Goal: Complete application form

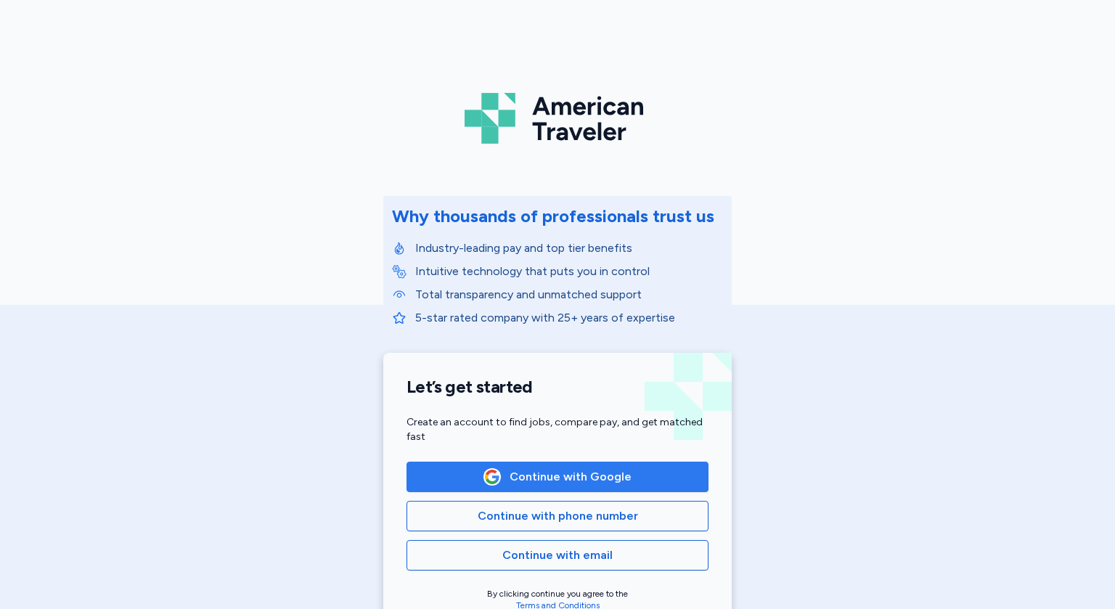
click at [574, 484] on span "Continue with Google" at bounding box center [571, 476] width 122 height 17
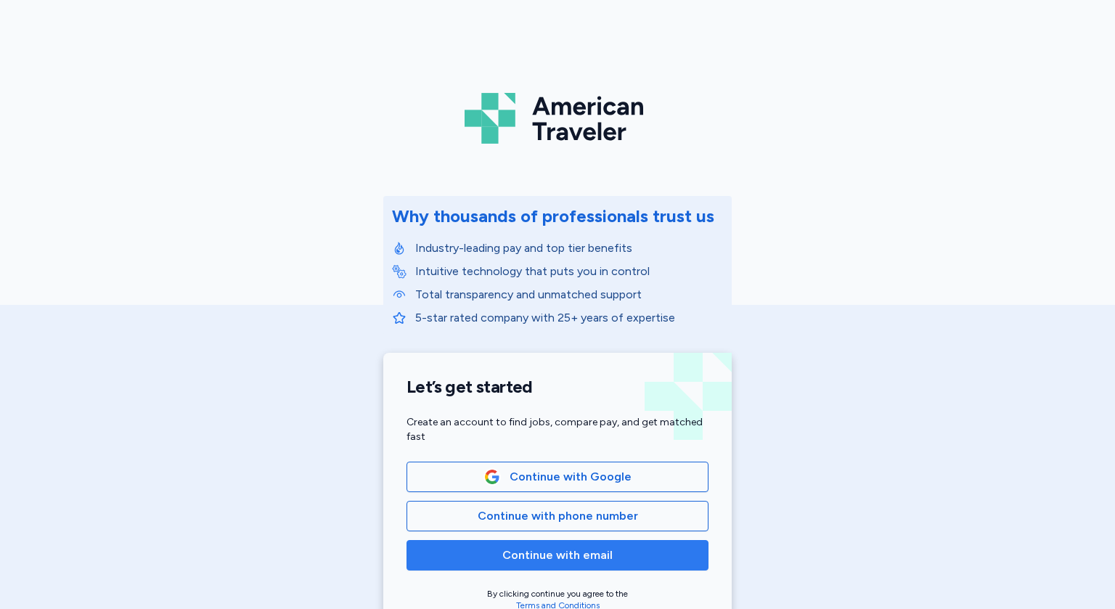
click at [574, 565] on button "Continue with email" at bounding box center [558, 555] width 302 height 31
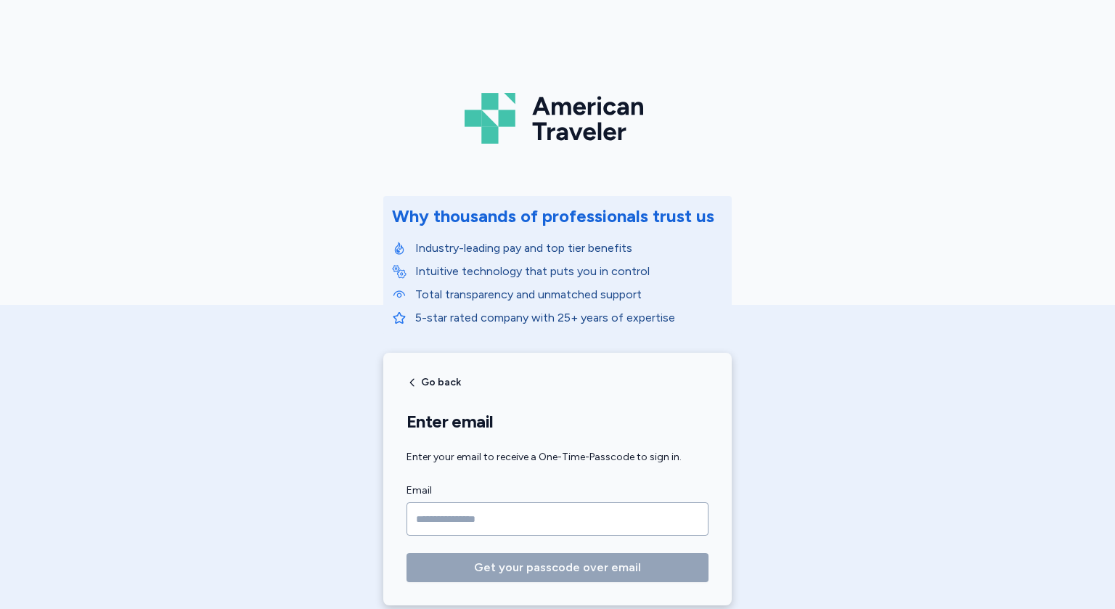
click at [521, 524] on input "Email" at bounding box center [558, 519] width 302 height 33
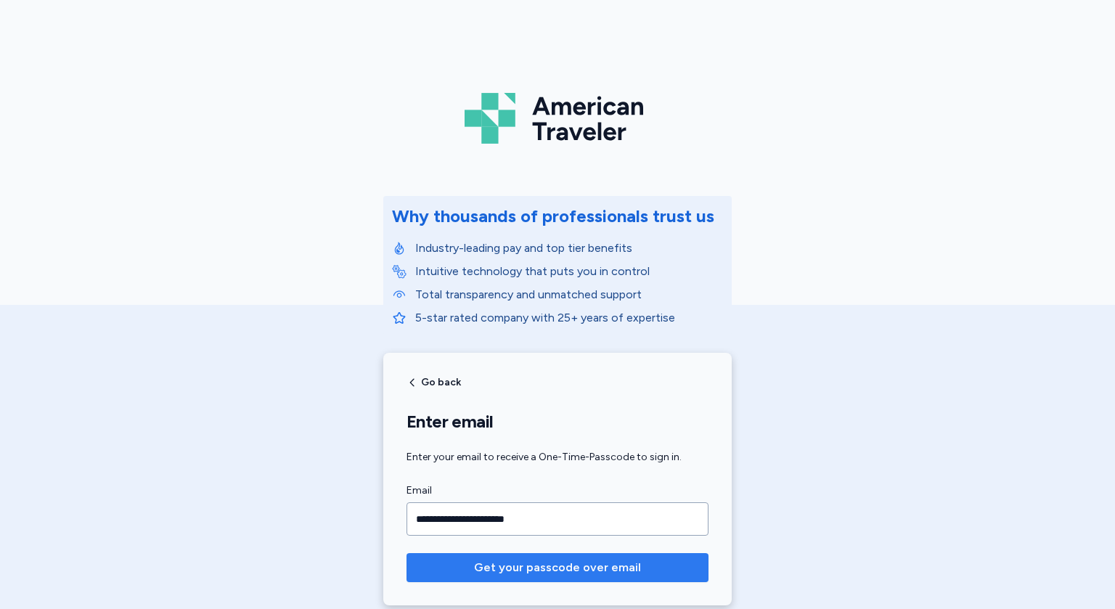
type input "**********"
click at [585, 574] on span "Get your passcode over email" at bounding box center [557, 567] width 167 height 17
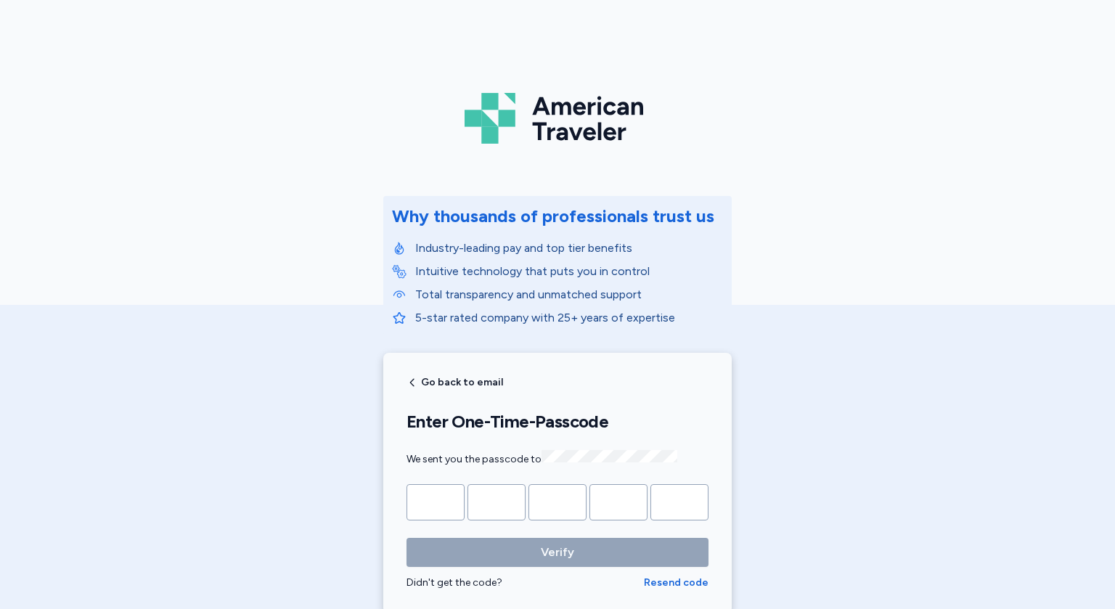
type input "*"
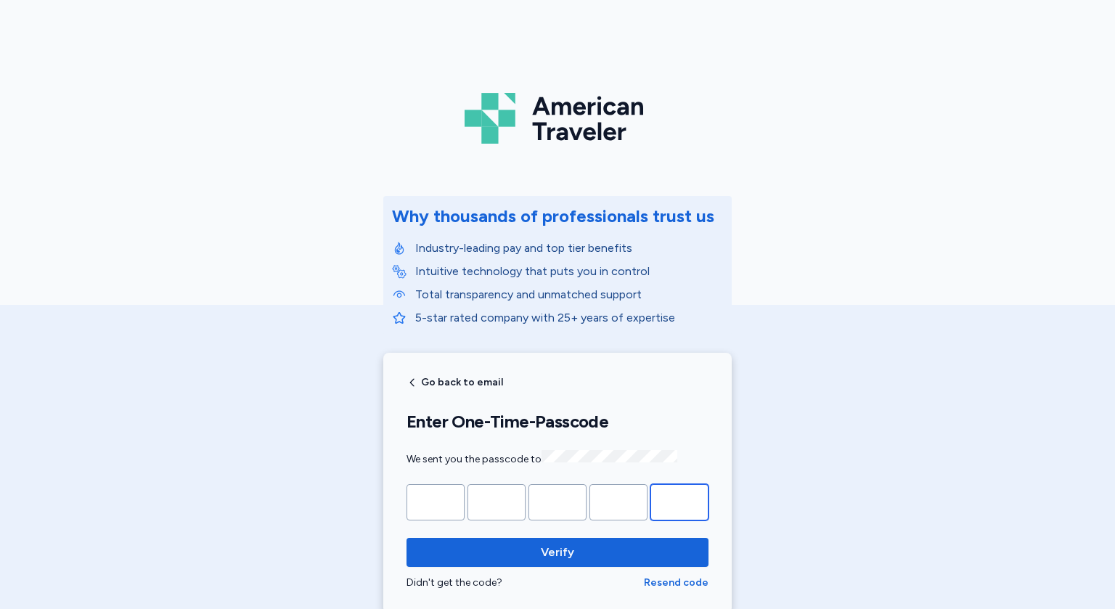
type input "*"
click at [407, 538] on button "Verify" at bounding box center [558, 552] width 302 height 29
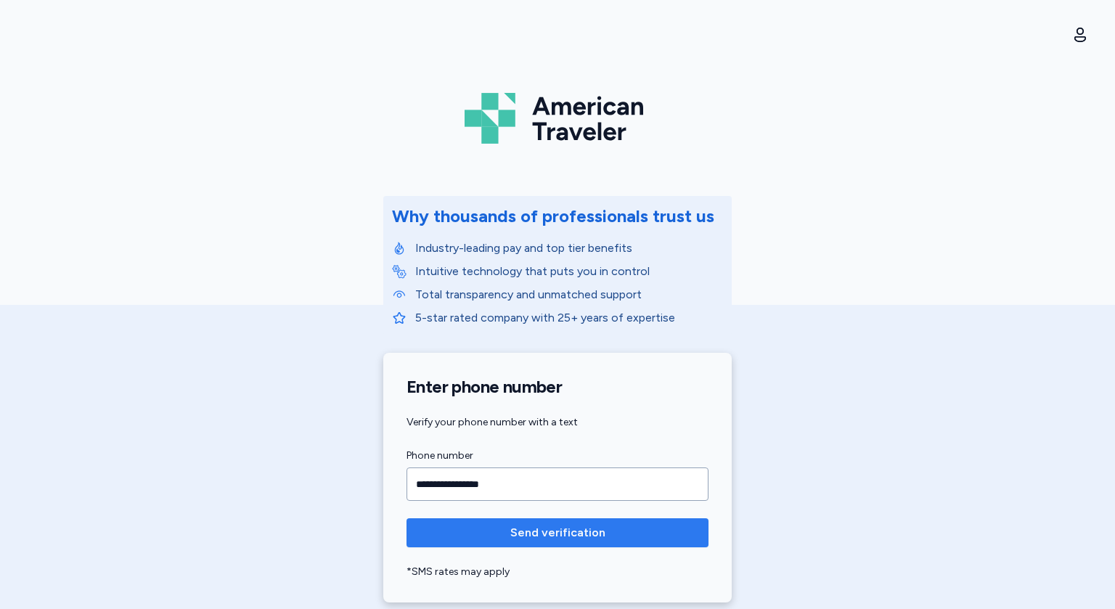
type input "**********"
click at [561, 533] on span "Send verification" at bounding box center [558, 532] width 95 height 17
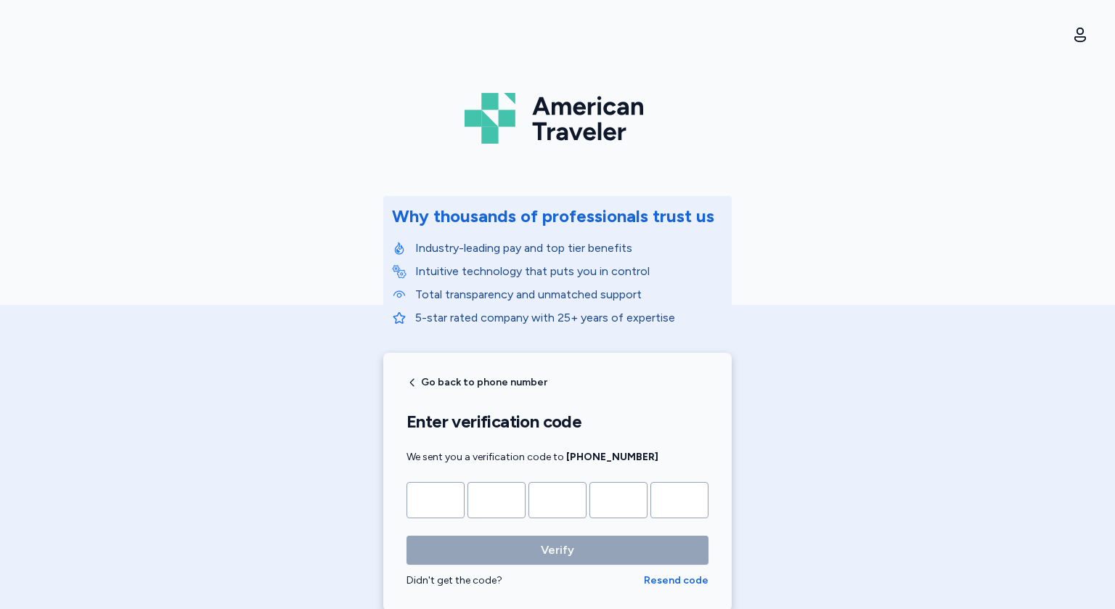
type input "*"
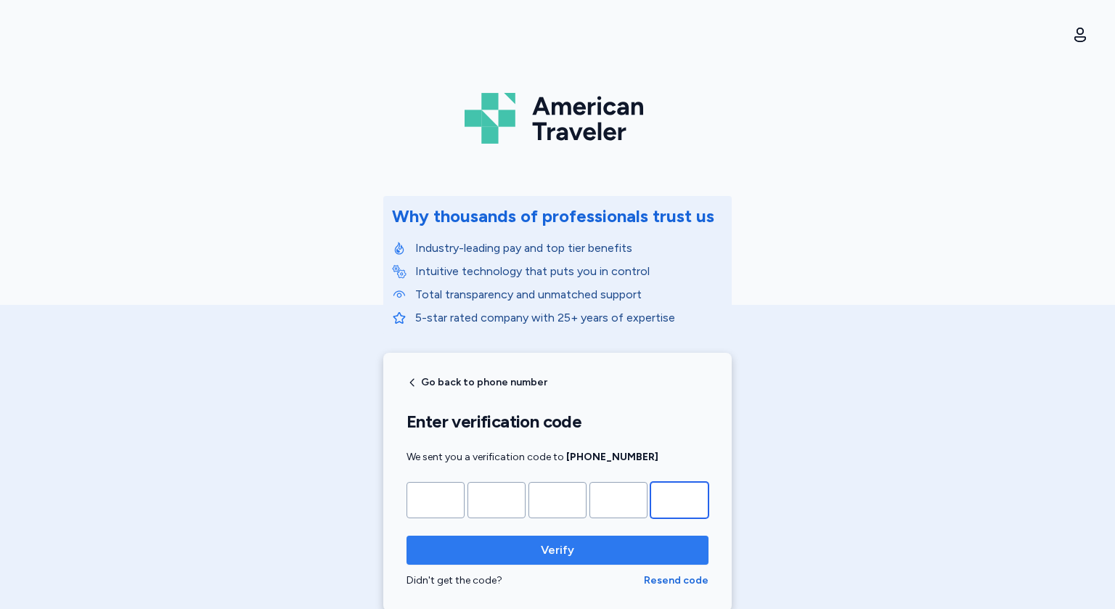
type input "*"
click at [500, 550] on span "Verify" at bounding box center [557, 550] width 279 height 17
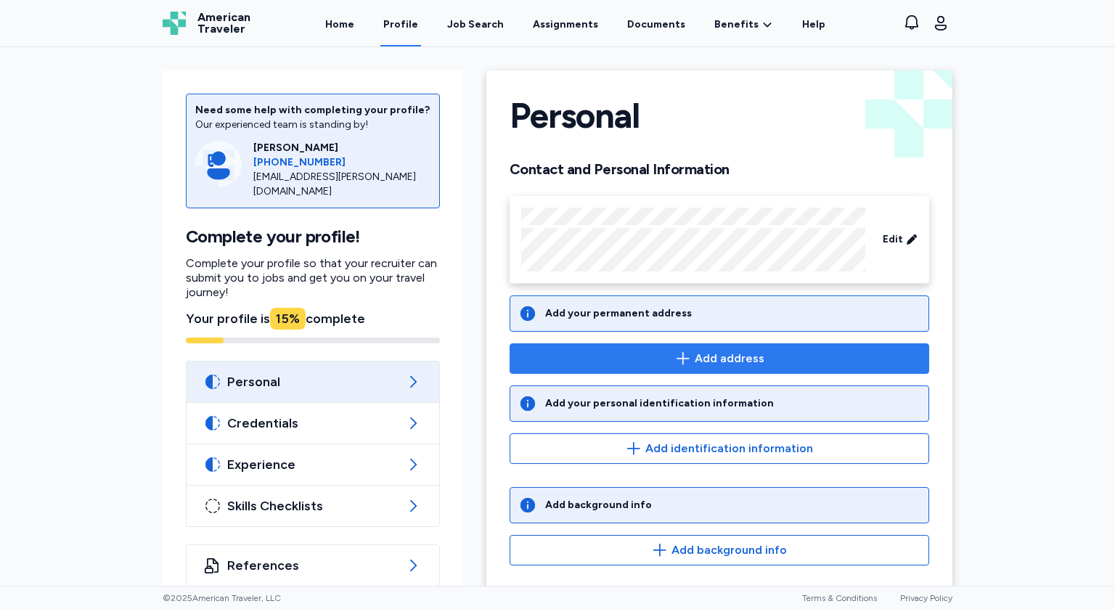
click at [697, 360] on span "Add address" at bounding box center [730, 358] width 70 height 17
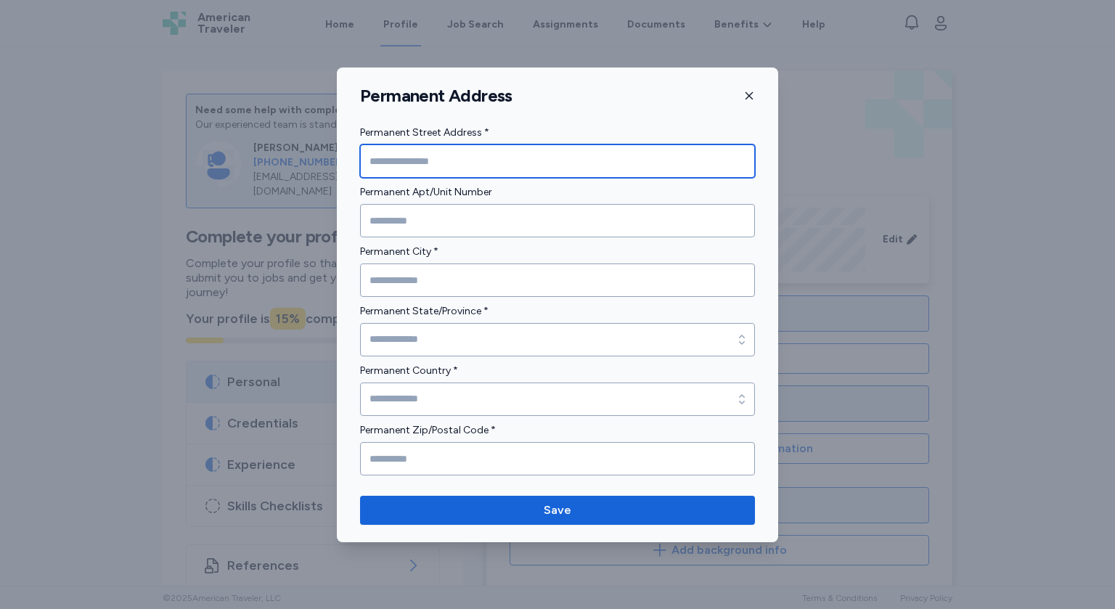
click at [466, 159] on input "Permanent Street Address *" at bounding box center [557, 161] width 395 height 33
type input "**********"
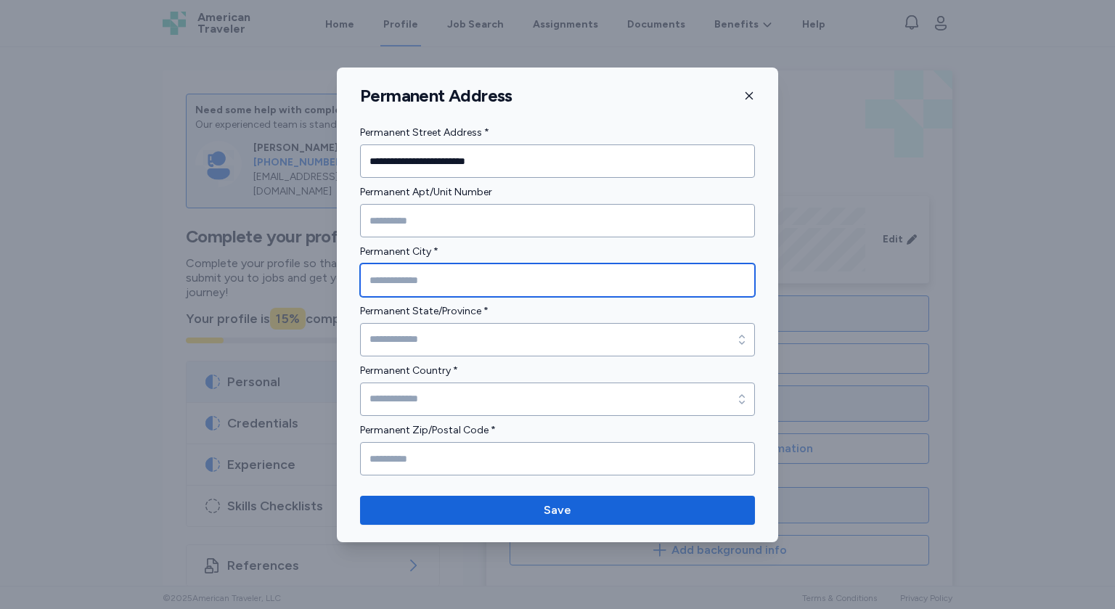
click at [439, 282] on input "Permanent City *" at bounding box center [557, 280] width 395 height 33
type input "**********"
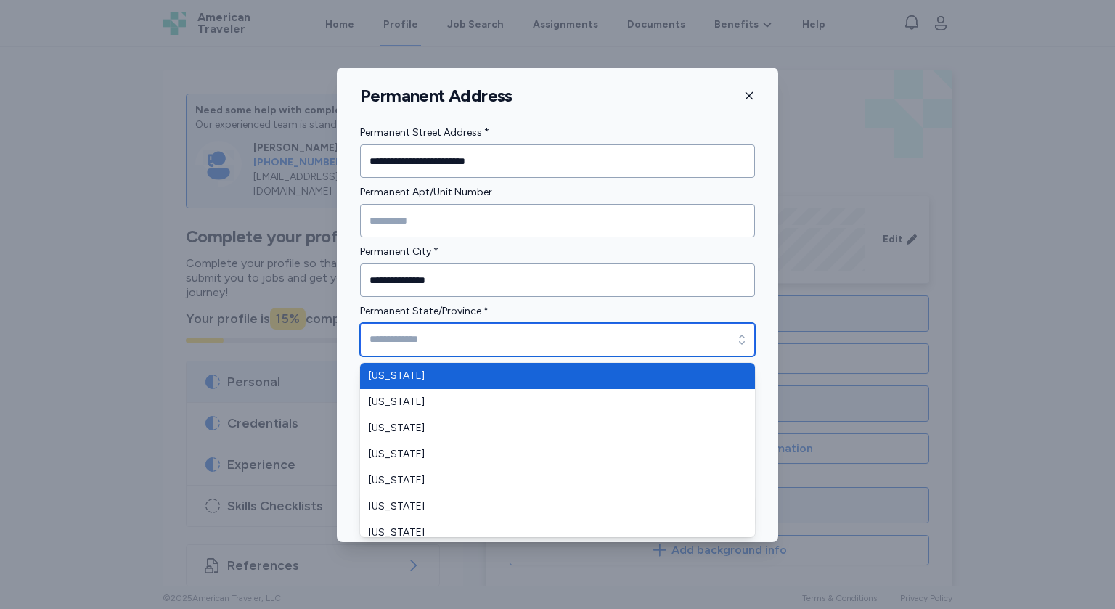
click at [501, 343] on input "Permanent State/Province *" at bounding box center [557, 339] width 395 height 33
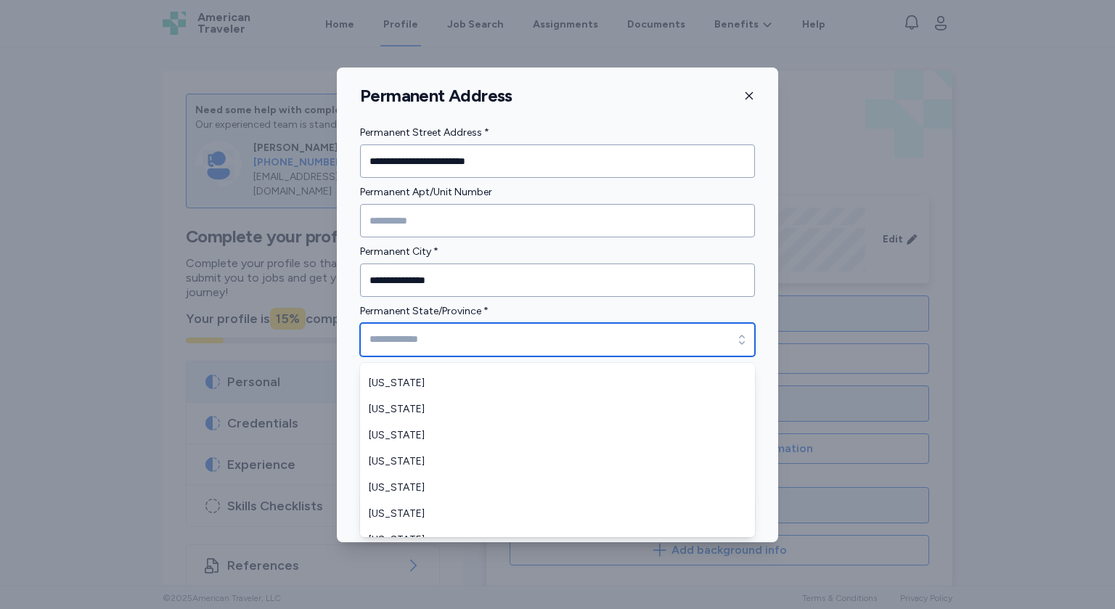
scroll to position [186, 0]
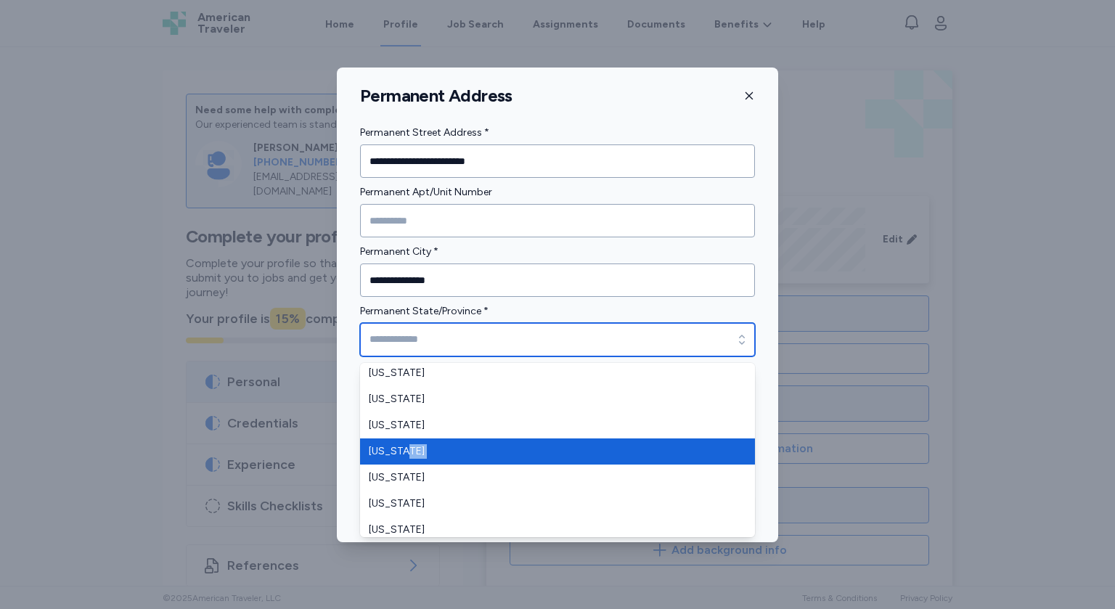
click at [388, 457] on span "[US_STATE]" at bounding box center [549, 451] width 360 height 15
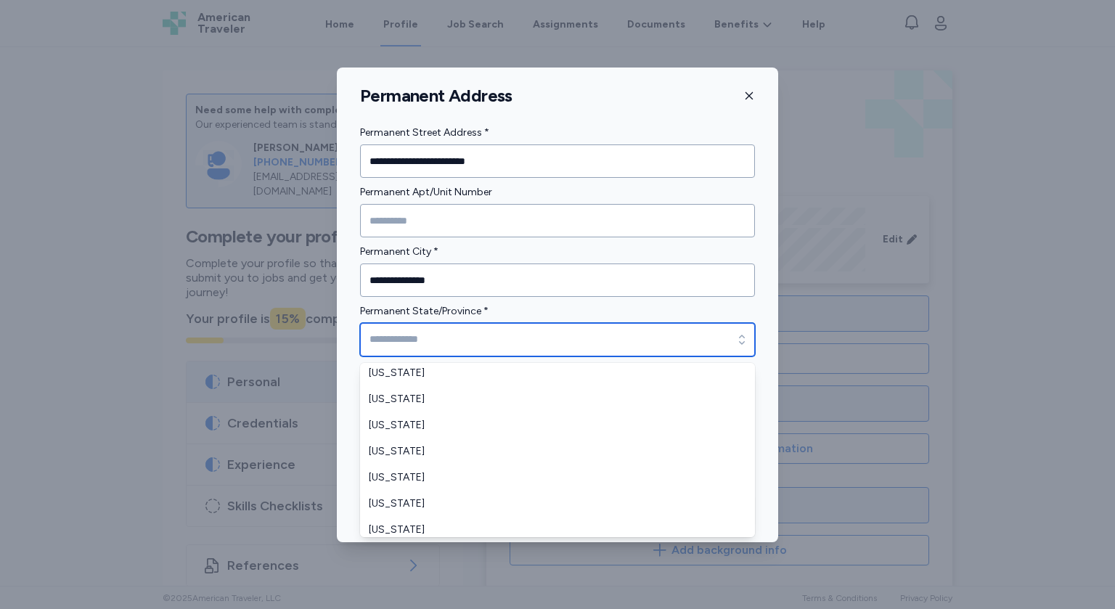
click at [461, 339] on input "Permanent State/Province *" at bounding box center [557, 339] width 395 height 33
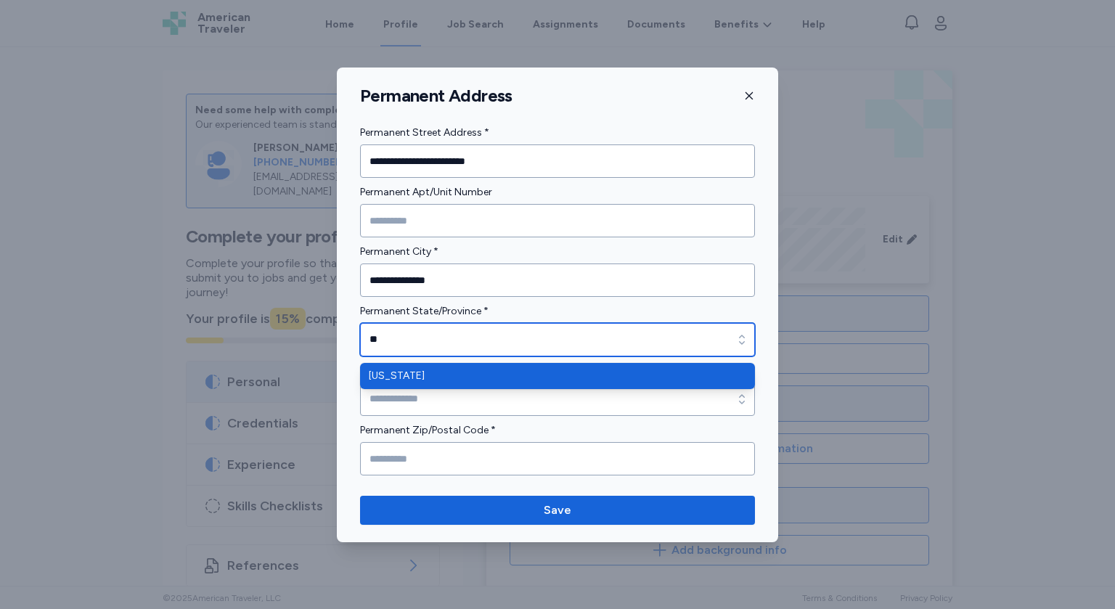
type input "**"
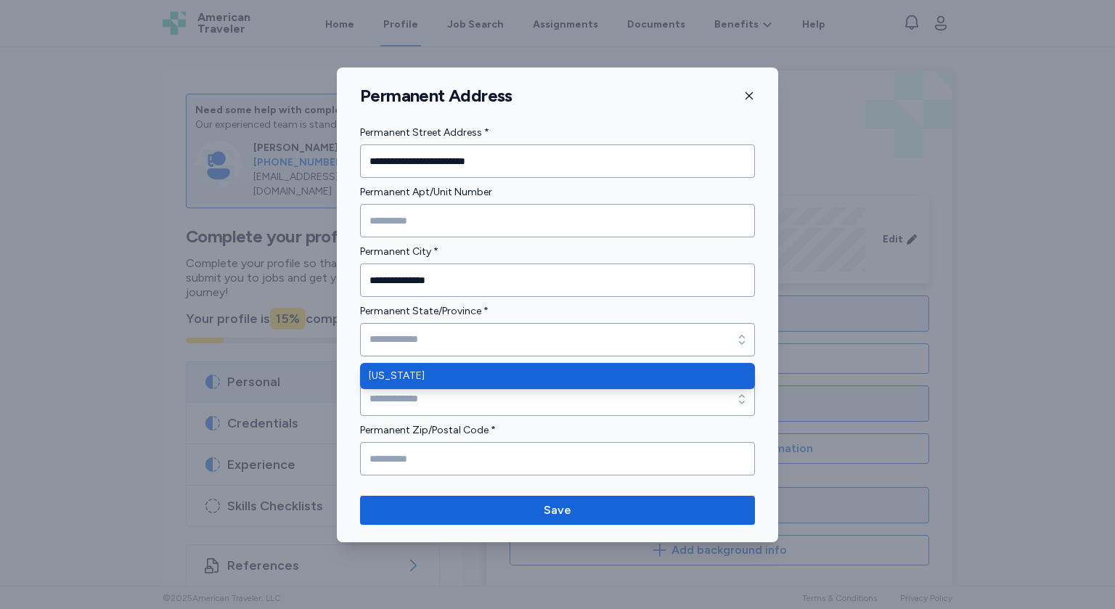
click at [516, 511] on div "**********" at bounding box center [558, 305] width 442 height 475
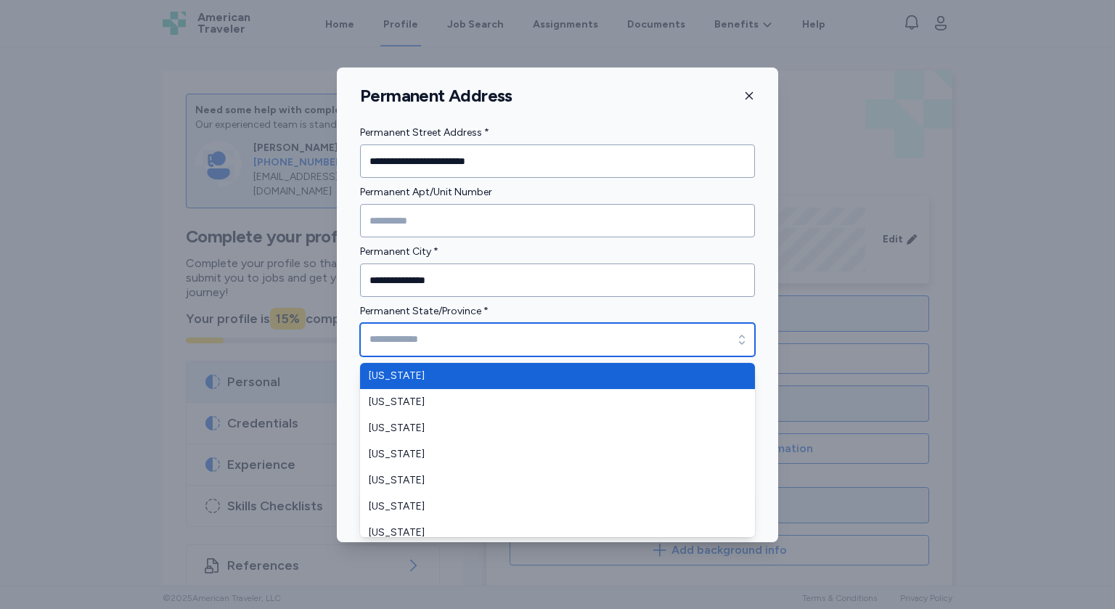
click at [442, 342] on input "Permanent State/Province *" at bounding box center [557, 339] width 395 height 33
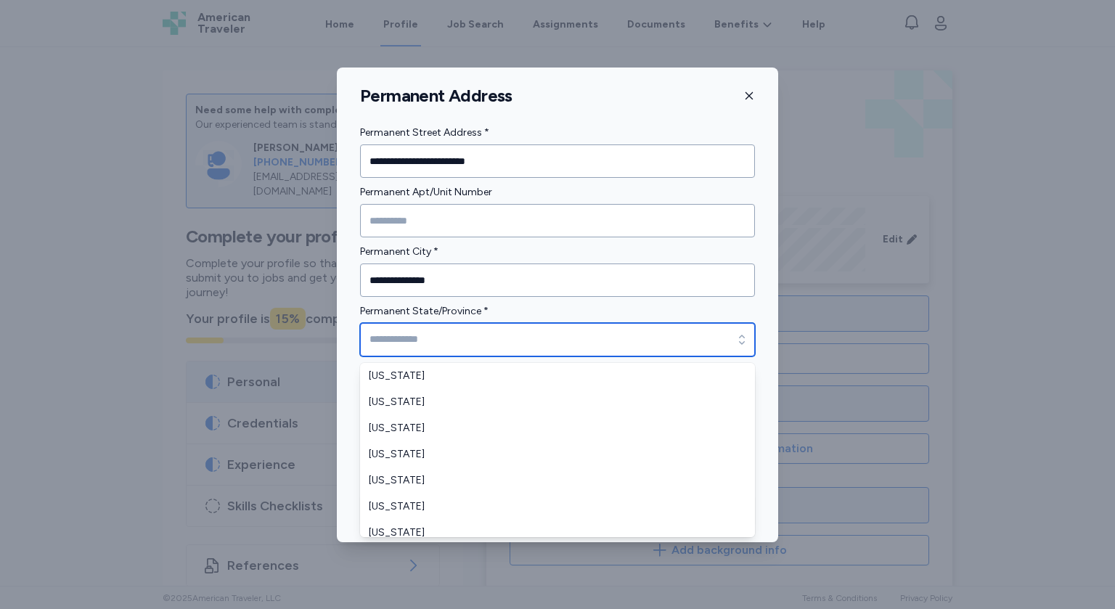
scroll to position [161, 0]
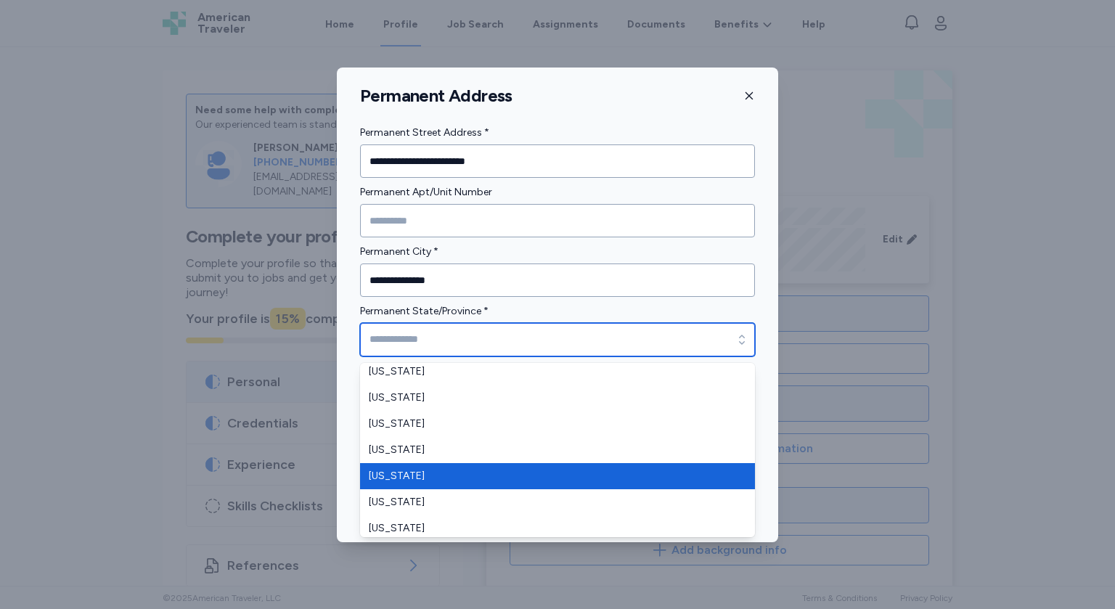
type input "*******"
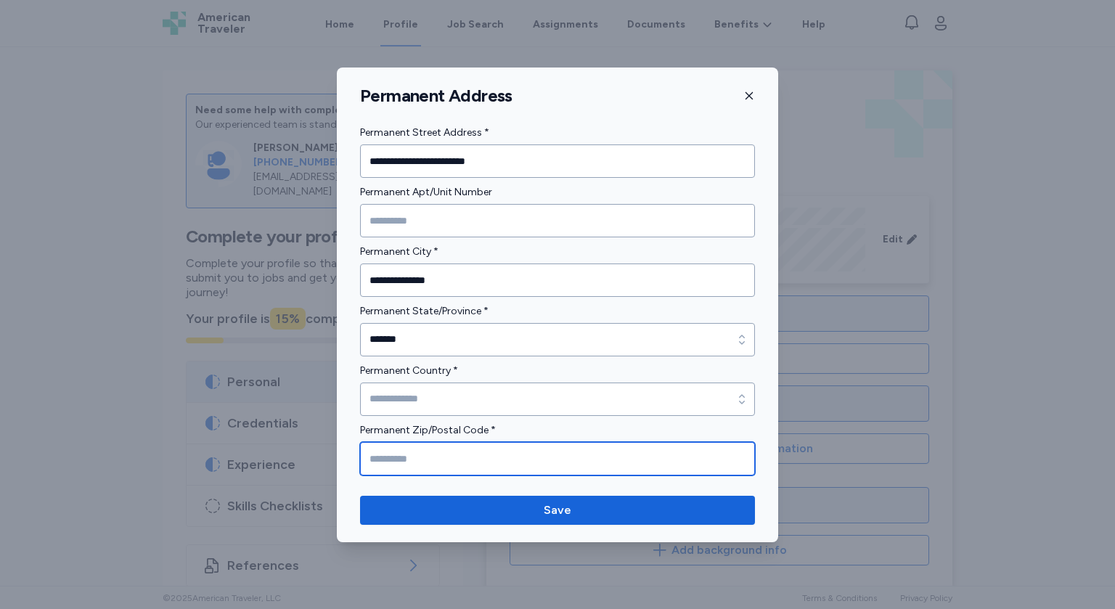
click at [431, 457] on input "Permanent Zip/Postal Code *" at bounding box center [557, 458] width 395 height 33
type input "*****"
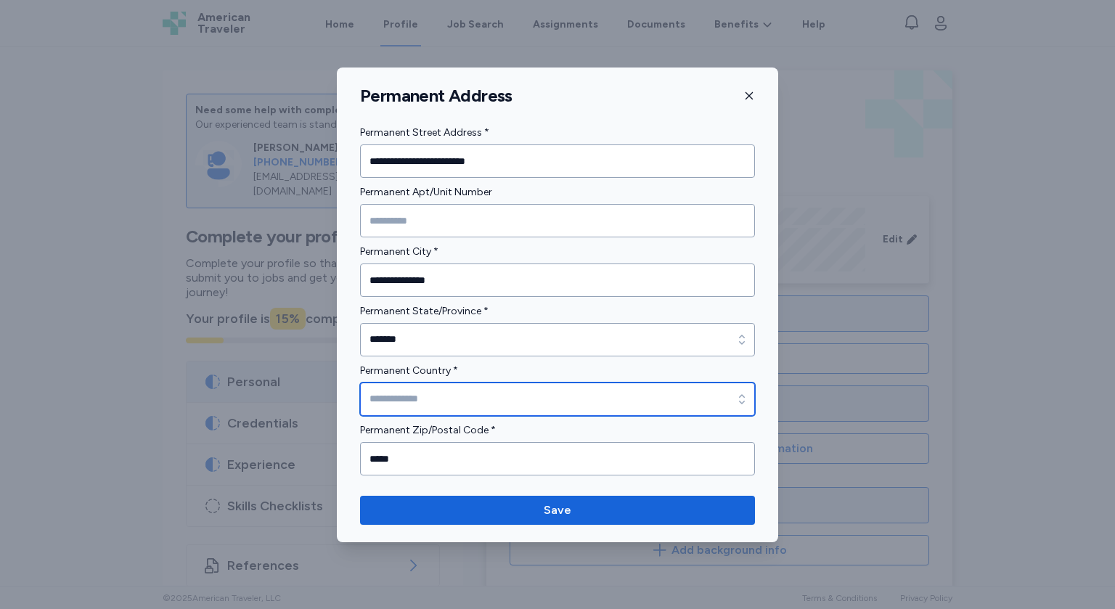
click at [477, 399] on input "Permanent Country *" at bounding box center [557, 399] width 395 height 33
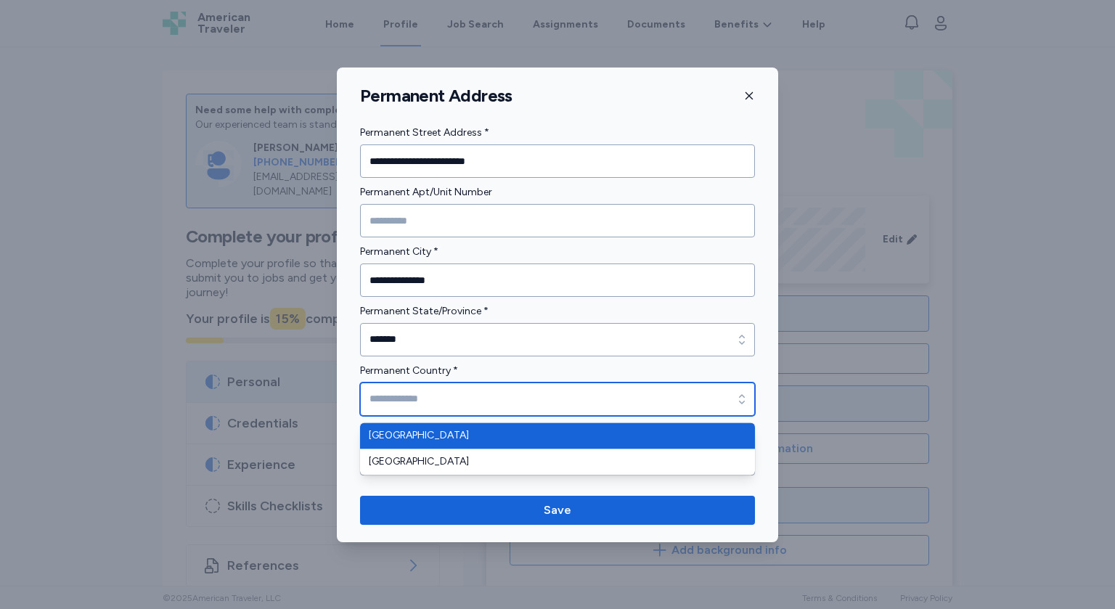
type input "**********"
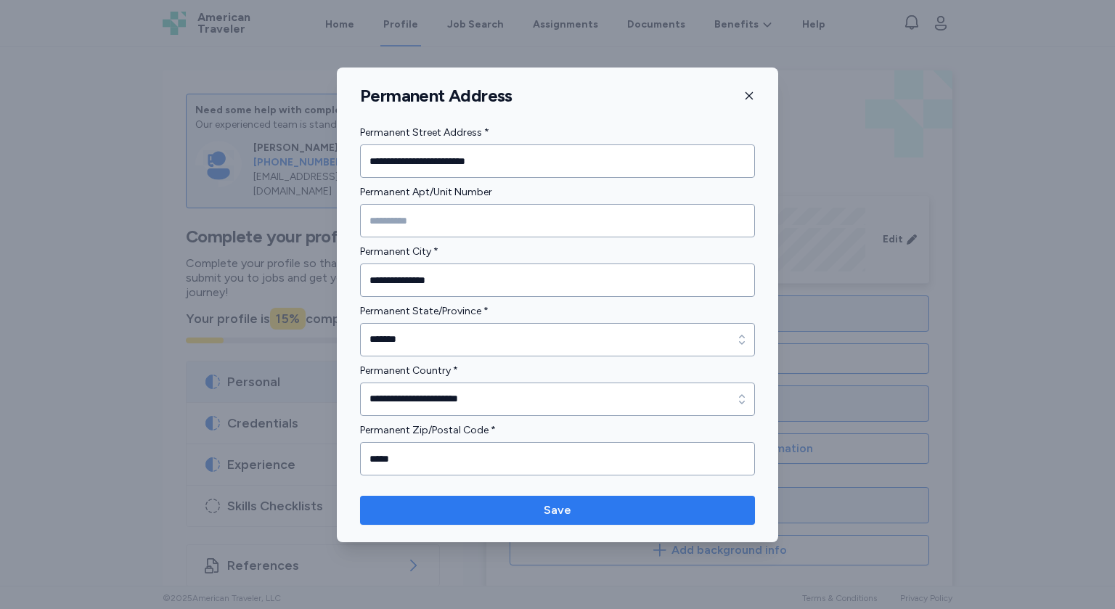
click at [539, 516] on span "Save" at bounding box center [558, 510] width 372 height 17
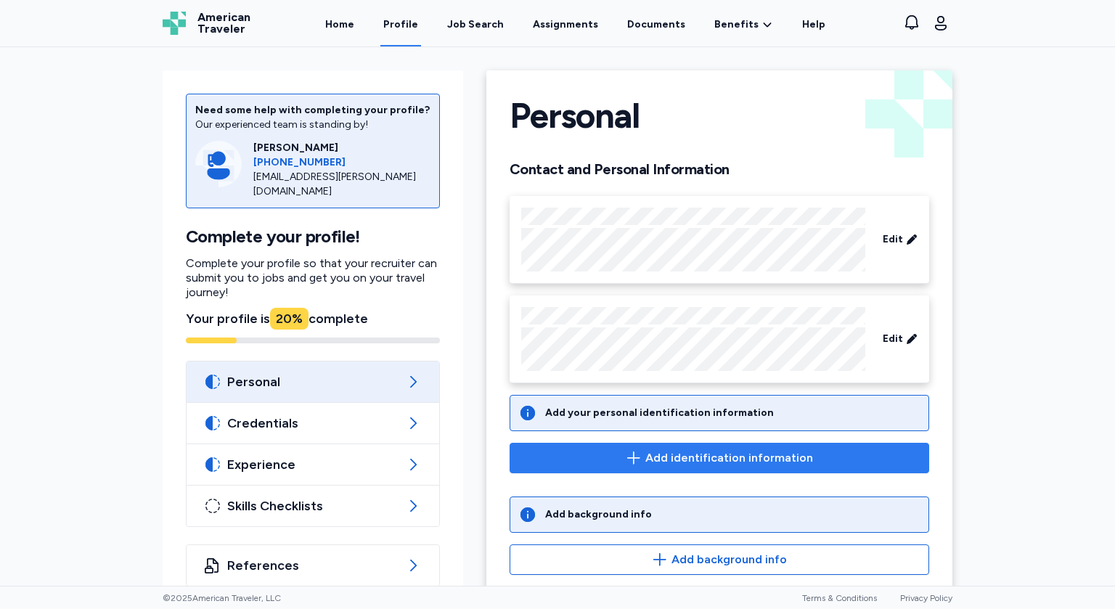
scroll to position [23, 0]
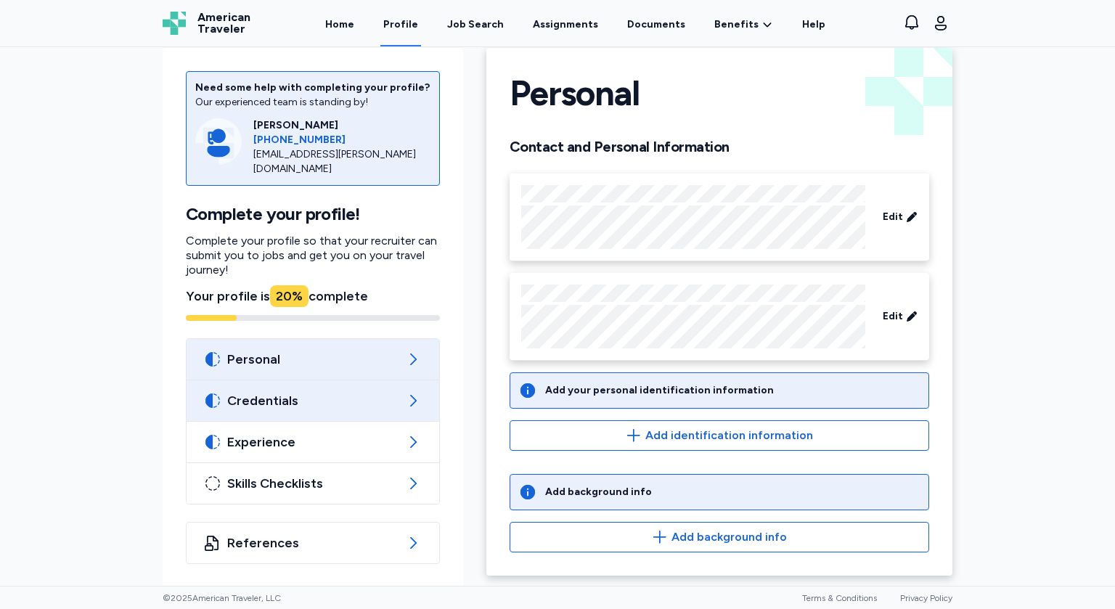
click at [346, 412] on div "Credentials" at bounding box center [313, 401] width 253 height 41
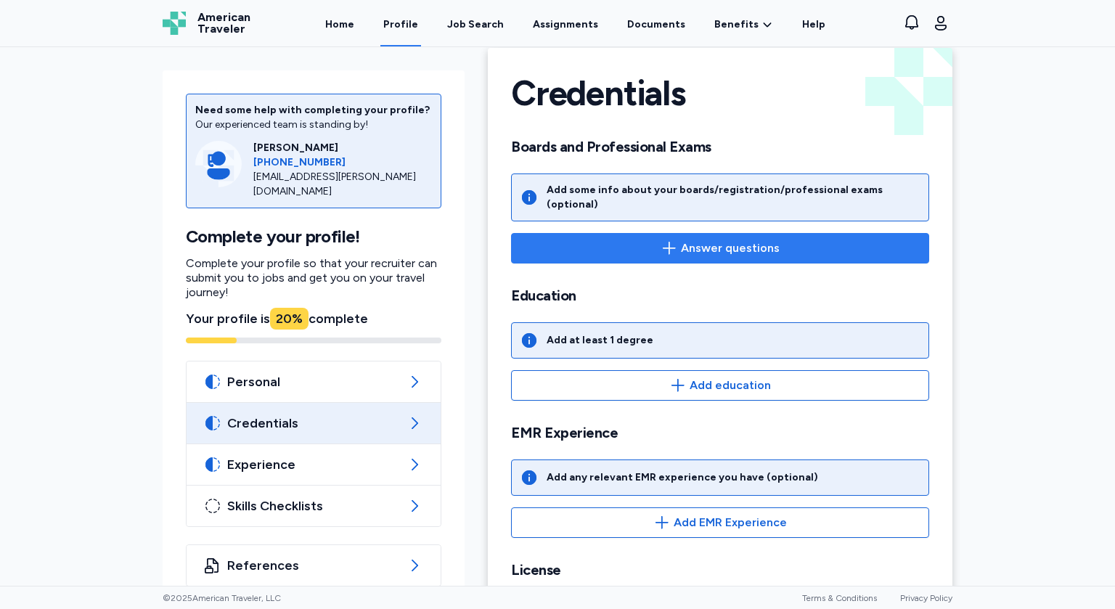
click at [699, 240] on span "Answer questions" at bounding box center [730, 248] width 99 height 17
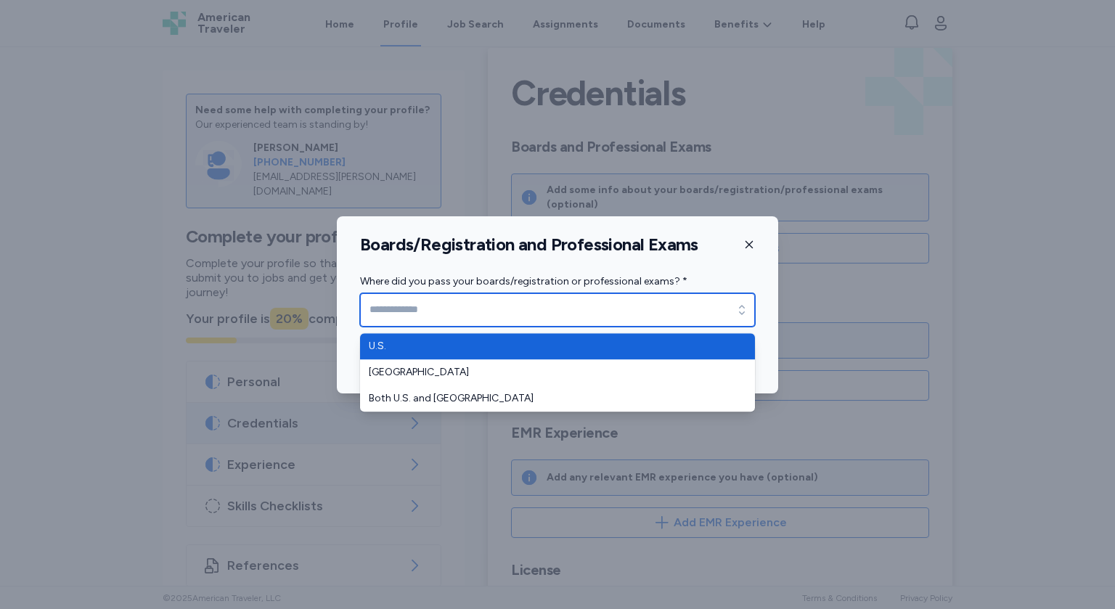
click at [741, 312] on icon "button" at bounding box center [742, 309] width 6 height 9
type input "****"
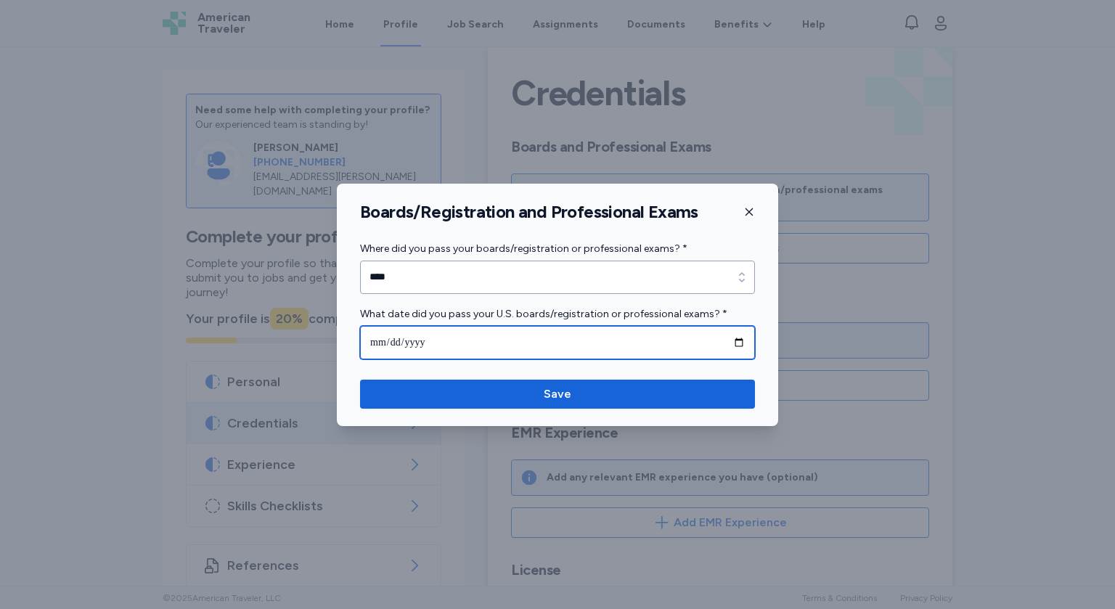
click at [740, 344] on input "date" at bounding box center [557, 342] width 395 height 33
click at [572, 342] on input "date" at bounding box center [557, 342] width 395 height 33
click at [376, 336] on input "**********" at bounding box center [557, 342] width 395 height 33
type input "**********"
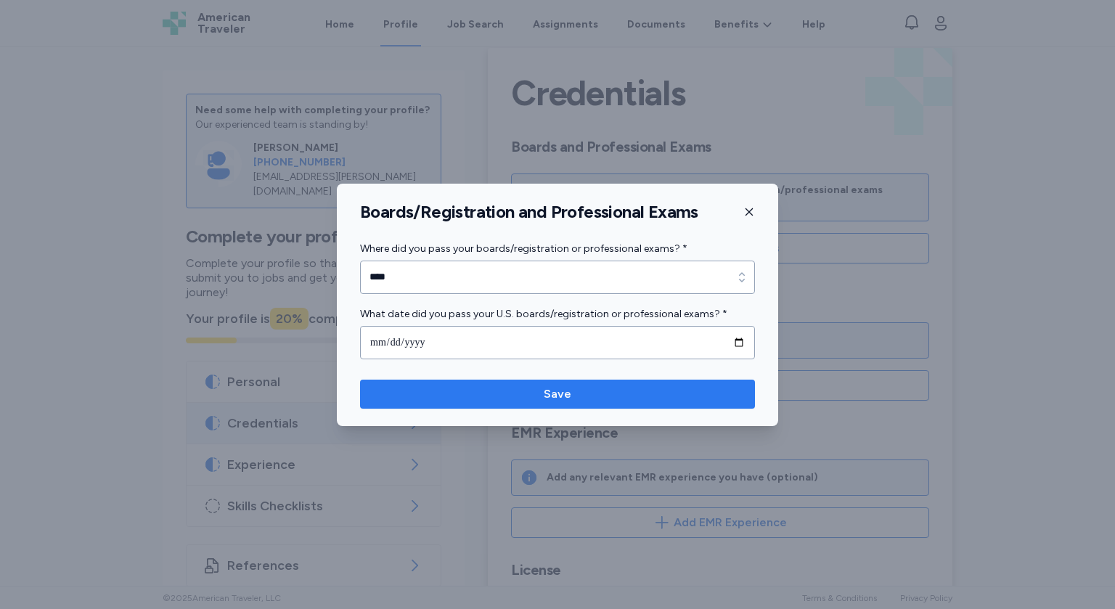
click at [508, 396] on span "Save" at bounding box center [558, 394] width 372 height 17
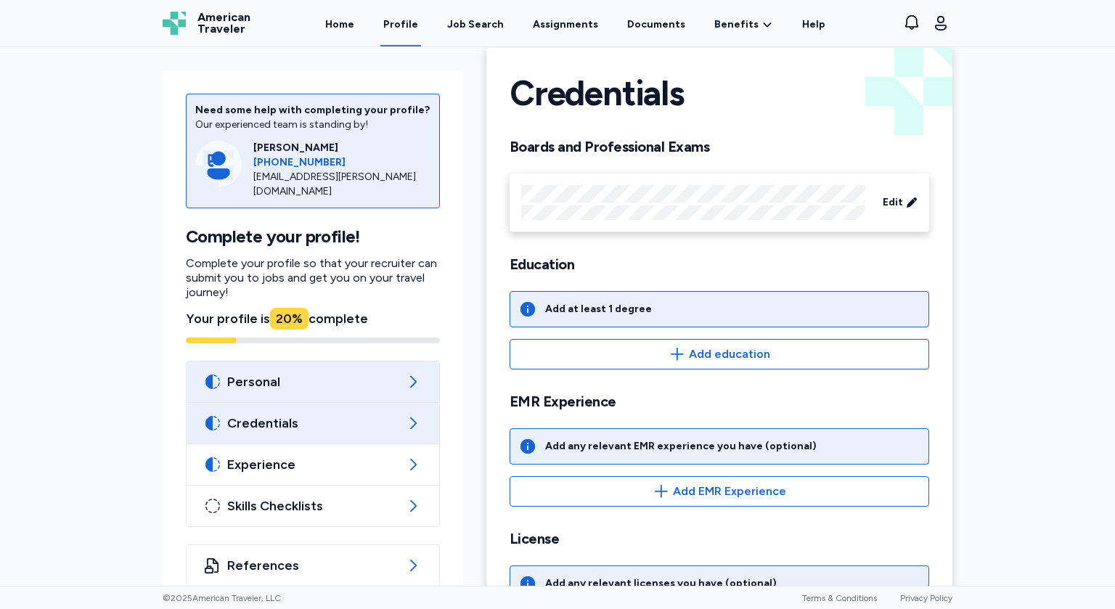
click at [402, 378] on div "Personal" at bounding box center [313, 382] width 253 height 41
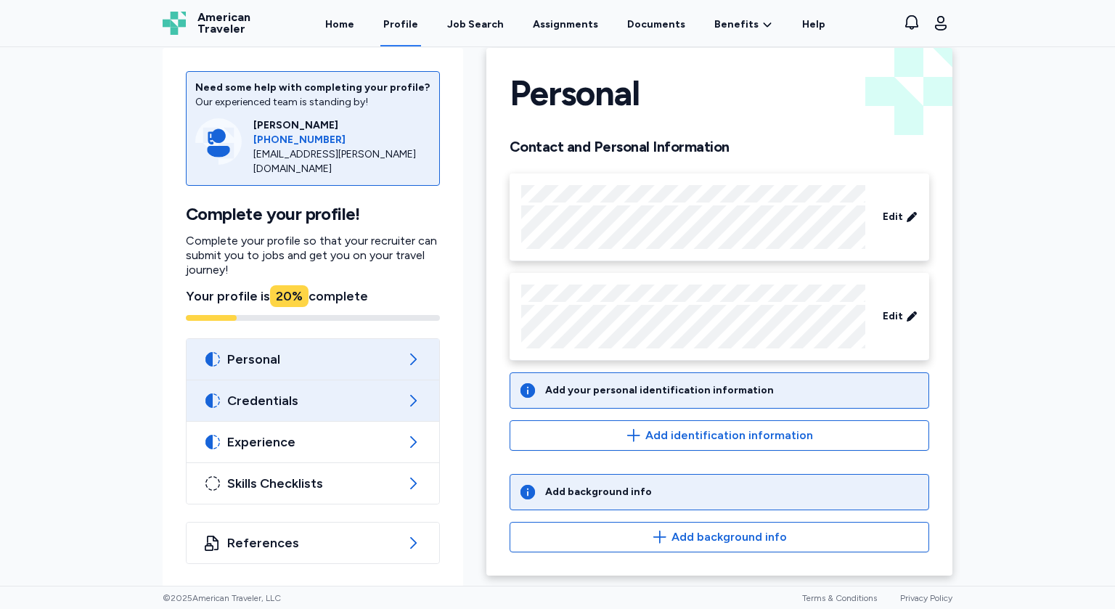
click at [399, 404] on span "Credentials" at bounding box center [312, 400] width 171 height 17
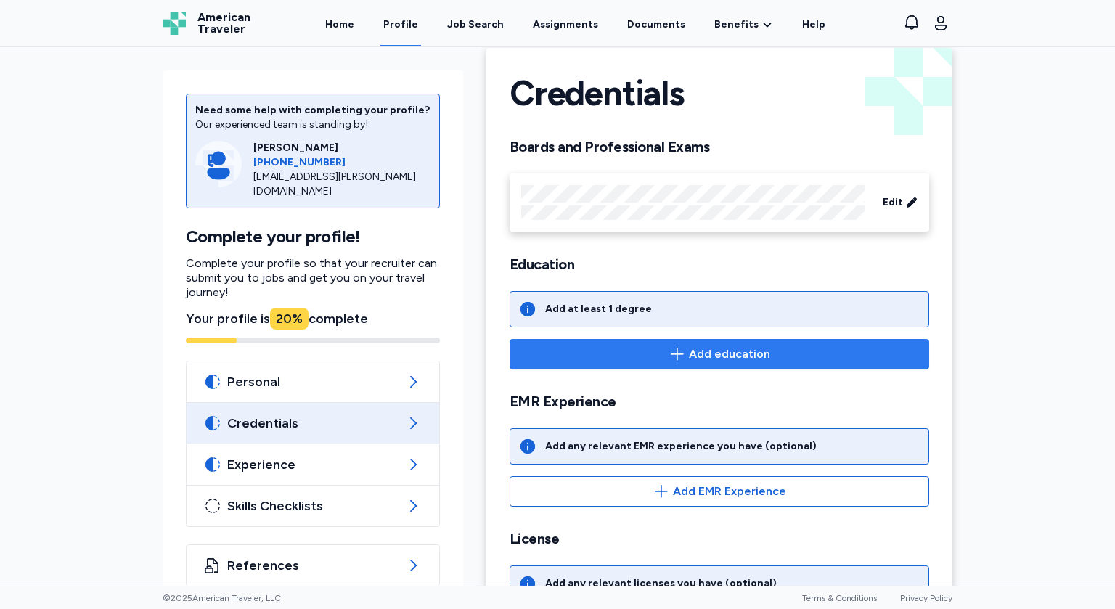
click at [683, 357] on icon "button" at bounding box center [677, 354] width 17 height 17
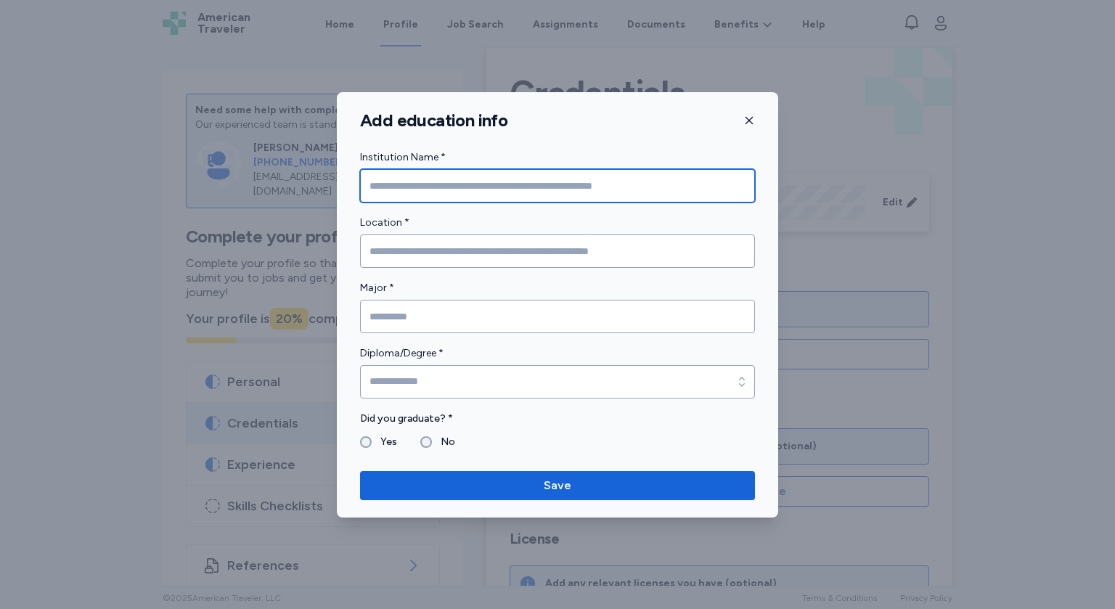
click at [463, 187] on input "Institution Name *" at bounding box center [557, 185] width 395 height 33
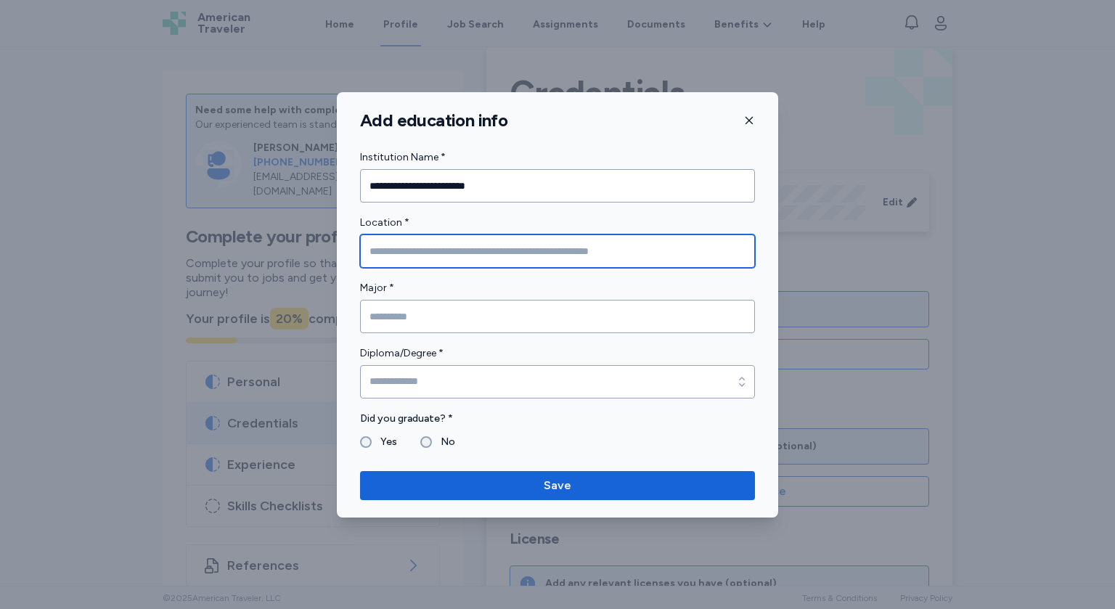
click at [428, 247] on input "Location *" at bounding box center [557, 251] width 395 height 33
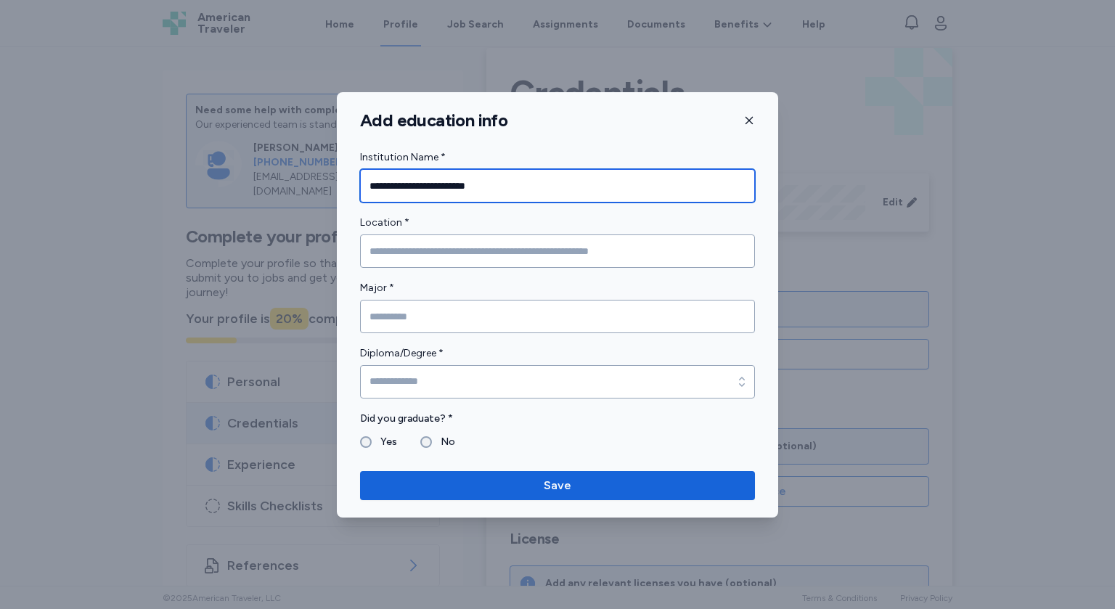
drag, startPoint x: 533, startPoint y: 183, endPoint x: 375, endPoint y: 184, distance: 157.6
click at [375, 184] on input "**********" at bounding box center [557, 185] width 395 height 33
type input "*"
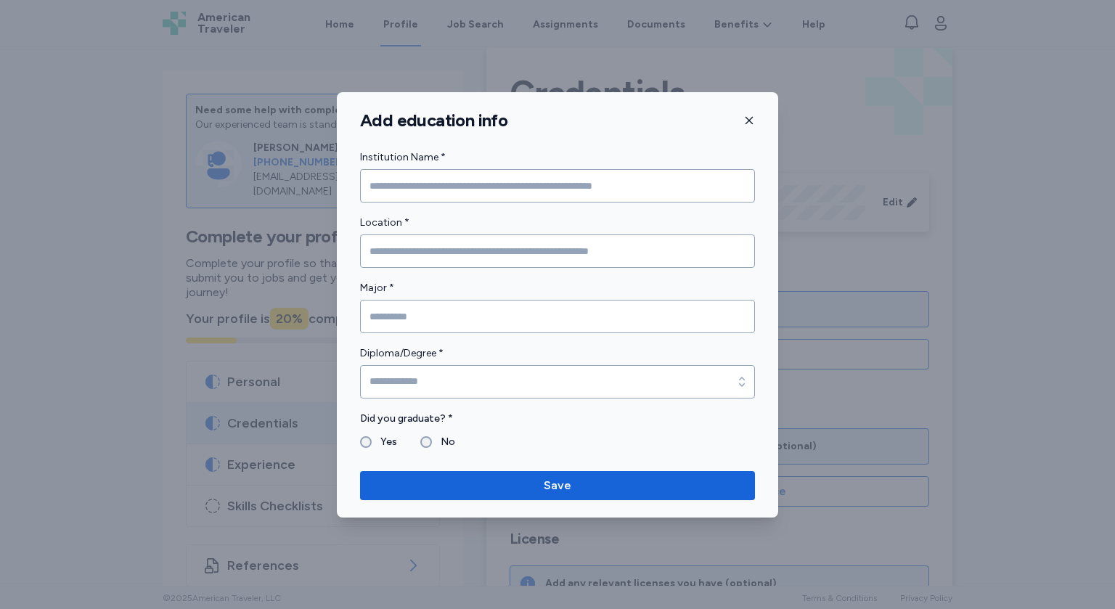
click at [747, 121] on icon "button" at bounding box center [750, 121] width 12 height 12
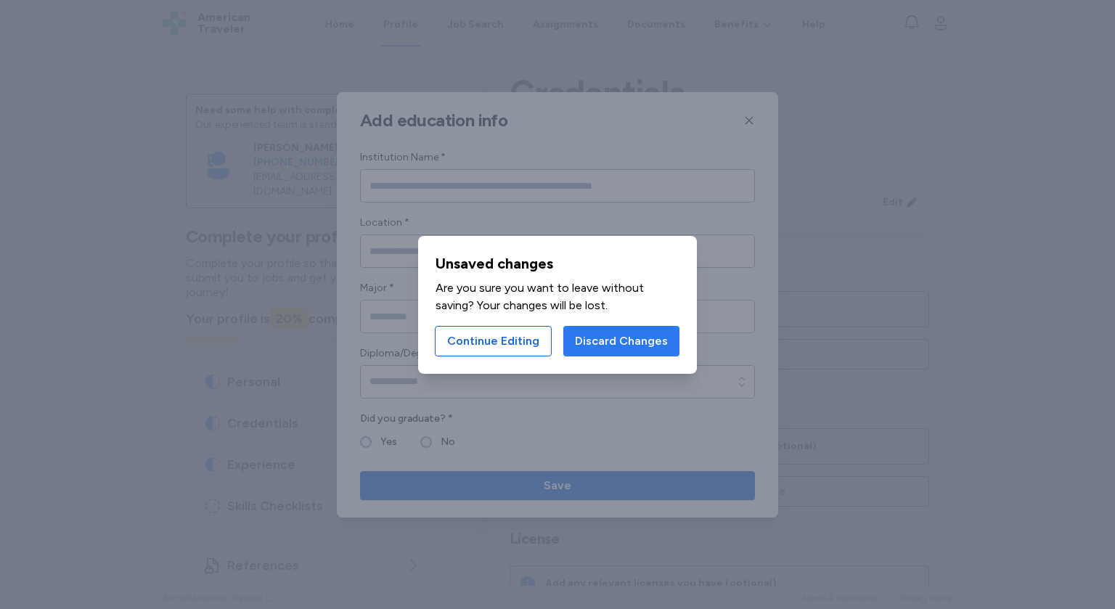
click at [595, 350] on button "Discard Changes" at bounding box center [622, 341] width 116 height 31
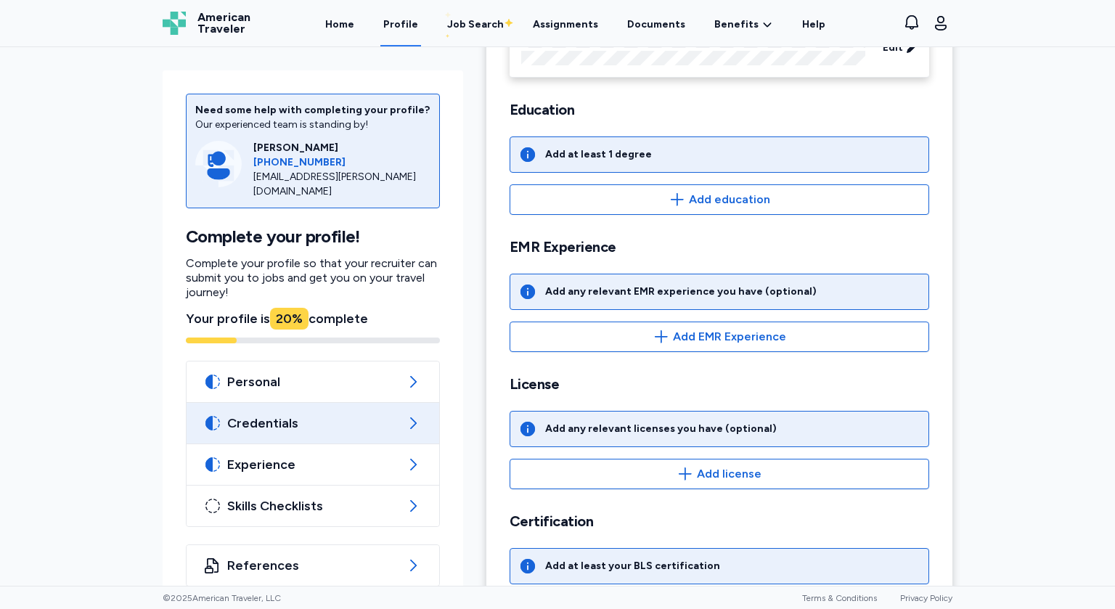
scroll to position [250, 0]
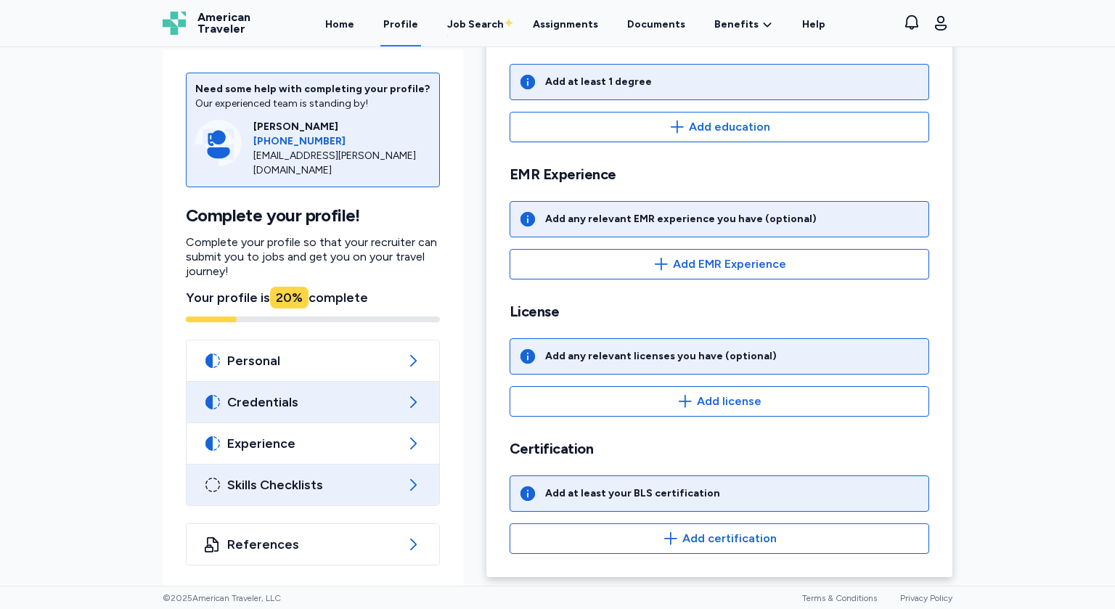
click at [302, 485] on span "Skills Checklists" at bounding box center [312, 484] width 171 height 17
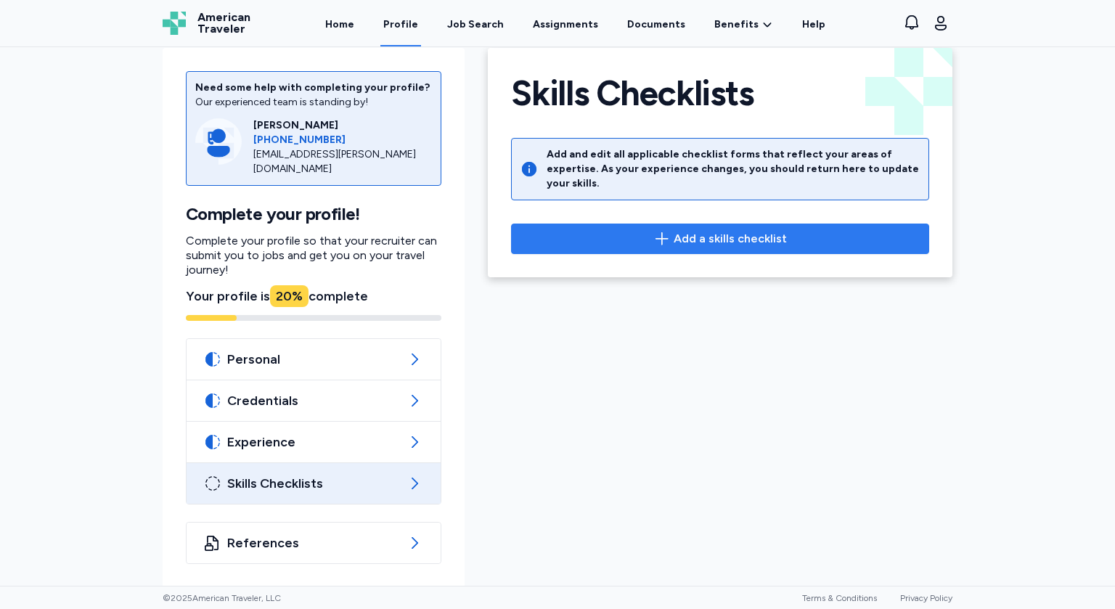
click at [701, 230] on span "Add a skills checklist" at bounding box center [730, 238] width 113 height 17
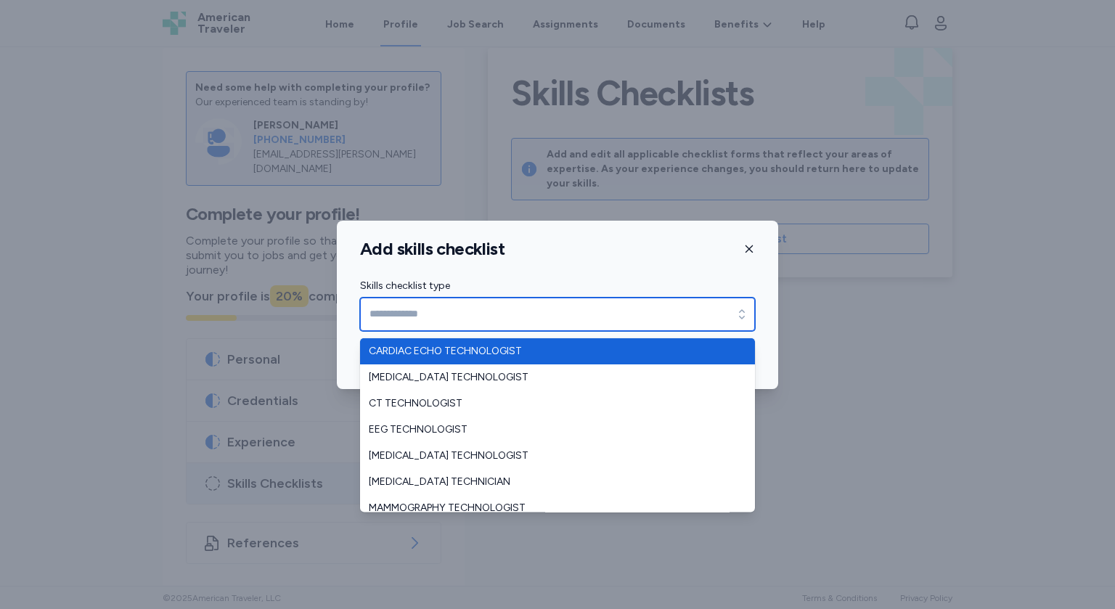
click at [643, 313] on input "Skills checklist type" at bounding box center [557, 314] width 395 height 33
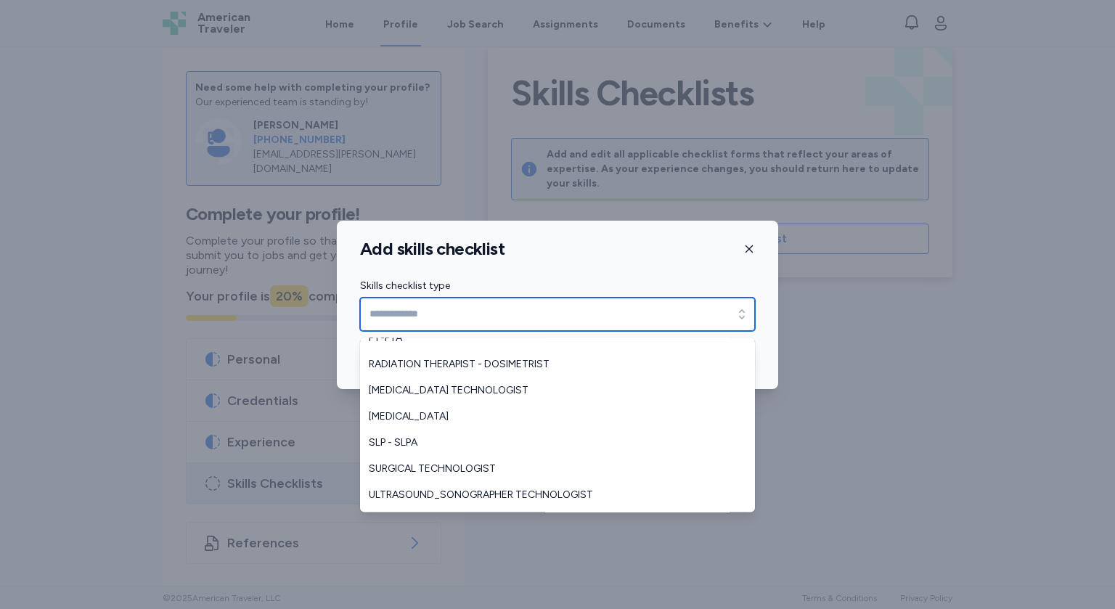
scroll to position [322, 0]
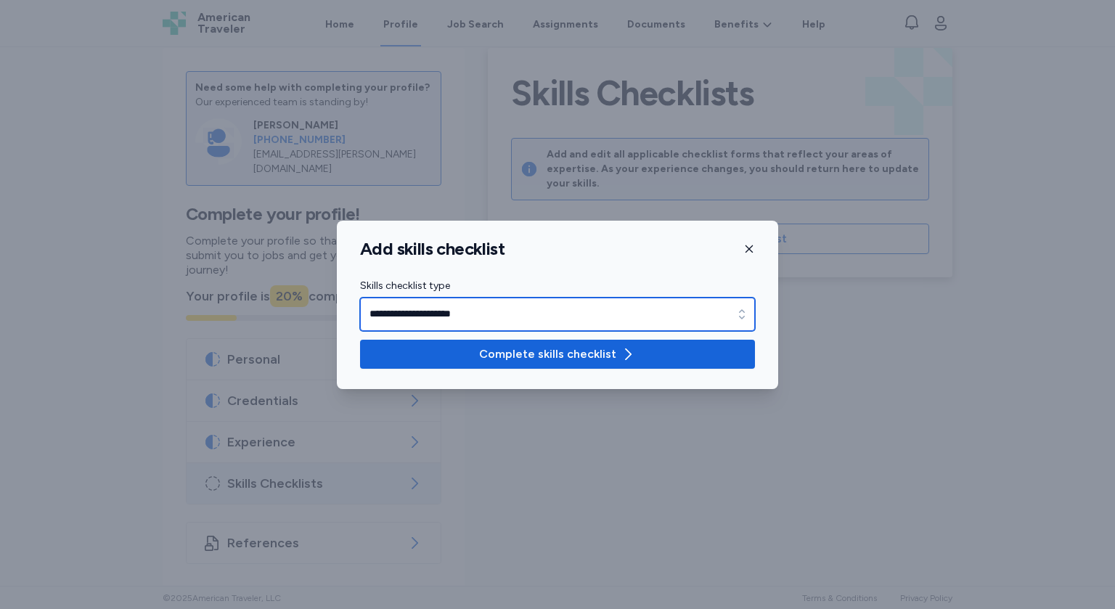
click at [722, 314] on input "**********" at bounding box center [557, 314] width 395 height 33
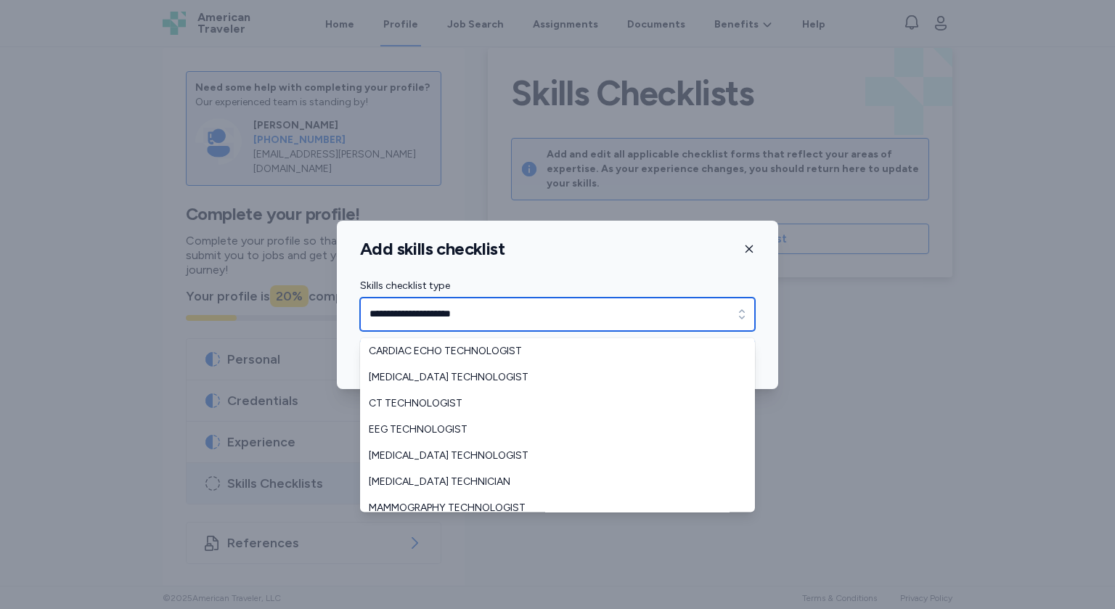
click at [741, 313] on icon "button" at bounding box center [742, 314] width 15 height 15
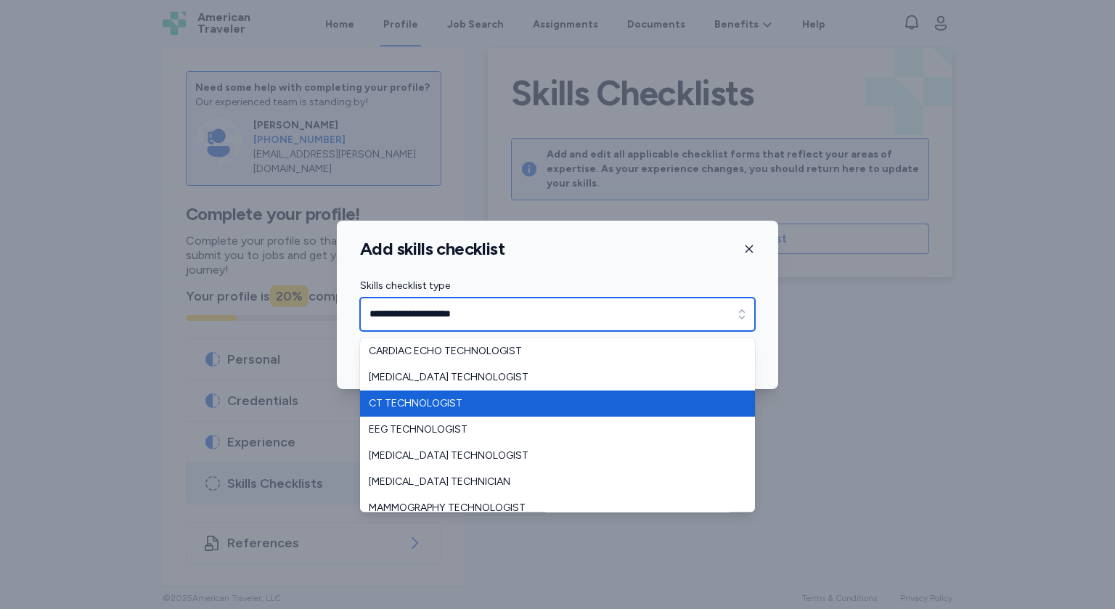
type input "**********"
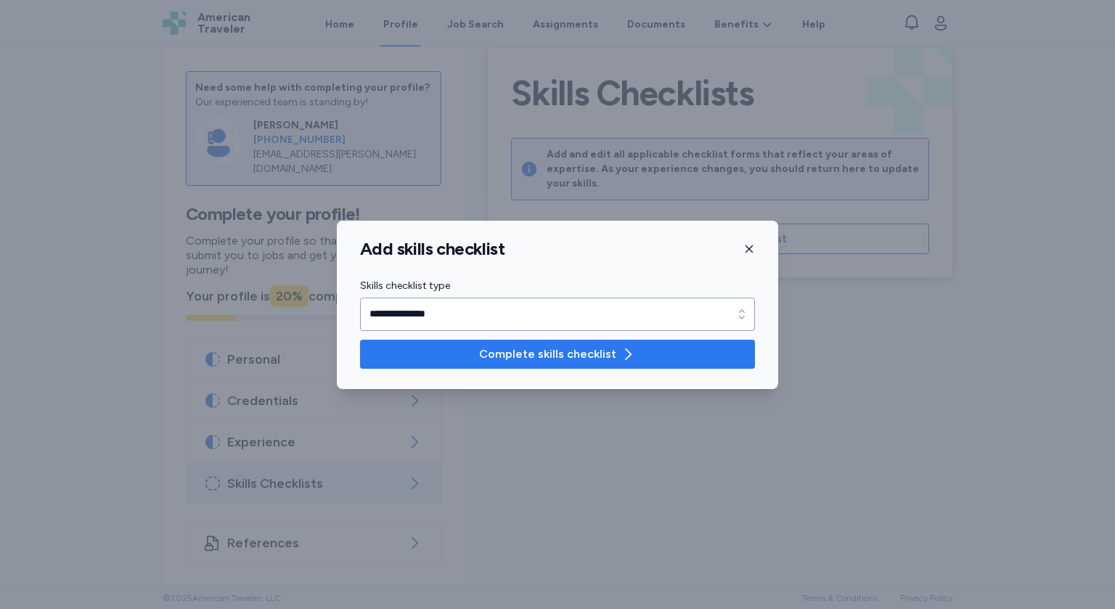
click at [593, 350] on span "Complete skills checklist" at bounding box center [547, 354] width 137 height 17
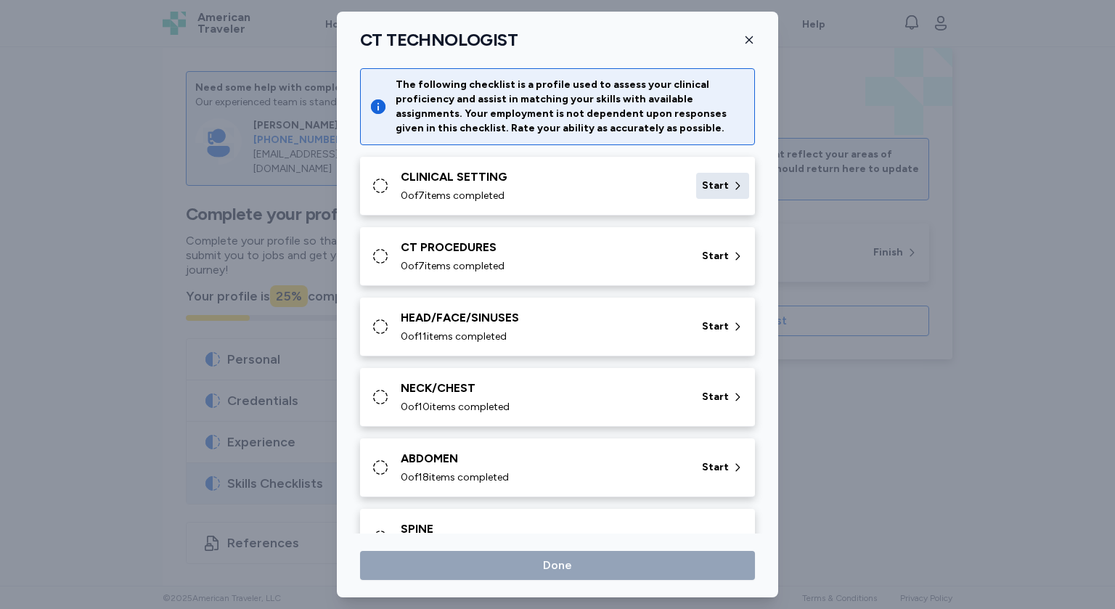
click at [728, 182] on span "Start" at bounding box center [715, 186] width 27 height 15
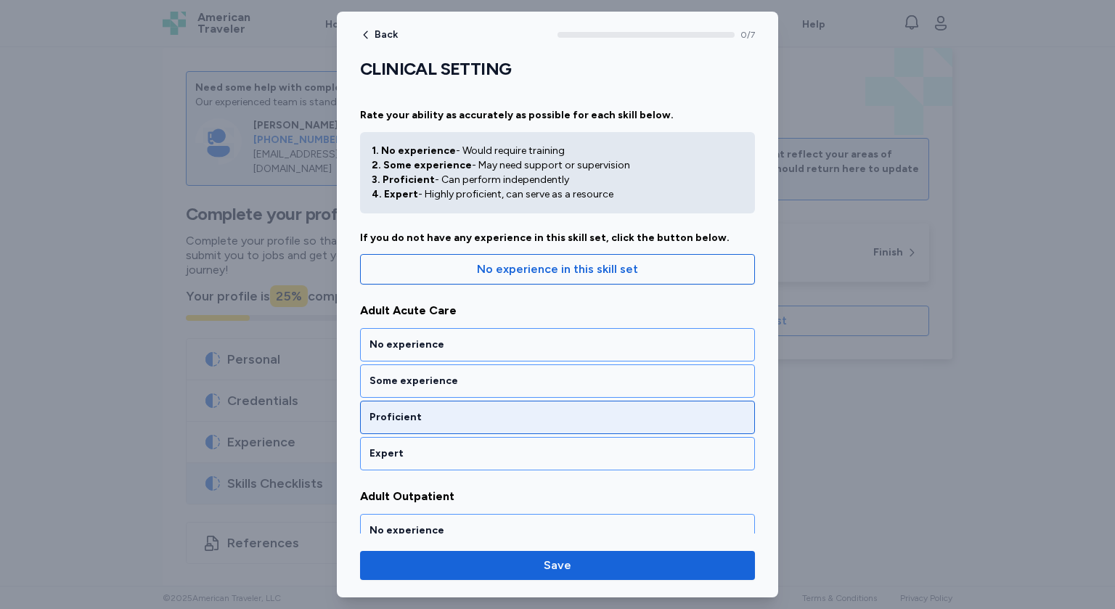
click at [489, 416] on div "Proficient" at bounding box center [558, 417] width 376 height 15
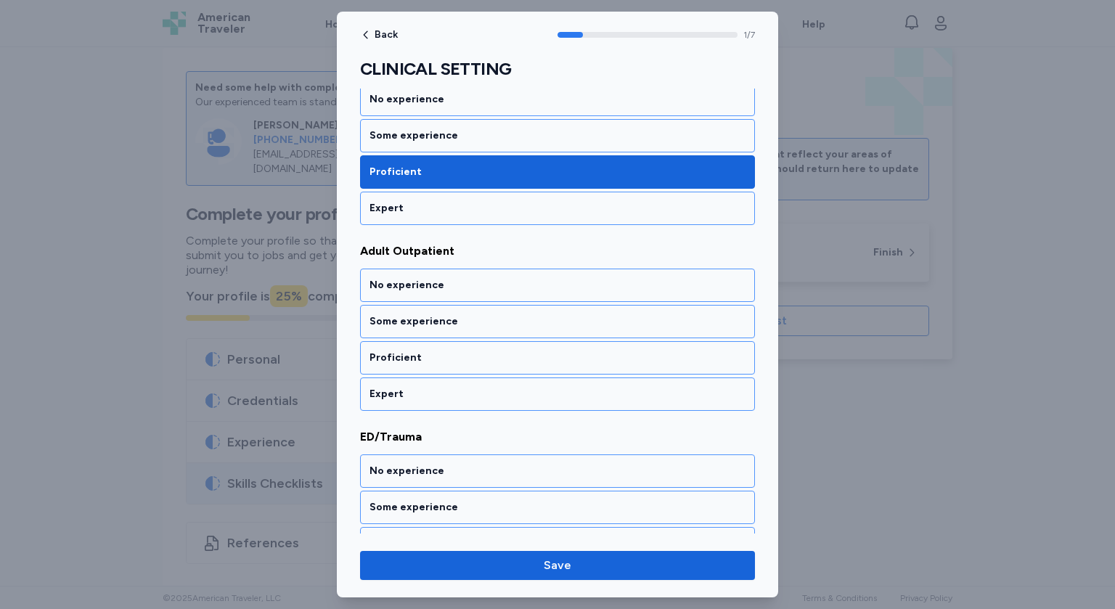
scroll to position [259, 0]
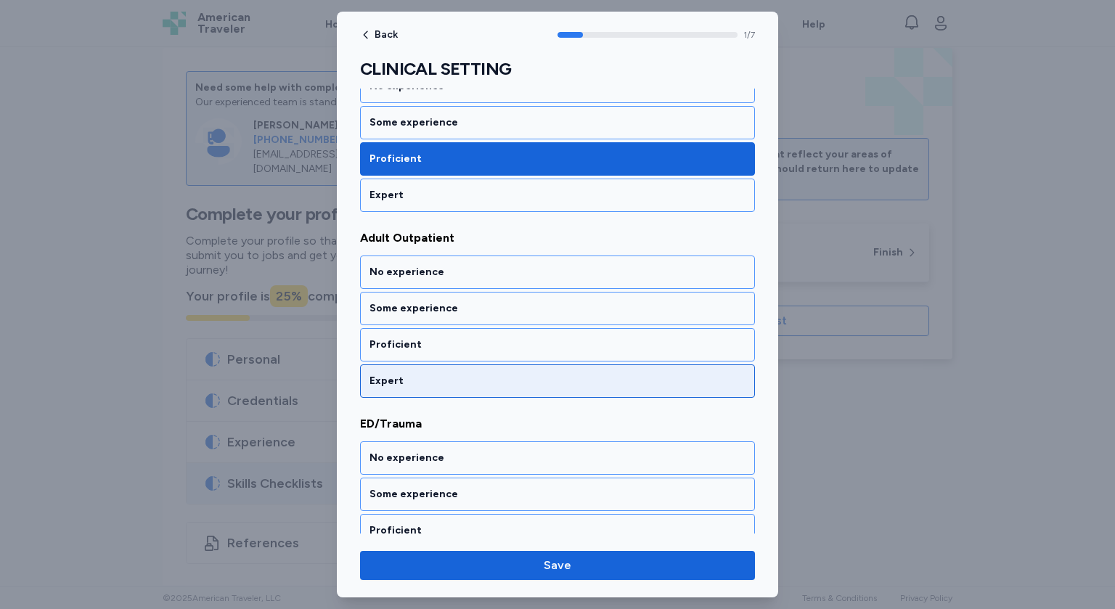
click at [440, 381] on div "Expert" at bounding box center [558, 381] width 376 height 15
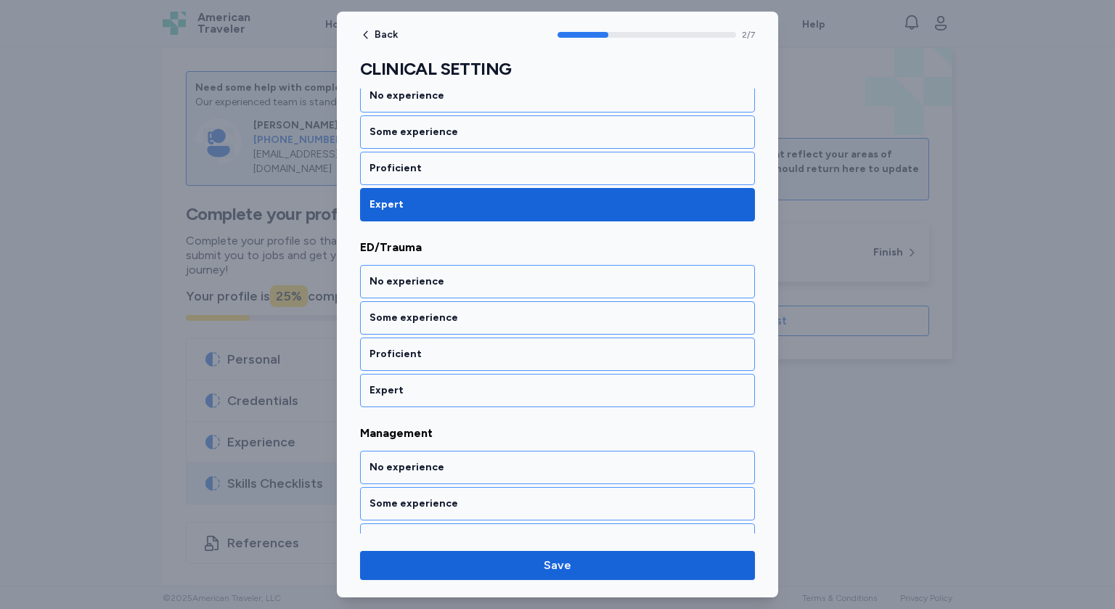
scroll to position [444, 0]
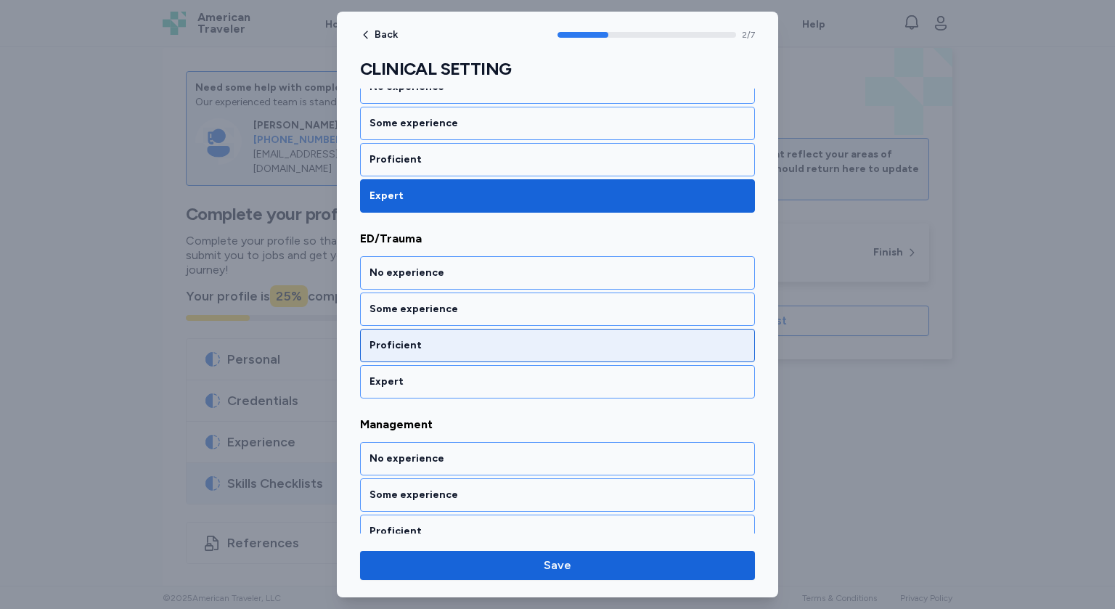
click at [439, 338] on div "Proficient" at bounding box center [558, 345] width 376 height 15
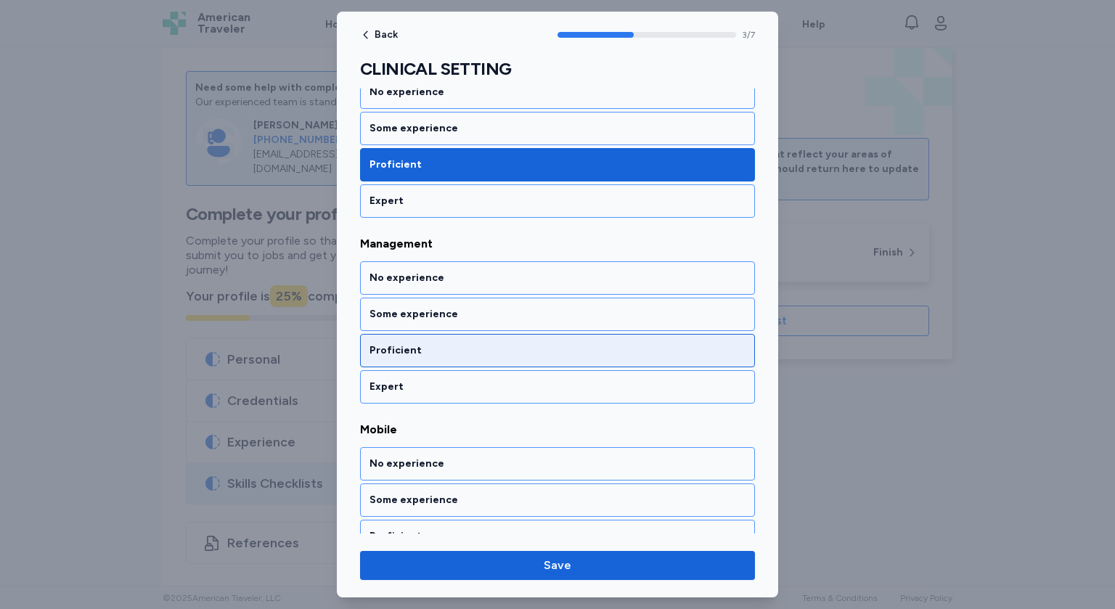
scroll to position [628, 0]
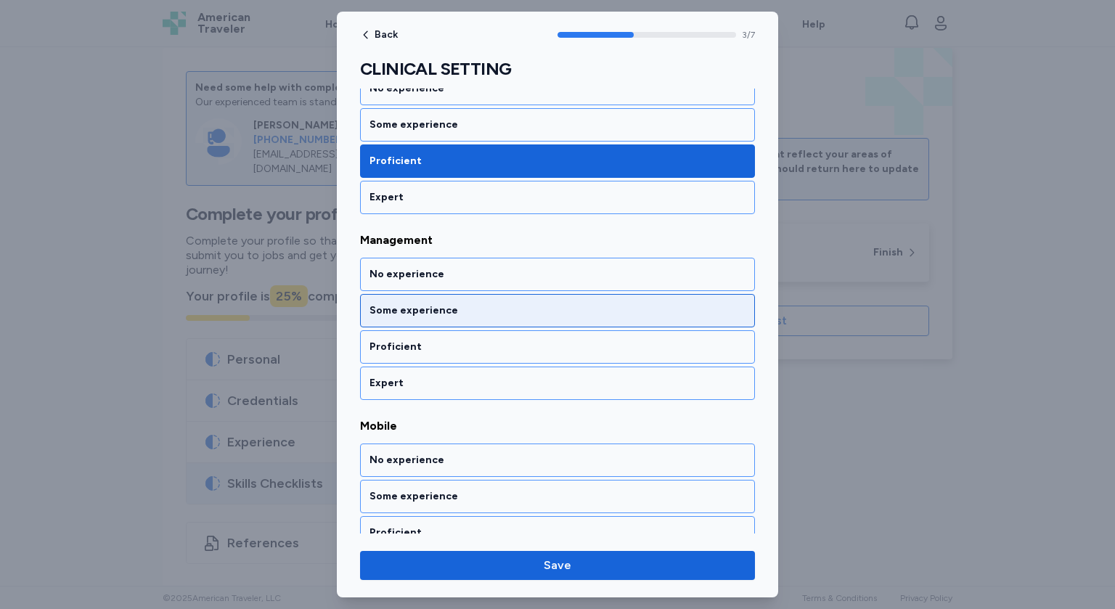
click at [452, 314] on div "Some experience" at bounding box center [557, 310] width 395 height 33
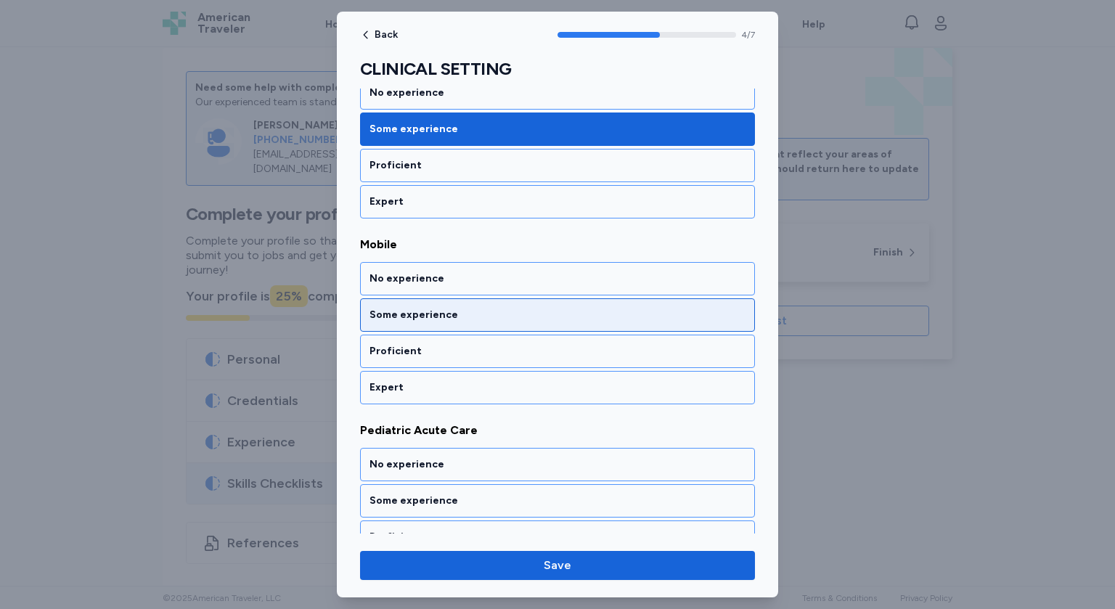
scroll to position [813, 0]
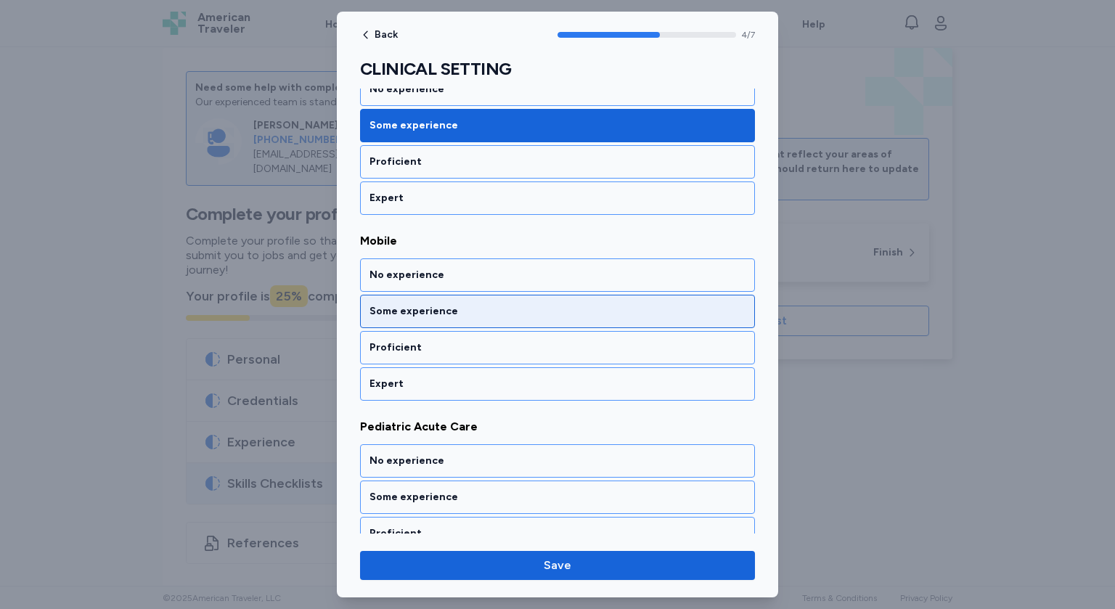
click at [458, 312] on div "Some experience" at bounding box center [558, 311] width 376 height 15
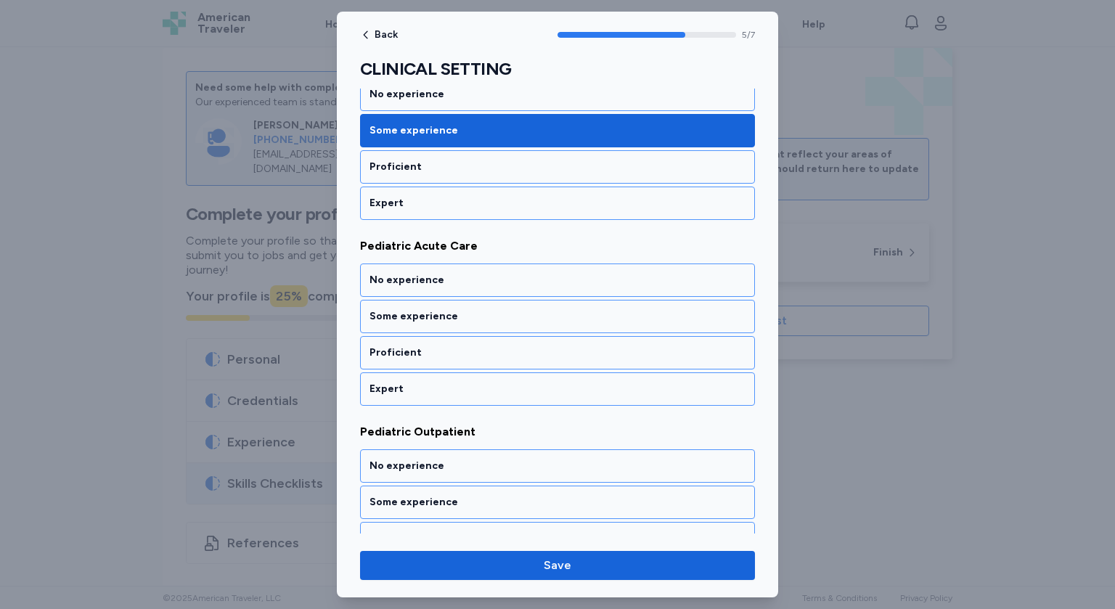
scroll to position [998, 0]
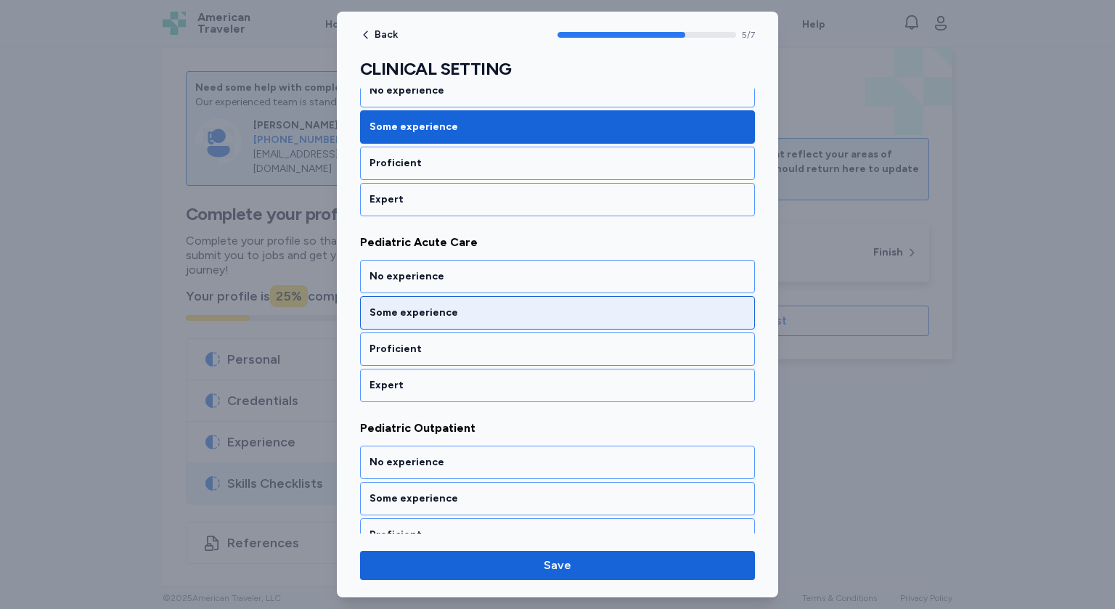
click at [465, 311] on div "Some experience" at bounding box center [558, 313] width 376 height 15
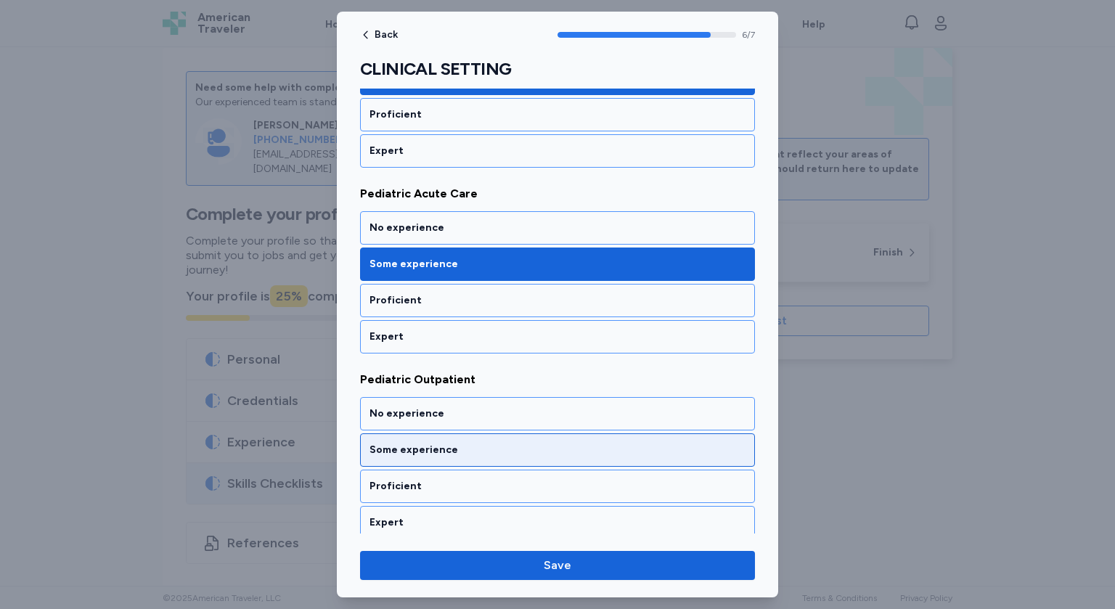
click at [482, 443] on div "Some experience" at bounding box center [558, 450] width 376 height 15
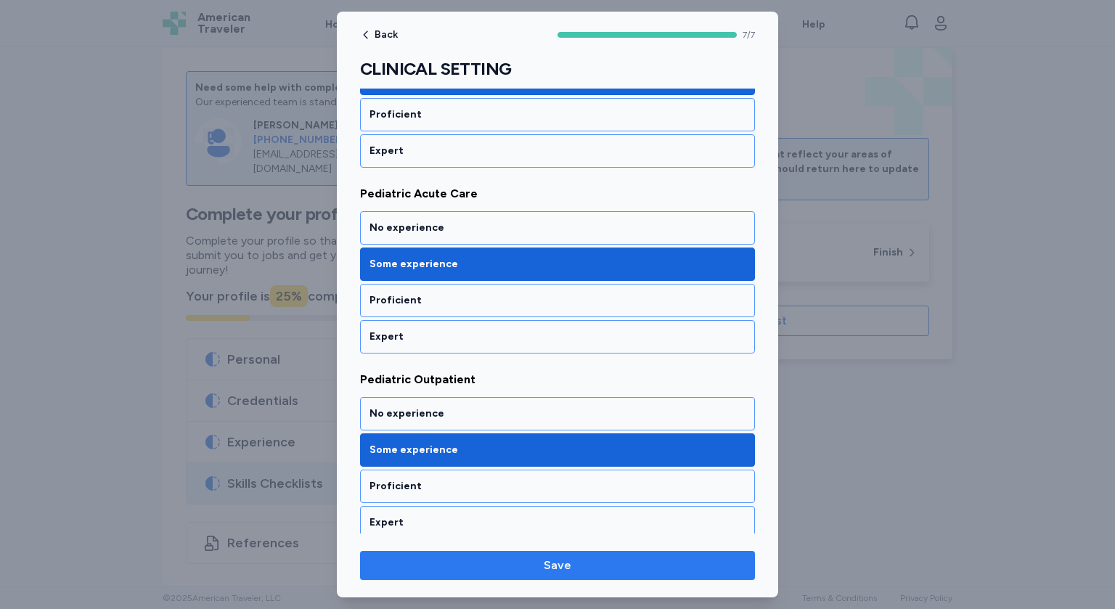
click at [553, 567] on span "Save" at bounding box center [558, 565] width 28 height 17
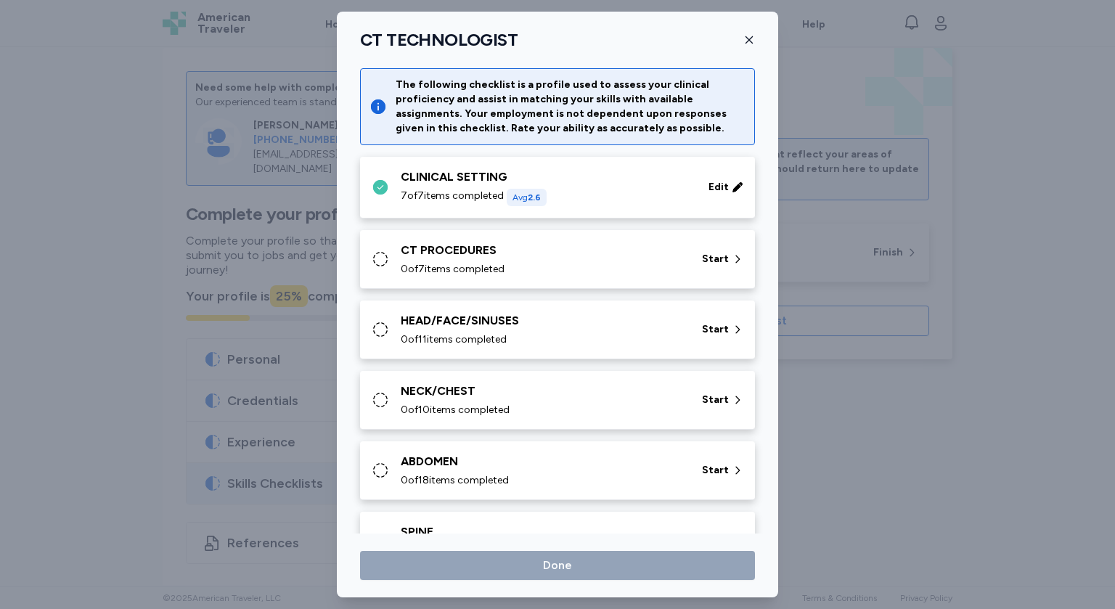
click at [608, 258] on div "CT PROCEDURES" at bounding box center [543, 250] width 284 height 17
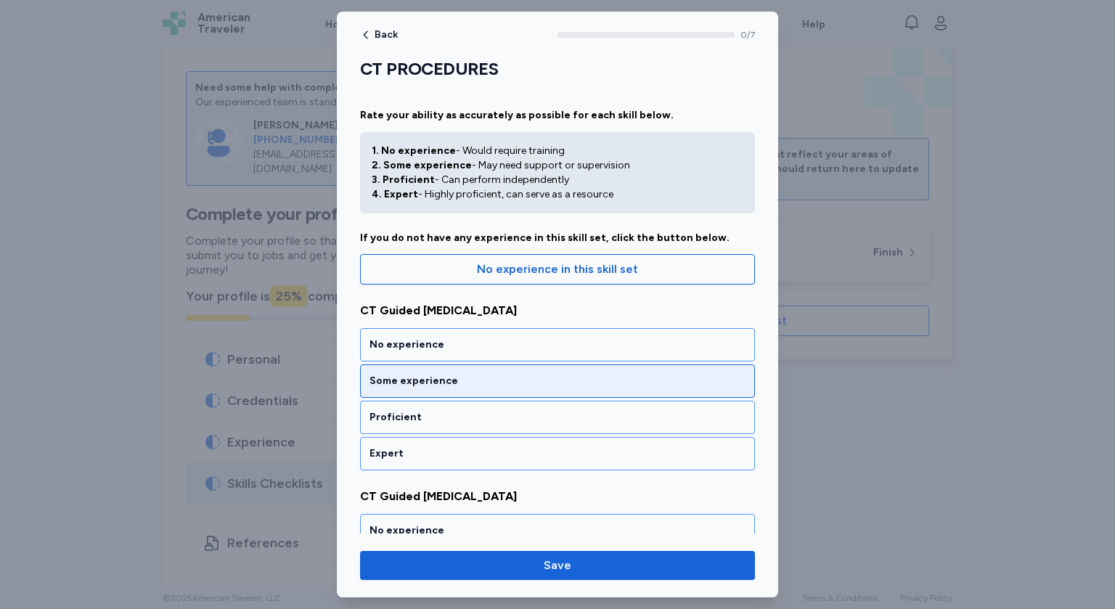
click at [455, 391] on div "Some experience" at bounding box center [557, 381] width 395 height 33
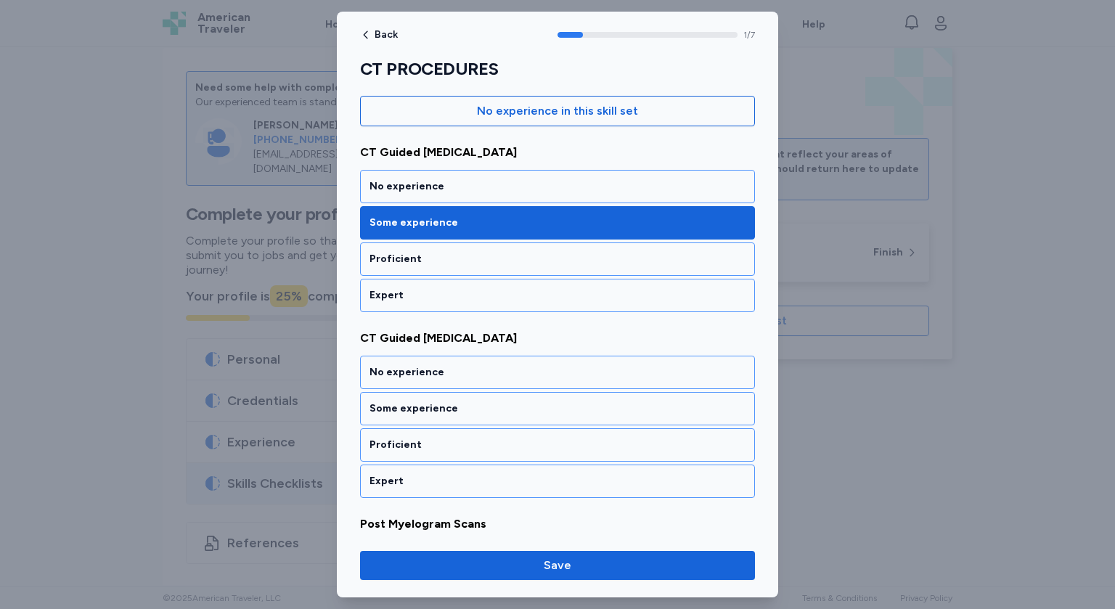
scroll to position [157, 0]
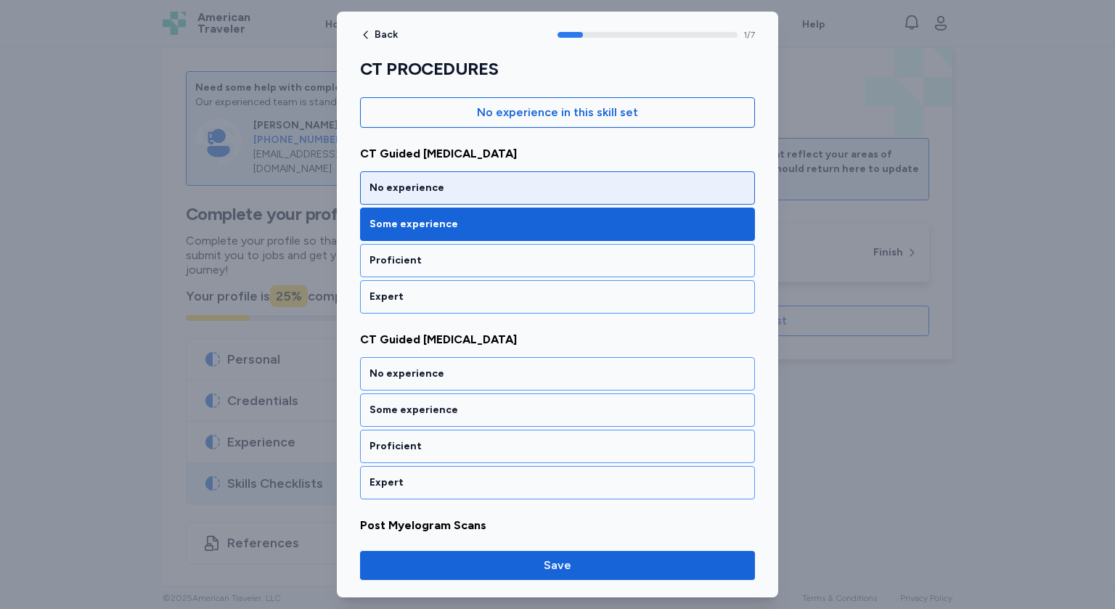
click at [452, 195] on div "No experience" at bounding box center [557, 187] width 395 height 33
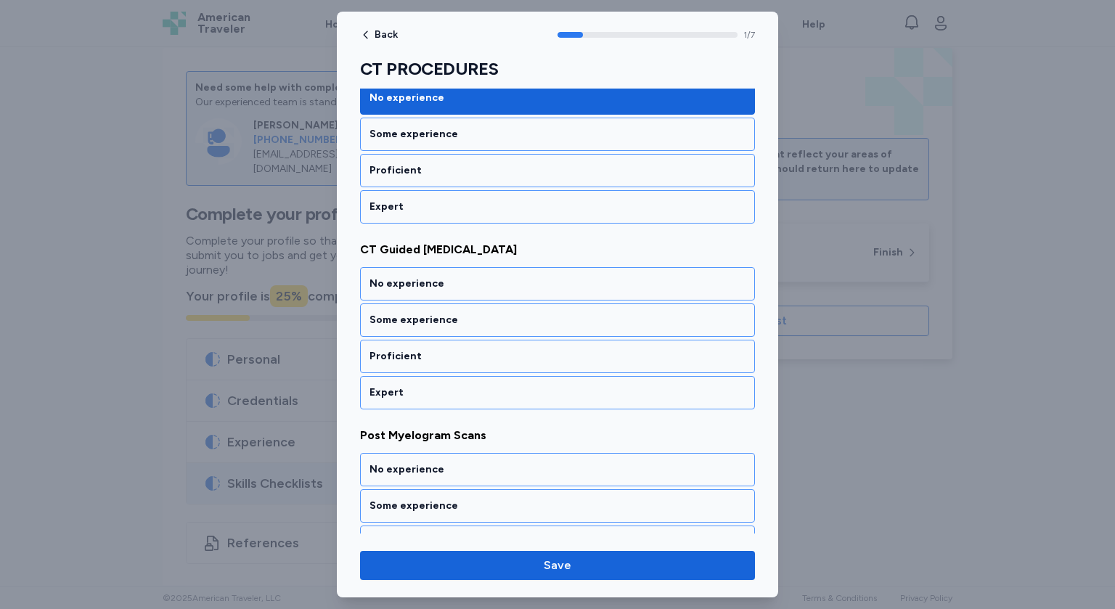
scroll to position [259, 0]
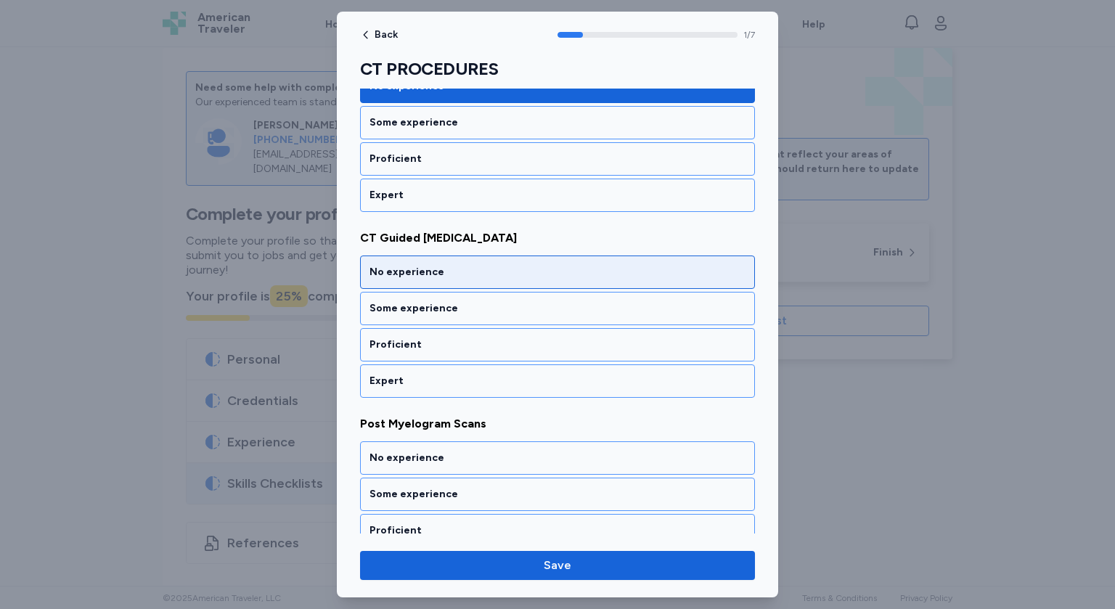
click at [508, 270] on div "No experience" at bounding box center [558, 272] width 376 height 15
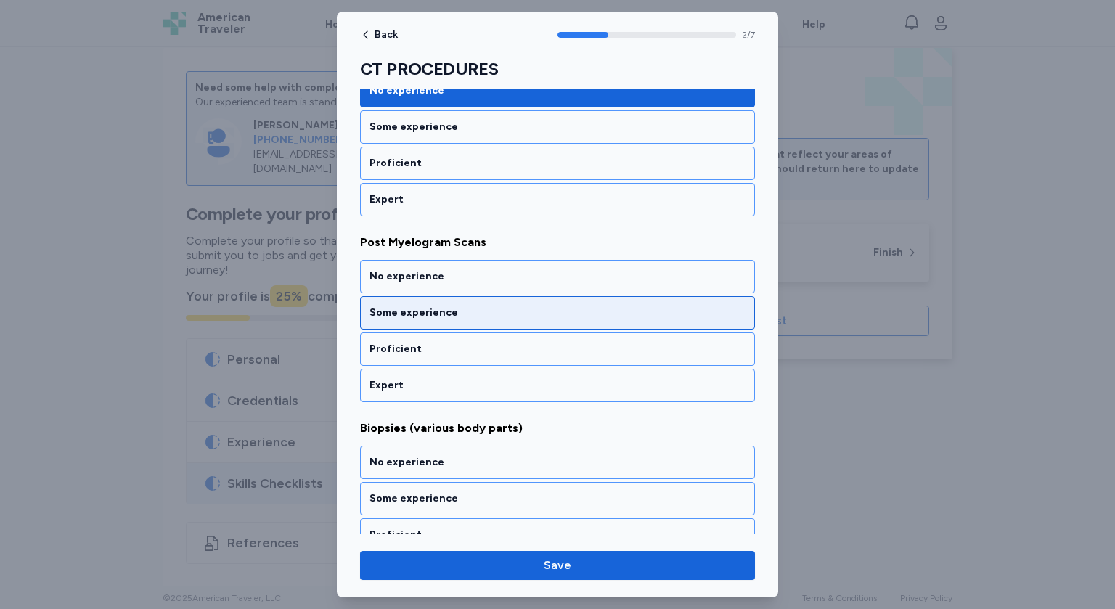
scroll to position [444, 0]
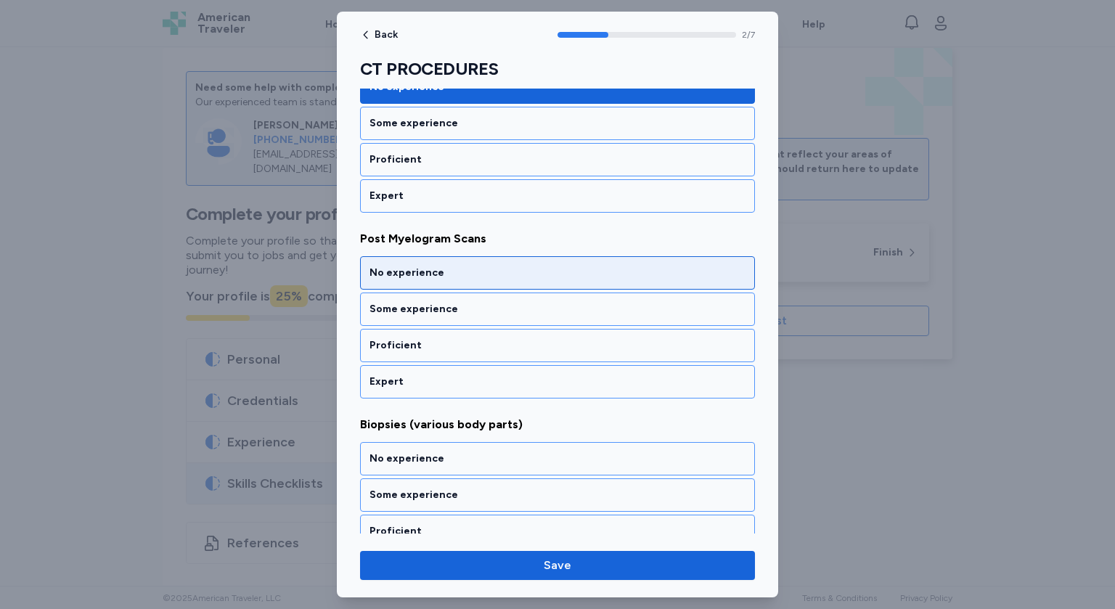
click at [484, 270] on div "No experience" at bounding box center [558, 273] width 376 height 15
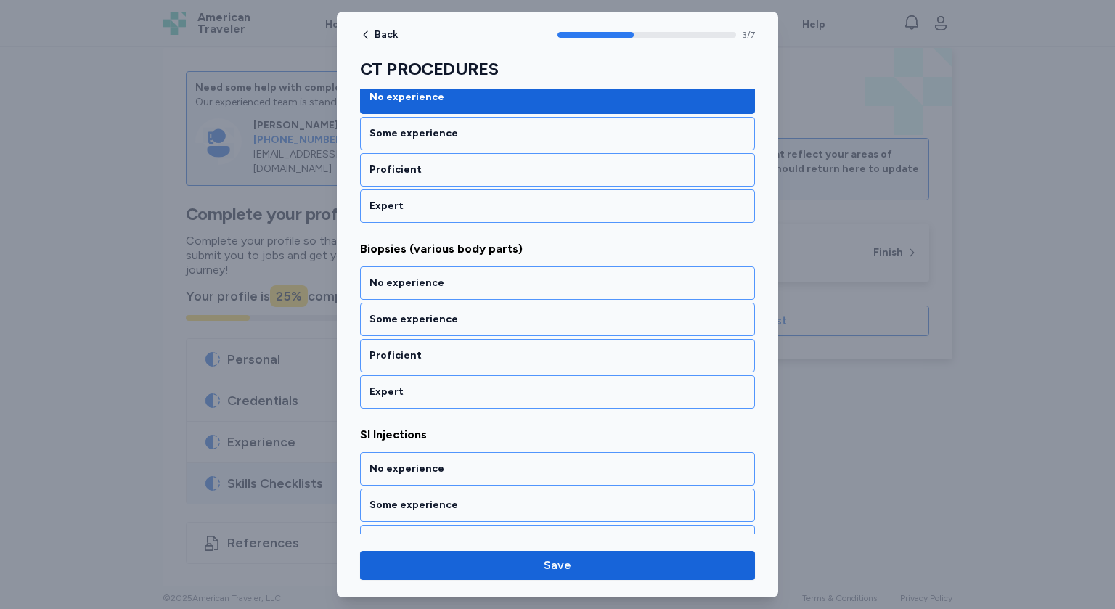
scroll to position [628, 0]
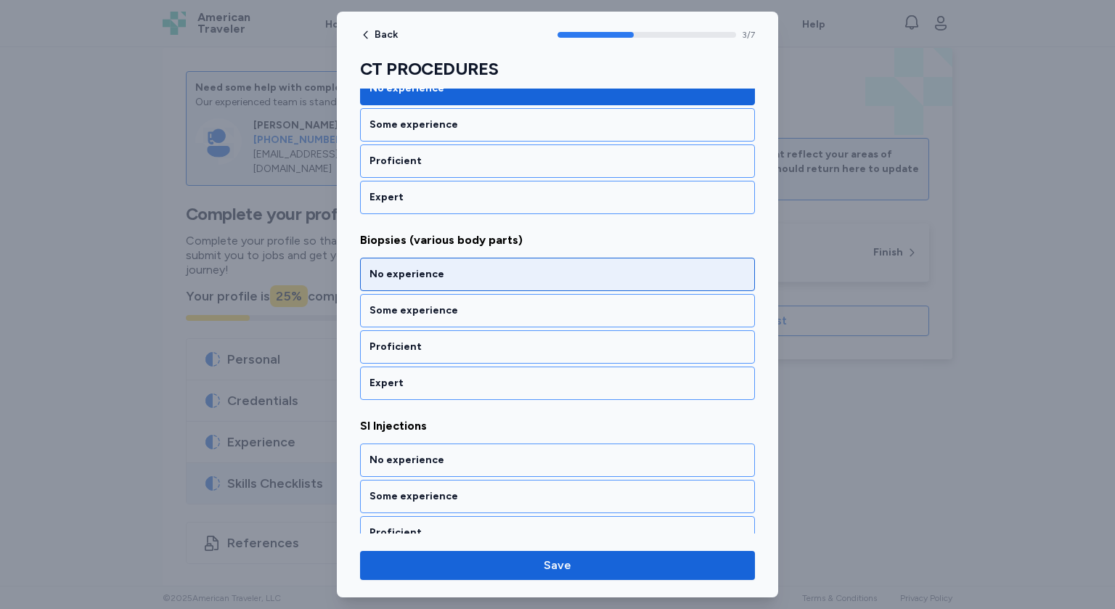
click at [515, 272] on div "No experience" at bounding box center [558, 274] width 376 height 15
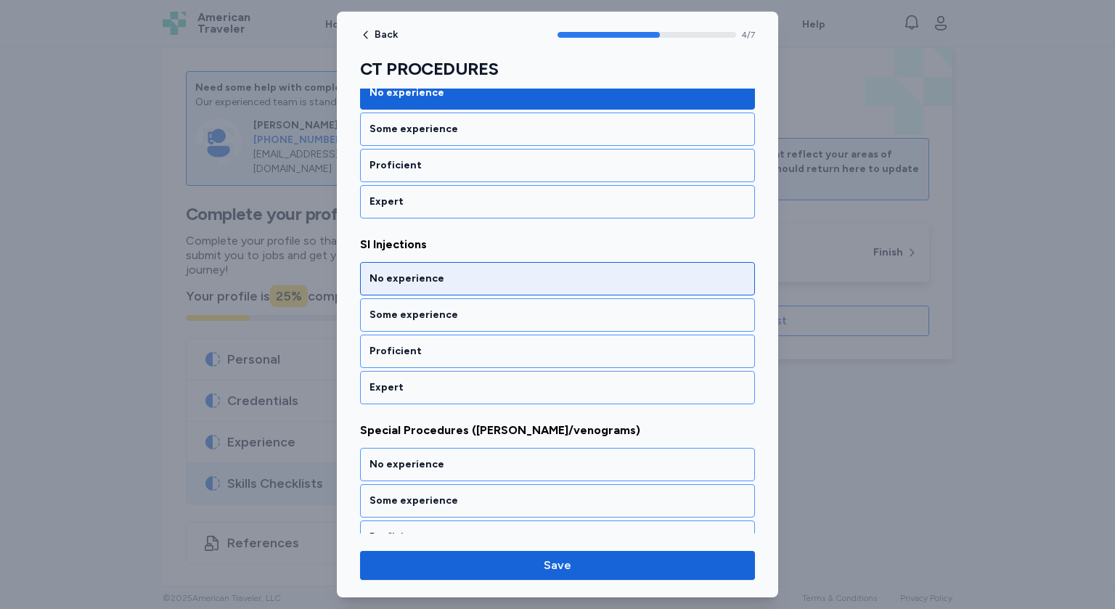
scroll to position [813, 0]
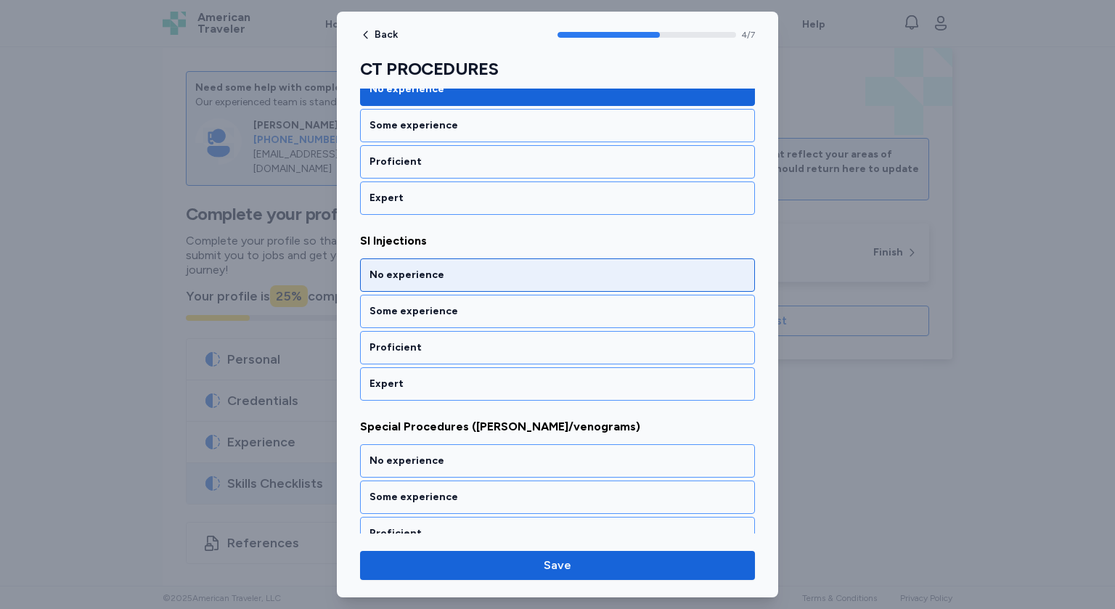
click at [516, 277] on div "No experience" at bounding box center [558, 275] width 376 height 15
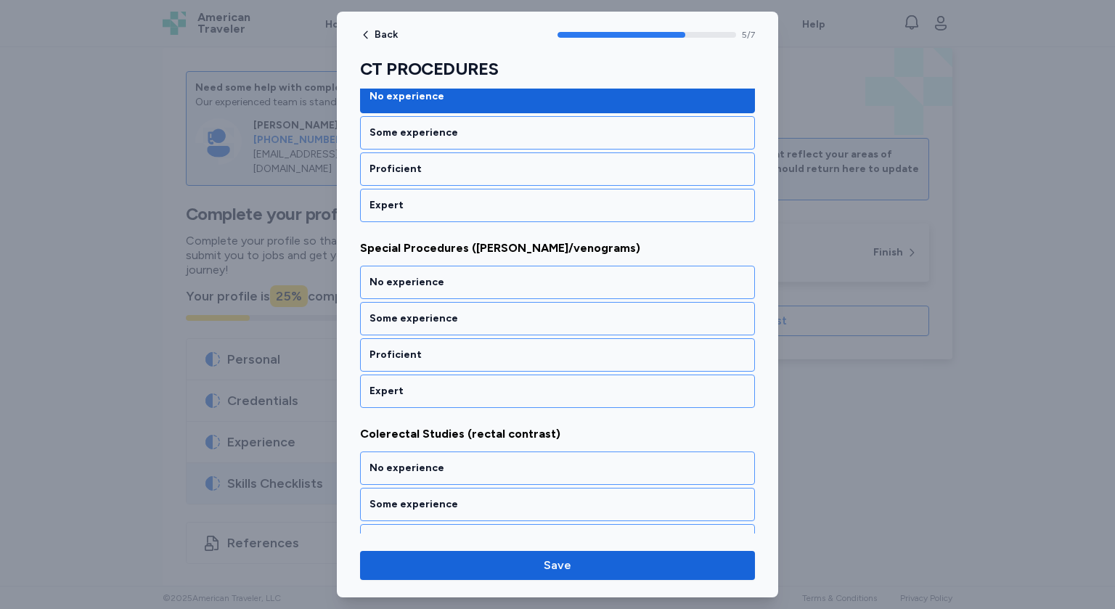
scroll to position [998, 0]
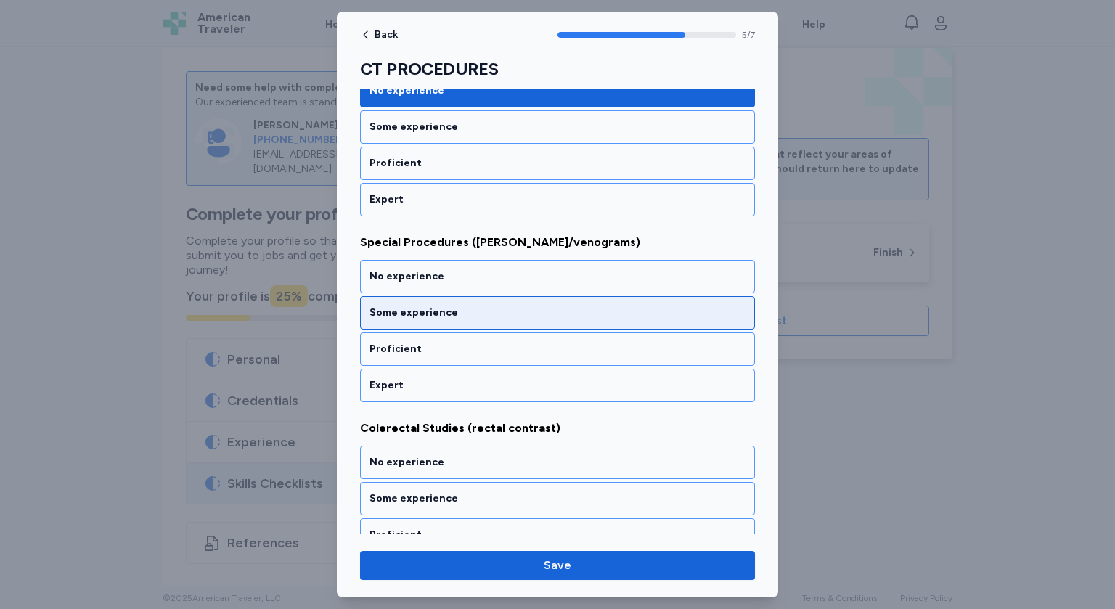
click at [456, 317] on div "Some experience" at bounding box center [557, 312] width 395 height 33
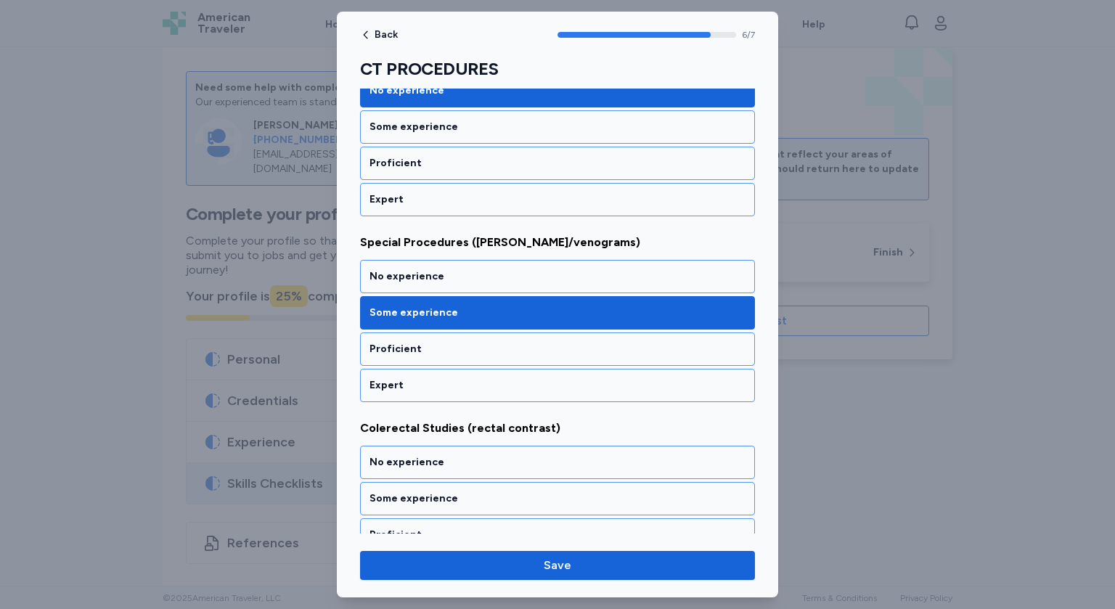
scroll to position [1046, 0]
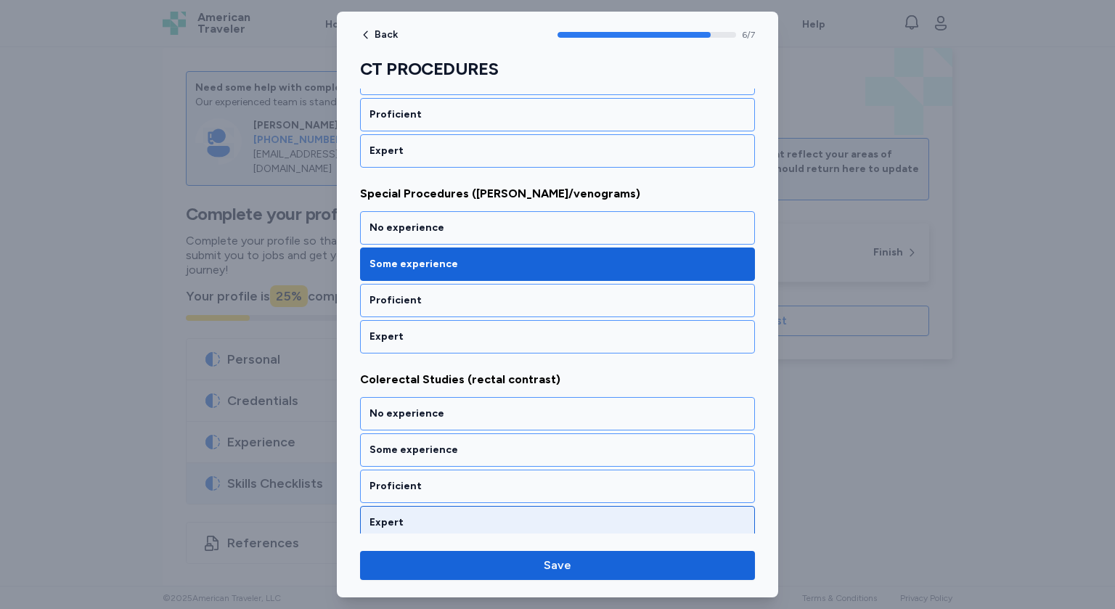
click at [416, 516] on div "Expert" at bounding box center [558, 523] width 376 height 15
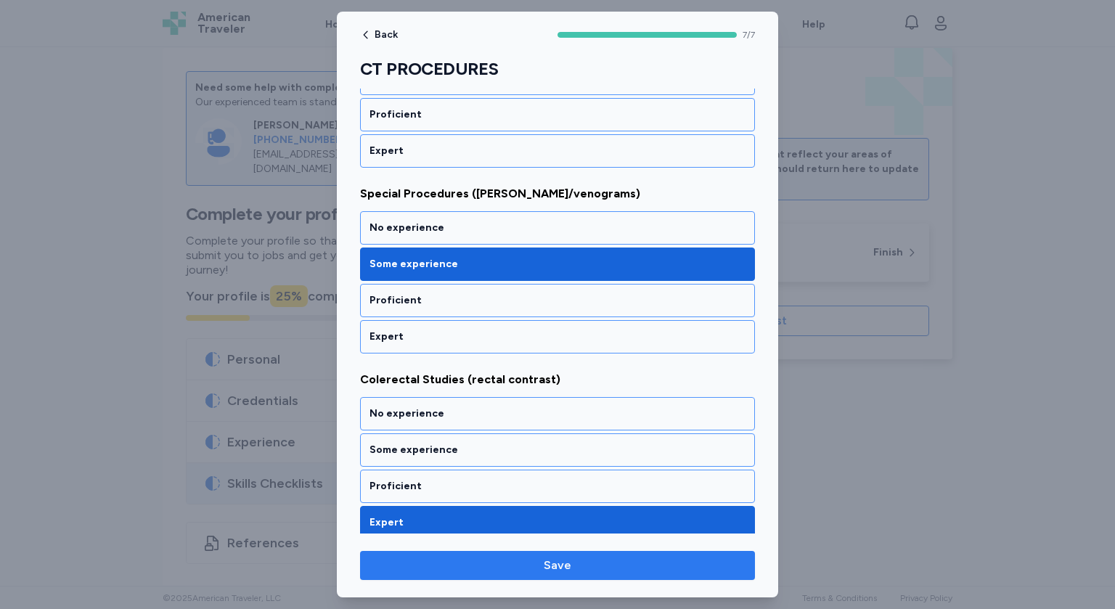
click at [528, 573] on span "Save" at bounding box center [558, 565] width 372 height 17
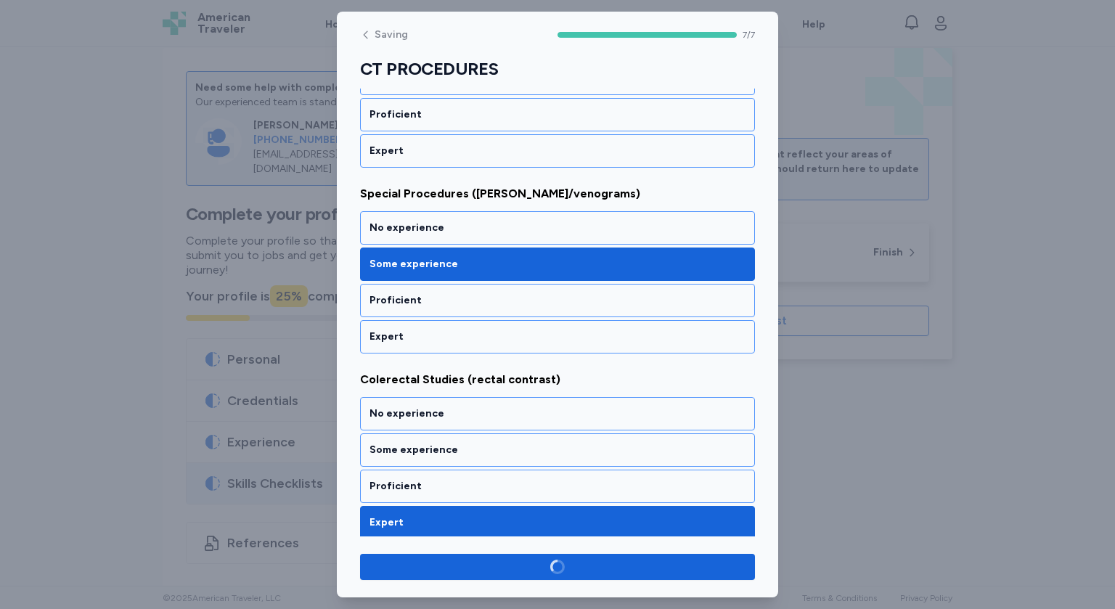
scroll to position [1044, 0]
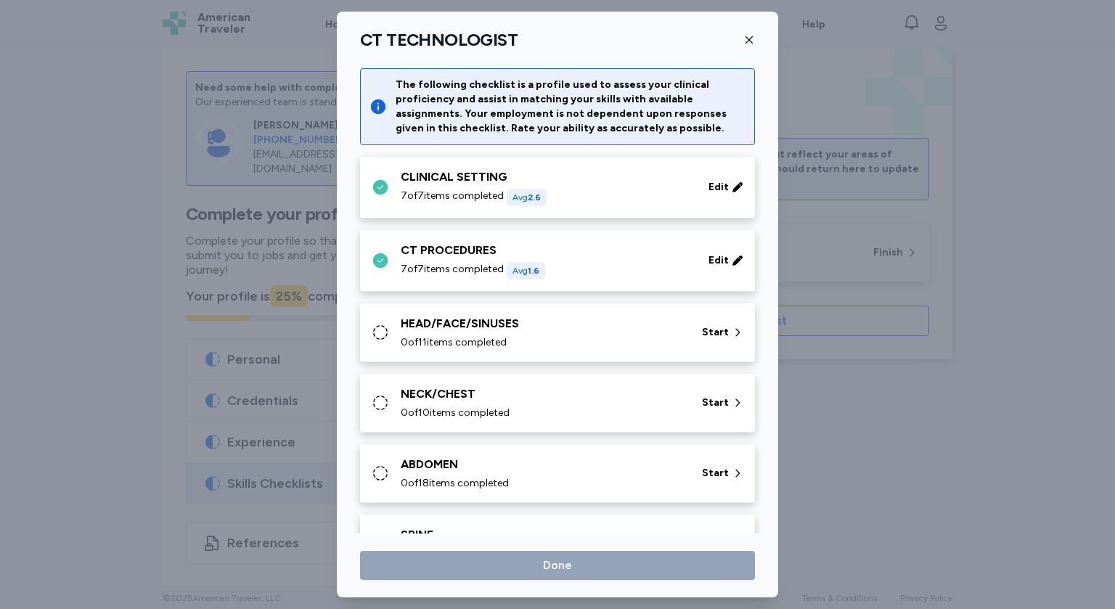
click at [549, 333] on div "HEAD/FACE/SINUSES 0 of 11 items completed" at bounding box center [543, 332] width 284 height 35
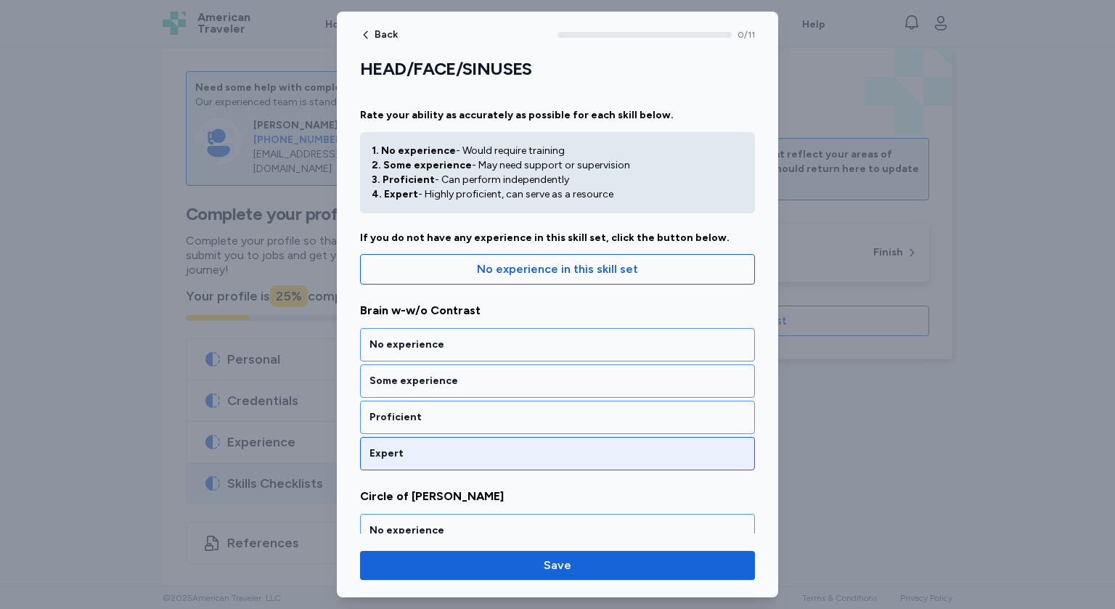
click at [424, 442] on div "Expert" at bounding box center [557, 453] width 395 height 33
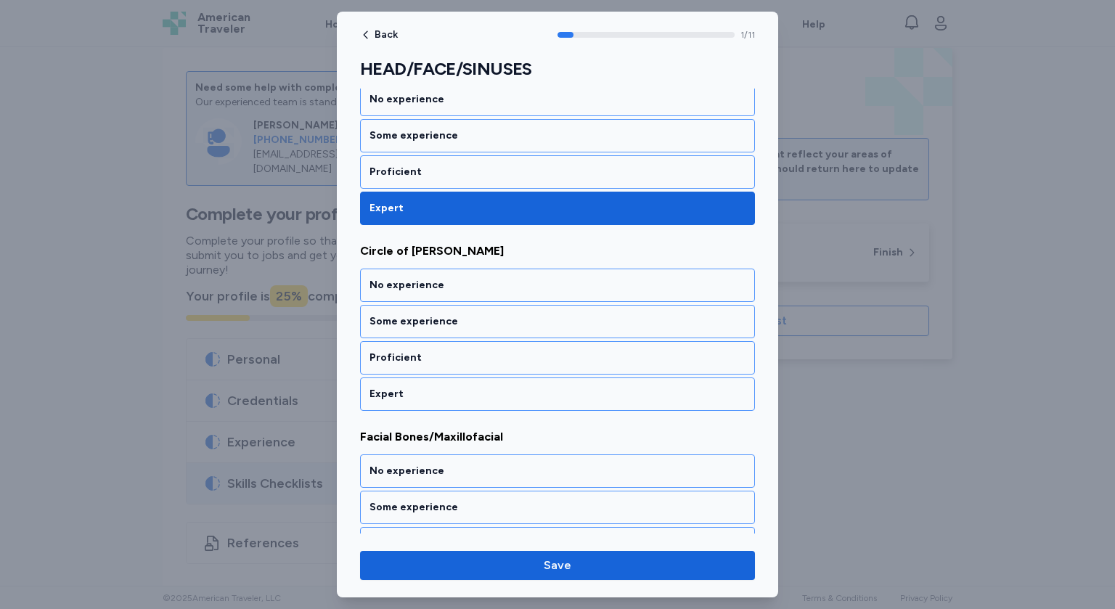
scroll to position [259, 0]
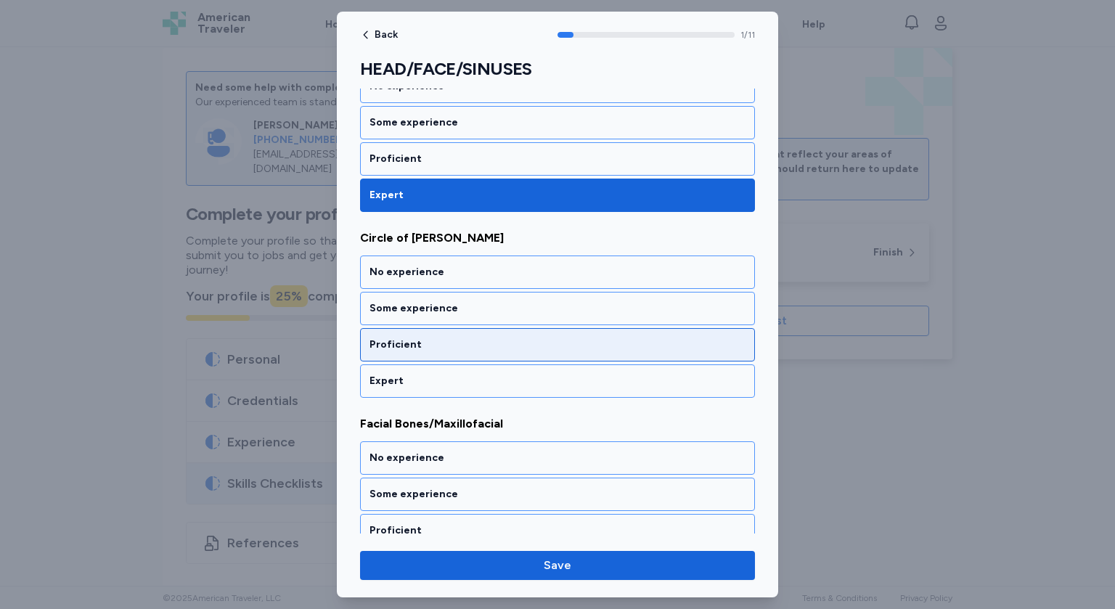
click at [430, 343] on div "Proficient" at bounding box center [558, 345] width 376 height 15
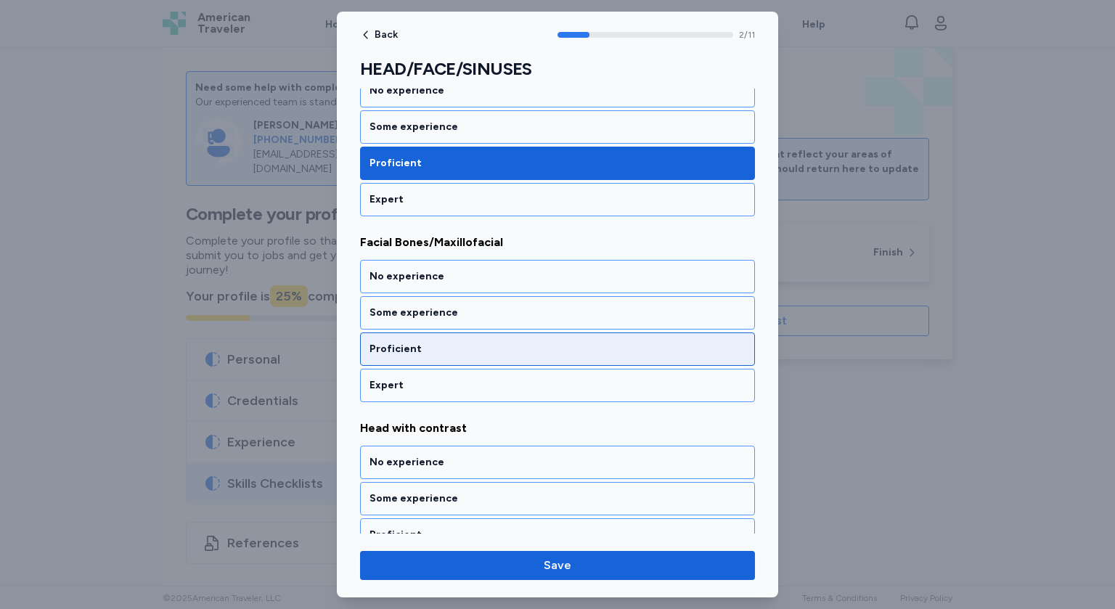
scroll to position [444, 0]
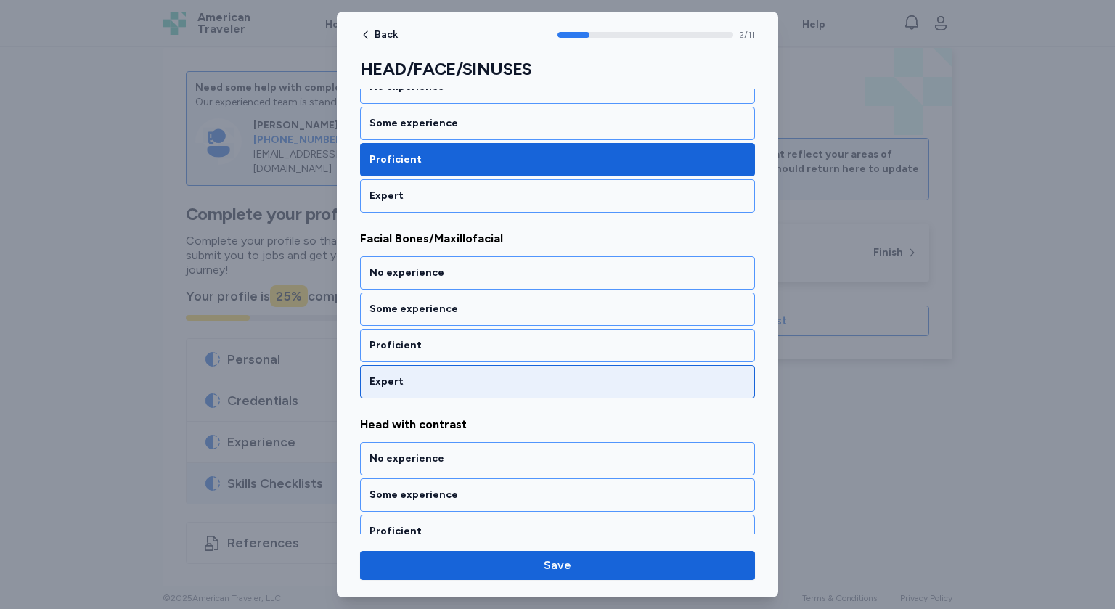
click at [420, 391] on div "Expert" at bounding box center [557, 381] width 395 height 33
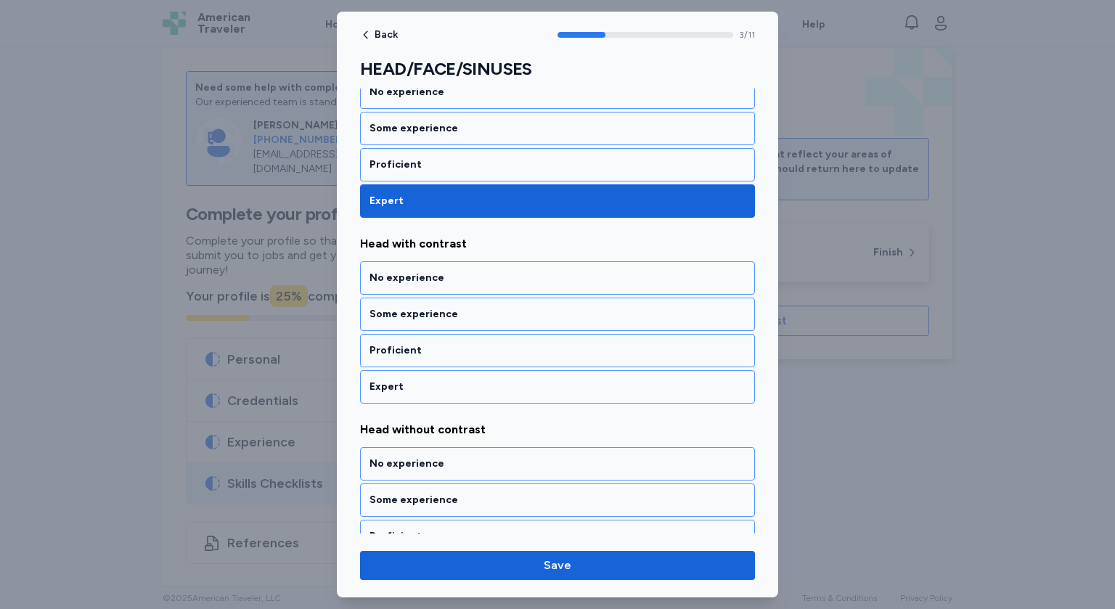
scroll to position [628, 0]
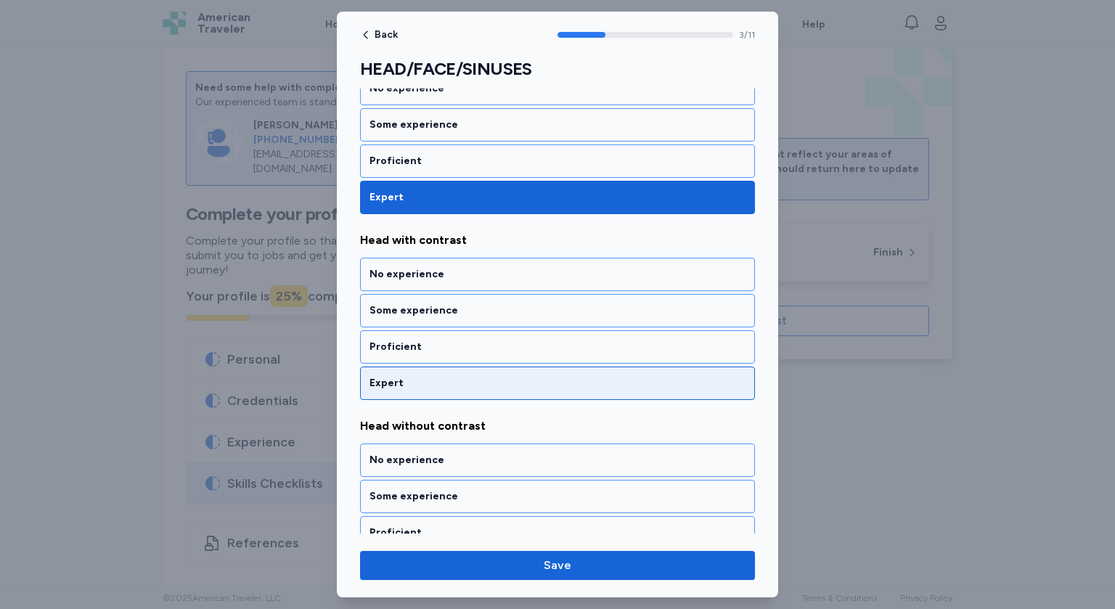
click at [418, 389] on div "Expert" at bounding box center [557, 383] width 395 height 33
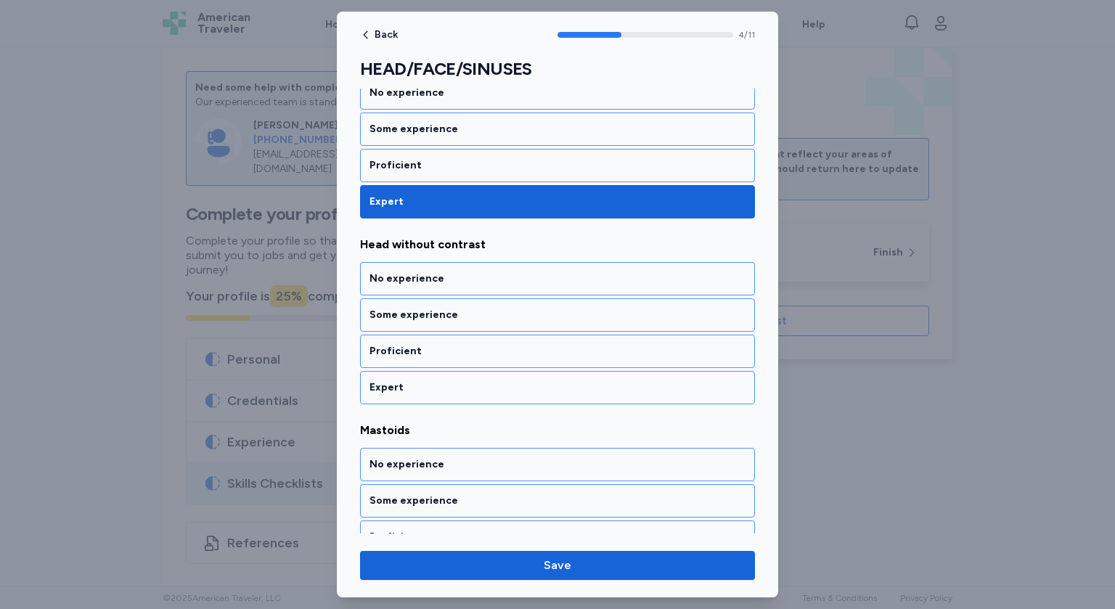
scroll to position [813, 0]
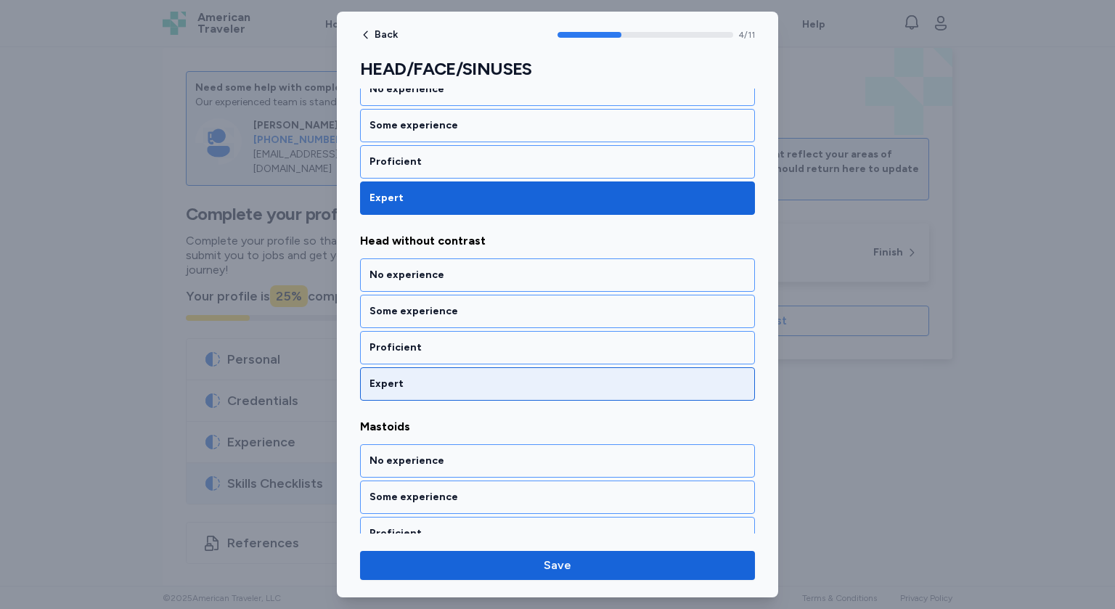
click at [428, 381] on div "Expert" at bounding box center [558, 384] width 376 height 15
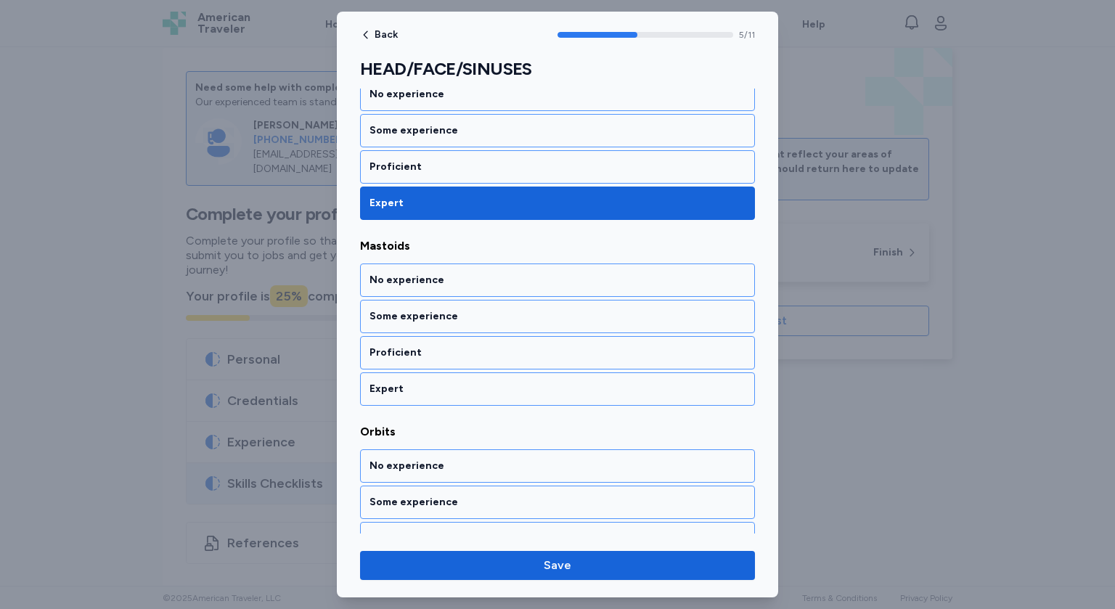
scroll to position [998, 0]
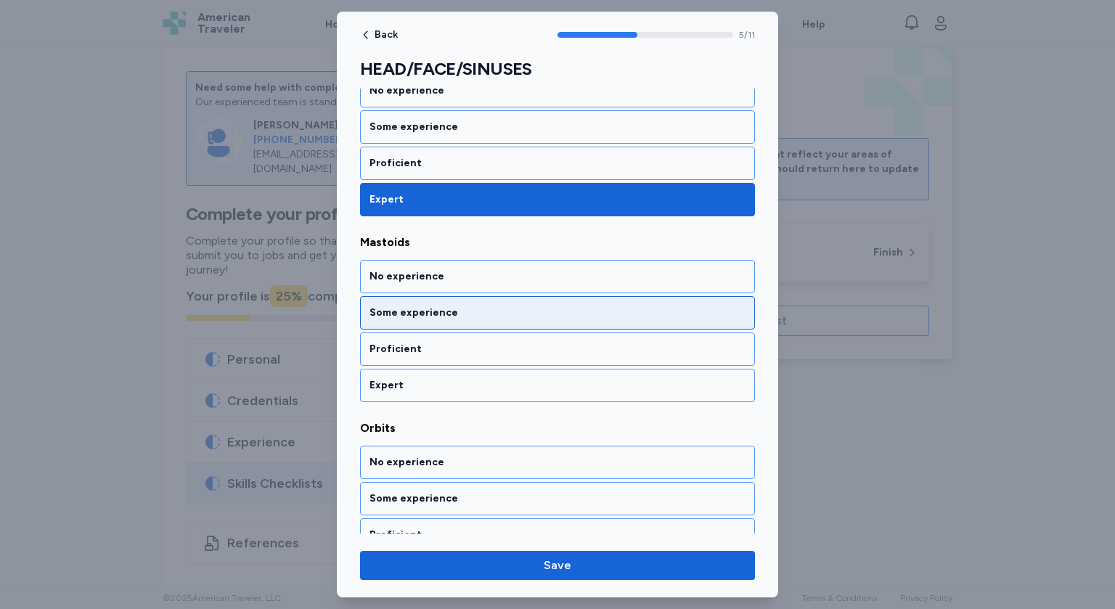
click at [446, 319] on div "Some experience" at bounding box center [557, 312] width 395 height 33
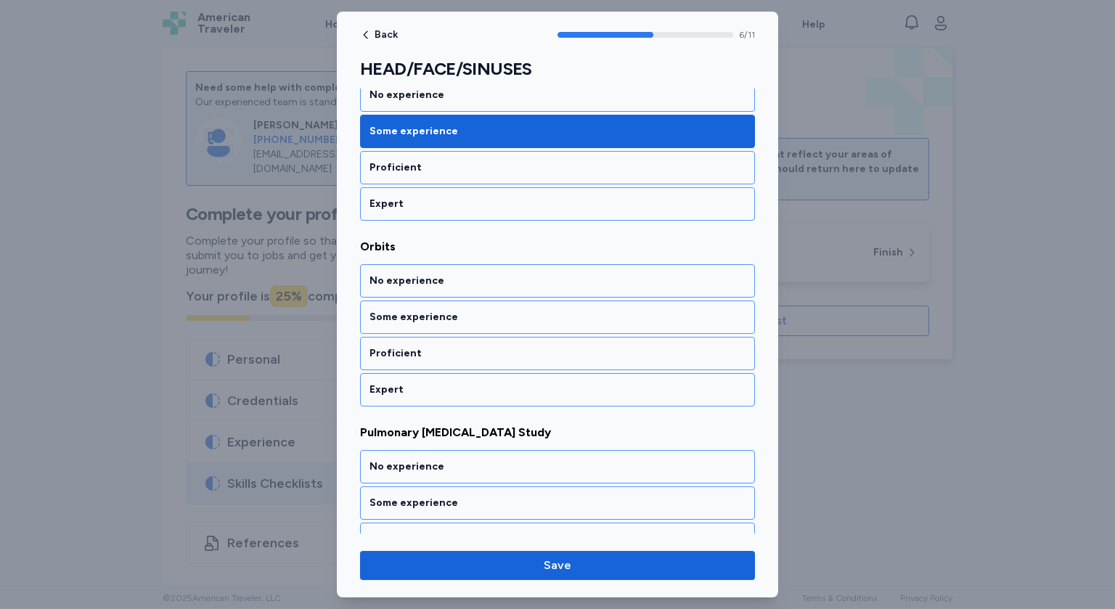
scroll to position [1182, 0]
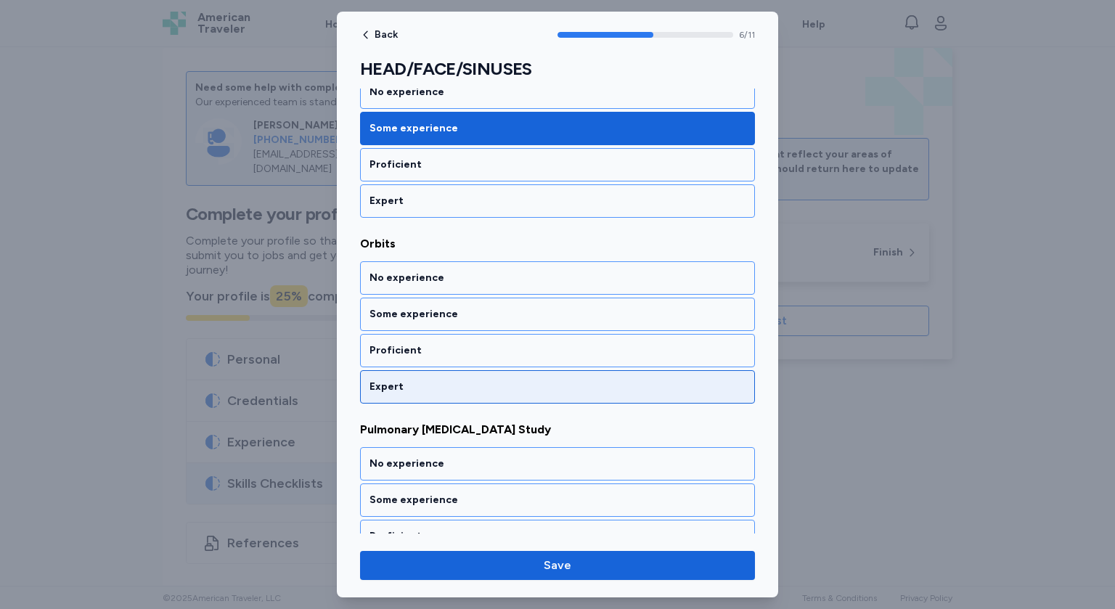
click at [405, 380] on div "Expert" at bounding box center [558, 387] width 376 height 15
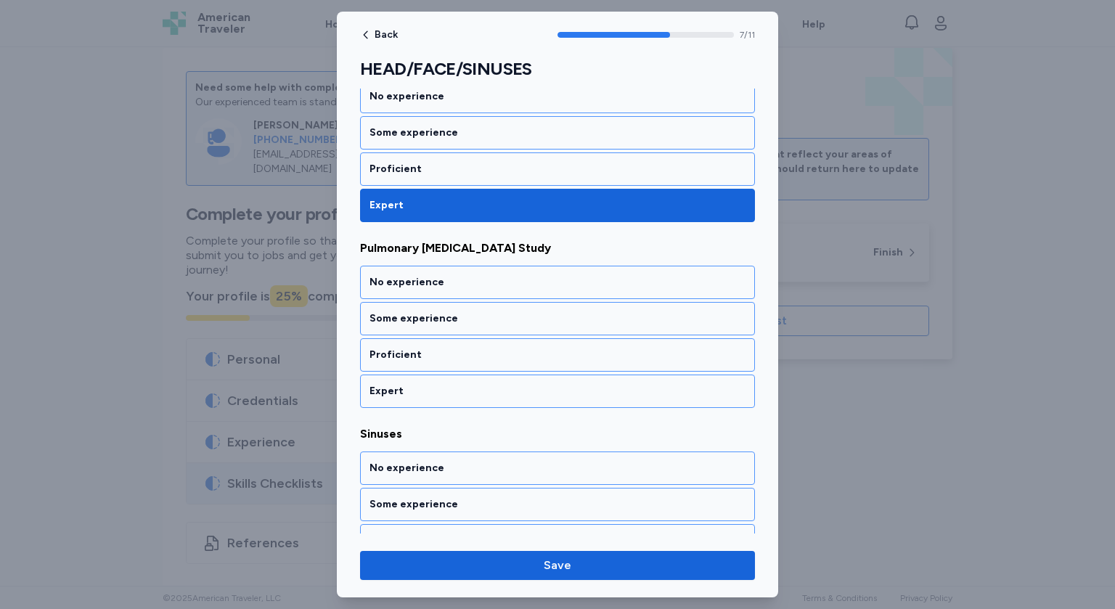
scroll to position [1367, 0]
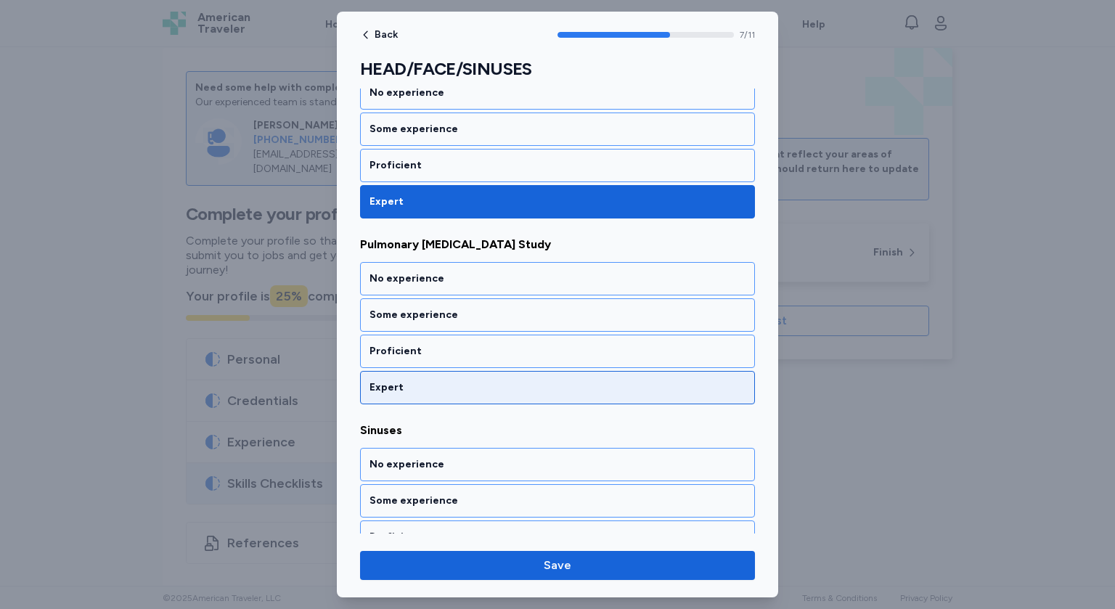
click at [405, 381] on div "Expert" at bounding box center [558, 388] width 376 height 15
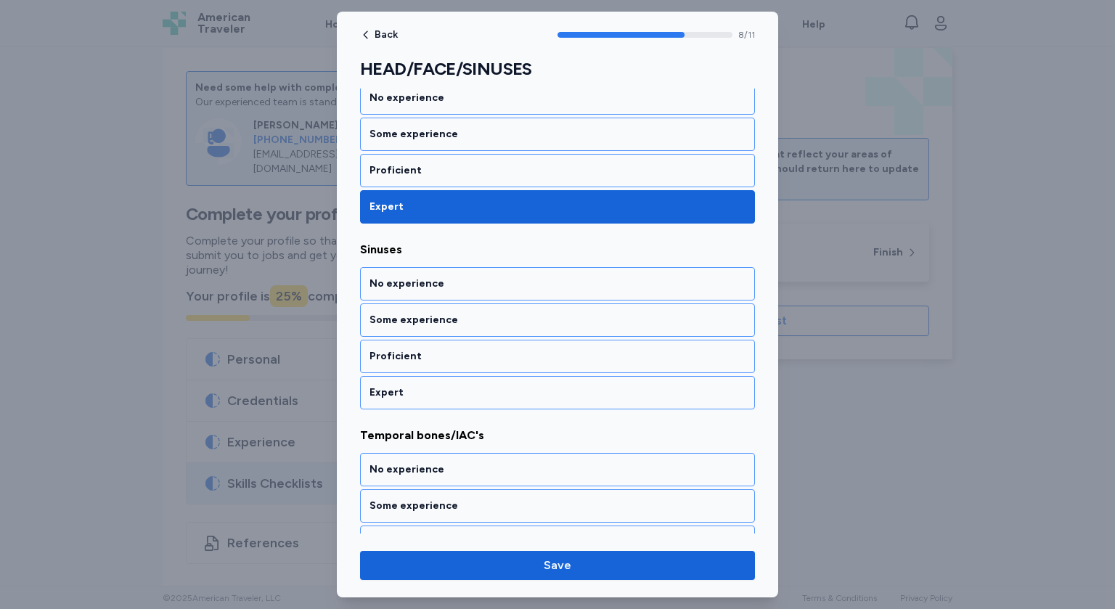
scroll to position [1552, 0]
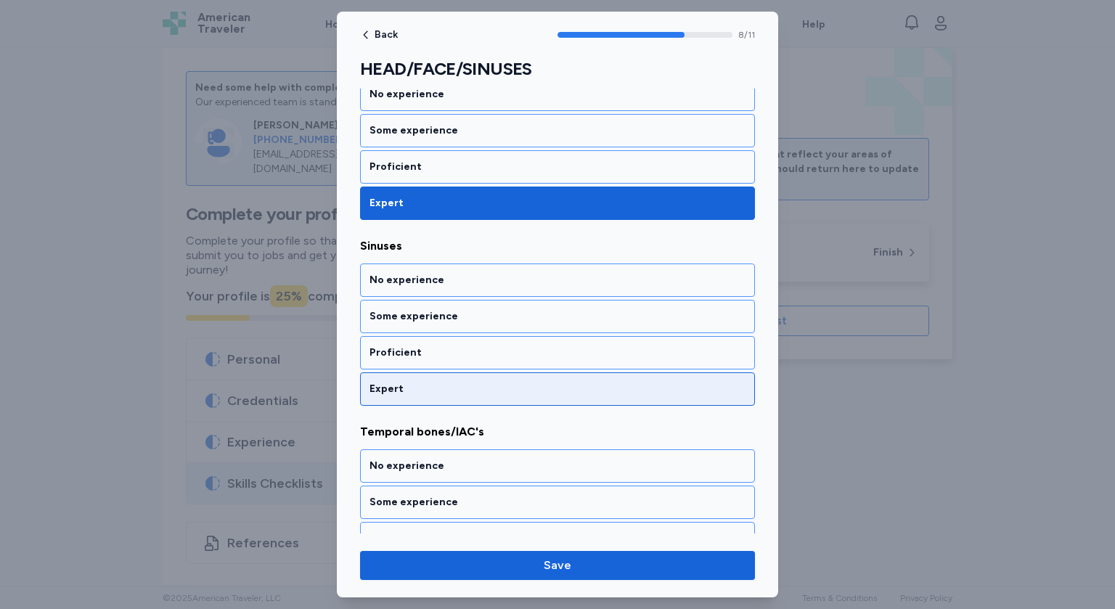
click at [431, 382] on div "Expert" at bounding box center [558, 389] width 376 height 15
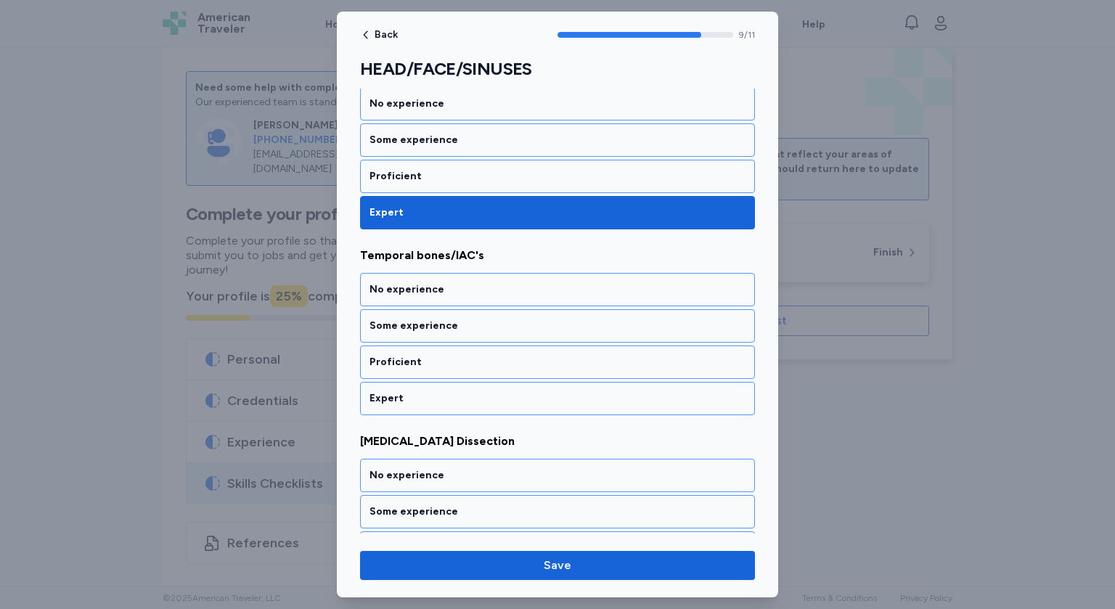
scroll to position [1737, 0]
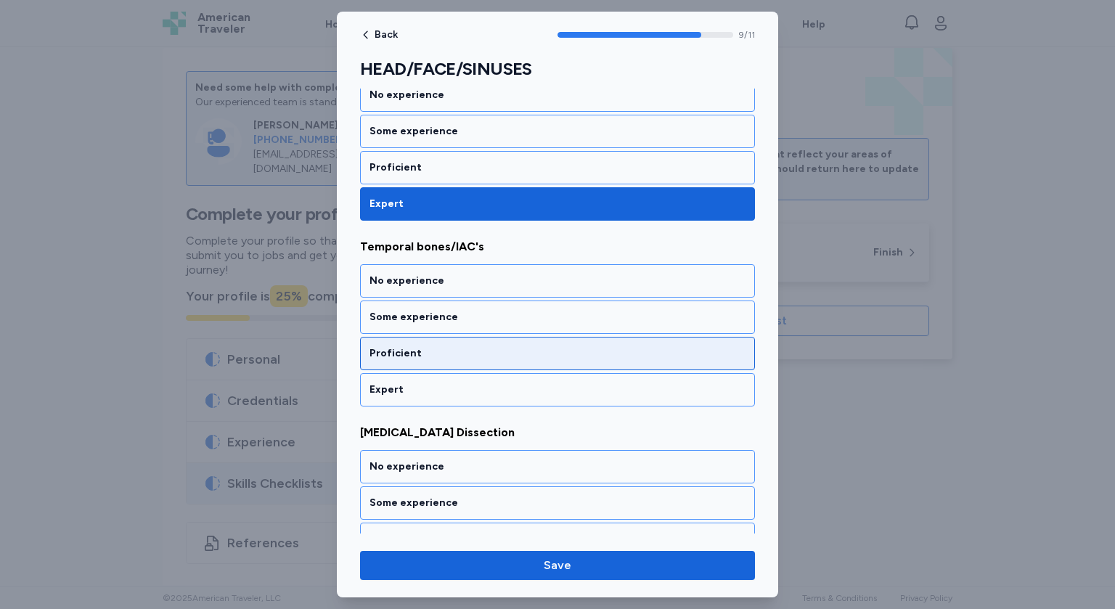
click at [434, 349] on div "Proficient" at bounding box center [557, 353] width 395 height 33
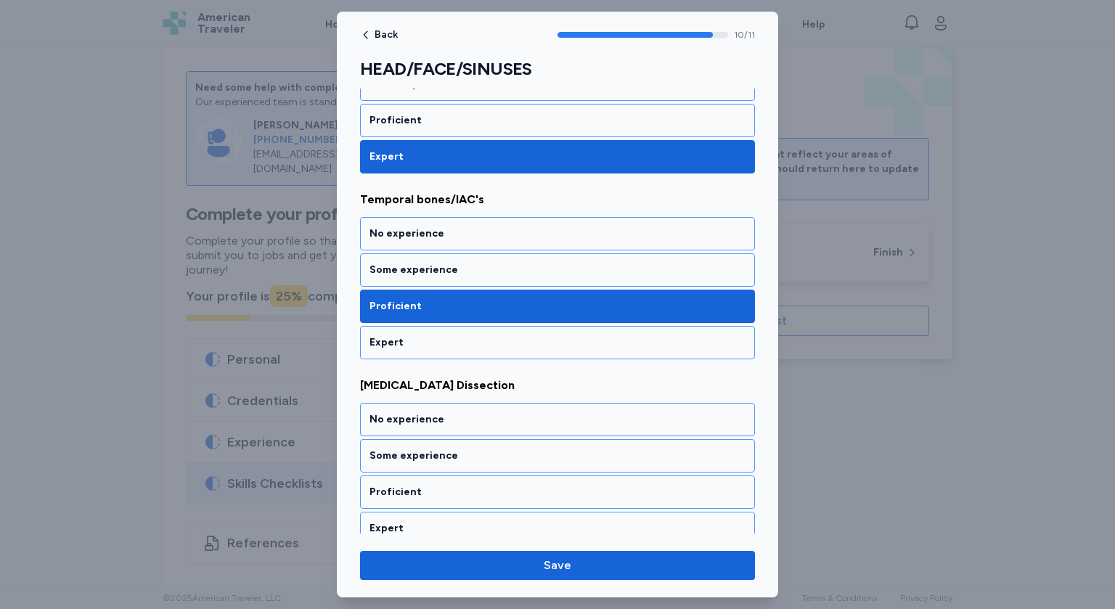
scroll to position [1786, 0]
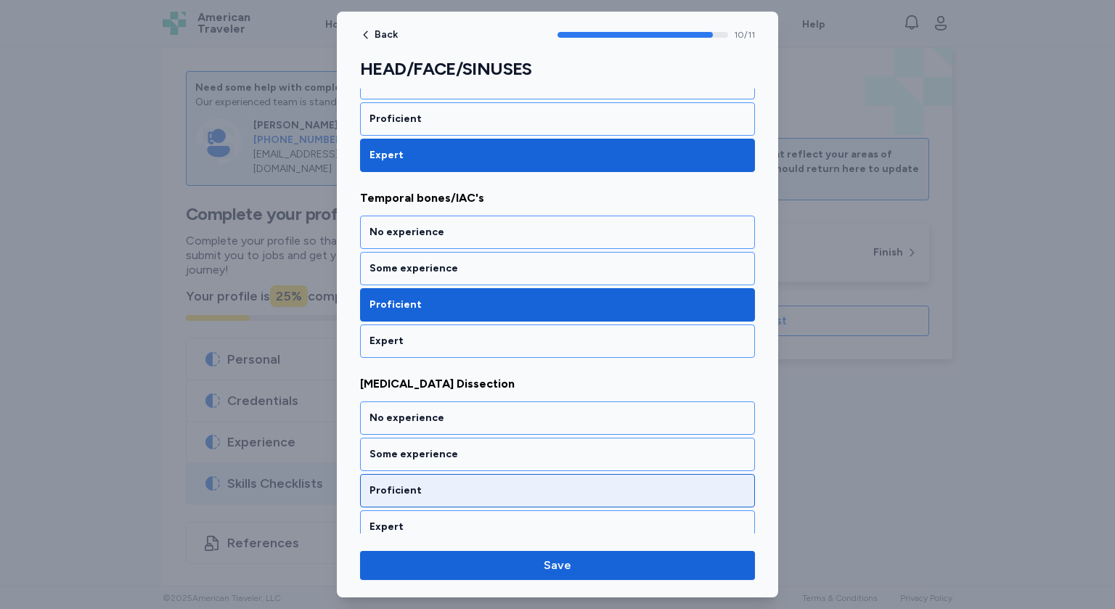
click at [432, 484] on div "Proficient" at bounding box center [558, 491] width 376 height 15
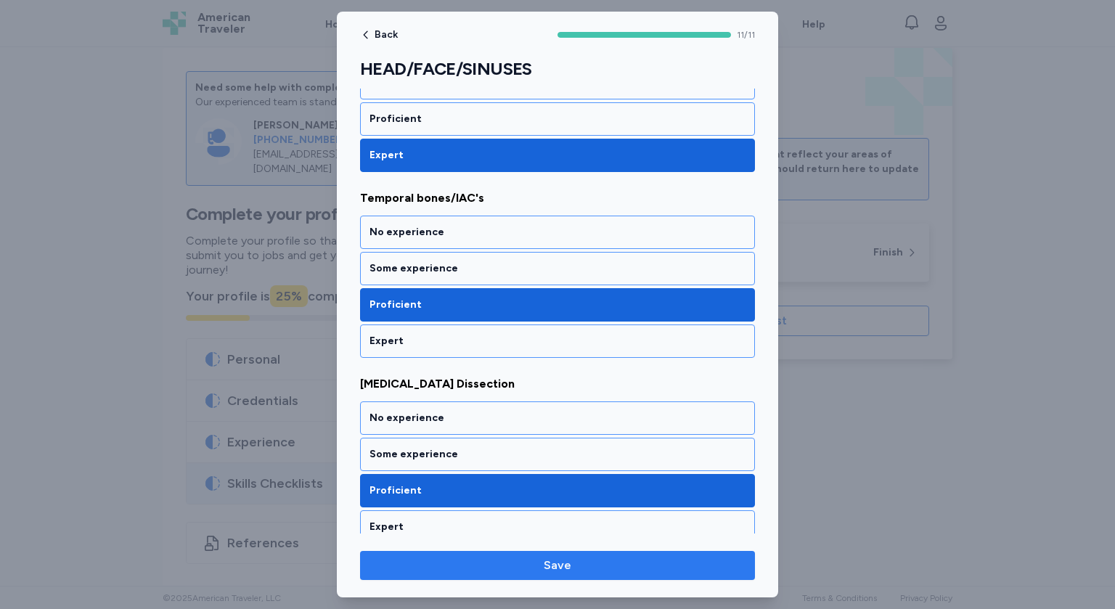
click at [511, 572] on span "Save" at bounding box center [558, 565] width 372 height 17
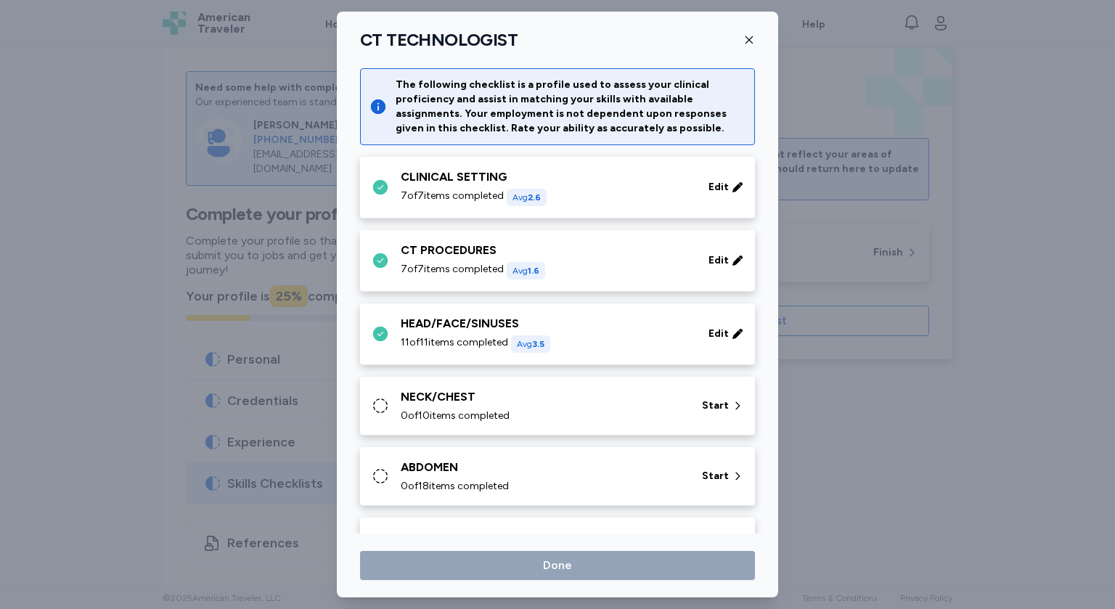
click at [569, 394] on div "NECK/CHEST" at bounding box center [543, 397] width 284 height 17
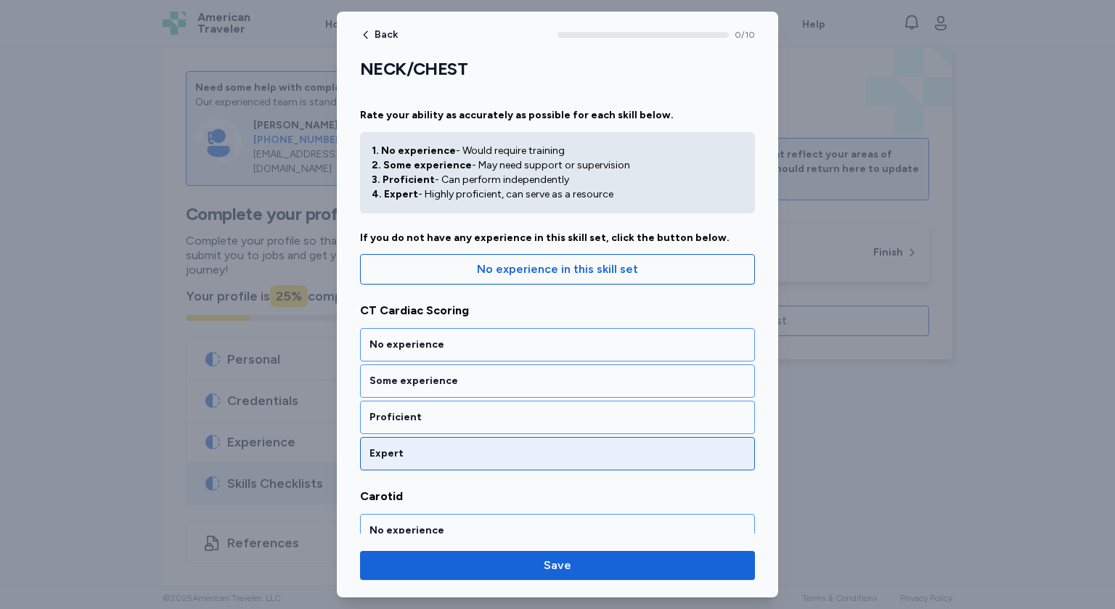
click at [408, 464] on div "Expert" at bounding box center [557, 453] width 395 height 33
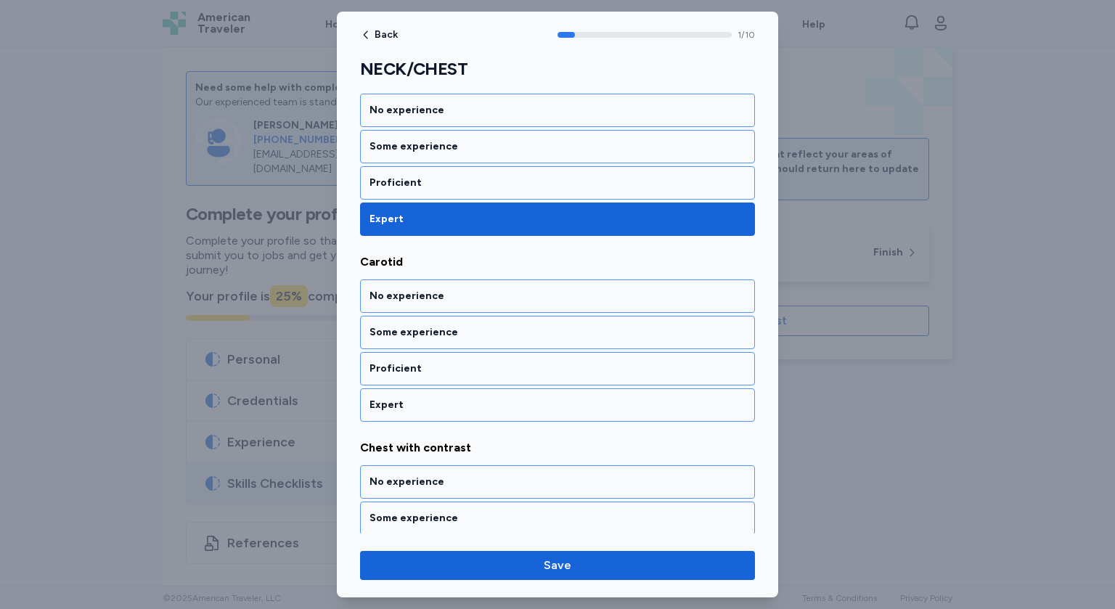
scroll to position [259, 0]
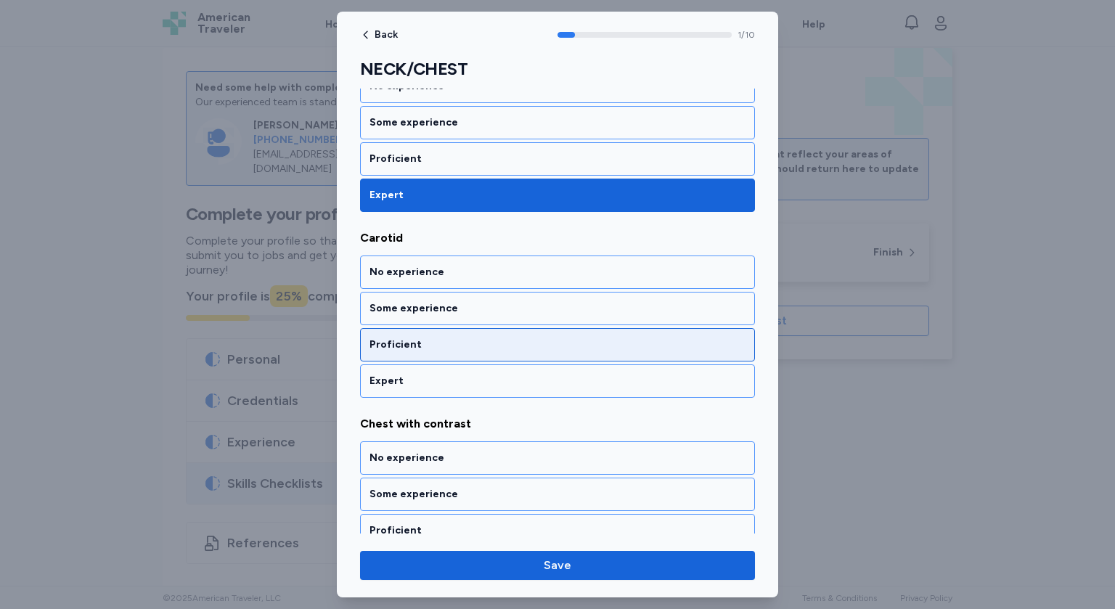
click at [426, 338] on div "Proficient" at bounding box center [558, 345] width 376 height 15
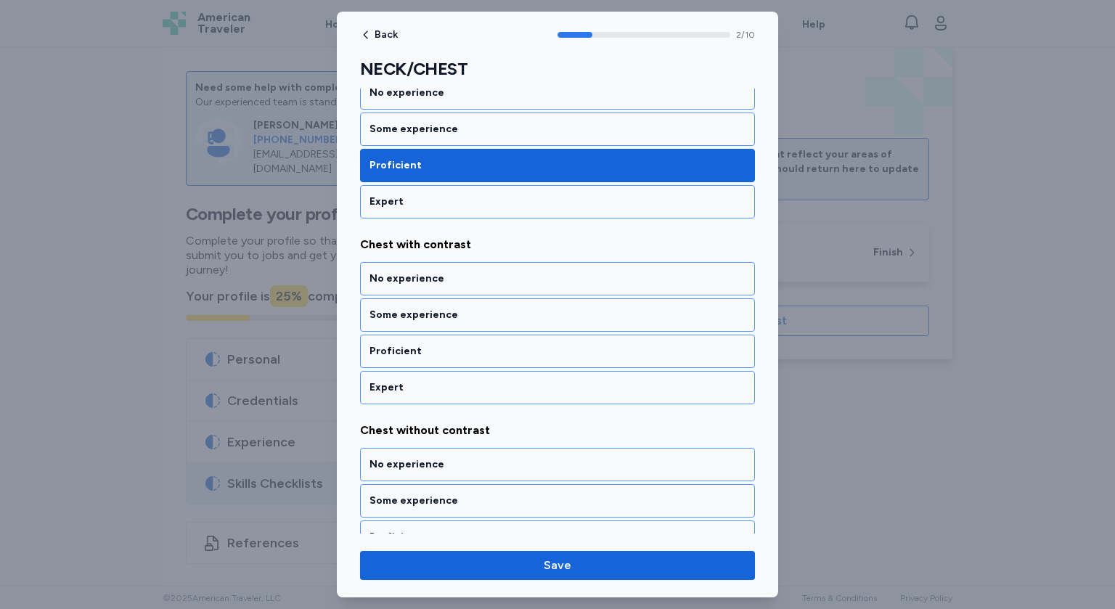
scroll to position [444, 0]
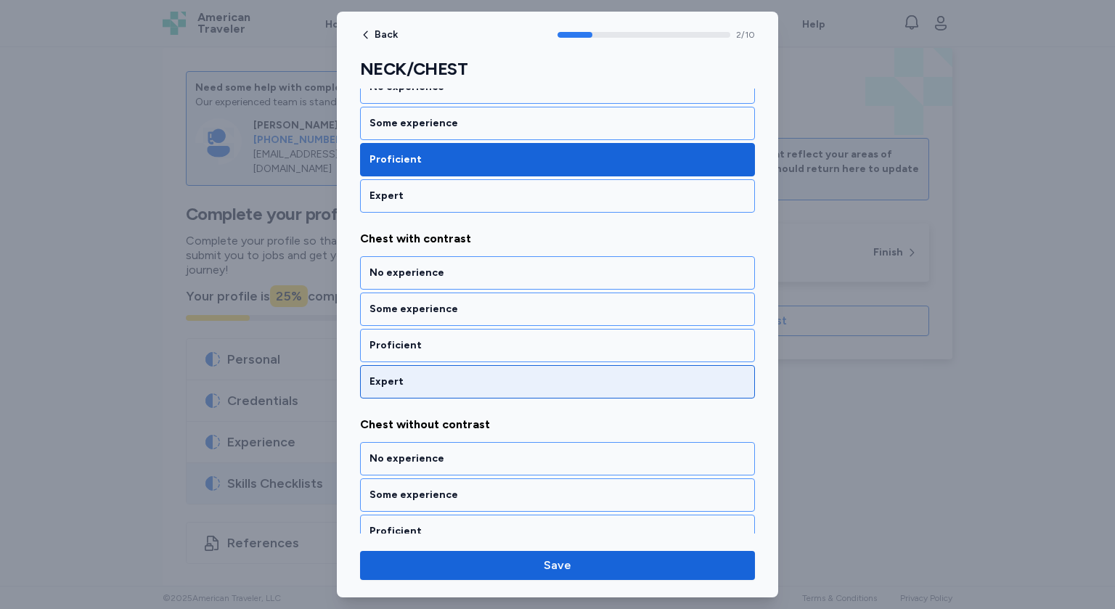
click at [422, 375] on div "Expert" at bounding box center [558, 382] width 376 height 15
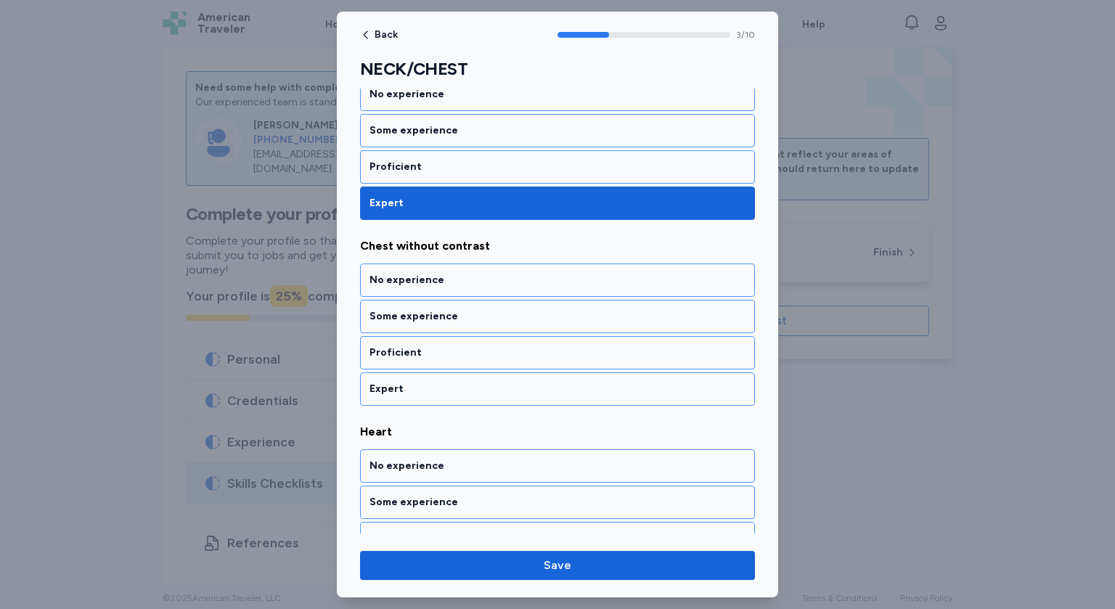
scroll to position [628, 0]
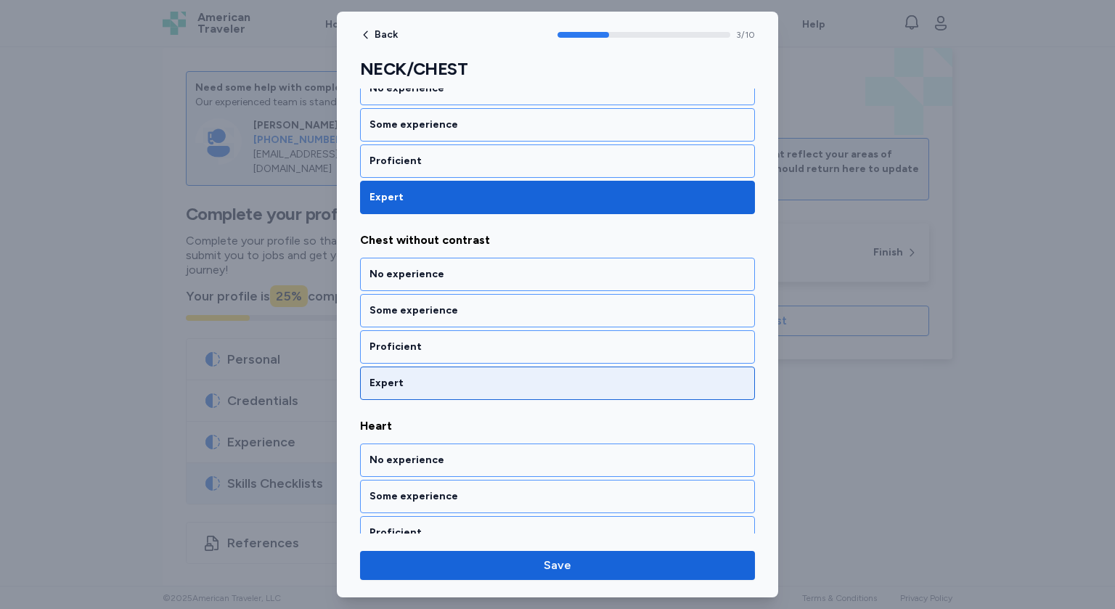
click at [419, 376] on div "Expert" at bounding box center [558, 383] width 376 height 15
click at [421, 378] on div "Expert" at bounding box center [558, 384] width 376 height 15
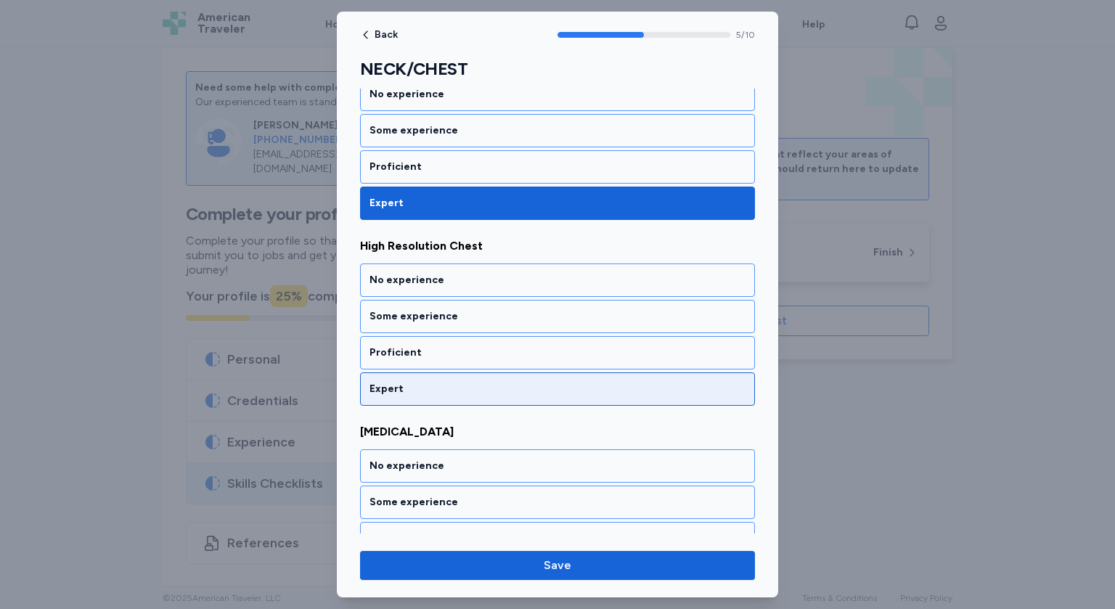
scroll to position [998, 0]
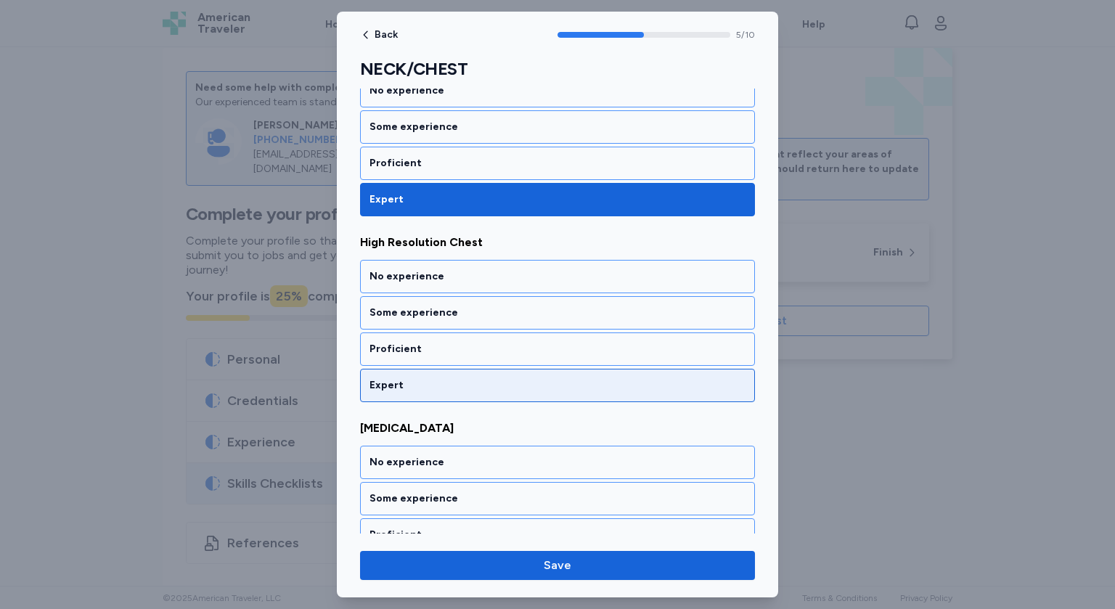
click at [420, 388] on div "Expert" at bounding box center [557, 385] width 395 height 33
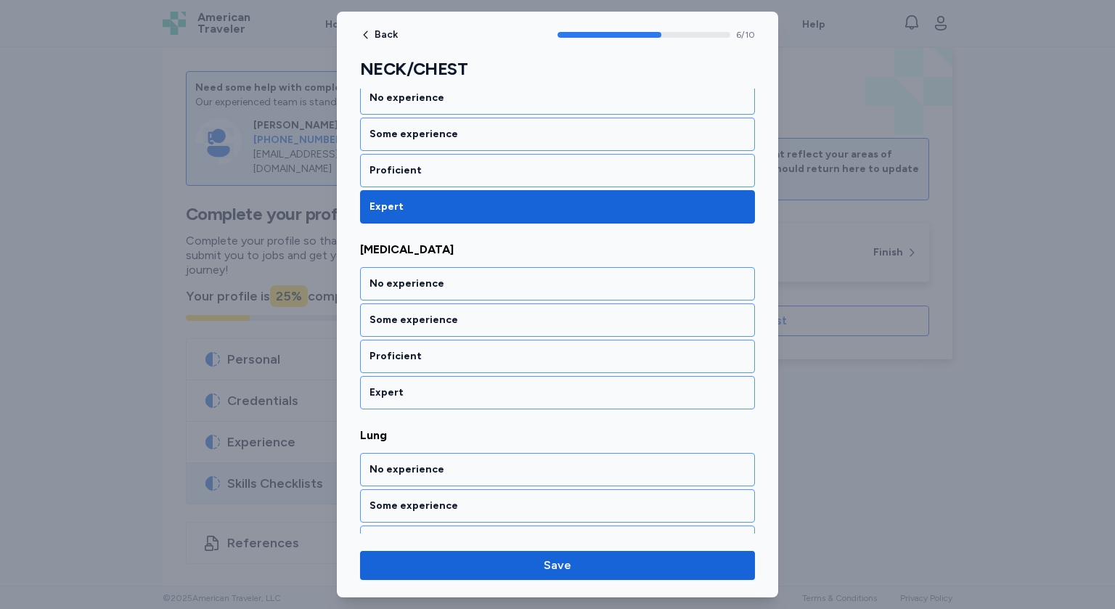
scroll to position [1182, 0]
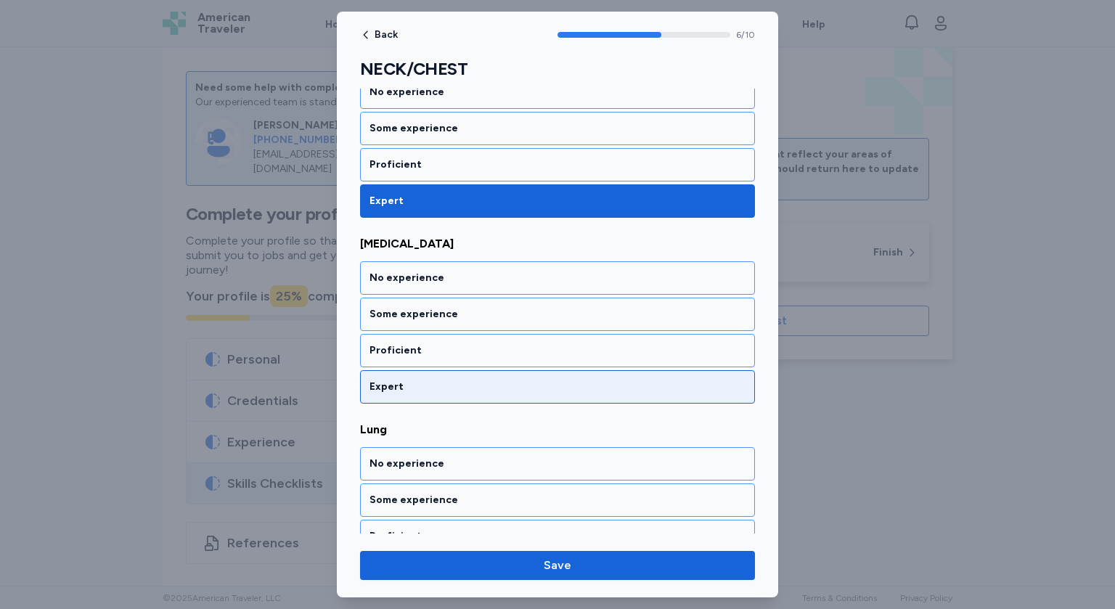
click at [423, 380] on div "Expert" at bounding box center [558, 387] width 376 height 15
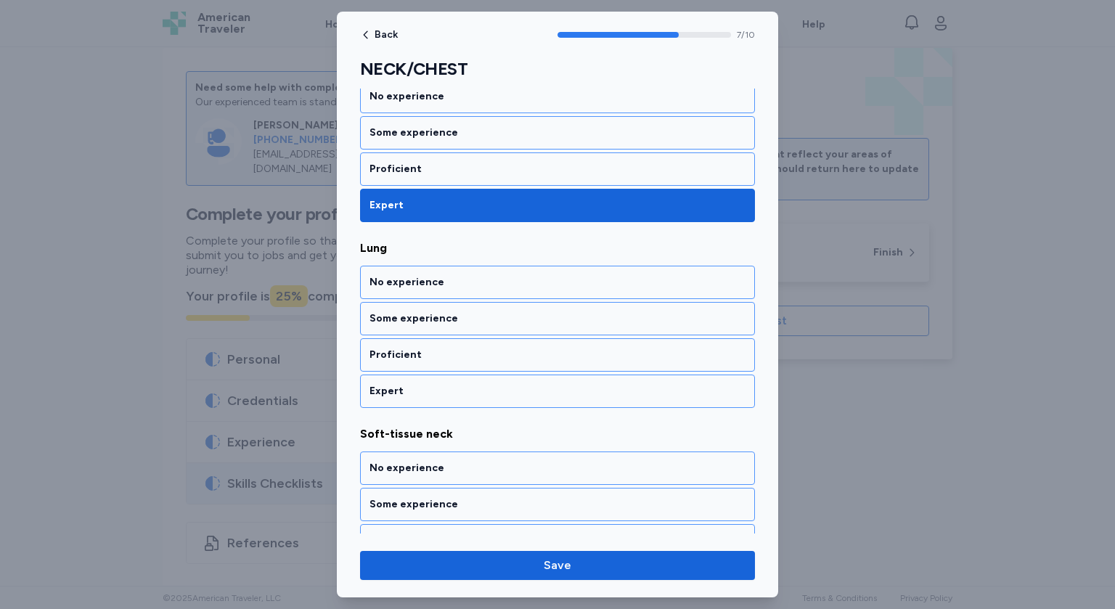
scroll to position [1367, 0]
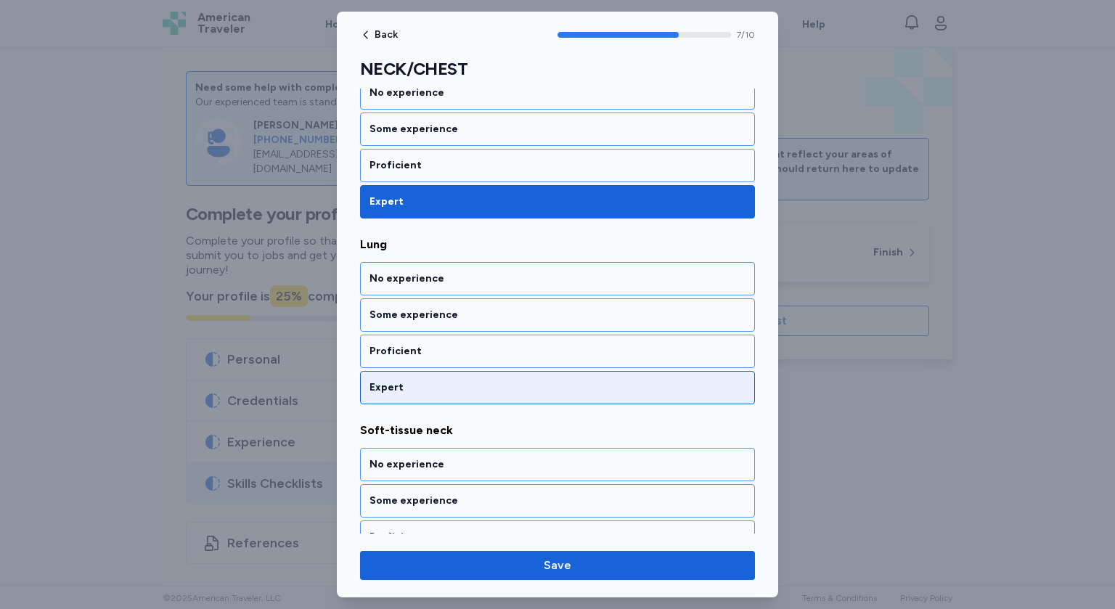
click at [423, 381] on div "Expert" at bounding box center [558, 388] width 376 height 15
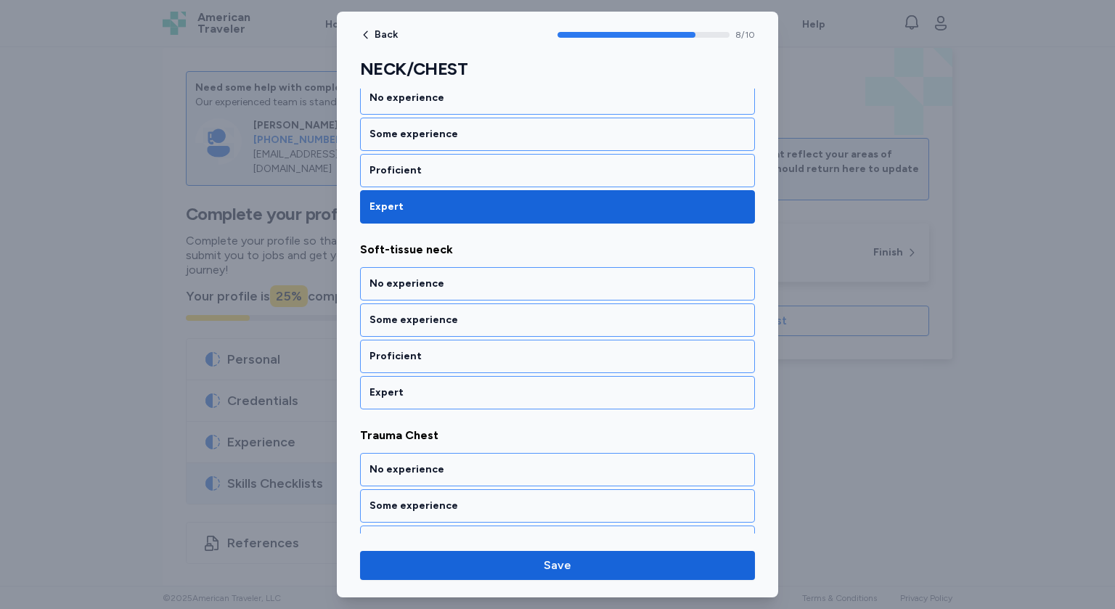
scroll to position [1552, 0]
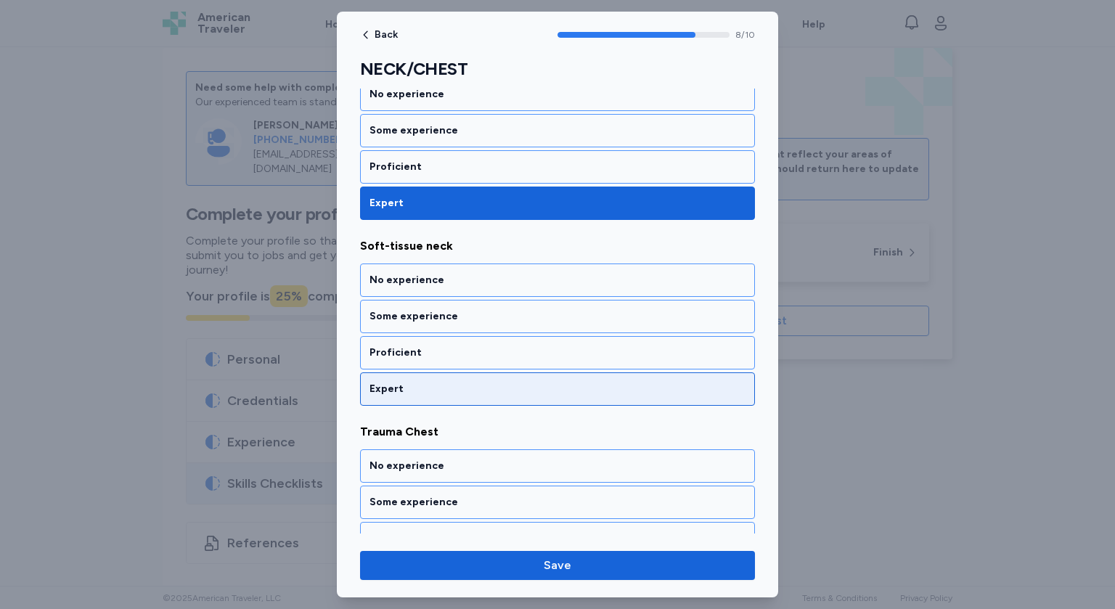
click at [423, 382] on div "Expert" at bounding box center [558, 389] width 376 height 15
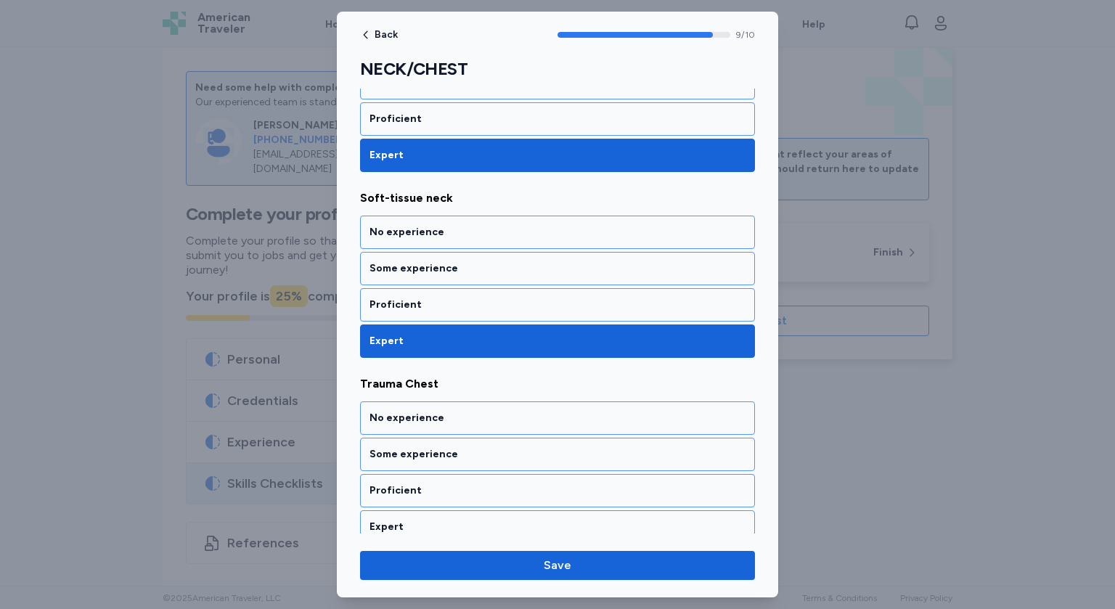
scroll to position [1601, 0]
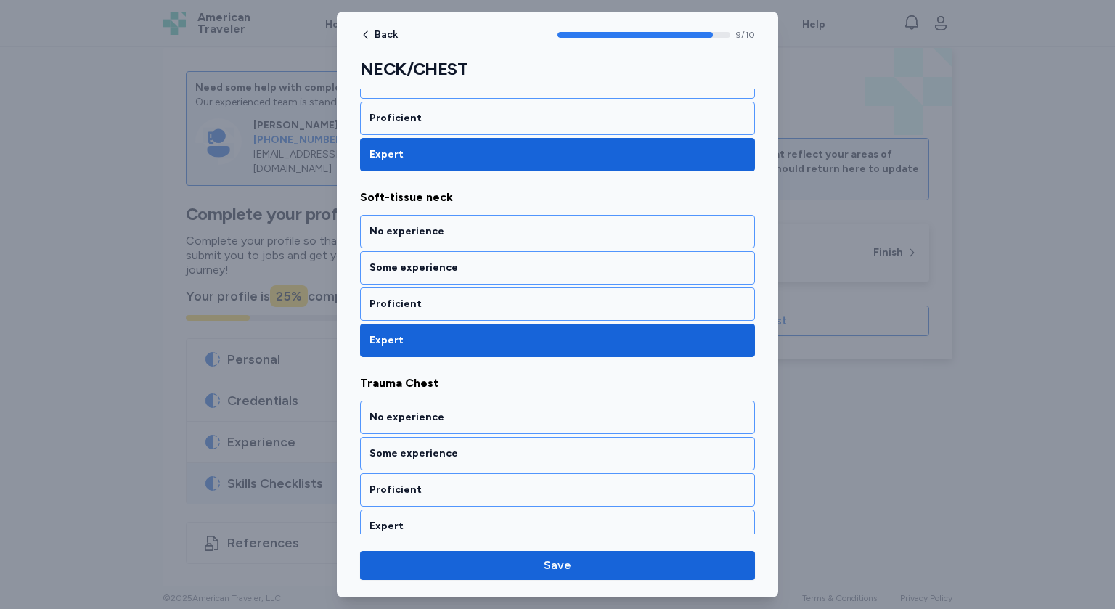
click at [423, 376] on span "Trauma Chest" at bounding box center [557, 383] width 395 height 17
click at [417, 519] on div "Expert" at bounding box center [558, 526] width 376 height 15
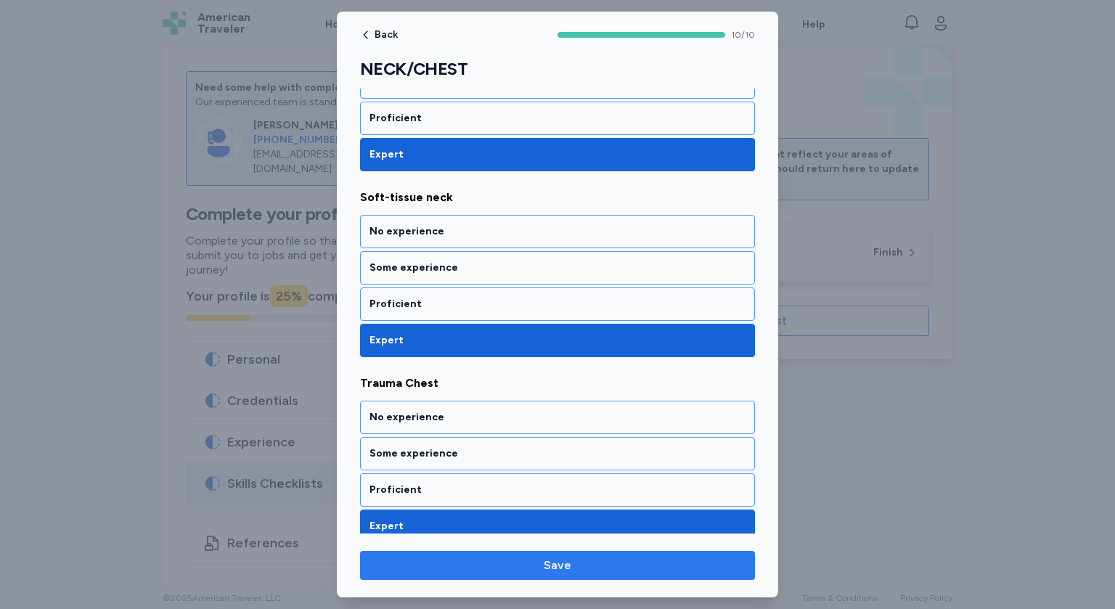
click at [484, 562] on span "Save" at bounding box center [558, 565] width 372 height 17
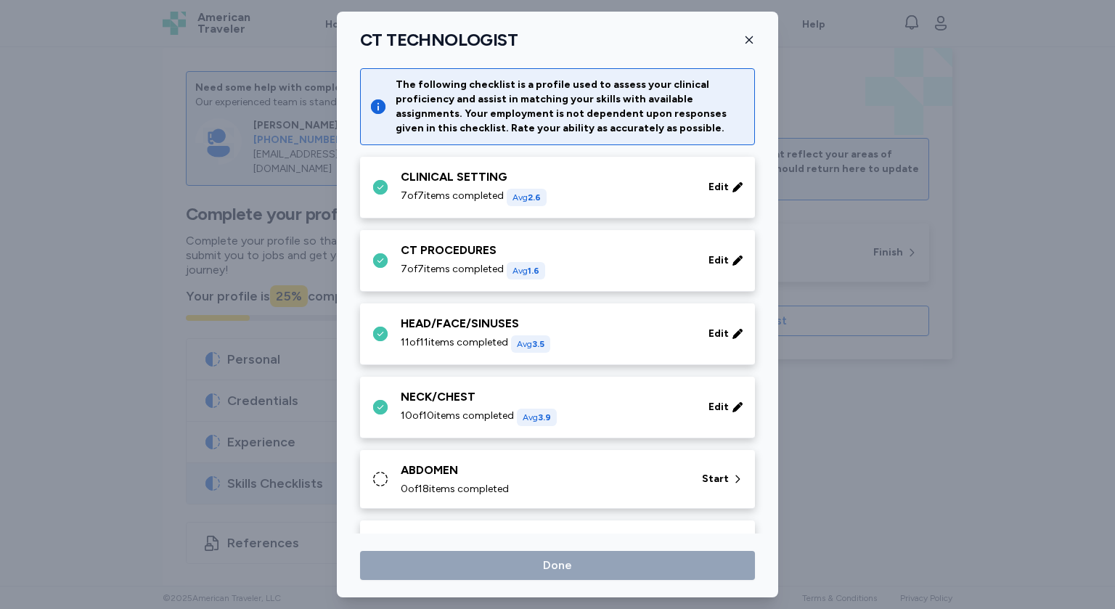
click at [532, 462] on div "ABDOMEN" at bounding box center [543, 470] width 284 height 17
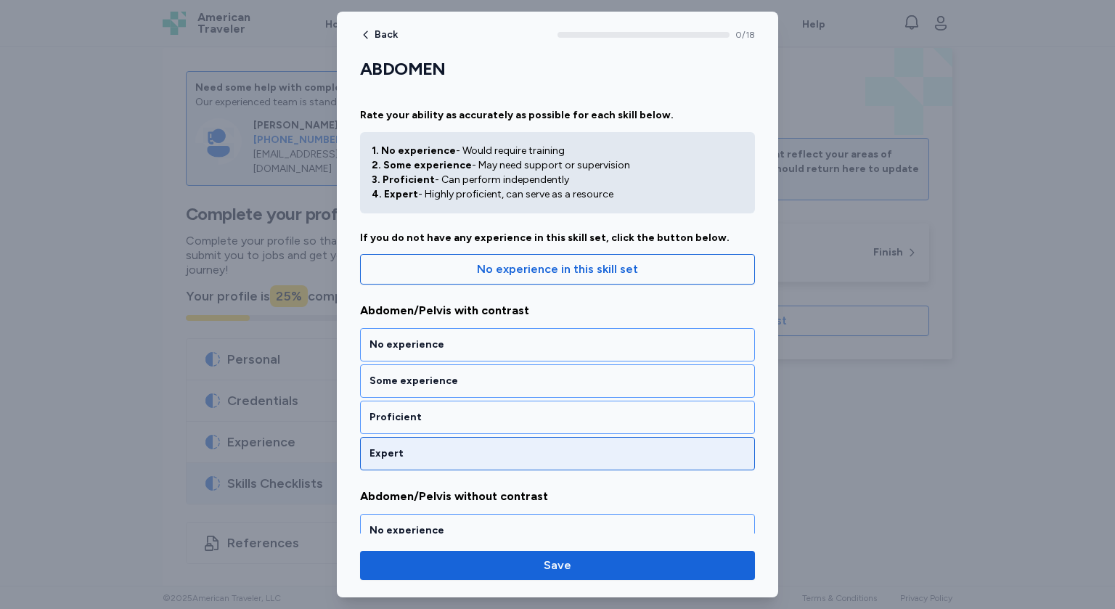
click at [436, 452] on div "Expert" at bounding box center [558, 454] width 376 height 15
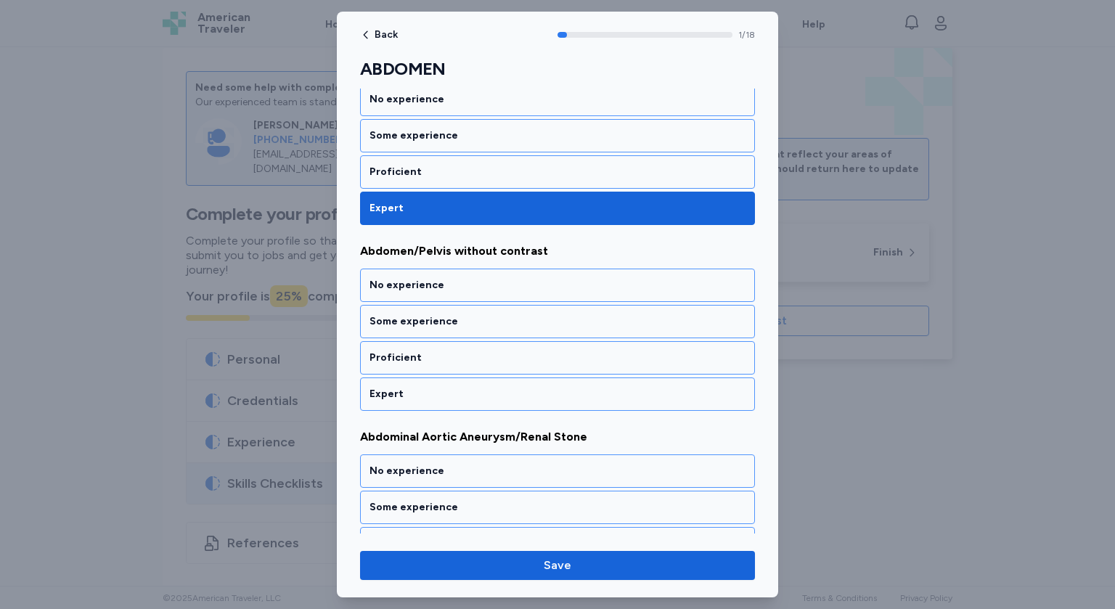
scroll to position [259, 0]
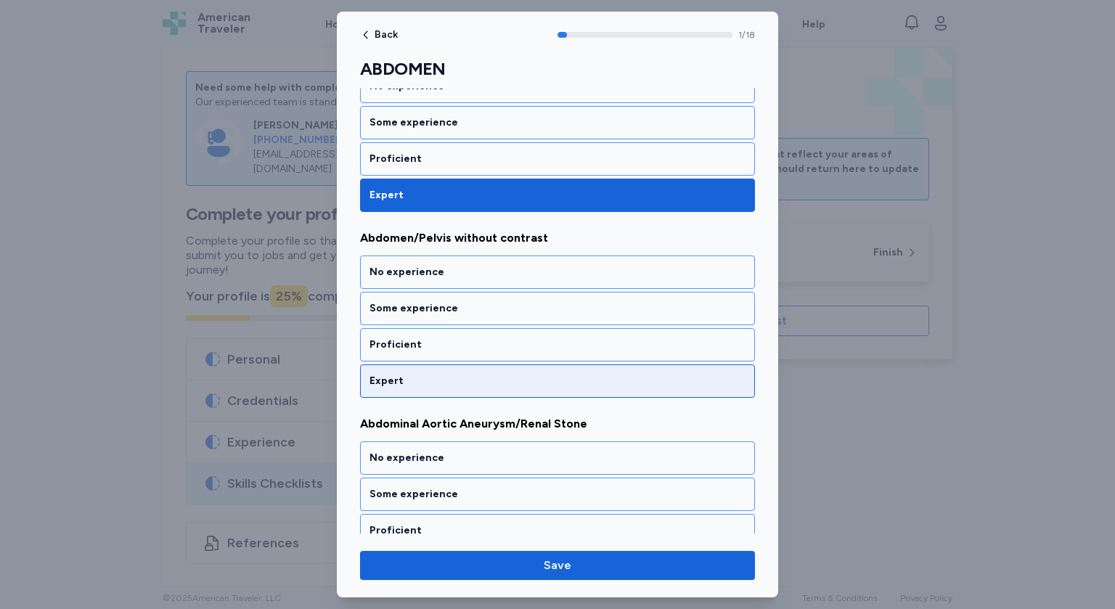
click at [441, 374] on div "Expert" at bounding box center [558, 381] width 376 height 15
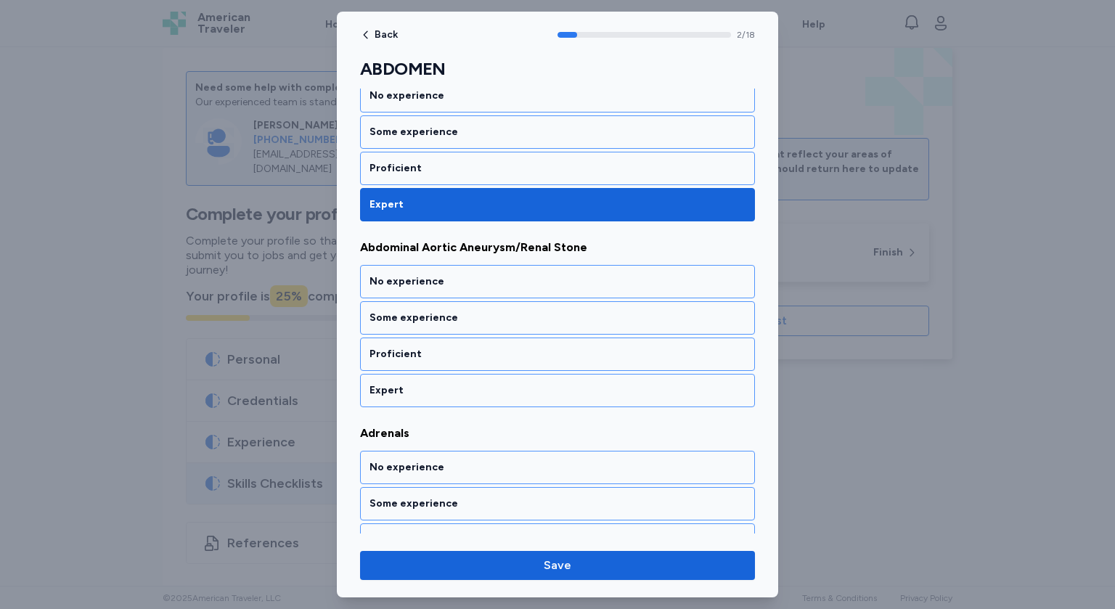
scroll to position [444, 0]
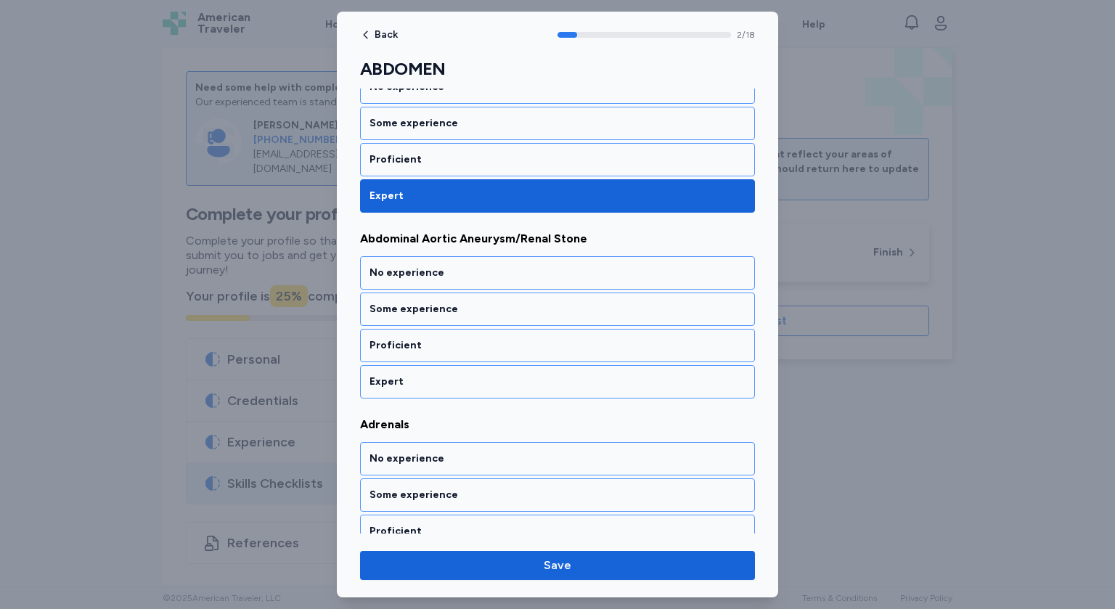
click at [441, 375] on div "Expert" at bounding box center [558, 382] width 376 height 15
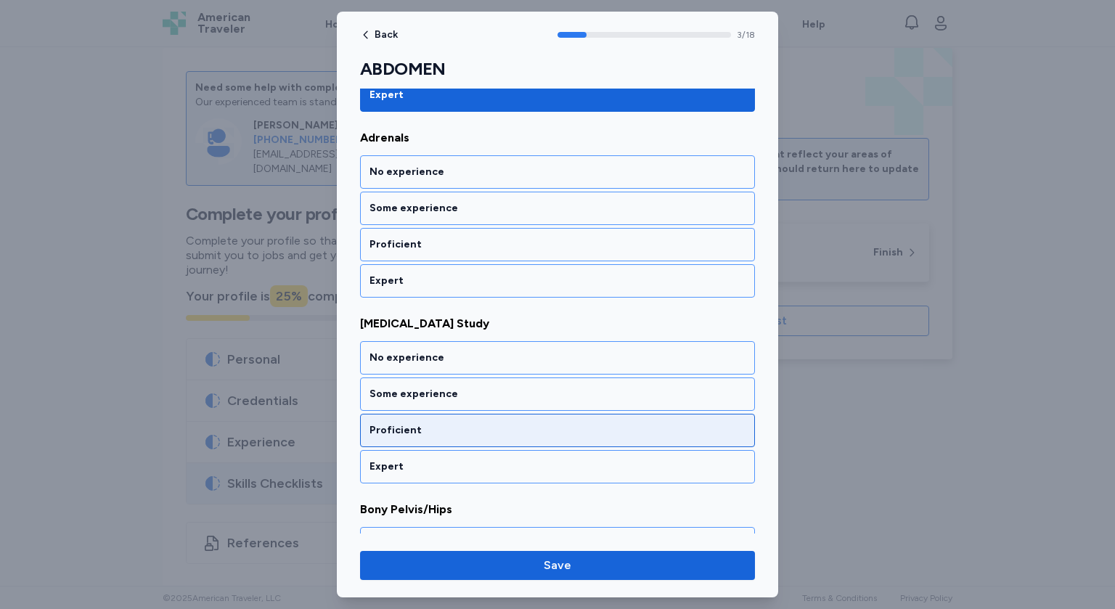
scroll to position [737, 0]
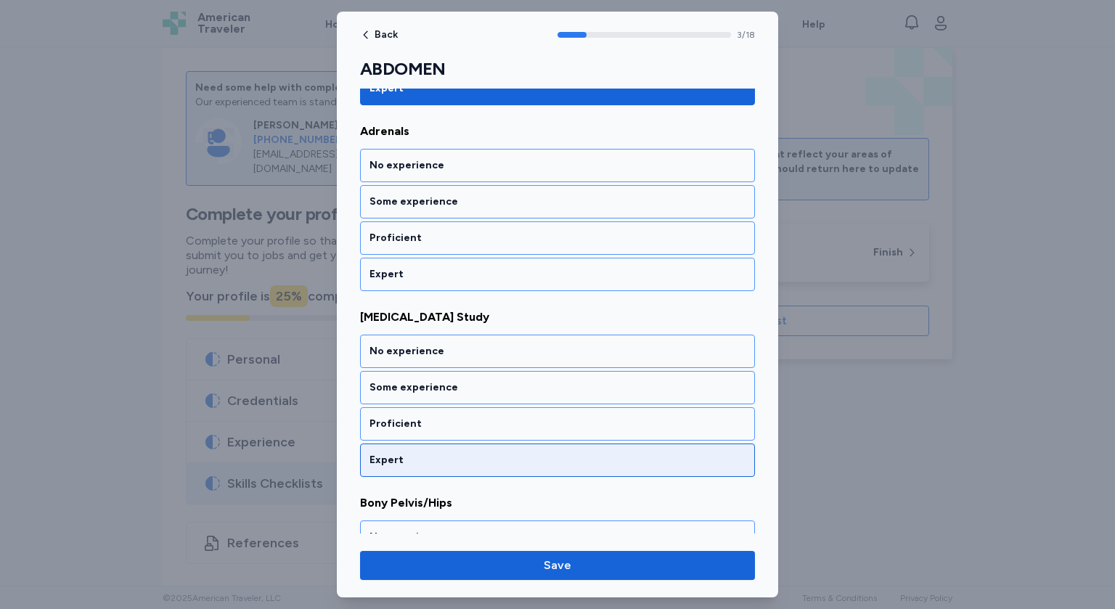
click at [436, 462] on div "Expert" at bounding box center [557, 460] width 395 height 33
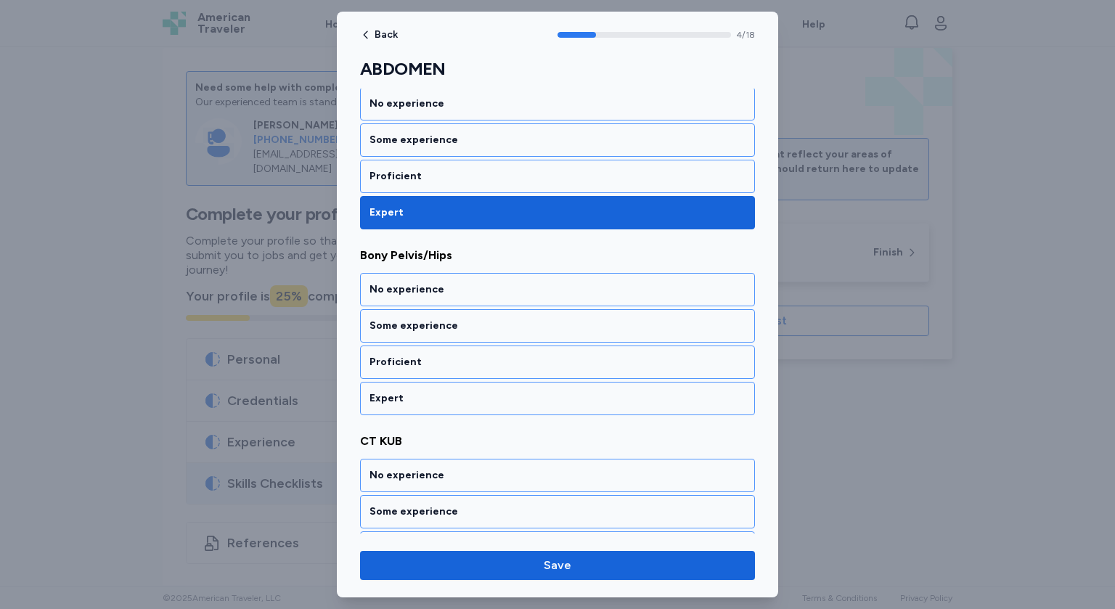
scroll to position [998, 0]
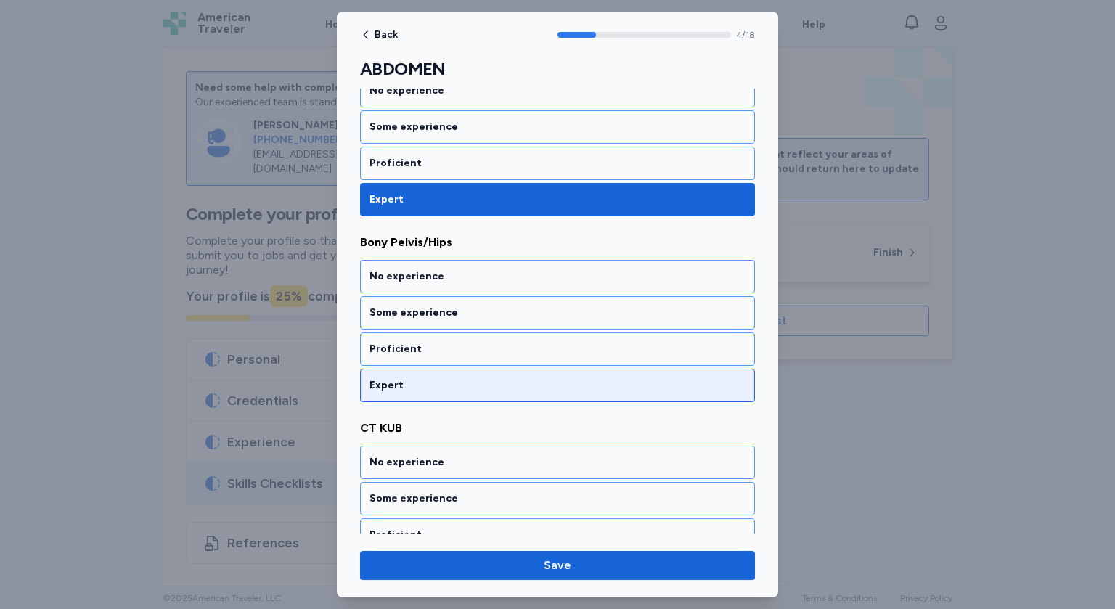
click at [456, 386] on div "Expert" at bounding box center [557, 385] width 395 height 33
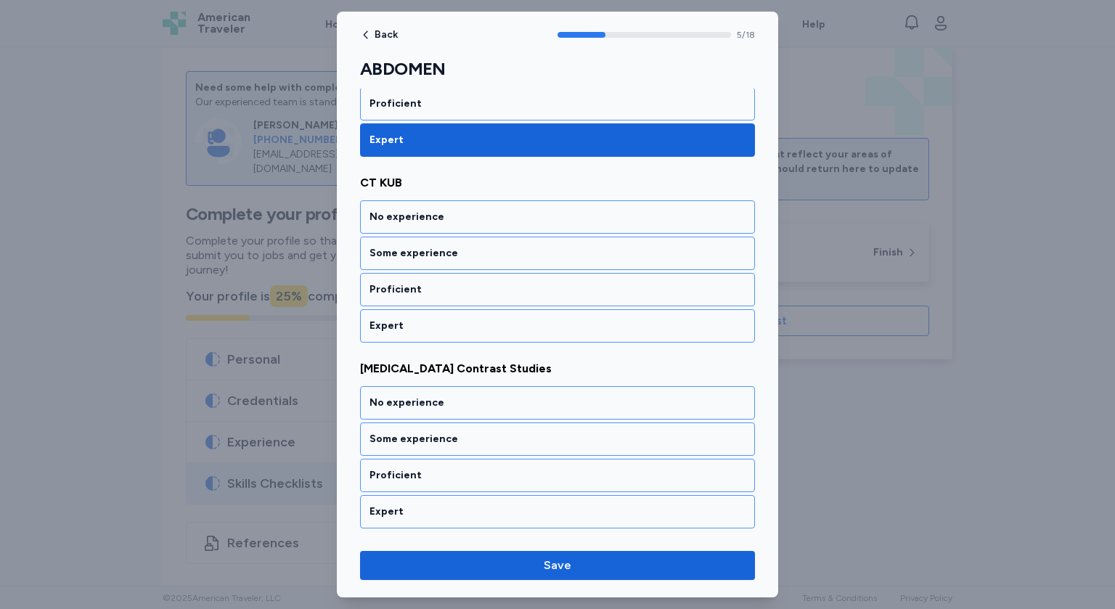
scroll to position [1246, 0]
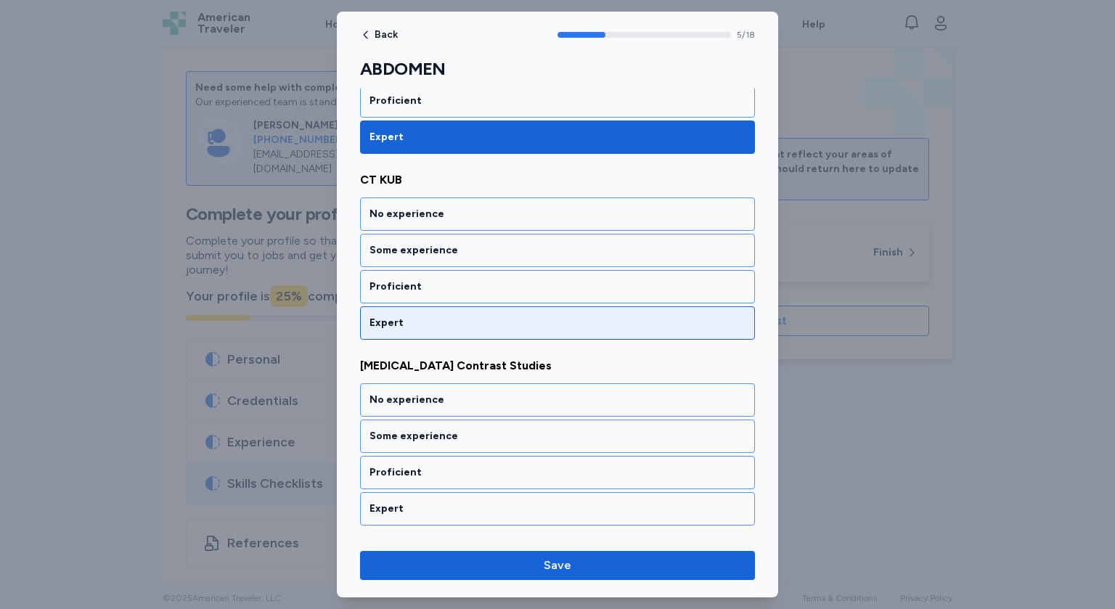
click at [465, 316] on div "Expert" at bounding box center [558, 323] width 376 height 15
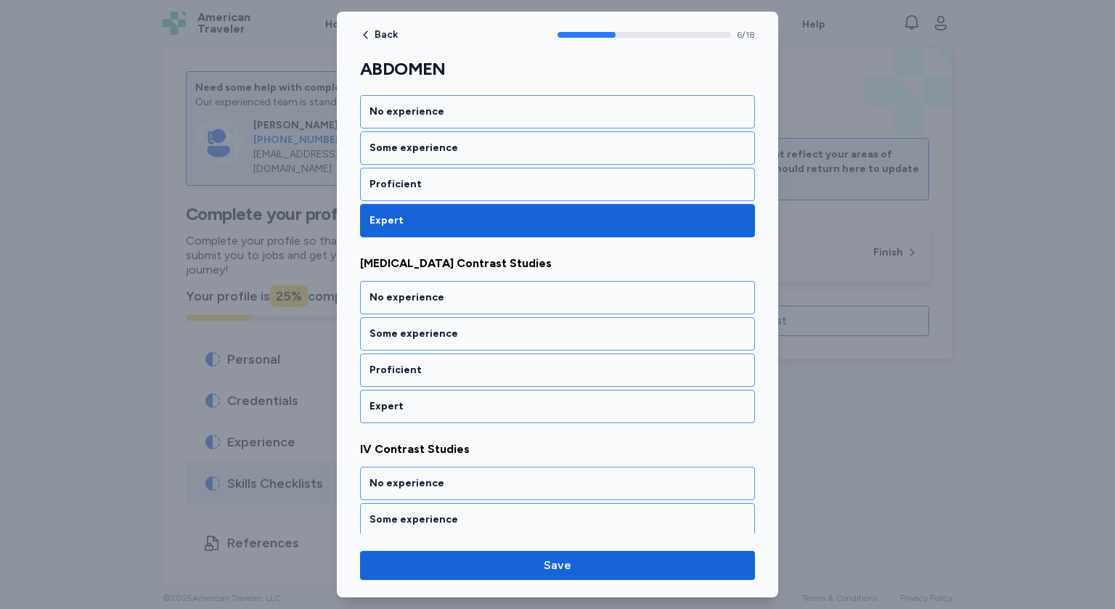
scroll to position [1367, 0]
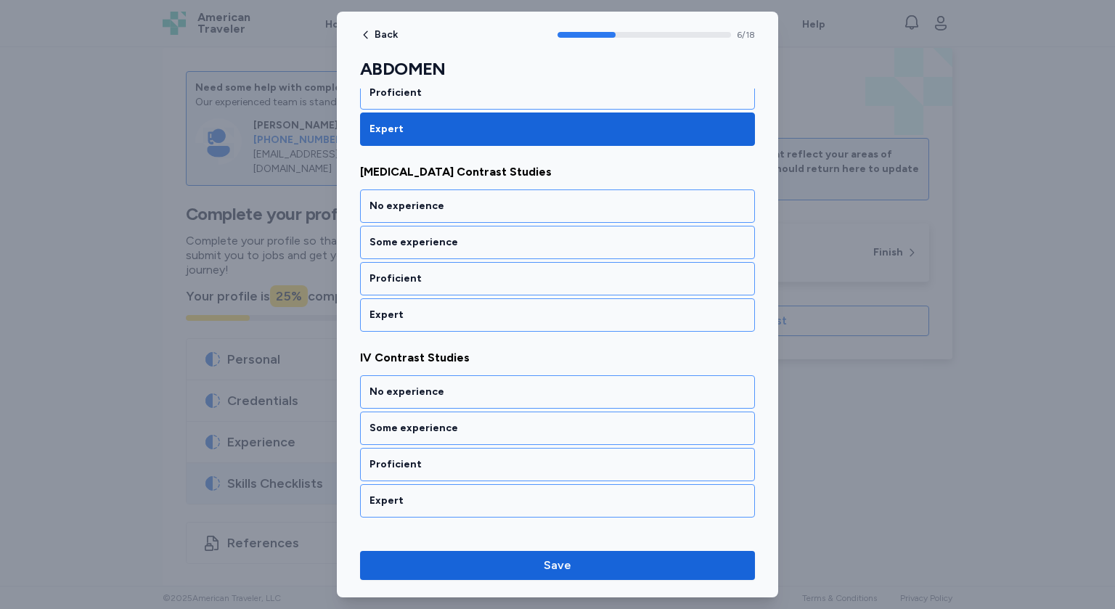
click at [465, 316] on div "Expert" at bounding box center [557, 314] width 395 height 33
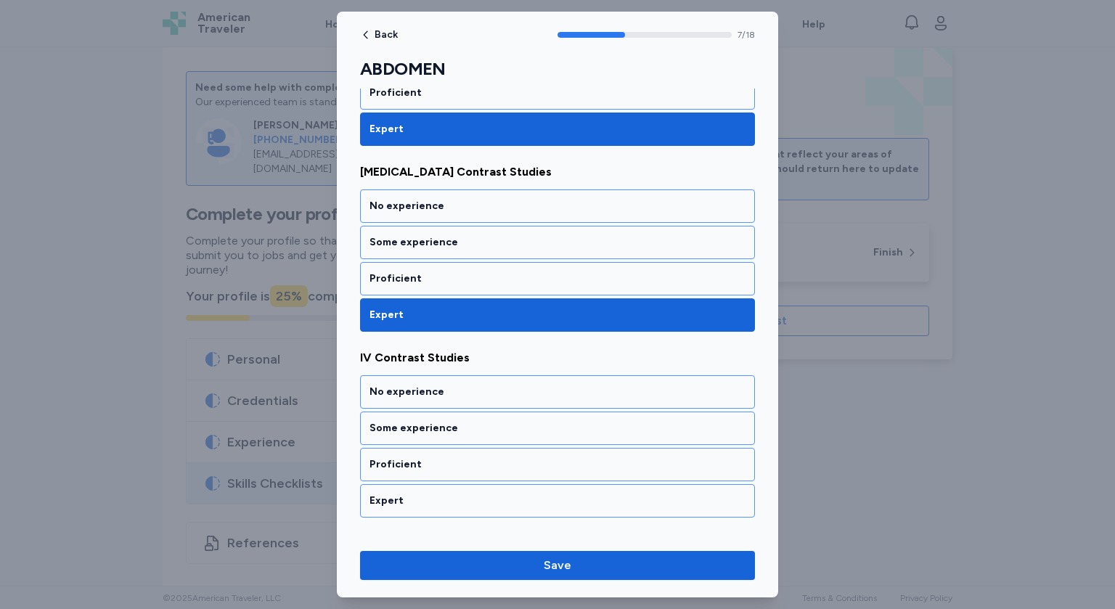
scroll to position [1552, 0]
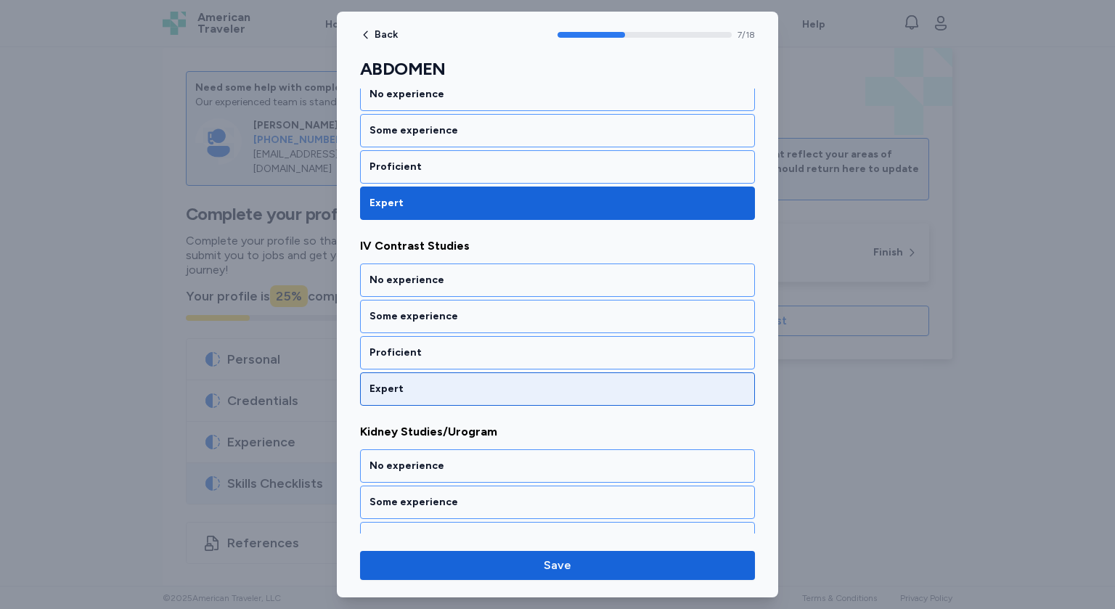
click at [461, 382] on div "Expert" at bounding box center [558, 389] width 376 height 15
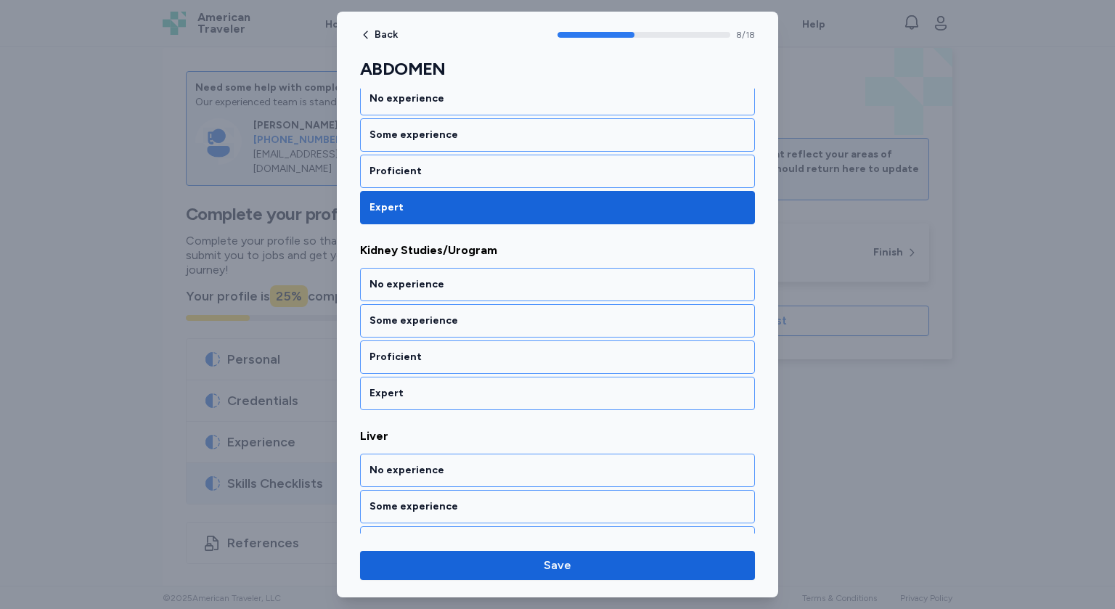
scroll to position [1737, 0]
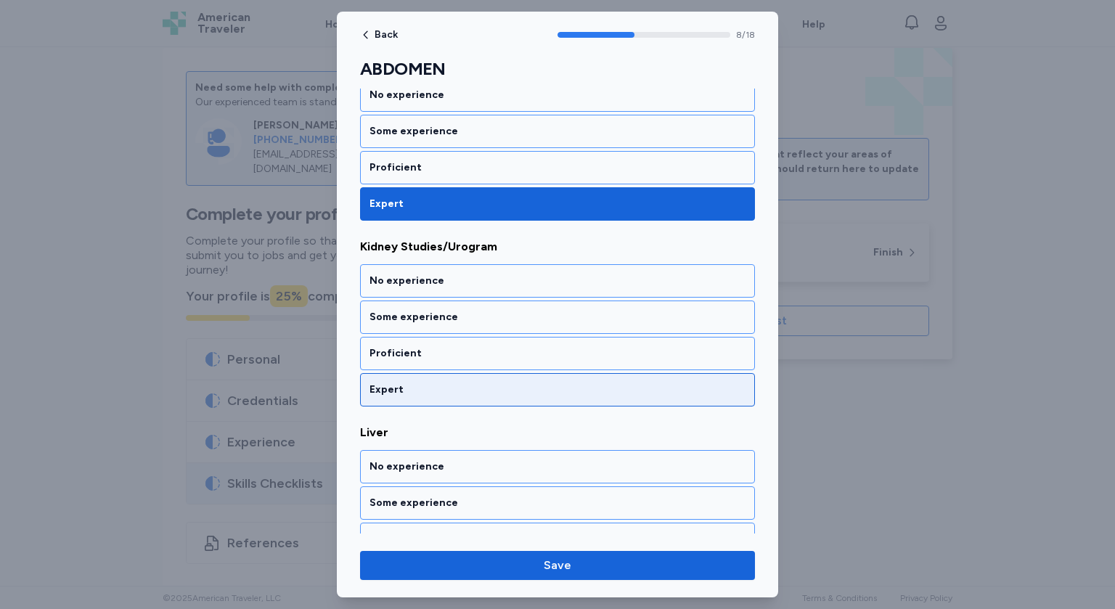
click at [446, 388] on div "Expert" at bounding box center [557, 389] width 395 height 33
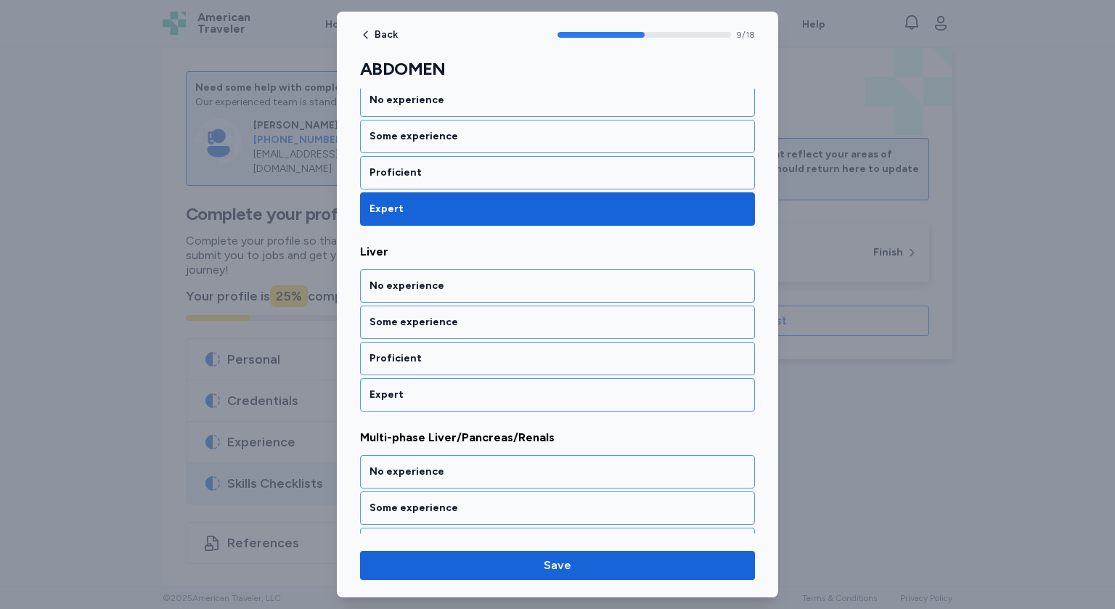
scroll to position [1922, 0]
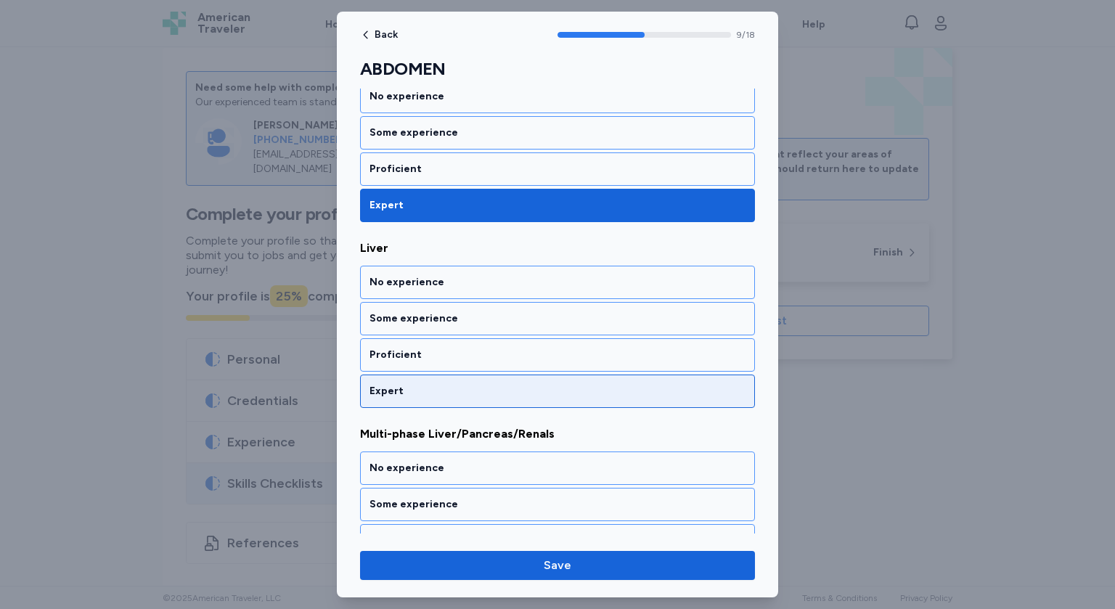
click at [444, 384] on div "Expert" at bounding box center [558, 391] width 376 height 15
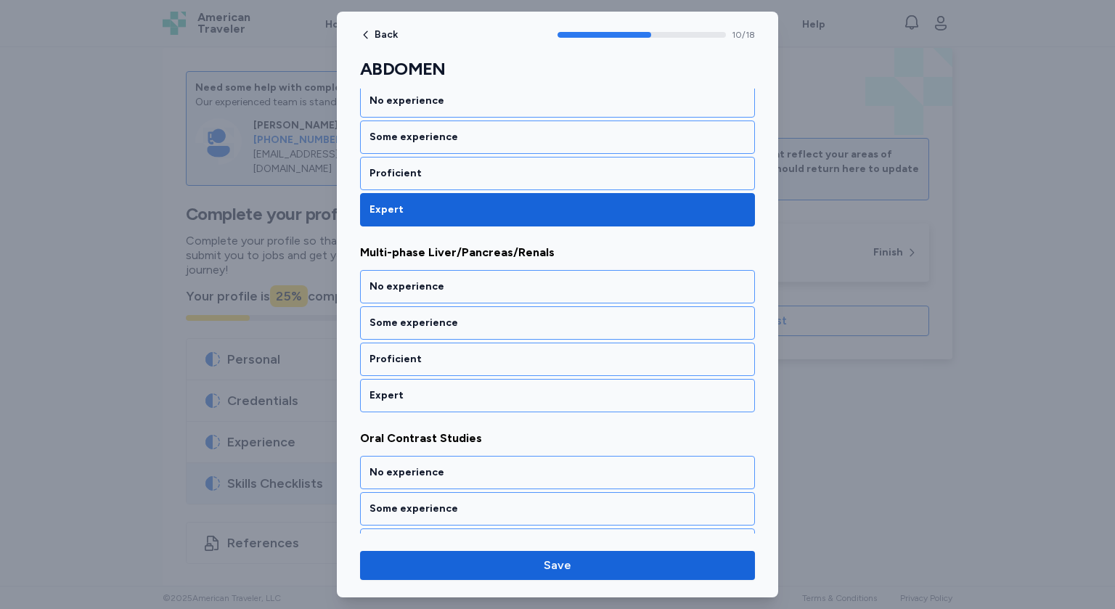
scroll to position [2106, 0]
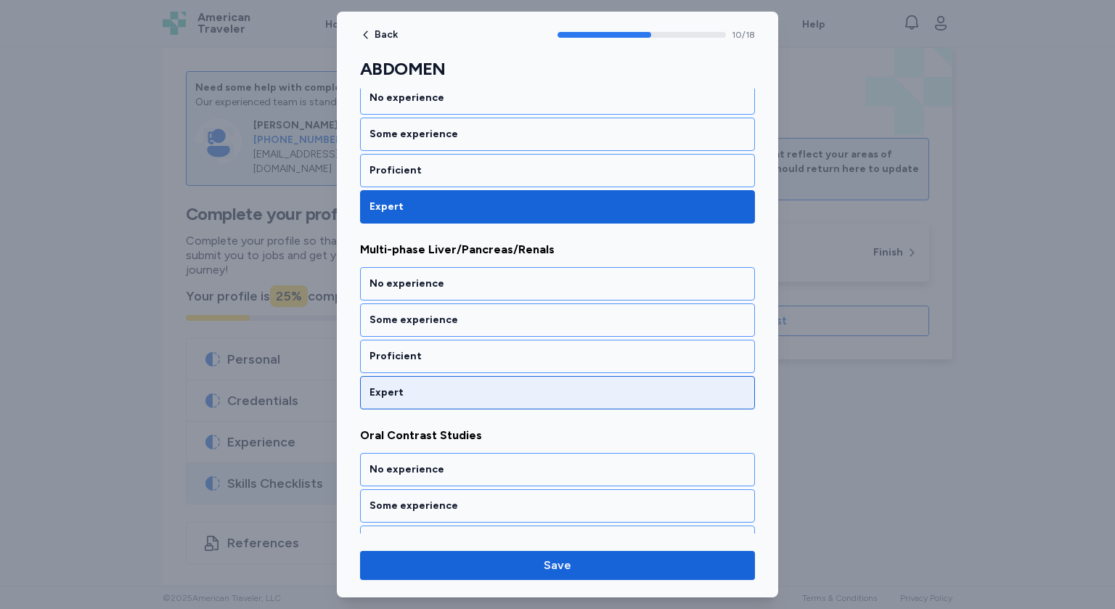
click at [444, 386] on div "Expert" at bounding box center [558, 393] width 376 height 15
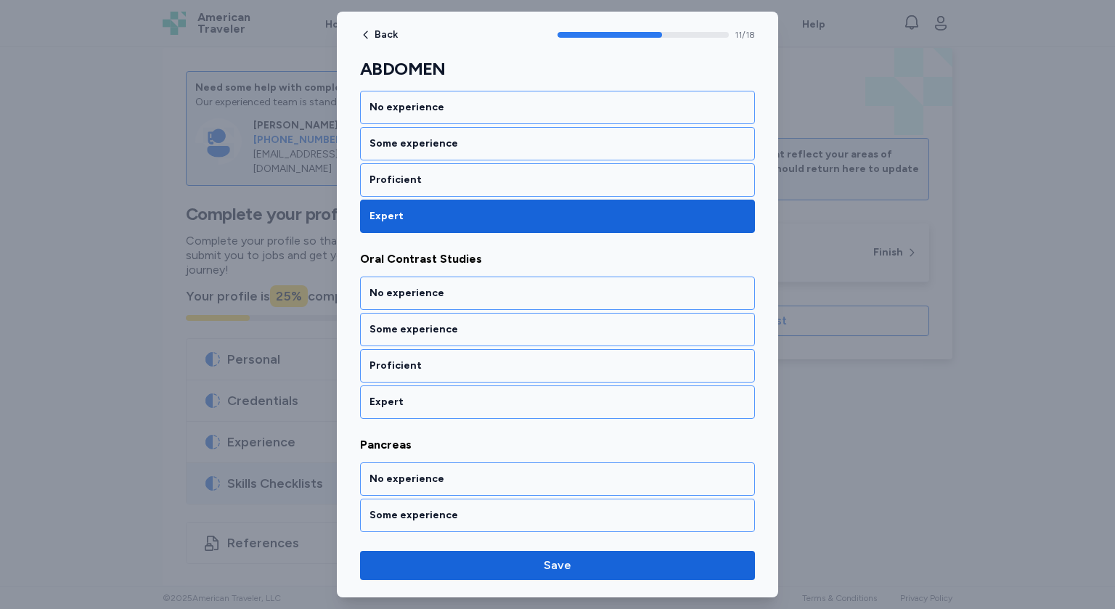
scroll to position [2291, 0]
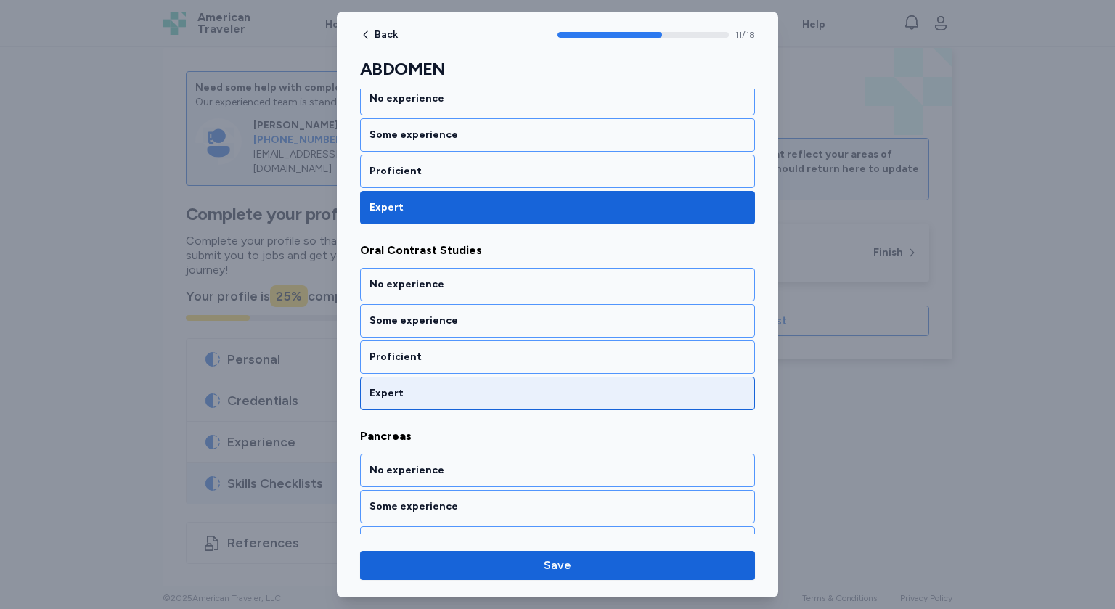
click at [443, 385] on div "Expert" at bounding box center [557, 393] width 395 height 33
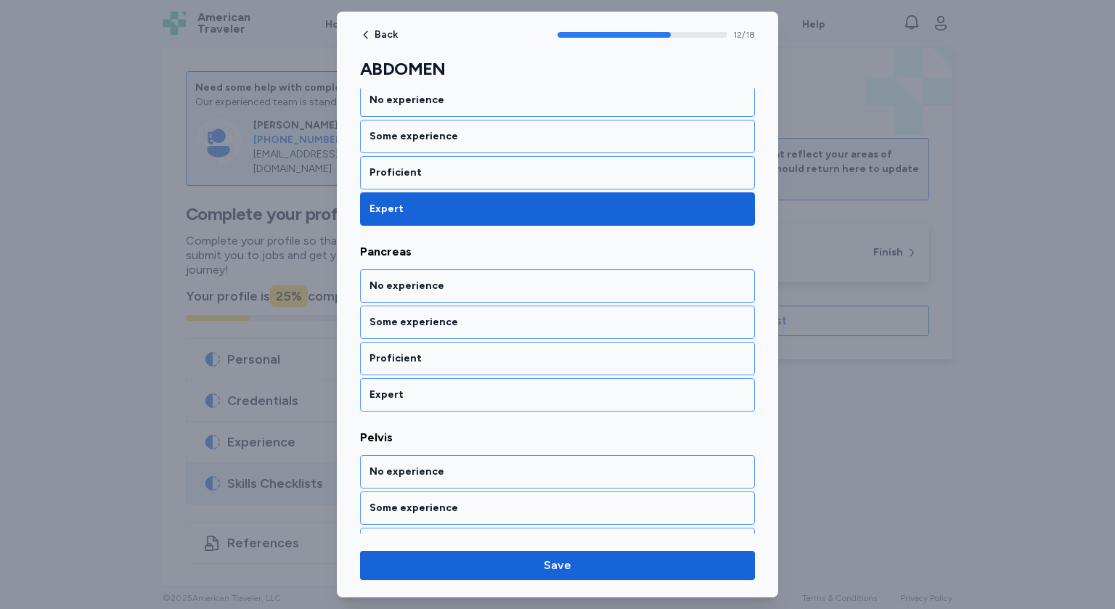
click at [443, 385] on div "Expert" at bounding box center [557, 394] width 395 height 33
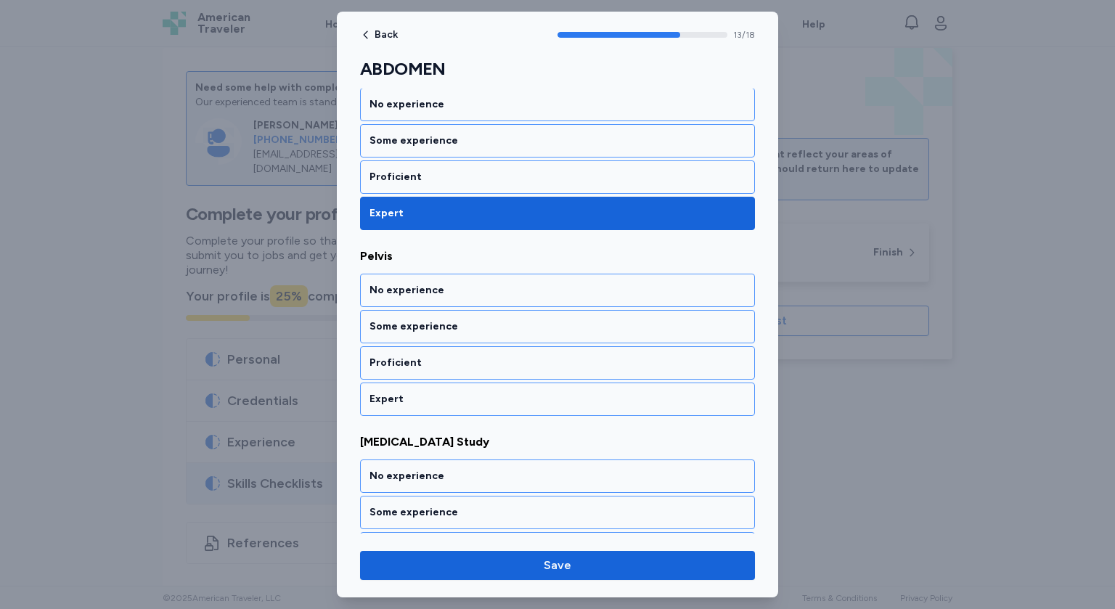
scroll to position [2661, 0]
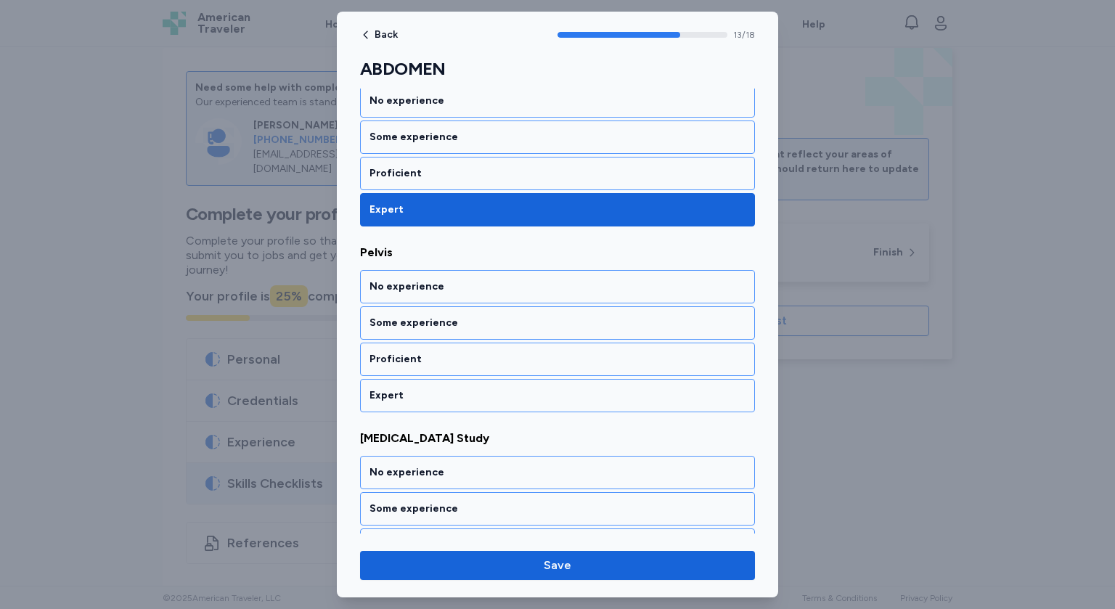
click at [443, 385] on div "Expert" at bounding box center [557, 395] width 395 height 33
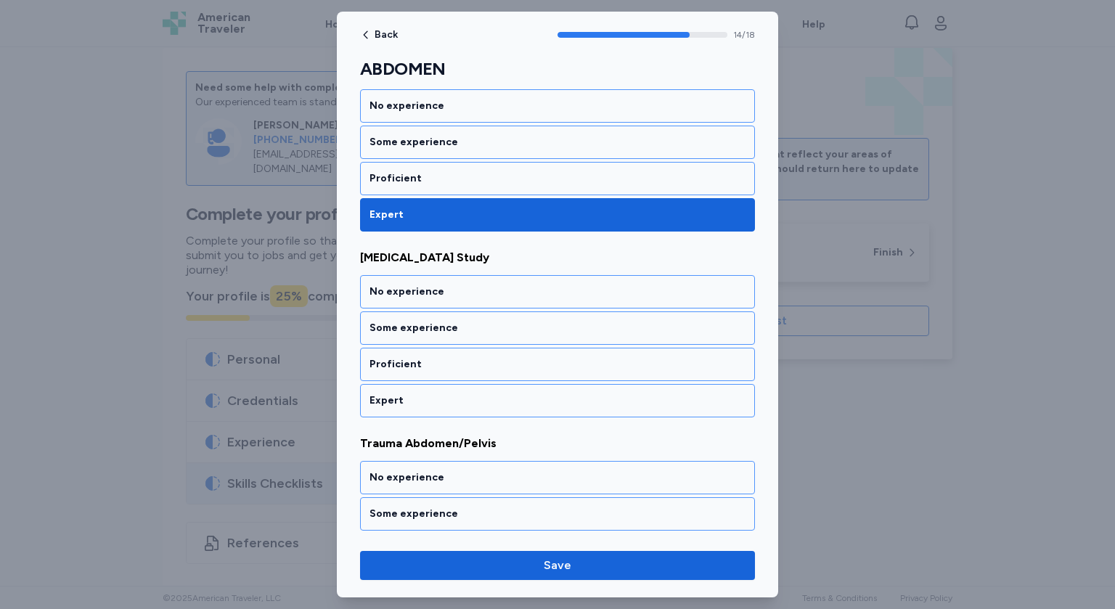
scroll to position [2845, 0]
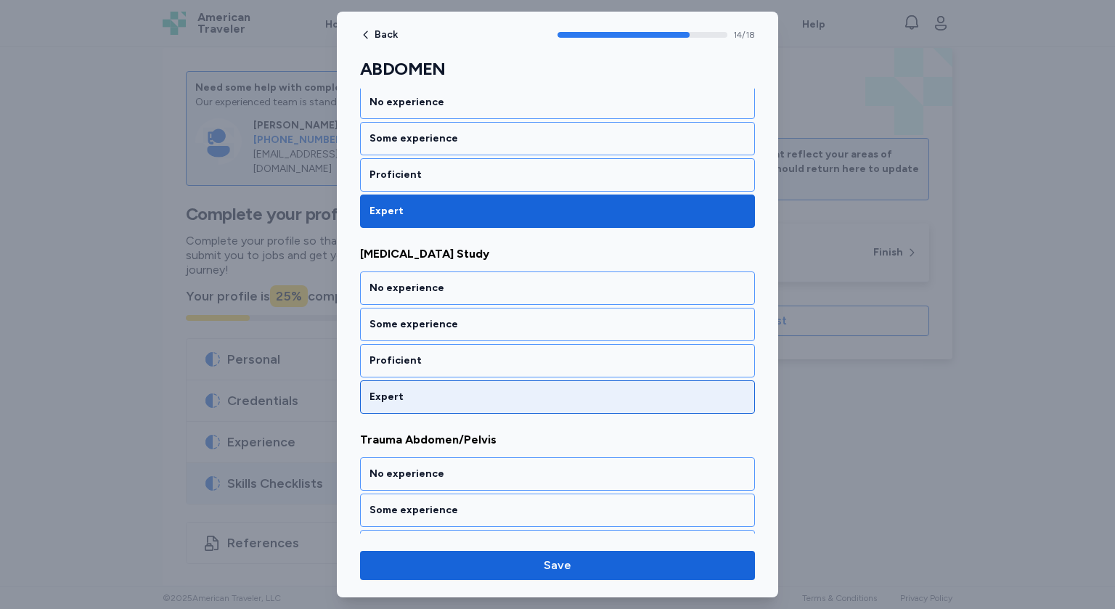
click at [436, 390] on div "Expert" at bounding box center [558, 397] width 376 height 15
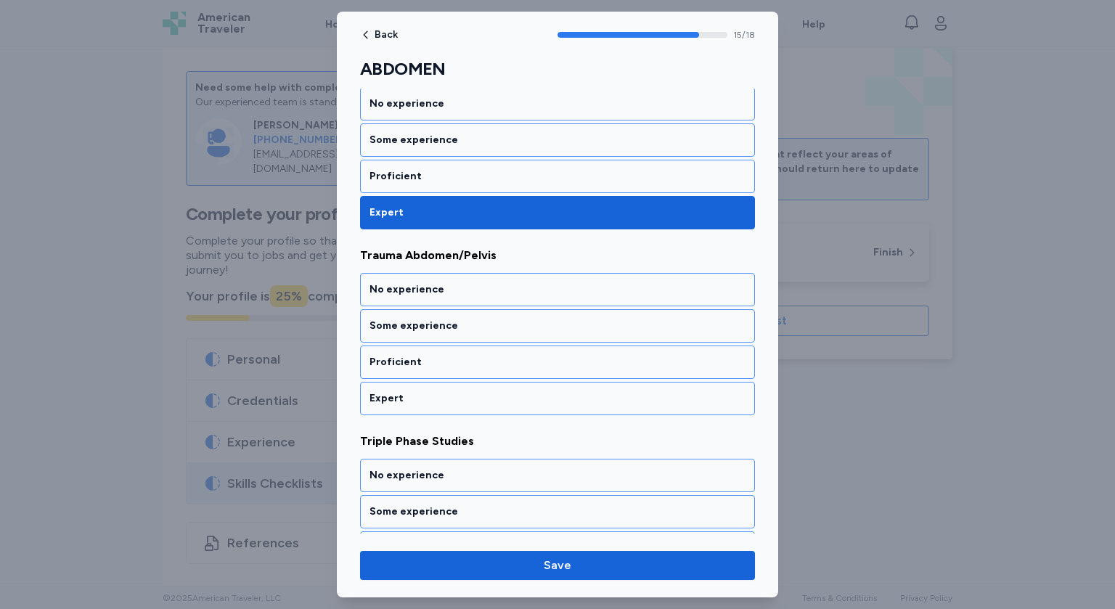
click at [436, 391] on div "Expert" at bounding box center [558, 398] width 376 height 15
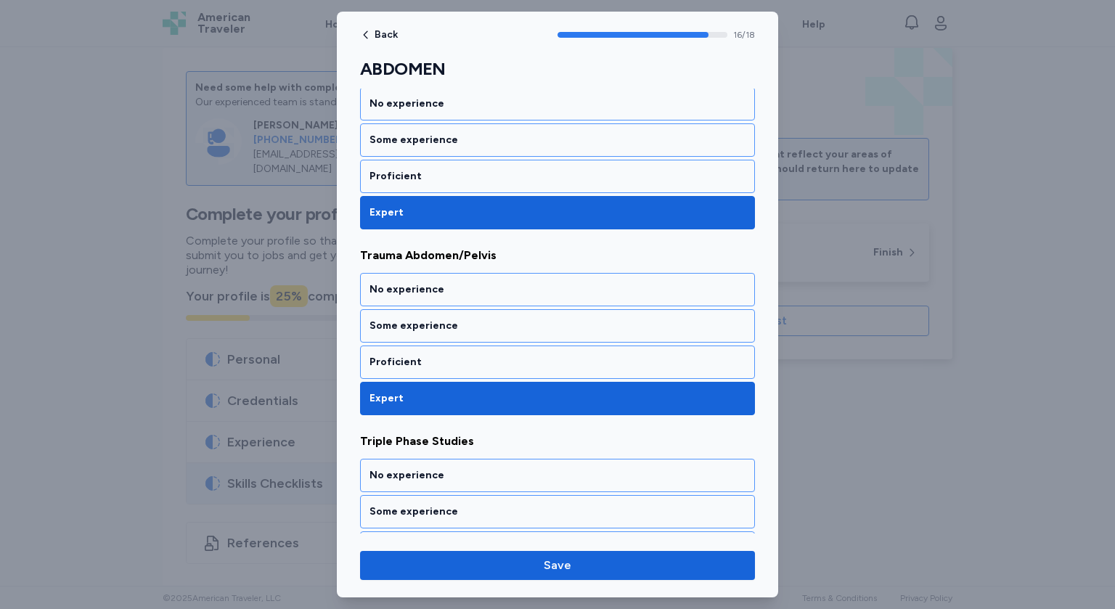
scroll to position [3079, 0]
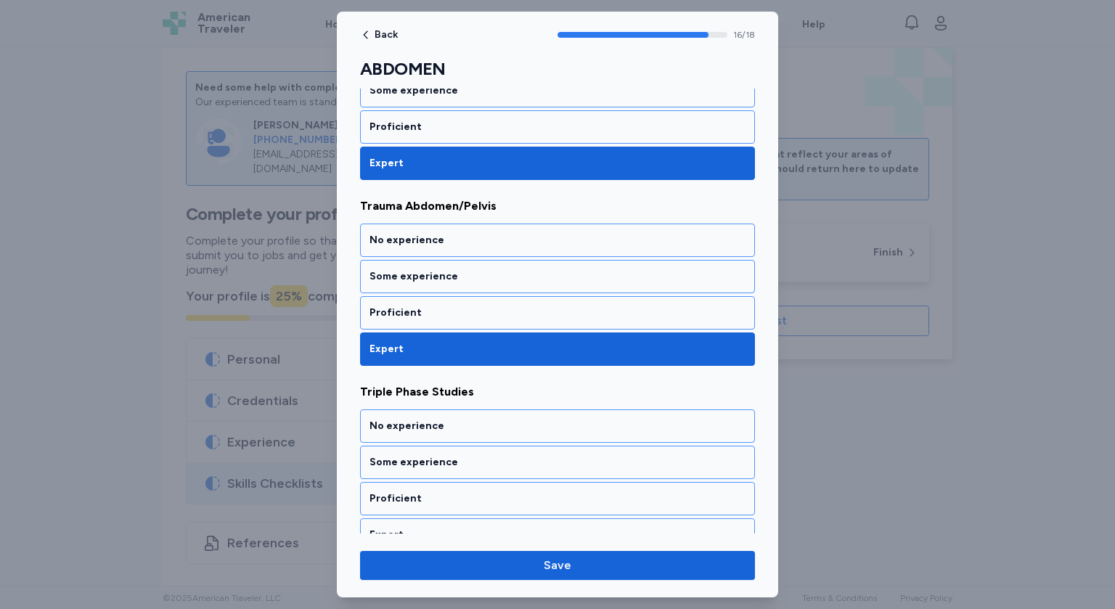
click at [436, 383] on span "Triple Phase Studies" at bounding box center [557, 391] width 395 height 17
click at [436, 528] on div "Expert" at bounding box center [558, 535] width 376 height 15
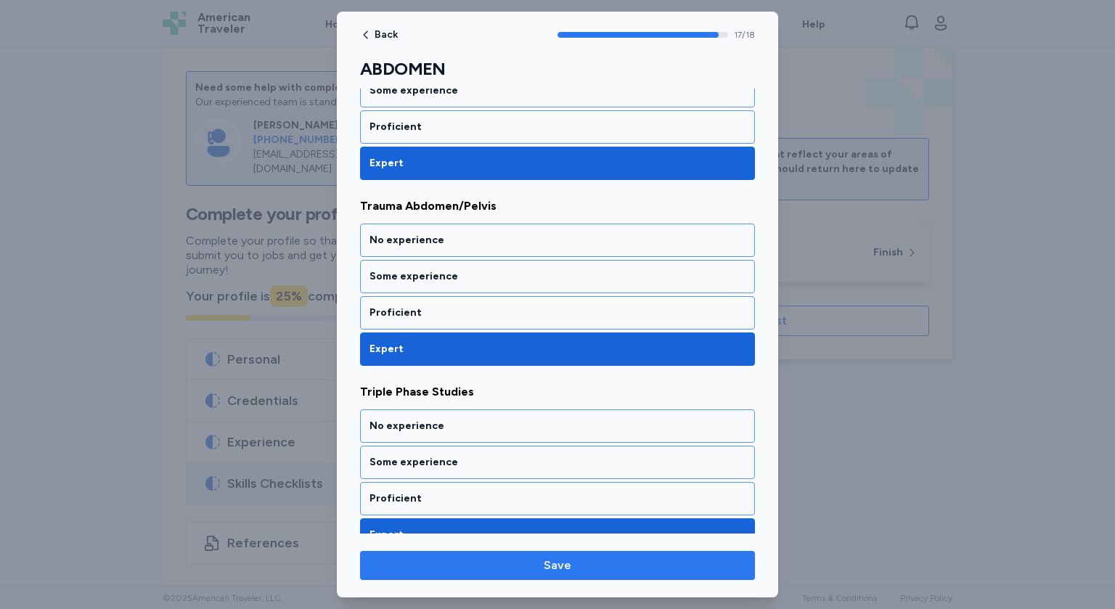
click at [508, 572] on span "Save" at bounding box center [558, 565] width 372 height 17
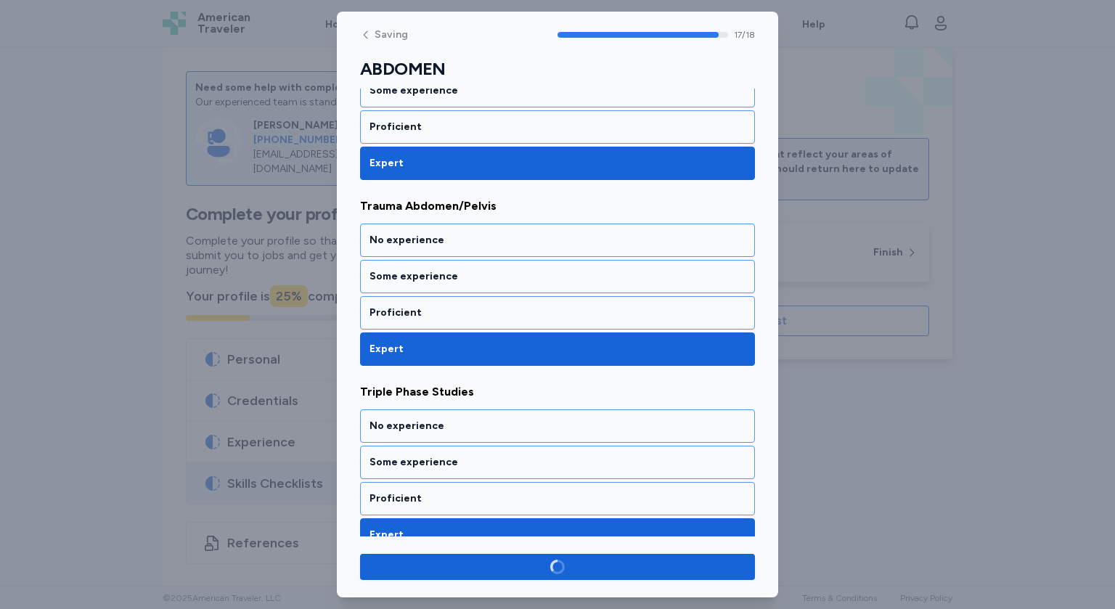
scroll to position [3076, 0]
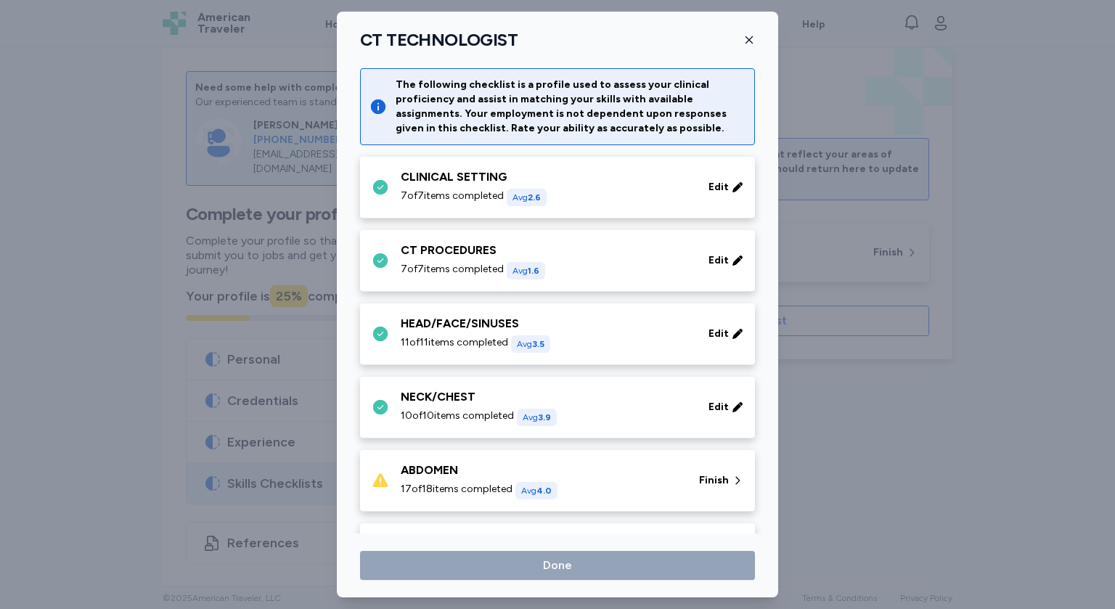
click at [638, 489] on div "17 of 18 items completed Avg 4.0" at bounding box center [541, 490] width 281 height 17
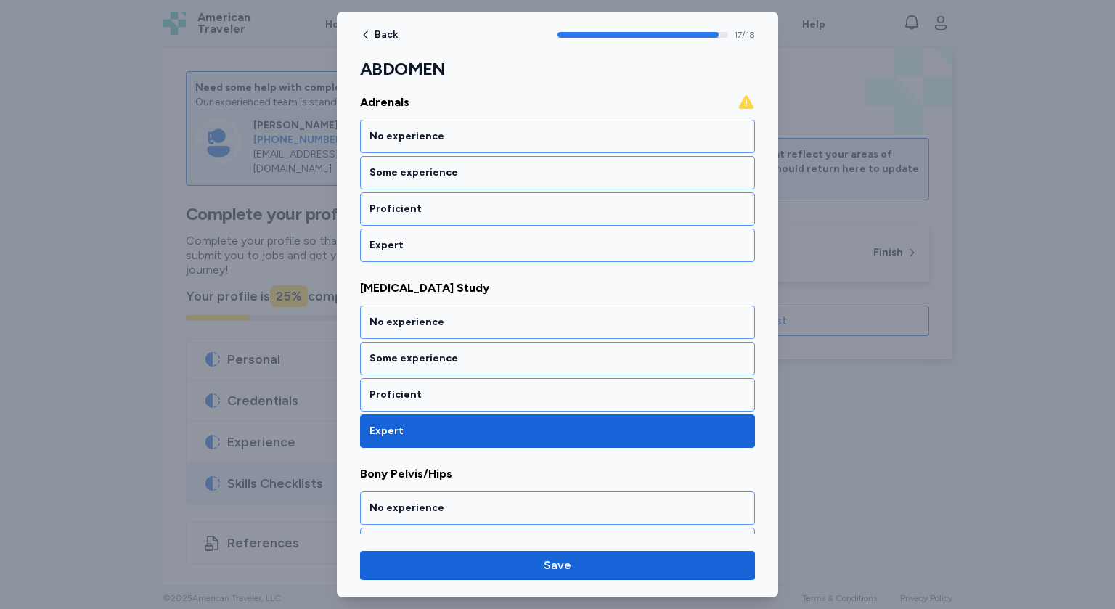
scroll to position [767, 0]
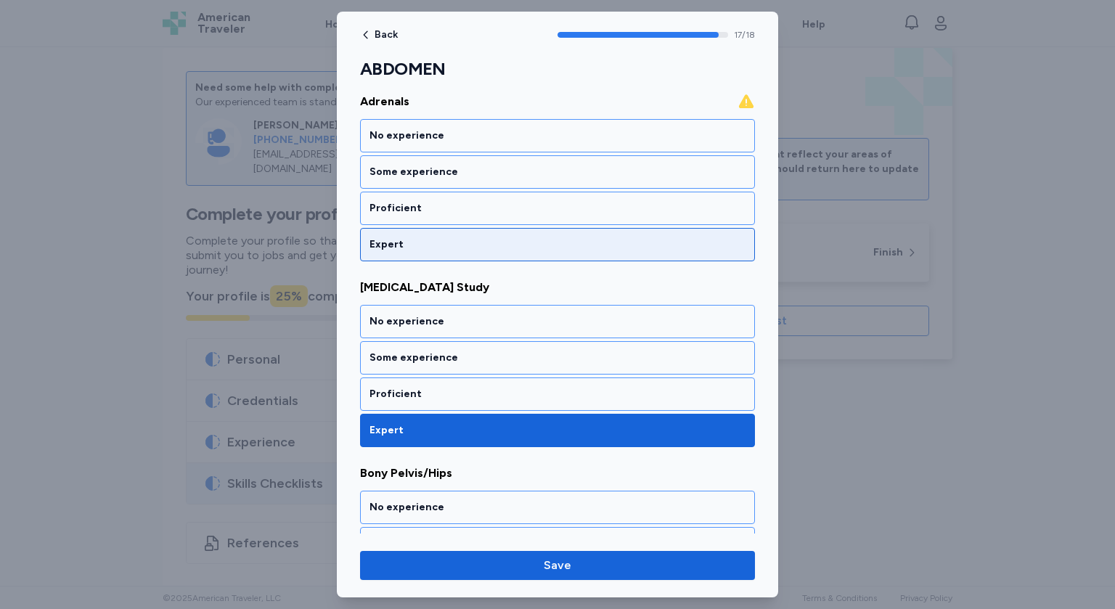
click at [540, 245] on div "Expert" at bounding box center [558, 244] width 376 height 15
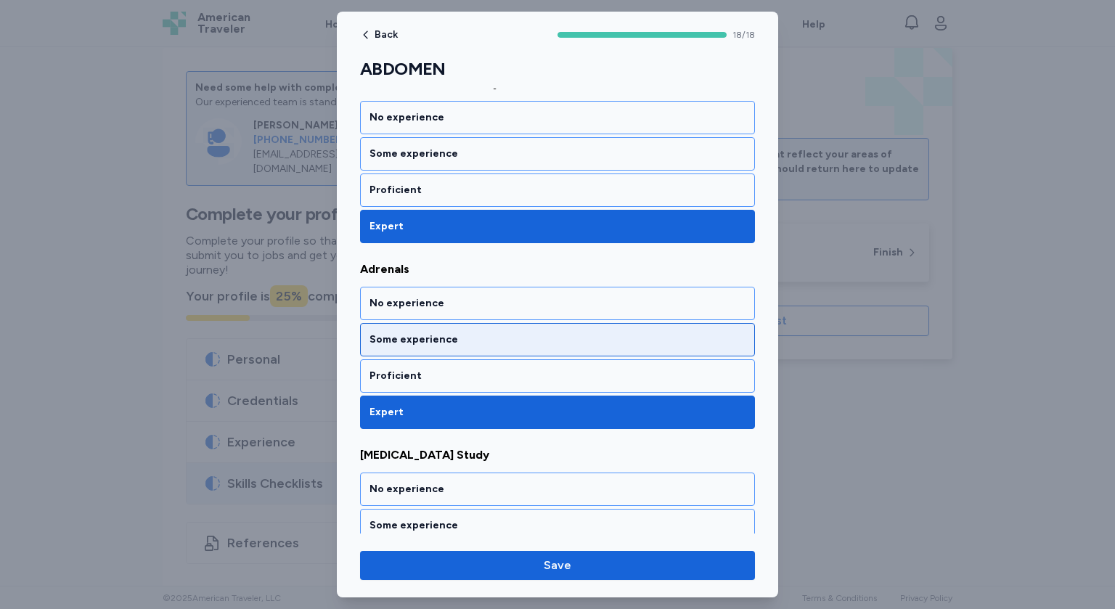
scroll to position [600, 0]
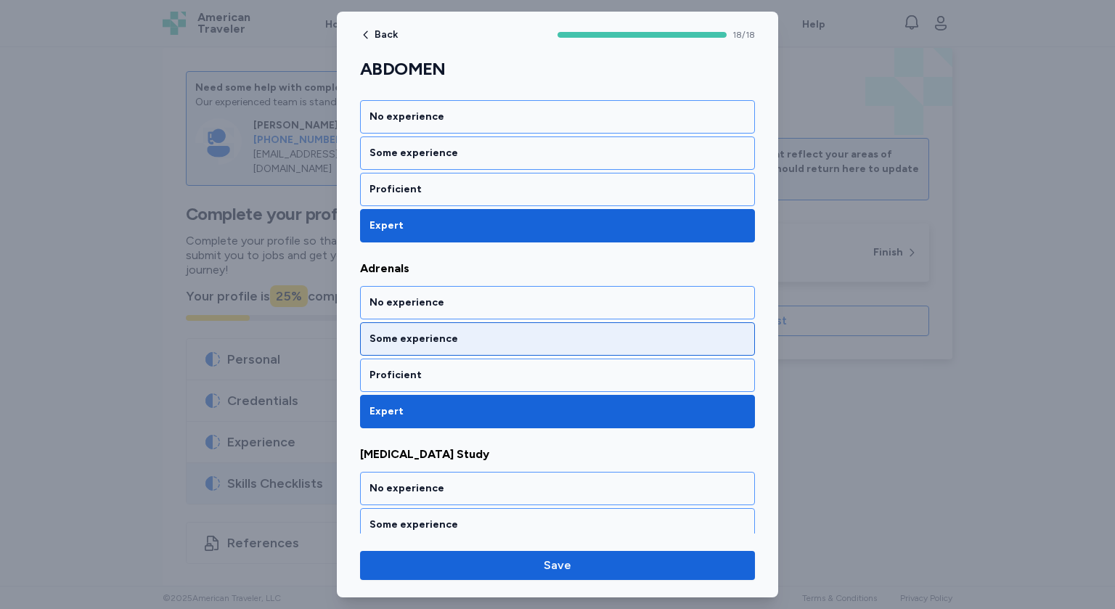
click at [548, 175] on div "Proficient" at bounding box center [557, 189] width 395 height 33
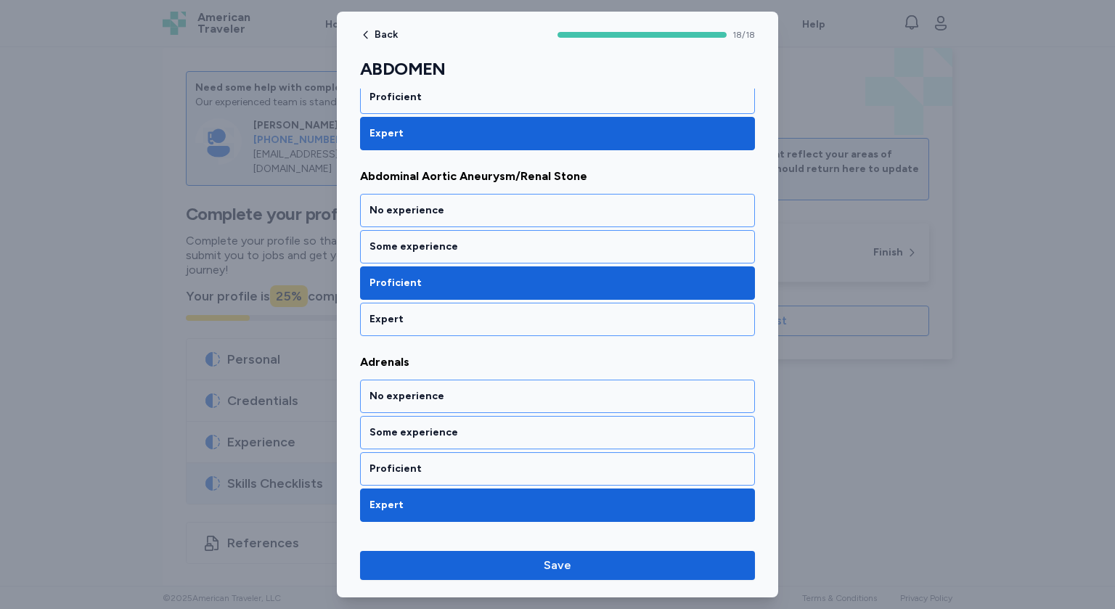
scroll to position [507, 0]
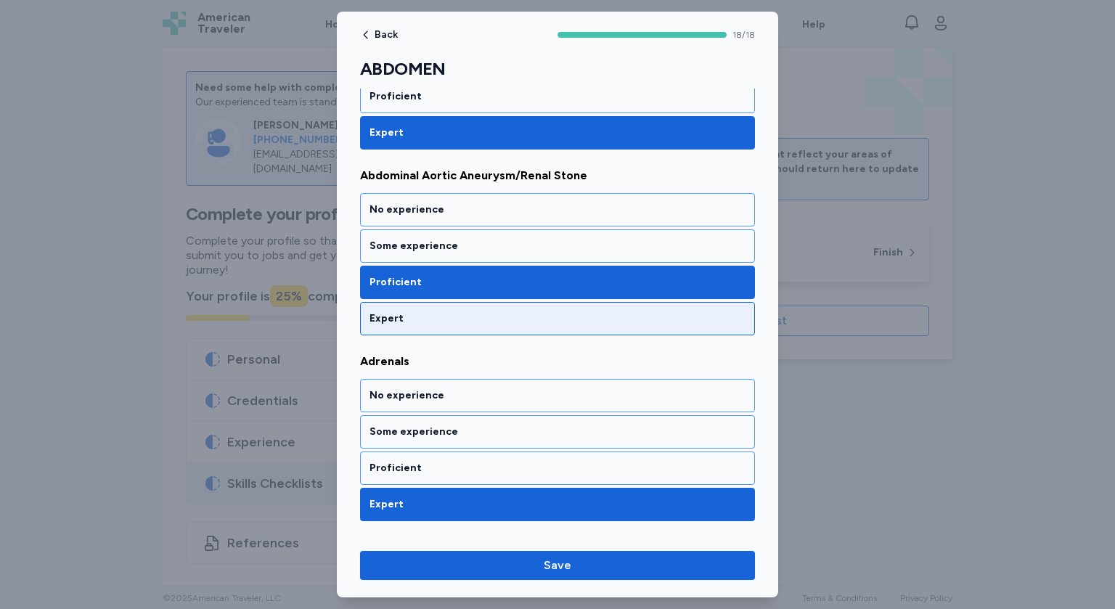
click at [438, 324] on div "Expert" at bounding box center [557, 318] width 395 height 33
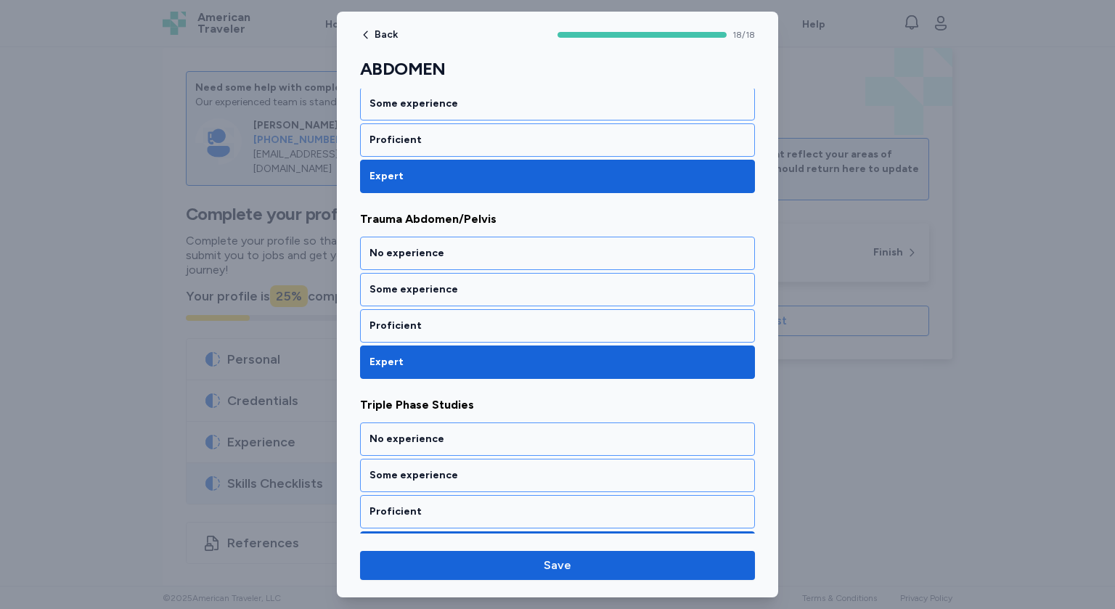
scroll to position [3079, 0]
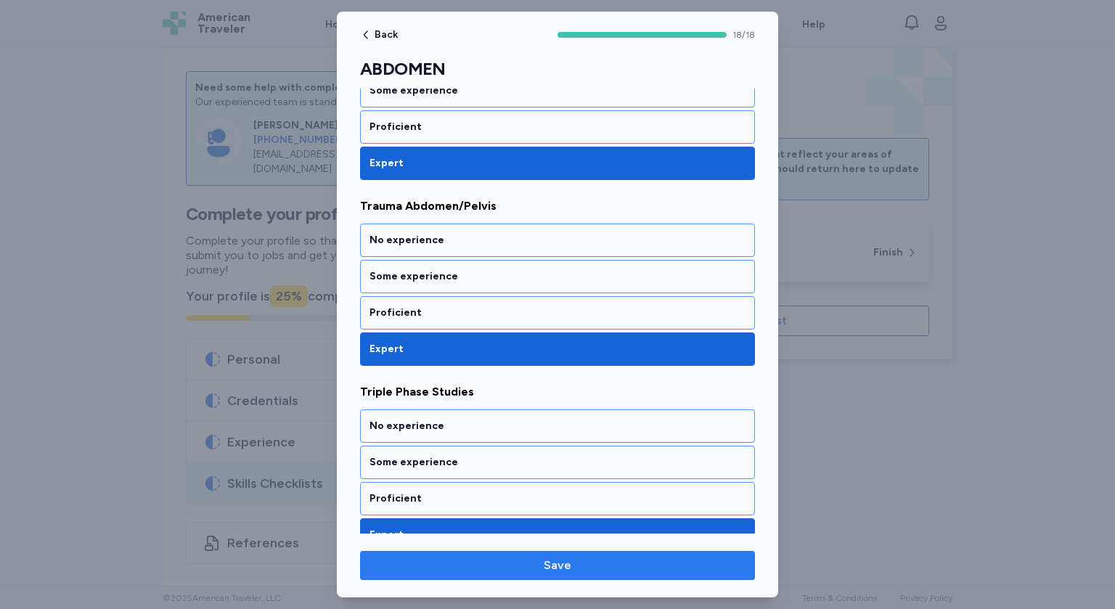
click at [581, 572] on span "Save" at bounding box center [558, 565] width 372 height 17
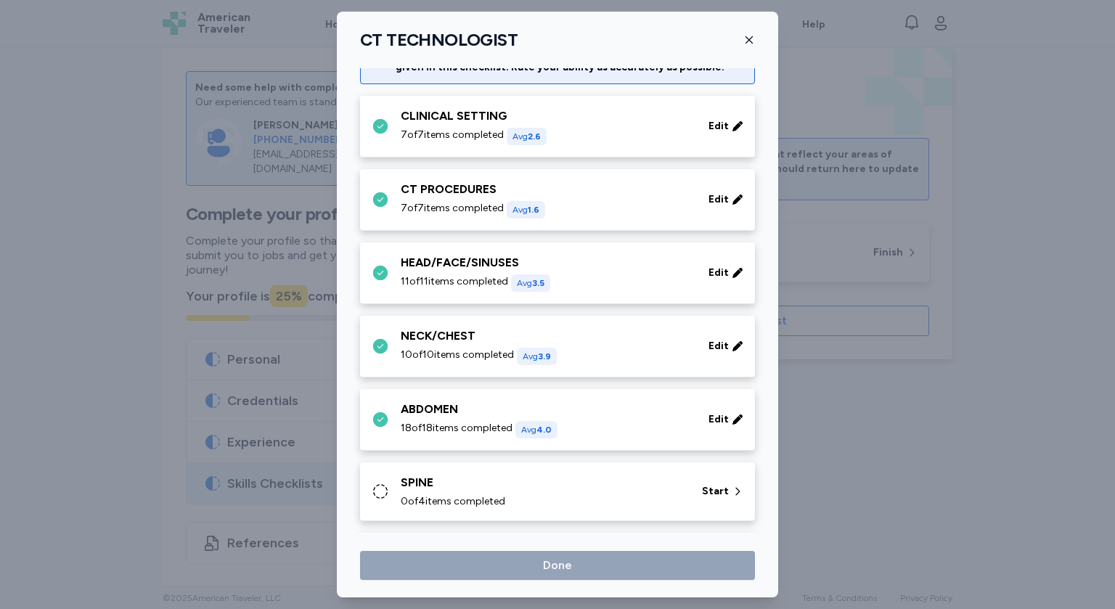
scroll to position [63, 0]
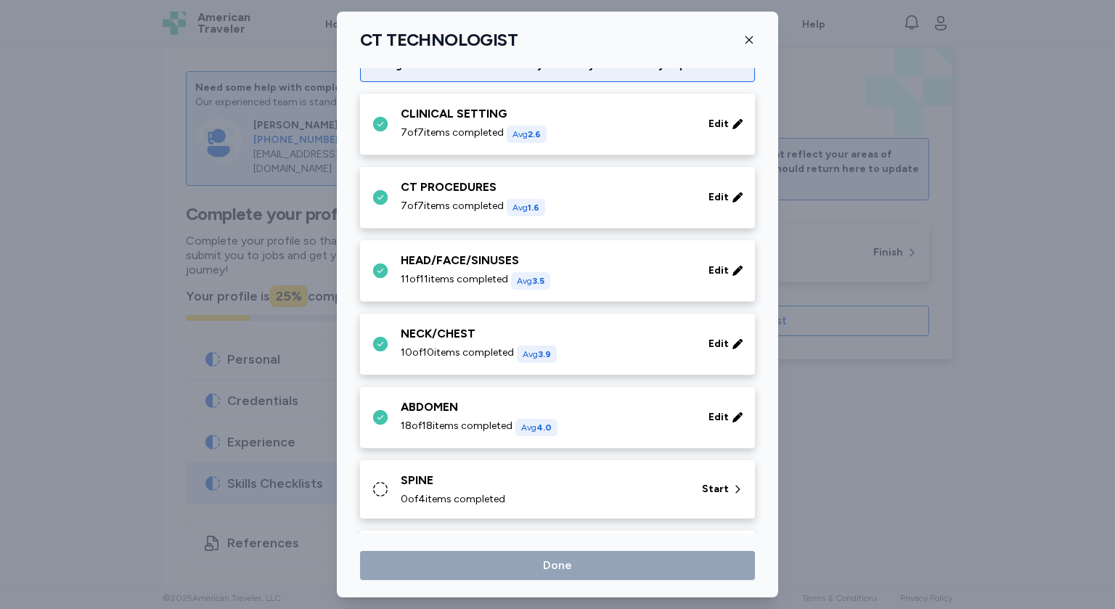
click at [536, 498] on div "0 of 4 items completed" at bounding box center [543, 499] width 284 height 15
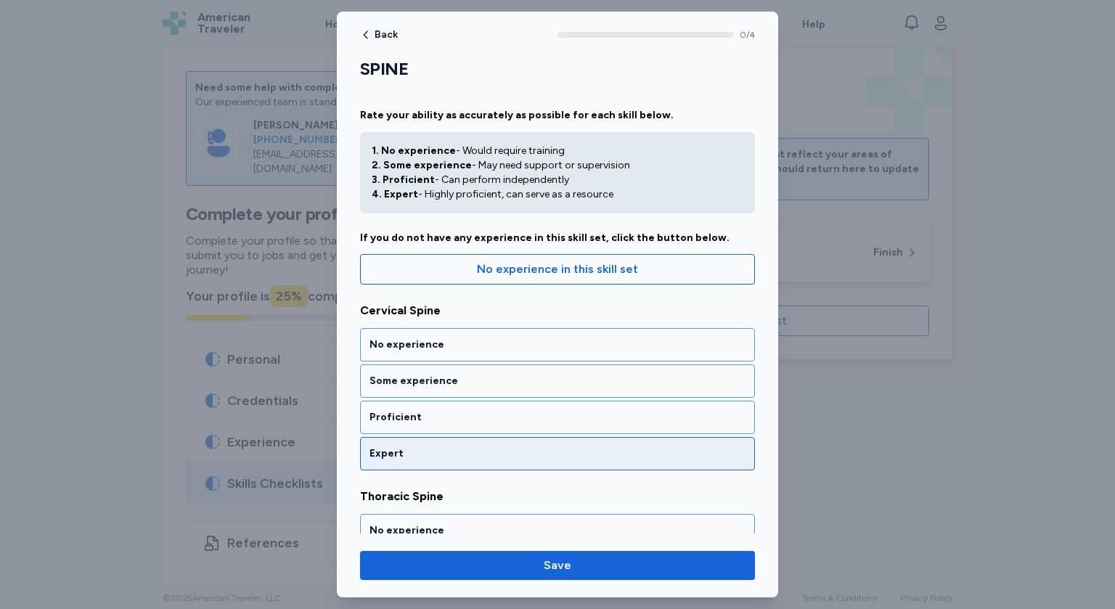
click at [463, 447] on div "Expert" at bounding box center [558, 454] width 376 height 15
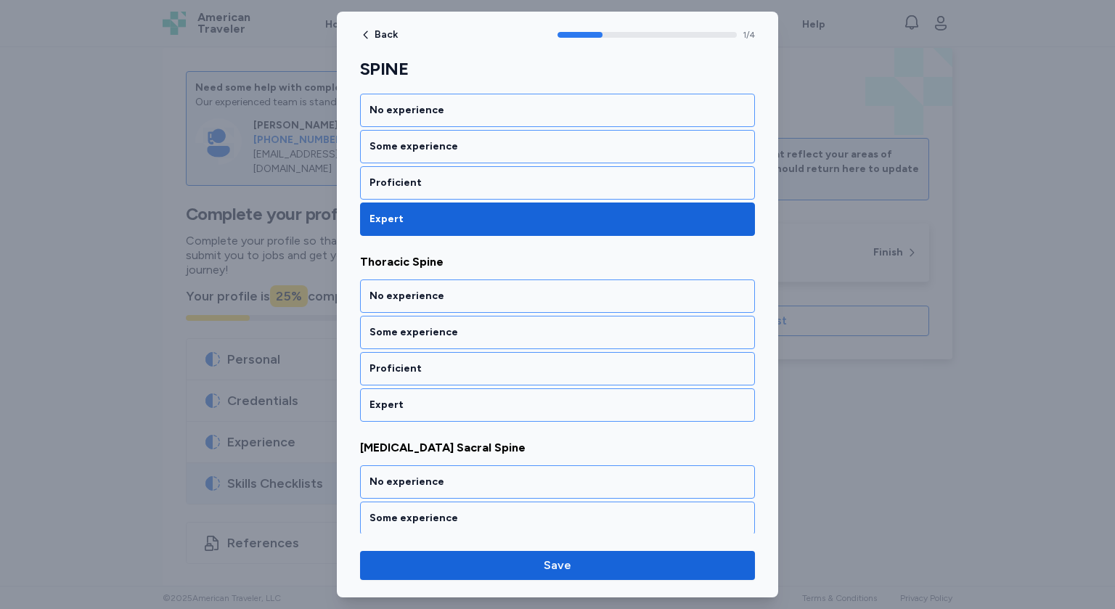
scroll to position [259, 0]
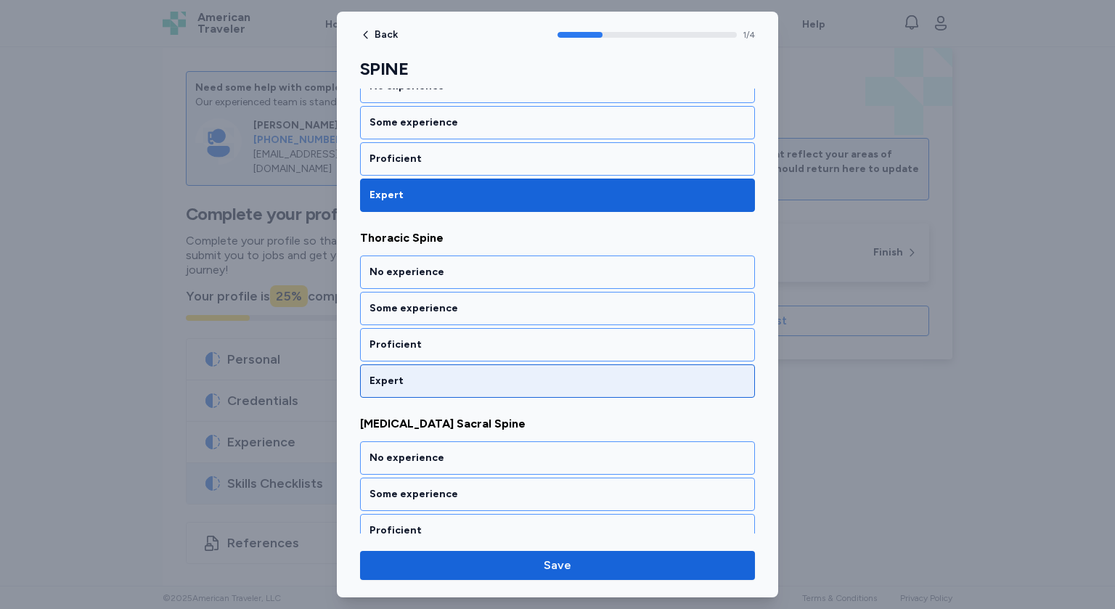
click at [468, 385] on div "Expert" at bounding box center [558, 381] width 376 height 15
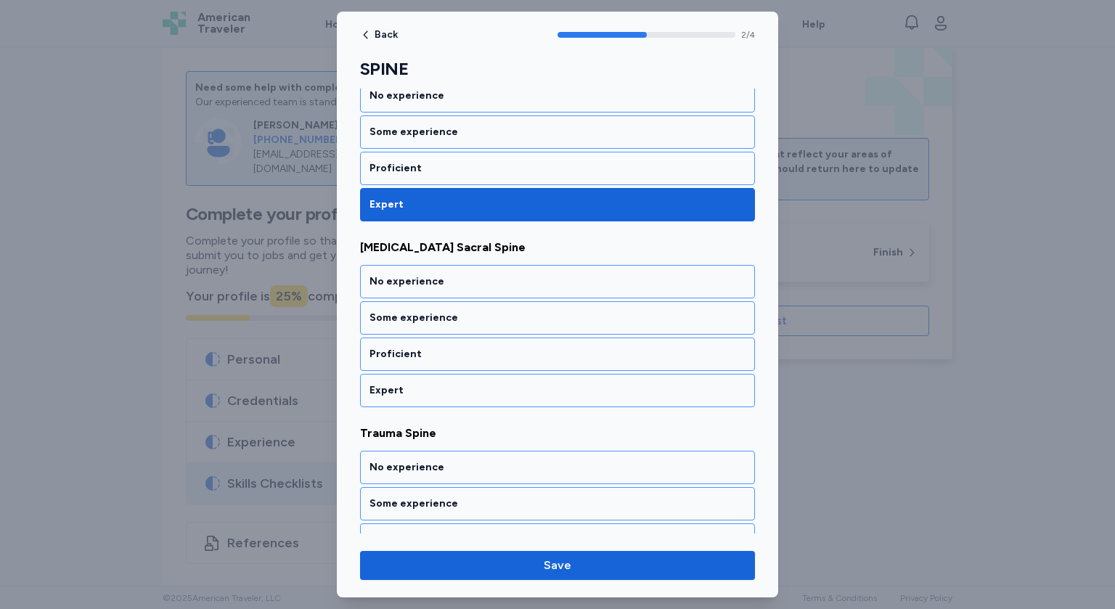
scroll to position [444, 0]
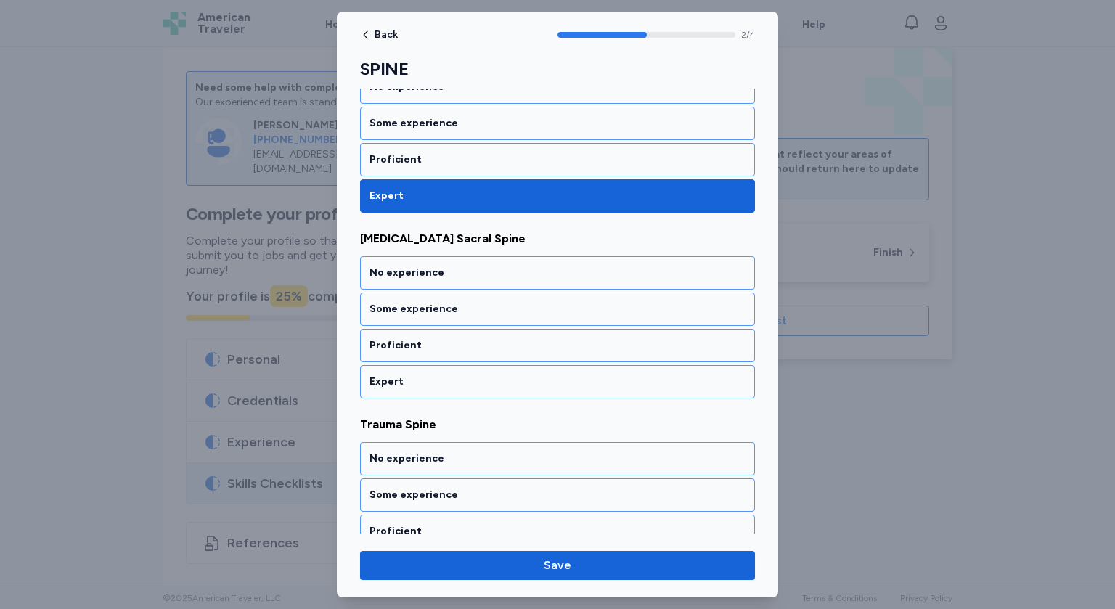
click at [468, 385] on div "Expert" at bounding box center [558, 382] width 376 height 15
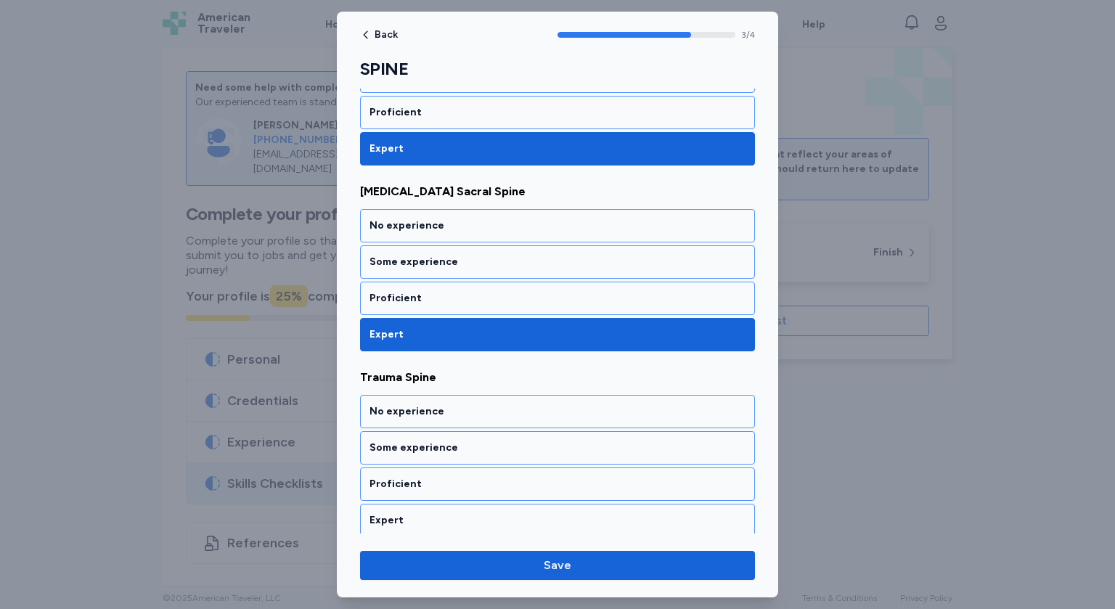
scroll to position [492, 0]
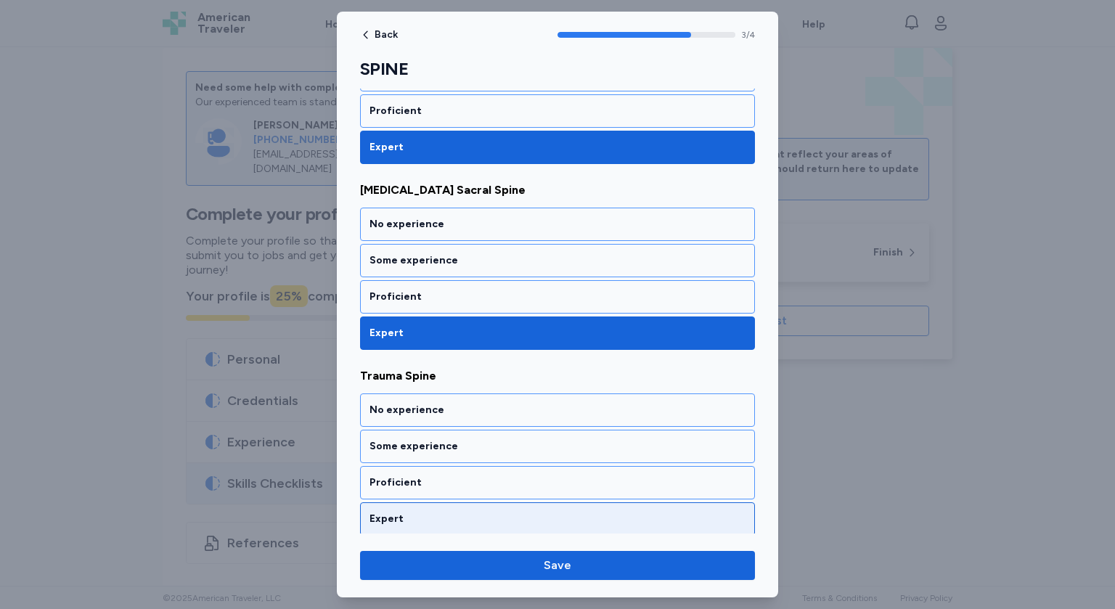
click at [432, 516] on div "Expert" at bounding box center [558, 519] width 376 height 15
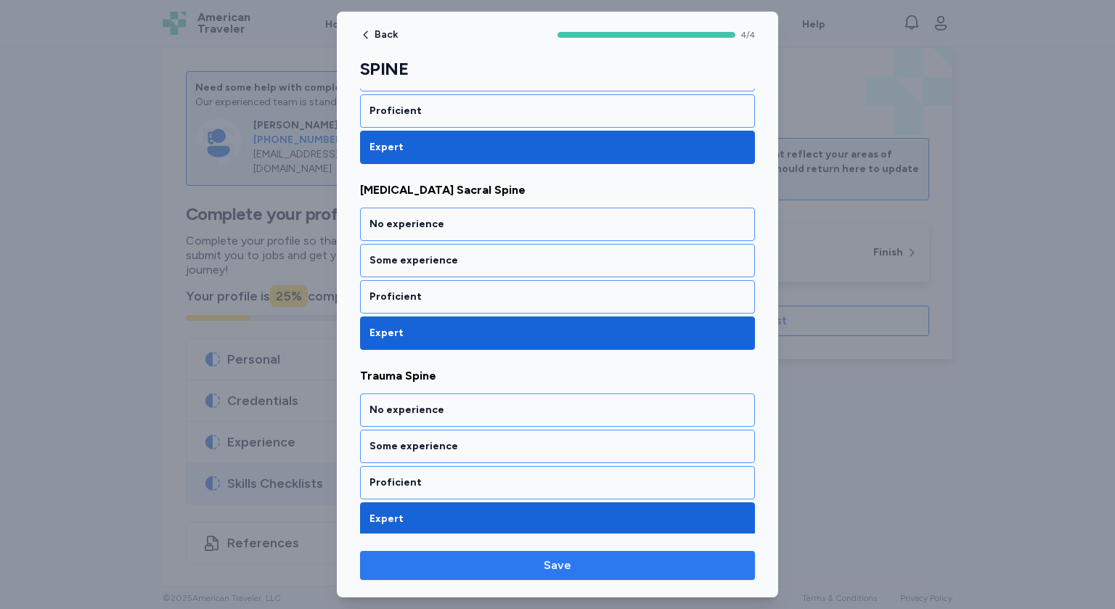
click at [505, 566] on span "Save" at bounding box center [558, 565] width 372 height 17
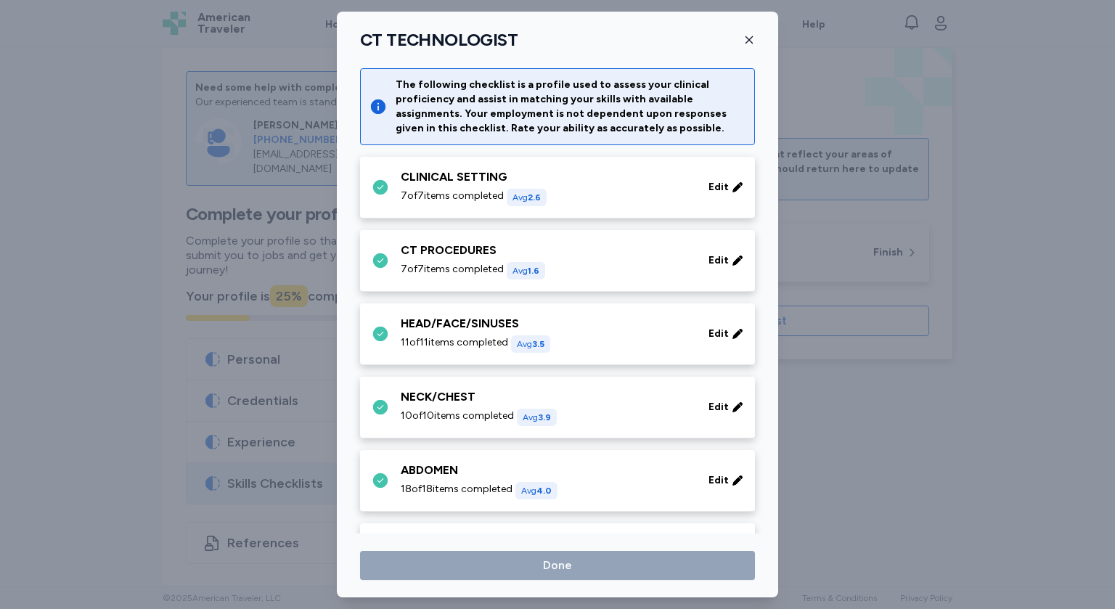
scroll to position [63, 0]
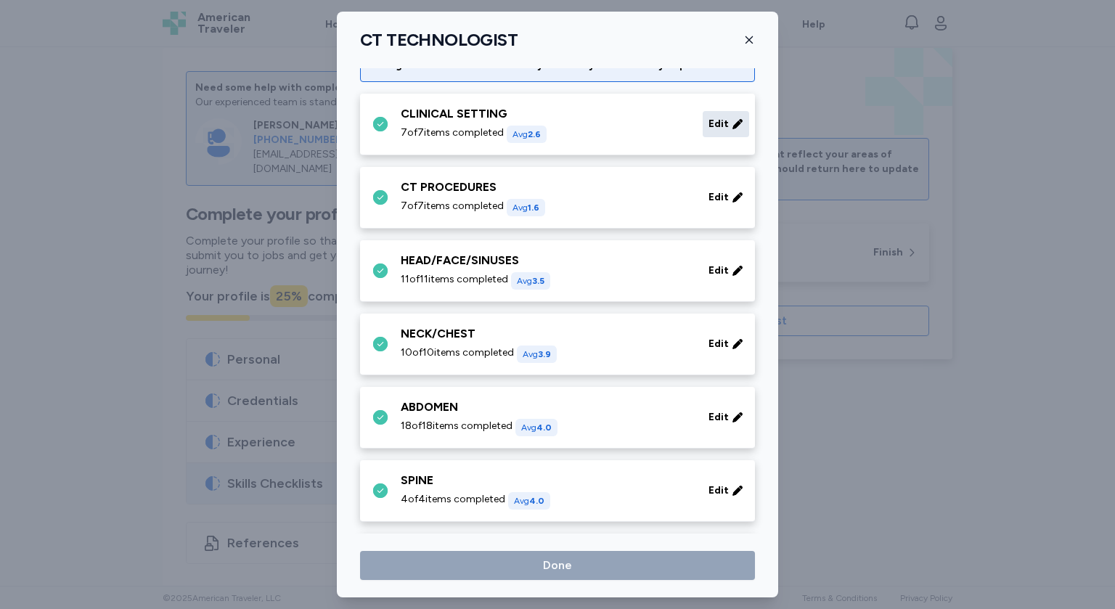
click at [725, 135] on div "Edit" at bounding box center [726, 124] width 46 height 26
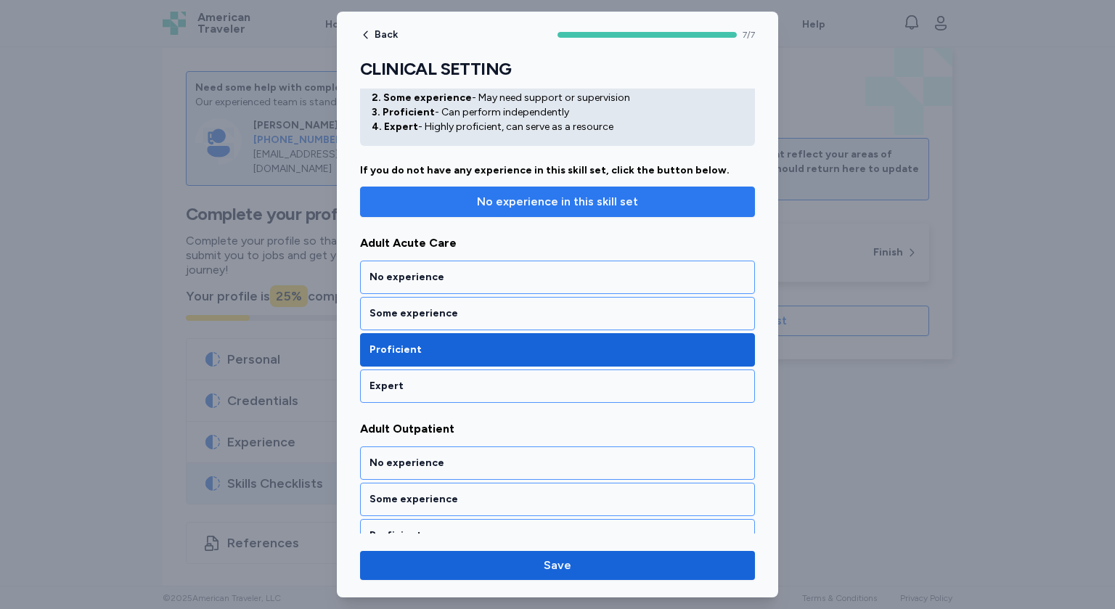
scroll to position [76, 0]
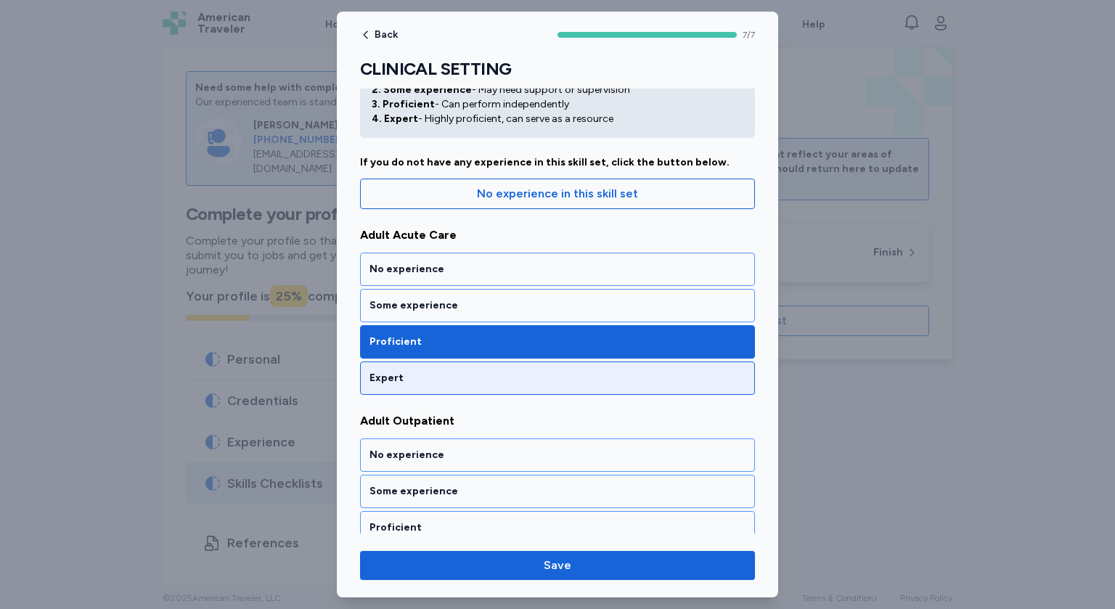
click at [546, 384] on div "Expert" at bounding box center [557, 378] width 395 height 33
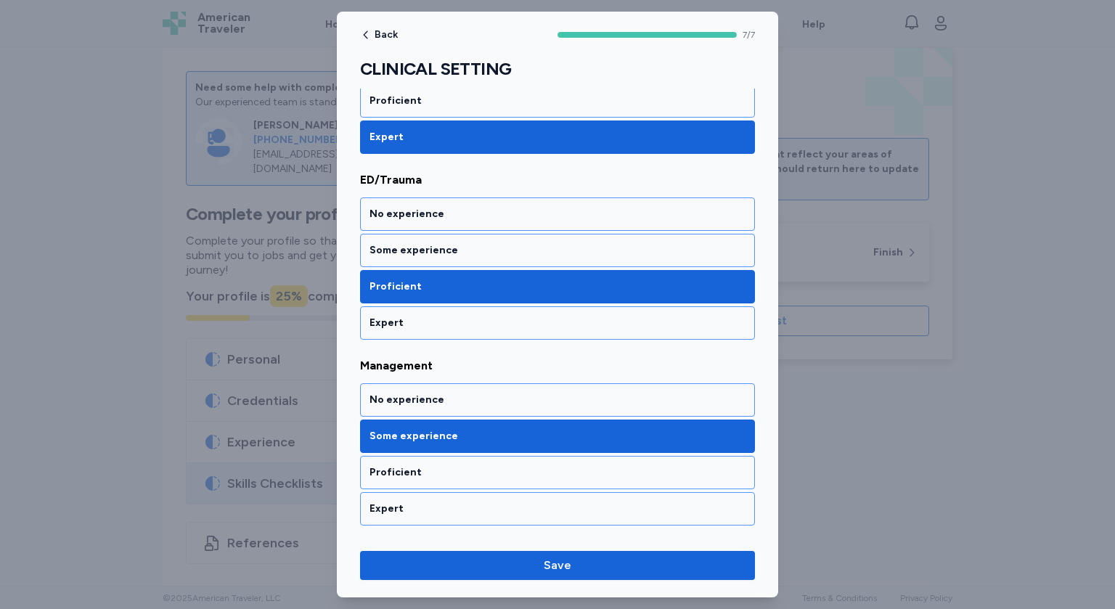
scroll to position [505, 0]
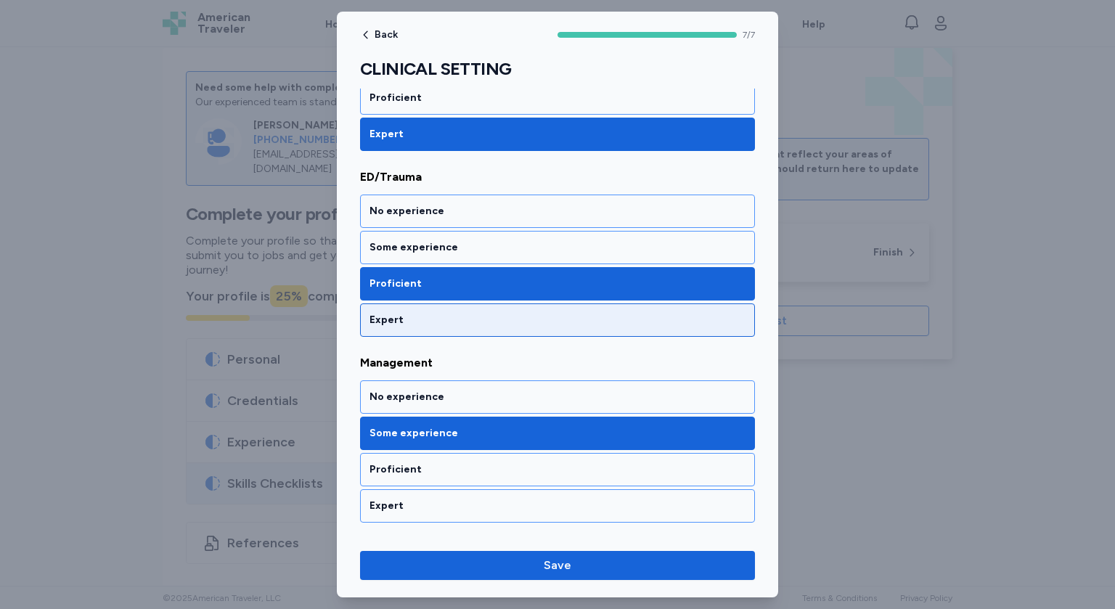
click at [562, 322] on div "Expert" at bounding box center [558, 320] width 376 height 15
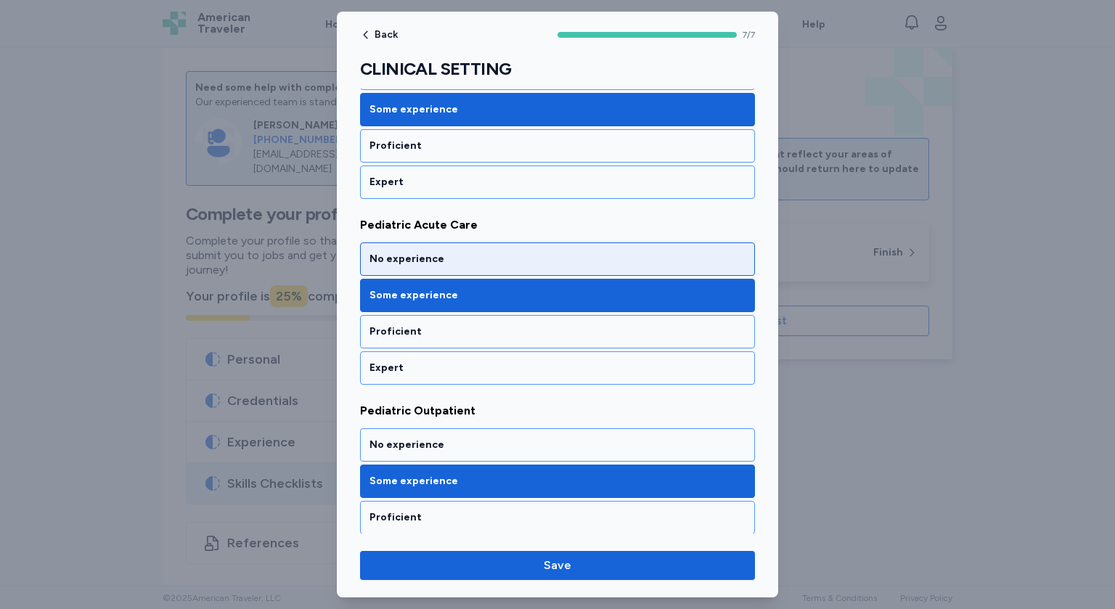
scroll to position [1046, 0]
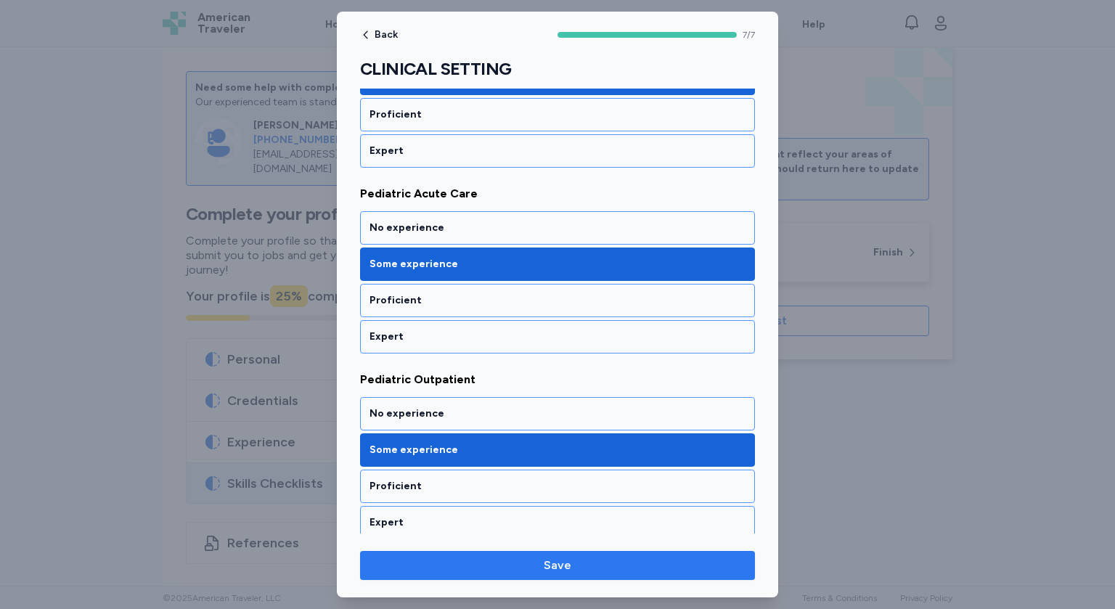
click at [584, 561] on span "Save" at bounding box center [558, 565] width 372 height 17
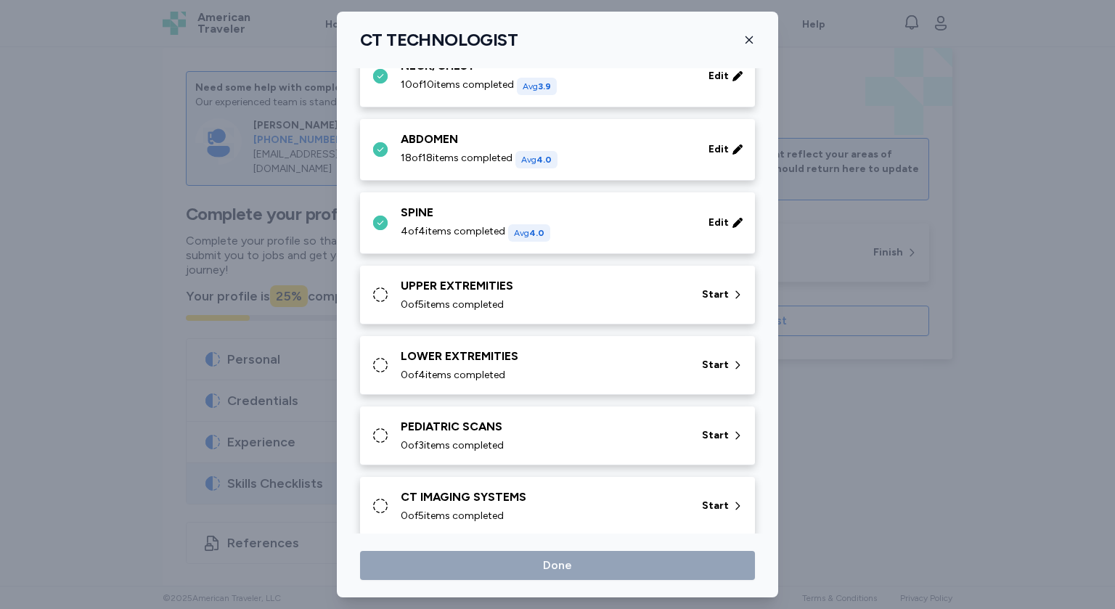
scroll to position [334, 0]
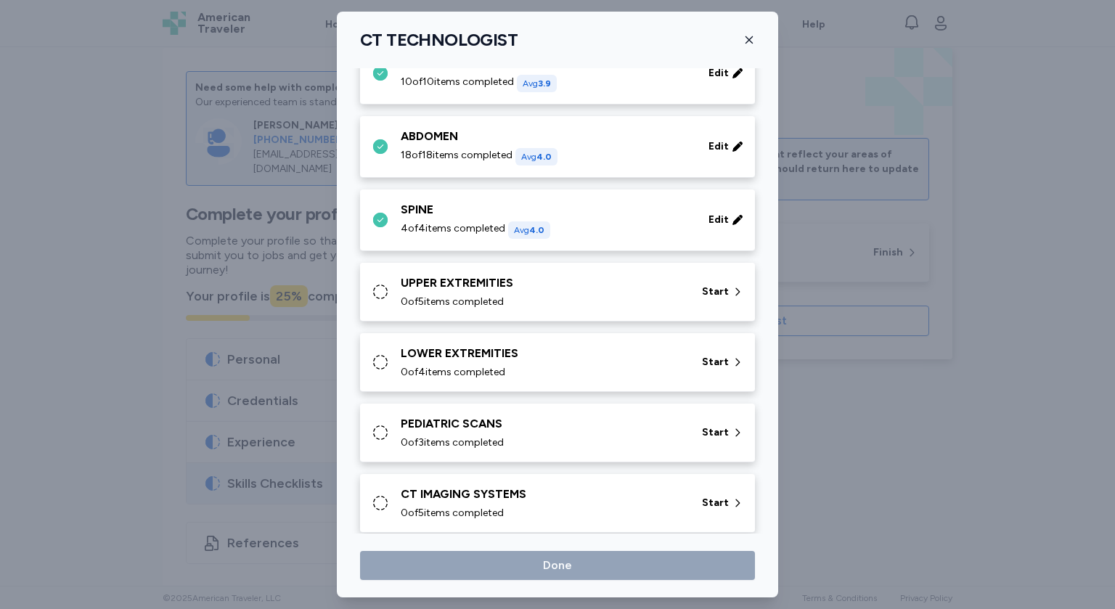
click at [383, 292] on icon at bounding box center [380, 291] width 17 height 17
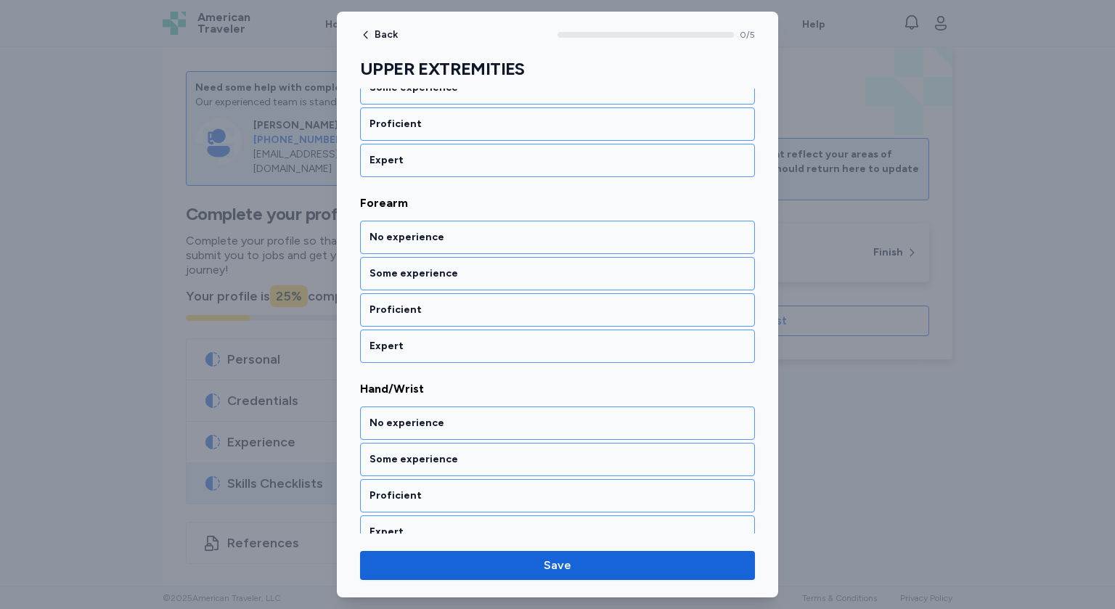
scroll to position [294, 0]
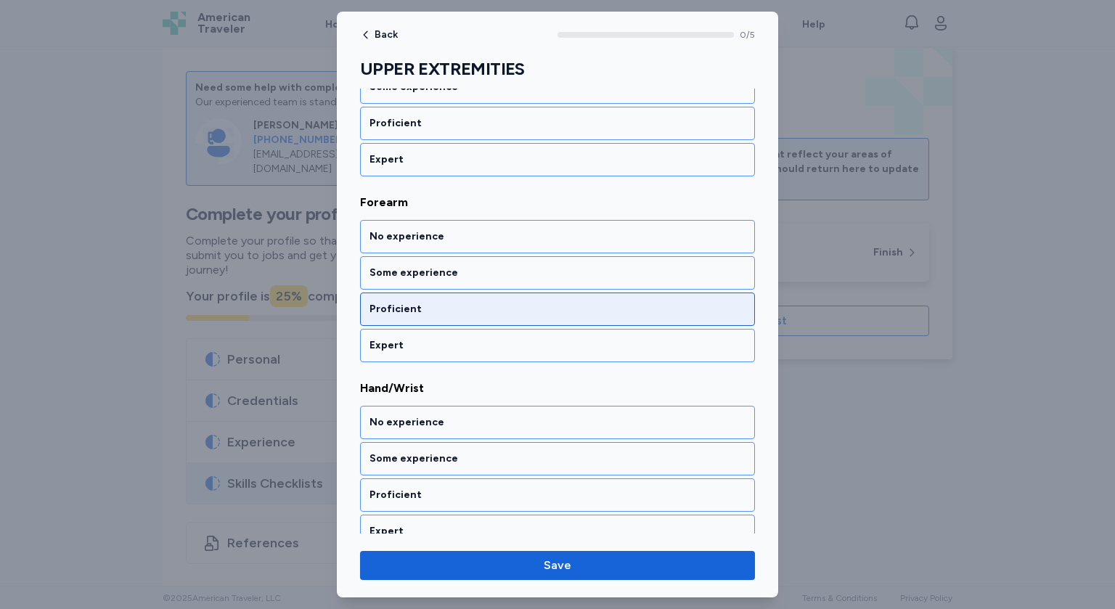
click at [410, 306] on div "Proficient" at bounding box center [558, 309] width 376 height 15
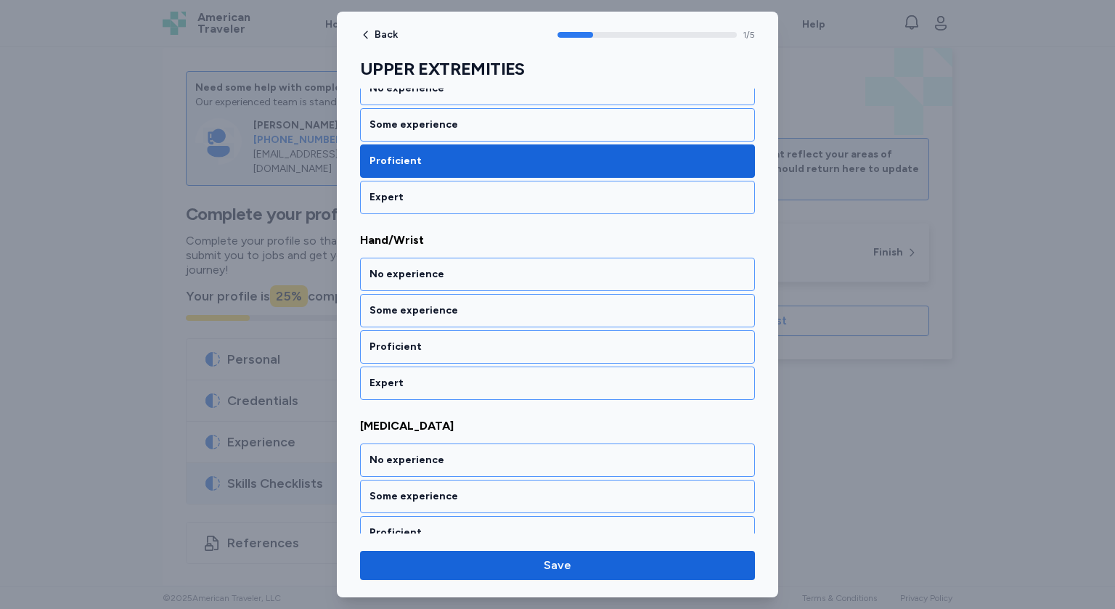
scroll to position [444, 0]
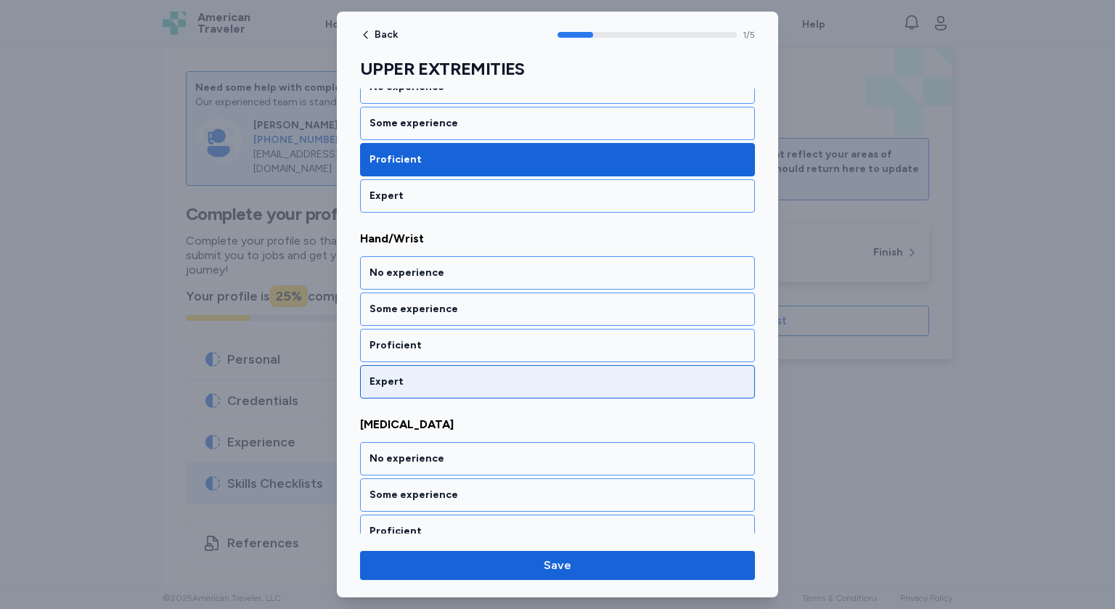
click at [406, 375] on div "Expert" at bounding box center [558, 382] width 376 height 15
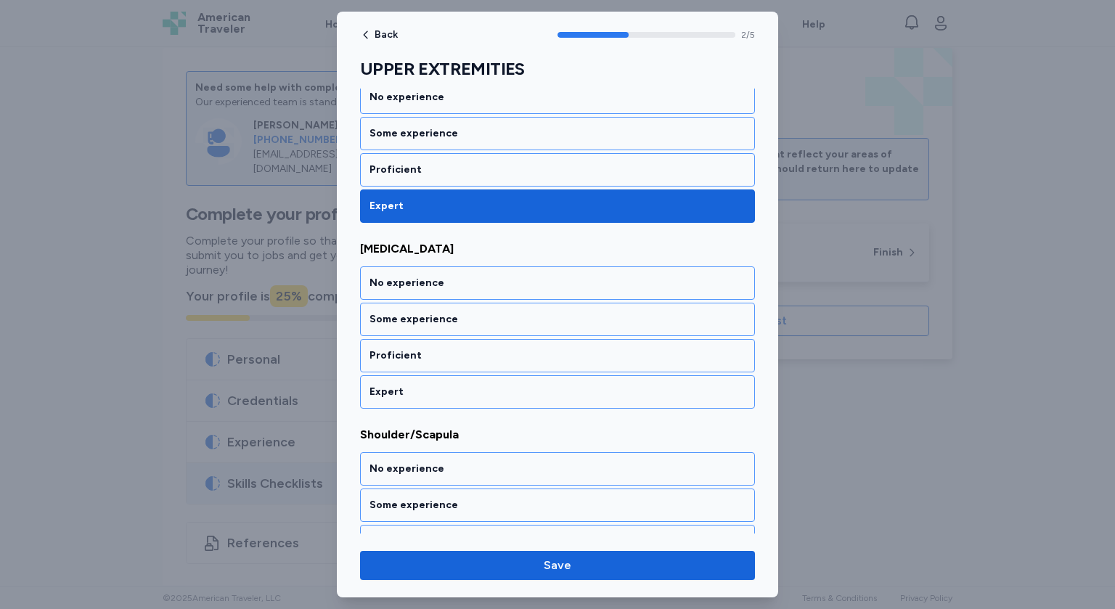
scroll to position [628, 0]
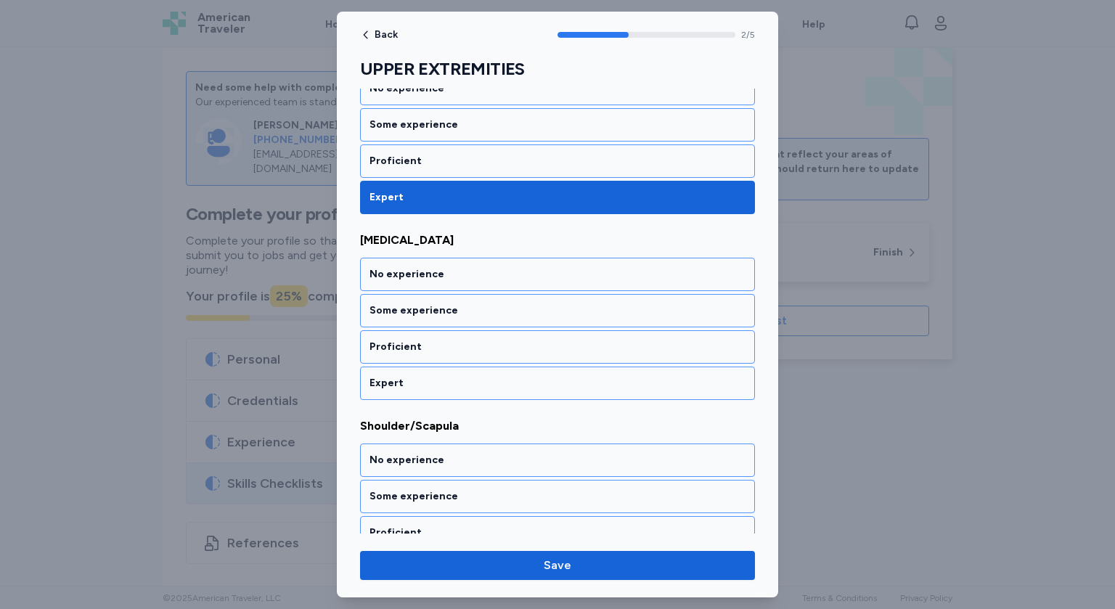
click at [406, 376] on div "Expert" at bounding box center [558, 383] width 376 height 15
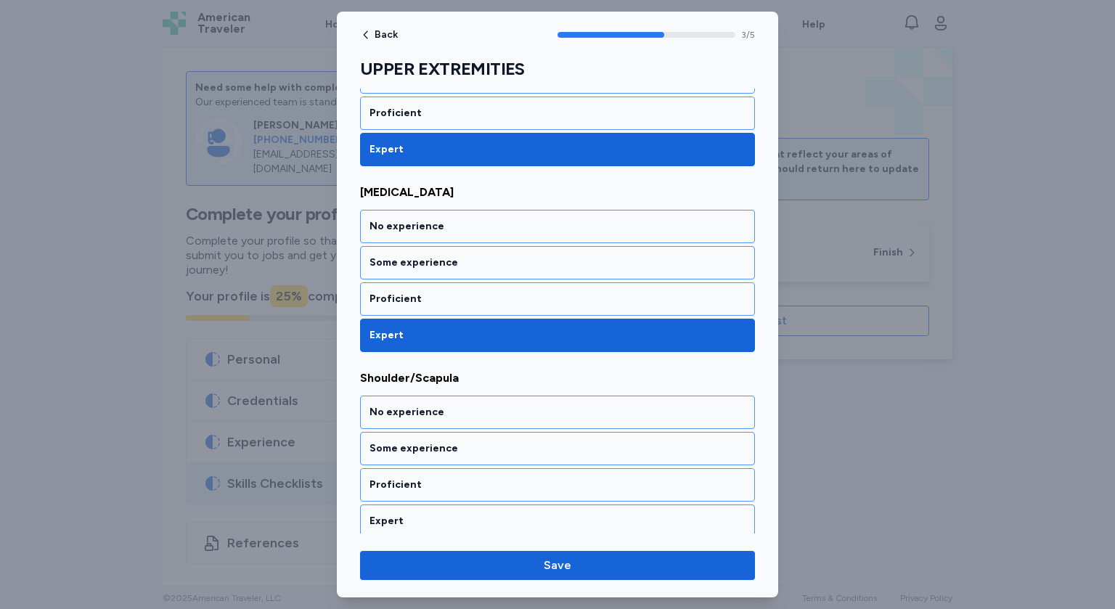
scroll to position [677, 0]
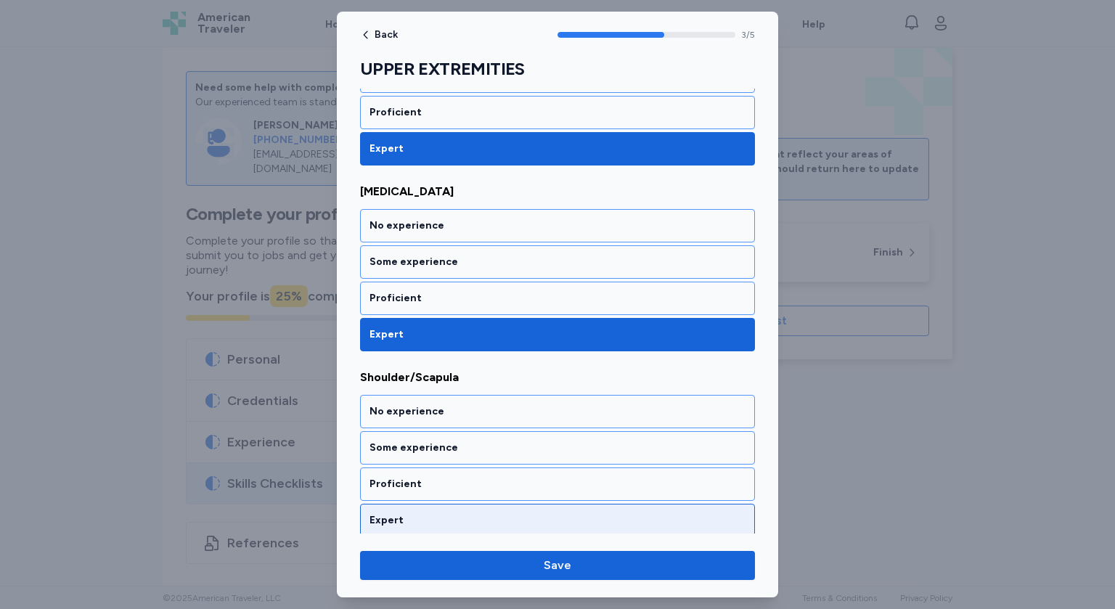
click at [411, 513] on div "Expert" at bounding box center [558, 520] width 376 height 15
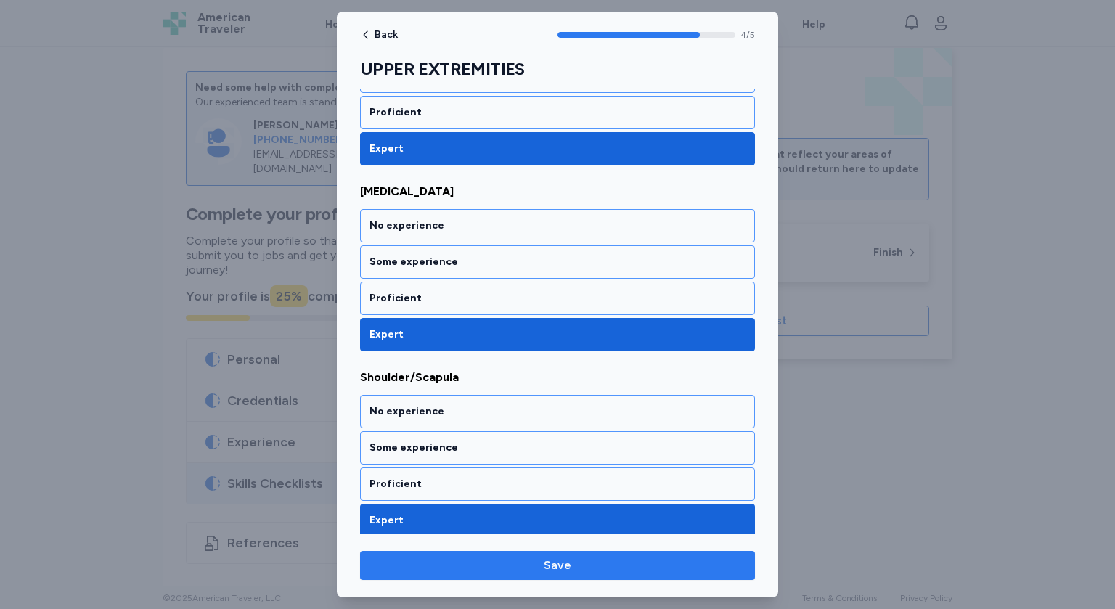
click at [561, 562] on span "Save" at bounding box center [558, 565] width 28 height 17
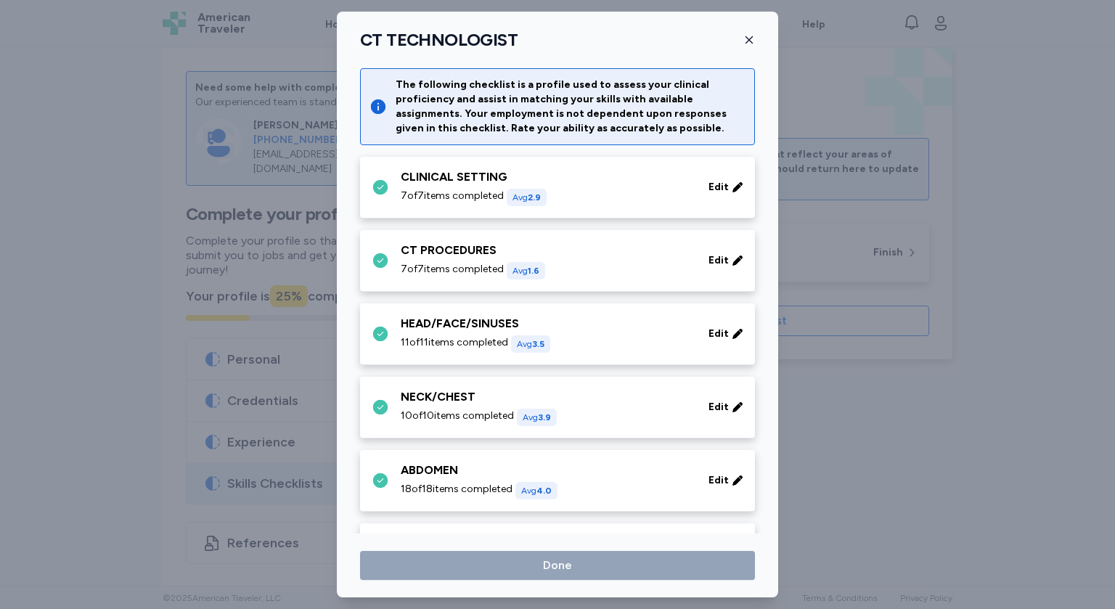
scroll to position [334, 0]
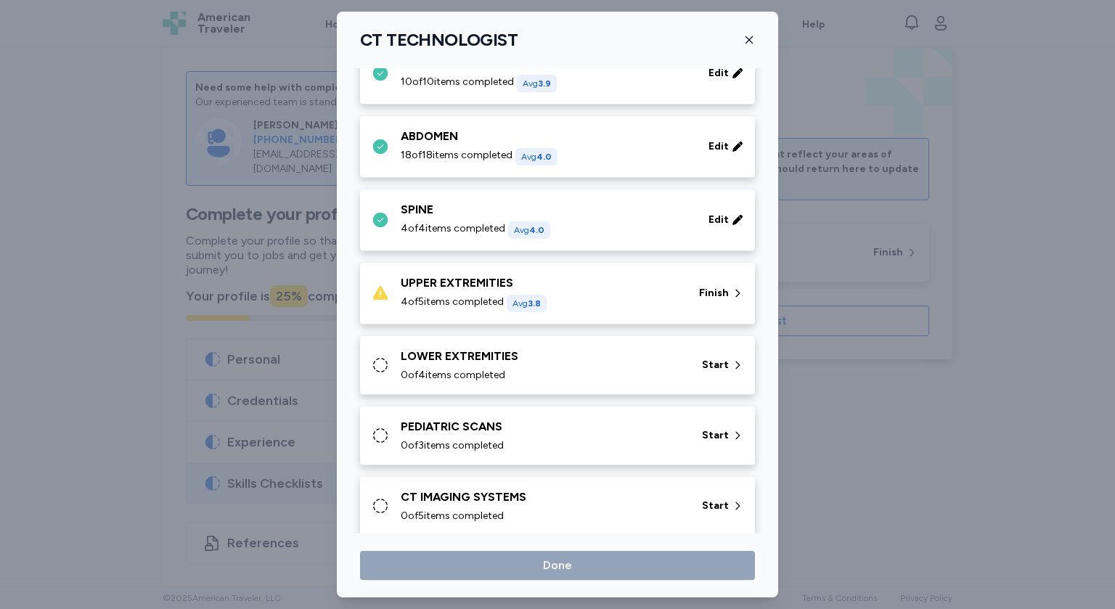
click at [633, 295] on div "4 of 5 items completed Avg 3.8" at bounding box center [541, 303] width 281 height 17
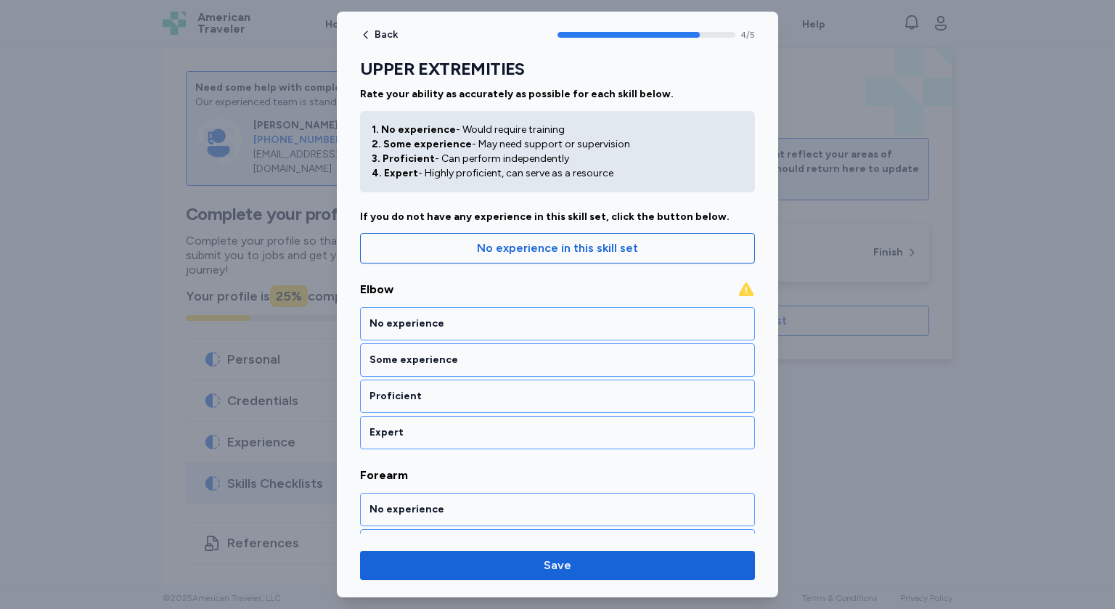
scroll to position [15, 0]
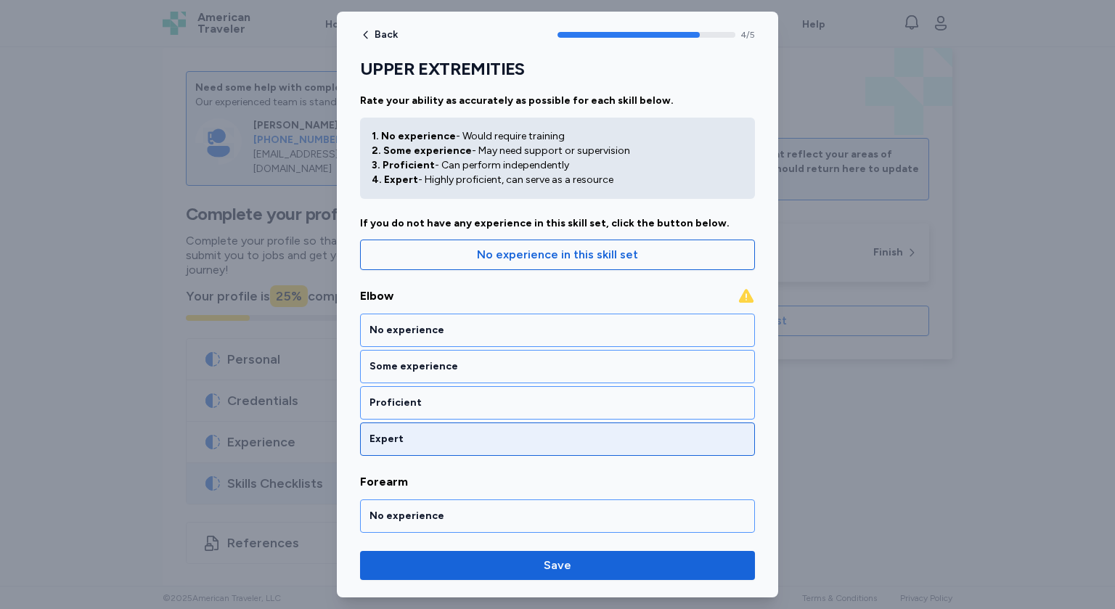
click at [421, 442] on div "Expert" at bounding box center [558, 439] width 376 height 15
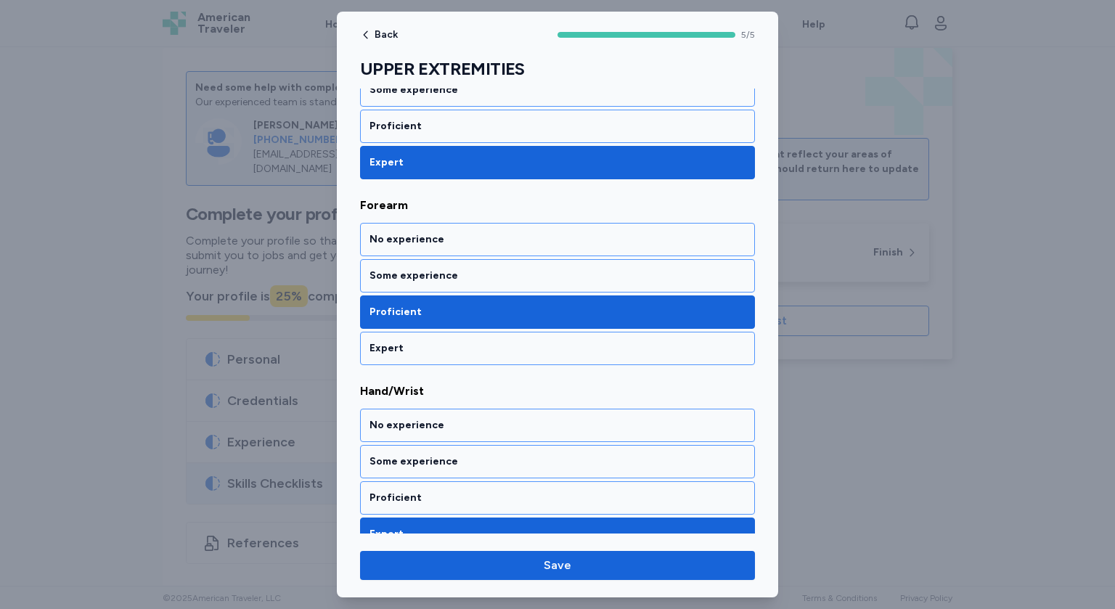
scroll to position [296, 0]
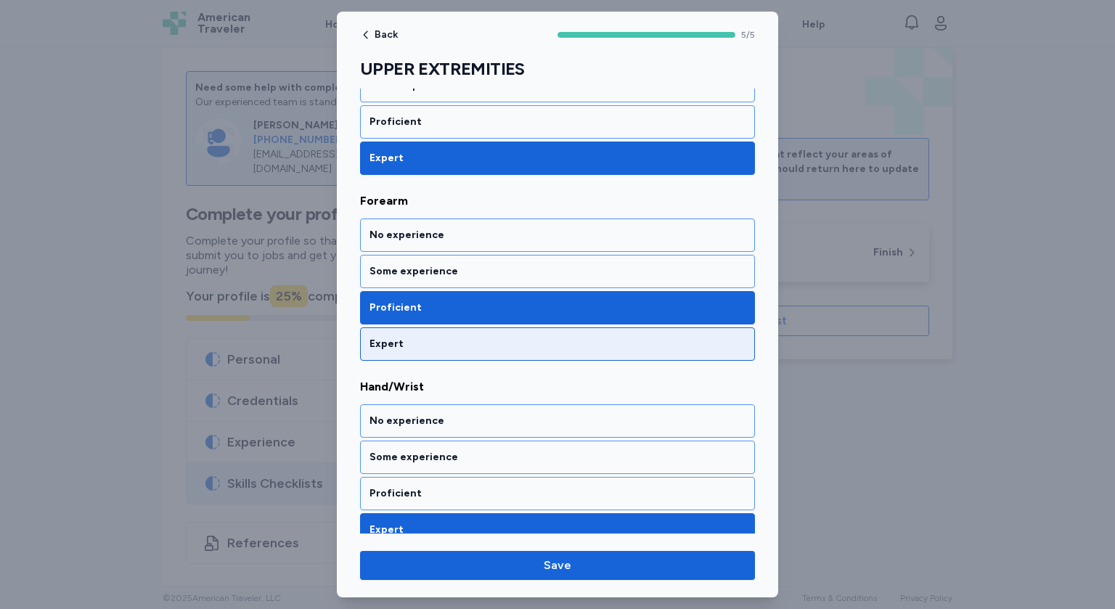
click at [489, 356] on div "Expert" at bounding box center [557, 344] width 395 height 33
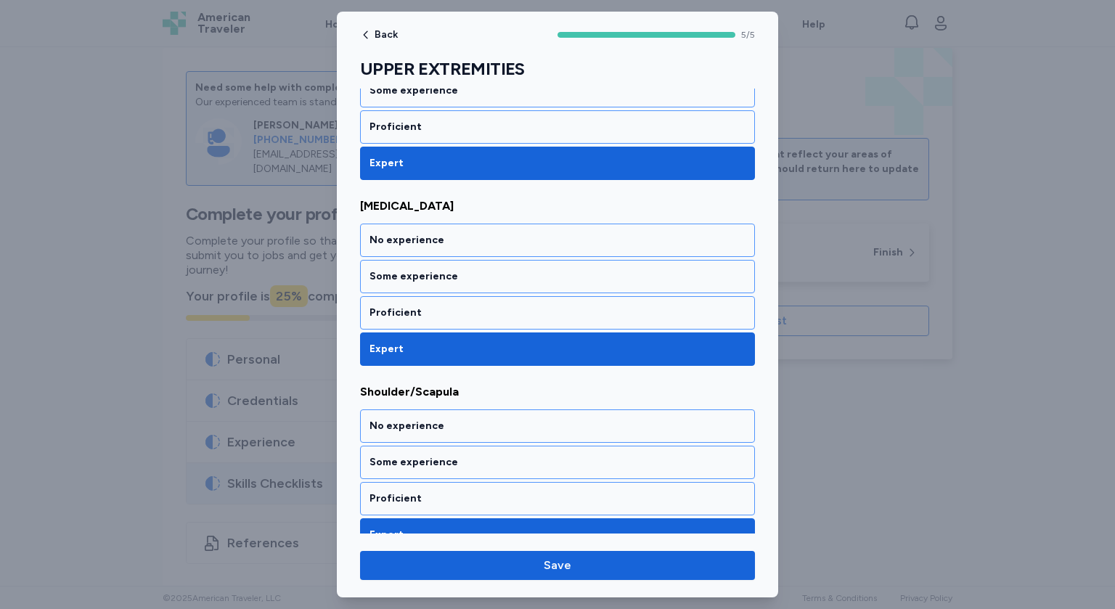
scroll to position [677, 0]
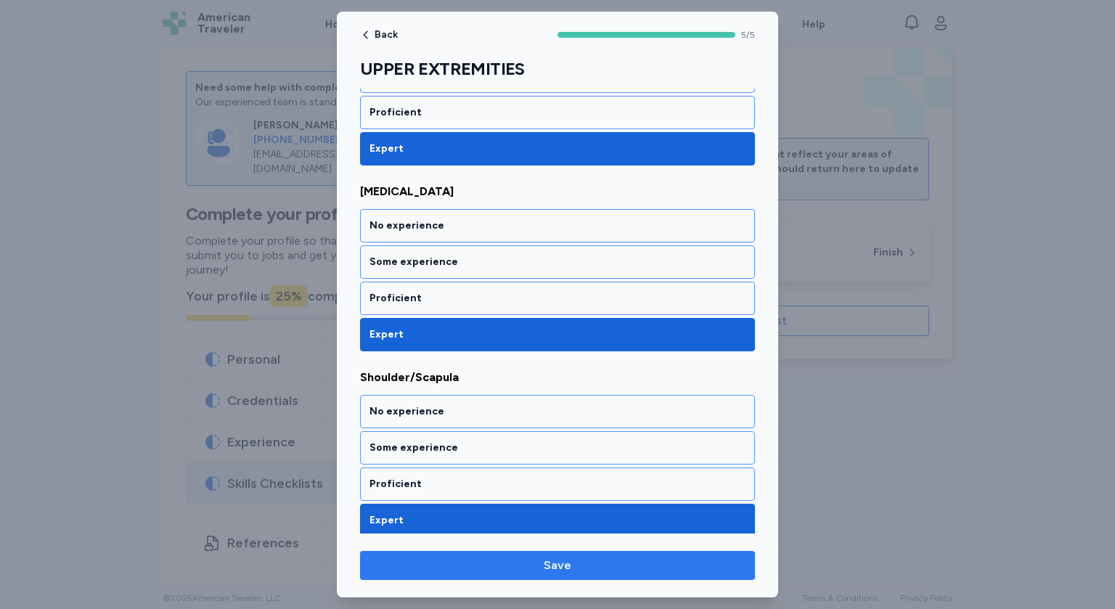
click at [533, 568] on span "Save" at bounding box center [558, 565] width 372 height 17
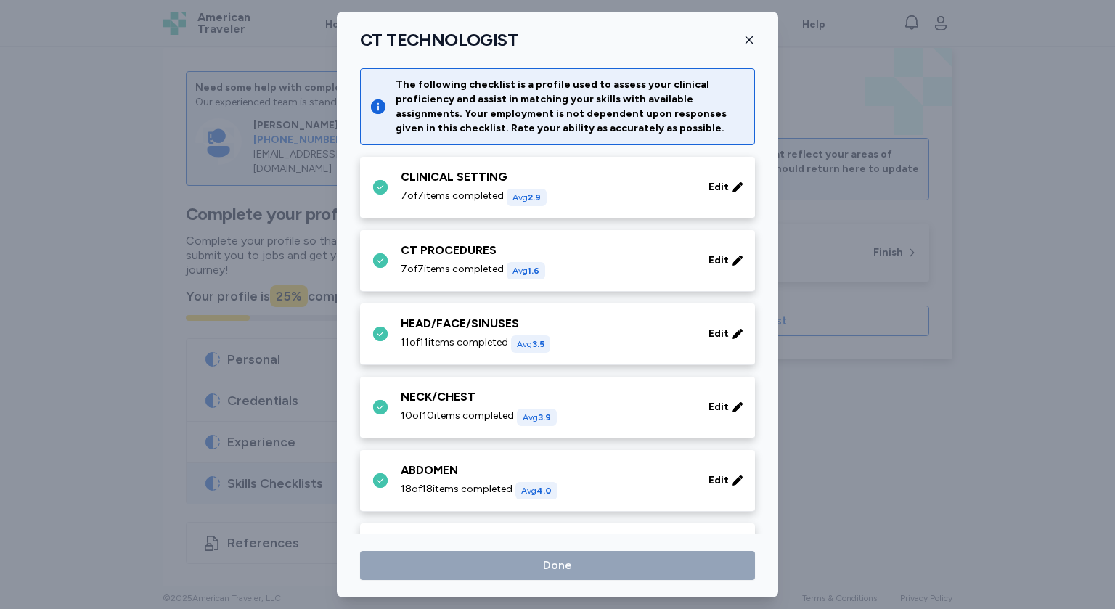
scroll to position [334, 0]
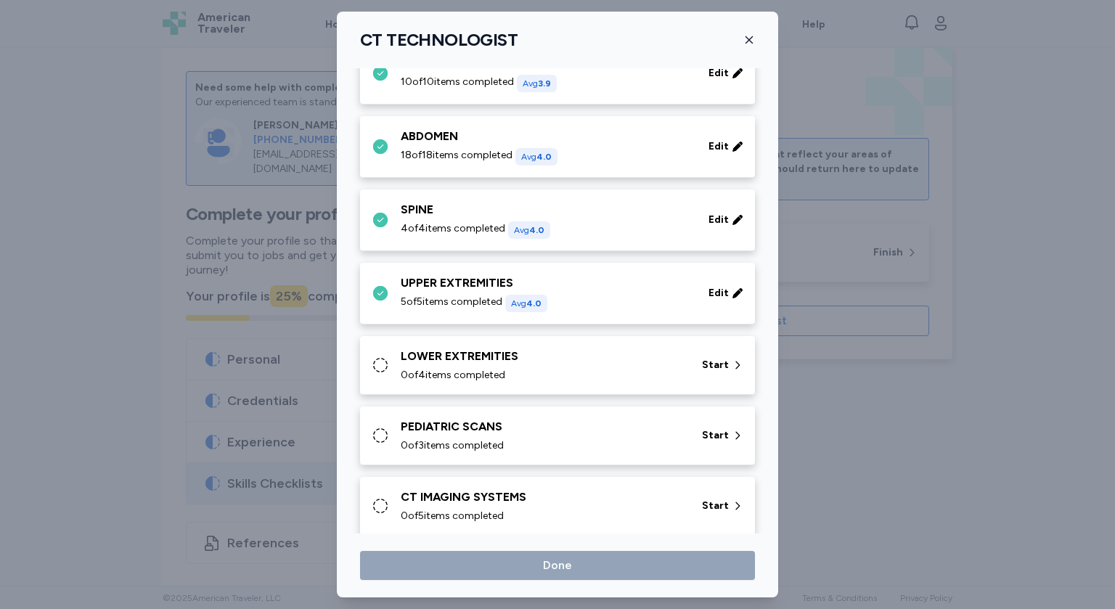
click at [558, 351] on div "LOWER EXTREMITIES" at bounding box center [543, 356] width 284 height 17
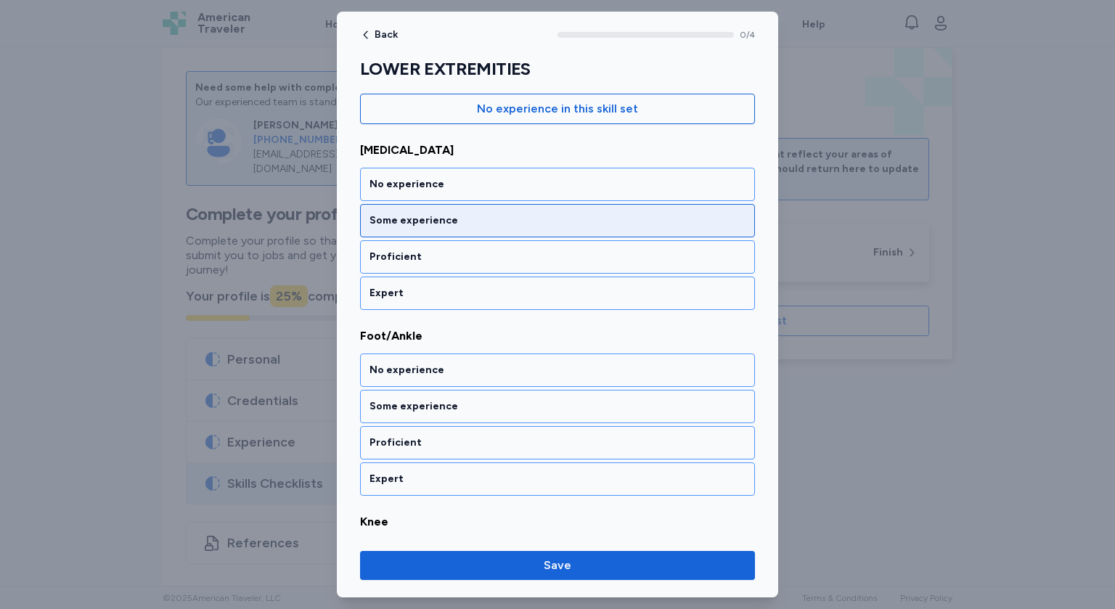
scroll to position [159, 0]
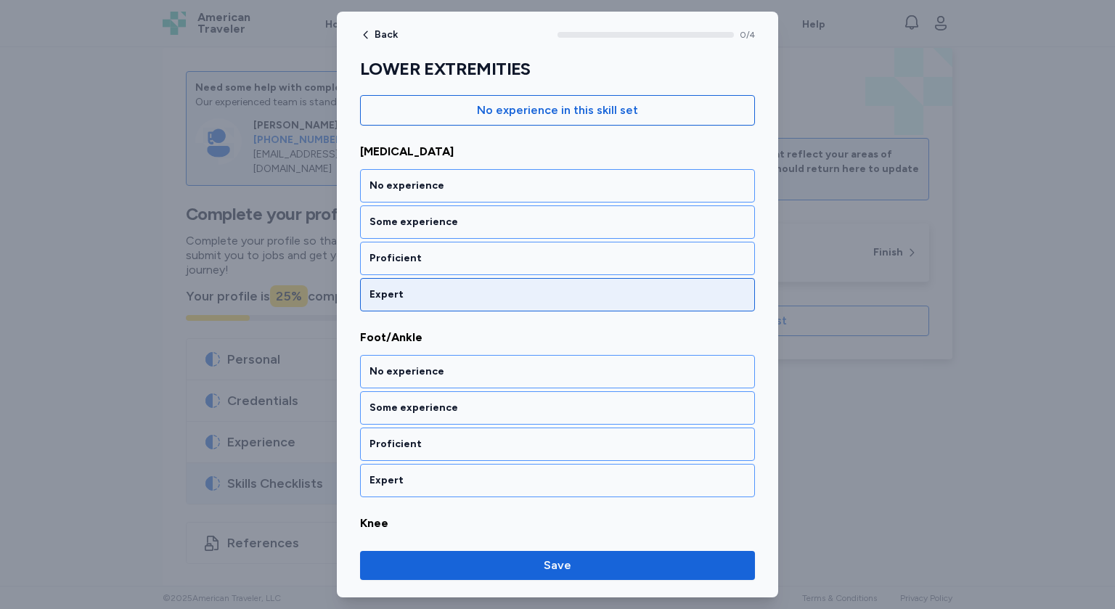
click at [469, 303] on div "Expert" at bounding box center [557, 294] width 395 height 33
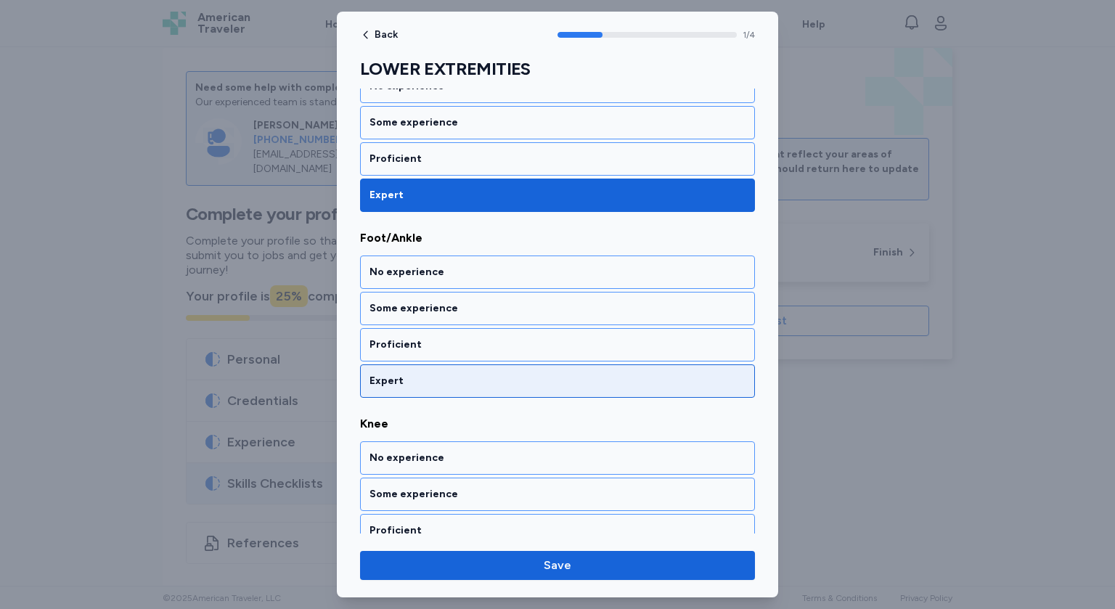
click at [464, 382] on div "Expert" at bounding box center [558, 381] width 376 height 15
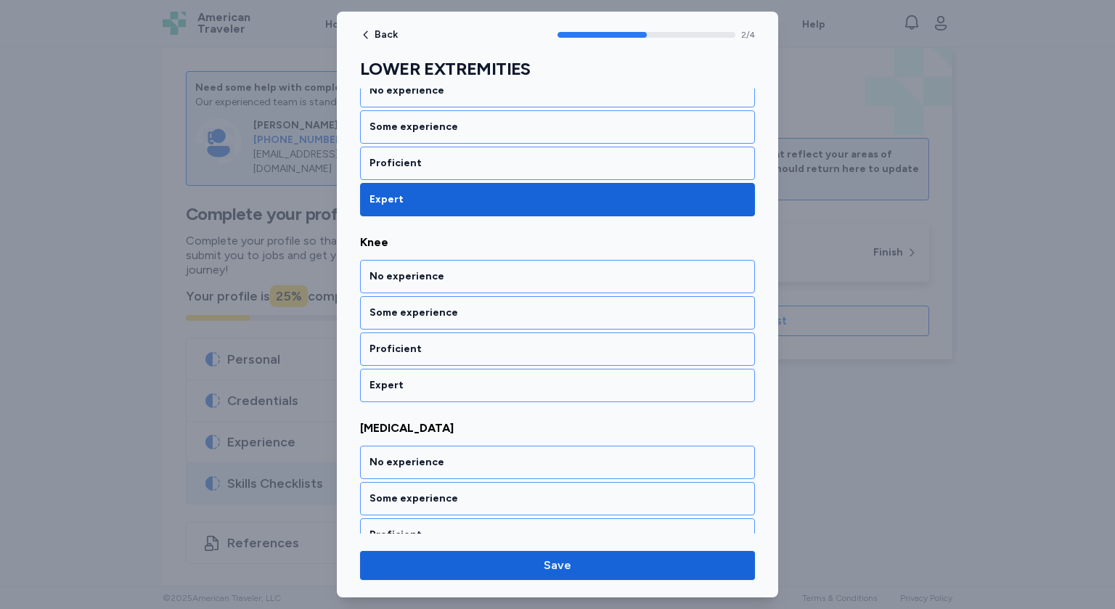
scroll to position [444, 0]
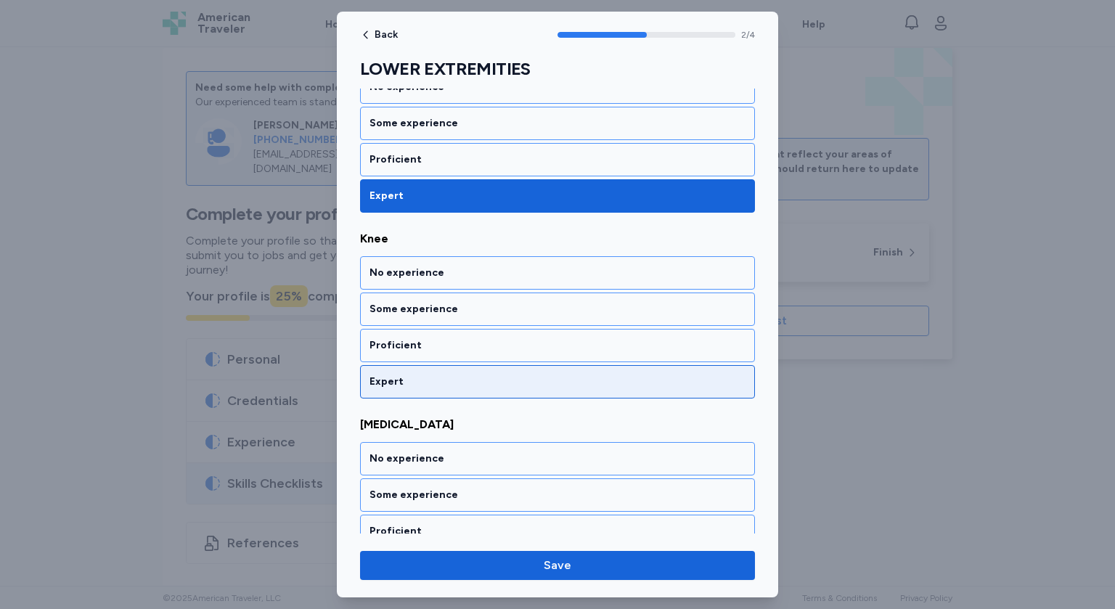
click at [464, 383] on div "Expert" at bounding box center [558, 382] width 376 height 15
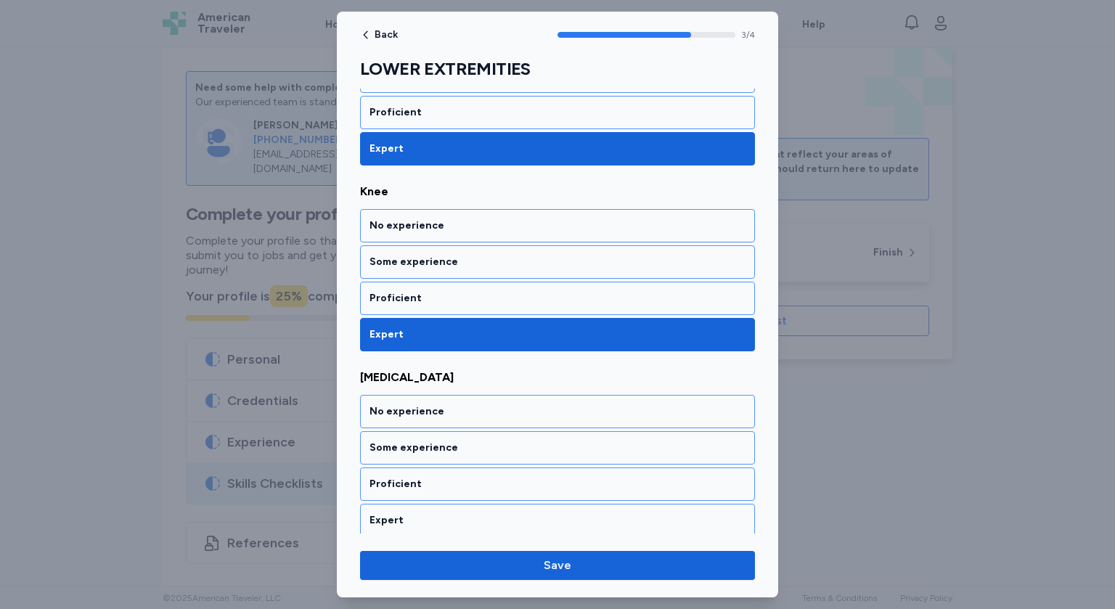
scroll to position [492, 0]
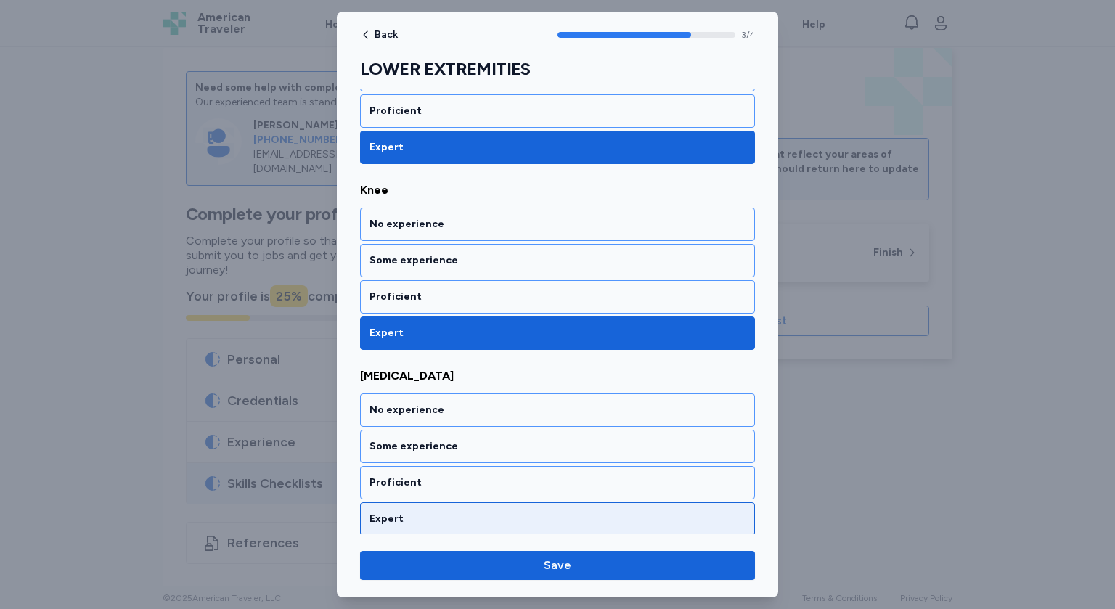
click at [471, 519] on div "Expert" at bounding box center [558, 519] width 376 height 15
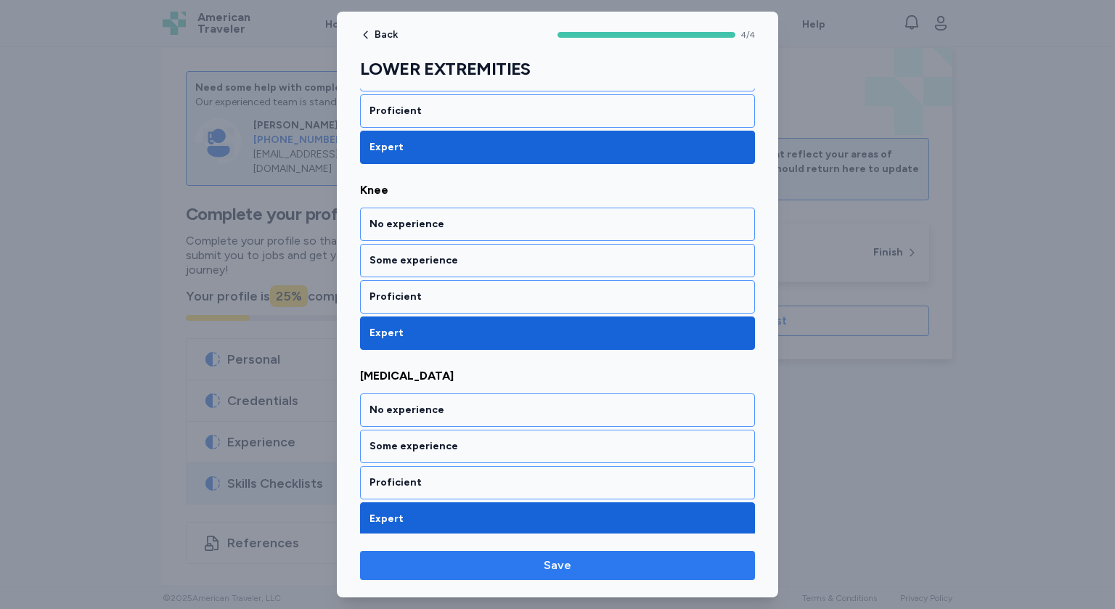
click at [550, 566] on span "Save" at bounding box center [558, 565] width 28 height 17
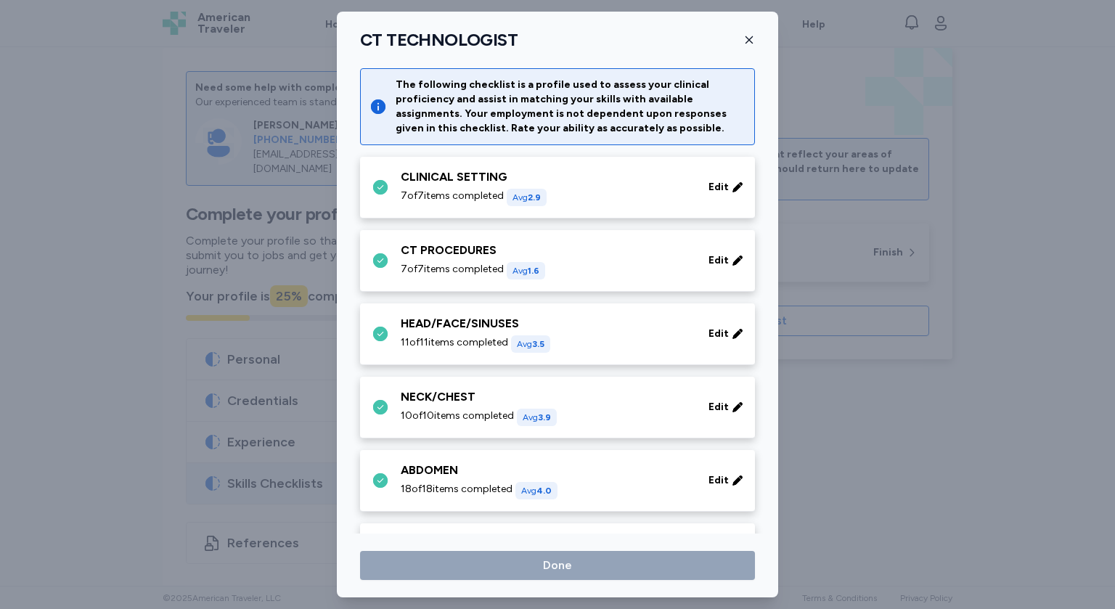
scroll to position [334, 0]
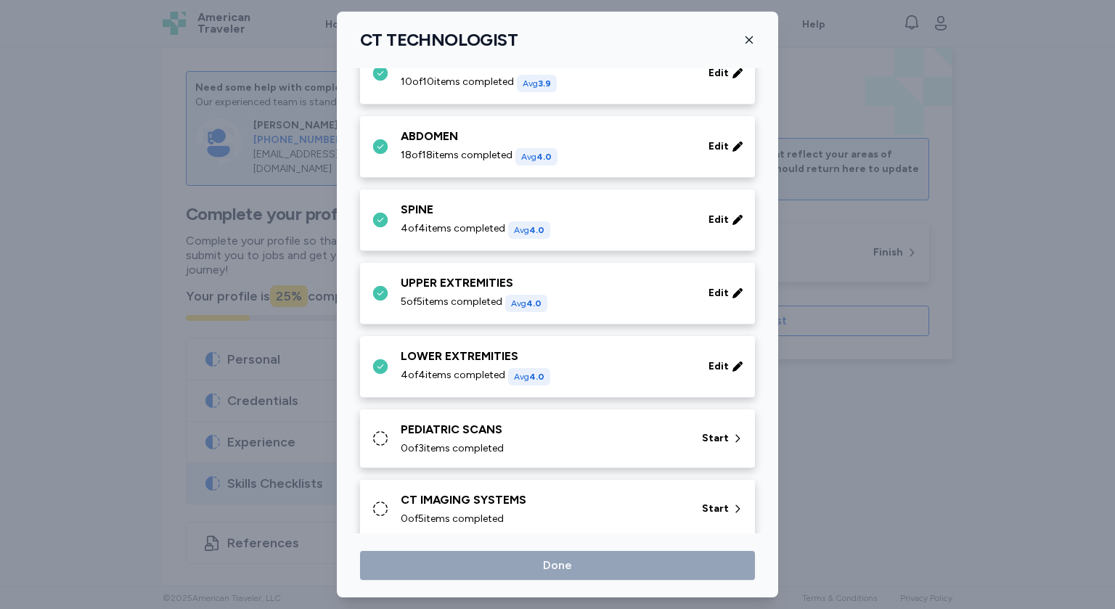
click at [582, 442] on div "0 of 3 items completed" at bounding box center [543, 449] width 284 height 15
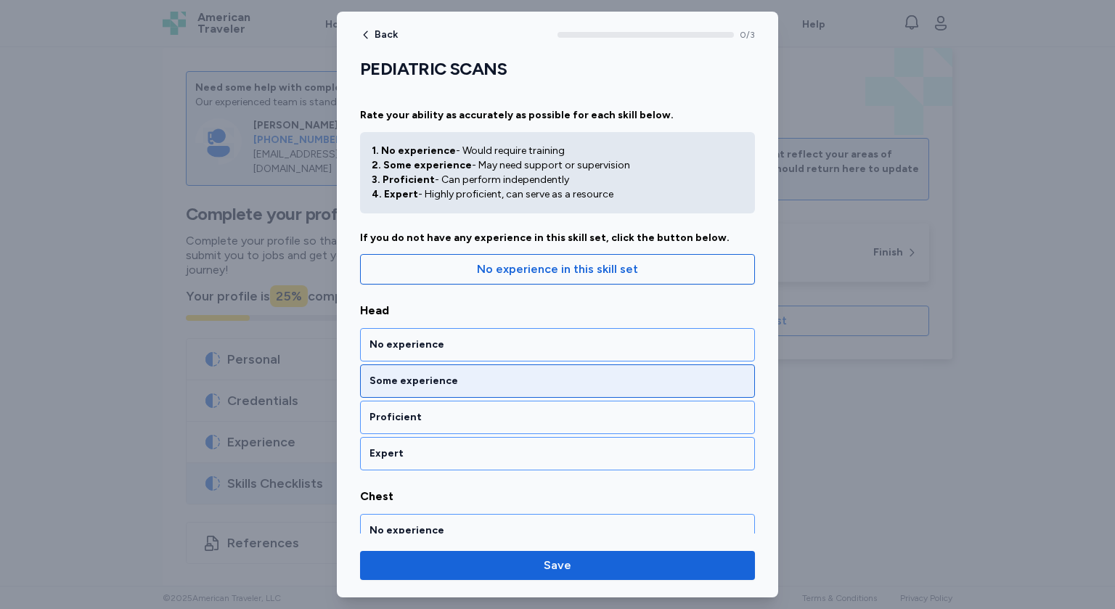
click at [505, 389] on div "Some experience" at bounding box center [557, 381] width 395 height 33
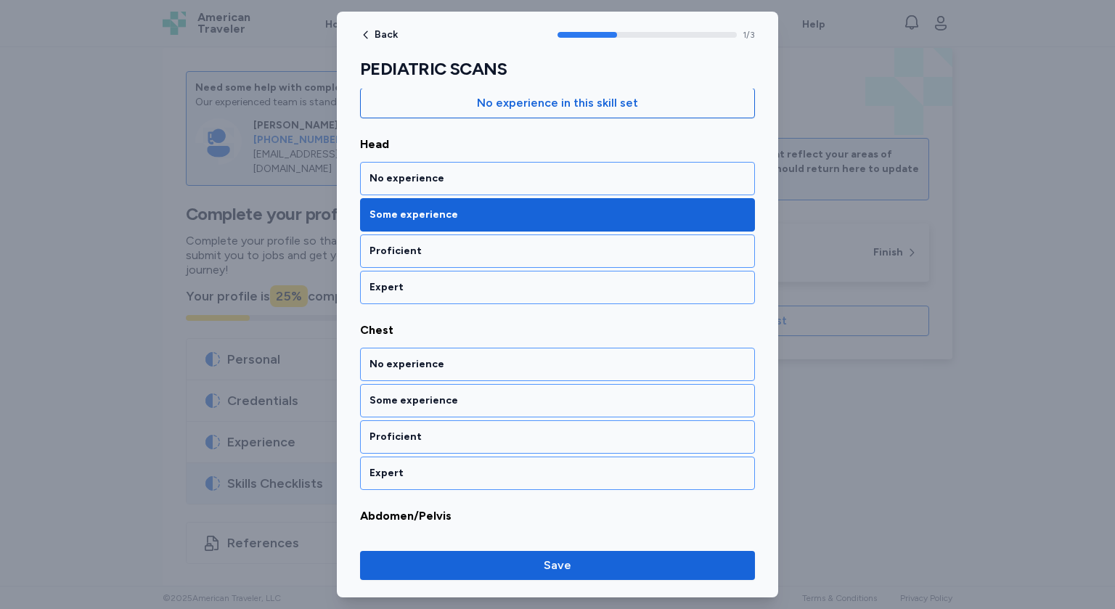
scroll to position [168, 0]
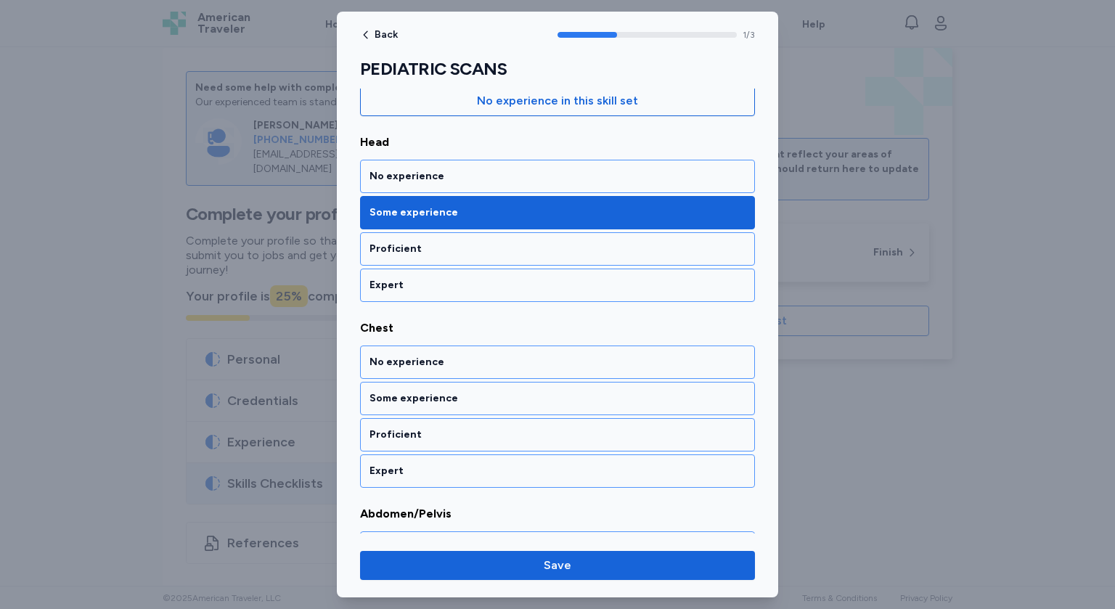
click at [505, 391] on div "Some experience" at bounding box center [558, 398] width 376 height 15
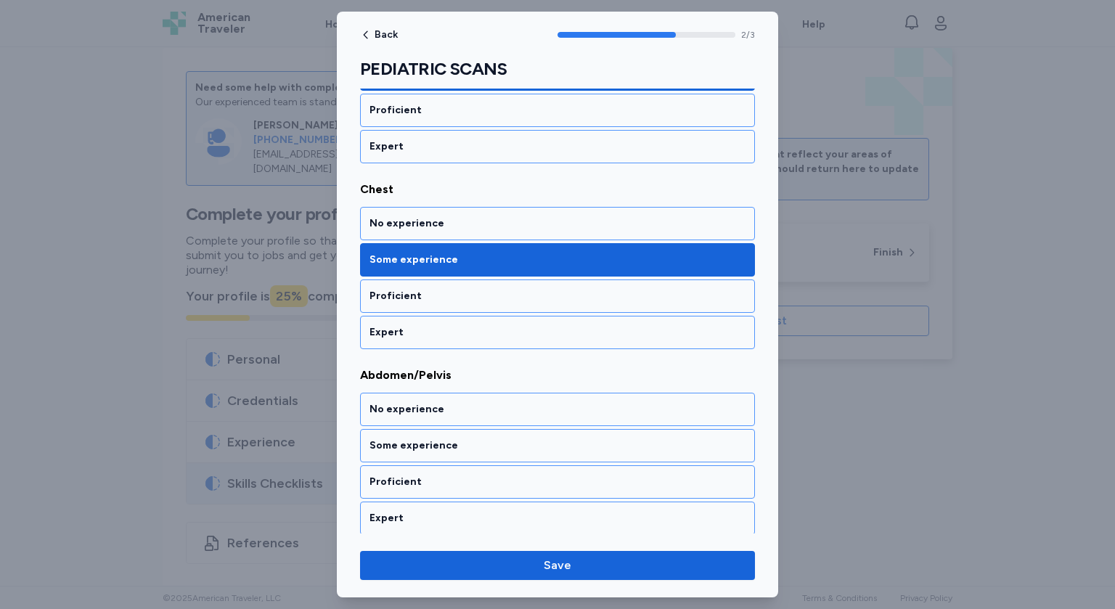
scroll to position [308, 0]
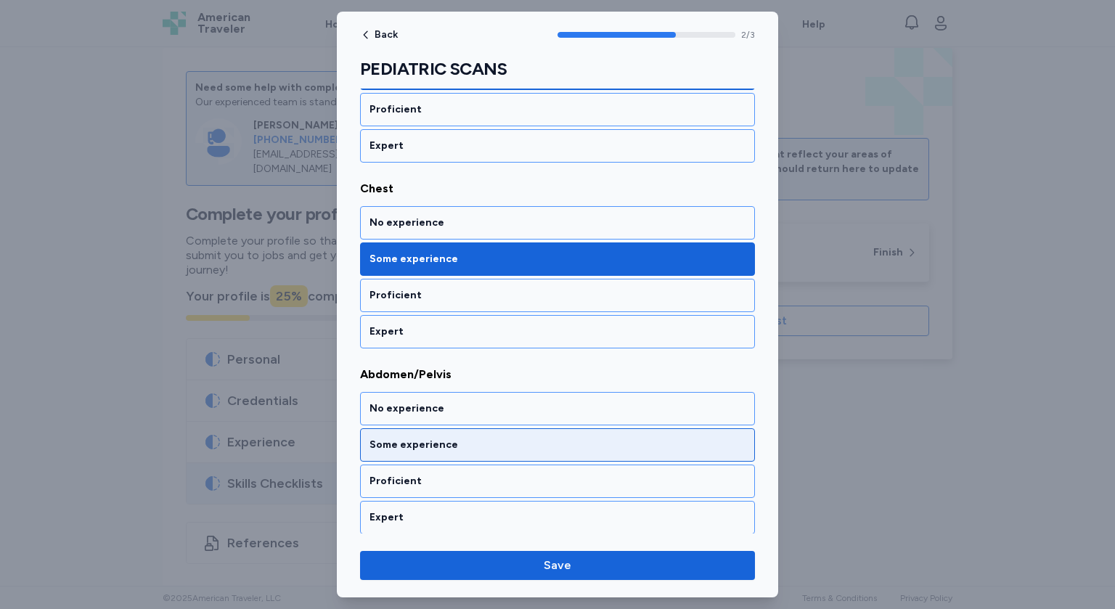
click at [489, 442] on div "Some experience" at bounding box center [558, 445] width 376 height 15
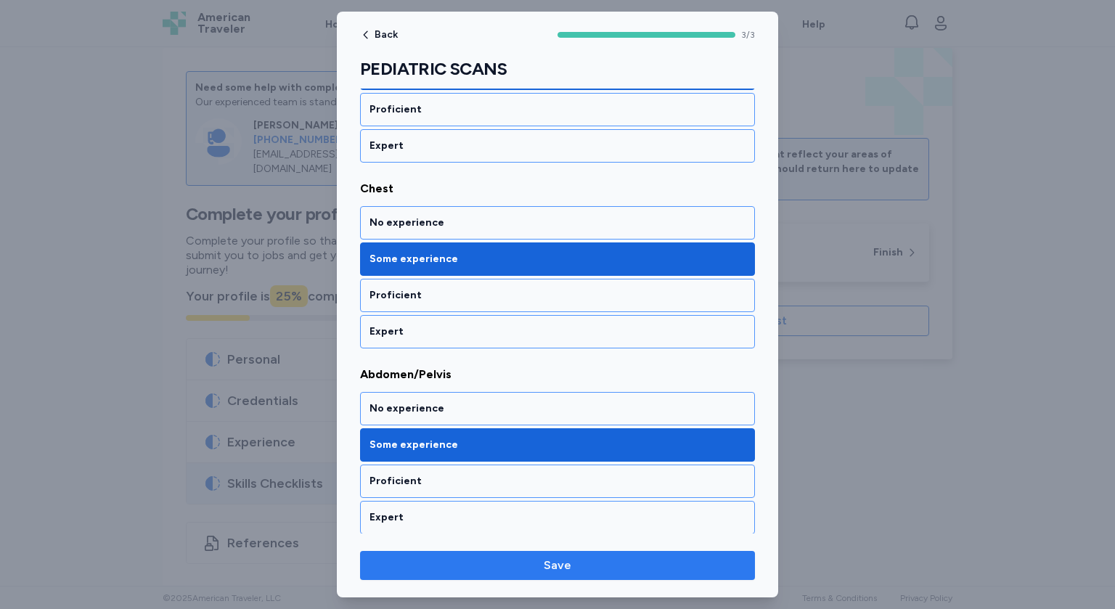
click at [537, 562] on span "Save" at bounding box center [558, 565] width 372 height 17
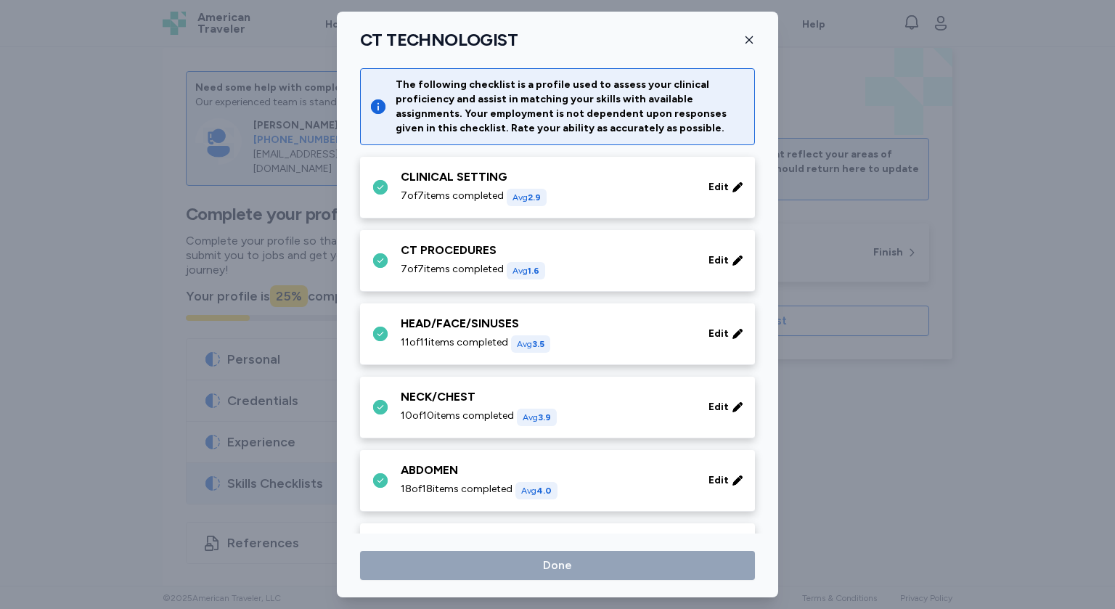
scroll to position [334, 0]
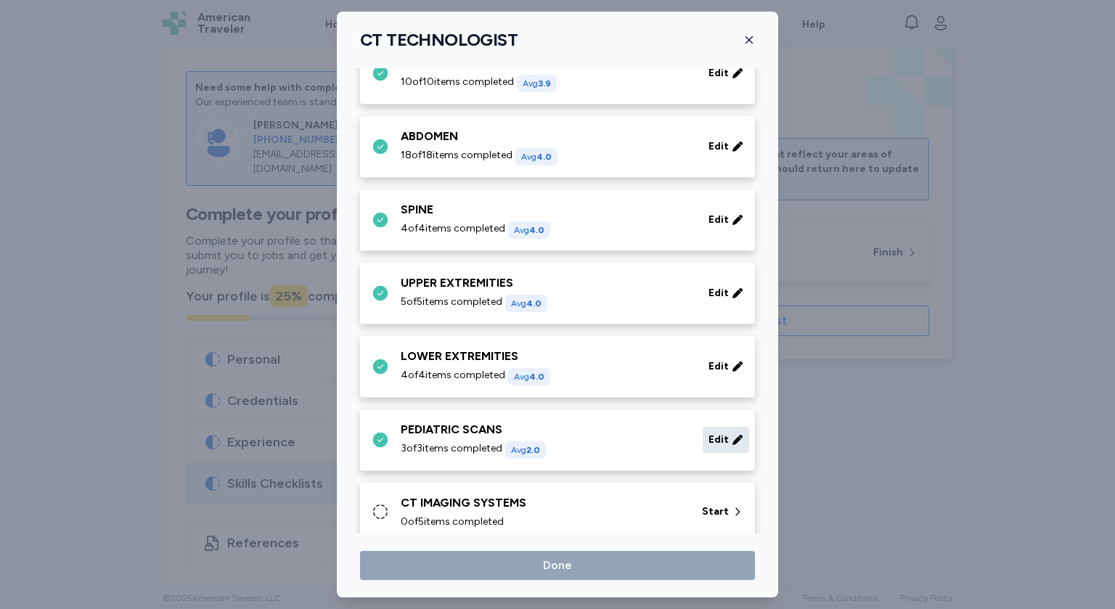
click at [735, 442] on icon at bounding box center [737, 439] width 9 height 9
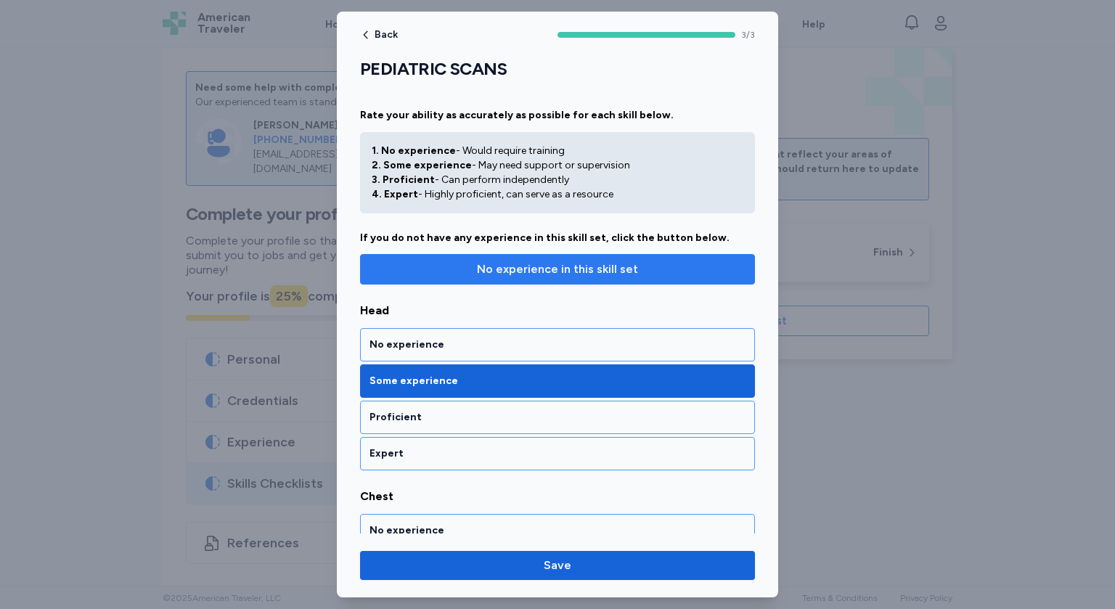
click at [602, 280] on button "No experience in this skill set" at bounding box center [557, 269] width 395 height 31
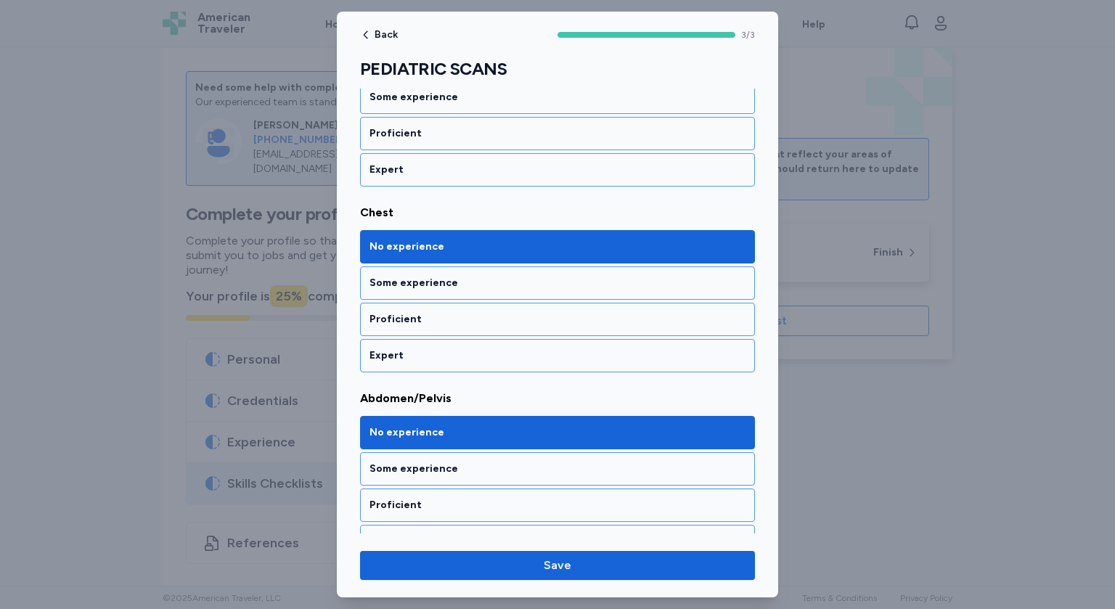
scroll to position [308, 0]
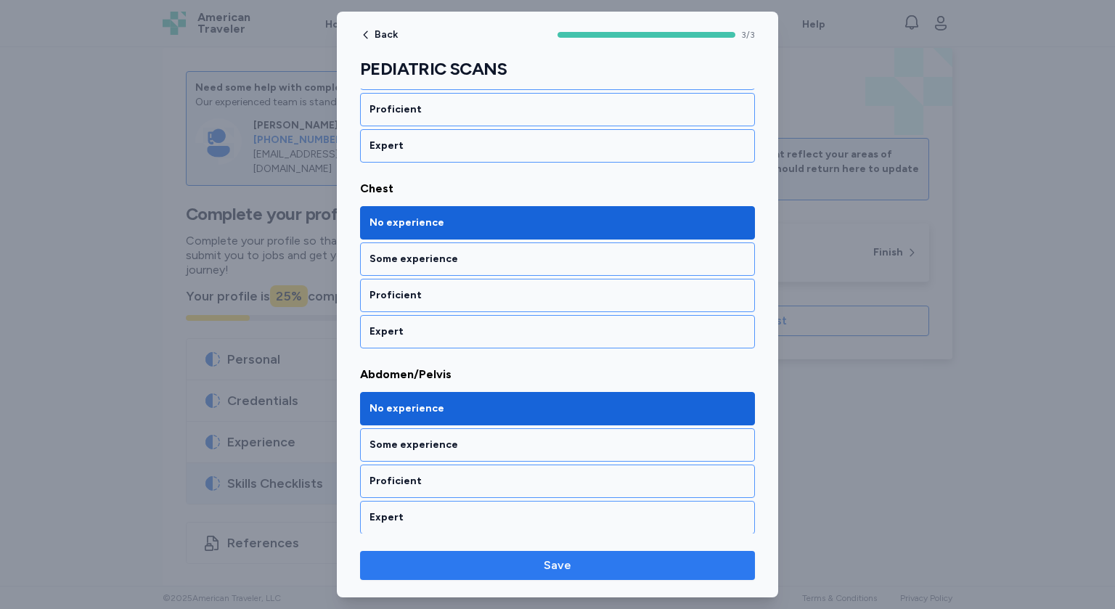
click at [574, 571] on span "Save" at bounding box center [558, 565] width 372 height 17
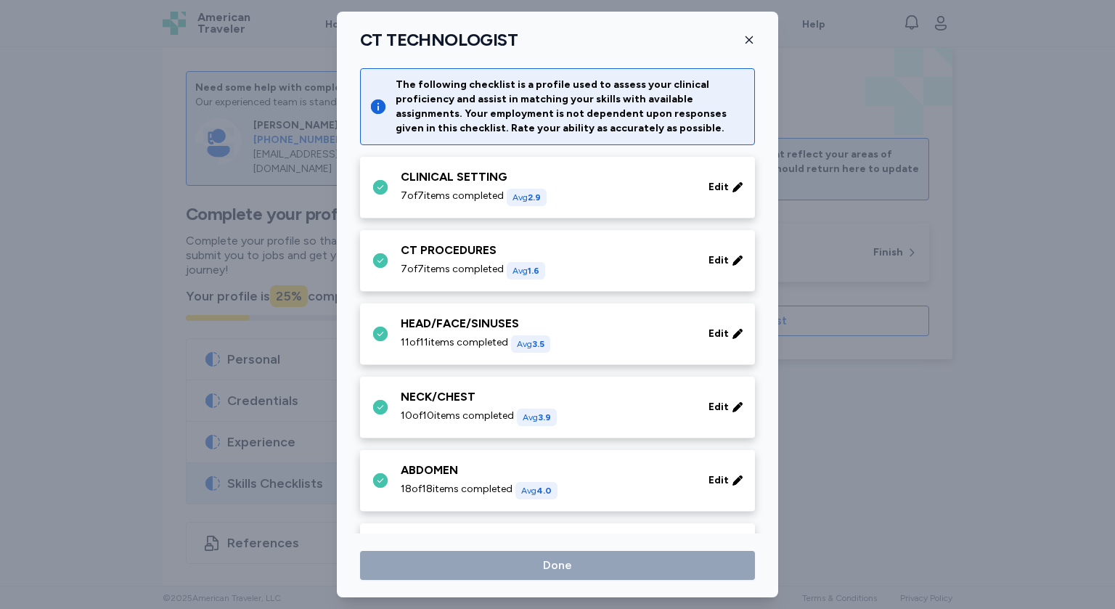
scroll to position [334, 0]
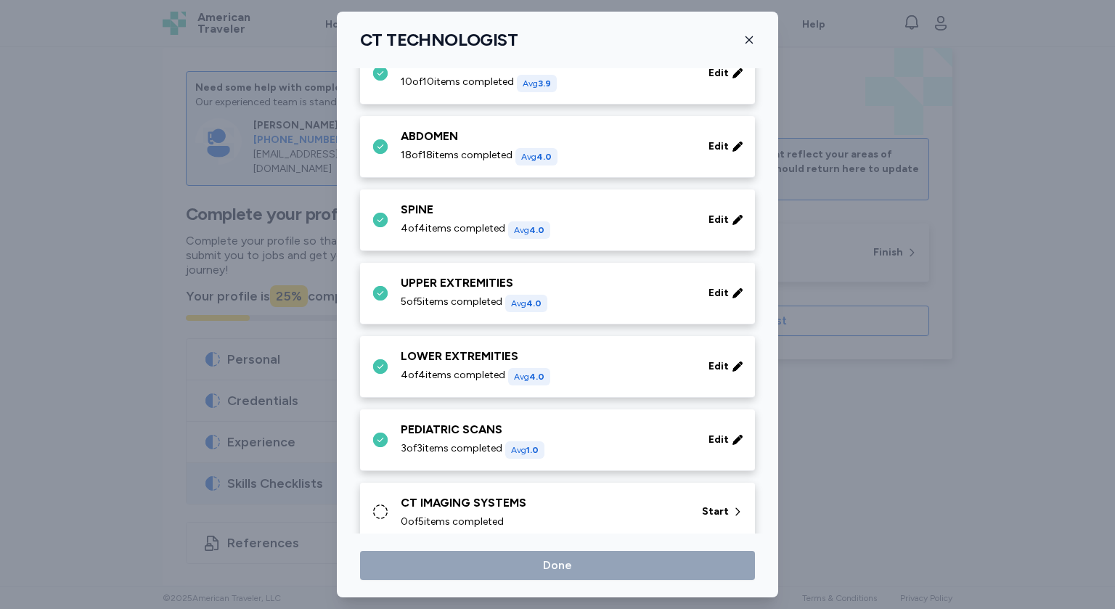
click at [609, 516] on div "0 of 5 items completed" at bounding box center [543, 522] width 284 height 15
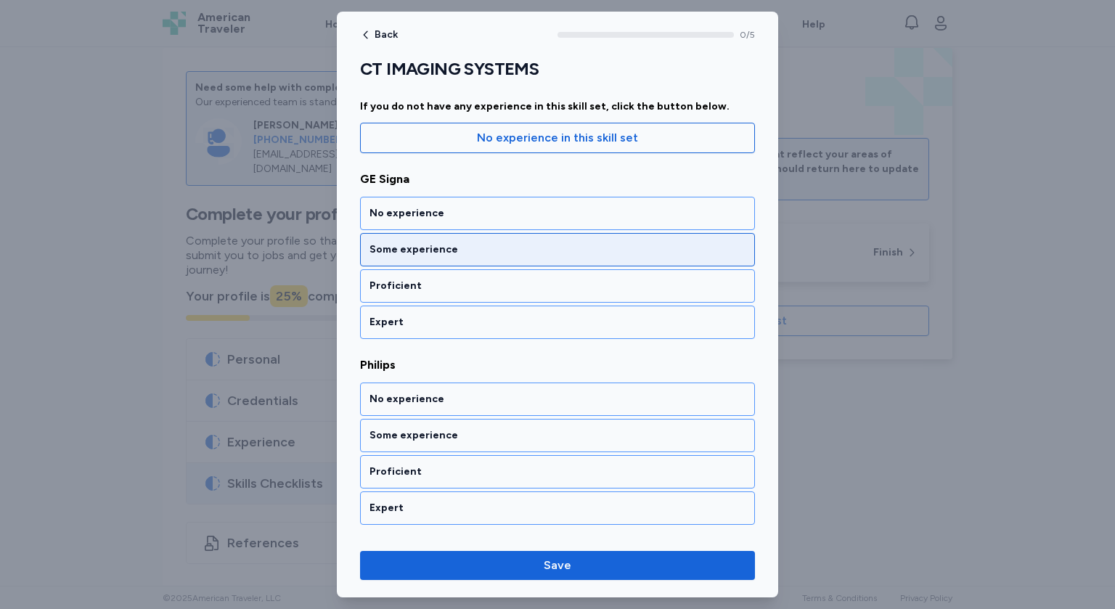
scroll to position [132, 0]
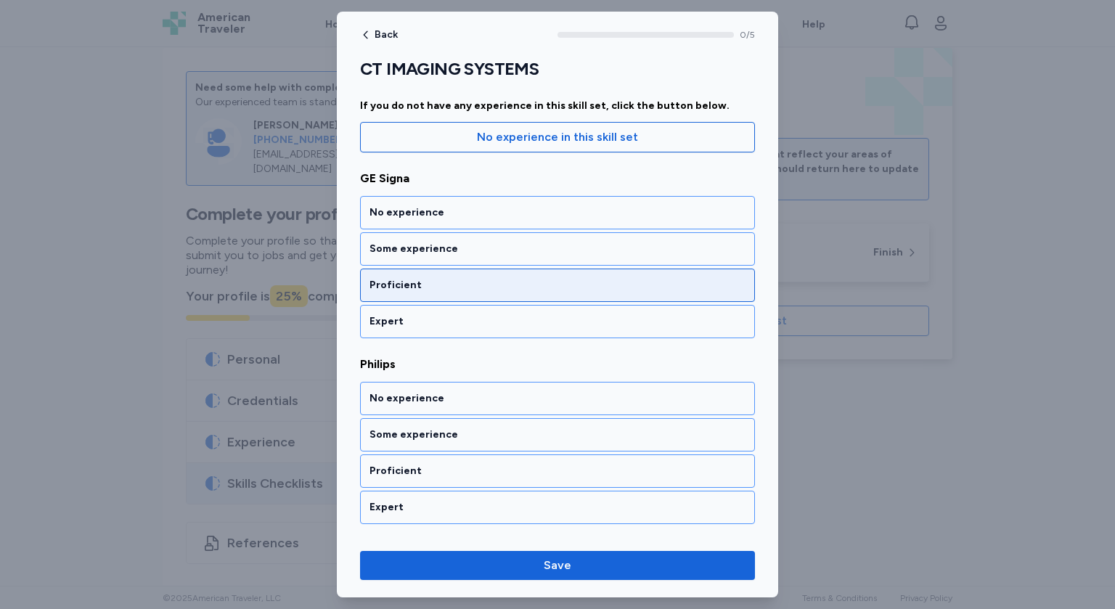
click at [455, 282] on div "Proficient" at bounding box center [558, 285] width 376 height 15
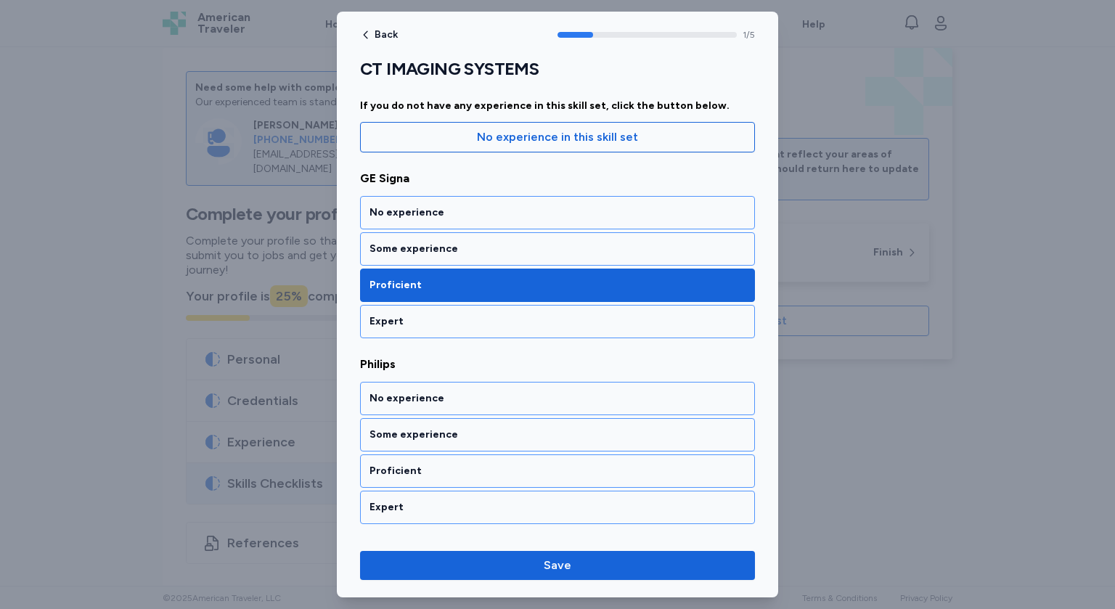
scroll to position [259, 0]
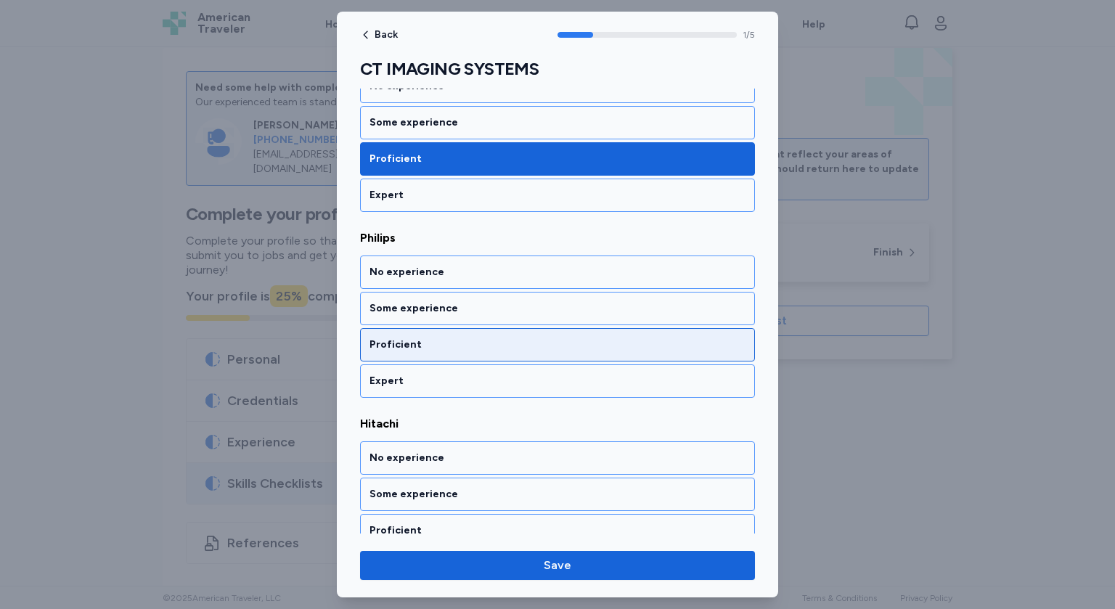
click at [420, 349] on div "Proficient" at bounding box center [558, 345] width 376 height 15
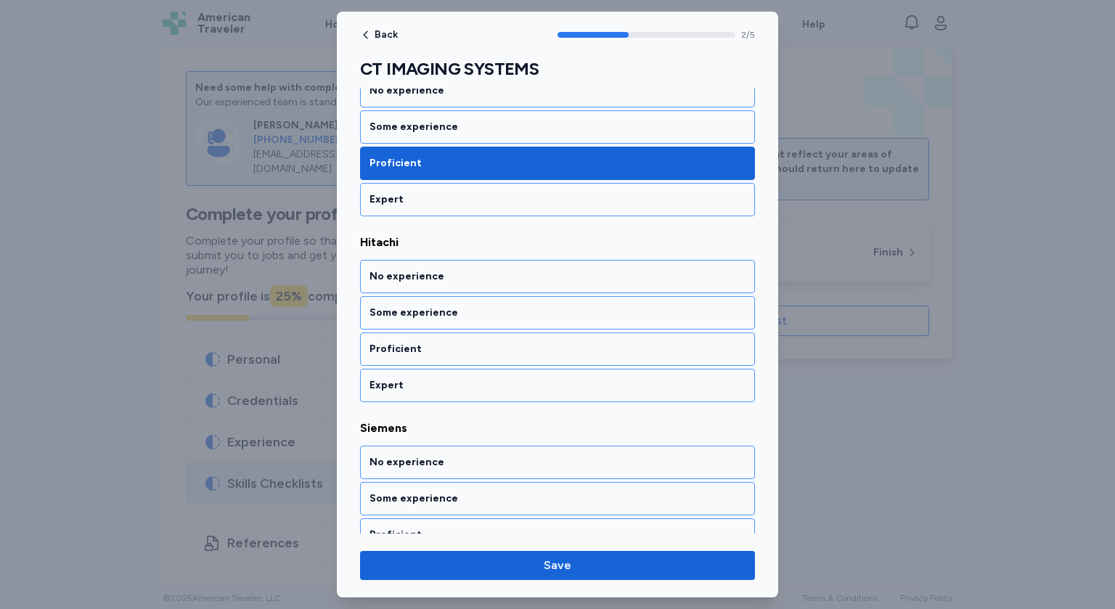
scroll to position [444, 0]
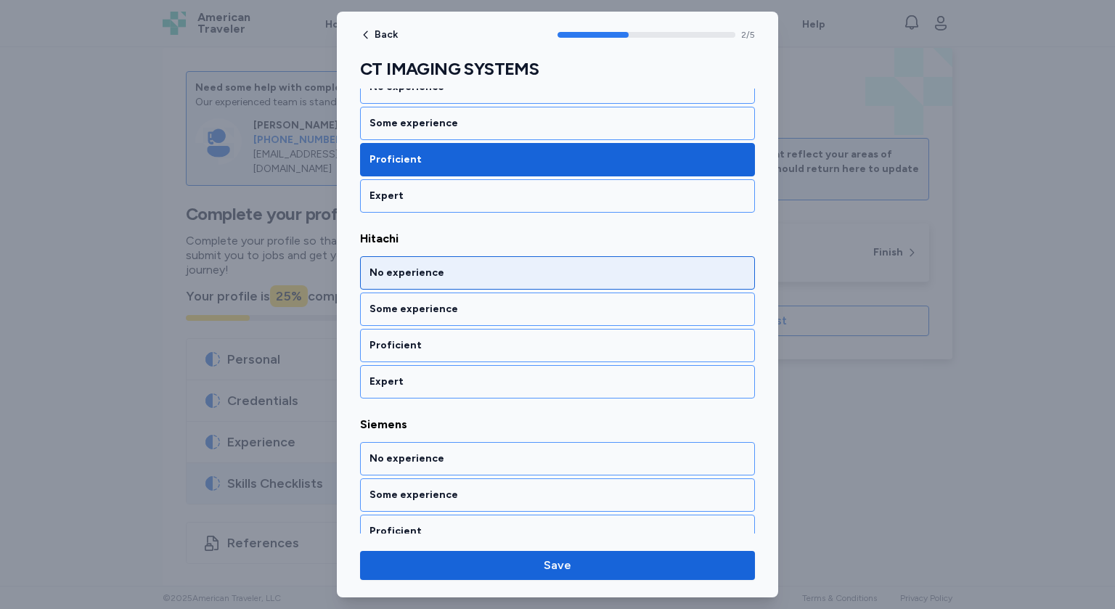
click at [460, 277] on div "No experience" at bounding box center [558, 273] width 376 height 15
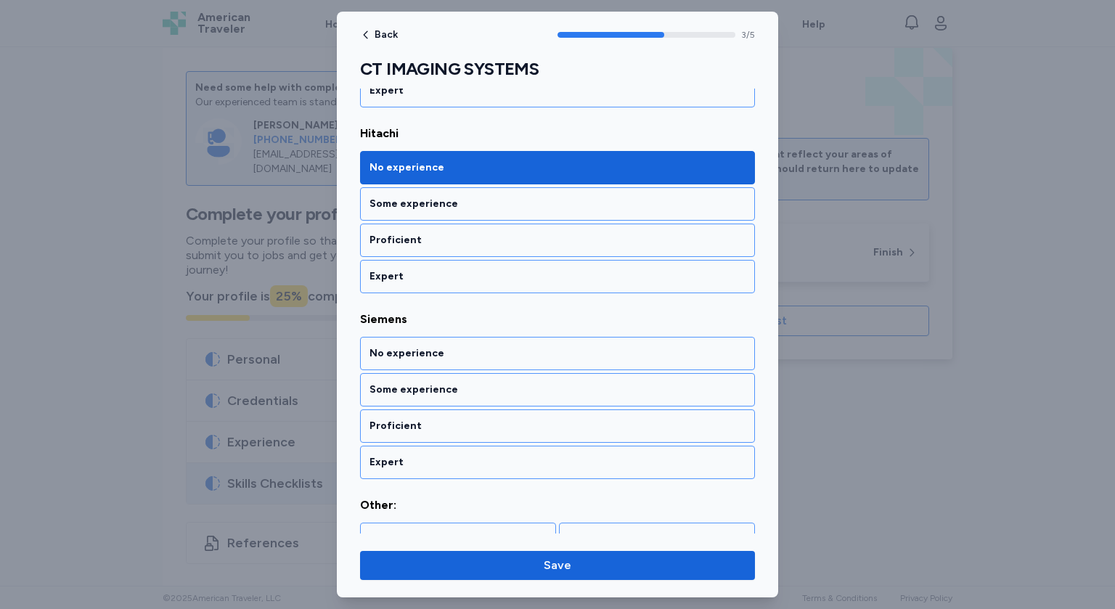
scroll to position [569, 0]
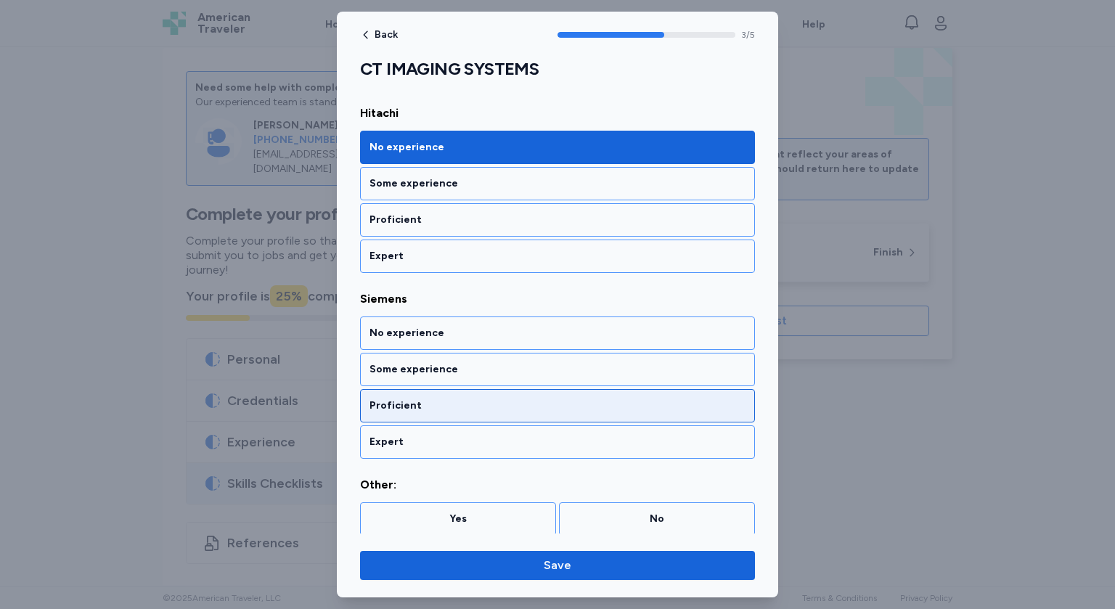
click at [426, 408] on div "Proficient" at bounding box center [558, 406] width 376 height 15
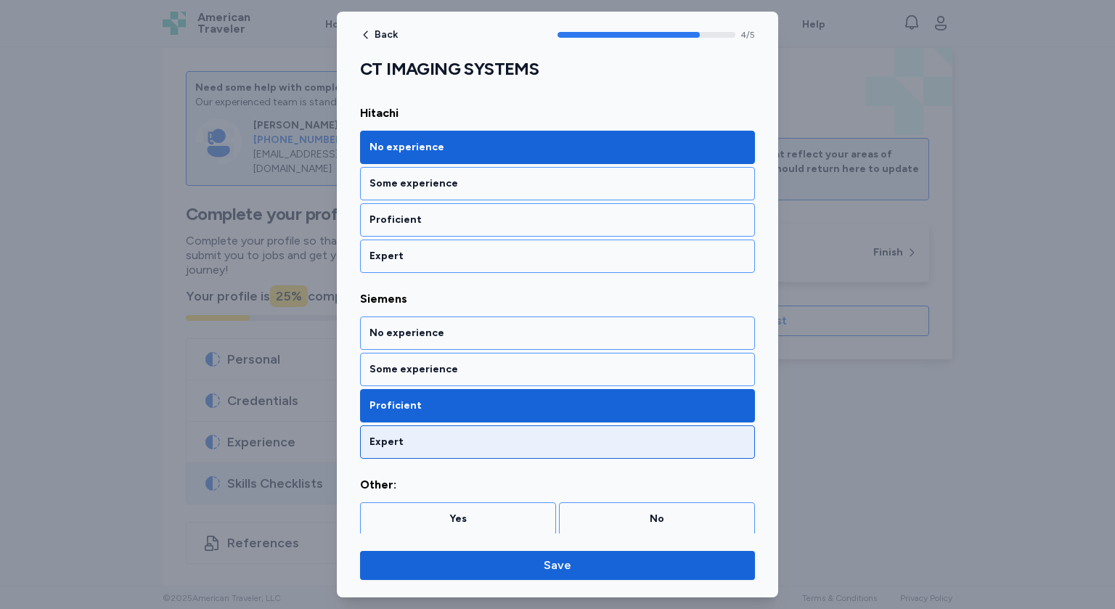
click at [476, 444] on div "Expert" at bounding box center [558, 442] width 376 height 15
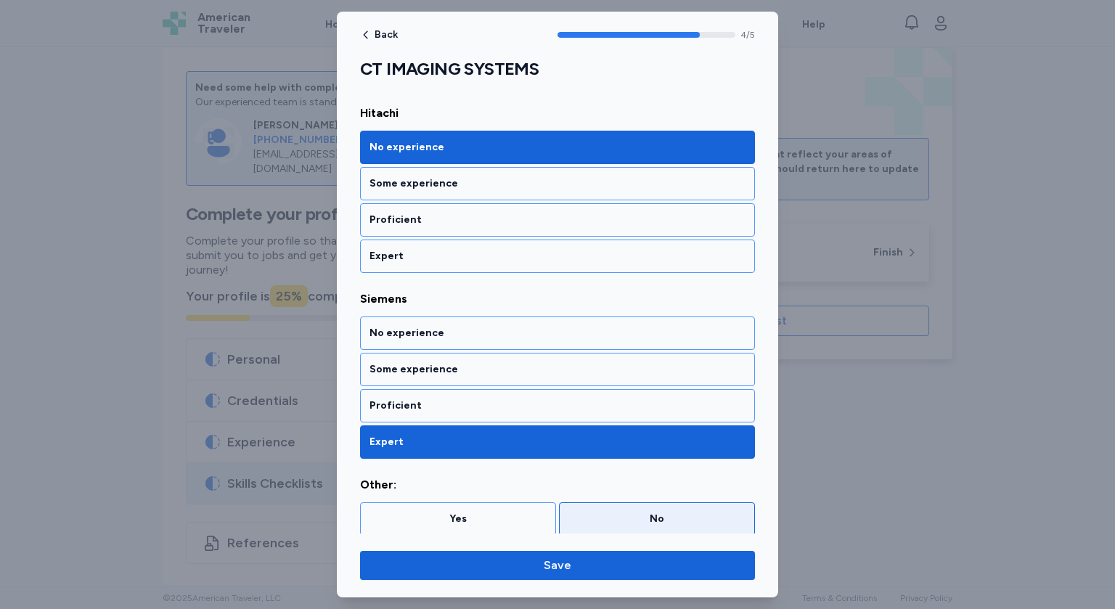
click at [634, 516] on div "No" at bounding box center [657, 519] width 177 height 15
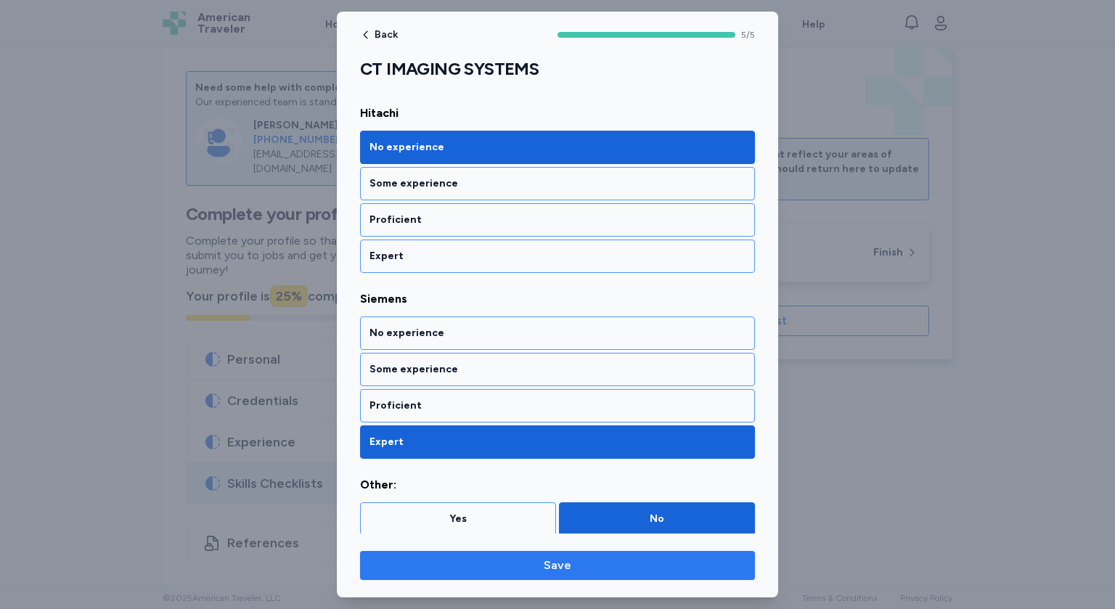
click at [609, 566] on span "Save" at bounding box center [558, 565] width 372 height 17
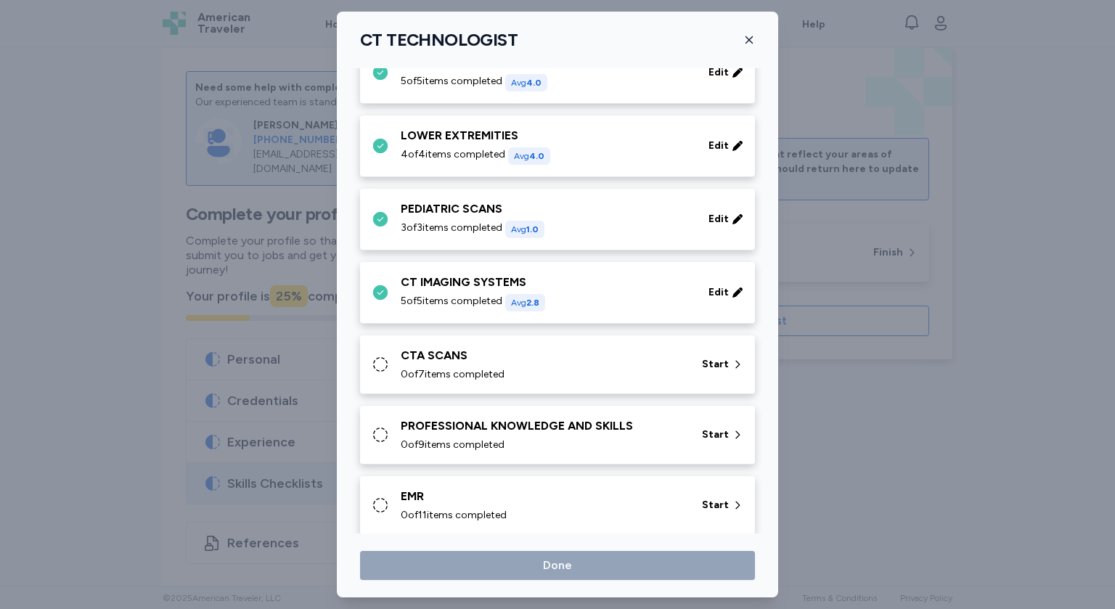
scroll to position [558, 0]
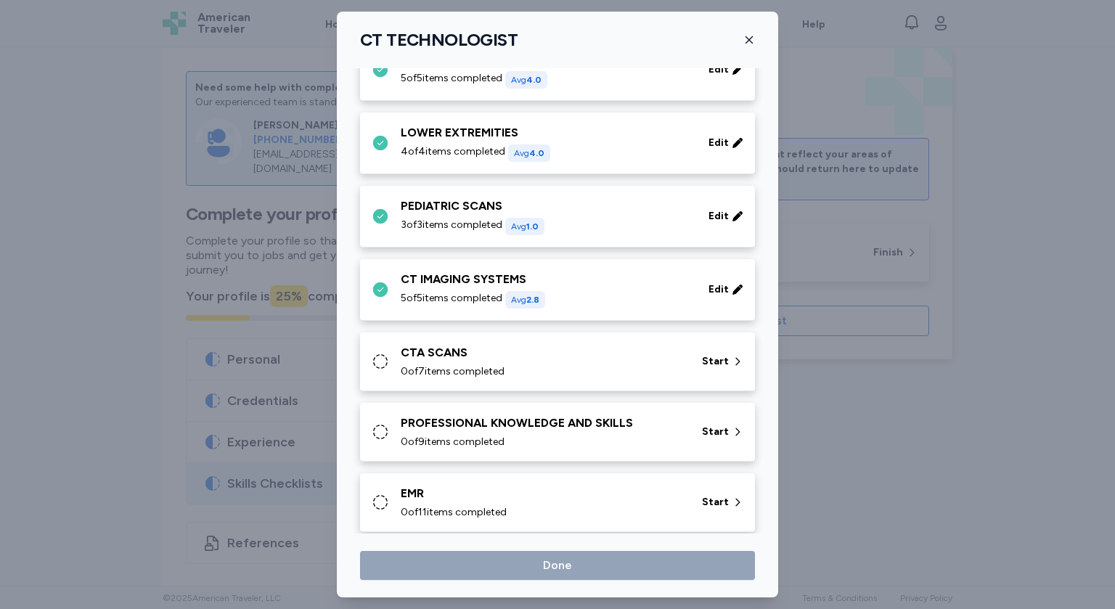
click at [420, 365] on span "0 of 7 items completed" at bounding box center [453, 372] width 104 height 15
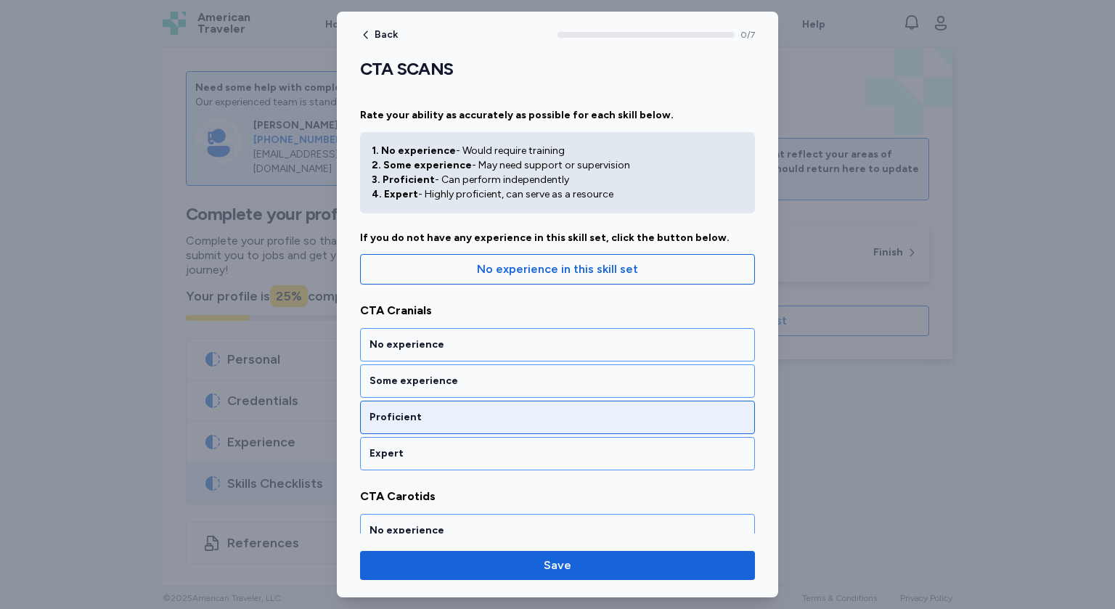
click at [441, 410] on div "Proficient" at bounding box center [558, 417] width 376 height 15
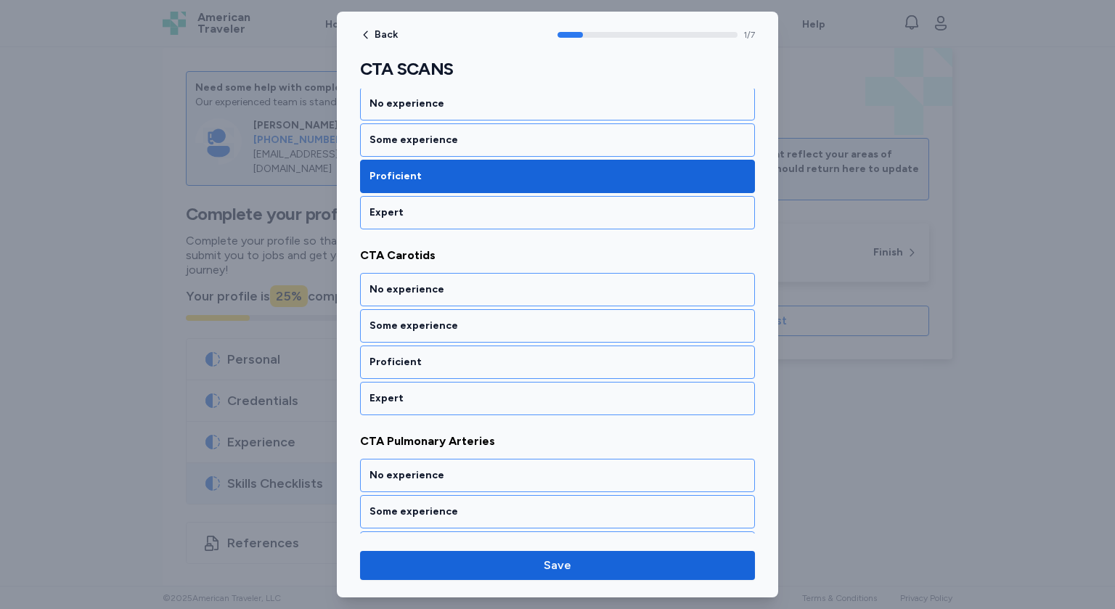
scroll to position [259, 0]
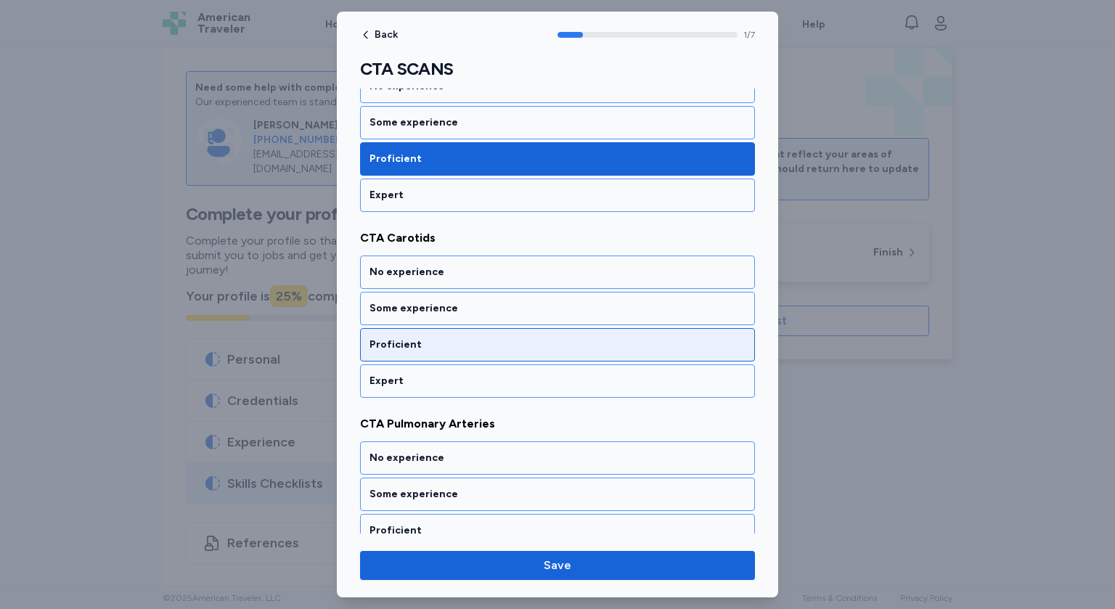
click at [431, 338] on div "Proficient" at bounding box center [558, 345] width 376 height 15
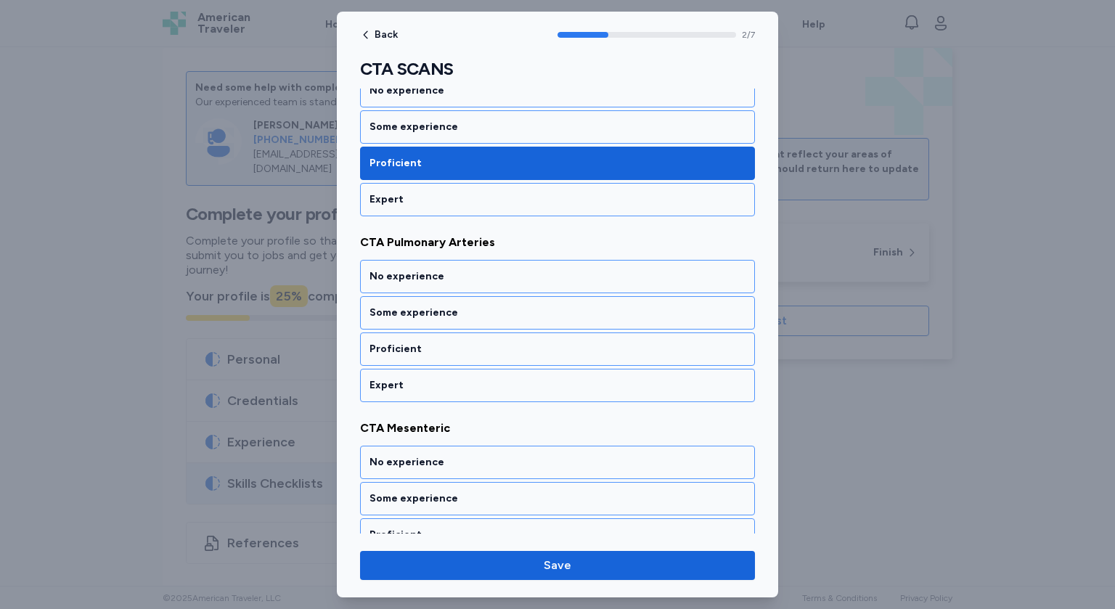
scroll to position [444, 0]
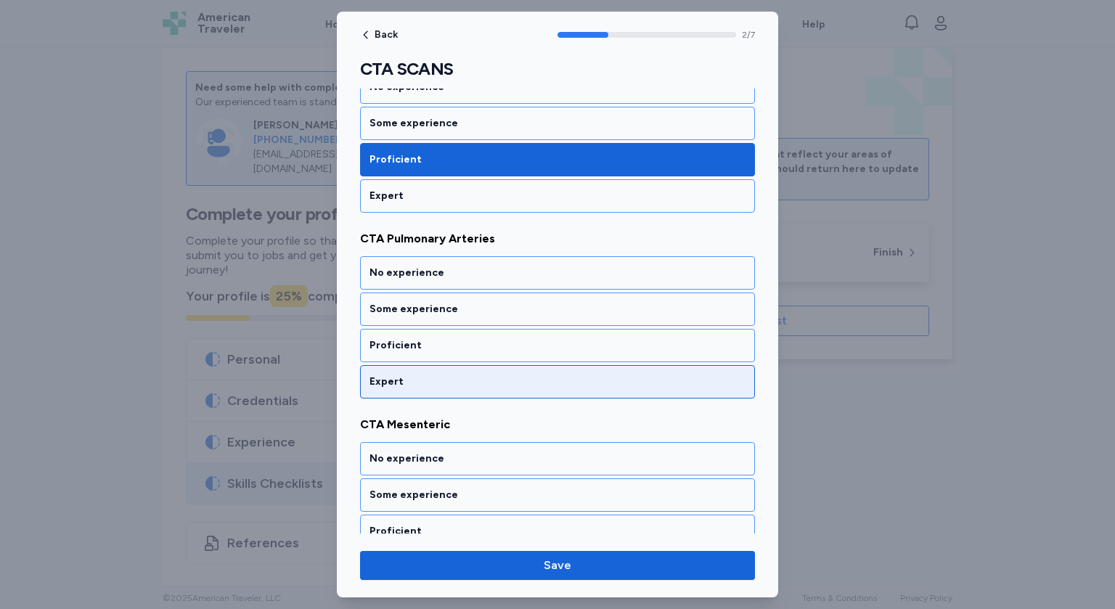
click at [418, 377] on div "Expert" at bounding box center [558, 382] width 376 height 15
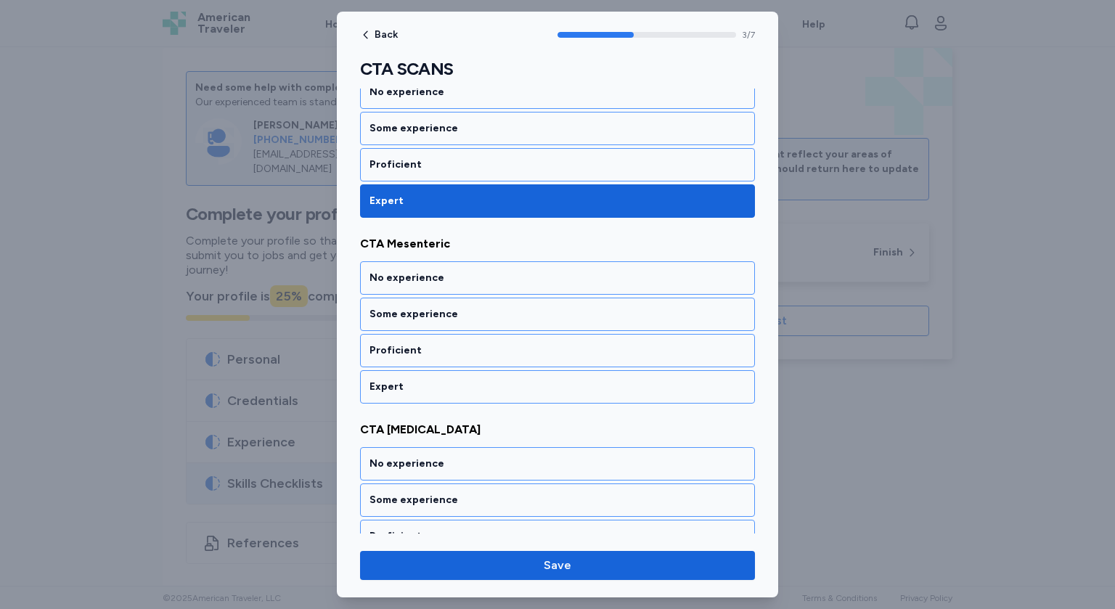
scroll to position [628, 0]
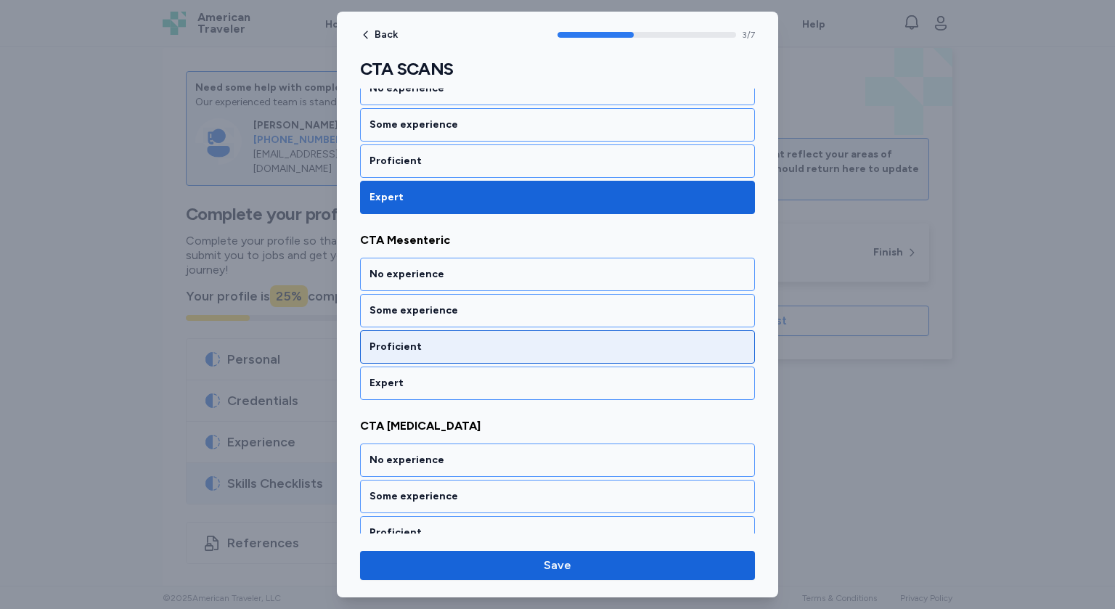
click at [431, 349] on div "Proficient" at bounding box center [558, 347] width 376 height 15
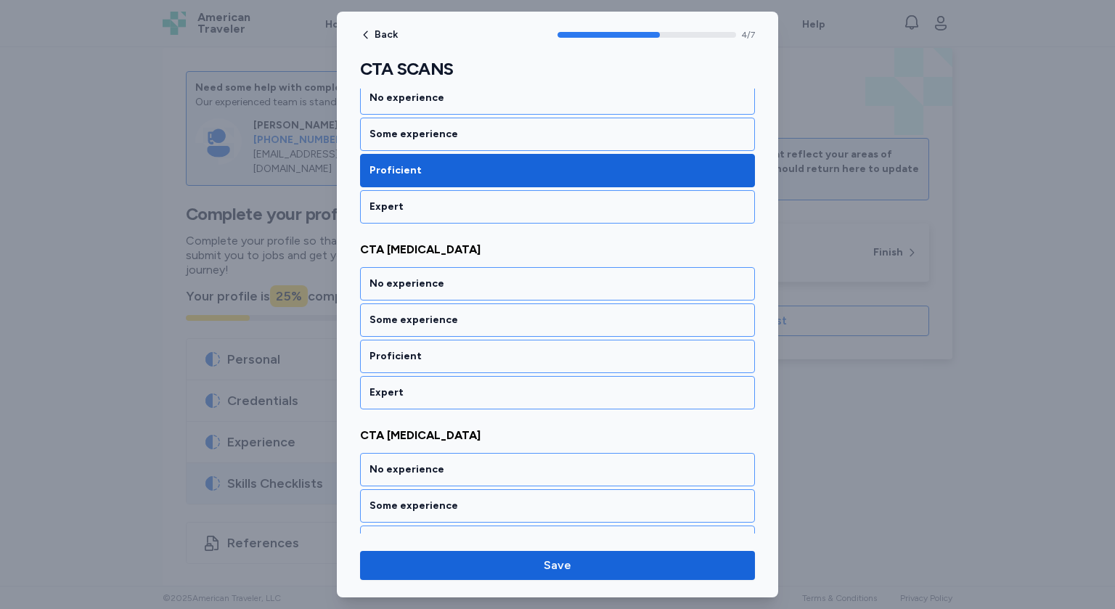
scroll to position [813, 0]
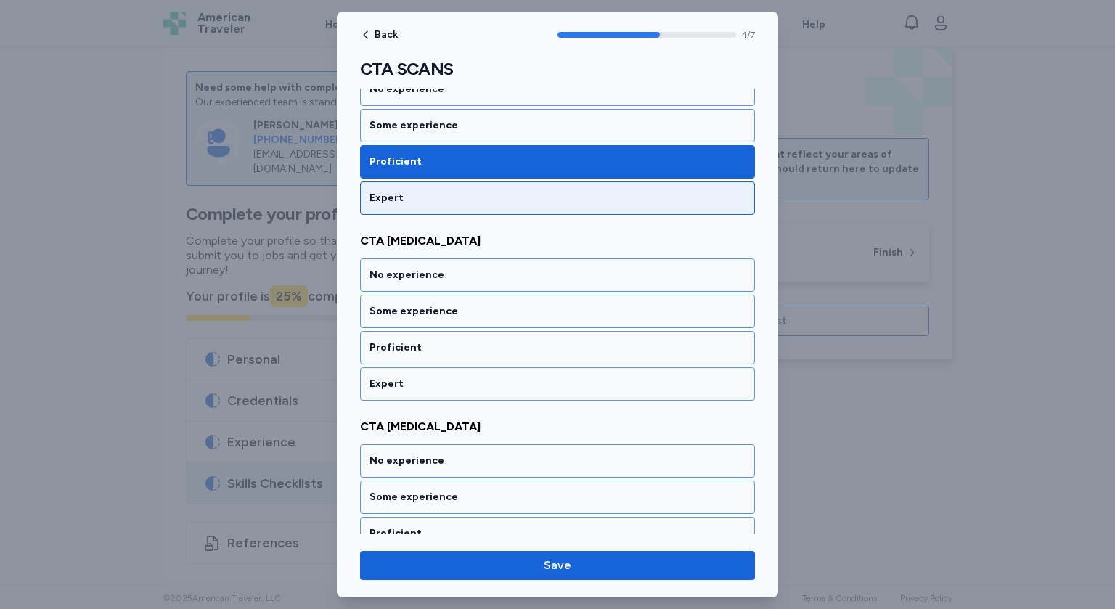
click at [447, 195] on div "Expert" at bounding box center [558, 198] width 376 height 15
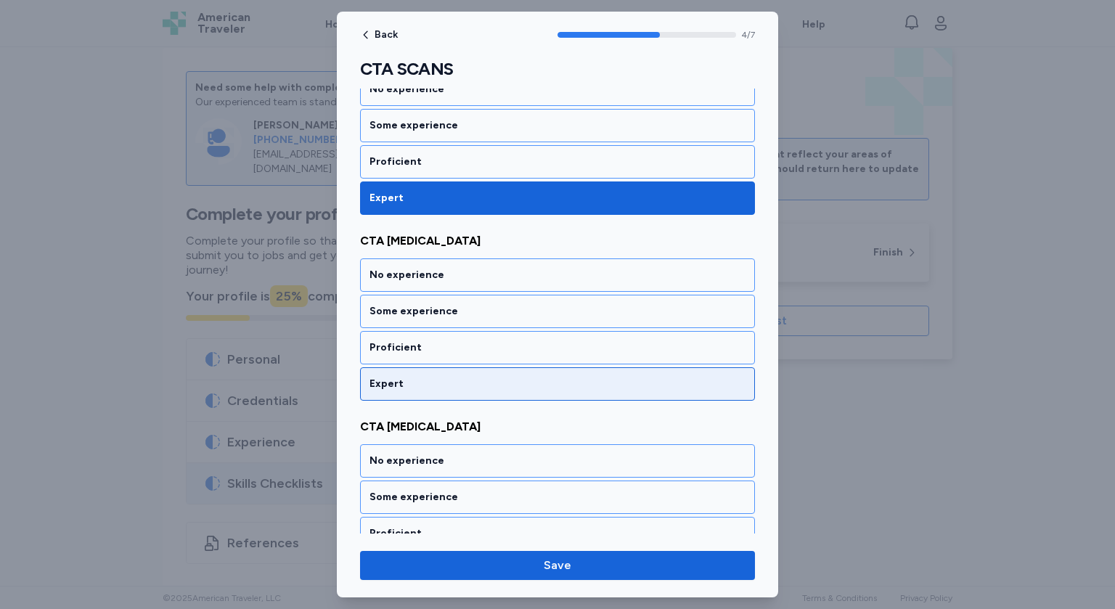
click at [417, 377] on div "Expert" at bounding box center [558, 384] width 376 height 15
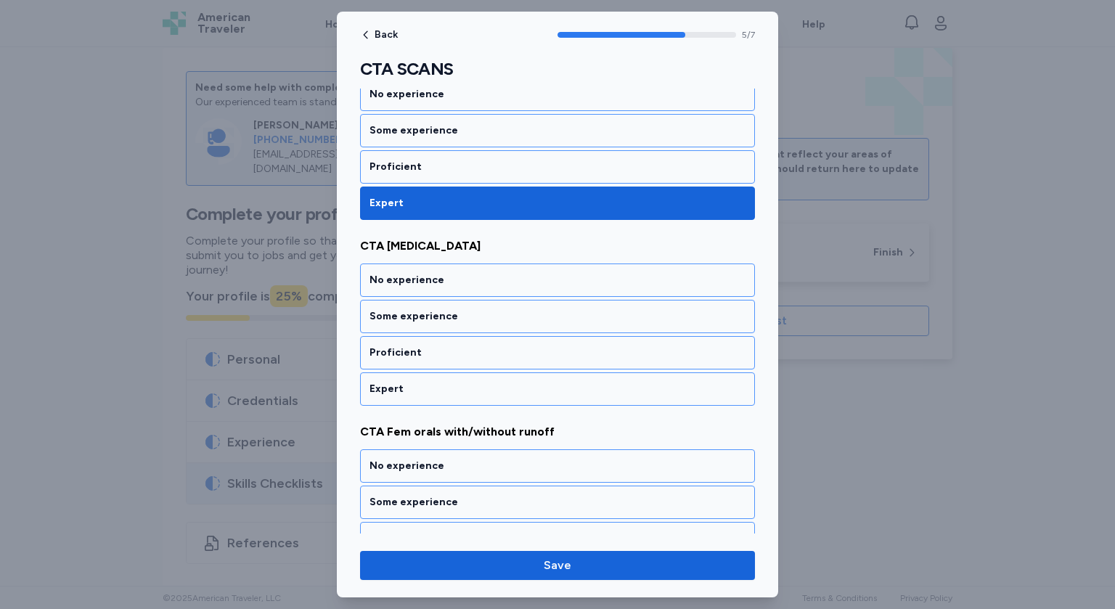
scroll to position [998, 0]
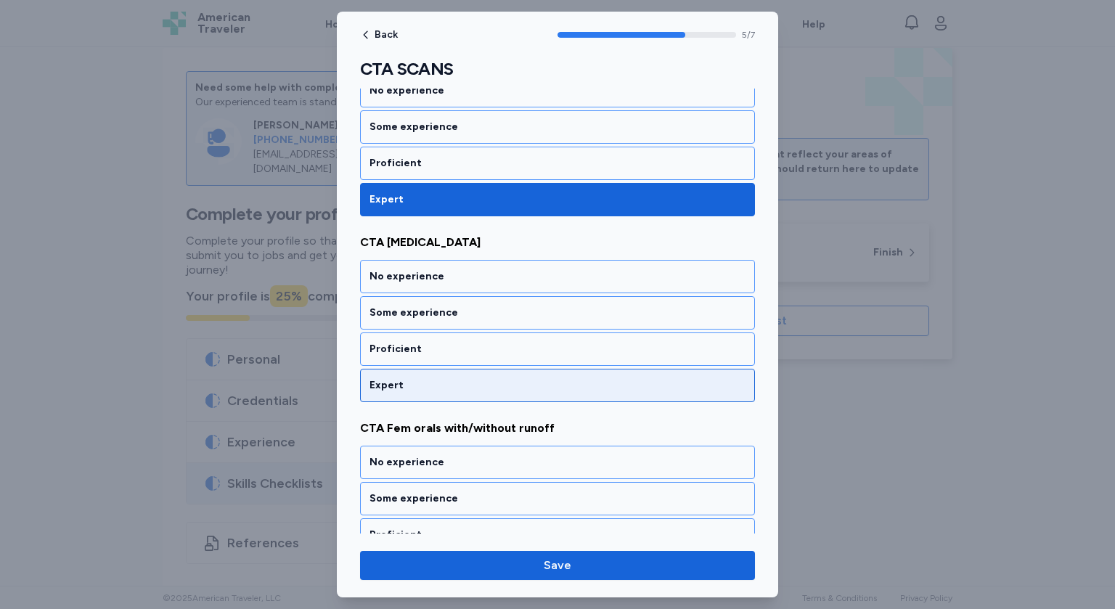
click at [428, 370] on div "Expert" at bounding box center [557, 385] width 395 height 33
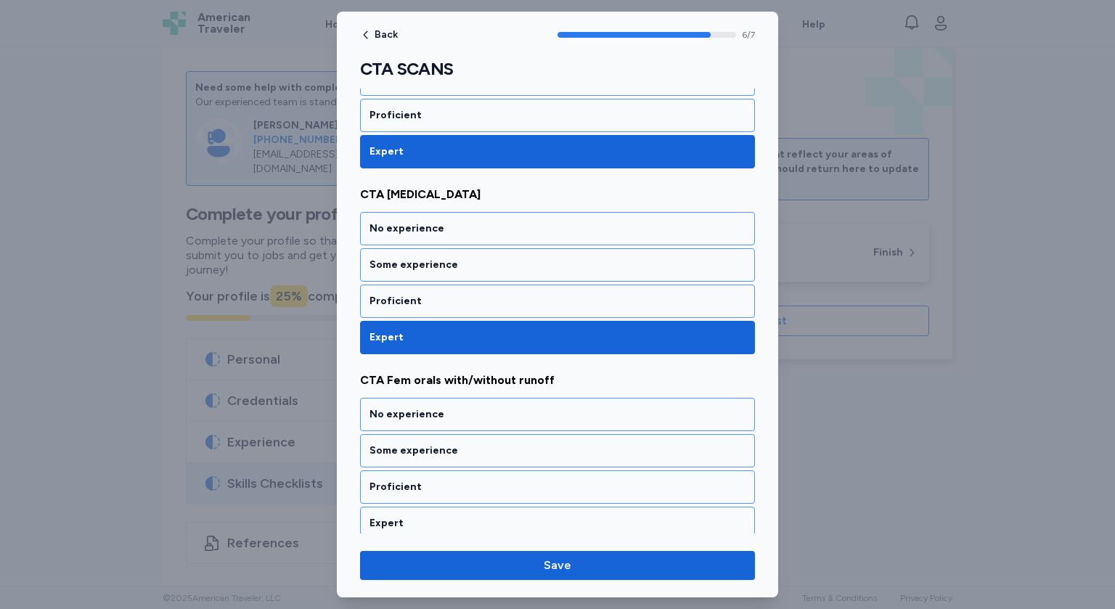
scroll to position [1046, 0]
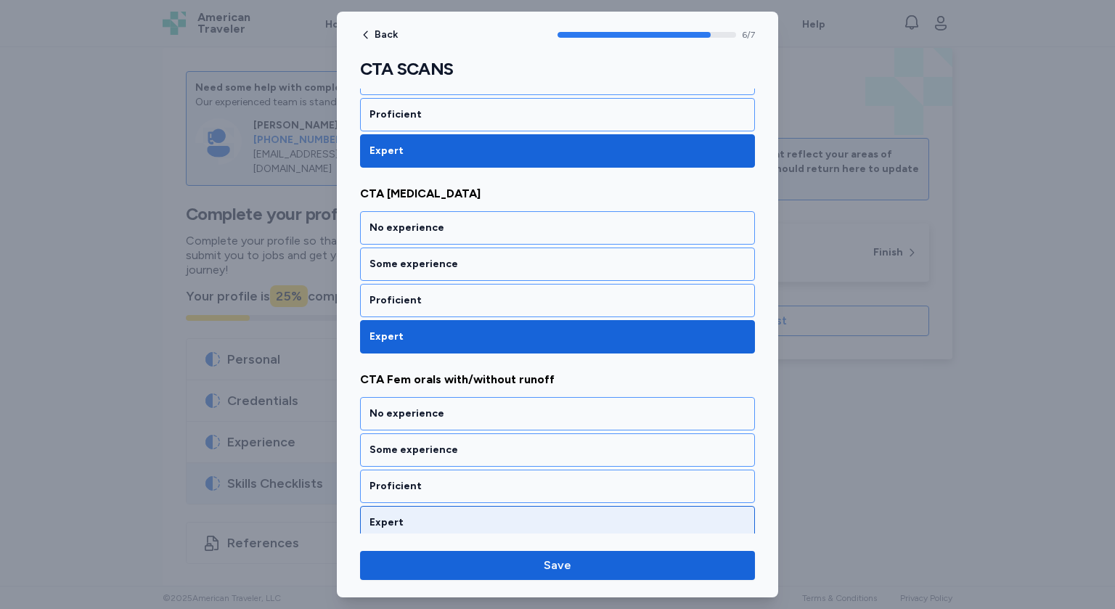
click at [431, 516] on div "Expert" at bounding box center [558, 523] width 376 height 15
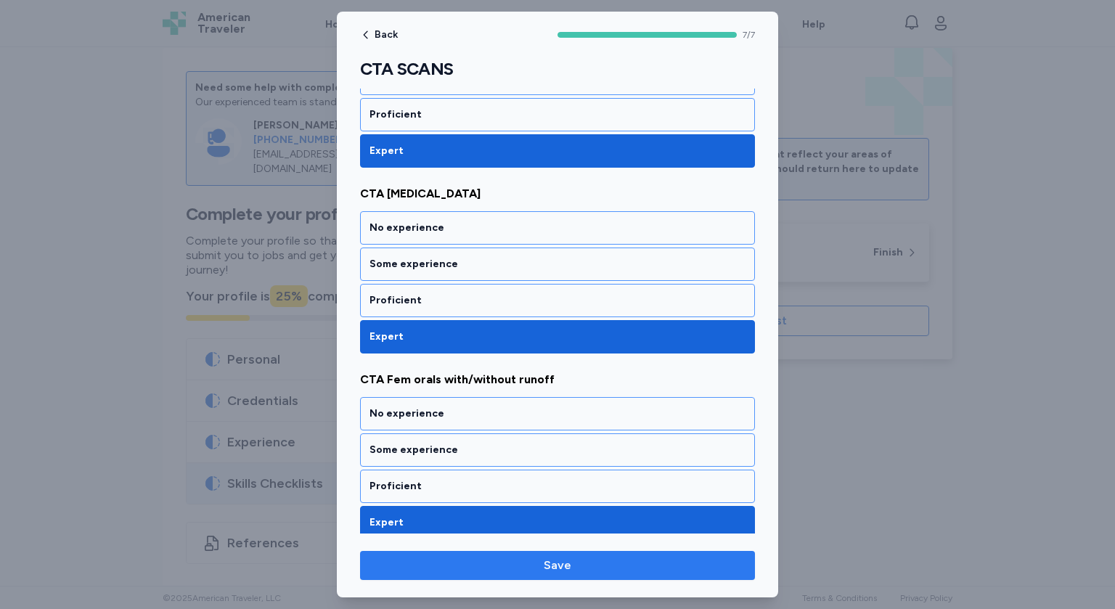
click at [564, 567] on span "Save" at bounding box center [558, 565] width 28 height 17
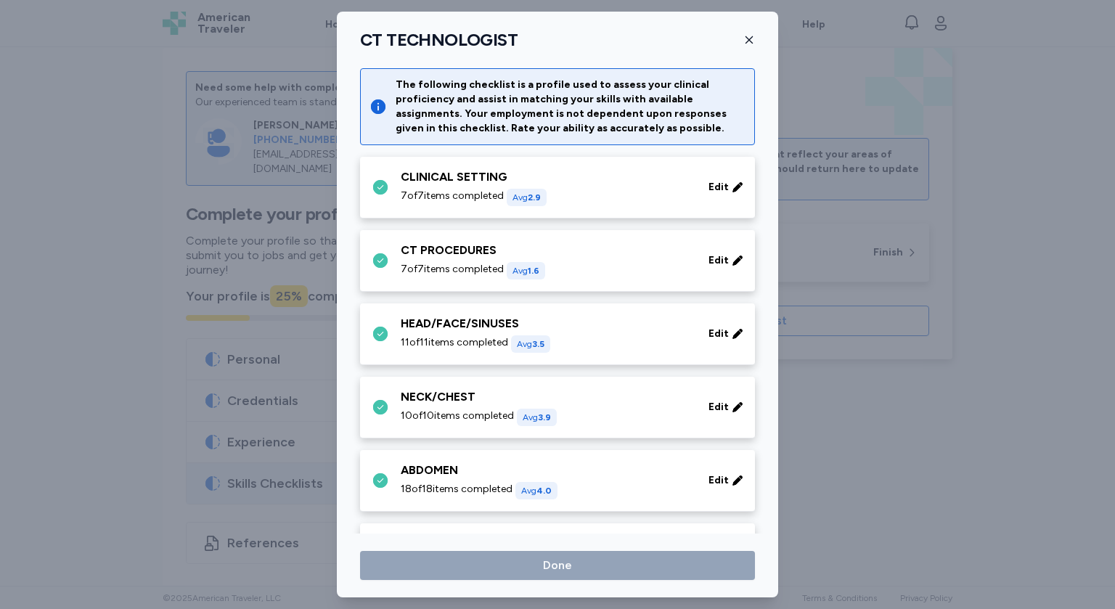
scroll to position [558, 0]
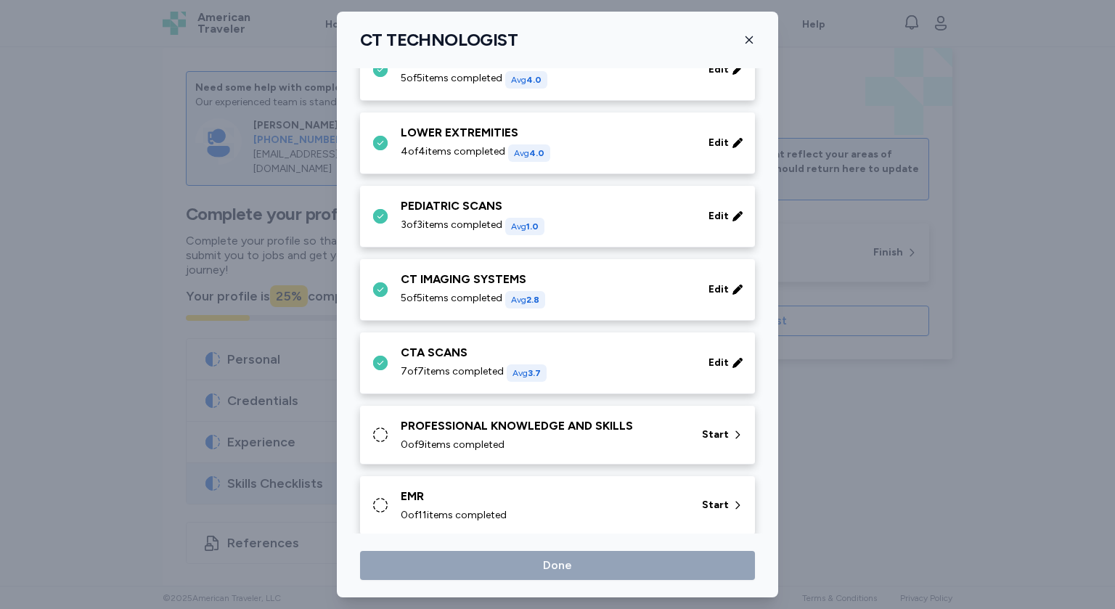
click at [537, 439] on div "0 of 9 items completed" at bounding box center [543, 445] width 284 height 15
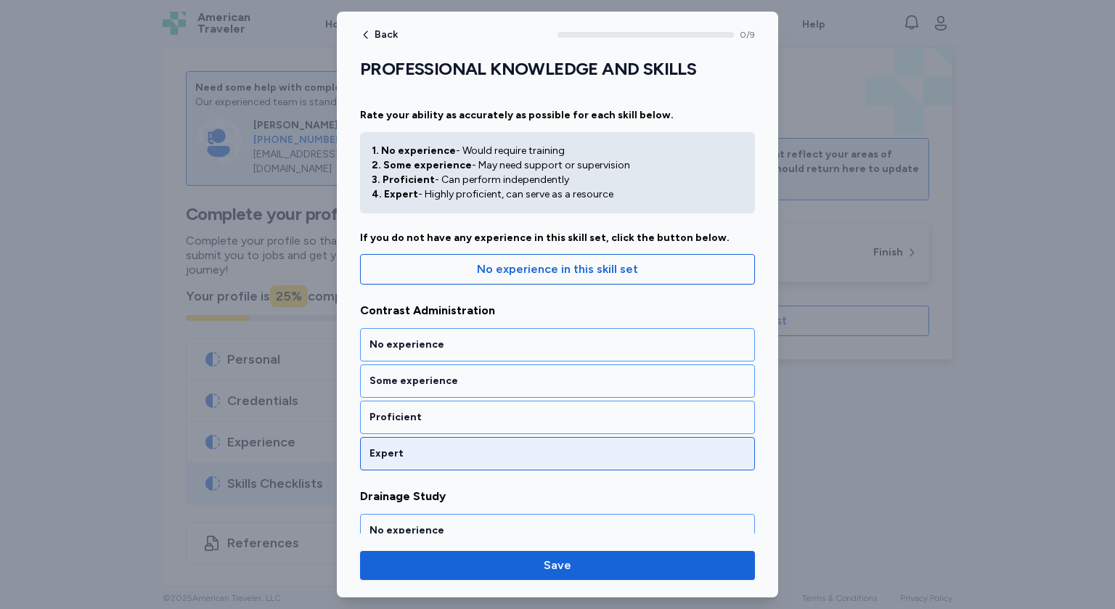
click at [417, 457] on div "Expert" at bounding box center [558, 454] width 376 height 15
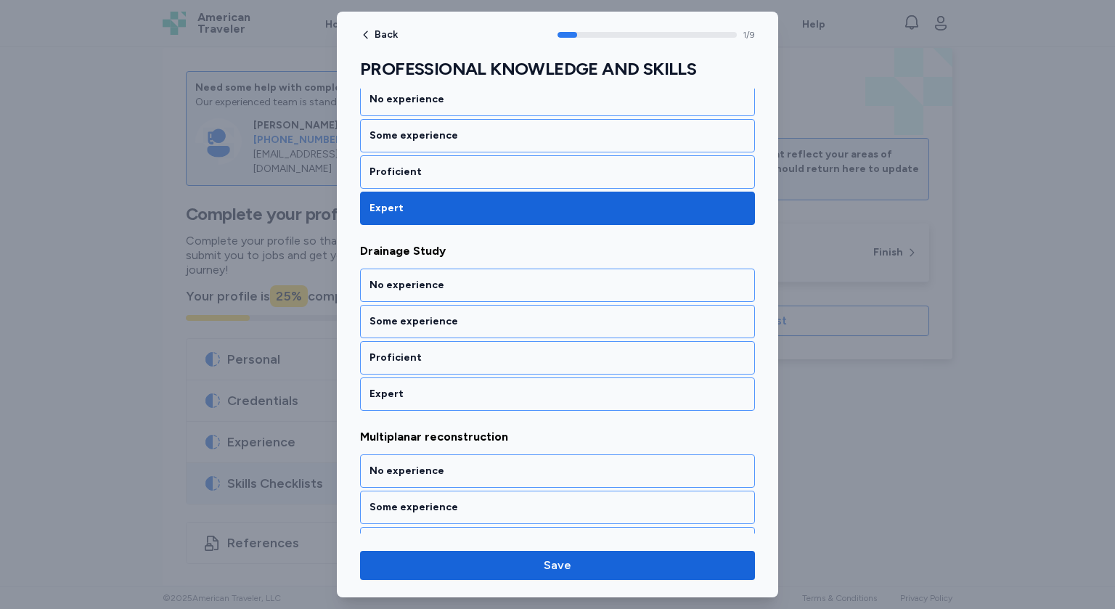
scroll to position [259, 0]
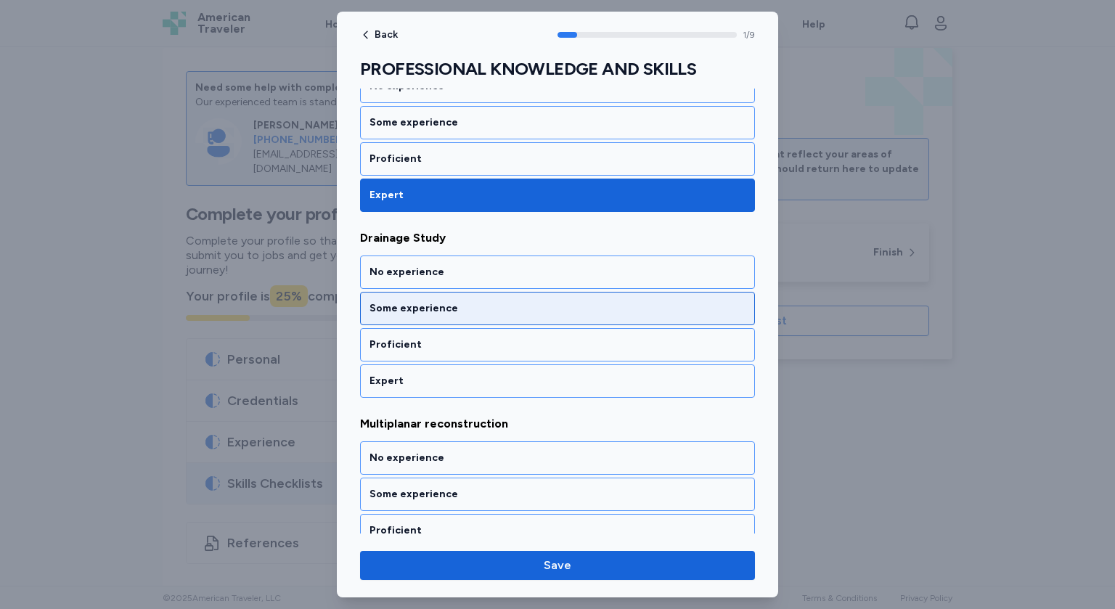
click at [455, 302] on div "Some experience" at bounding box center [558, 308] width 376 height 15
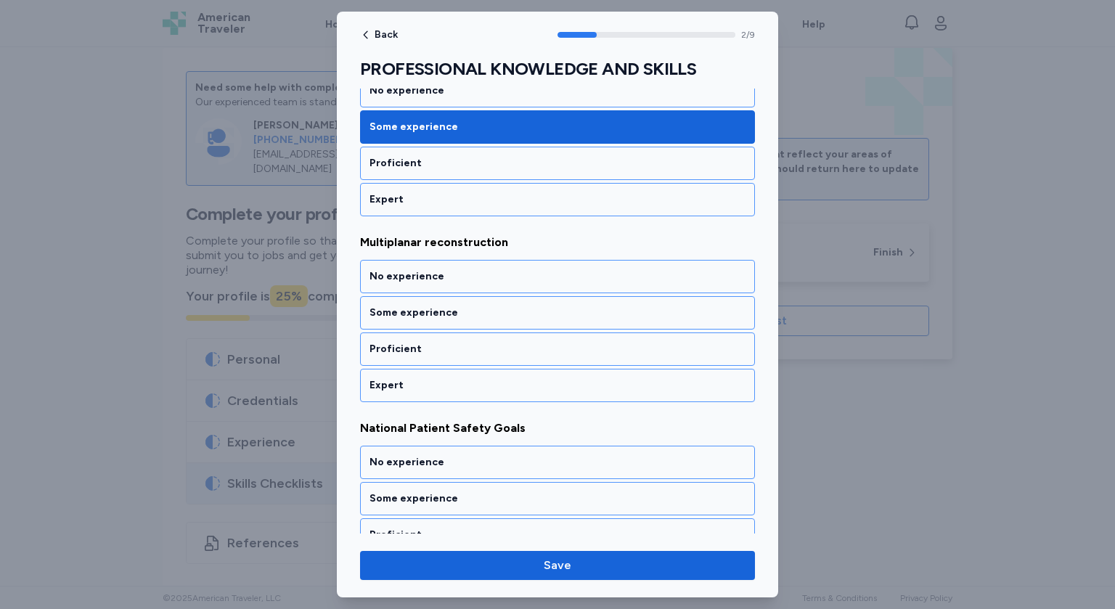
scroll to position [444, 0]
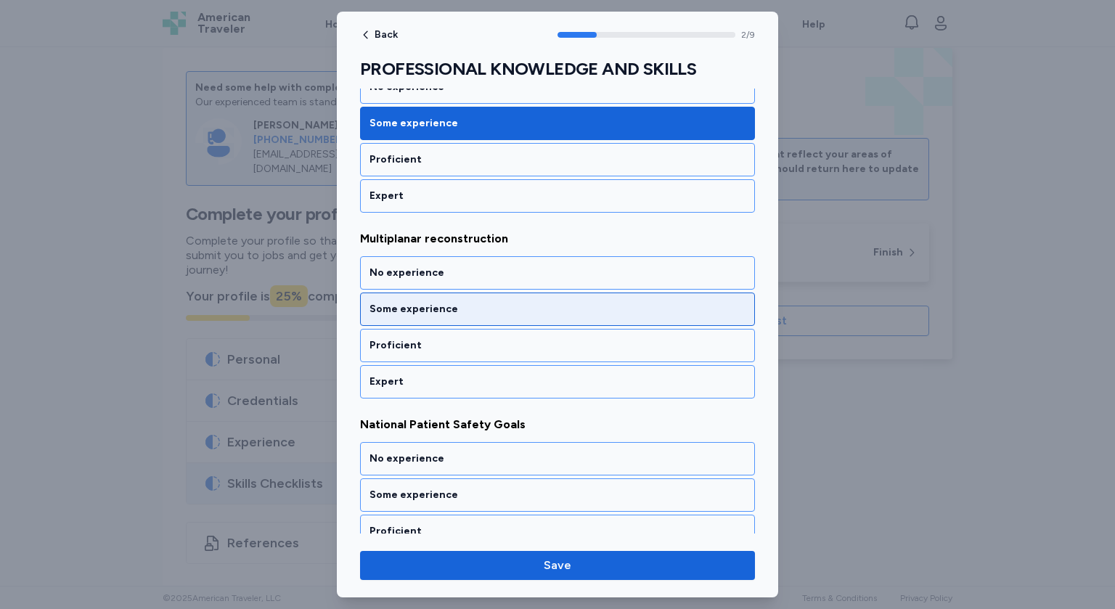
click at [434, 313] on div "Some experience" at bounding box center [558, 309] width 376 height 15
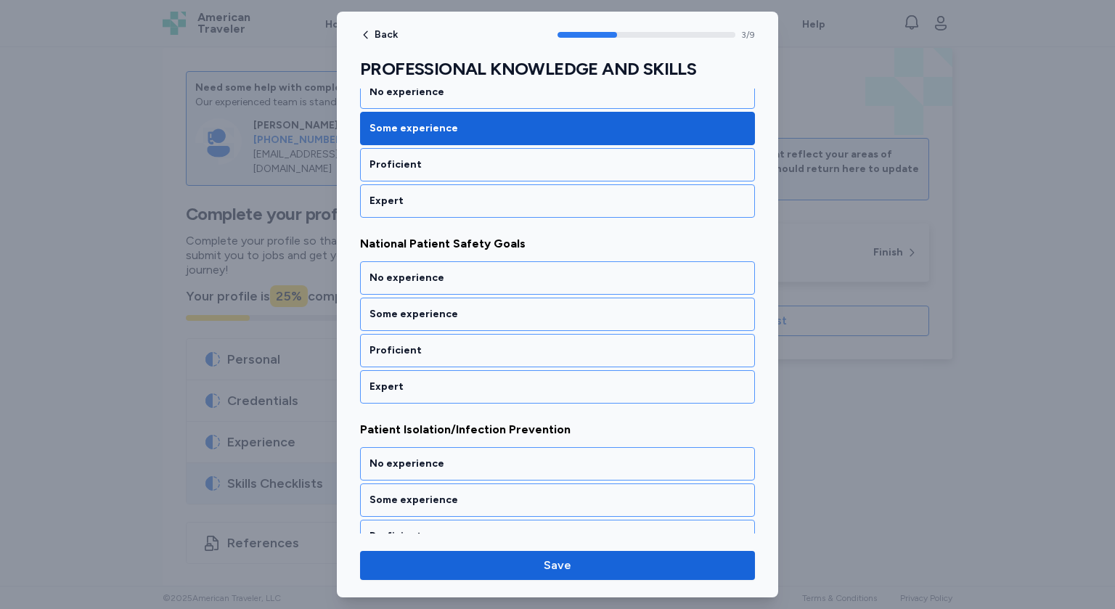
scroll to position [628, 0]
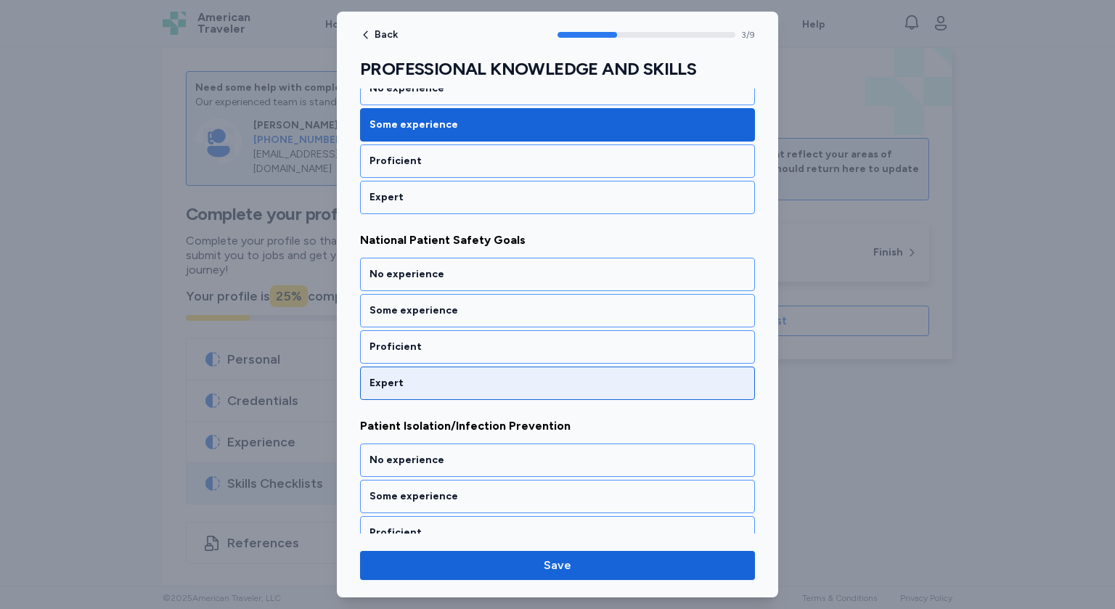
click at [429, 377] on div "Expert" at bounding box center [558, 383] width 376 height 15
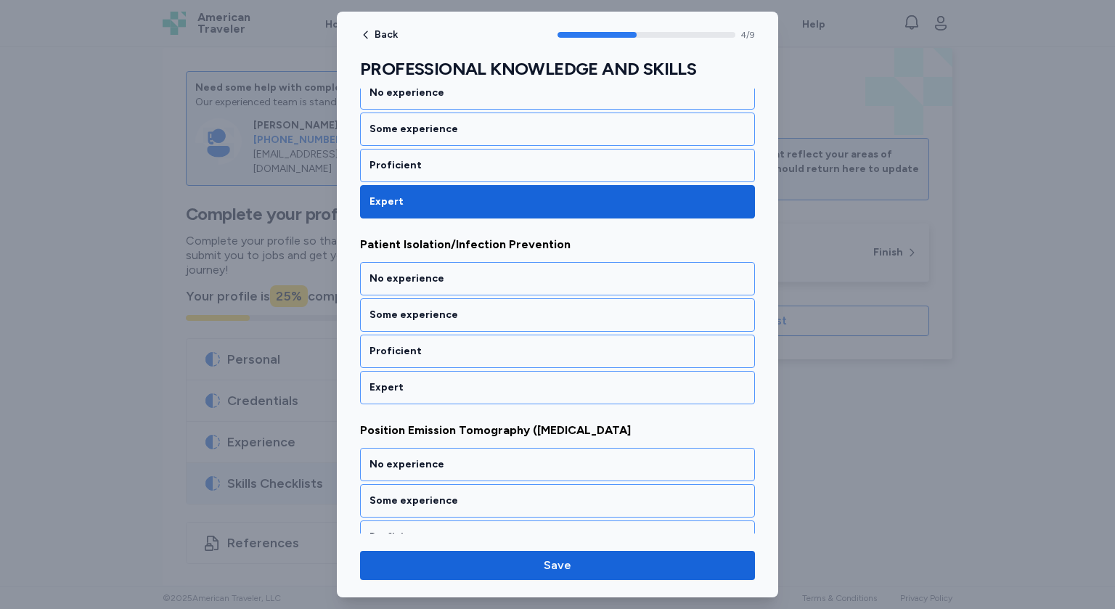
scroll to position [813, 0]
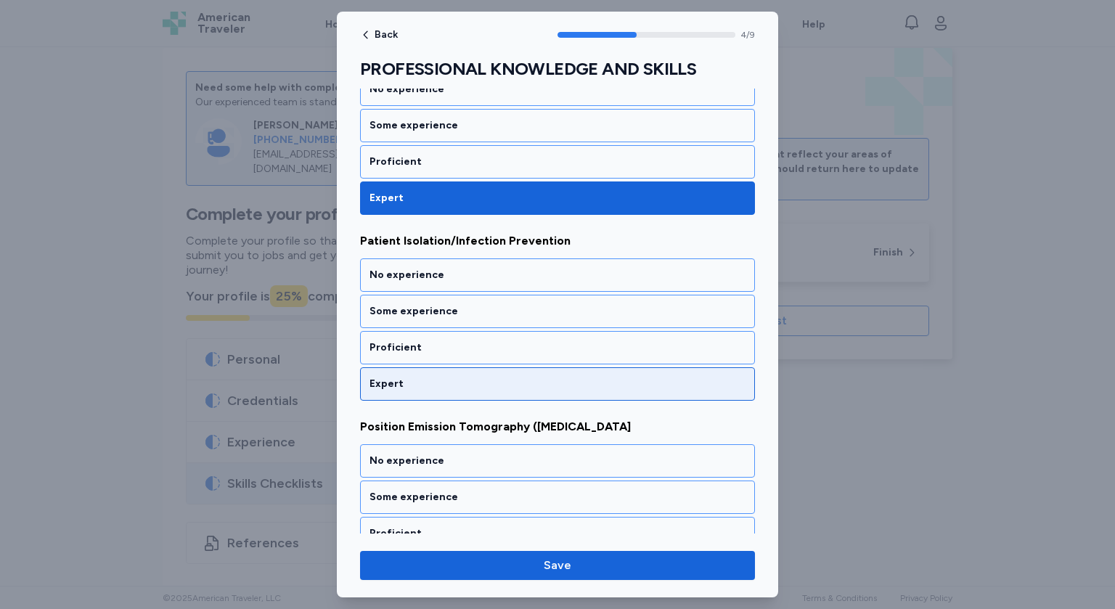
click at [432, 378] on div "Expert" at bounding box center [558, 384] width 376 height 15
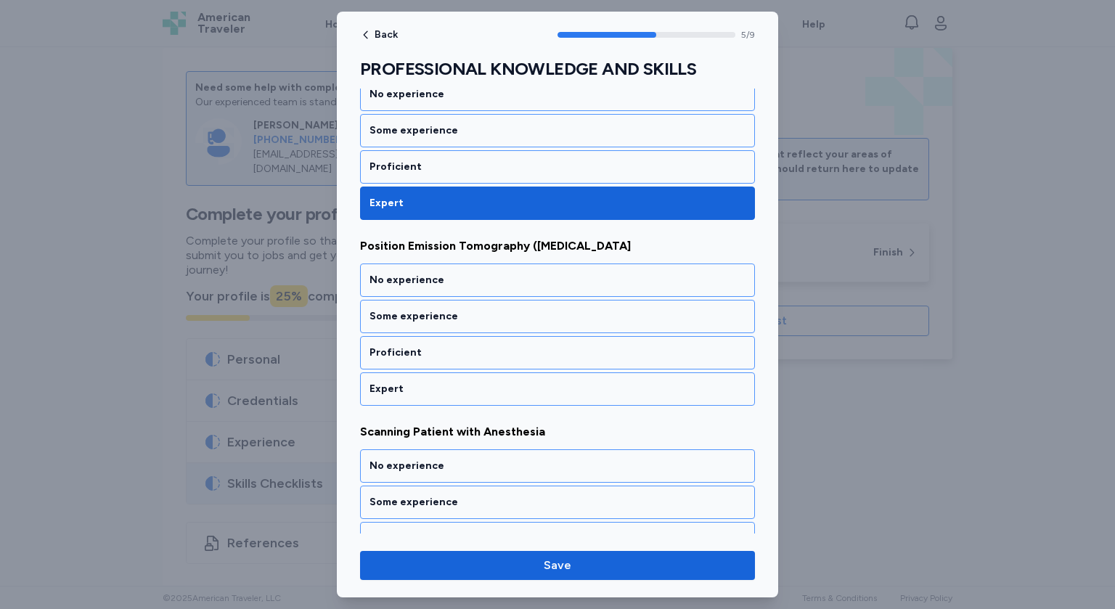
scroll to position [998, 0]
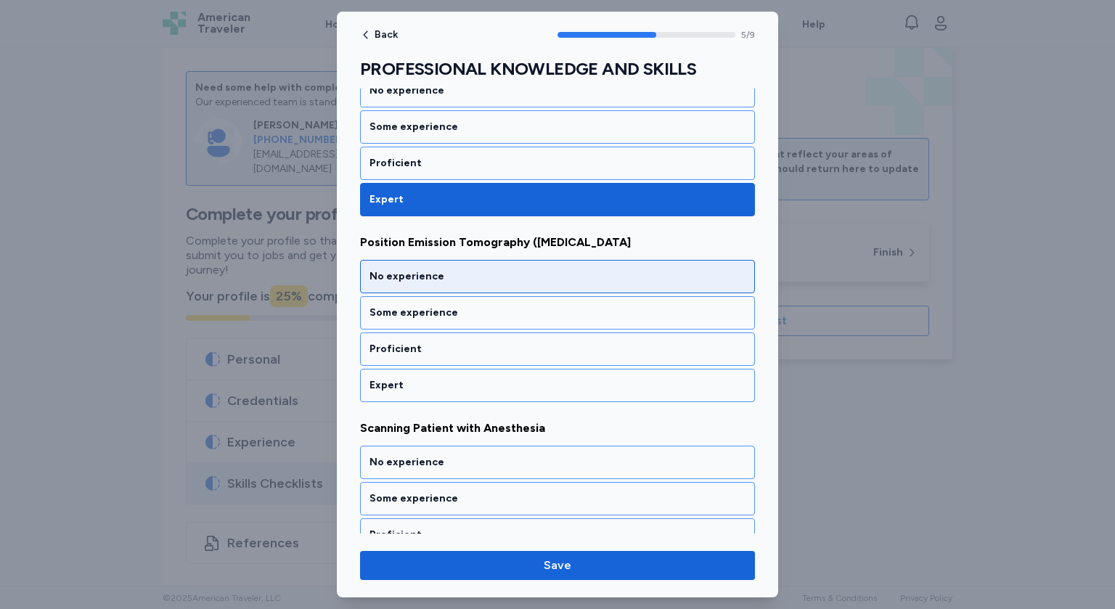
click at [454, 274] on div "No experience" at bounding box center [558, 276] width 376 height 15
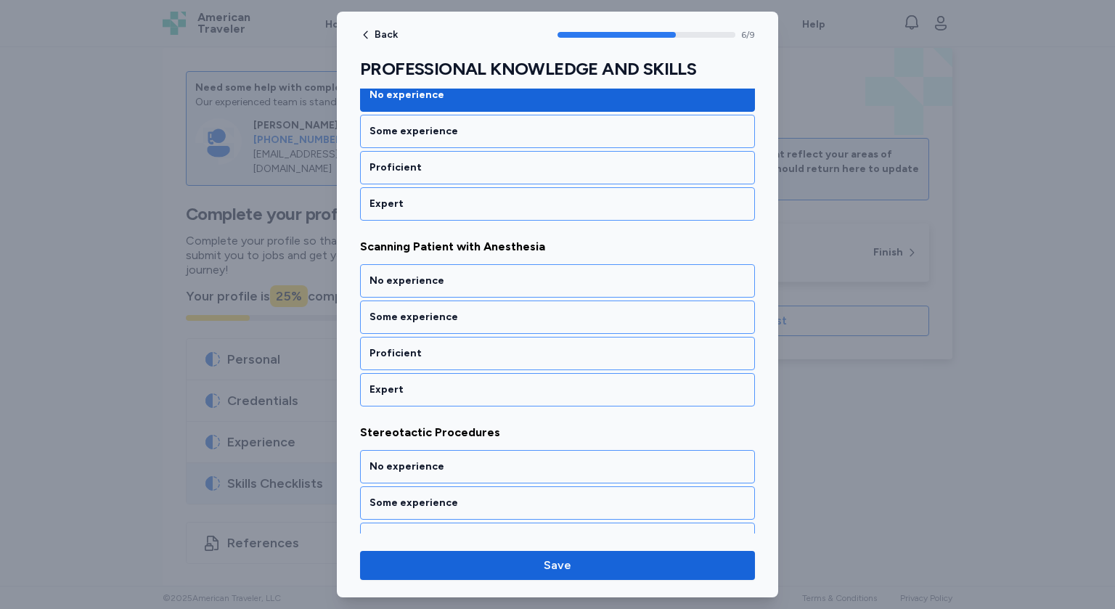
scroll to position [1182, 0]
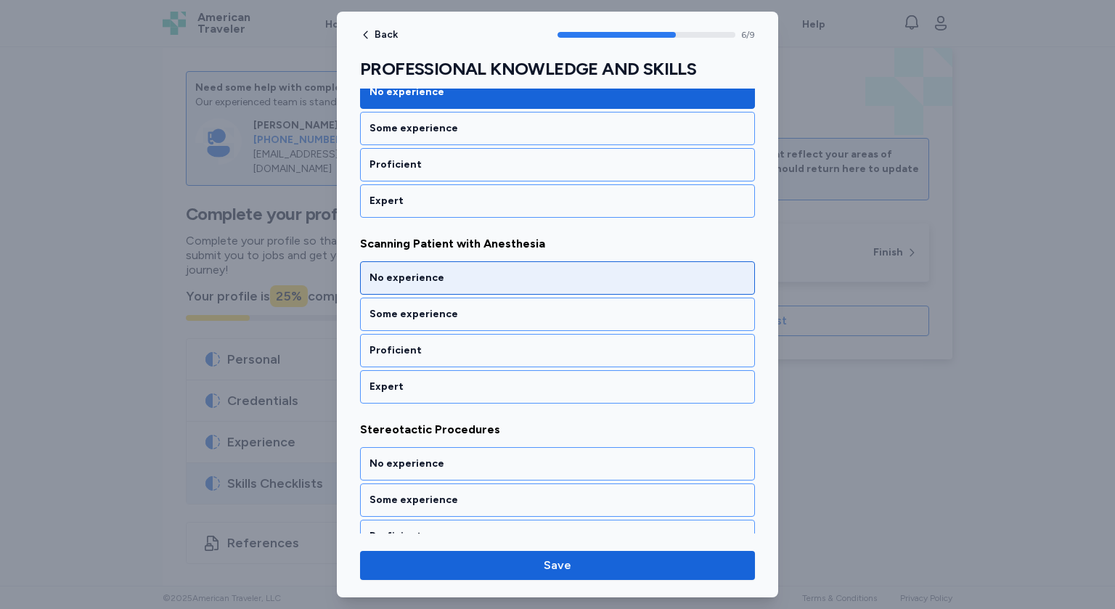
click at [491, 271] on div "No experience" at bounding box center [558, 278] width 376 height 15
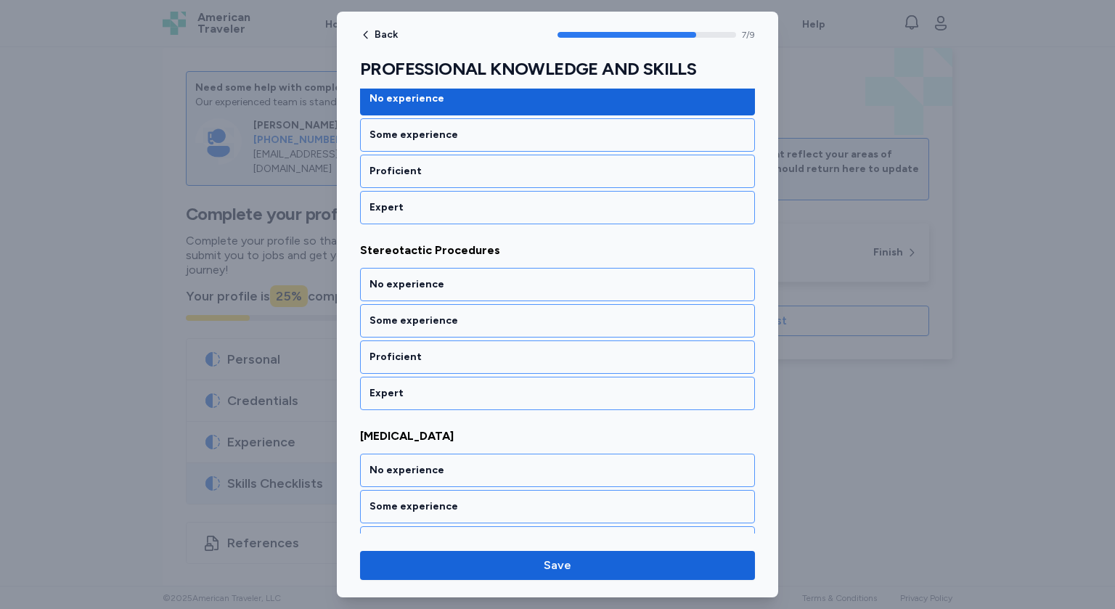
scroll to position [1367, 0]
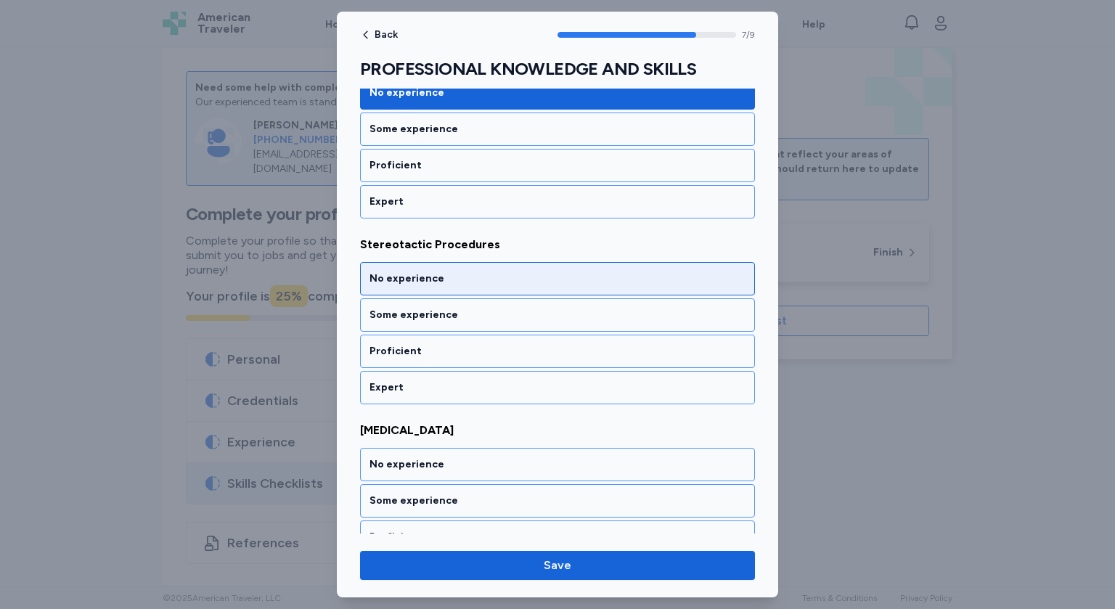
click at [479, 272] on div "No experience" at bounding box center [558, 279] width 376 height 15
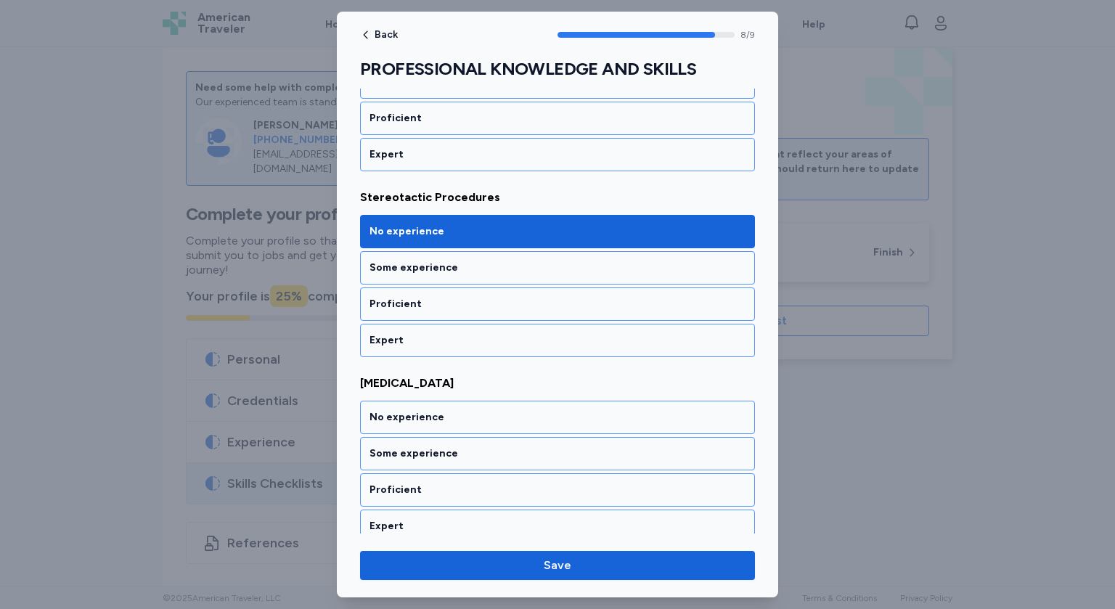
scroll to position [1416, 0]
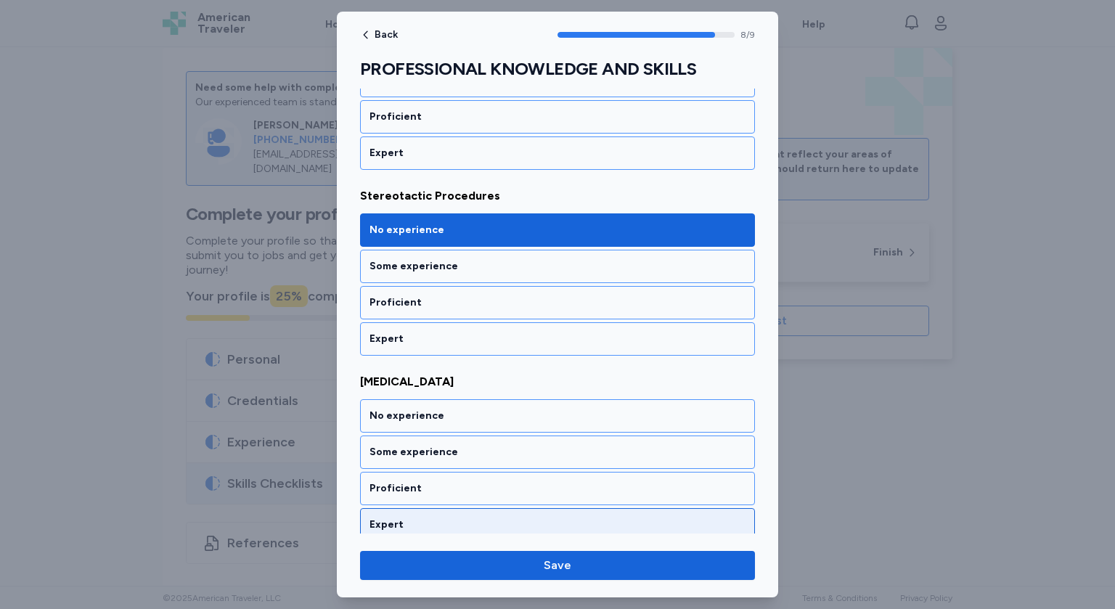
click at [442, 518] on div "Expert" at bounding box center [558, 525] width 376 height 15
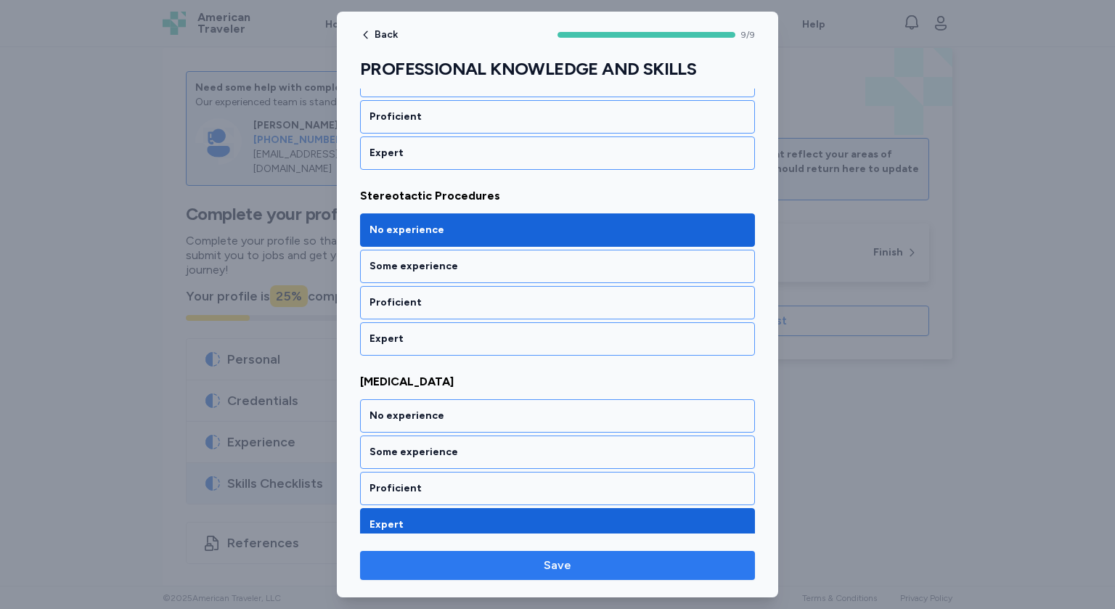
click at [520, 566] on span "Save" at bounding box center [558, 565] width 372 height 17
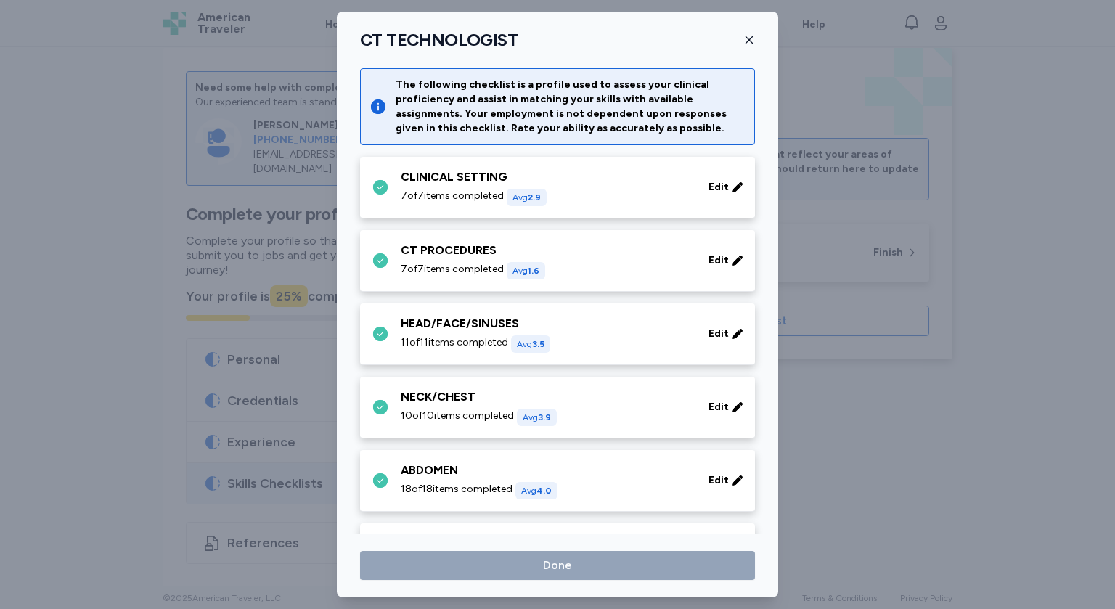
scroll to position [558, 0]
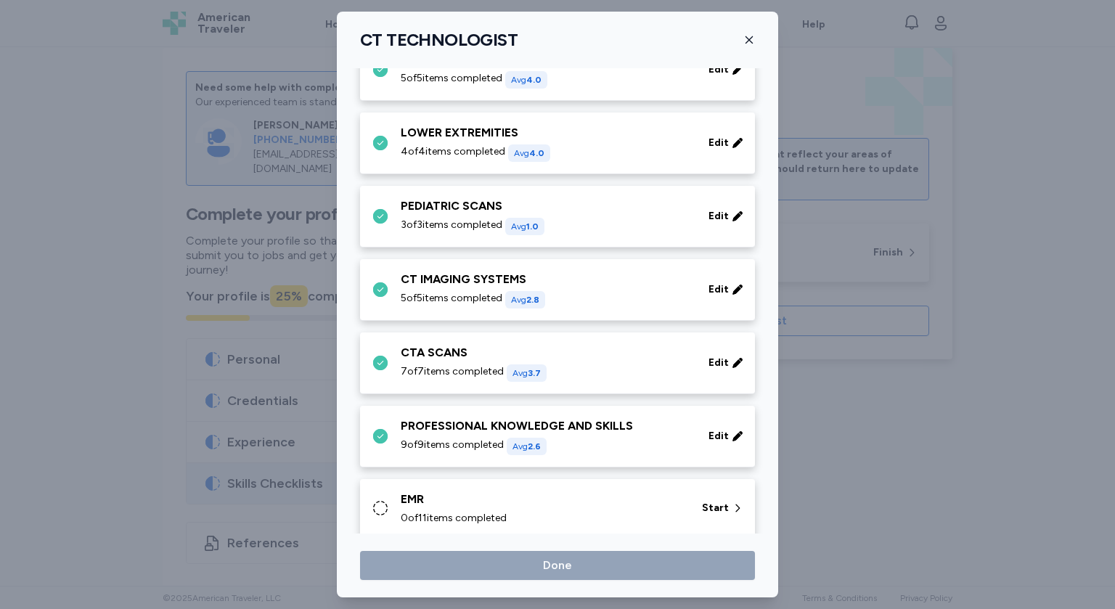
click at [606, 511] on div "0 of 11 items completed" at bounding box center [543, 518] width 284 height 15
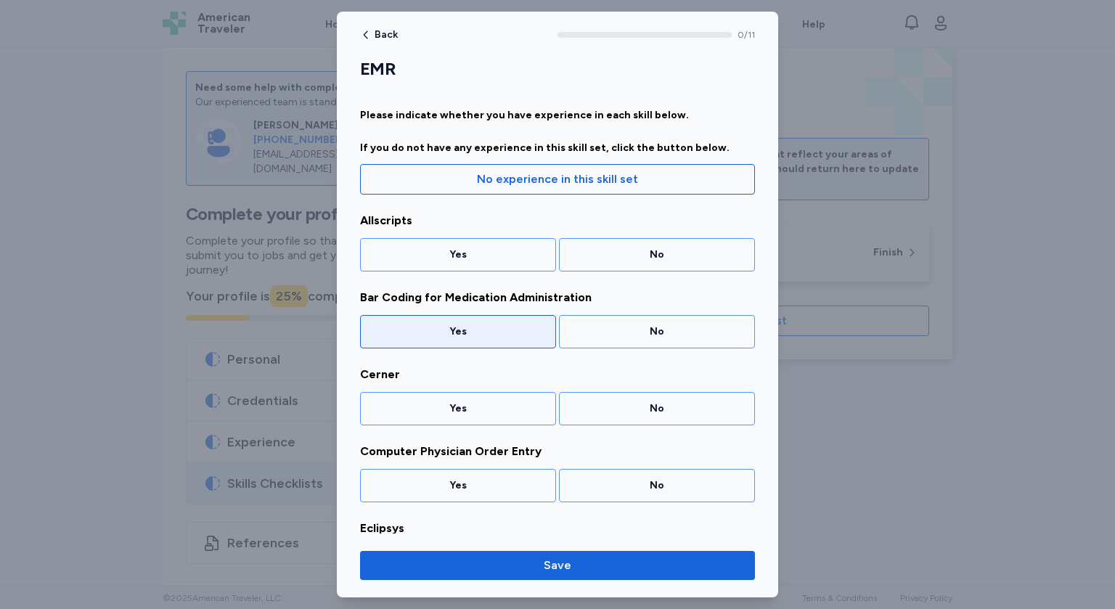
click at [521, 338] on div "Yes" at bounding box center [458, 331] width 196 height 33
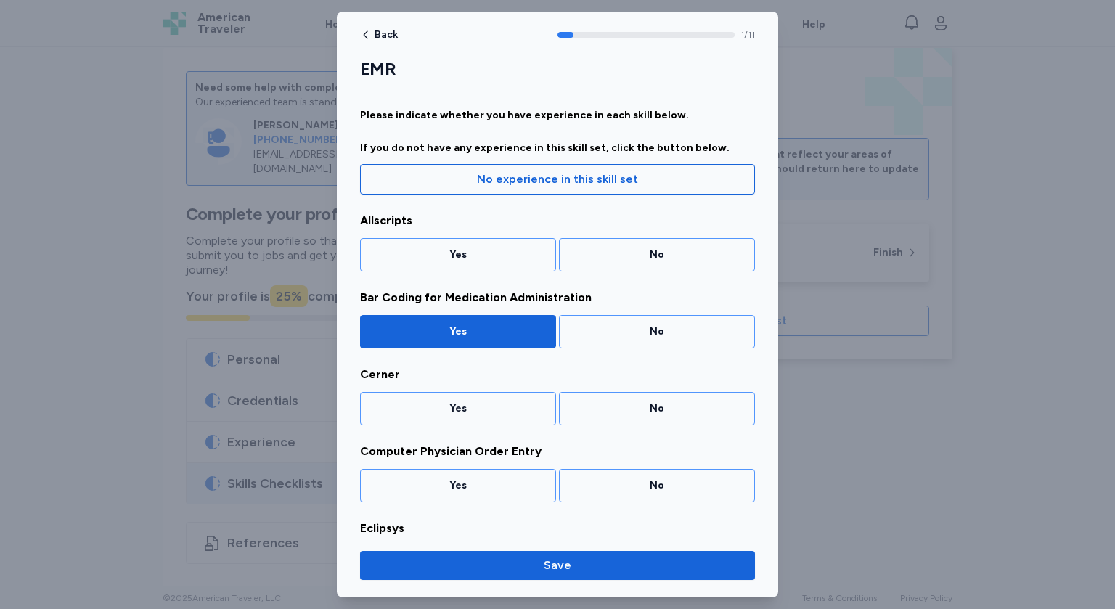
scroll to position [84, 0]
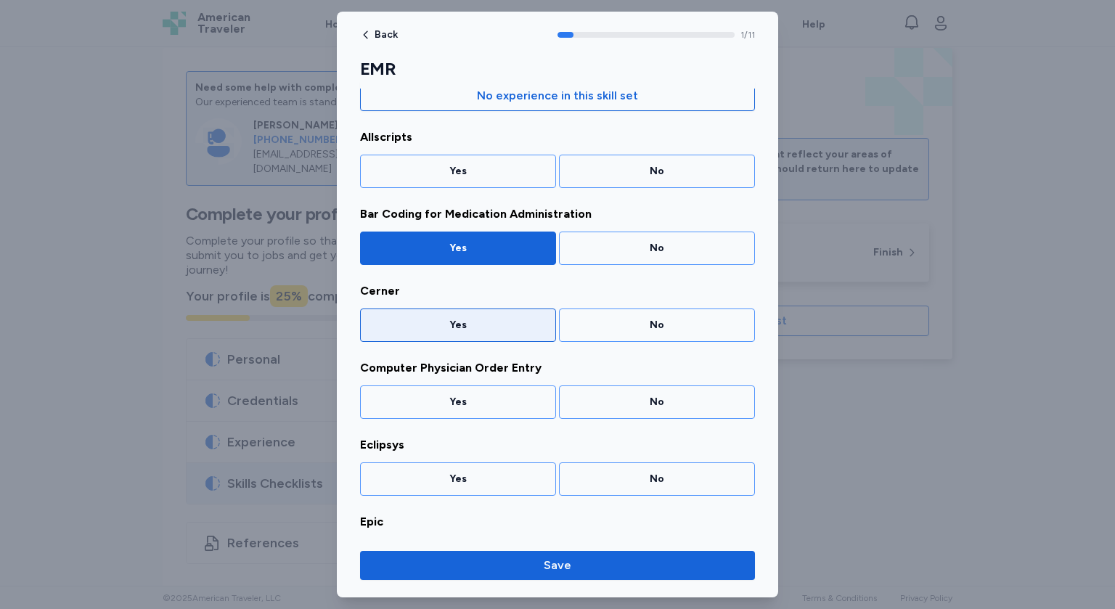
click at [537, 323] on div "Yes" at bounding box center [458, 325] width 177 height 15
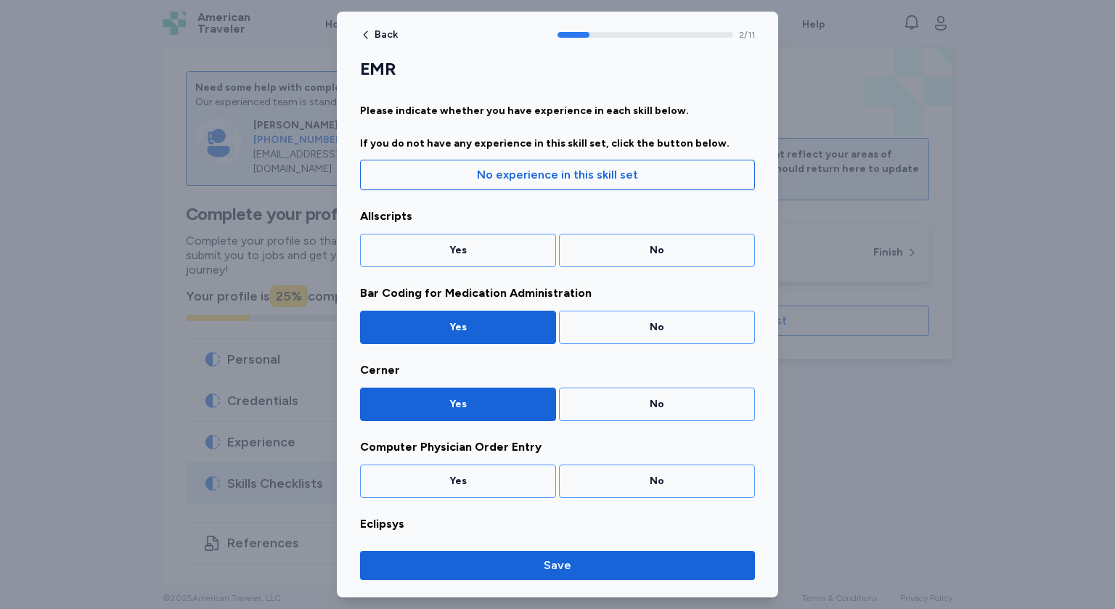
scroll to position [6, 0]
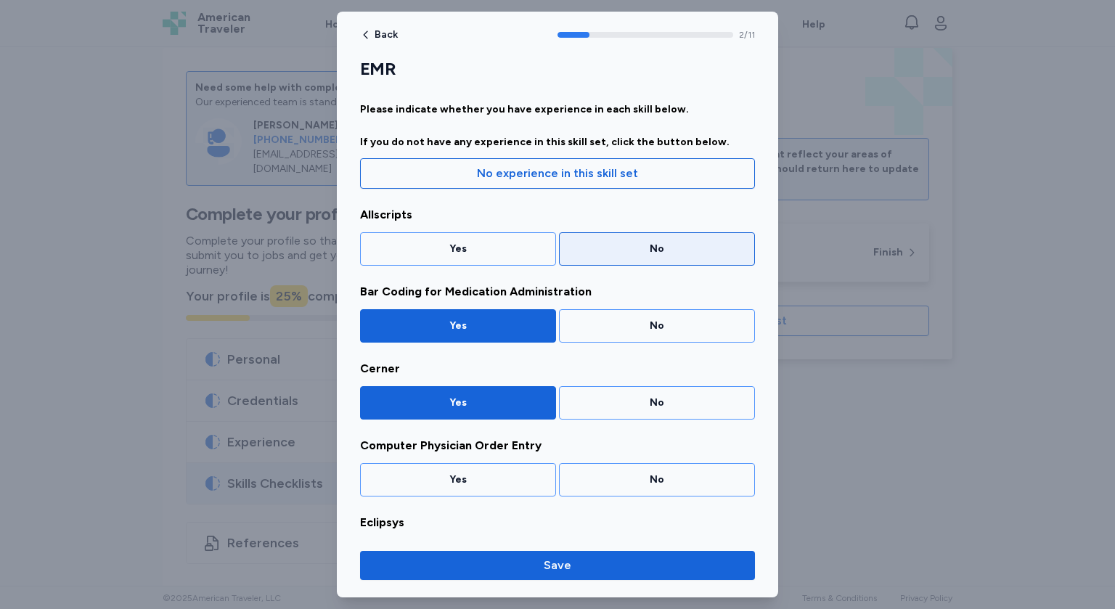
click at [670, 243] on div "No" at bounding box center [657, 249] width 177 height 15
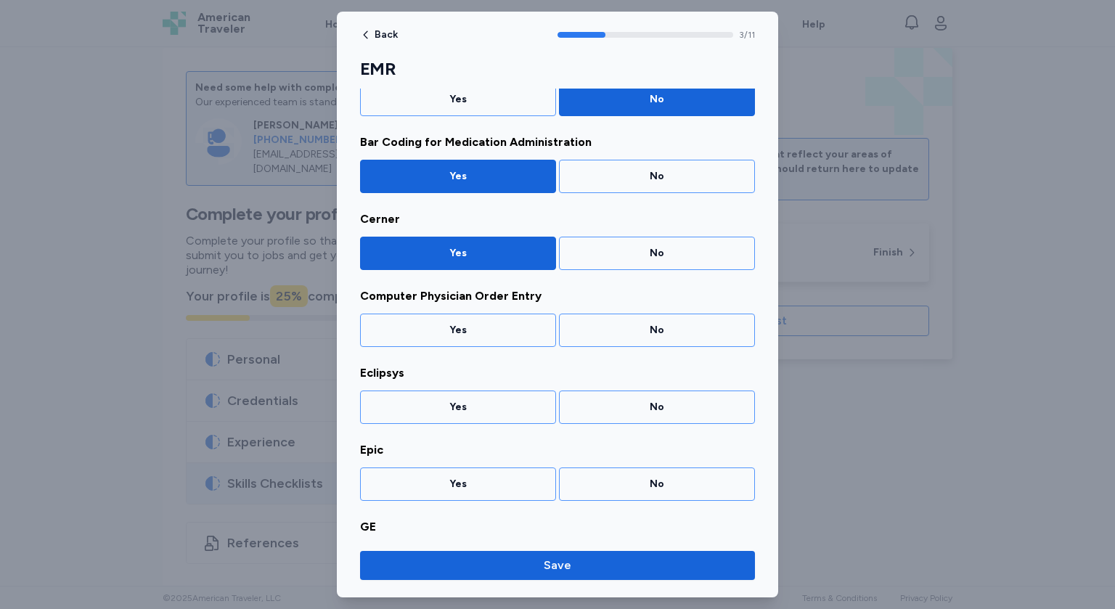
scroll to position [160, 0]
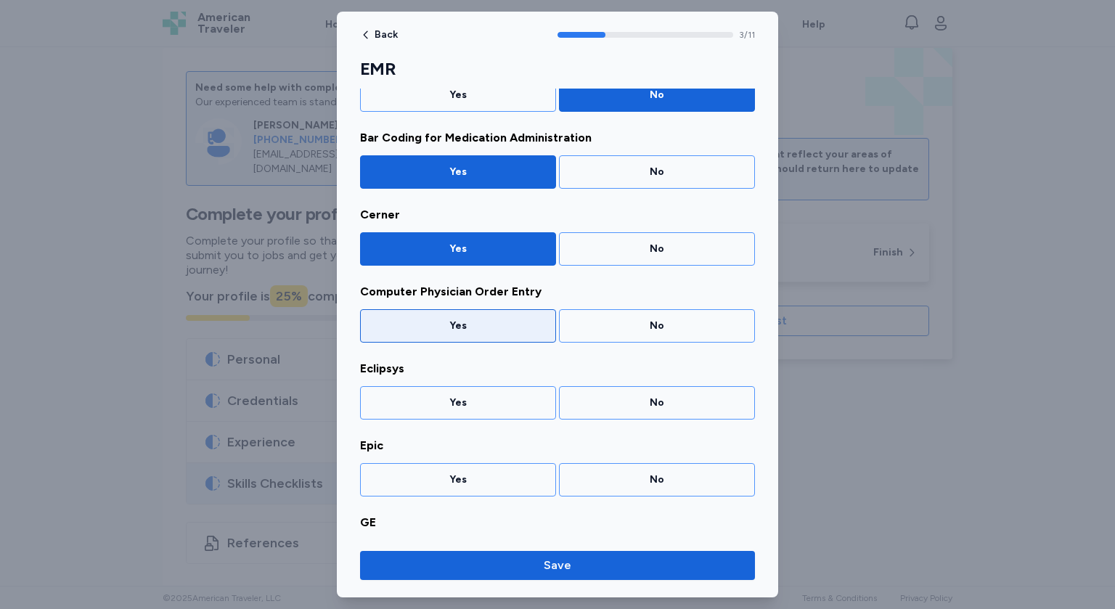
click at [505, 320] on div "Yes" at bounding box center [458, 326] width 177 height 15
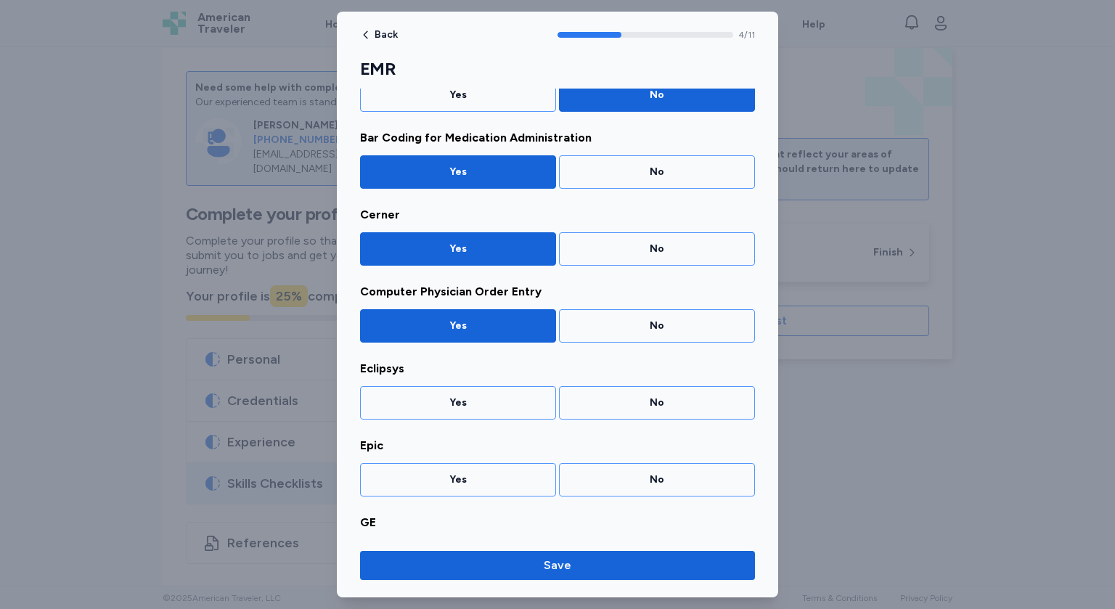
scroll to position [237, 0]
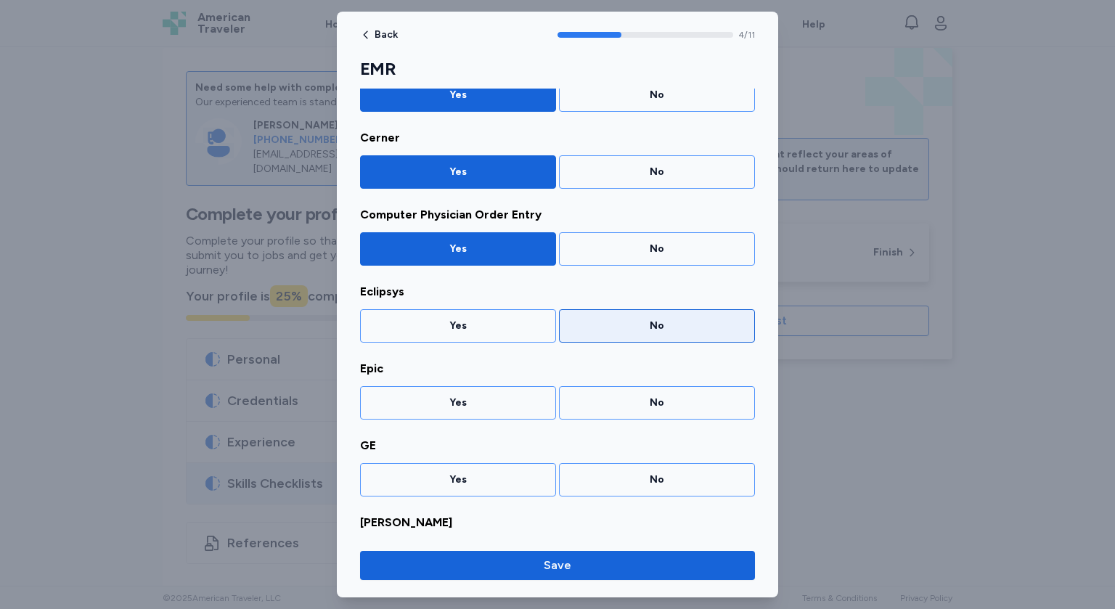
click at [634, 336] on div "No" at bounding box center [657, 325] width 196 height 33
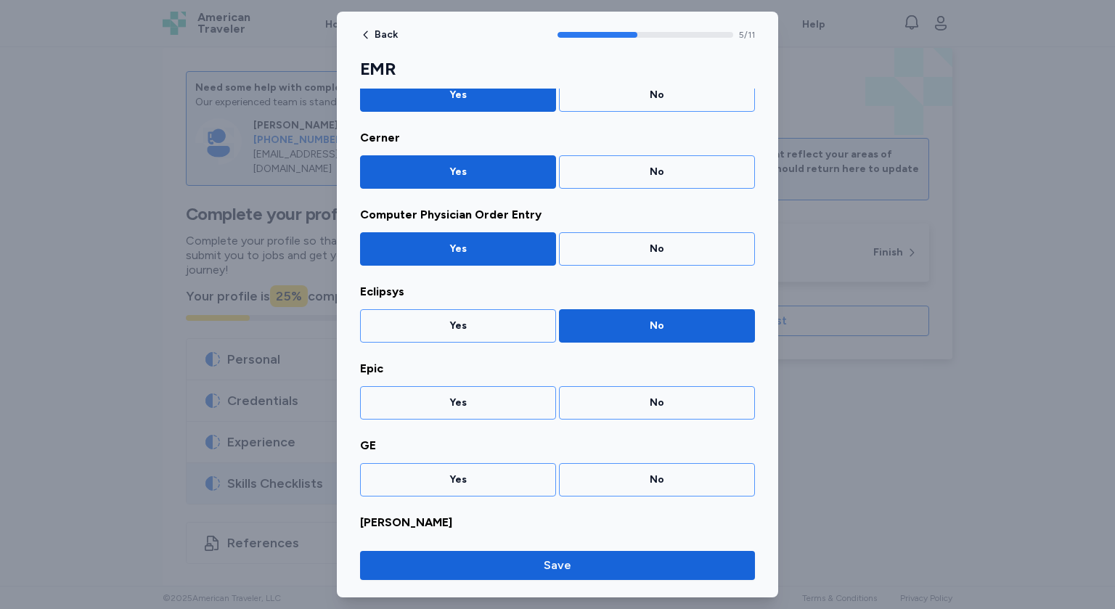
scroll to position [314, 0]
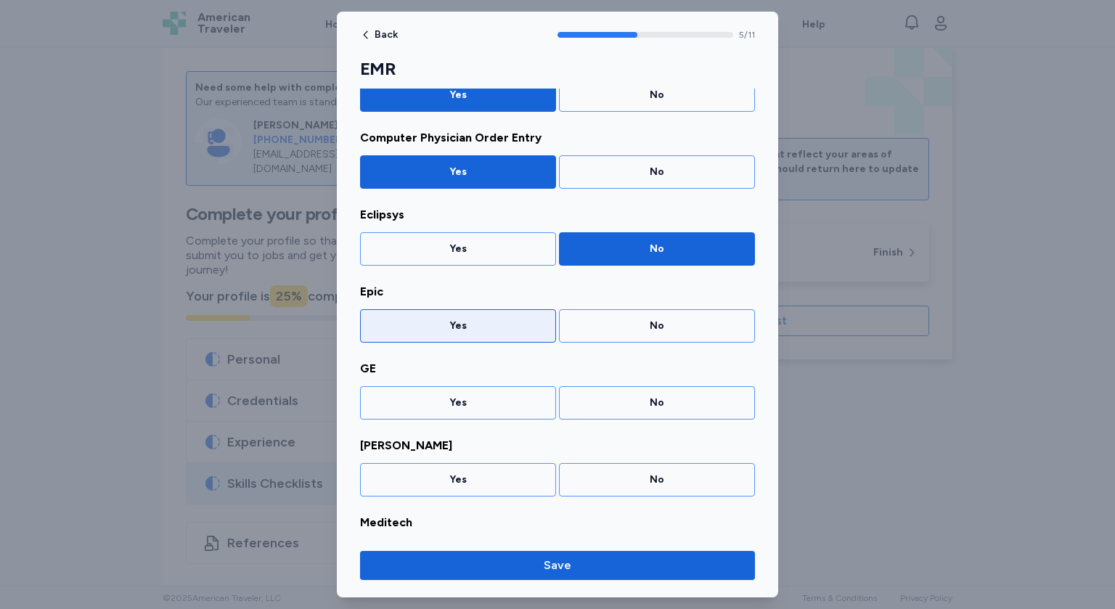
click at [491, 332] on div "Yes" at bounding box center [458, 325] width 196 height 33
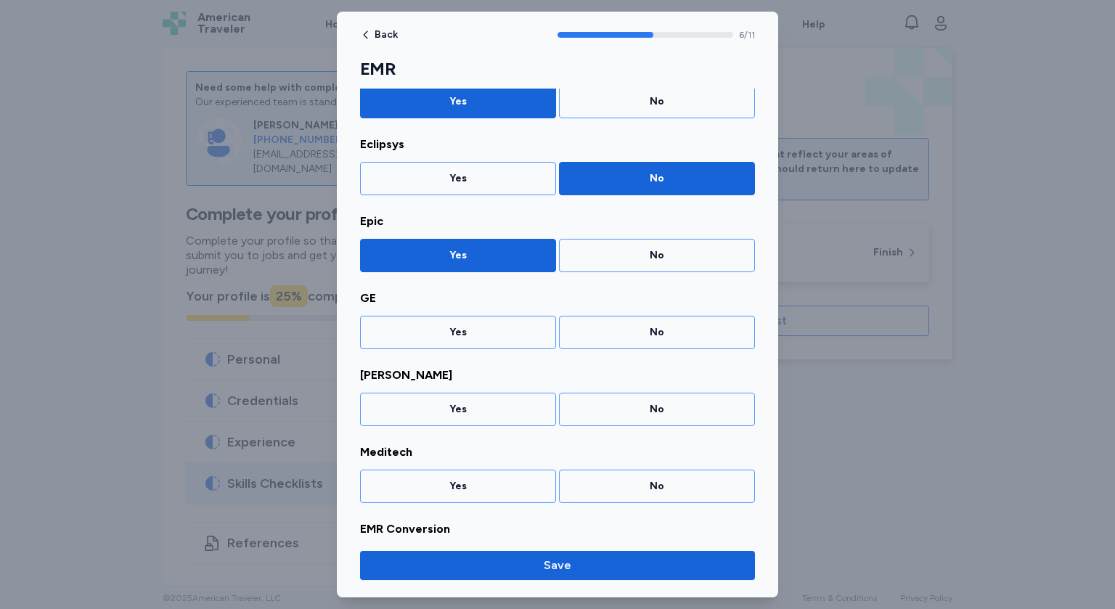
scroll to position [390, 0]
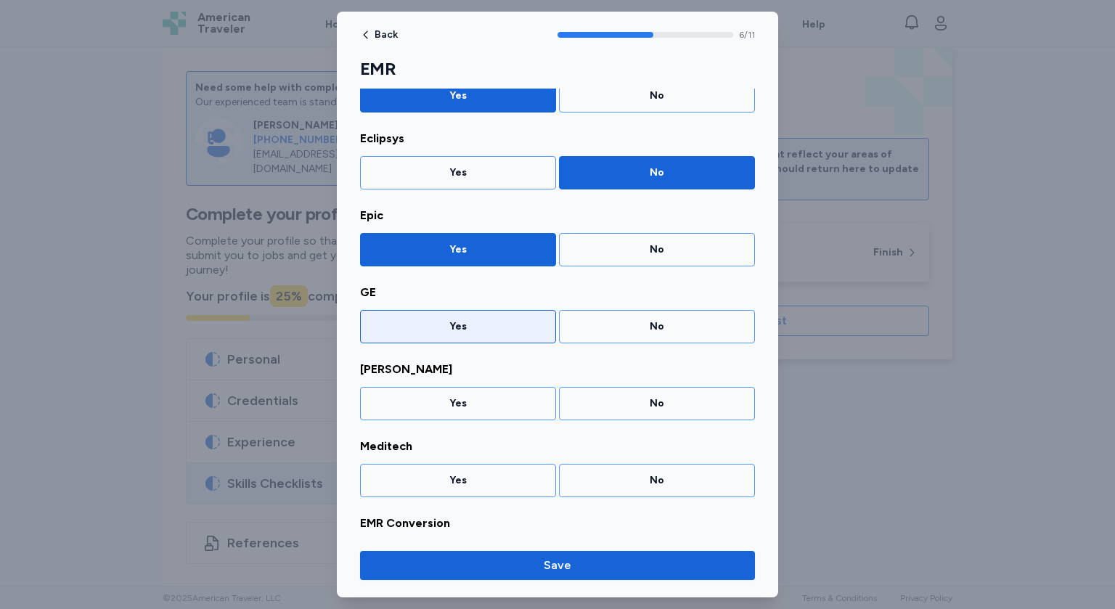
click at [484, 330] on div "Yes" at bounding box center [458, 327] width 177 height 15
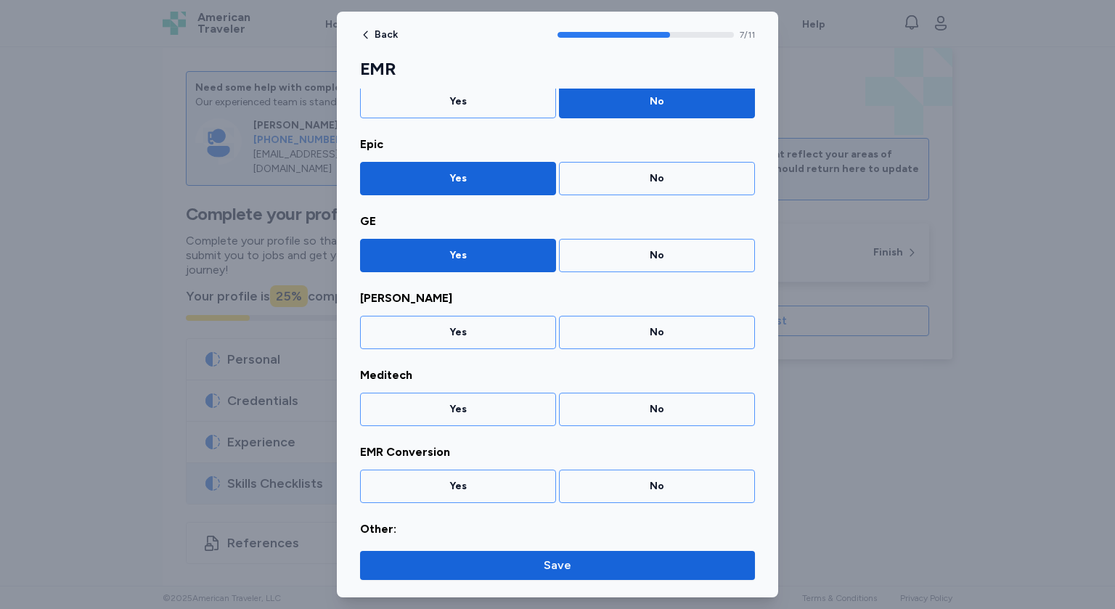
scroll to position [467, 0]
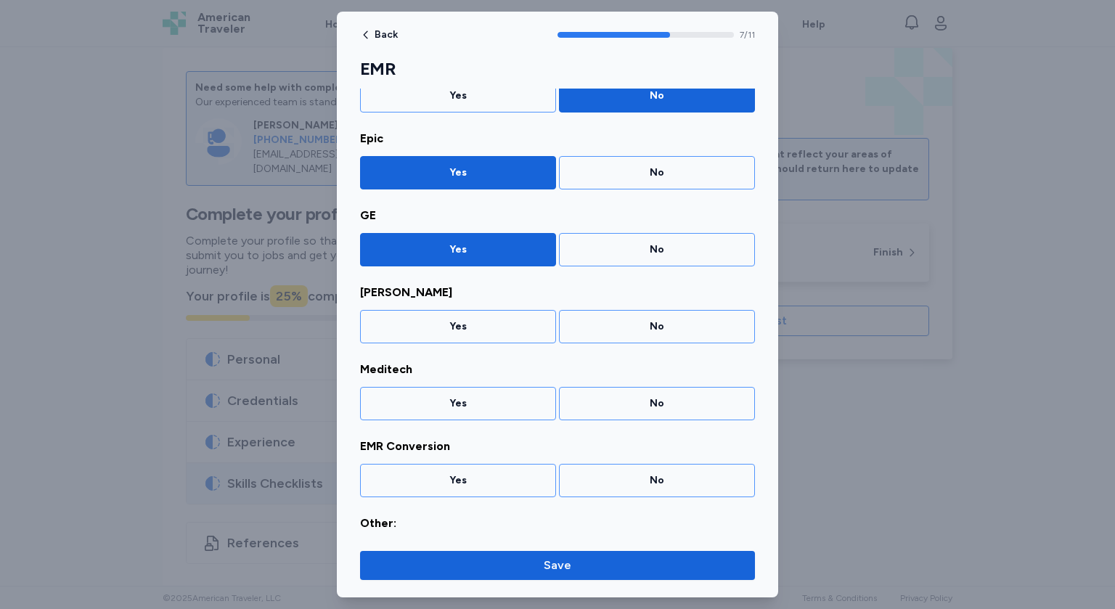
click at [484, 330] on div "Yes" at bounding box center [458, 327] width 177 height 15
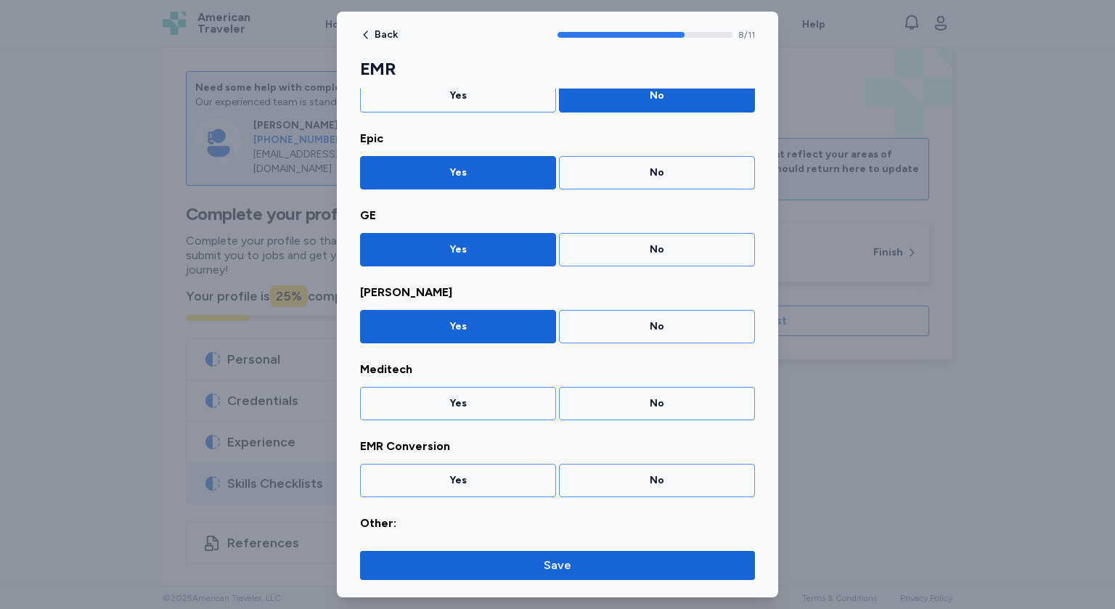
scroll to position [507, 0]
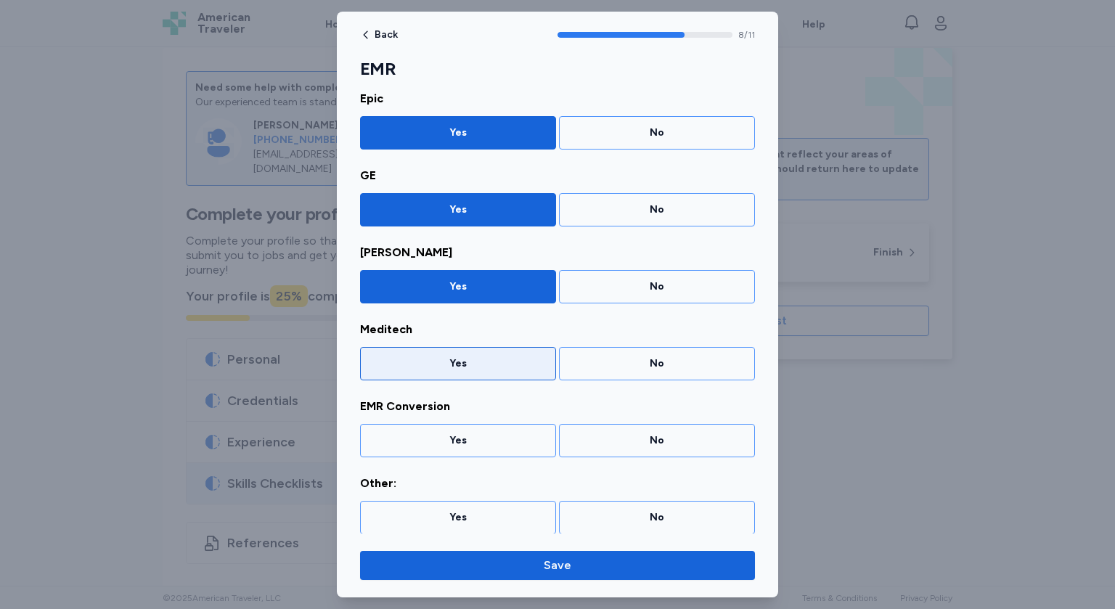
click at [489, 364] on div "Yes" at bounding box center [458, 364] width 177 height 15
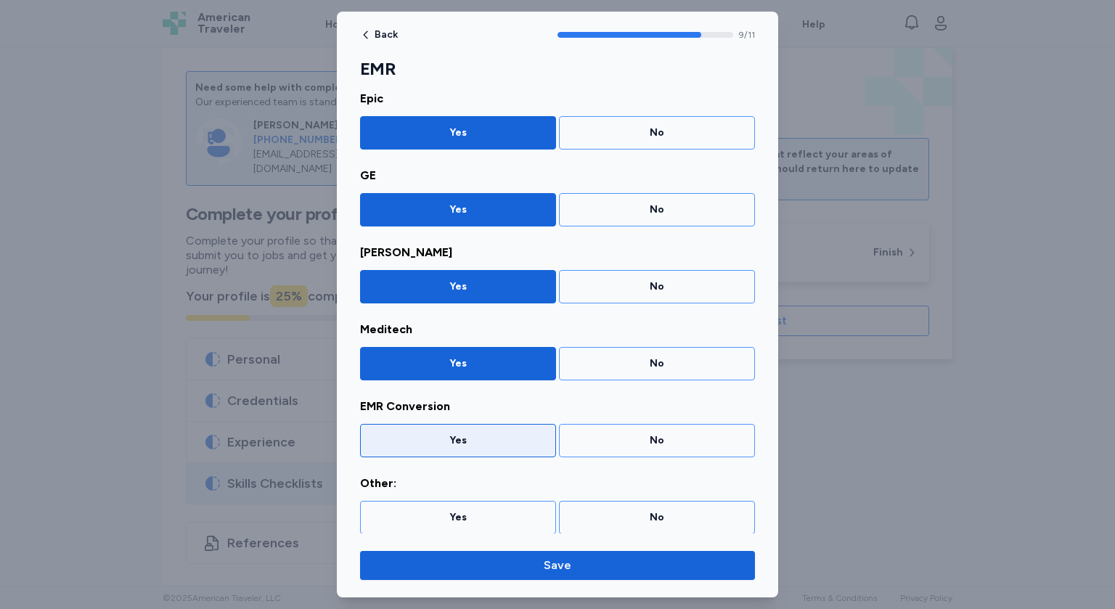
click at [495, 434] on div "Yes" at bounding box center [458, 441] width 177 height 15
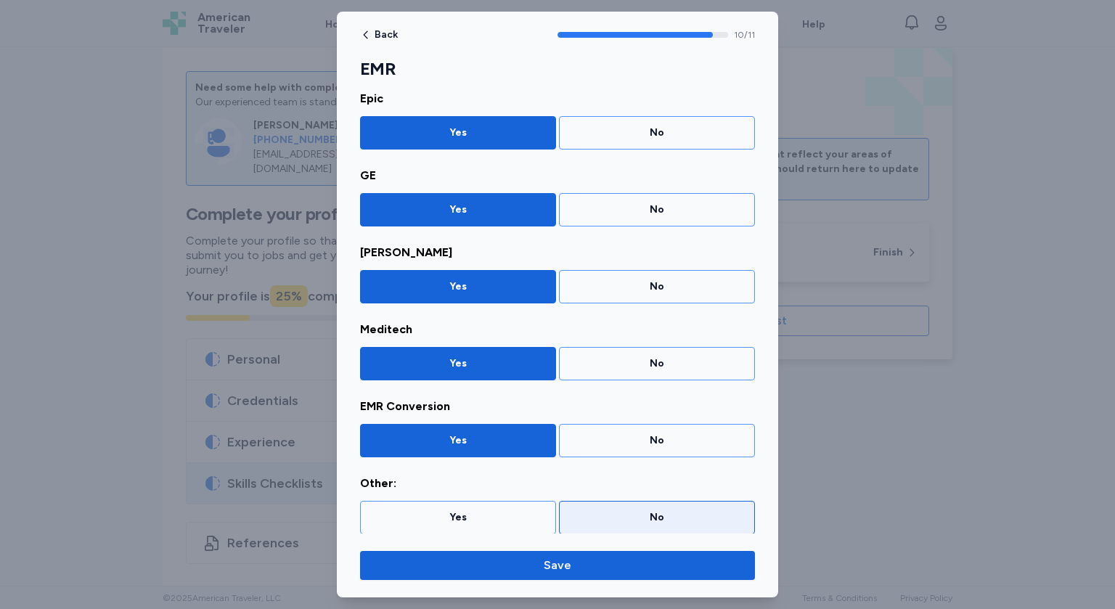
click at [630, 523] on div "No" at bounding box center [657, 517] width 196 height 33
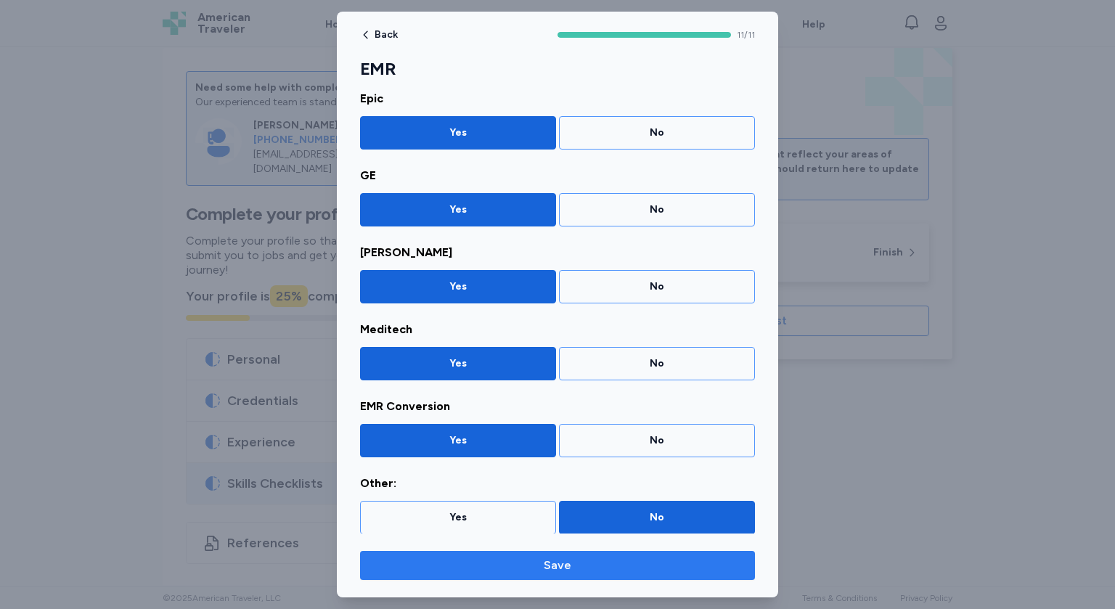
click at [574, 574] on span "Save" at bounding box center [558, 565] width 372 height 17
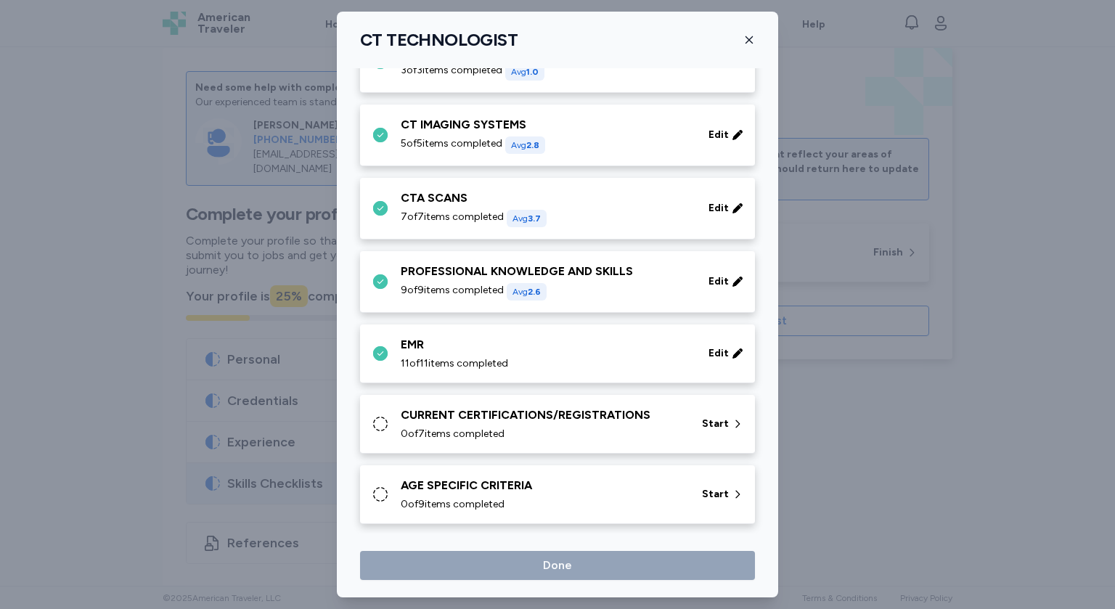
scroll to position [715, 0]
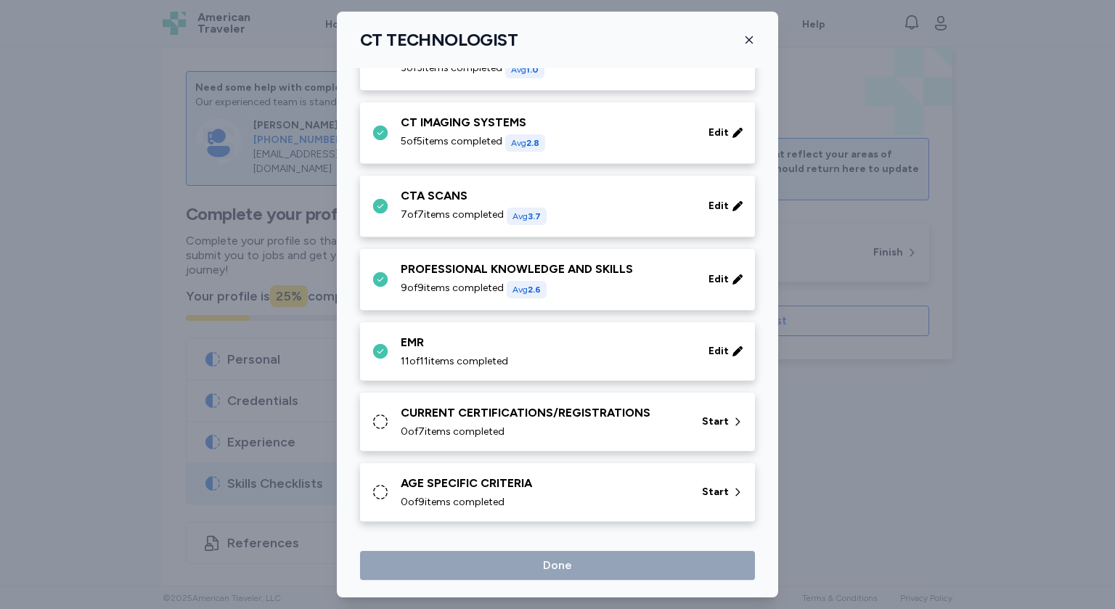
click at [527, 425] on div "0 of 7 items completed" at bounding box center [543, 432] width 284 height 15
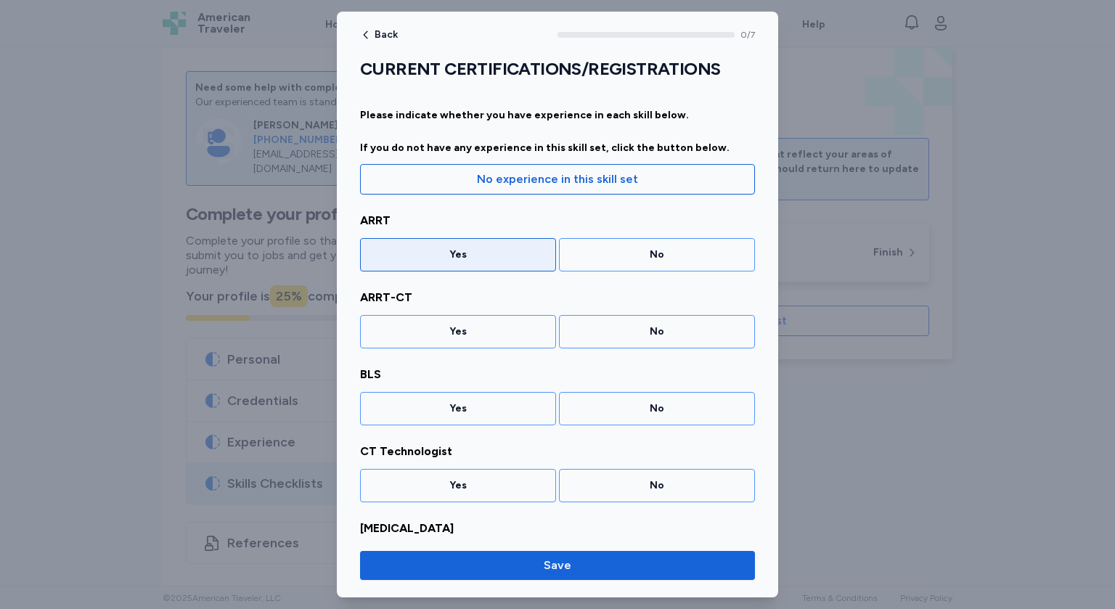
click at [524, 263] on div "Yes" at bounding box center [458, 254] width 196 height 33
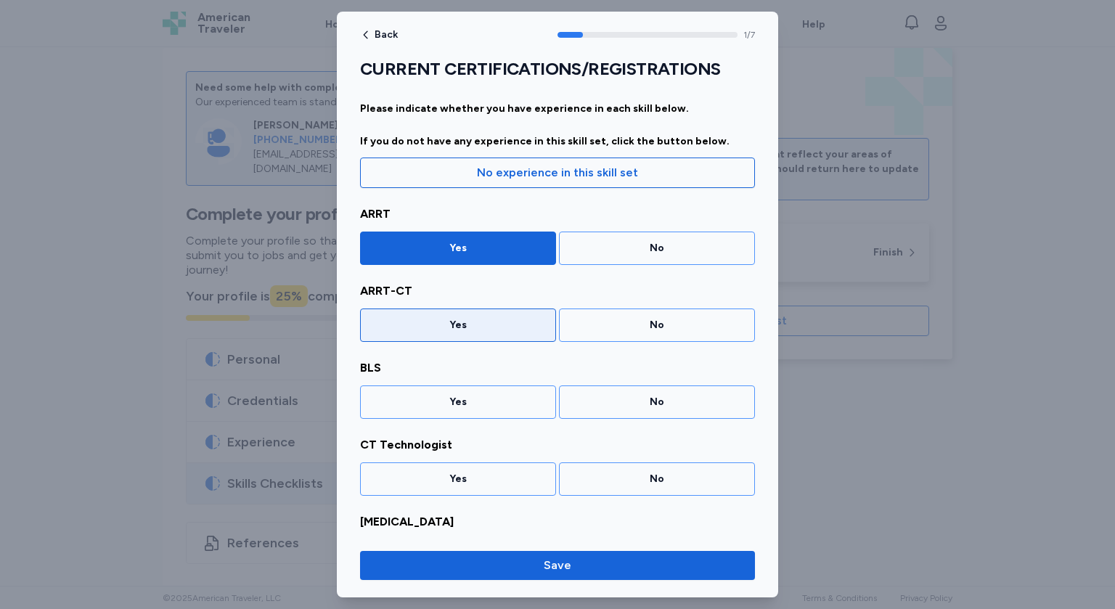
click at [487, 323] on div "Yes" at bounding box center [458, 325] width 177 height 15
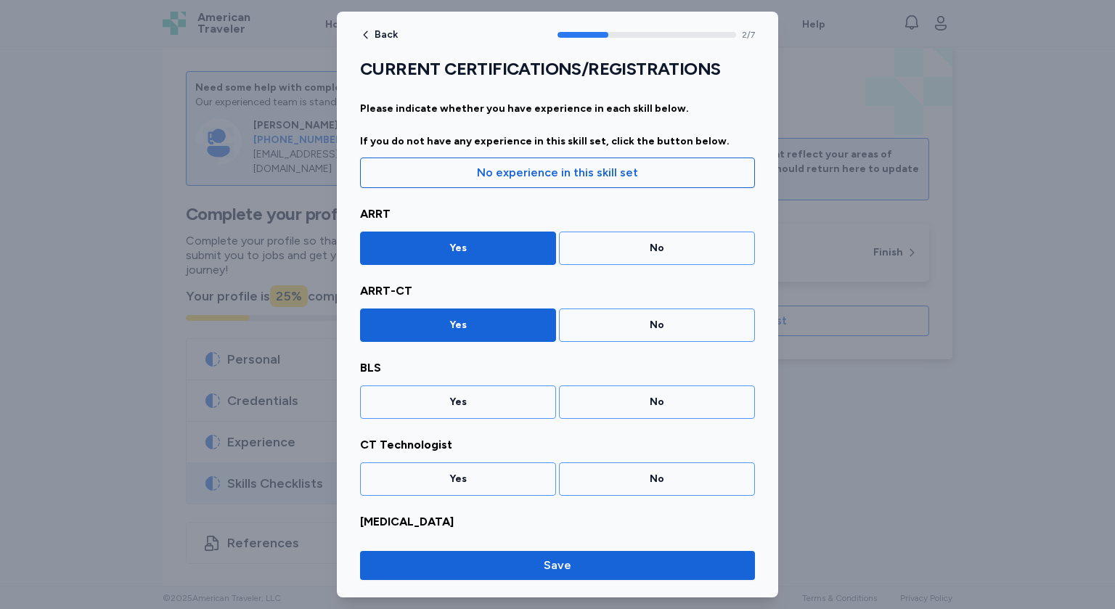
scroll to position [84, 0]
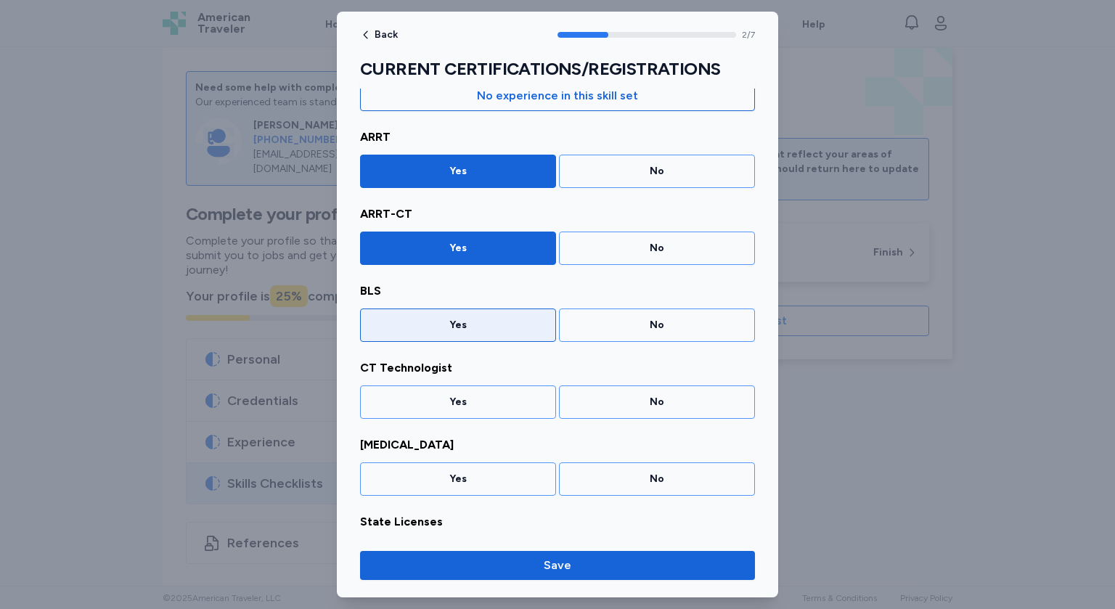
click at [487, 324] on div "Yes" at bounding box center [458, 325] width 177 height 15
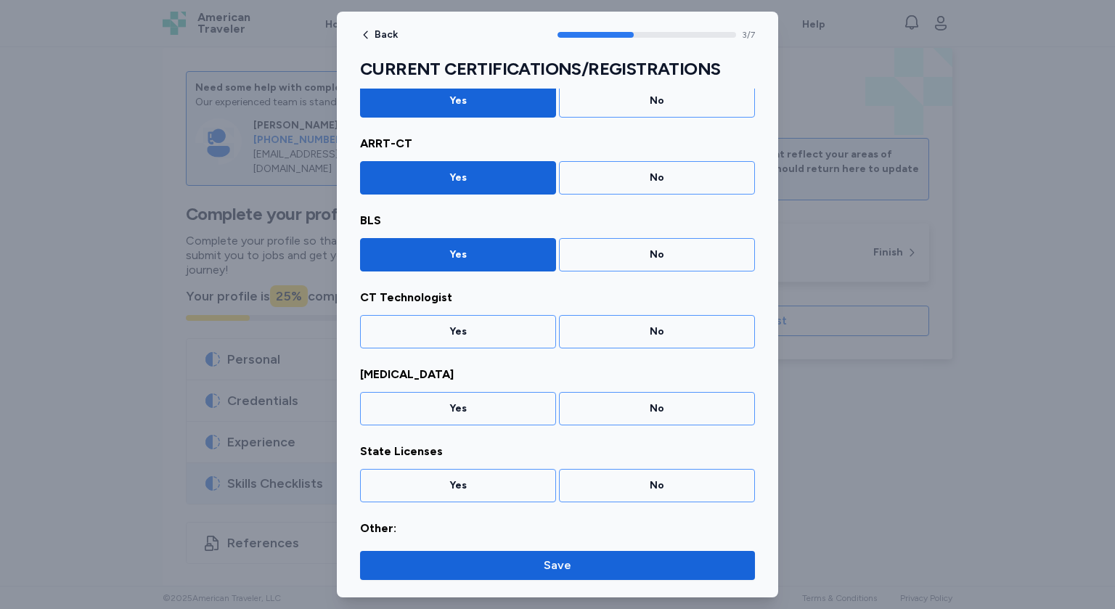
scroll to position [160, 0]
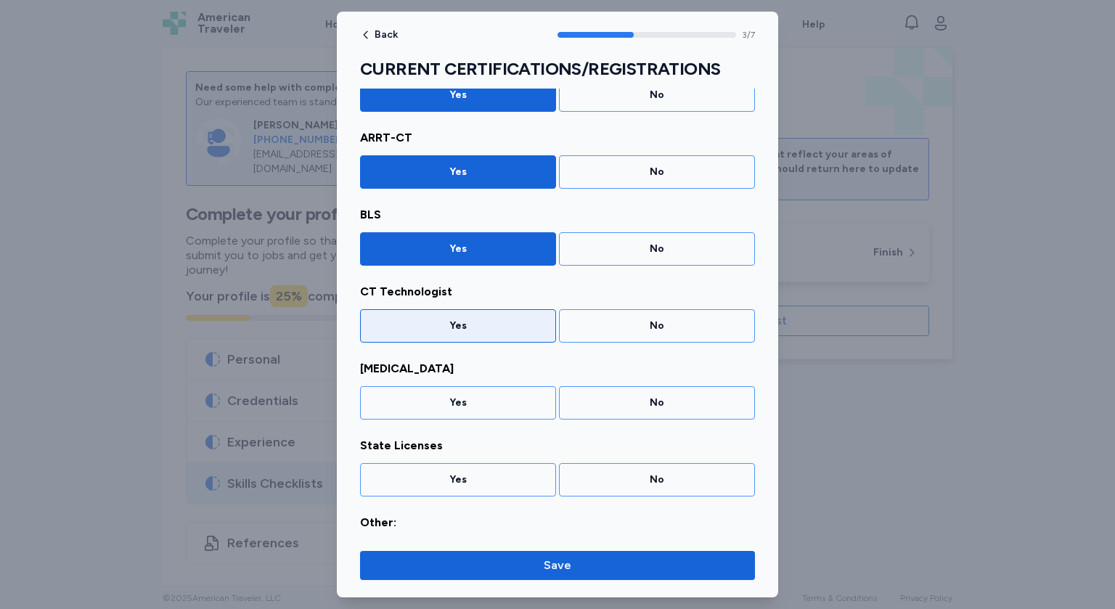
click at [488, 325] on div "Yes" at bounding box center [458, 326] width 177 height 15
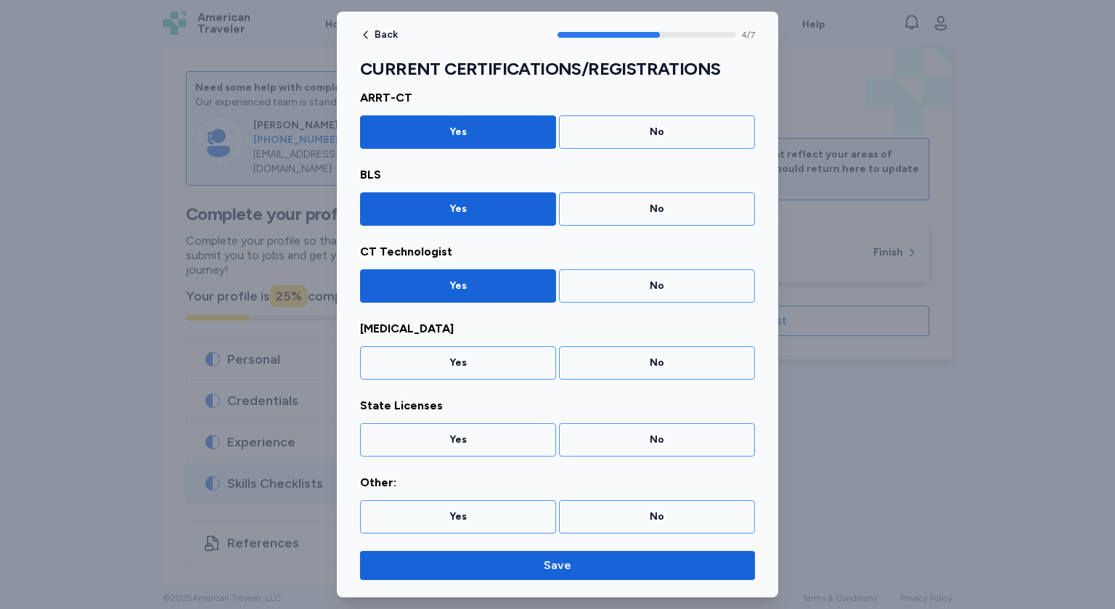
scroll to position [200, 0]
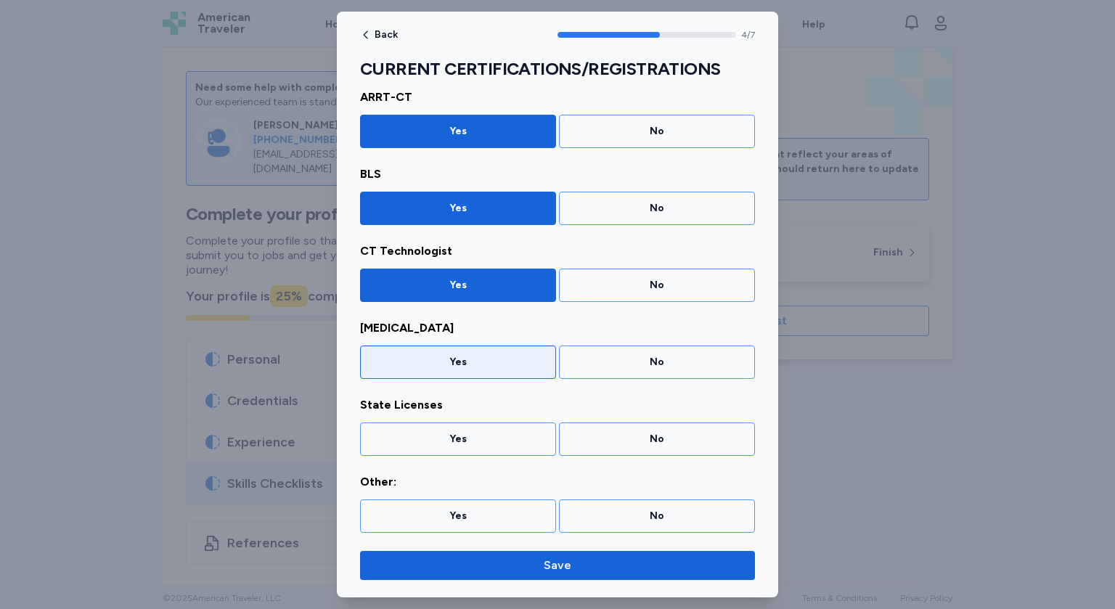
click at [484, 356] on div "Yes" at bounding box center [458, 362] width 177 height 15
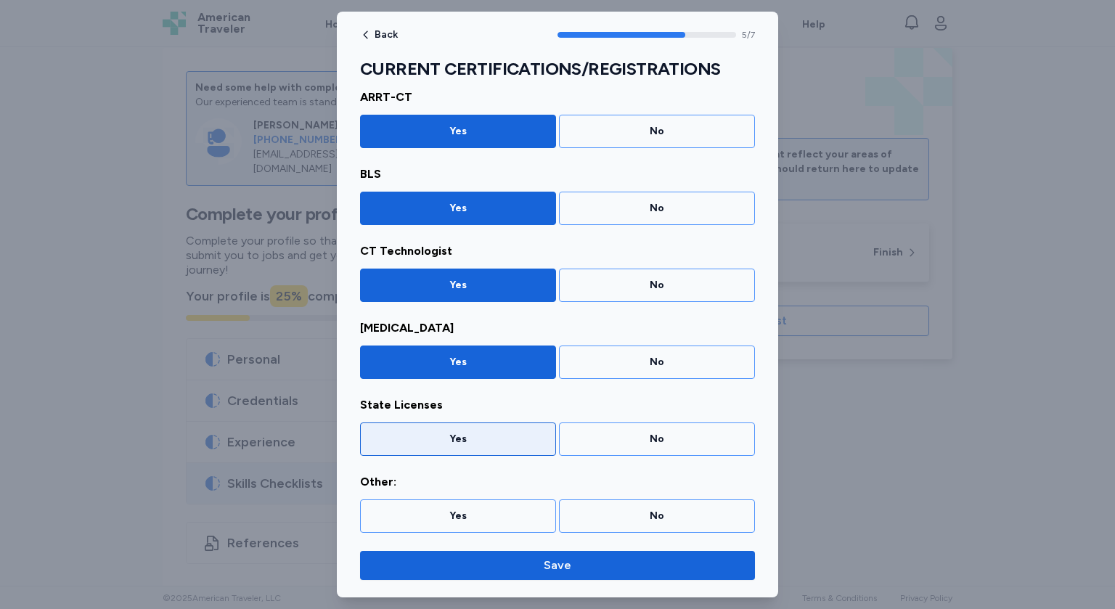
click at [466, 438] on div "Yes" at bounding box center [458, 439] width 177 height 15
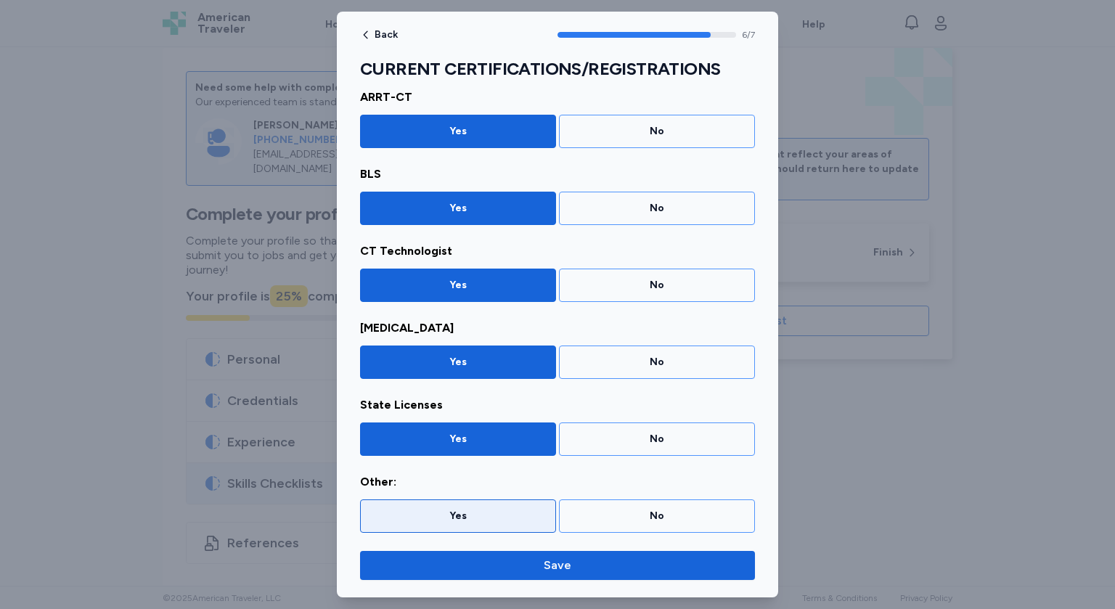
click at [501, 516] on div "Yes" at bounding box center [458, 516] width 177 height 15
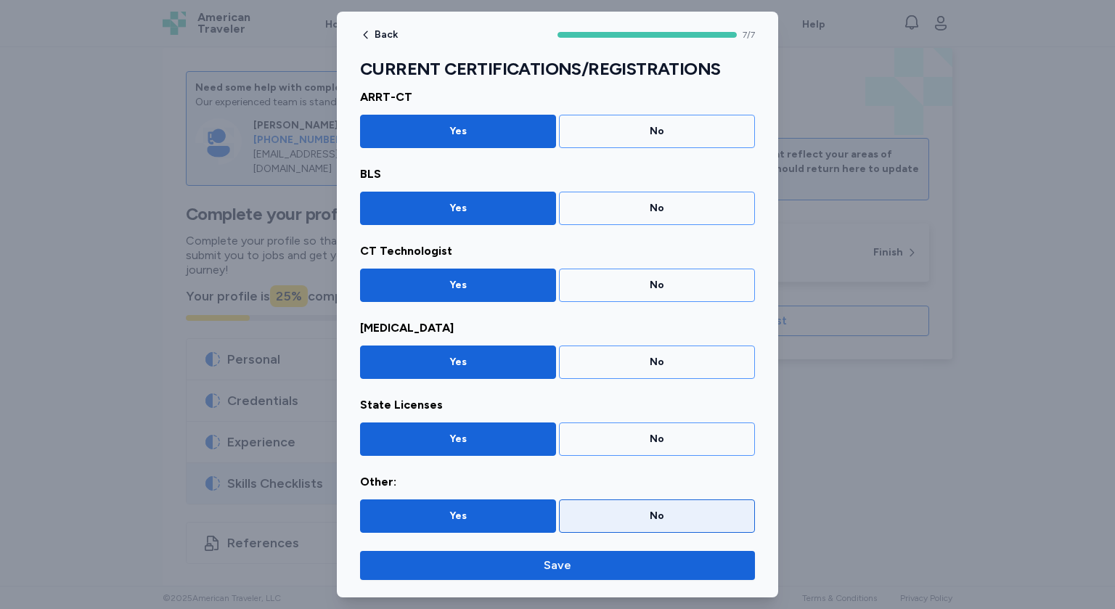
click at [595, 509] on div "No" at bounding box center [657, 516] width 177 height 15
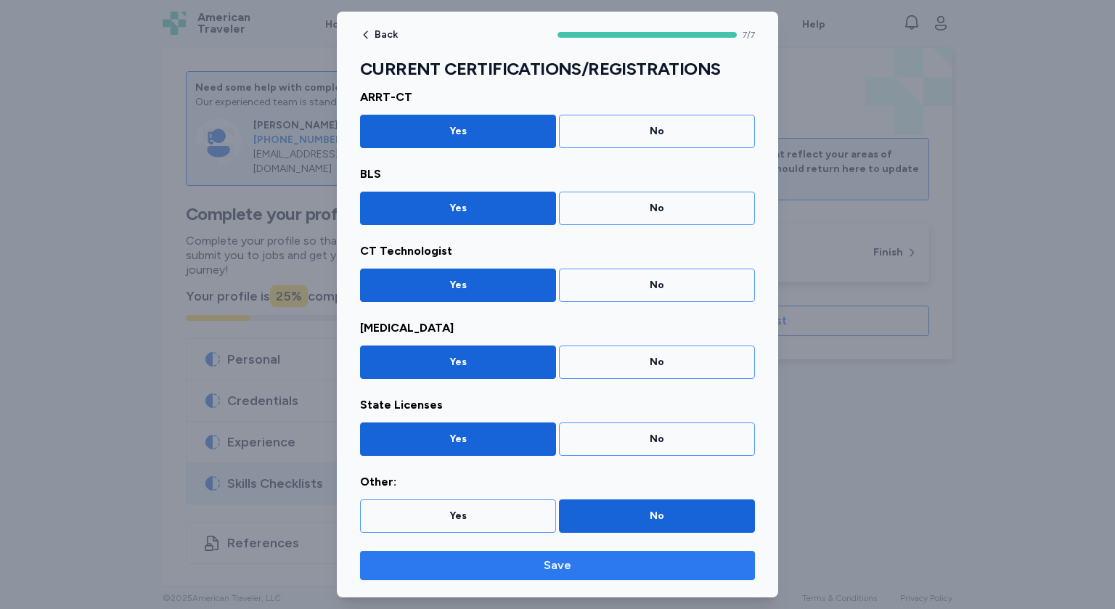
click at [558, 569] on span "Save" at bounding box center [558, 565] width 28 height 17
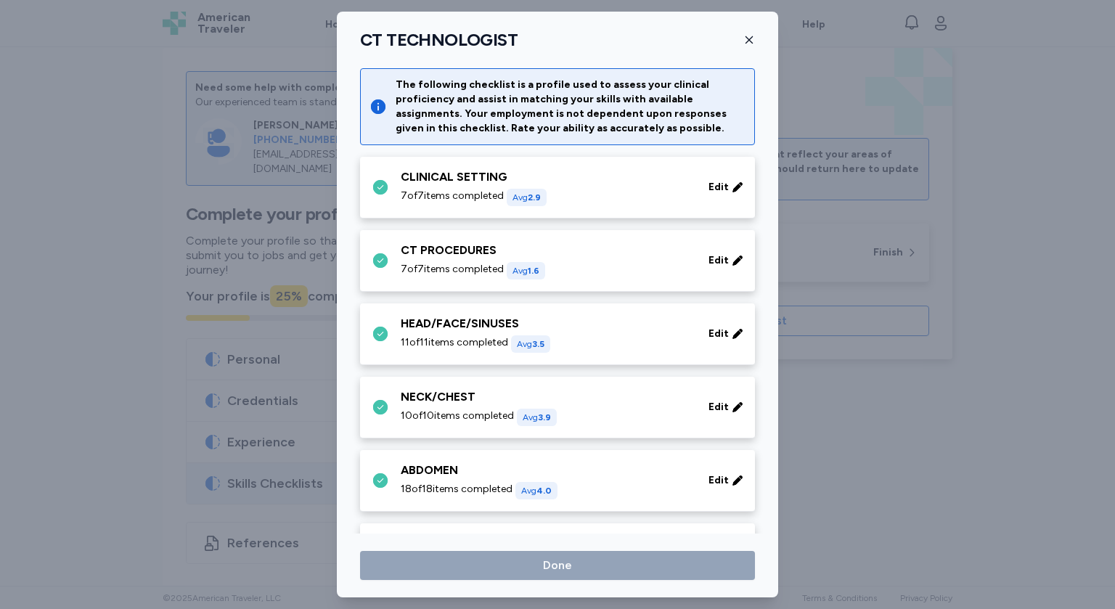
scroll to position [715, 0]
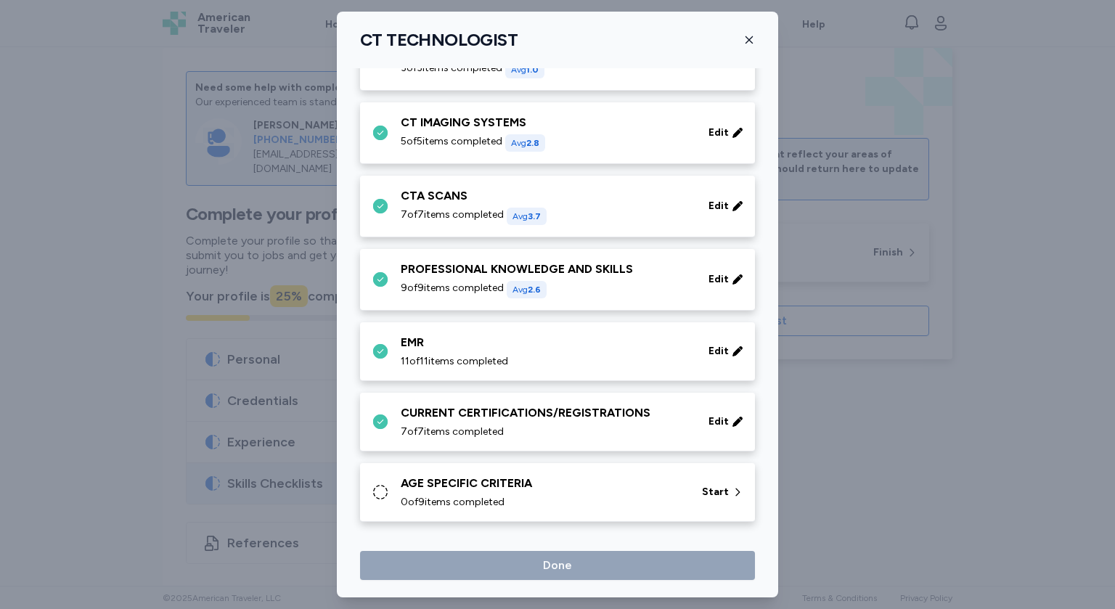
click at [564, 505] on div "0 of 9 items completed" at bounding box center [543, 502] width 284 height 15
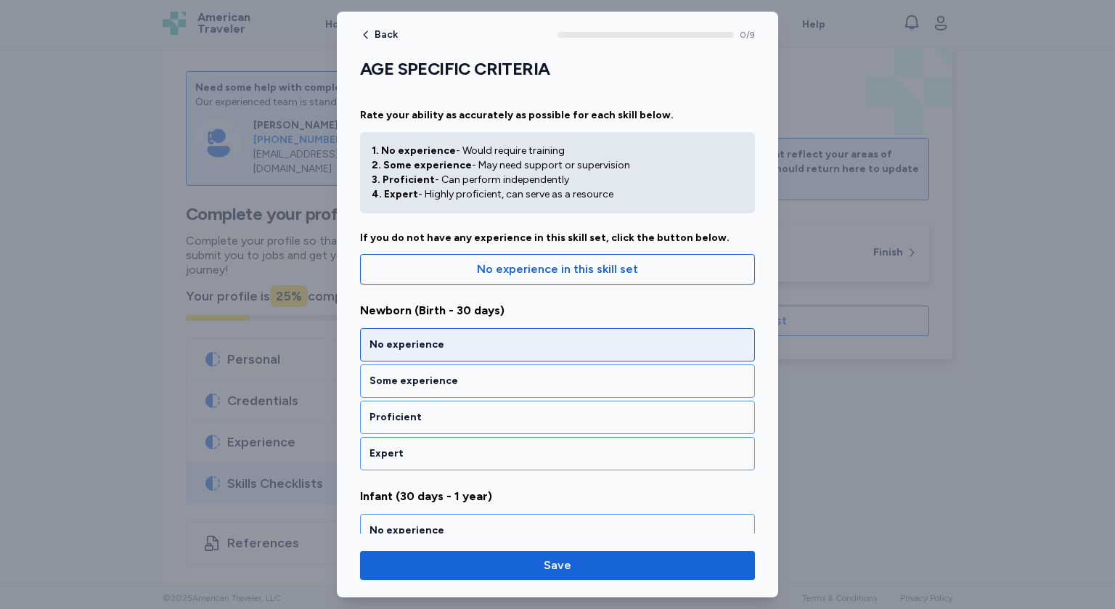
click at [467, 351] on div "No experience" at bounding box center [558, 345] width 376 height 15
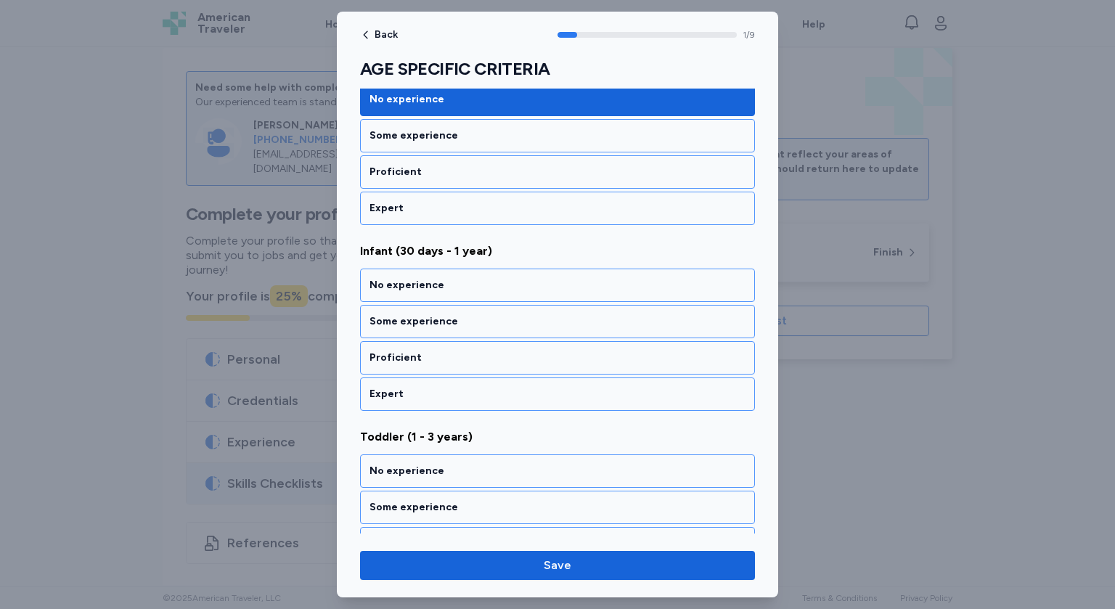
scroll to position [259, 0]
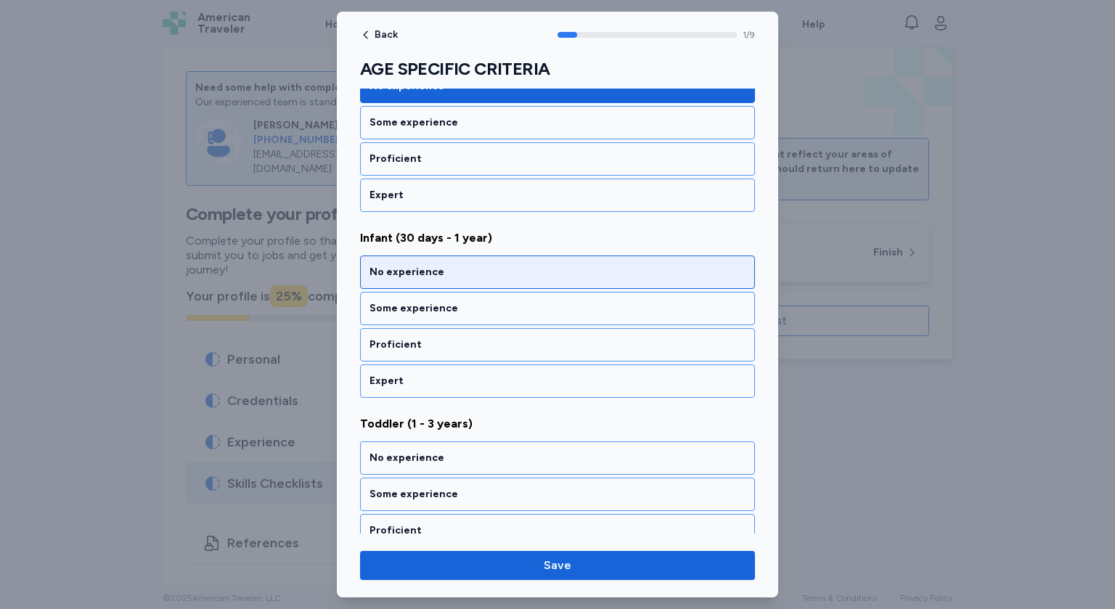
click at [459, 275] on div "No experience" at bounding box center [558, 272] width 376 height 15
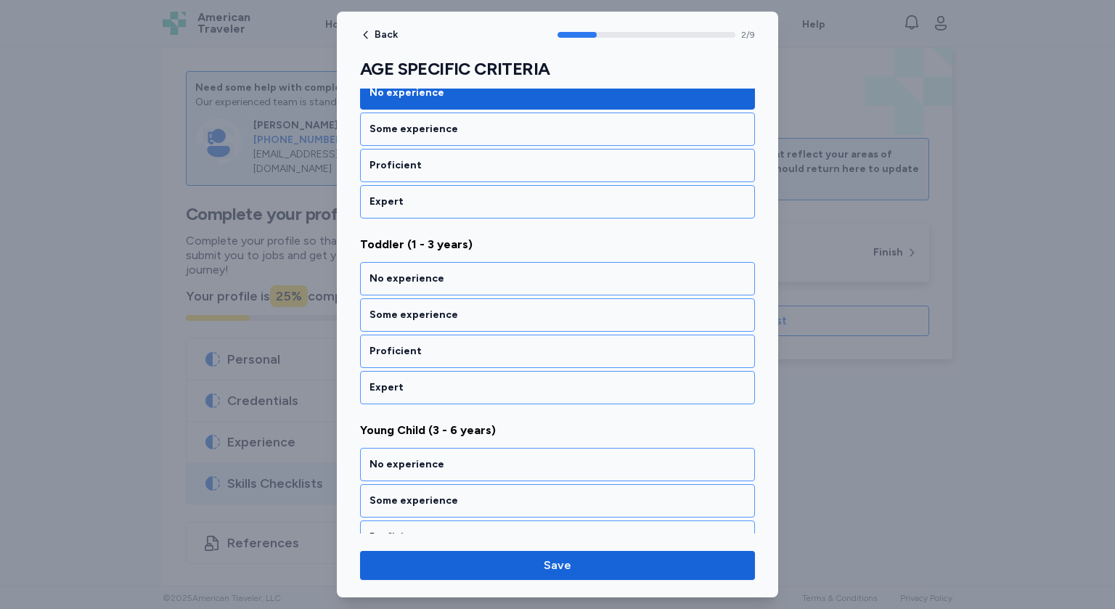
scroll to position [444, 0]
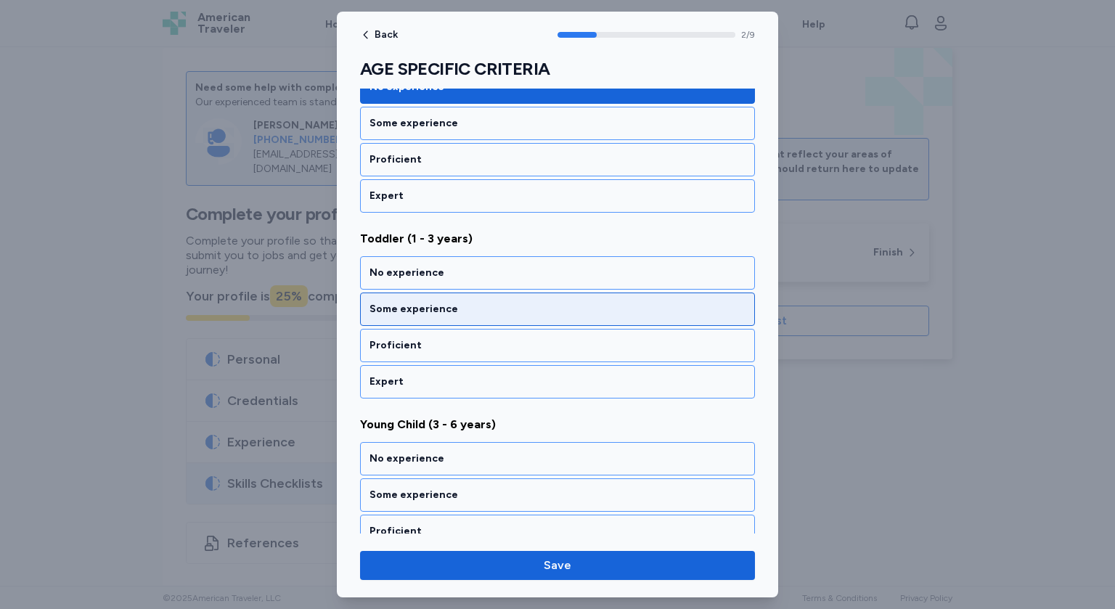
click at [452, 311] on div "Some experience" at bounding box center [558, 309] width 376 height 15
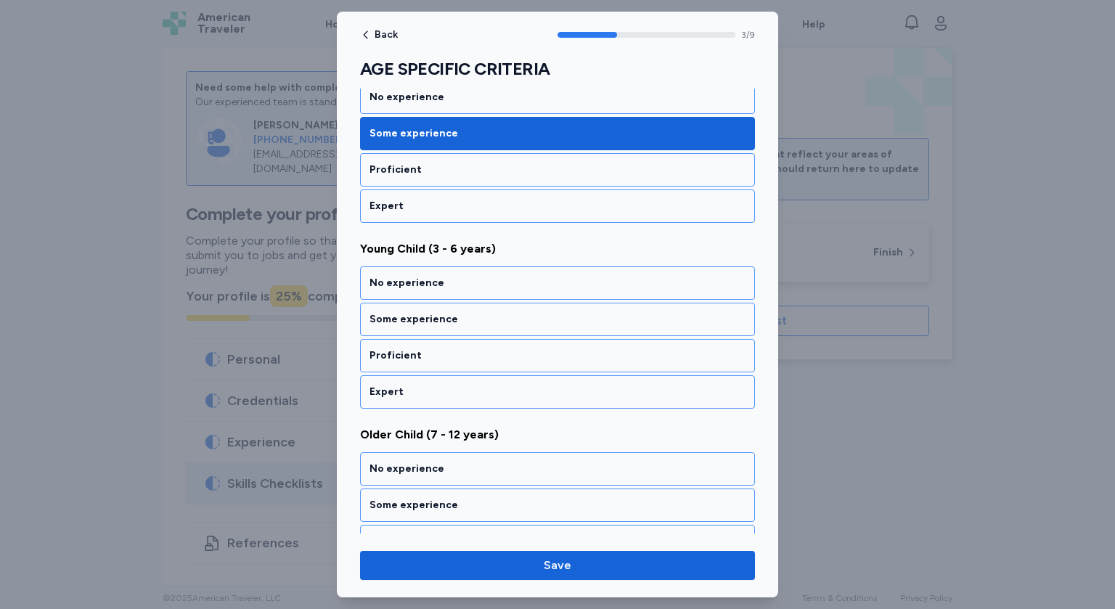
scroll to position [628, 0]
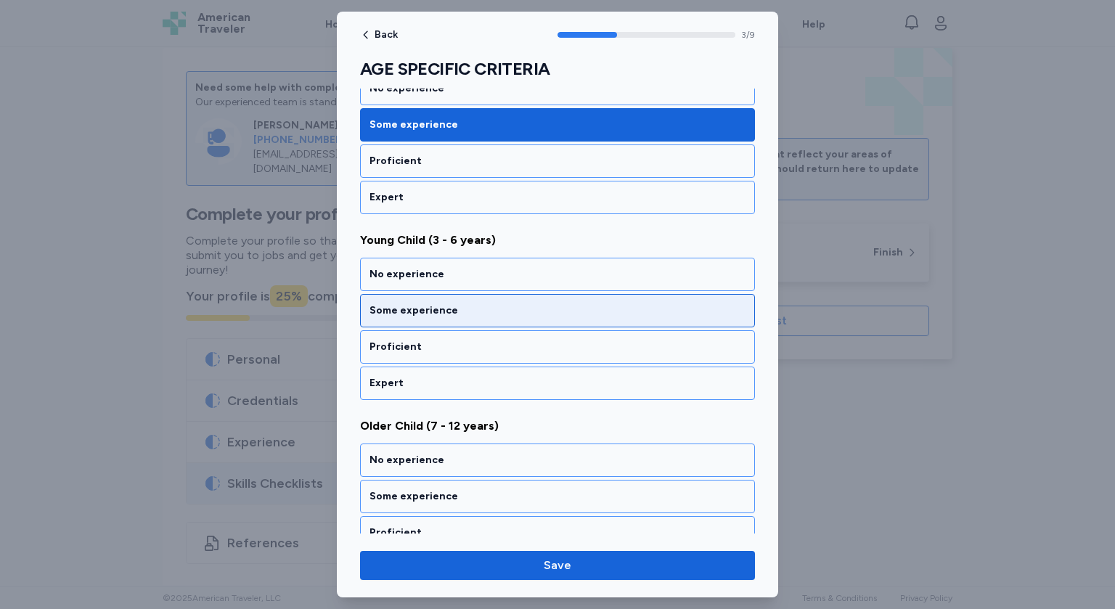
click at [453, 304] on div "Some experience" at bounding box center [558, 311] width 376 height 15
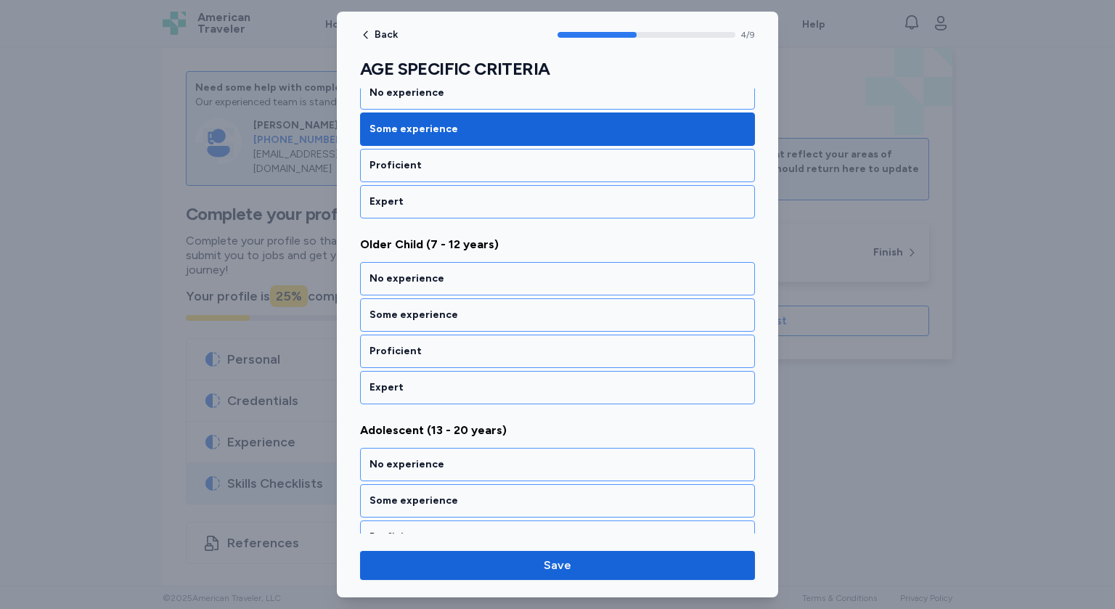
scroll to position [813, 0]
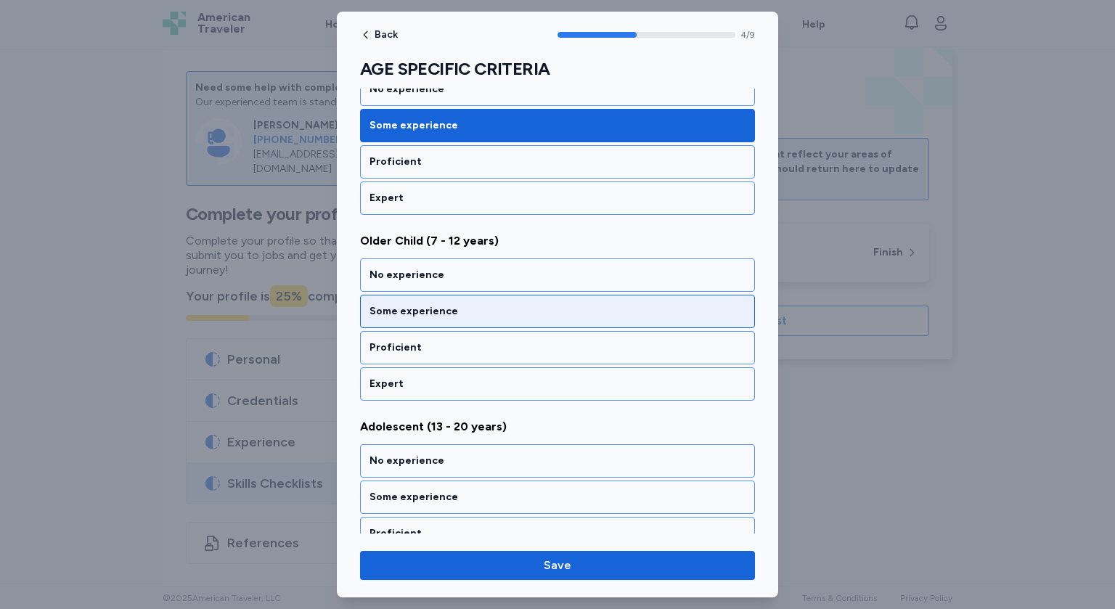
click at [451, 304] on div "Some experience" at bounding box center [558, 311] width 376 height 15
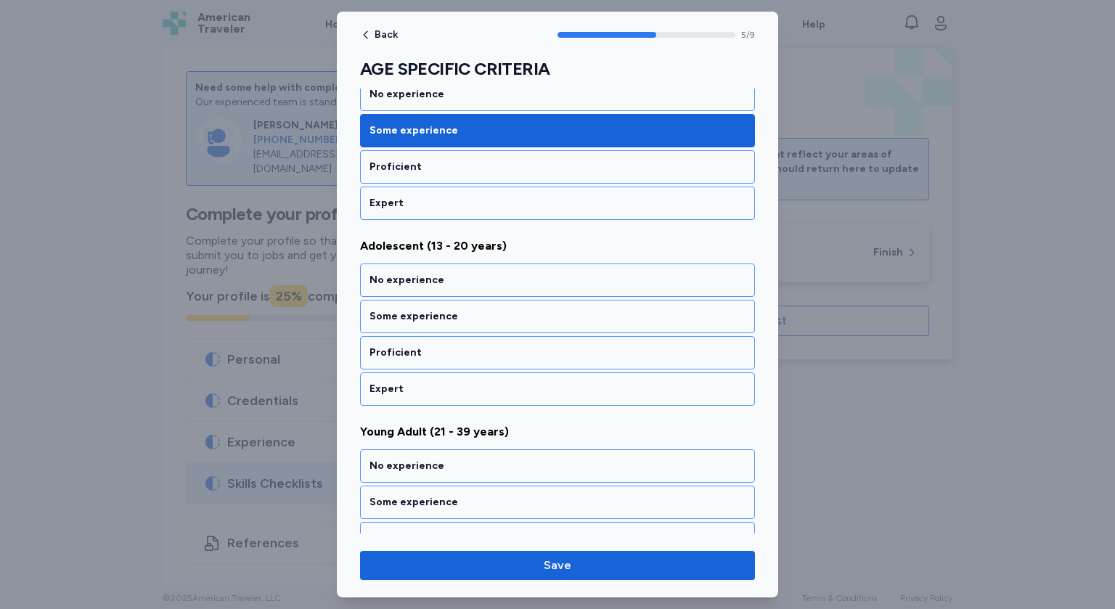
scroll to position [998, 0]
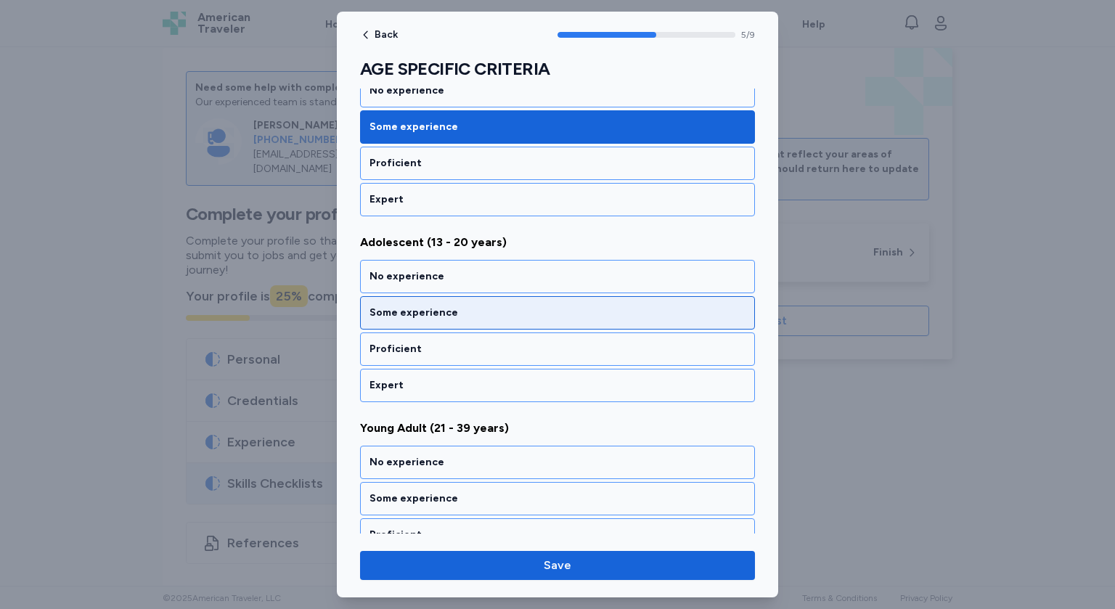
click at [455, 309] on div "Some experience" at bounding box center [558, 313] width 376 height 15
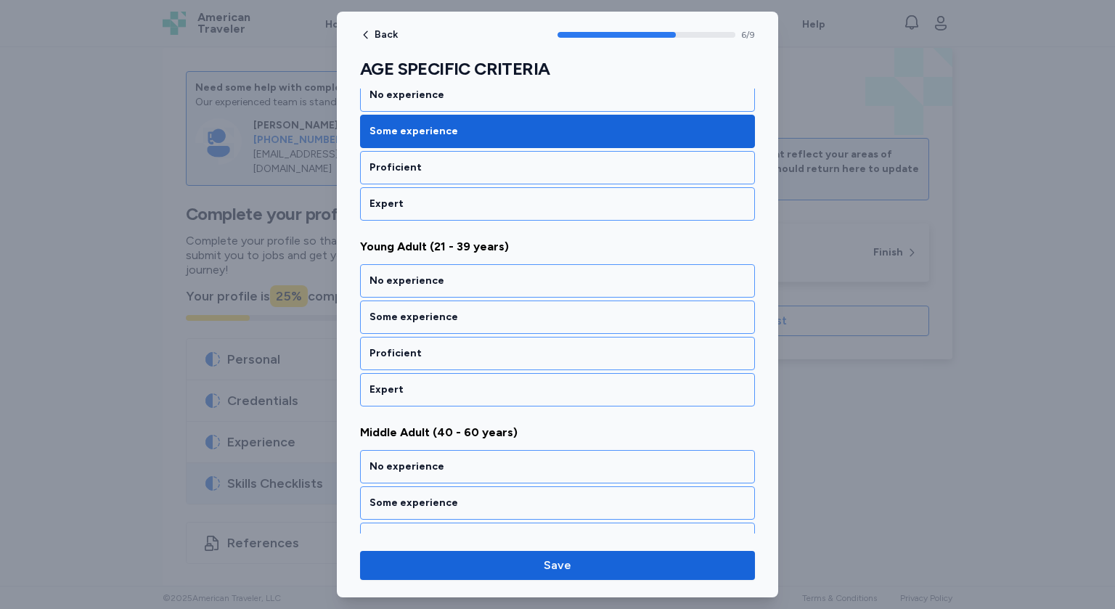
scroll to position [1182, 0]
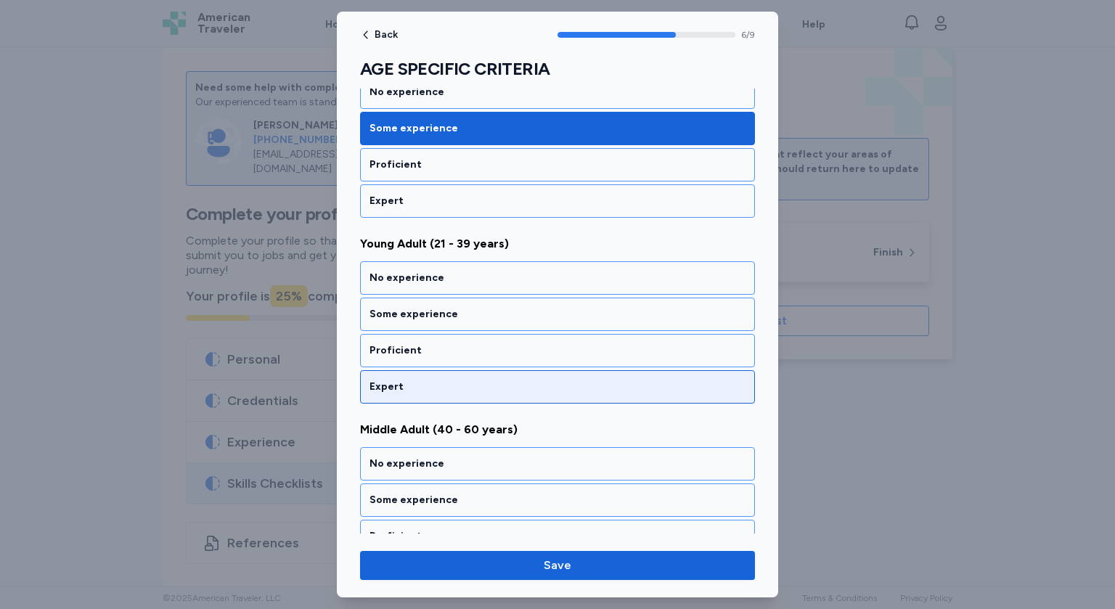
click at [423, 380] on div "Expert" at bounding box center [558, 387] width 376 height 15
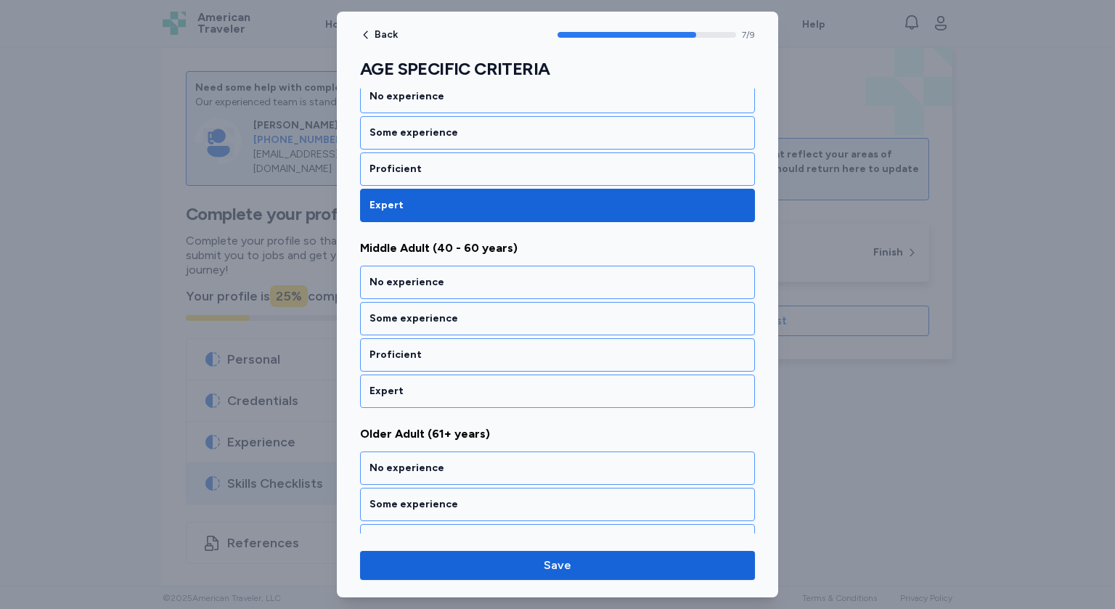
scroll to position [1367, 0]
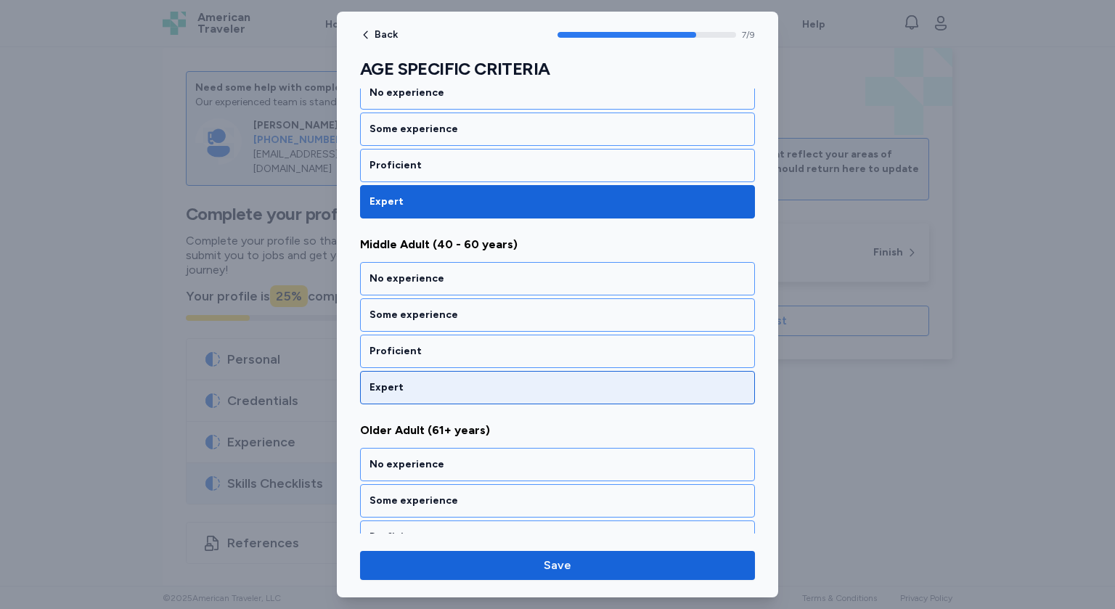
click at [428, 371] on div "Expert" at bounding box center [557, 387] width 395 height 33
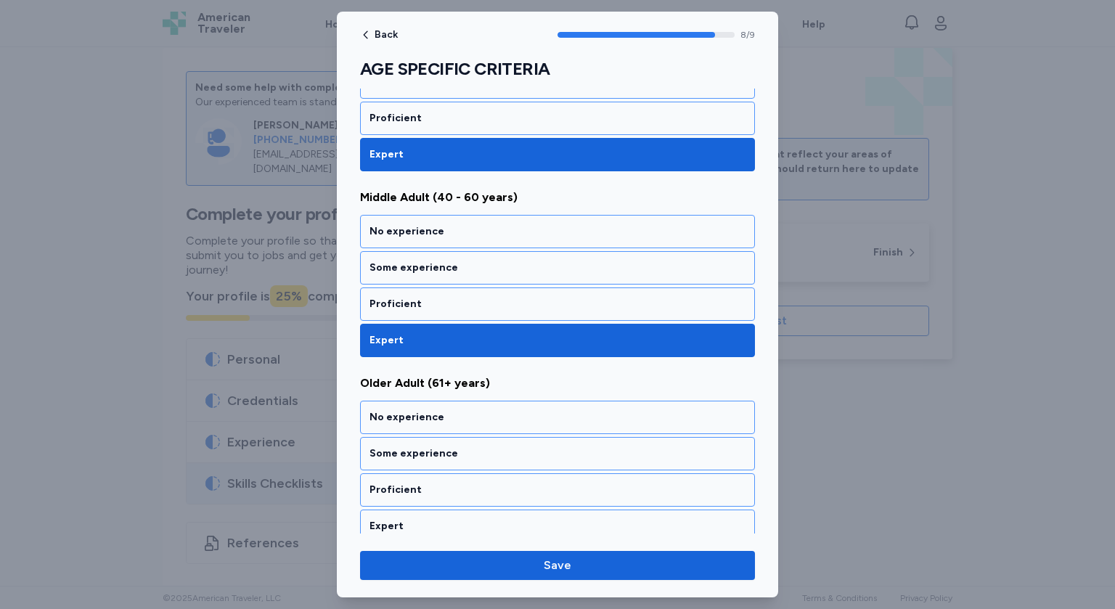
scroll to position [1416, 0]
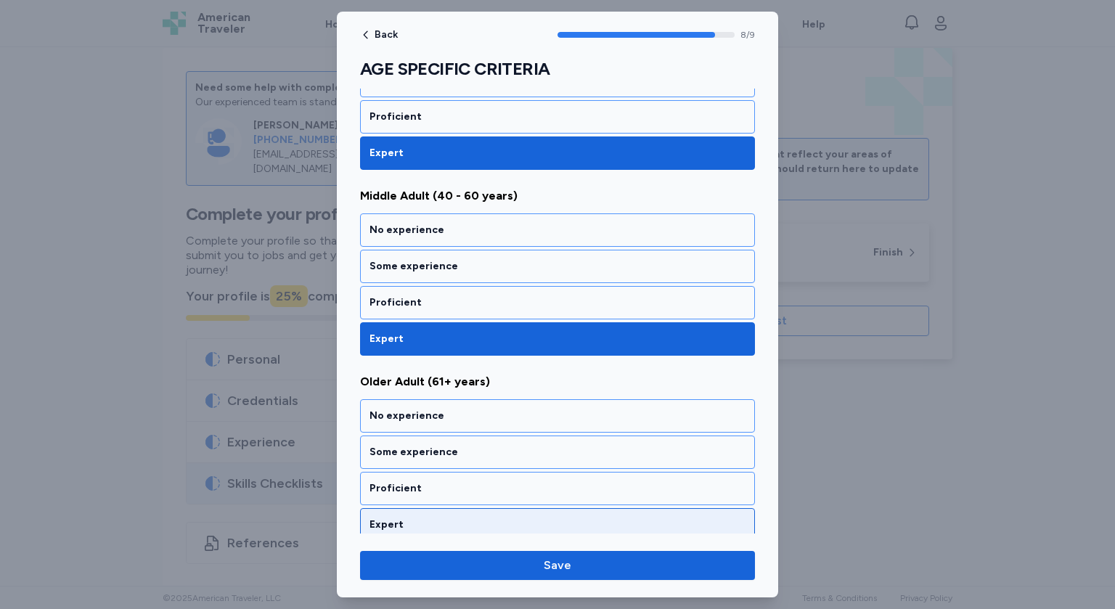
click at [407, 508] on div "Expert" at bounding box center [557, 524] width 395 height 33
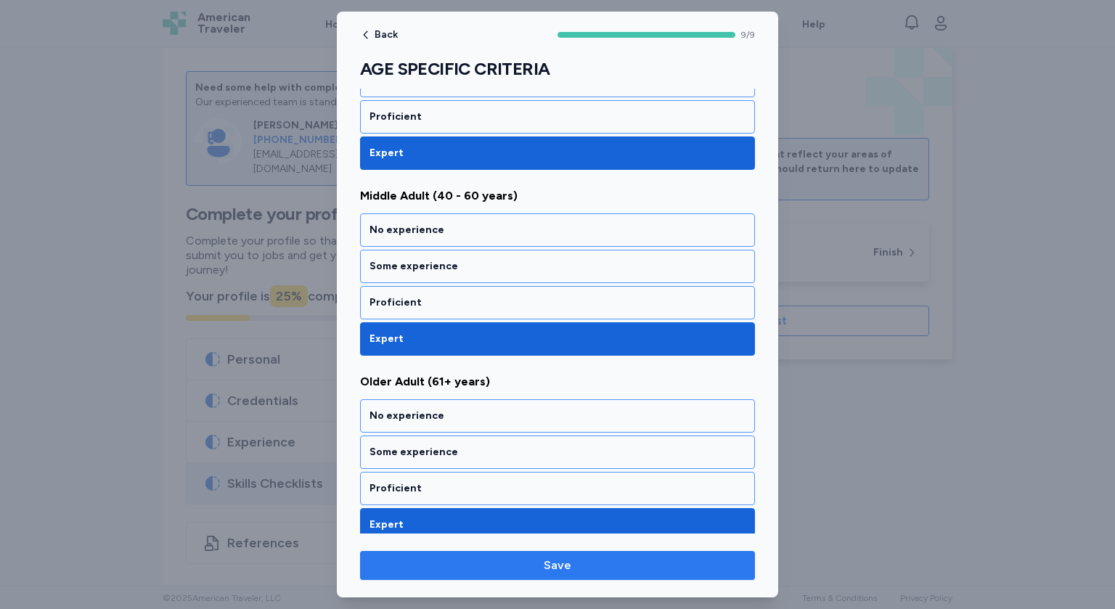
click at [492, 562] on span "Save" at bounding box center [558, 565] width 372 height 17
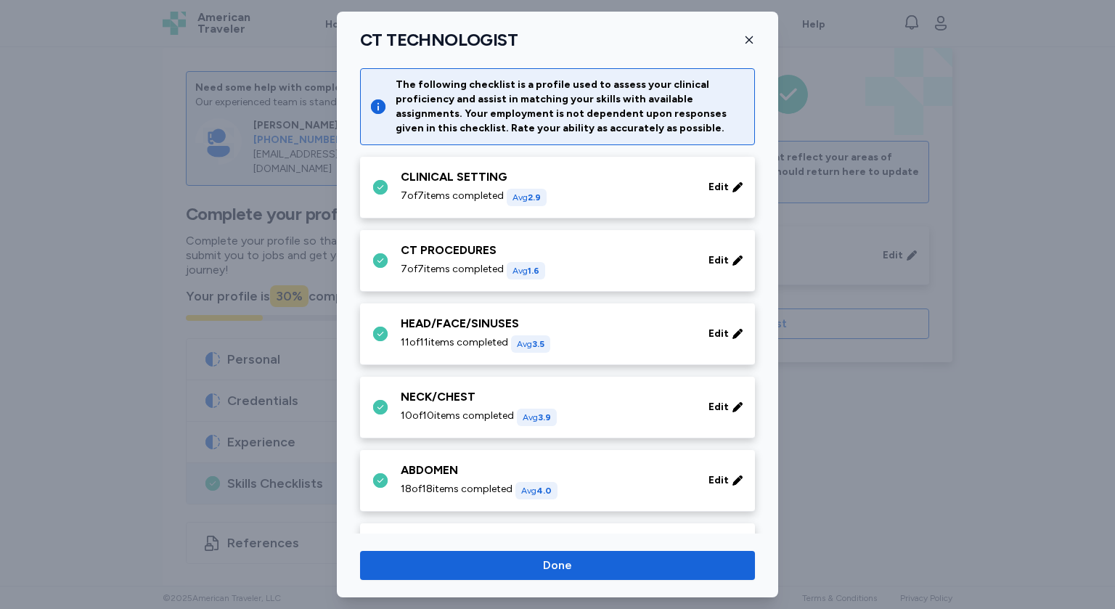
scroll to position [715, 0]
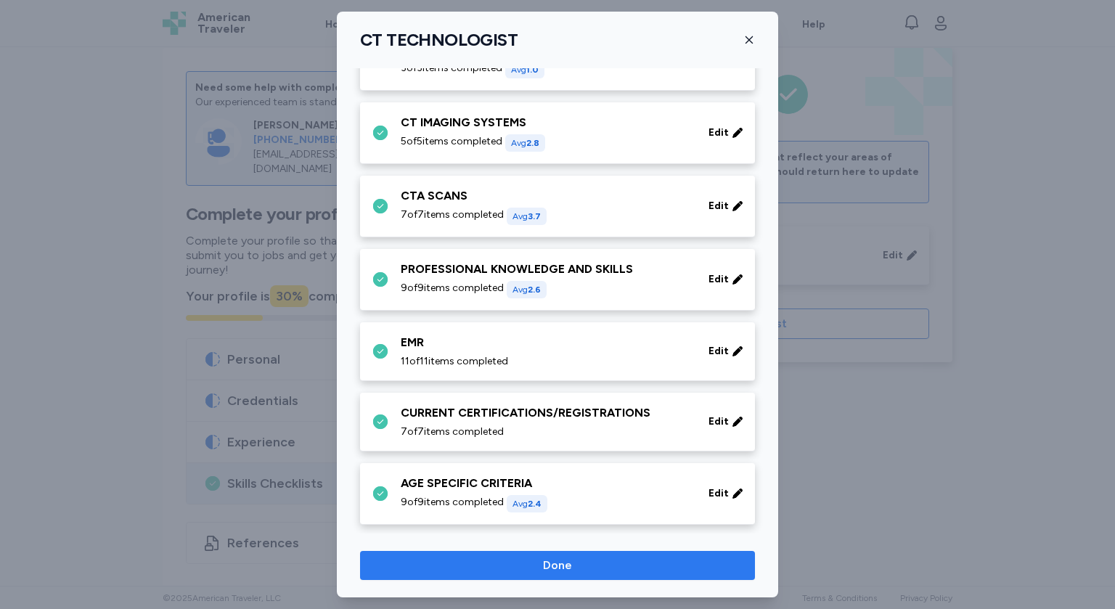
click at [566, 569] on span "Done" at bounding box center [557, 565] width 29 height 17
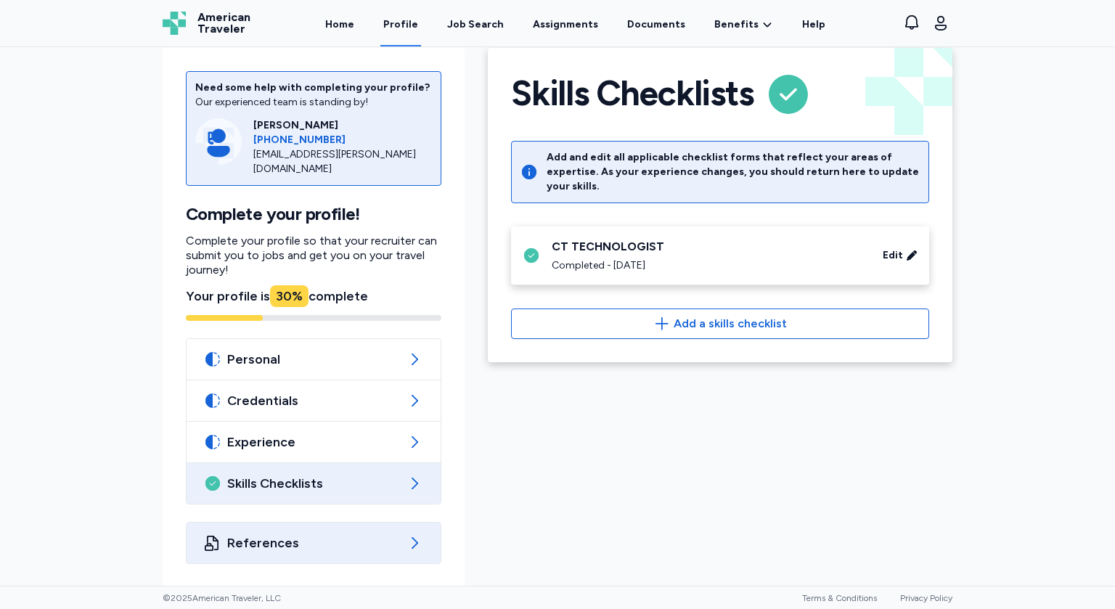
click at [354, 547] on span "References" at bounding box center [313, 542] width 173 height 17
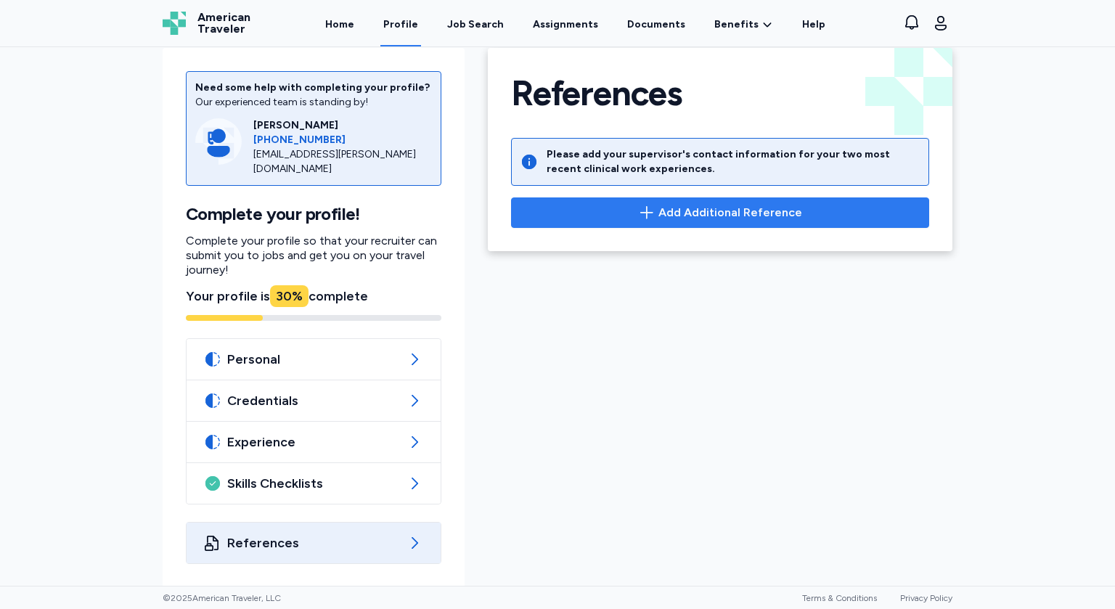
click at [698, 219] on span "Add Additional Reference" at bounding box center [731, 212] width 144 height 17
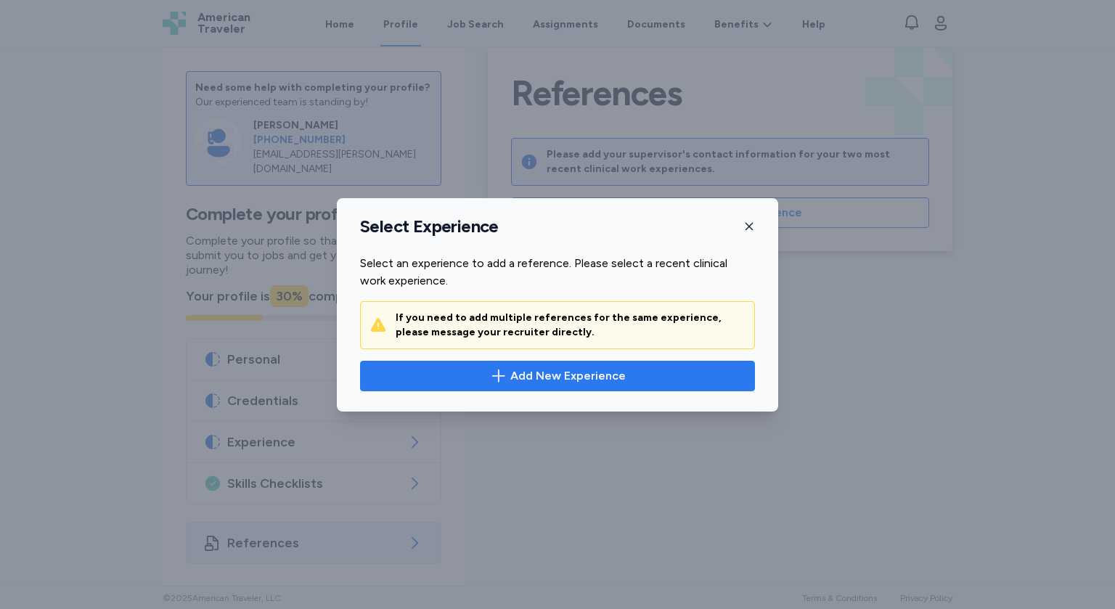
click at [570, 386] on button "Add New Experience" at bounding box center [557, 376] width 395 height 31
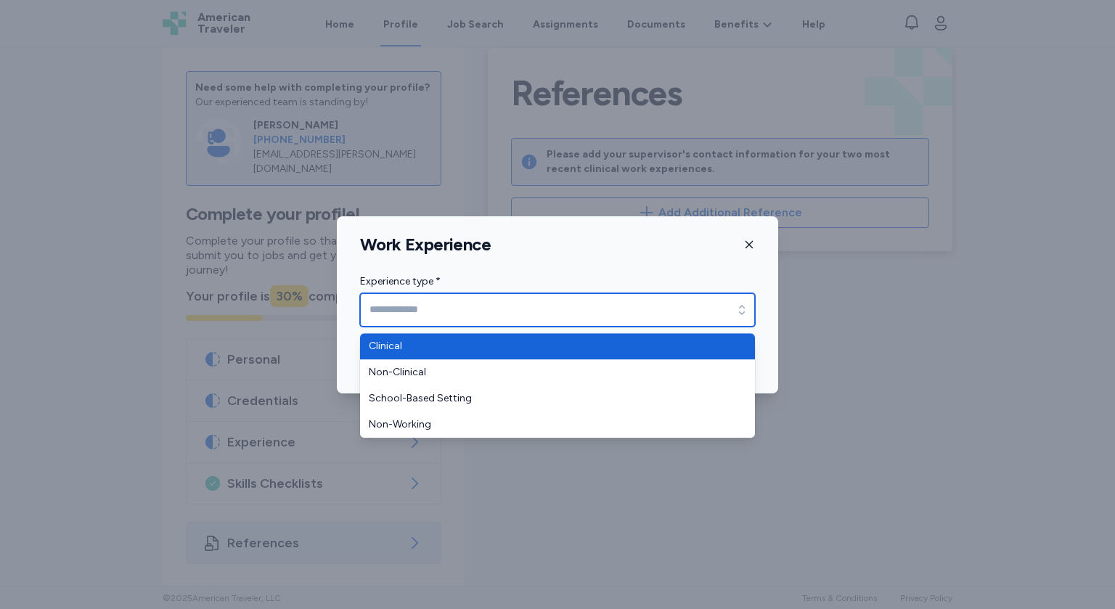
click at [449, 309] on input "Experience type *" at bounding box center [557, 309] width 395 height 33
type input "********"
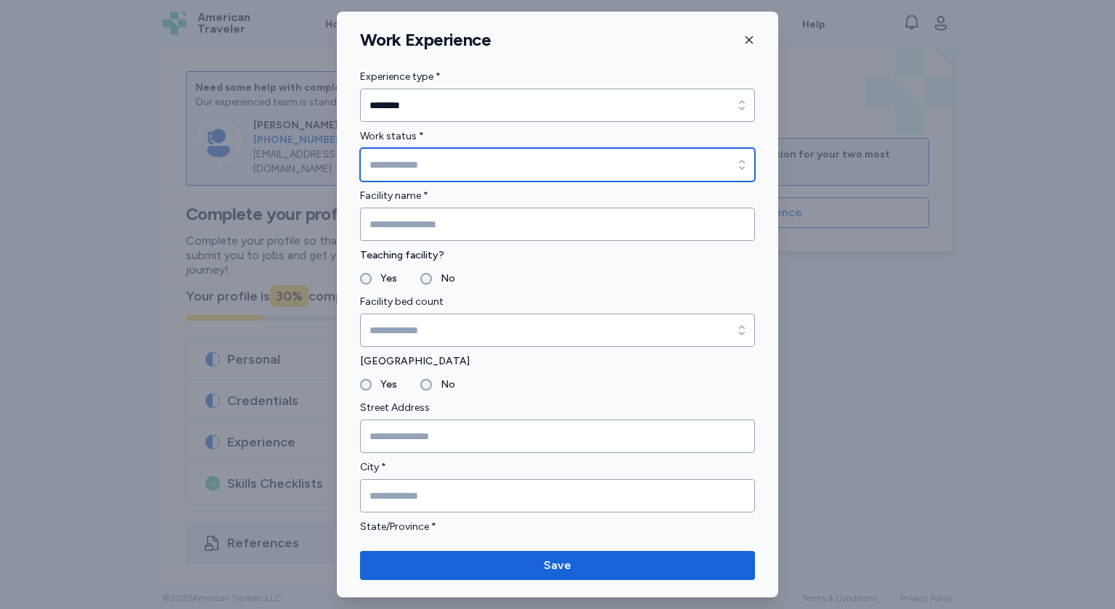
click at [465, 163] on input "Work status *" at bounding box center [557, 164] width 395 height 33
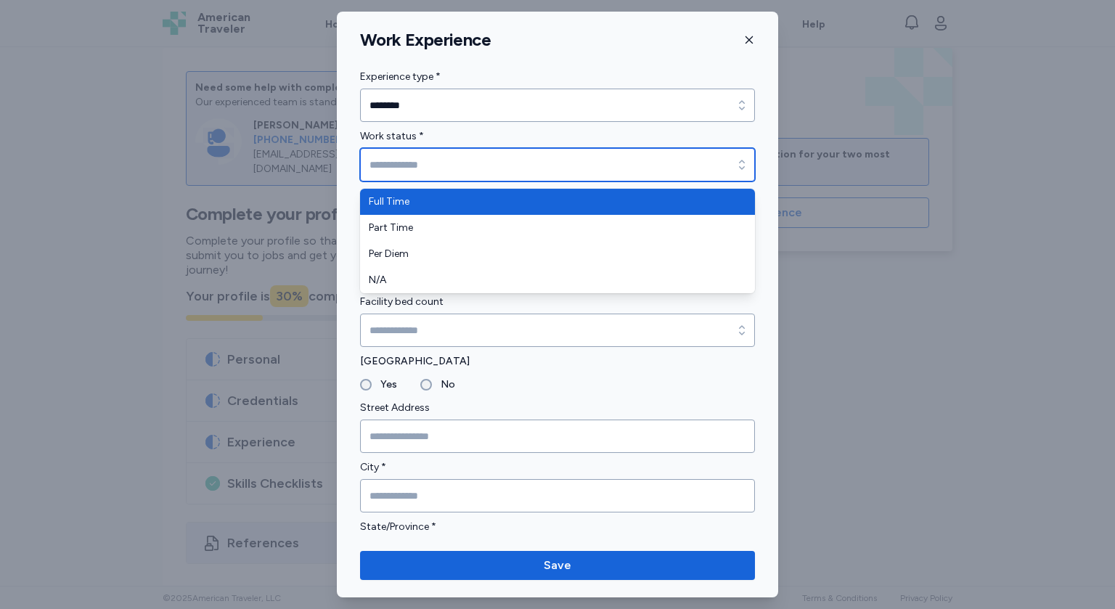
type input "*********"
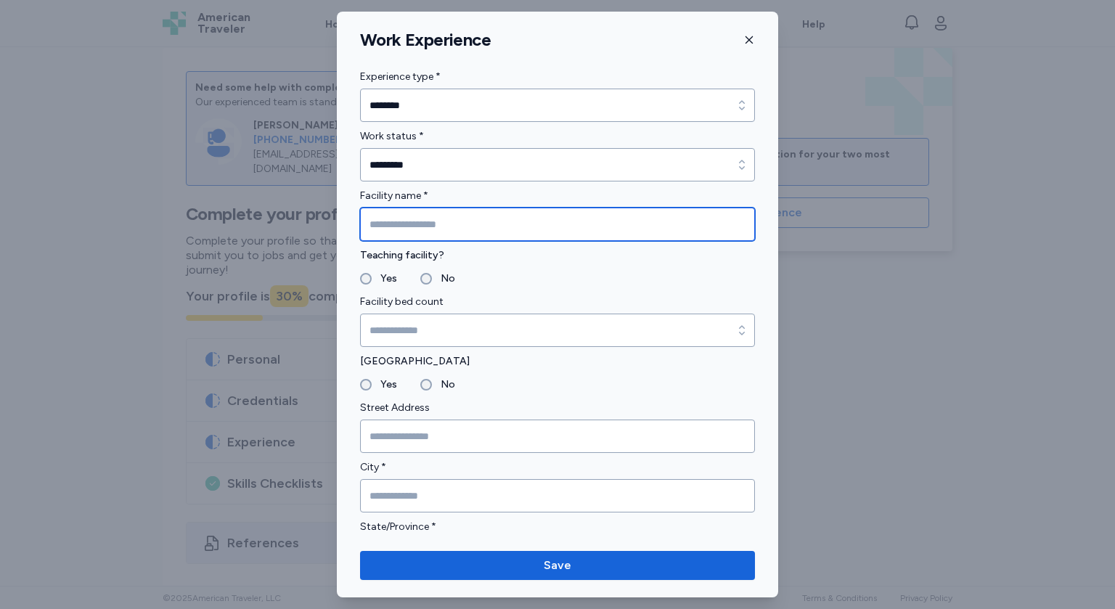
click at [409, 224] on input "Facility name *" at bounding box center [557, 224] width 395 height 33
type input "**********"
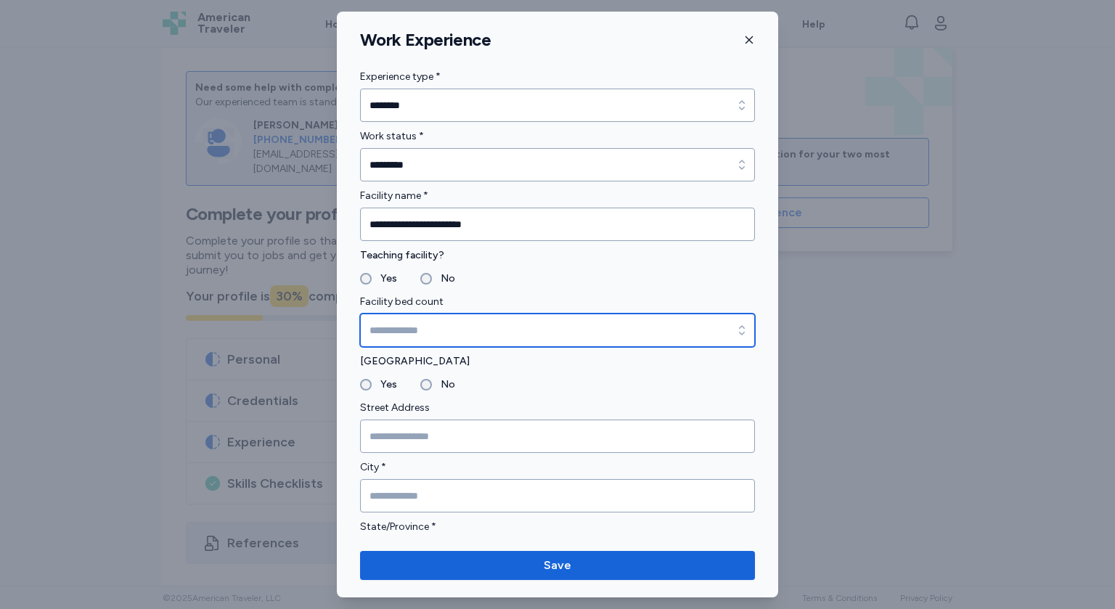
click at [409, 325] on input "Facility bed count" at bounding box center [557, 330] width 395 height 33
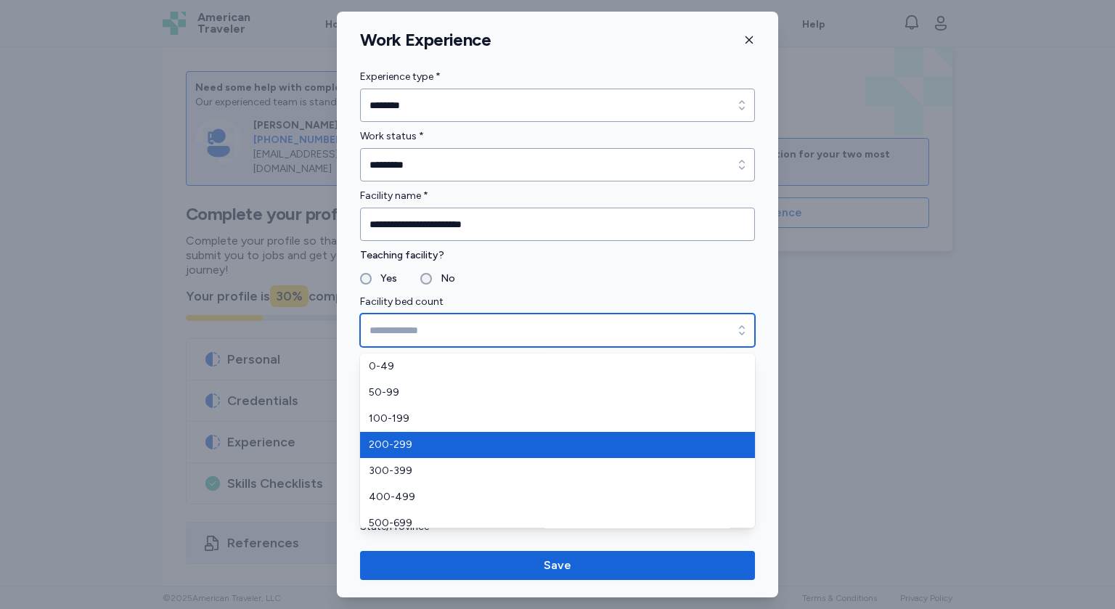
scroll to position [35, 0]
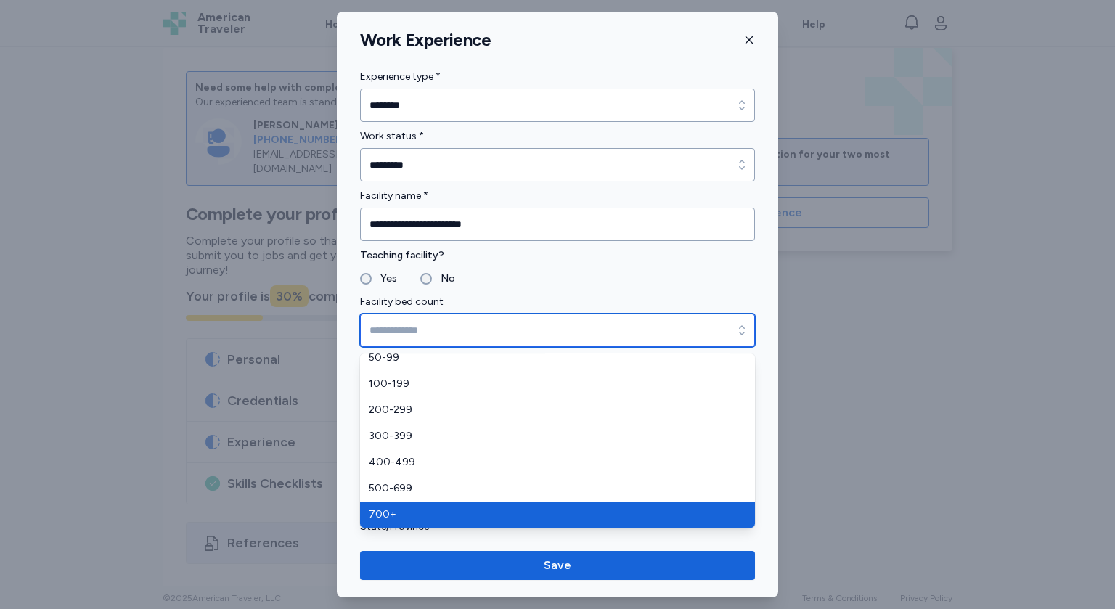
type input "****"
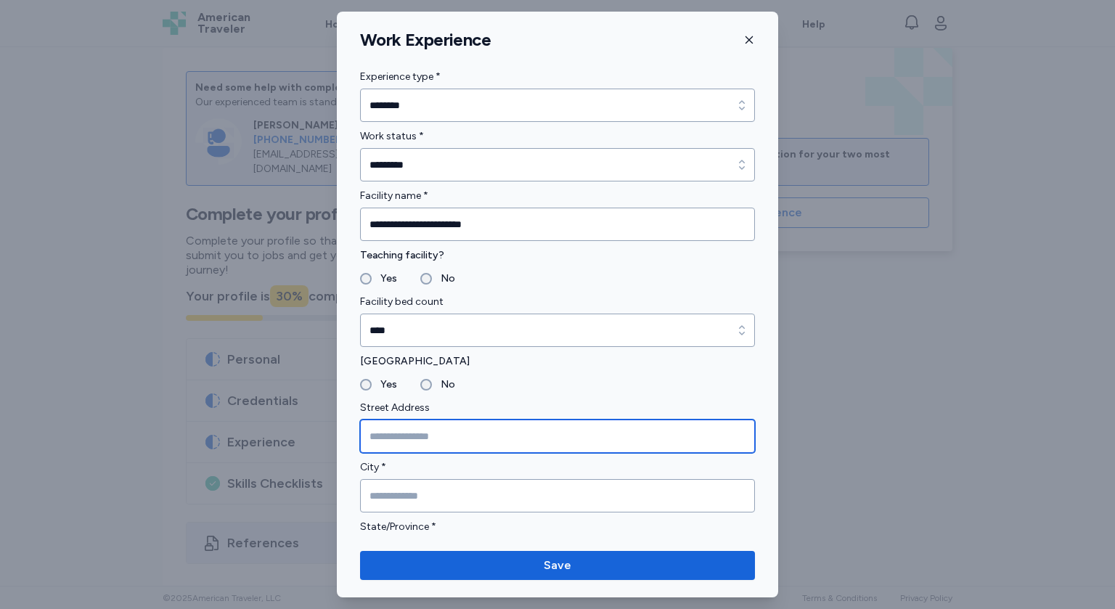
click at [405, 427] on input "Street Address" at bounding box center [557, 436] width 395 height 33
click at [428, 439] on input "**********" at bounding box center [557, 436] width 395 height 33
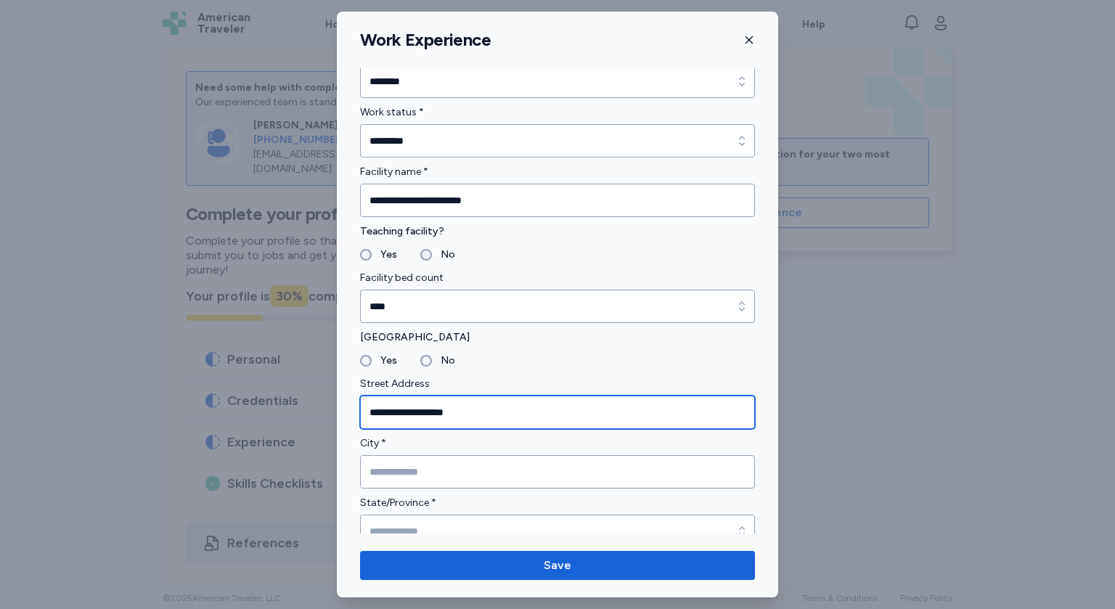
scroll to position [32, 0]
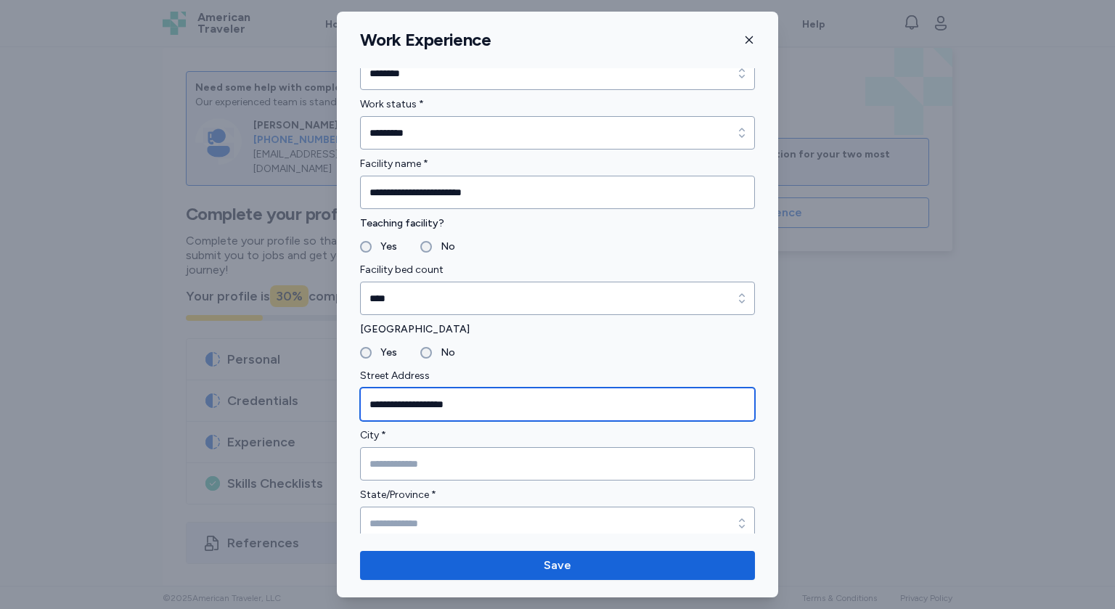
click at [420, 412] on input "**********" at bounding box center [557, 404] width 395 height 33
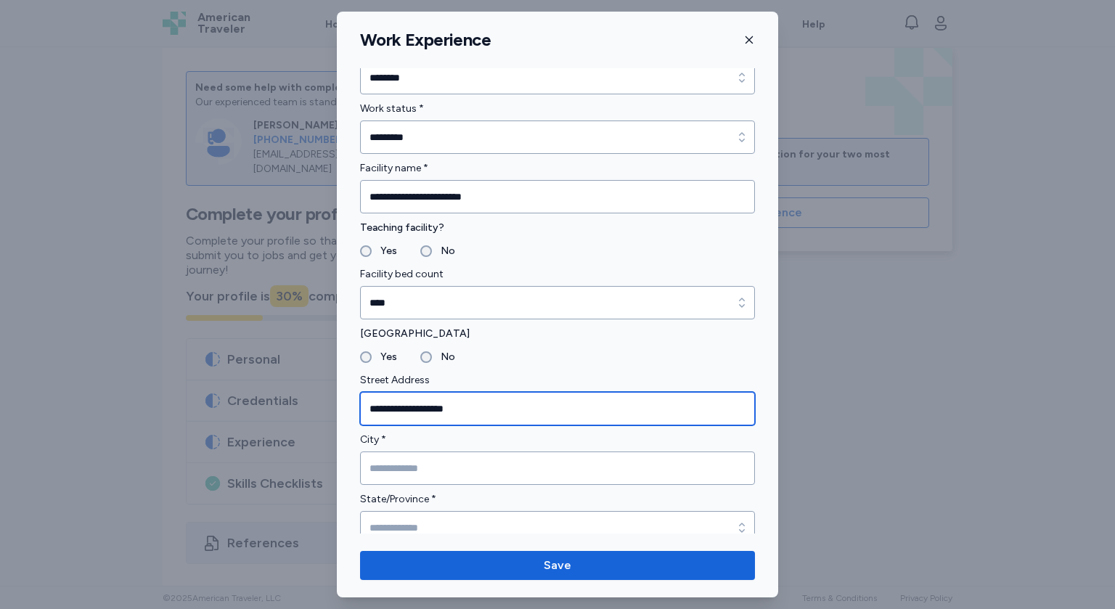
click at [424, 407] on input "**********" at bounding box center [557, 408] width 395 height 33
click at [434, 410] on input "**********" at bounding box center [557, 408] width 395 height 33
drag, startPoint x: 442, startPoint y: 410, endPoint x: 396, endPoint y: 409, distance: 46.5
click at [396, 409] on input "**********" at bounding box center [557, 408] width 395 height 33
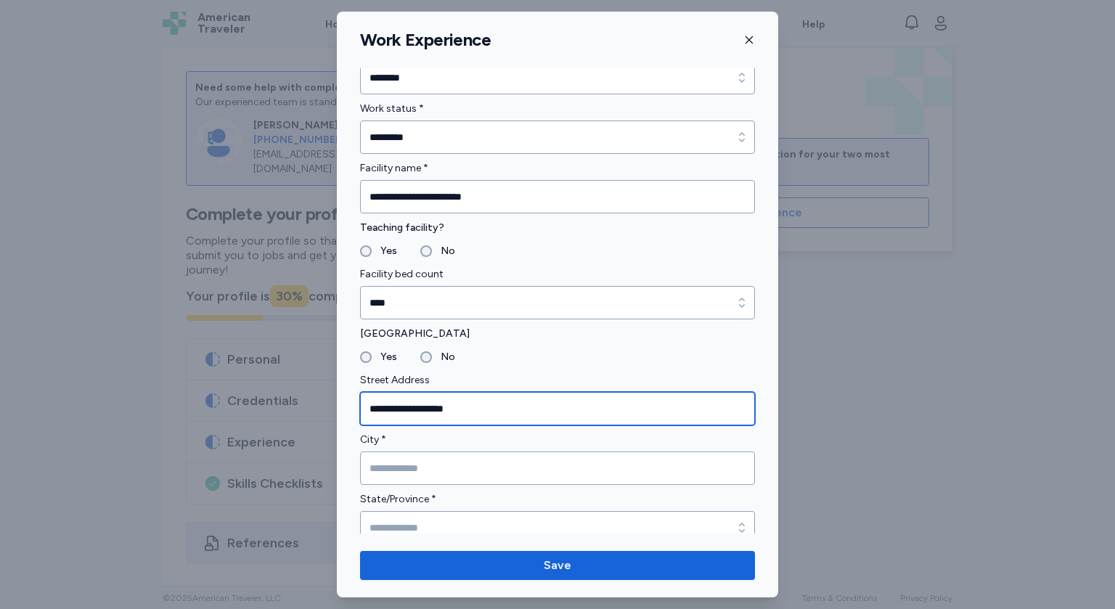
click at [396, 409] on input "**********" at bounding box center [557, 408] width 395 height 33
click at [426, 417] on input "**********" at bounding box center [557, 408] width 395 height 33
click at [429, 413] on input "**********" at bounding box center [557, 408] width 395 height 33
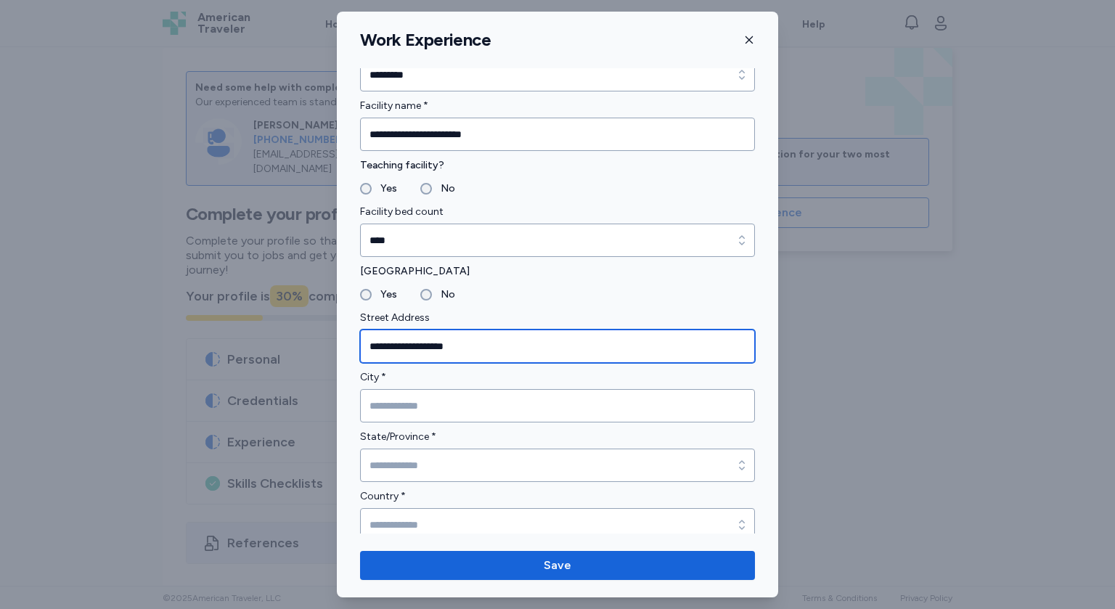
scroll to position [99, 0]
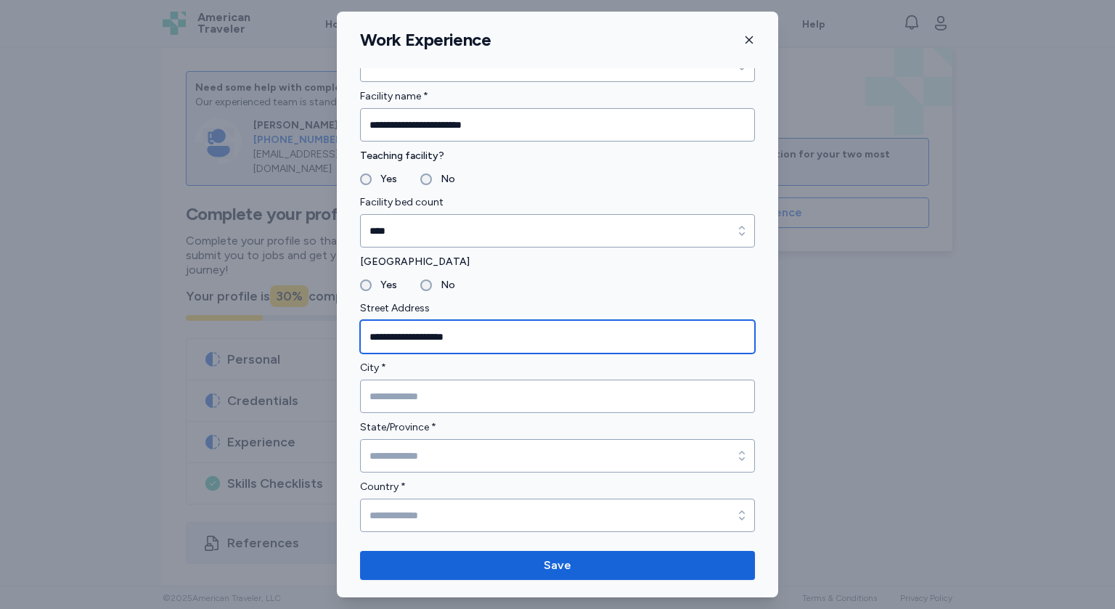
click at [437, 336] on input "**********" at bounding box center [557, 336] width 395 height 33
click at [478, 336] on input "**********" at bounding box center [557, 336] width 395 height 33
click at [431, 338] on input "**********" at bounding box center [557, 336] width 395 height 33
type input "**********"
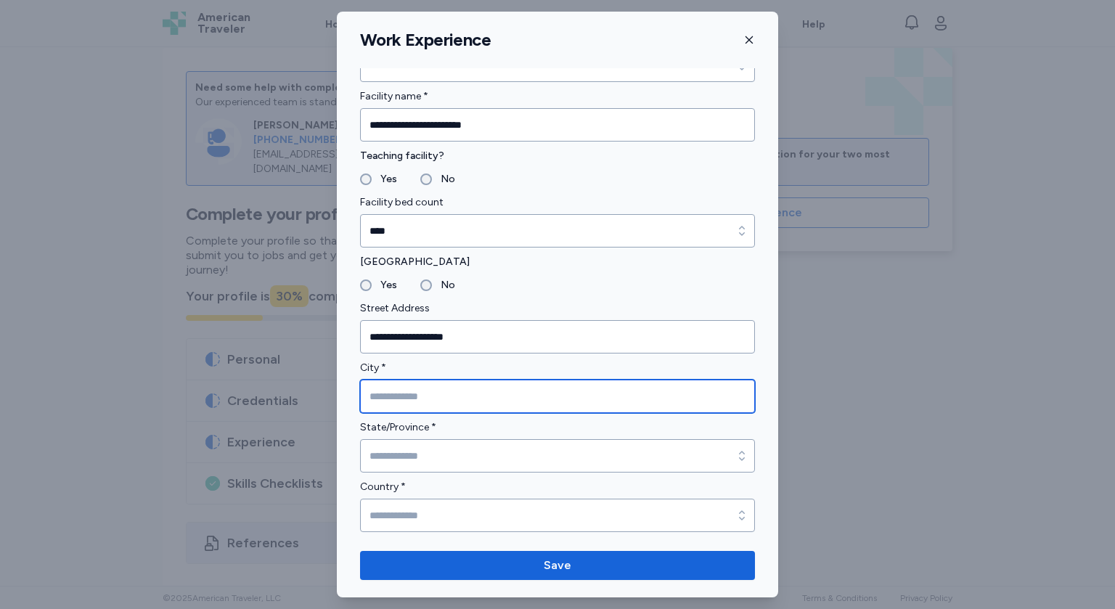
click at [419, 401] on input "City *" at bounding box center [557, 396] width 395 height 33
type input "*******"
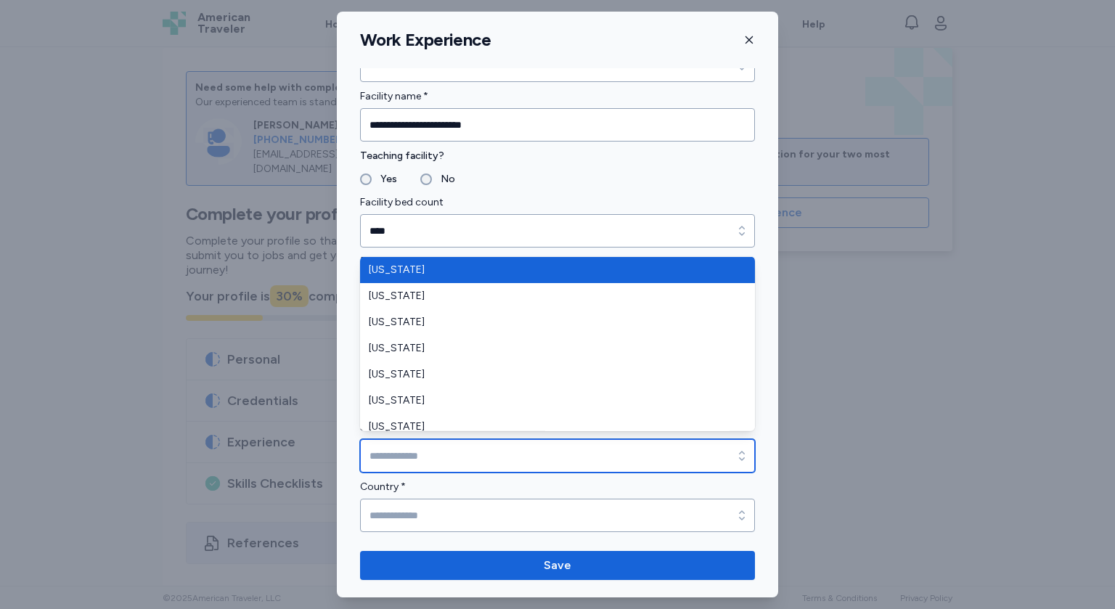
click at [434, 447] on input "State/Province *" at bounding box center [557, 455] width 395 height 33
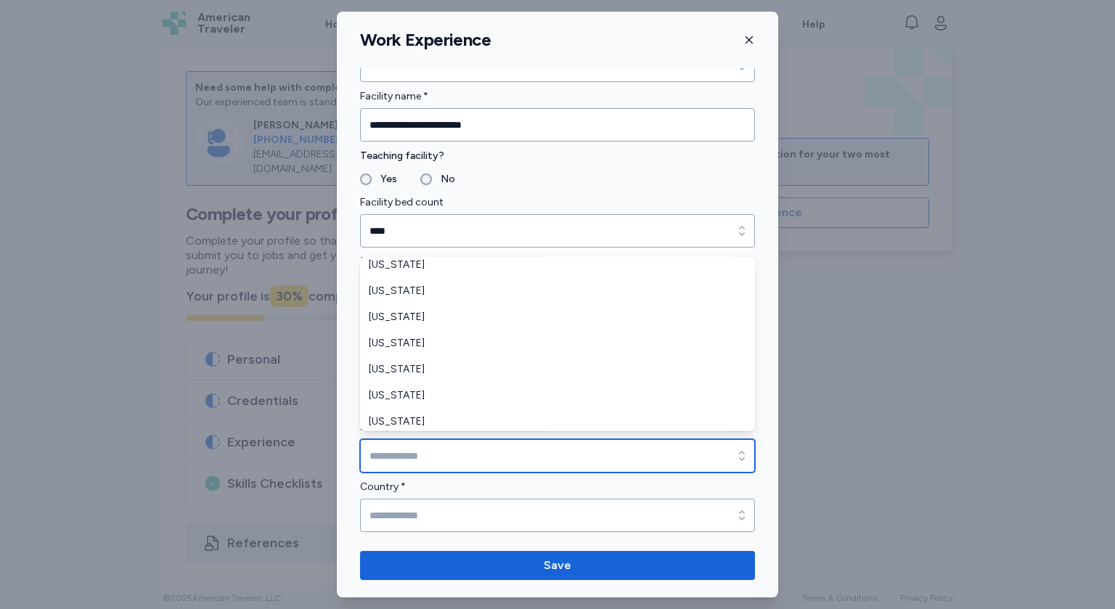
scroll to position [166, 0]
type input "*******"
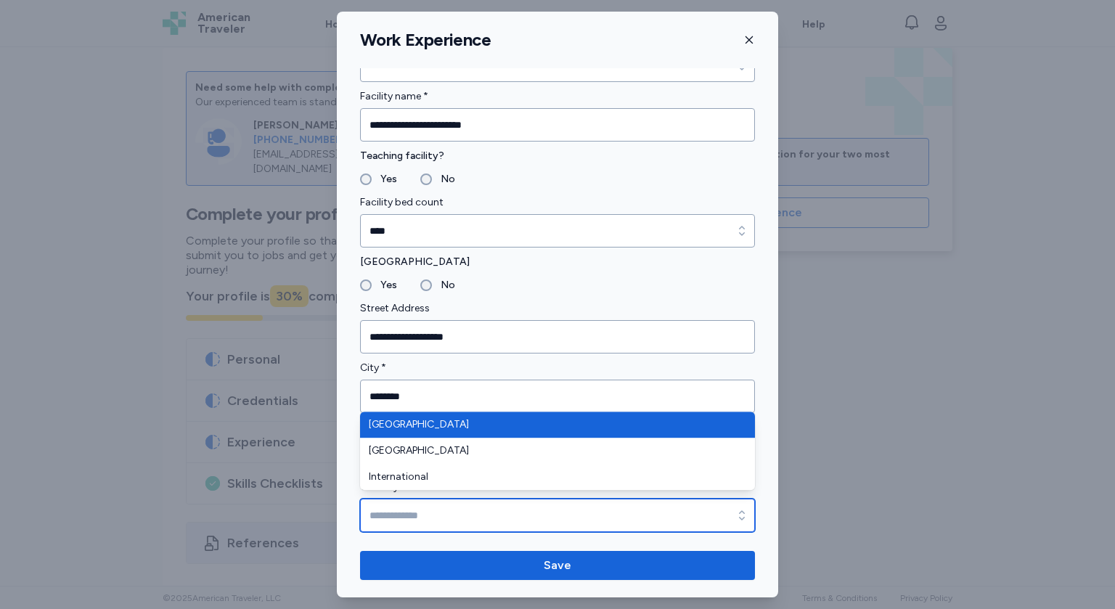
click at [413, 513] on input "Country *" at bounding box center [557, 515] width 395 height 33
type input "**********"
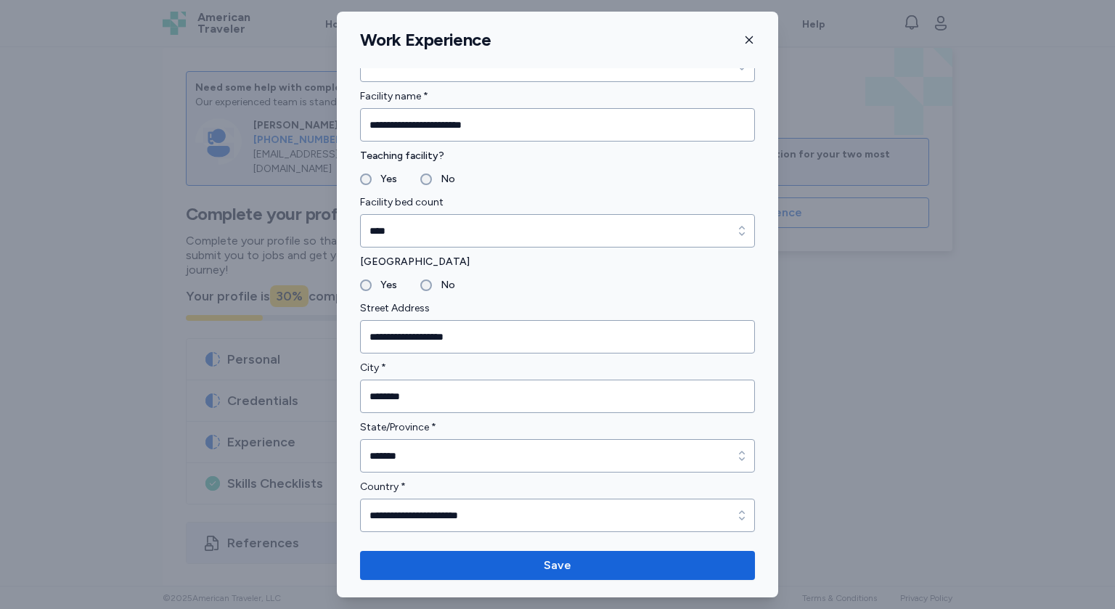
click at [463, 428] on label "State/Province *" at bounding box center [557, 427] width 395 height 17
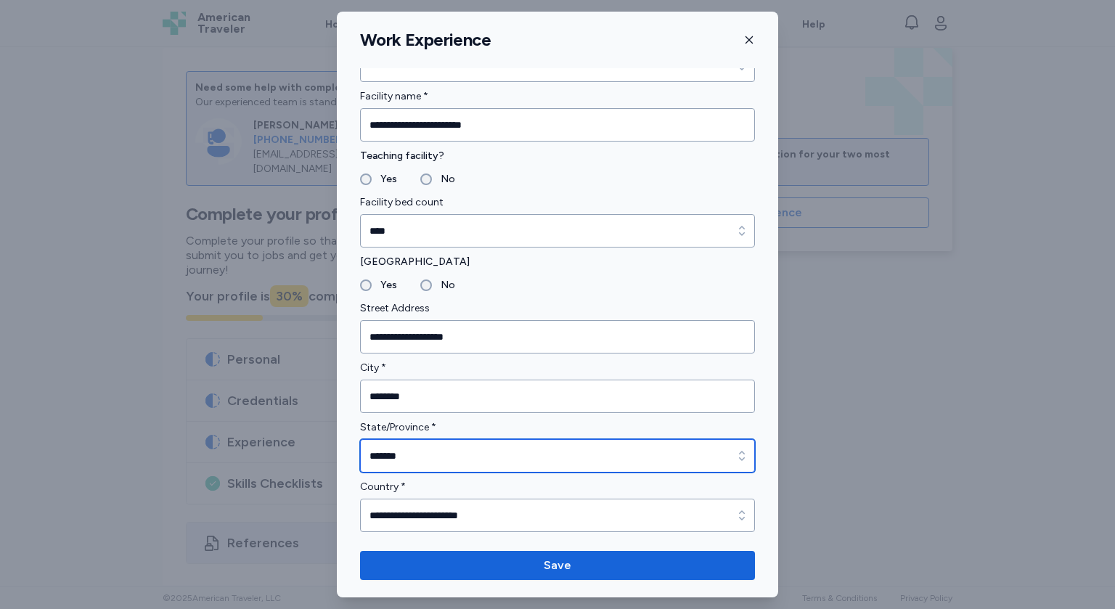
type input "*******"
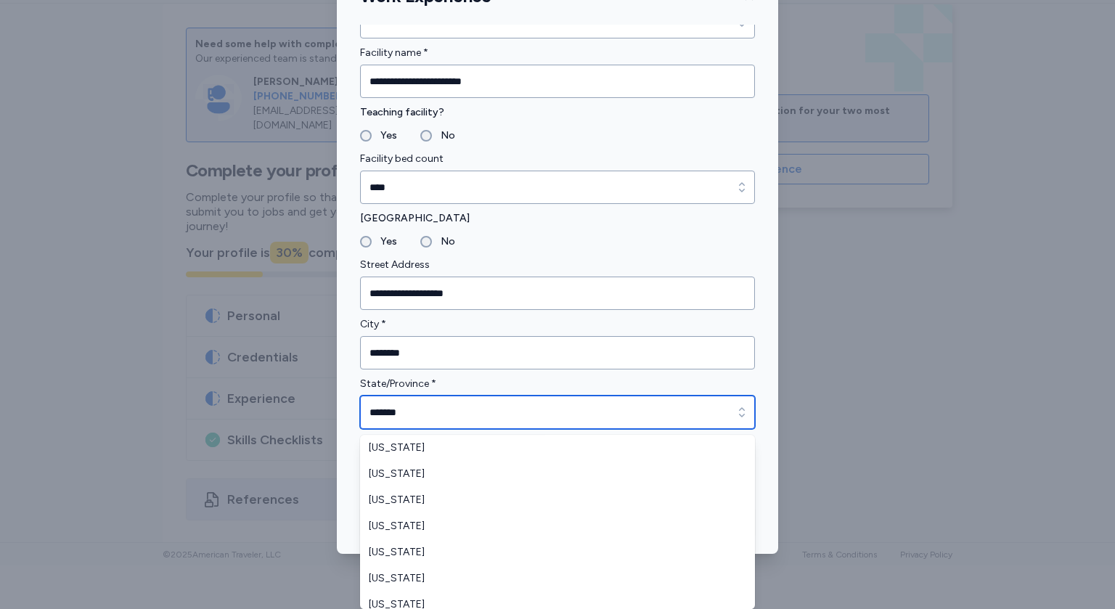
scroll to position [113, 0]
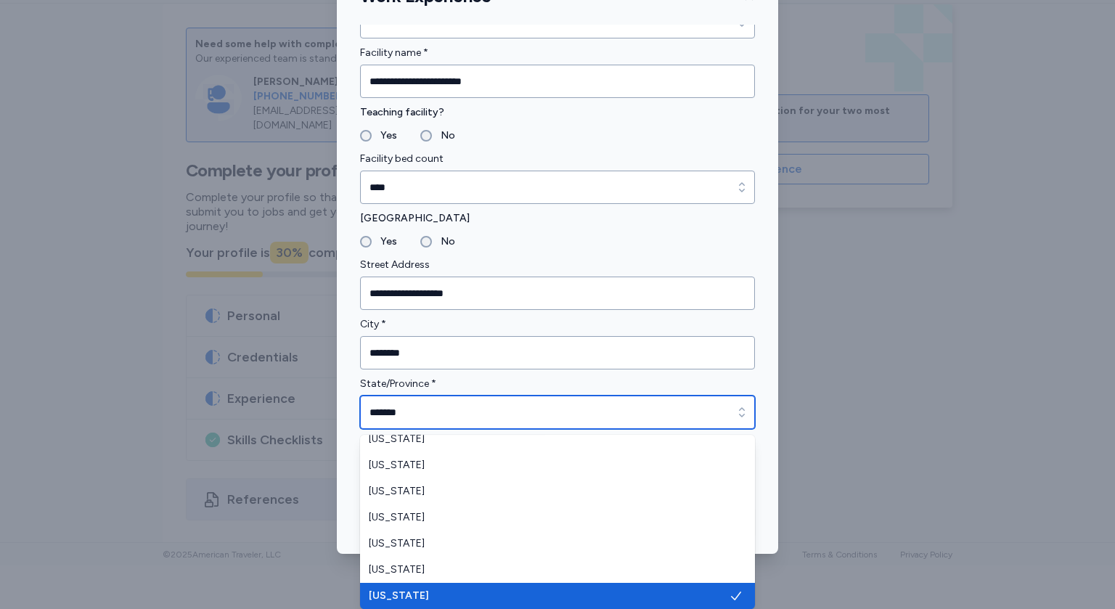
click at [471, 420] on input "*******" at bounding box center [557, 412] width 395 height 33
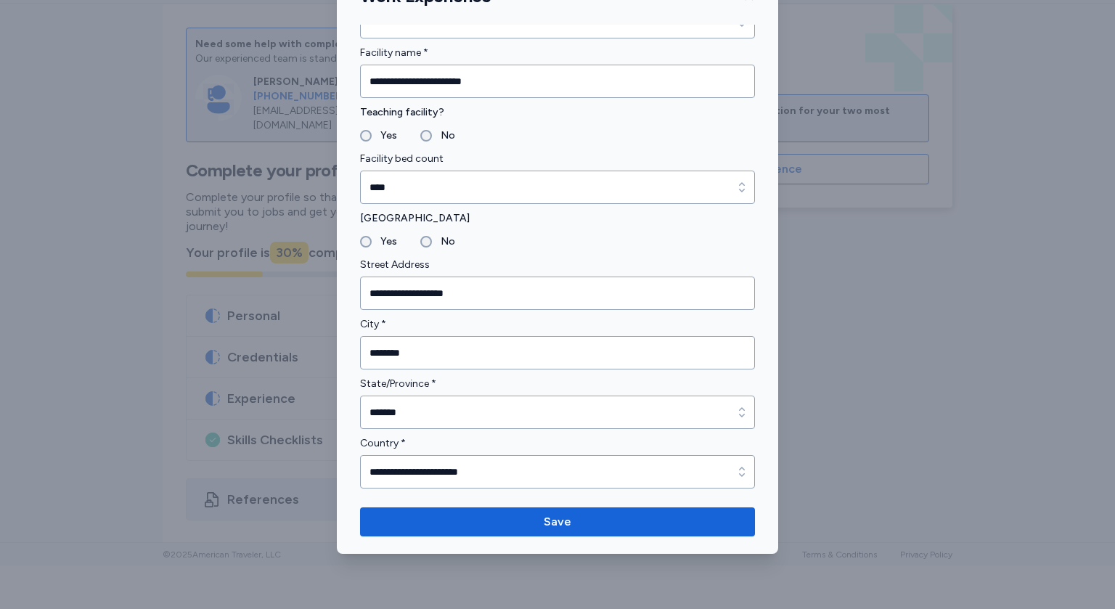
scroll to position [0, 0]
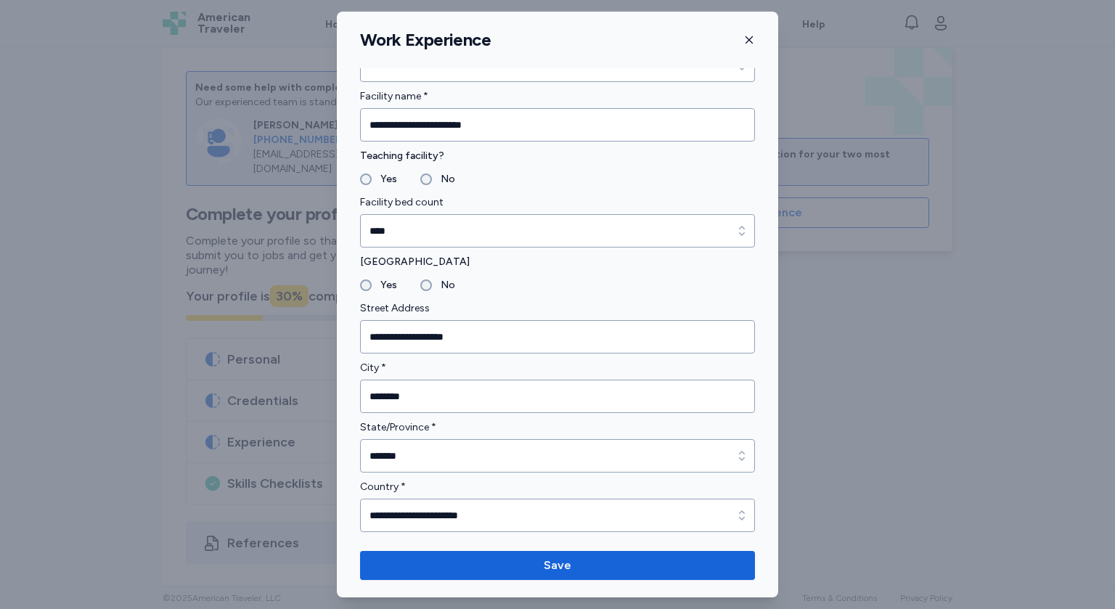
click at [847, 384] on div "**********" at bounding box center [557, 304] width 1115 height 609
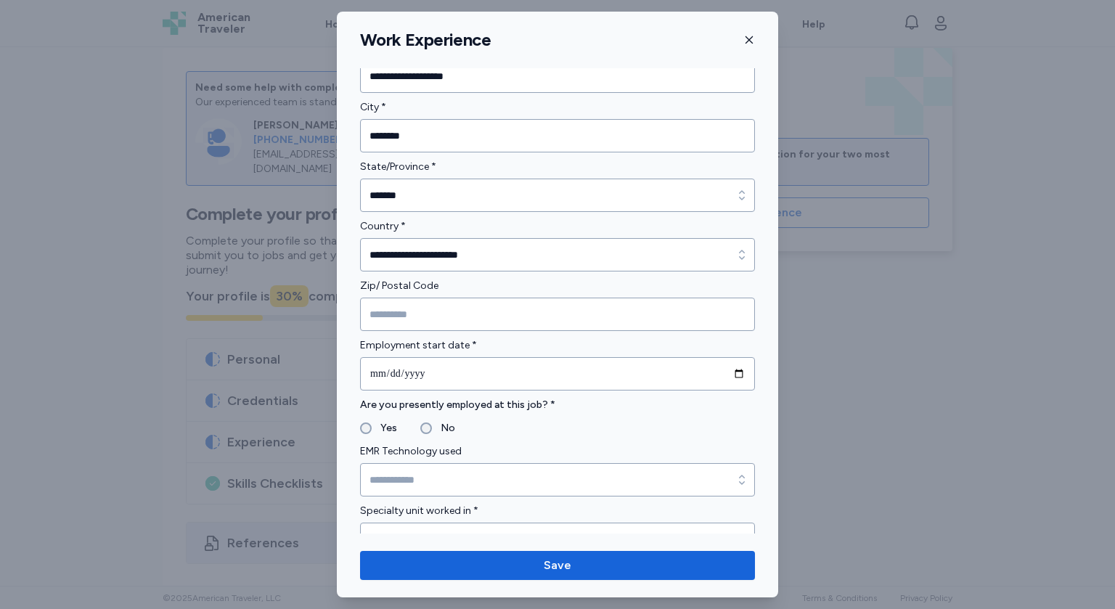
scroll to position [362, 0]
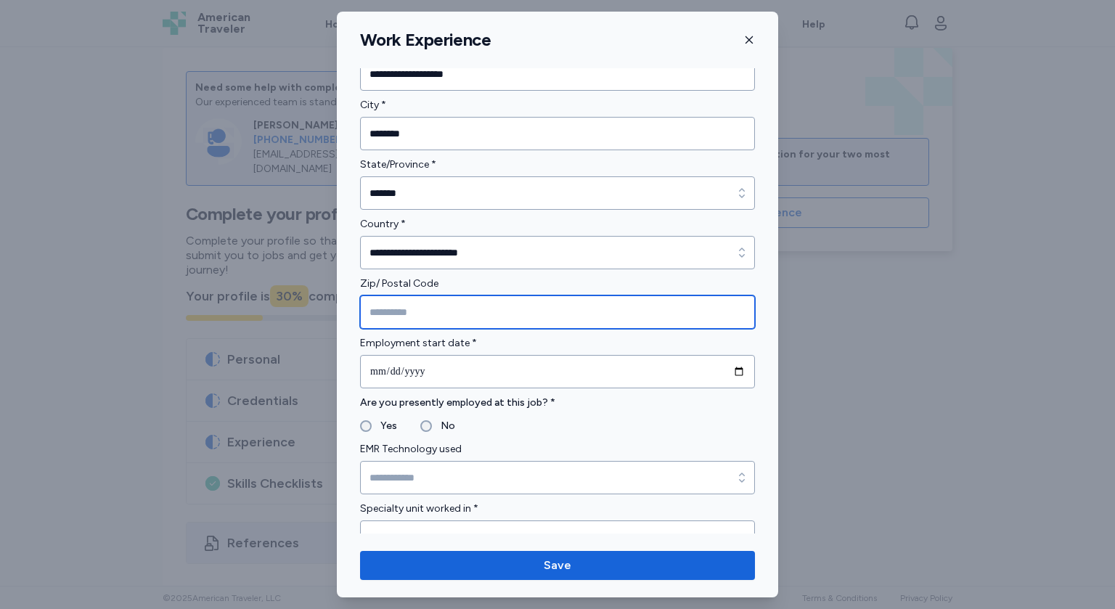
click at [454, 317] on input "Zip/ Postal Code" at bounding box center [557, 312] width 395 height 33
type input "*****"
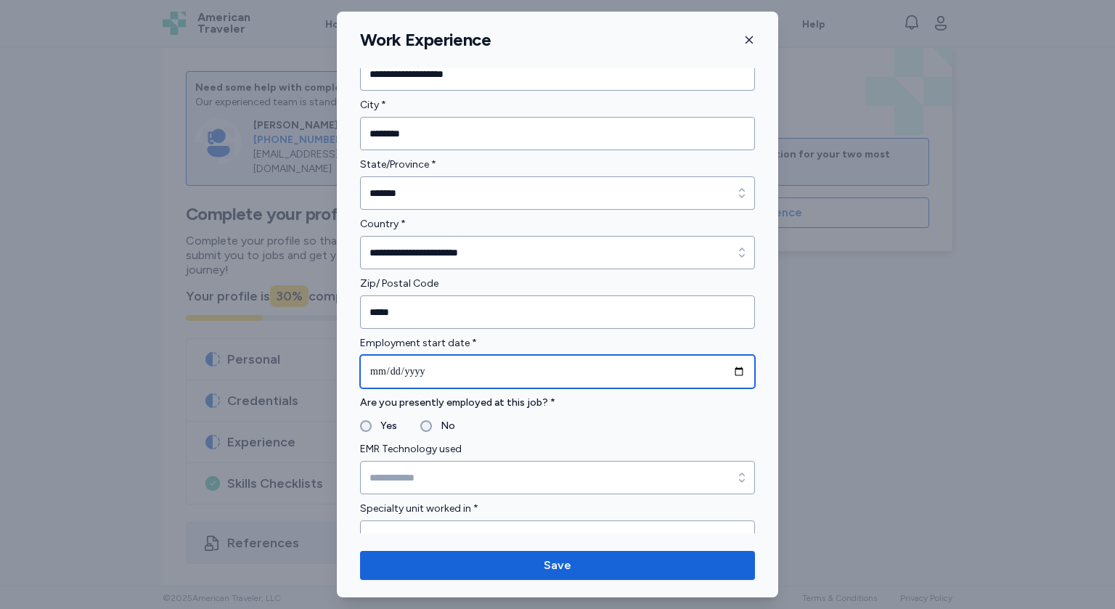
click at [426, 376] on input "date" at bounding box center [557, 371] width 395 height 33
click at [389, 372] on input "date" at bounding box center [557, 371] width 395 height 33
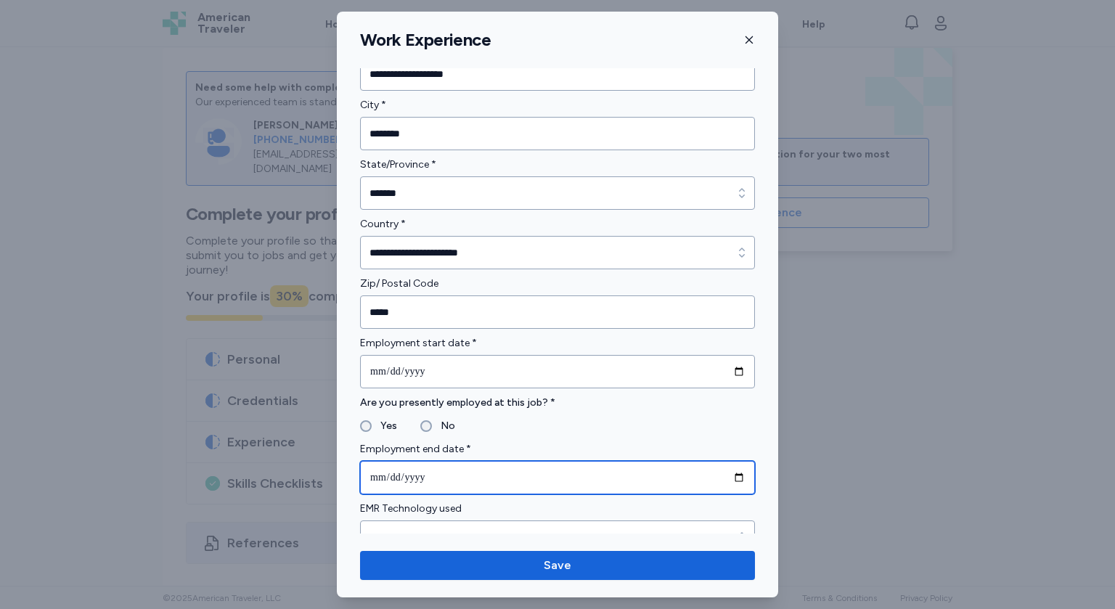
click at [458, 476] on input "date" at bounding box center [557, 477] width 395 height 33
type input "**********"
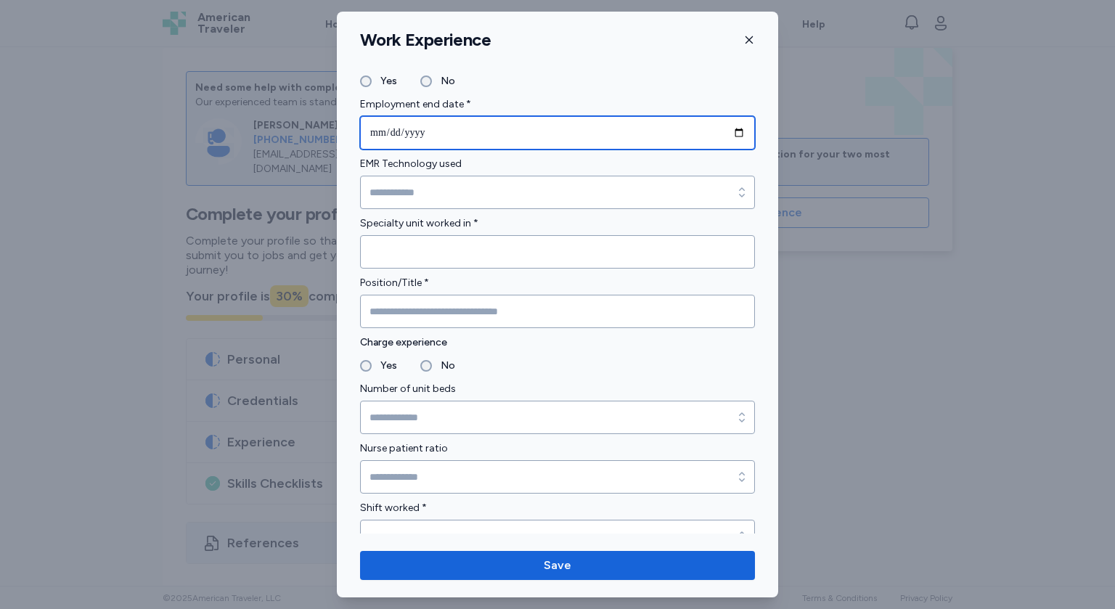
scroll to position [709, 0]
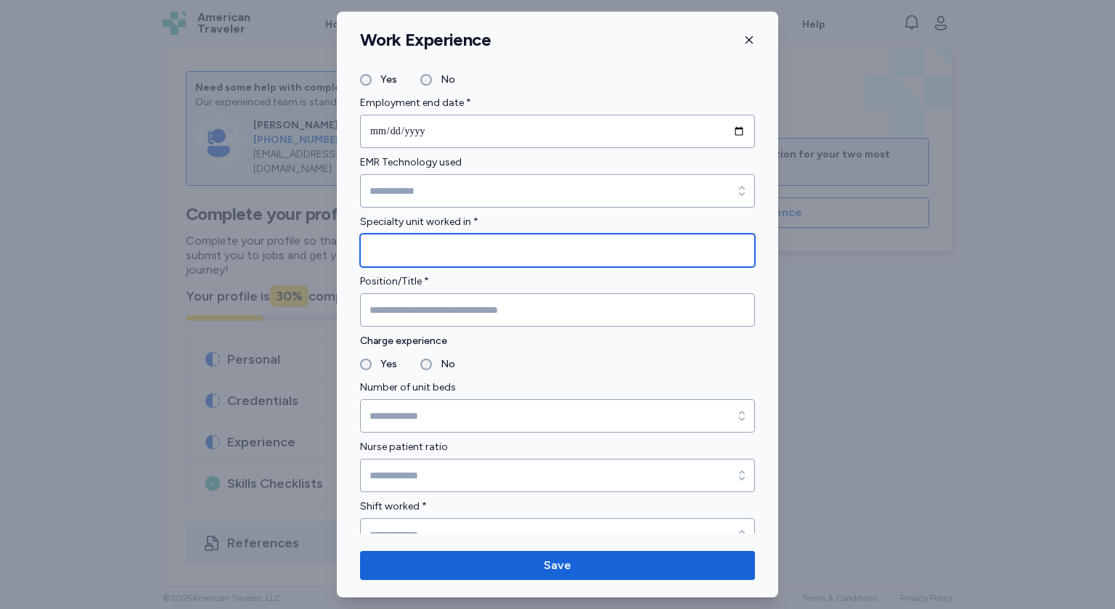
click at [501, 253] on input "Specialty unit worked in *" at bounding box center [557, 250] width 395 height 33
type input "**********"
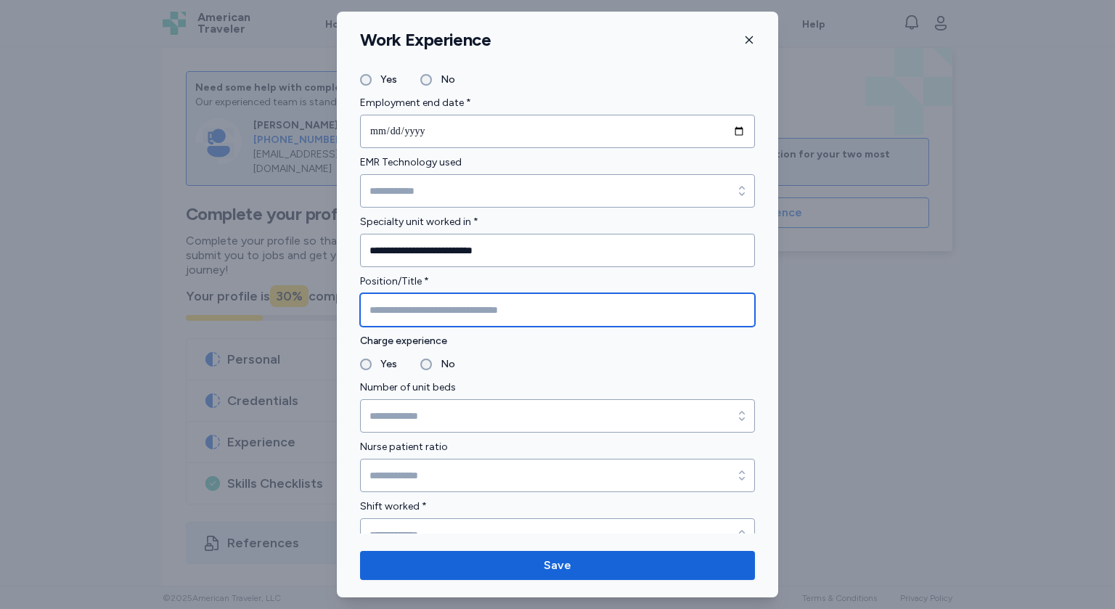
click at [425, 306] on input "Position/Title *" at bounding box center [557, 309] width 395 height 33
type input "**********"
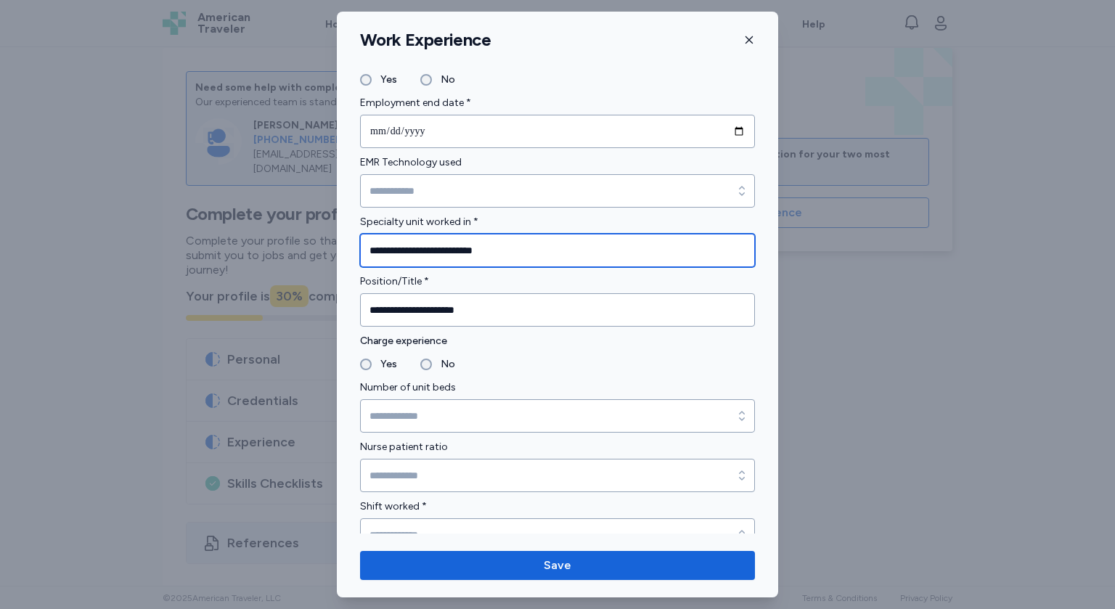
click at [504, 251] on input "**********" at bounding box center [557, 250] width 395 height 33
type input "**********"
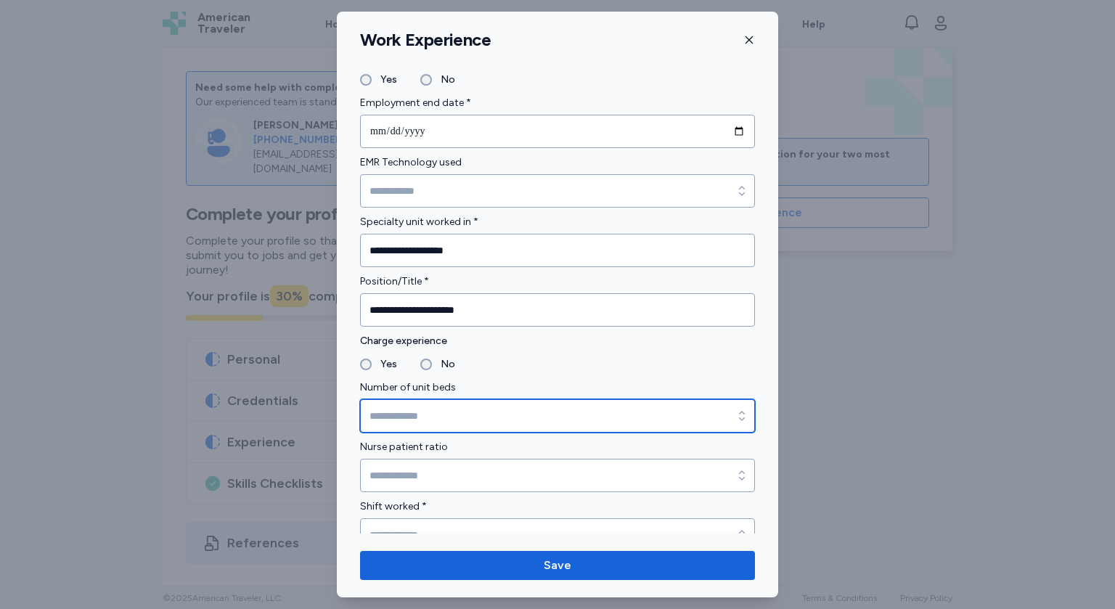
click at [524, 415] on input "Number of unit beds" at bounding box center [557, 415] width 395 height 33
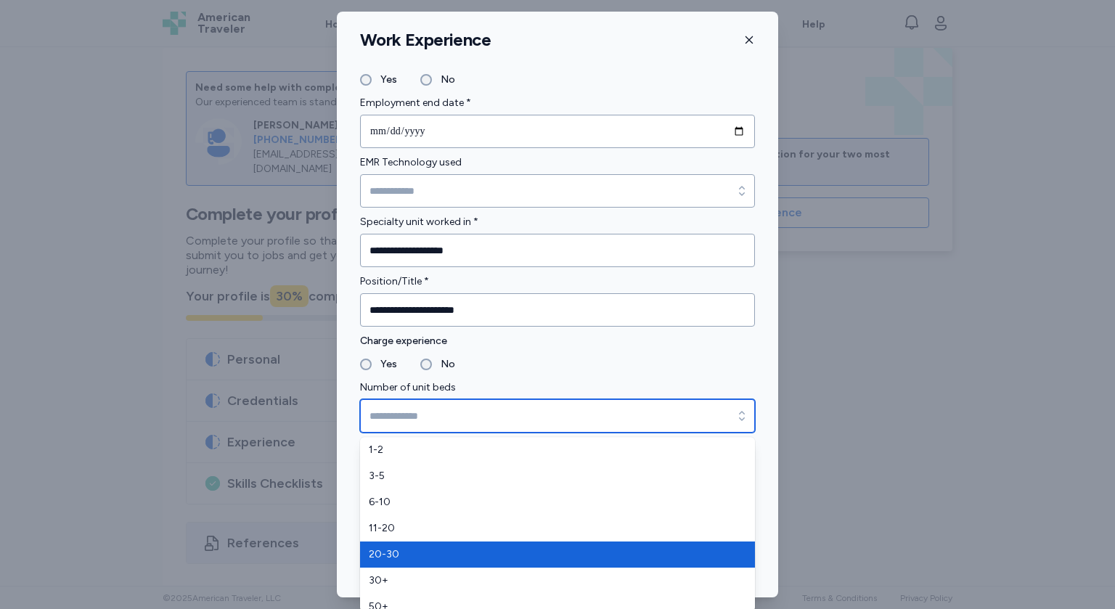
scroll to position [9, 0]
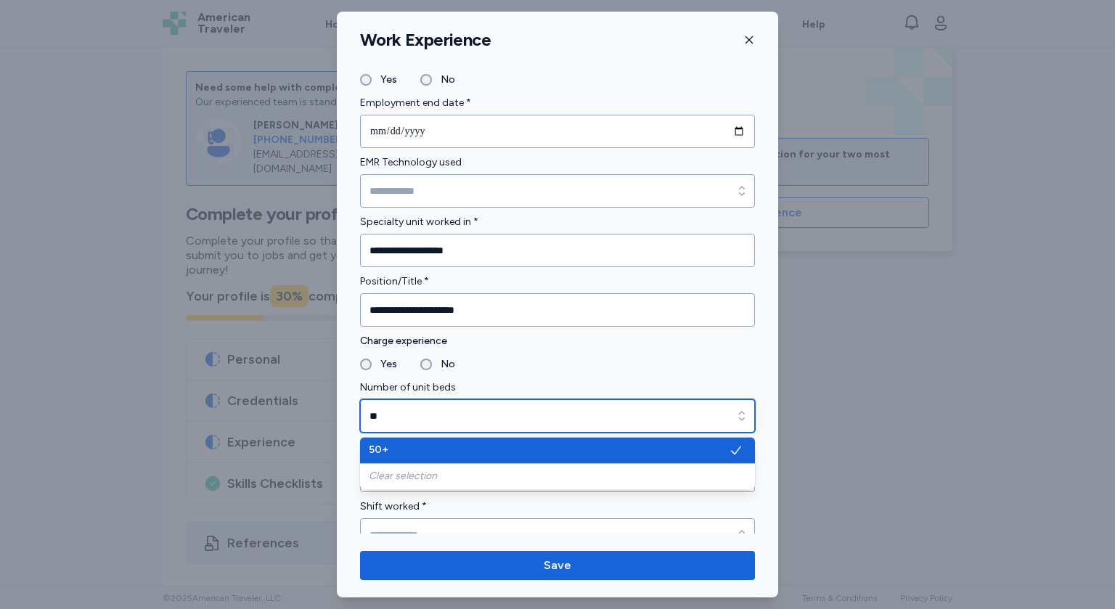
type input "*"
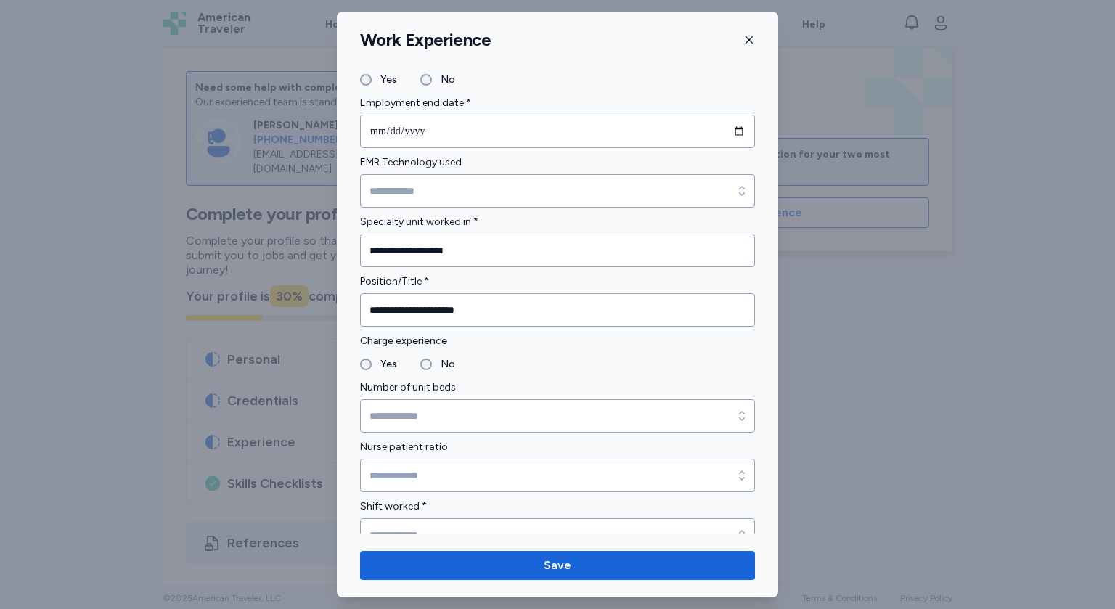
click at [674, 379] on div "Number of unit beds" at bounding box center [557, 406] width 395 height 54
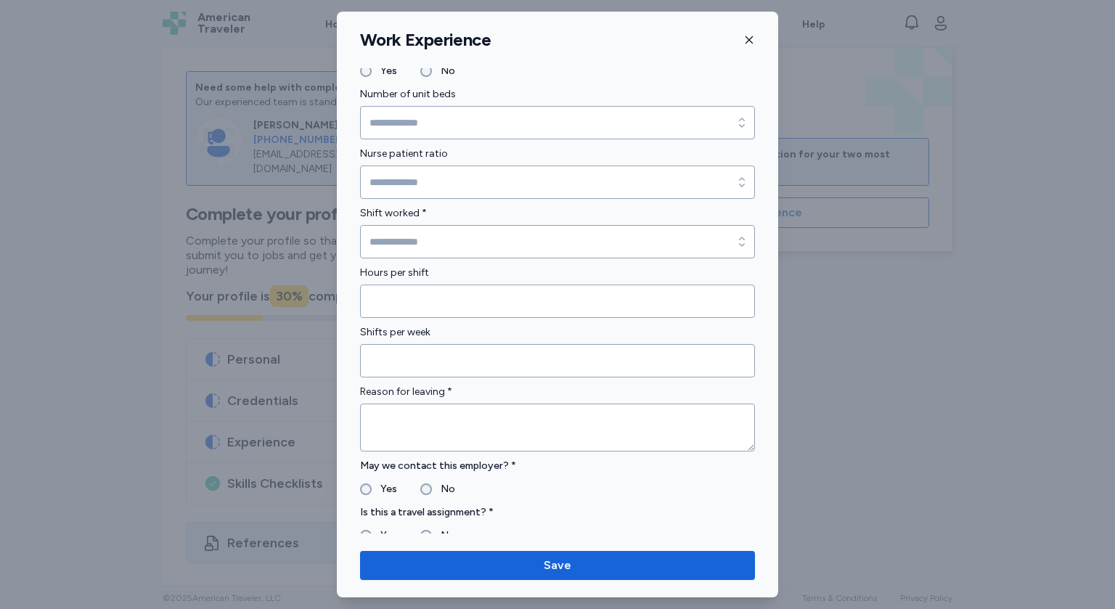
scroll to position [1004, 0]
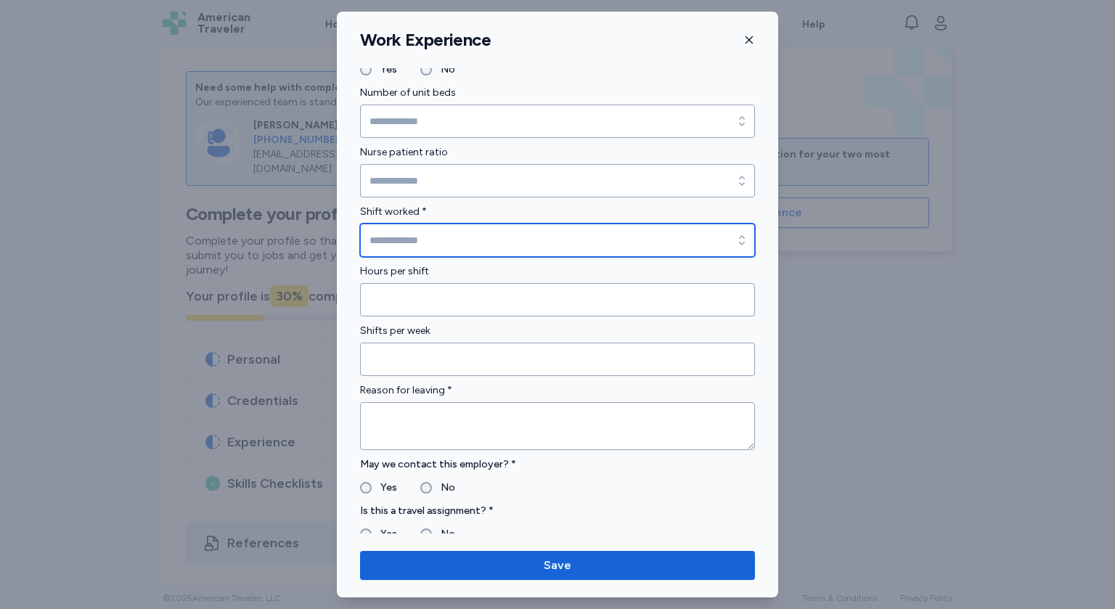
click at [733, 240] on div "button" at bounding box center [742, 240] width 26 height 33
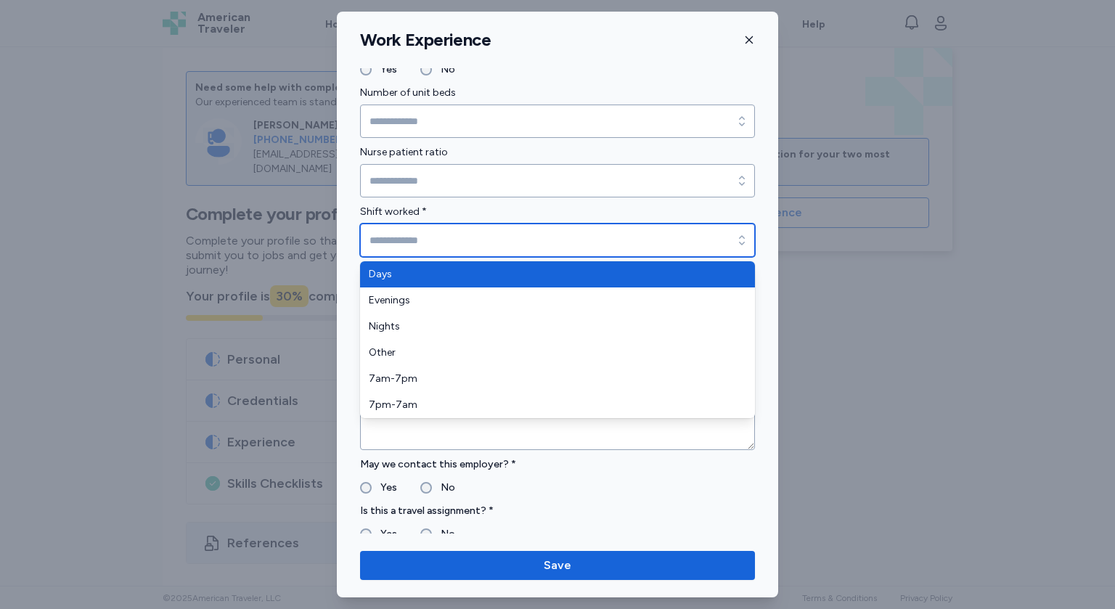
type input "****"
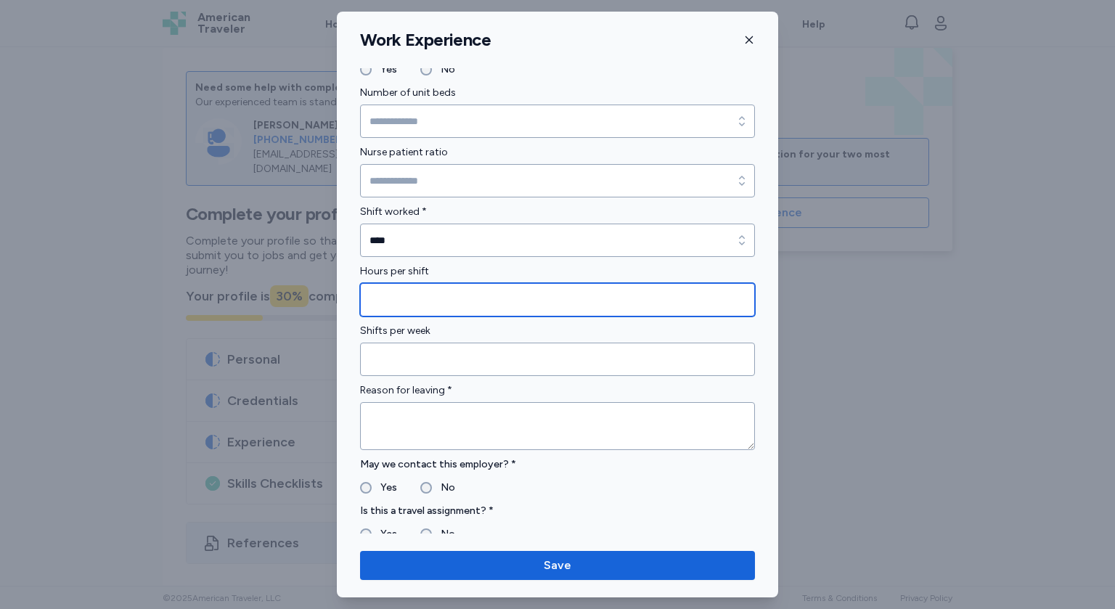
click at [539, 301] on input "Hours per shift" at bounding box center [557, 299] width 395 height 33
type input "*"
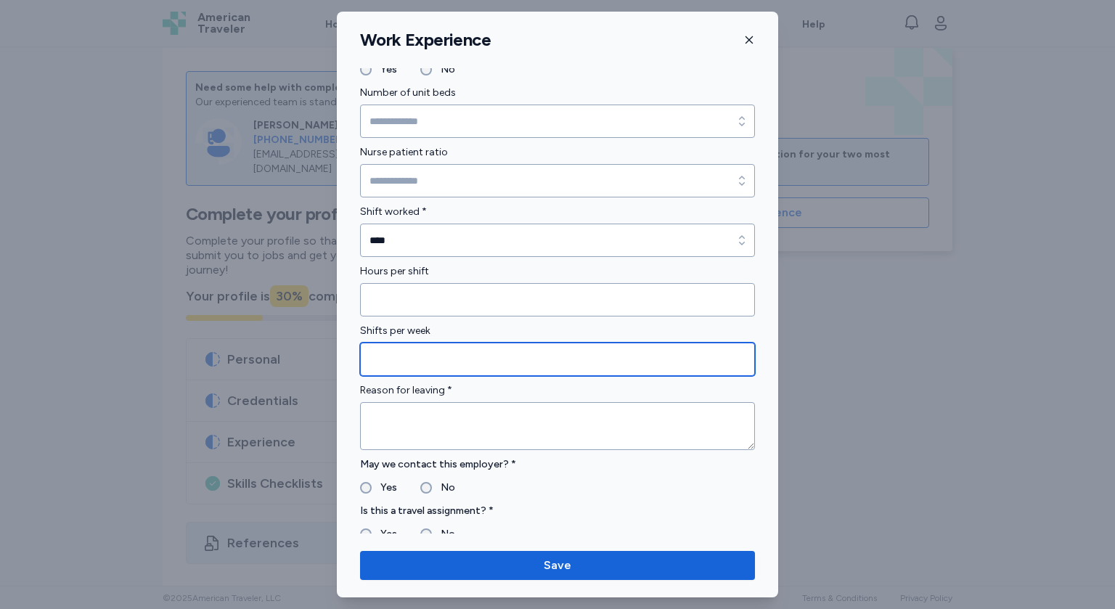
click at [497, 356] on input "Shifts per week" at bounding box center [557, 359] width 395 height 33
type input "**"
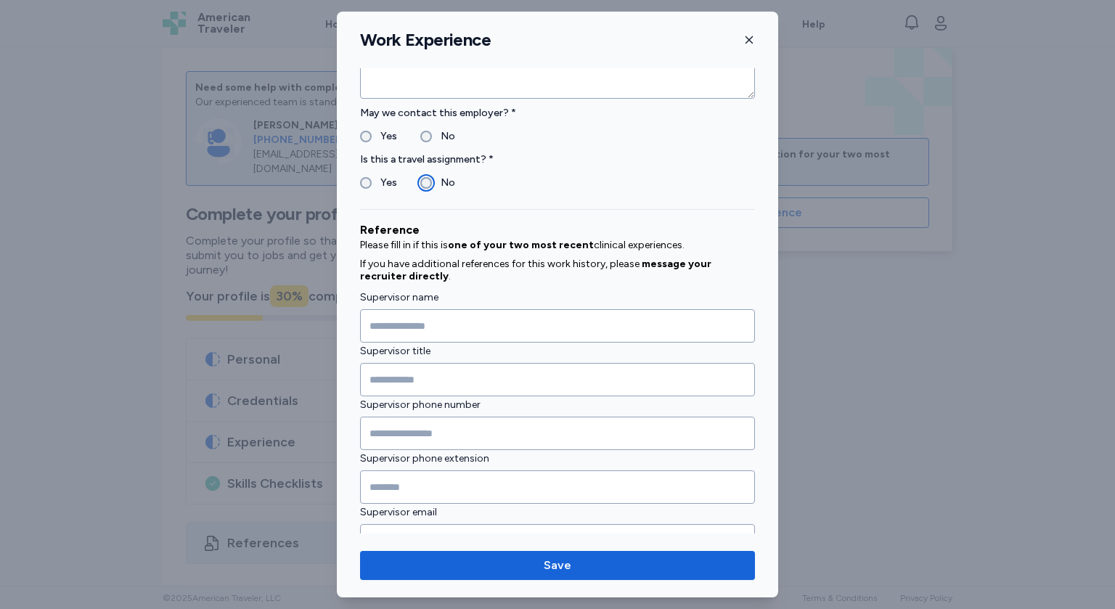
scroll to position [1399, 0]
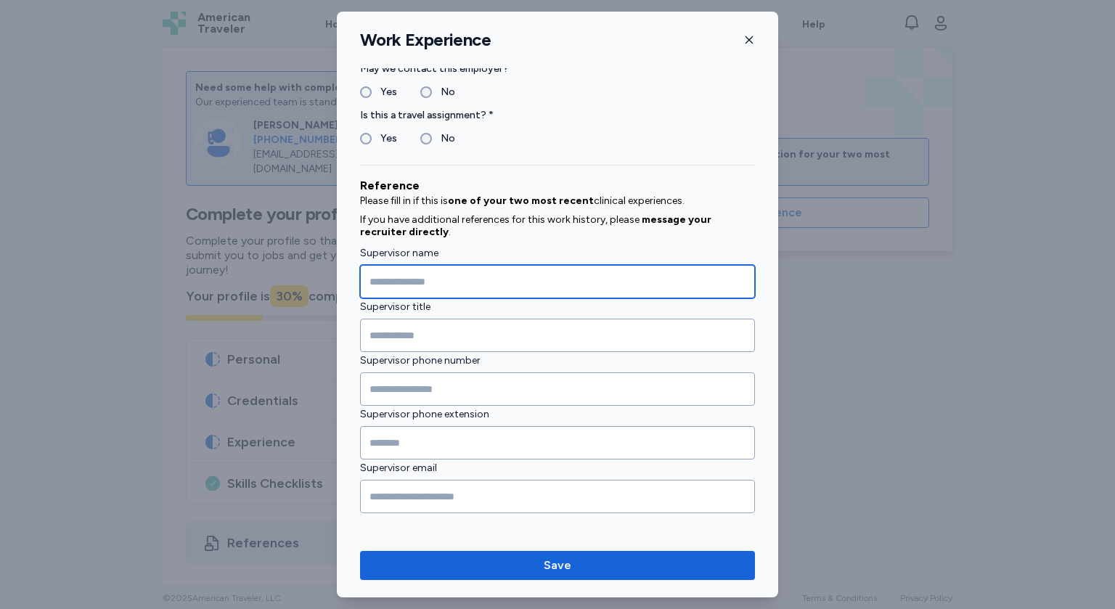
click at [438, 289] on input "Supervisor name" at bounding box center [557, 281] width 395 height 33
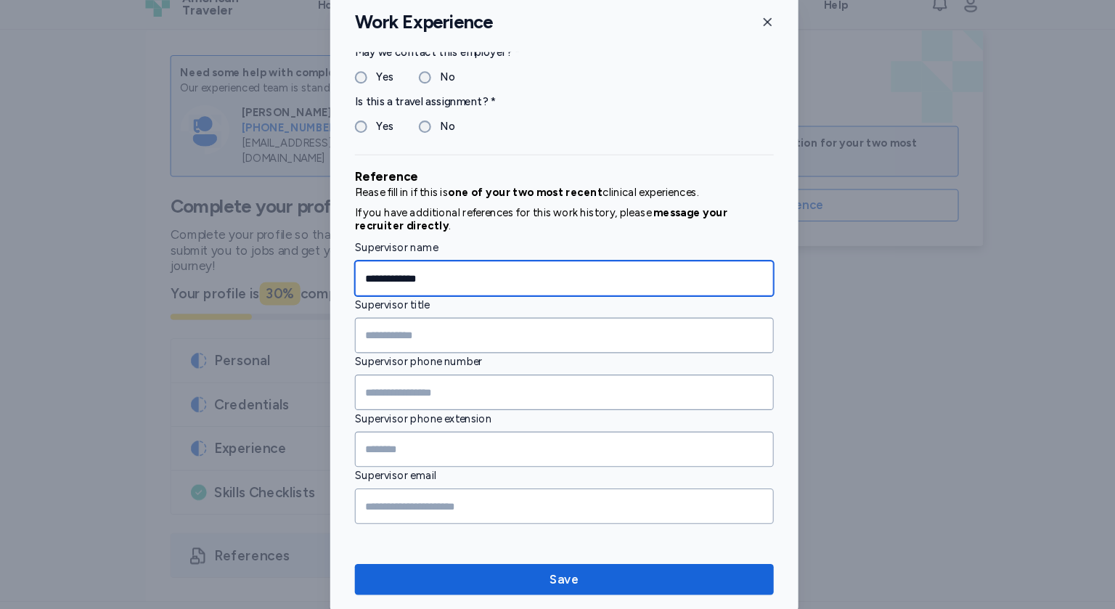
type input "**********"
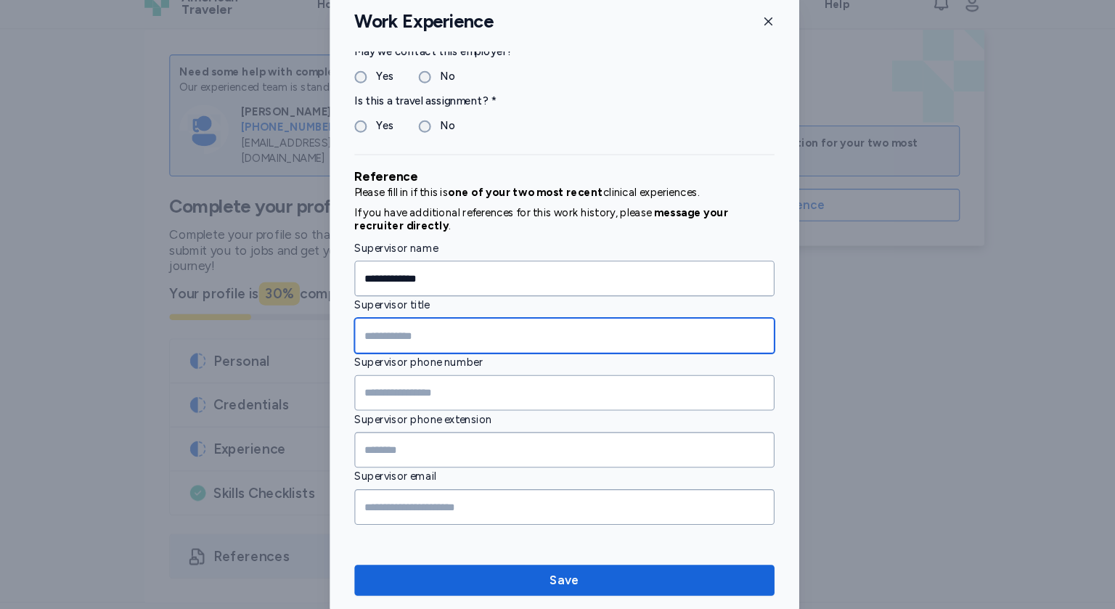
click at [446, 333] on input "Supervisor title" at bounding box center [557, 335] width 395 height 33
type input "**********"
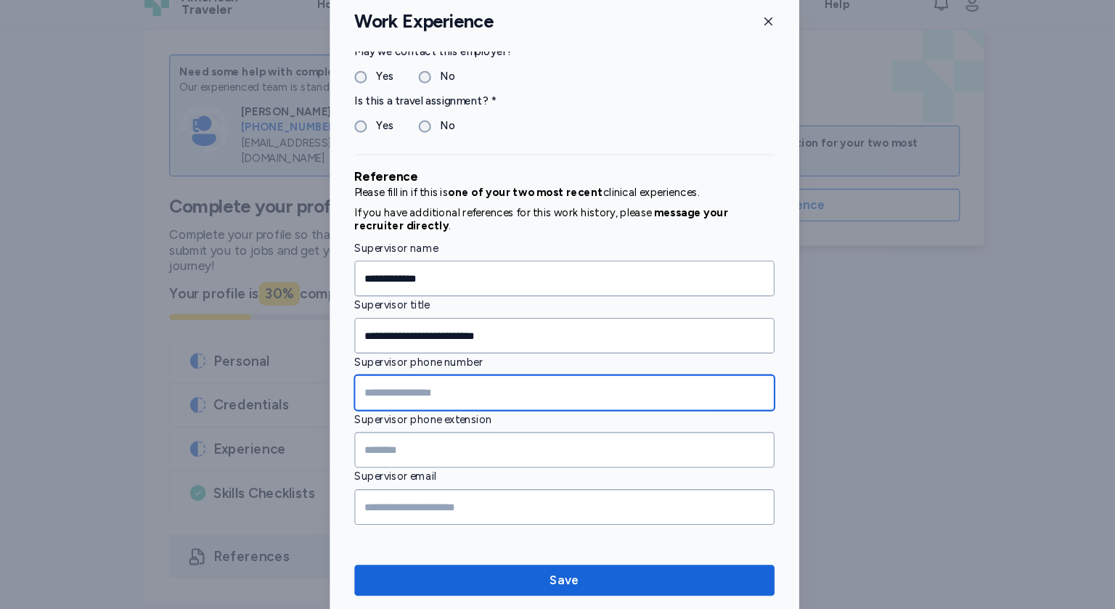
click at [394, 385] on input "Supervisor phone number" at bounding box center [557, 389] width 395 height 33
type input "**********"
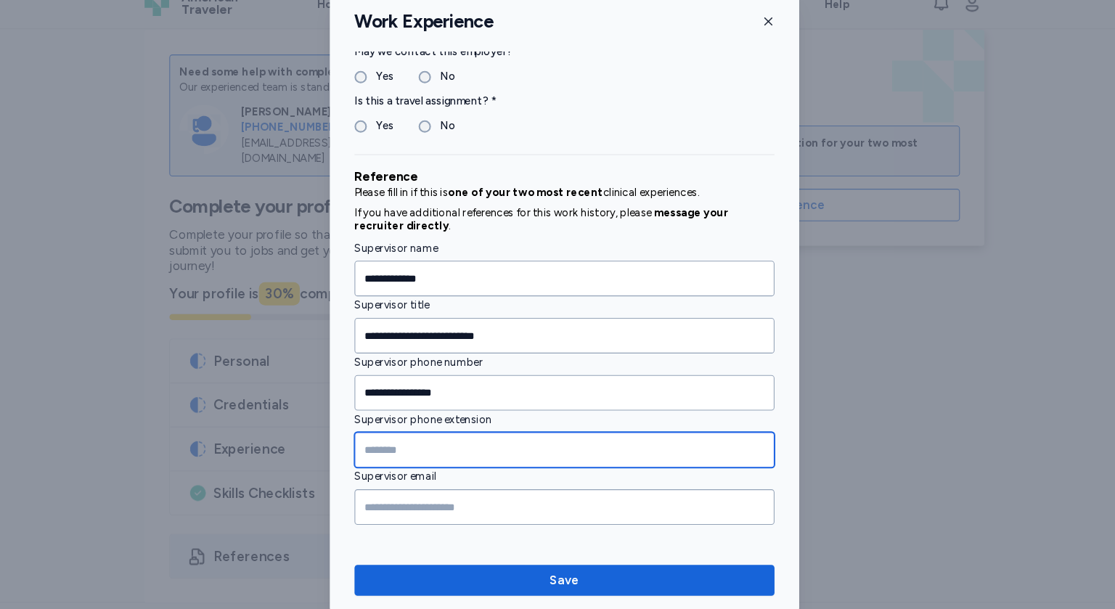
click at [426, 438] on input "Supervisor phone extension" at bounding box center [557, 442] width 395 height 33
type input "****"
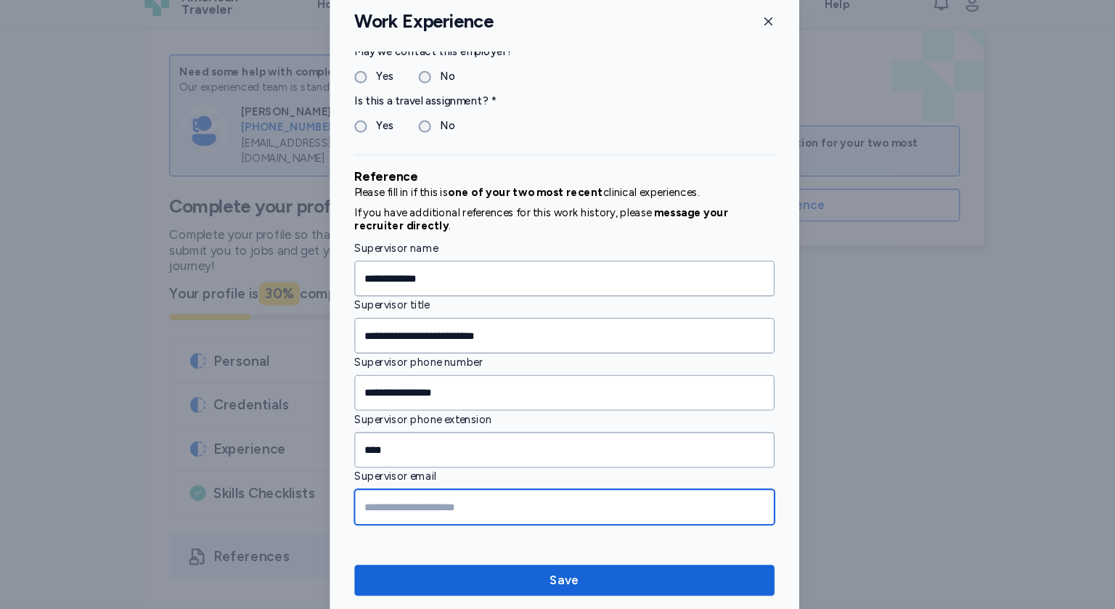
click at [472, 492] on input "Supervisor email" at bounding box center [557, 496] width 395 height 33
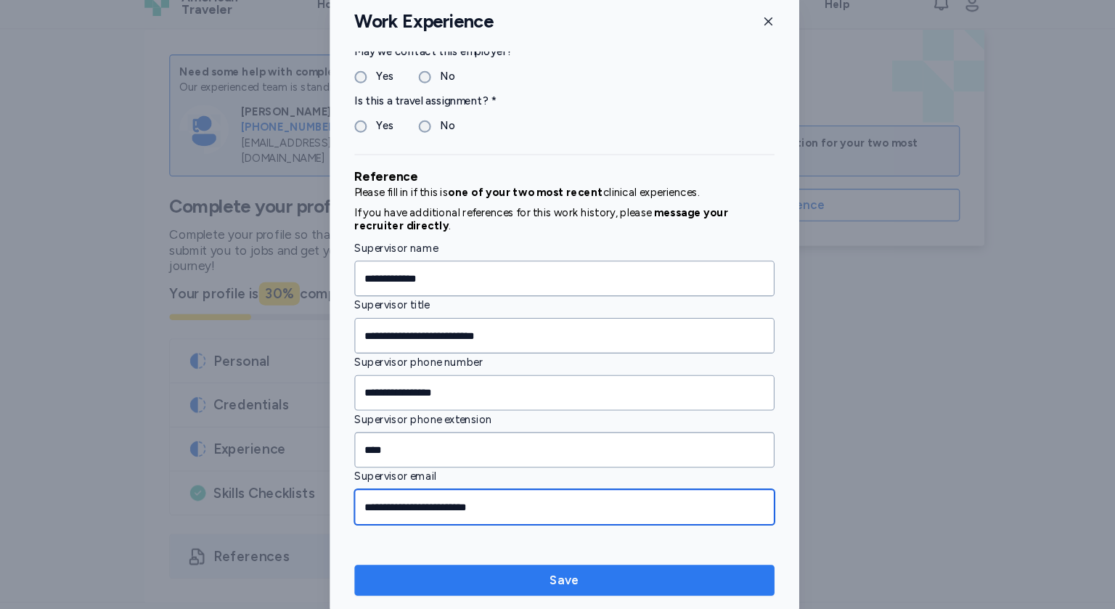
type input "**********"
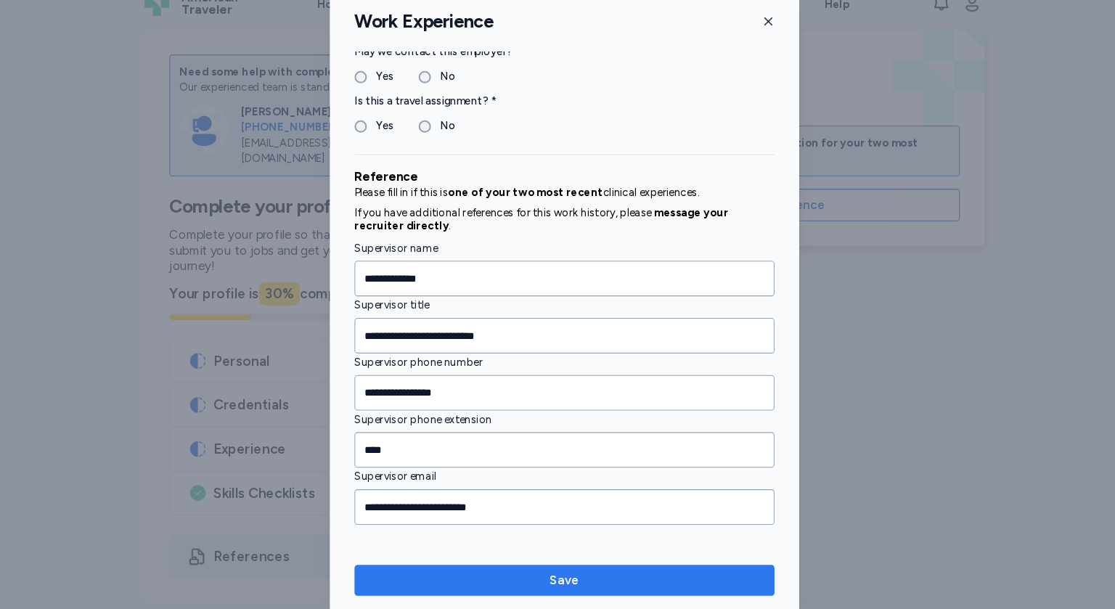
click at [556, 574] on span "Save" at bounding box center [558, 565] width 28 height 17
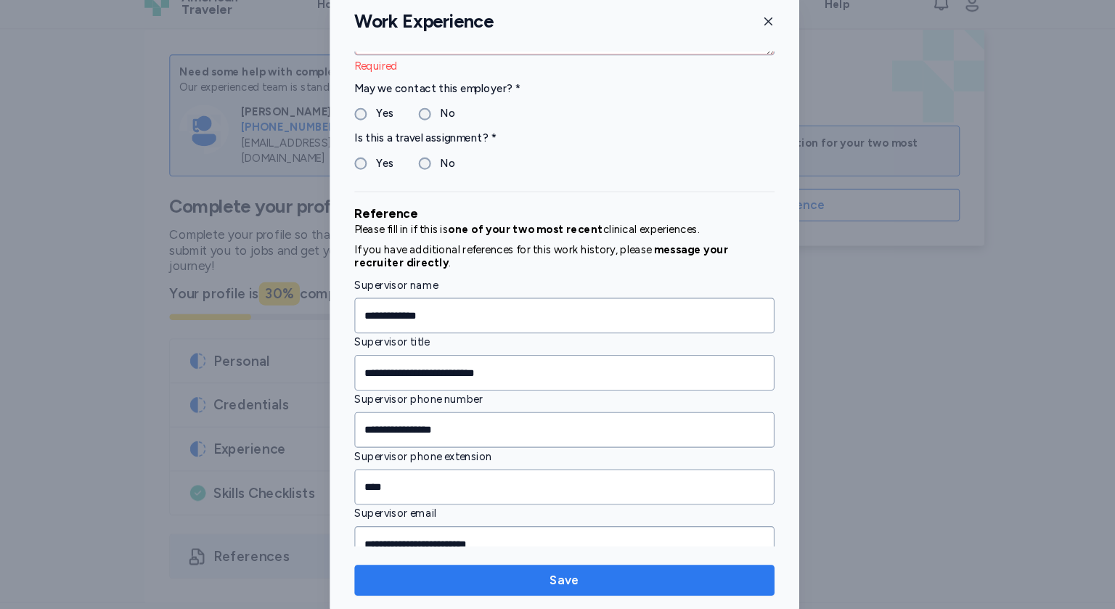
scroll to position [431, 0]
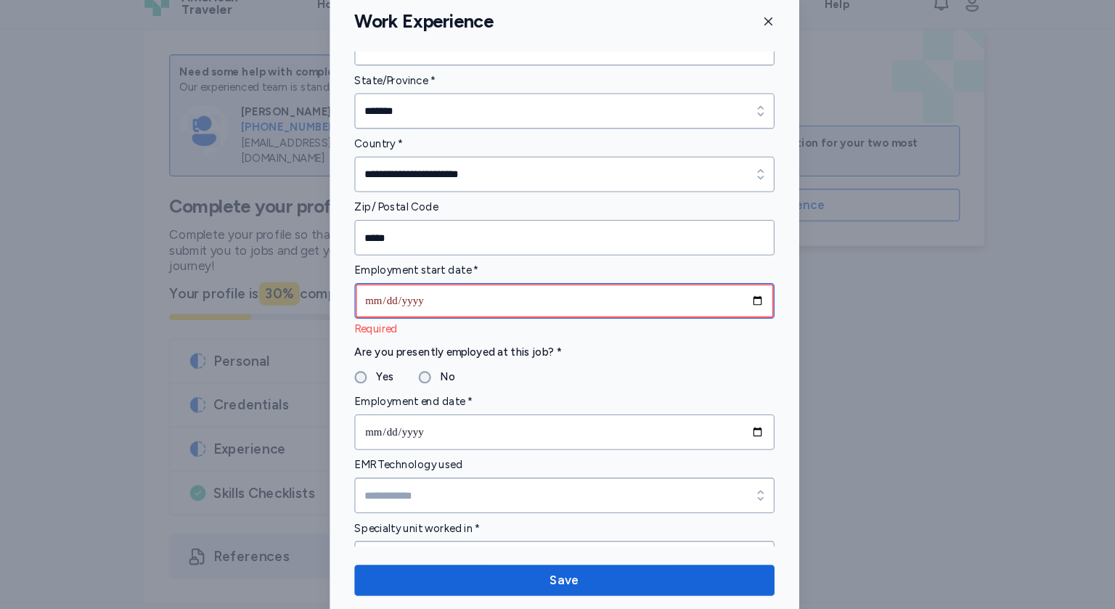
click at [432, 302] on input "date" at bounding box center [557, 302] width 395 height 33
click at [386, 303] on input "date" at bounding box center [557, 302] width 395 height 33
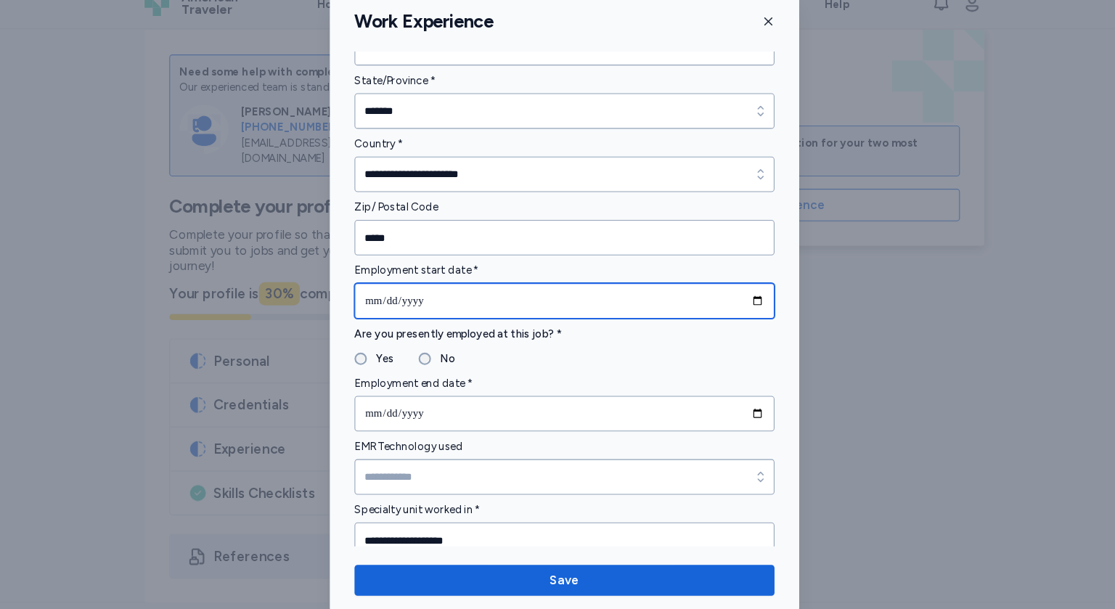
type input "**********"
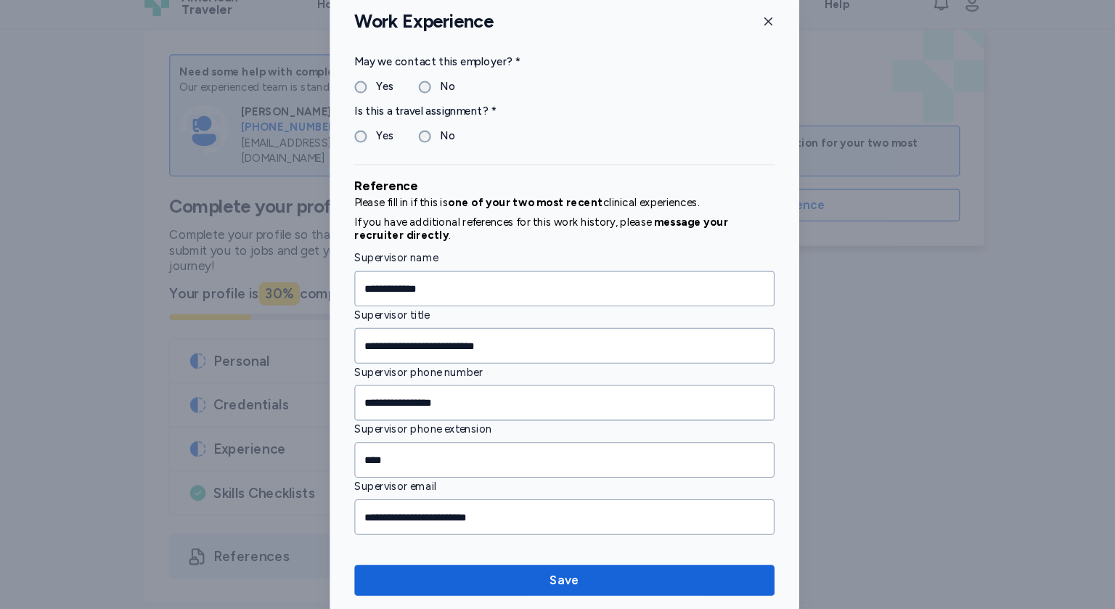
scroll to position [1417, 0]
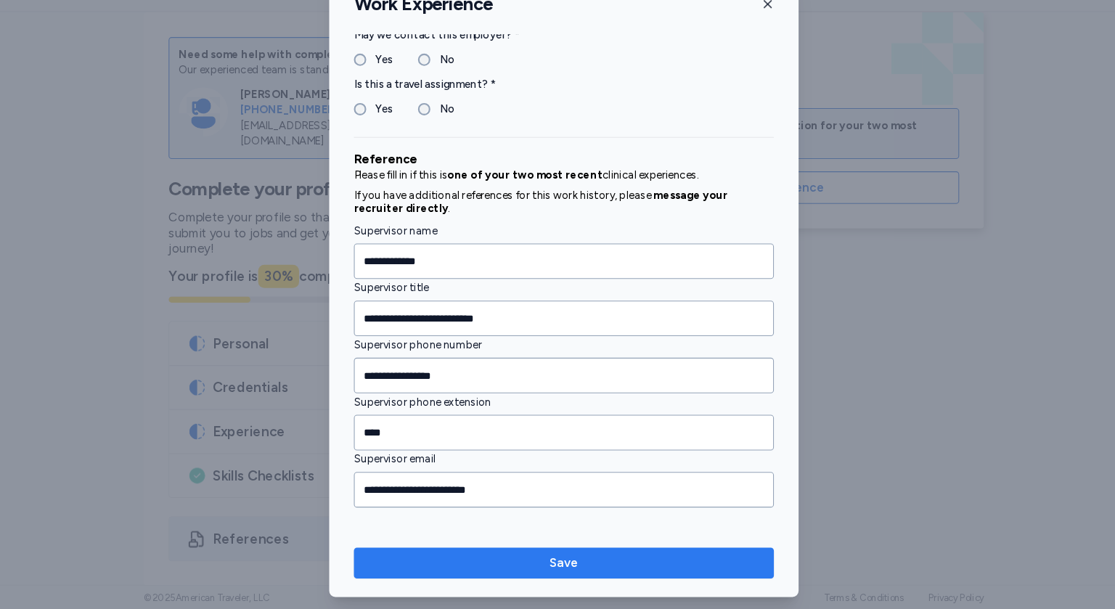
click at [572, 564] on span "Save" at bounding box center [558, 565] width 372 height 17
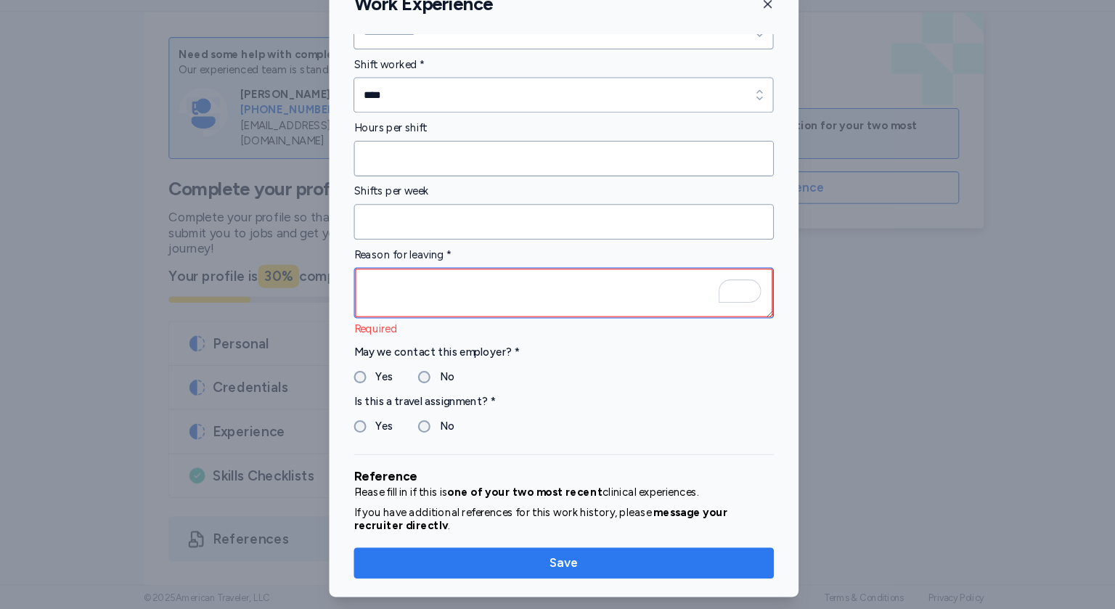
scroll to position [1118, 0]
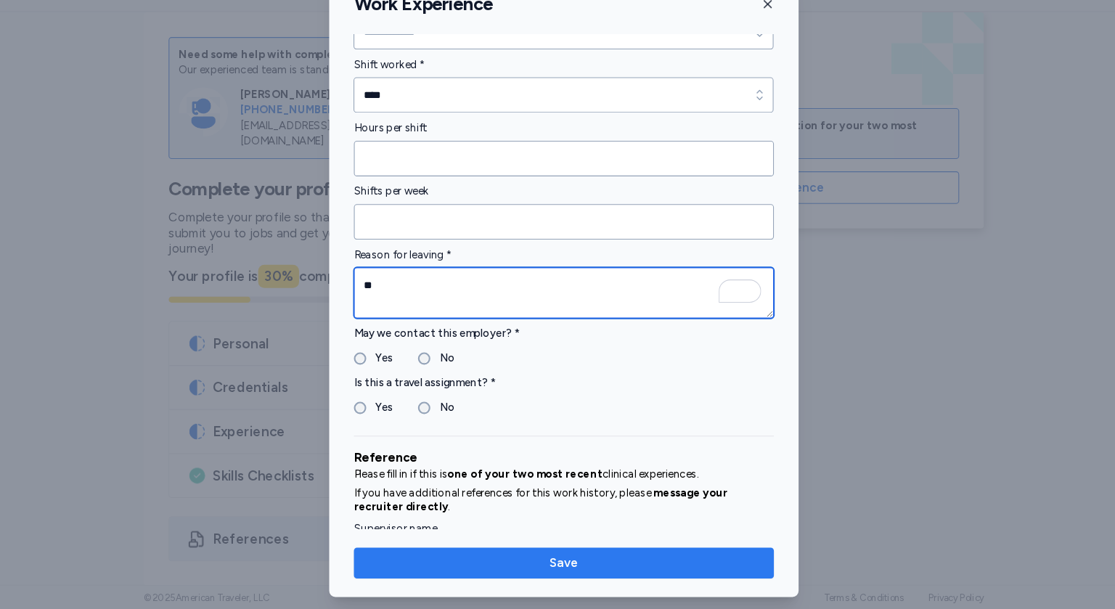
type textarea "*"
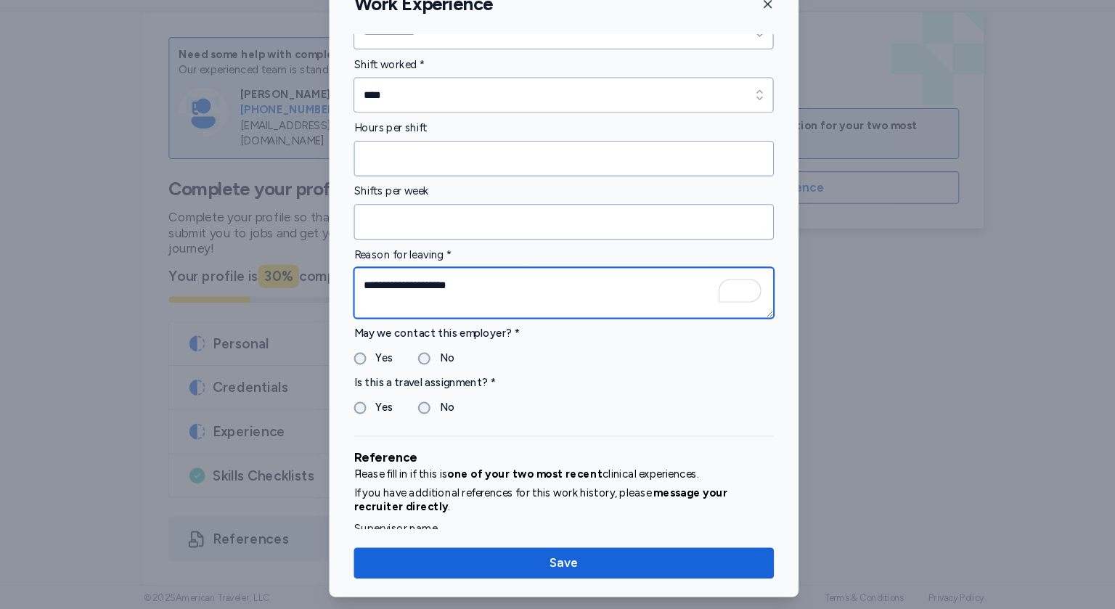
click at [369, 300] on textarea "**********" at bounding box center [557, 312] width 395 height 48
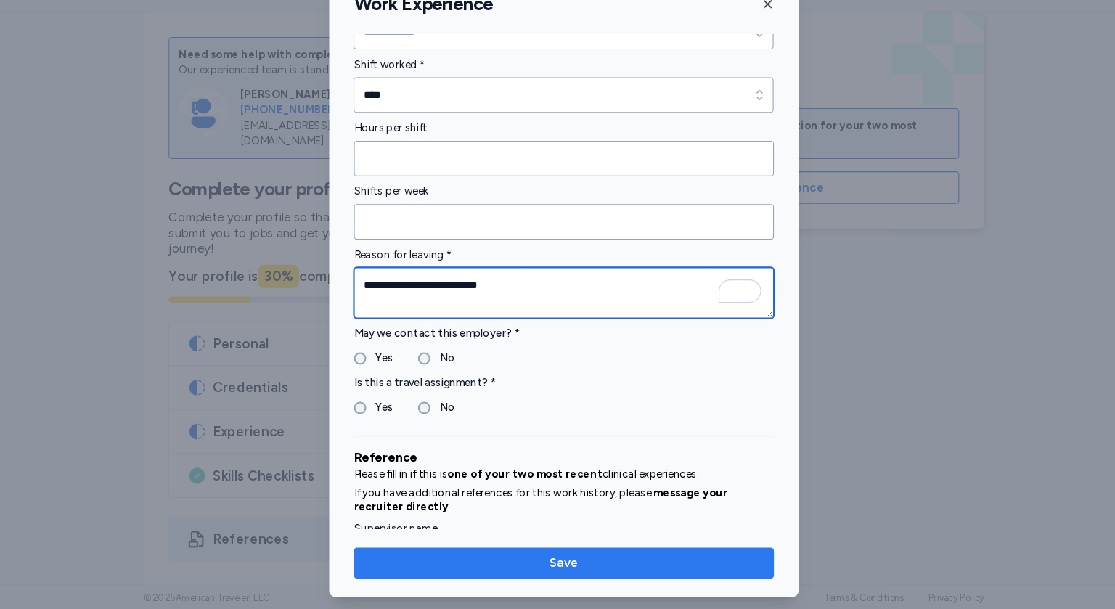
type textarea "**********"
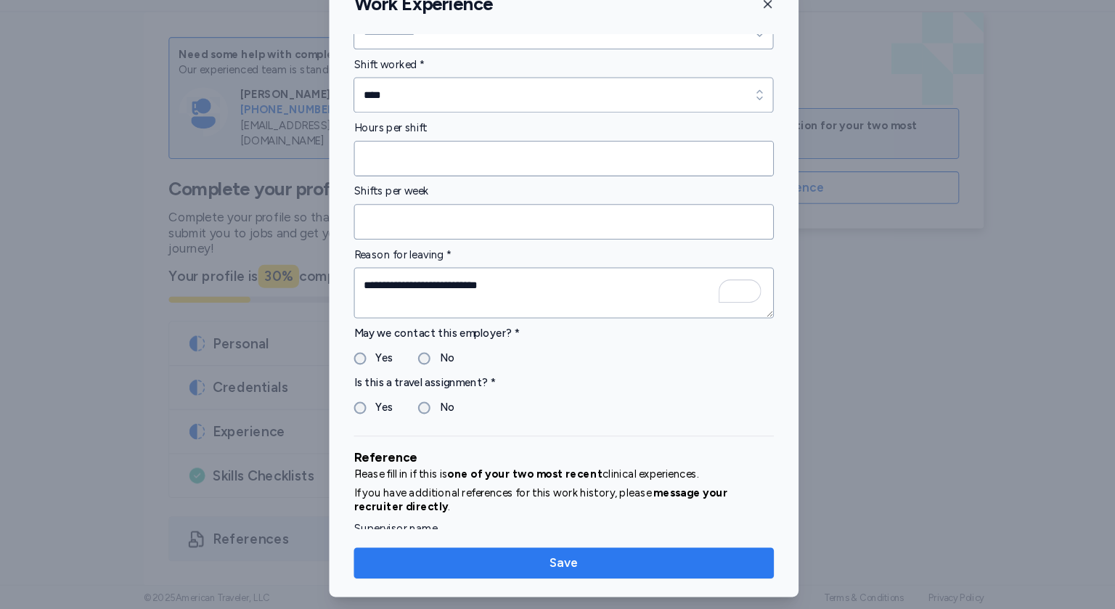
click at [558, 561] on span "Save" at bounding box center [558, 565] width 28 height 17
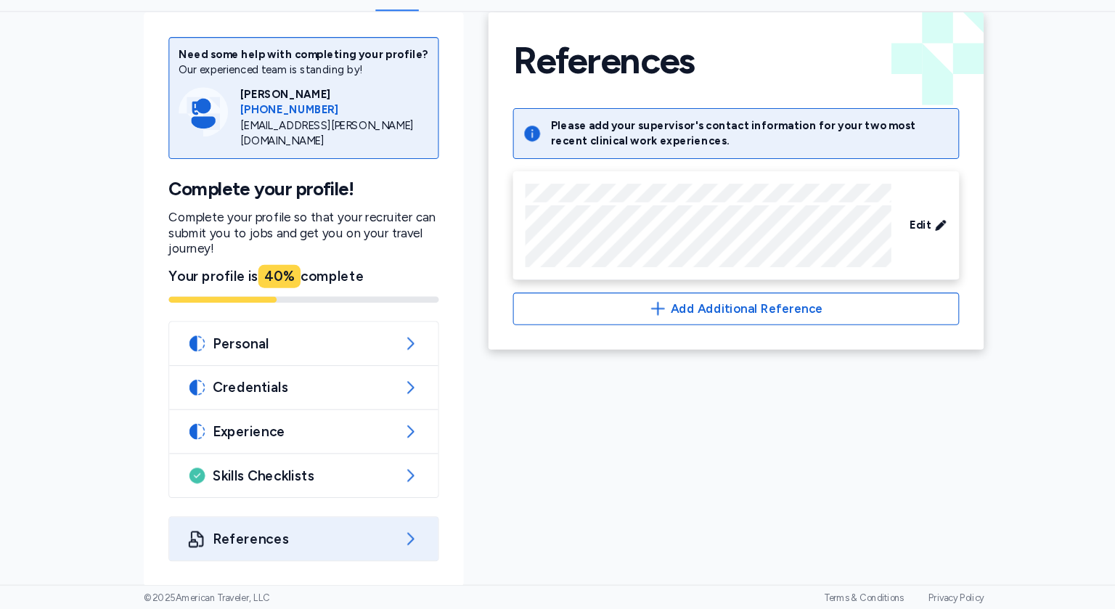
click at [381, 548] on span "References" at bounding box center [312, 542] width 171 height 17
click at [411, 542] on icon at bounding box center [412, 542] width 17 height 17
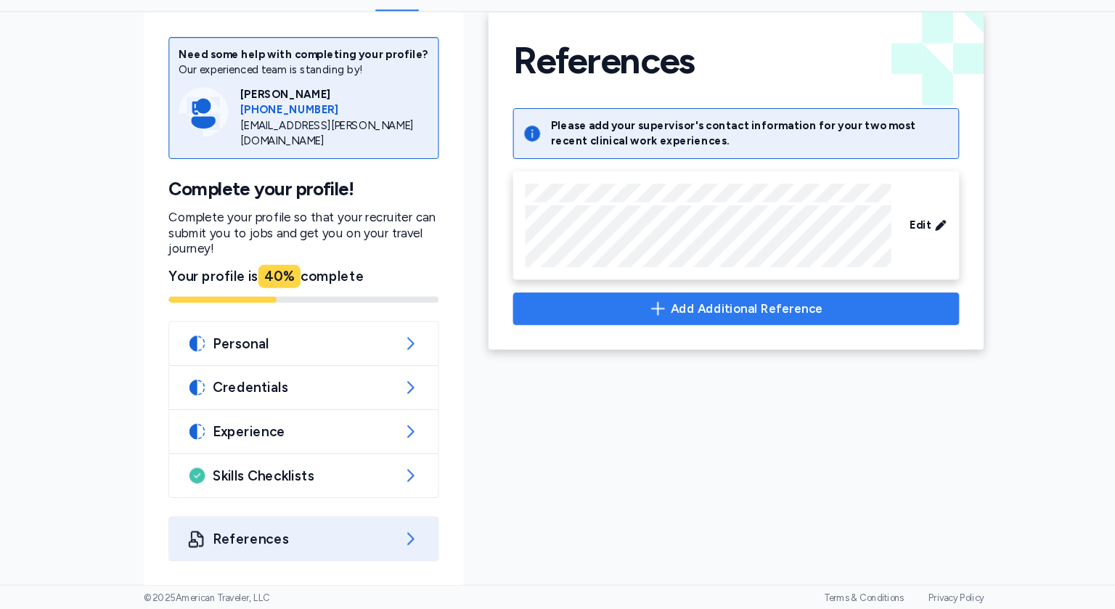
click at [697, 330] on span "Add Additional Reference" at bounding box center [730, 326] width 144 height 17
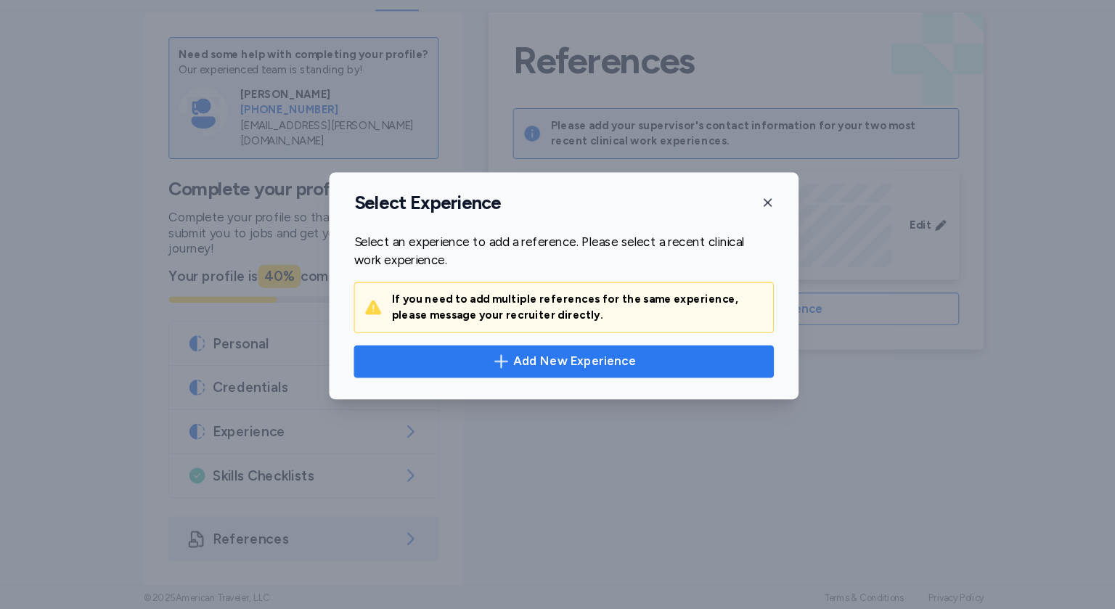
click at [559, 381] on span "Add New Experience" at bounding box center [568, 375] width 115 height 17
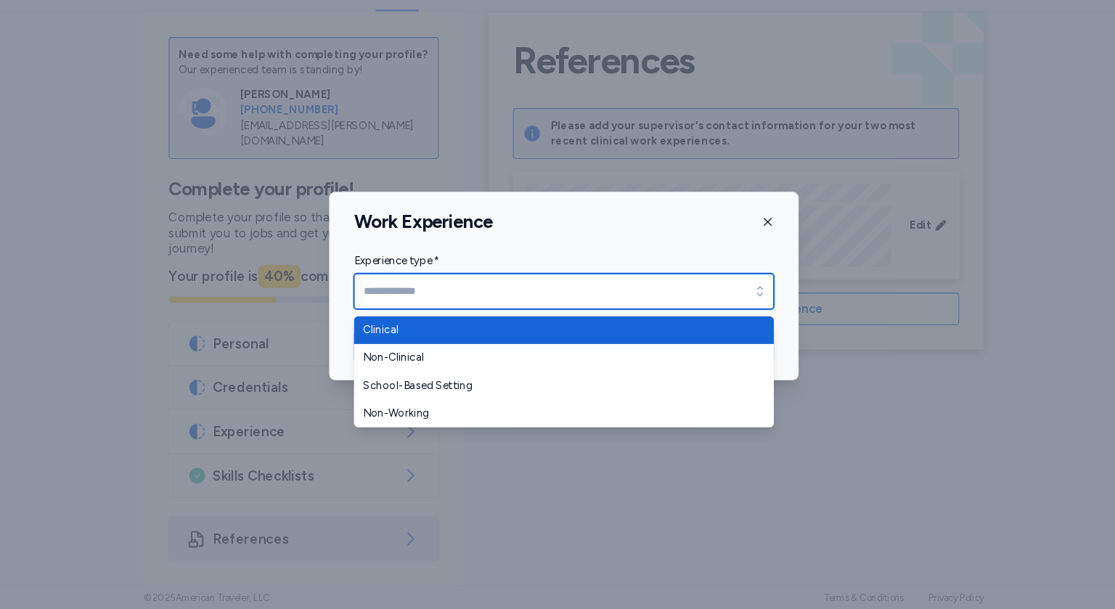
click at [426, 306] on input "Experience type *" at bounding box center [557, 309] width 395 height 33
type input "********"
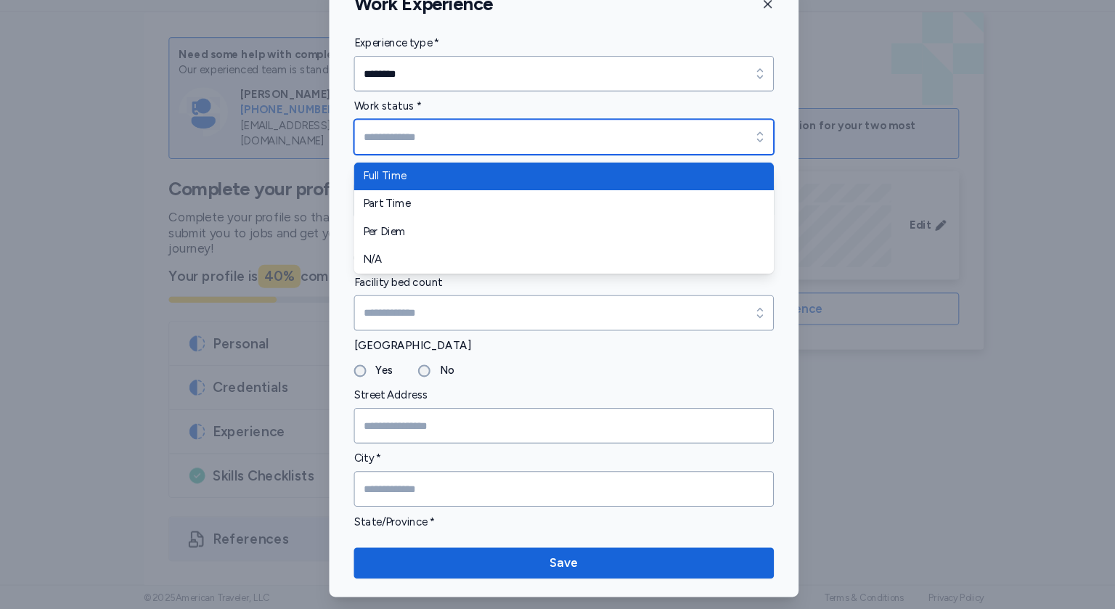
click at [413, 158] on input "Work status *" at bounding box center [557, 164] width 395 height 33
type input "*********"
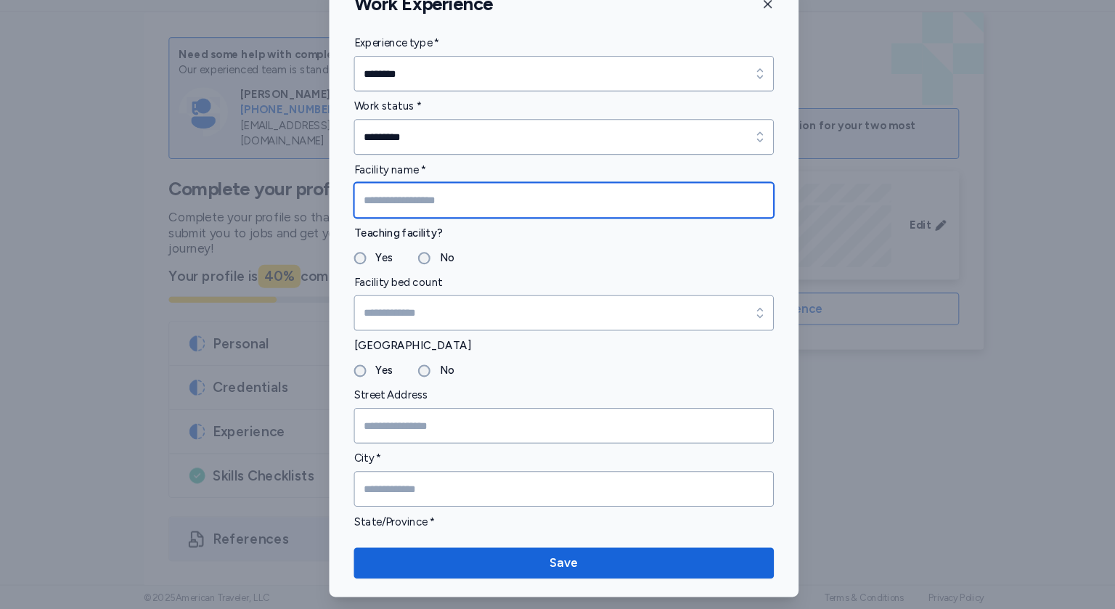
click at [407, 219] on input "Facility name *" at bounding box center [557, 224] width 395 height 33
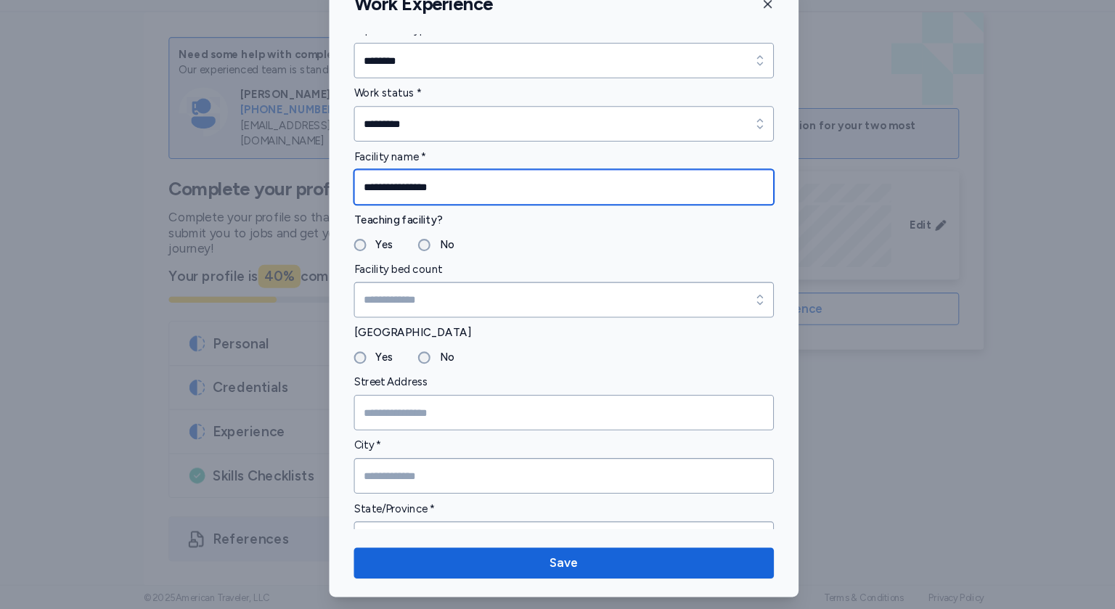
scroll to position [11, 0]
type input "**********"
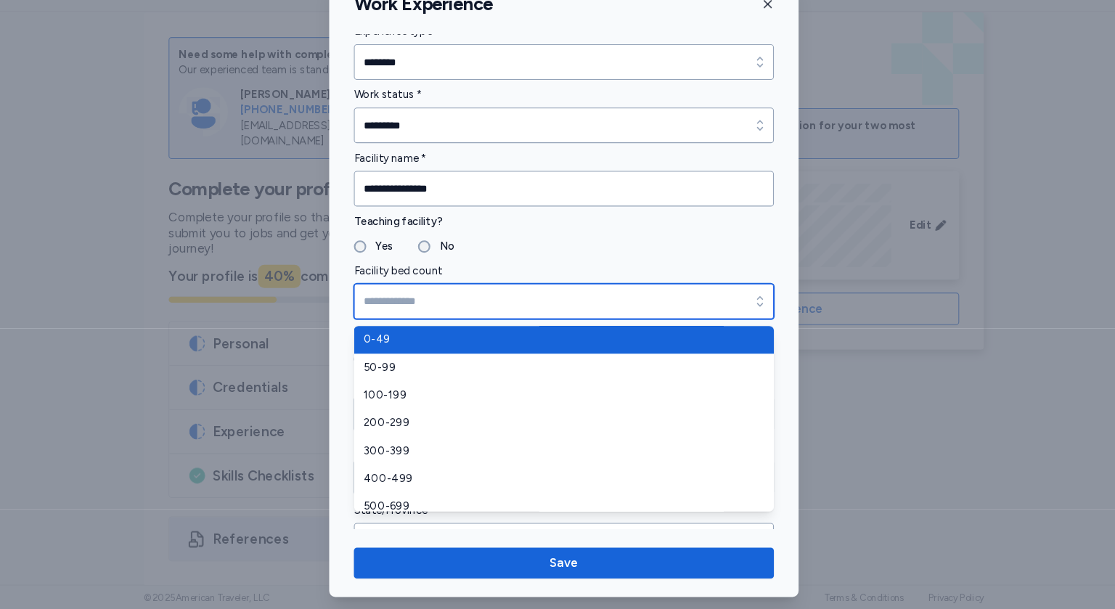
click at [424, 319] on input "Facility bed count" at bounding box center [557, 319] width 395 height 33
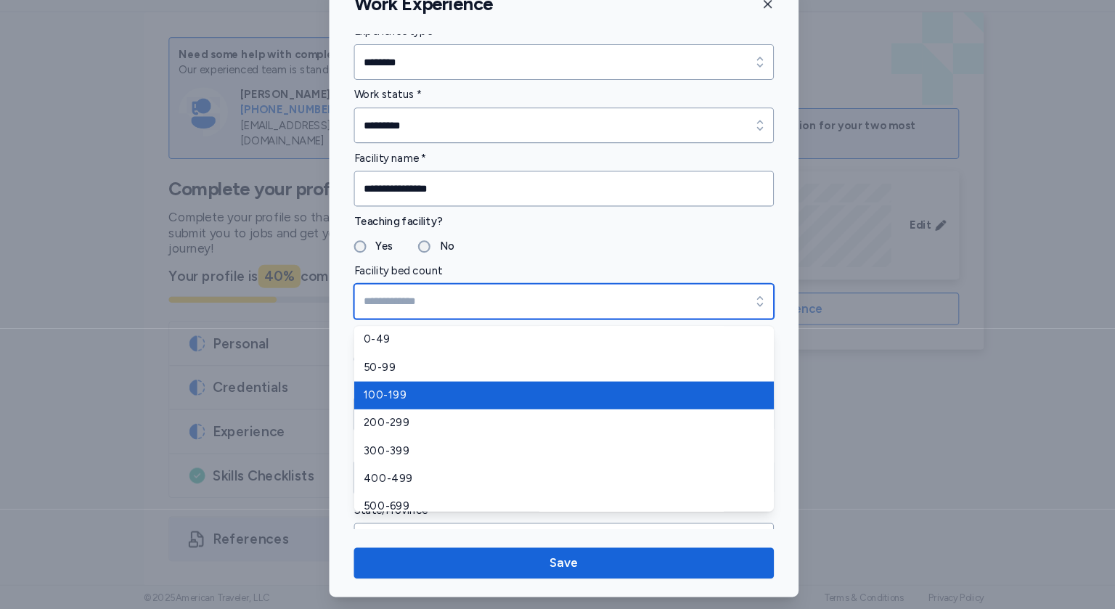
scroll to position [35, 0]
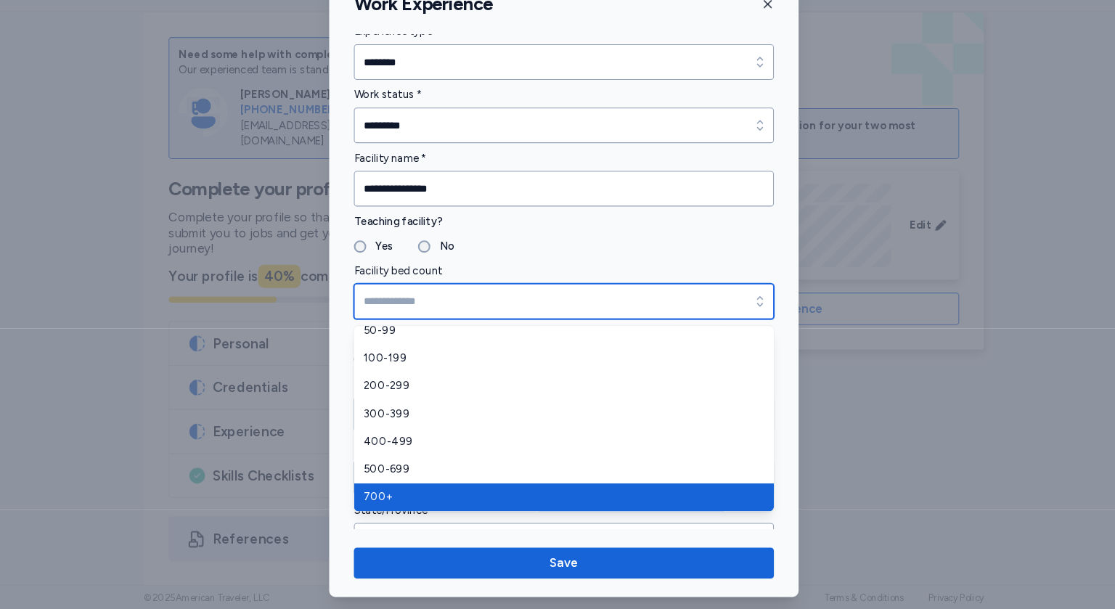
type input "****"
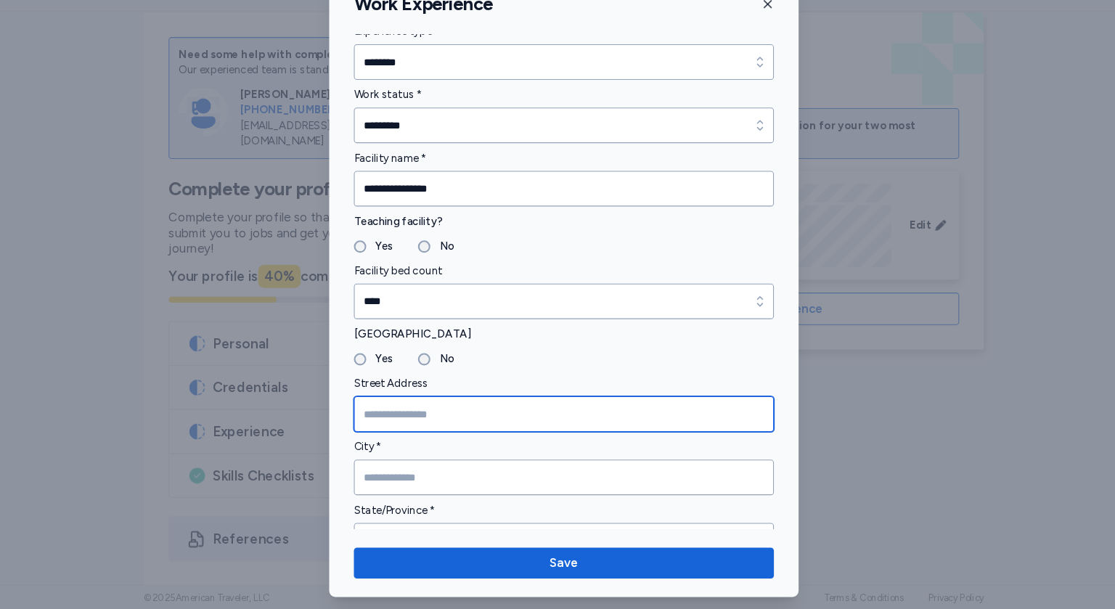
click at [420, 423] on input "Street Address" at bounding box center [557, 425] width 395 height 33
type input "****"
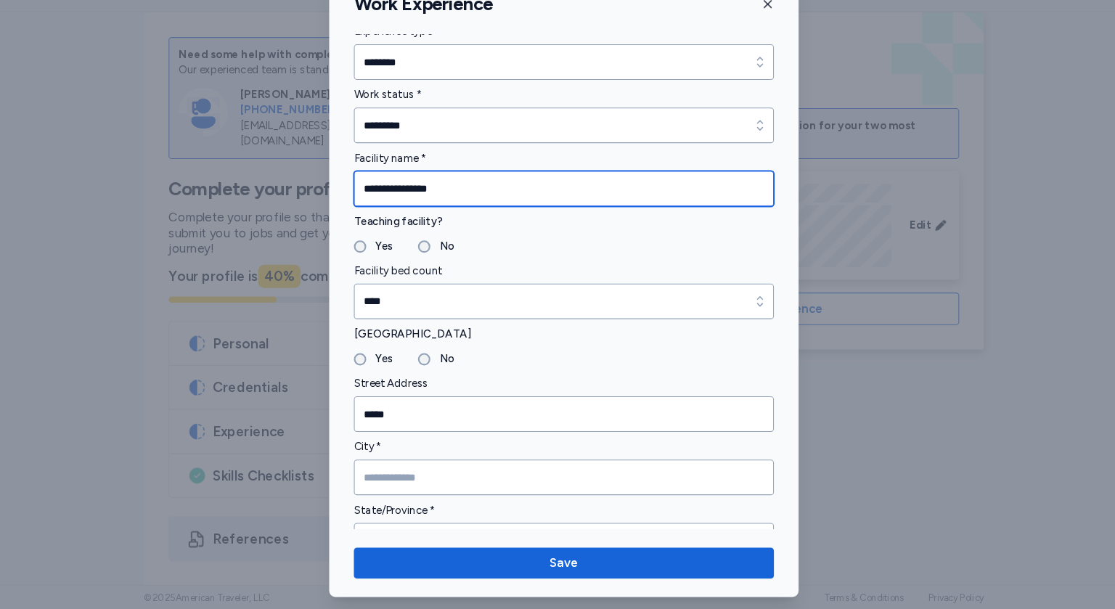
click at [476, 218] on input "**********" at bounding box center [557, 213] width 395 height 33
click at [479, 216] on input "**********" at bounding box center [557, 213] width 395 height 33
type input "**********"
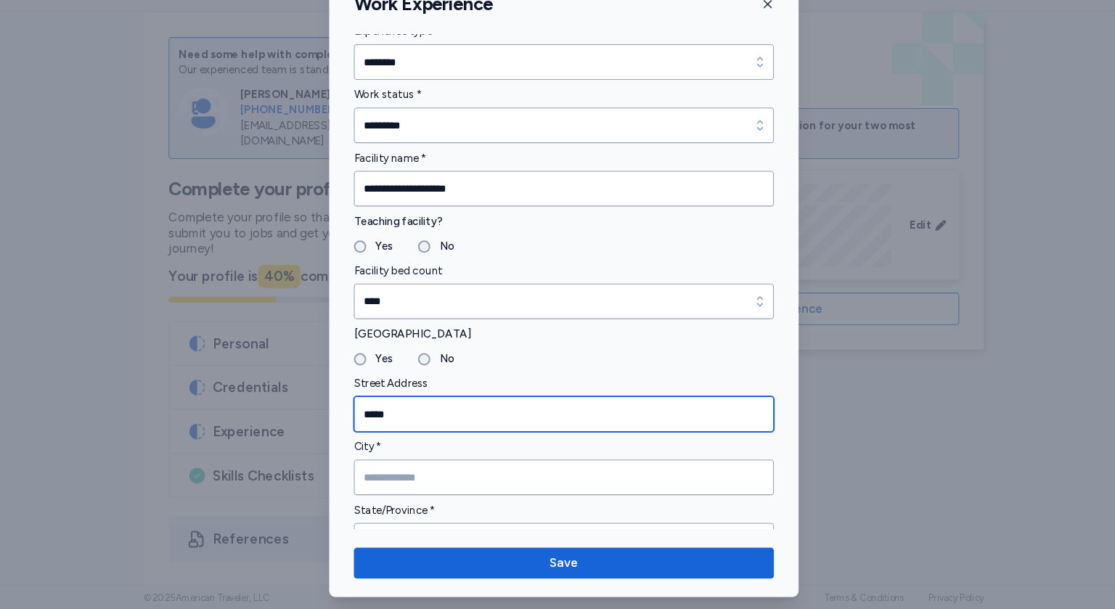
click at [463, 427] on input "****" at bounding box center [557, 425] width 395 height 33
type input "**********"
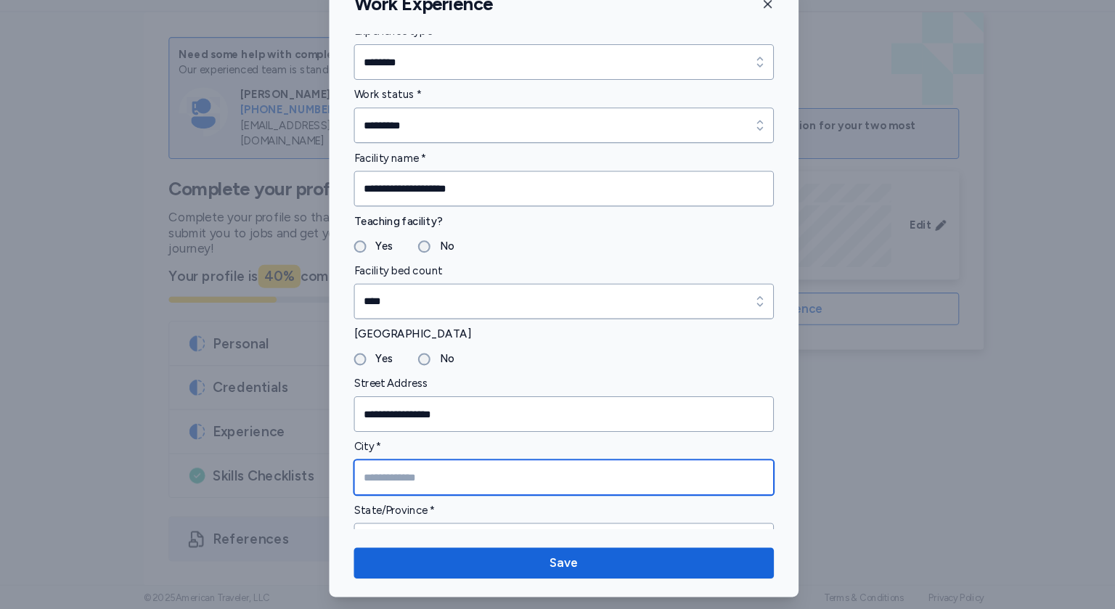
click at [468, 495] on input "City *" at bounding box center [557, 484] width 395 height 33
type input "*******"
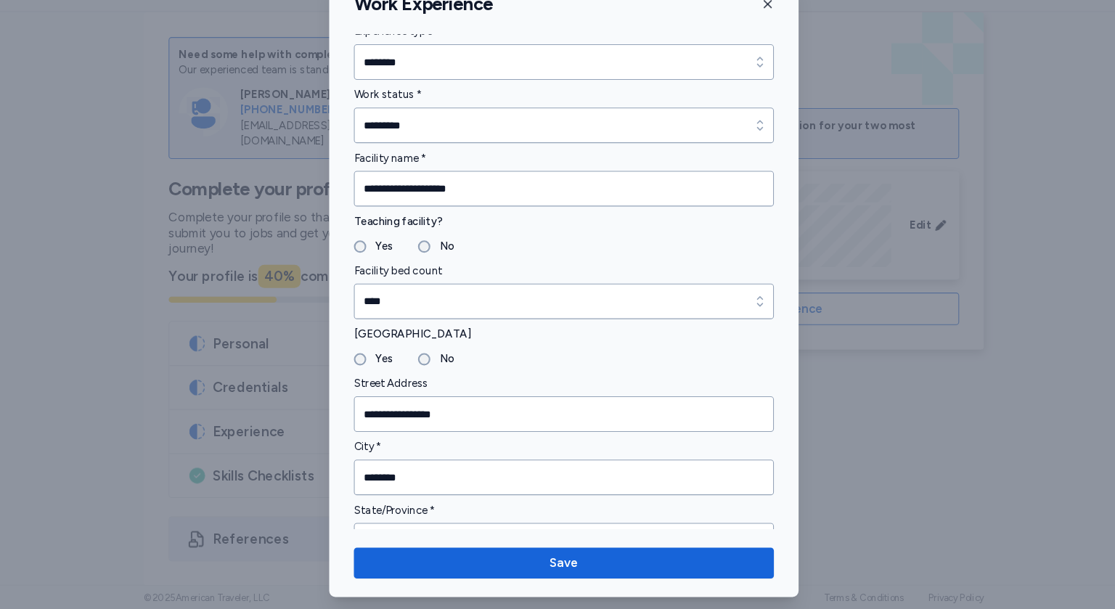
click at [496, 541] on div "**********" at bounding box center [558, 305] width 442 height 586
click at [495, 539] on div "**********" at bounding box center [558, 305] width 442 height 586
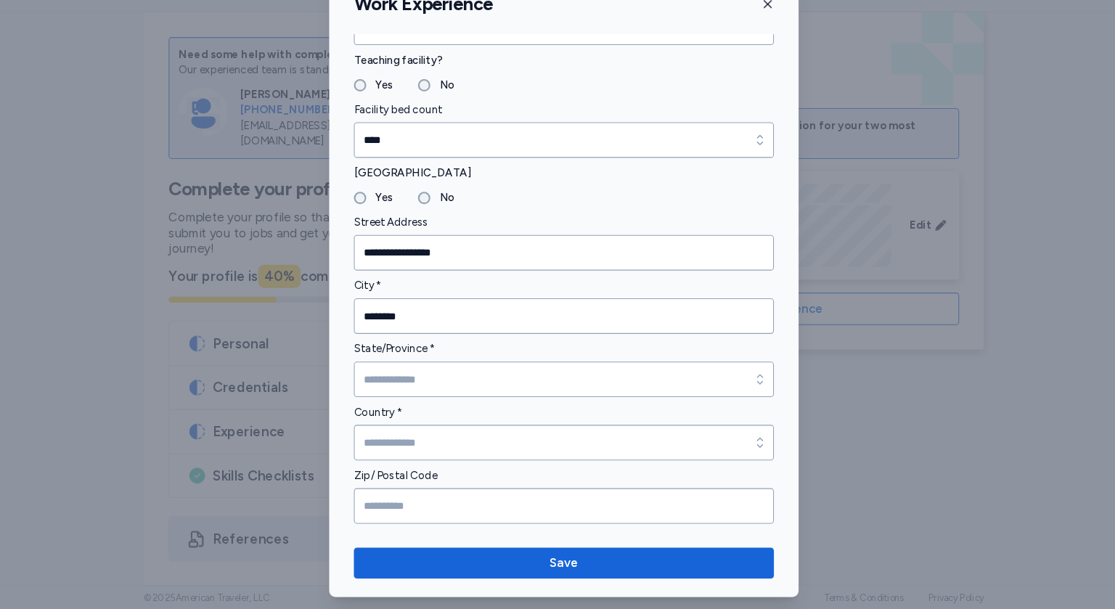
scroll to position [166, 0]
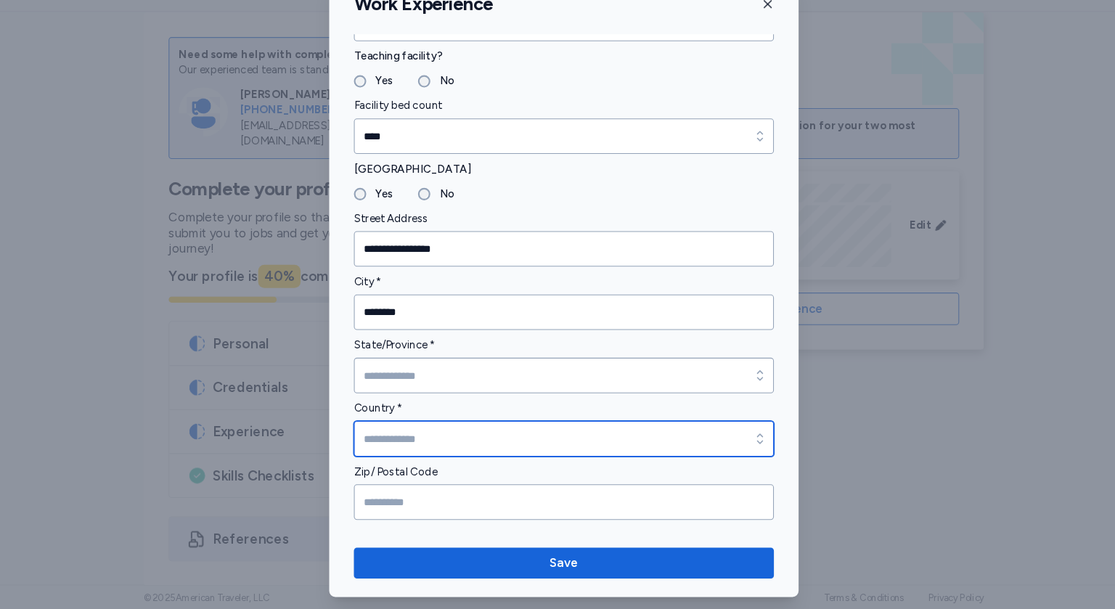
click at [439, 443] on input "Country *" at bounding box center [557, 448] width 395 height 33
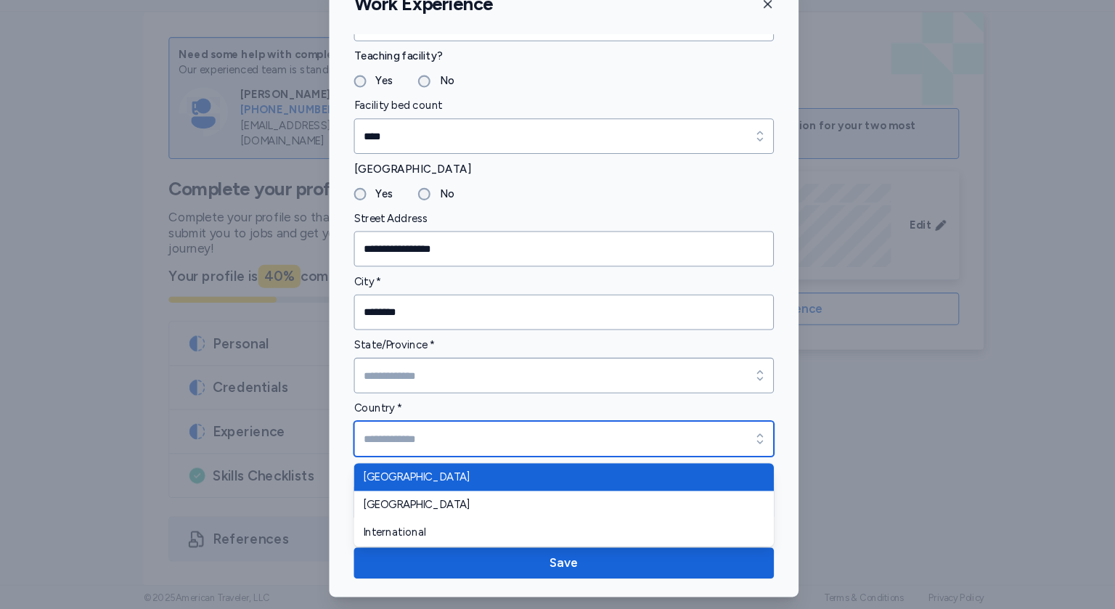
type input "**********"
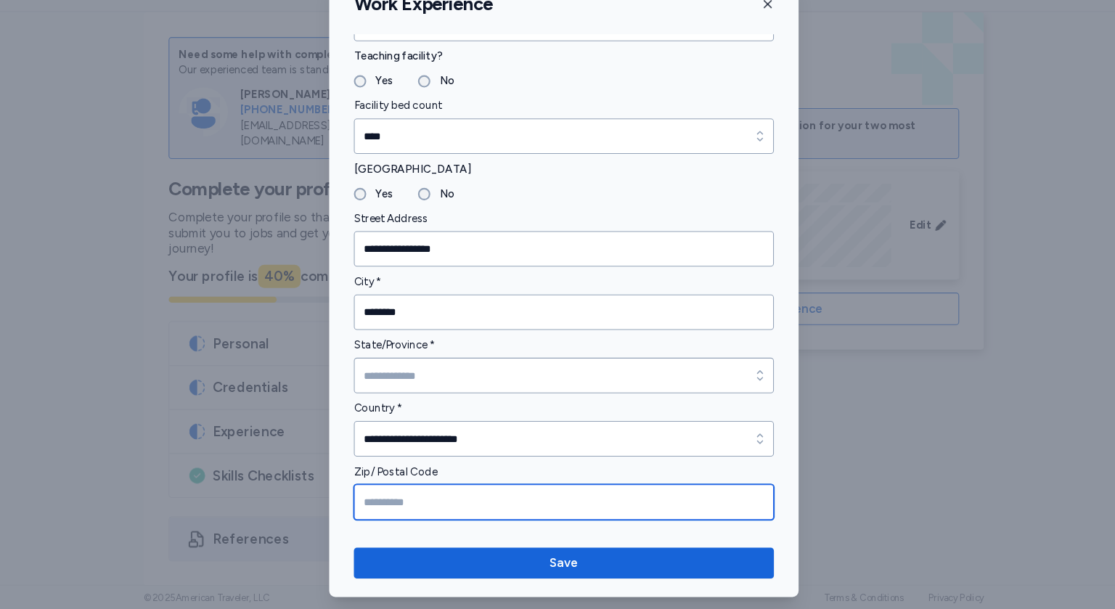
click at [431, 499] on input "Zip/ Postal Code" at bounding box center [557, 508] width 395 height 33
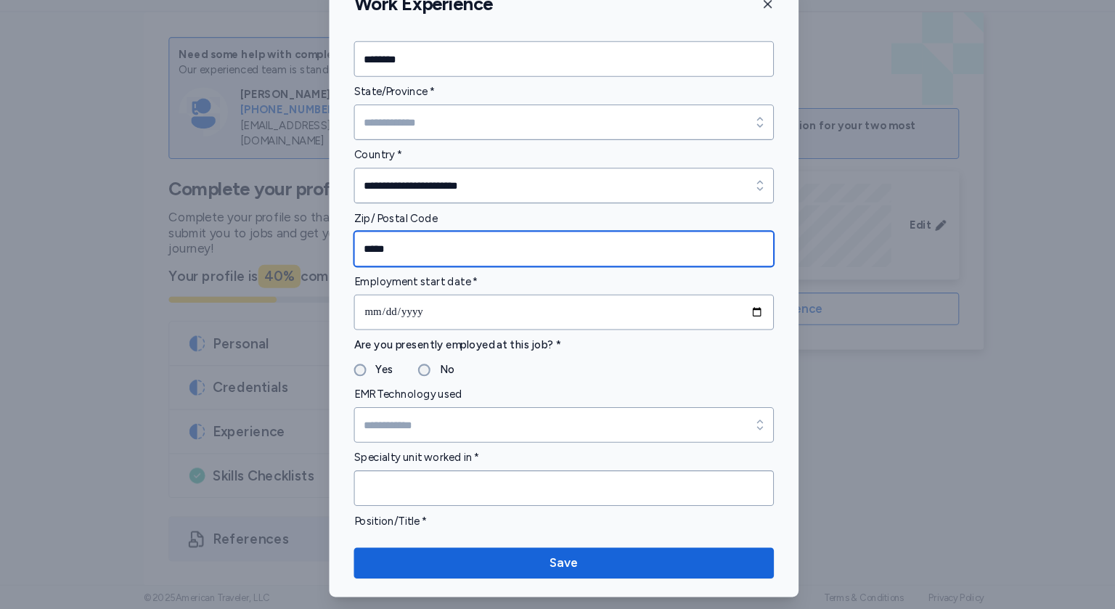
scroll to position [406, 0]
type input "*****"
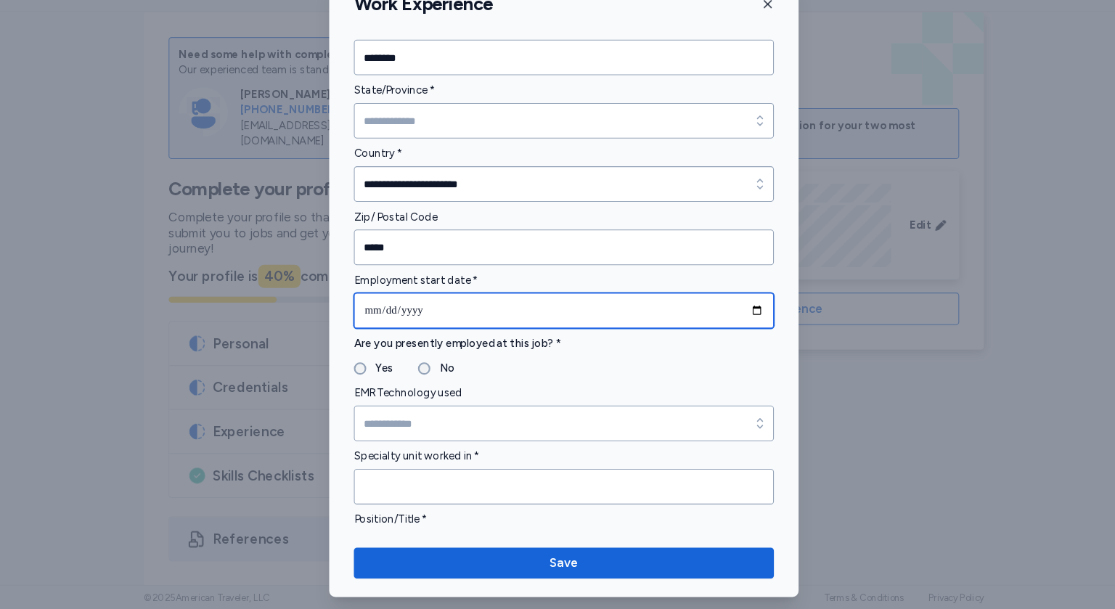
click at [492, 333] on input "date" at bounding box center [557, 328] width 395 height 33
type input "**********"
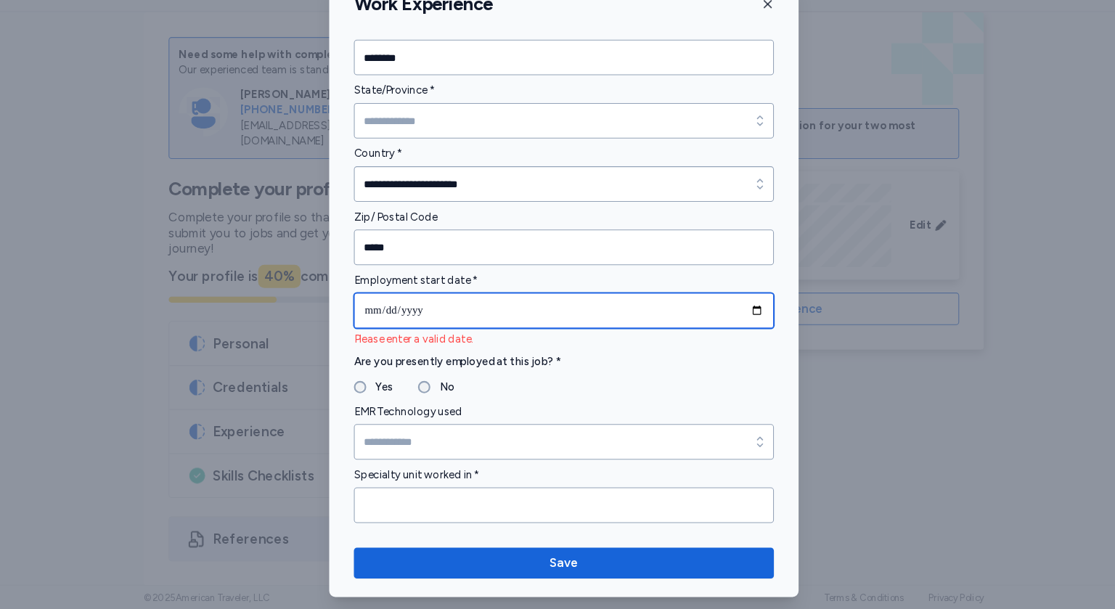
type input "**********"
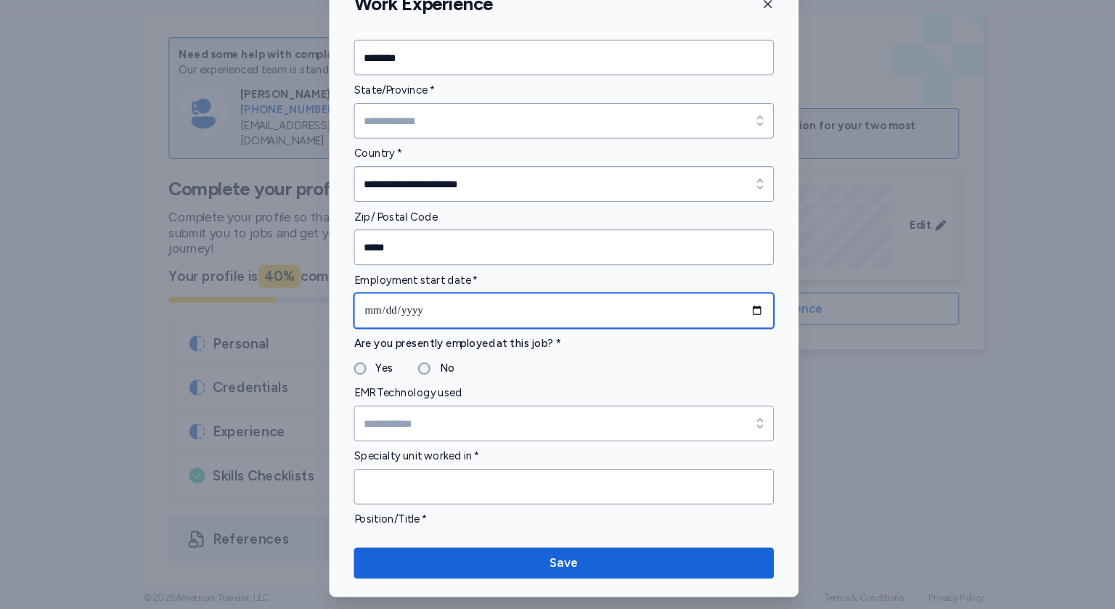
type input "**********"
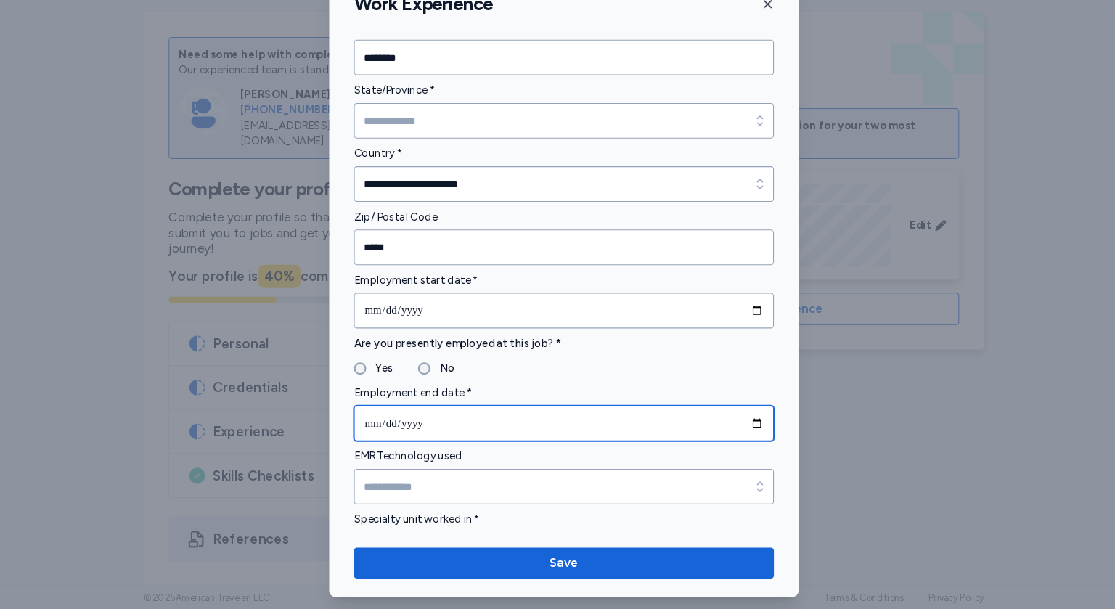
click at [387, 437] on input "date" at bounding box center [557, 434] width 395 height 33
type input "**********"
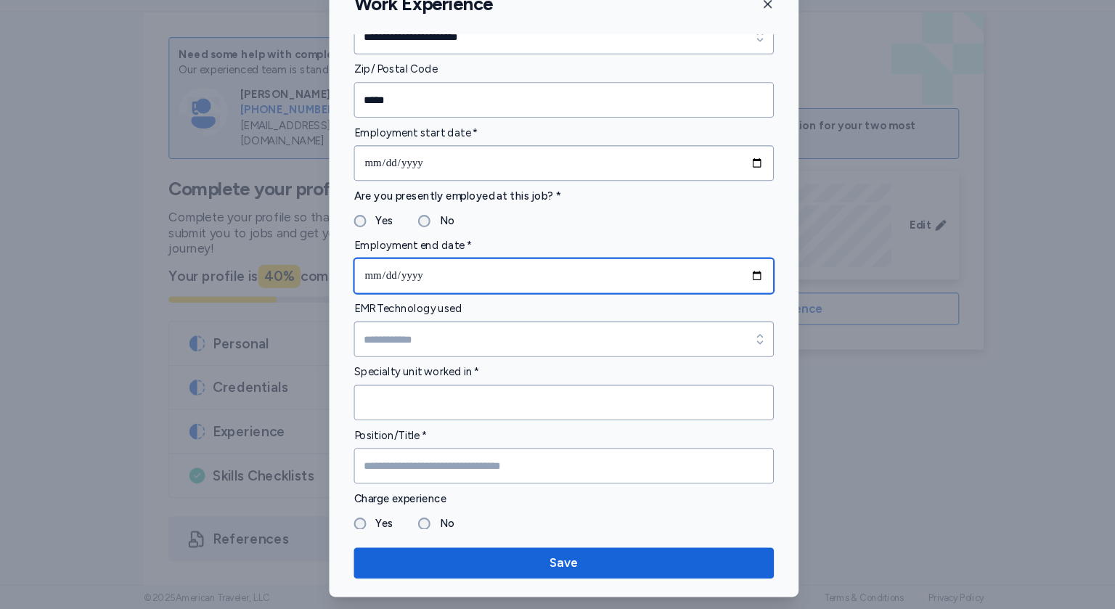
scroll to position [549, 0]
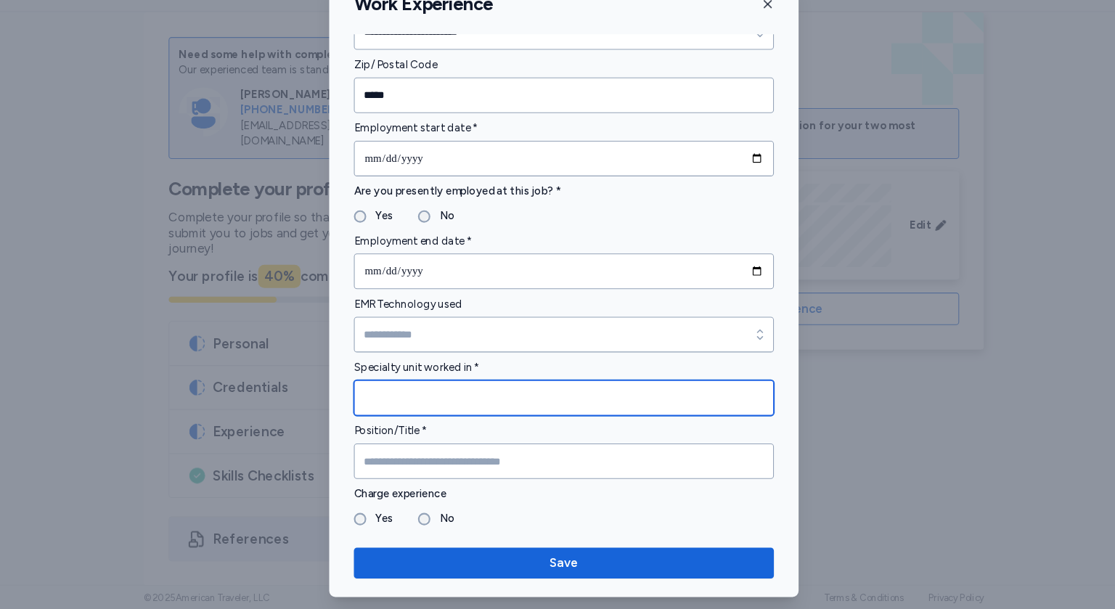
click at [404, 415] on input "Specialty unit worked in *" at bounding box center [557, 410] width 395 height 33
type input "*"
type input "**********"
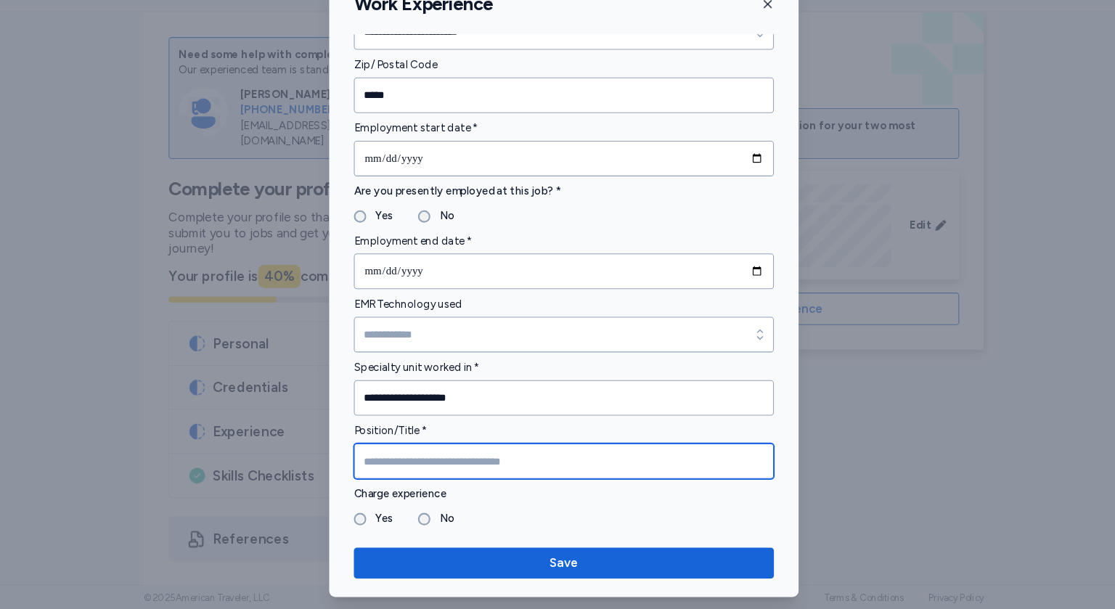
click at [410, 462] on input "Position/Title *" at bounding box center [557, 469] width 395 height 33
type input "**********"
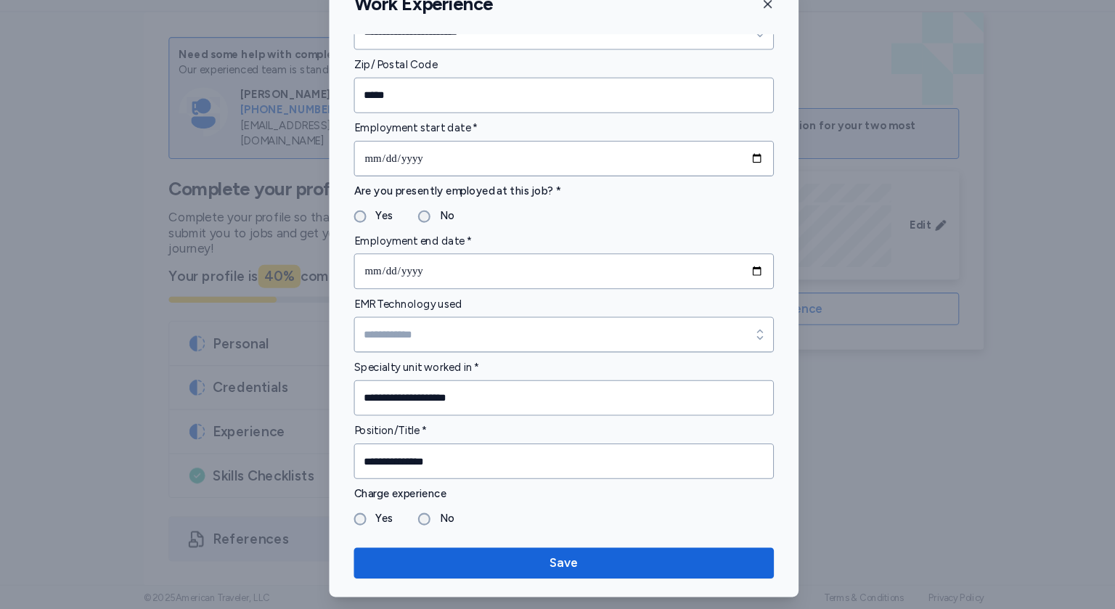
click at [423, 529] on div "No" at bounding box center [437, 524] width 35 height 17
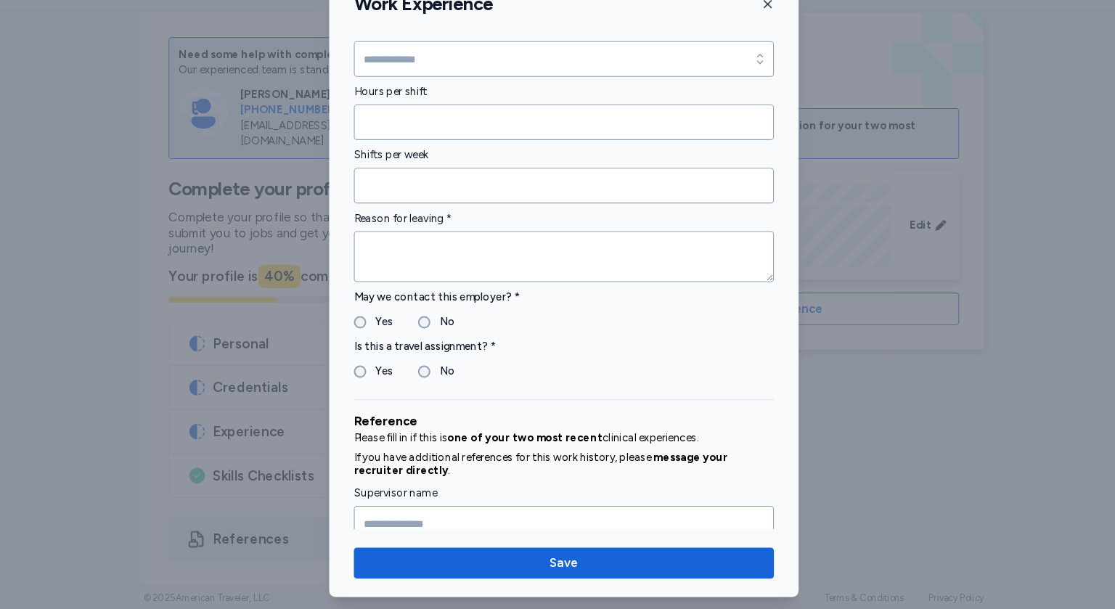
scroll to position [1153, 0]
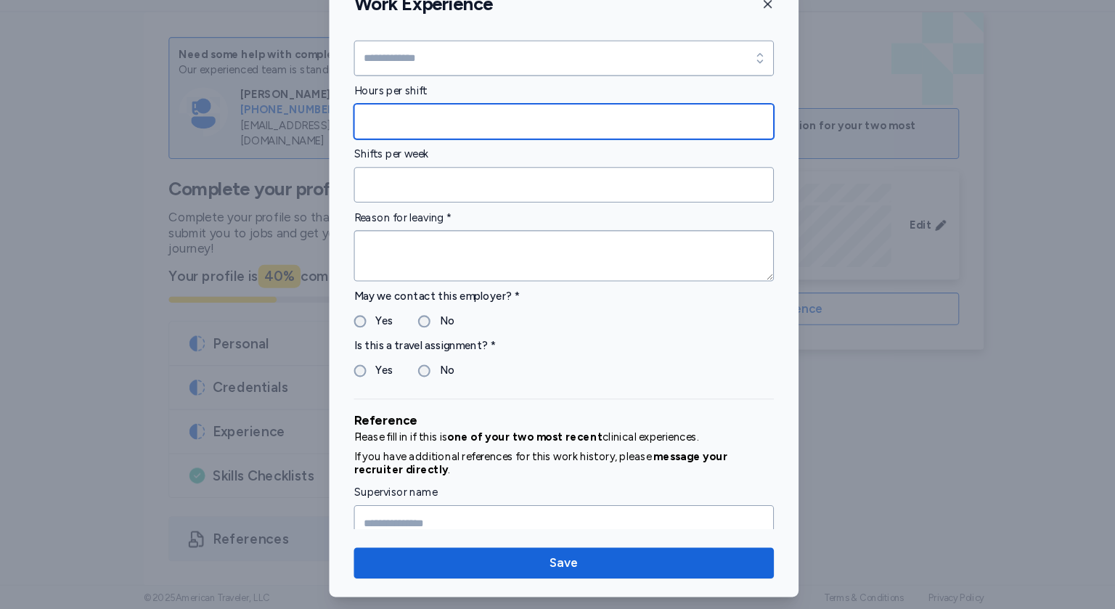
click at [422, 153] on input "Hours per shift" at bounding box center [557, 150] width 395 height 33
type input "**"
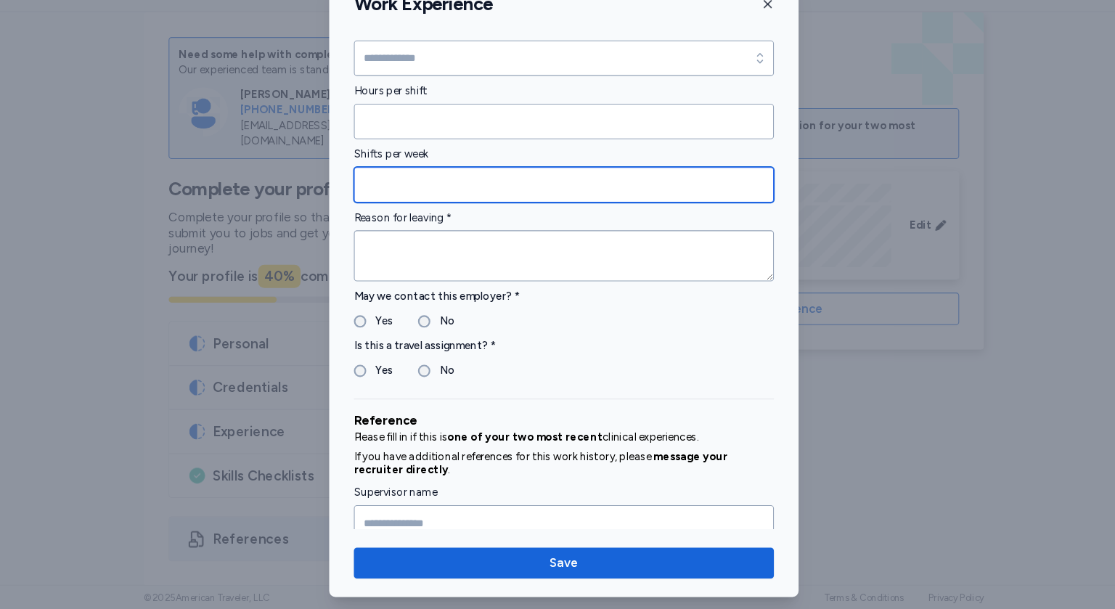
click at [414, 211] on input "Shifts per week" at bounding box center [557, 209] width 395 height 33
type input "*"
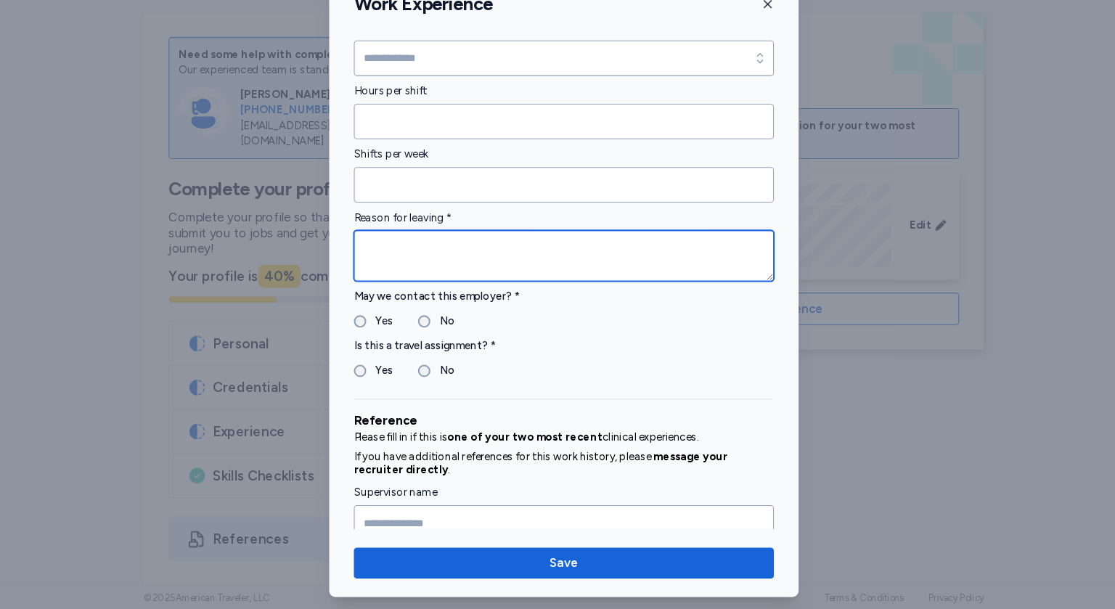
click at [413, 274] on textarea at bounding box center [557, 277] width 395 height 48
click at [383, 266] on textarea "*********" at bounding box center [557, 277] width 395 height 48
click at [447, 268] on textarea "**********" at bounding box center [557, 277] width 395 height 48
click at [410, 273] on textarea "**********" at bounding box center [557, 277] width 395 height 48
type textarea "**********"
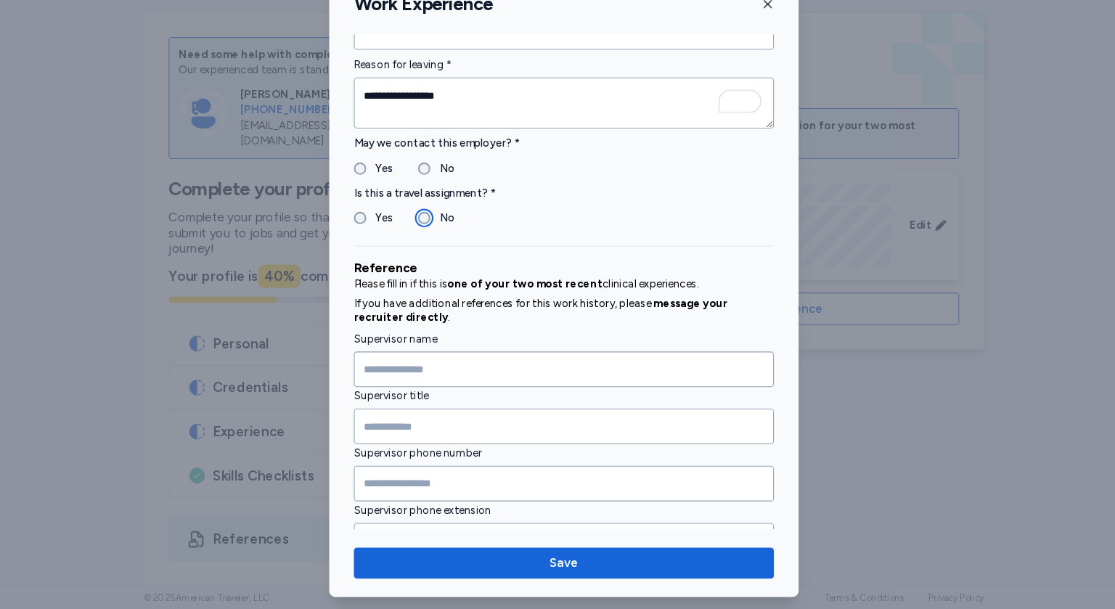
scroll to position [0, 0]
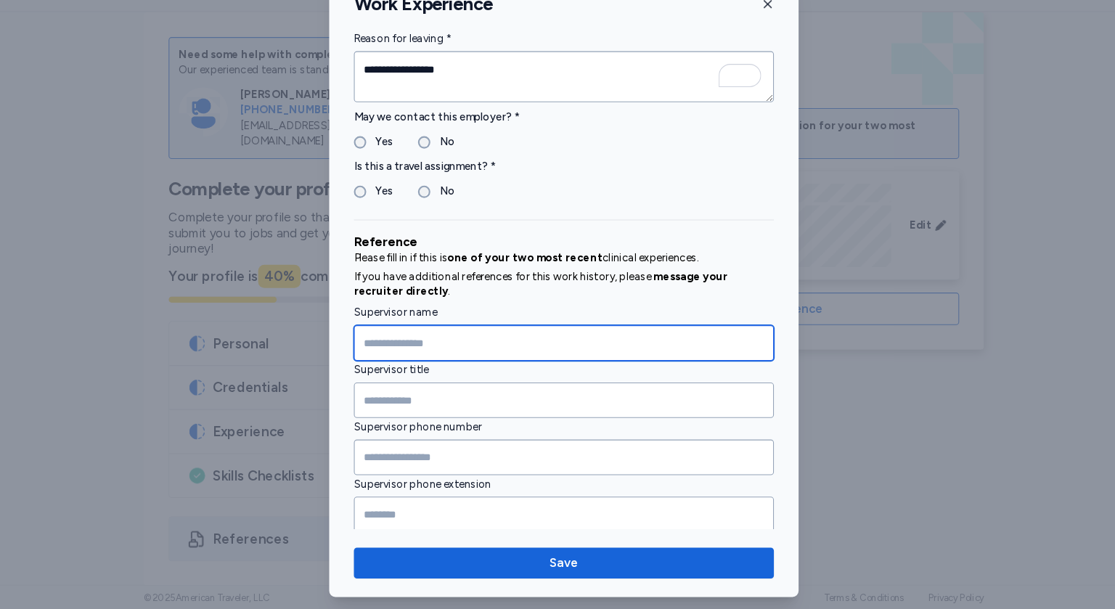
click at [496, 360] on input "Supervisor name" at bounding box center [557, 358] width 395 height 33
type input "**********"
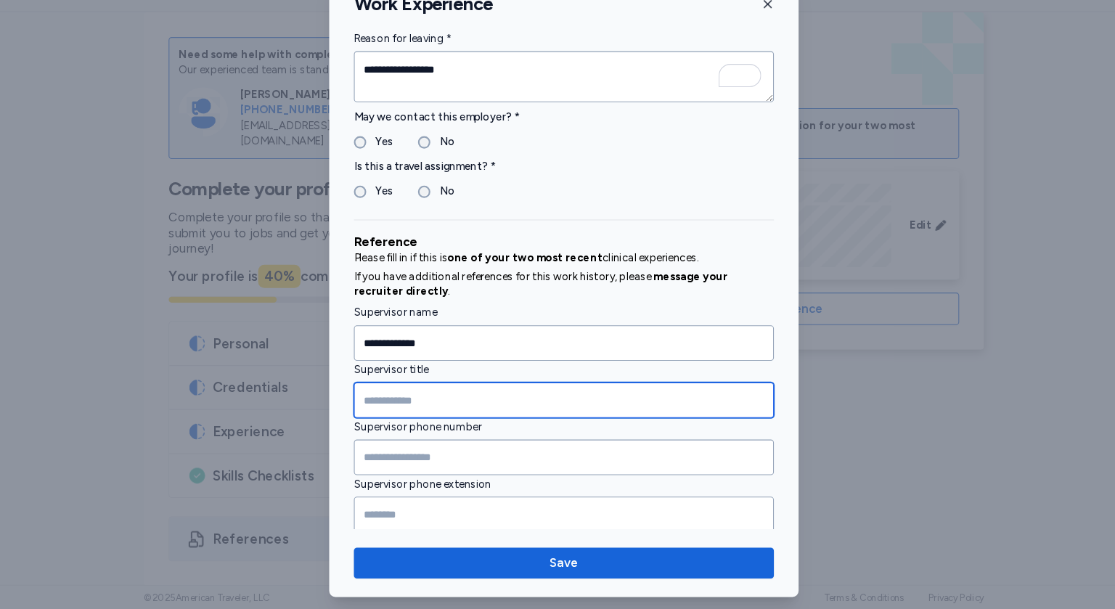
click at [425, 410] on input "Supervisor title" at bounding box center [557, 412] width 395 height 33
type input "**********"
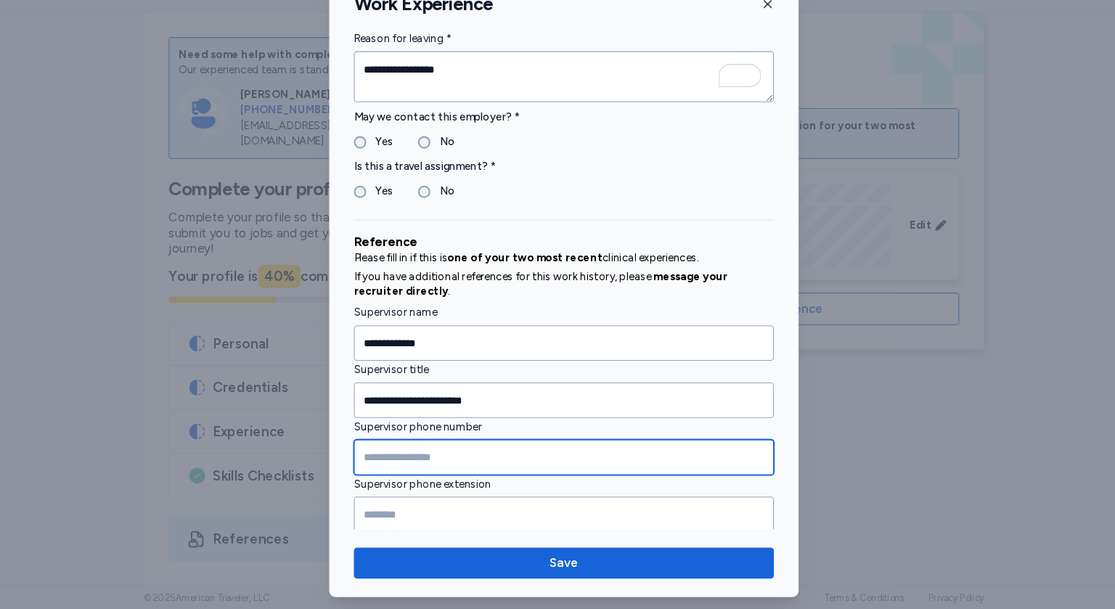
click at [390, 463] on input "Supervisor phone number" at bounding box center [557, 466] width 395 height 33
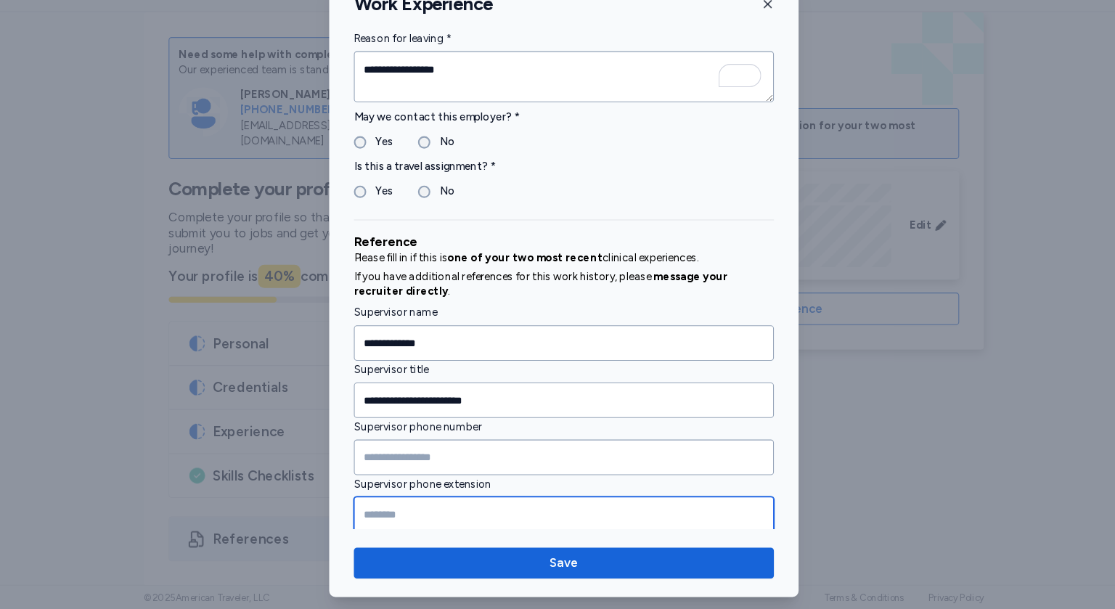
click at [413, 521] on input "Supervisor phone extension" at bounding box center [557, 519] width 395 height 33
type input "******"
type input "**********"
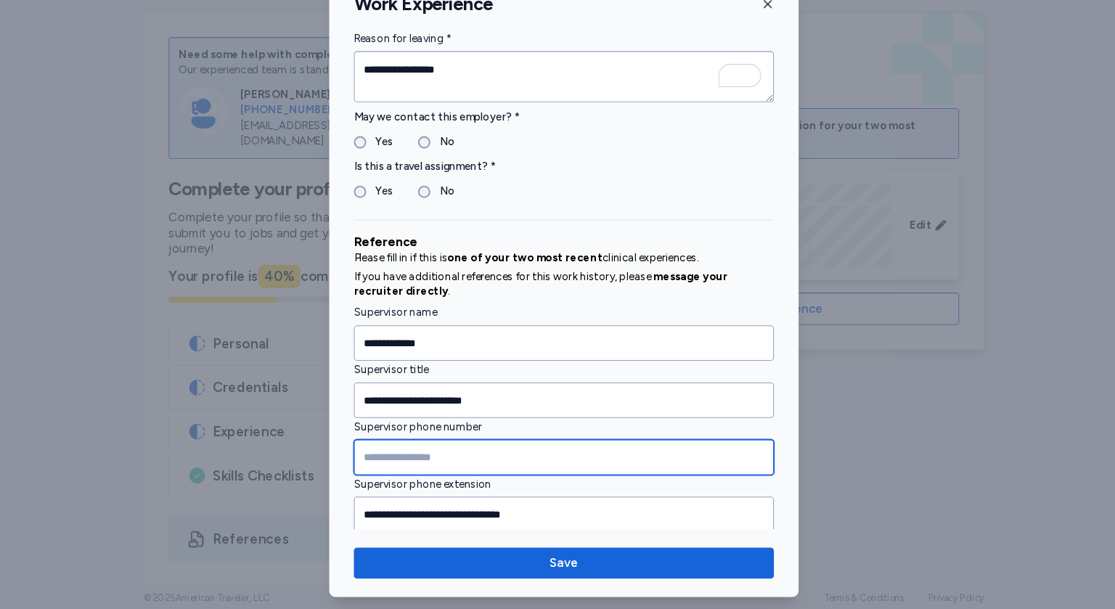
click at [391, 462] on input "Supervisor phone number" at bounding box center [557, 466] width 395 height 33
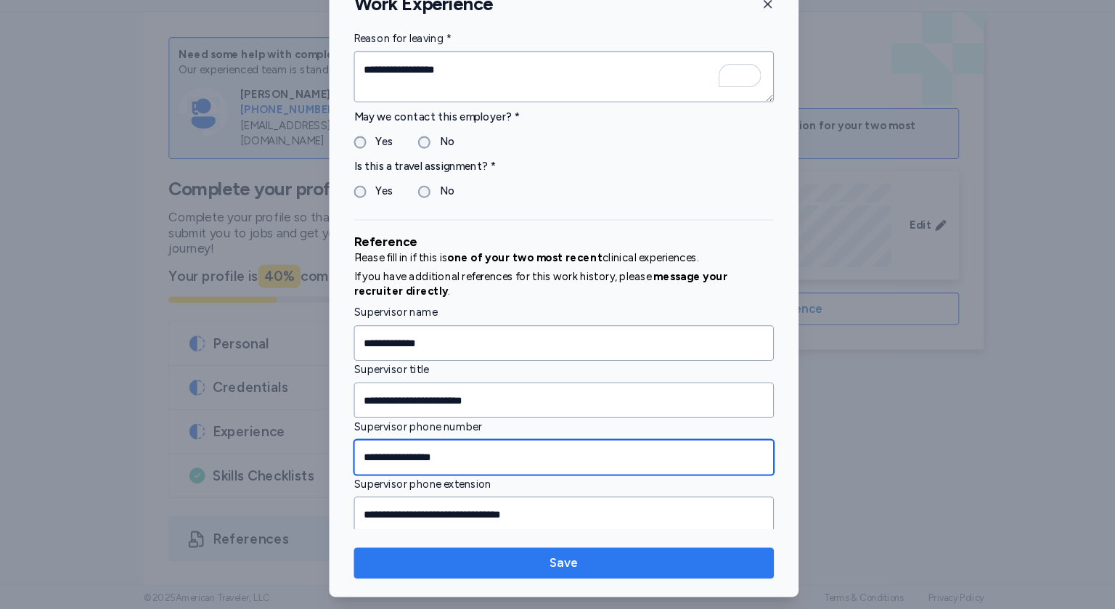
type input "**********"
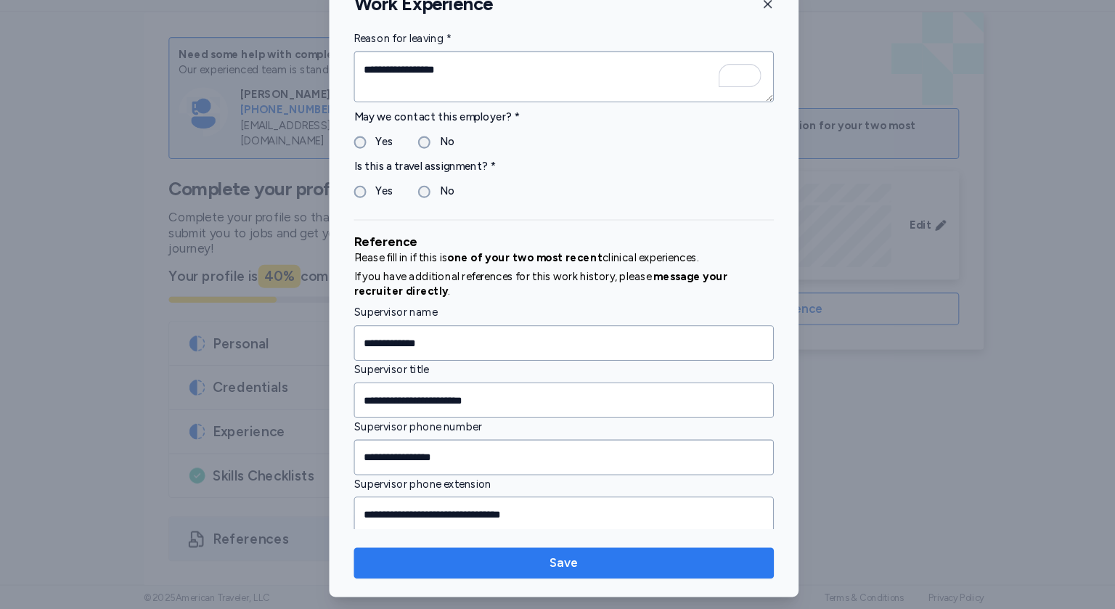
click at [552, 566] on span "Save" at bounding box center [558, 565] width 28 height 17
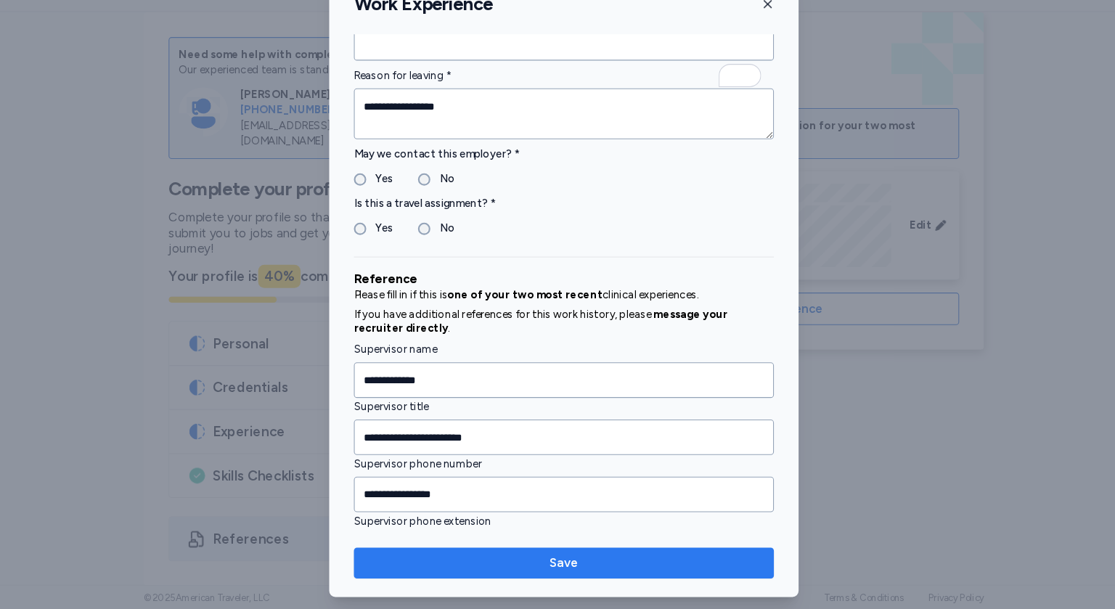
scroll to position [1357, 0]
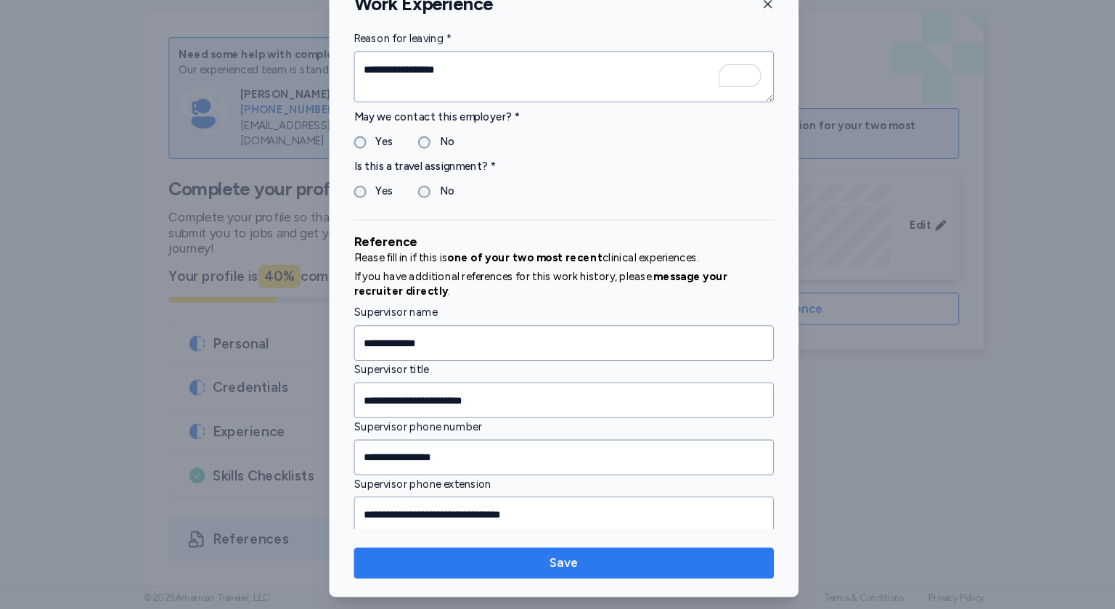
click at [552, 566] on span "Save" at bounding box center [558, 565] width 28 height 17
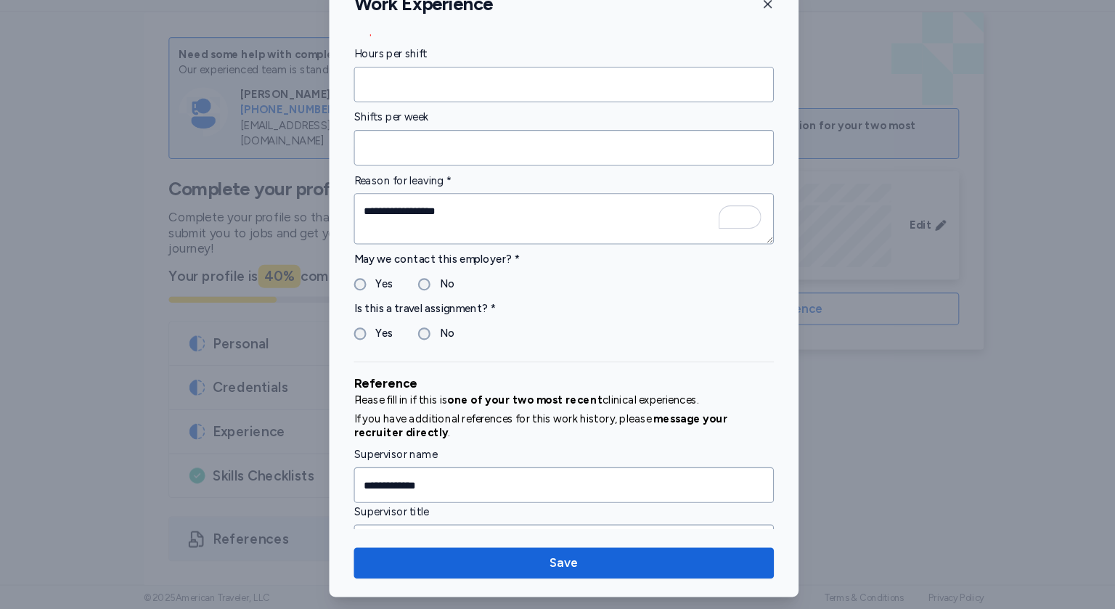
scroll to position [1211, 0]
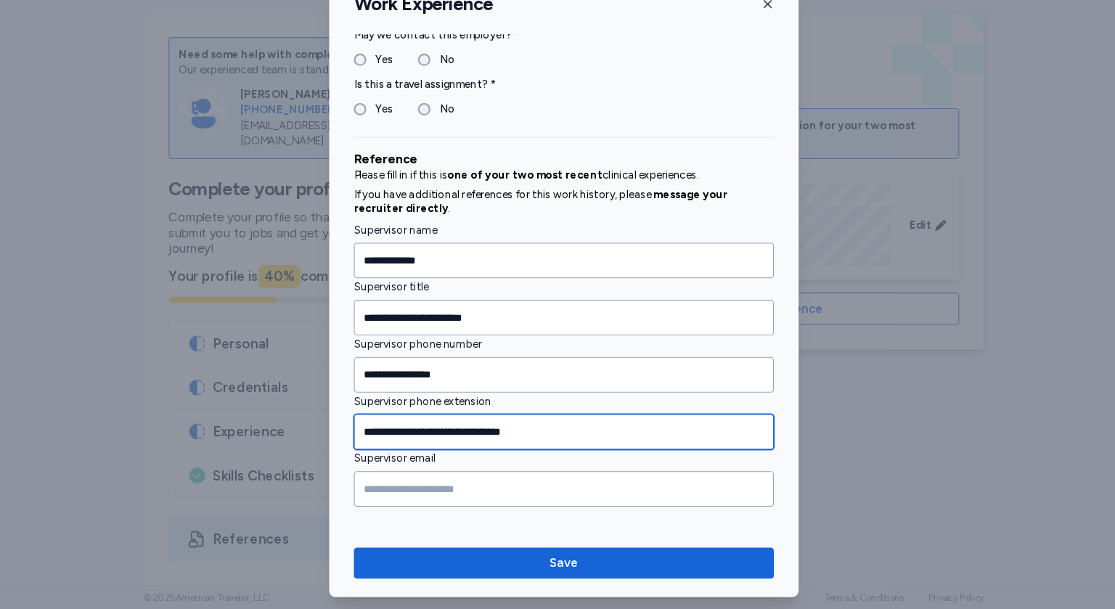
drag, startPoint x: 556, startPoint y: 444, endPoint x: 361, endPoint y: 437, distance: 195.5
click at [361, 437] on input "**********" at bounding box center [557, 442] width 395 height 33
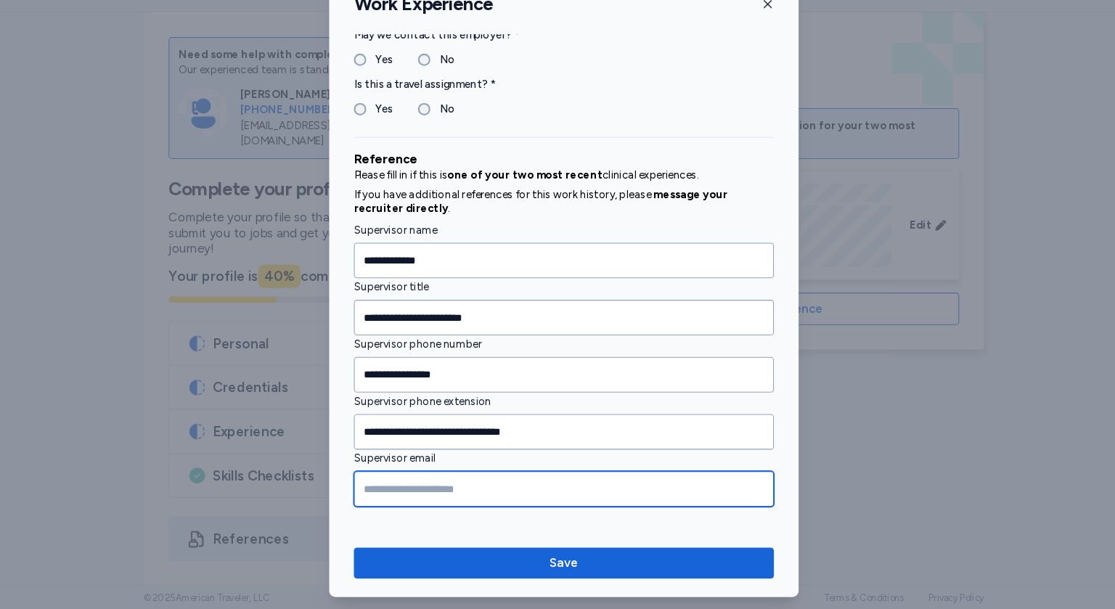
click at [413, 492] on input "Supervisor email" at bounding box center [557, 495] width 395 height 33
paste input "**********"
type input "**********"
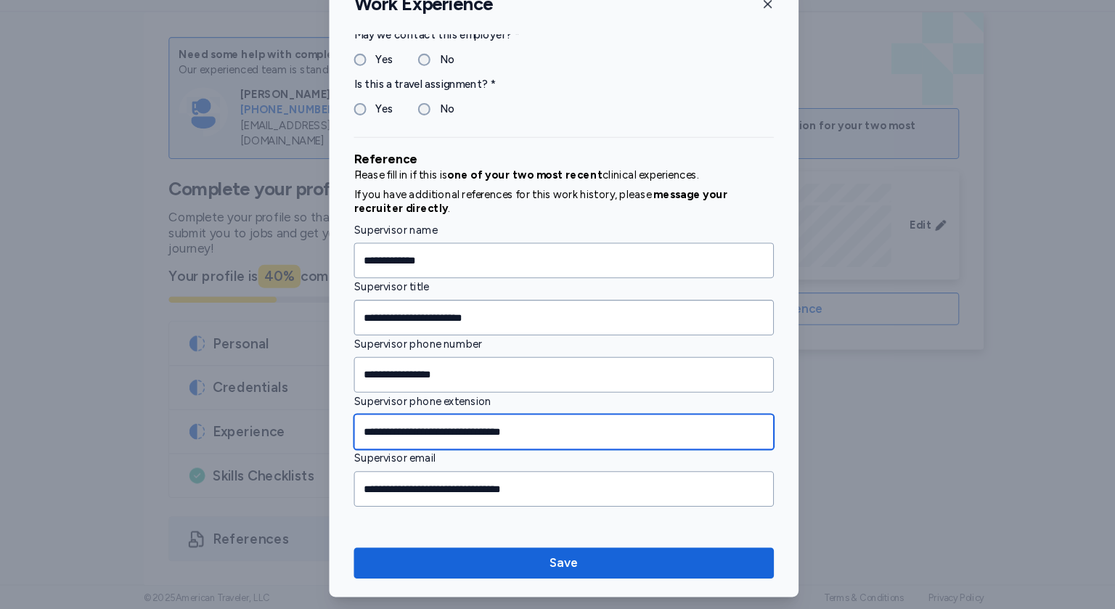
drag, startPoint x: 553, startPoint y: 435, endPoint x: 357, endPoint y: 430, distance: 196.1
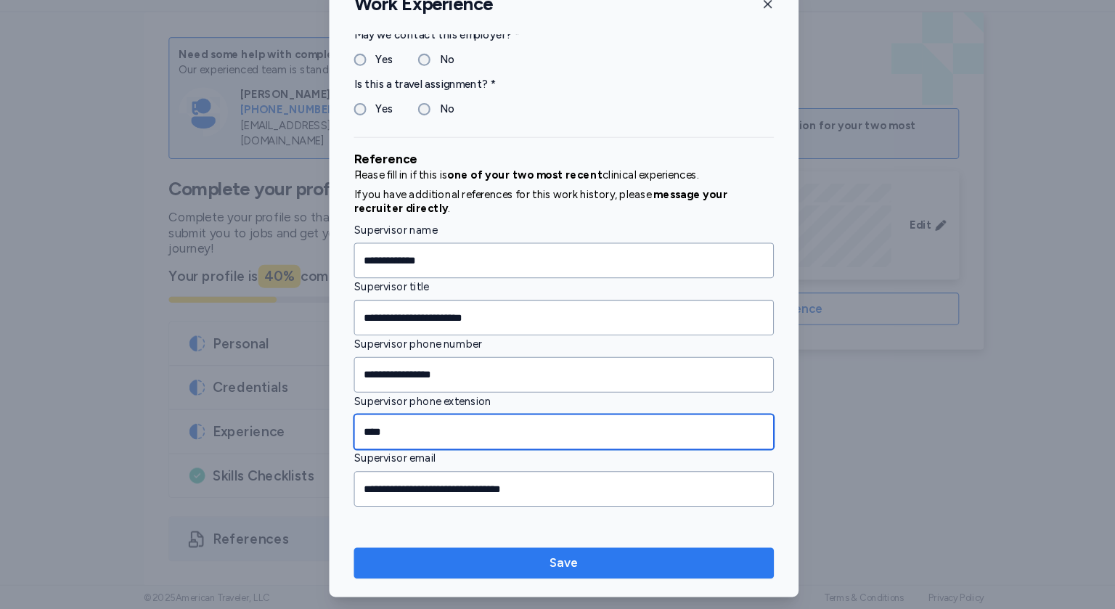
type input "****"
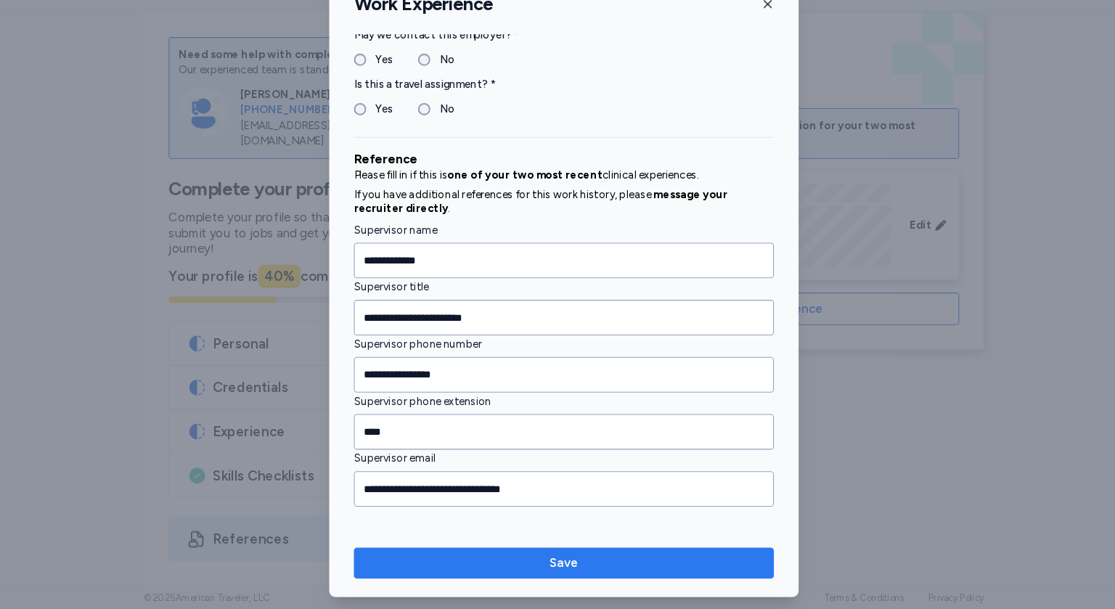
click at [492, 562] on span "Save" at bounding box center [558, 565] width 372 height 17
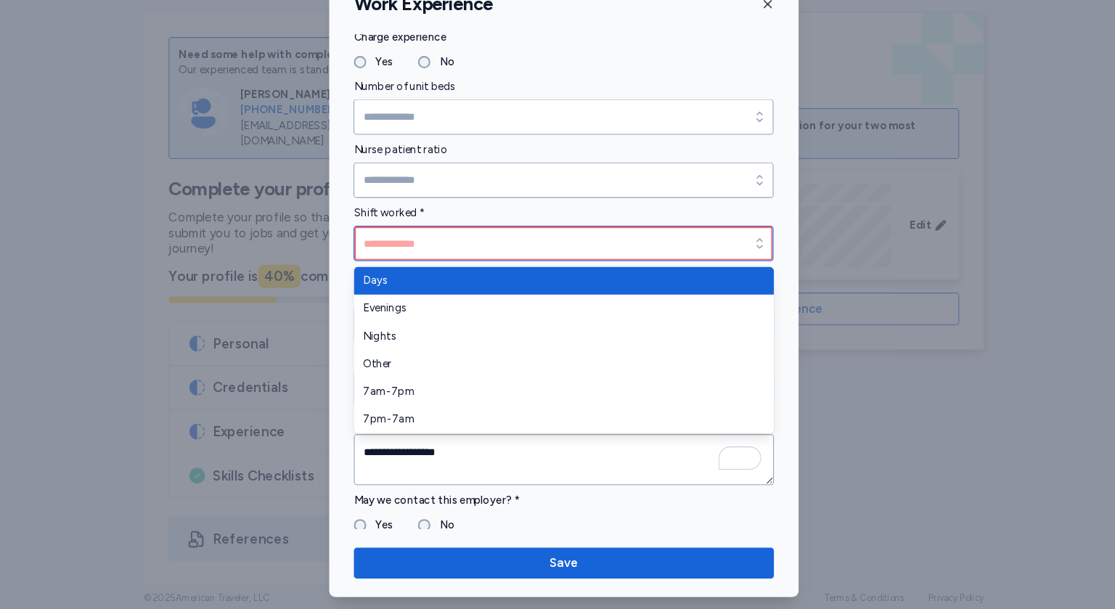
click at [669, 256] on input "Shift worked *" at bounding box center [557, 264] width 395 height 33
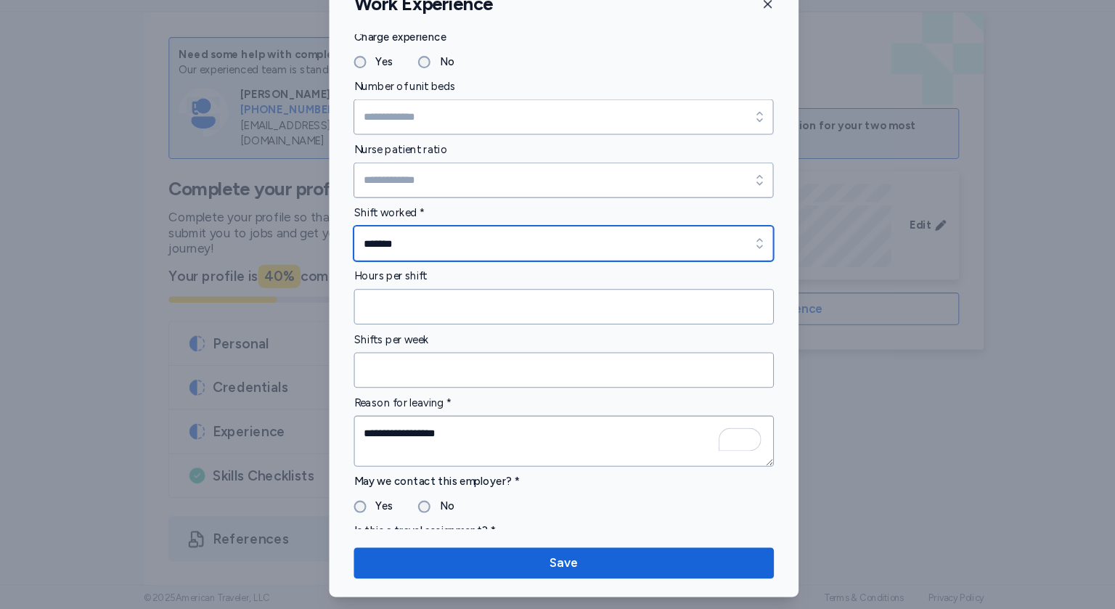
click at [743, 262] on icon "button" at bounding box center [742, 265] width 15 height 15
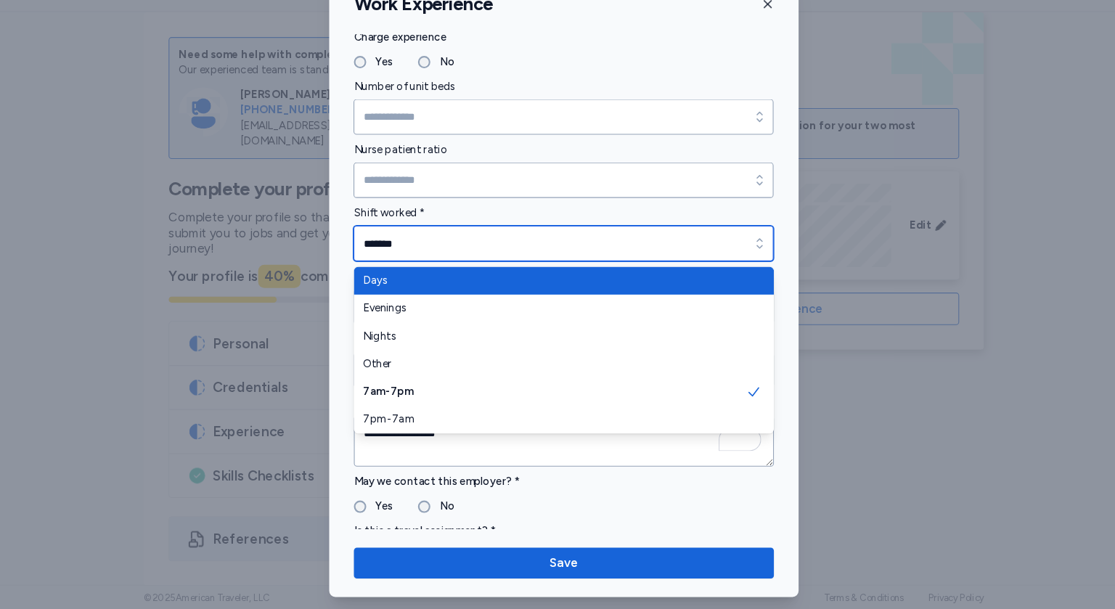
type input "****"
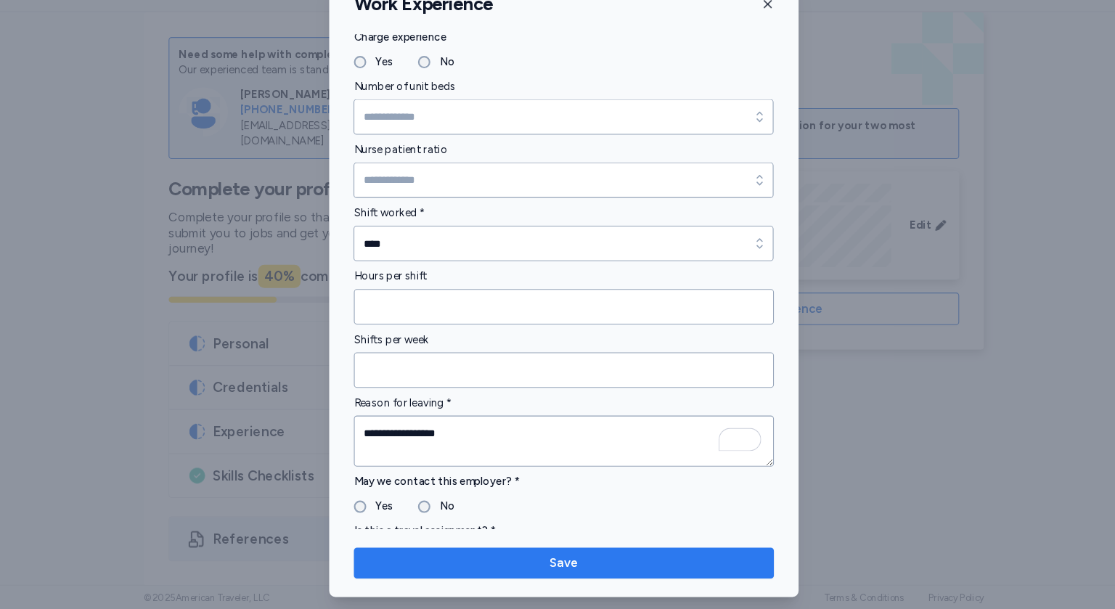
click at [558, 562] on span "Save" at bounding box center [558, 565] width 28 height 17
click at [553, 566] on span "Save" at bounding box center [558, 565] width 28 height 17
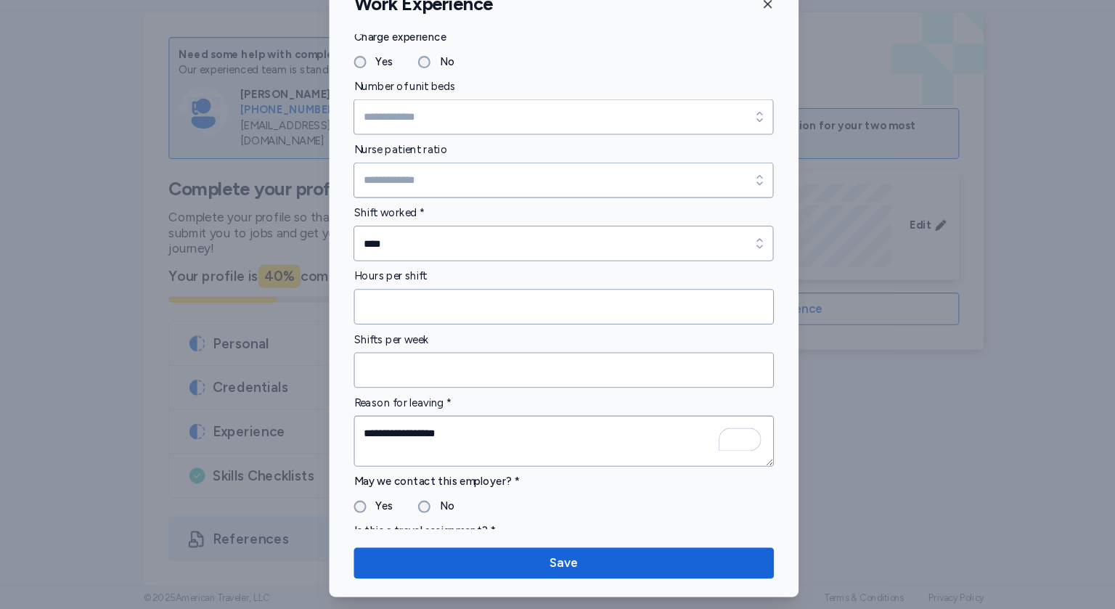
scroll to position [738, 0]
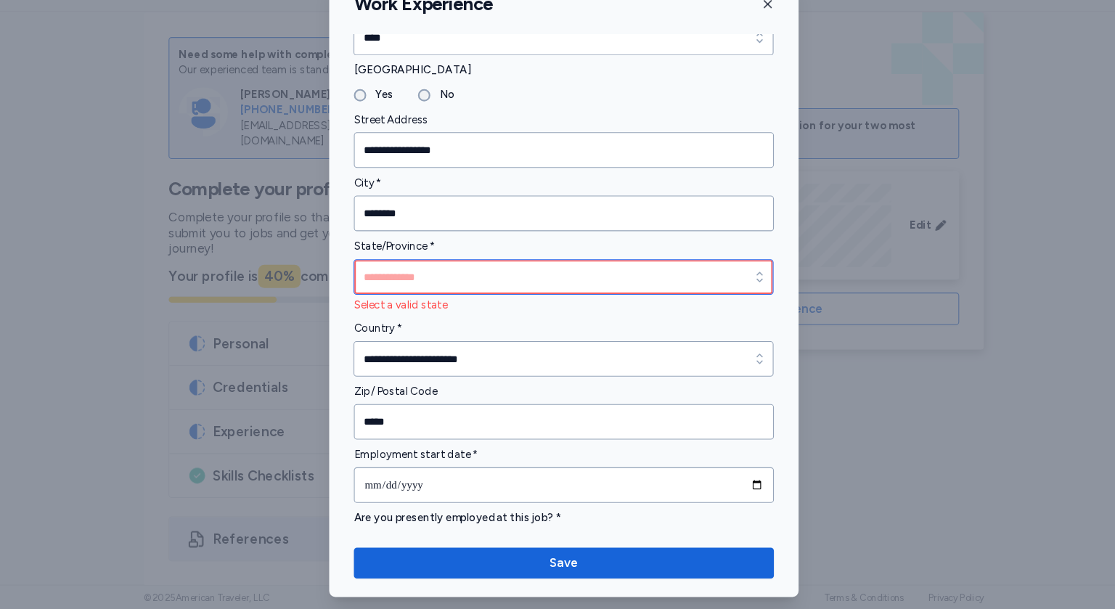
click at [620, 293] on input "State/Province *" at bounding box center [557, 296] width 395 height 33
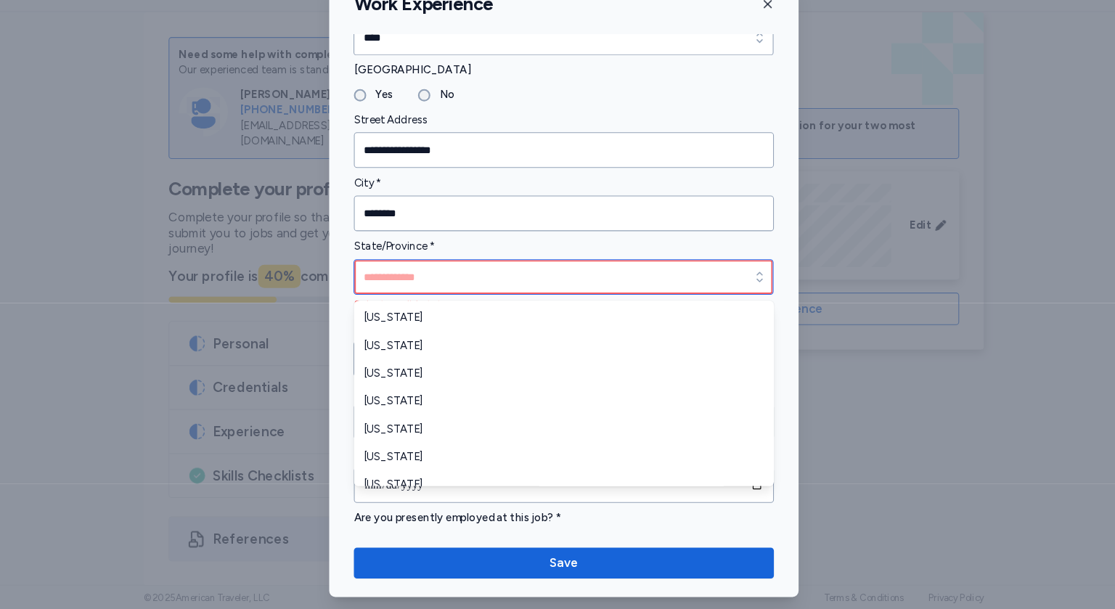
type input "*******"
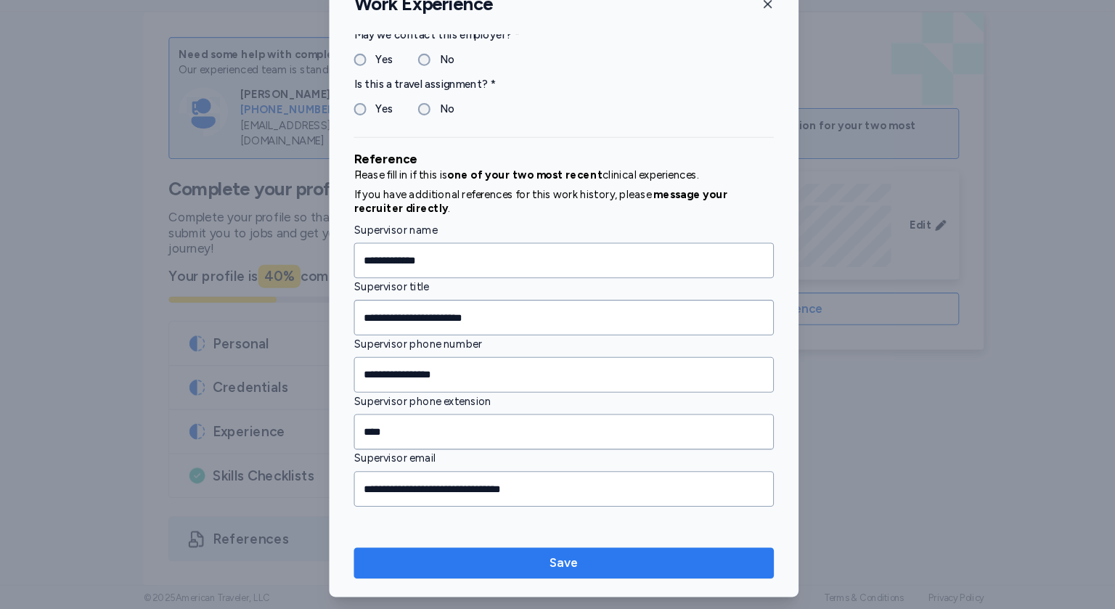
click at [533, 566] on span "Save" at bounding box center [558, 565] width 372 height 17
type input "*"
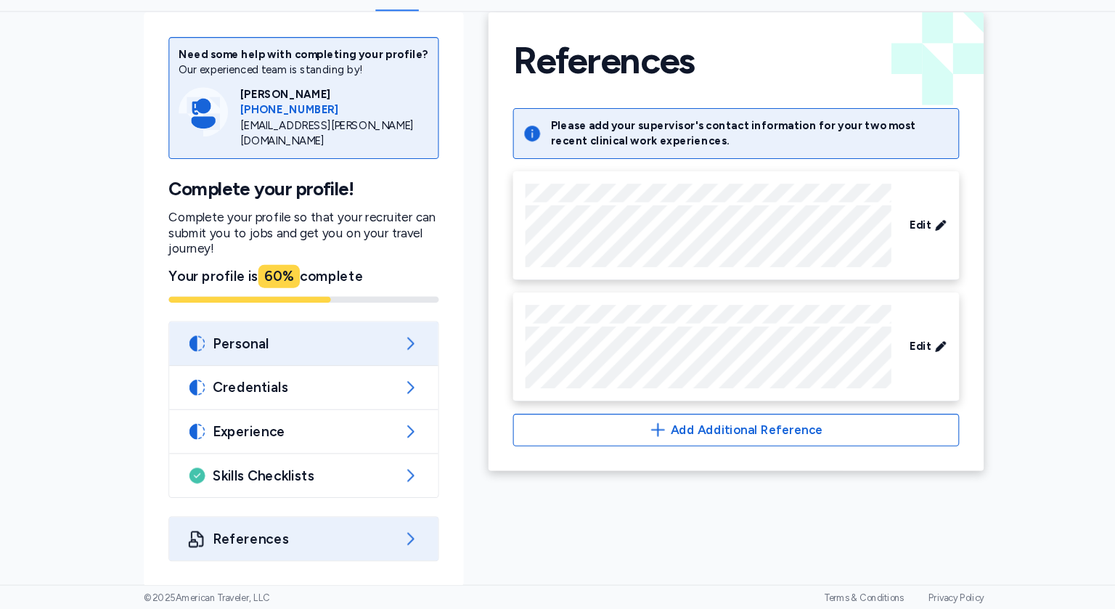
click at [412, 366] on icon at bounding box center [412, 359] width 17 height 17
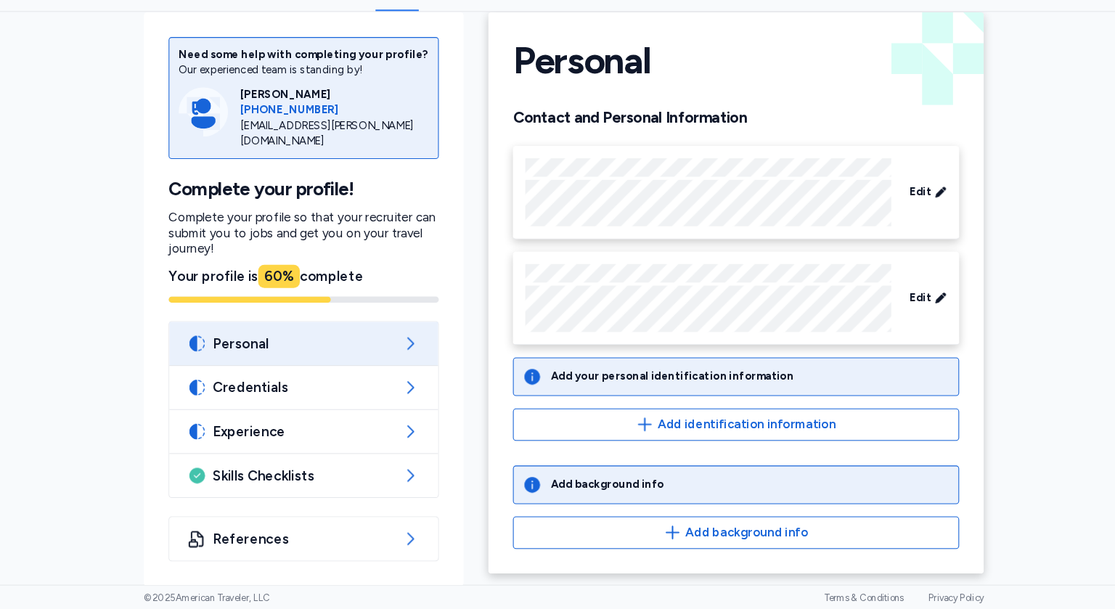
click at [707, 503] on div "Add background info" at bounding box center [720, 492] width 420 height 36
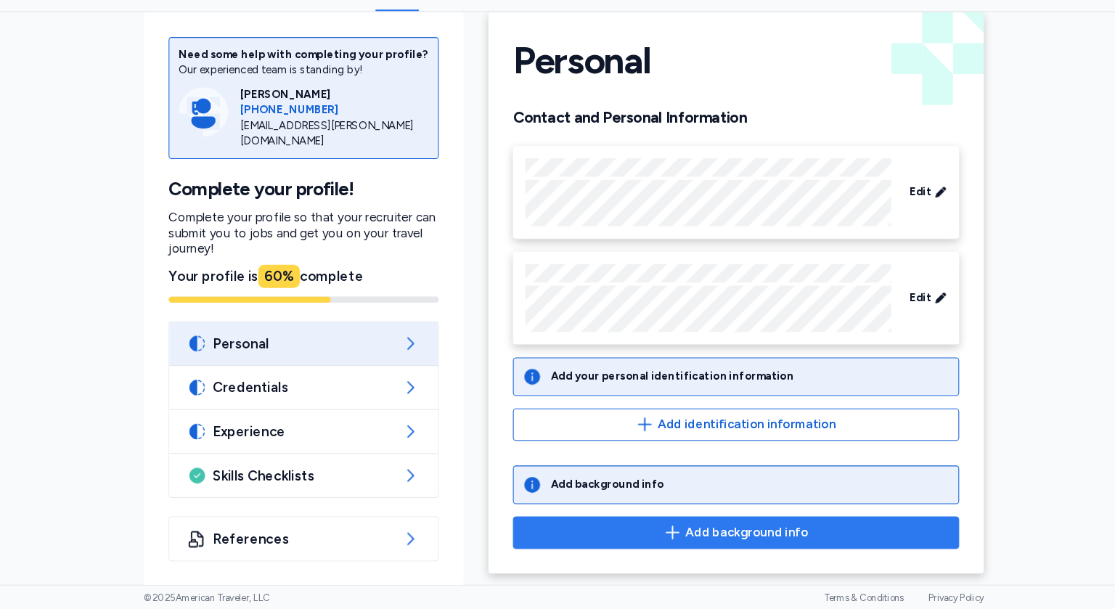
click at [719, 542] on span "Add background info" at bounding box center [729, 537] width 115 height 17
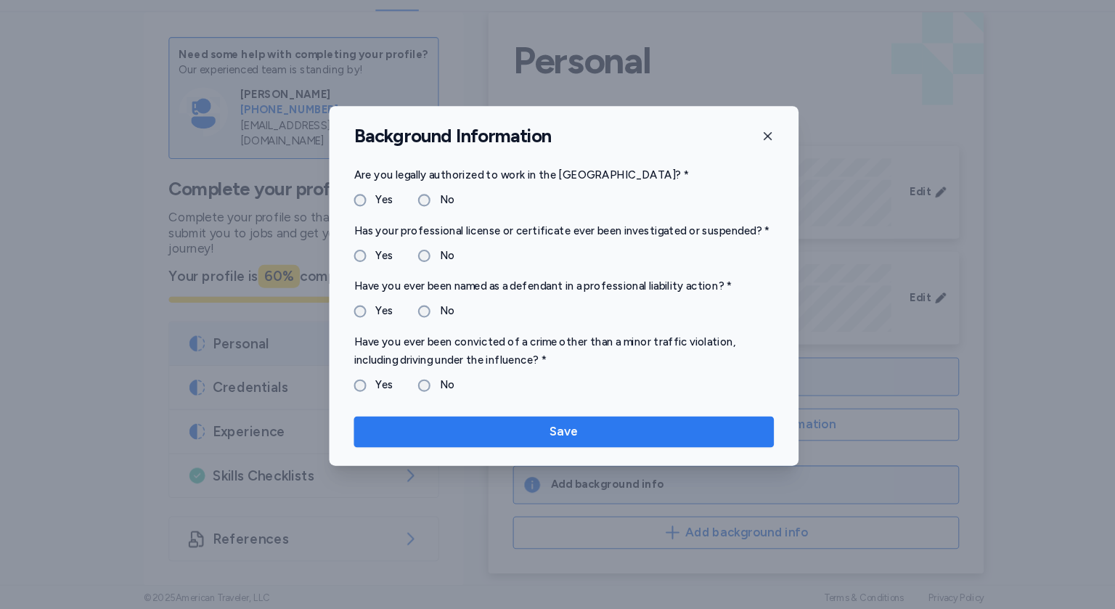
click at [542, 447] on span "Save" at bounding box center [558, 442] width 372 height 17
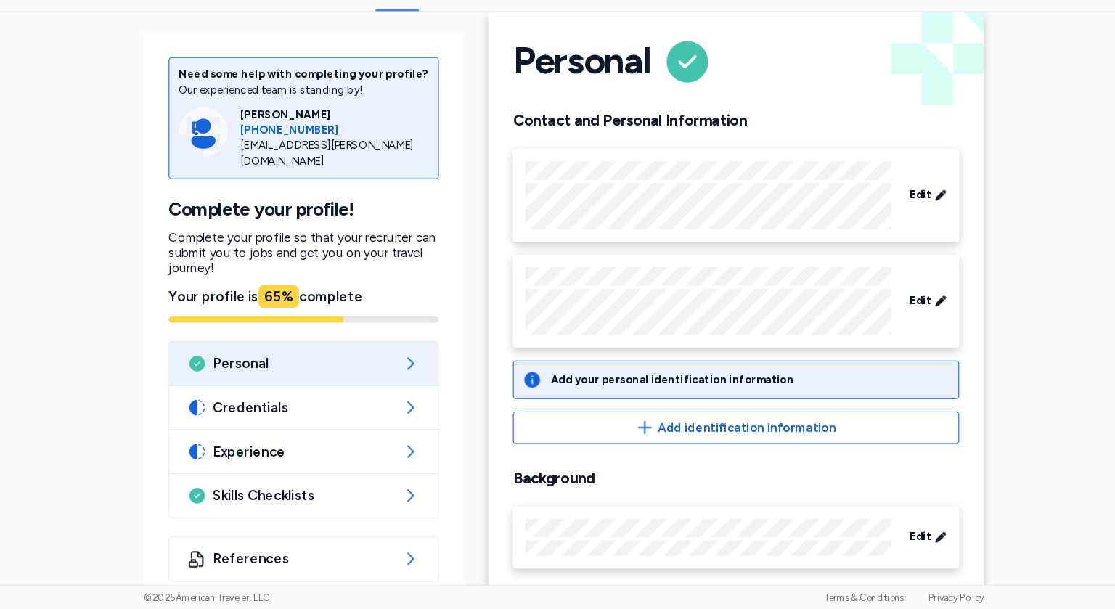
scroll to position [41, 0]
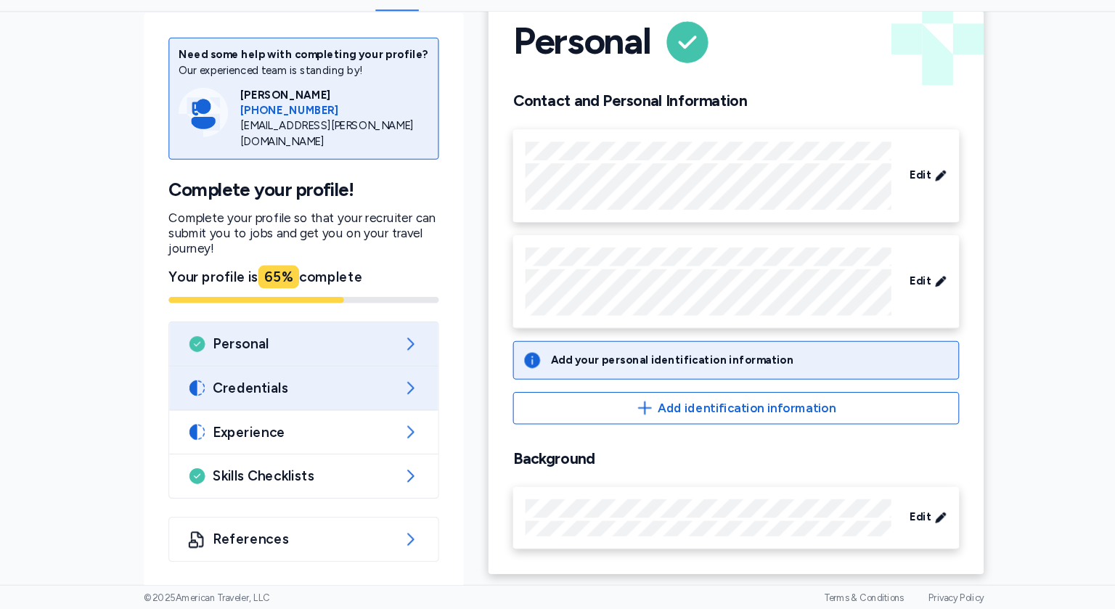
click at [362, 402] on span "Credentials" at bounding box center [312, 400] width 171 height 17
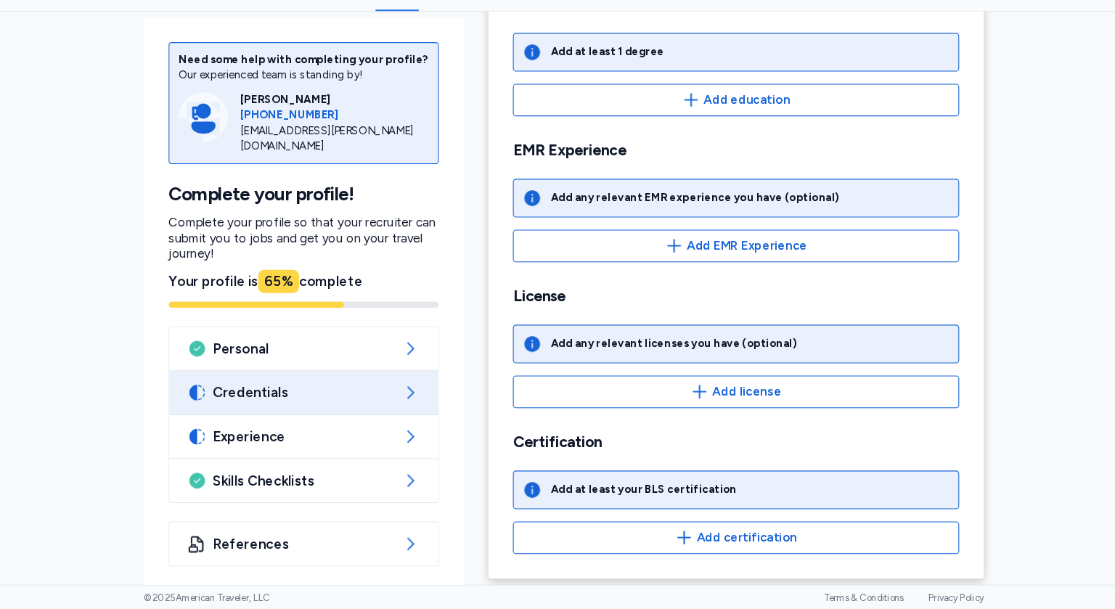
scroll to position [250, 0]
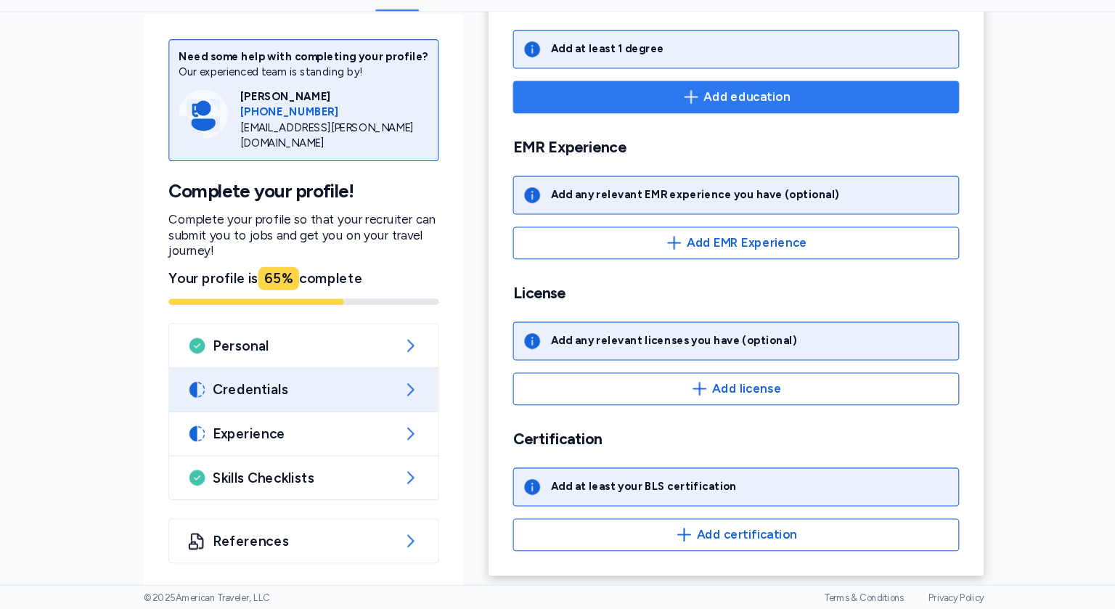
click at [704, 134] on span "Add education" at bounding box center [729, 126] width 81 height 17
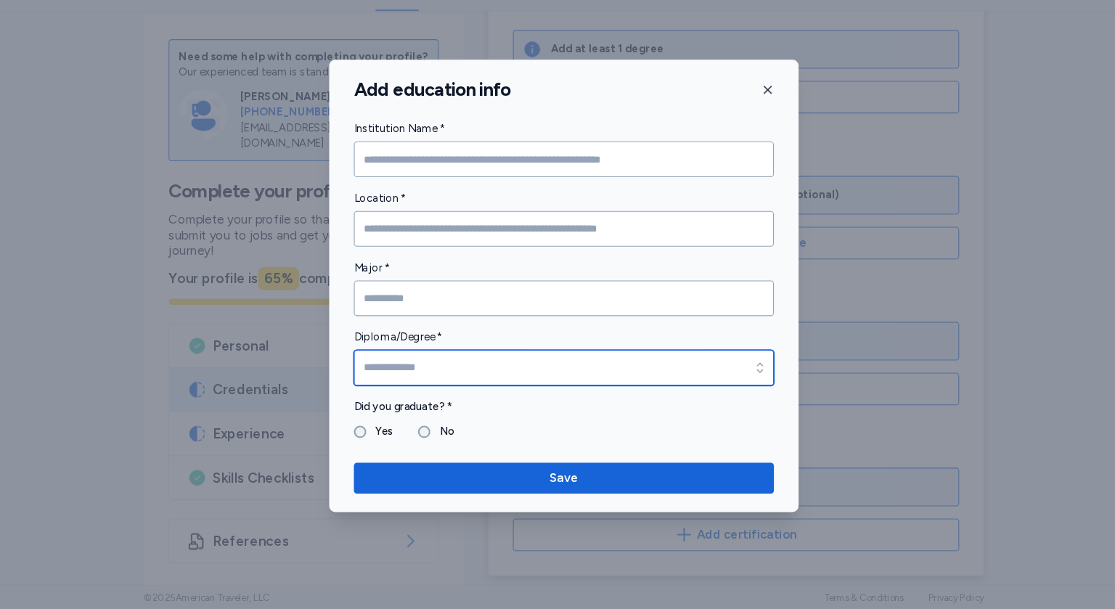
click at [537, 378] on input "Diploma/Degree *" at bounding box center [557, 381] width 395 height 33
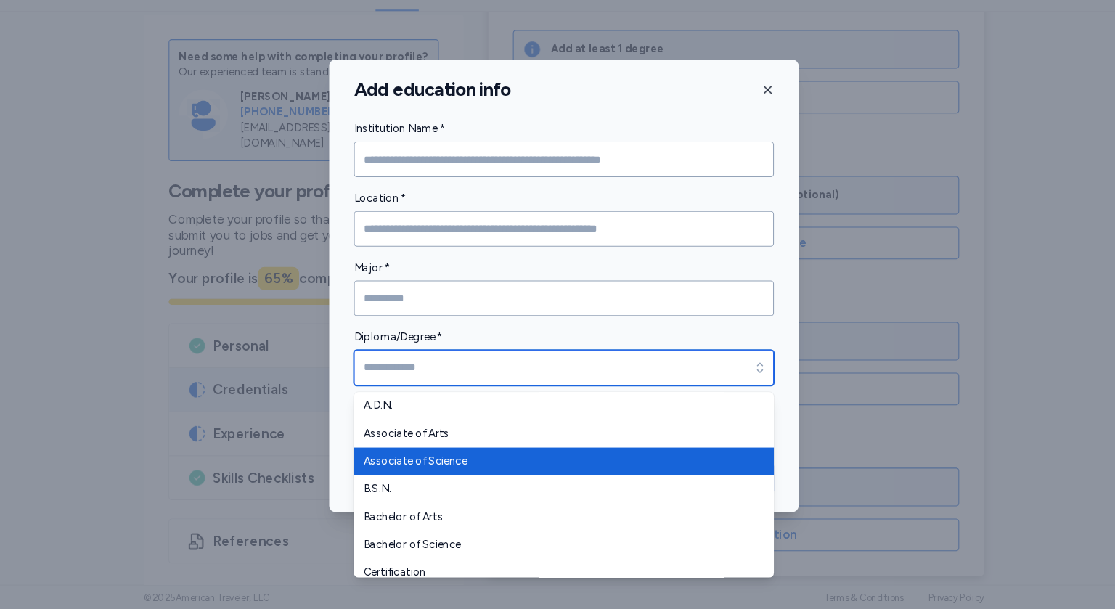
type input "**********"
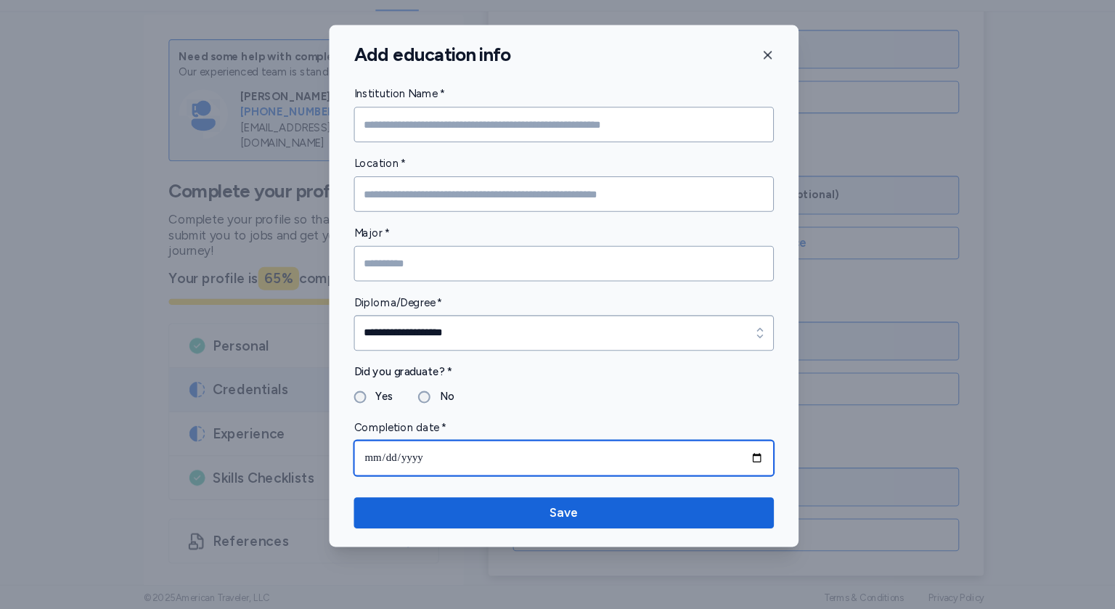
click at [441, 471] on input "date" at bounding box center [557, 466] width 395 height 33
type input "**********"
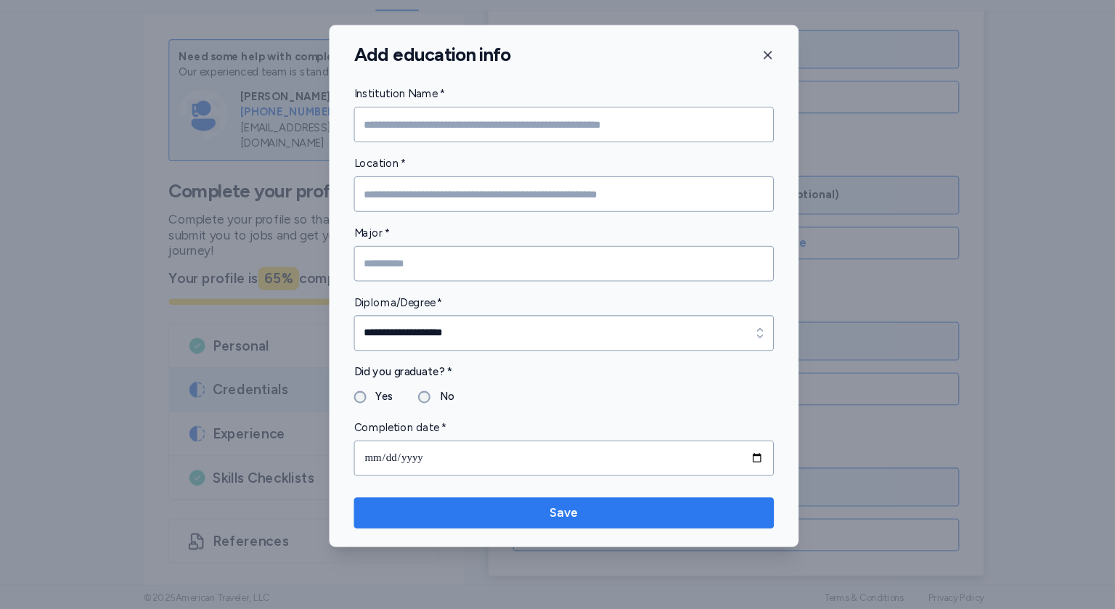
click at [569, 519] on span "Save" at bounding box center [558, 518] width 28 height 17
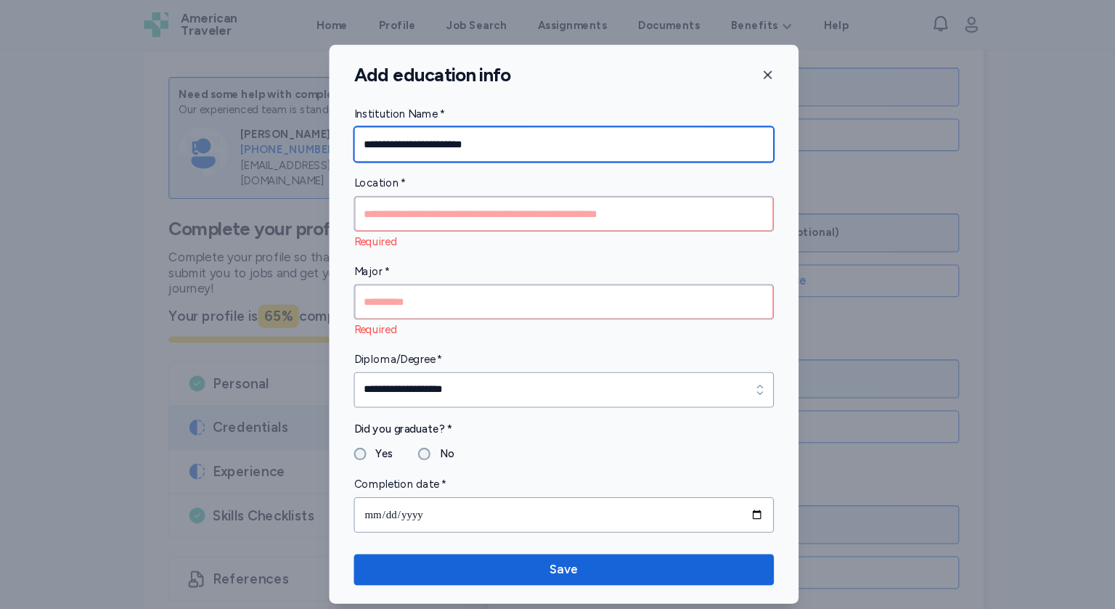
click at [416, 144] on input "**********" at bounding box center [557, 135] width 395 height 33
click at [399, 136] on input "**********" at bounding box center [557, 135] width 395 height 33
click at [391, 139] on input "**********" at bounding box center [557, 135] width 395 height 33
click at [397, 140] on input "**********" at bounding box center [557, 135] width 395 height 33
click at [397, 139] on input "**********" at bounding box center [557, 135] width 395 height 33
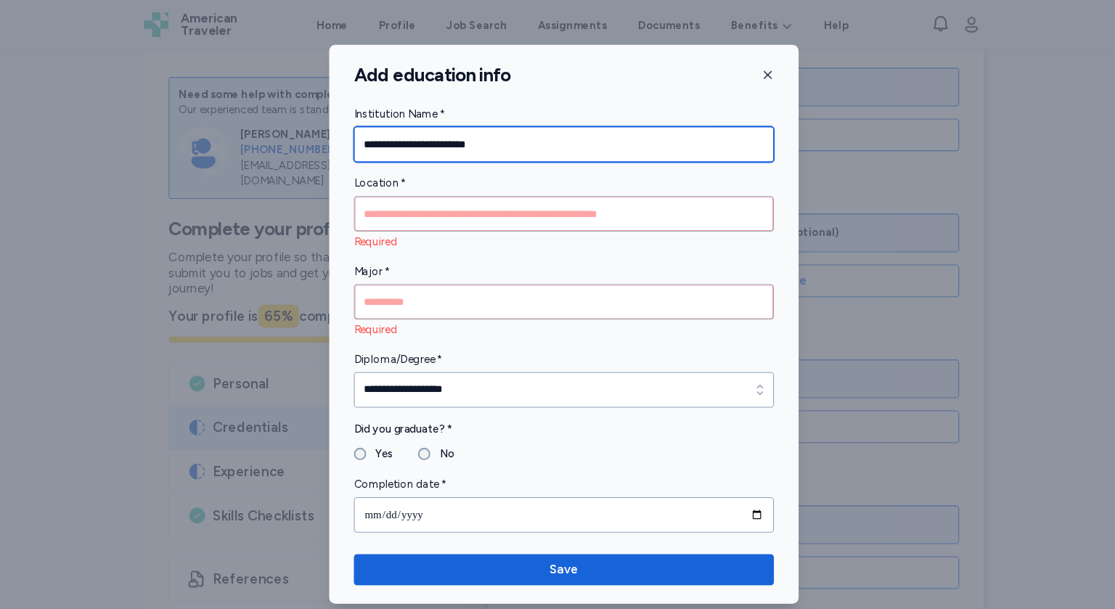
click at [414, 138] on input "**********" at bounding box center [557, 135] width 395 height 33
type input "**********"
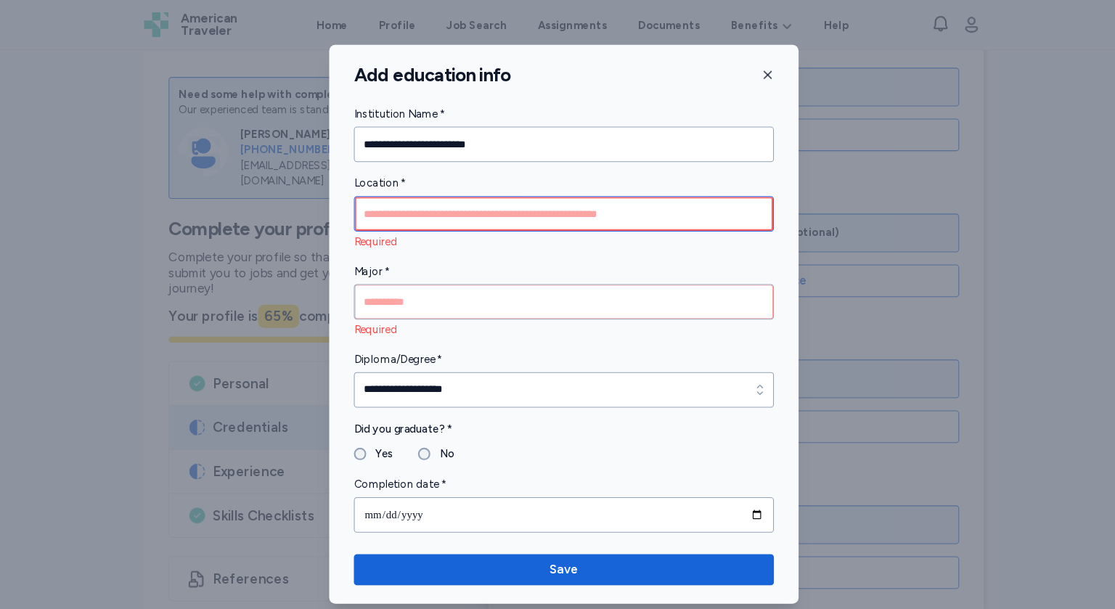
click at [424, 208] on input "Location *" at bounding box center [557, 200] width 395 height 33
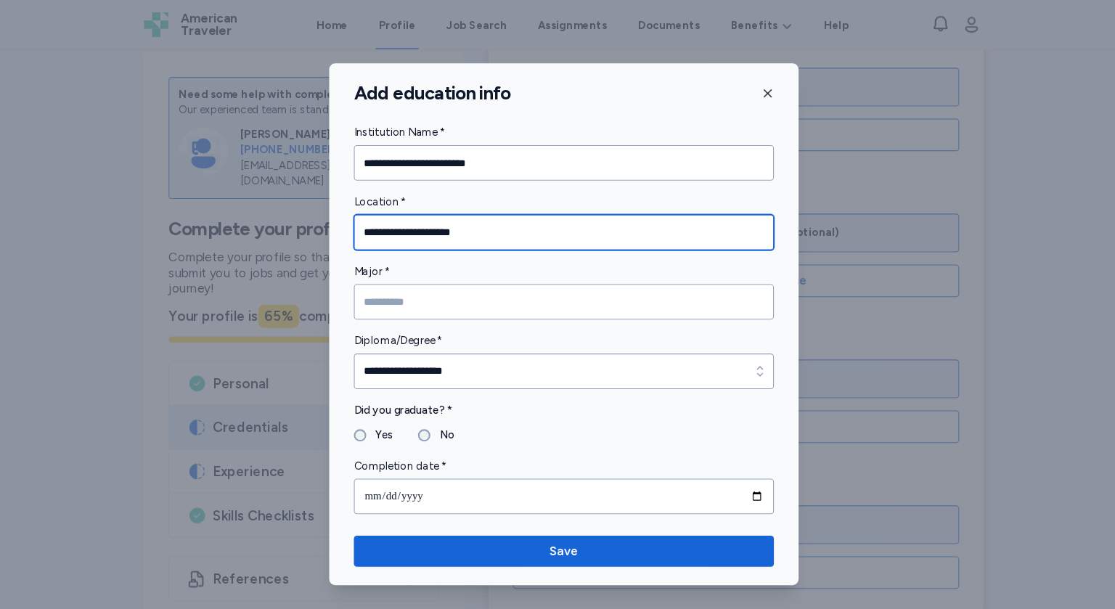
click at [427, 224] on input "**********" at bounding box center [557, 218] width 395 height 33
type input "**********"
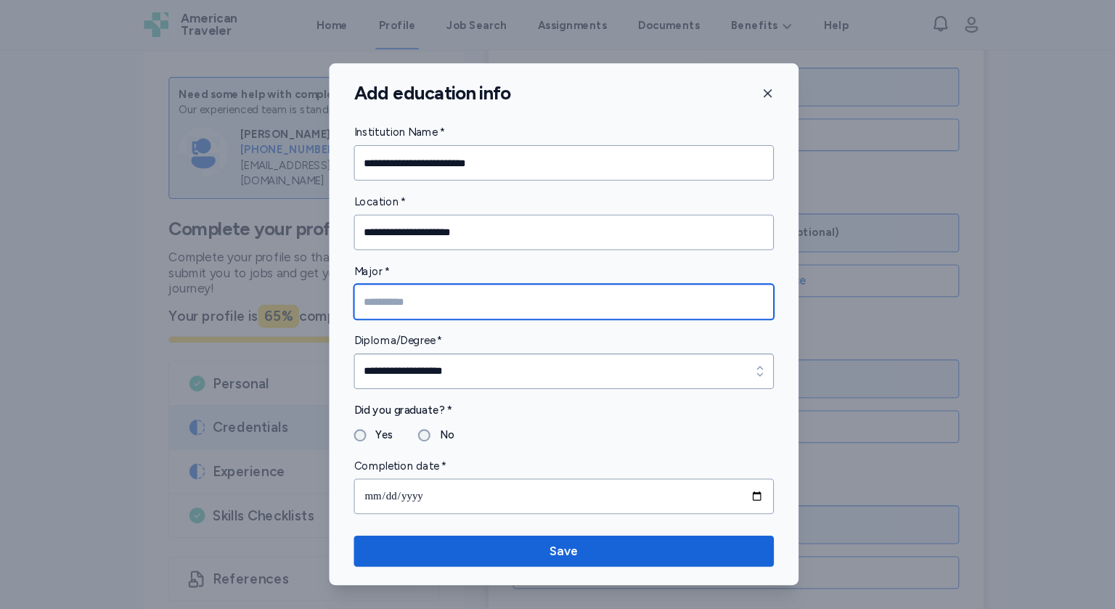
click at [385, 288] on input "Major *" at bounding box center [557, 283] width 395 height 33
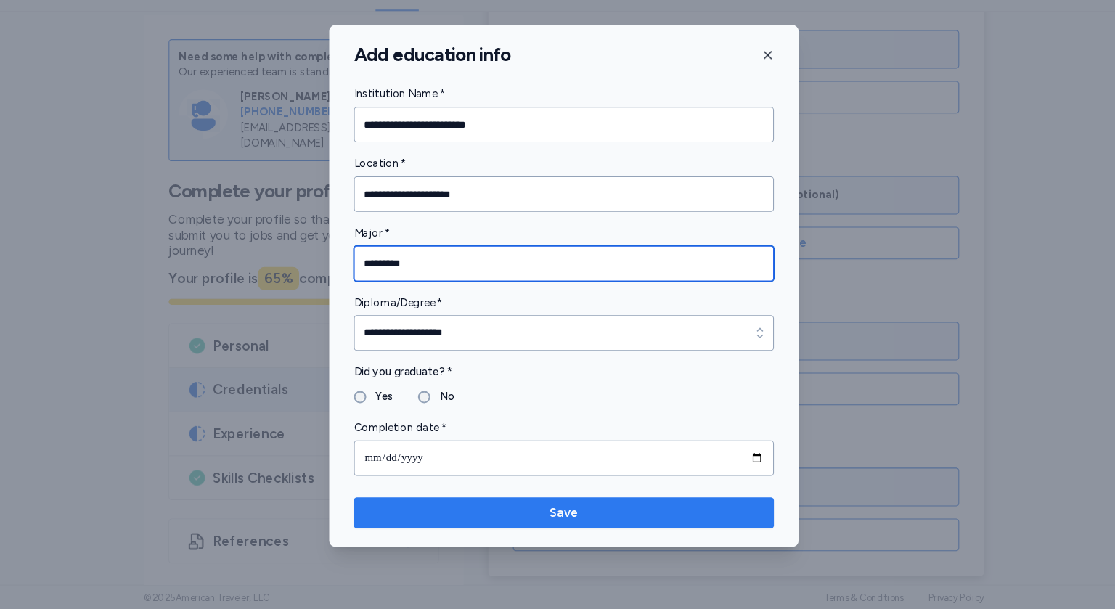
type input "*********"
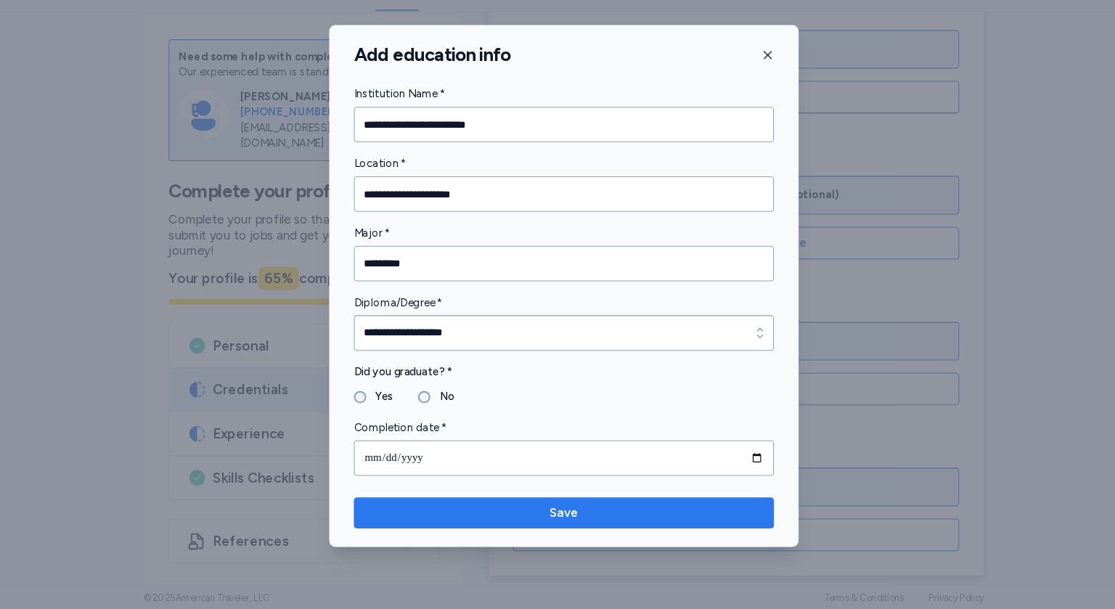
click at [524, 517] on span "Save" at bounding box center [558, 518] width 372 height 17
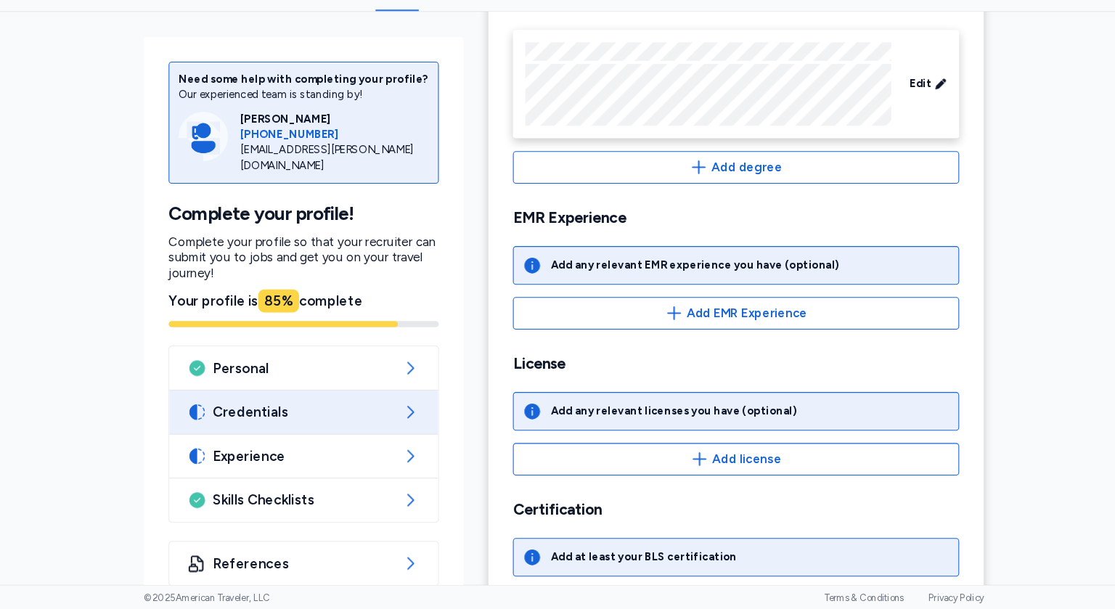
click at [341, 426] on span "Credentials" at bounding box center [312, 423] width 171 height 17
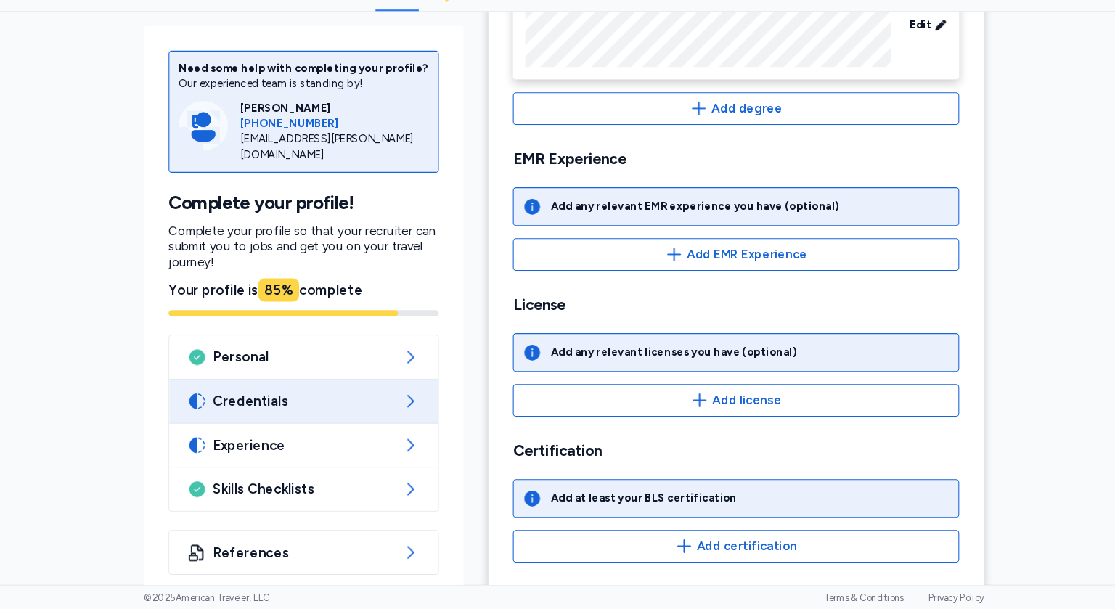
scroll to position [305, 0]
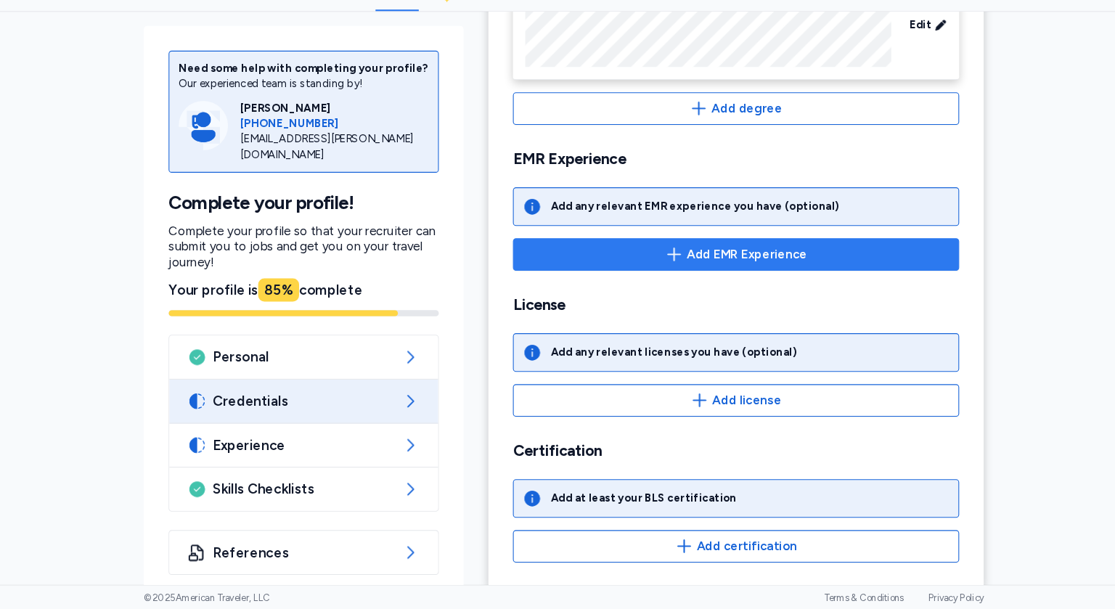
click at [723, 273] on span "Add EMR Experience" at bounding box center [729, 275] width 113 height 17
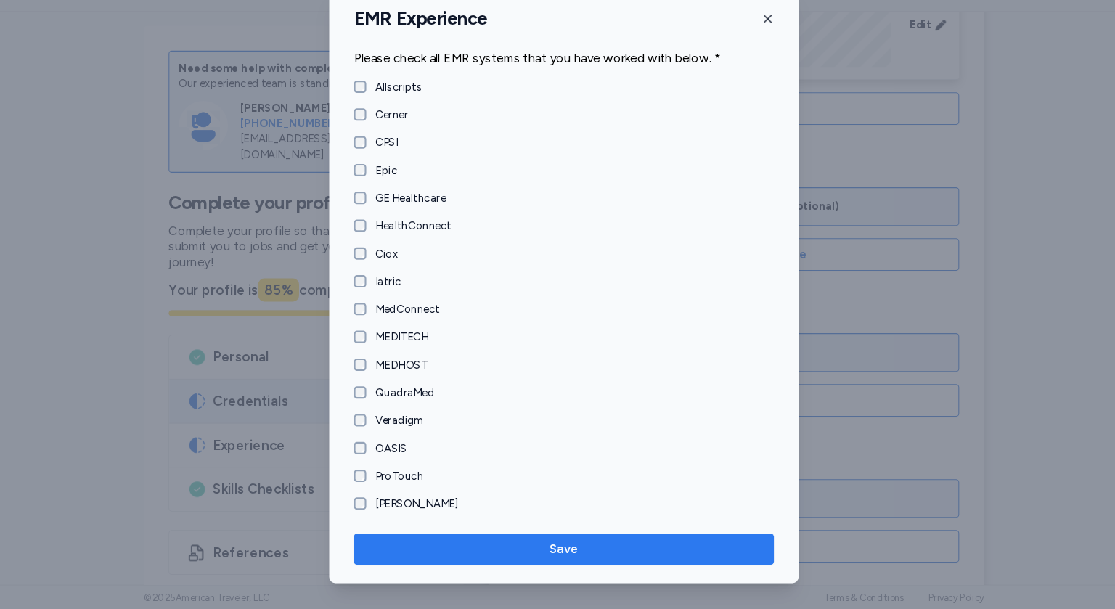
click at [566, 559] on span "Save" at bounding box center [558, 552] width 28 height 17
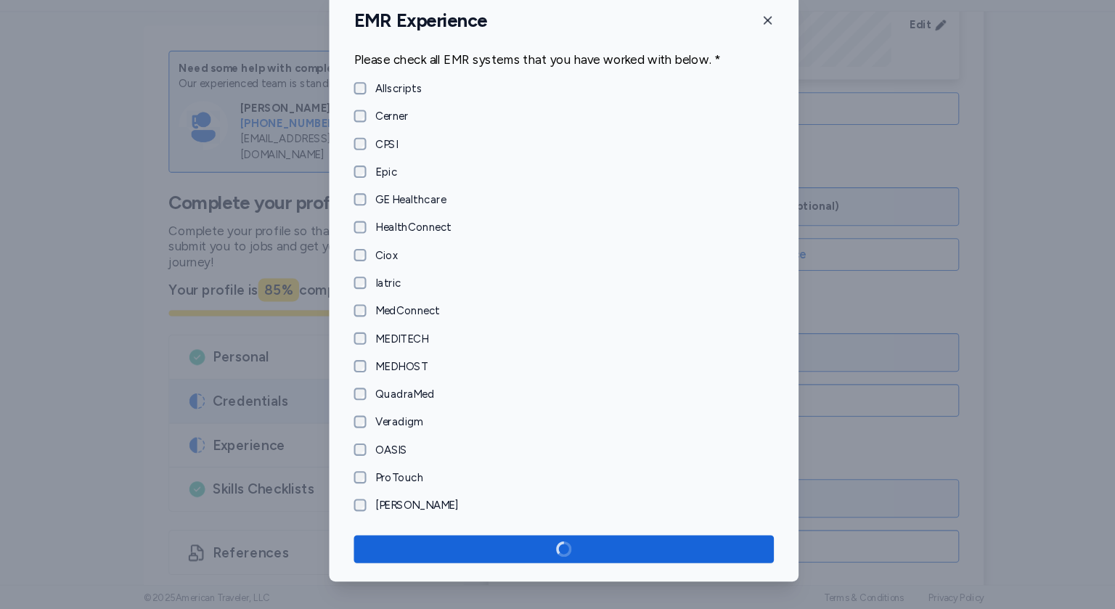
scroll to position [296, 0]
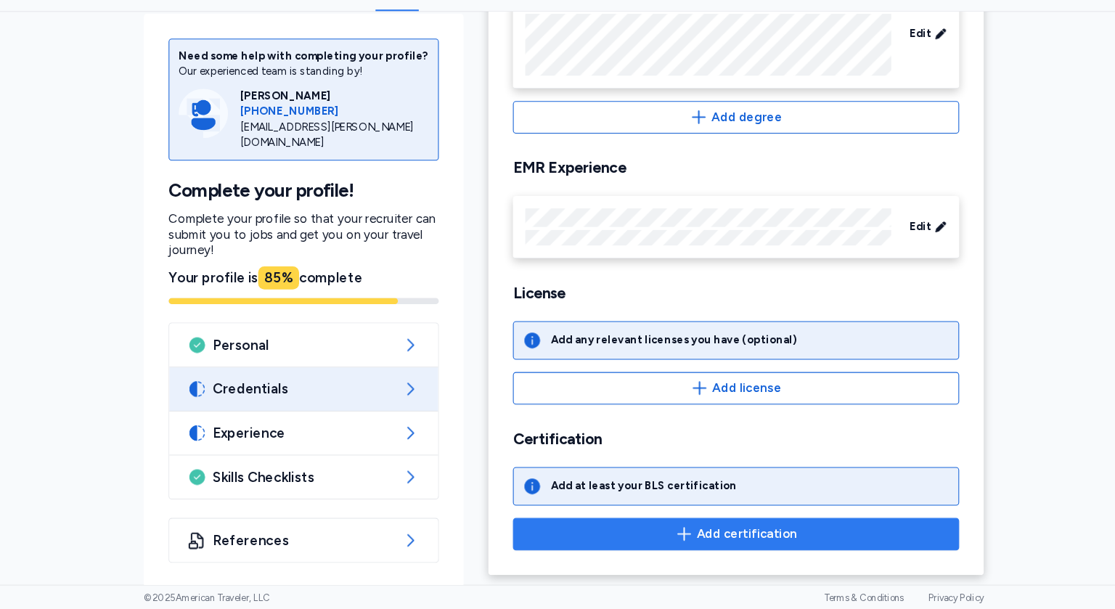
click at [764, 535] on span "Add certification" at bounding box center [730, 538] width 94 height 17
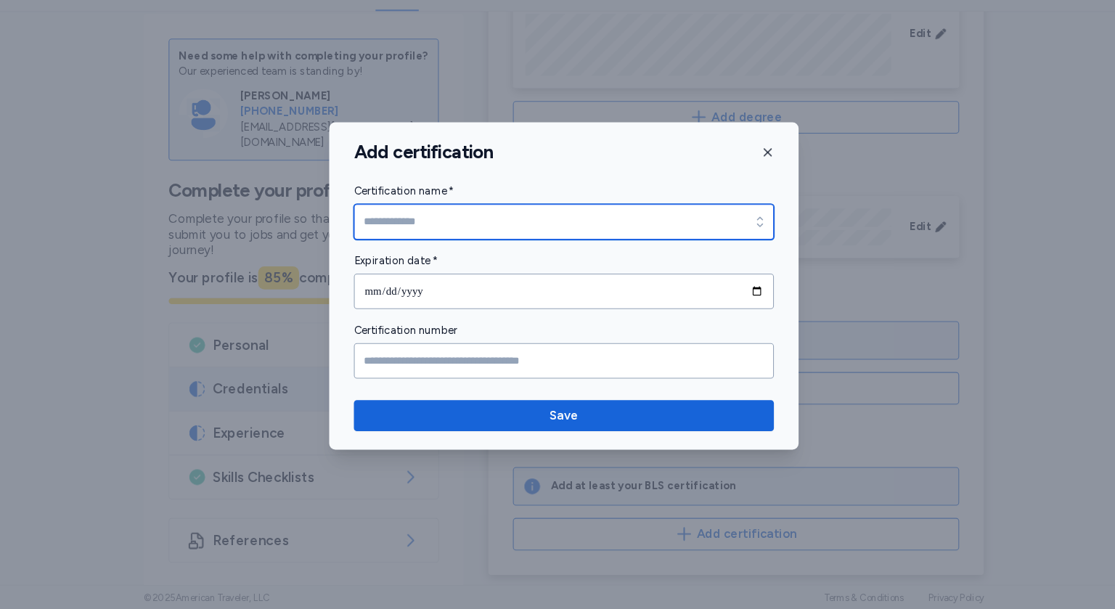
click at [739, 245] on icon "button" at bounding box center [742, 244] width 15 height 15
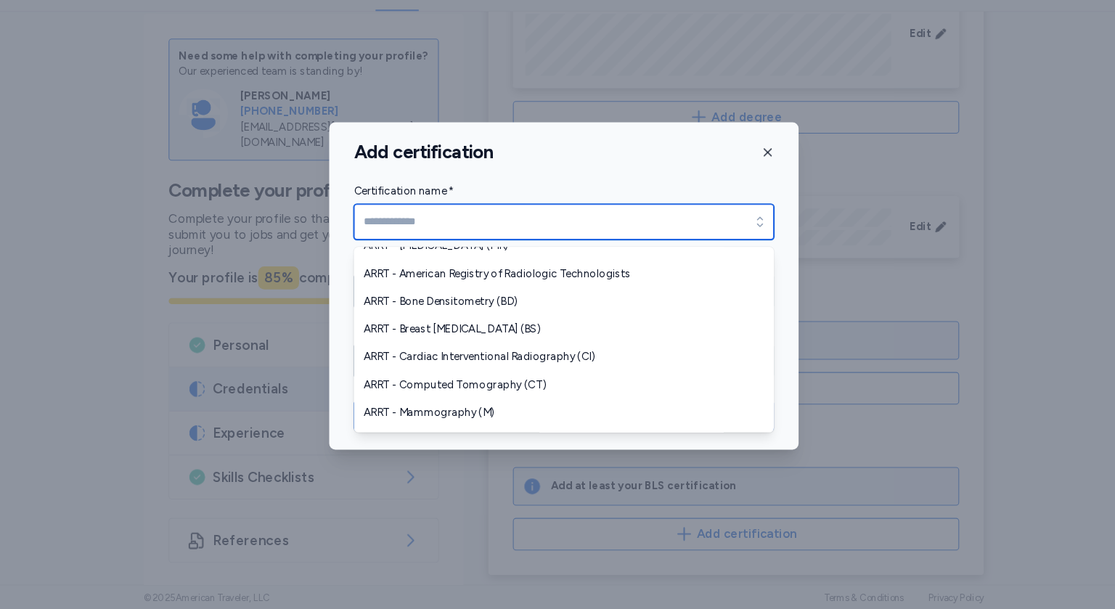
scroll to position [276, 0]
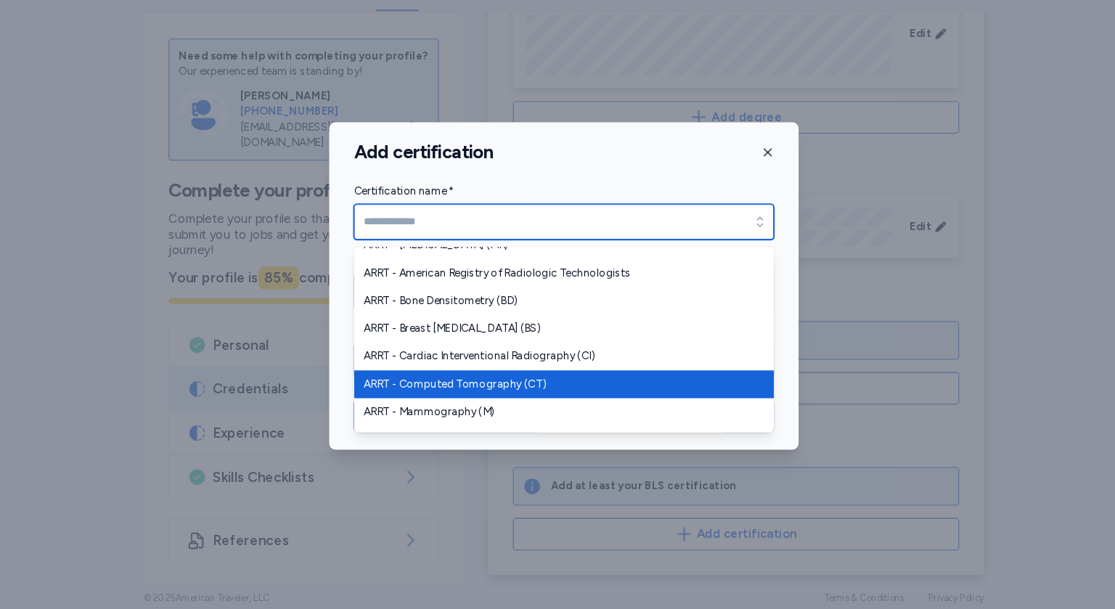
type input "**********"
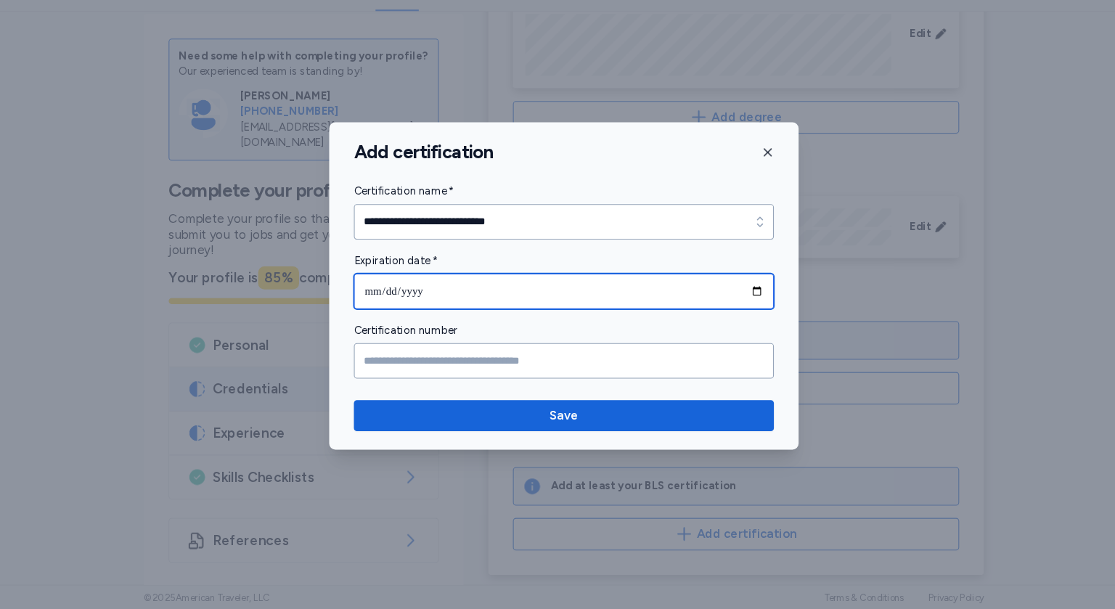
click at [416, 306] on input "date" at bounding box center [557, 309] width 395 height 33
click at [389, 312] on input "date" at bounding box center [557, 309] width 395 height 33
click at [378, 309] on input "date" at bounding box center [557, 309] width 395 height 33
type input "**********"
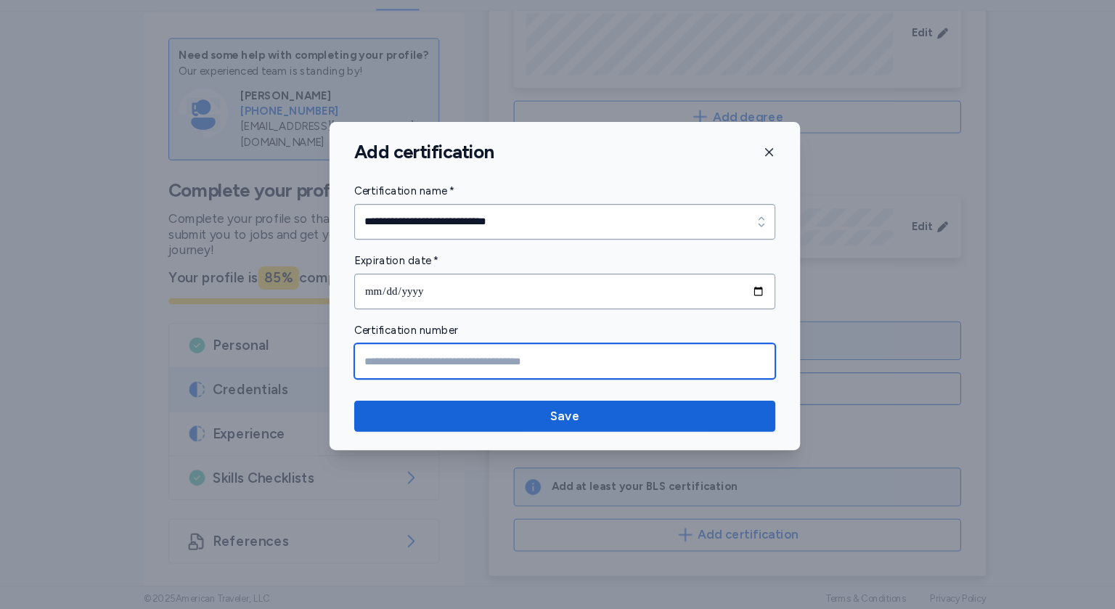
click at [412, 378] on input "Certification number" at bounding box center [557, 375] width 395 height 33
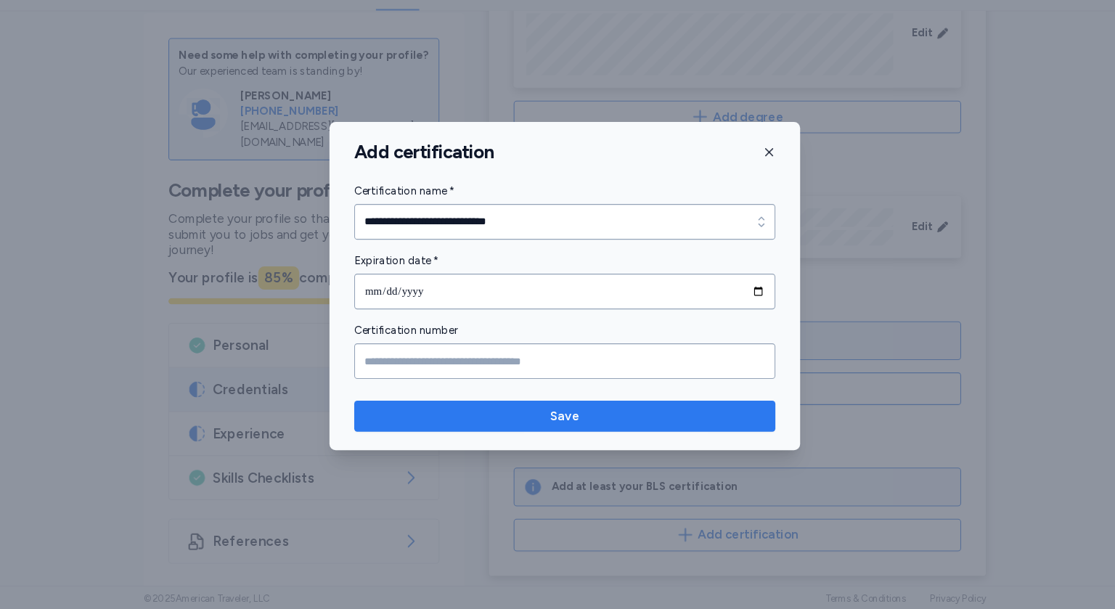
click at [541, 426] on span "Save" at bounding box center [558, 426] width 372 height 17
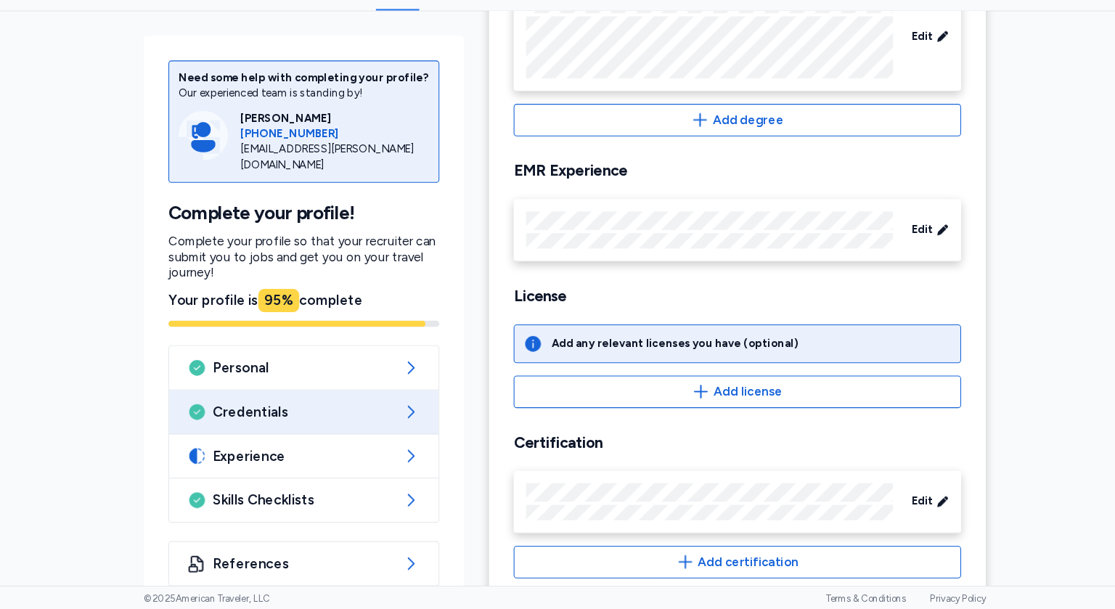
scroll to position [299, 0]
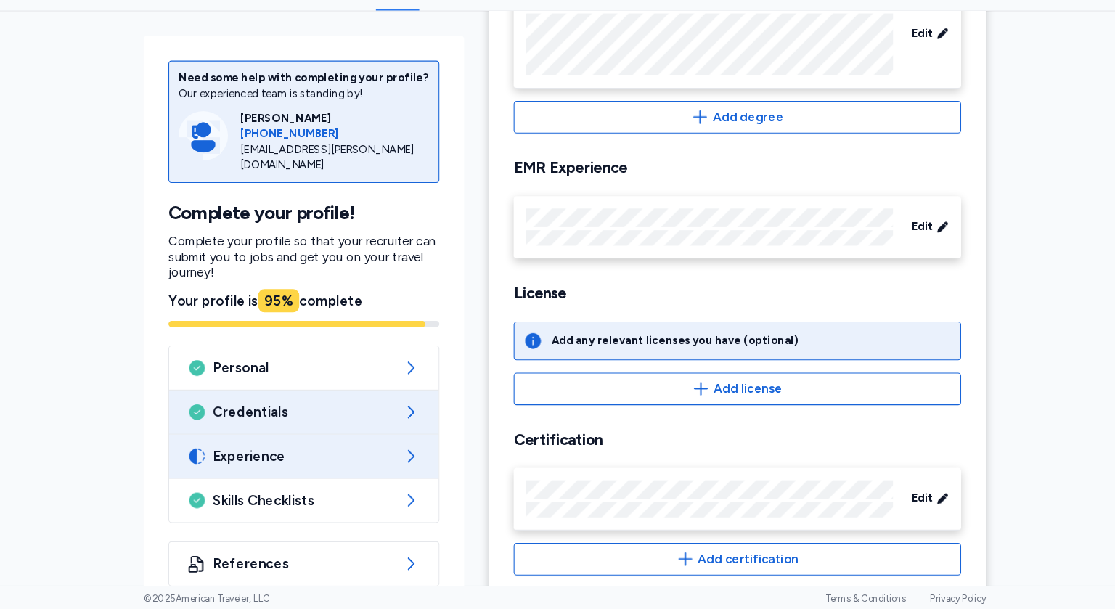
click at [322, 468] on span "Experience" at bounding box center [312, 464] width 171 height 17
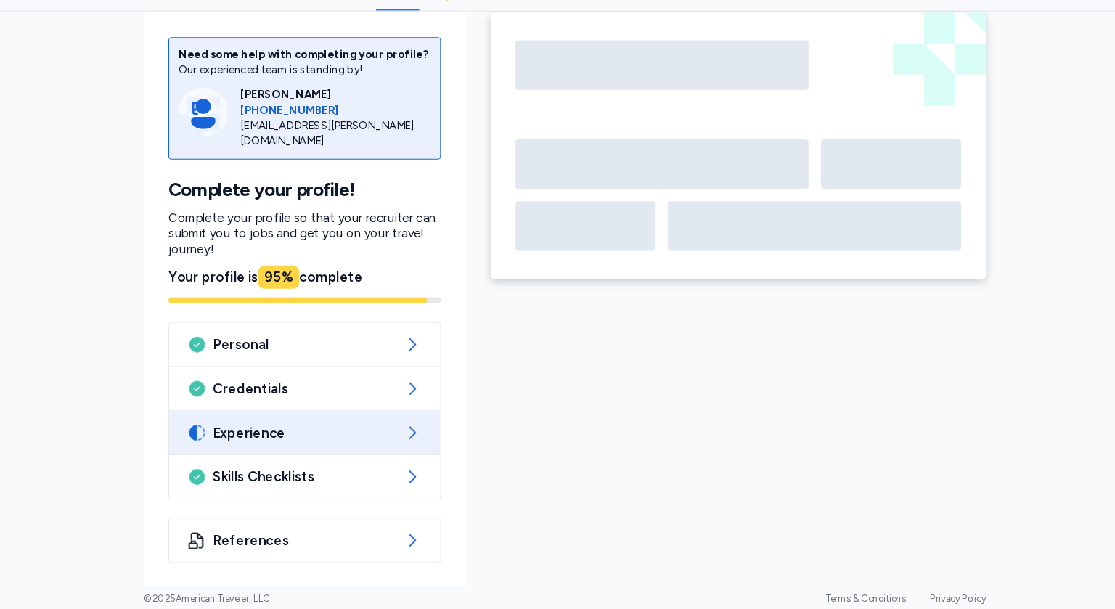
scroll to position [299, 0]
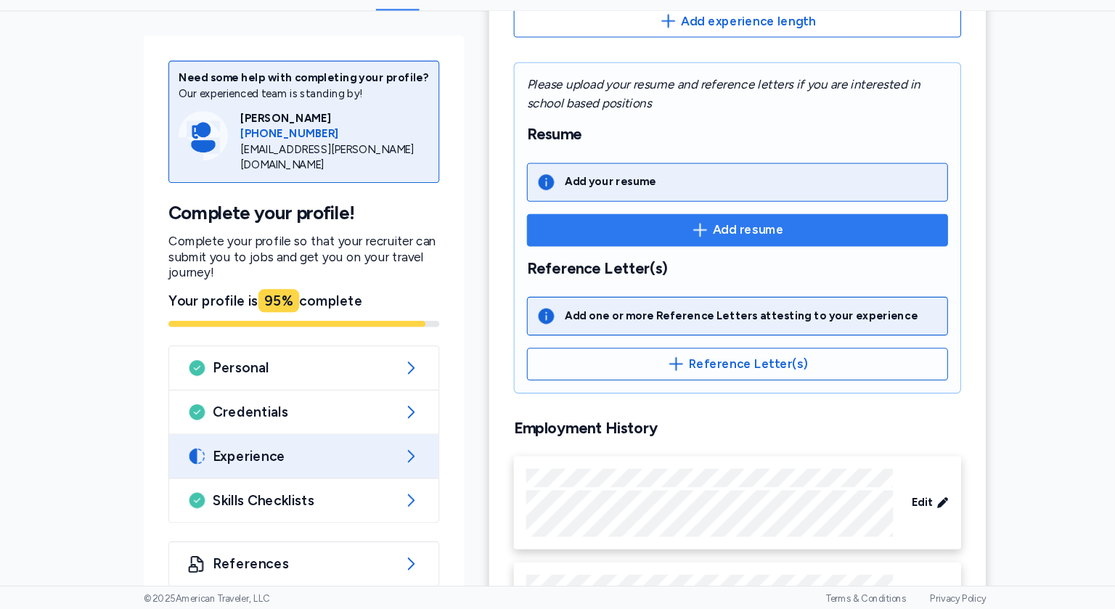
click at [752, 244] on span "Add resume" at bounding box center [729, 252] width 67 height 17
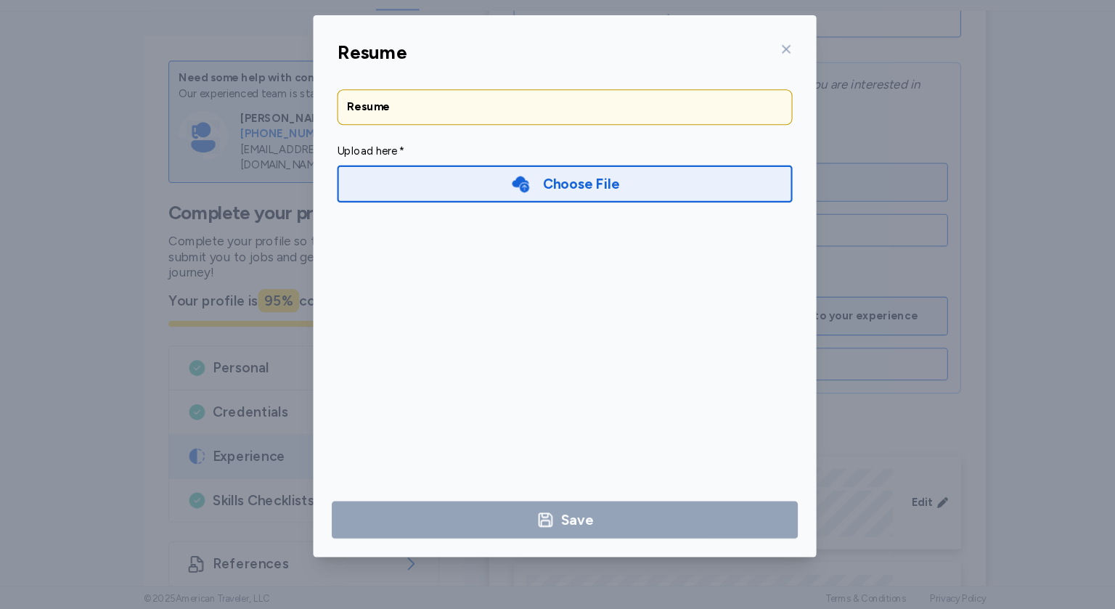
click at [562, 215] on div "Choose File" at bounding box center [573, 209] width 72 height 20
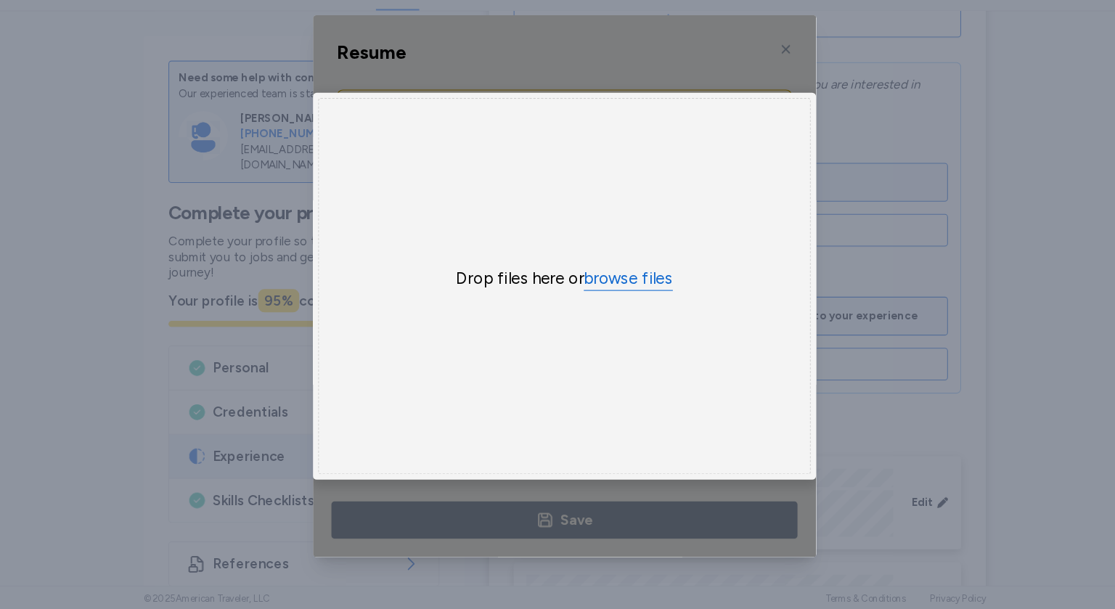
click at [609, 301] on button "browse files" at bounding box center [618, 298] width 84 height 21
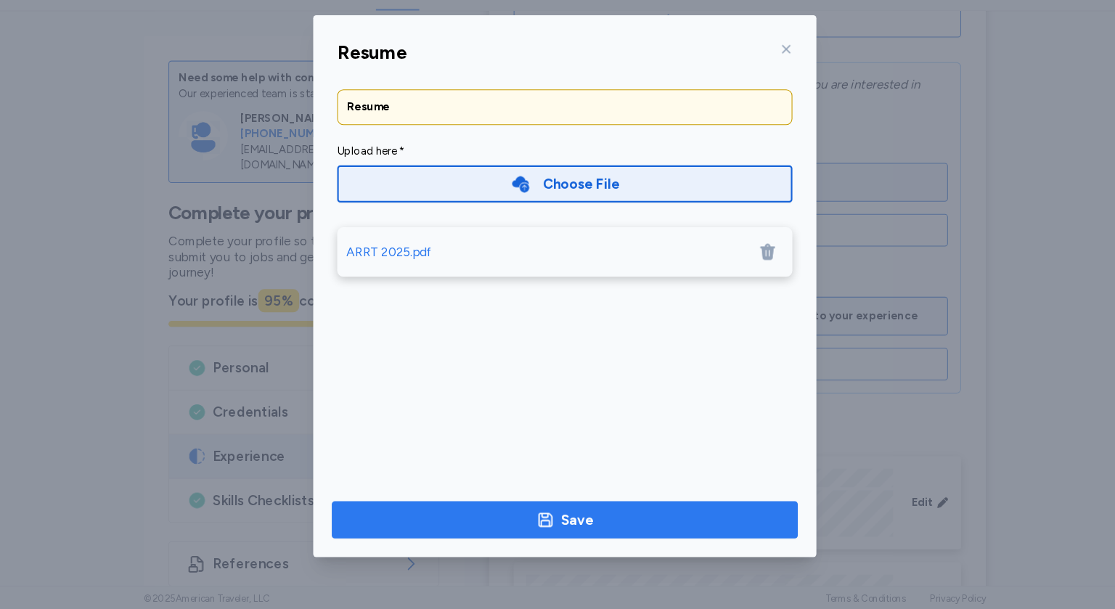
click at [616, 516] on span "Save" at bounding box center [558, 524] width 414 height 20
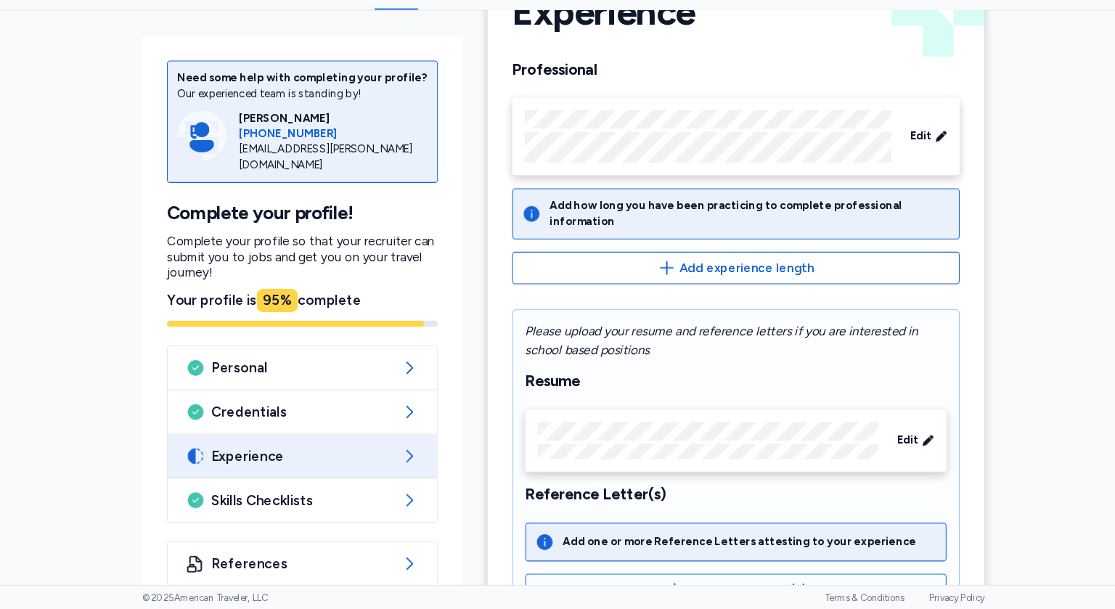
scroll to position [65, 0]
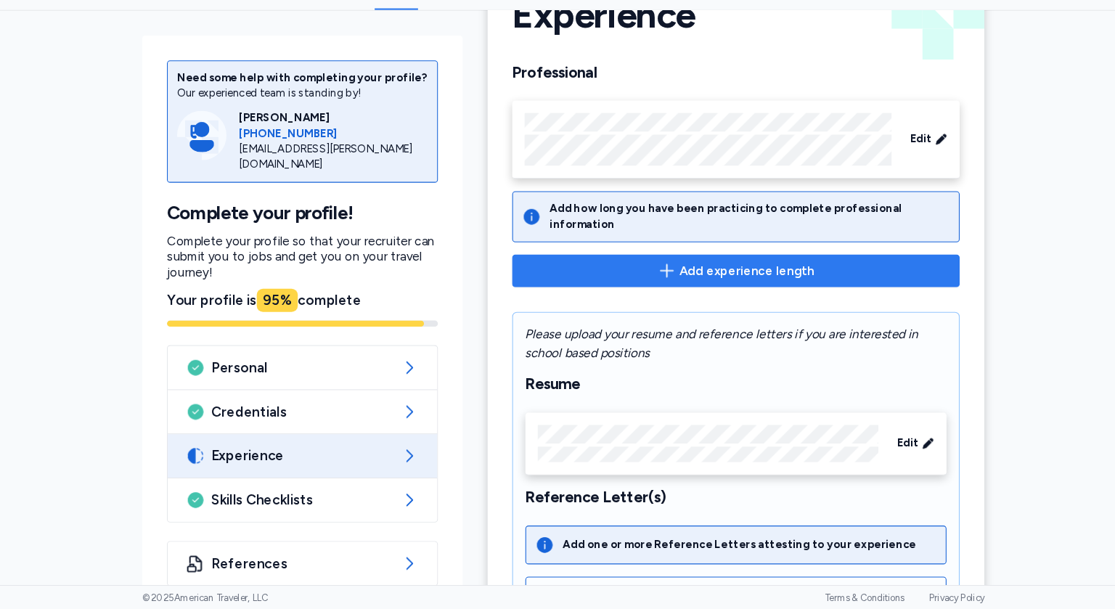
click at [708, 282] on span "Add experience length" at bounding box center [730, 290] width 126 height 17
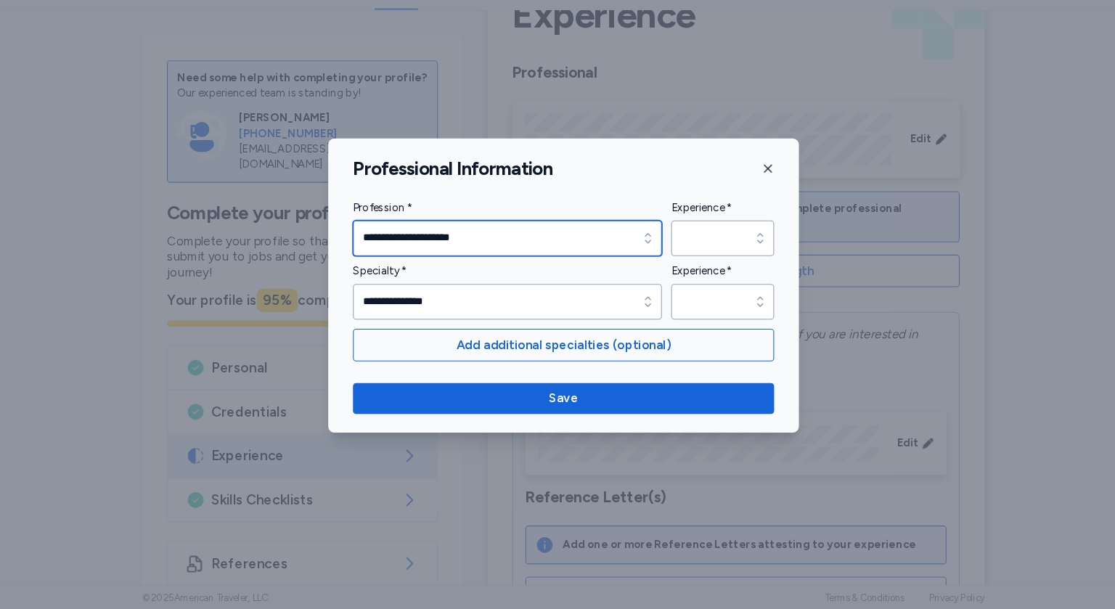
click at [625, 257] on div "button" at bounding box center [637, 260] width 26 height 33
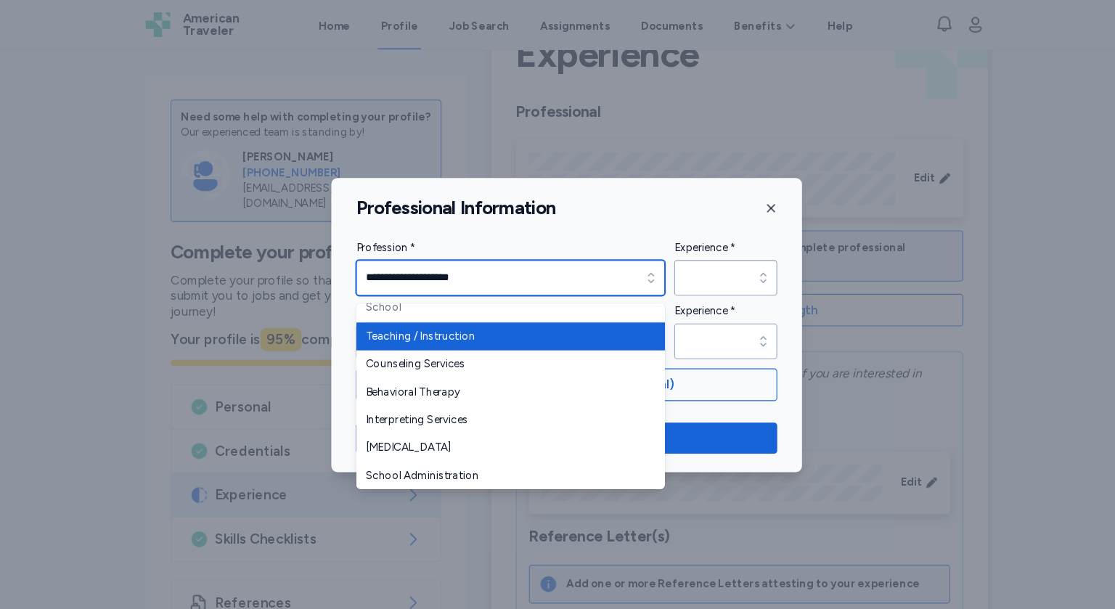
scroll to position [0, 0]
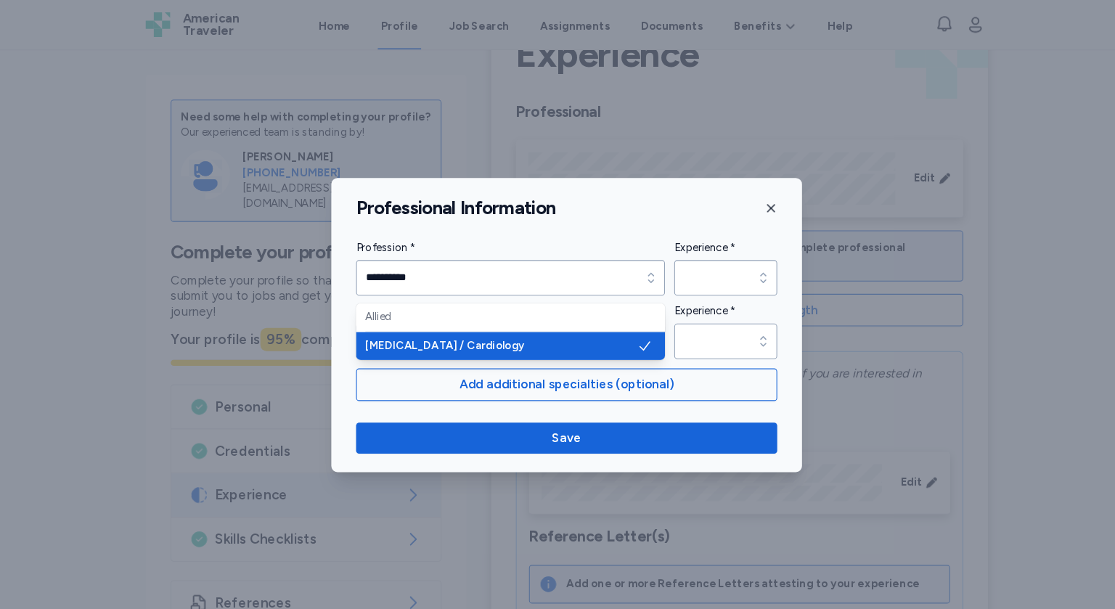
type input "**********"
click at [583, 407] on div "**********" at bounding box center [558, 305] width 442 height 276
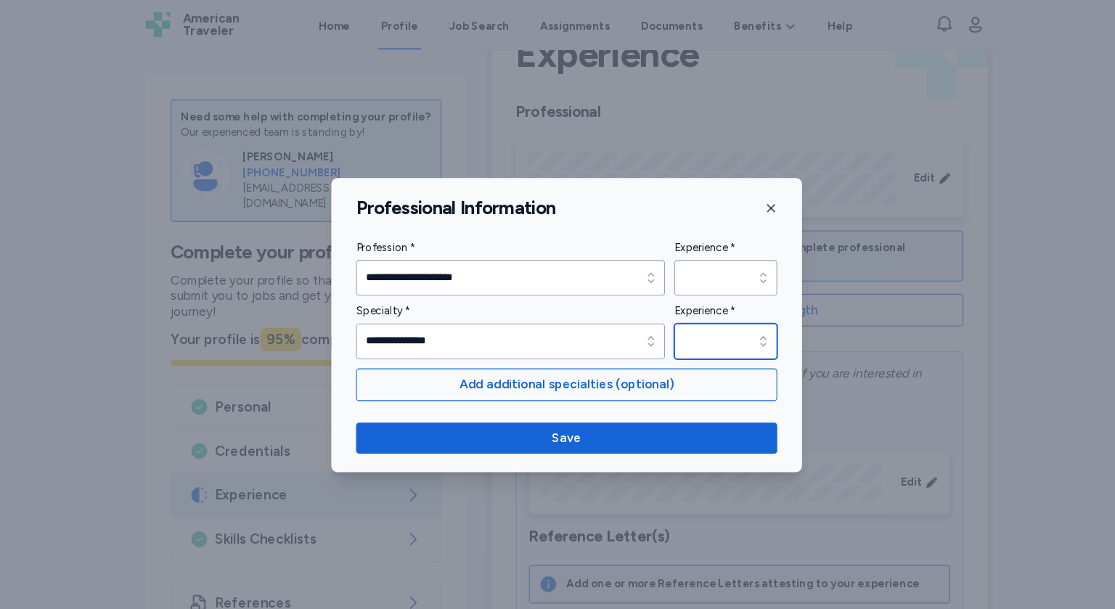
click at [740, 322] on icon "button" at bounding box center [742, 319] width 6 height 9
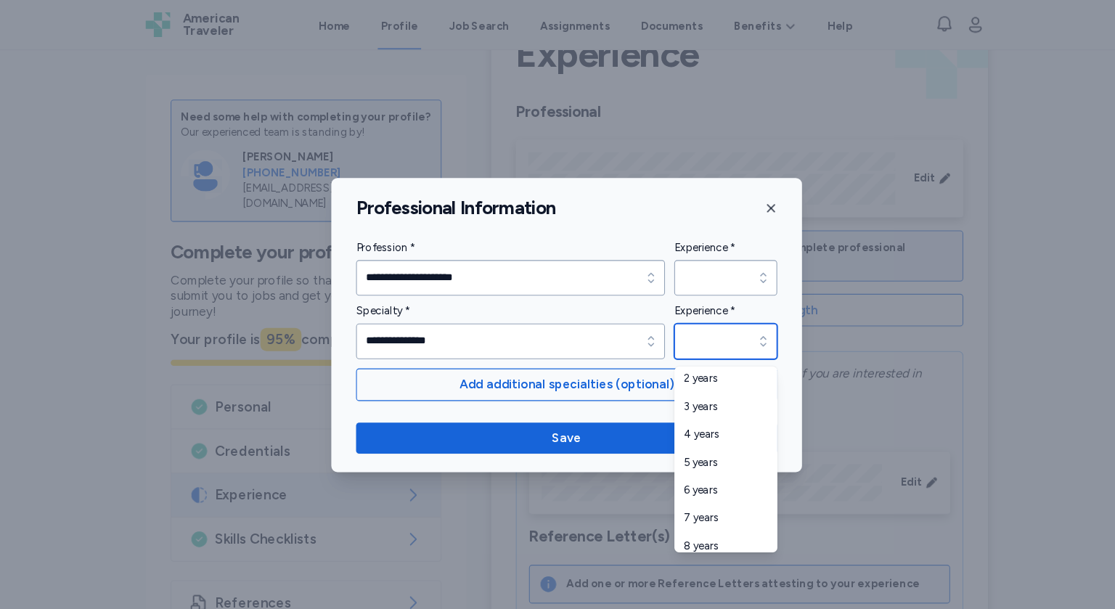
scroll to position [136, 0]
type input "*******"
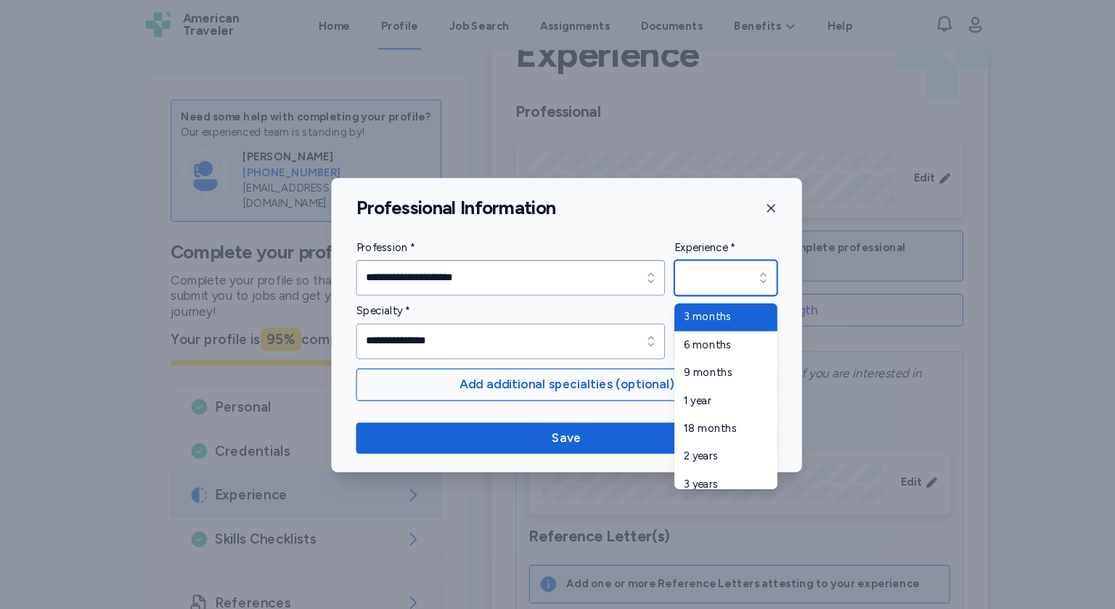
click at [740, 259] on icon "button" at bounding box center [742, 260] width 15 height 15
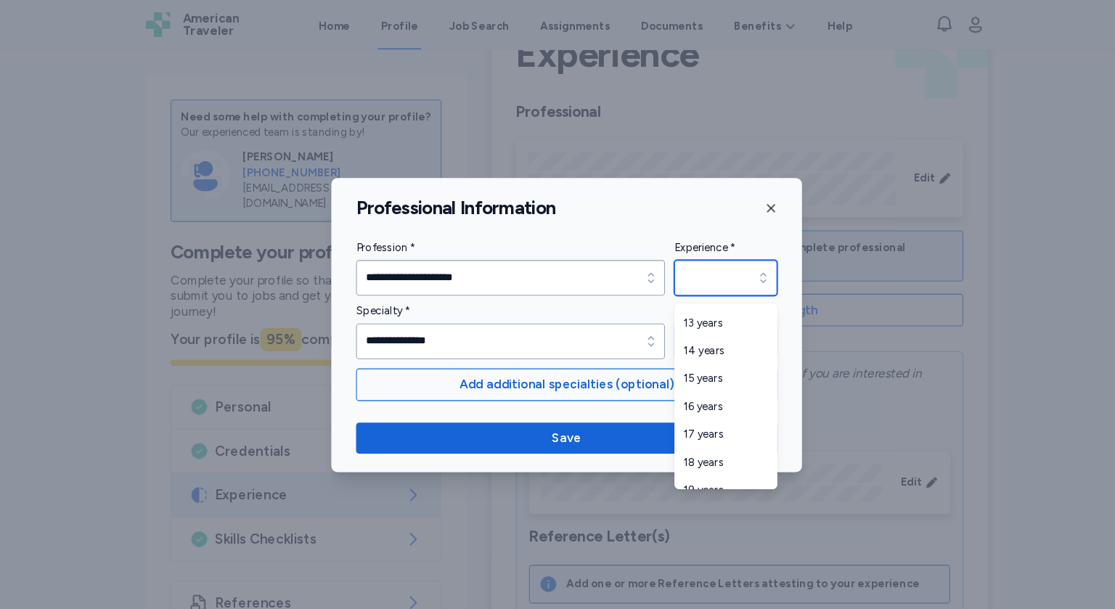
scroll to position [412, 0]
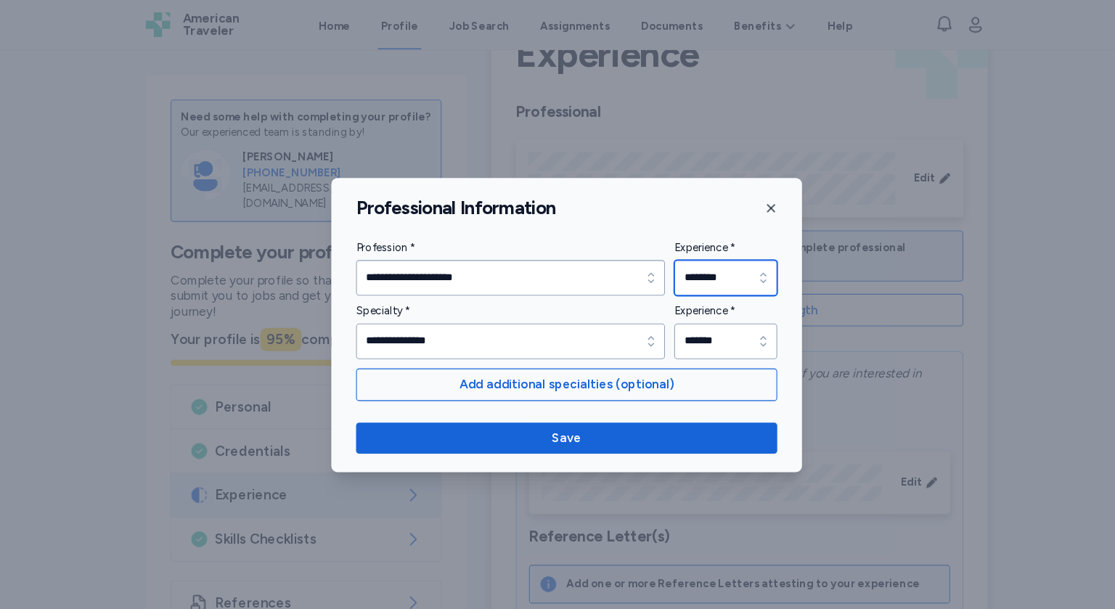
click at [742, 264] on icon "button" at bounding box center [742, 260] width 15 height 15
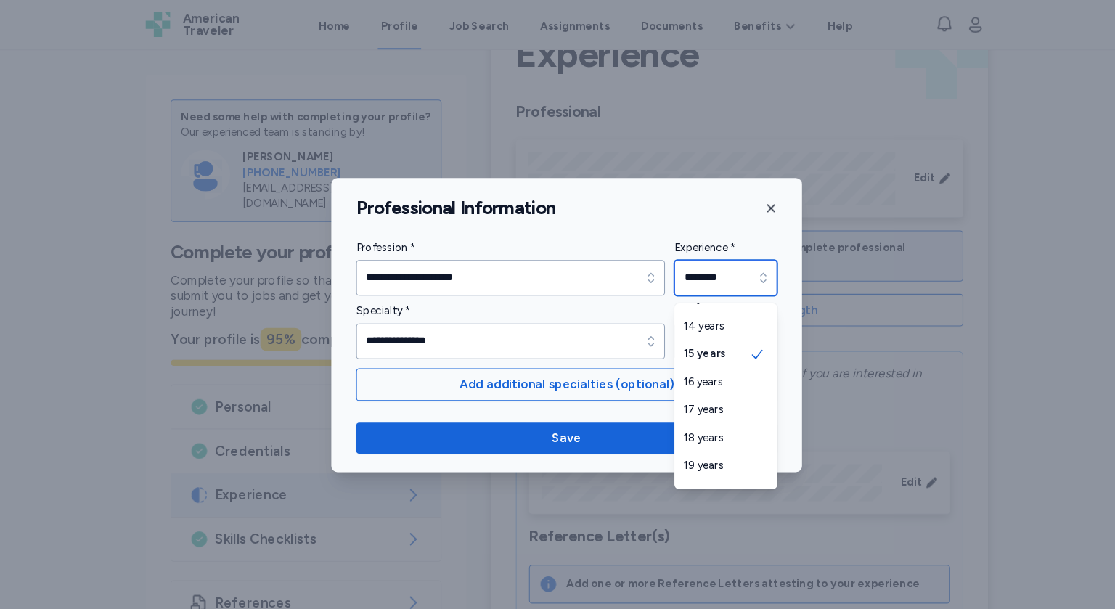
scroll to position [436, 0]
type input "********"
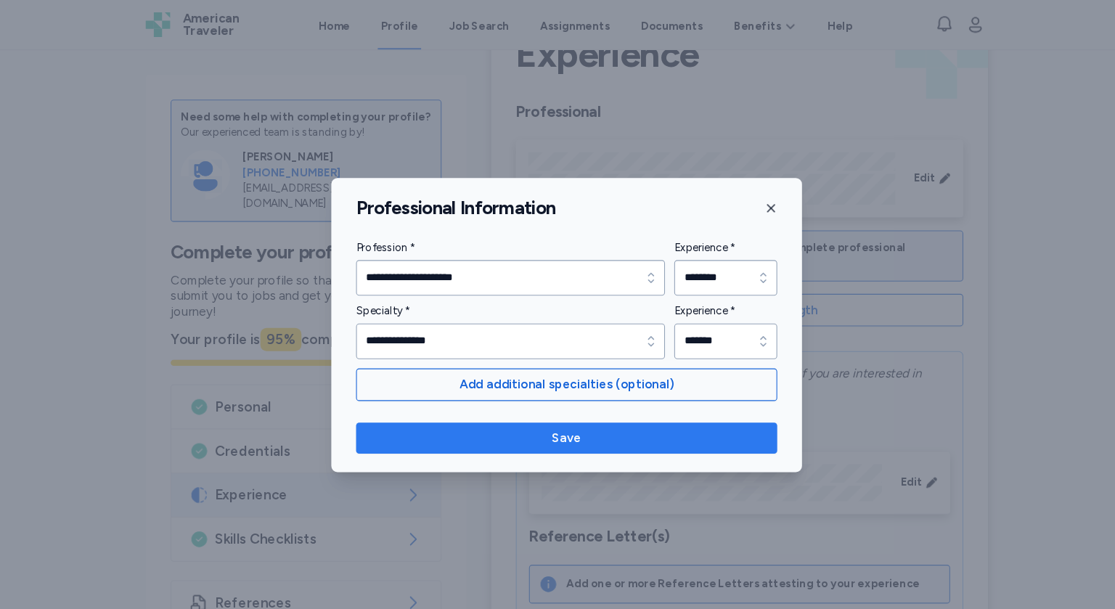
click at [543, 418] on span "Save" at bounding box center [558, 410] width 372 height 17
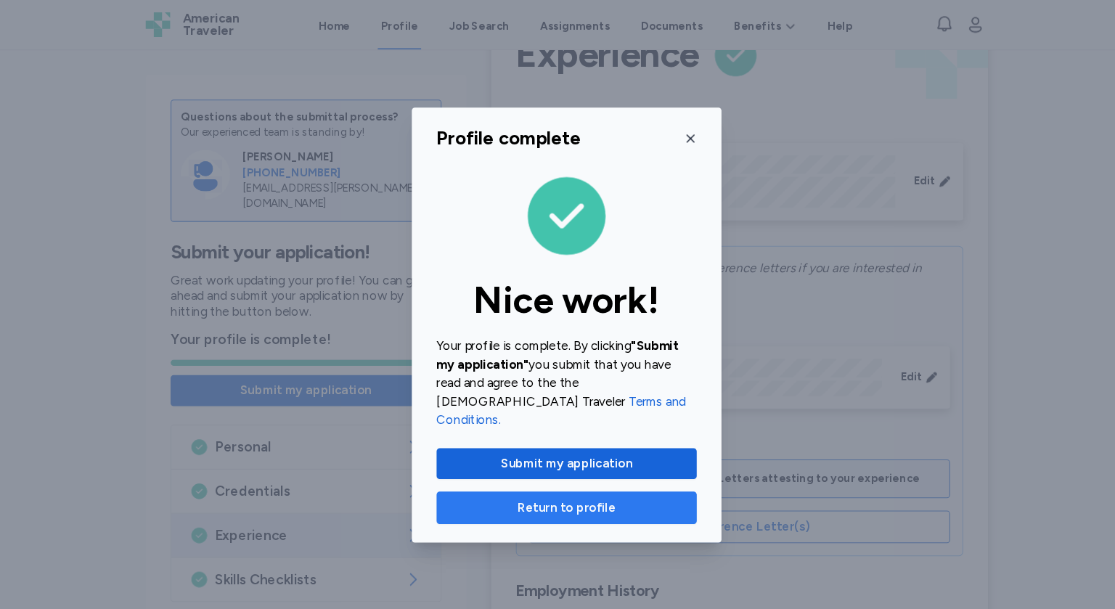
click at [574, 471] on span "Return to profile" at bounding box center [558, 476] width 92 height 17
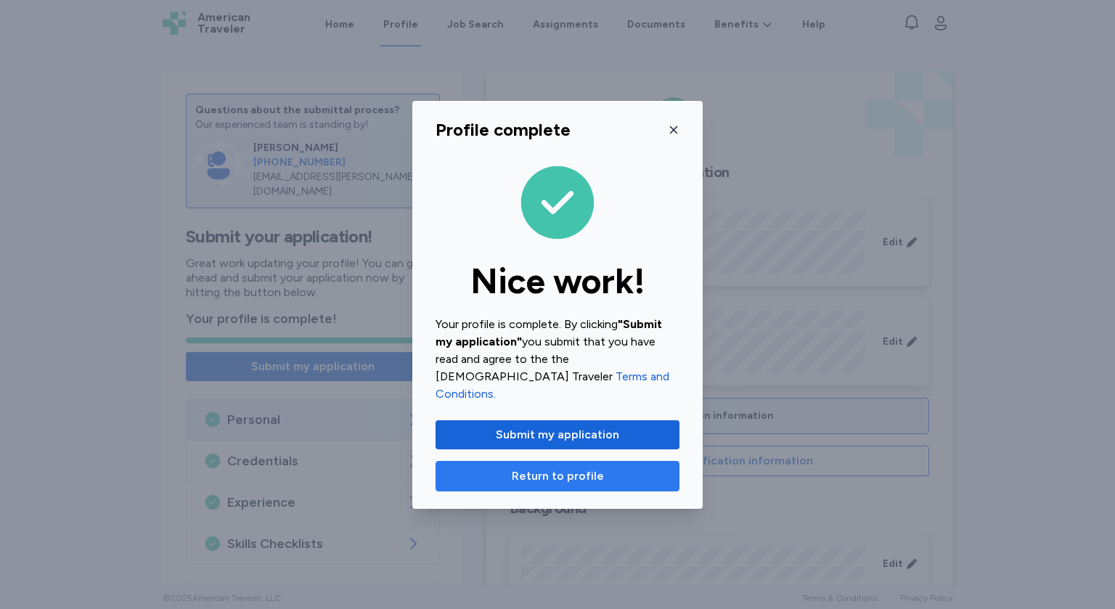
click at [589, 474] on span "Return to profile" at bounding box center [558, 476] width 92 height 17
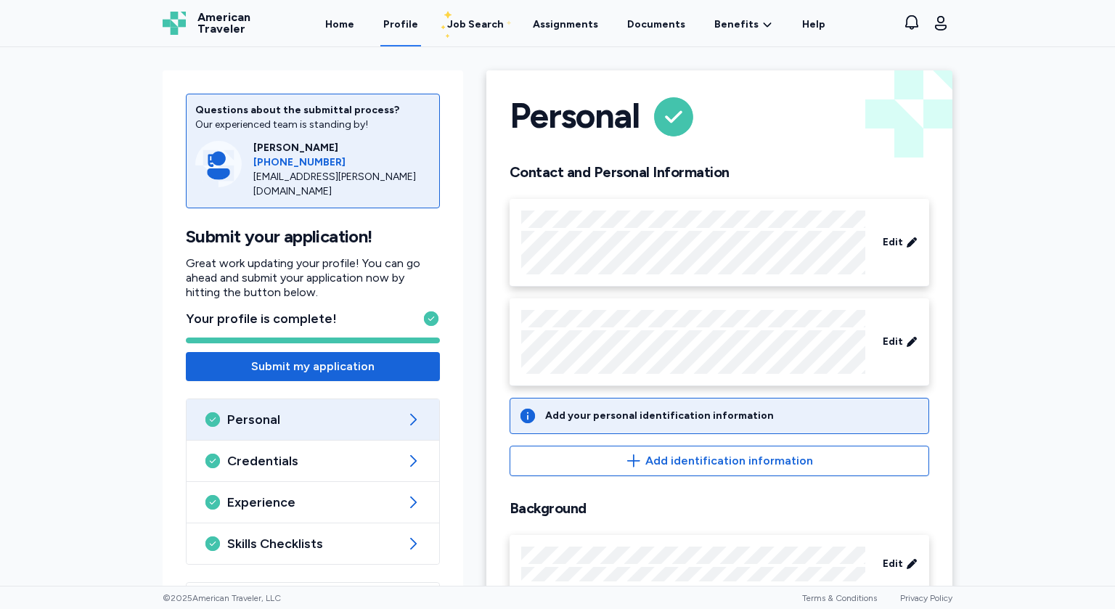
scroll to position [60, 0]
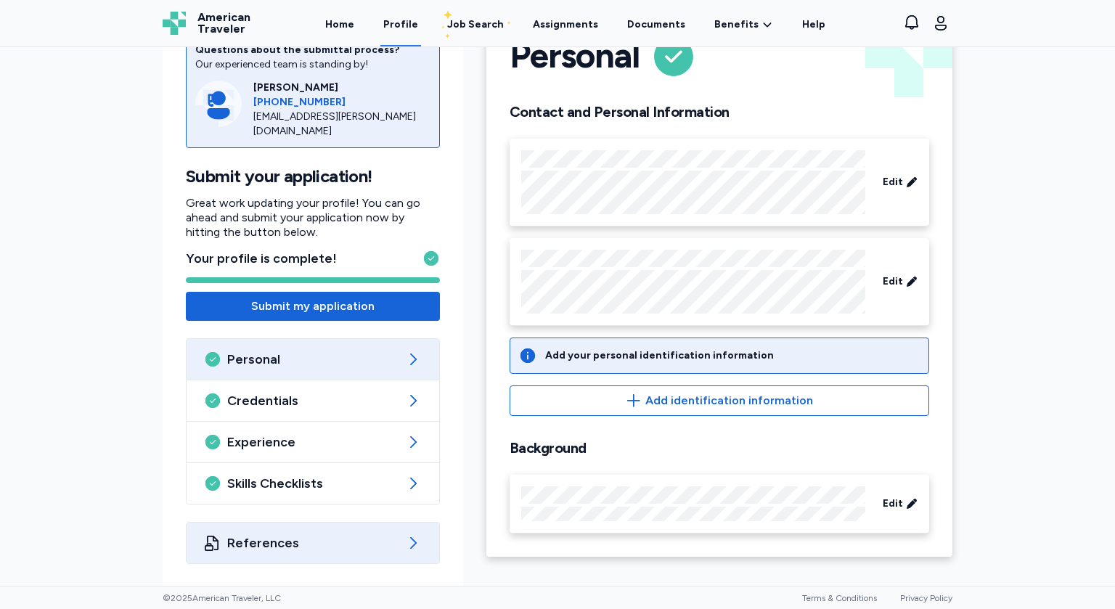
click at [313, 544] on span "References" at bounding box center [312, 542] width 171 height 17
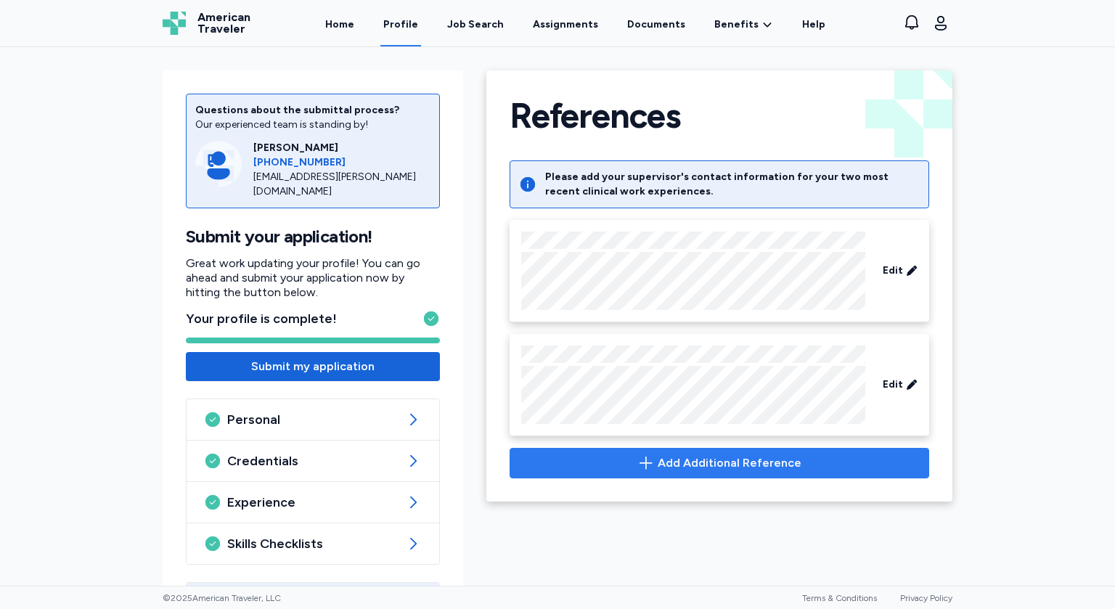
click at [773, 462] on span "Add Additional Reference" at bounding box center [730, 463] width 144 height 17
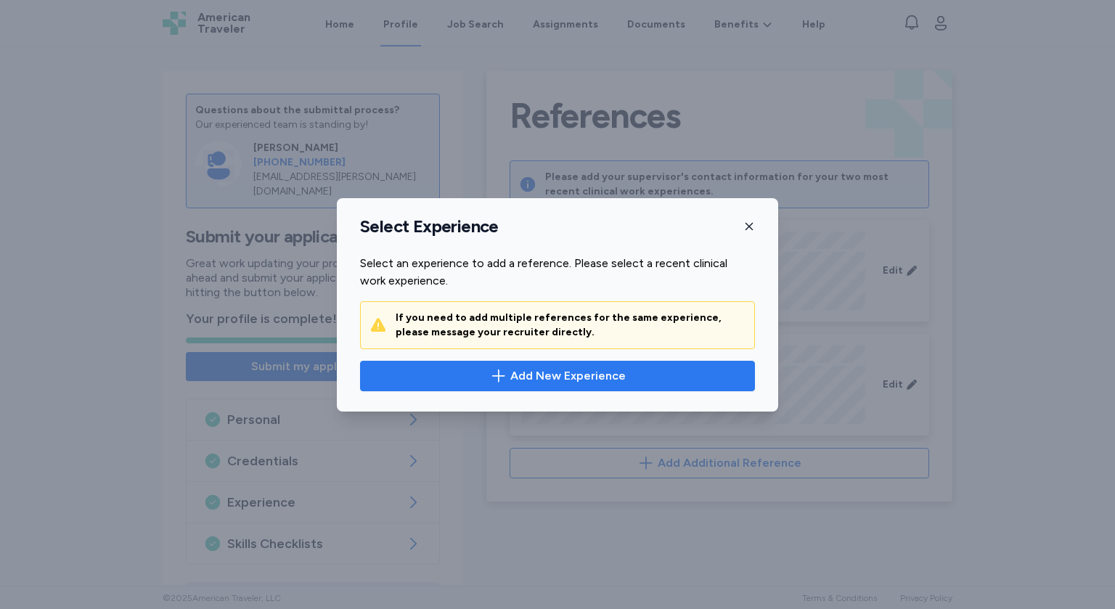
click at [610, 378] on span "Add New Experience" at bounding box center [568, 375] width 115 height 17
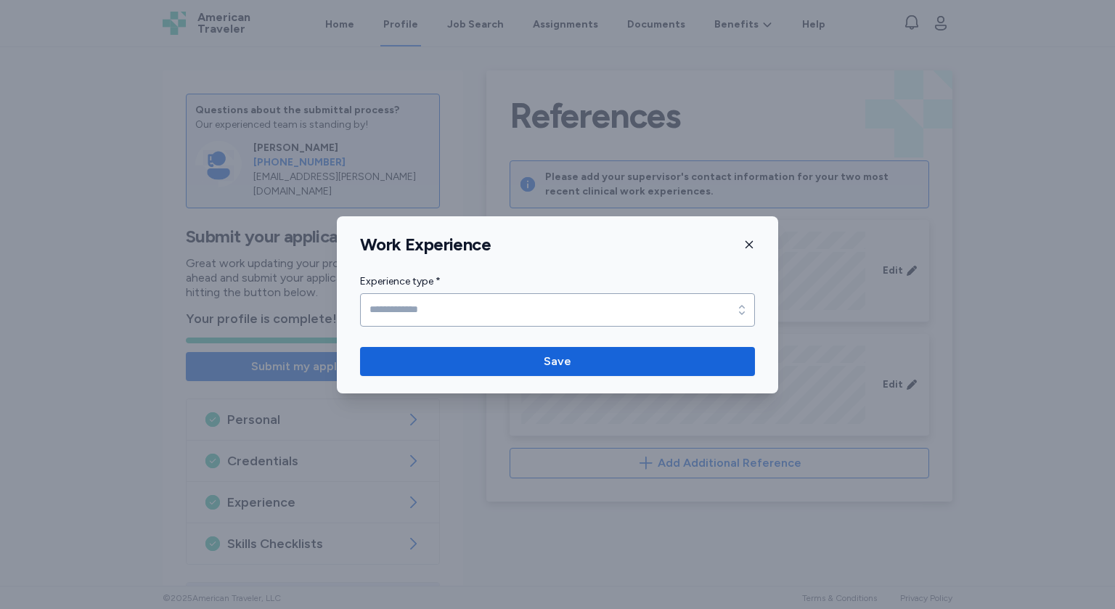
click at [750, 247] on icon "button" at bounding box center [750, 245] width 12 height 12
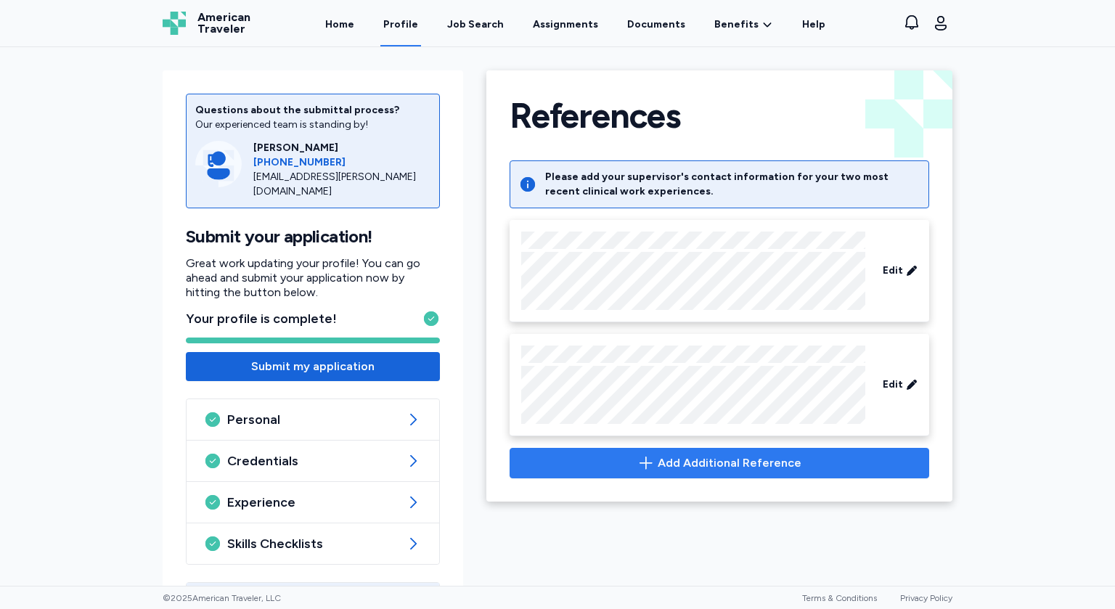
click at [683, 463] on span "Add Additional Reference" at bounding box center [730, 463] width 144 height 17
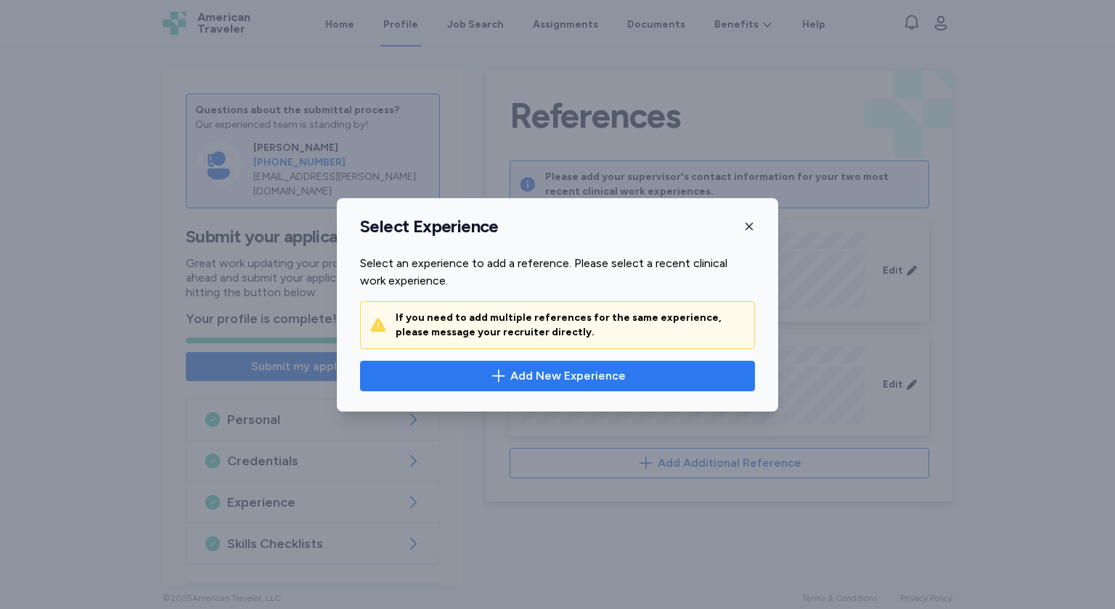
click at [511, 375] on span "Add New Experience" at bounding box center [558, 375] width 370 height 17
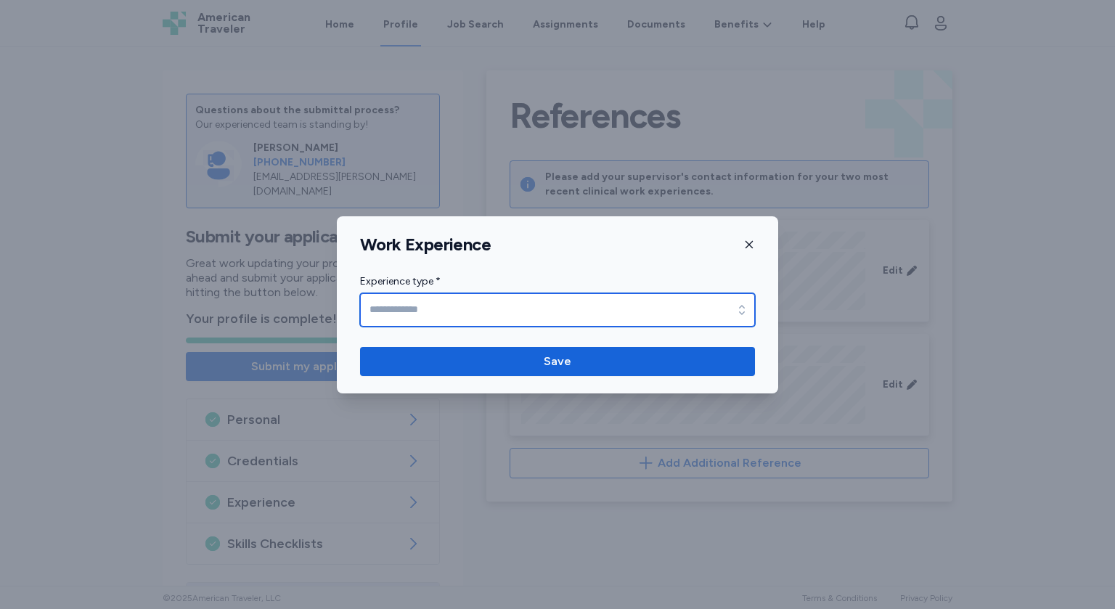
click at [473, 314] on input "Experience type *" at bounding box center [557, 309] width 395 height 33
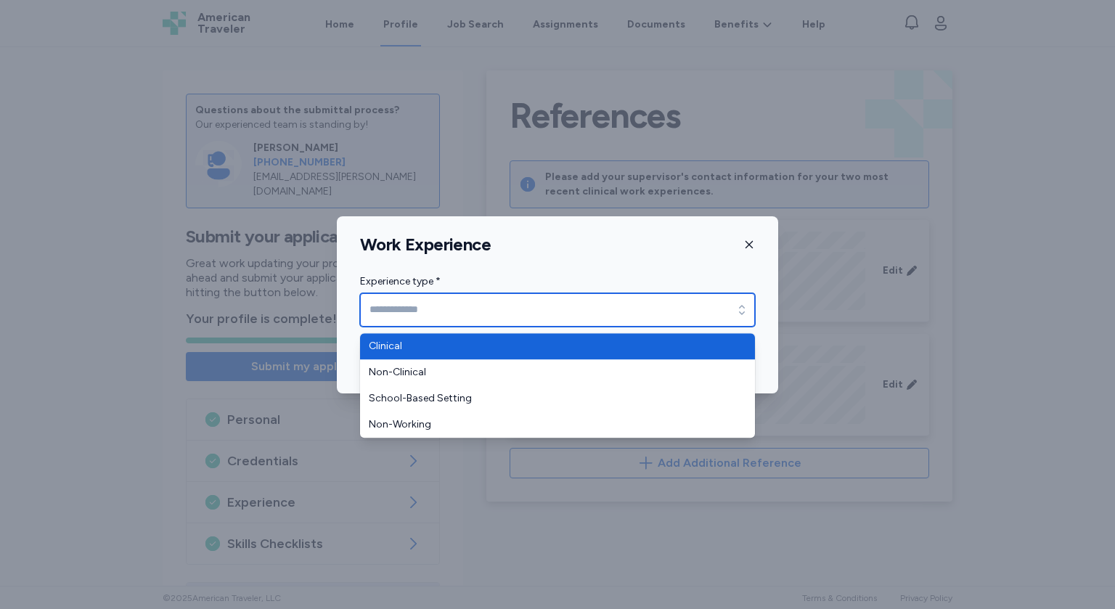
type input "********"
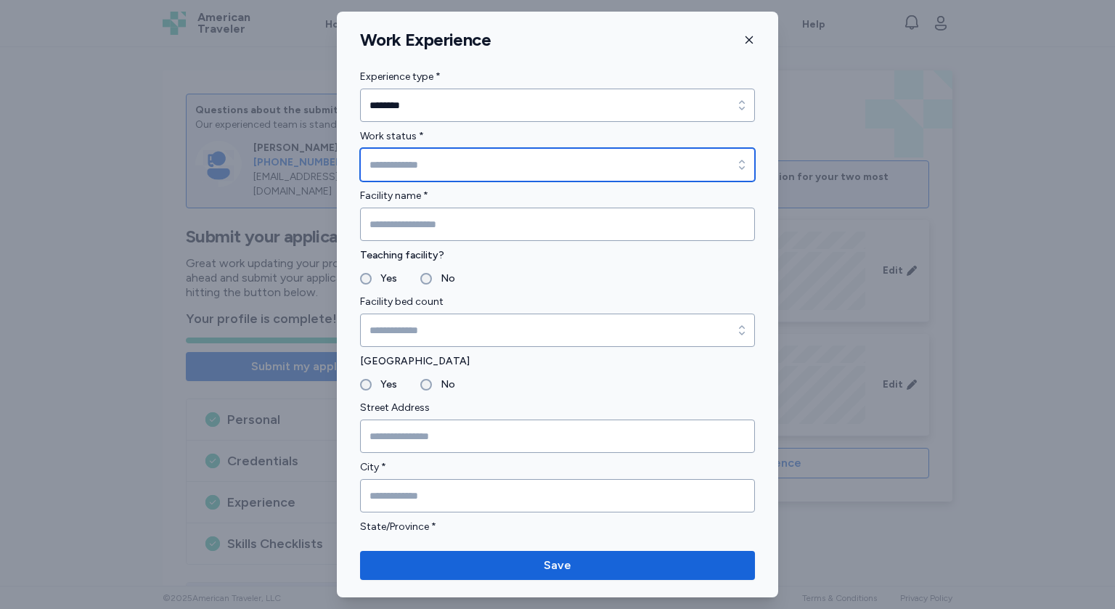
click at [430, 165] on input "Work status *" at bounding box center [557, 164] width 395 height 33
click at [437, 168] on input "*********" at bounding box center [557, 164] width 395 height 33
click at [438, 163] on input "*********" at bounding box center [557, 164] width 395 height 33
click at [744, 164] on icon "button" at bounding box center [742, 165] width 15 height 15
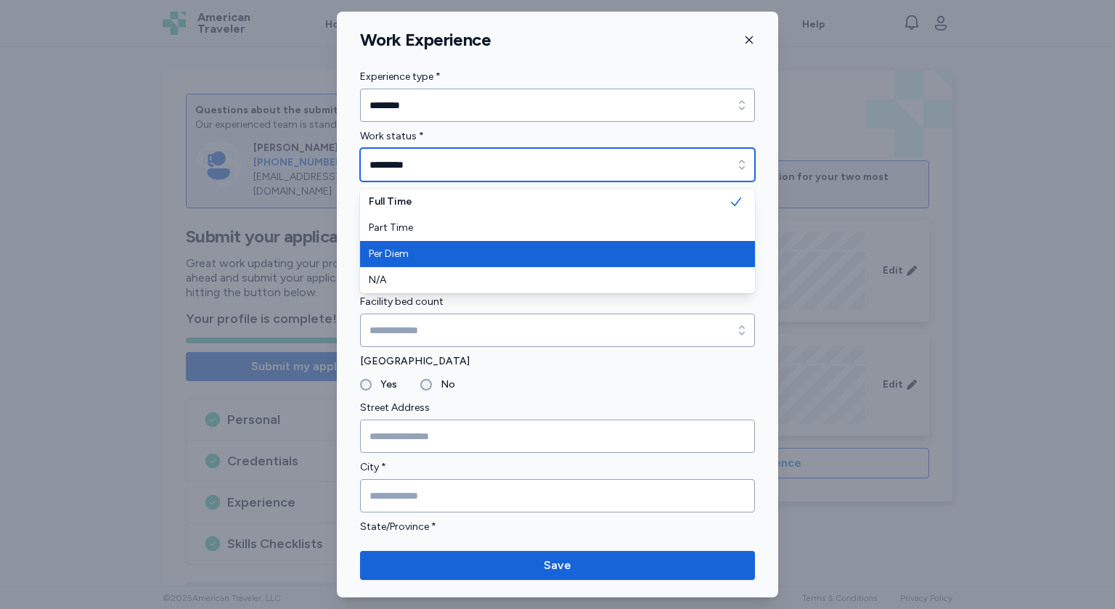
type input "********"
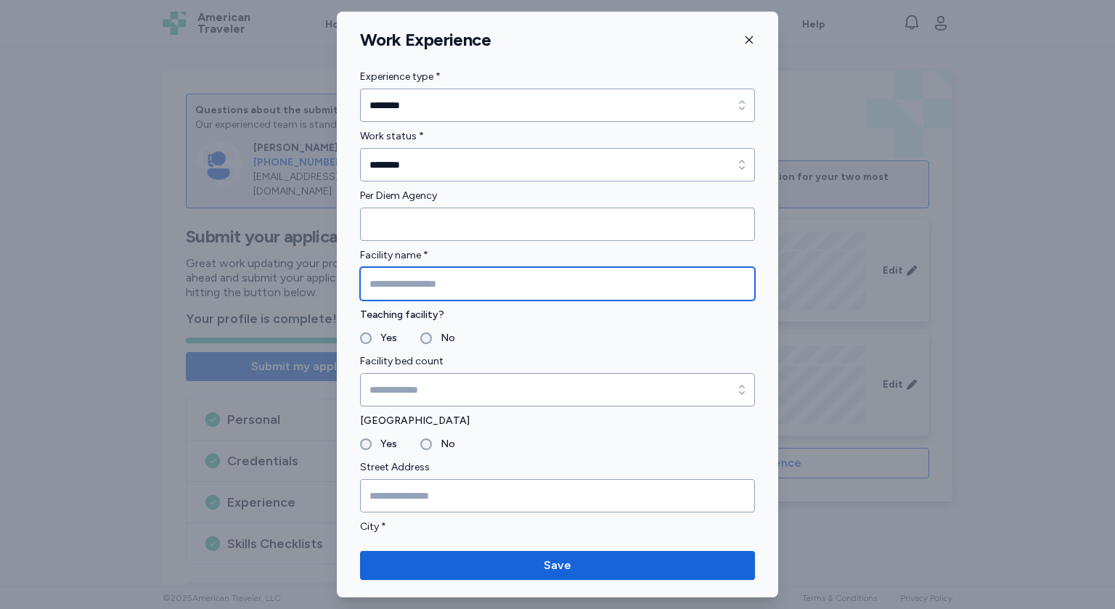
click at [420, 285] on input "Facility name *" at bounding box center [557, 283] width 395 height 33
type input "*"
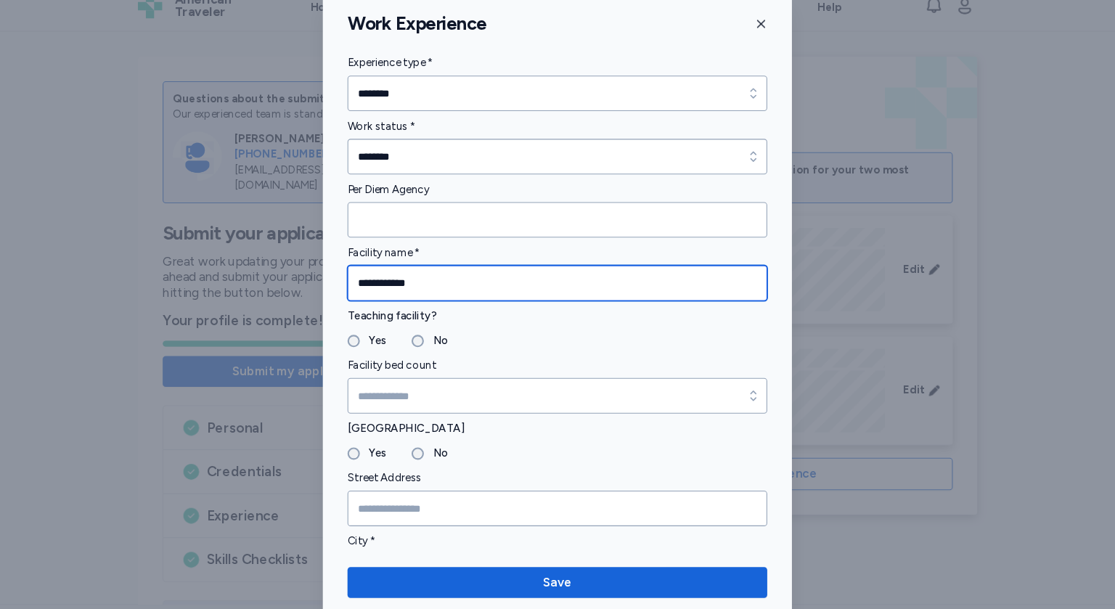
click at [556, 298] on input "**********" at bounding box center [557, 283] width 395 height 33
click at [447, 287] on input "**********" at bounding box center [557, 283] width 395 height 33
type input "**********"
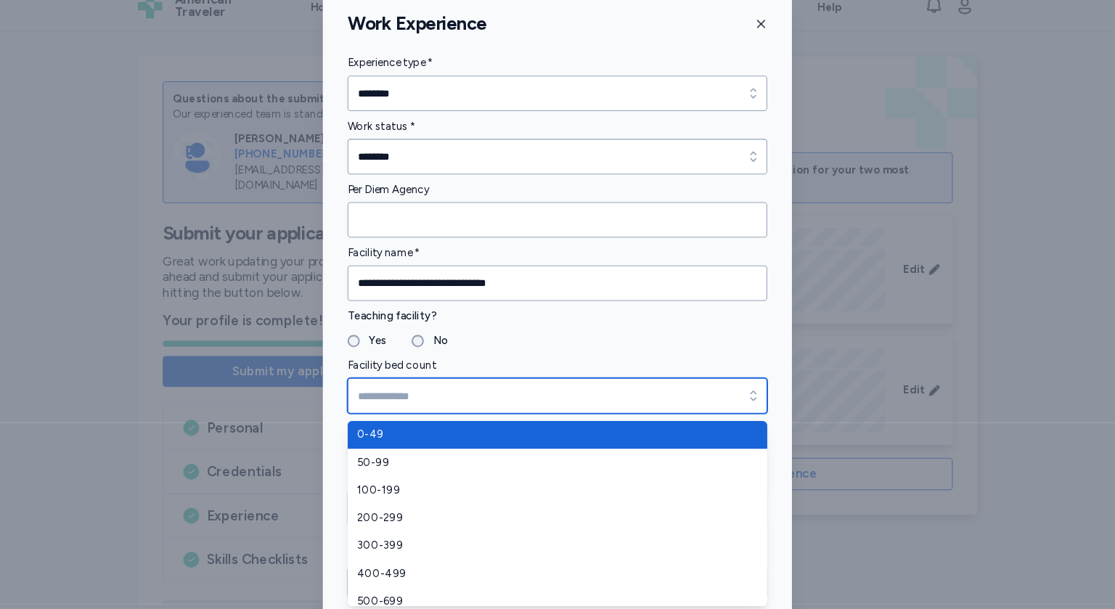
click at [742, 389] on icon "button" at bounding box center [742, 390] width 15 height 15
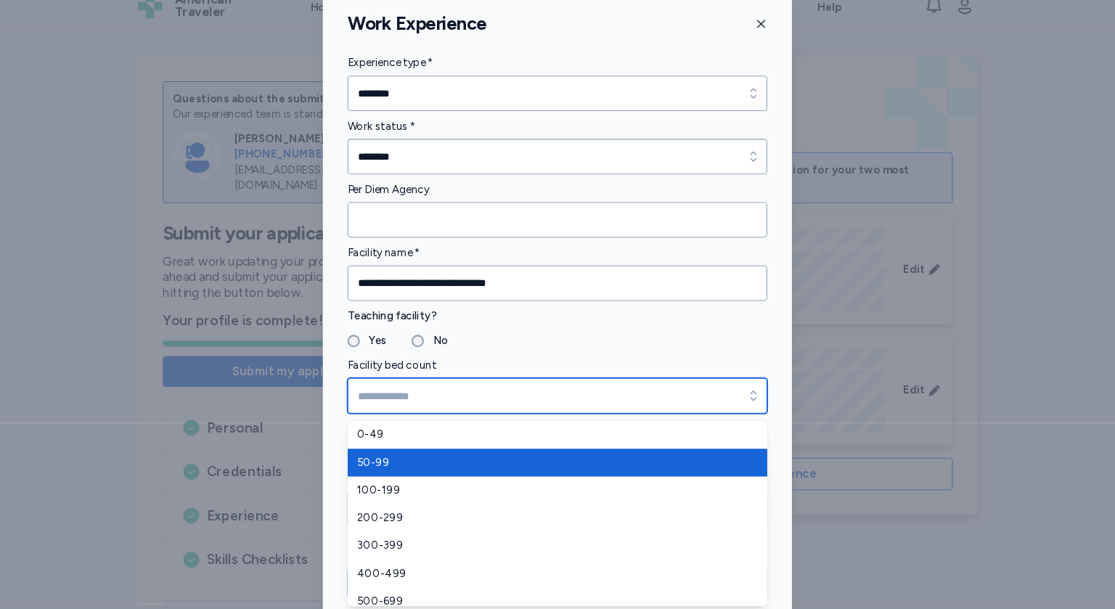
type input "*****"
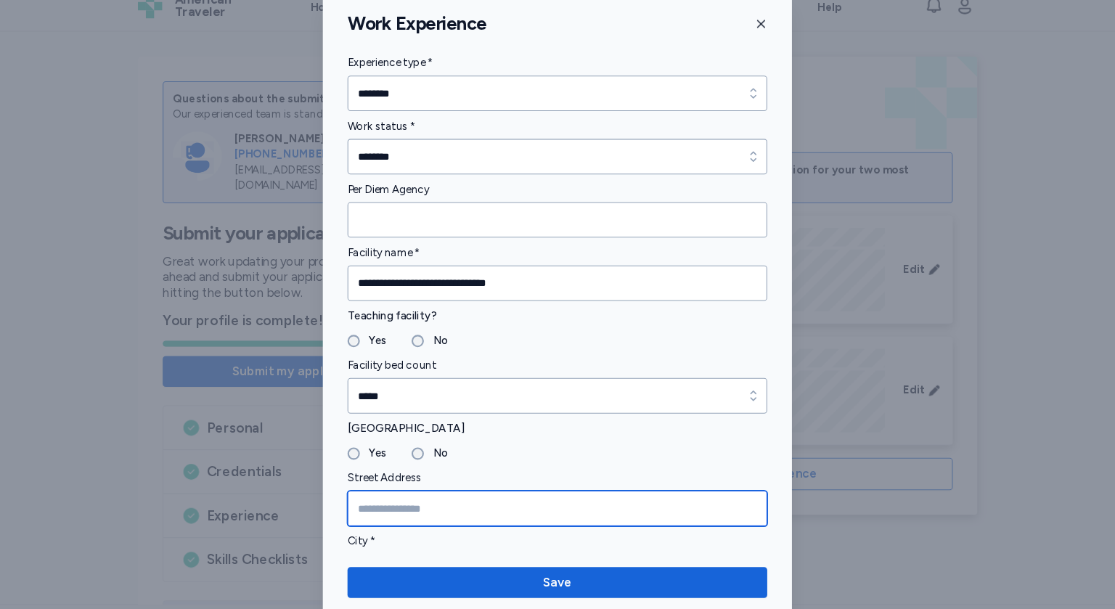
click at [436, 498] on input "Street Address" at bounding box center [557, 495] width 395 height 33
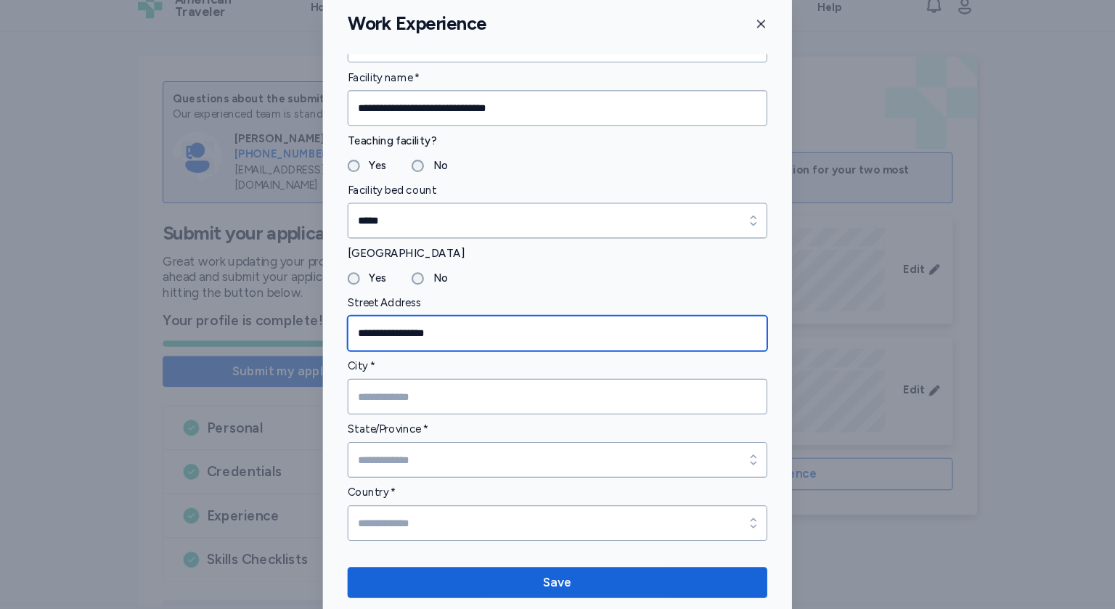
scroll to position [168, 0]
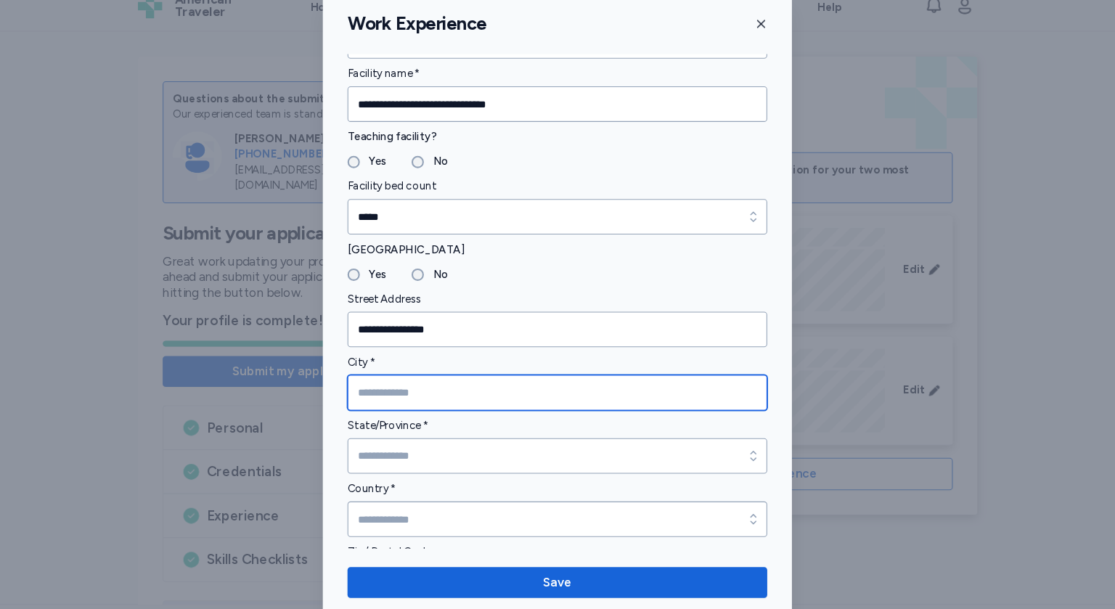
click at [434, 383] on input "City *" at bounding box center [557, 386] width 395 height 33
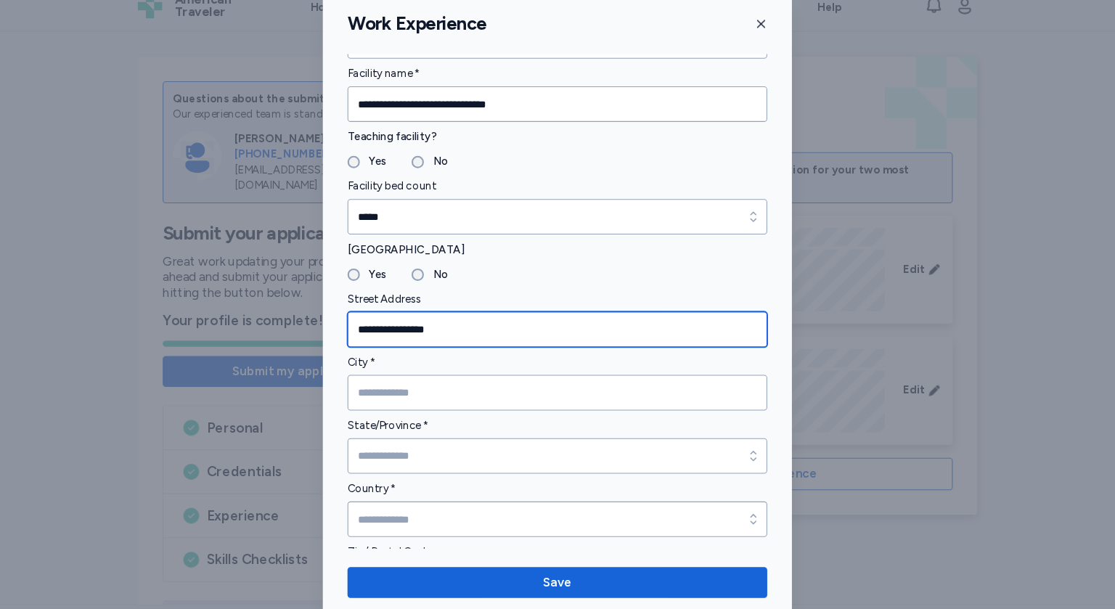
click at [381, 326] on input "**********" at bounding box center [557, 327] width 395 height 33
click at [387, 323] on input "**********" at bounding box center [557, 327] width 395 height 33
type input "**********"
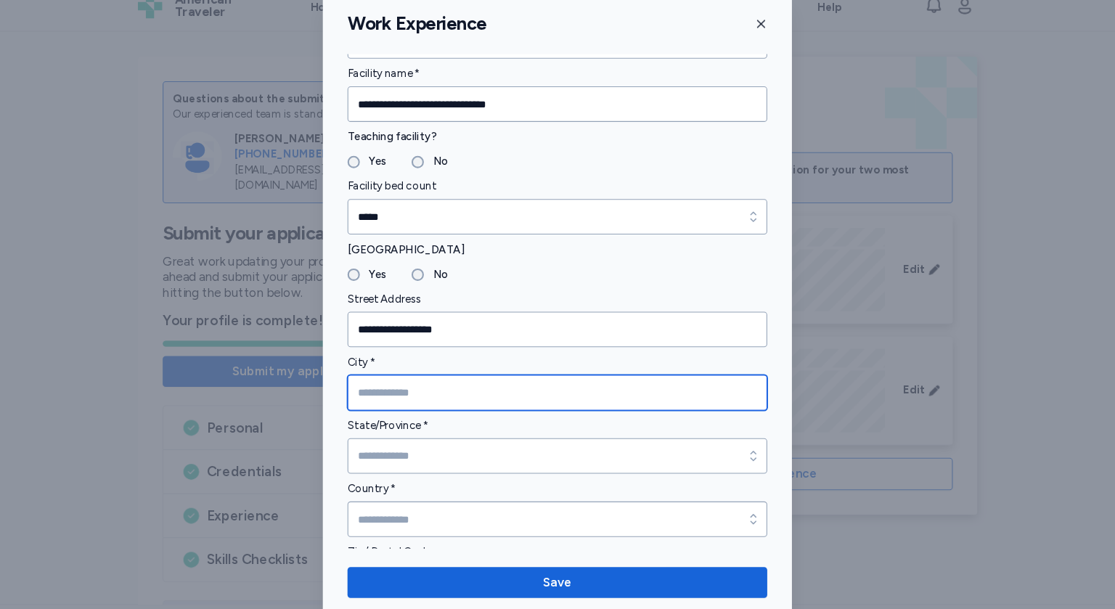
click at [413, 381] on input "City *" at bounding box center [557, 386] width 395 height 33
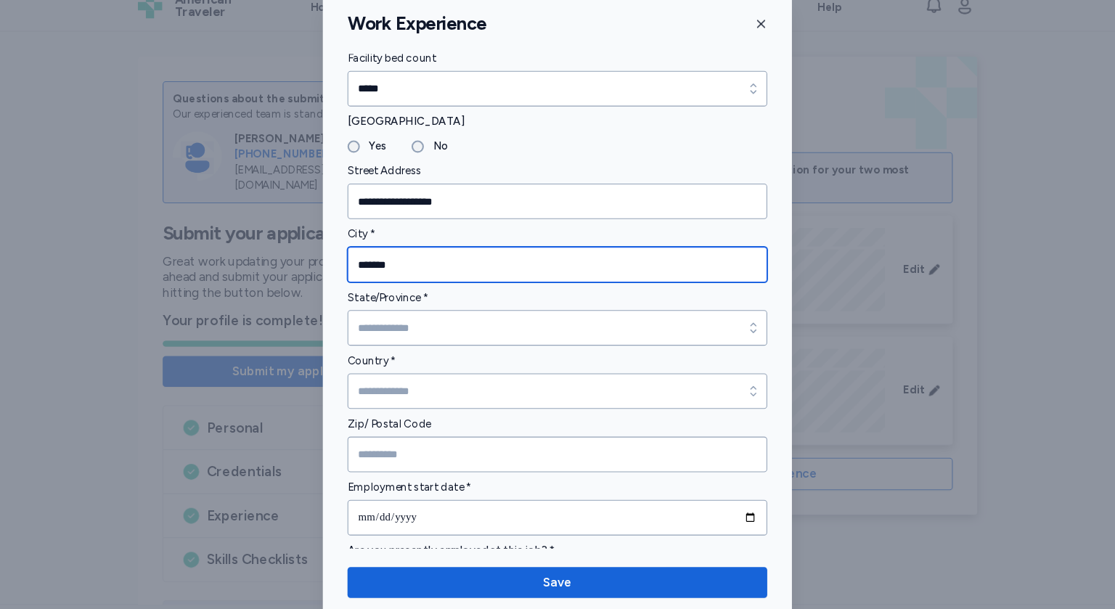
scroll to position [304, 0]
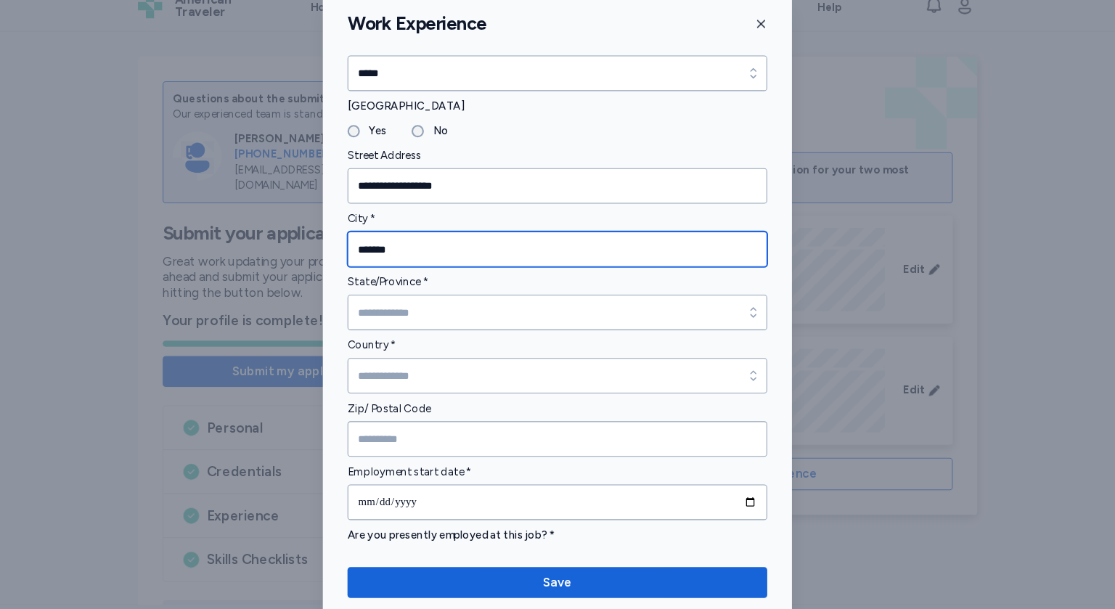
type input "******"
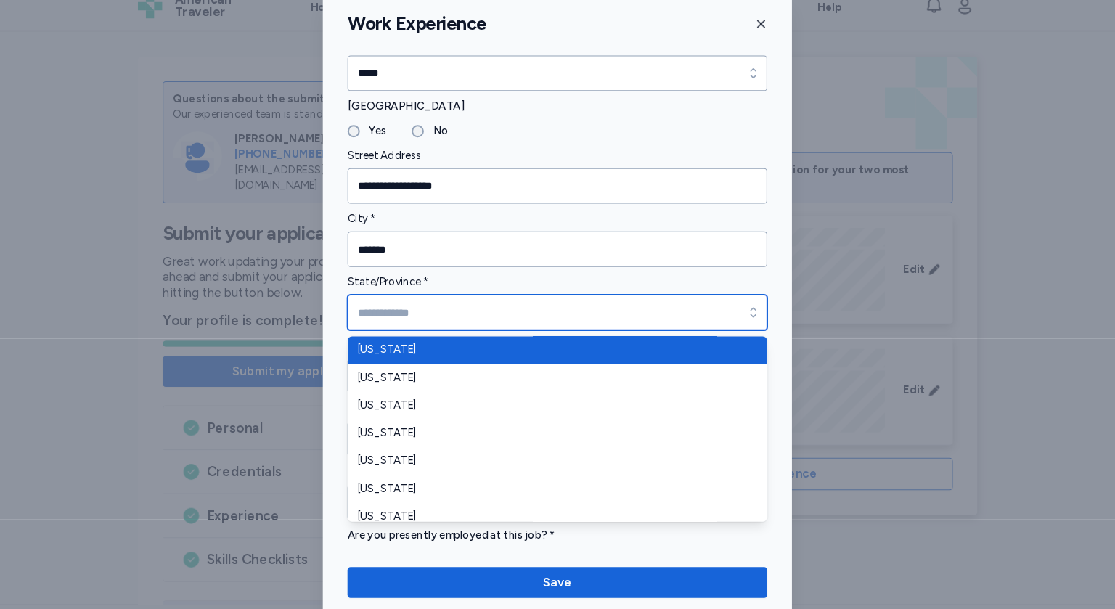
click at [447, 308] on input "State/Province *" at bounding box center [557, 311] width 395 height 33
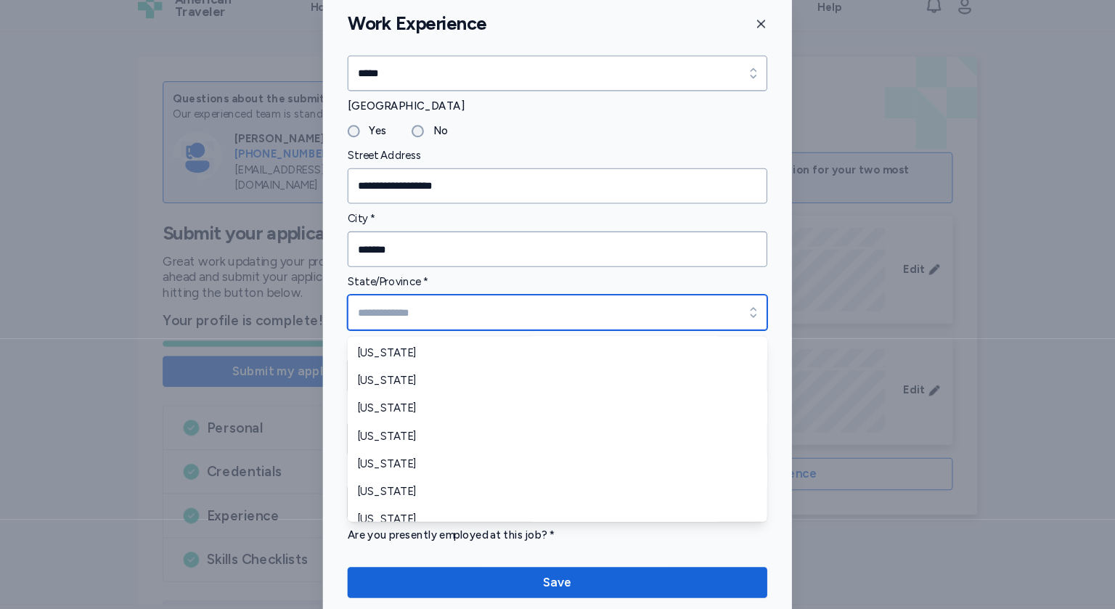
scroll to position [234, 0]
type input "*******"
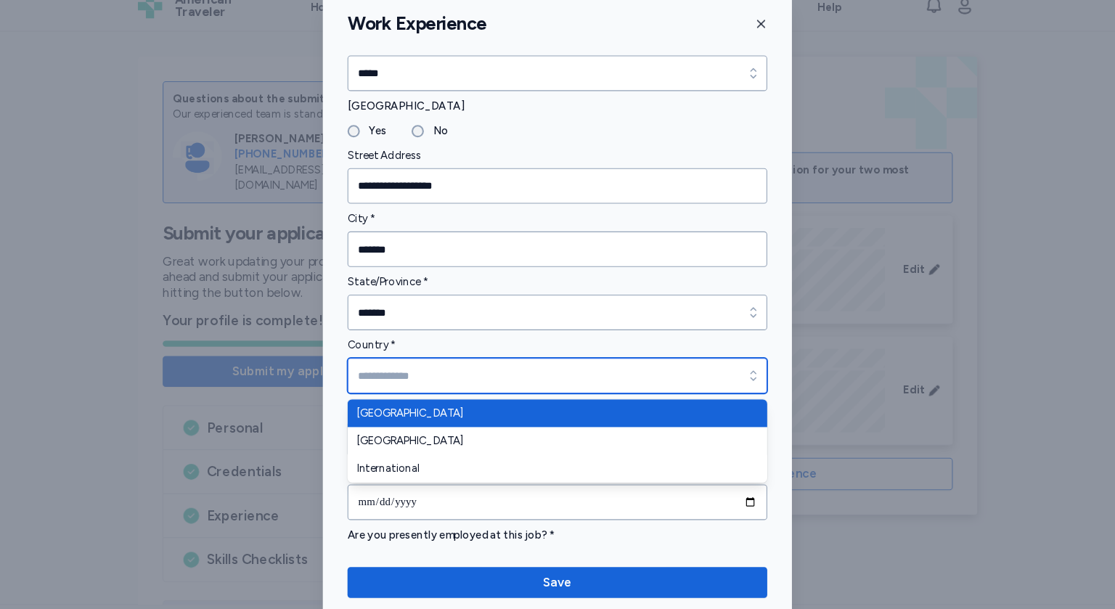
click at [426, 367] on input "Country *" at bounding box center [557, 370] width 395 height 33
type input "**********"
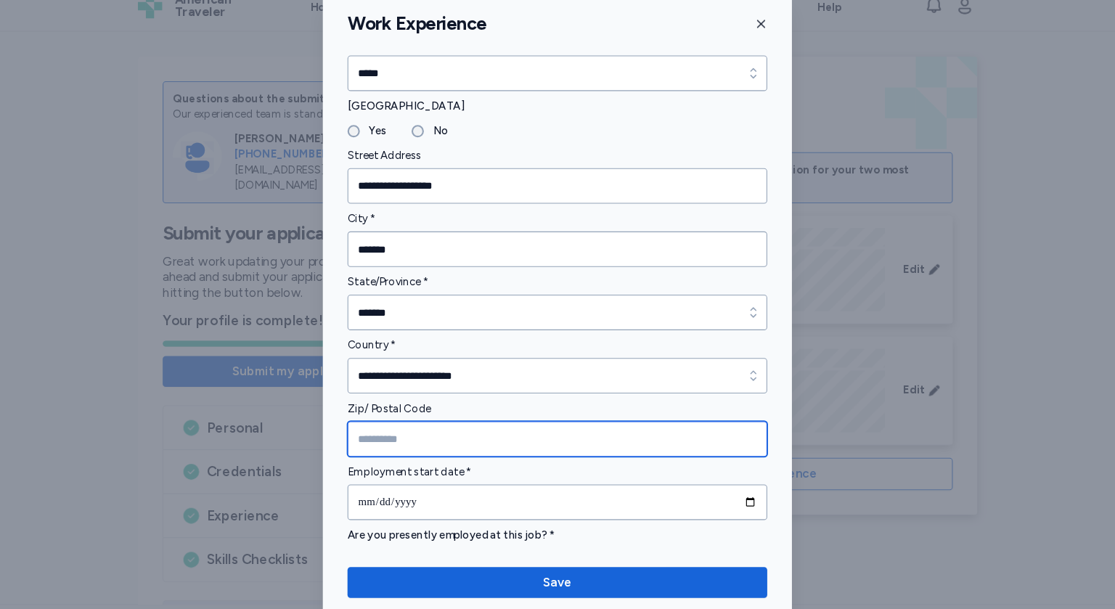
click at [420, 430] on input "Zip/ Postal Code" at bounding box center [557, 430] width 395 height 33
type input "*****"
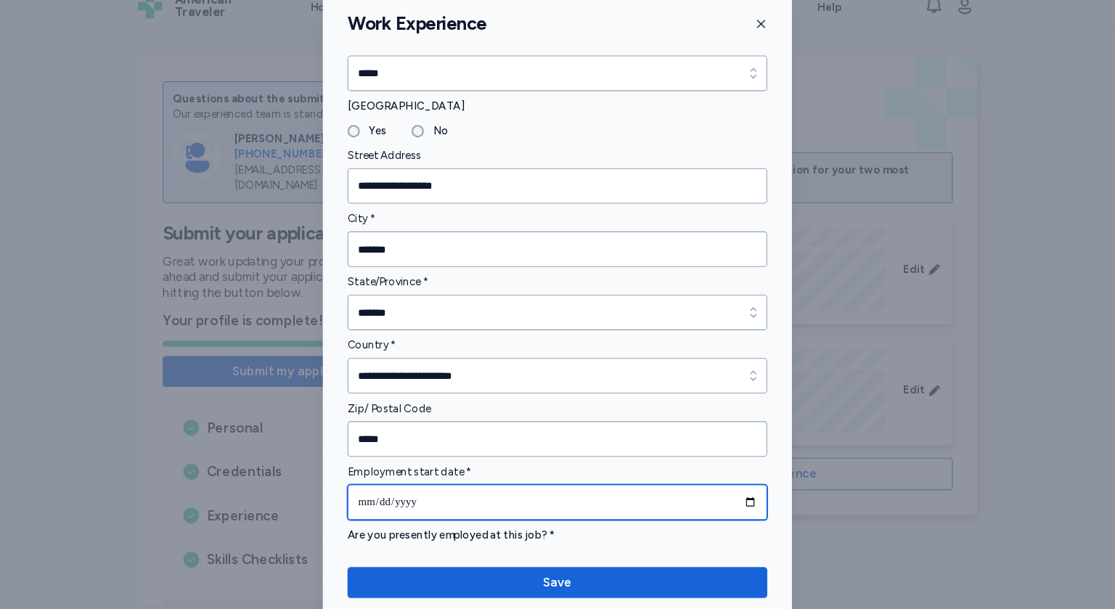
click at [491, 492] on input "date" at bounding box center [557, 489] width 395 height 33
click at [458, 489] on input "**********" at bounding box center [557, 489] width 395 height 33
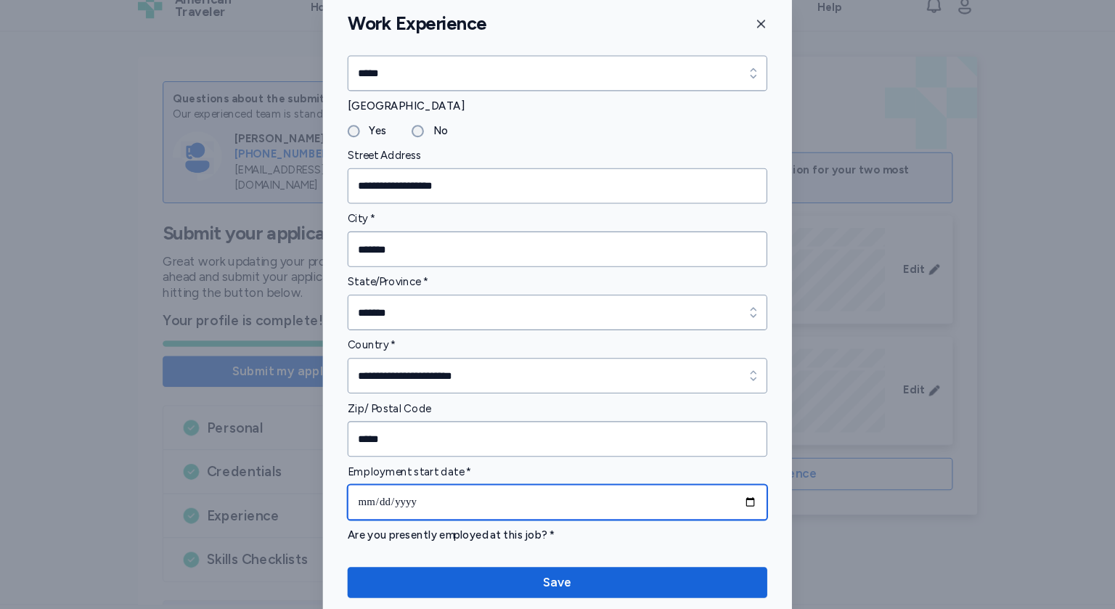
type input "**********"
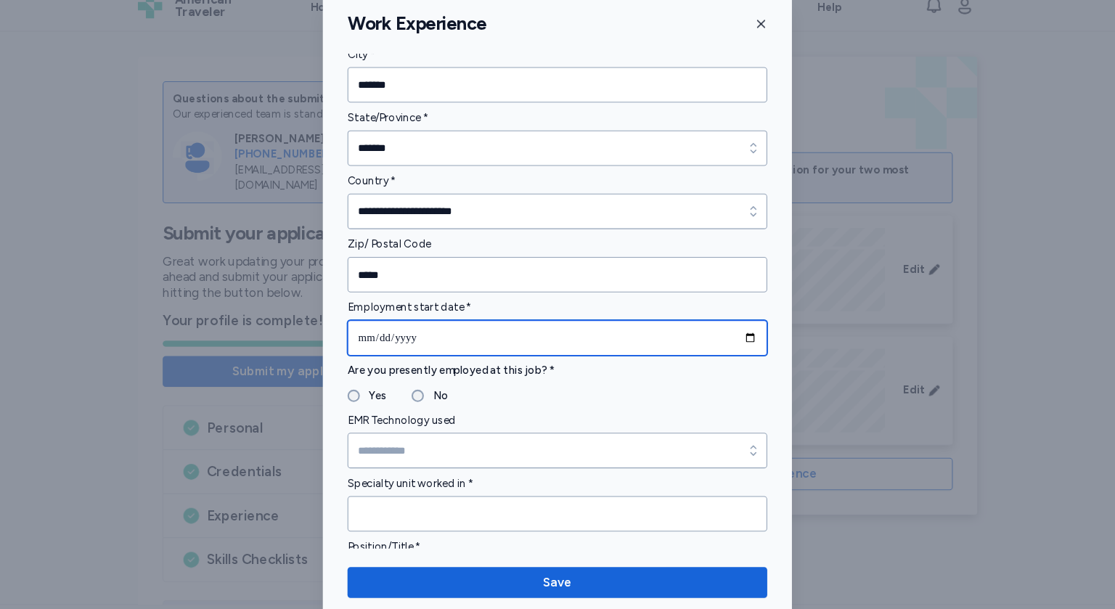
scroll to position [459, 0]
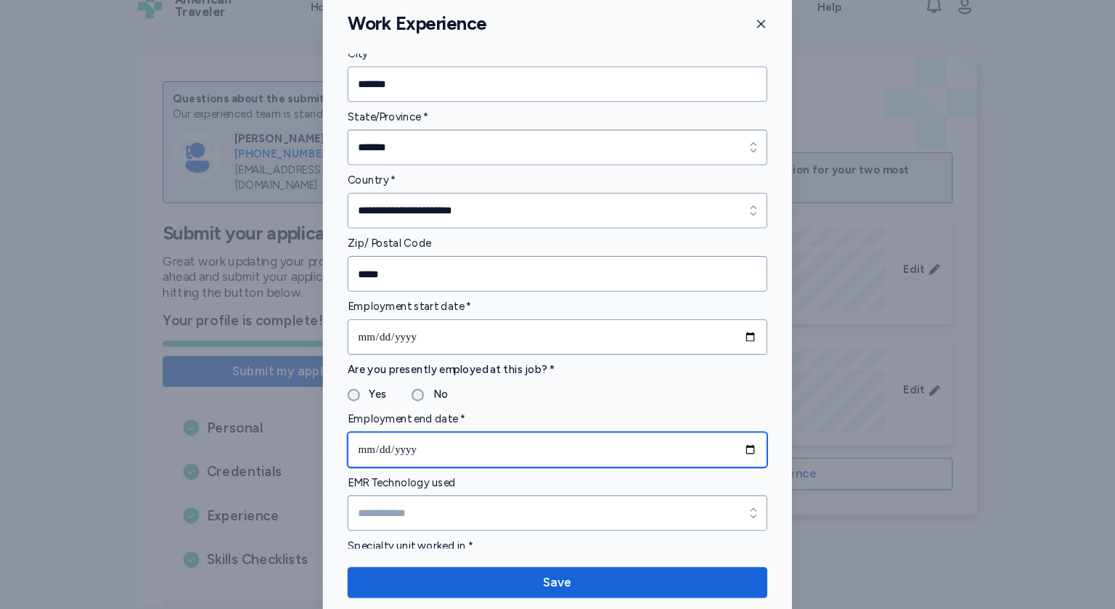
click at [444, 442] on input "date" at bounding box center [557, 440] width 395 height 33
type input "**********"
click at [479, 442] on input "**********" at bounding box center [557, 440] width 395 height 33
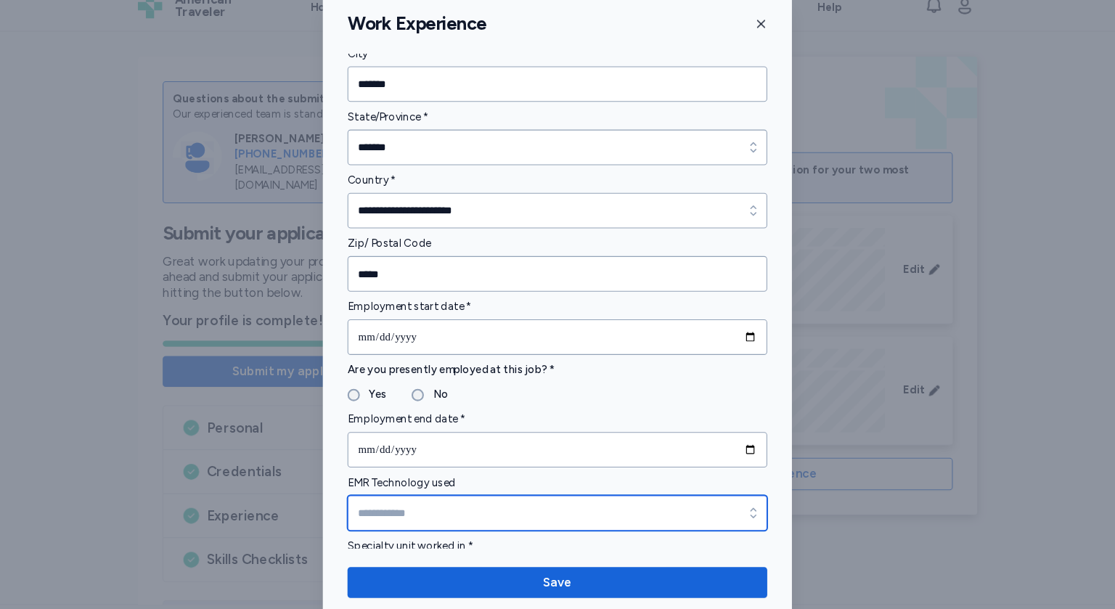
click at [425, 499] on input "EMR Technology used" at bounding box center [557, 500] width 395 height 33
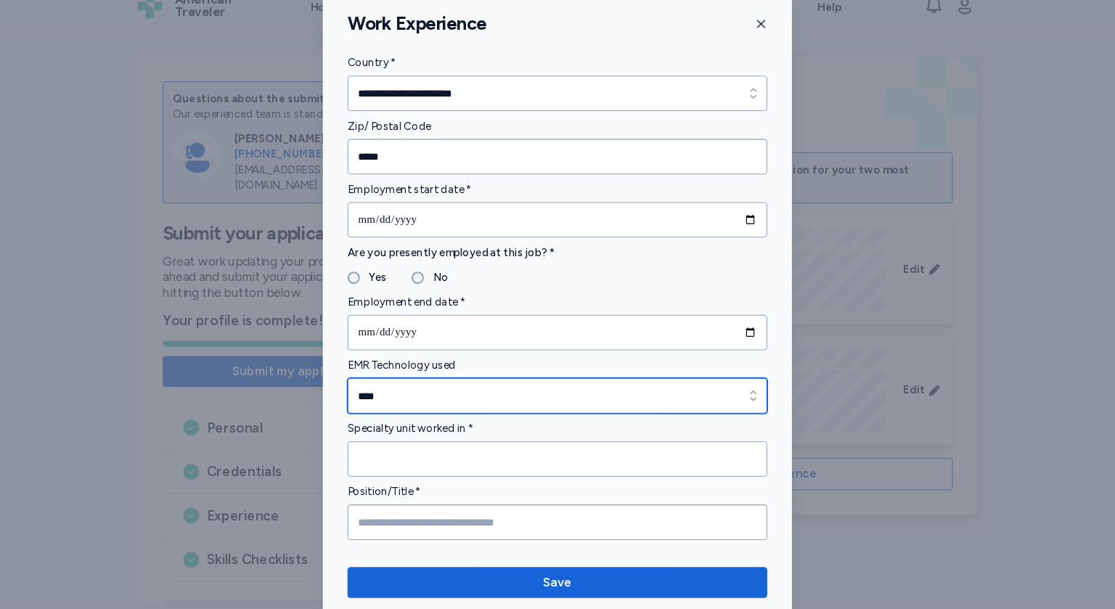
scroll to position [571, 0]
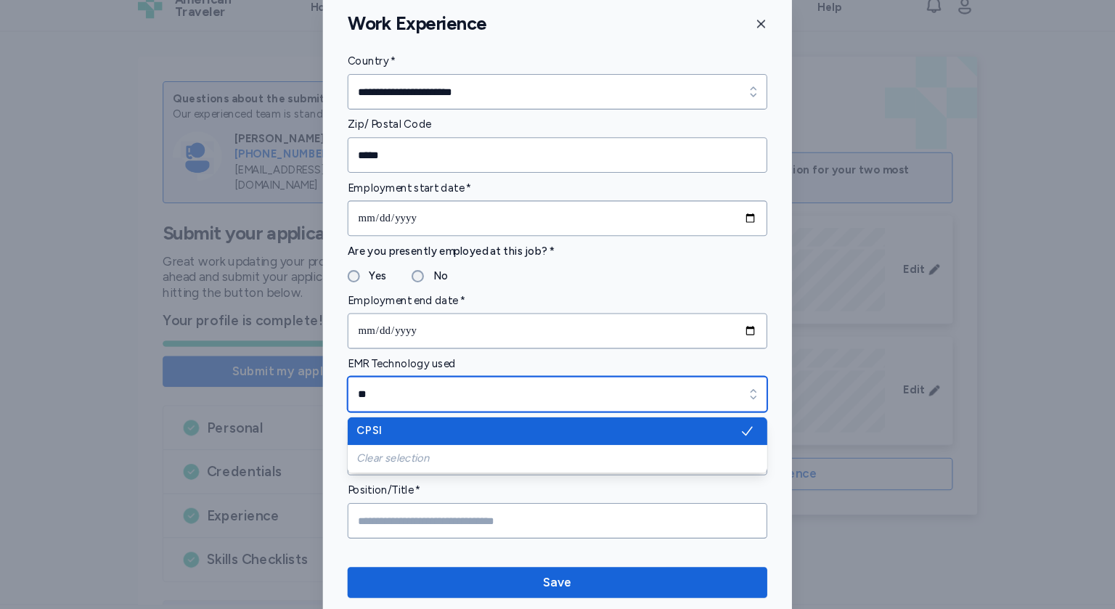
type input "*"
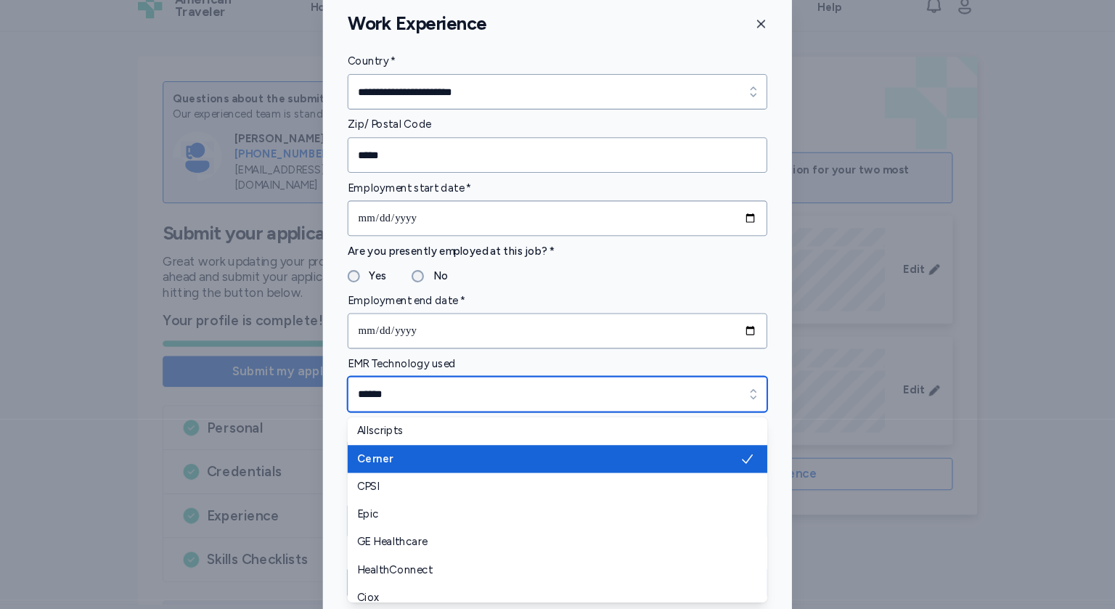
click at [741, 394] on div "button" at bounding box center [742, 388] width 26 height 33
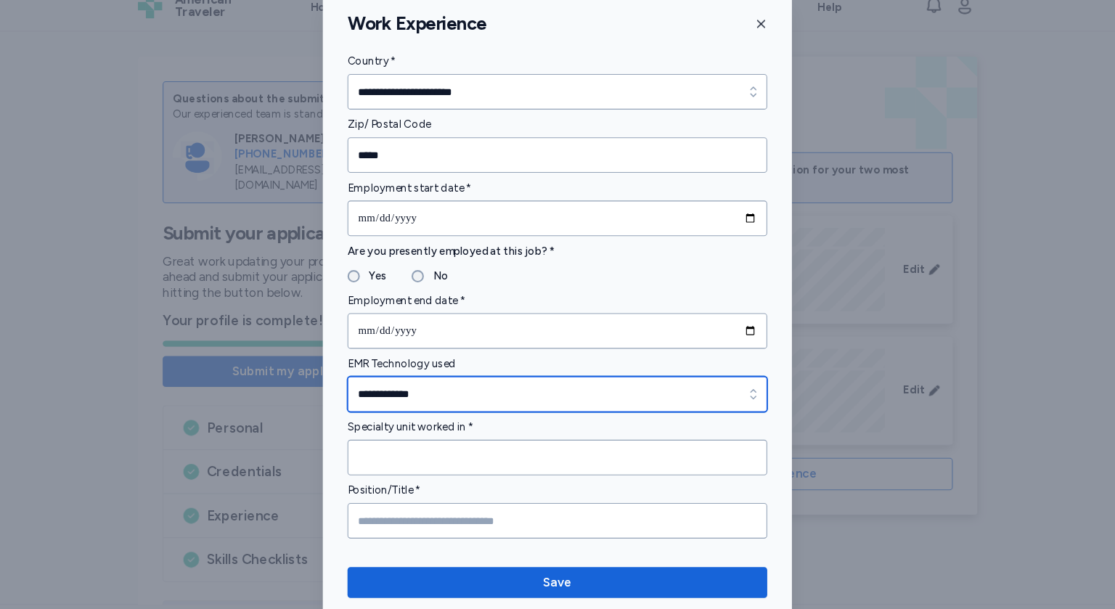
scroll to position [573, 0]
type input "**********"
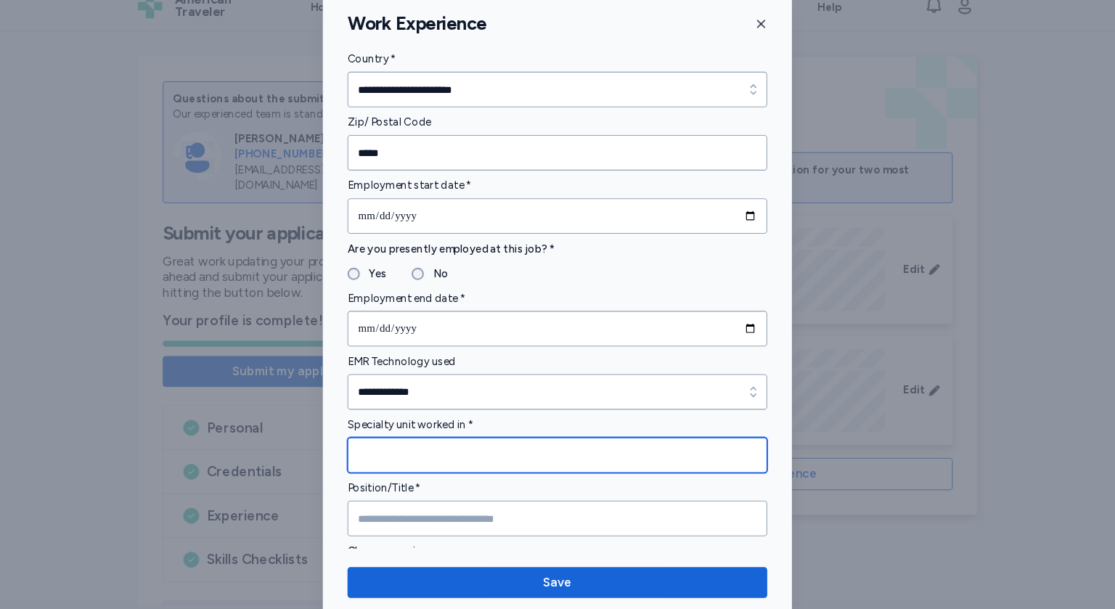
click at [484, 449] on input "Specialty unit worked in *" at bounding box center [557, 445] width 395 height 33
type input "**********"
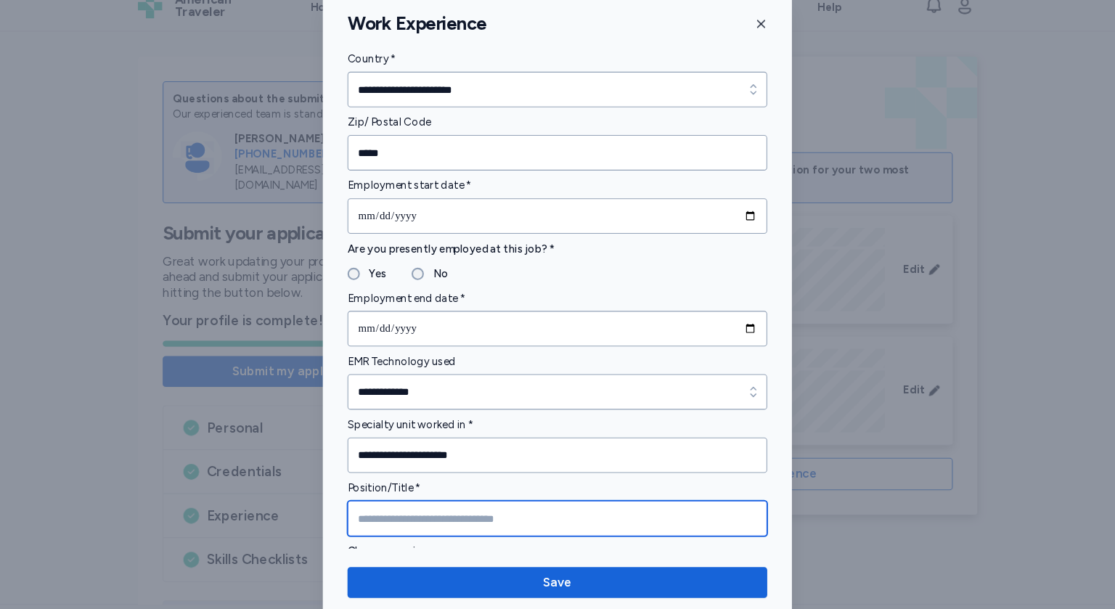
click at [443, 504] on input "Position/Title *" at bounding box center [557, 505] width 395 height 33
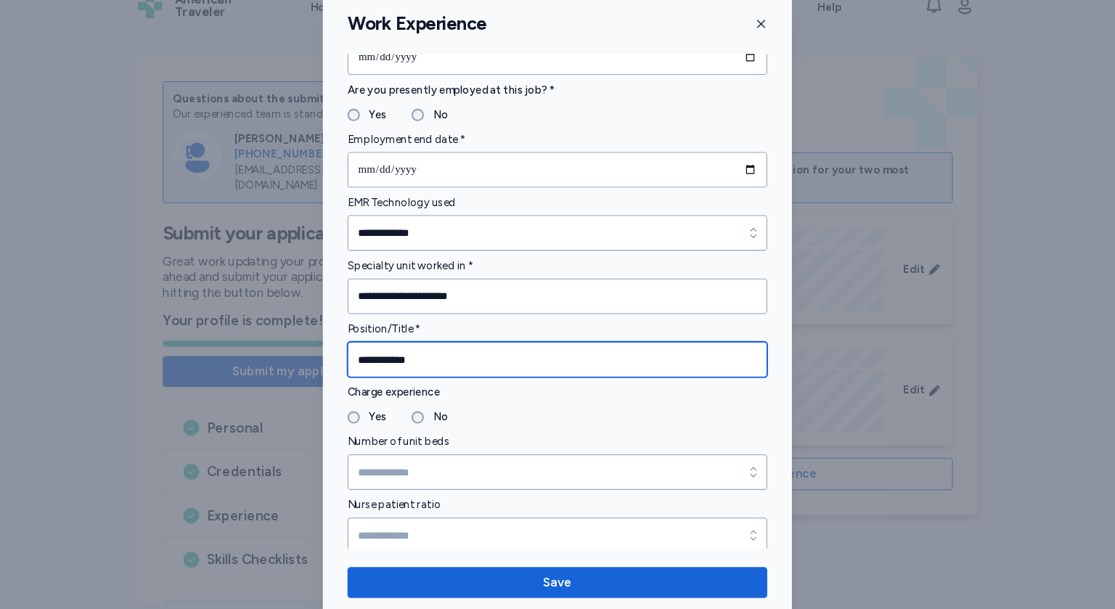
scroll to position [728, 0]
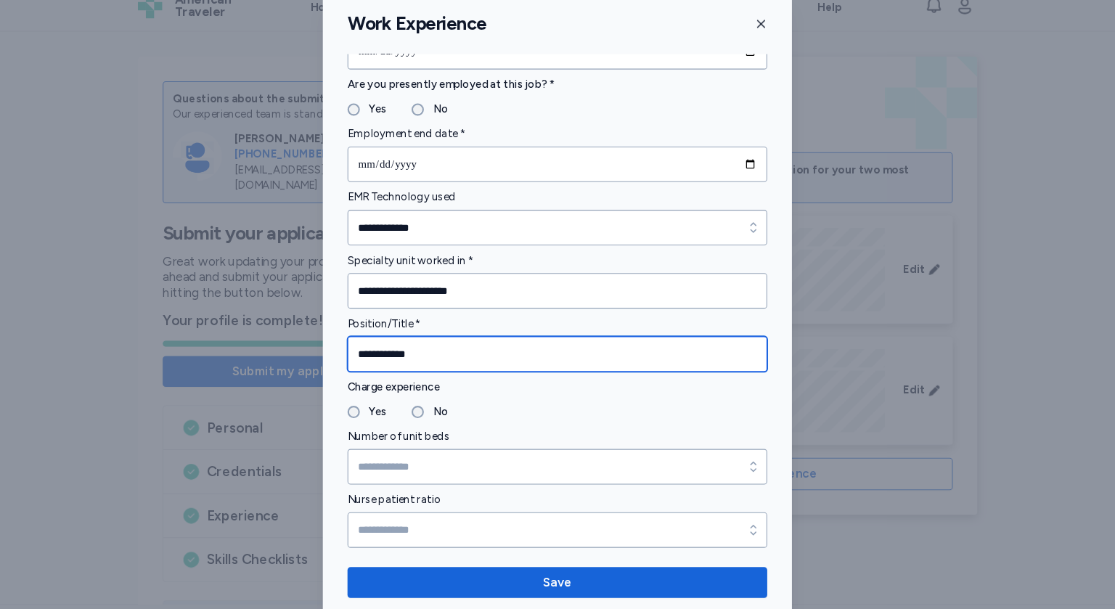
type input "**********"
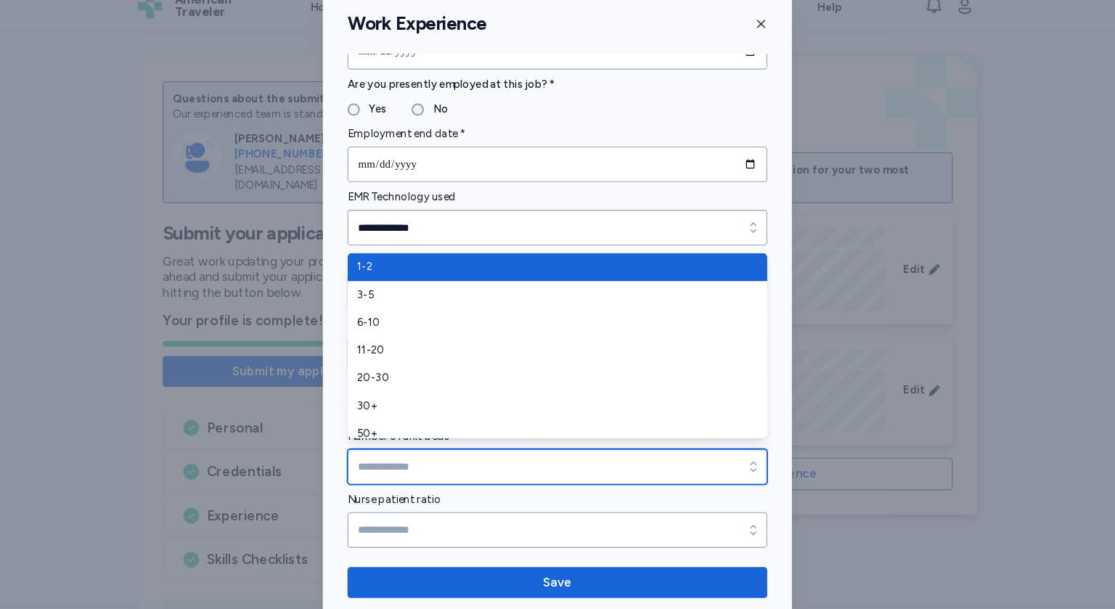
click at [435, 452] on input "Number of unit beds" at bounding box center [557, 456] width 395 height 33
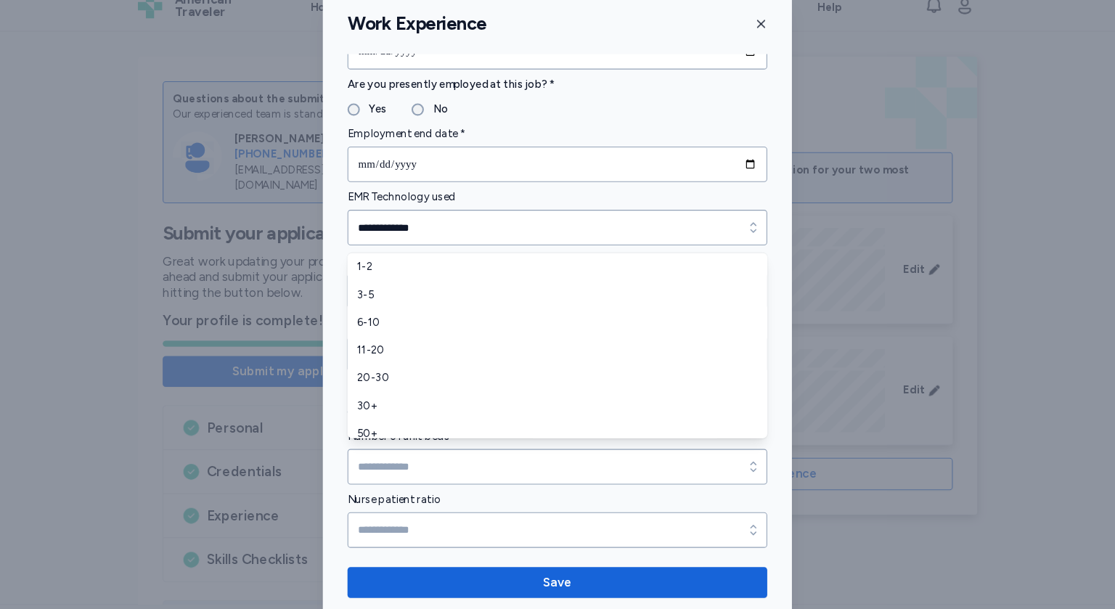
click at [471, 506] on form "**********" at bounding box center [557, 334] width 395 height 1868
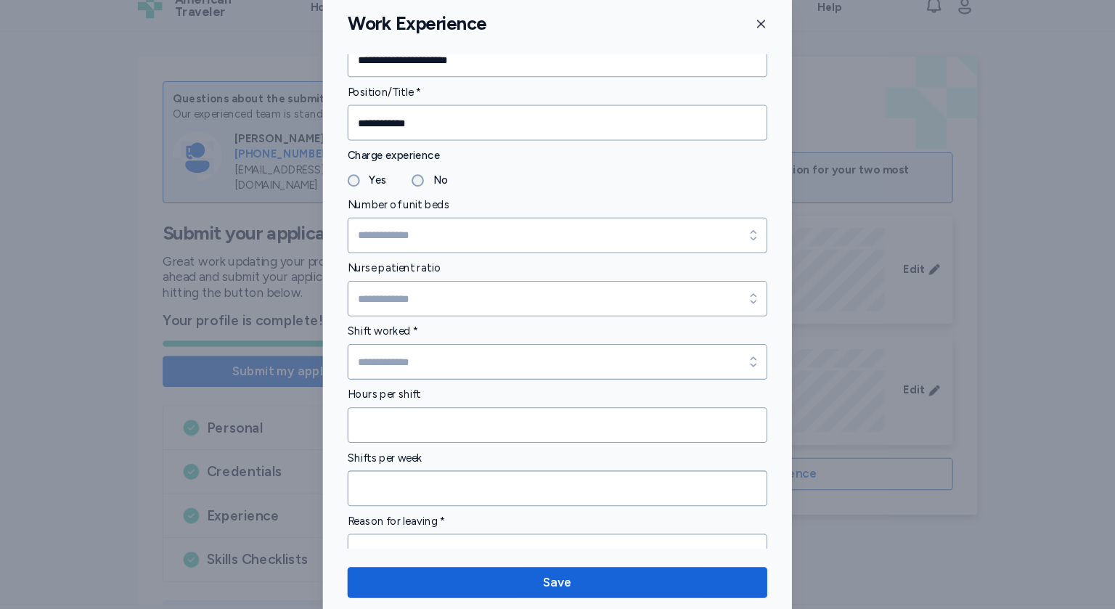
scroll to position [976, 0]
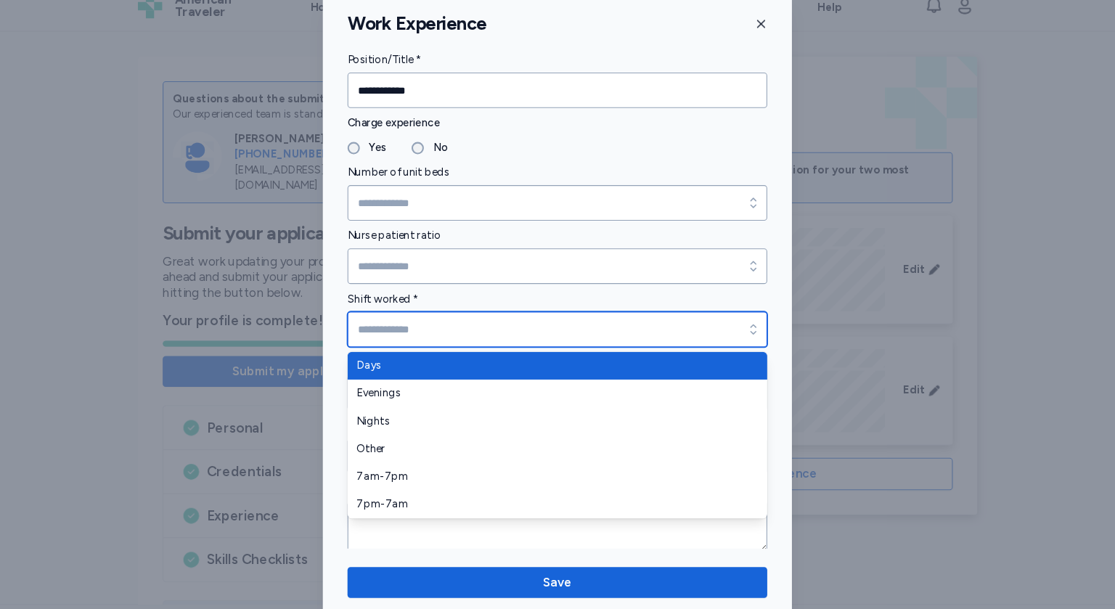
click at [667, 328] on input "Shift worked *" at bounding box center [557, 327] width 395 height 33
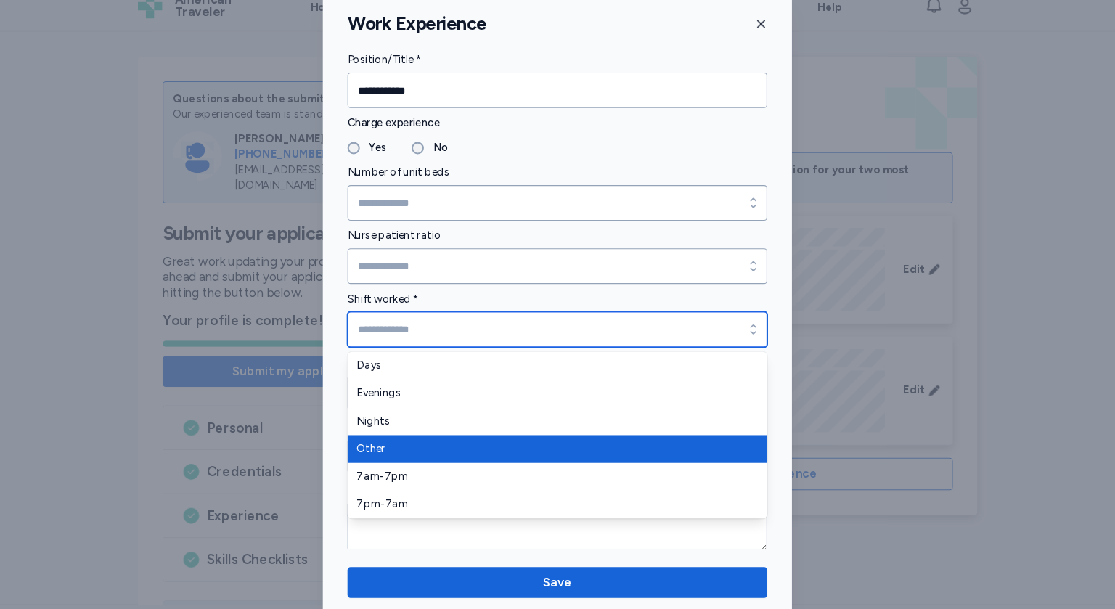
type input "*****"
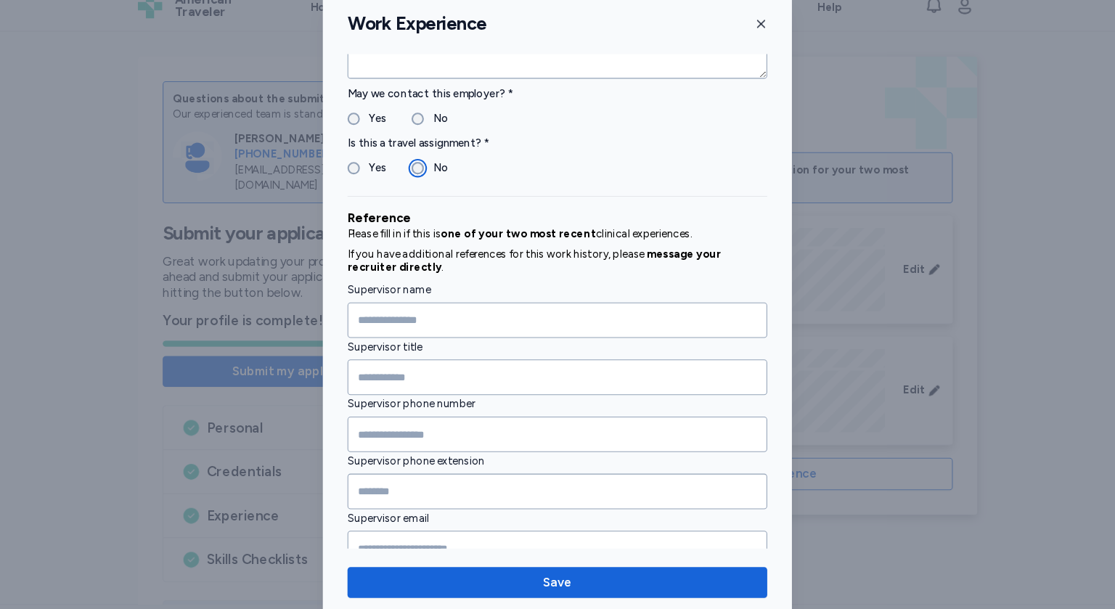
scroll to position [1423, 0]
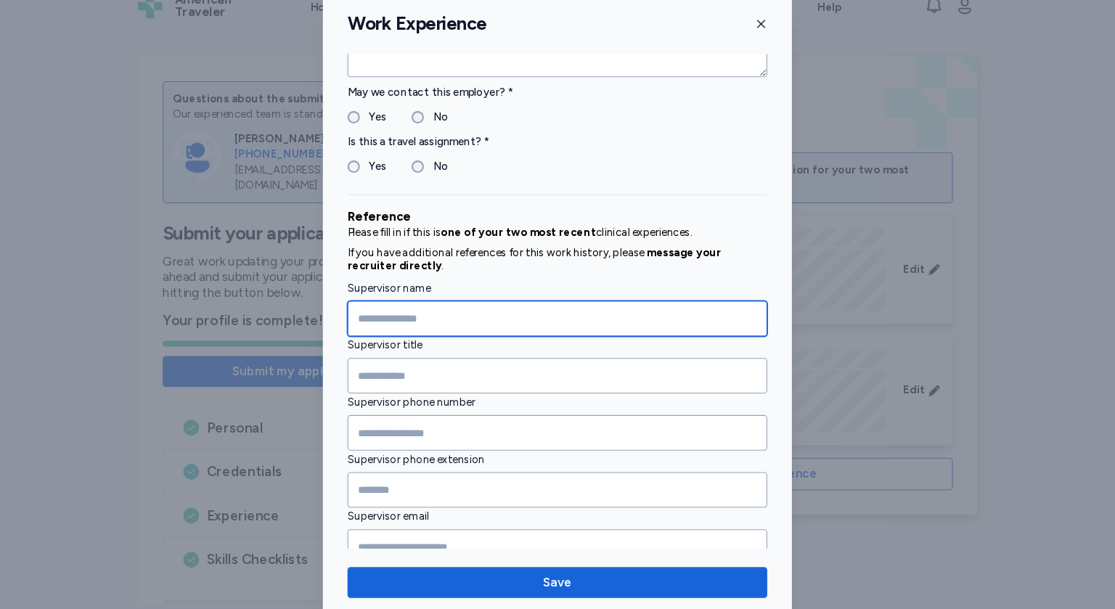
click at [479, 312] on input "Supervisor name" at bounding box center [557, 317] width 395 height 33
type input "**********"
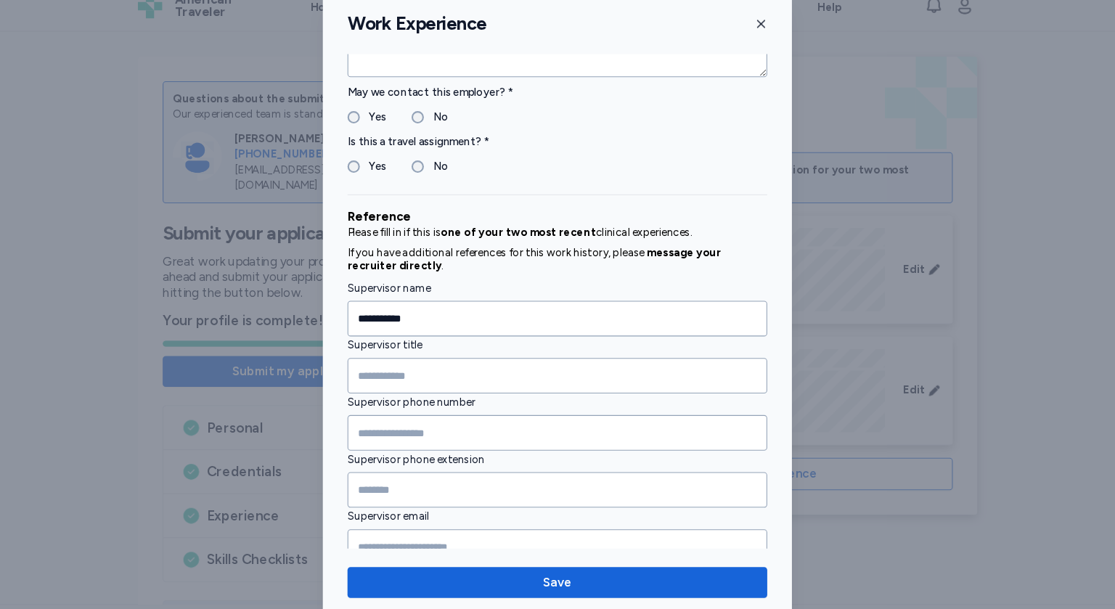
click at [452, 388] on label "Supervisor phone number" at bounding box center [557, 396] width 395 height 17
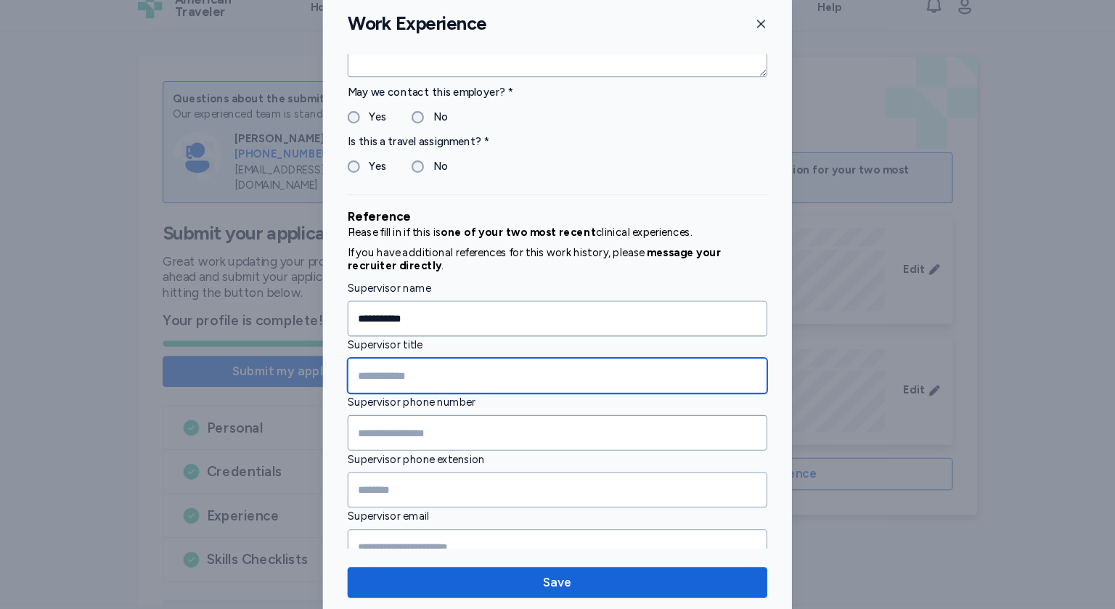
click at [414, 364] on input "Supervisor title" at bounding box center [557, 370] width 395 height 33
type input "**********"
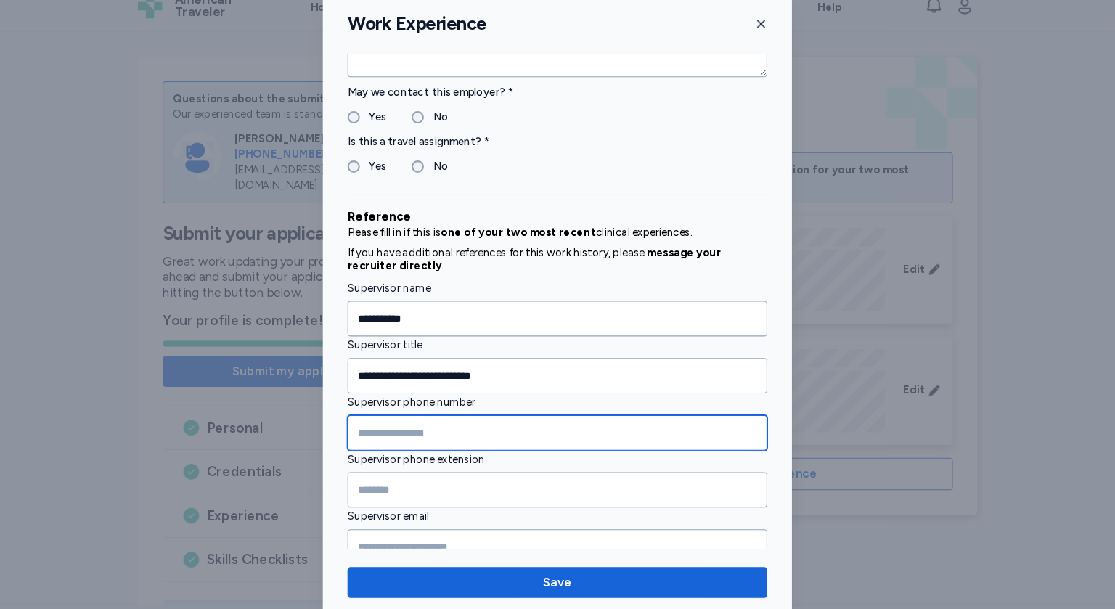
click at [388, 415] on input "Supervisor phone number" at bounding box center [557, 424] width 395 height 33
type input "**********"
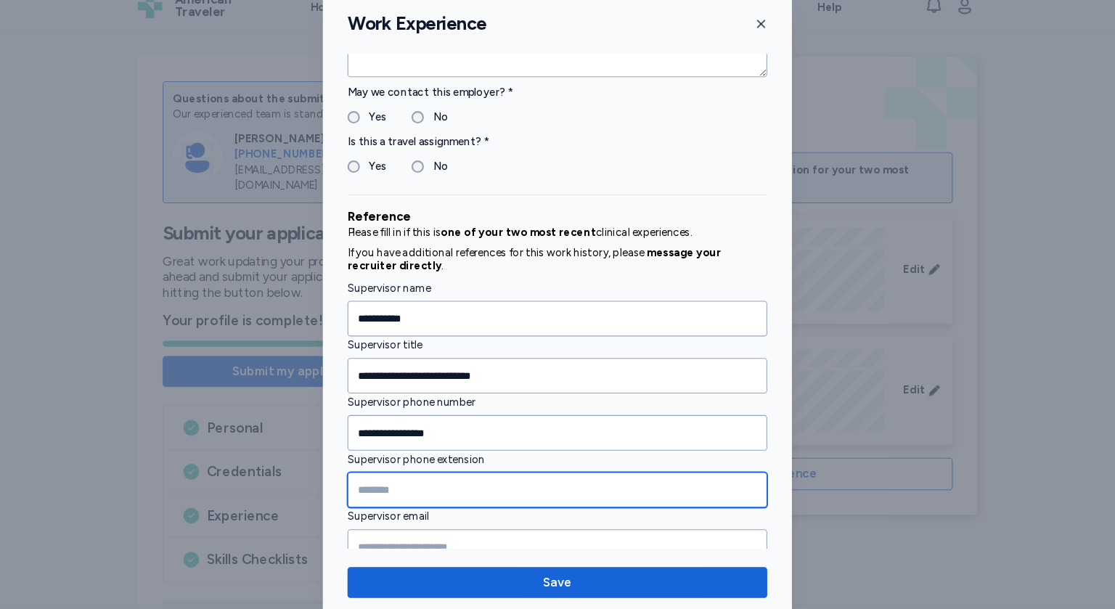
click at [419, 474] on input "Supervisor phone extension" at bounding box center [557, 478] width 395 height 33
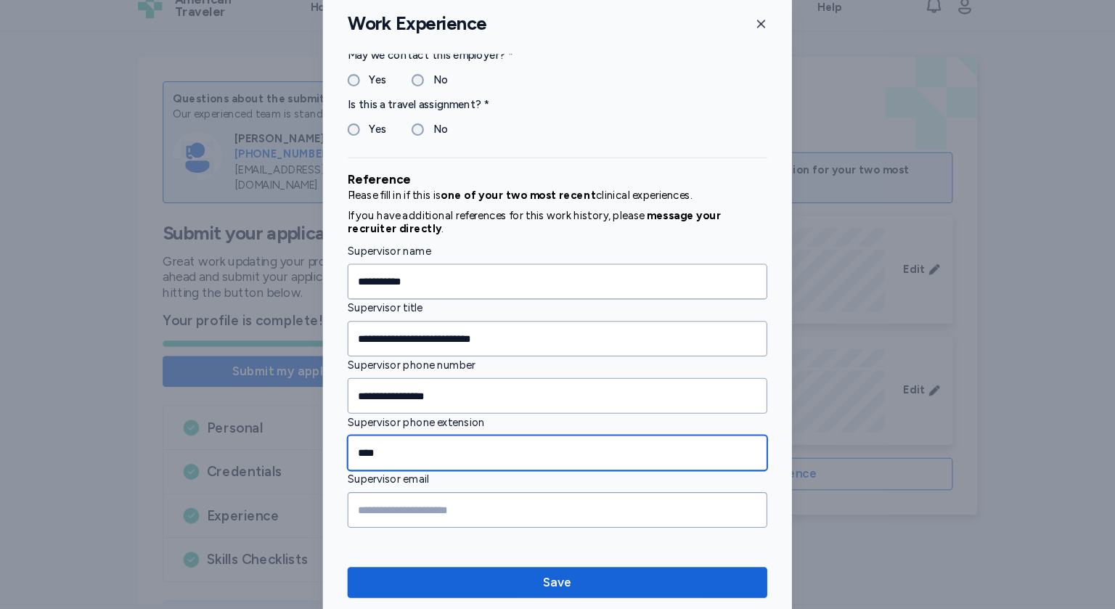
type input "****"
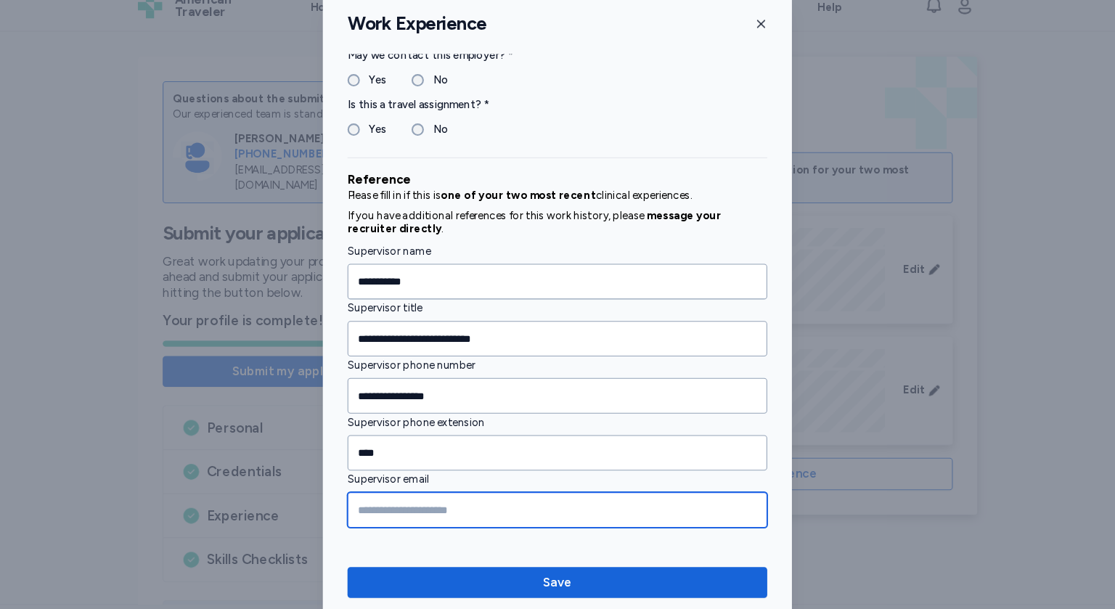
click at [394, 491] on input "Supervisor email" at bounding box center [557, 497] width 395 height 33
click at [372, 493] on input "**********" at bounding box center [557, 497] width 395 height 33
click at [593, 492] on input "**********" at bounding box center [557, 497] width 395 height 33
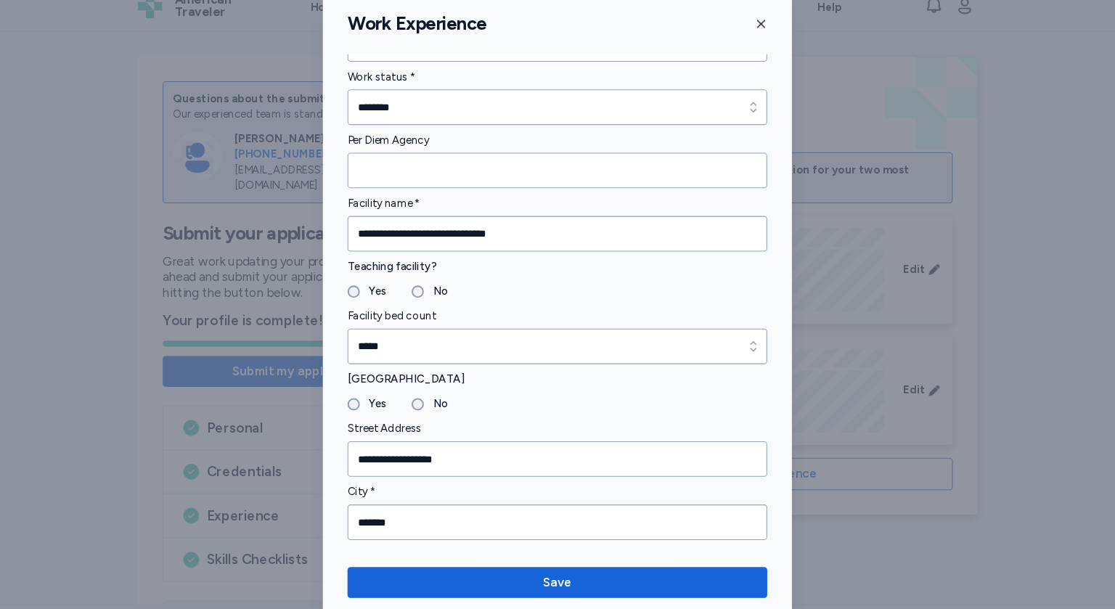
scroll to position [0, 0]
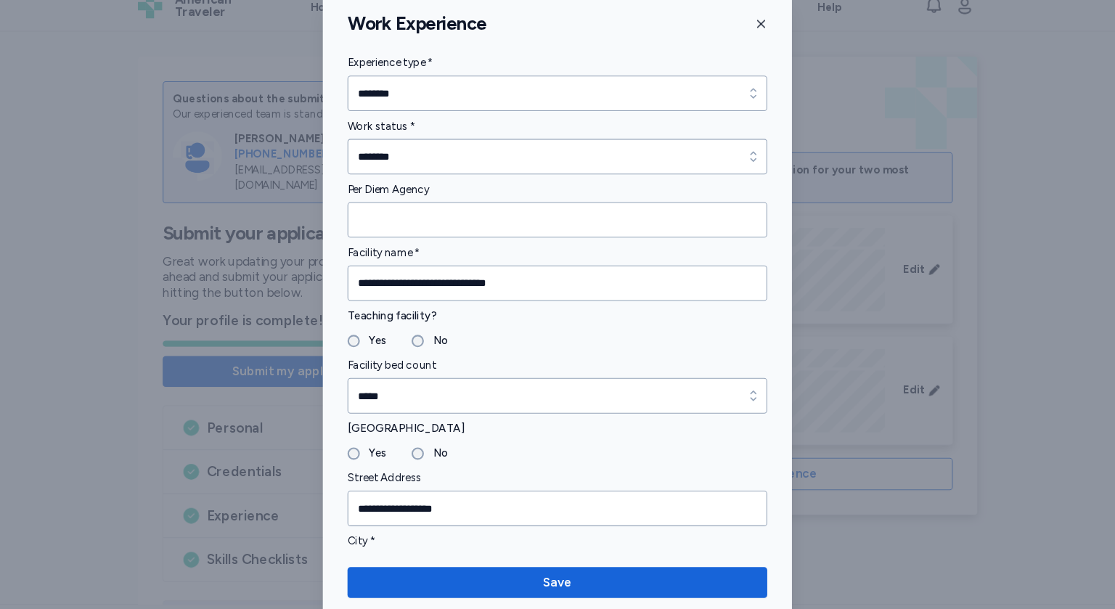
type input "**********"
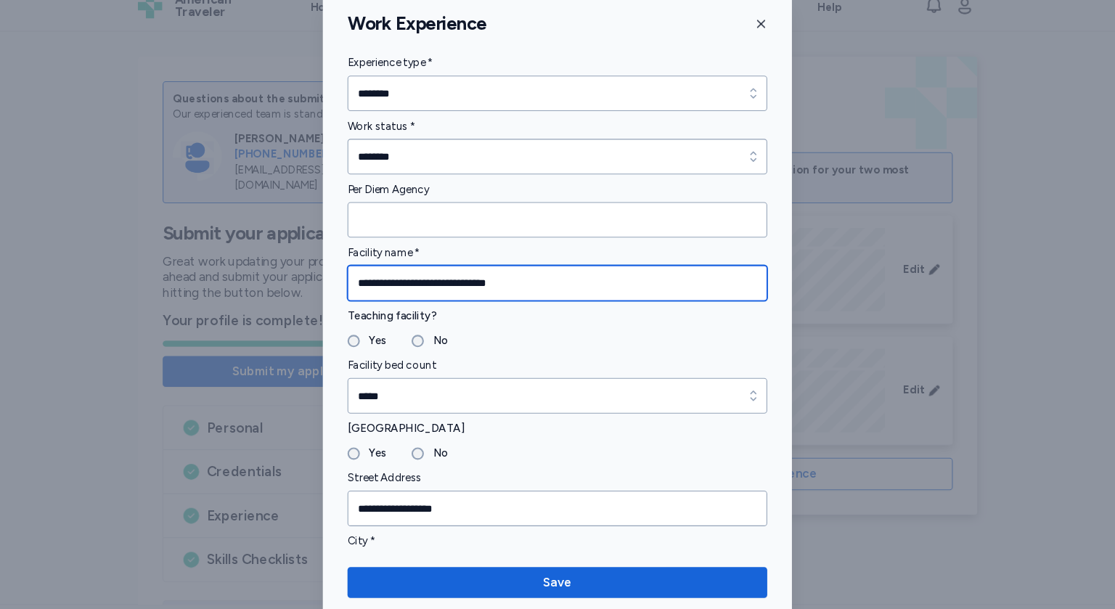
click at [507, 285] on input "**********" at bounding box center [557, 283] width 395 height 33
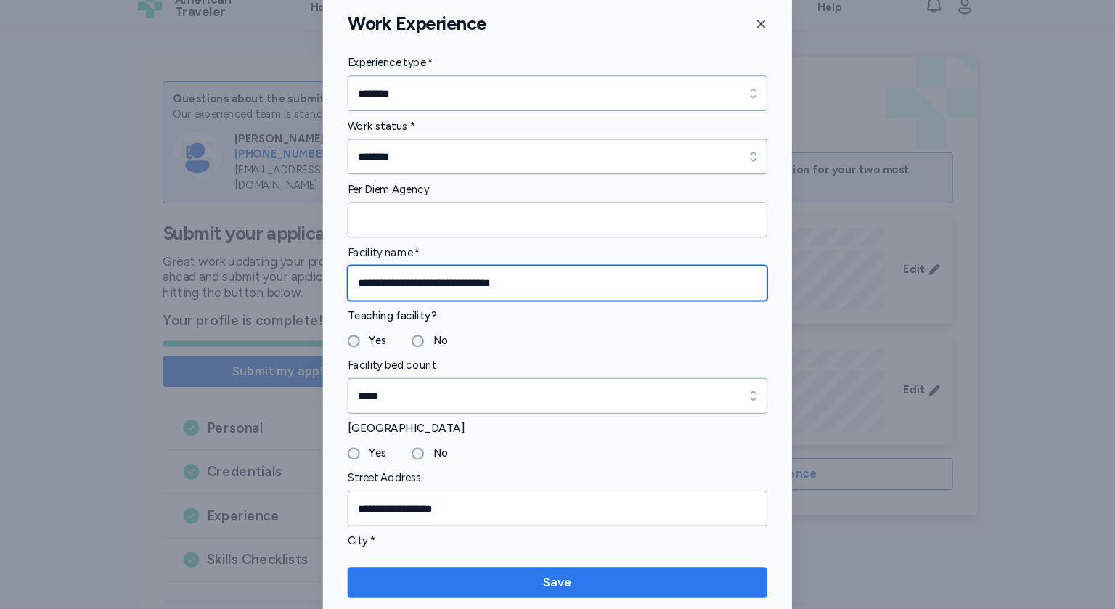
type input "**********"
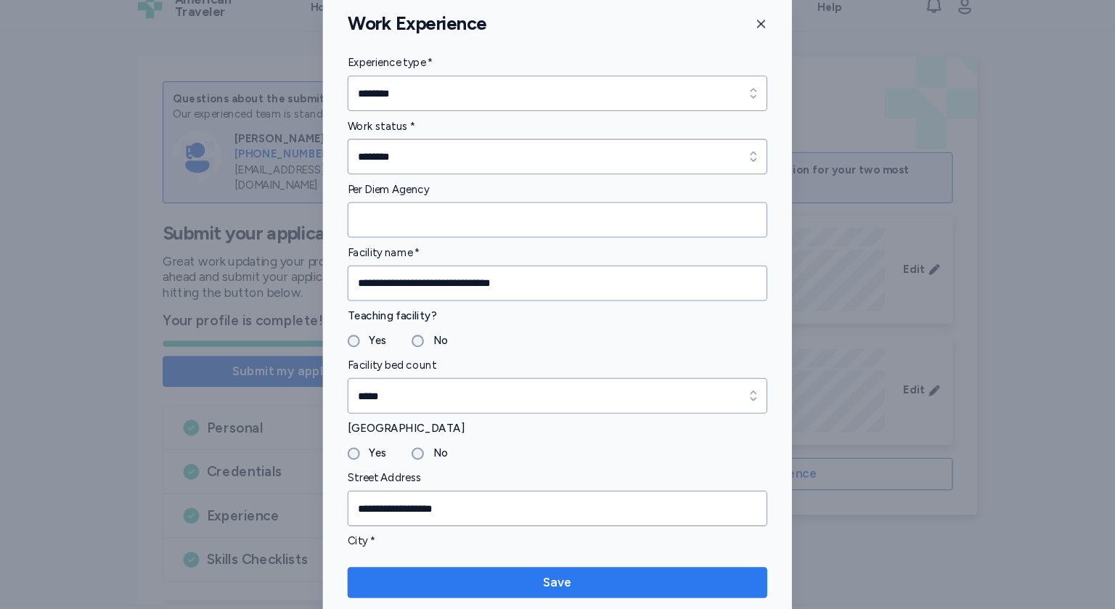
click at [550, 561] on span "Save" at bounding box center [558, 565] width 28 height 17
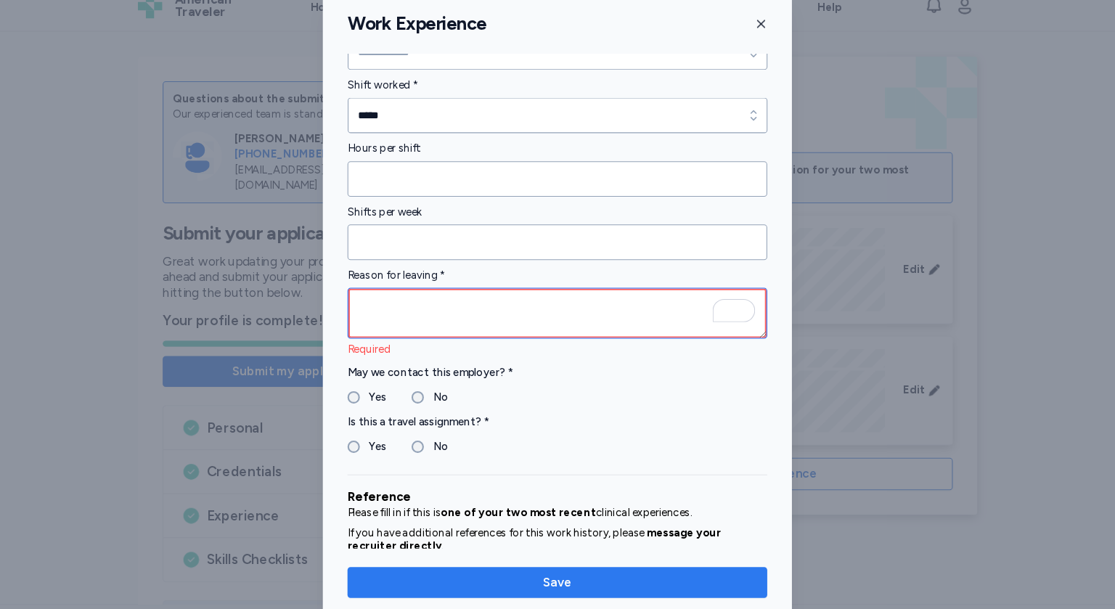
scroll to position [1177, 0]
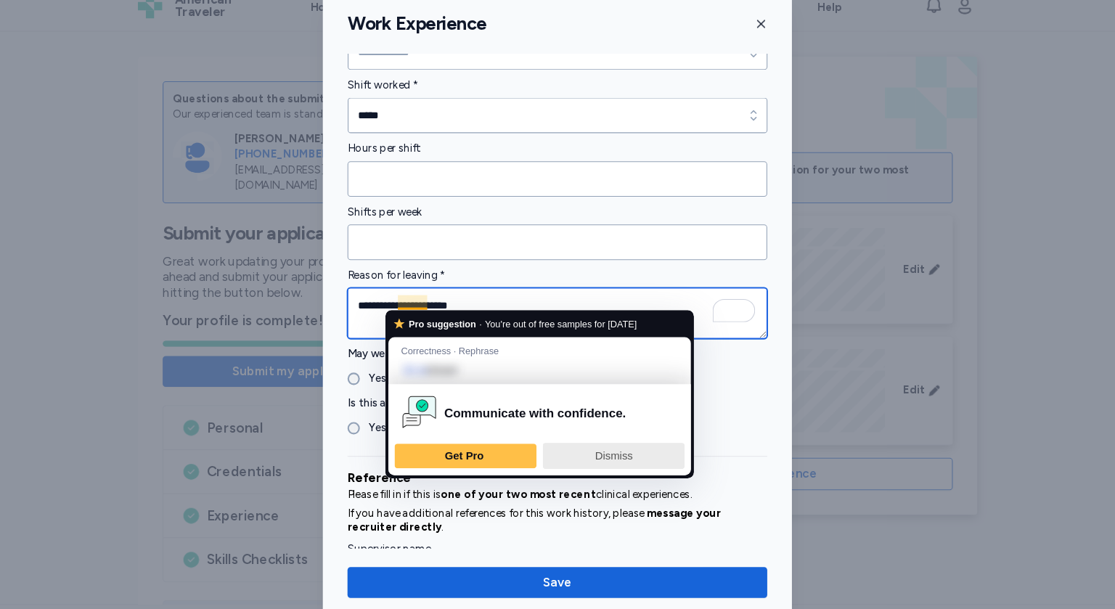
click at [601, 447] on span "Dismiss" at bounding box center [611, 447] width 36 height 12
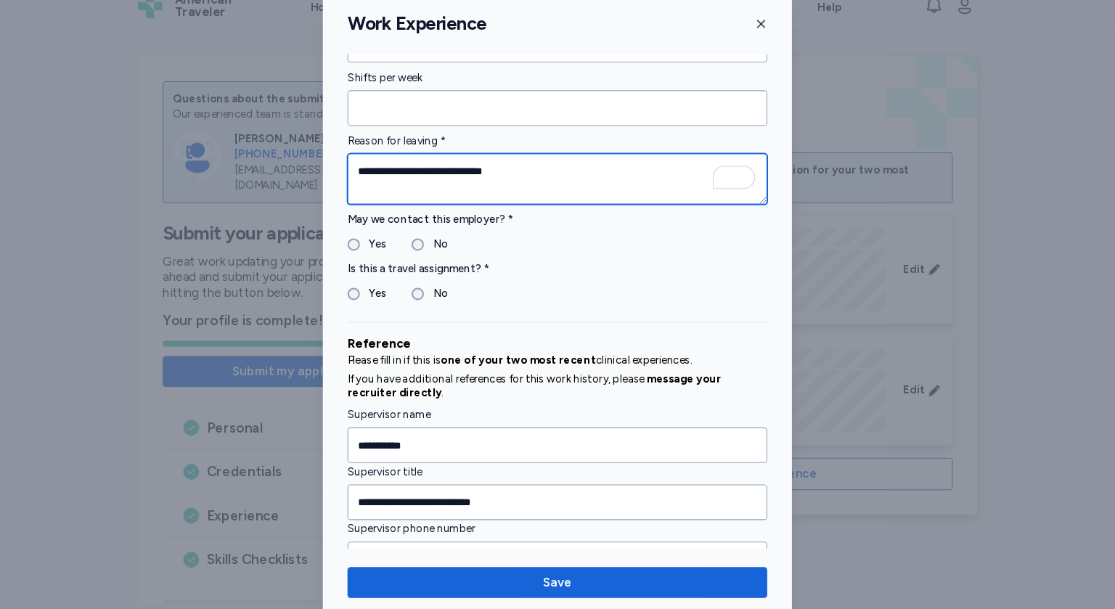
scroll to position [0, 0]
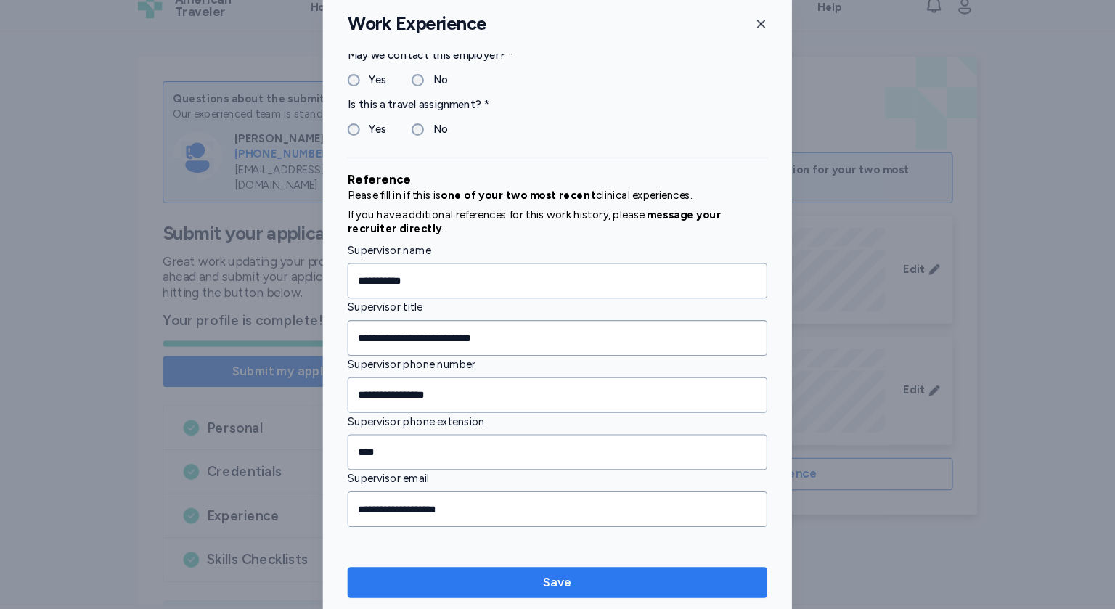
type textarea "**********"
click at [562, 561] on span "Save" at bounding box center [558, 565] width 28 height 17
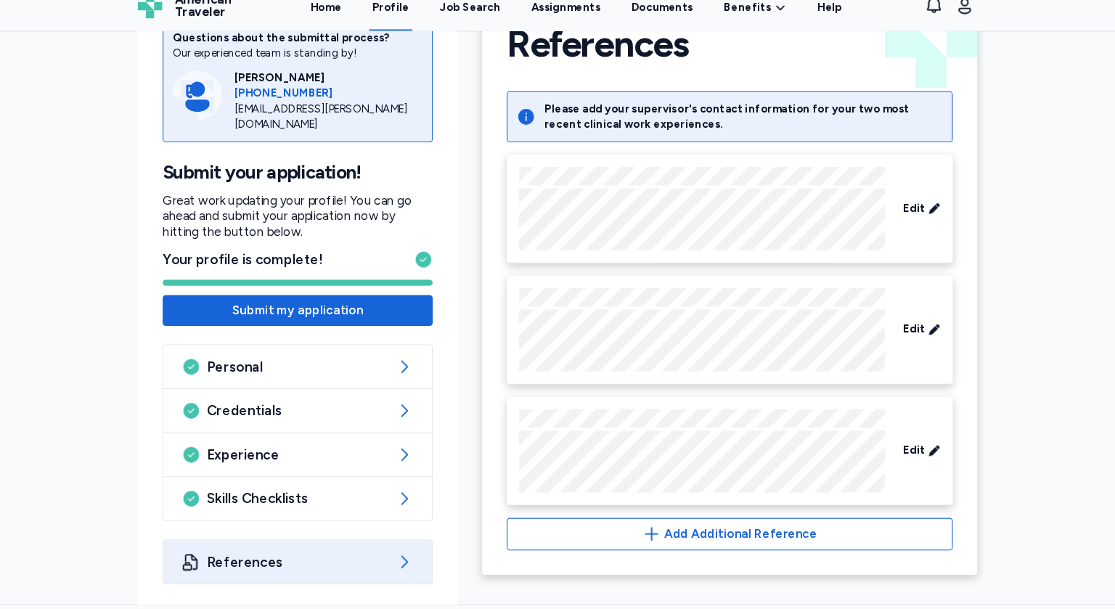
scroll to position [60, 0]
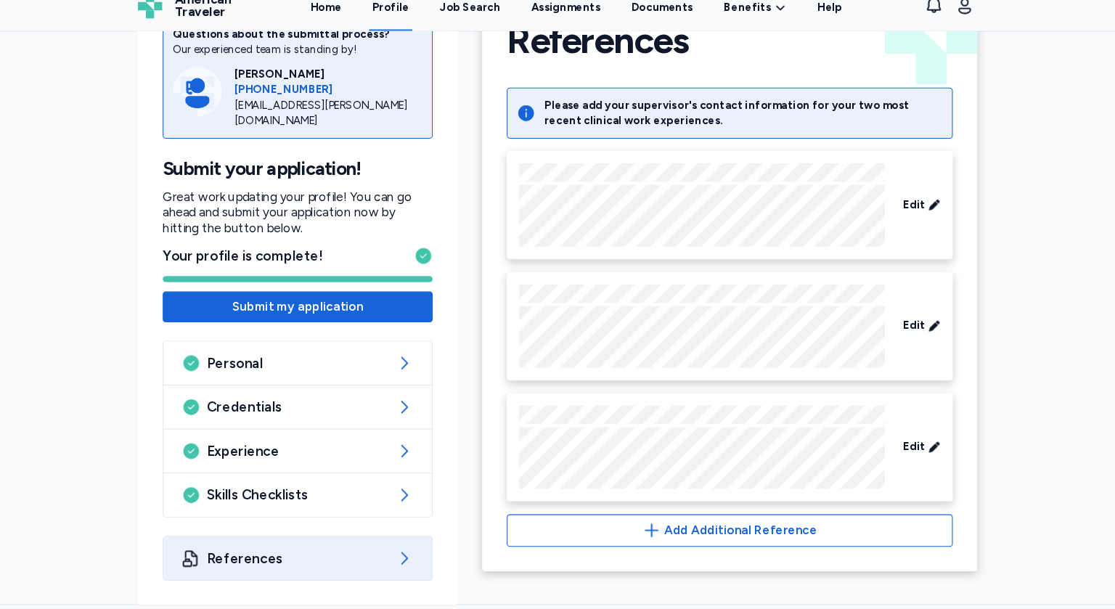
click at [327, 541] on span "References" at bounding box center [312, 542] width 171 height 17
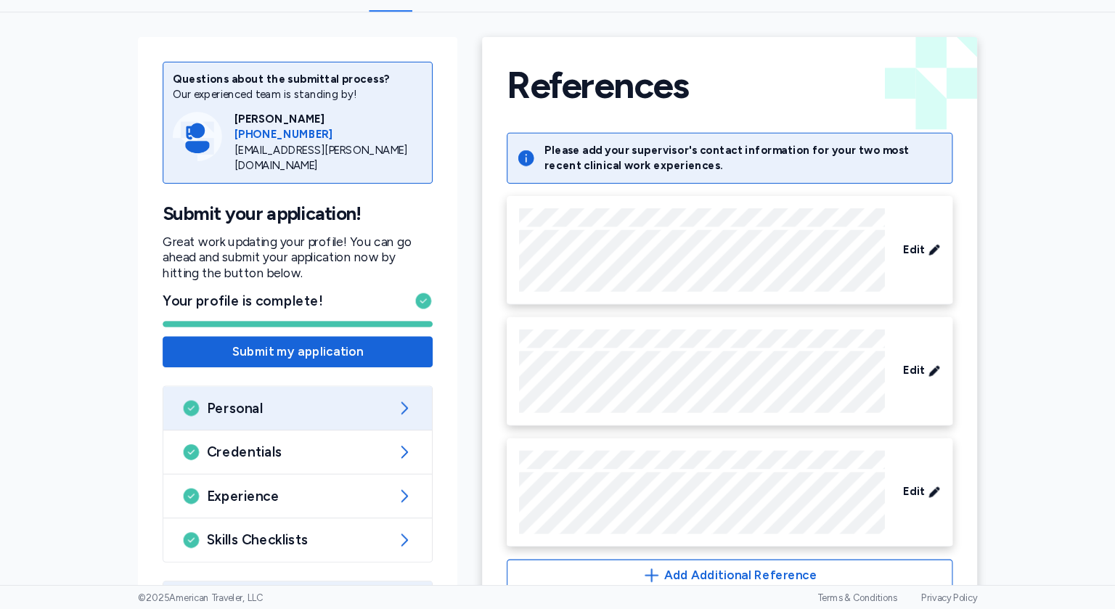
click at [353, 419] on span "Personal" at bounding box center [312, 419] width 171 height 17
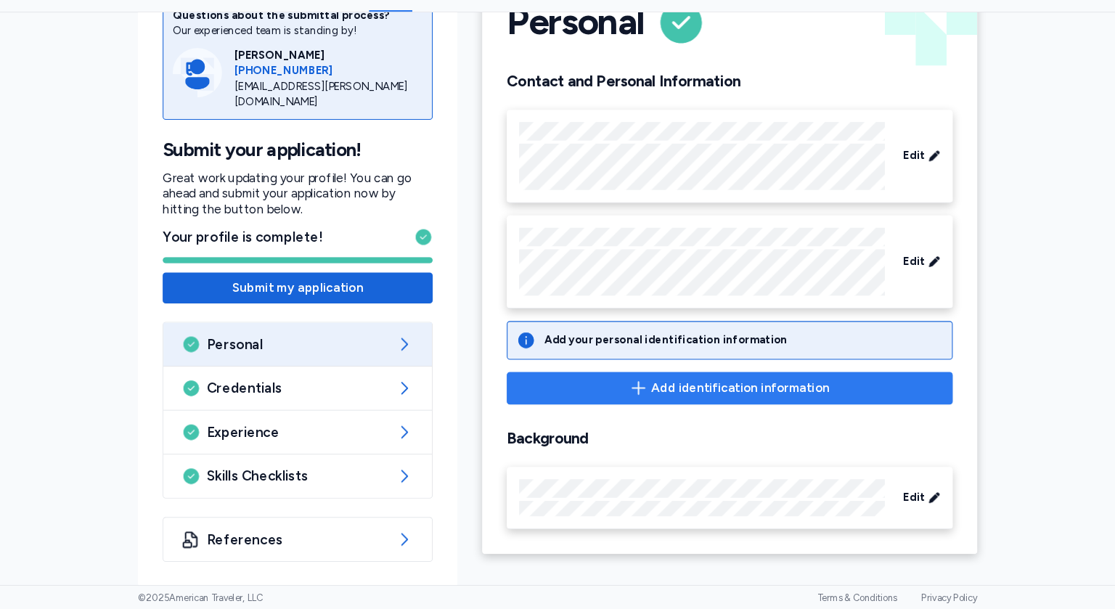
scroll to position [58, 0]
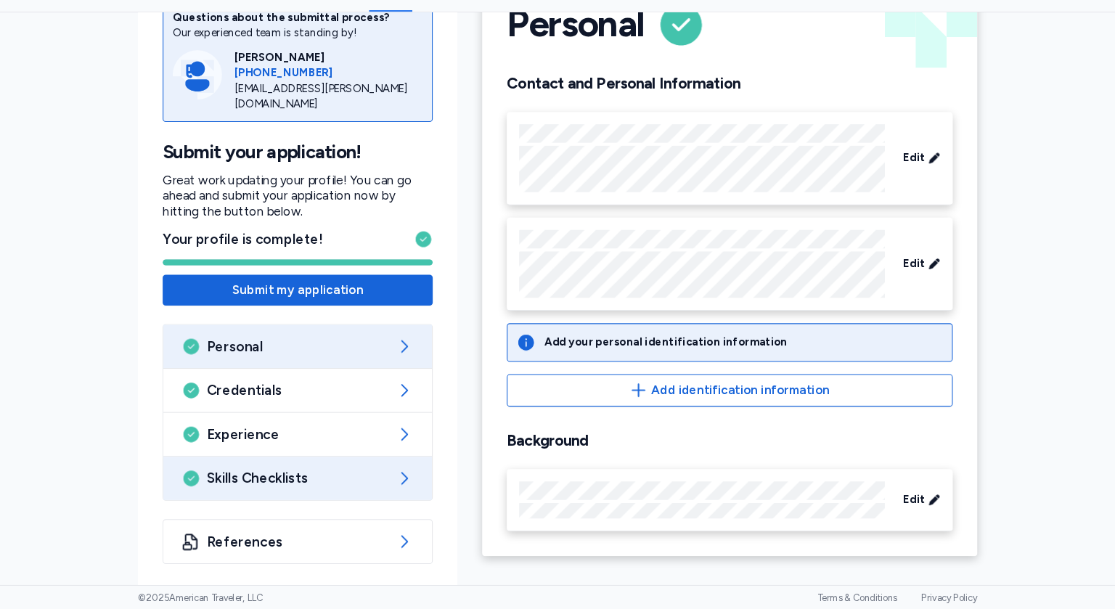
click at [365, 497] on div "Skills Checklists" at bounding box center [313, 485] width 253 height 41
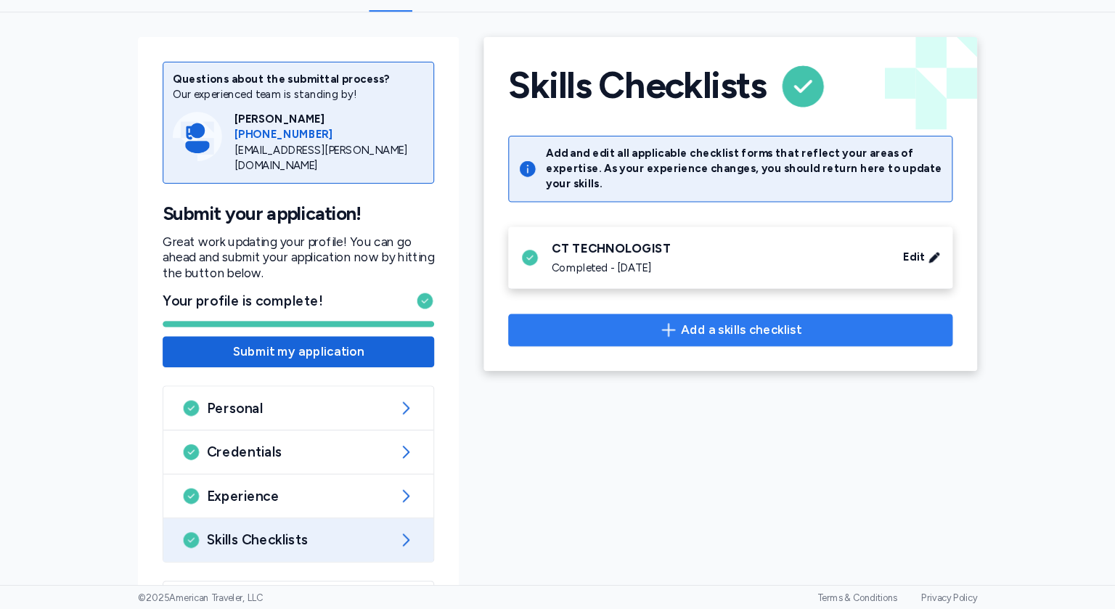
click at [709, 338] on span "Add a skills checklist" at bounding box center [730, 346] width 113 height 17
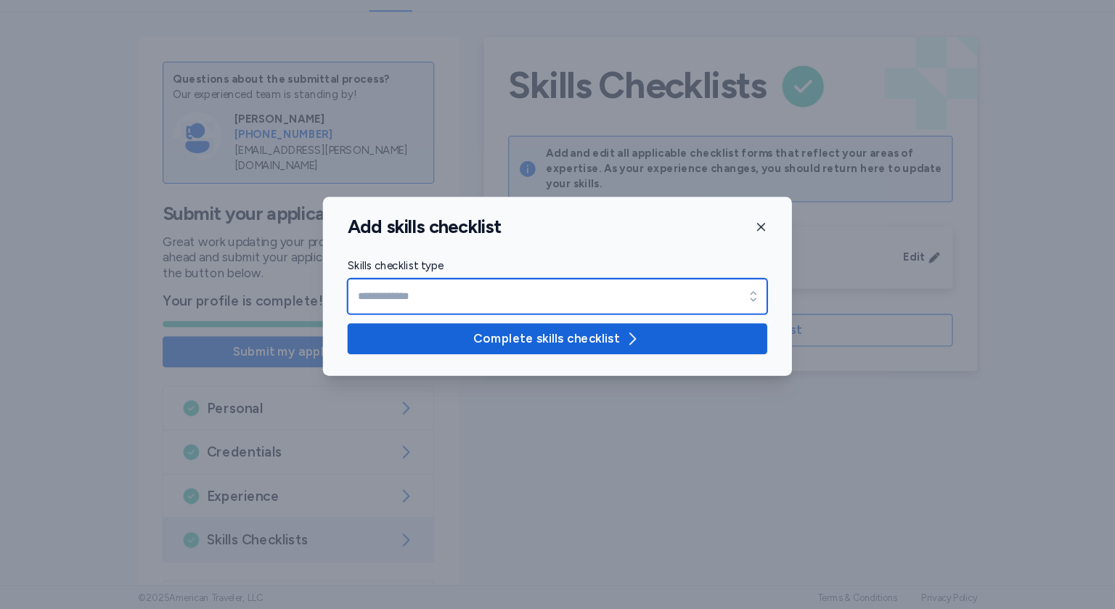
click at [739, 313] on icon "button" at bounding box center [742, 314] width 15 height 15
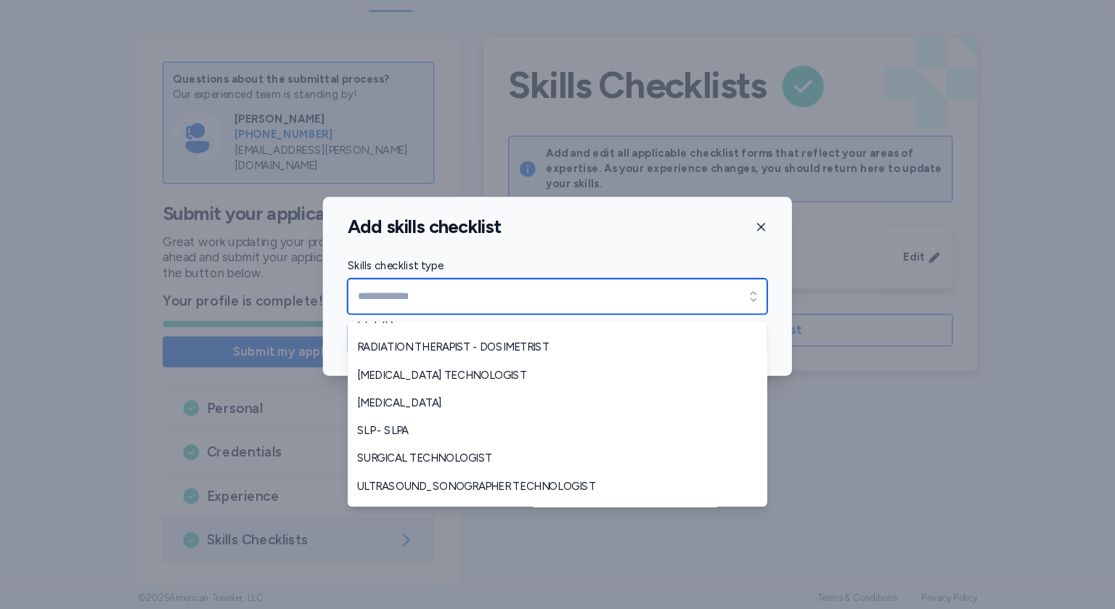
scroll to position [296, 0]
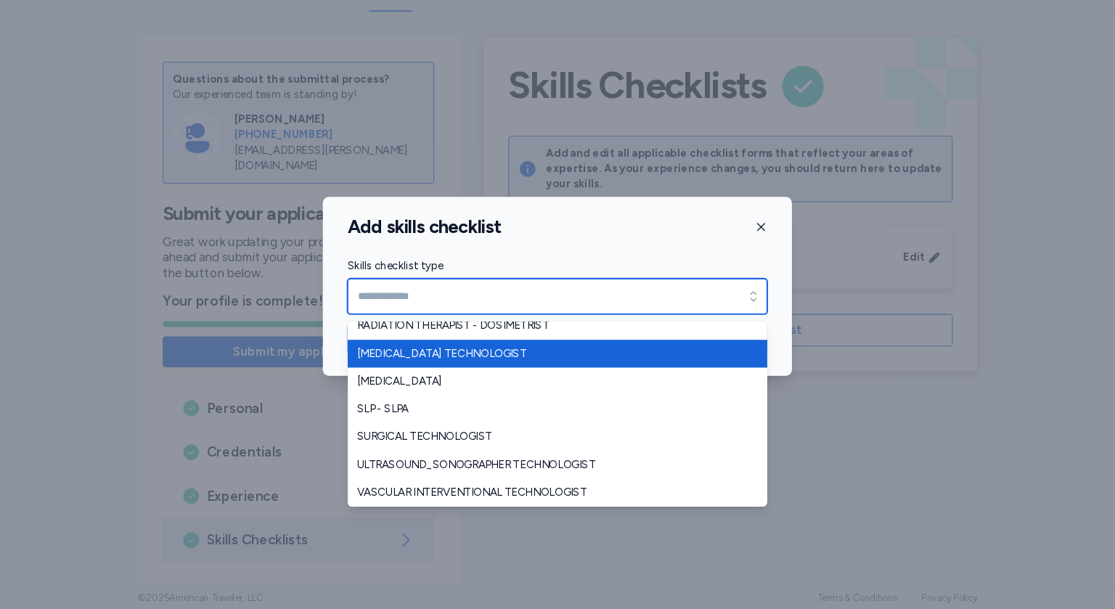
type input "**********"
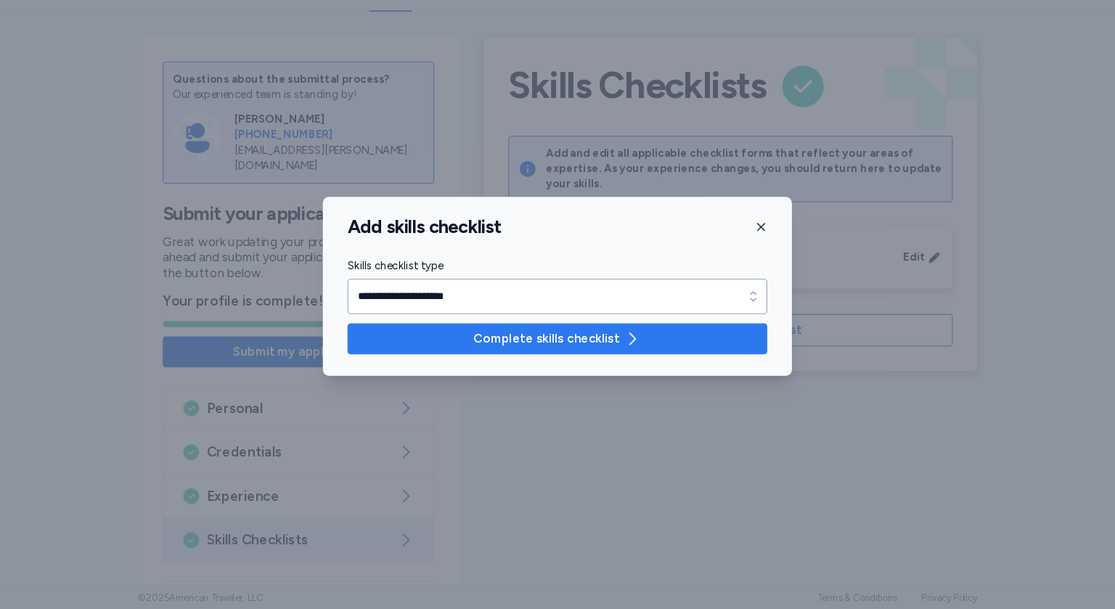
click at [619, 355] on icon "button" at bounding box center [627, 354] width 17 height 17
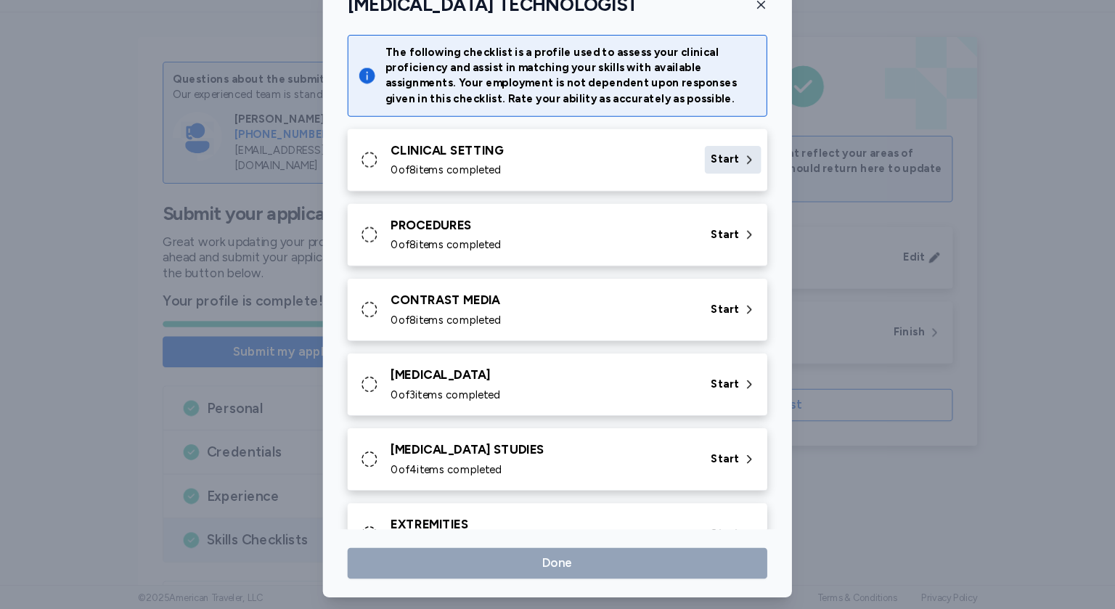
click at [713, 187] on span "Start" at bounding box center [715, 186] width 27 height 15
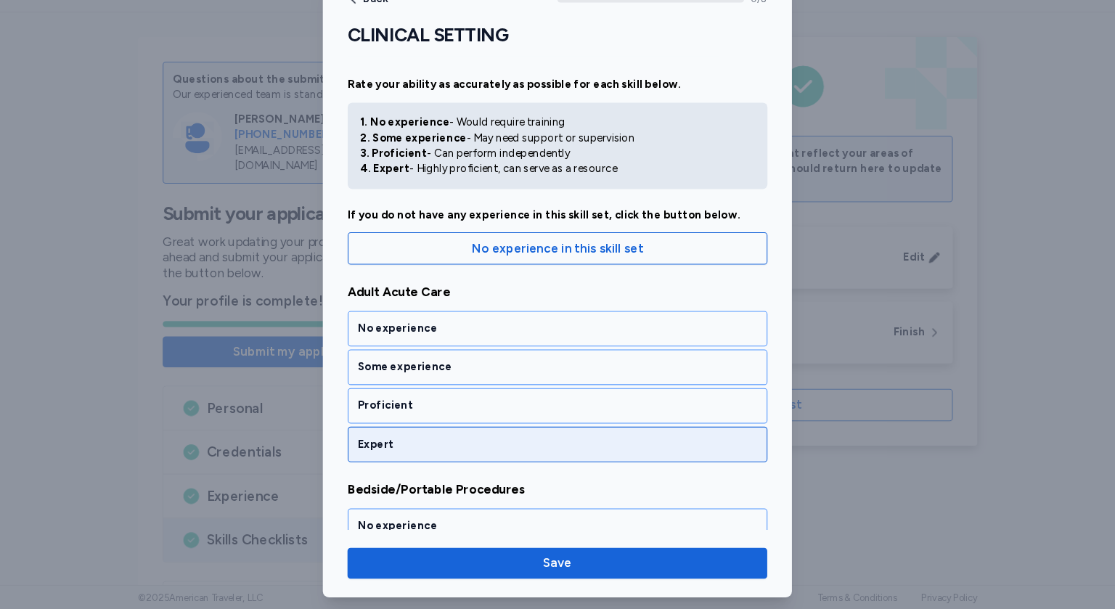
click at [470, 450] on div "Expert" at bounding box center [558, 454] width 376 height 15
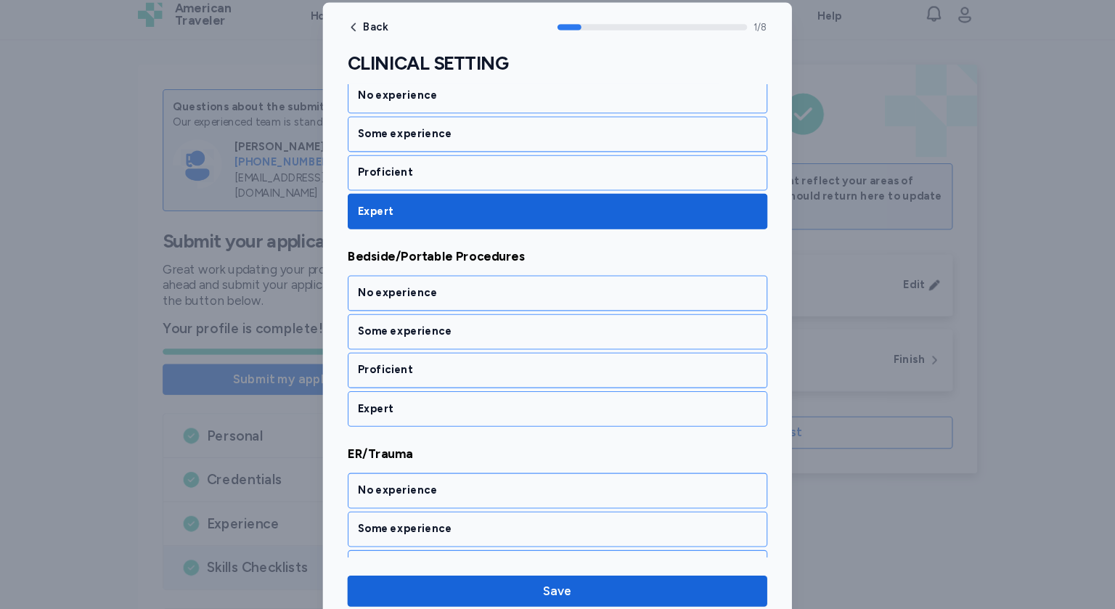
scroll to position [259, 0]
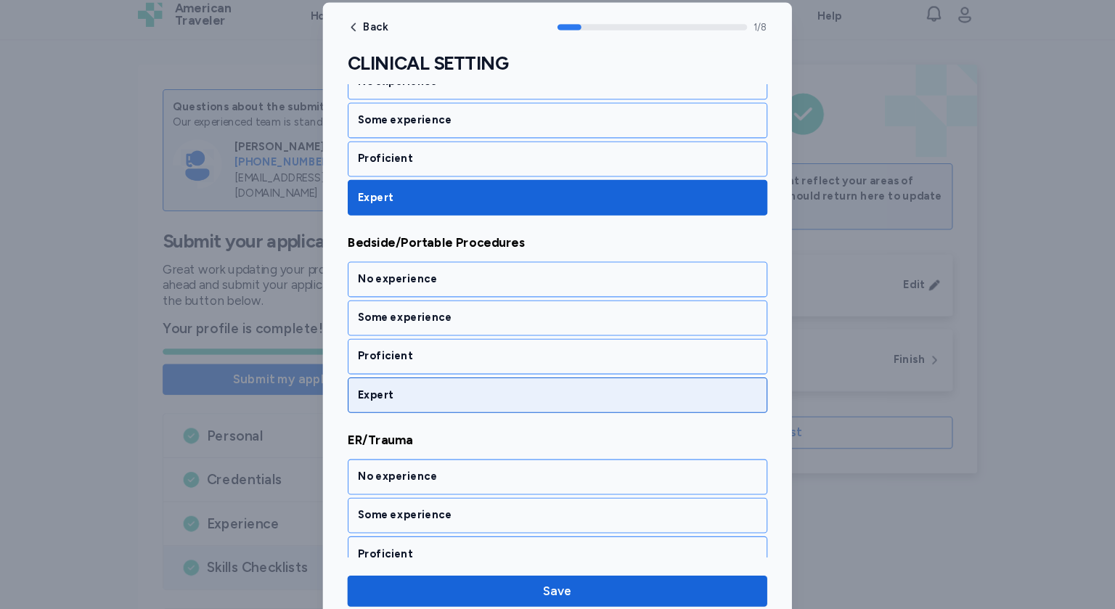
click at [482, 384] on div "Expert" at bounding box center [558, 381] width 376 height 15
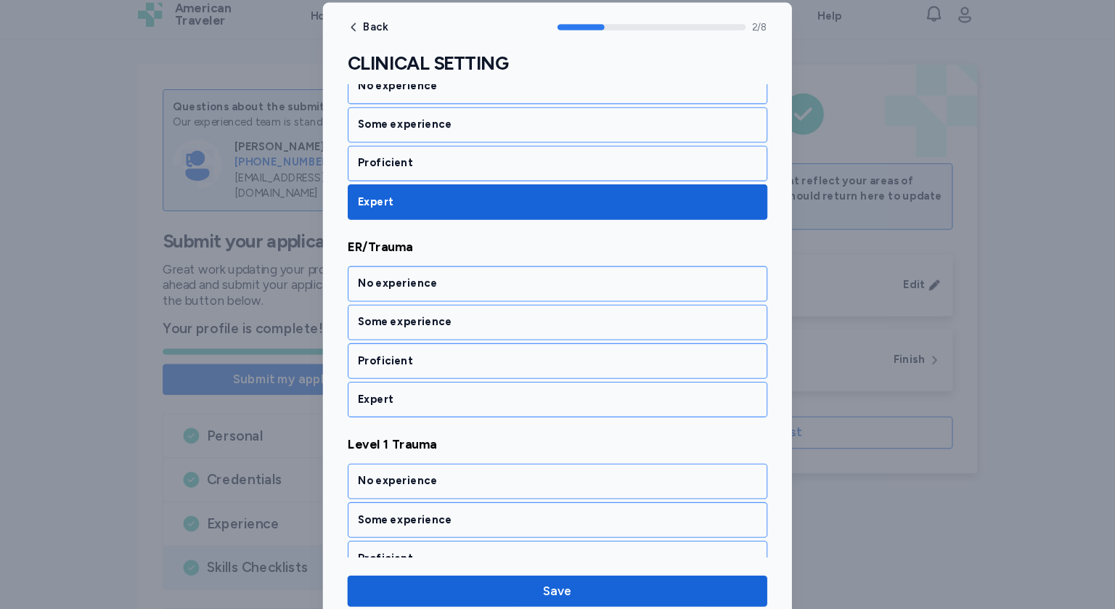
scroll to position [444, 0]
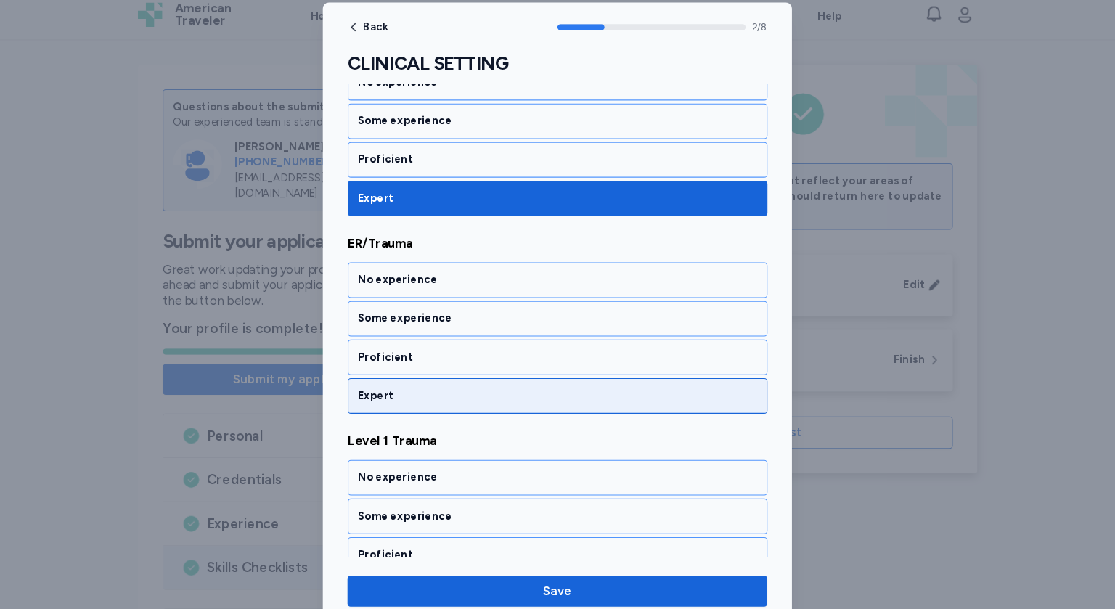
click at [478, 376] on div "Expert" at bounding box center [558, 382] width 376 height 15
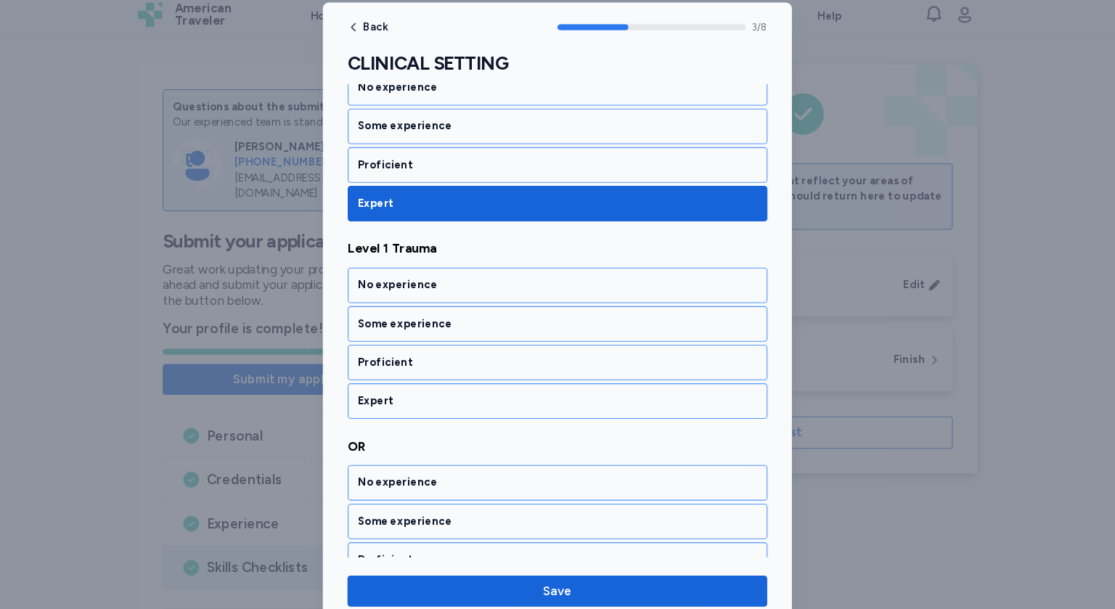
scroll to position [628, 0]
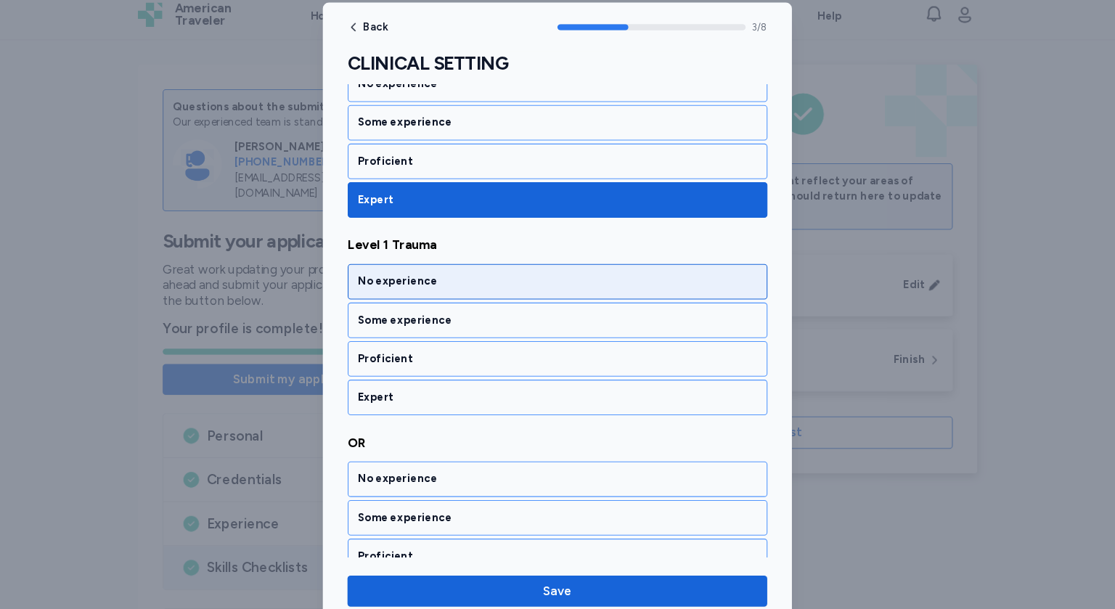
click at [474, 269] on div "No experience" at bounding box center [558, 274] width 376 height 15
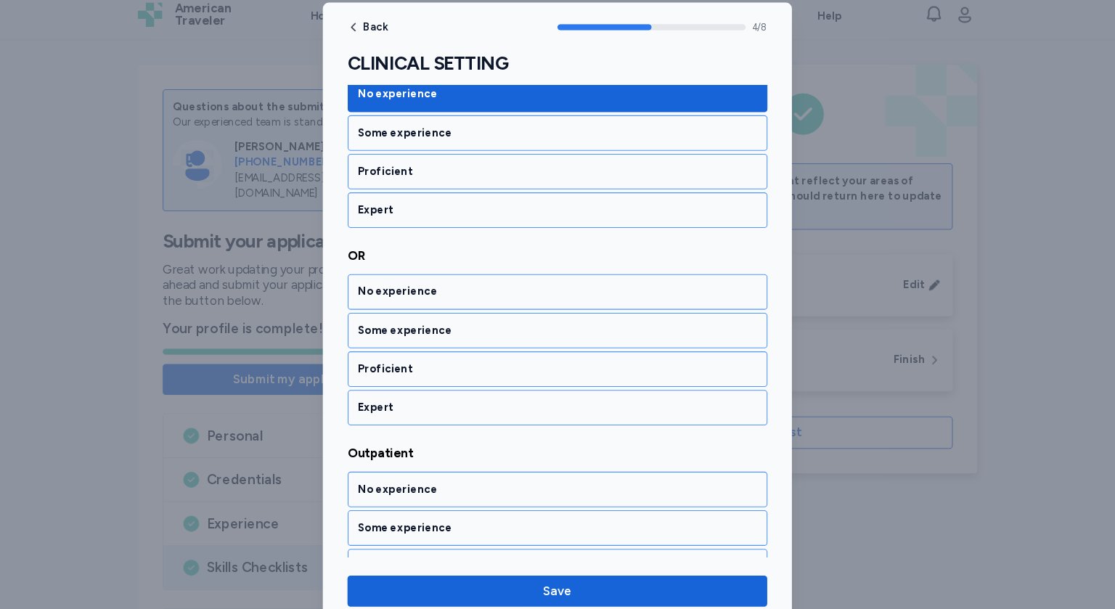
scroll to position [813, 0]
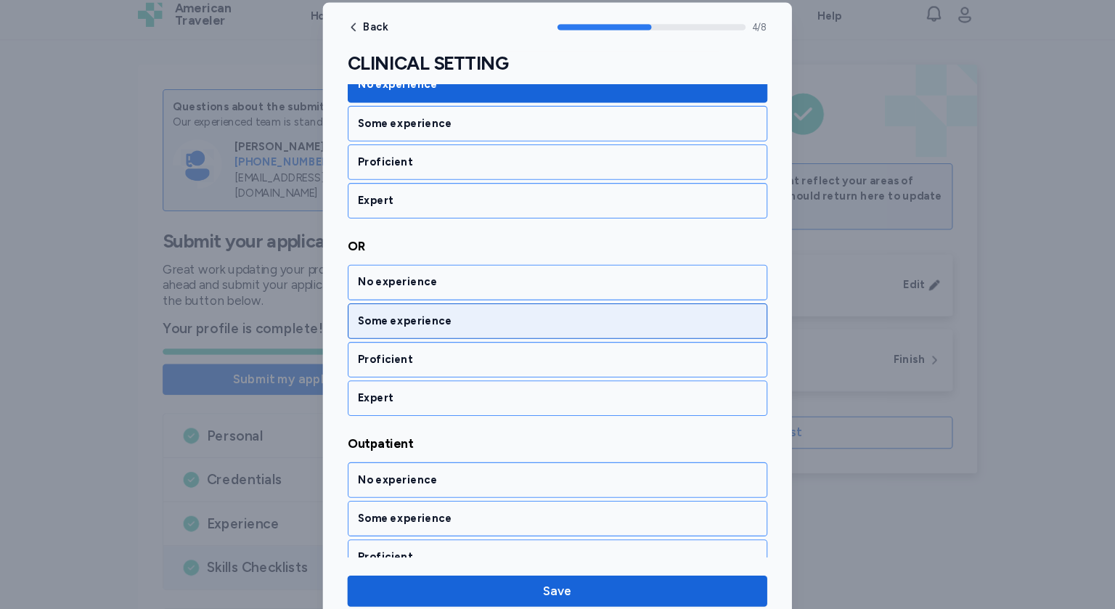
click at [458, 320] on div "Some experience" at bounding box center [557, 311] width 395 height 33
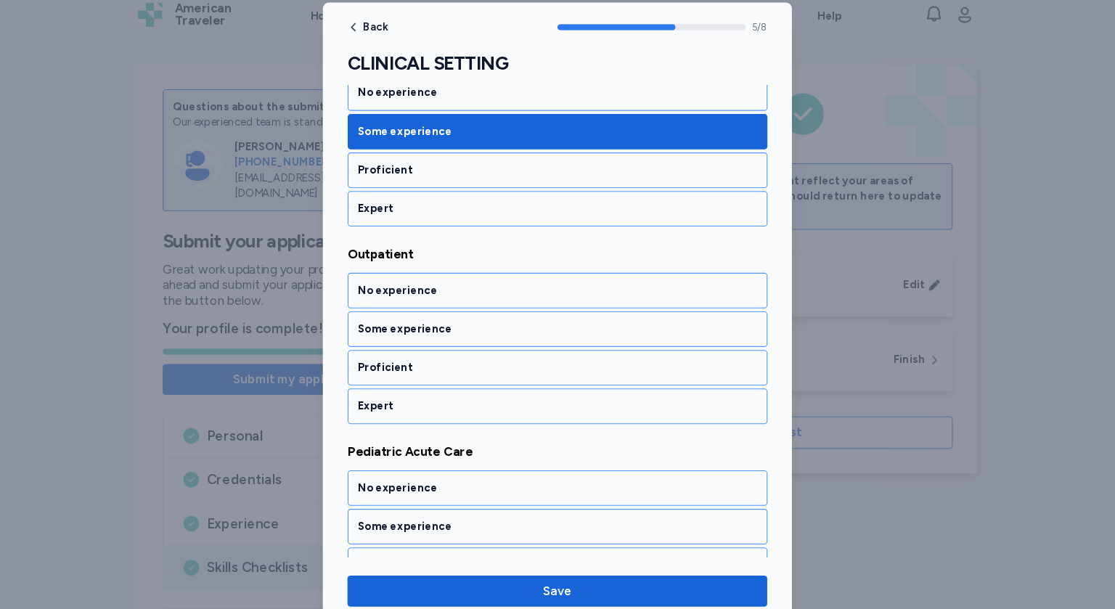
scroll to position [998, 0]
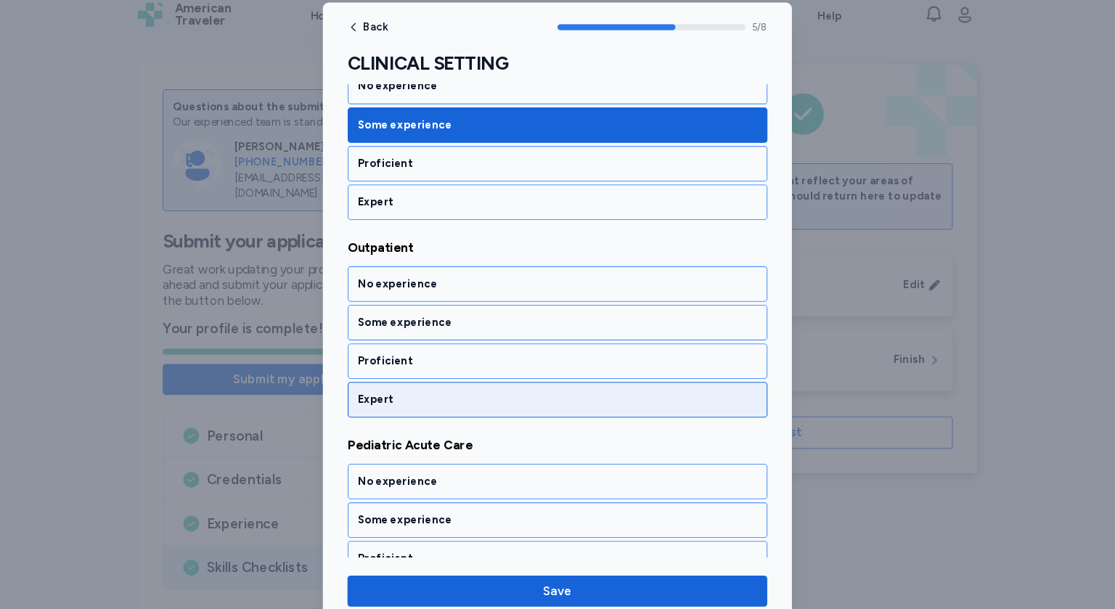
click at [424, 378] on div "Expert" at bounding box center [558, 385] width 376 height 15
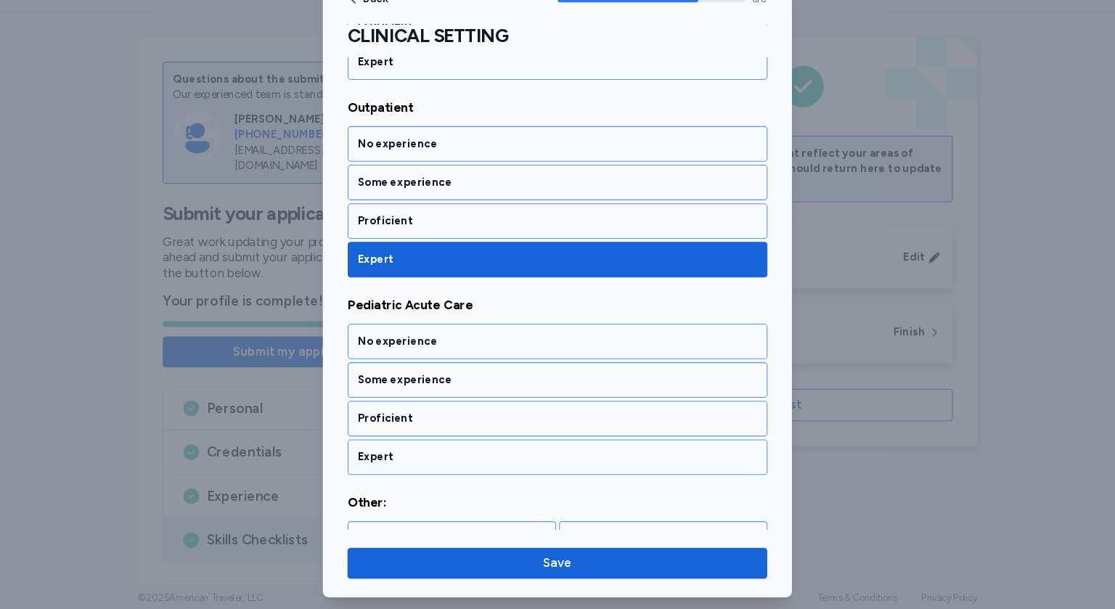
scroll to position [1123, 0]
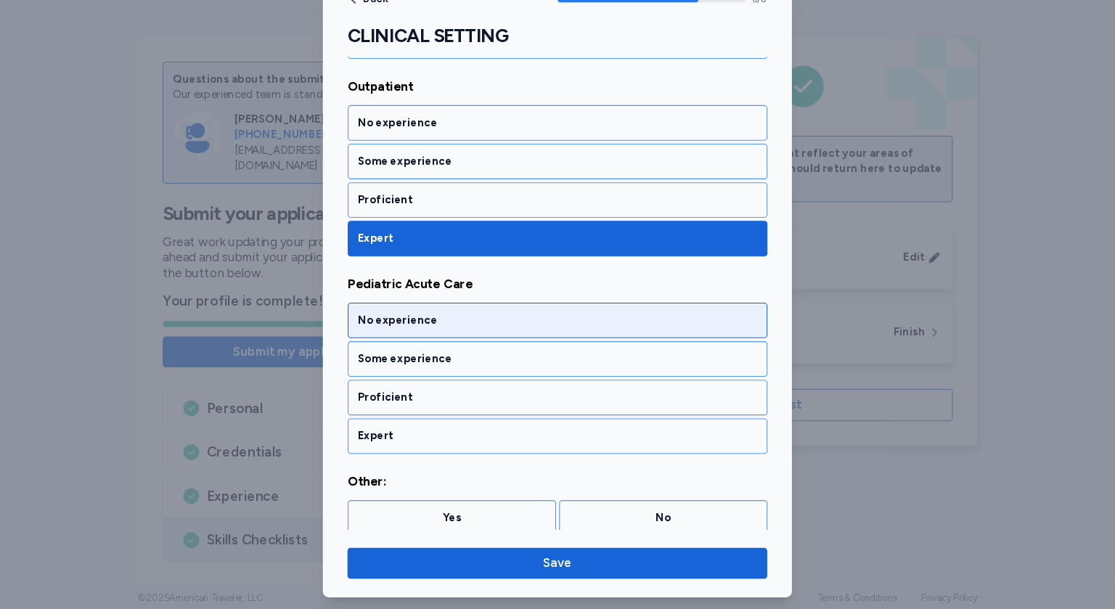
click at [439, 330] on div "No experience" at bounding box center [558, 337] width 376 height 15
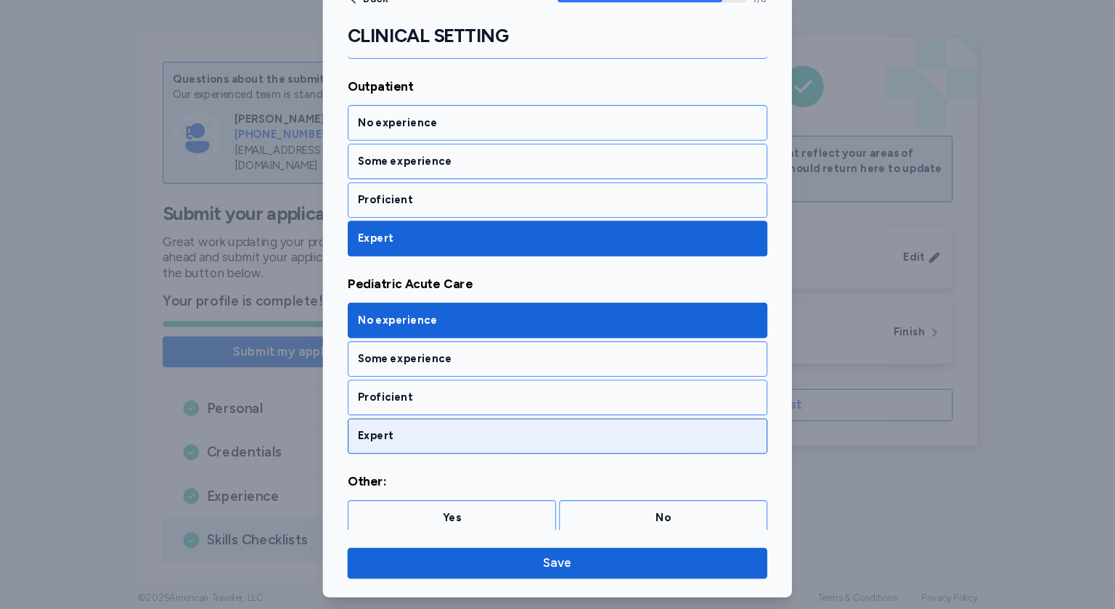
click at [437, 439] on div "Expert" at bounding box center [558, 446] width 376 height 15
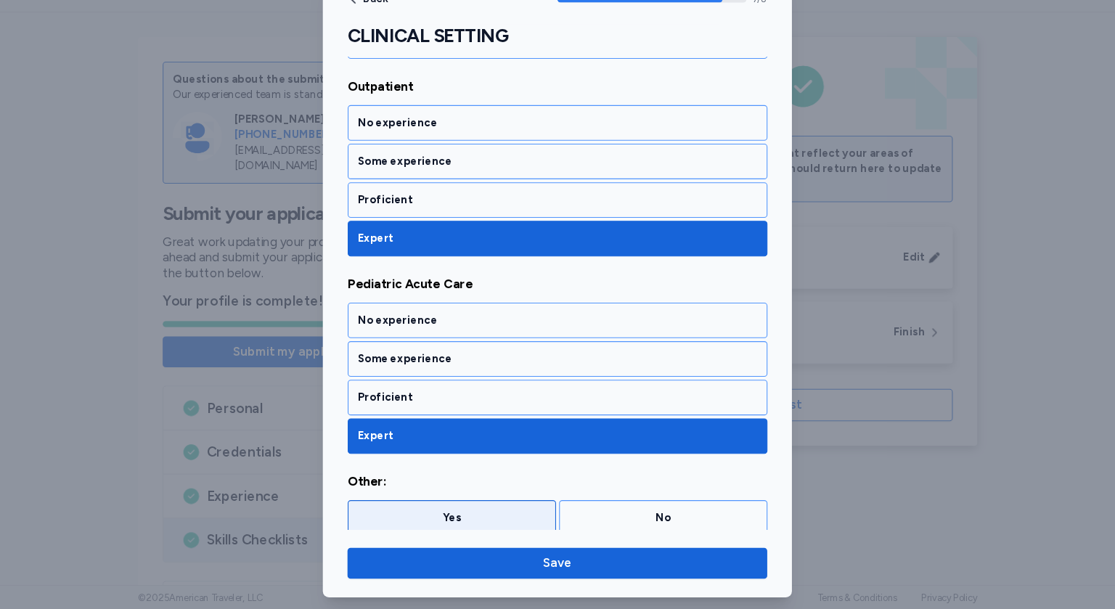
click at [483, 523] on div "Yes" at bounding box center [458, 522] width 196 height 33
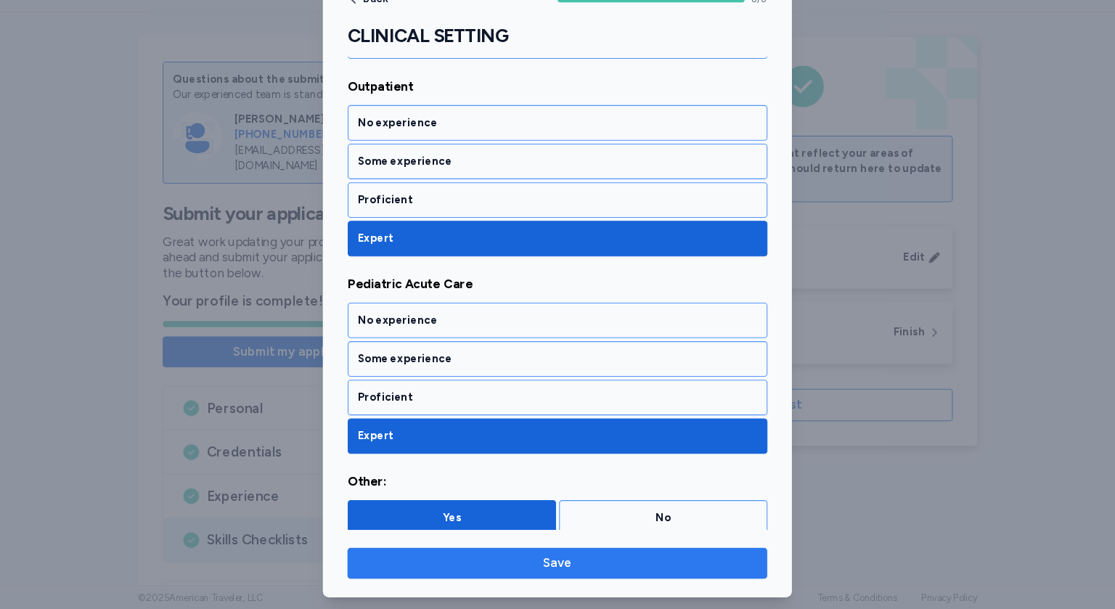
click at [556, 567] on span "Save" at bounding box center [558, 565] width 28 height 17
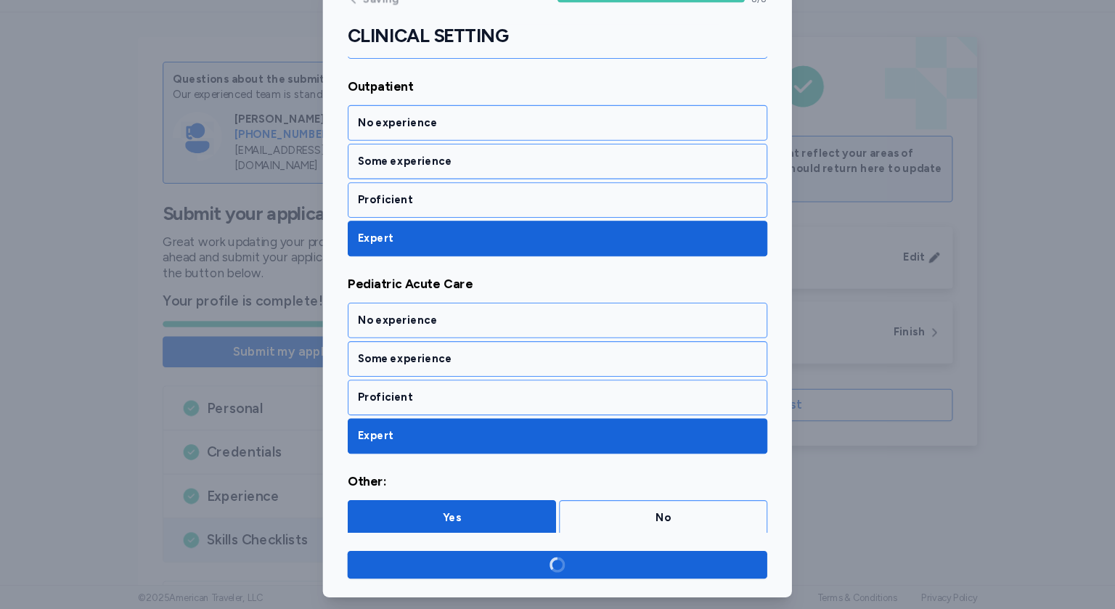
scroll to position [1121, 0]
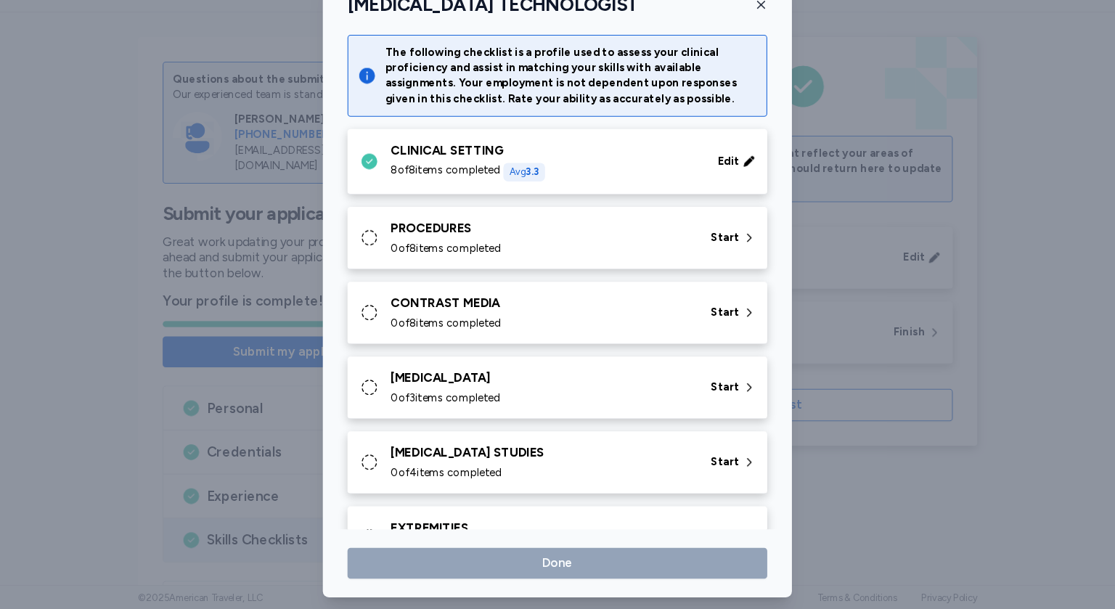
click at [471, 257] on div "PROCEDURES" at bounding box center [543, 250] width 284 height 17
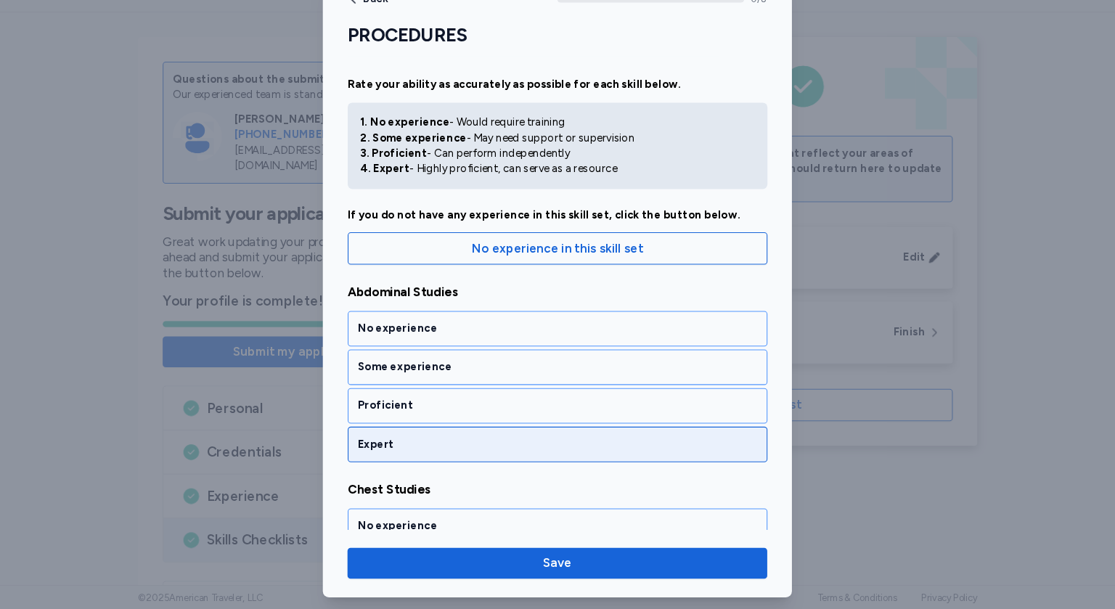
click at [414, 458] on div "Expert" at bounding box center [558, 454] width 376 height 15
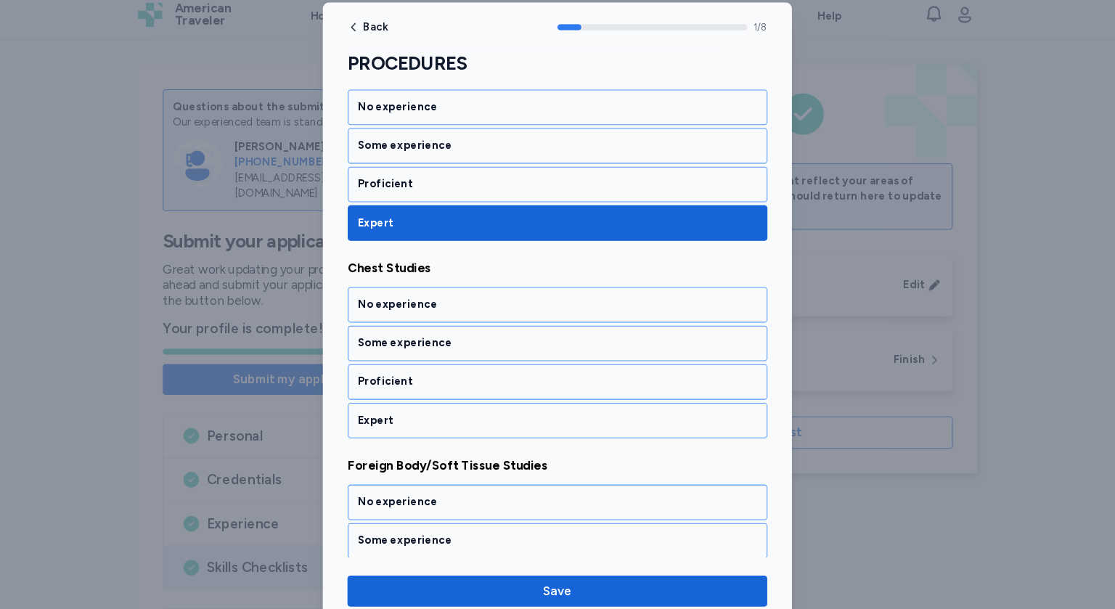
scroll to position [259, 0]
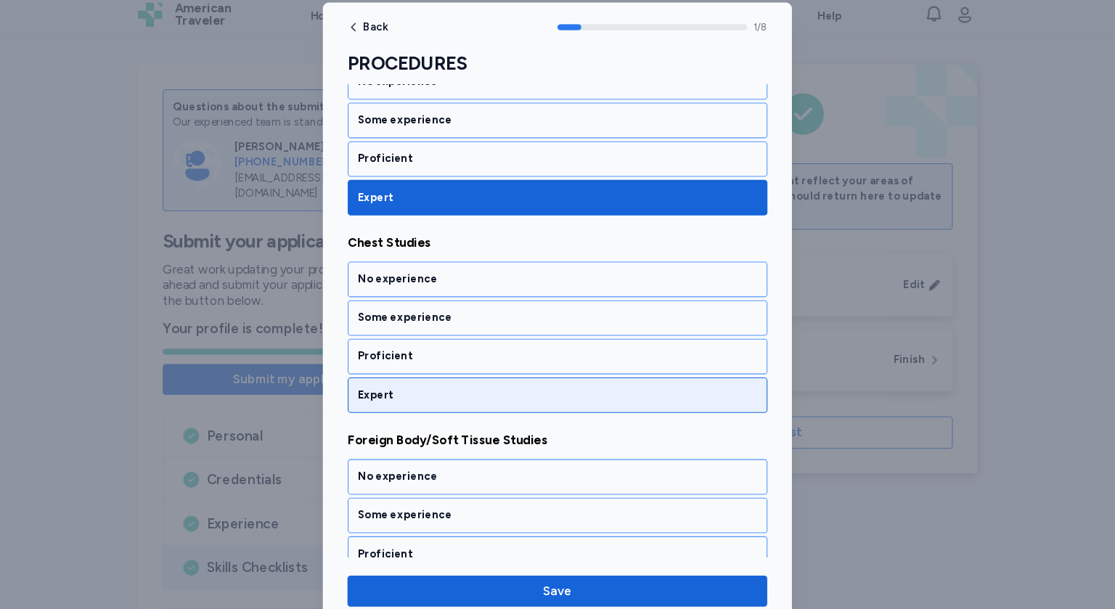
click at [427, 380] on div "Expert" at bounding box center [558, 381] width 376 height 15
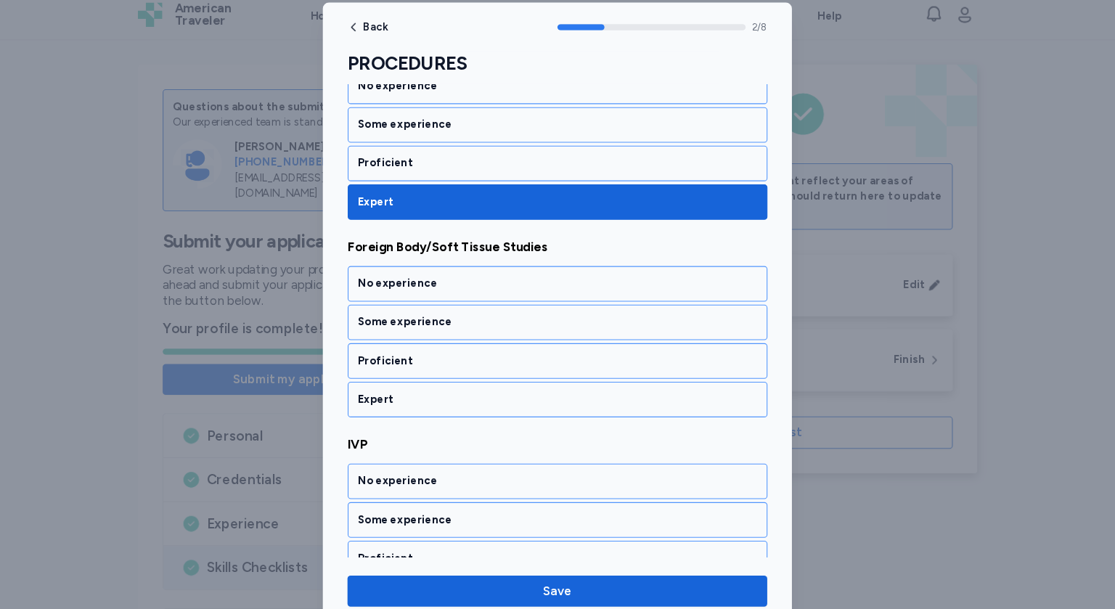
scroll to position [444, 0]
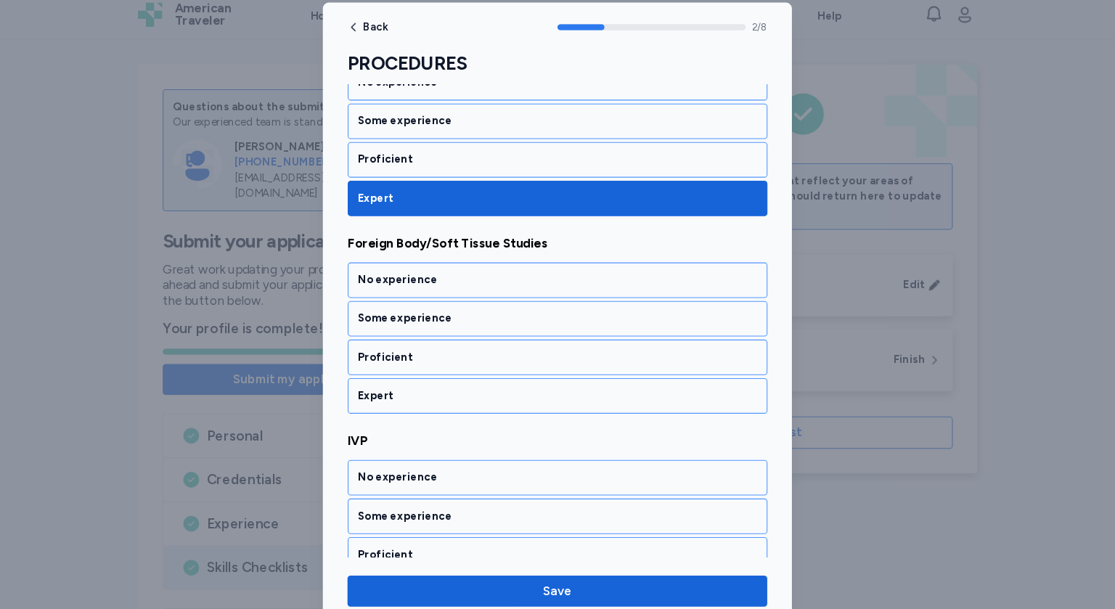
click at [427, 380] on div "Expert" at bounding box center [558, 382] width 376 height 15
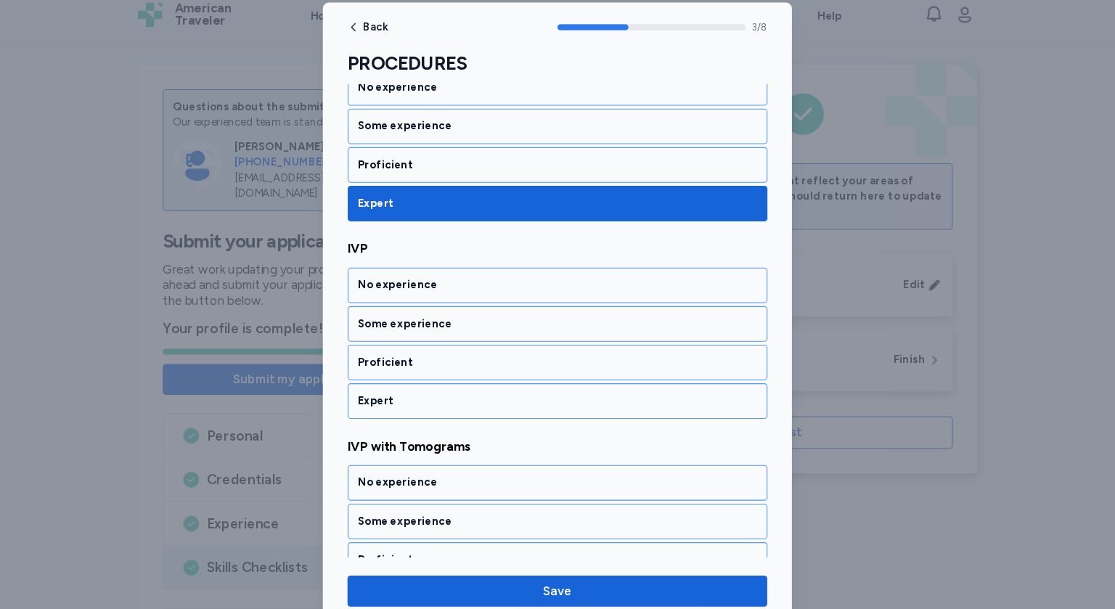
scroll to position [628, 0]
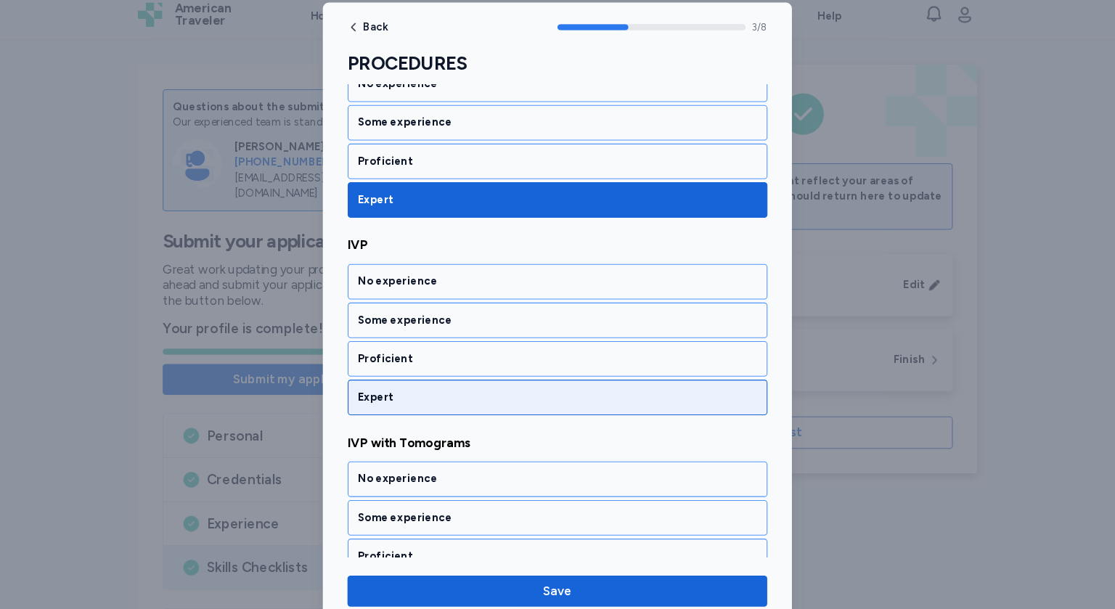
click at [428, 380] on div "Expert" at bounding box center [558, 383] width 376 height 15
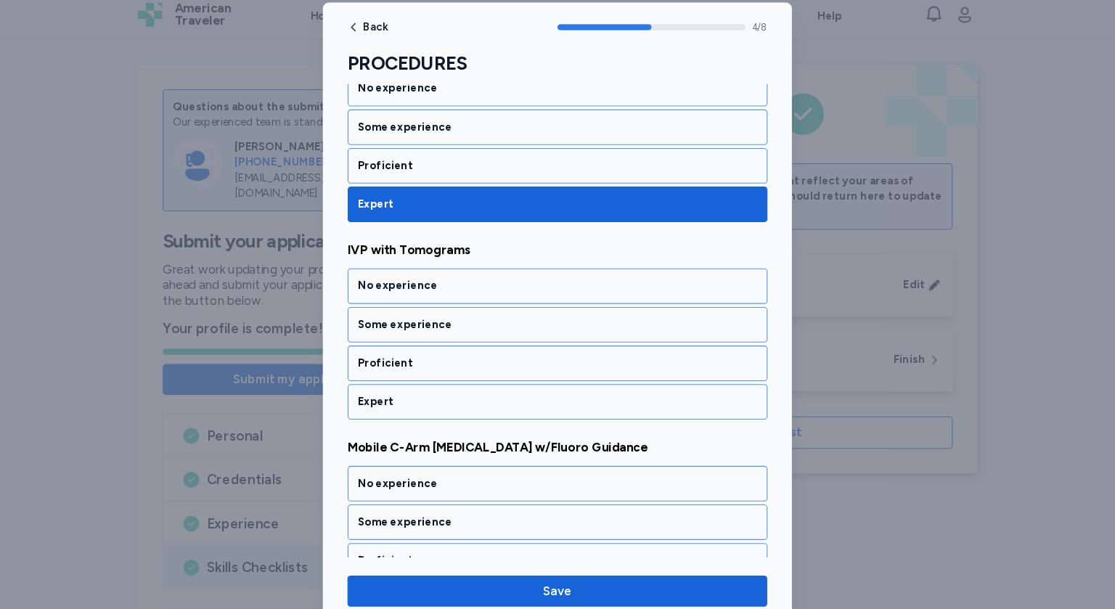
scroll to position [813, 0]
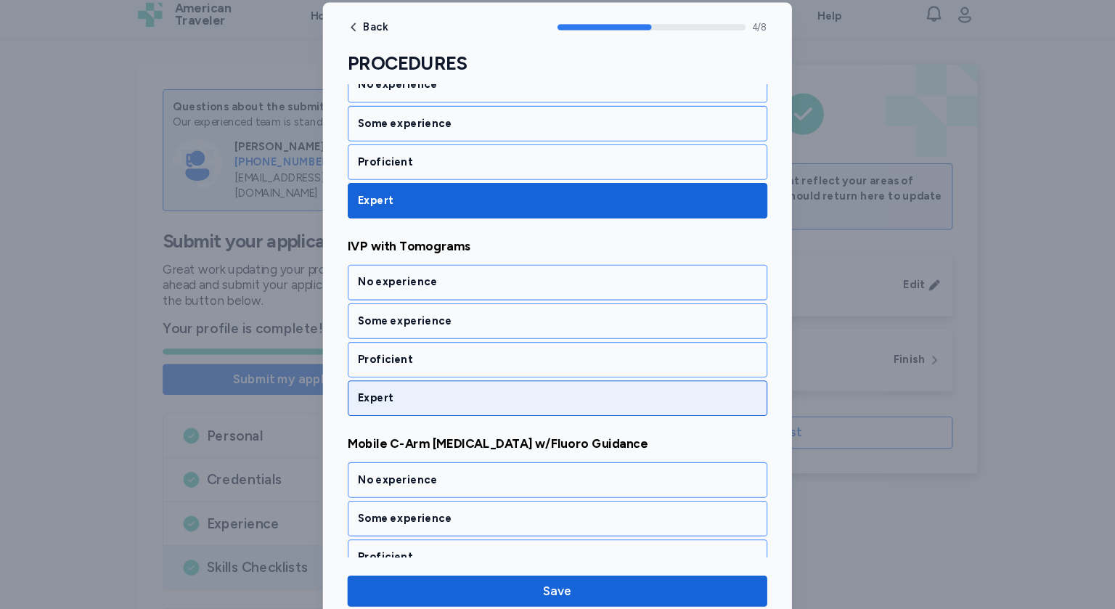
click at [428, 377] on div "Expert" at bounding box center [558, 384] width 376 height 15
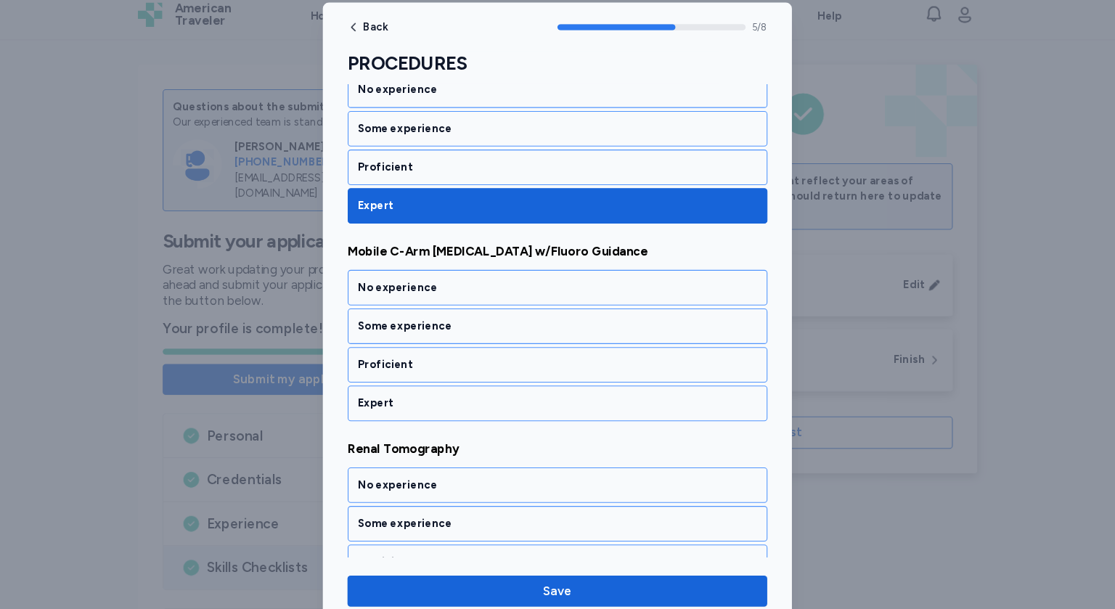
scroll to position [998, 0]
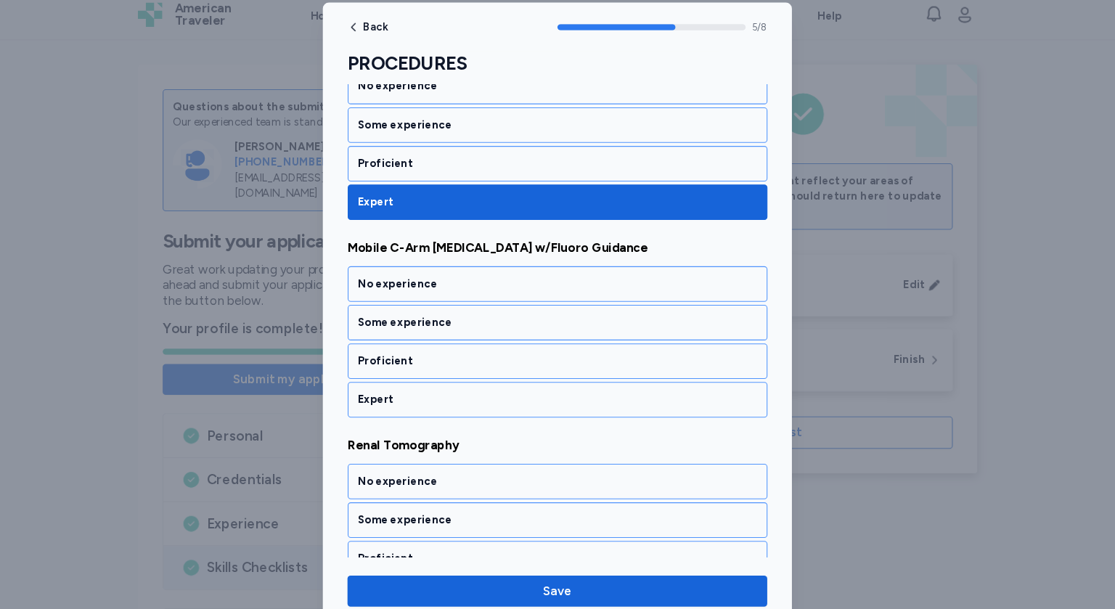
click at [428, 378] on div "Expert" at bounding box center [558, 385] width 376 height 15
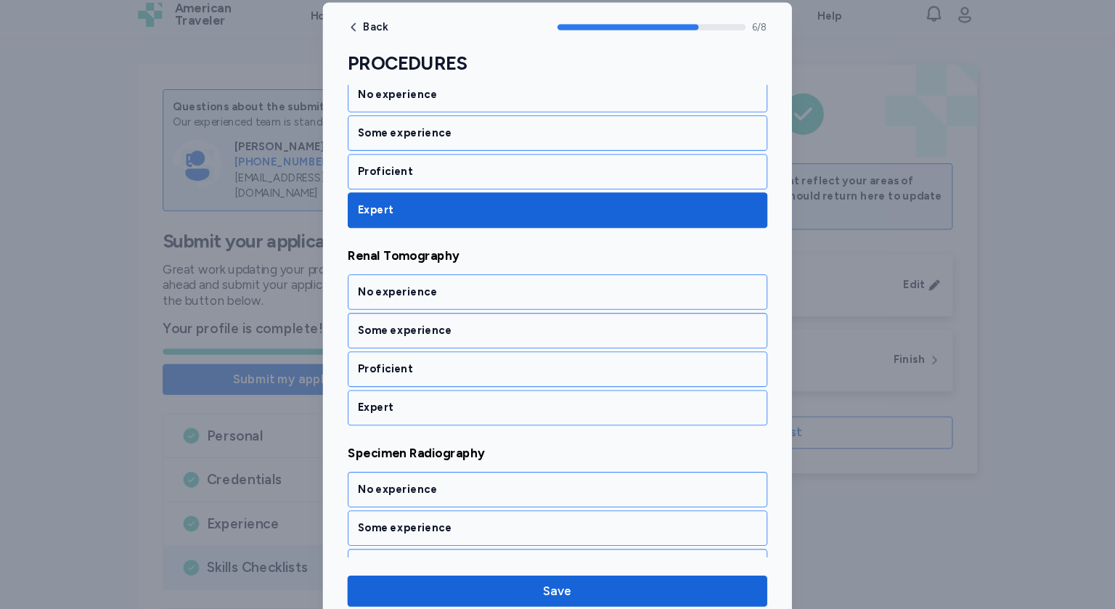
scroll to position [1182, 0]
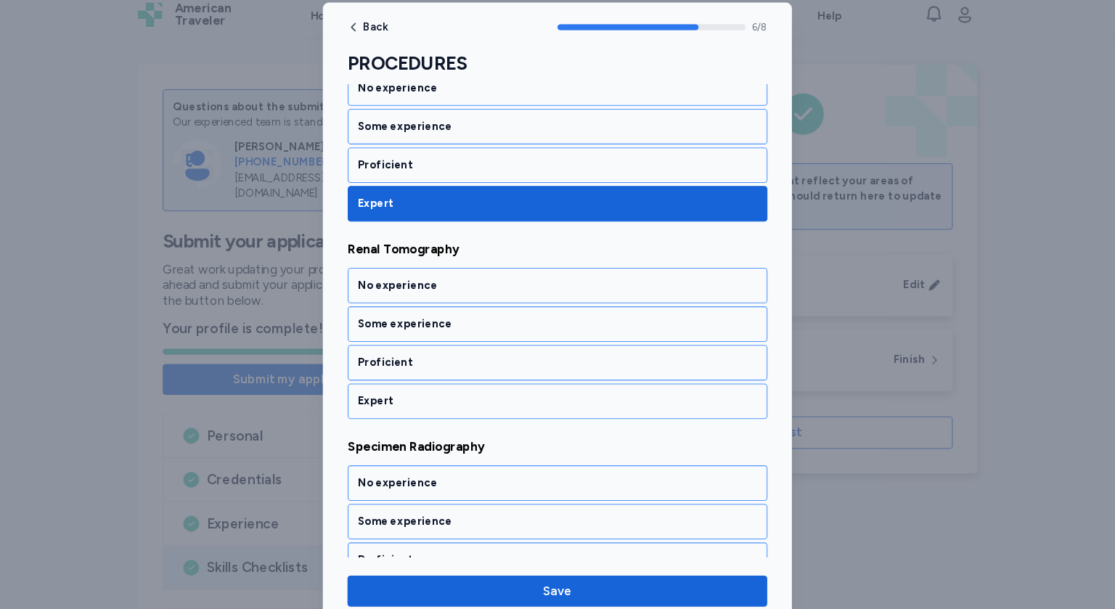
click at [428, 380] on div "Expert" at bounding box center [558, 387] width 376 height 15
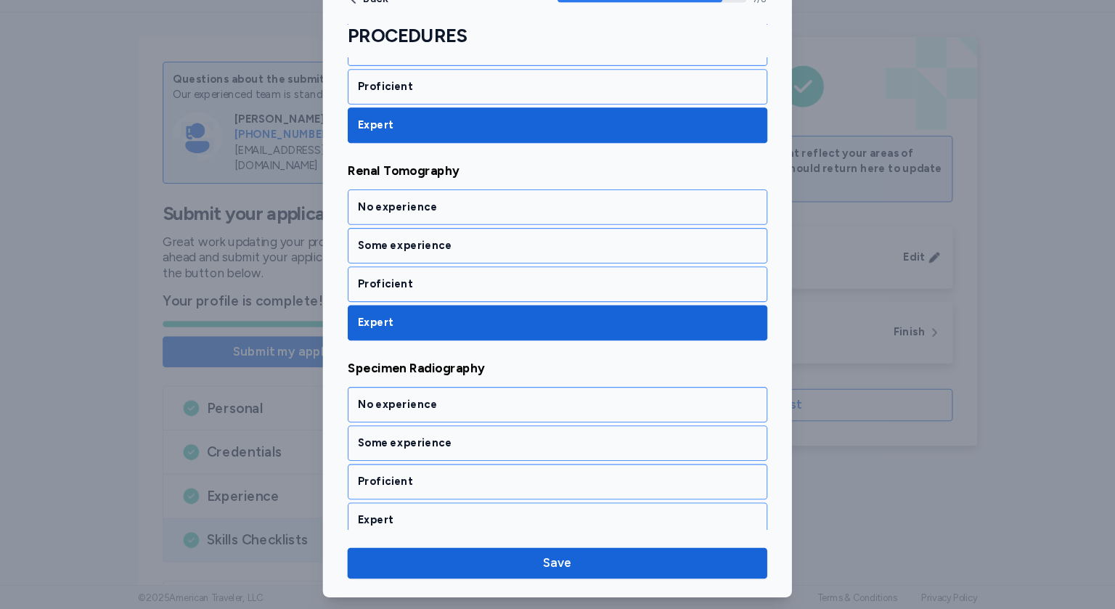
scroll to position [1232, 0]
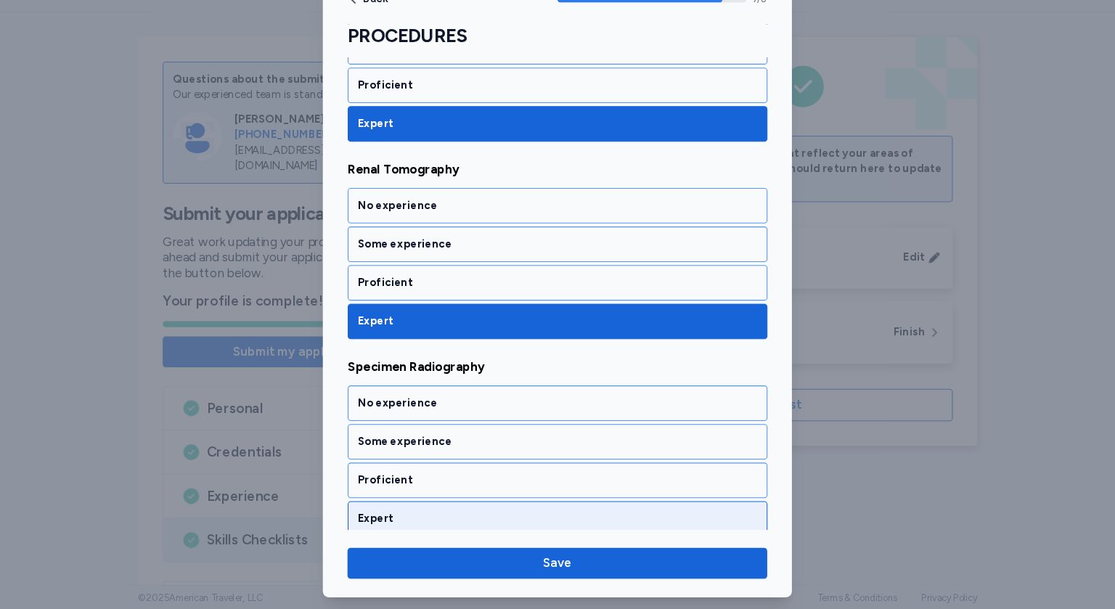
click at [412, 516] on div "Expert" at bounding box center [558, 523] width 376 height 15
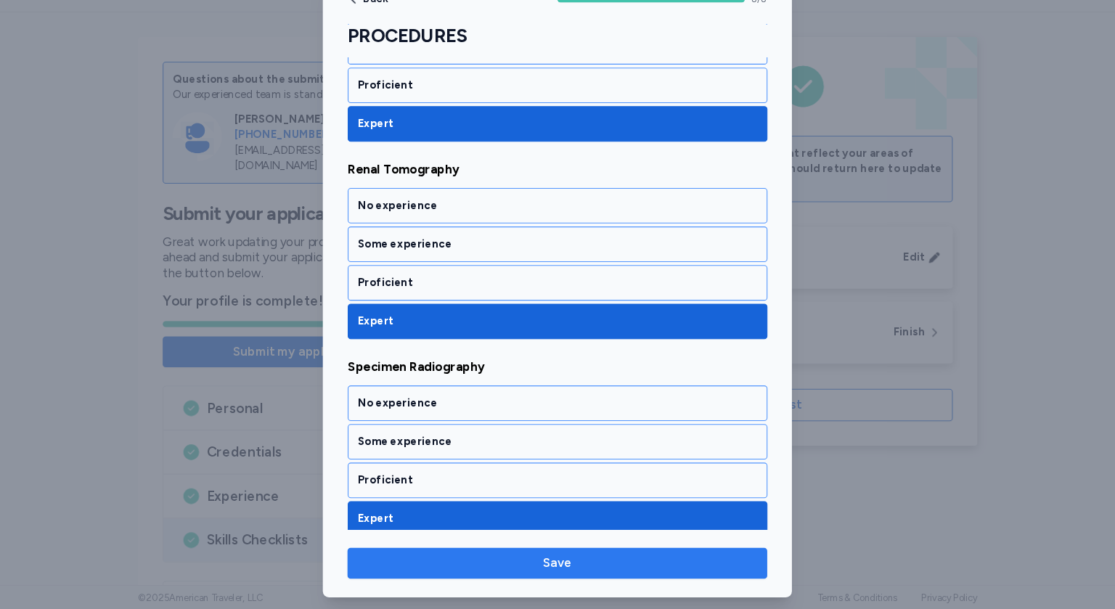
click at [495, 563] on span "Save" at bounding box center [558, 565] width 372 height 17
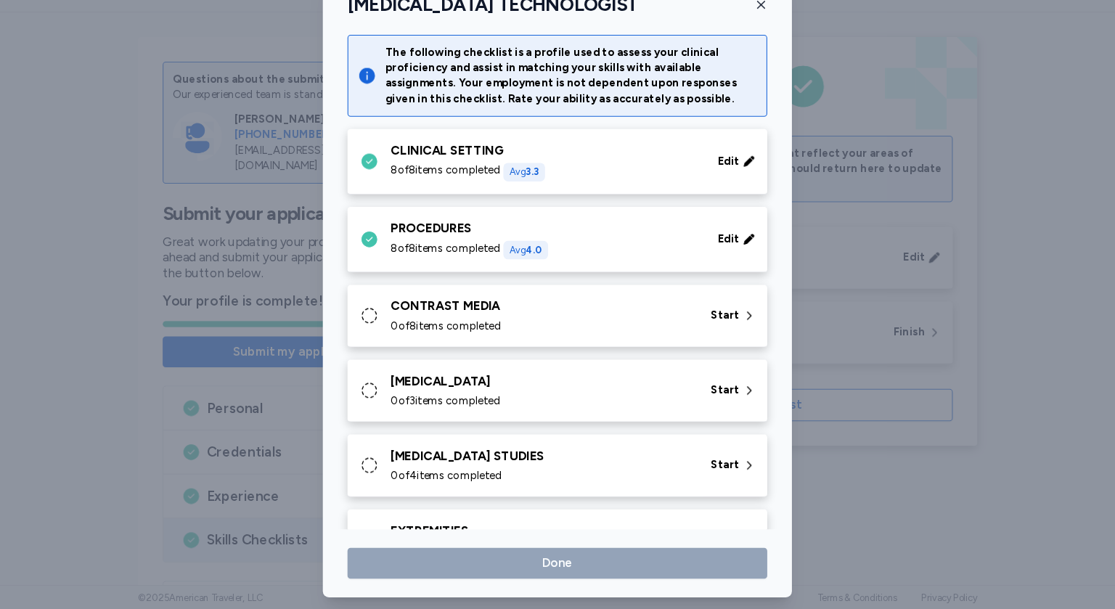
click at [527, 340] on div "0 of 8 items completed" at bounding box center [543, 343] width 284 height 15
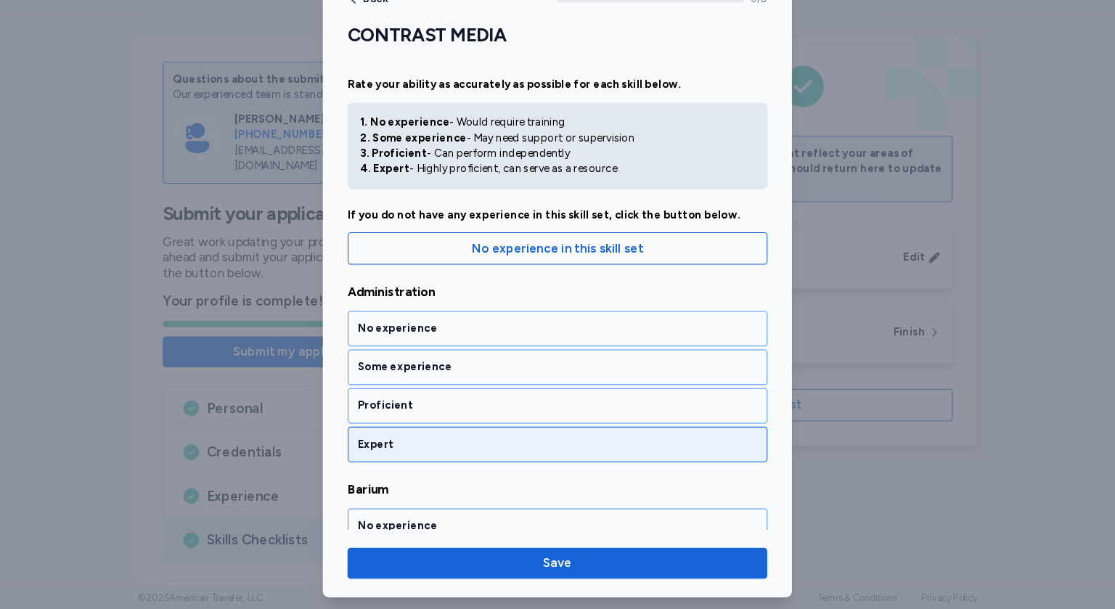
click at [434, 444] on div "Expert" at bounding box center [557, 453] width 395 height 33
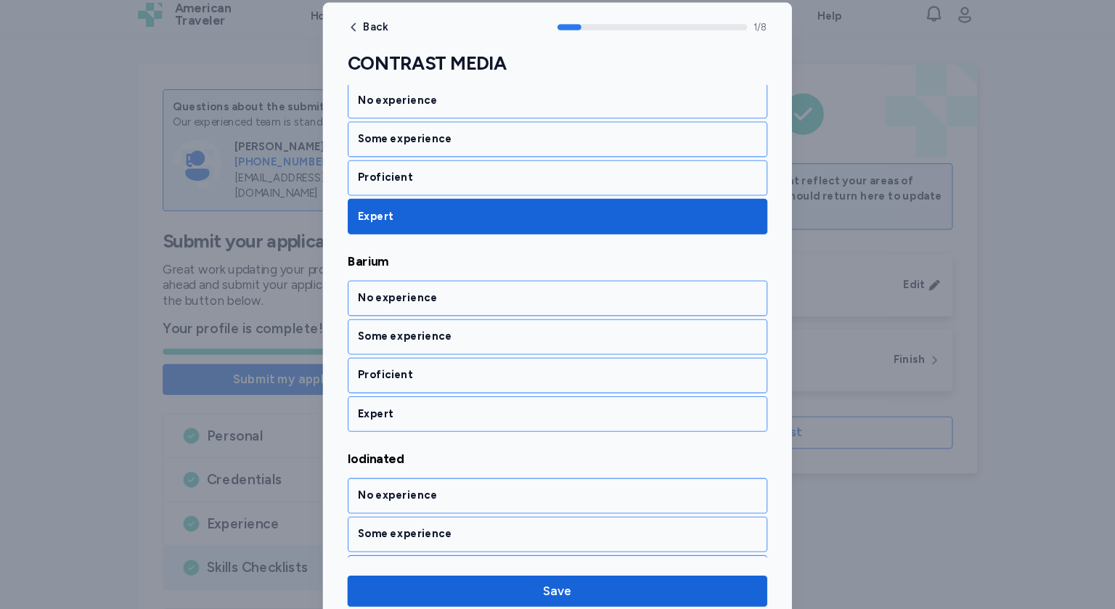
scroll to position [259, 0]
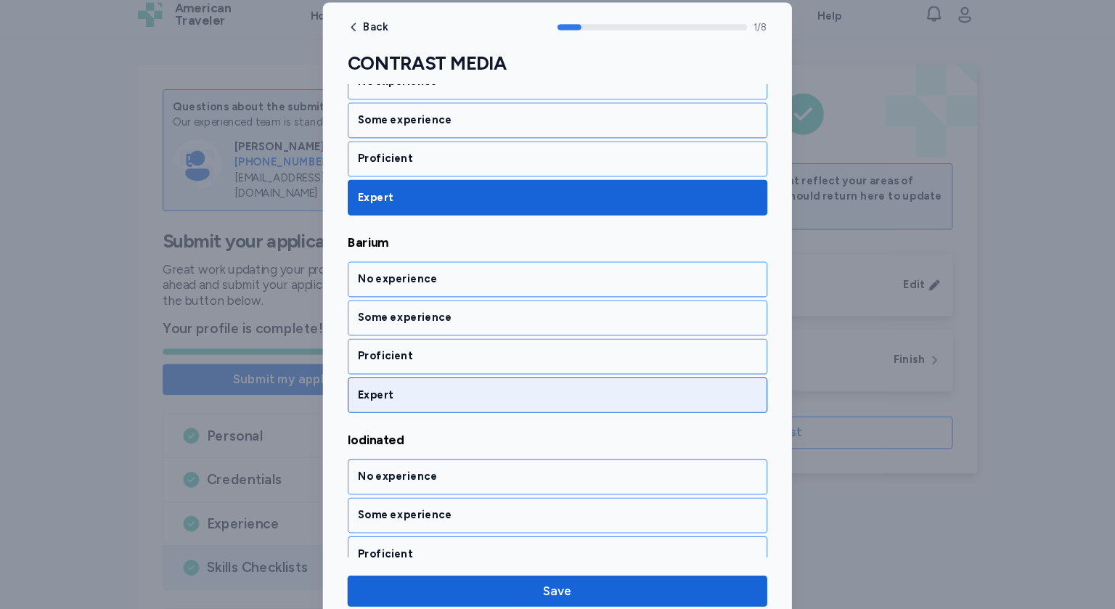
click at [431, 388] on div "Expert" at bounding box center [557, 381] width 395 height 33
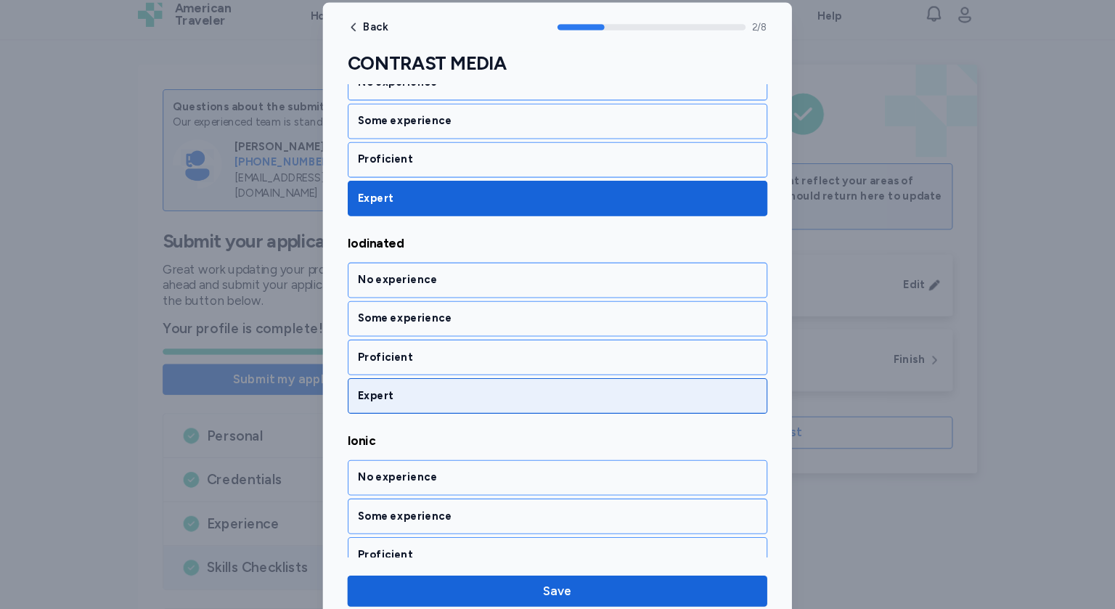
click at [432, 389] on div "Expert" at bounding box center [557, 381] width 395 height 33
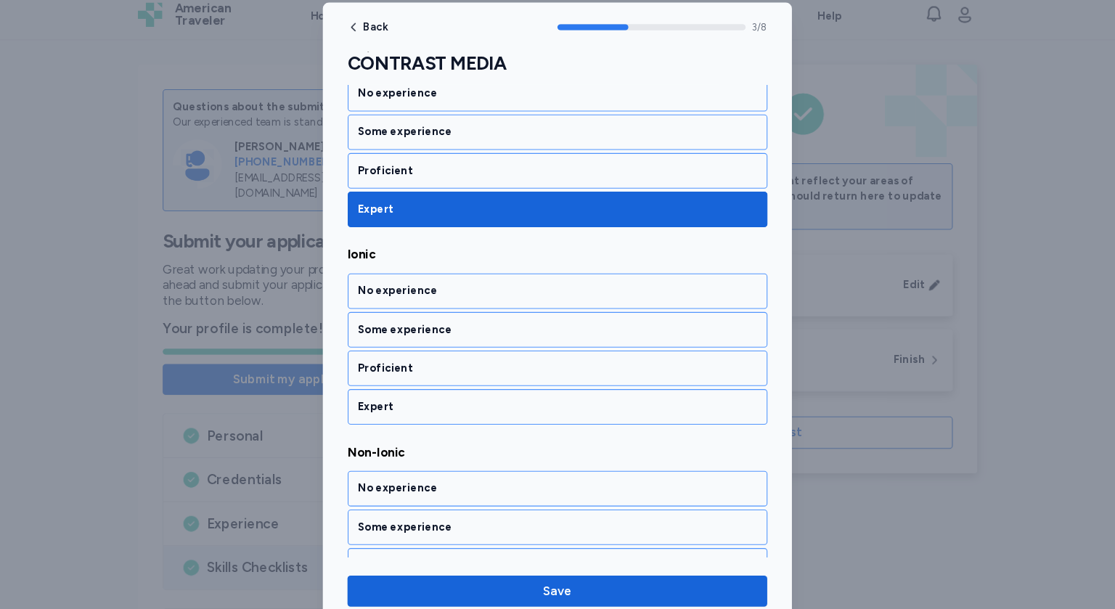
scroll to position [628, 0]
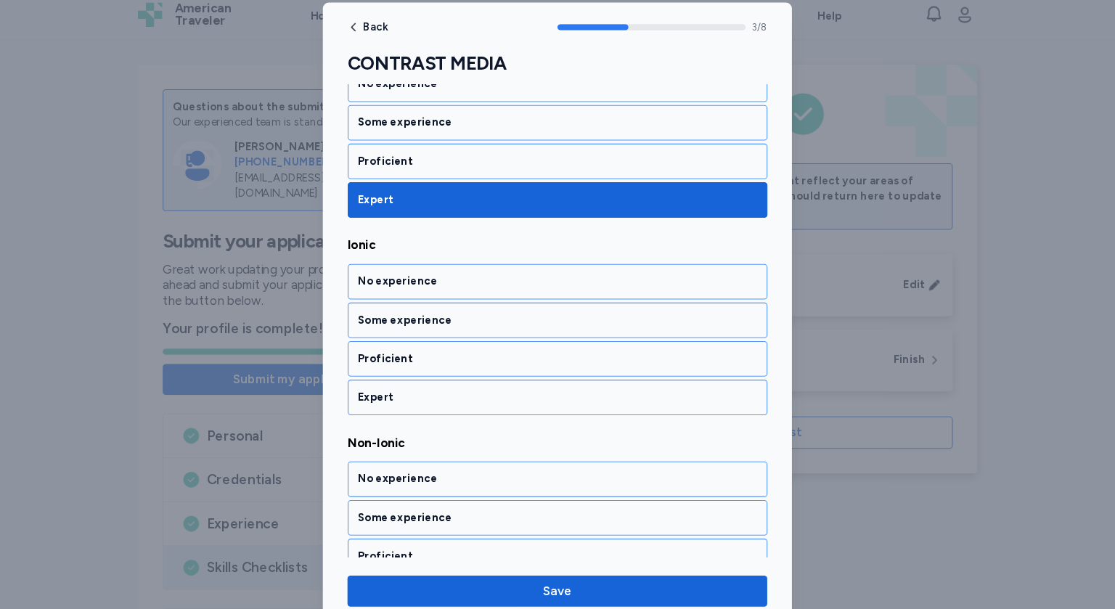
click at [432, 389] on div "Expert" at bounding box center [557, 383] width 395 height 33
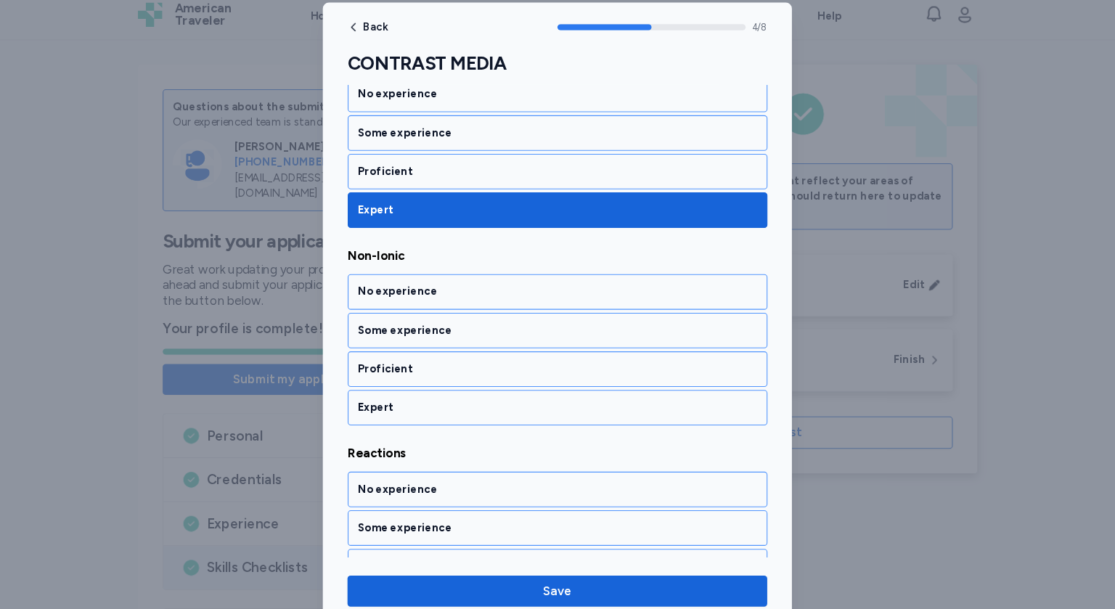
scroll to position [813, 0]
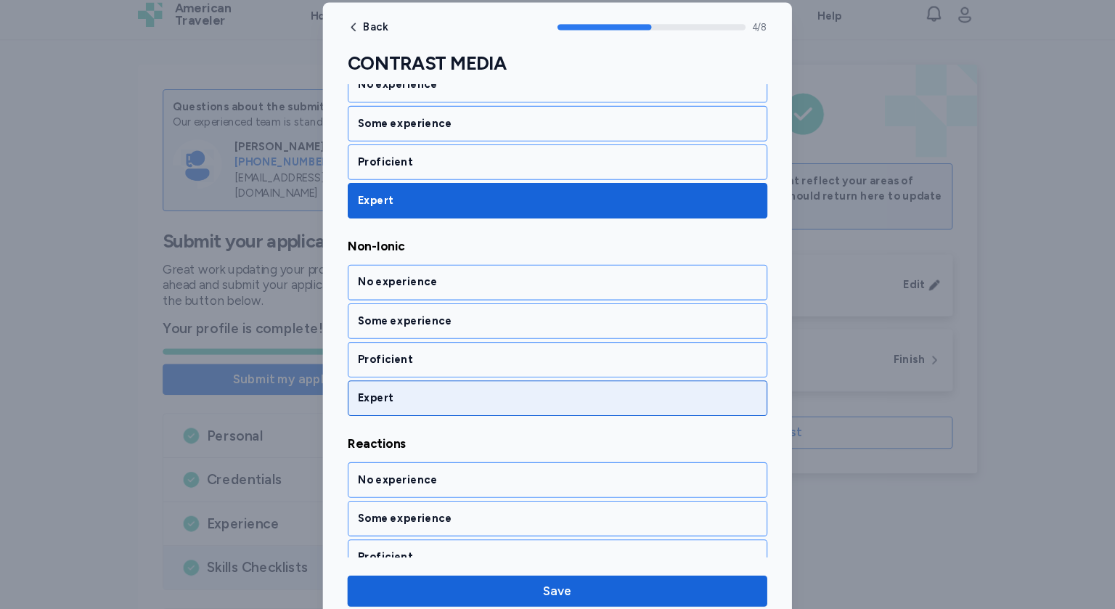
click at [432, 384] on div "Expert" at bounding box center [558, 384] width 376 height 15
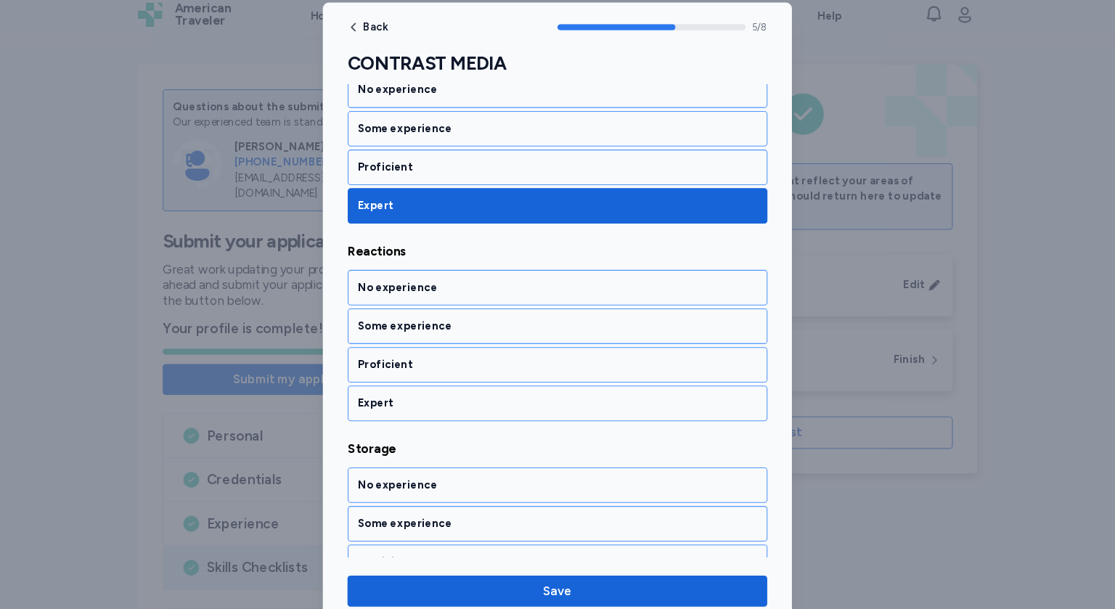
scroll to position [998, 0]
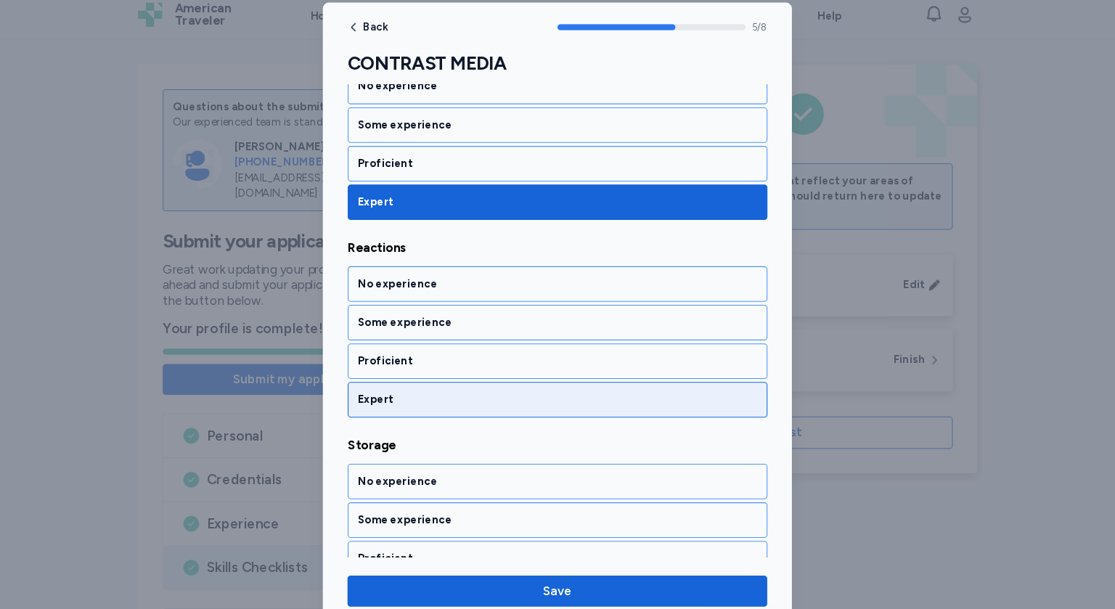
click at [436, 389] on div "Expert" at bounding box center [557, 385] width 395 height 33
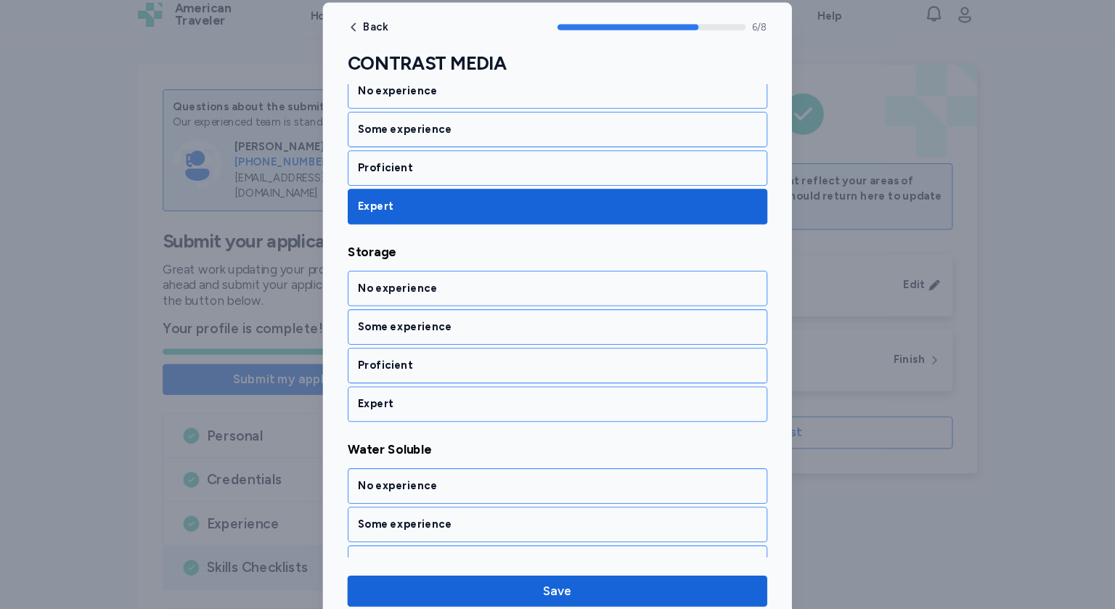
scroll to position [1182, 0]
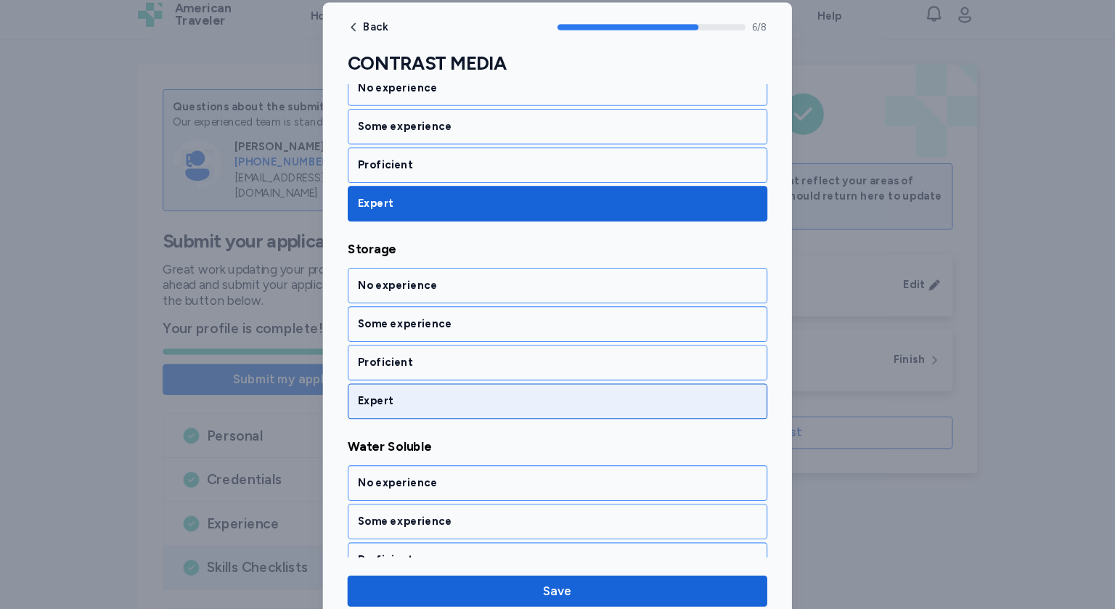
click at [431, 370] on div "Expert" at bounding box center [557, 386] width 395 height 33
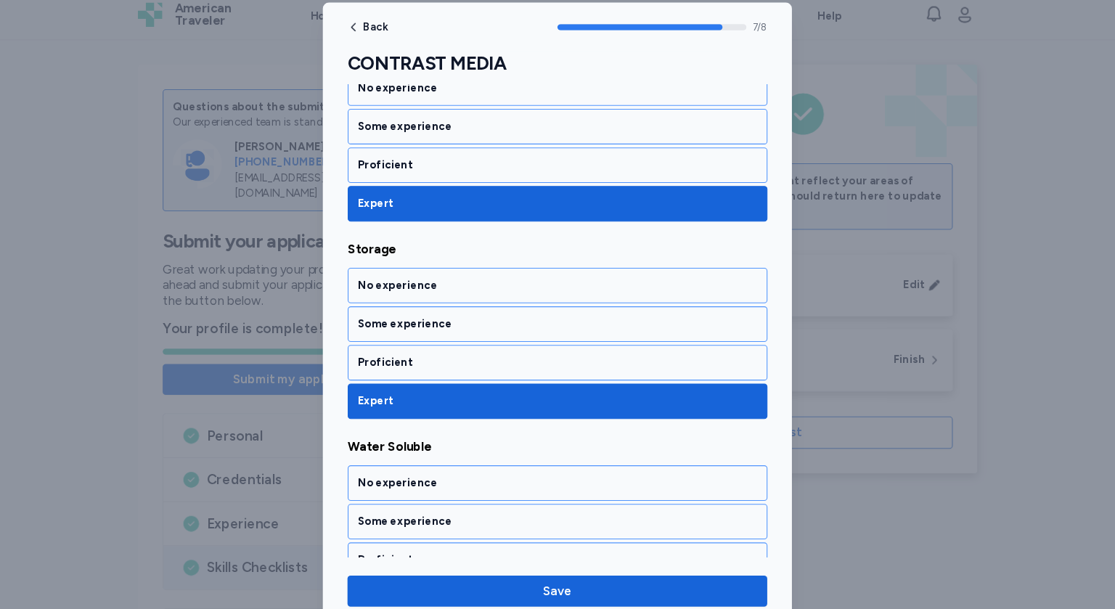
scroll to position [1232, 0]
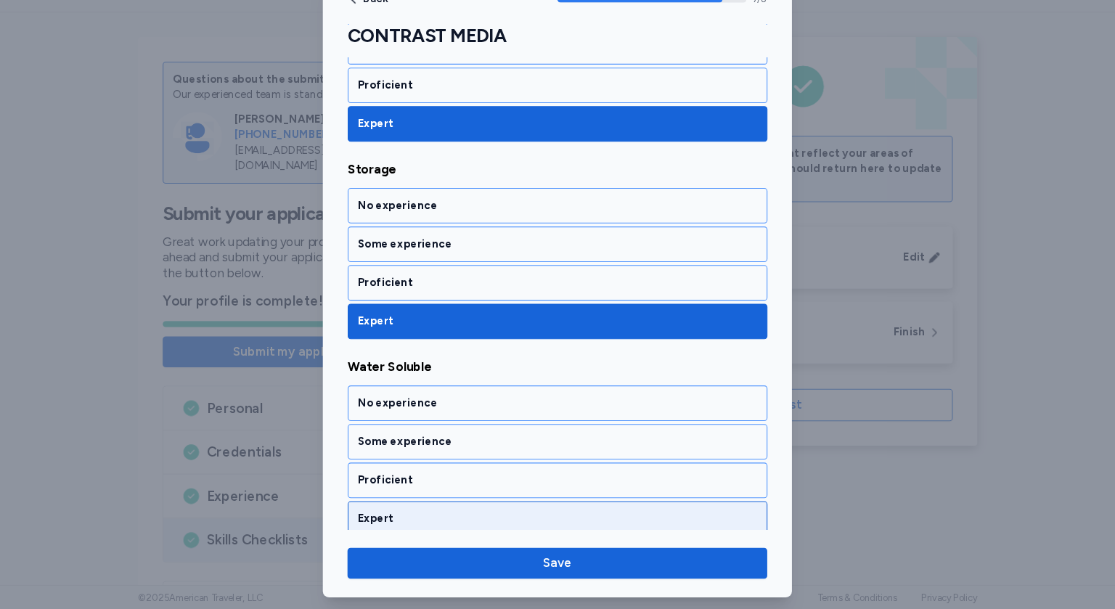
click at [415, 521] on div "Expert" at bounding box center [558, 523] width 376 height 15
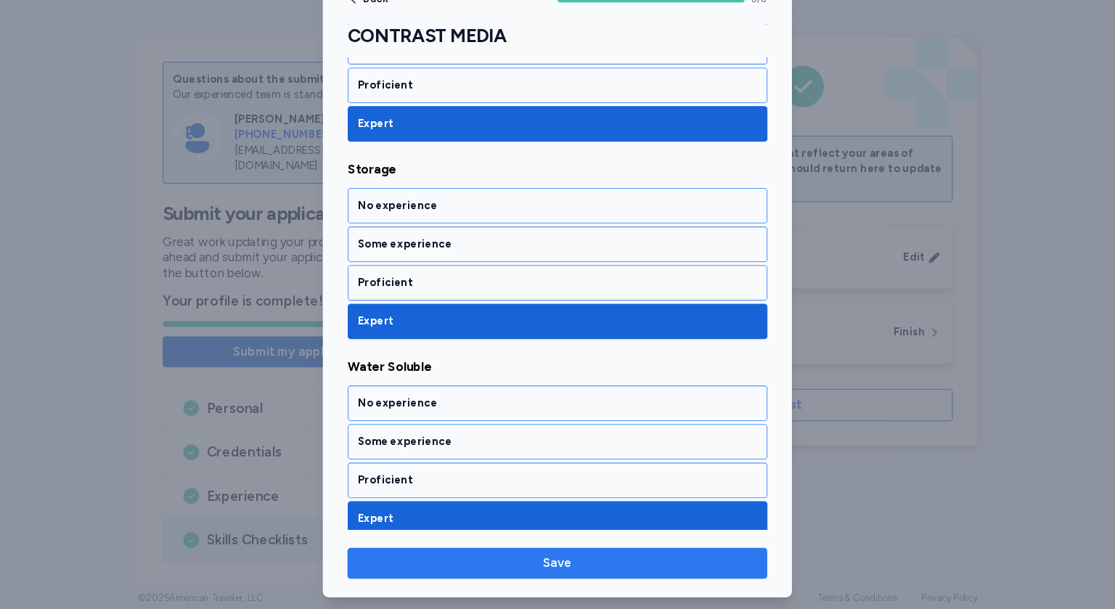
click at [521, 569] on span "Save" at bounding box center [558, 565] width 372 height 17
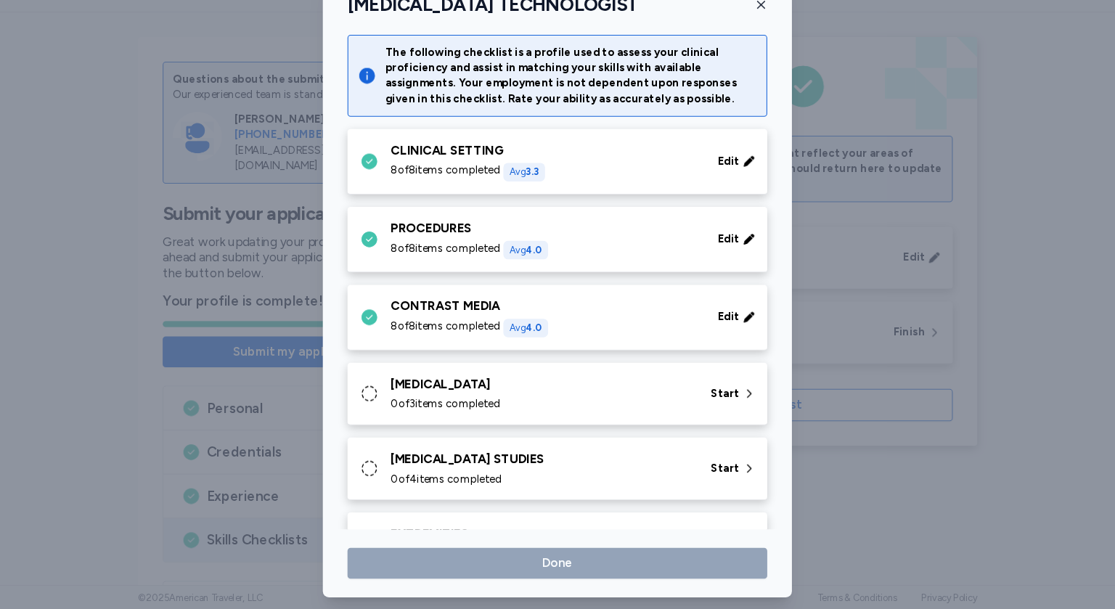
click at [564, 409] on div "0 of 3 items completed" at bounding box center [543, 416] width 284 height 15
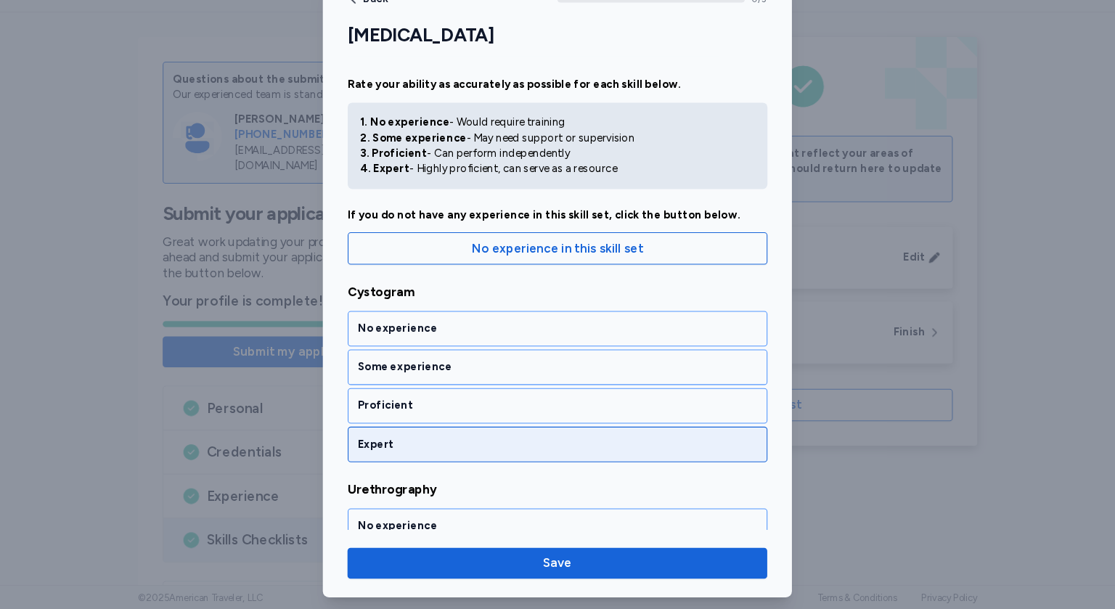
click at [423, 457] on div "Expert" at bounding box center [558, 454] width 376 height 15
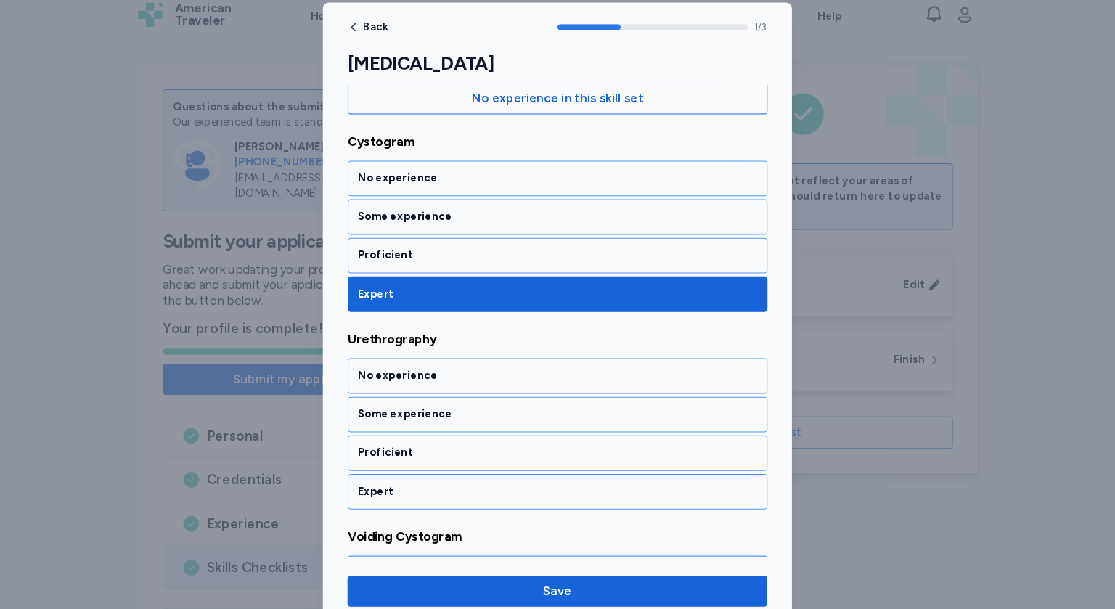
scroll to position [259, 0]
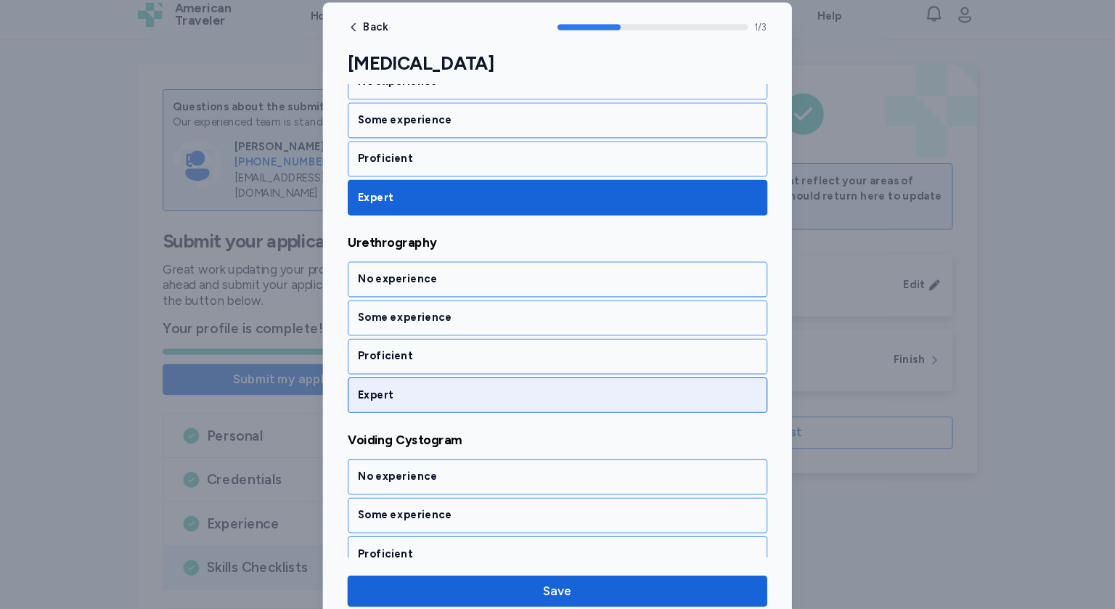
click at [459, 374] on div "Expert" at bounding box center [558, 381] width 376 height 15
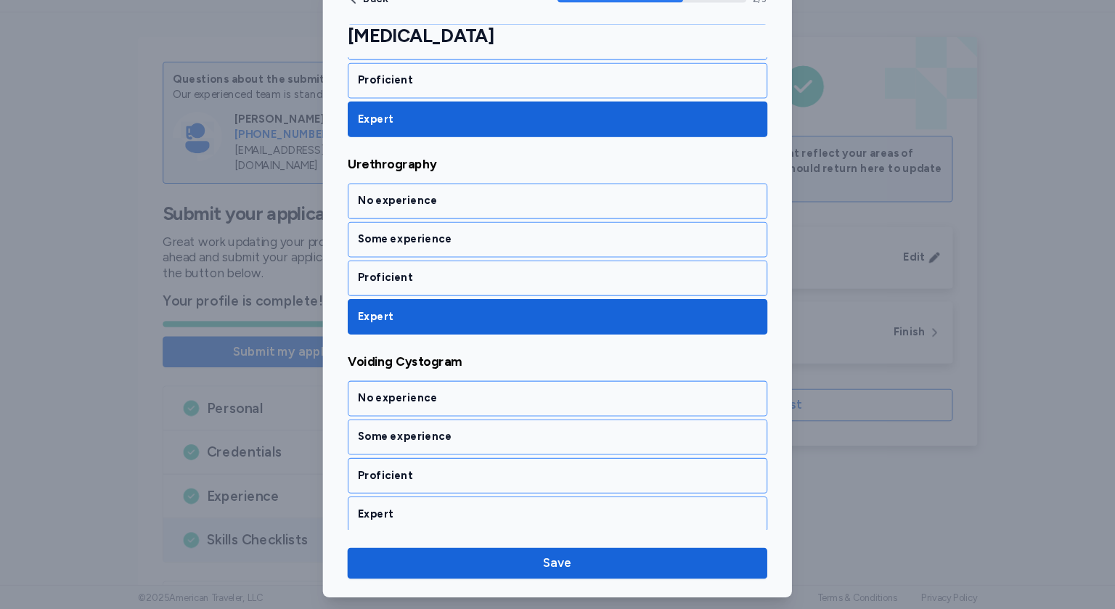
scroll to position [308, 0]
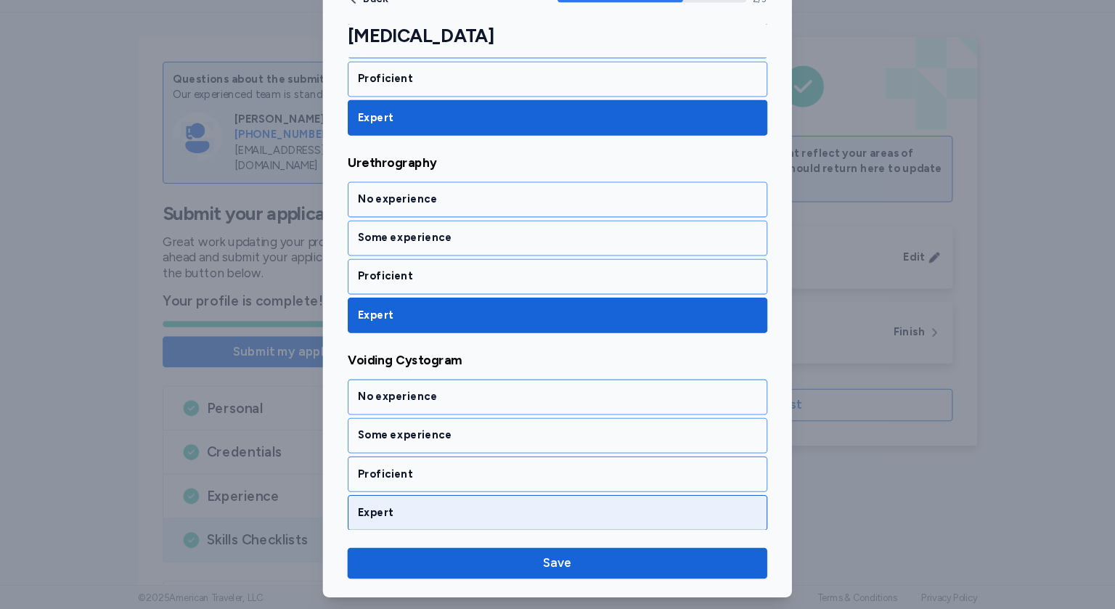
click at [425, 521] on div "Expert" at bounding box center [558, 518] width 376 height 15
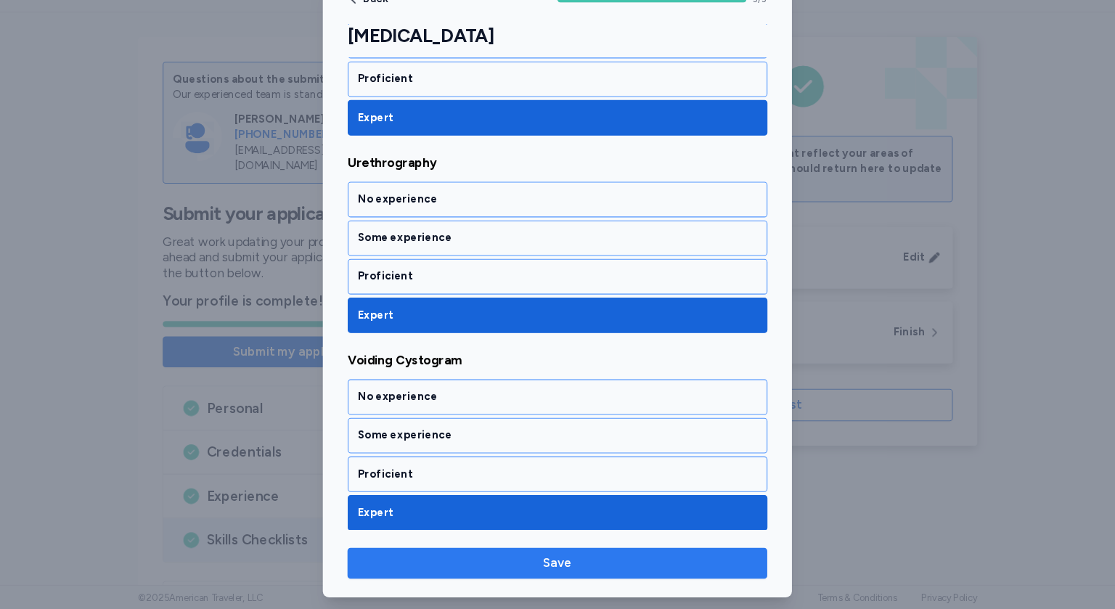
click at [496, 557] on span "Save" at bounding box center [558, 565] width 372 height 17
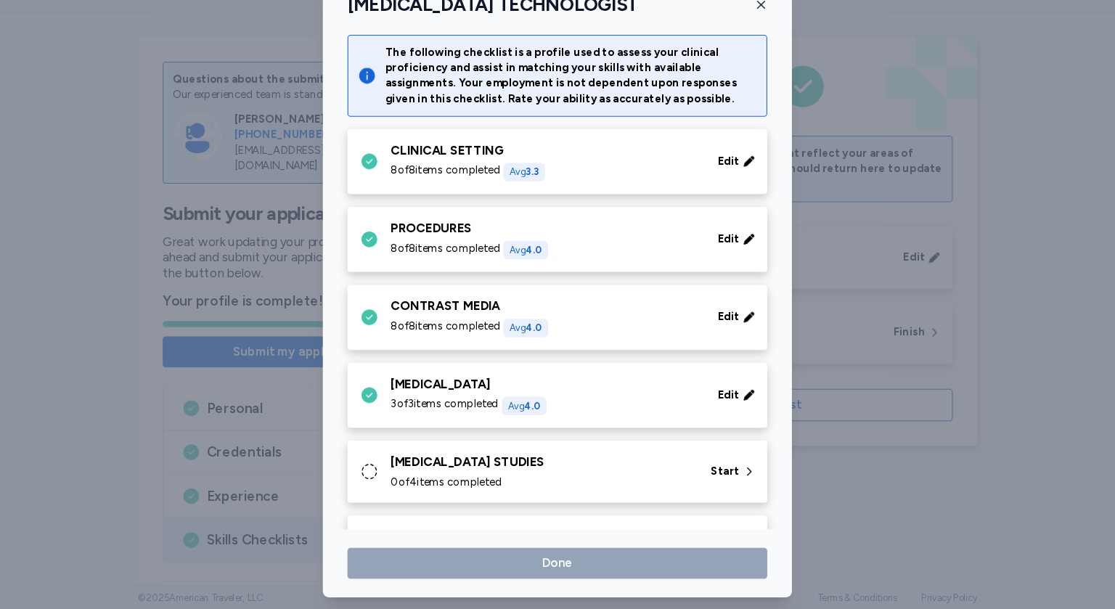
click at [513, 482] on div "0 of 4 items completed" at bounding box center [543, 489] width 284 height 15
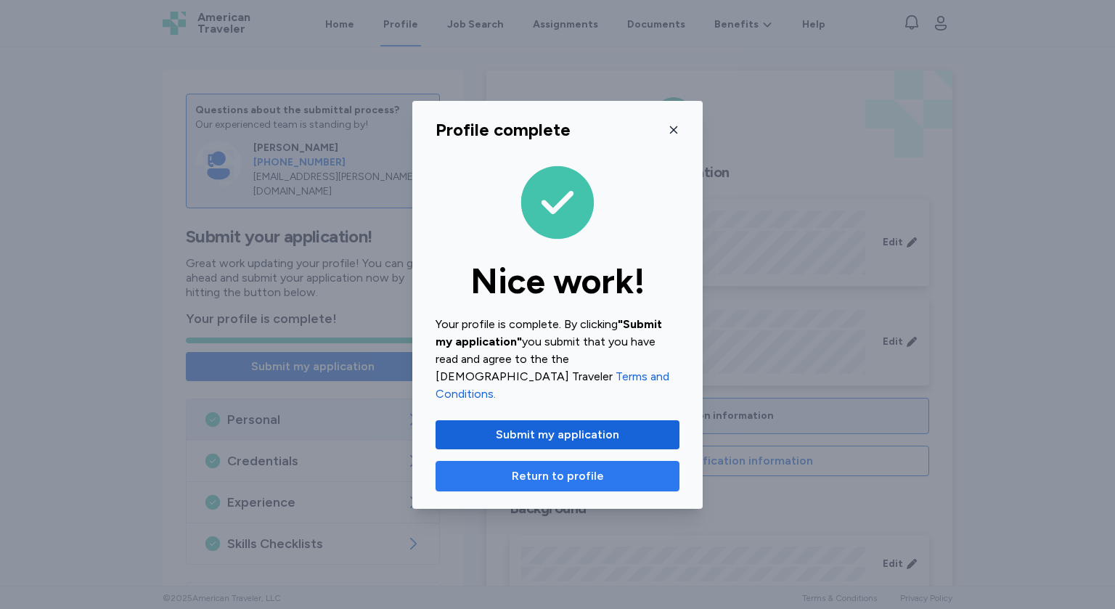
click at [583, 469] on span "Return to profile" at bounding box center [558, 476] width 92 height 17
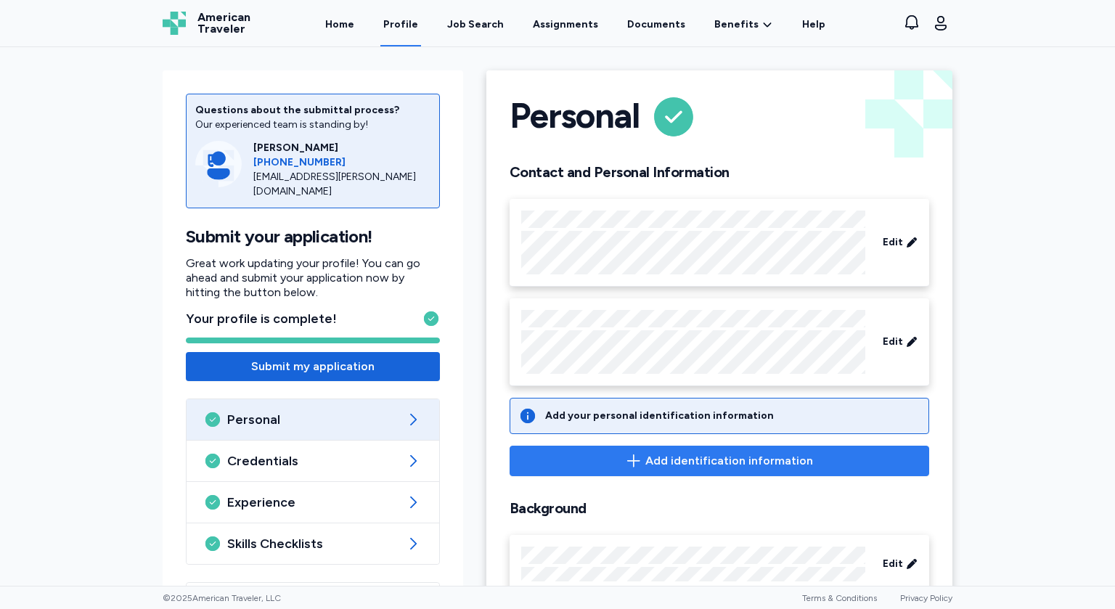
scroll to position [60, 0]
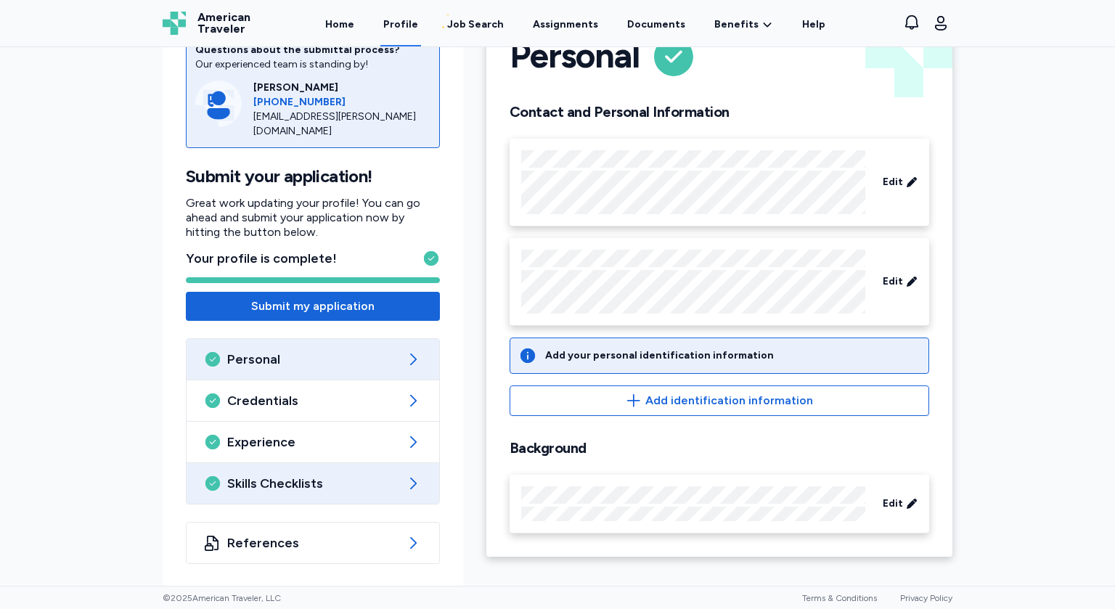
click at [349, 484] on span "Skills Checklists" at bounding box center [312, 483] width 171 height 17
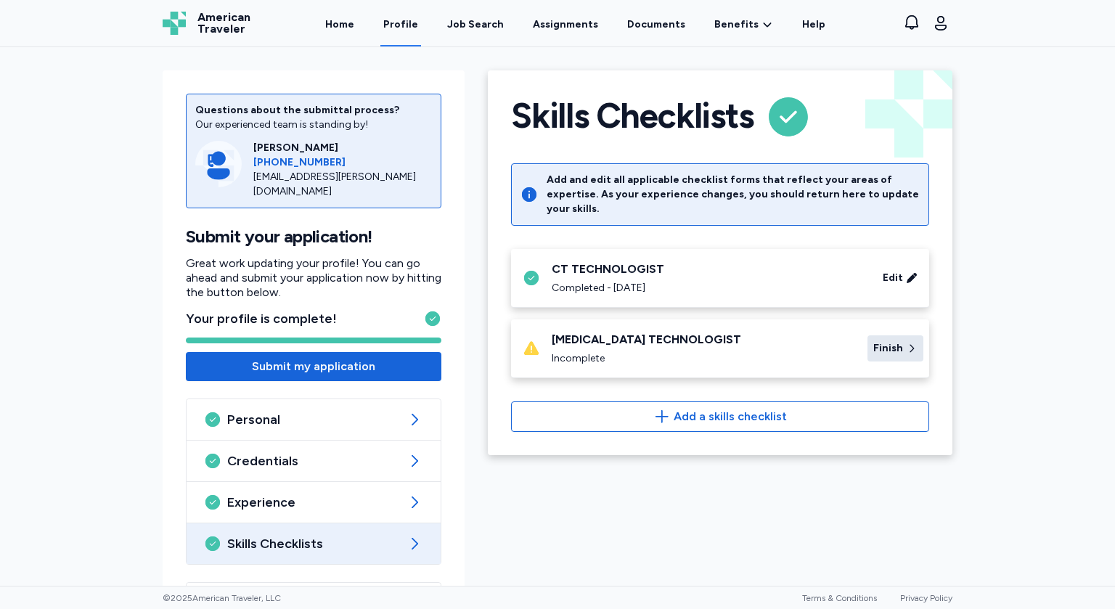
click at [881, 341] on span "Finish" at bounding box center [889, 348] width 30 height 15
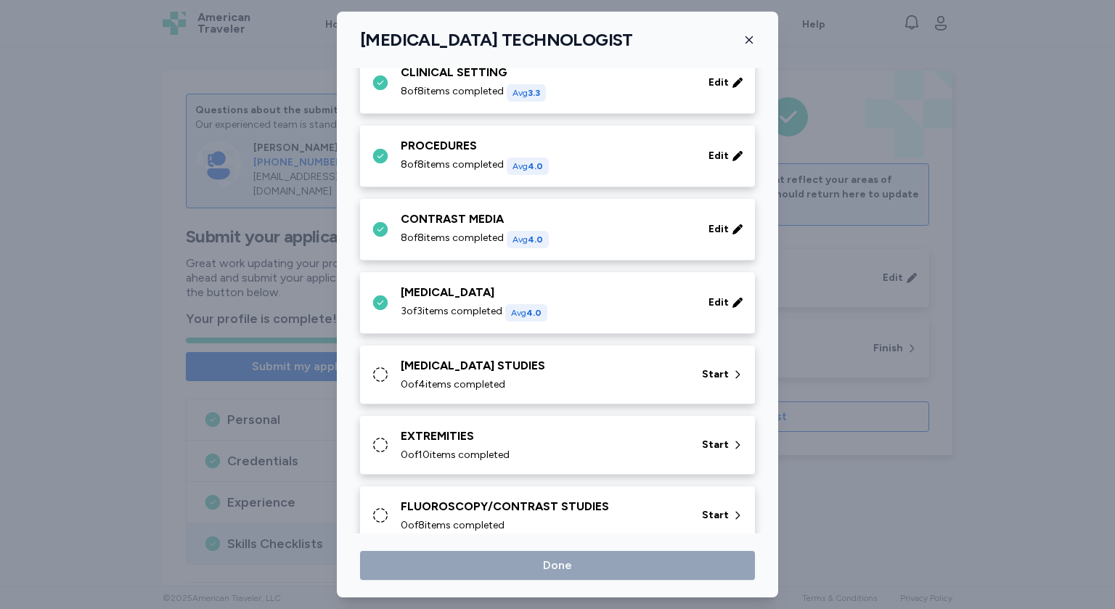
scroll to position [118, 0]
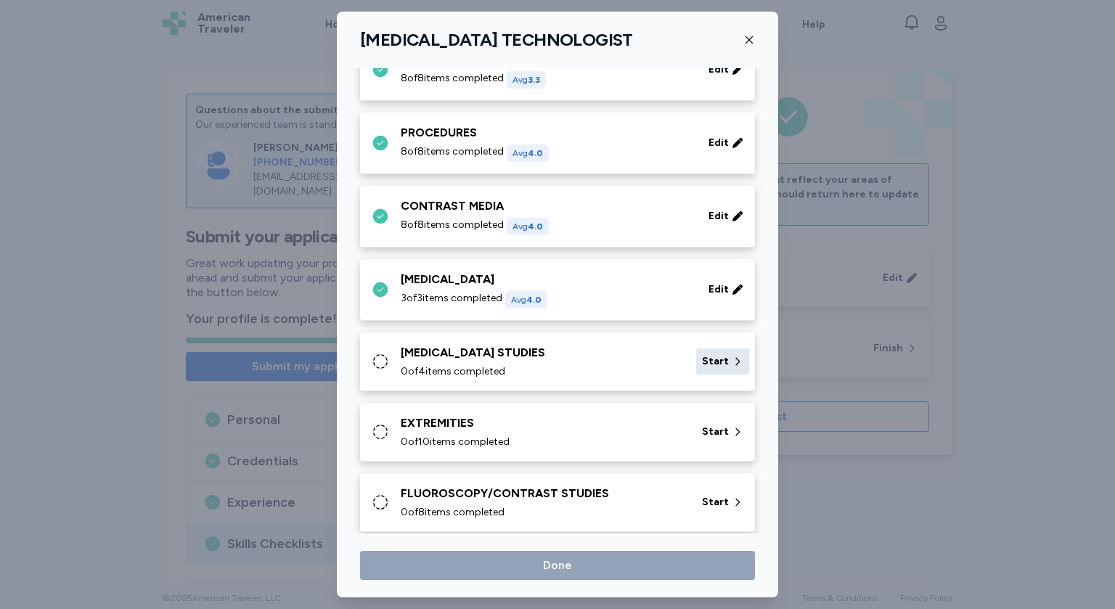
click at [724, 357] on span "Start" at bounding box center [715, 361] width 27 height 15
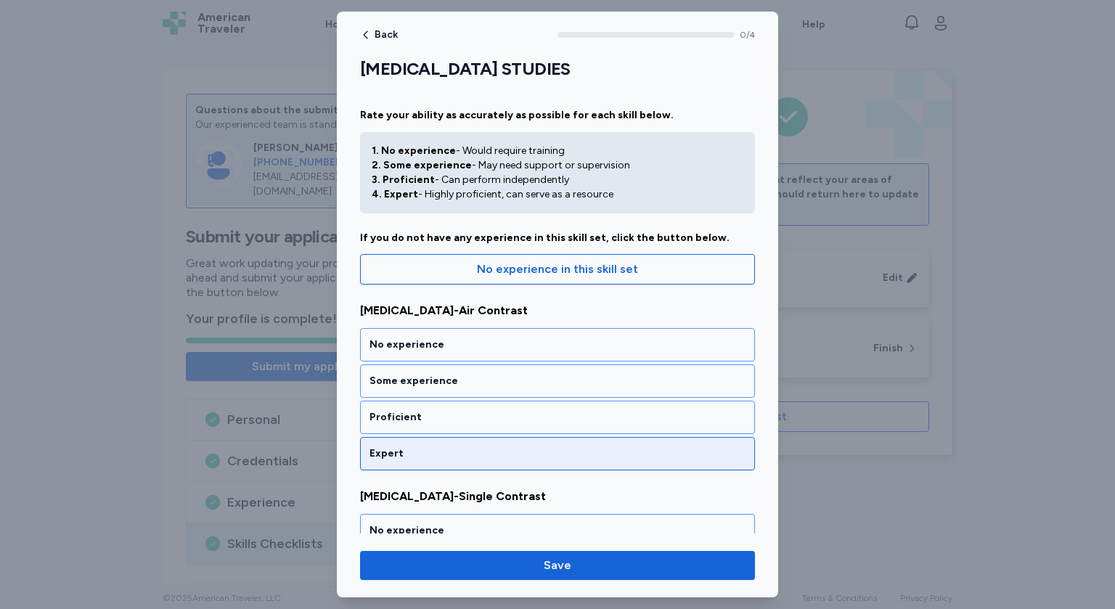
click at [573, 464] on div "Expert" at bounding box center [557, 453] width 395 height 33
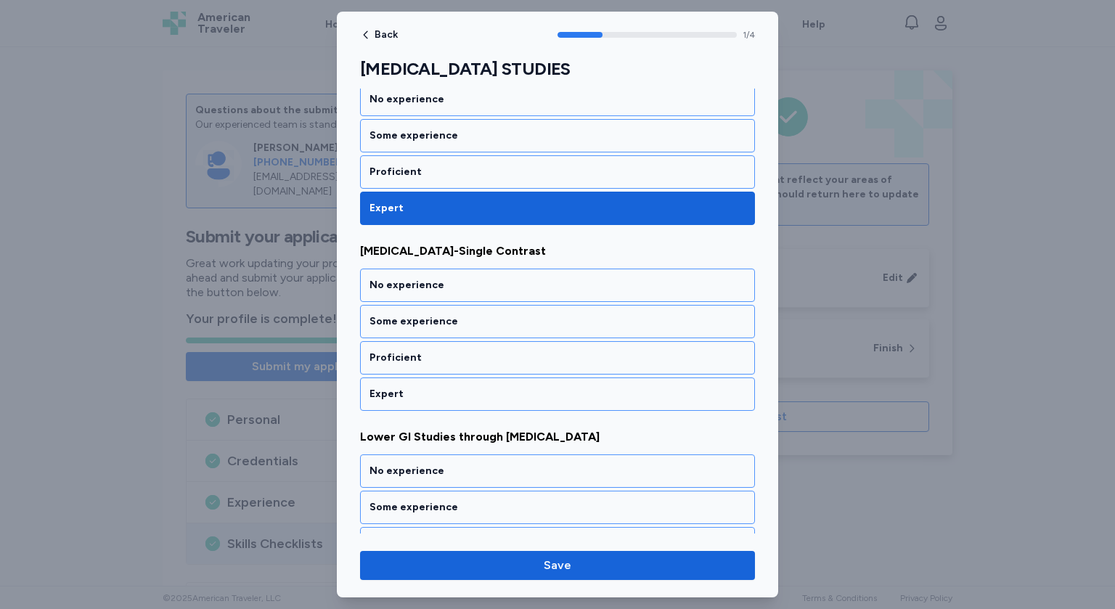
scroll to position [259, 0]
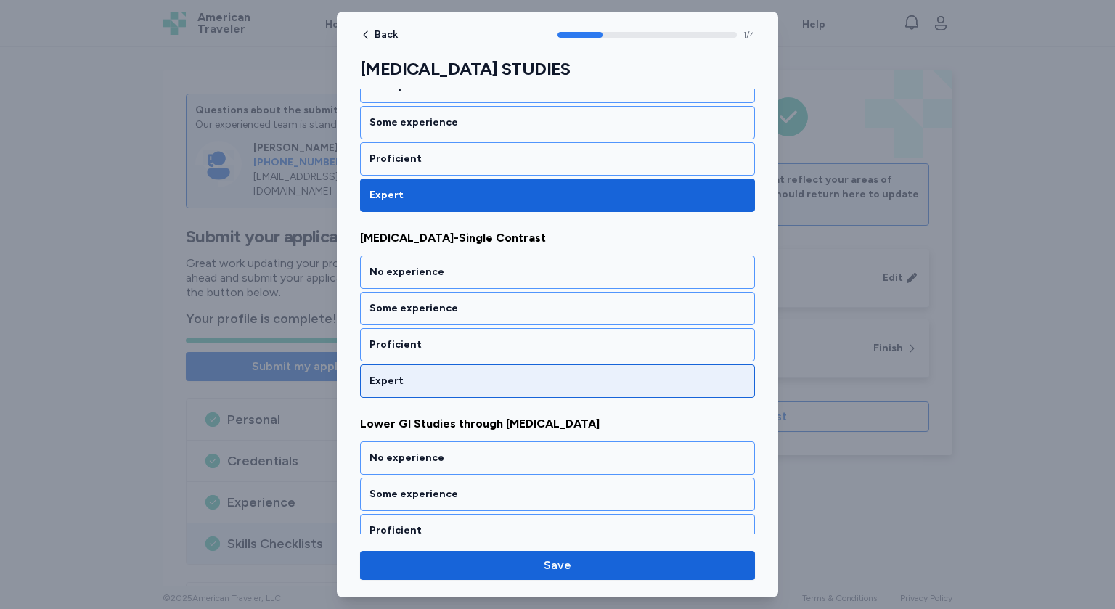
click at [518, 374] on div "Expert" at bounding box center [558, 381] width 376 height 15
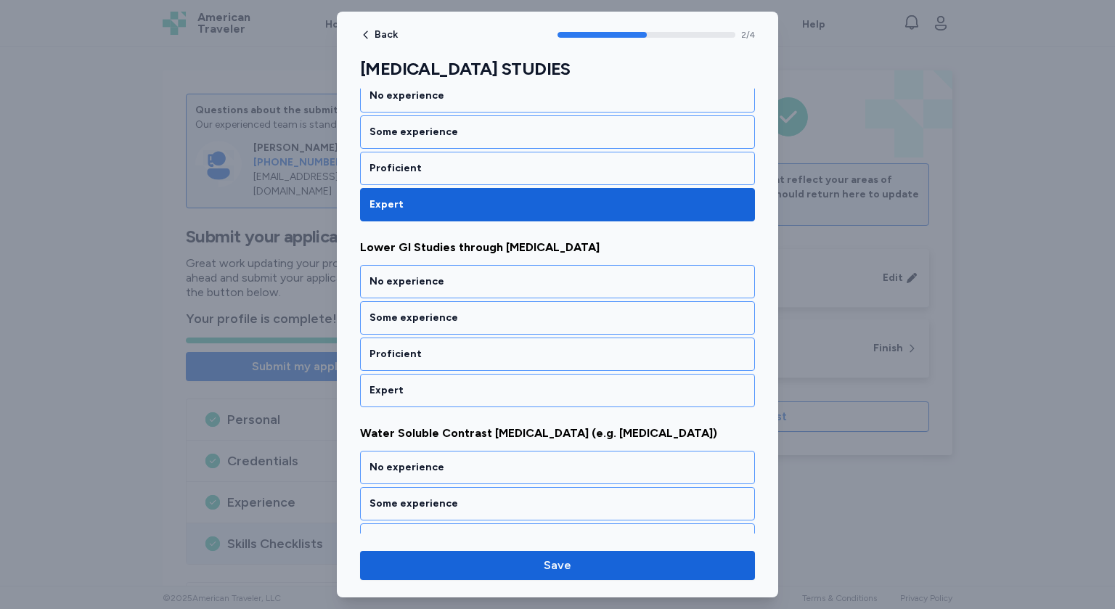
scroll to position [444, 0]
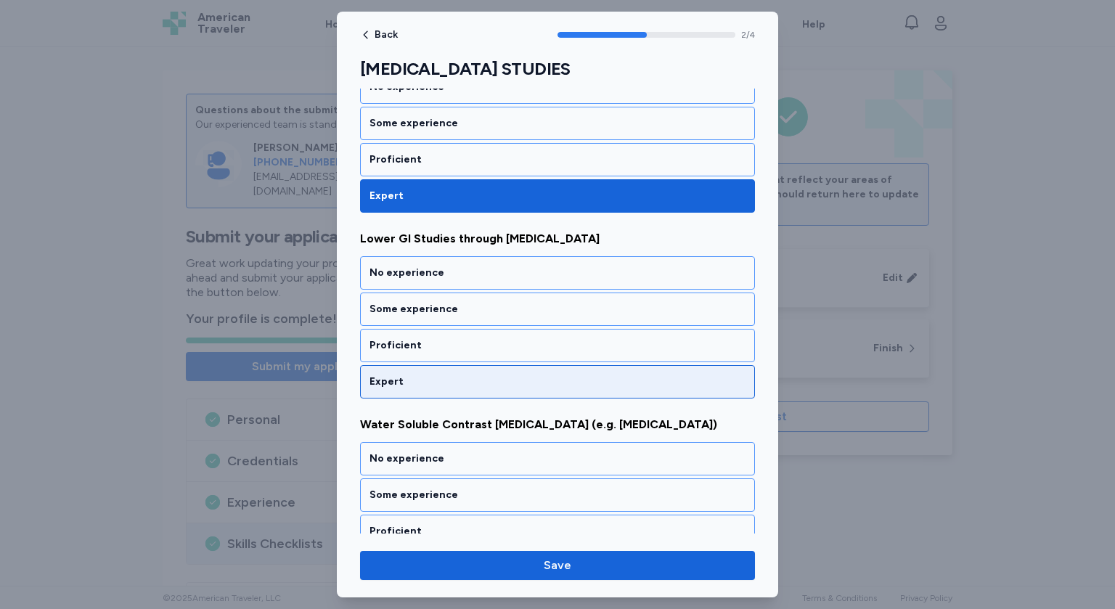
click at [481, 382] on div "Expert" at bounding box center [558, 382] width 376 height 15
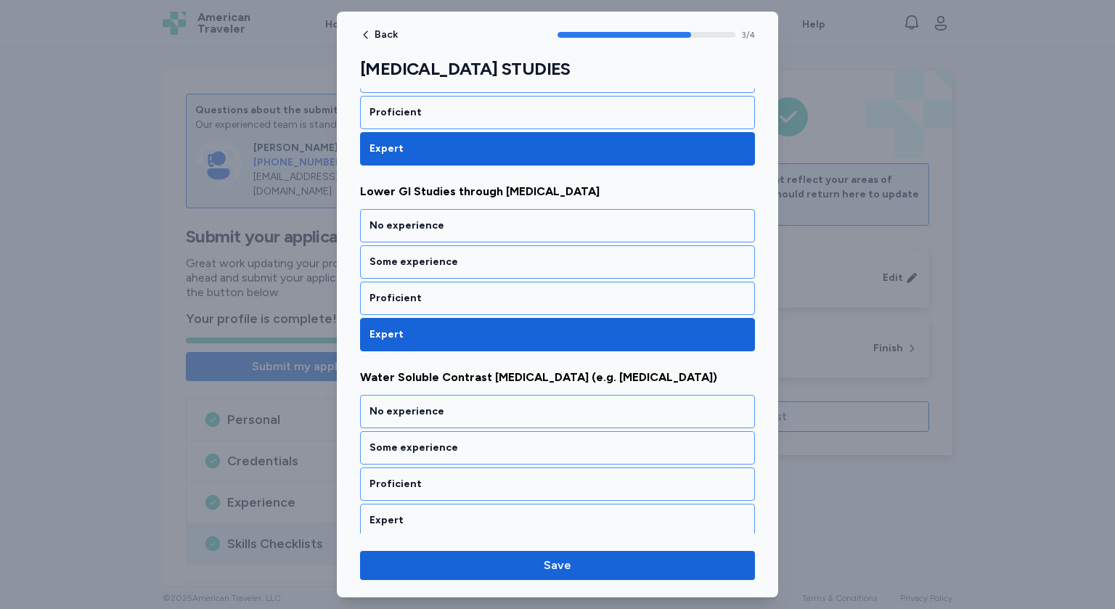
scroll to position [492, 0]
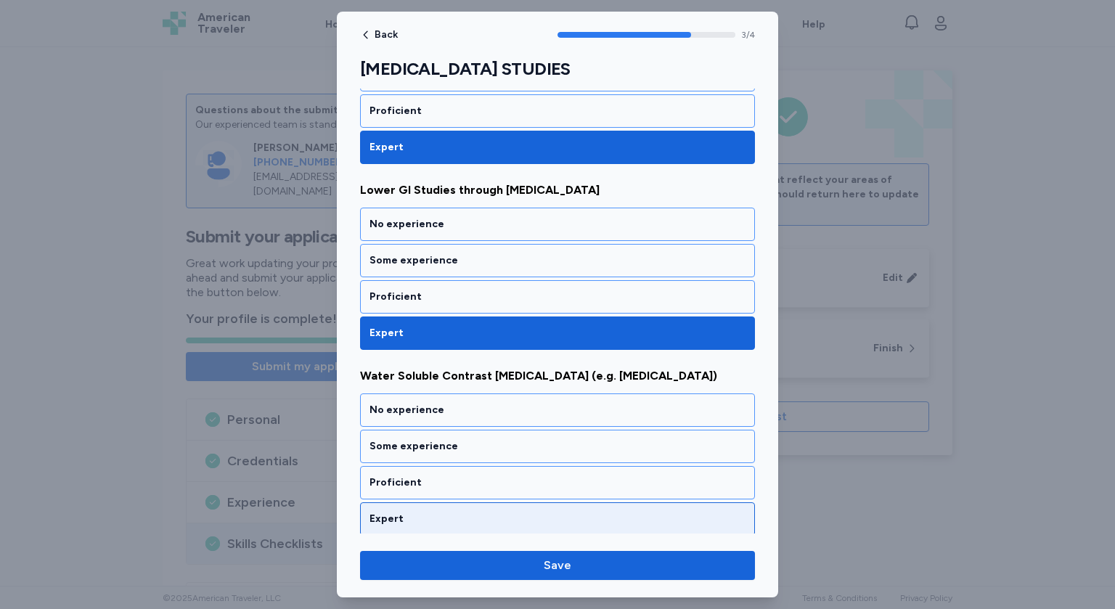
click at [447, 512] on div "Expert" at bounding box center [558, 519] width 376 height 15
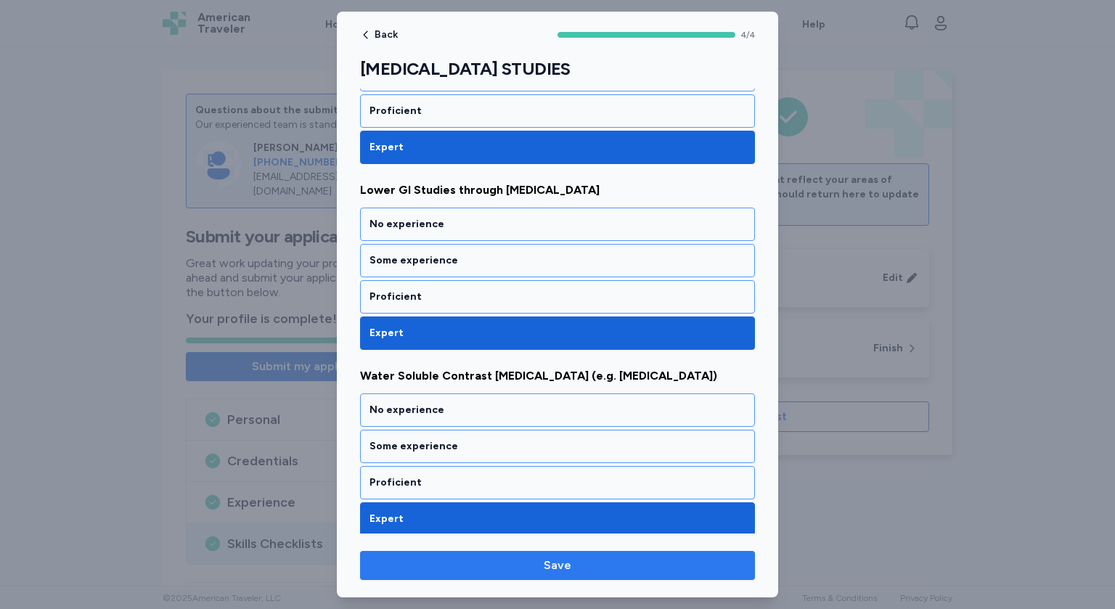
click at [564, 564] on span "Save" at bounding box center [558, 565] width 28 height 17
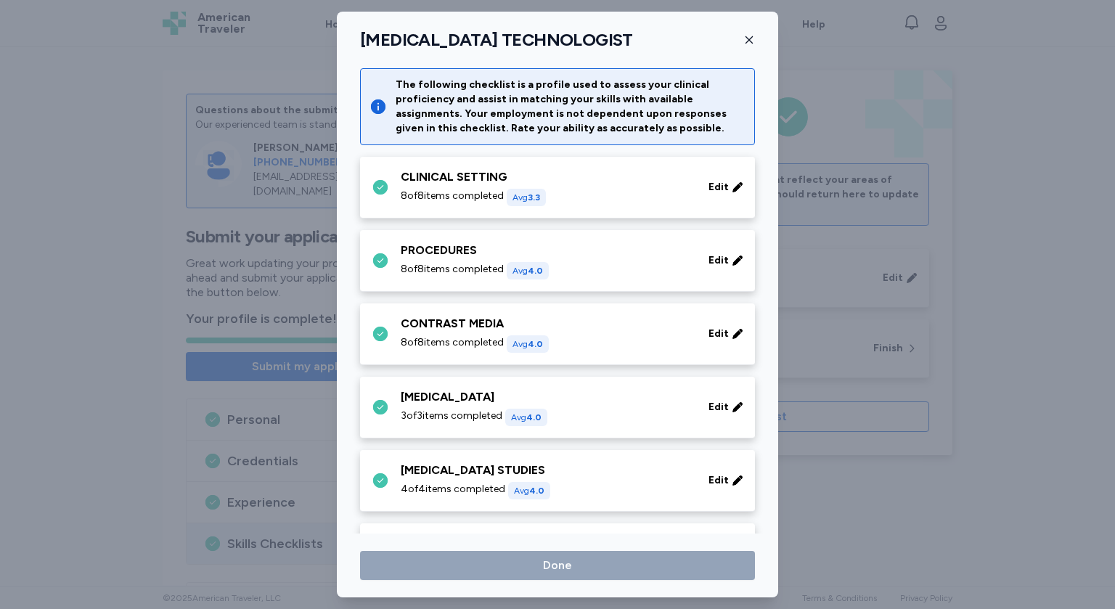
scroll to position [118, 0]
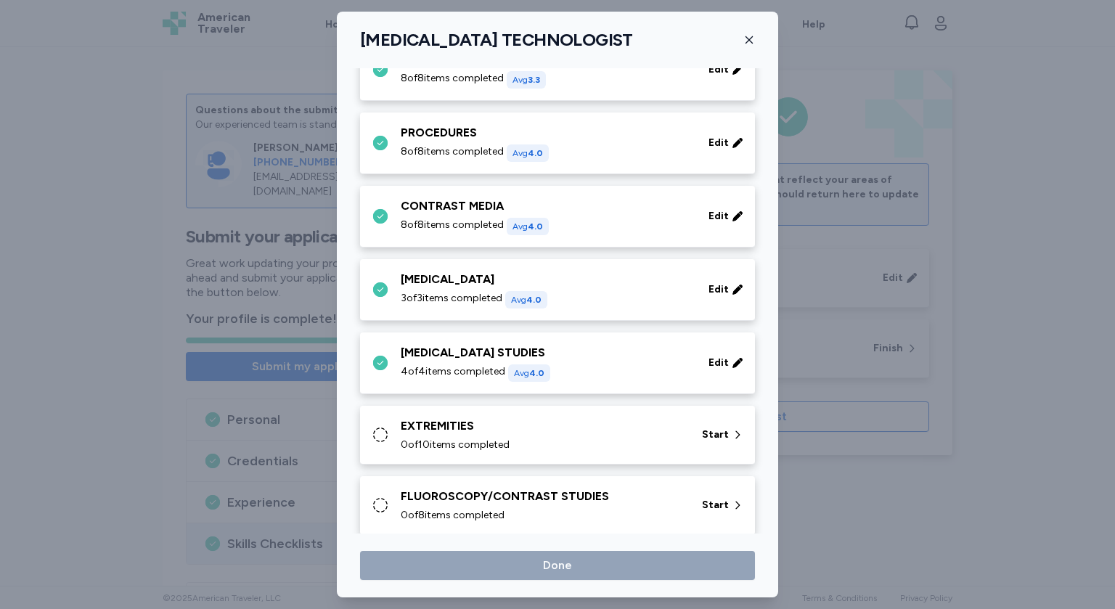
click at [606, 452] on div "EXTREMITIES 0 of 10 items completed Start" at bounding box center [557, 435] width 395 height 59
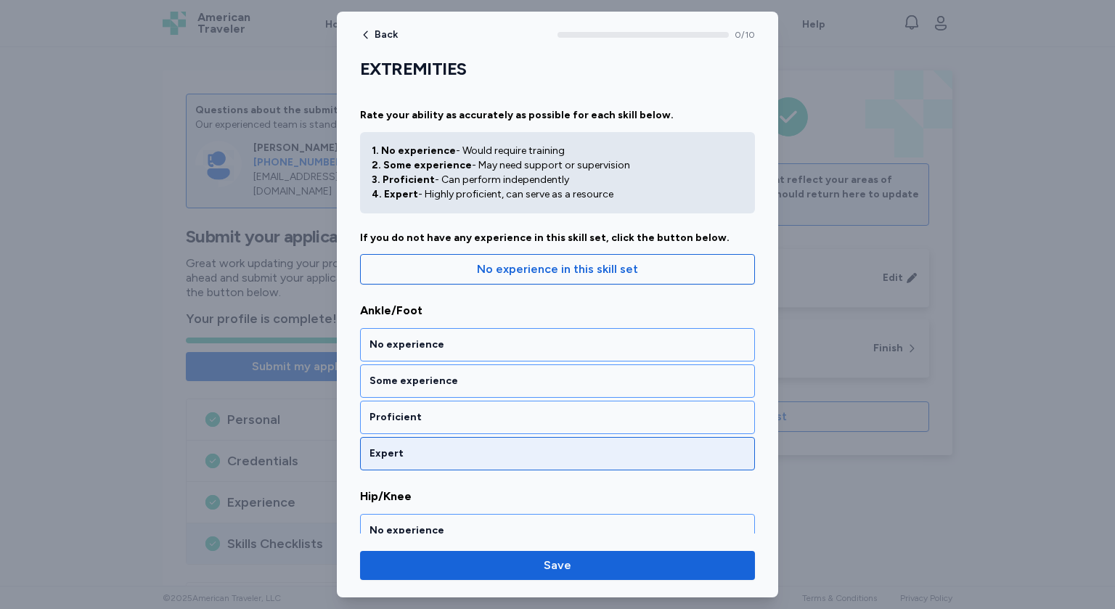
click at [492, 443] on div "Expert" at bounding box center [557, 453] width 395 height 33
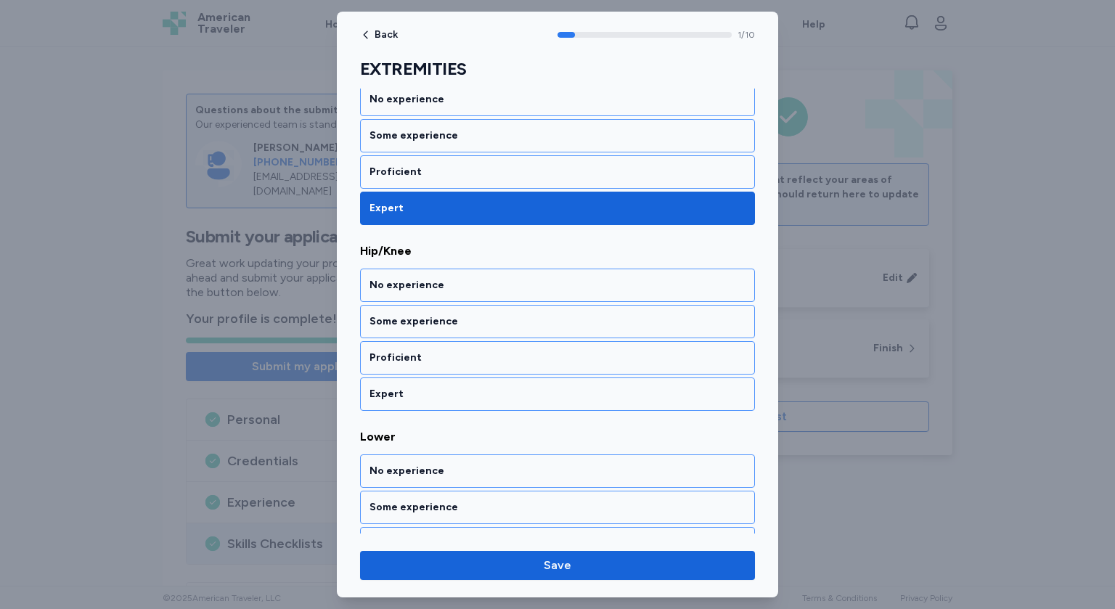
scroll to position [259, 0]
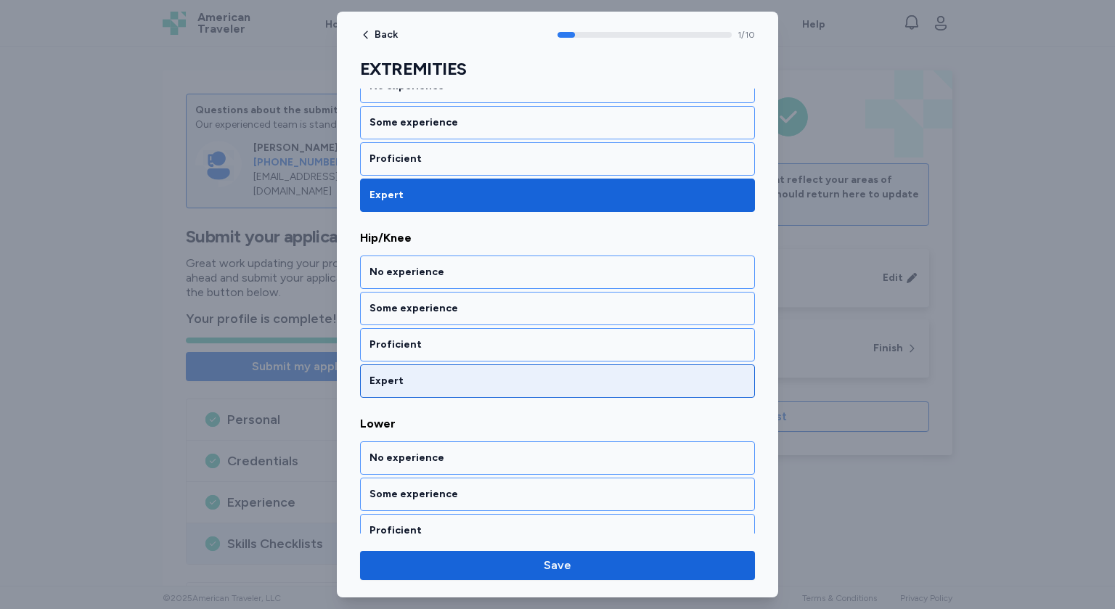
click at [503, 374] on div "Expert" at bounding box center [558, 381] width 376 height 15
click at [499, 380] on div "Expert" at bounding box center [558, 382] width 376 height 15
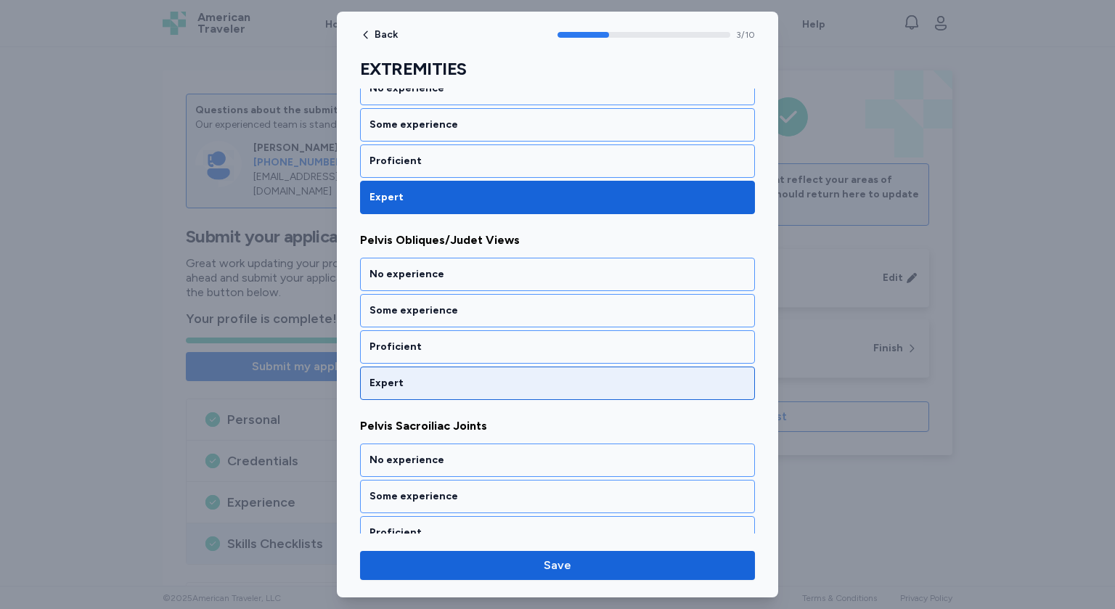
click at [499, 383] on div "Expert" at bounding box center [558, 383] width 376 height 15
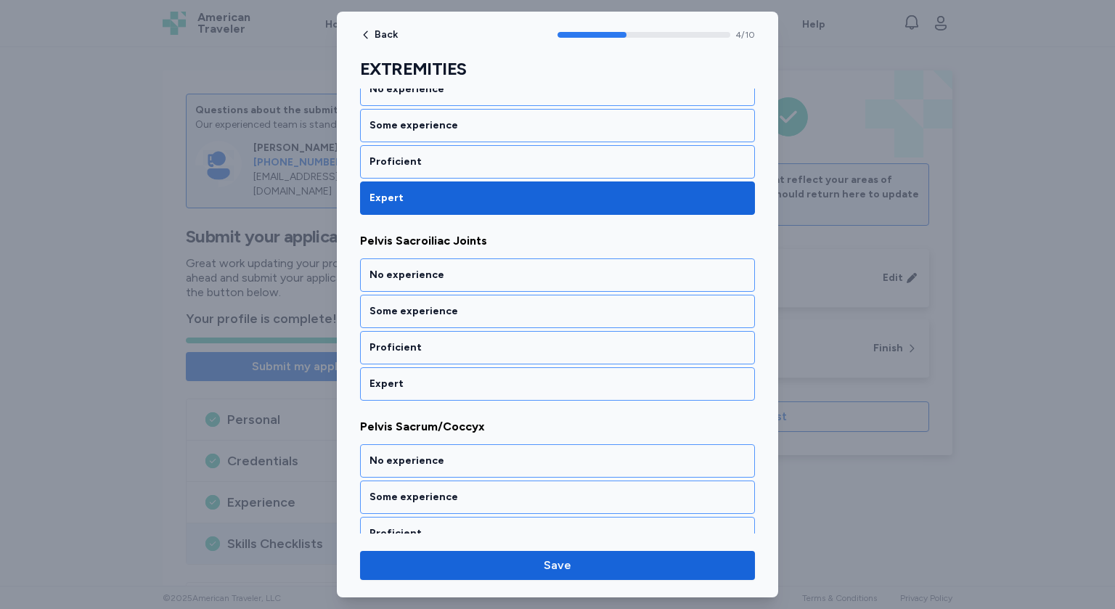
click at [499, 383] on div "Expert" at bounding box center [558, 384] width 376 height 15
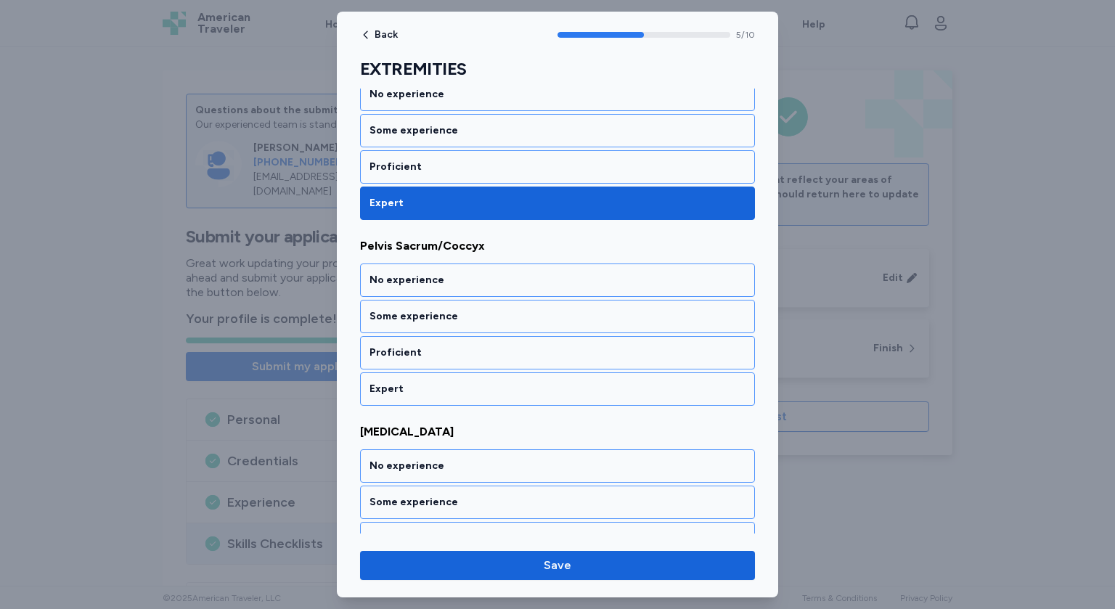
scroll to position [998, 0]
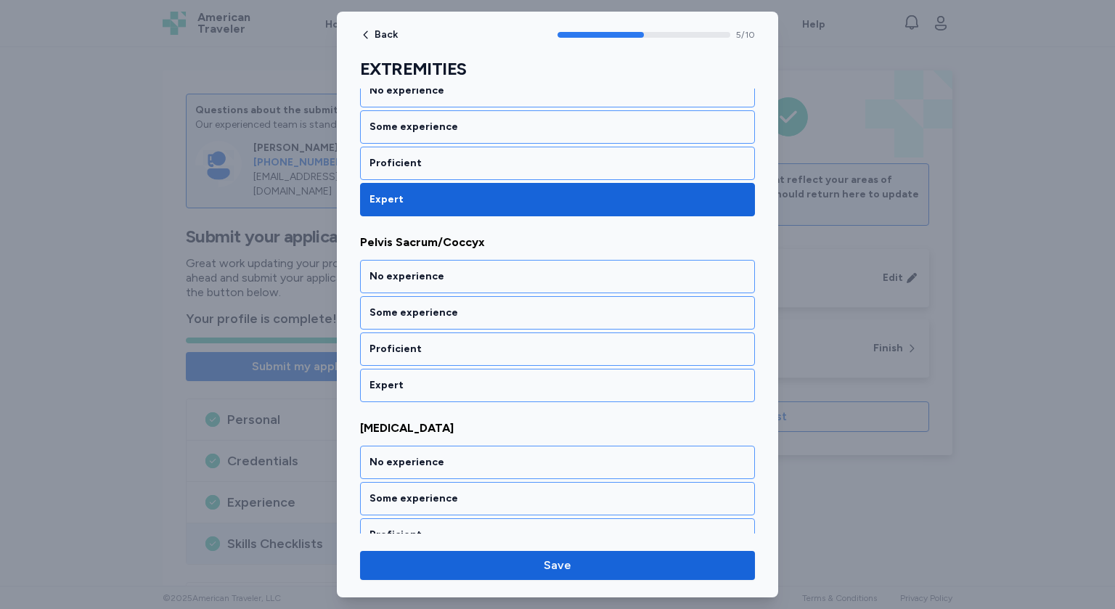
click at [499, 383] on div "Expert" at bounding box center [558, 385] width 376 height 15
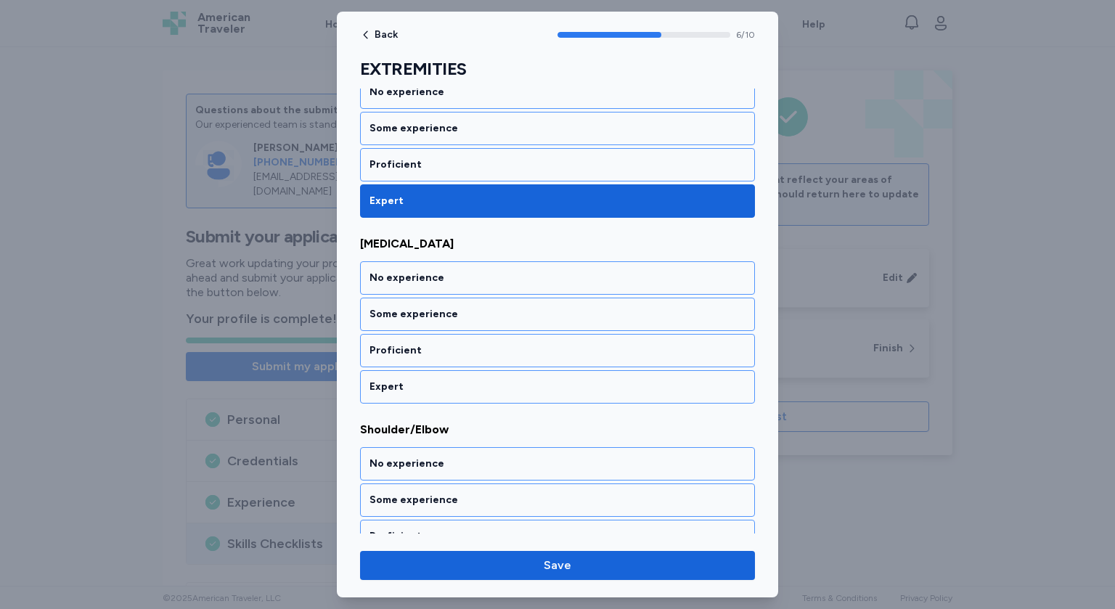
click at [499, 383] on div "Expert" at bounding box center [558, 387] width 376 height 15
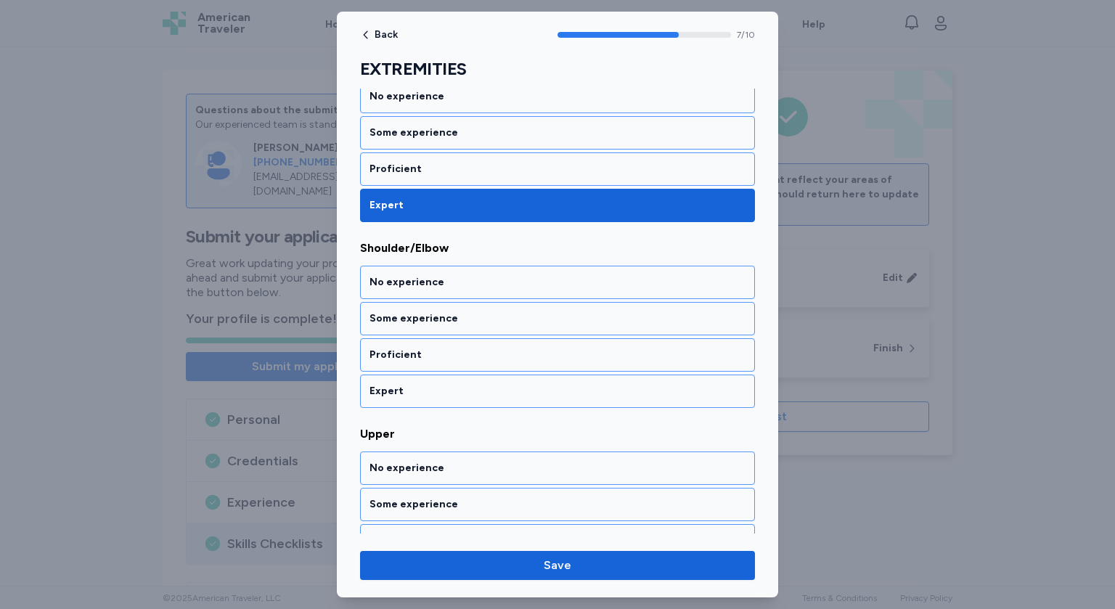
scroll to position [1367, 0]
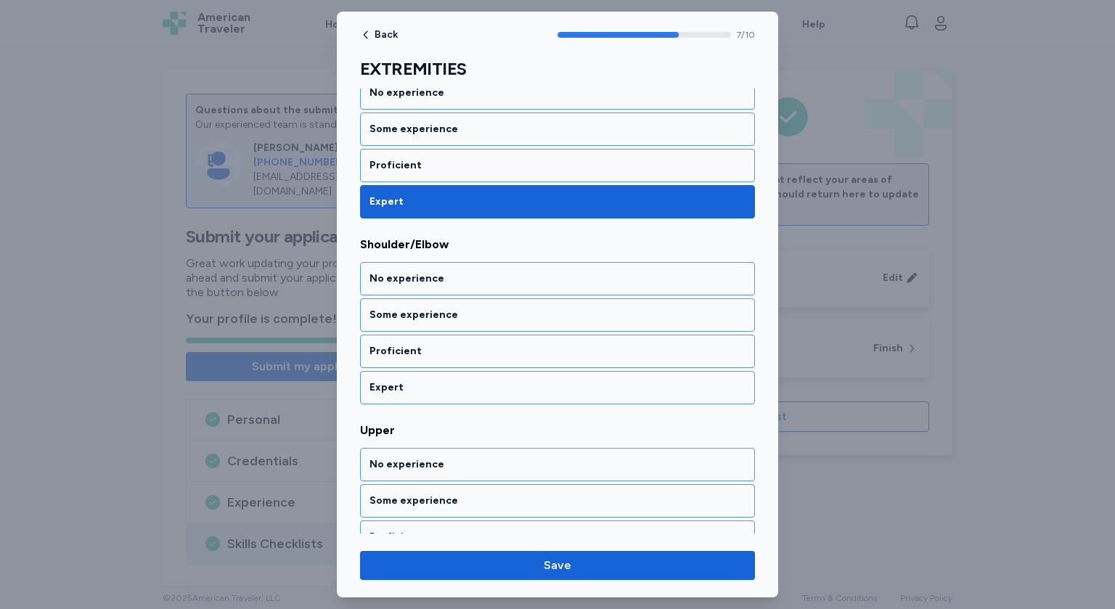
click at [499, 383] on div "Expert" at bounding box center [558, 388] width 376 height 15
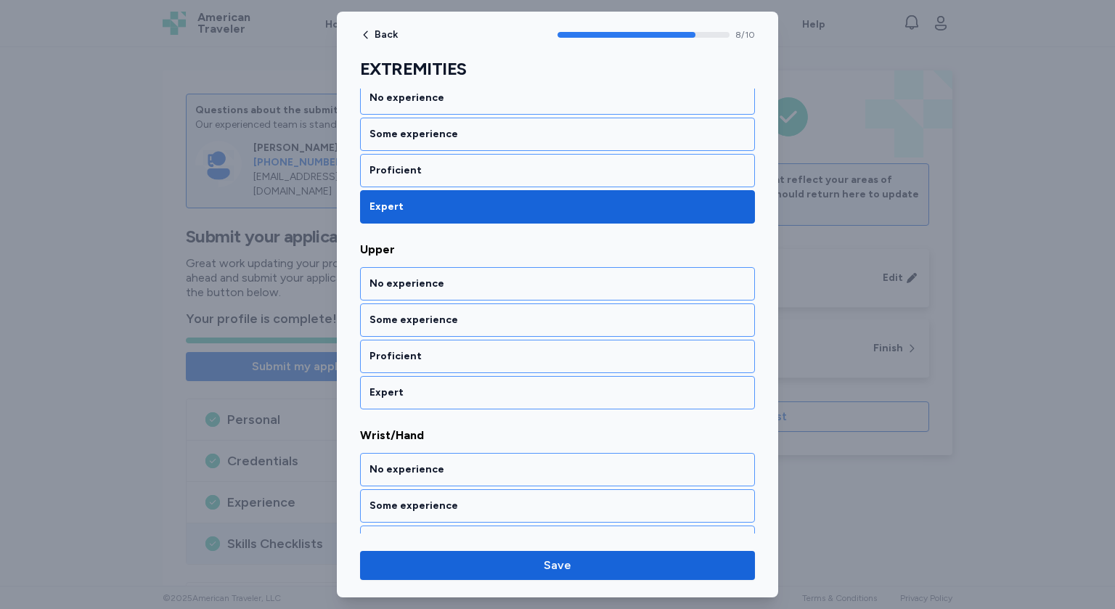
scroll to position [1552, 0]
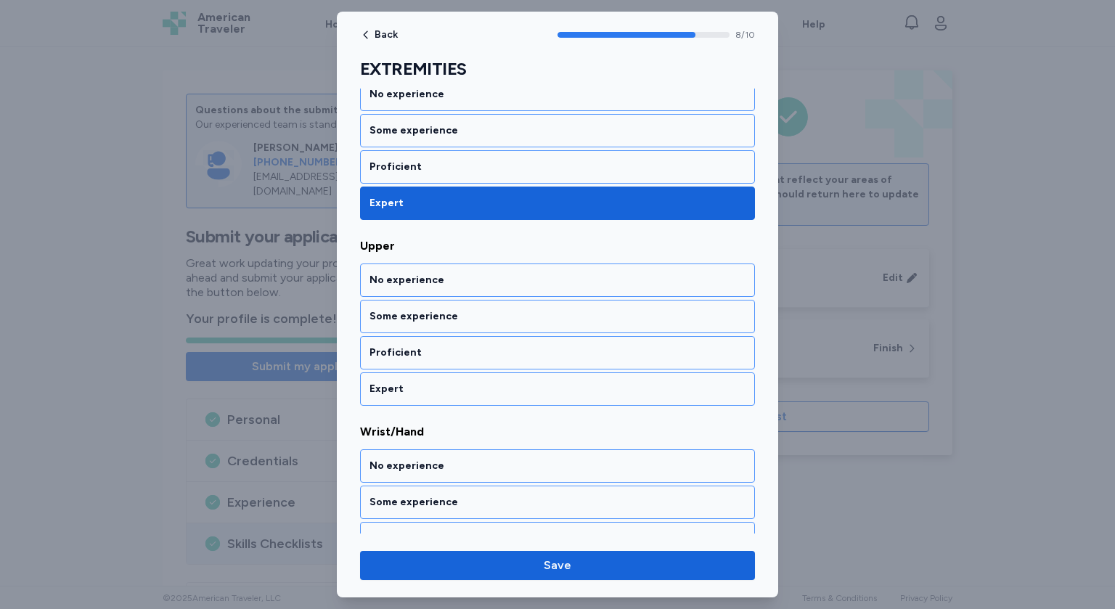
click at [499, 383] on div "Expert" at bounding box center [558, 389] width 376 height 15
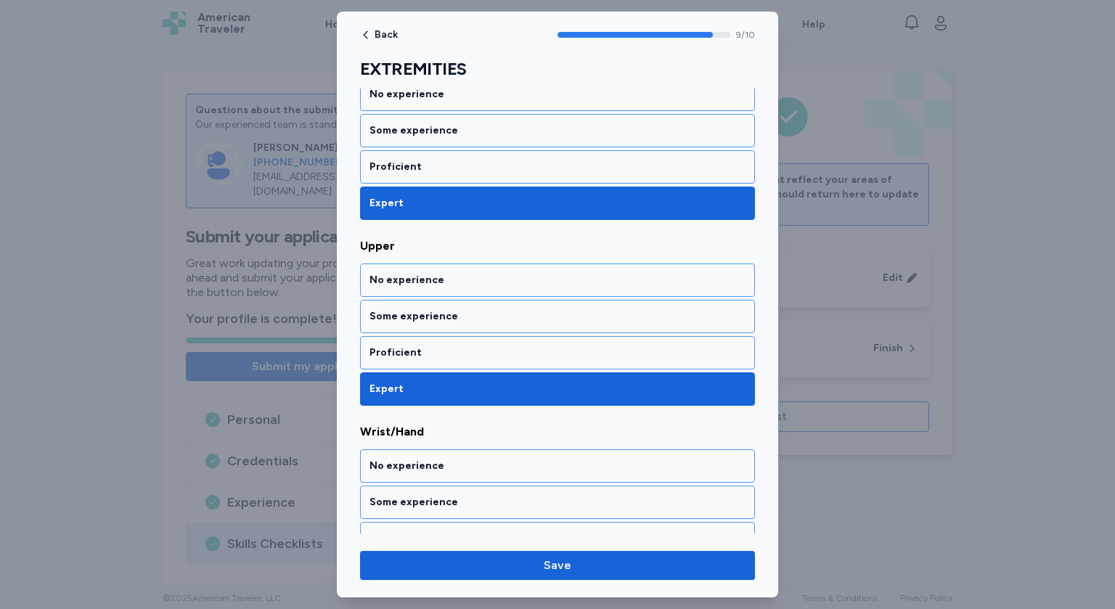
scroll to position [1601, 0]
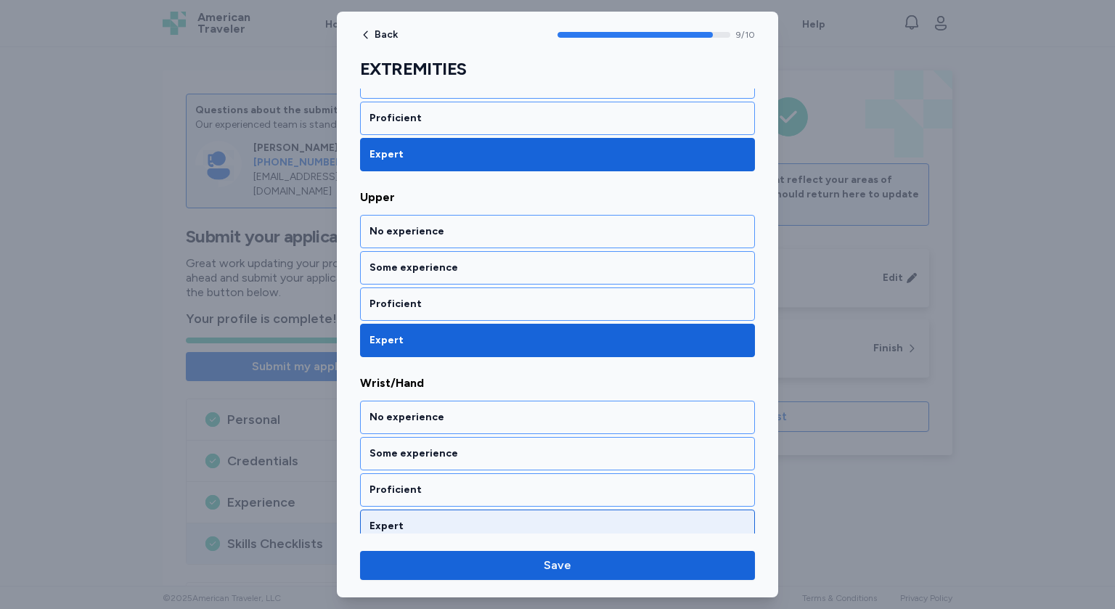
click at [445, 519] on div "Expert" at bounding box center [558, 526] width 376 height 15
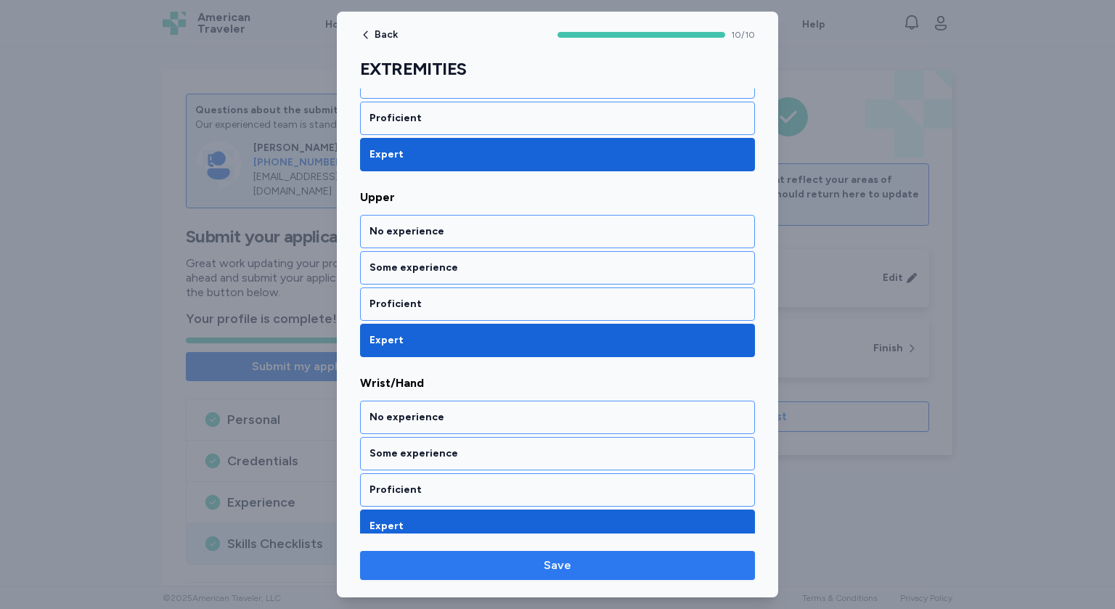
click at [548, 566] on span "Save" at bounding box center [558, 565] width 28 height 17
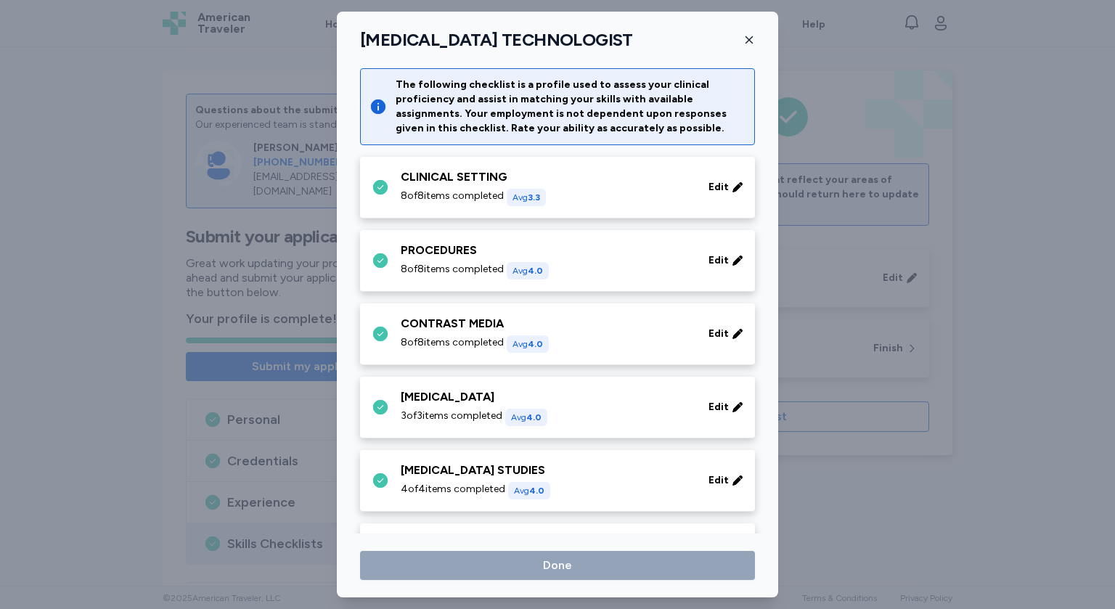
scroll to position [118, 0]
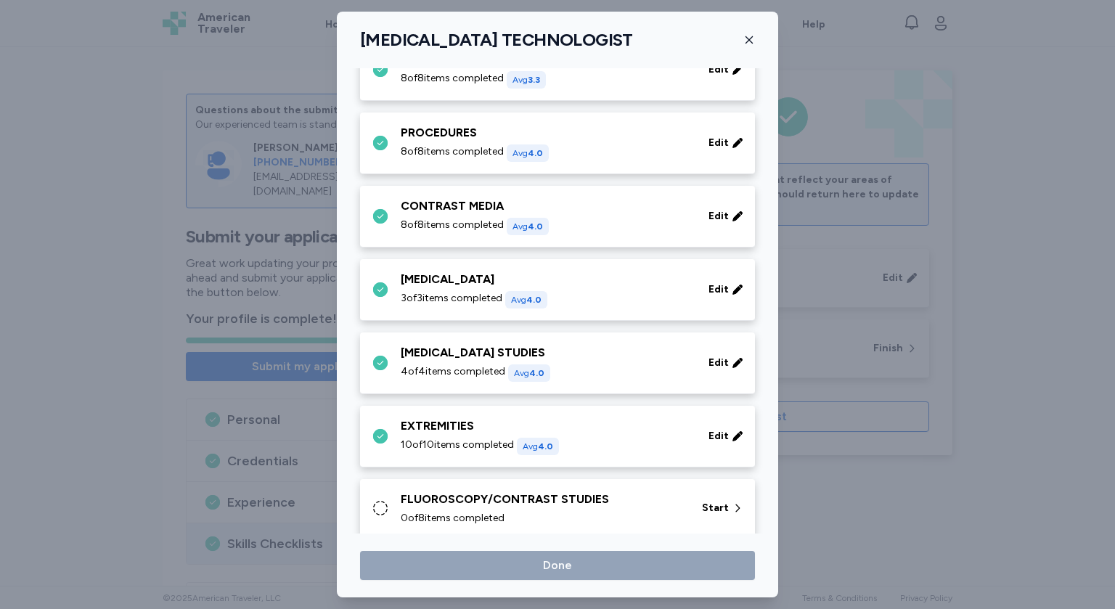
click at [578, 508] on div "FLUOROSCOPY/CONTRAST STUDIES 0 of 8 items completed" at bounding box center [543, 508] width 284 height 35
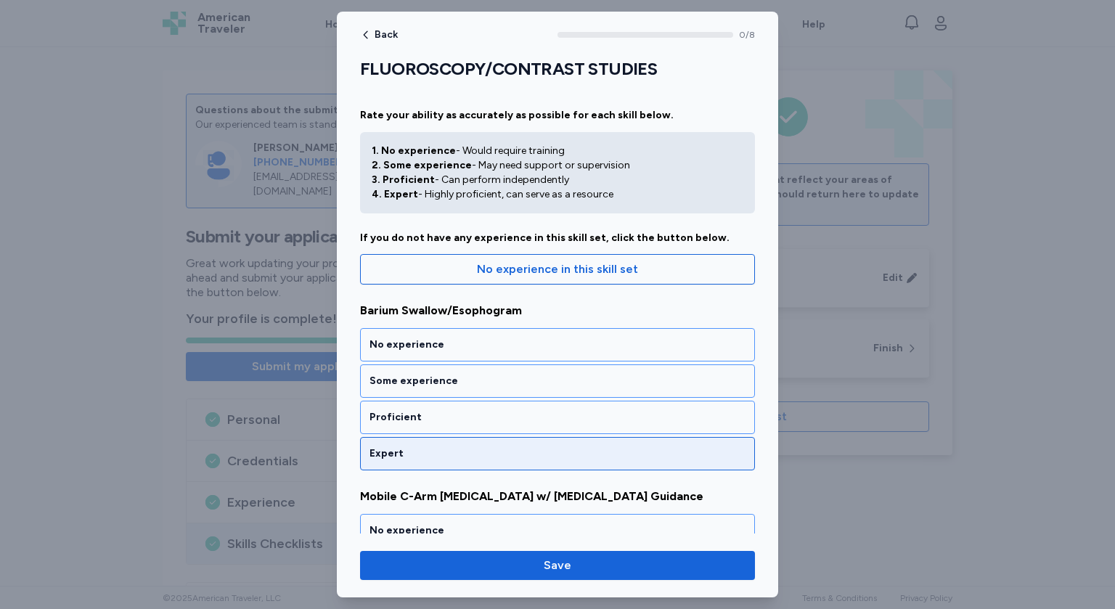
click at [444, 450] on div "Expert" at bounding box center [558, 454] width 376 height 15
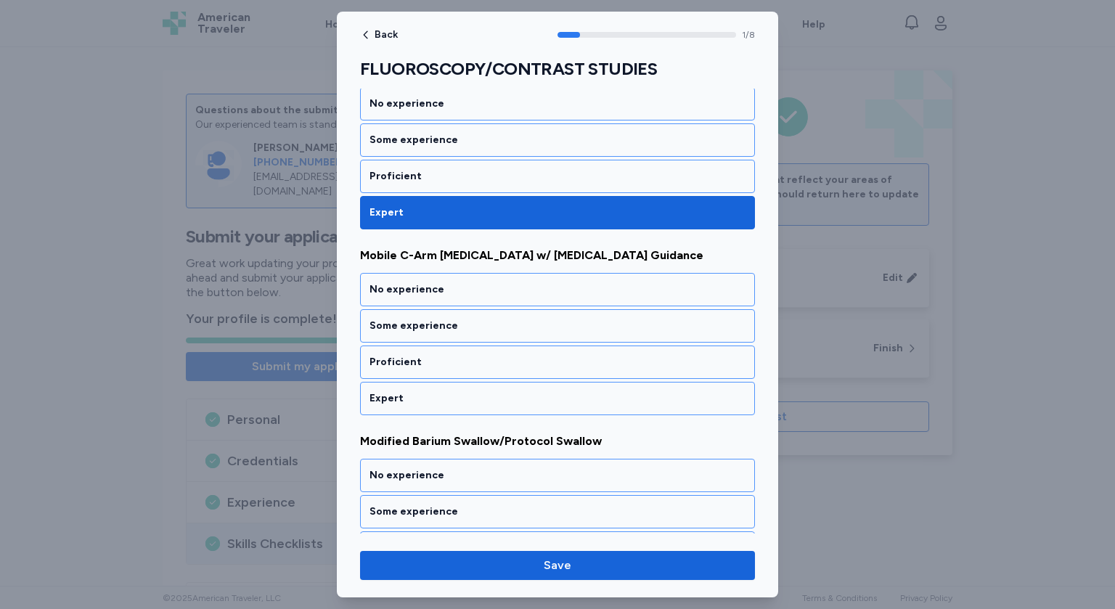
scroll to position [259, 0]
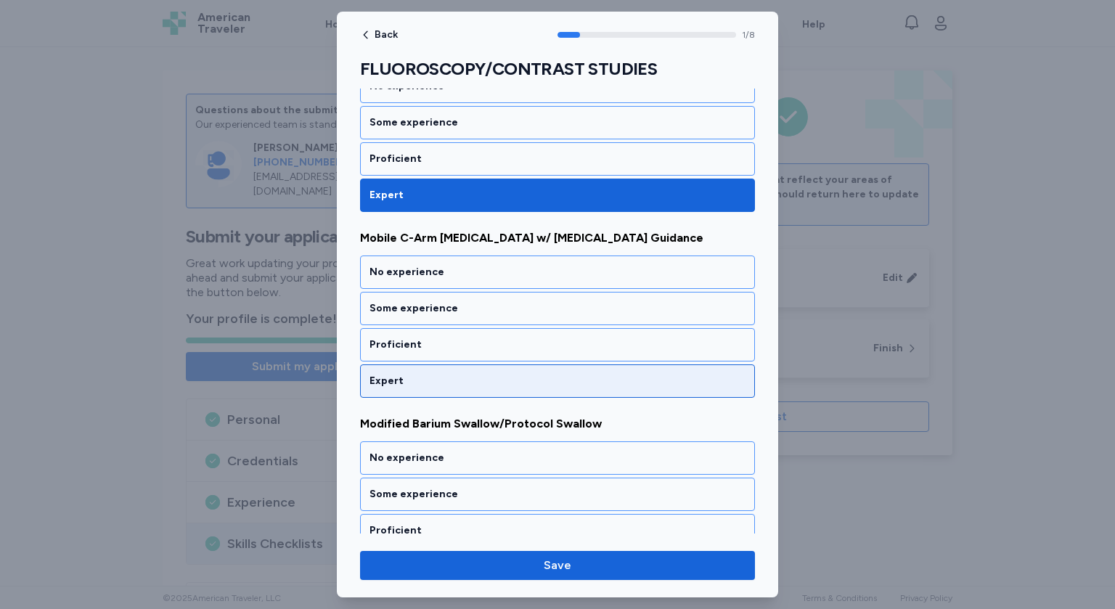
click at [443, 386] on div "Expert" at bounding box center [557, 381] width 395 height 33
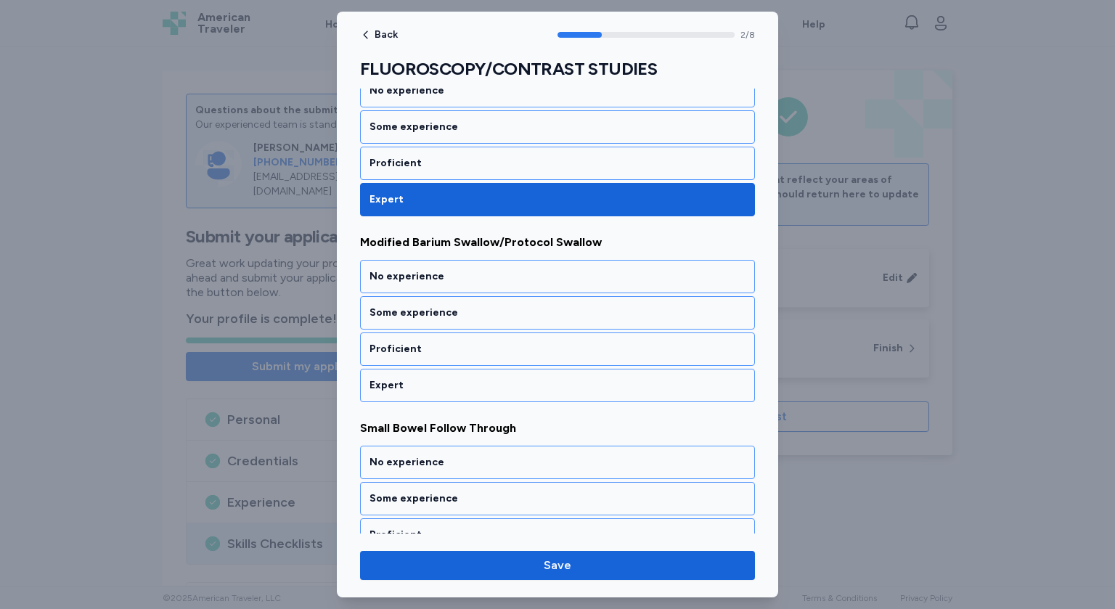
scroll to position [444, 0]
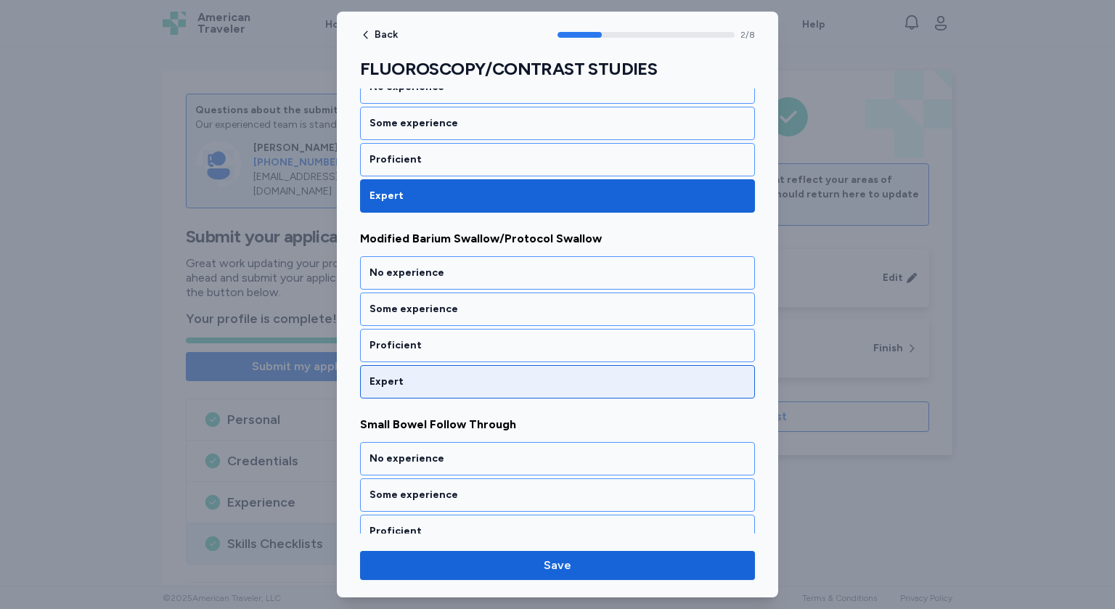
click at [444, 375] on div "Expert" at bounding box center [558, 382] width 376 height 15
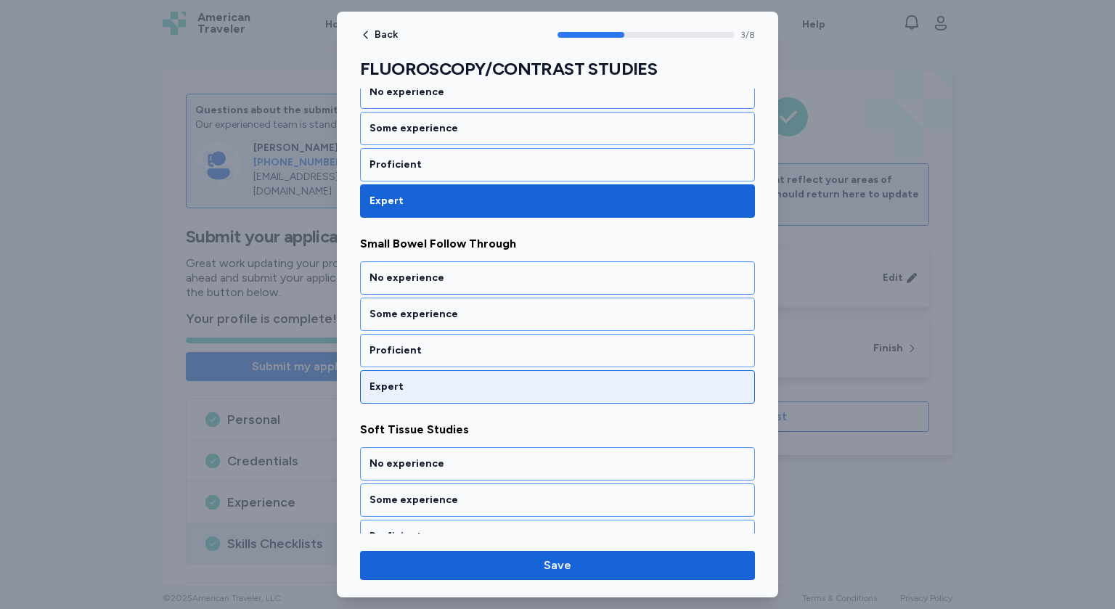
scroll to position [628, 0]
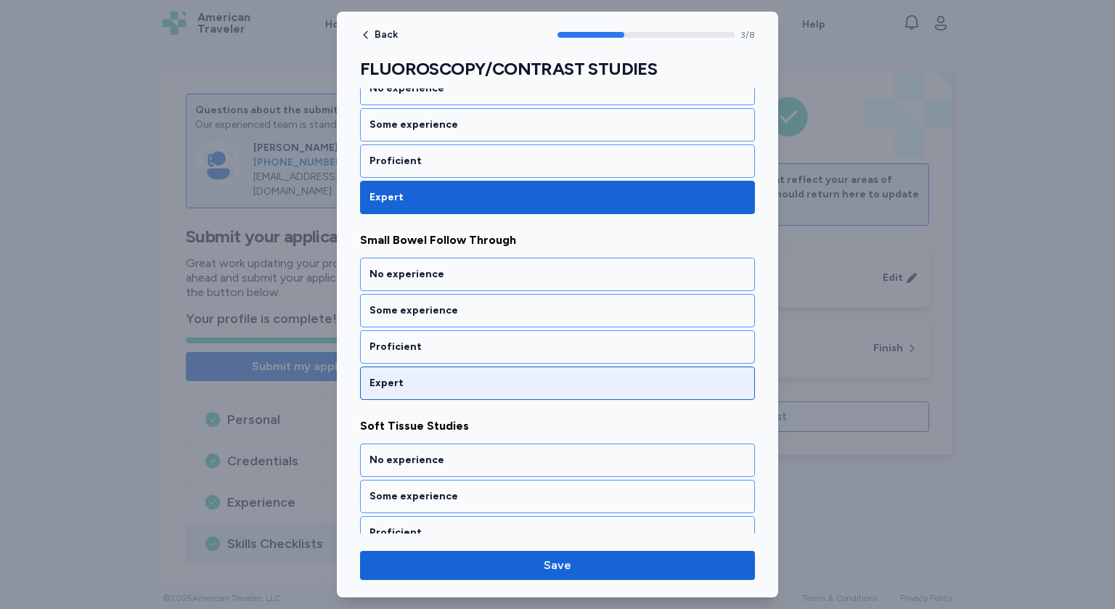
click at [449, 376] on div "Expert" at bounding box center [558, 383] width 376 height 15
click at [449, 380] on div "Expert" at bounding box center [558, 384] width 376 height 15
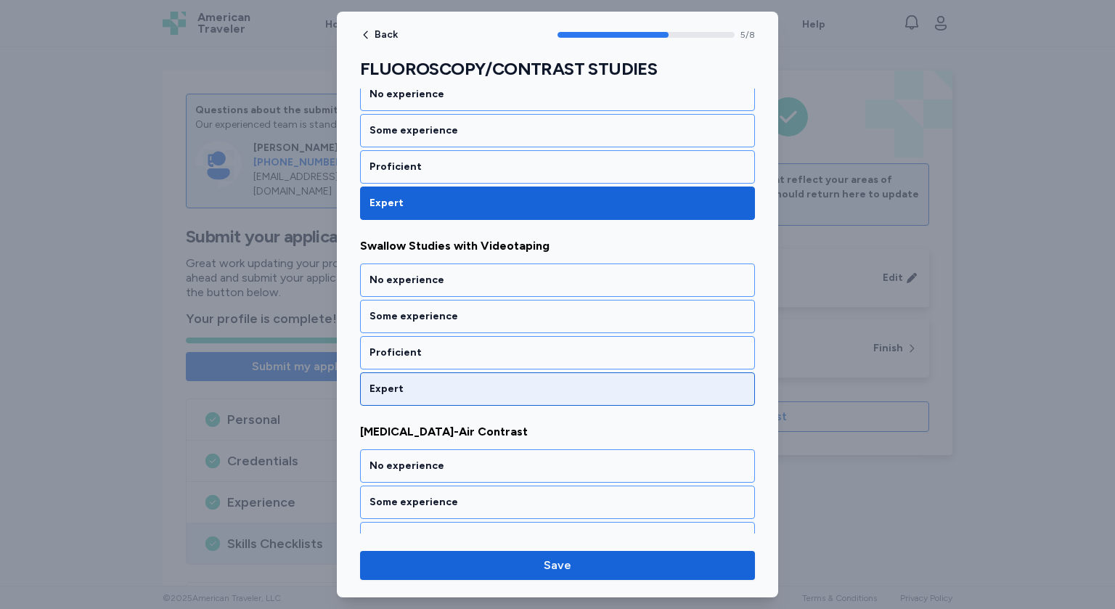
scroll to position [998, 0]
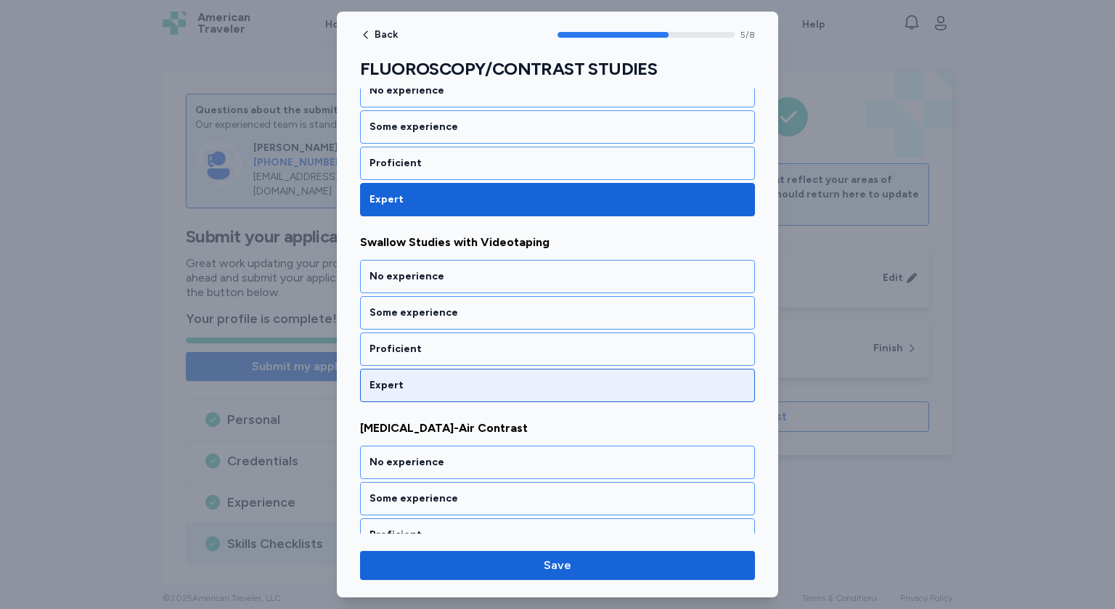
click at [449, 382] on div "Expert" at bounding box center [558, 385] width 376 height 15
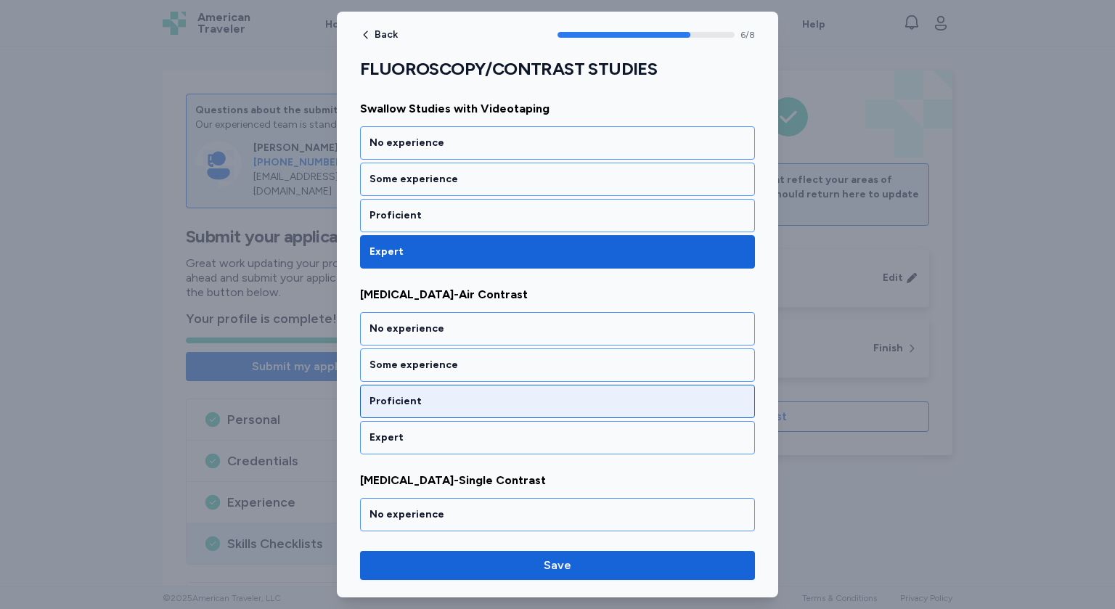
scroll to position [1142, 0]
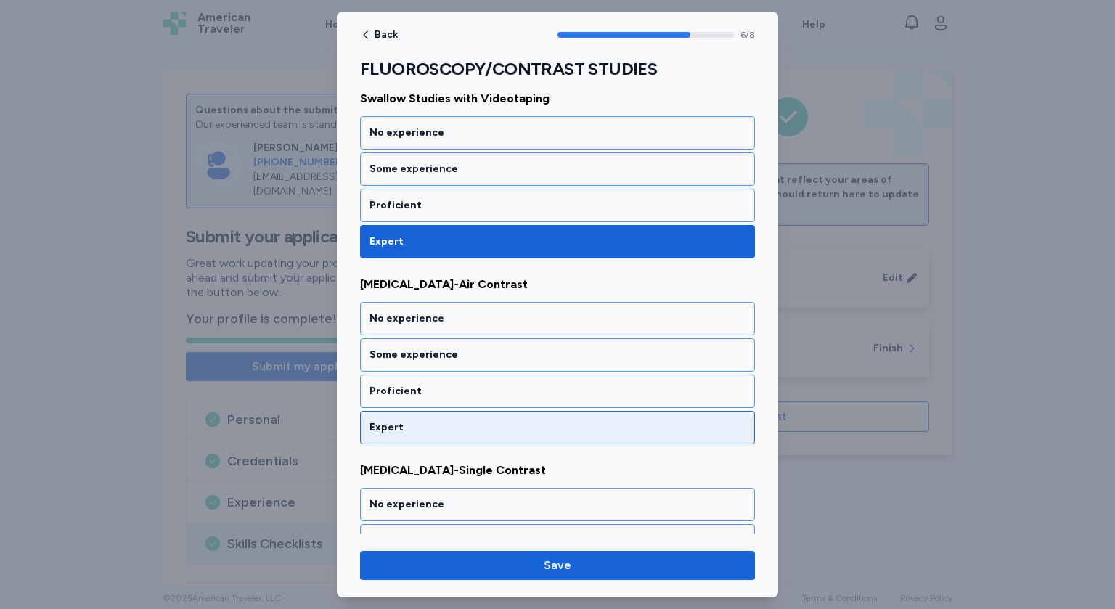
click at [427, 420] on div "Expert" at bounding box center [558, 427] width 376 height 15
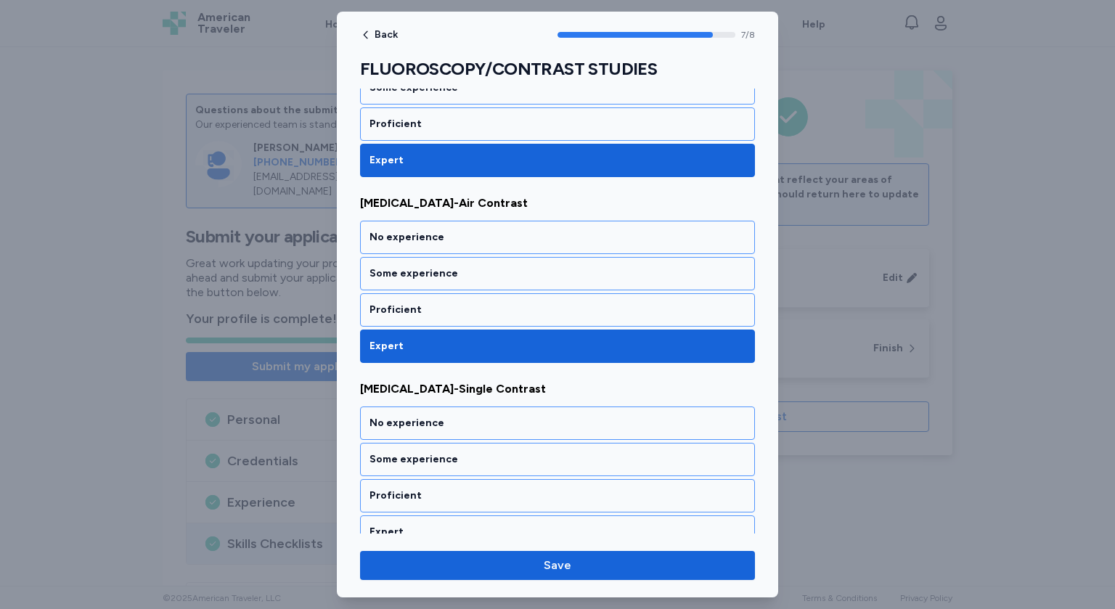
scroll to position [1232, 0]
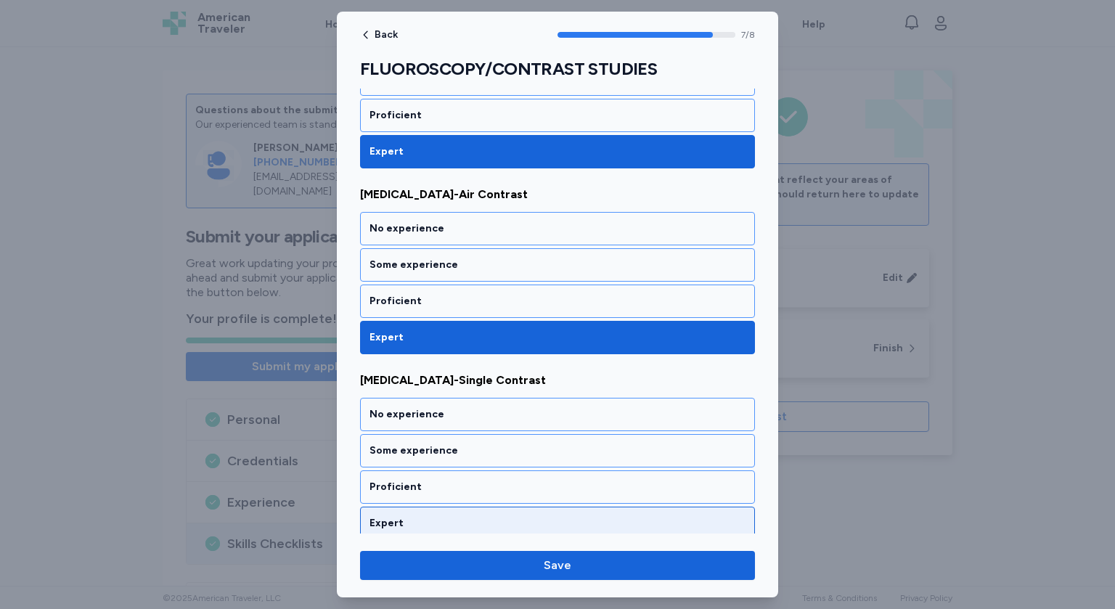
click at [422, 507] on div "Expert" at bounding box center [557, 523] width 395 height 33
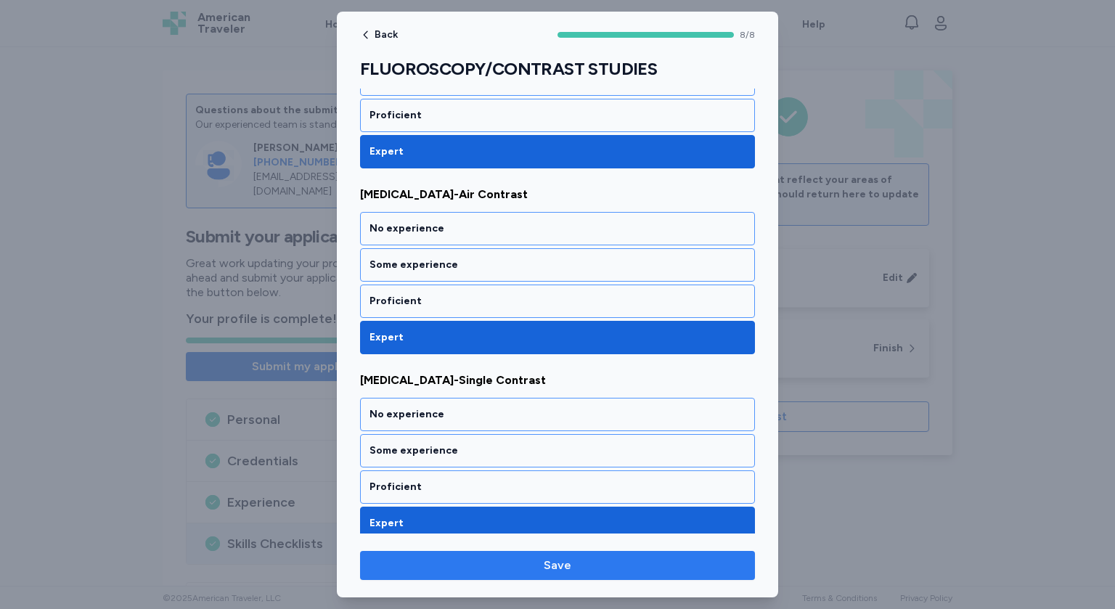
click at [534, 572] on span "Save" at bounding box center [558, 565] width 372 height 17
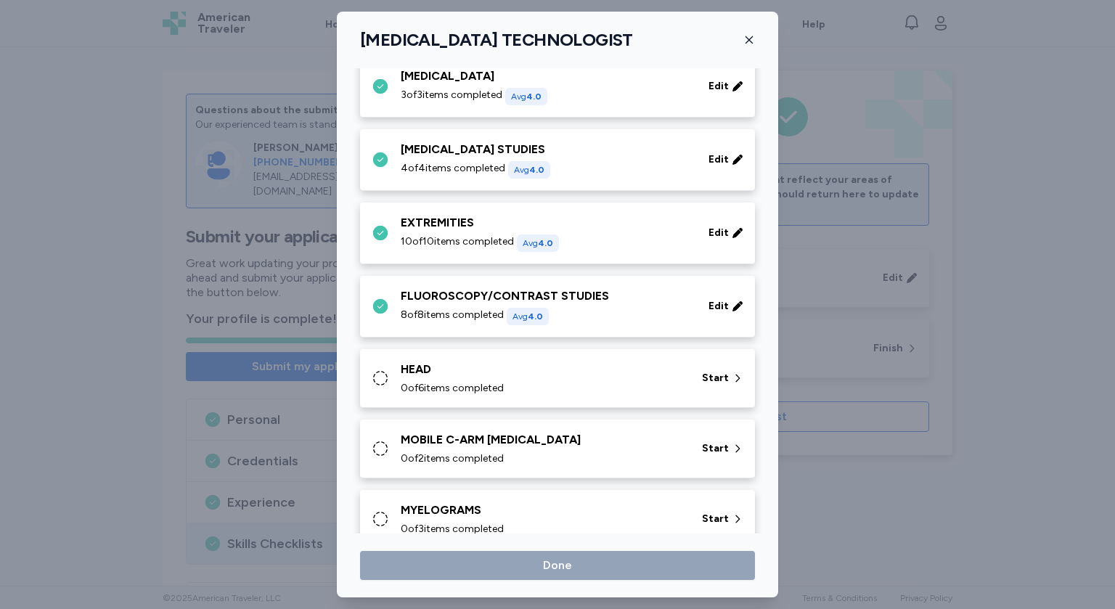
scroll to position [331, 0]
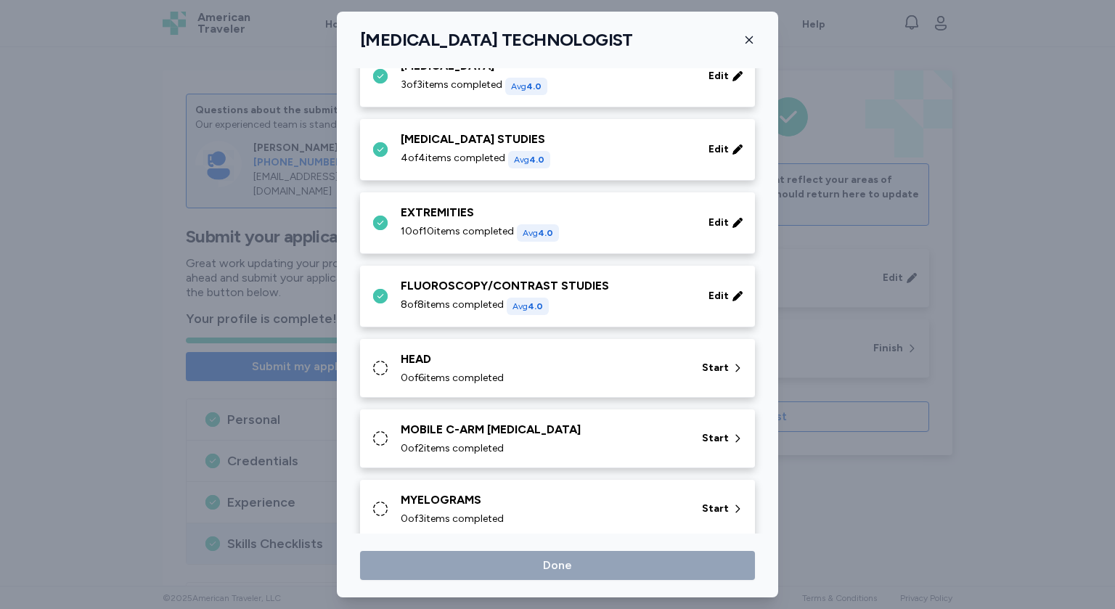
click at [597, 367] on div "HEAD 0 of 6 items completed" at bounding box center [543, 368] width 284 height 35
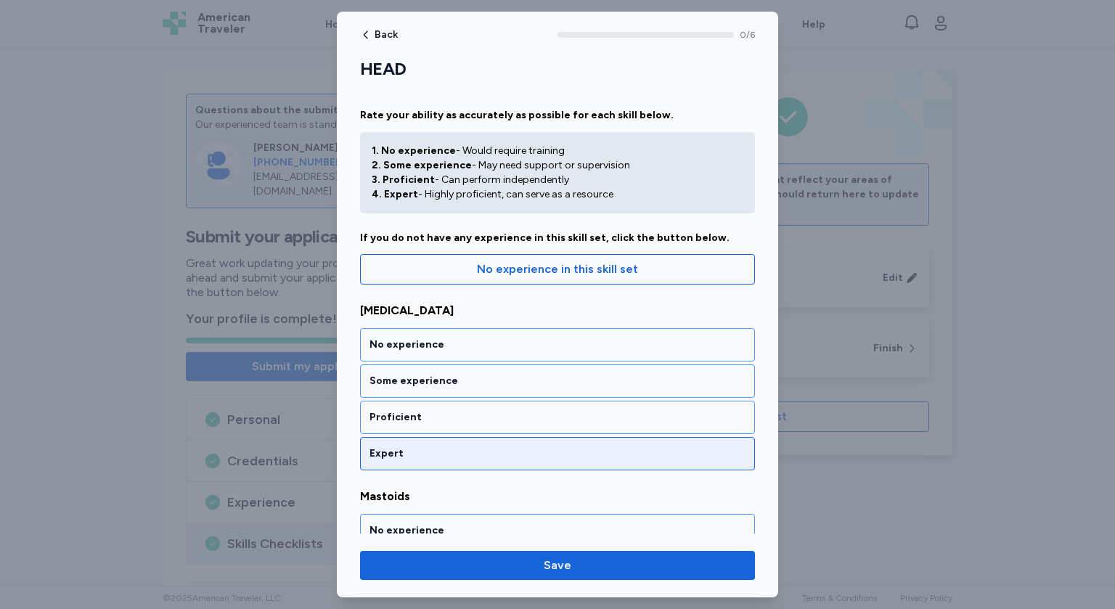
click at [431, 459] on div "Expert" at bounding box center [558, 454] width 376 height 15
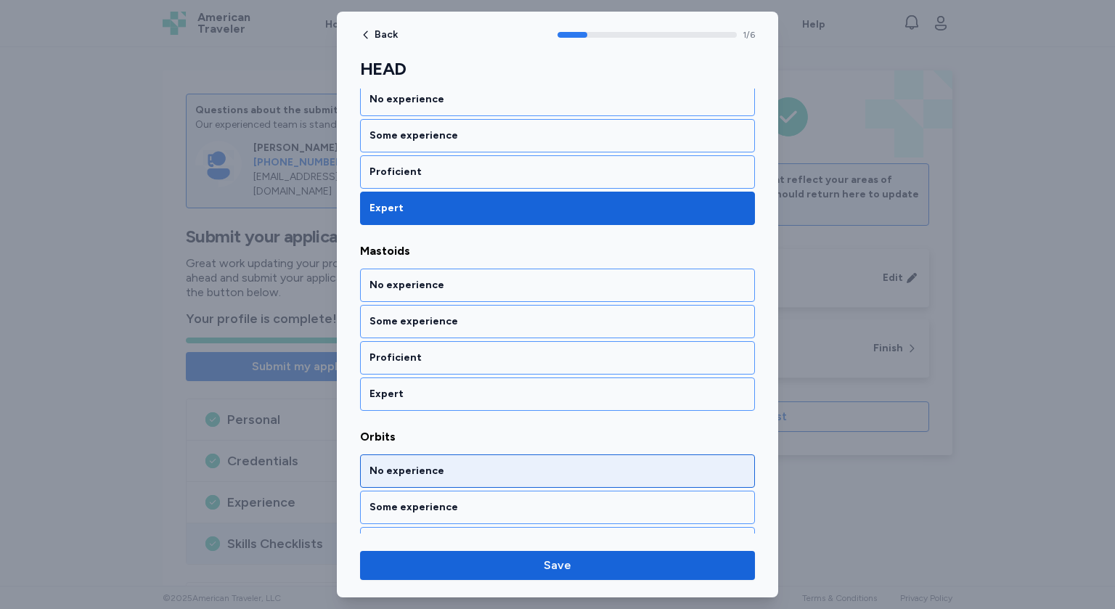
scroll to position [259, 0]
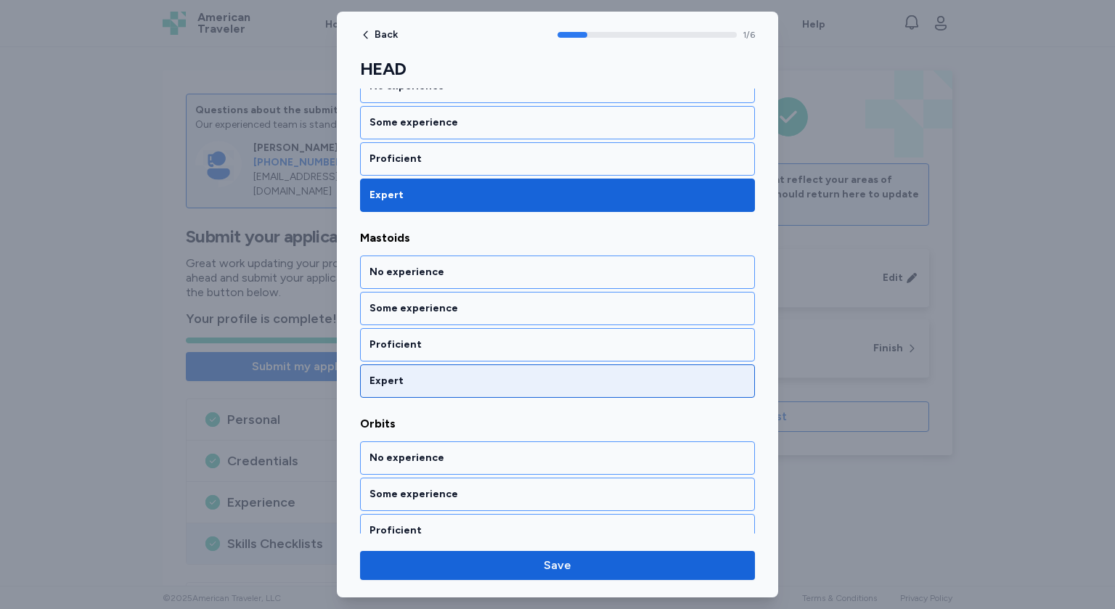
click at [443, 388] on div "Expert" at bounding box center [557, 381] width 395 height 33
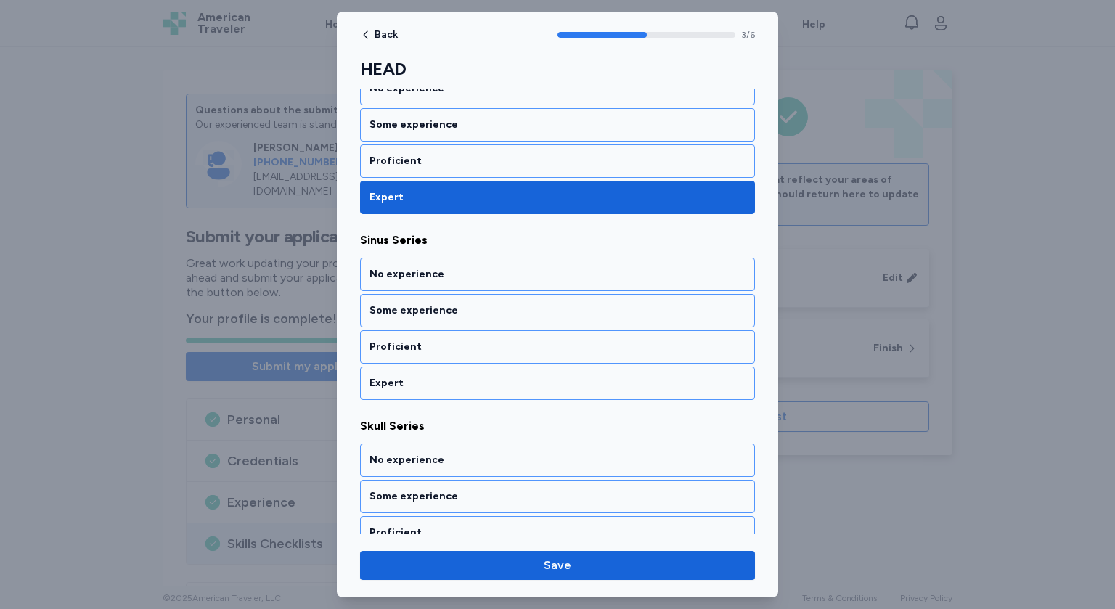
click at [443, 388] on div "Expert" at bounding box center [557, 383] width 395 height 33
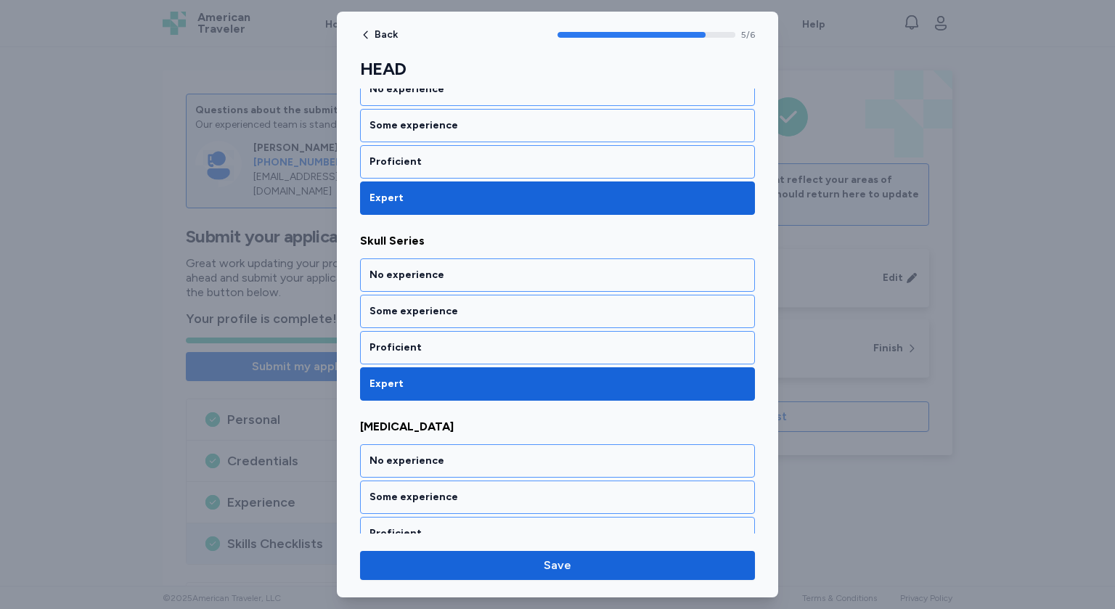
scroll to position [862, 0]
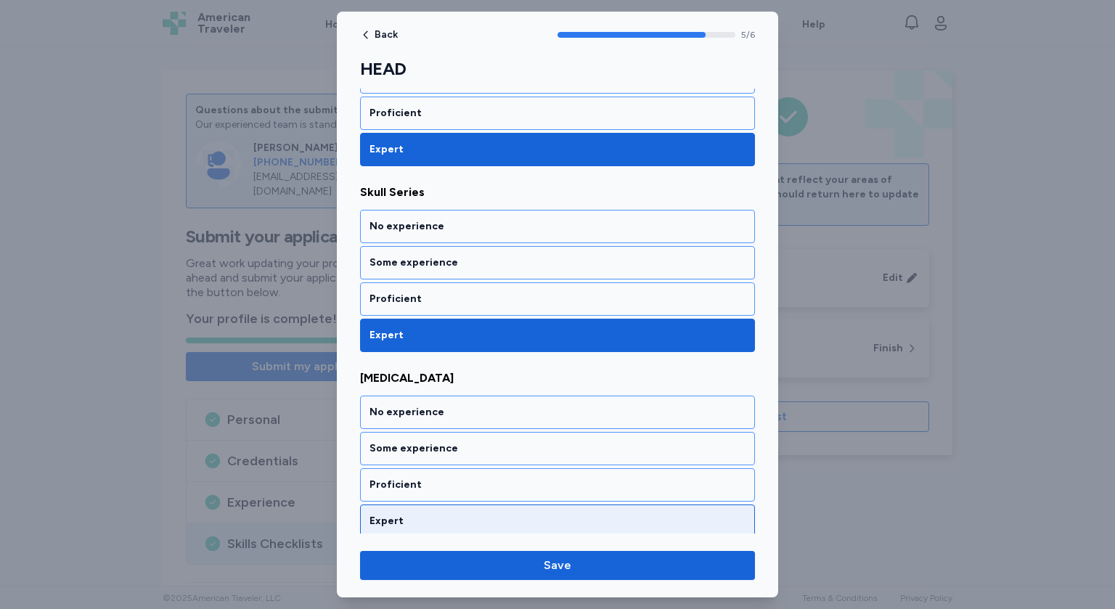
click at [426, 515] on div "Expert" at bounding box center [558, 521] width 376 height 15
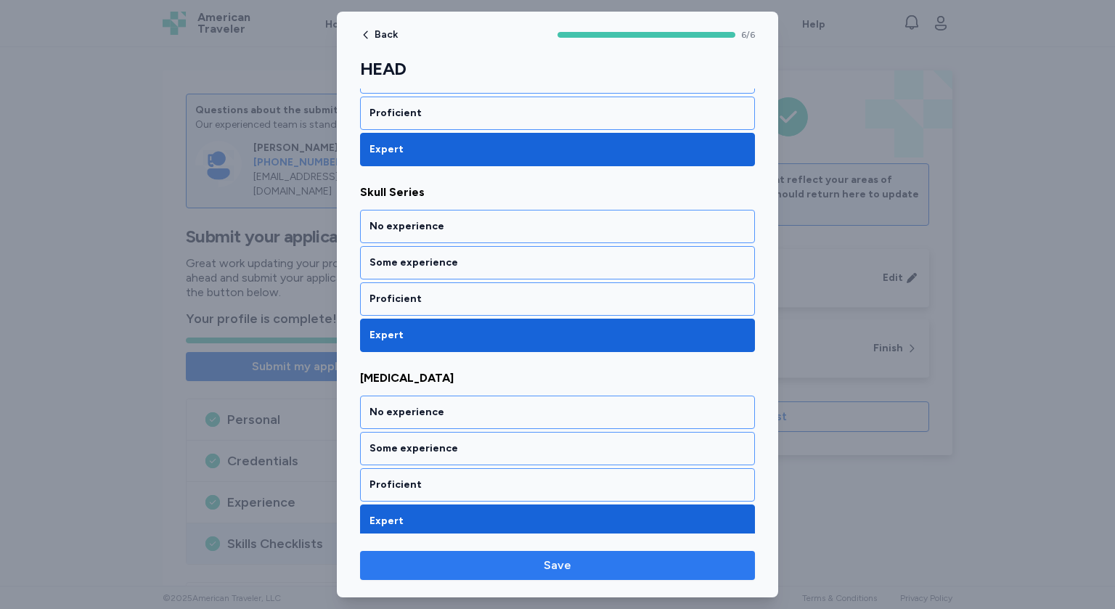
click at [545, 569] on span "Save" at bounding box center [558, 565] width 28 height 17
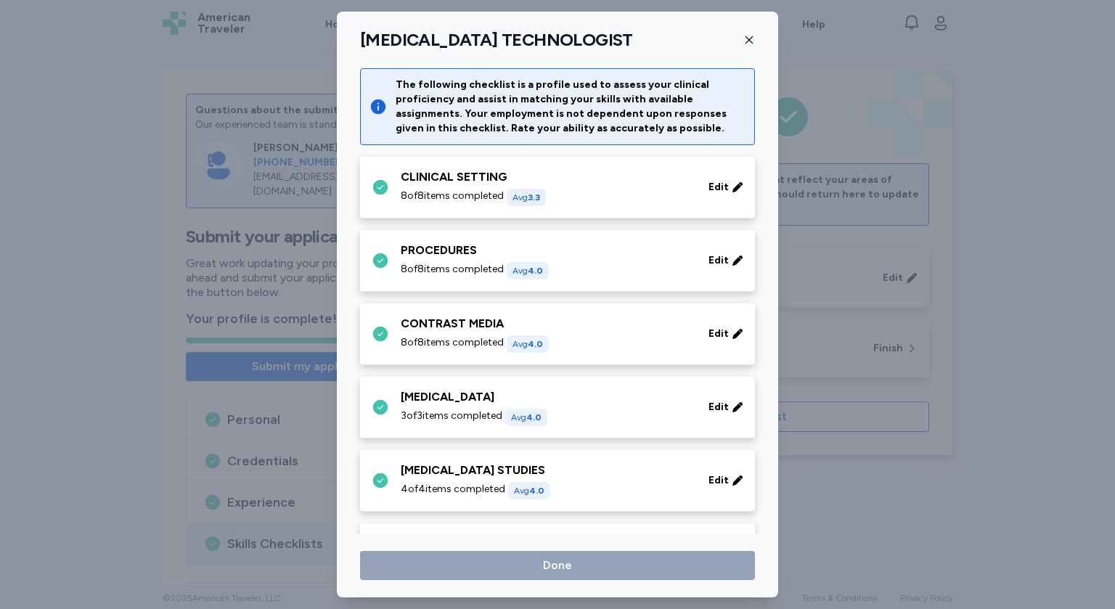
scroll to position [331, 0]
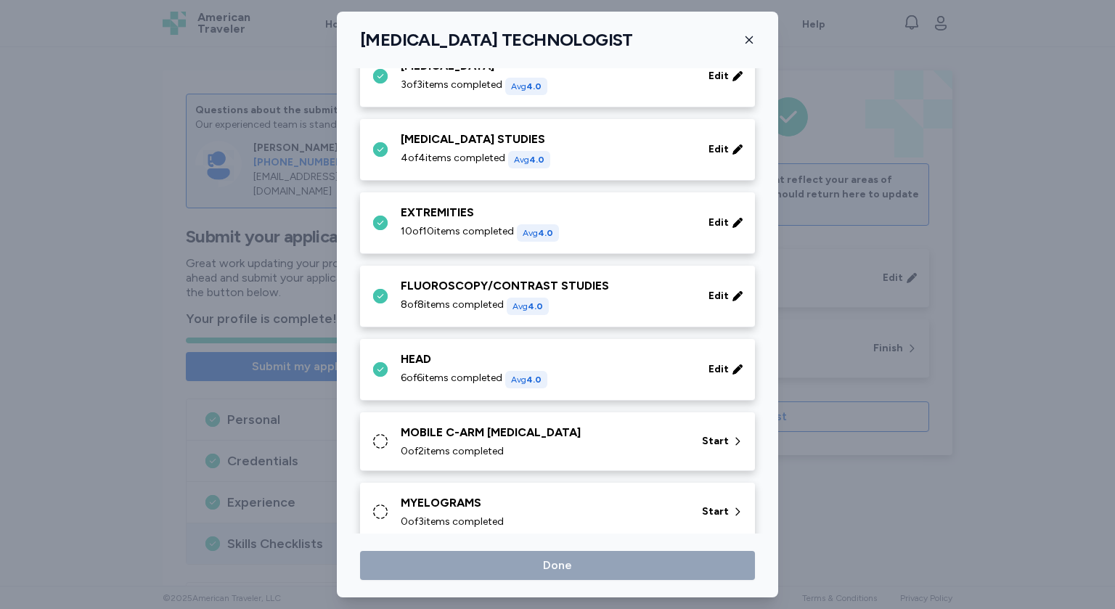
click at [548, 444] on div "0 of 2 items completed" at bounding box center [543, 451] width 284 height 15
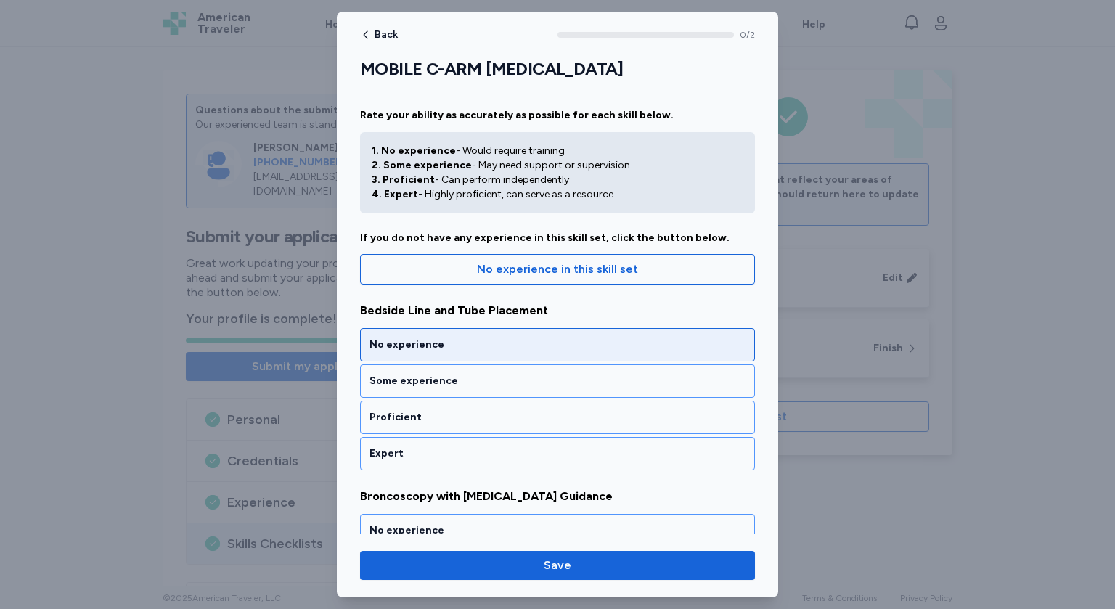
click at [487, 353] on div "No experience" at bounding box center [557, 344] width 395 height 33
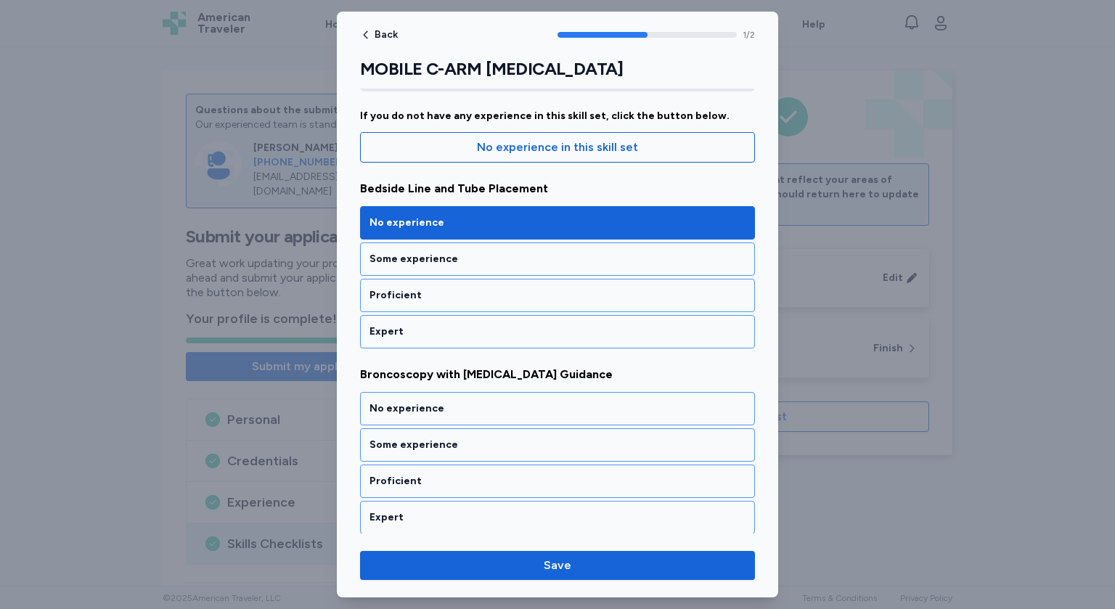
scroll to position [123, 0]
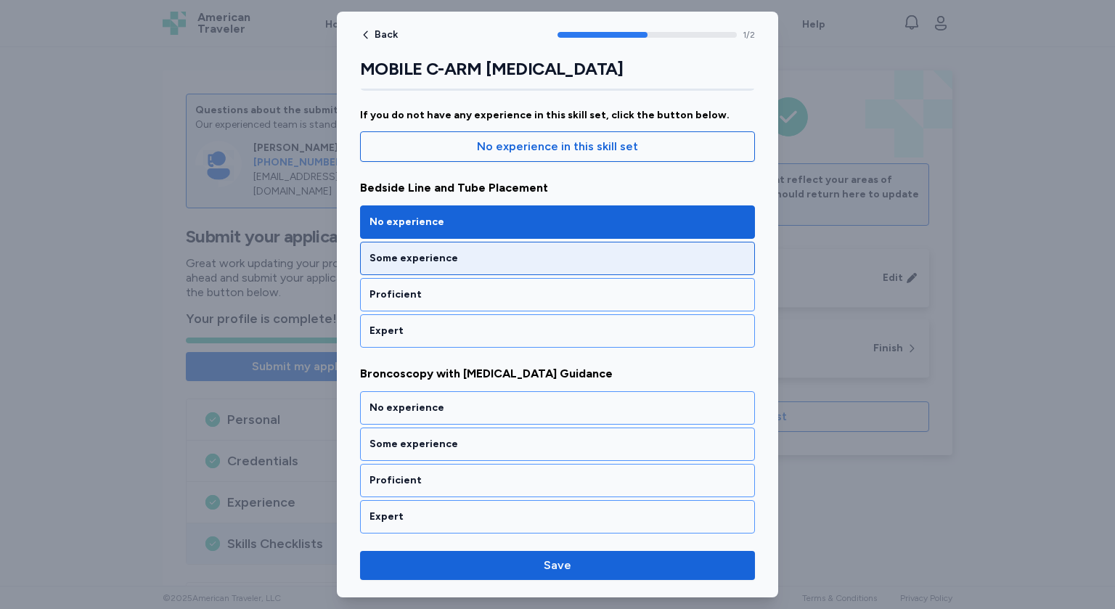
click at [442, 265] on div "Some experience" at bounding box center [557, 258] width 395 height 33
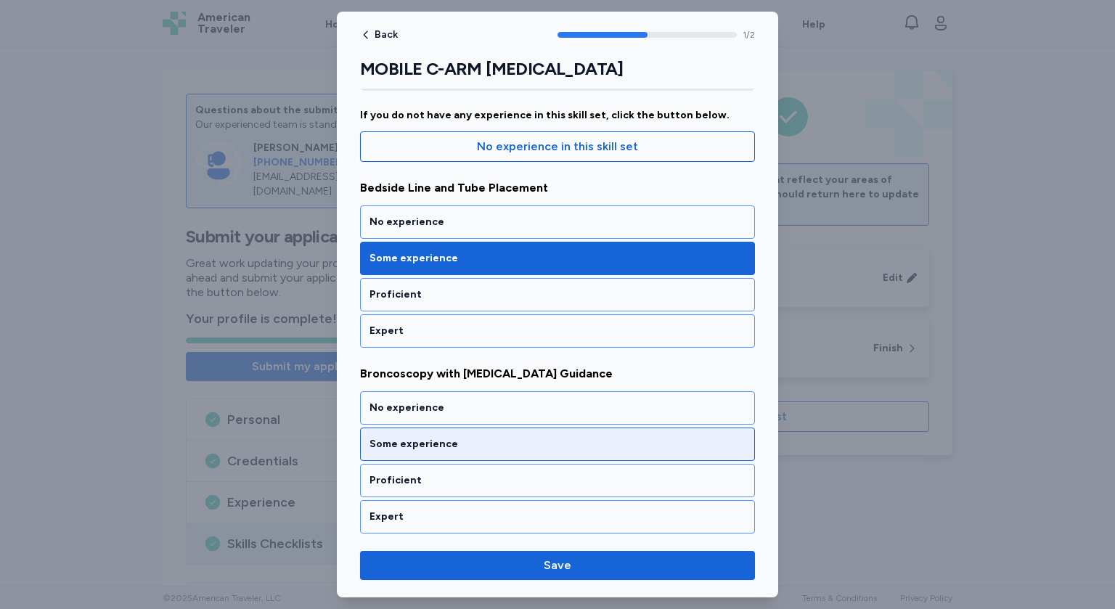
click at [481, 439] on div "Some experience" at bounding box center [558, 444] width 376 height 15
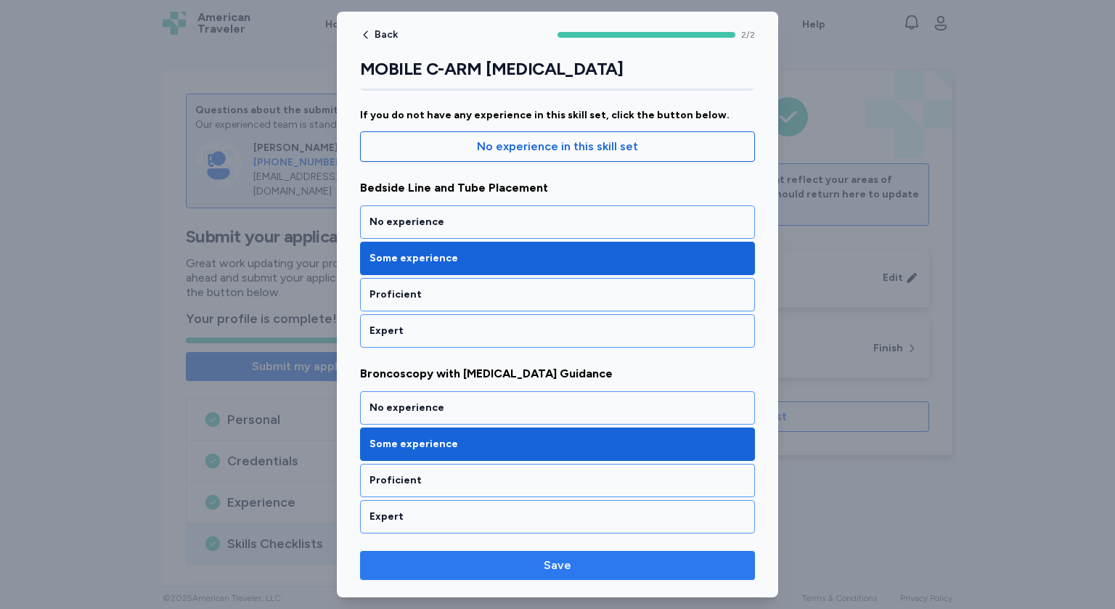
click at [549, 573] on span "Save" at bounding box center [558, 565] width 28 height 17
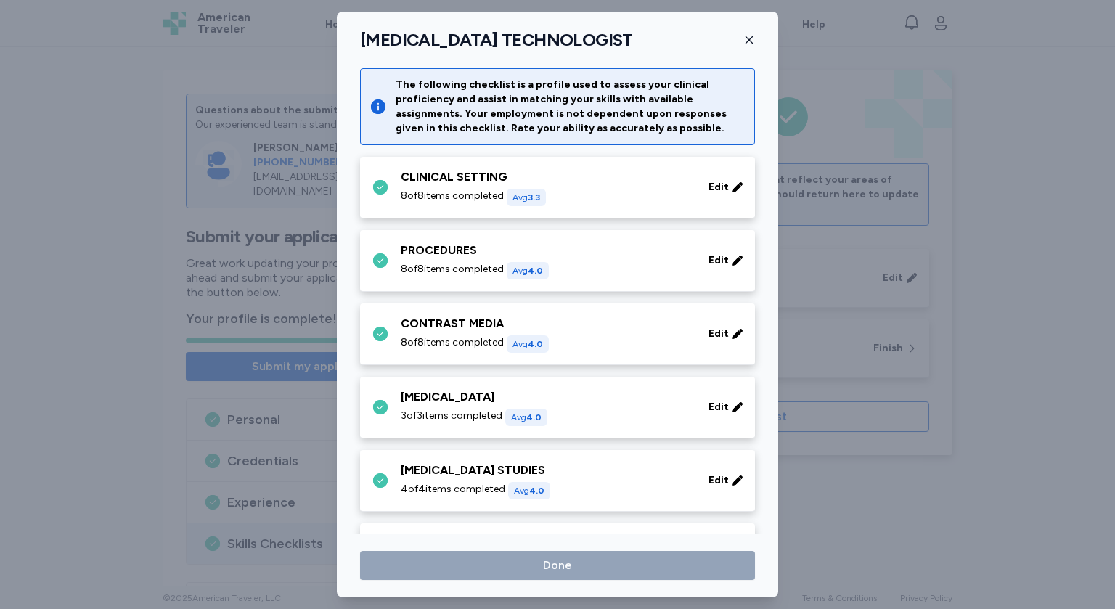
scroll to position [331, 0]
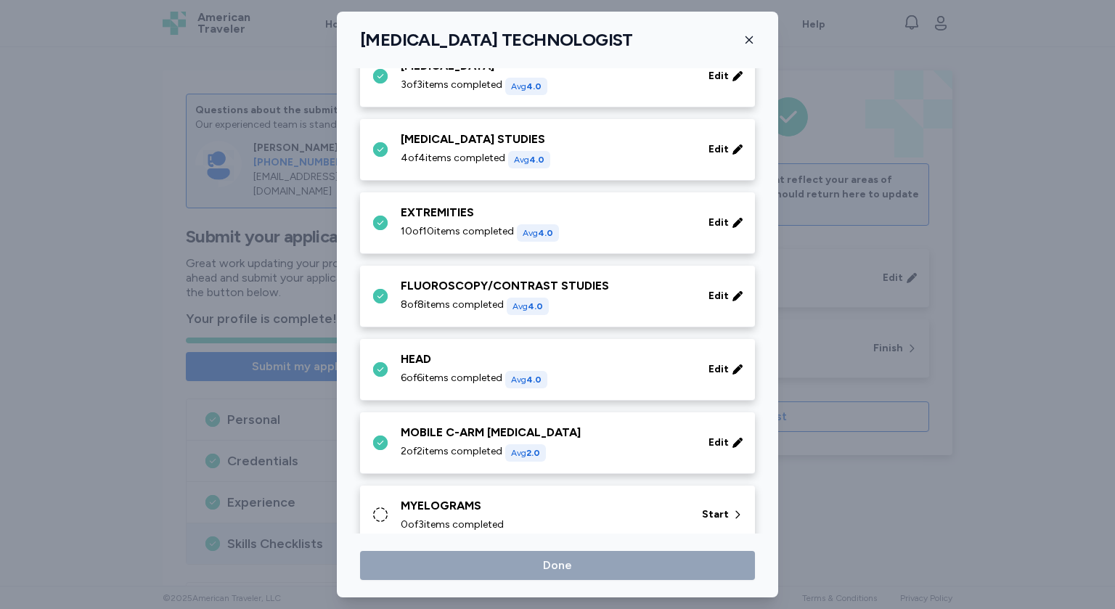
click at [547, 522] on div "0 of 3 items completed" at bounding box center [543, 525] width 284 height 15
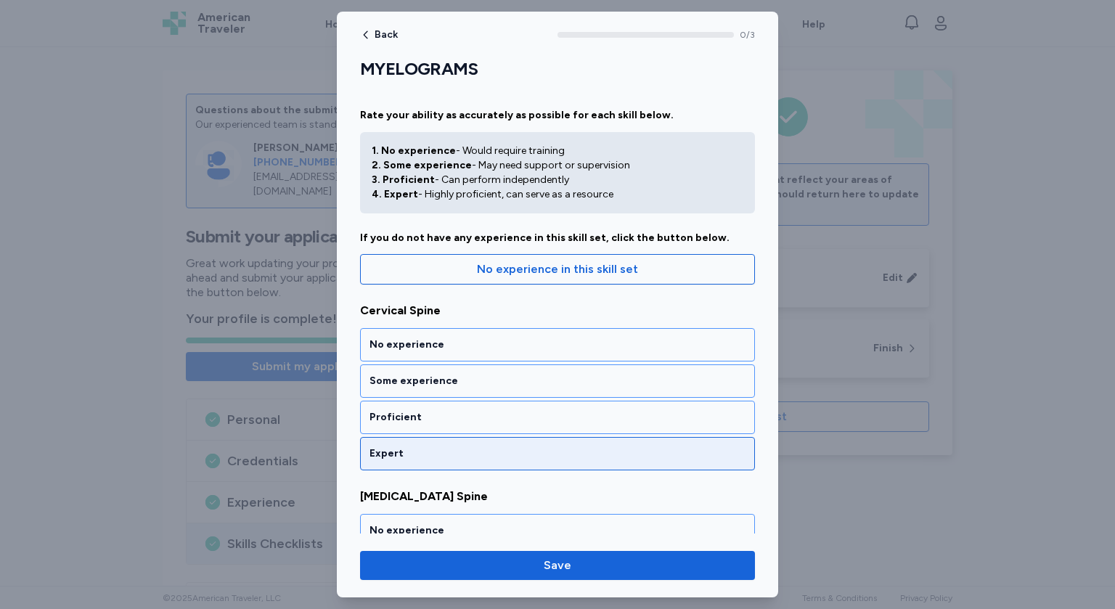
click at [412, 450] on div "Expert" at bounding box center [558, 454] width 376 height 15
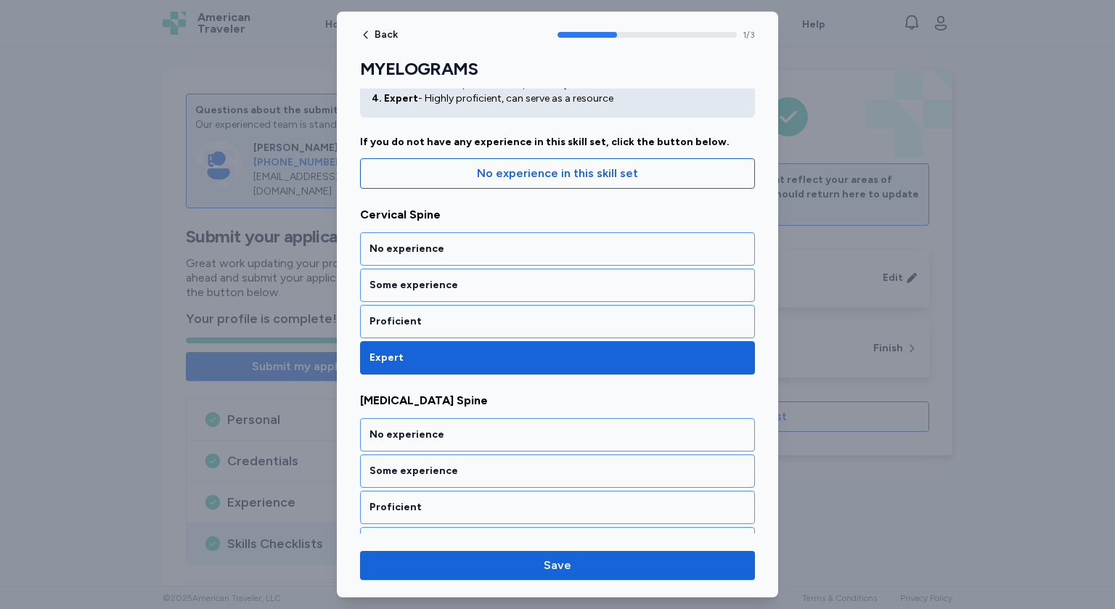
scroll to position [97, 0]
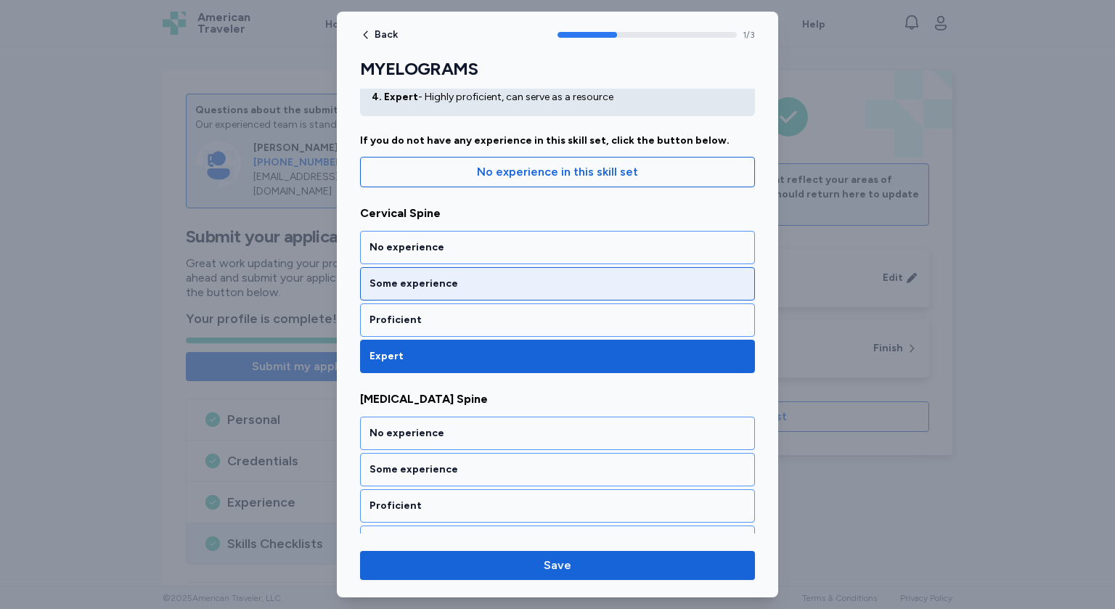
click at [442, 293] on div "Some experience" at bounding box center [557, 283] width 395 height 33
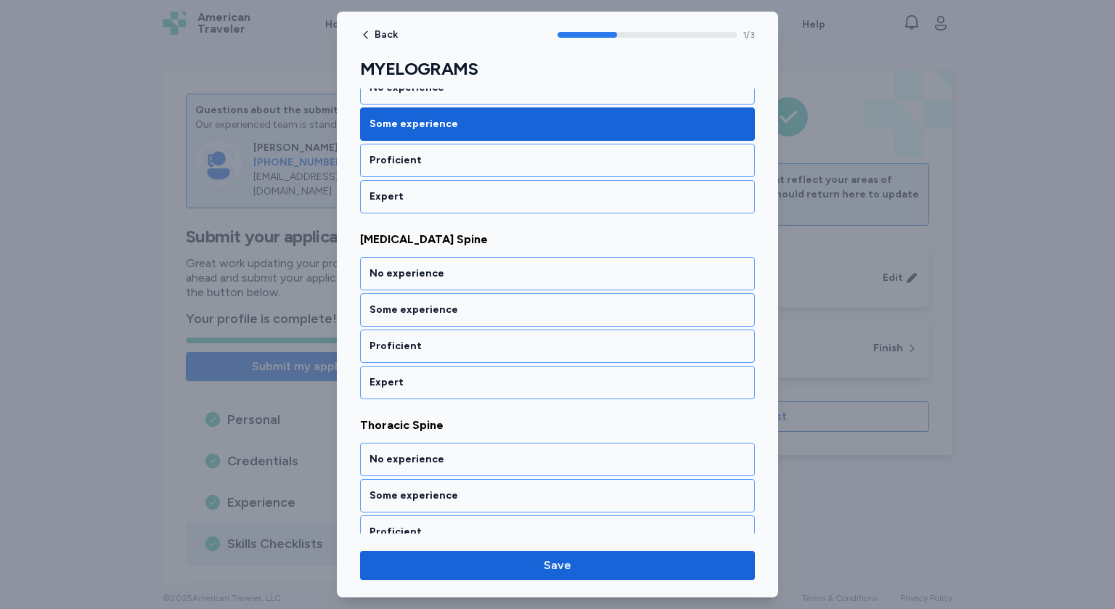
scroll to position [259, 0]
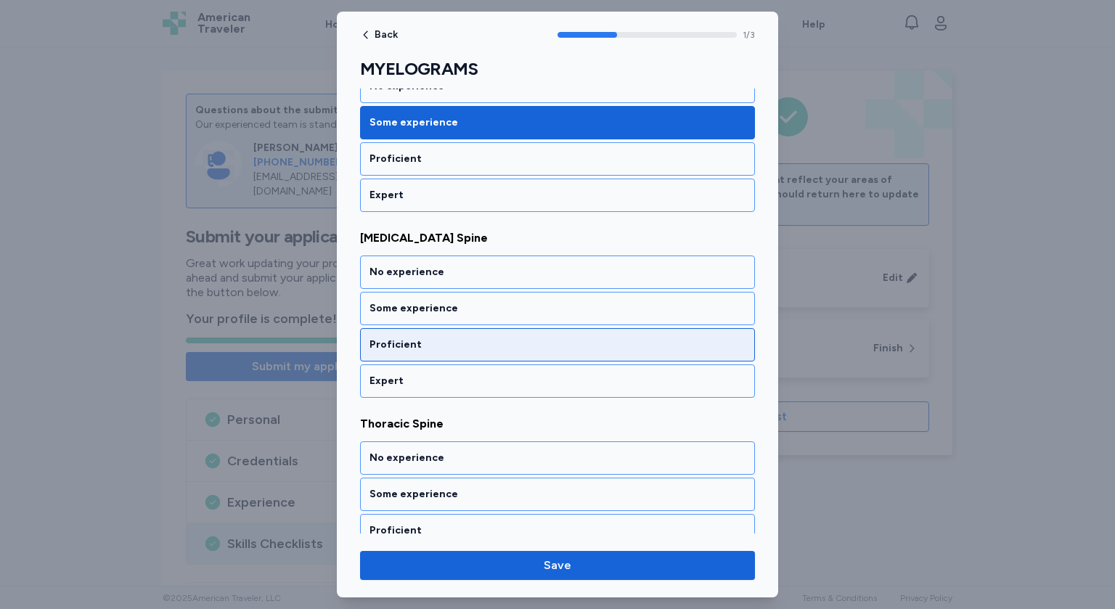
click at [434, 340] on div "Proficient" at bounding box center [558, 345] width 376 height 15
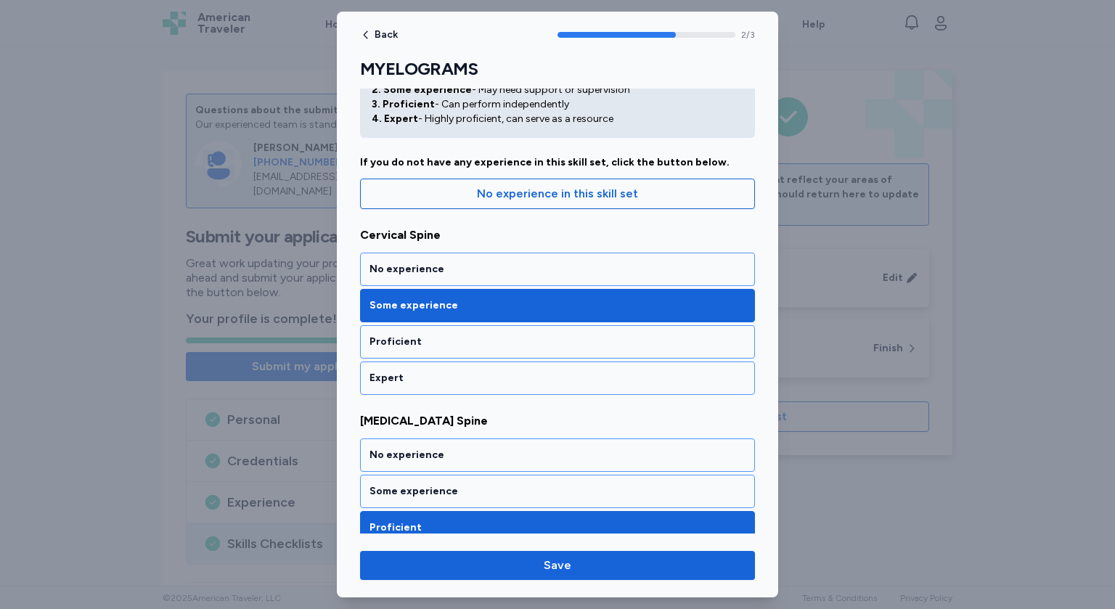
scroll to position [0, 0]
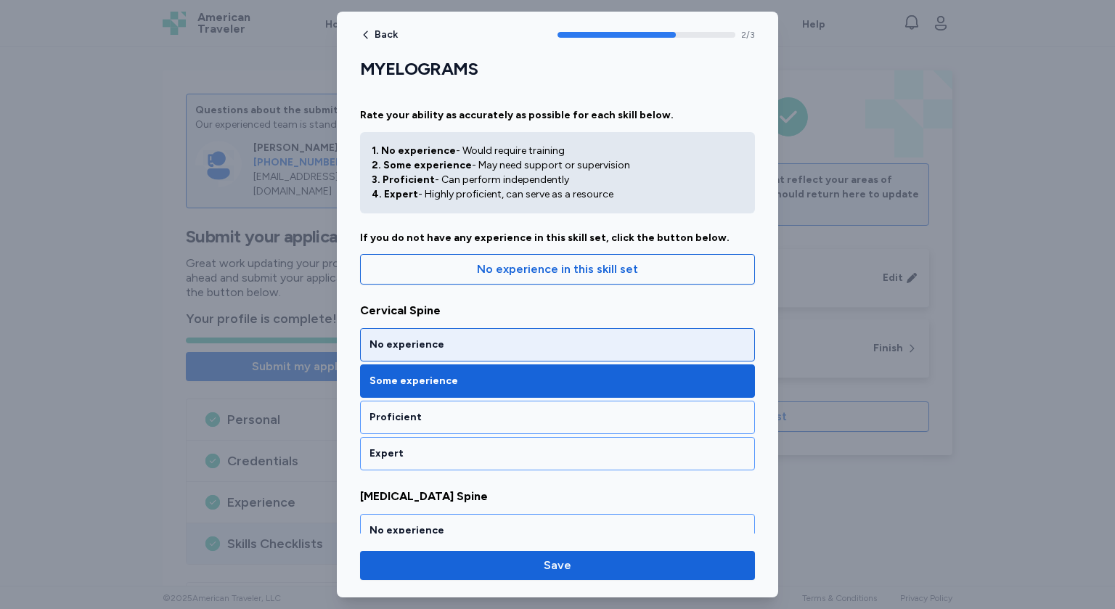
click at [501, 345] on div "No experience" at bounding box center [558, 345] width 376 height 15
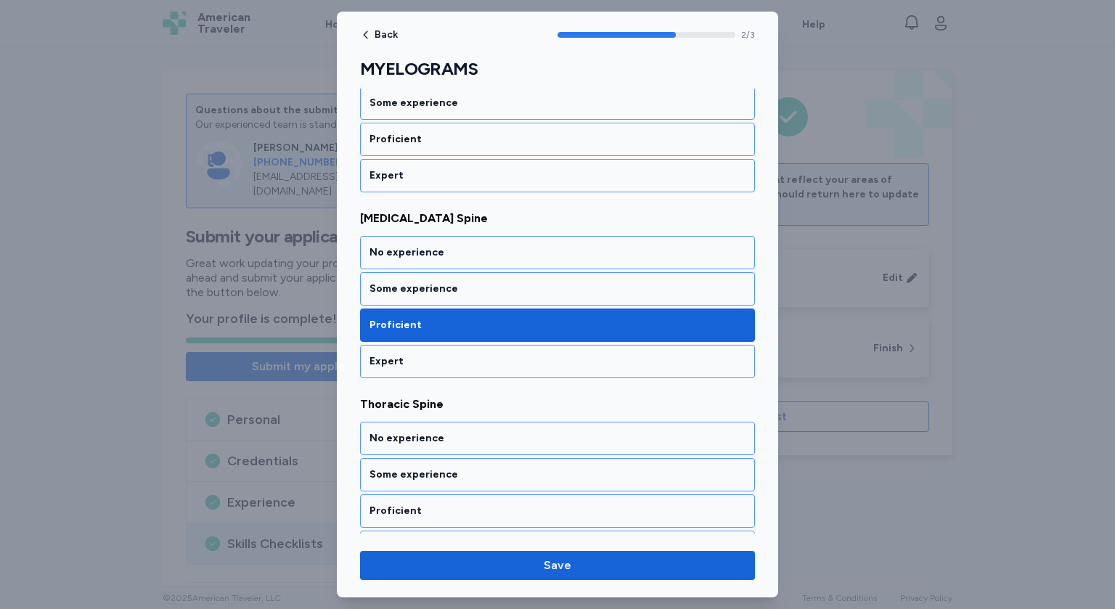
scroll to position [308, 0]
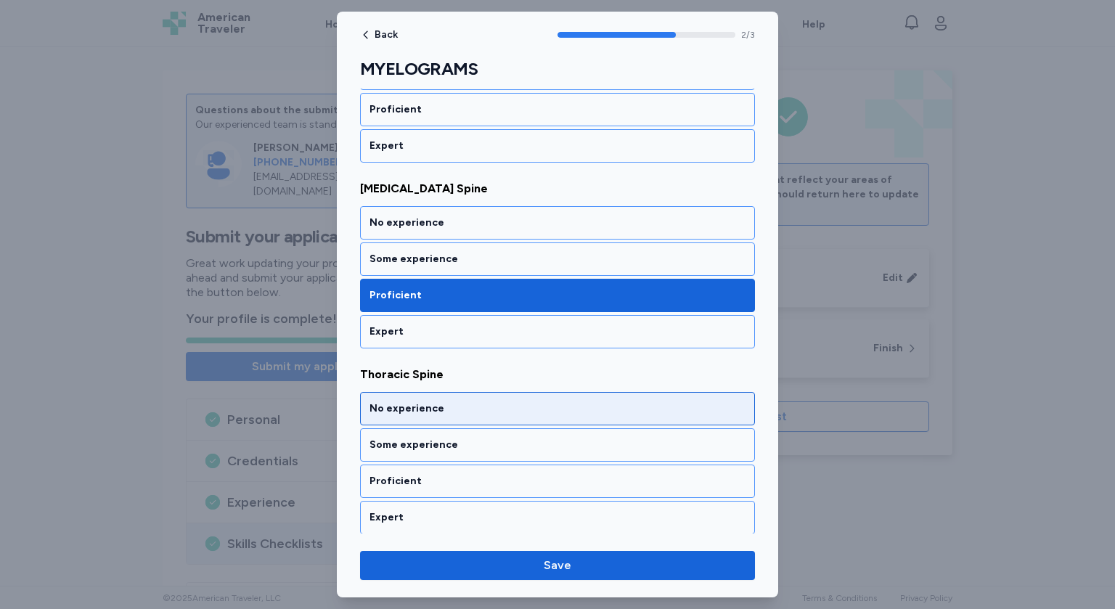
click at [471, 404] on div "No experience" at bounding box center [558, 409] width 376 height 15
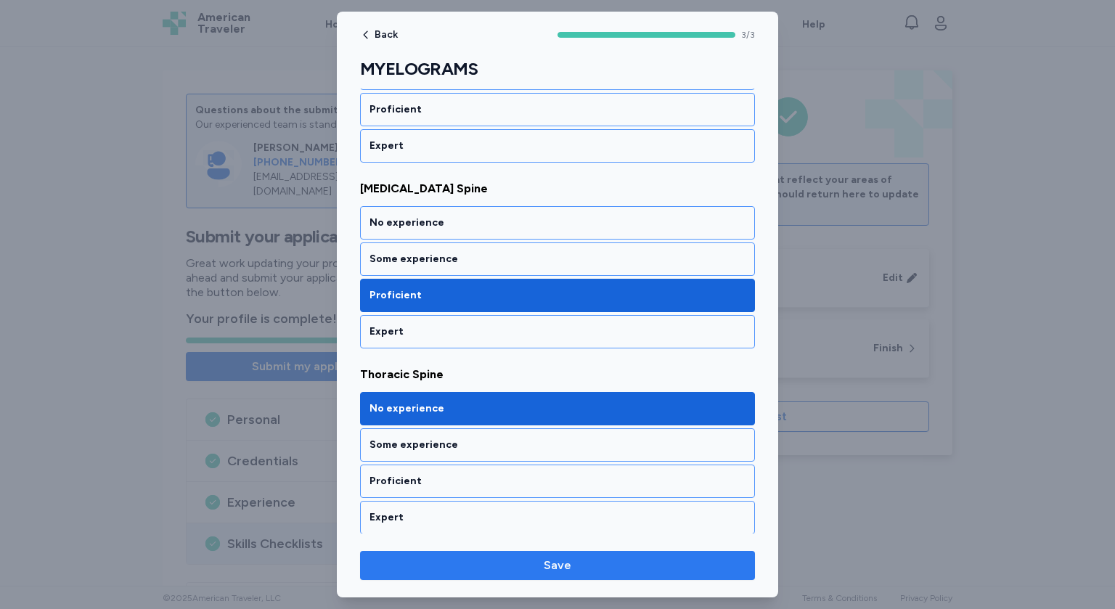
click at [542, 566] on span "Save" at bounding box center [558, 565] width 372 height 17
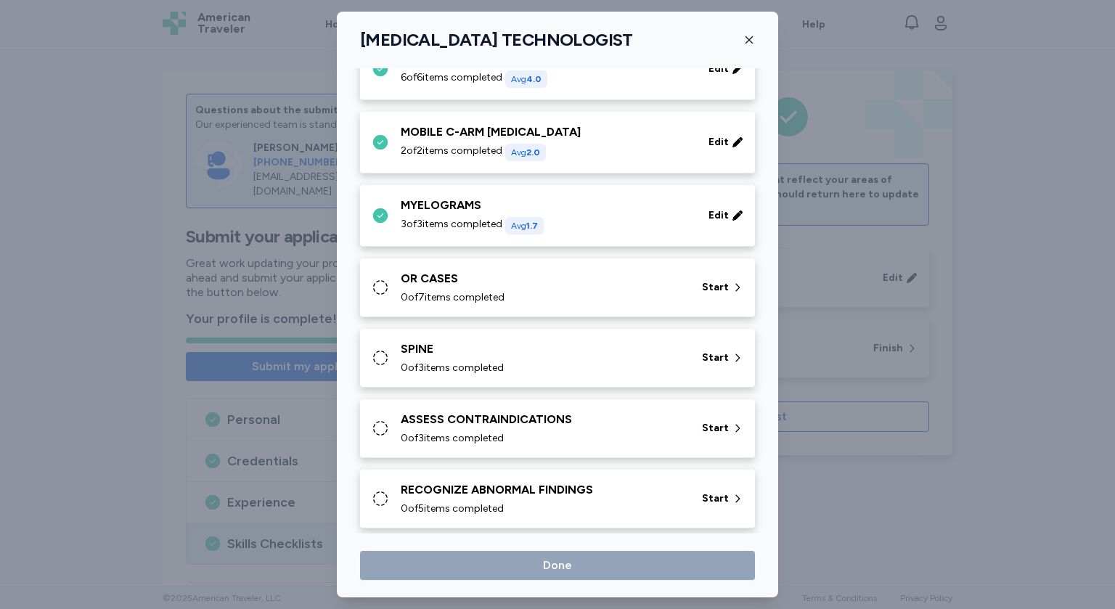
scroll to position [645, 0]
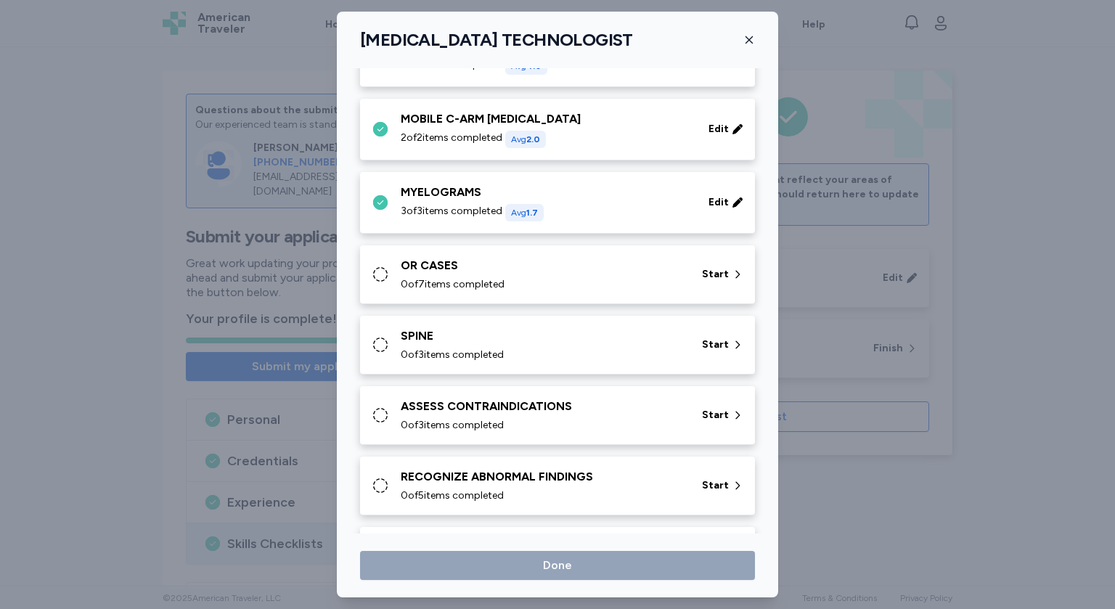
click at [517, 271] on div "OR CASES" at bounding box center [543, 265] width 284 height 17
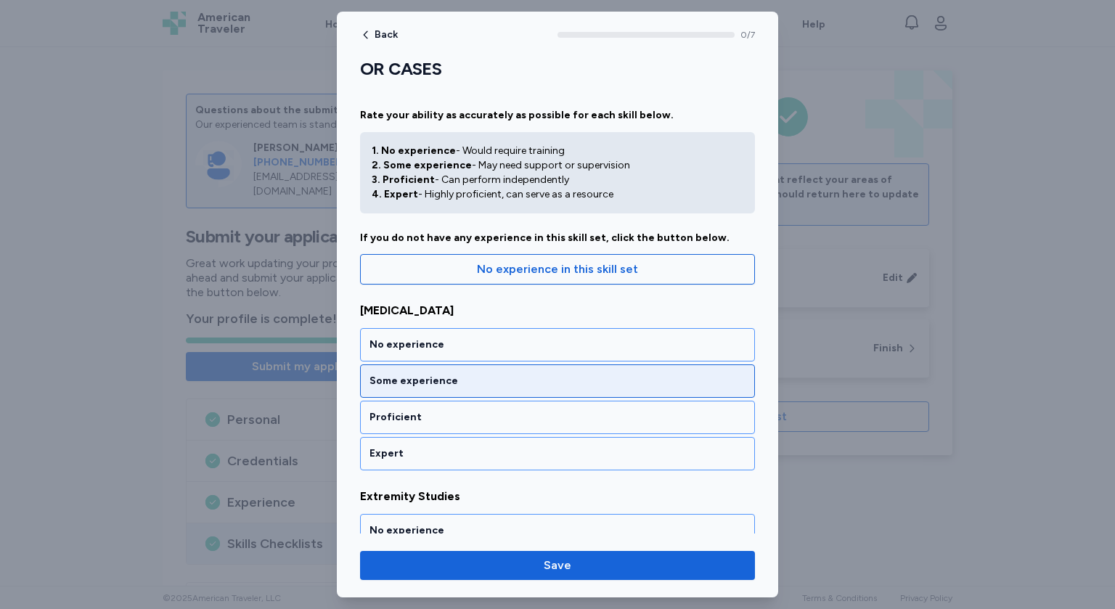
click at [446, 379] on div "Some experience" at bounding box center [558, 381] width 376 height 15
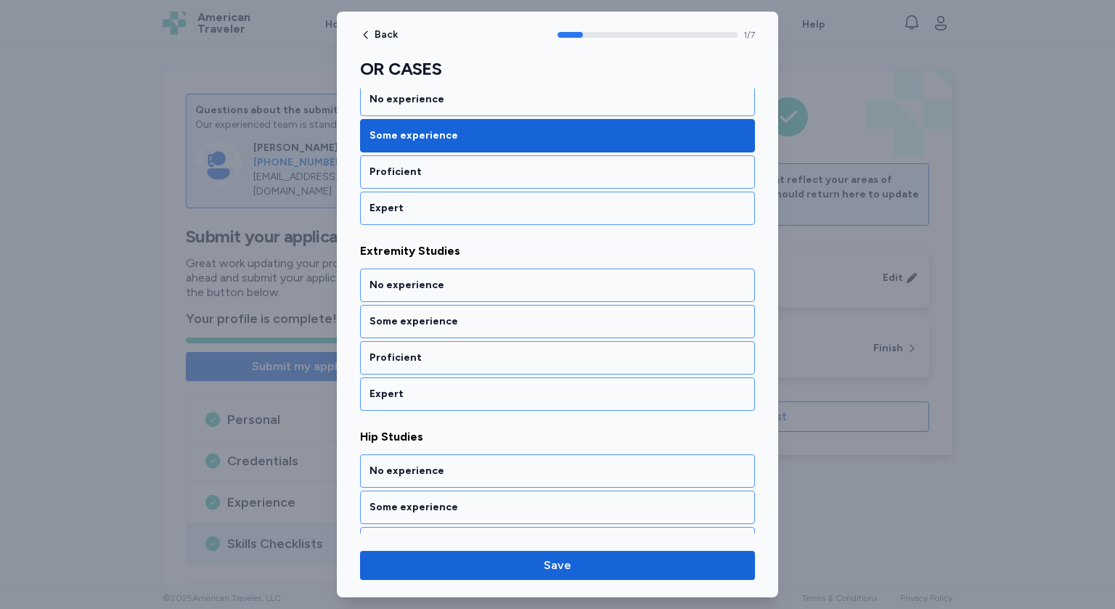
click at [446, 379] on div "Expert" at bounding box center [557, 394] width 395 height 33
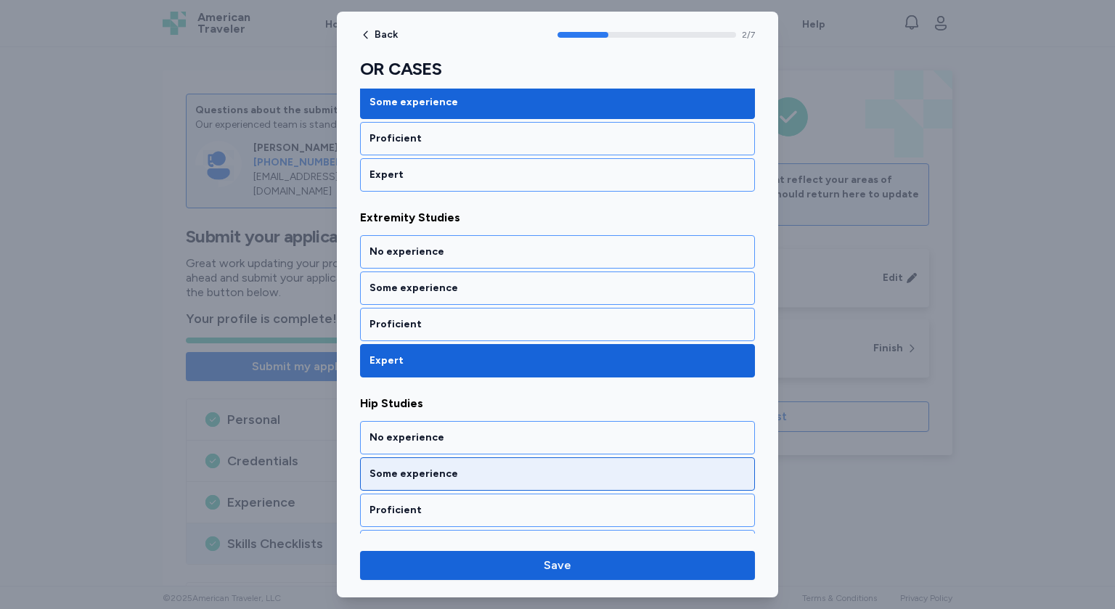
scroll to position [277, 0]
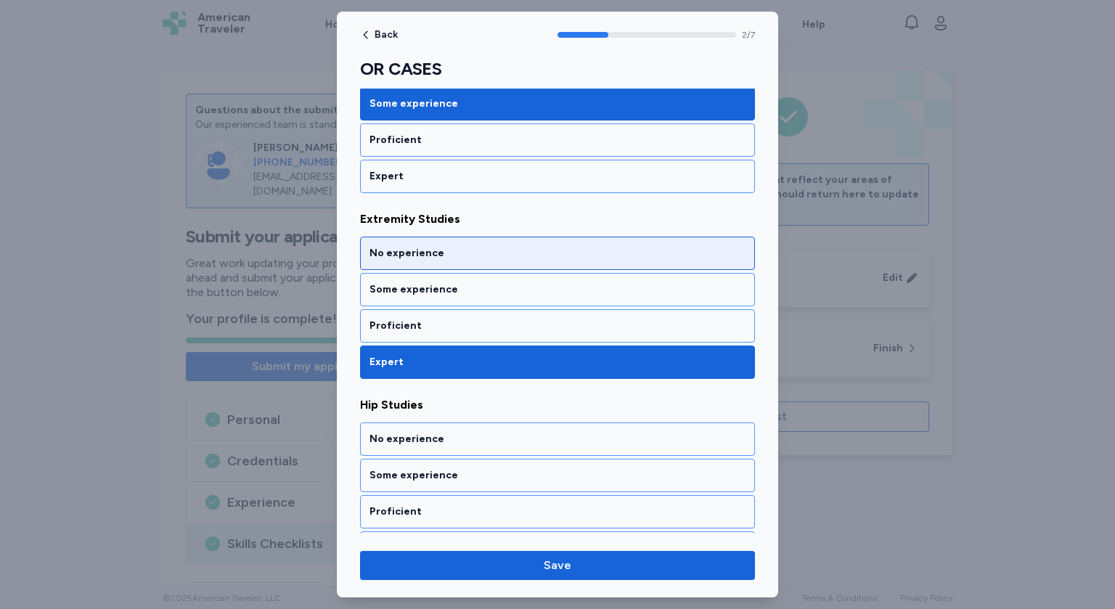
click at [469, 259] on div "No experience" at bounding box center [558, 253] width 376 height 15
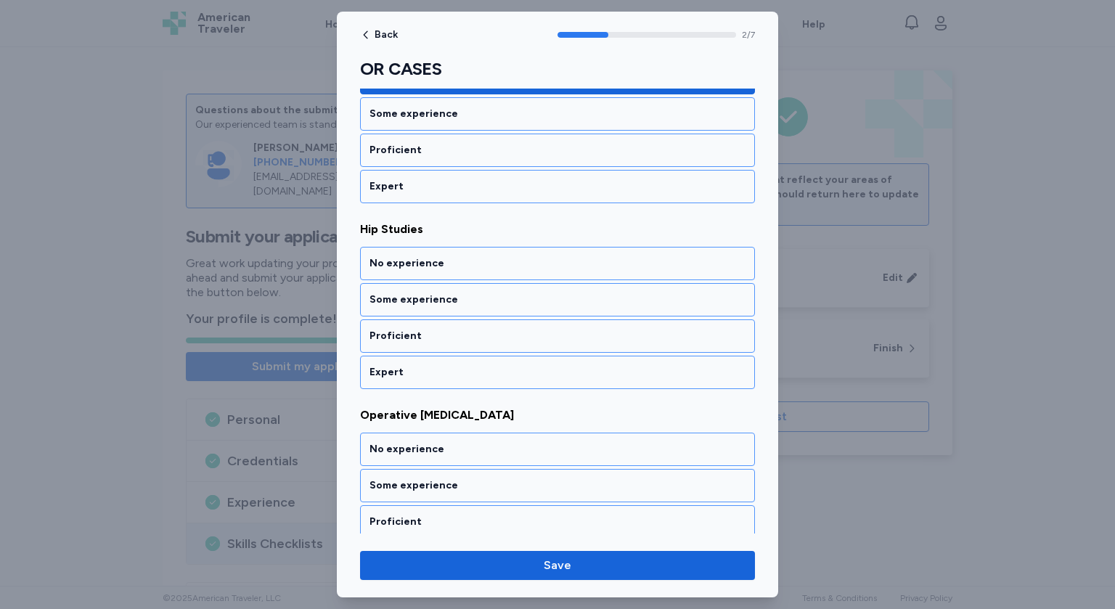
scroll to position [454, 0]
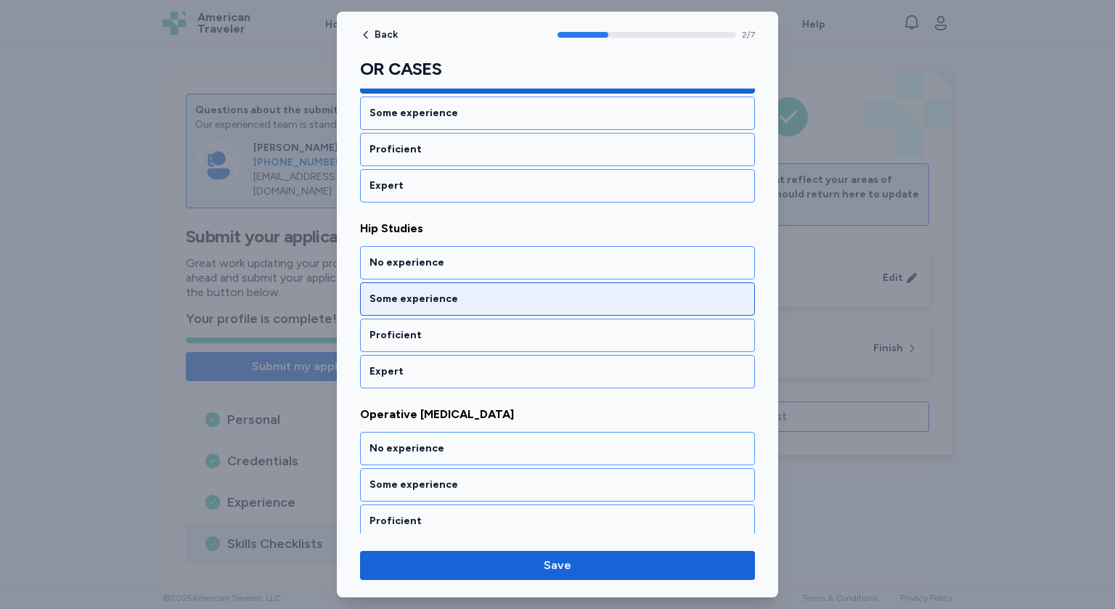
click at [461, 293] on div "Some experience" at bounding box center [558, 299] width 376 height 15
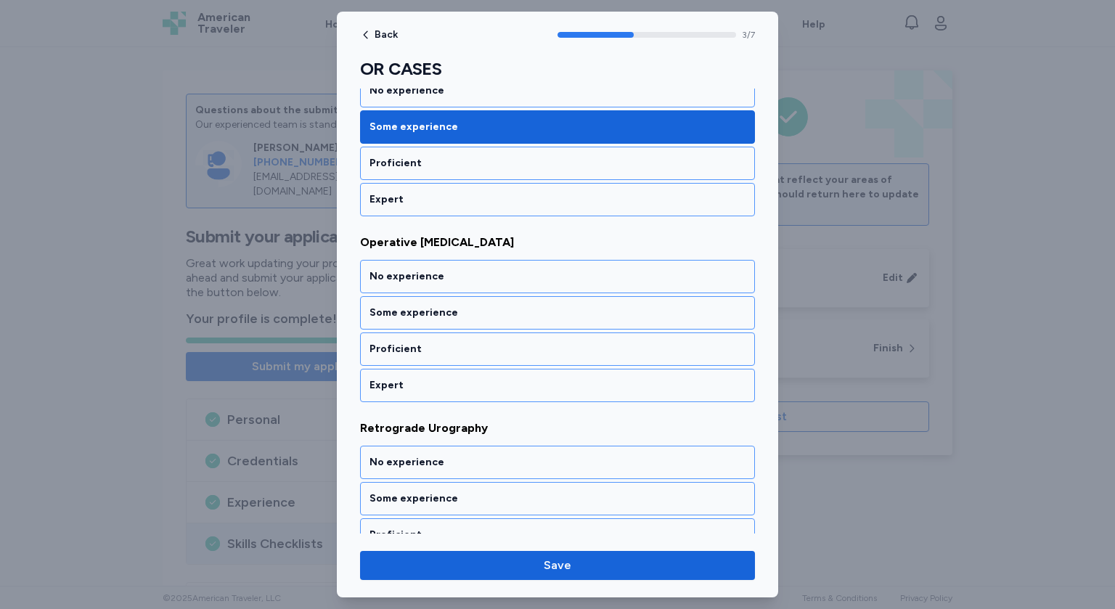
scroll to position [628, 0]
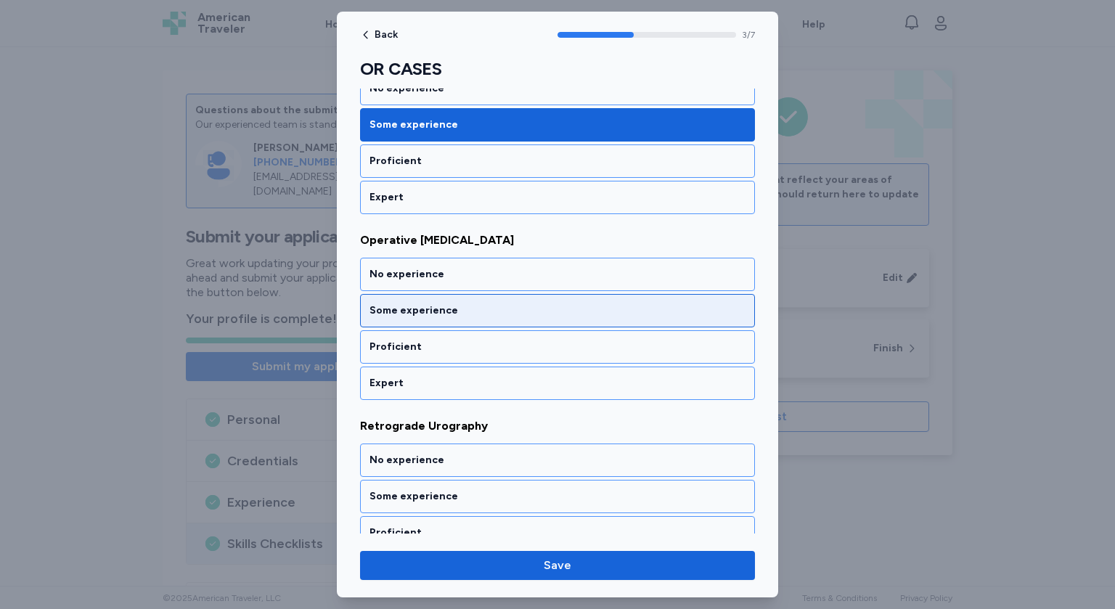
click at [446, 304] on div "Some experience" at bounding box center [558, 311] width 376 height 15
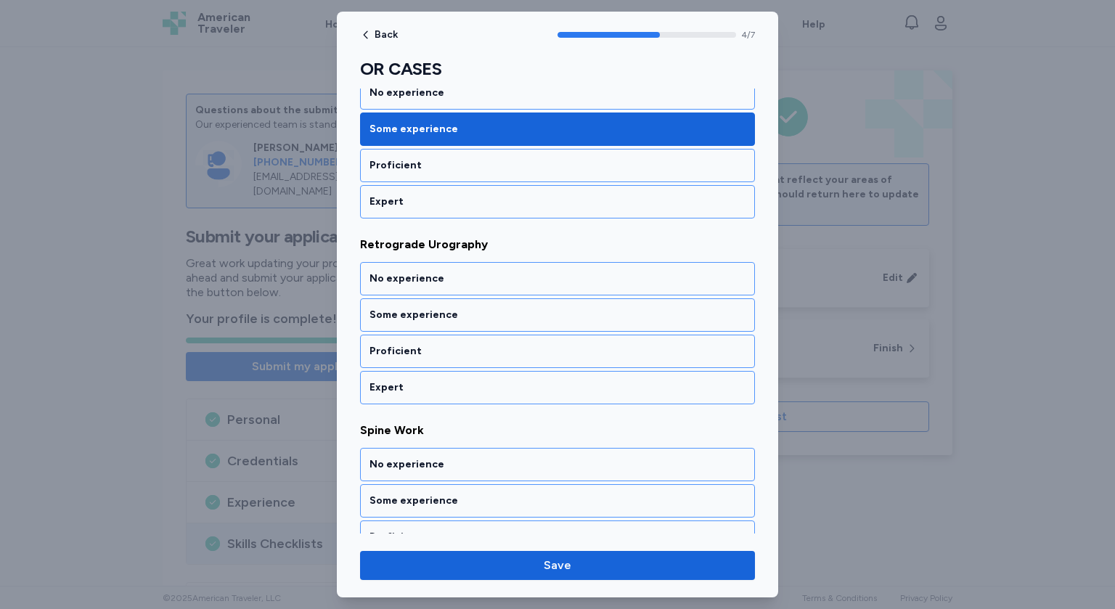
scroll to position [813, 0]
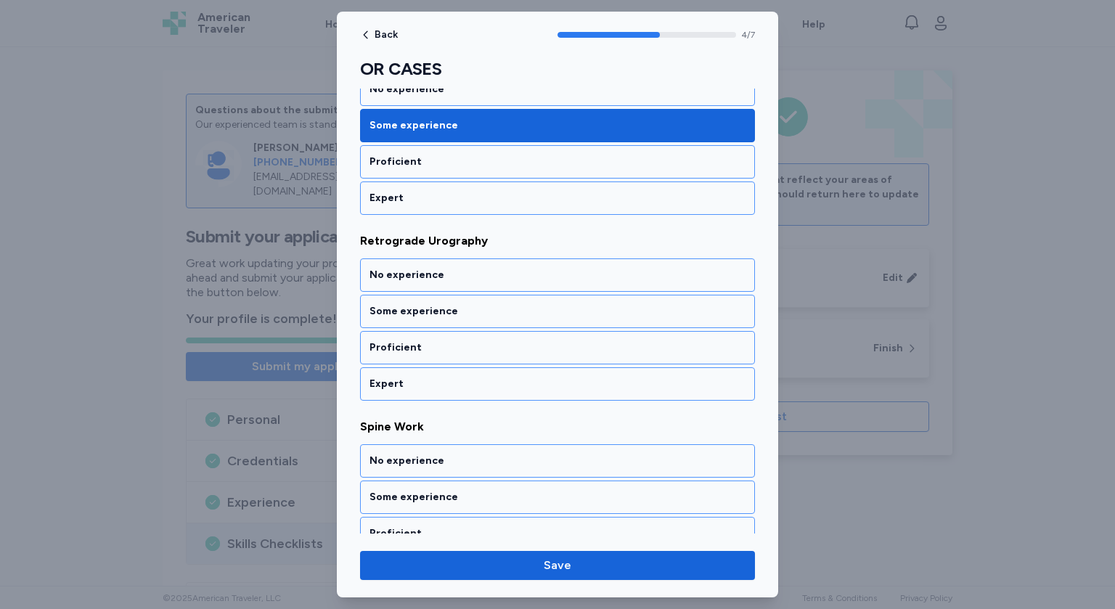
click at [446, 304] on div "Some experience" at bounding box center [558, 311] width 376 height 15
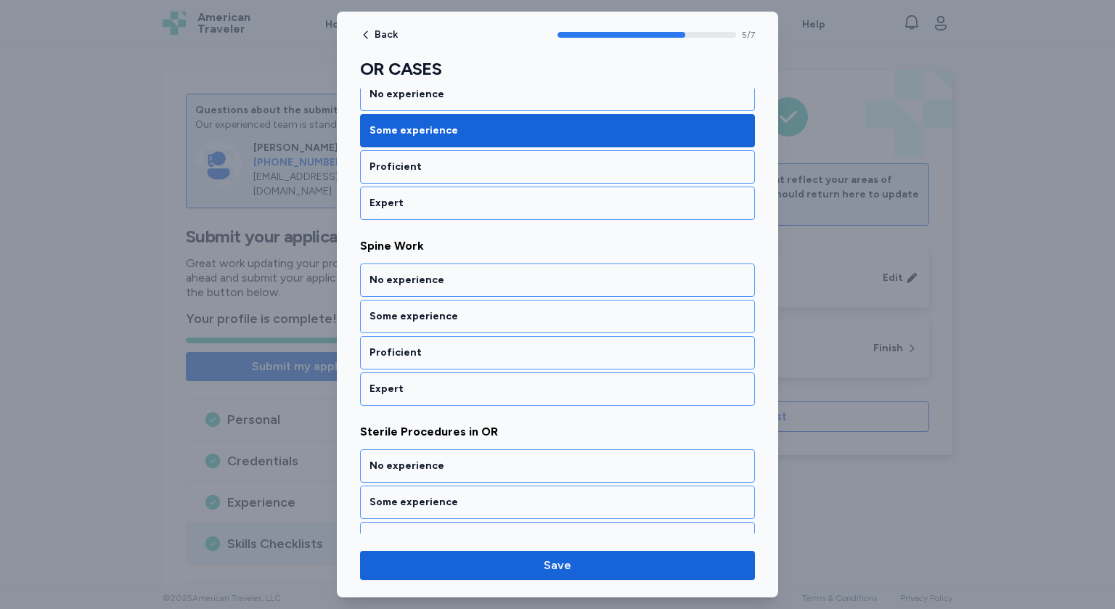
scroll to position [998, 0]
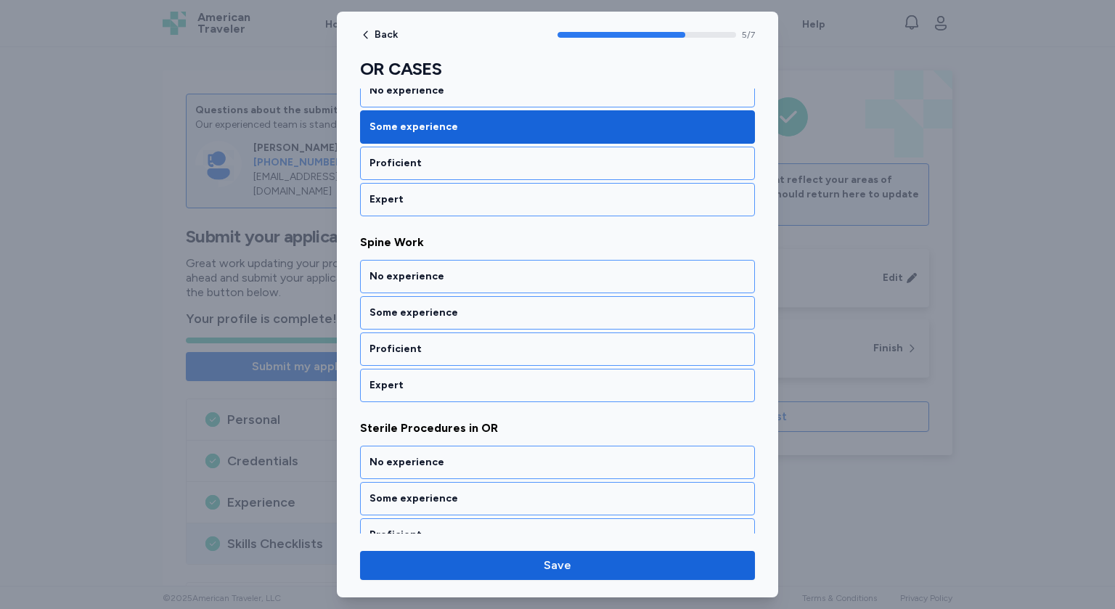
click at [446, 306] on div "Some experience" at bounding box center [558, 313] width 376 height 15
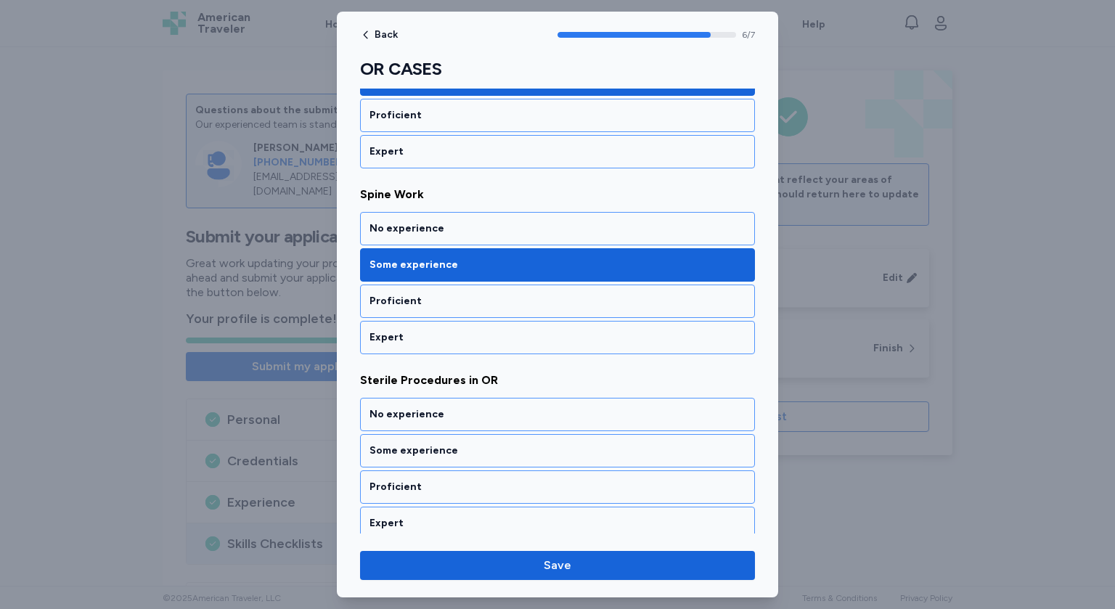
scroll to position [1046, 0]
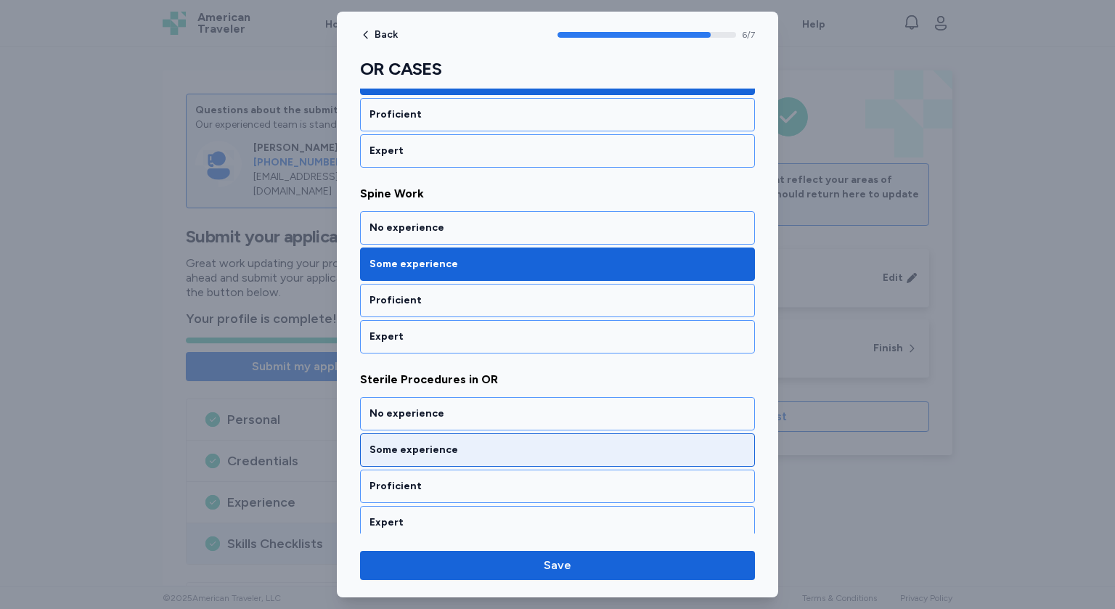
click at [450, 443] on div "Some experience" at bounding box center [558, 450] width 376 height 15
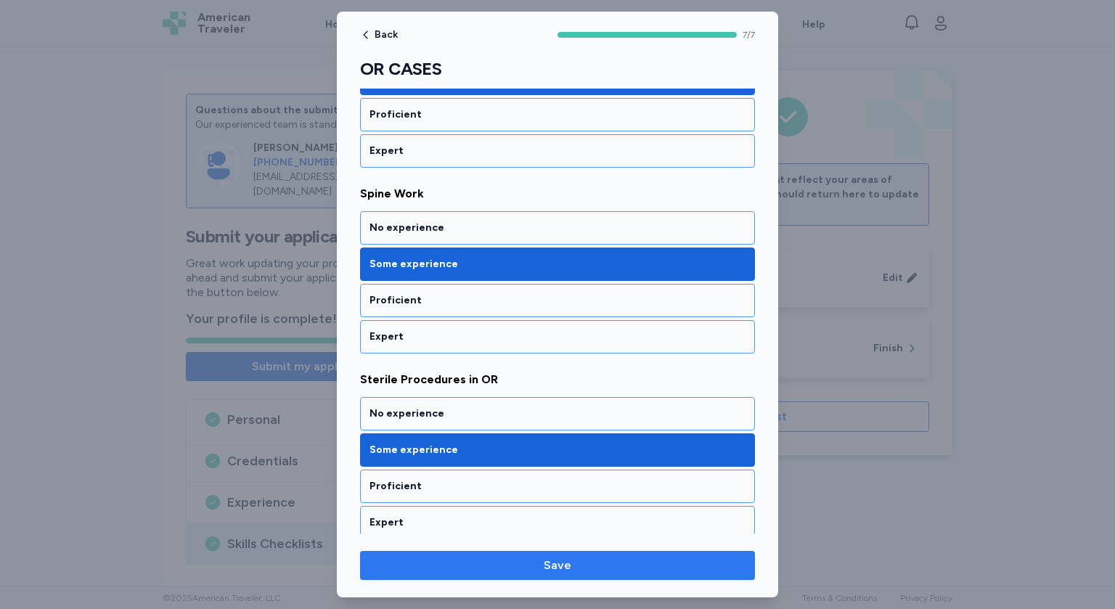
click at [546, 569] on span "Save" at bounding box center [558, 565] width 28 height 17
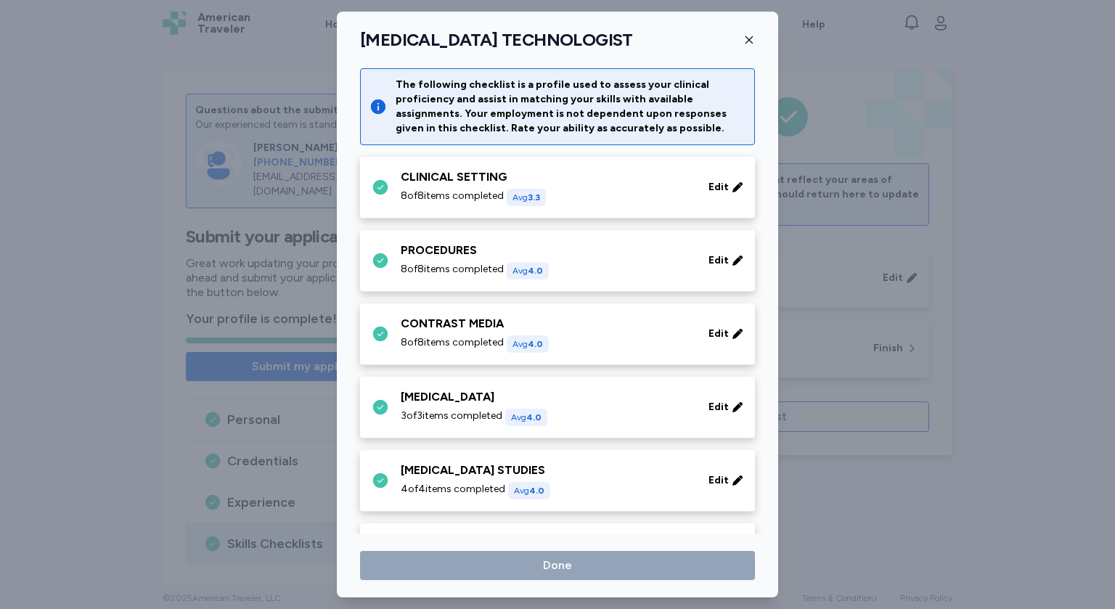
scroll to position [645, 0]
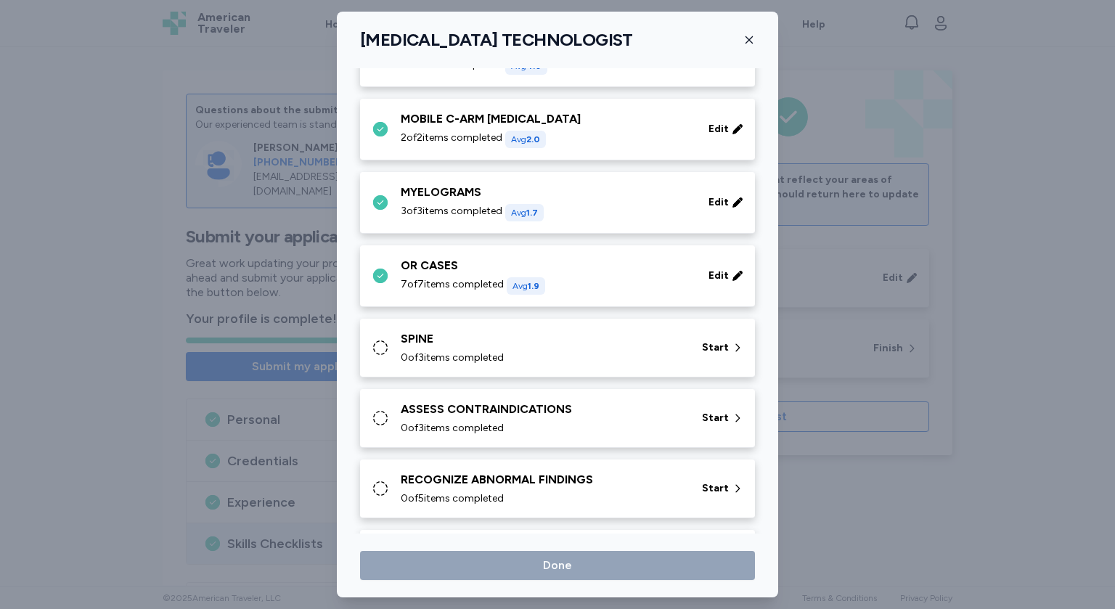
click at [561, 351] on div "0 of 3 items completed" at bounding box center [543, 358] width 284 height 15
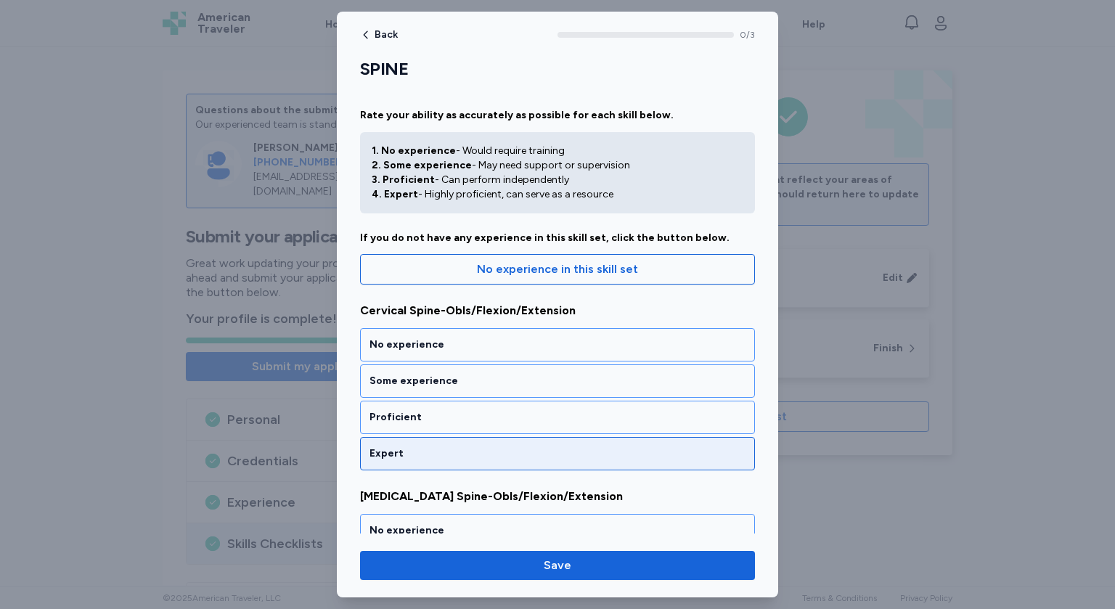
click at [420, 450] on div "Expert" at bounding box center [558, 454] width 376 height 15
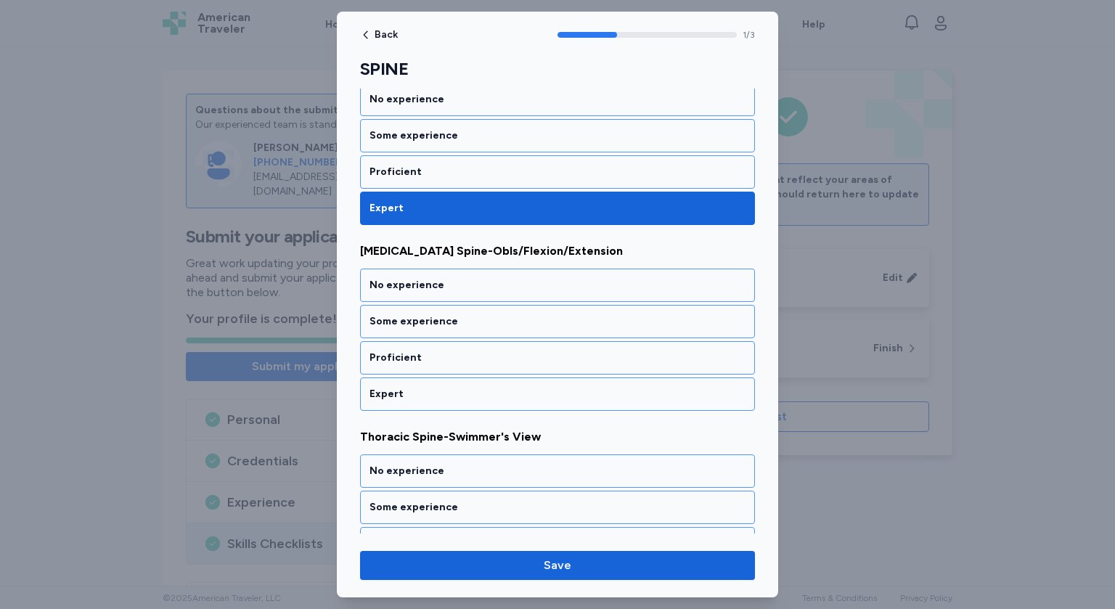
scroll to position [259, 0]
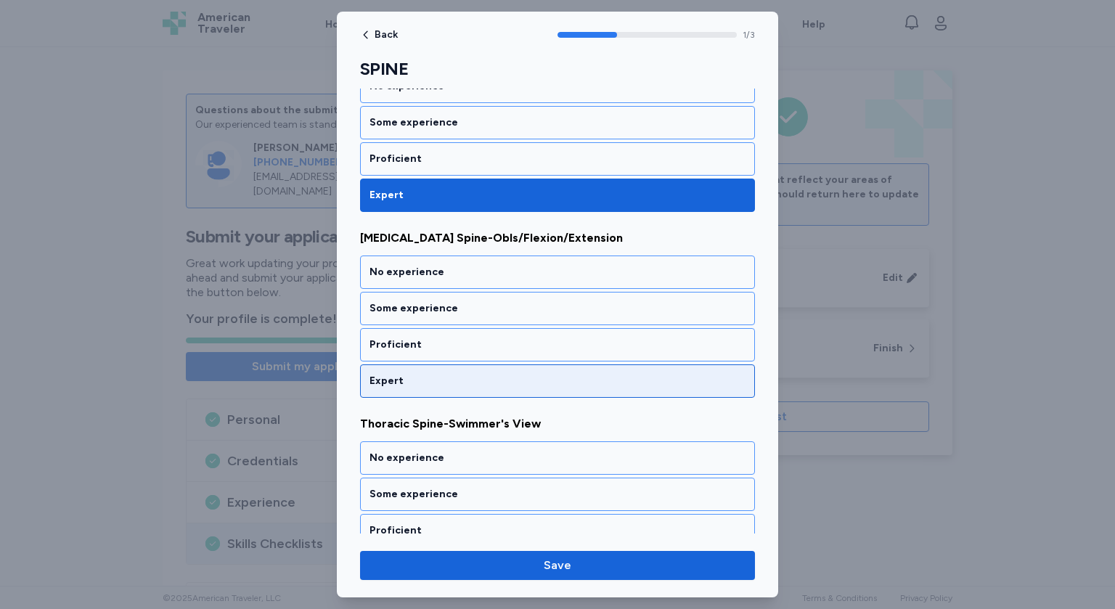
click at [449, 369] on div "Expert" at bounding box center [557, 381] width 395 height 33
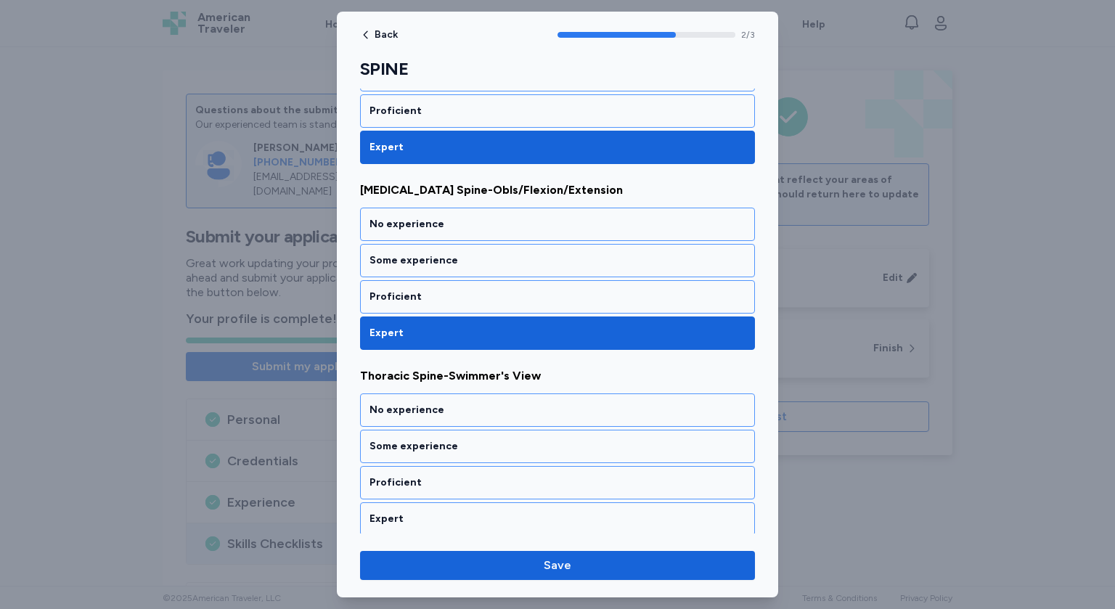
scroll to position [308, 0]
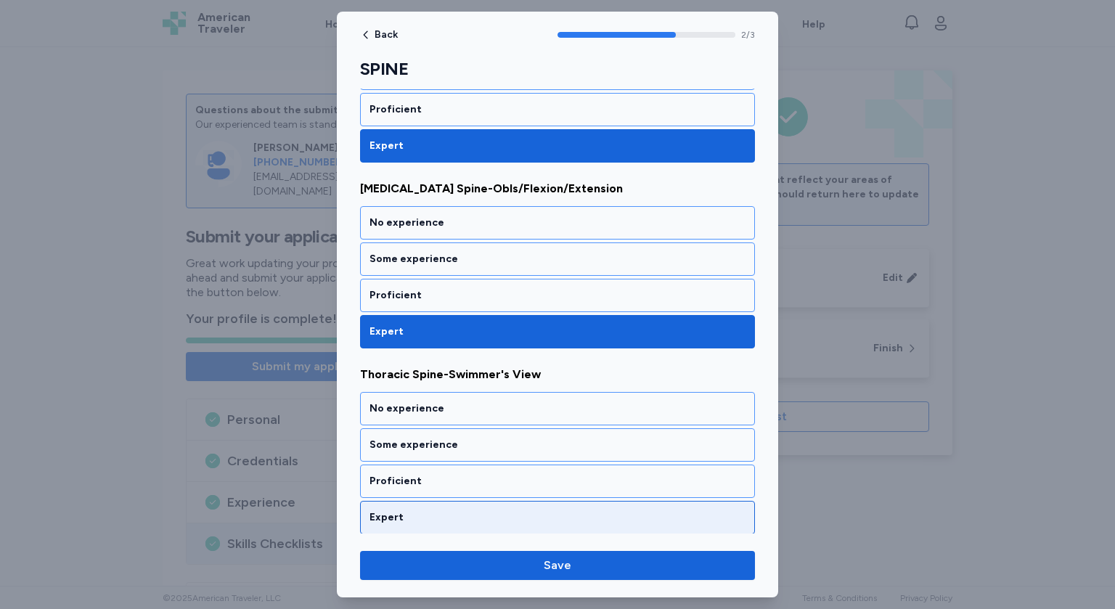
click at [429, 516] on div "Expert" at bounding box center [558, 518] width 376 height 15
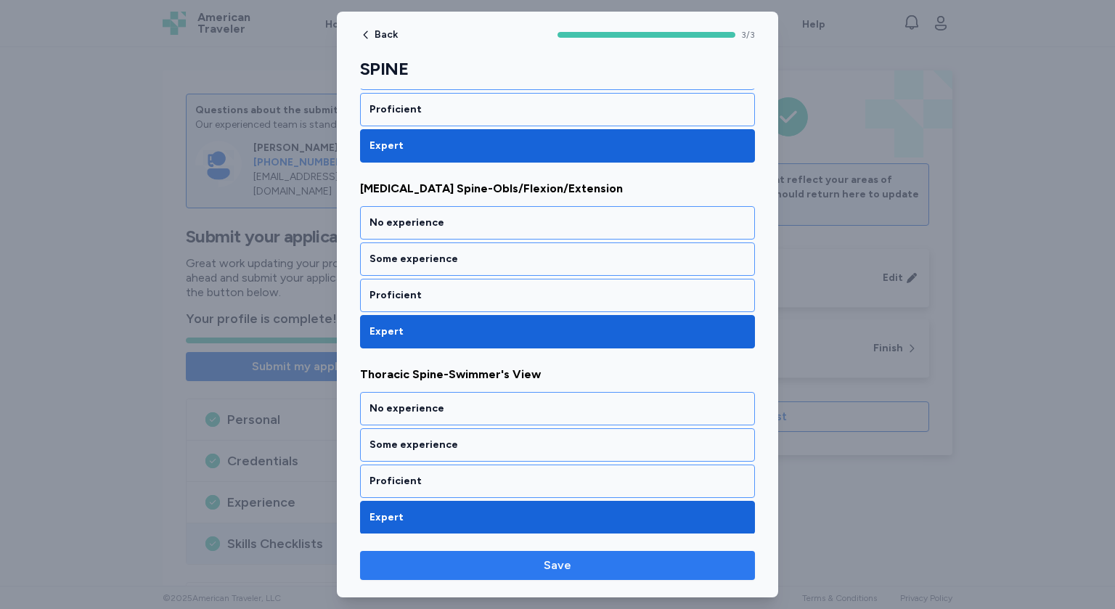
click at [539, 574] on button "Save" at bounding box center [557, 565] width 395 height 29
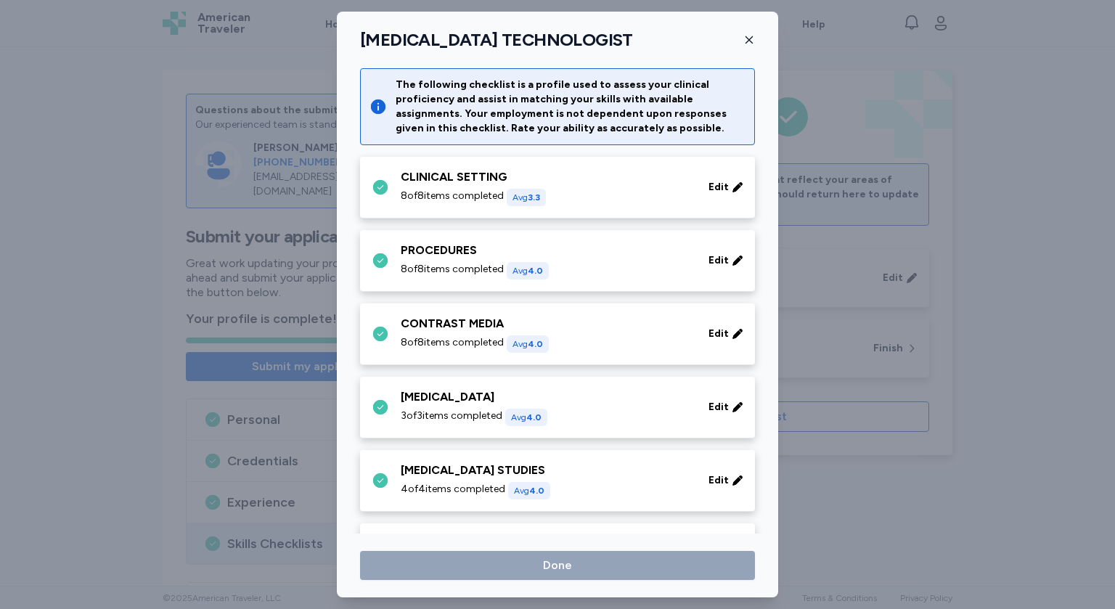
scroll to position [645, 0]
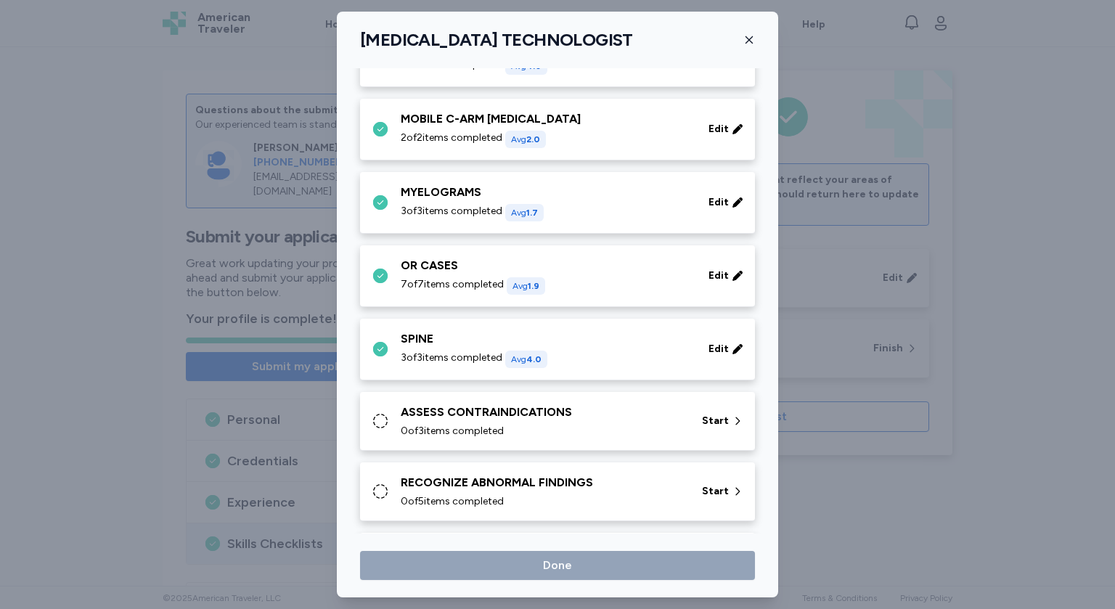
click at [587, 432] on div "0 of 3 items completed" at bounding box center [543, 431] width 284 height 15
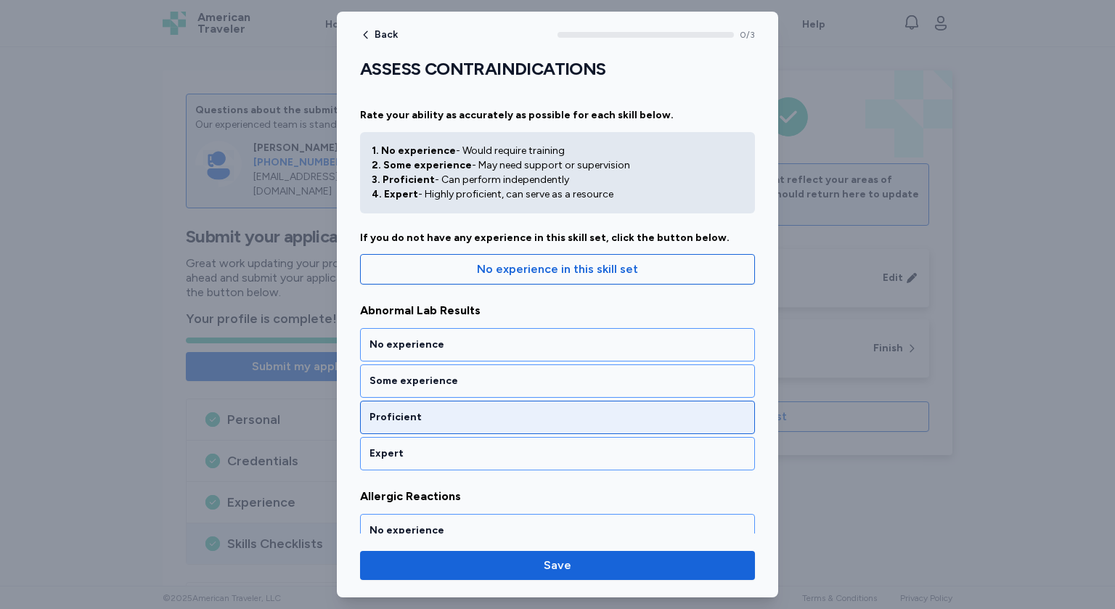
click at [436, 421] on div "Proficient" at bounding box center [558, 417] width 376 height 15
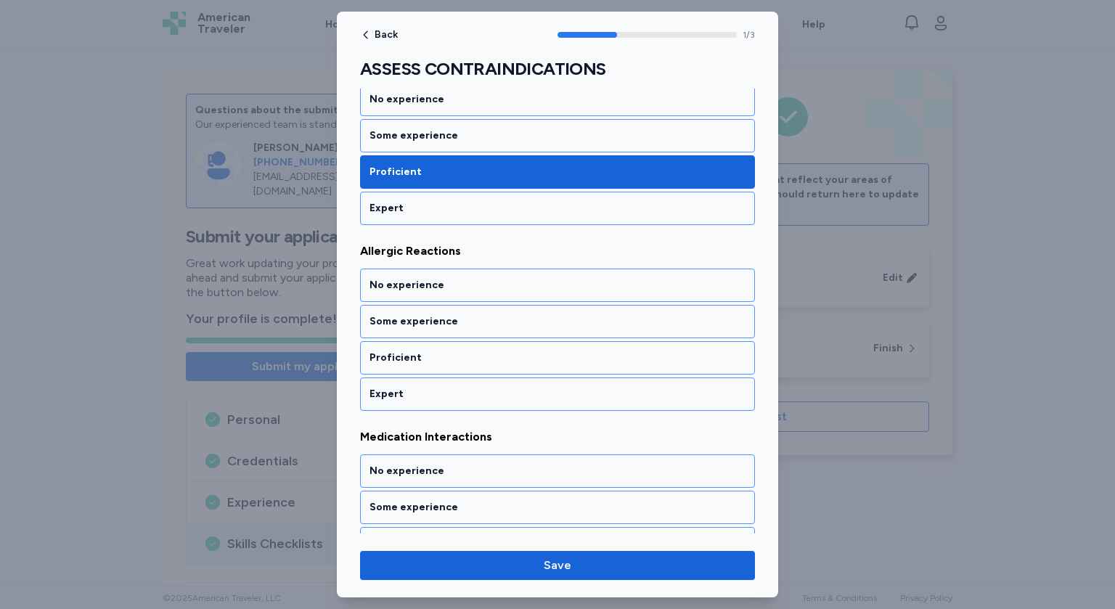
scroll to position [259, 0]
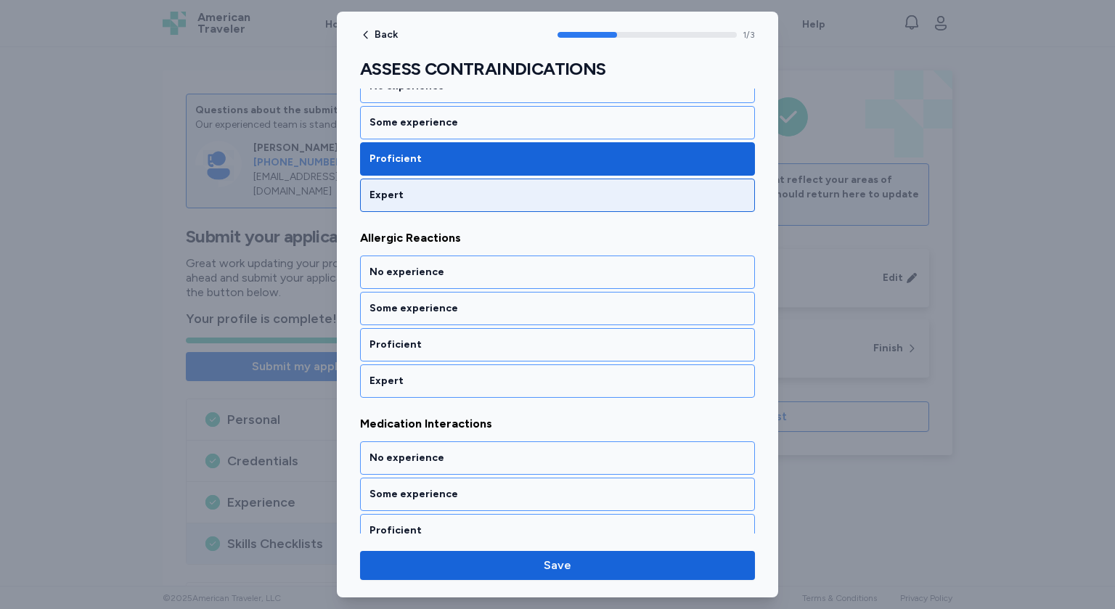
click at [443, 202] on div "Expert" at bounding box center [557, 195] width 395 height 33
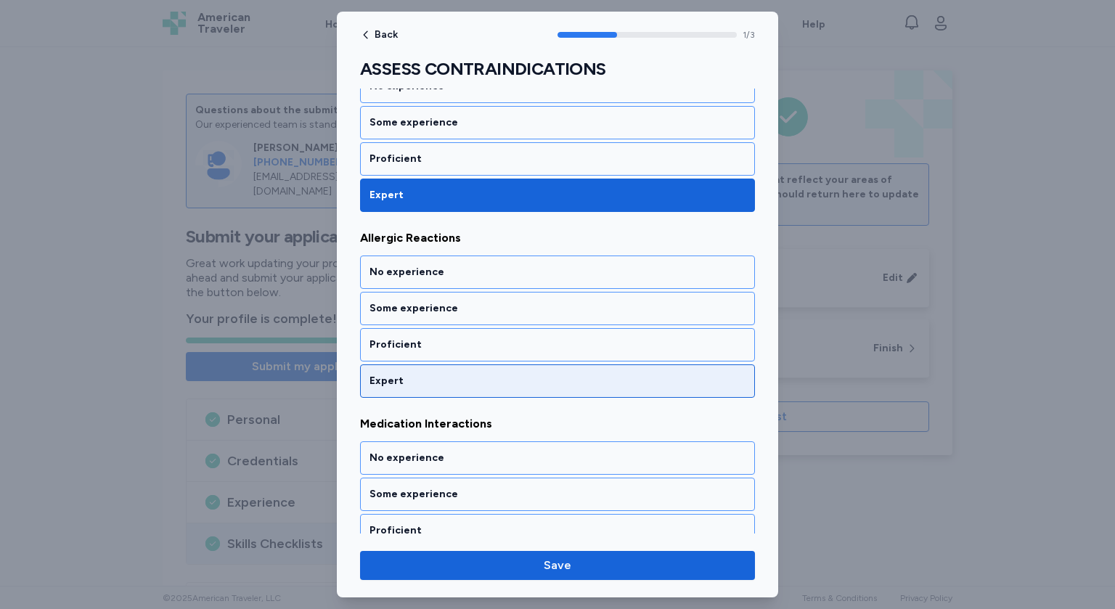
click at [408, 382] on div "Expert" at bounding box center [558, 381] width 376 height 15
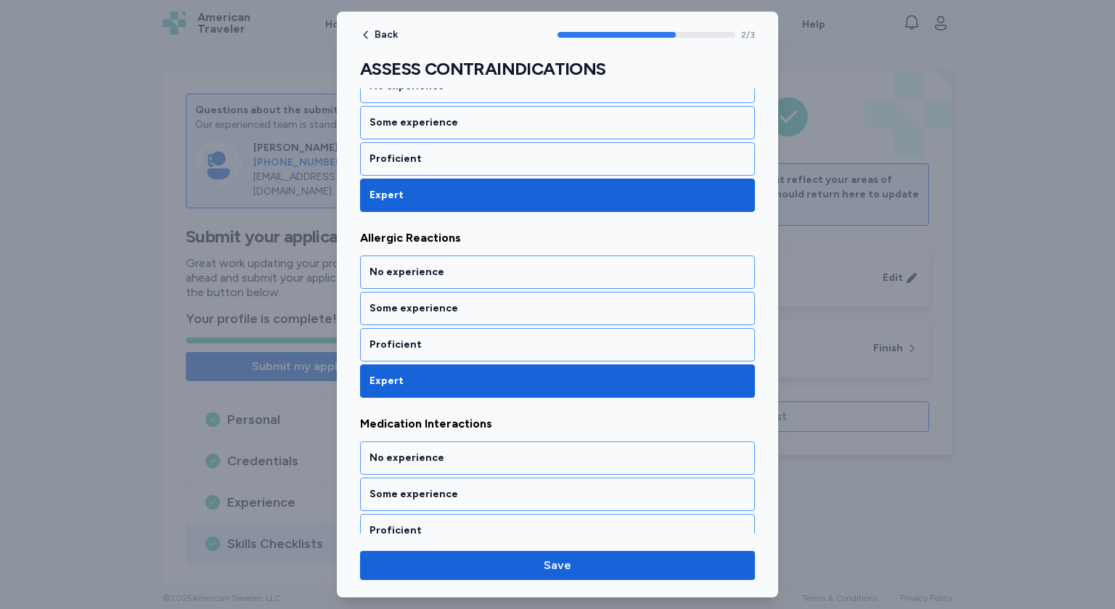
scroll to position [308, 0]
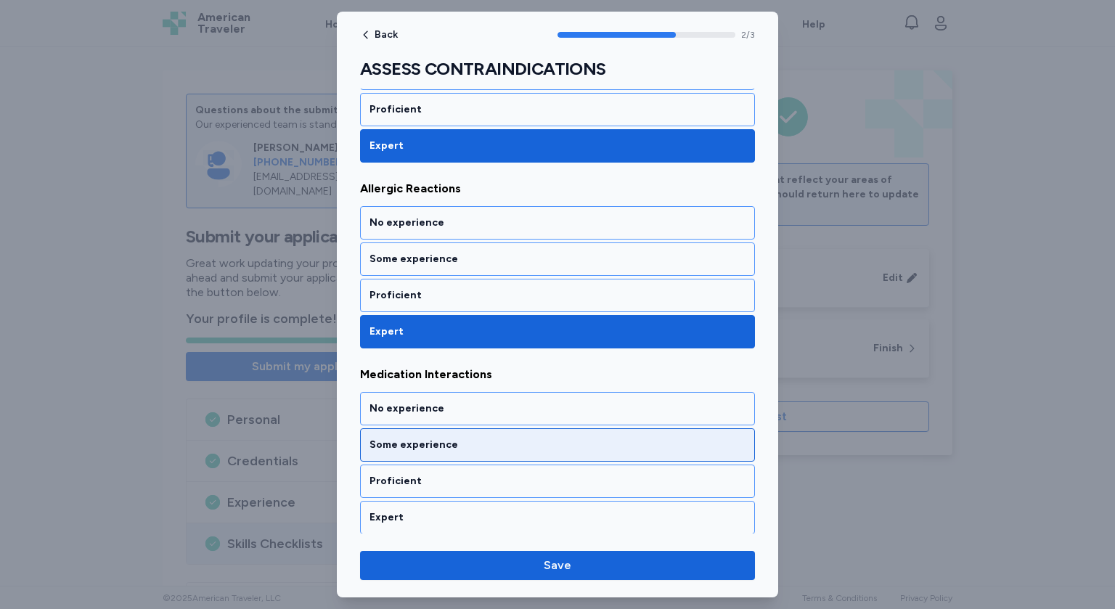
click at [433, 444] on div "Some experience" at bounding box center [558, 445] width 376 height 15
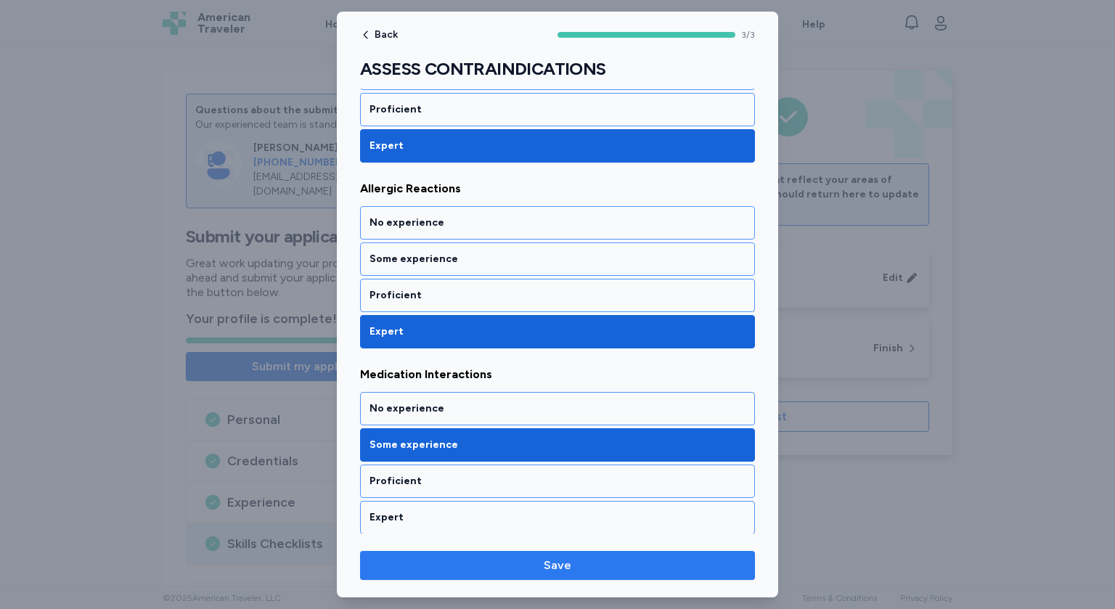
click at [510, 569] on span "Save" at bounding box center [558, 565] width 372 height 17
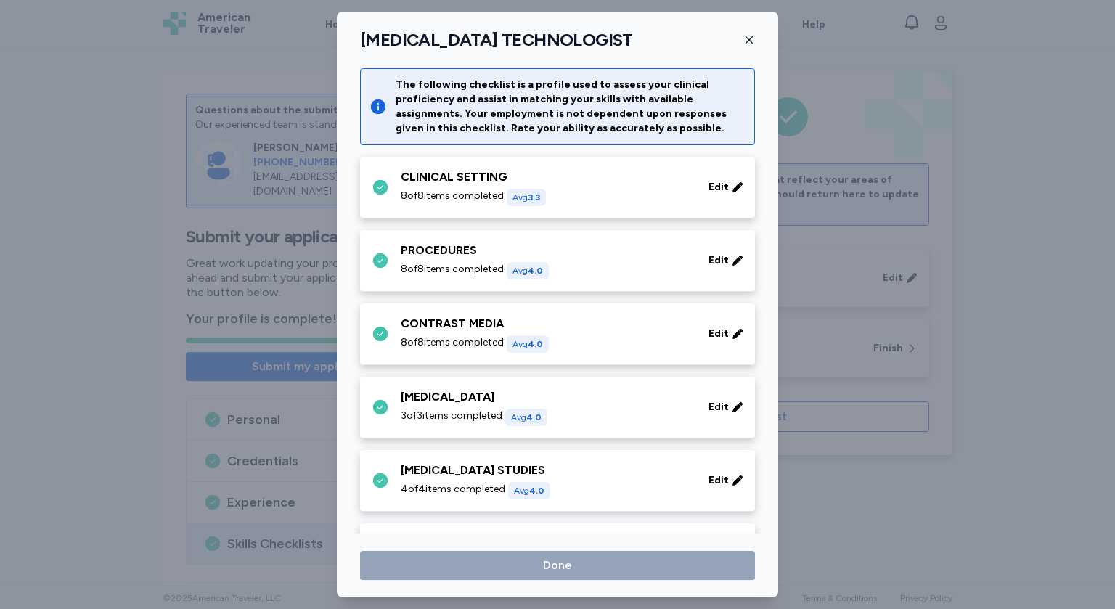
scroll to position [645, 0]
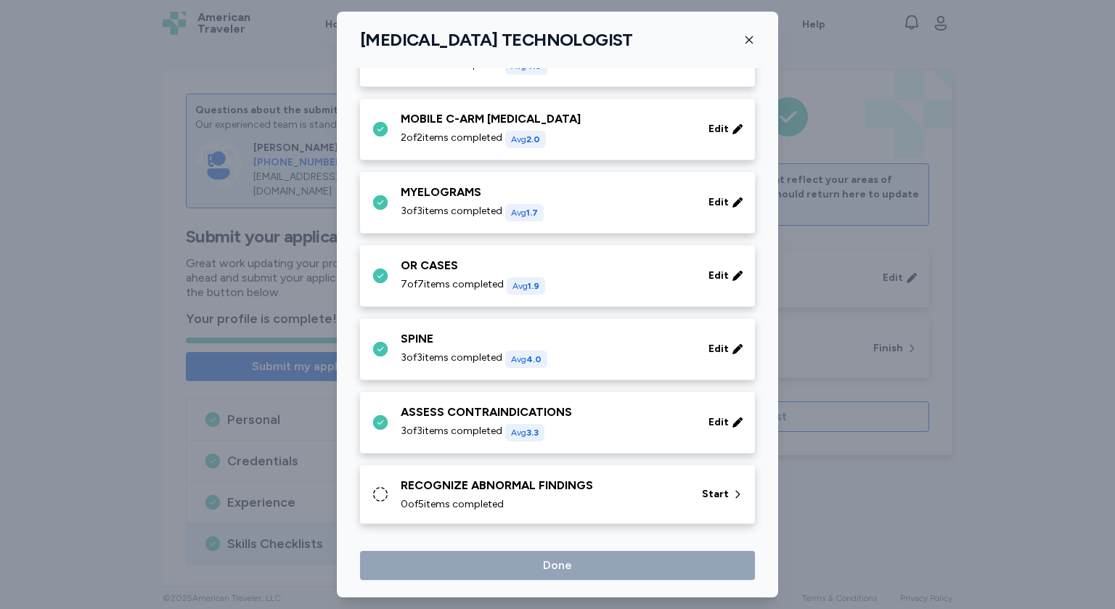
click at [515, 491] on div "RECOGNIZE ABNORMAL FINDINGS" at bounding box center [543, 485] width 284 height 17
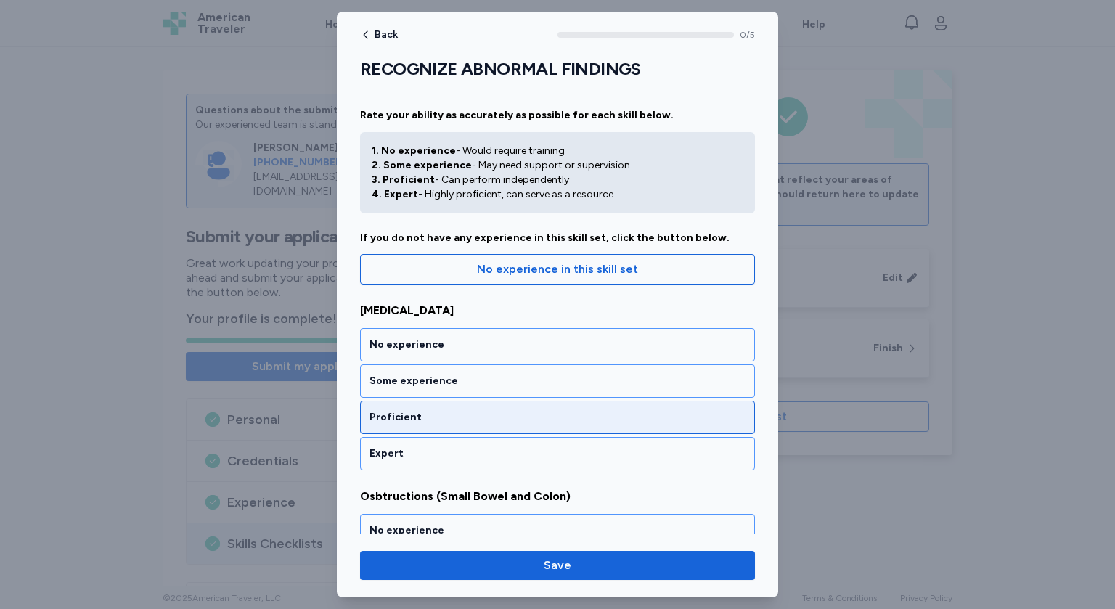
click at [426, 412] on div "Proficient" at bounding box center [558, 417] width 376 height 15
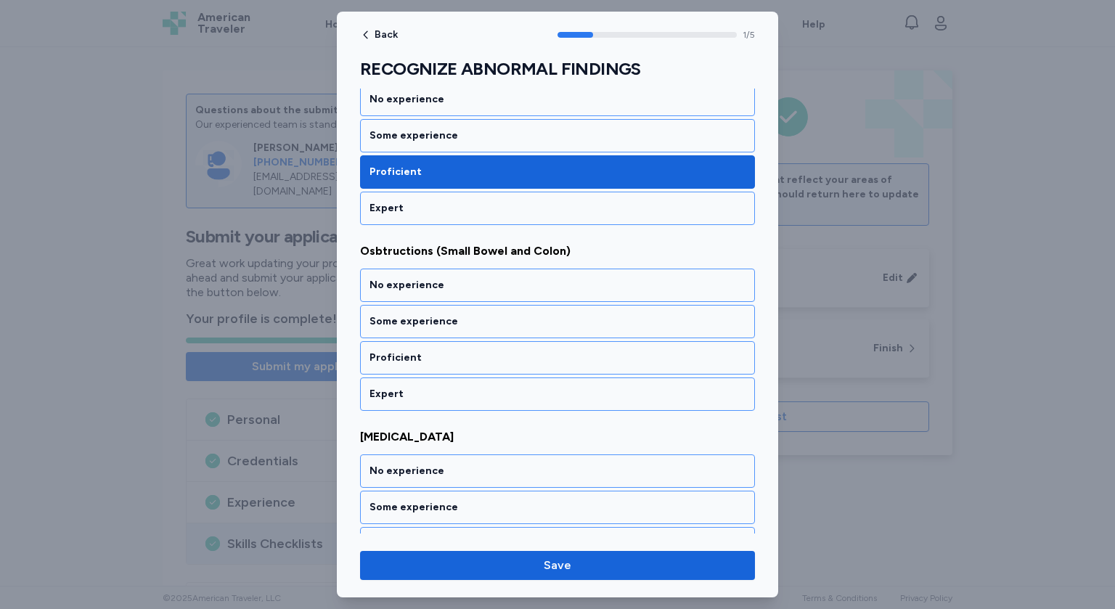
scroll to position [259, 0]
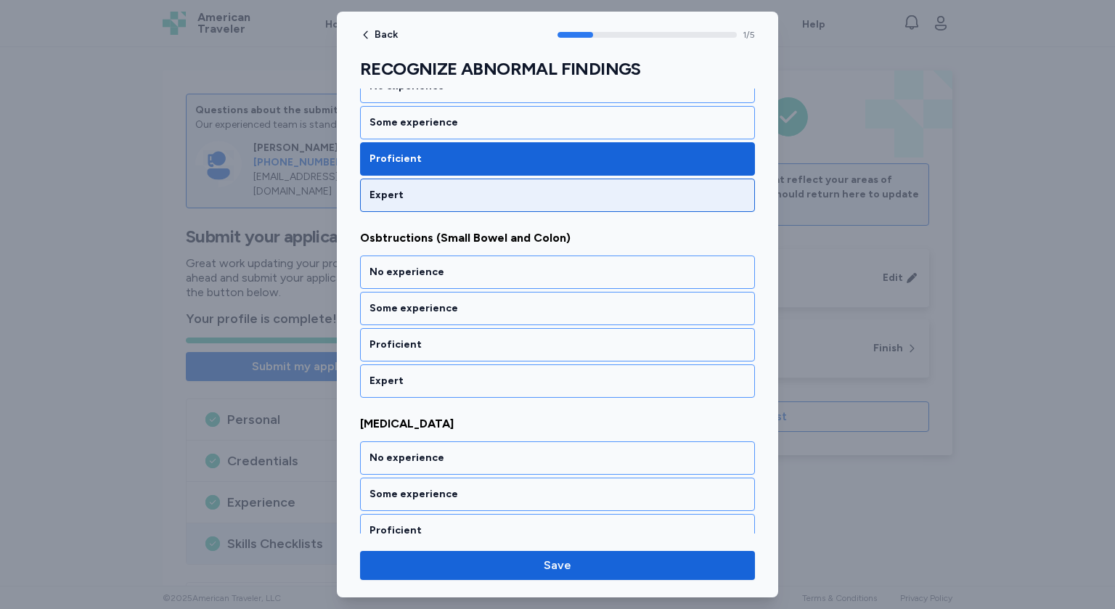
click at [438, 206] on div "Expert" at bounding box center [557, 195] width 395 height 33
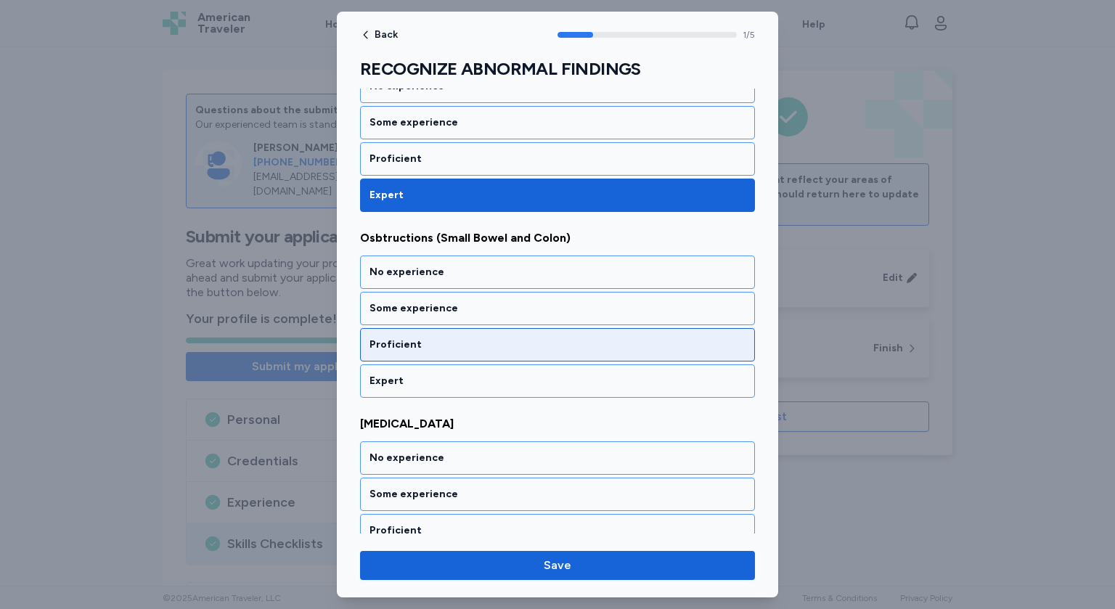
click at [439, 346] on div "Proficient" at bounding box center [558, 345] width 376 height 15
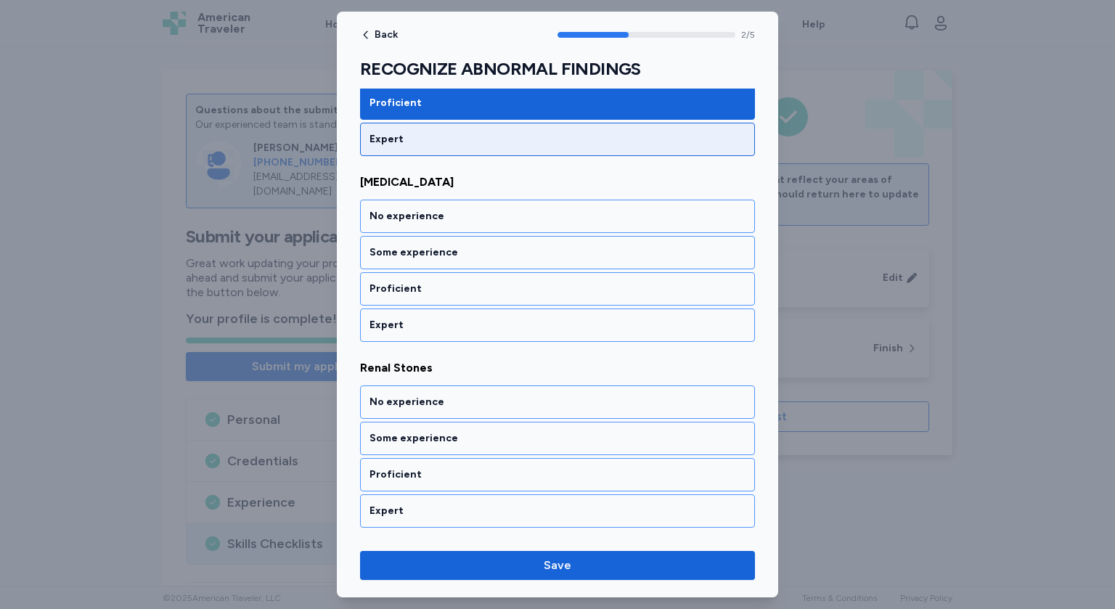
scroll to position [505, 0]
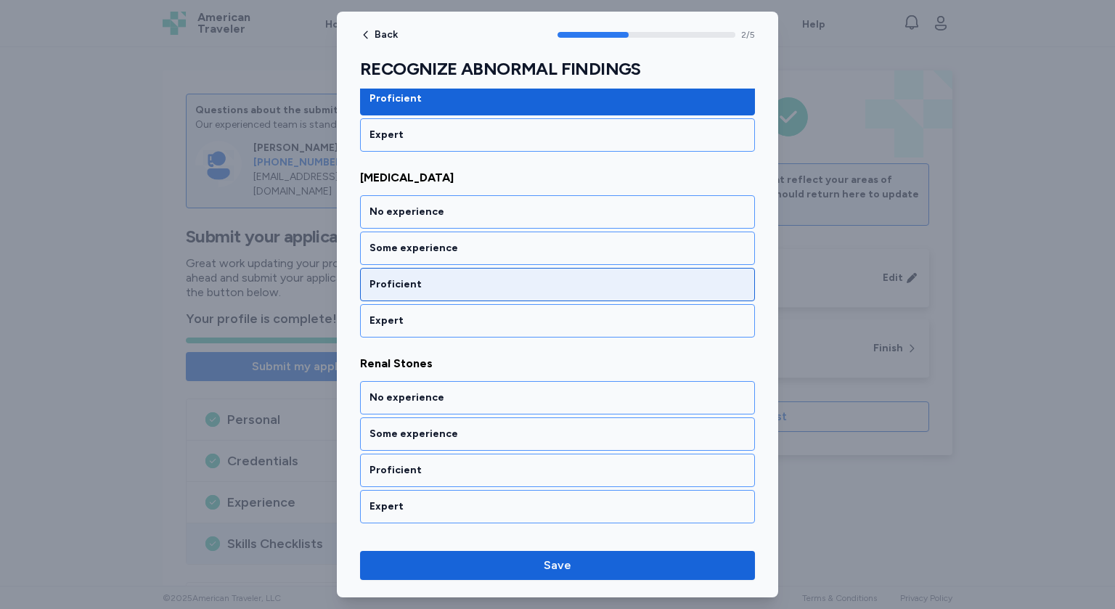
click at [419, 277] on div "Proficient" at bounding box center [558, 284] width 376 height 15
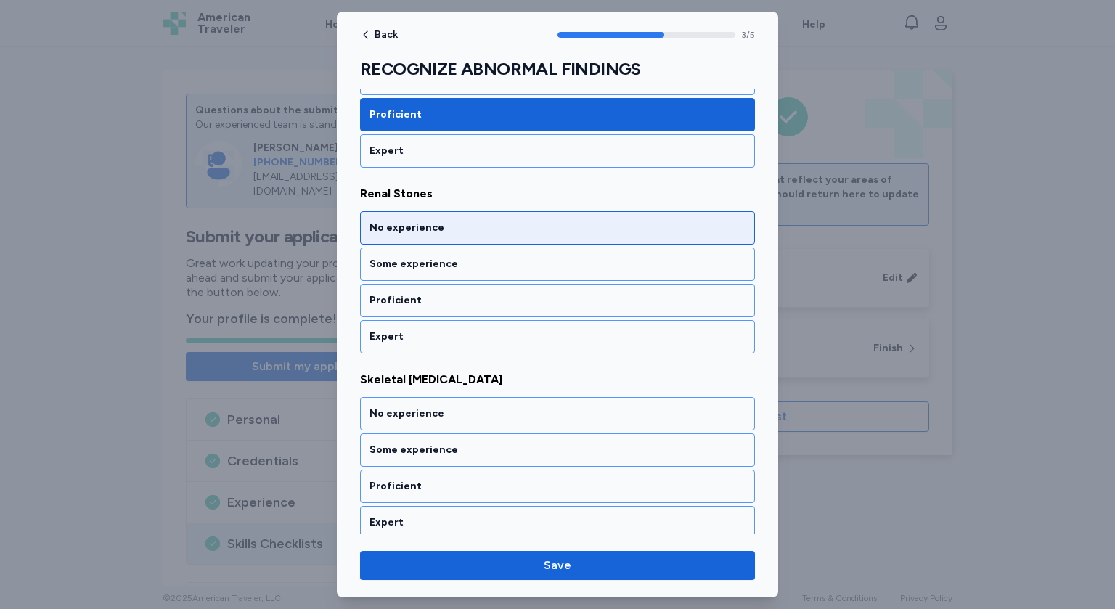
scroll to position [677, 0]
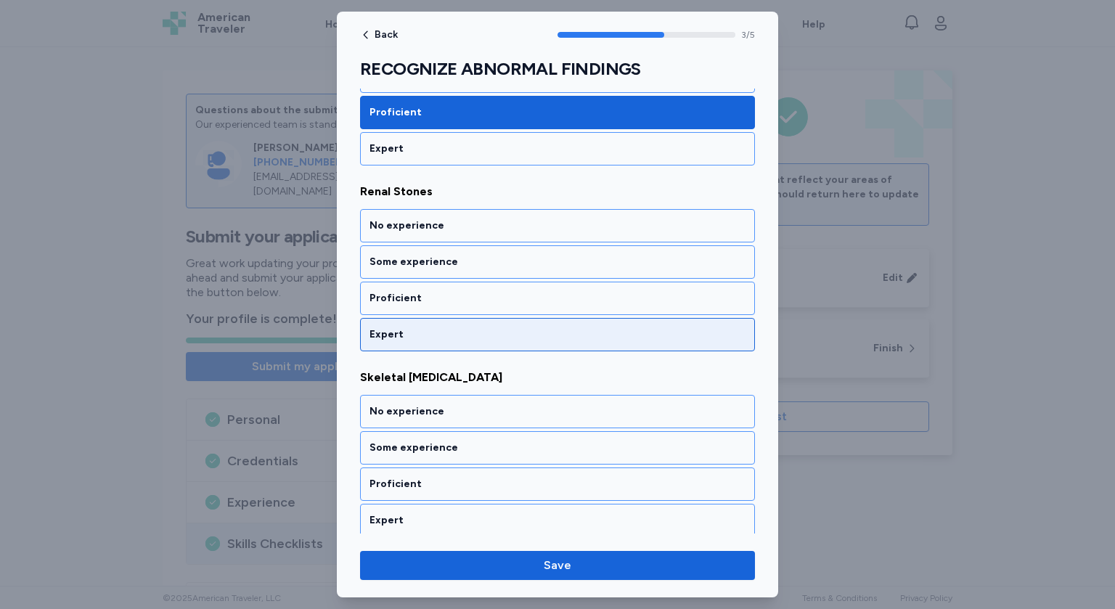
click at [410, 330] on div "Expert" at bounding box center [558, 335] width 376 height 15
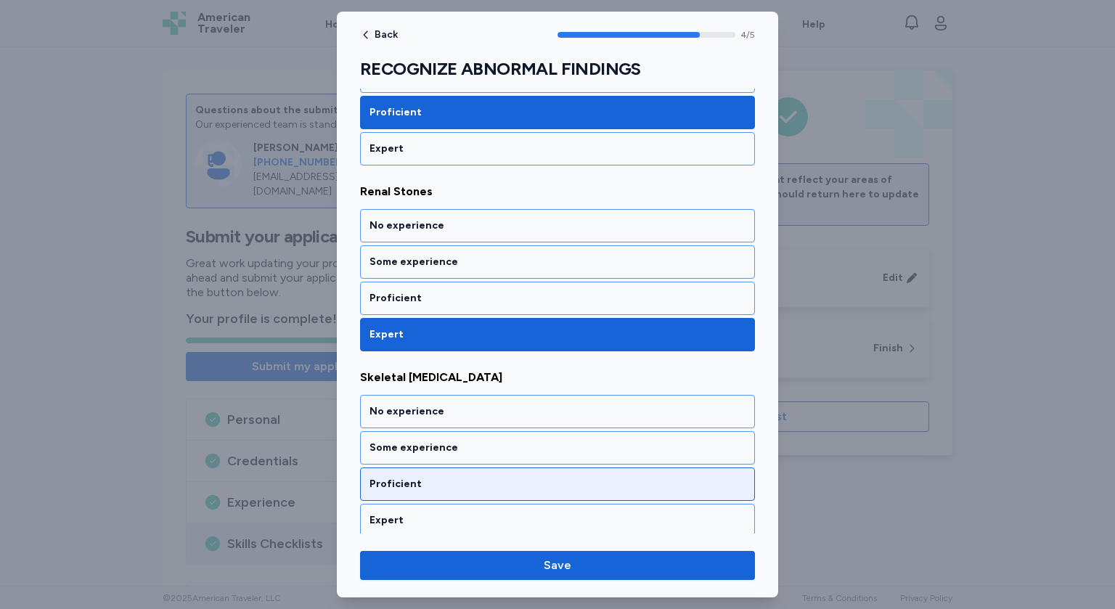
click at [420, 481] on div "Proficient" at bounding box center [558, 484] width 376 height 15
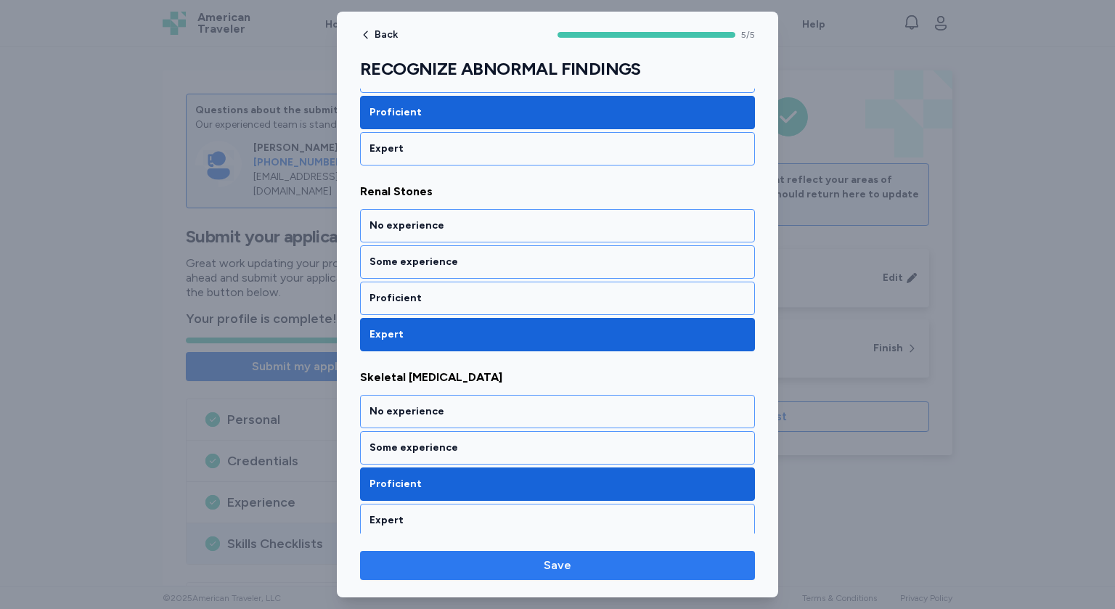
click at [572, 564] on span "Save" at bounding box center [558, 565] width 372 height 17
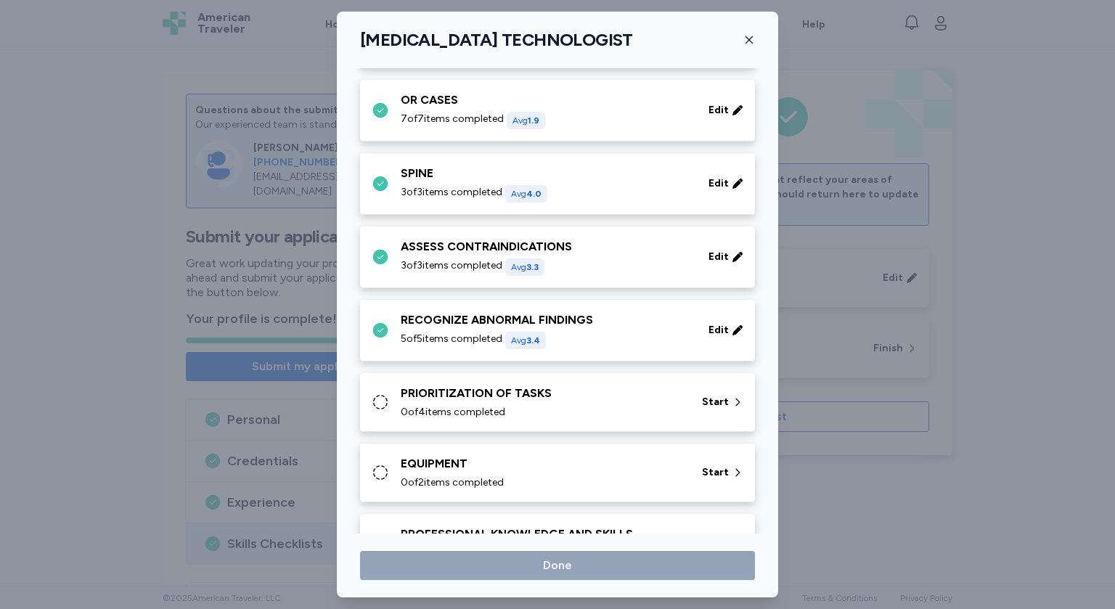
scroll to position [808, 0]
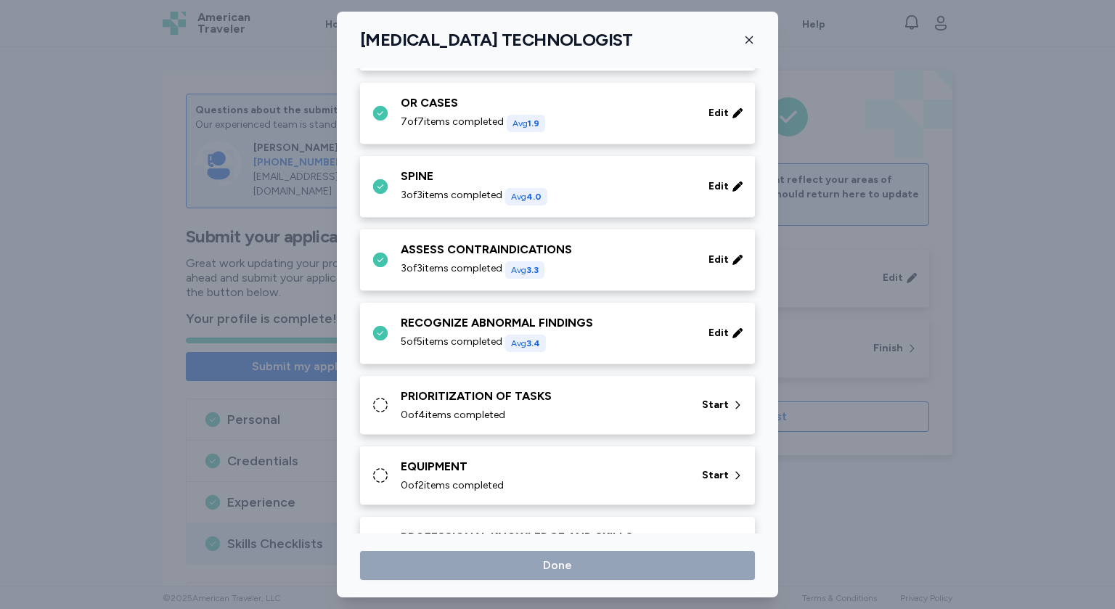
click at [458, 408] on span "0 of 4 items completed" at bounding box center [453, 415] width 105 height 15
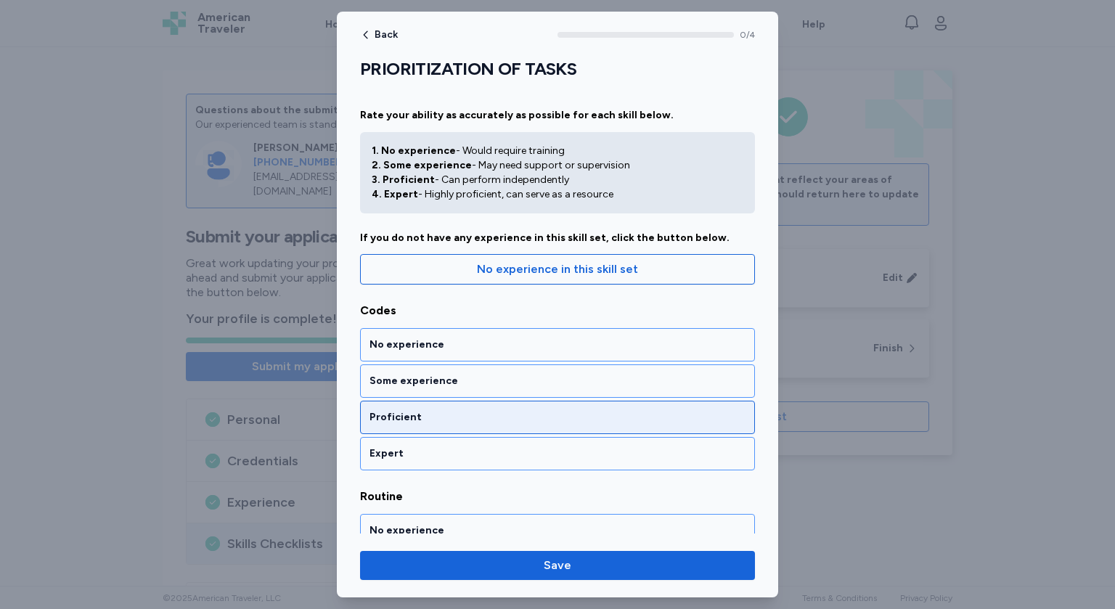
click at [447, 410] on div "Proficient" at bounding box center [558, 417] width 376 height 15
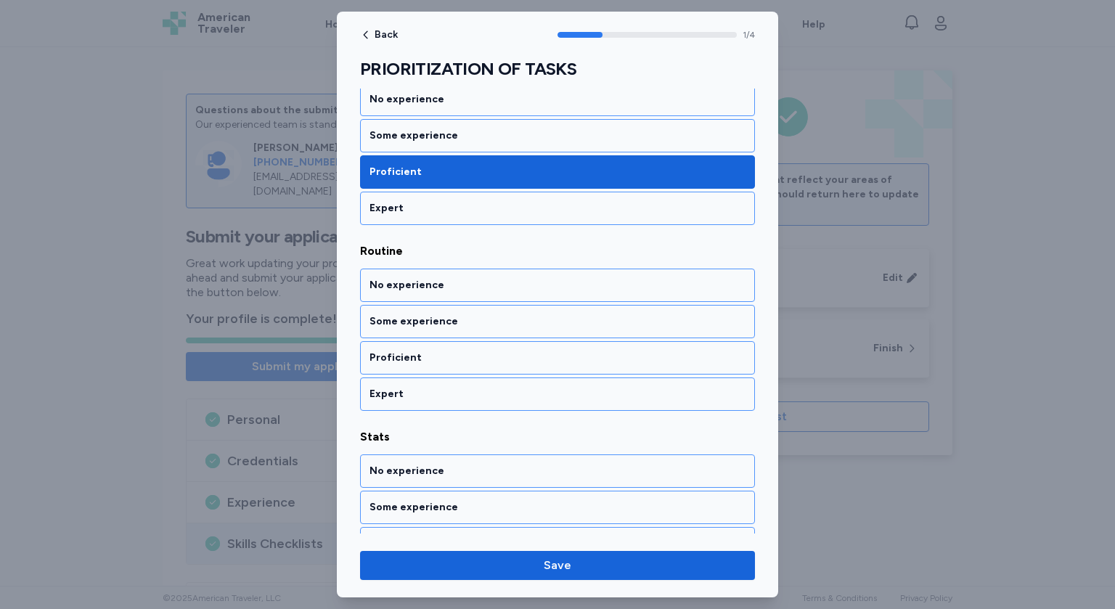
scroll to position [259, 0]
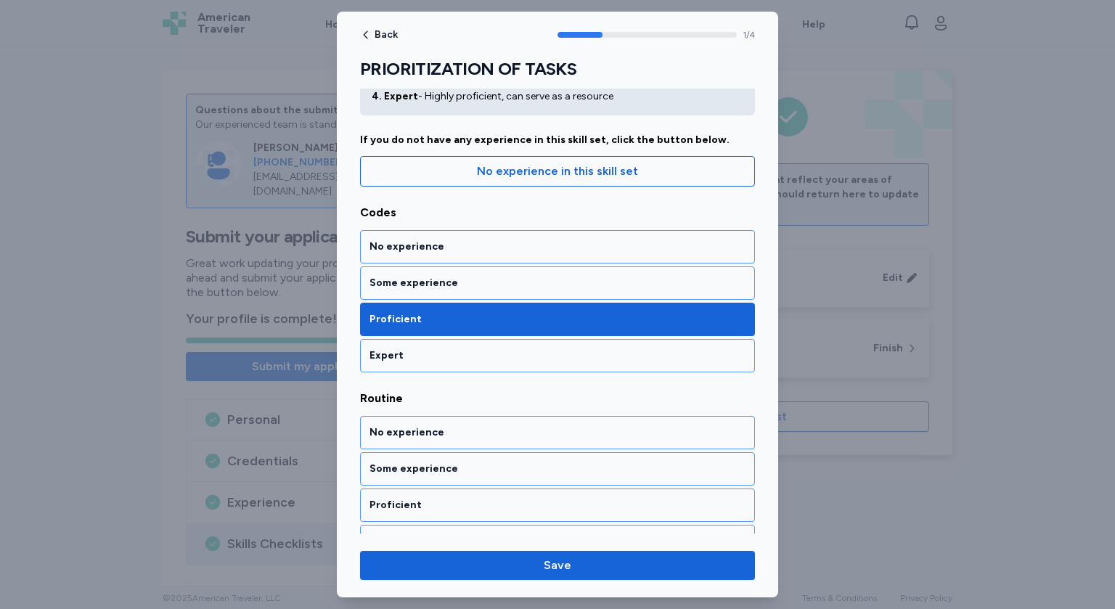
click at [453, 359] on div "Expert" at bounding box center [558, 356] width 376 height 15
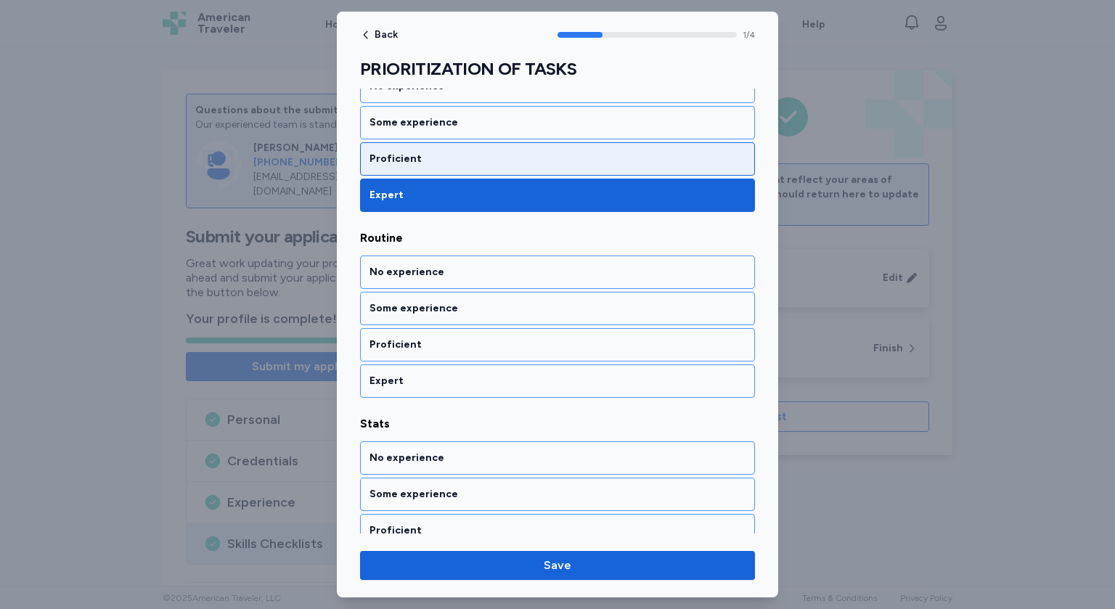
click at [434, 158] on div "Proficient" at bounding box center [558, 159] width 376 height 15
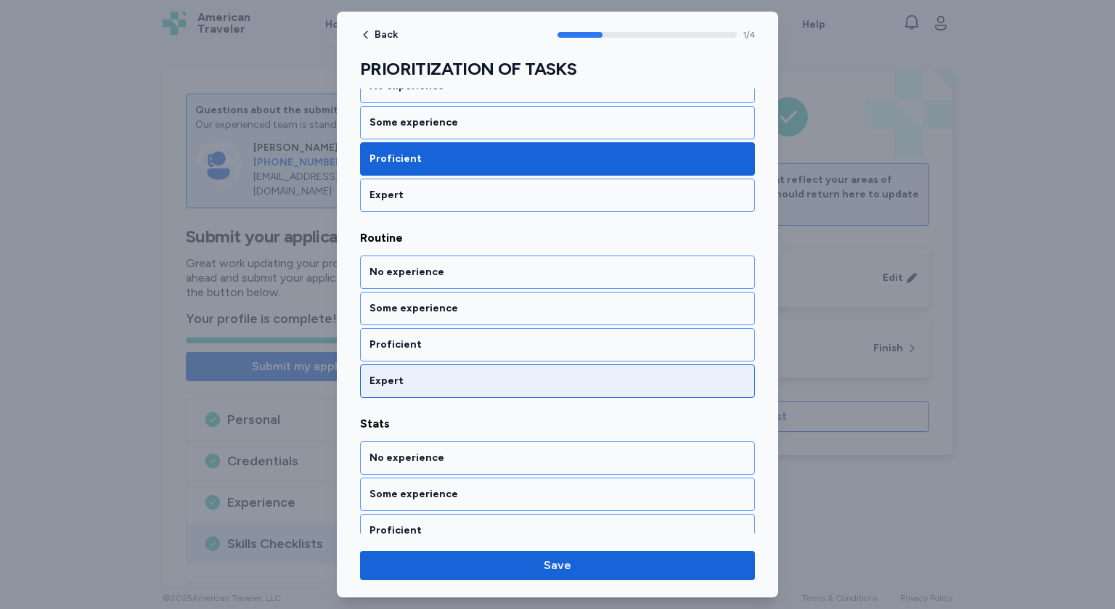
click at [408, 375] on div "Expert" at bounding box center [558, 381] width 376 height 15
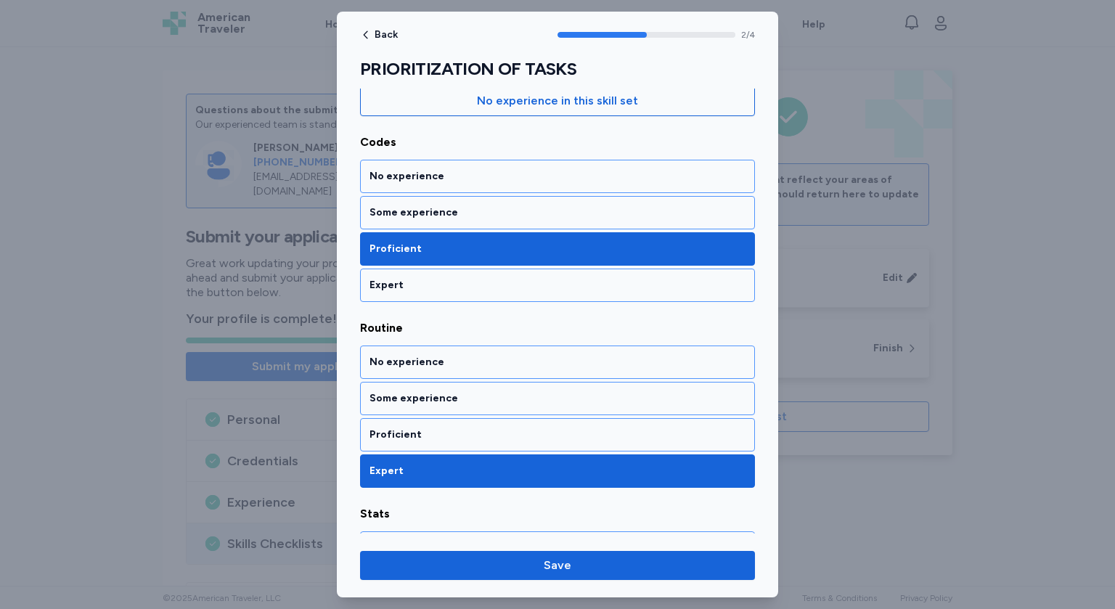
scroll to position [163, 0]
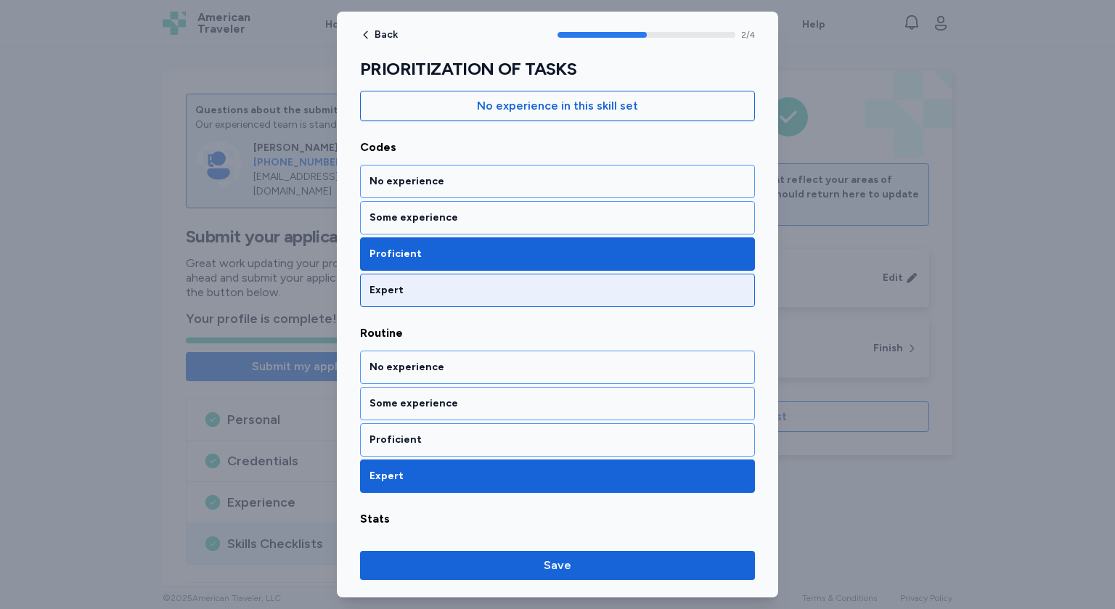
click at [432, 296] on div "Expert" at bounding box center [557, 290] width 395 height 33
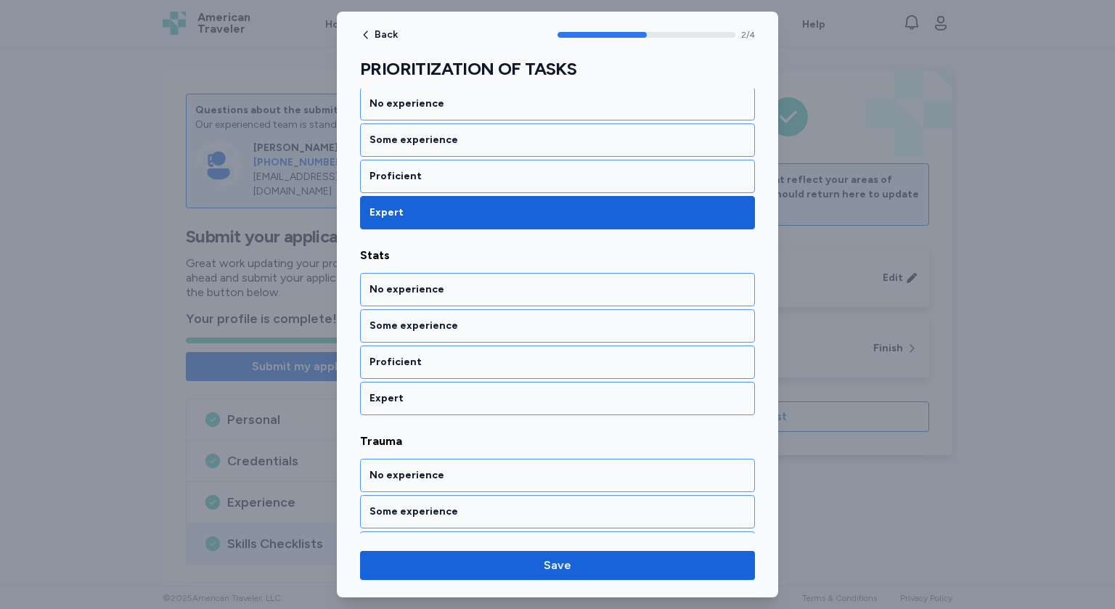
scroll to position [444, 0]
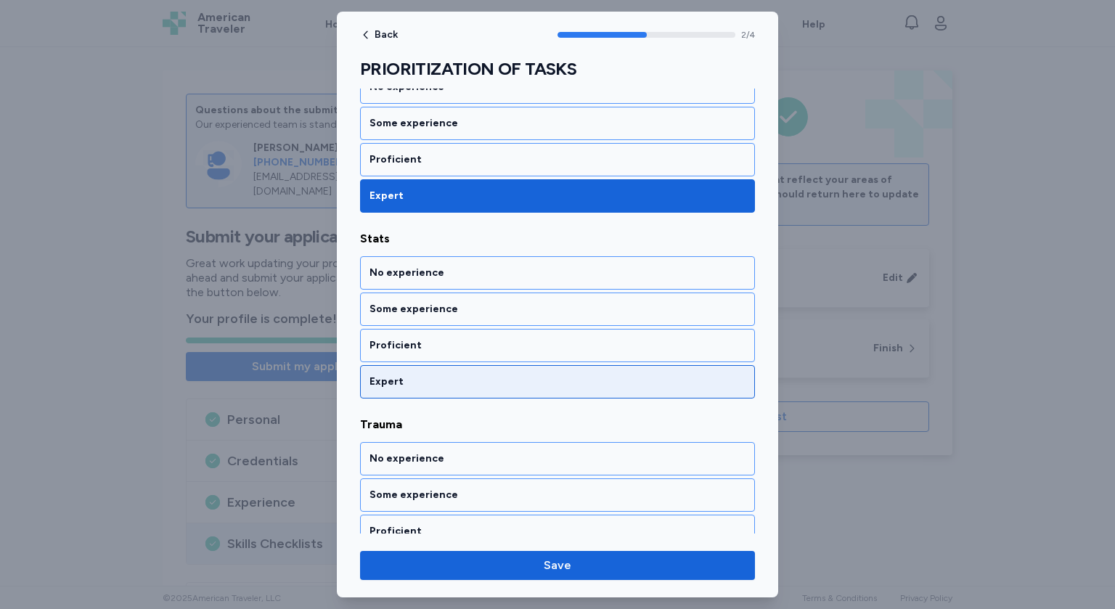
click at [420, 378] on div "Expert" at bounding box center [558, 382] width 376 height 15
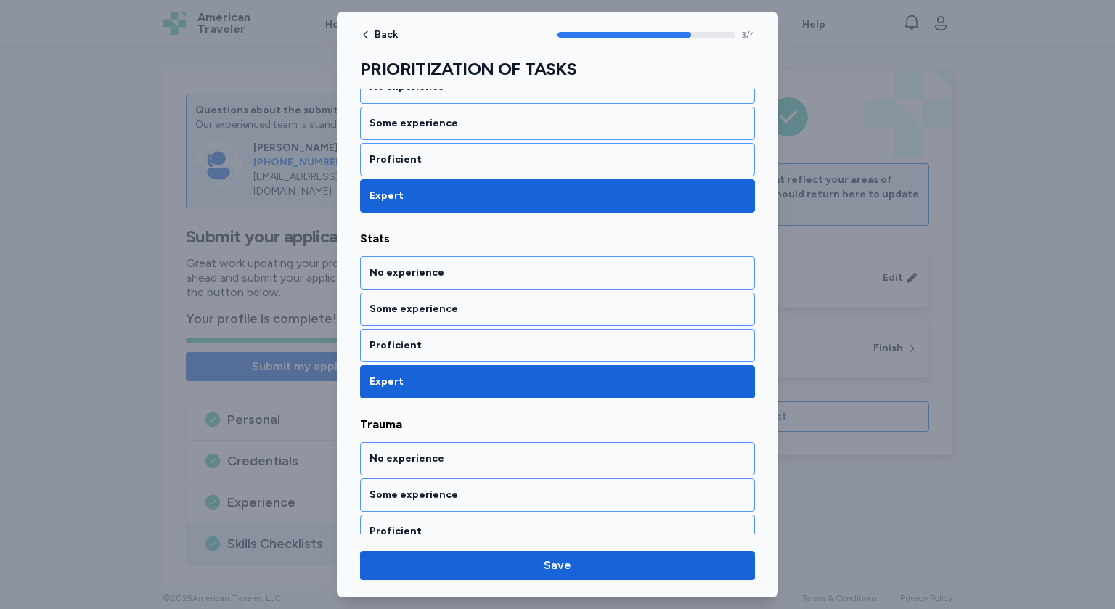
scroll to position [492, 0]
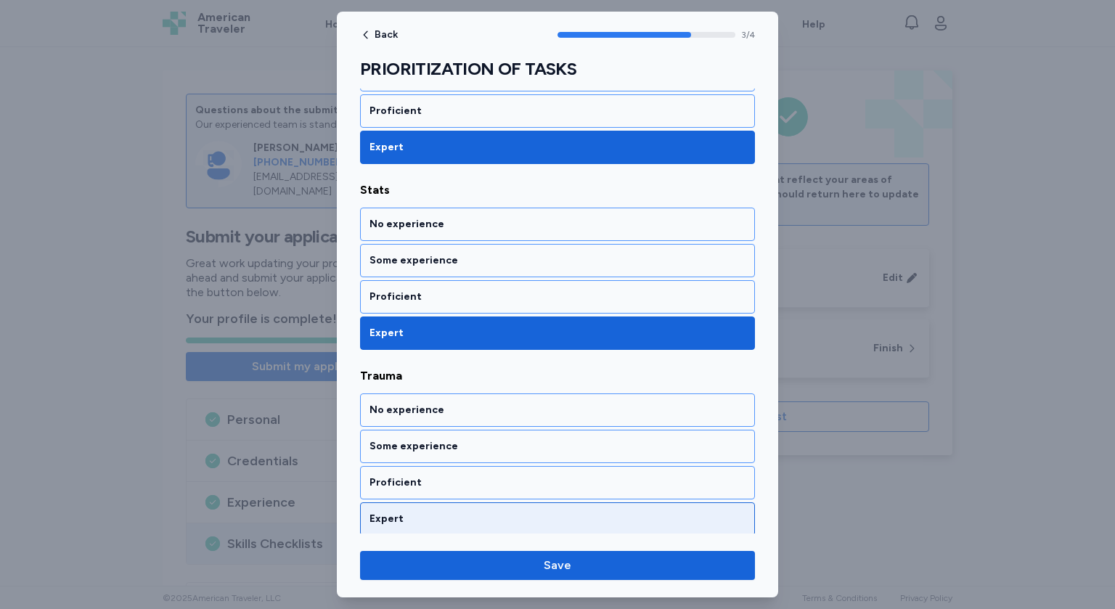
click at [418, 505] on div "Expert" at bounding box center [557, 519] width 395 height 33
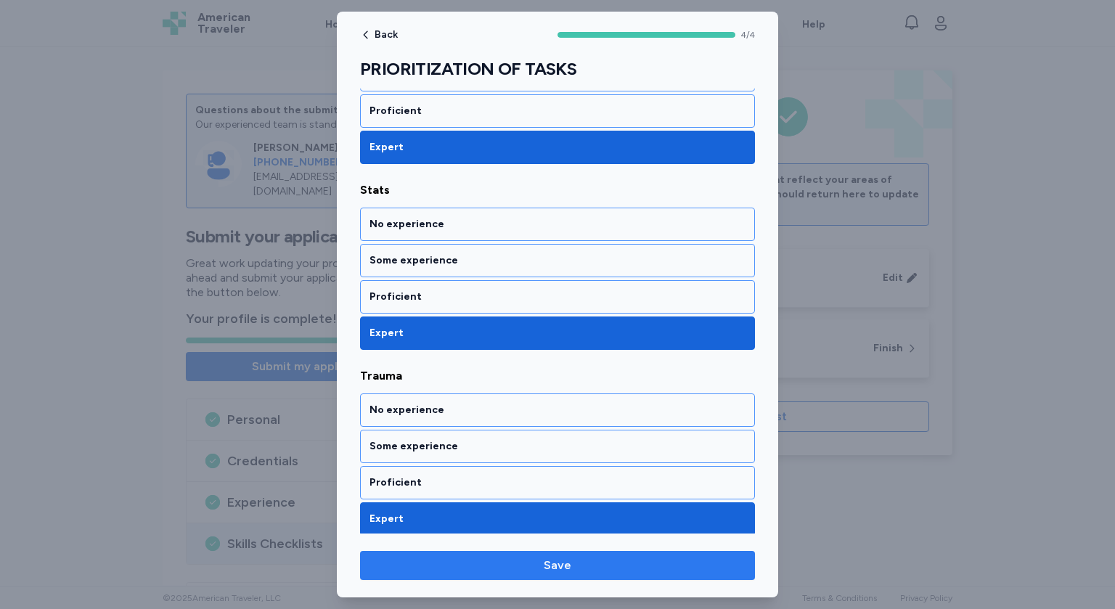
click at [541, 568] on span "Save" at bounding box center [558, 565] width 372 height 17
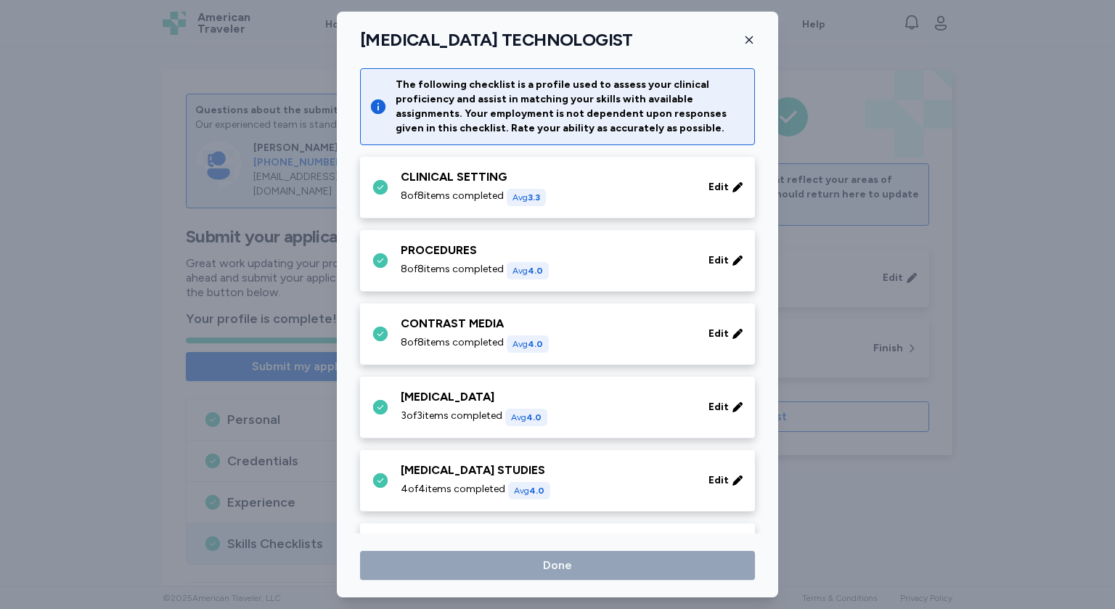
scroll to position [808, 0]
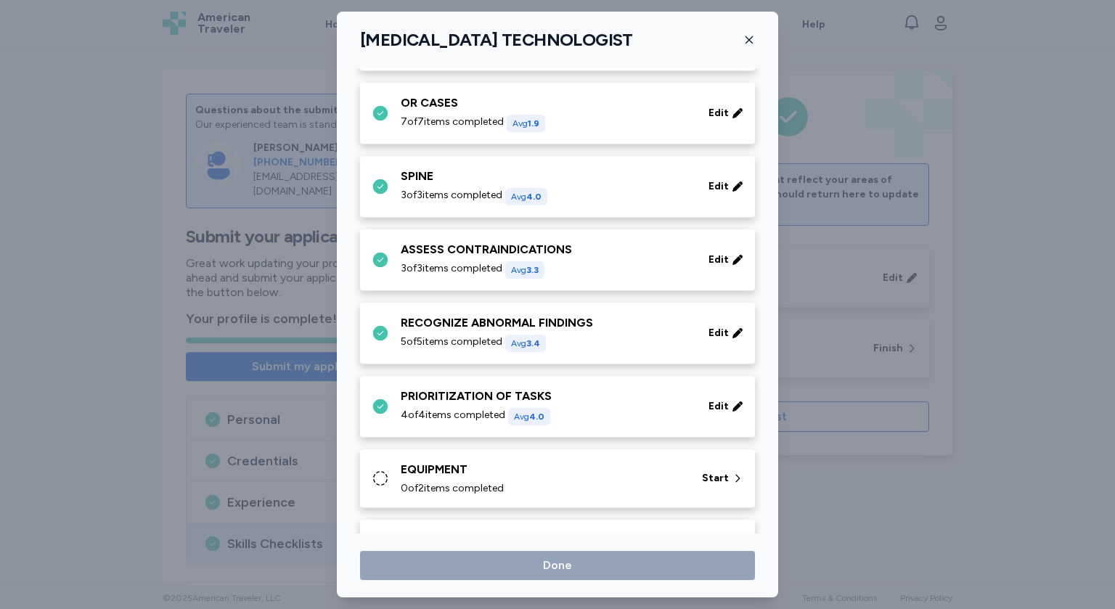
click at [562, 483] on div "0 of 2 items completed" at bounding box center [543, 488] width 284 height 15
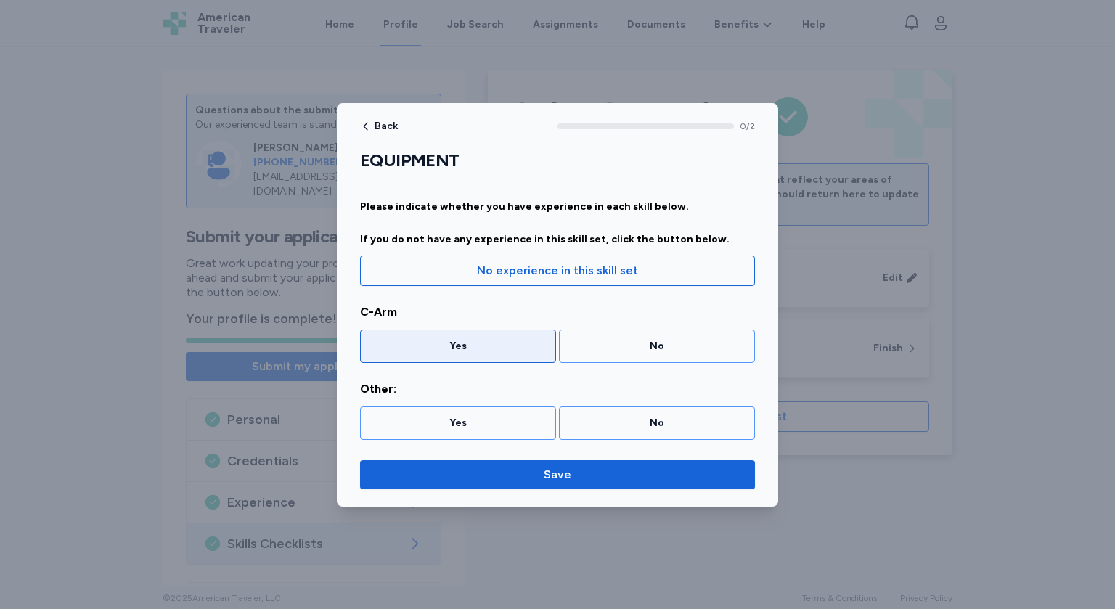
click at [520, 346] on div "Yes" at bounding box center [458, 346] width 177 height 15
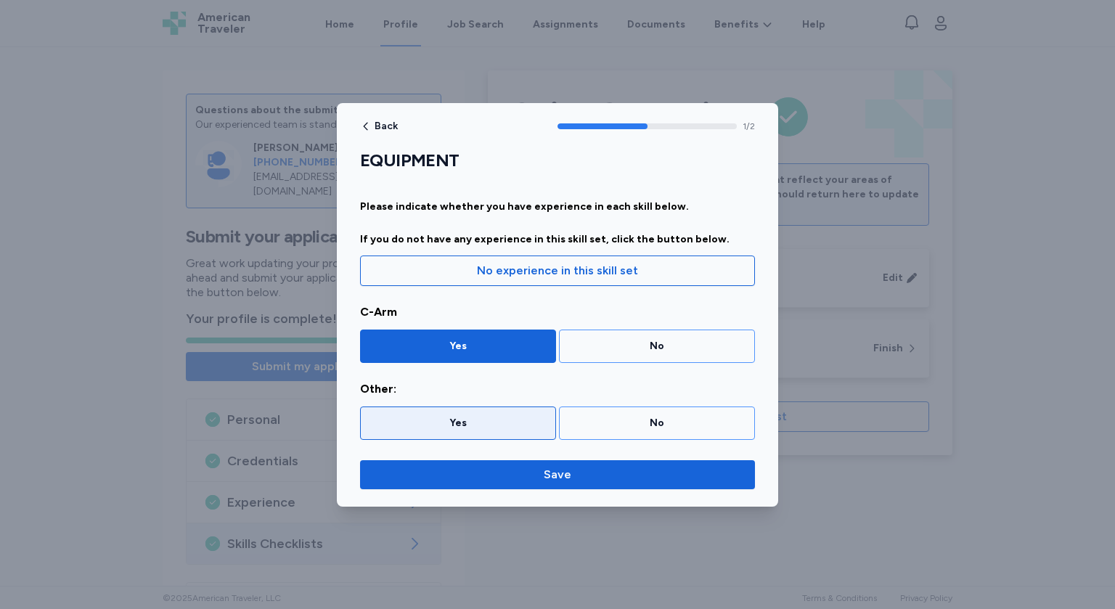
click at [523, 418] on div "Yes" at bounding box center [458, 423] width 177 height 15
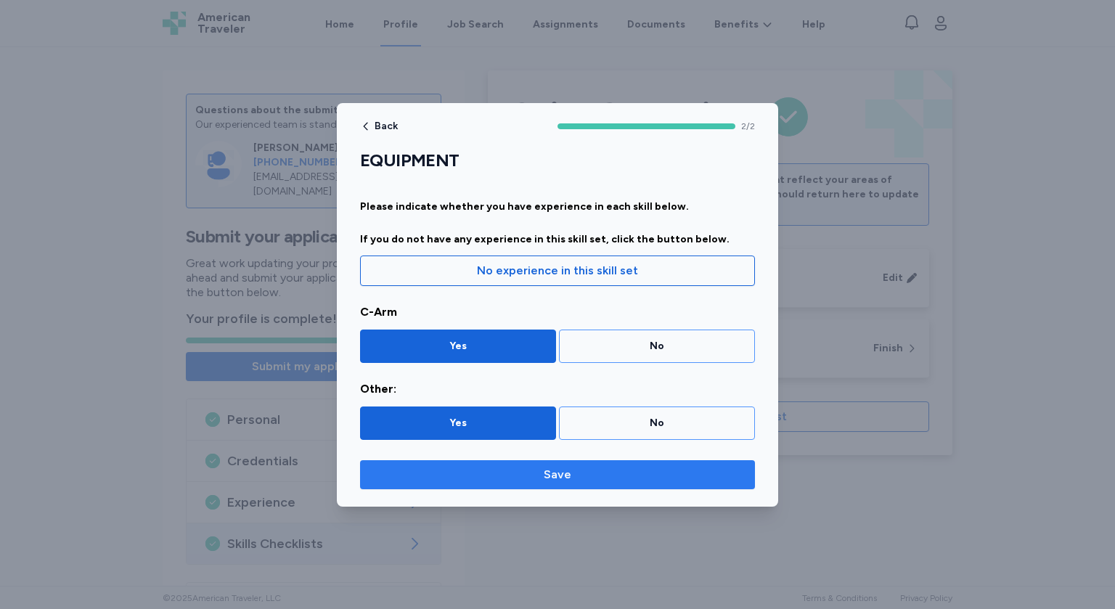
click at [560, 471] on span "Save" at bounding box center [558, 474] width 28 height 17
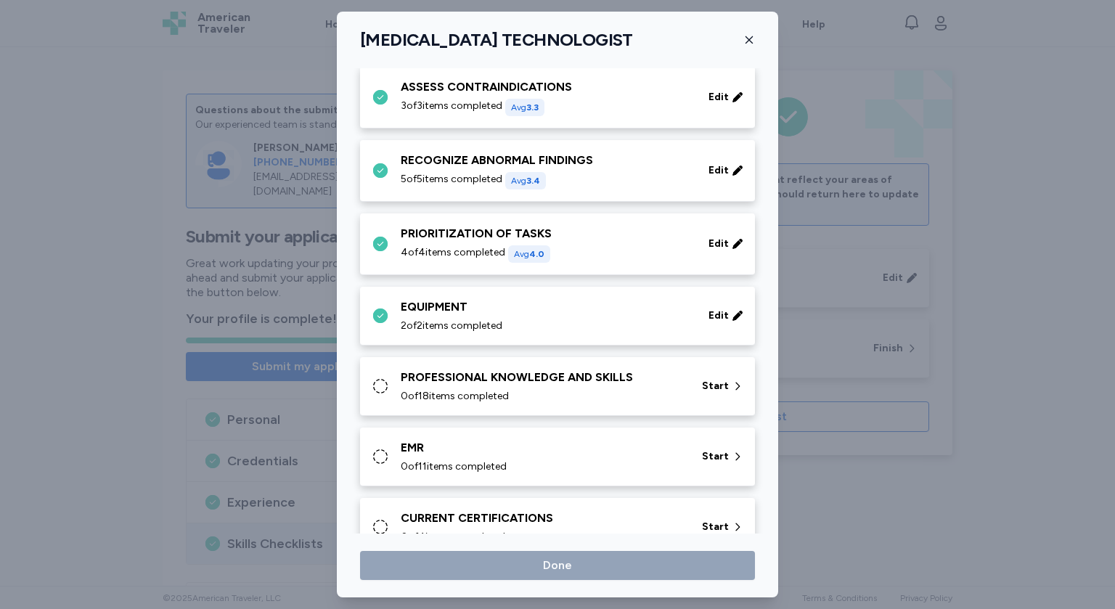
scroll to position [971, 0]
click at [535, 384] on div "PROFESSIONAL KNOWLEDGE AND SKILLS 0 of 18 items completed" at bounding box center [543, 385] width 284 height 35
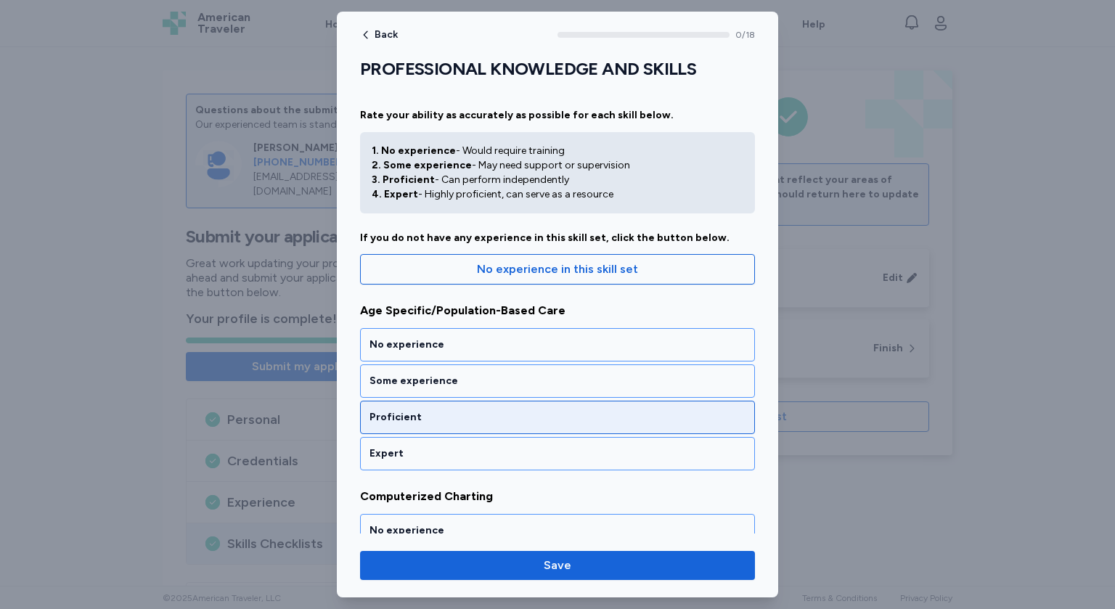
click at [448, 421] on div "Proficient" at bounding box center [558, 417] width 376 height 15
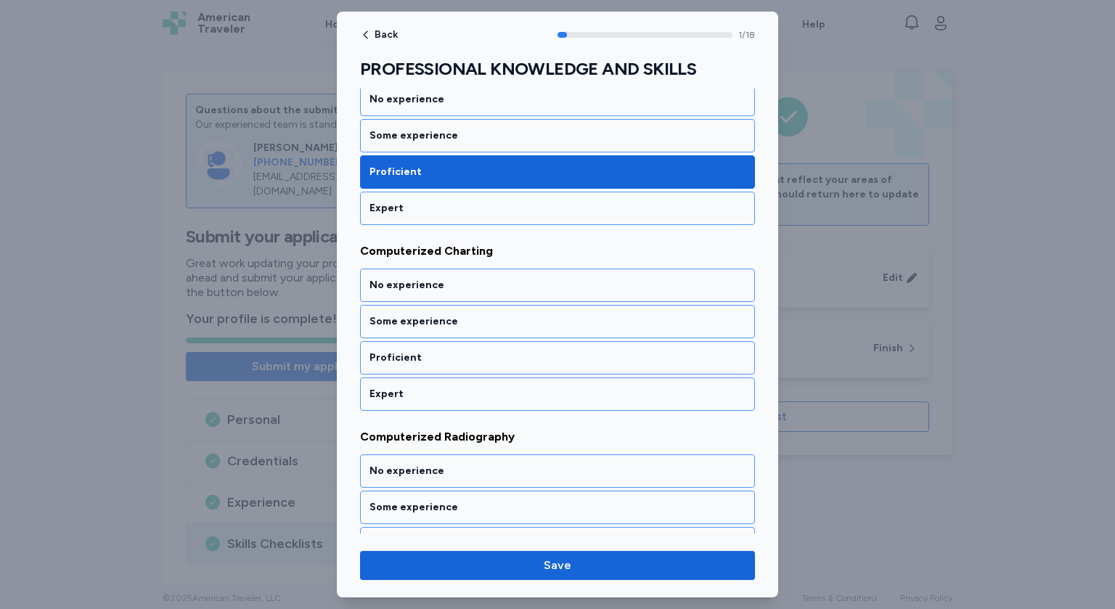
scroll to position [259, 0]
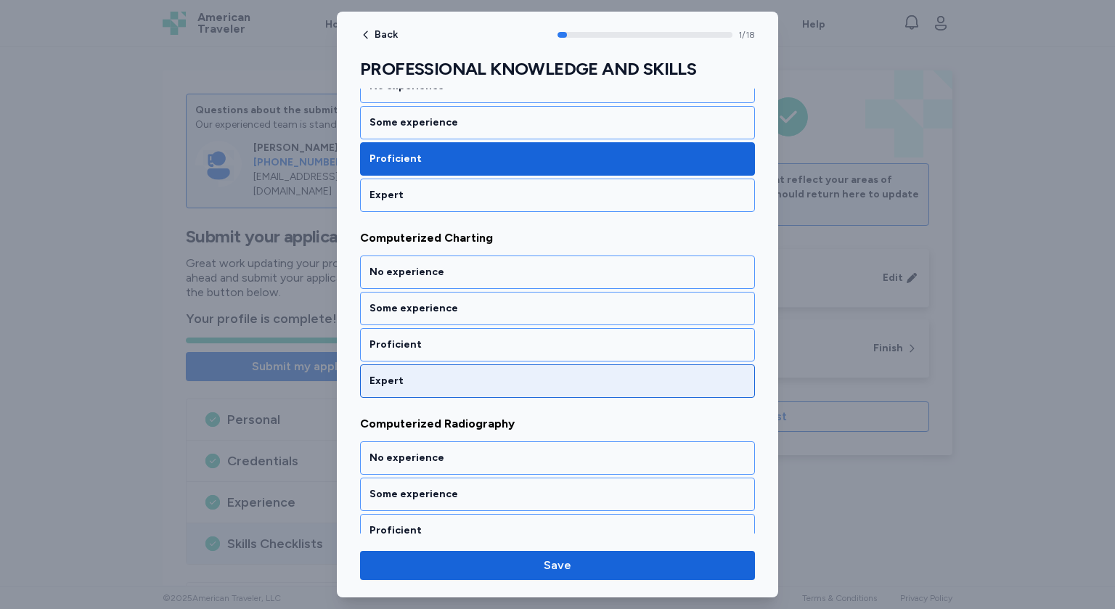
click at [432, 365] on div "Expert" at bounding box center [557, 381] width 395 height 33
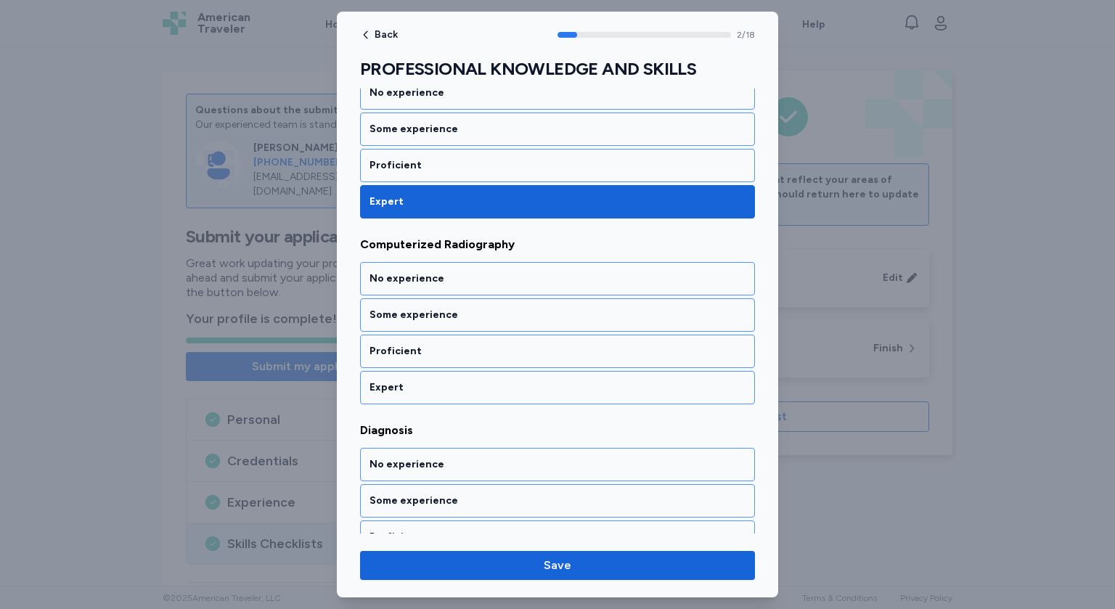
scroll to position [444, 0]
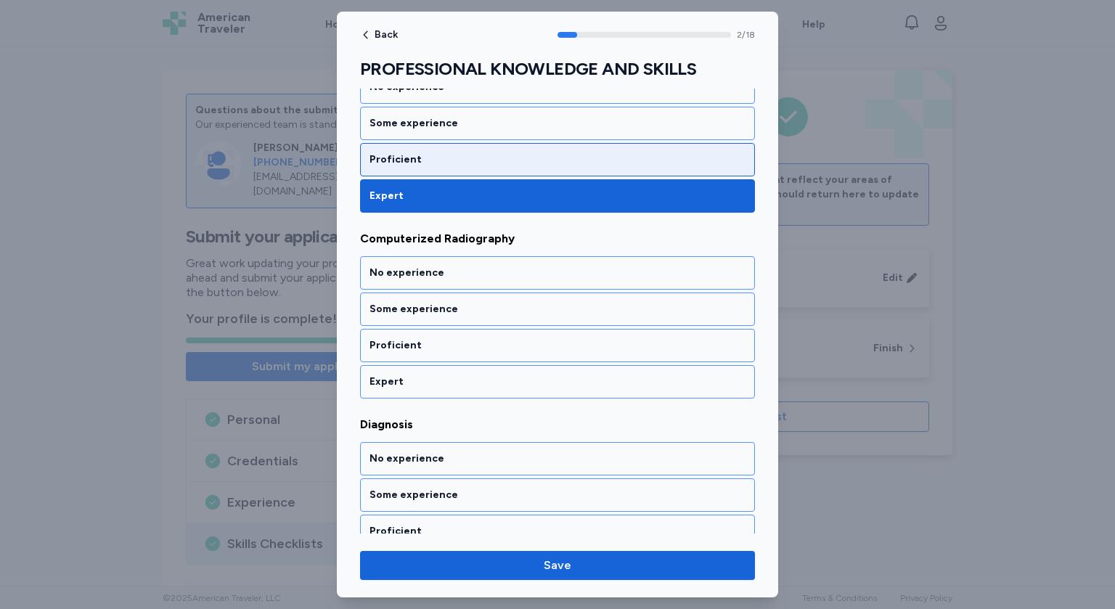
click at [448, 160] on div "Proficient" at bounding box center [558, 160] width 376 height 15
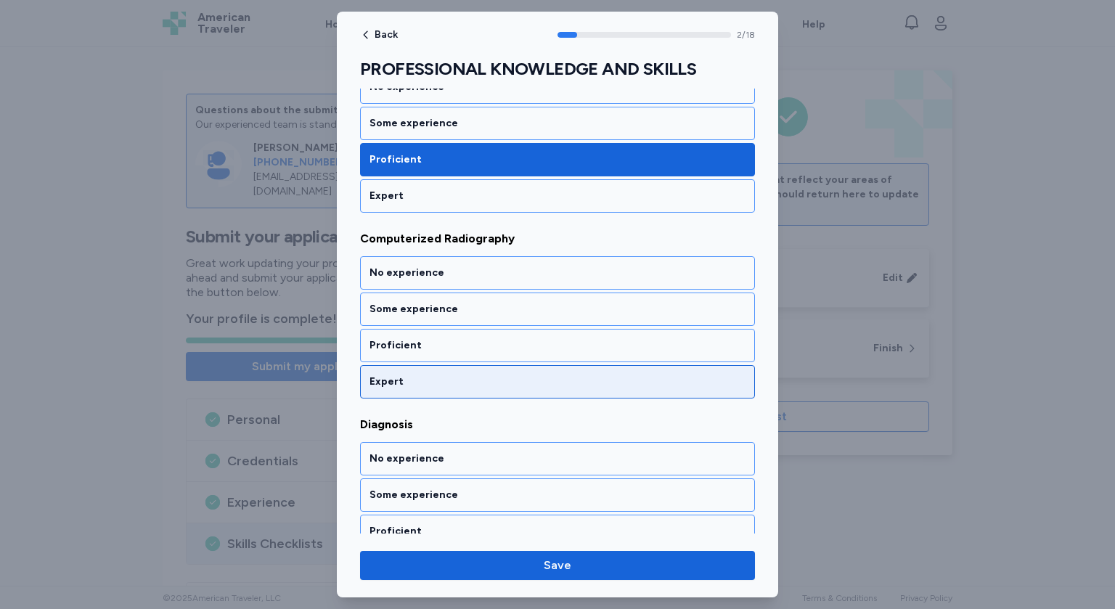
click at [420, 375] on div "Expert" at bounding box center [558, 382] width 376 height 15
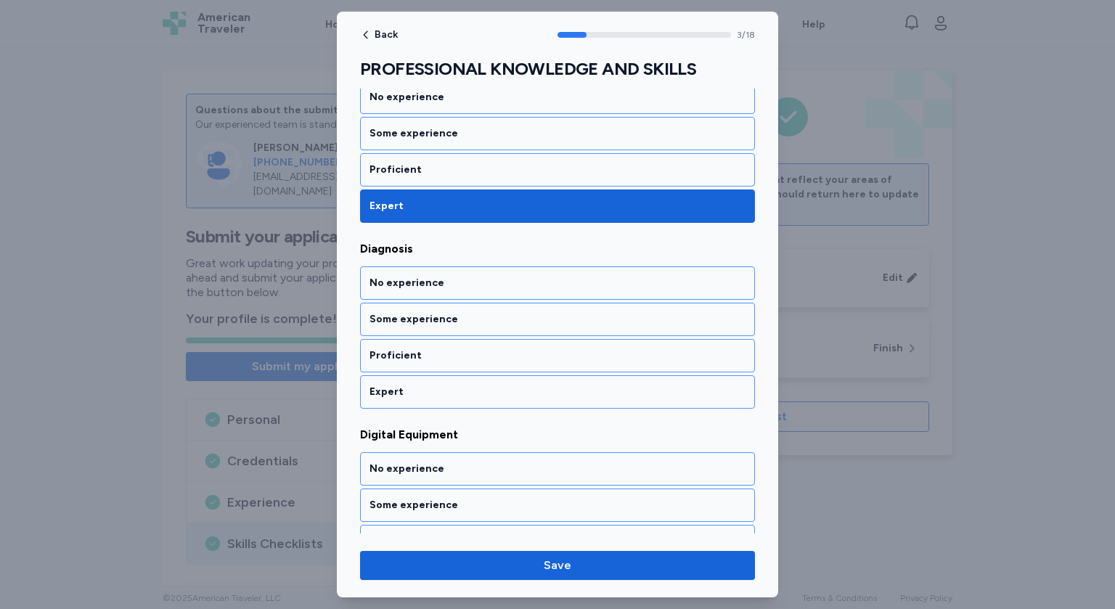
scroll to position [628, 0]
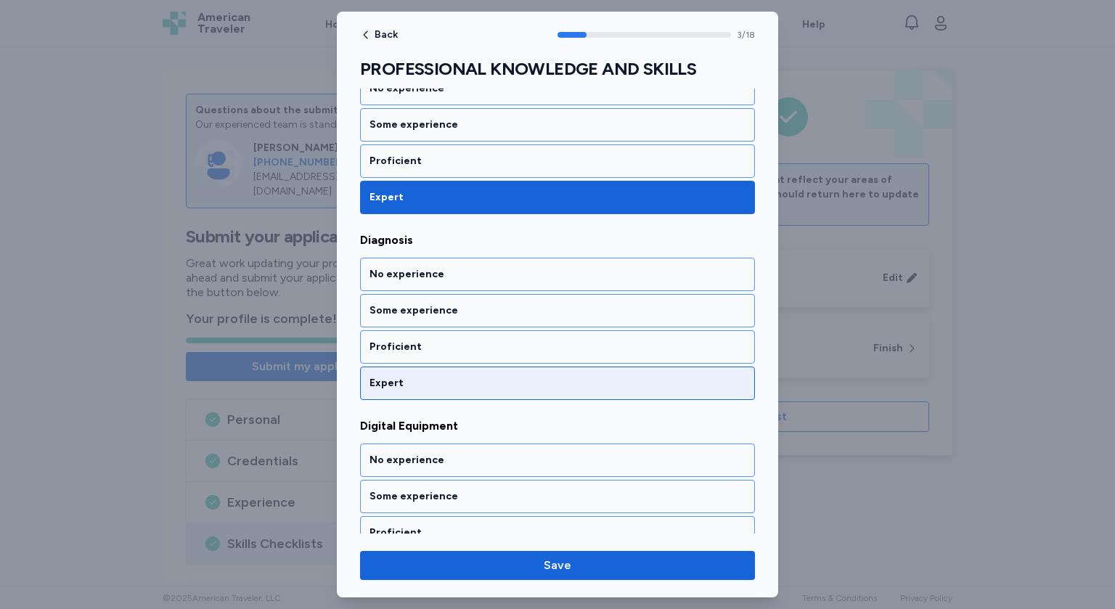
click at [416, 376] on div "Expert" at bounding box center [558, 383] width 376 height 15
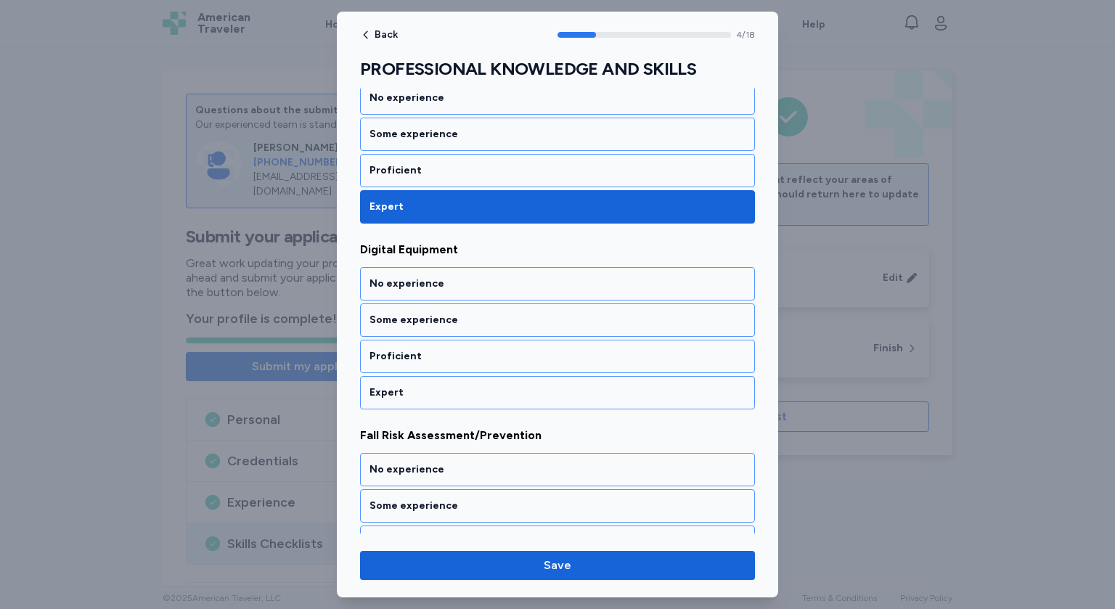
scroll to position [813, 0]
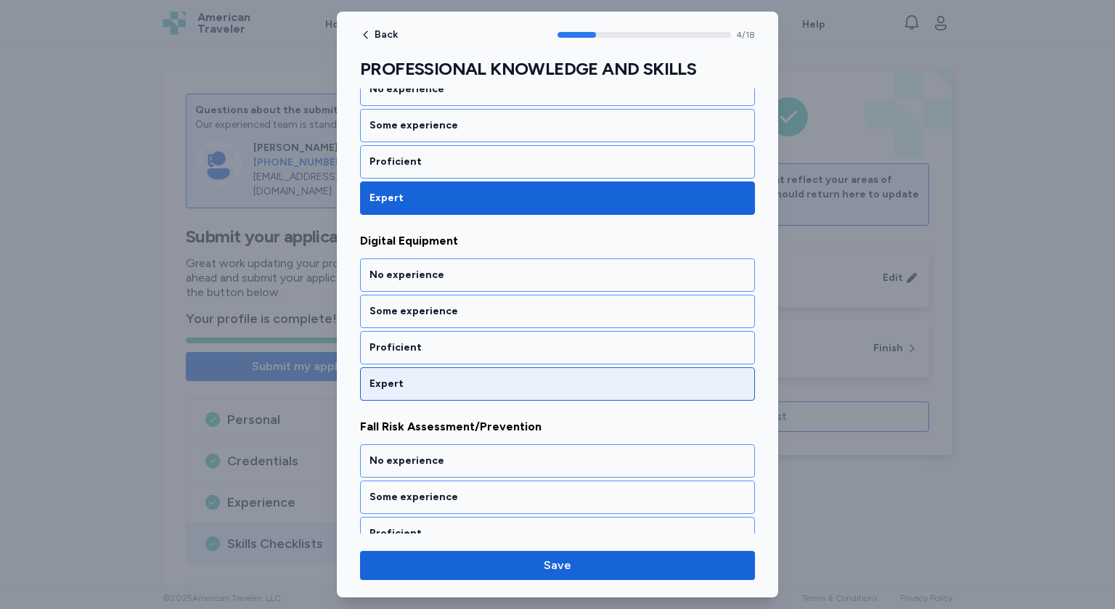
click at [415, 377] on div "Expert" at bounding box center [558, 384] width 376 height 15
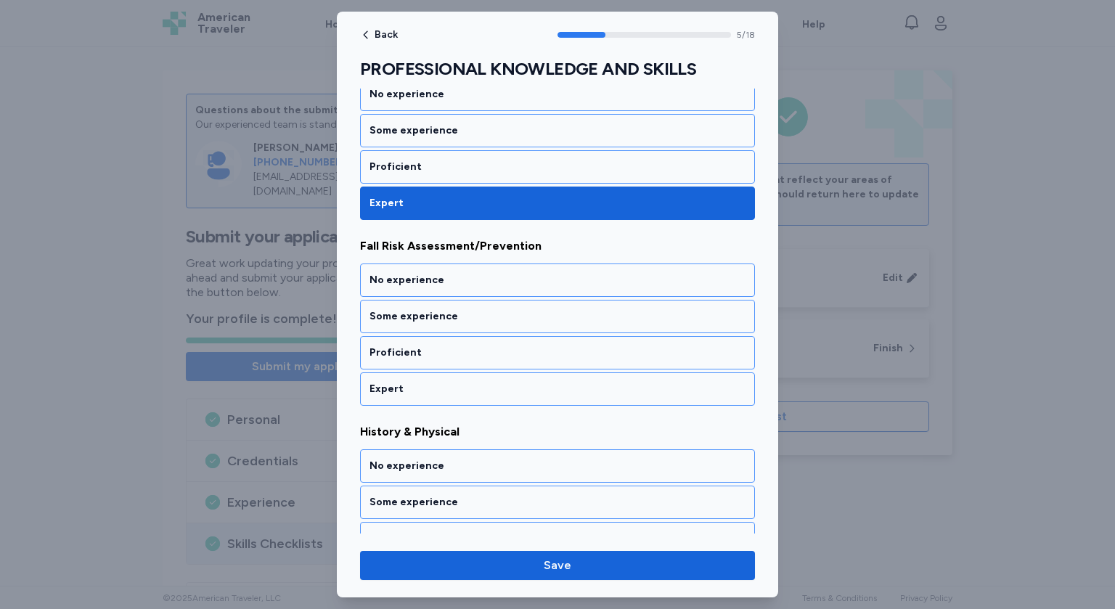
scroll to position [998, 0]
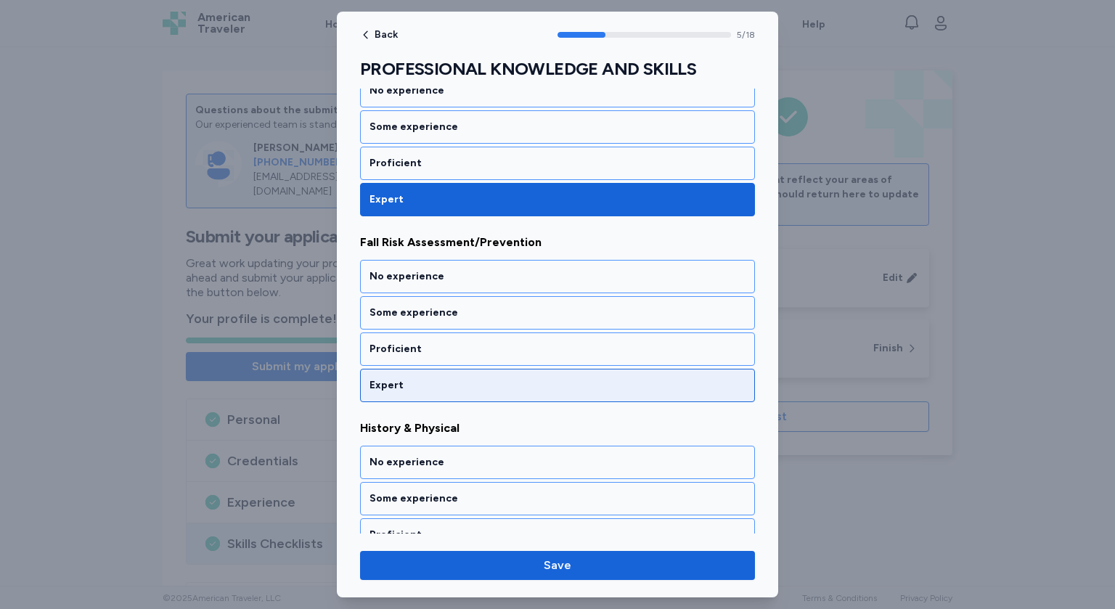
click at [412, 386] on div "Expert" at bounding box center [557, 385] width 395 height 33
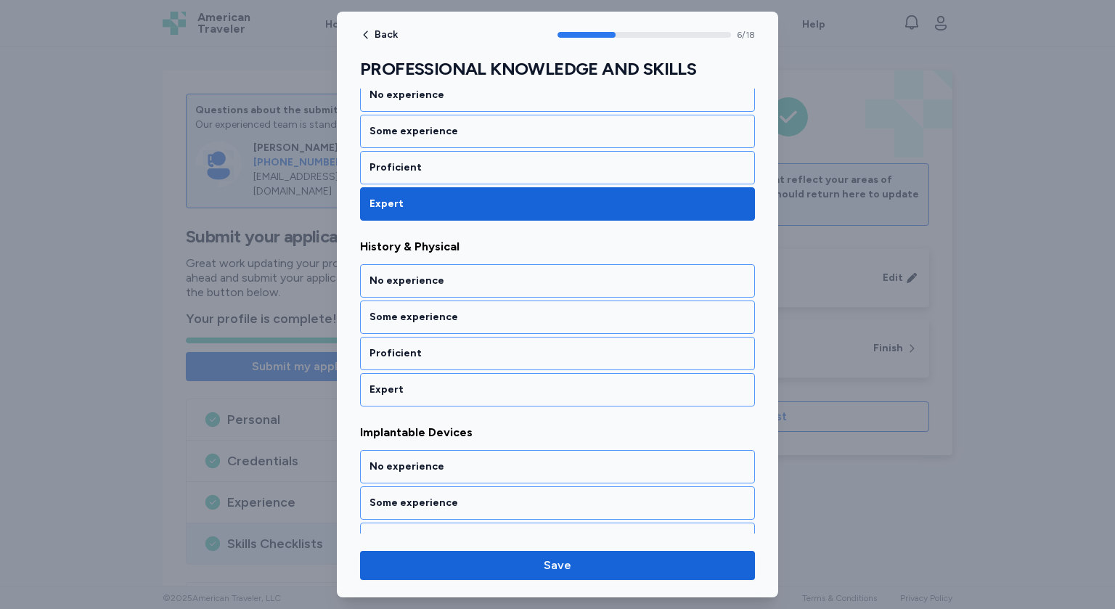
scroll to position [1182, 0]
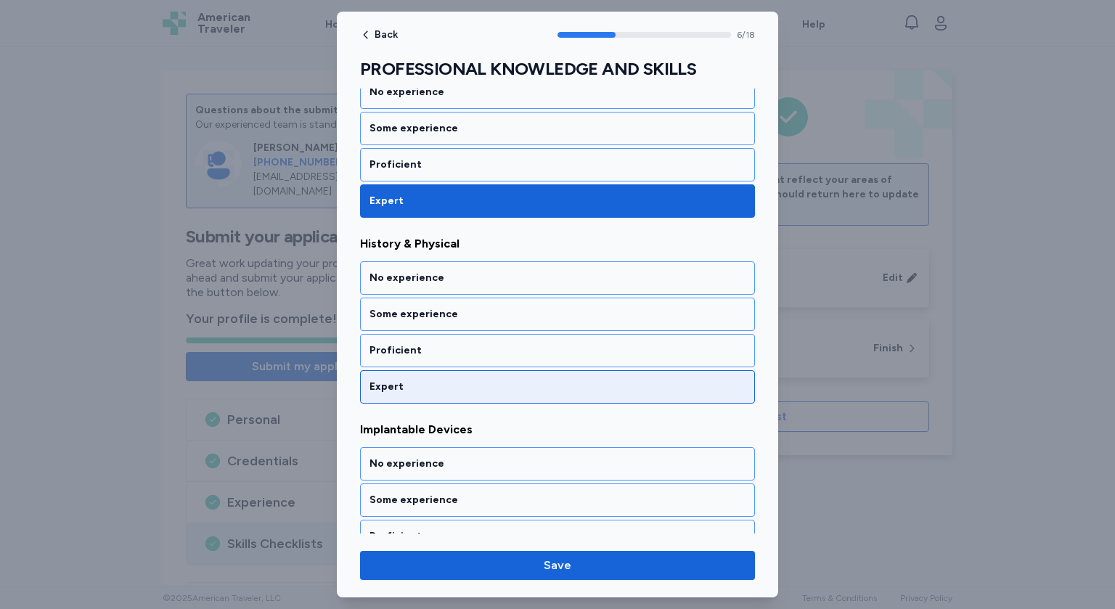
click at [418, 380] on div "Expert" at bounding box center [558, 387] width 376 height 15
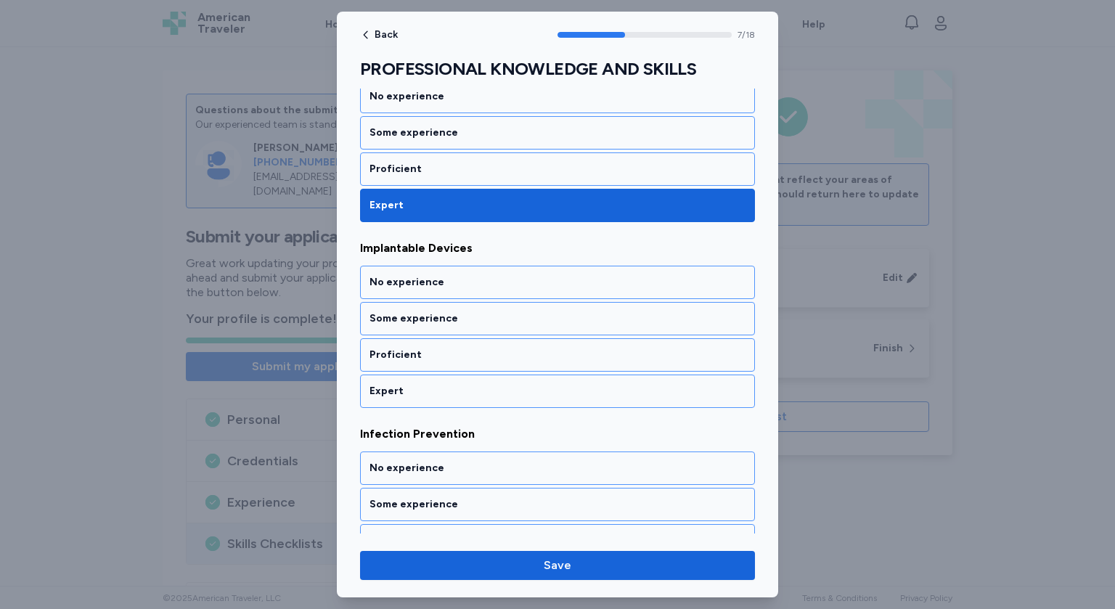
scroll to position [1367, 0]
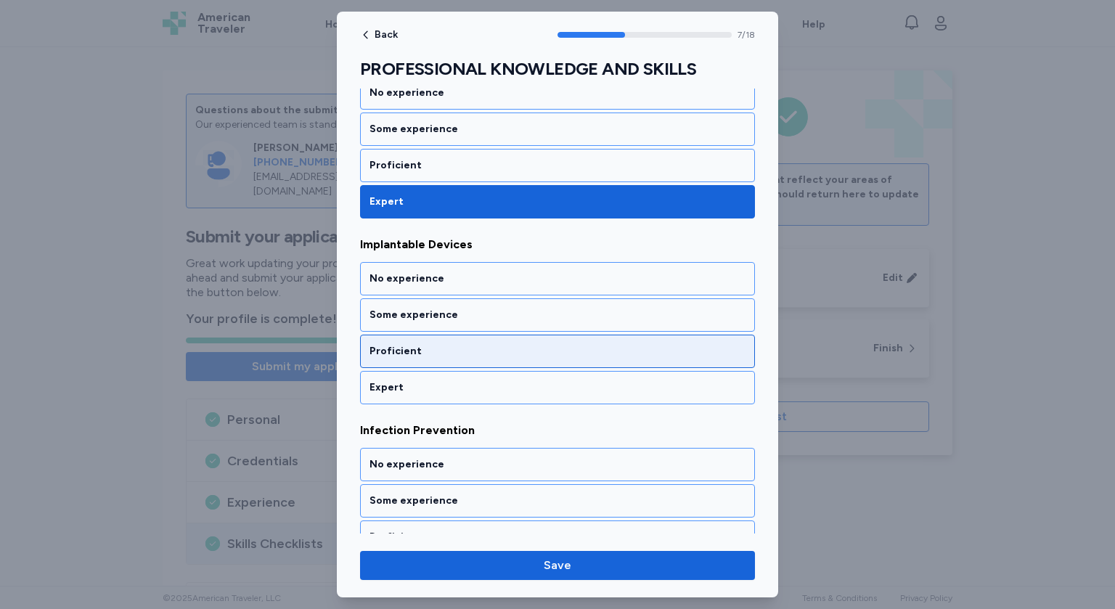
click at [422, 349] on div "Proficient" at bounding box center [558, 351] width 376 height 15
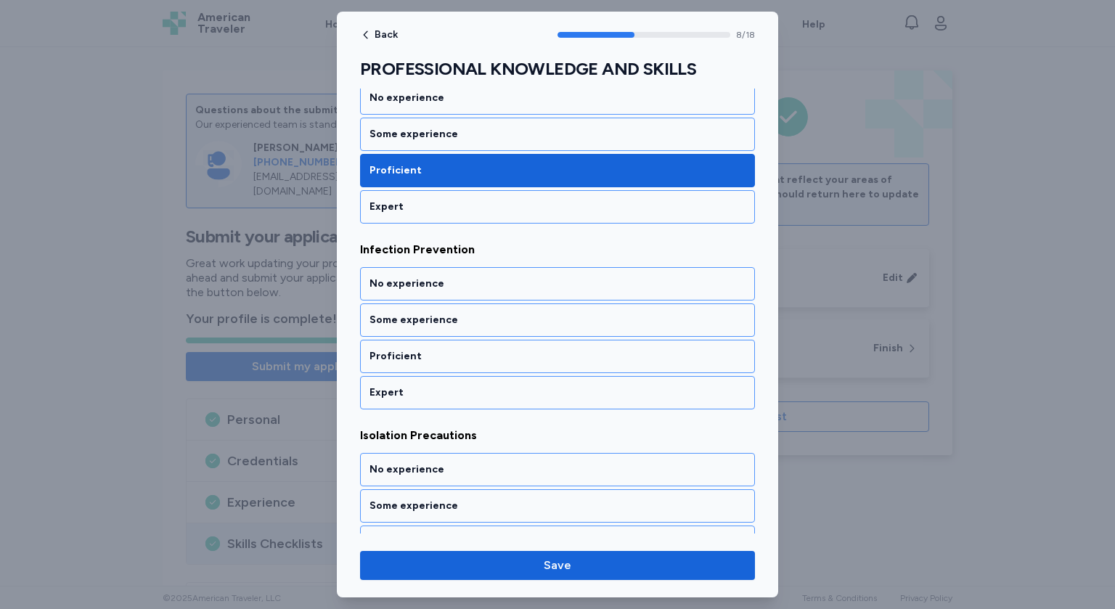
scroll to position [1552, 0]
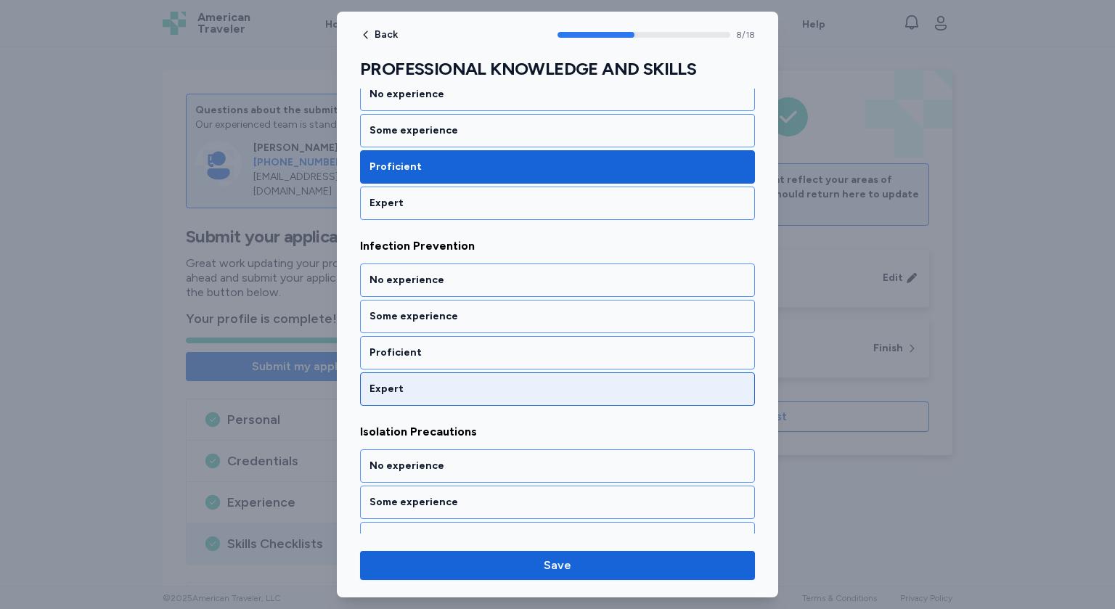
click at [425, 382] on div "Expert" at bounding box center [558, 389] width 376 height 15
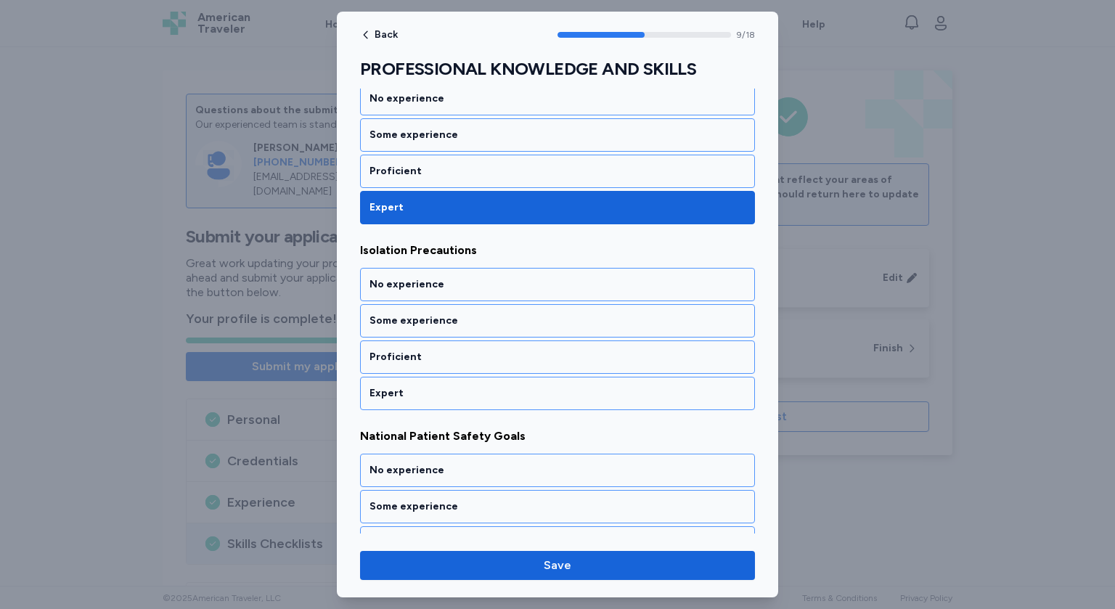
scroll to position [1737, 0]
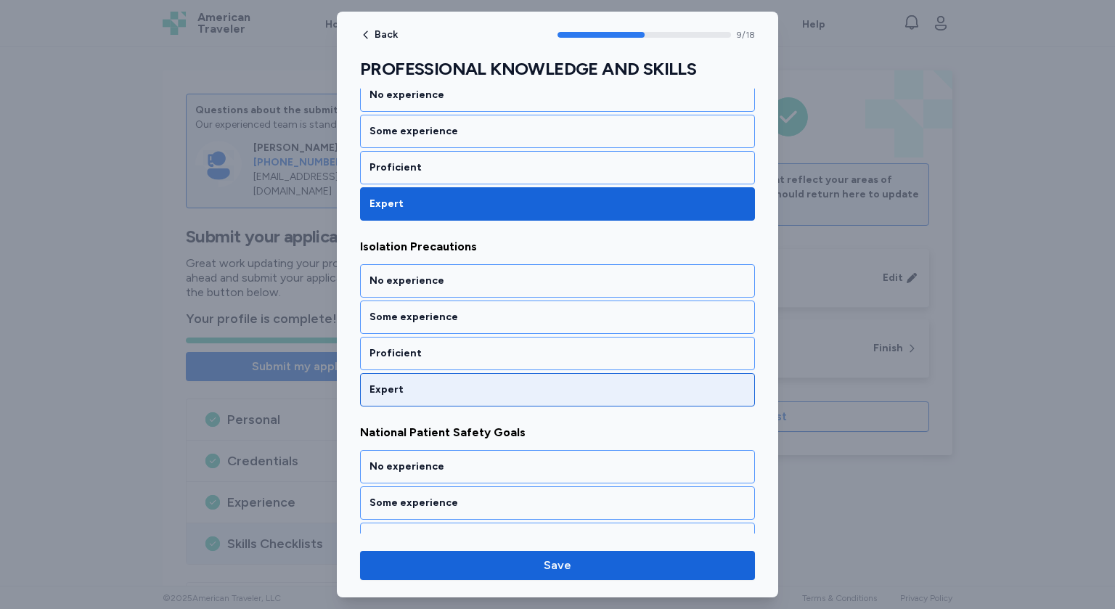
click at [416, 383] on div "Expert" at bounding box center [558, 390] width 376 height 15
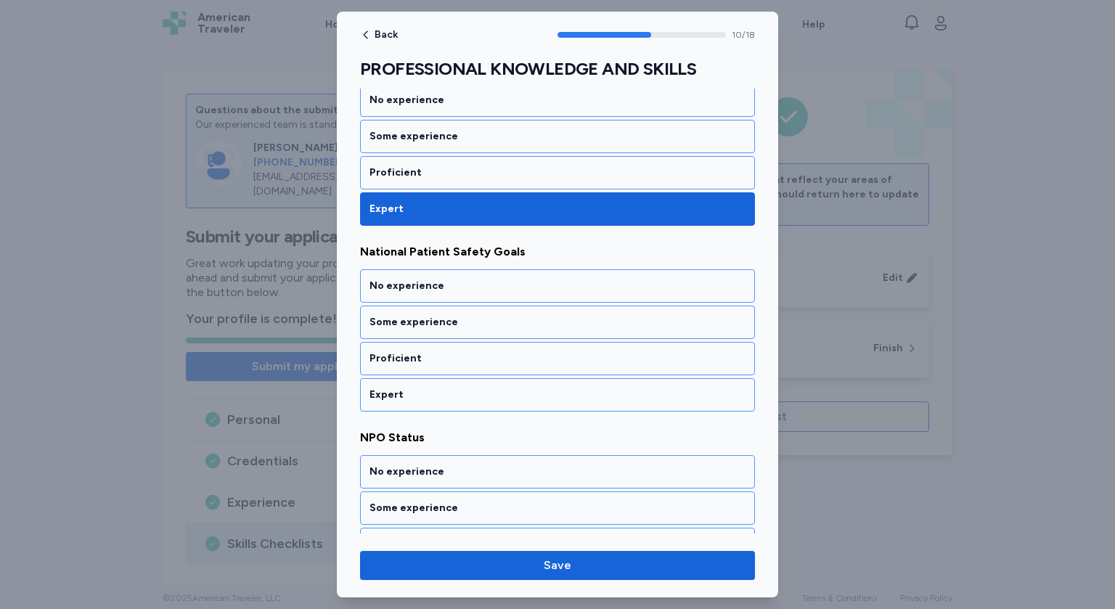
scroll to position [1922, 0]
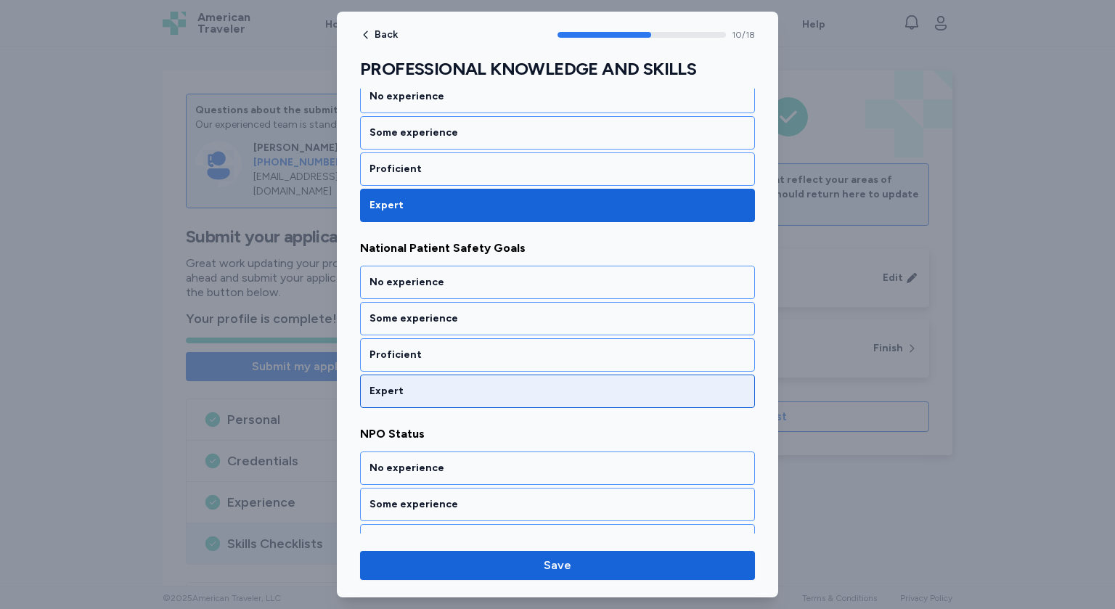
click at [462, 384] on div "Expert" at bounding box center [558, 391] width 376 height 15
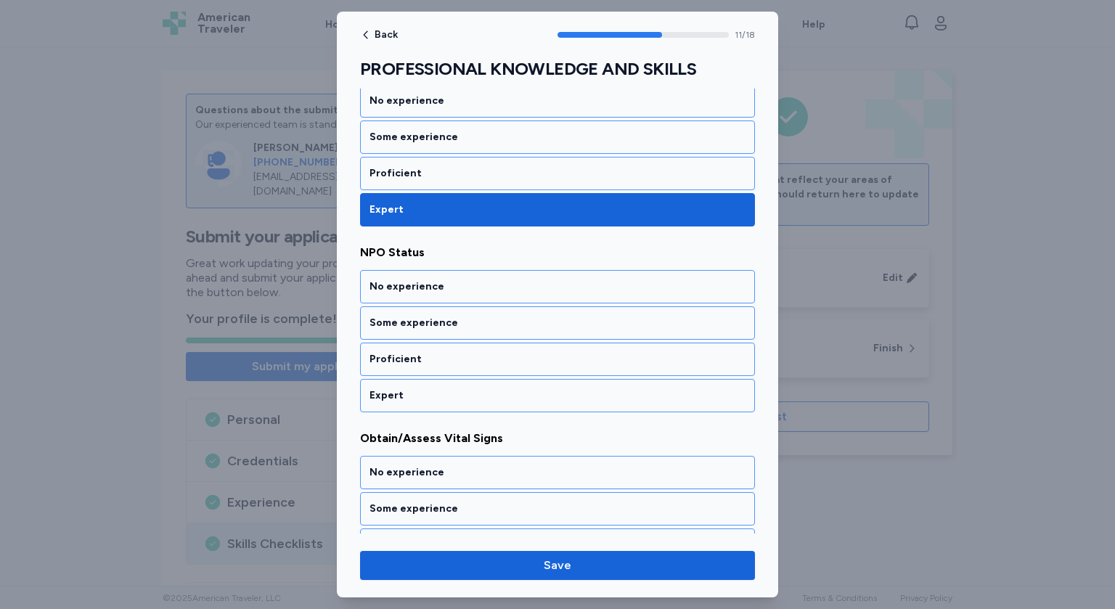
scroll to position [2106, 0]
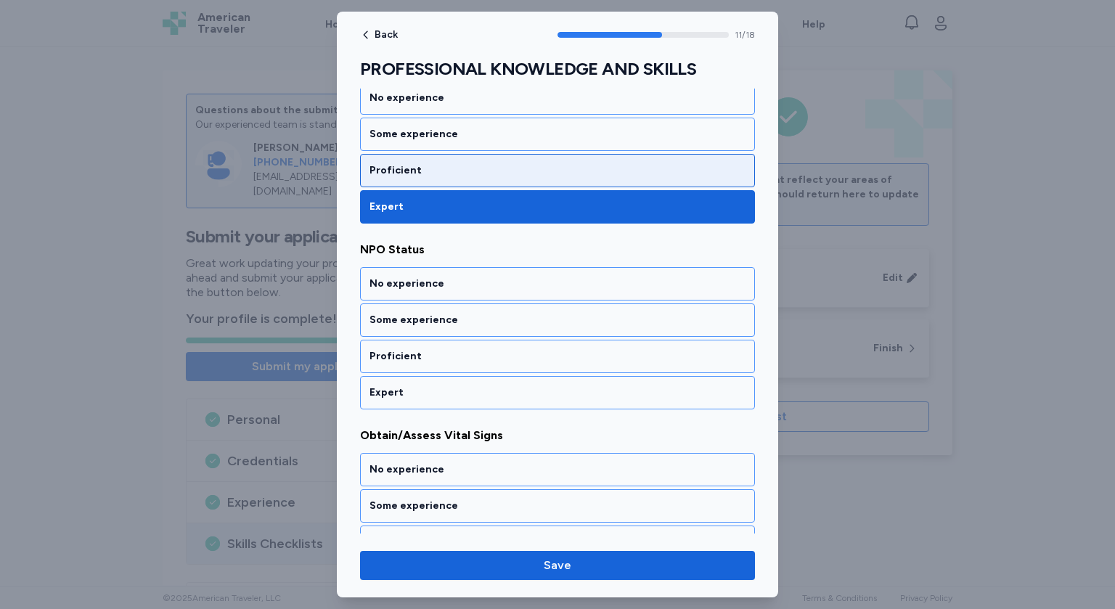
click at [464, 168] on div "Proficient" at bounding box center [557, 170] width 395 height 33
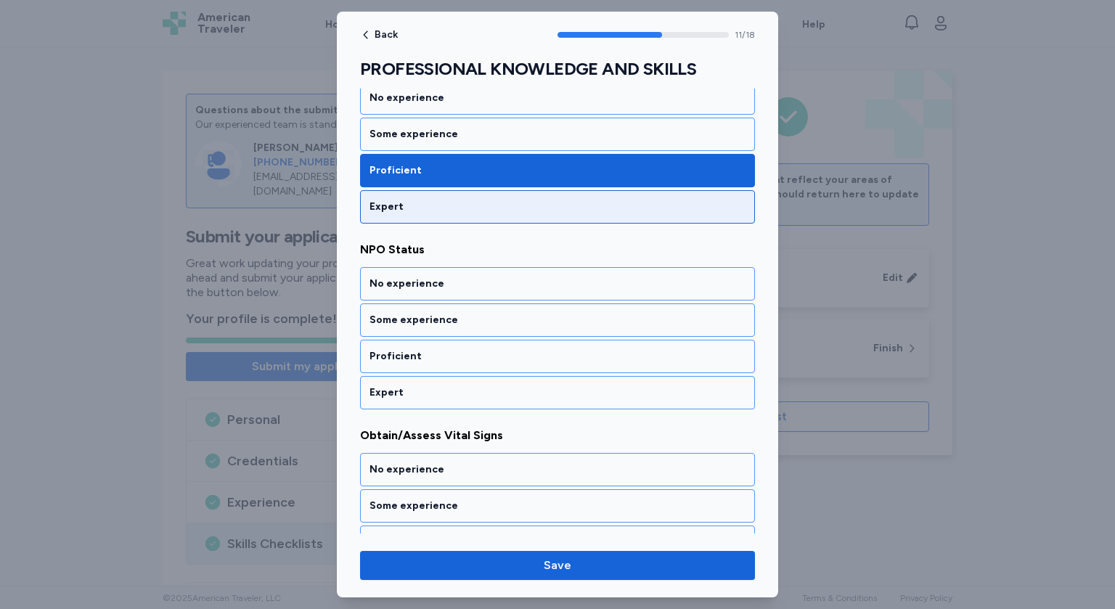
click at [449, 200] on div "Expert" at bounding box center [558, 207] width 376 height 15
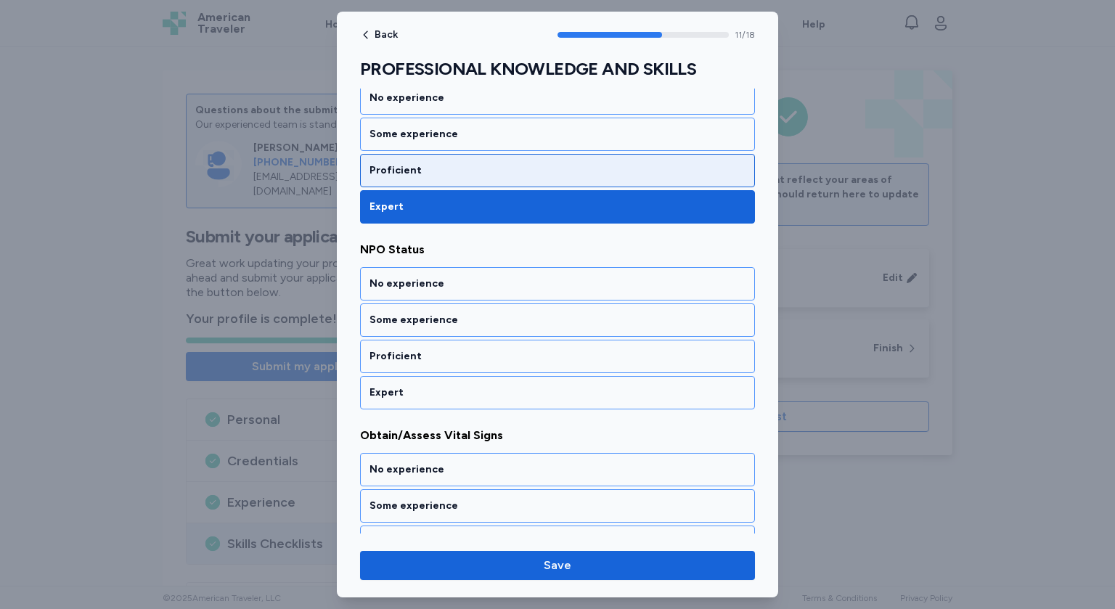
click at [449, 163] on div "Proficient" at bounding box center [558, 170] width 376 height 15
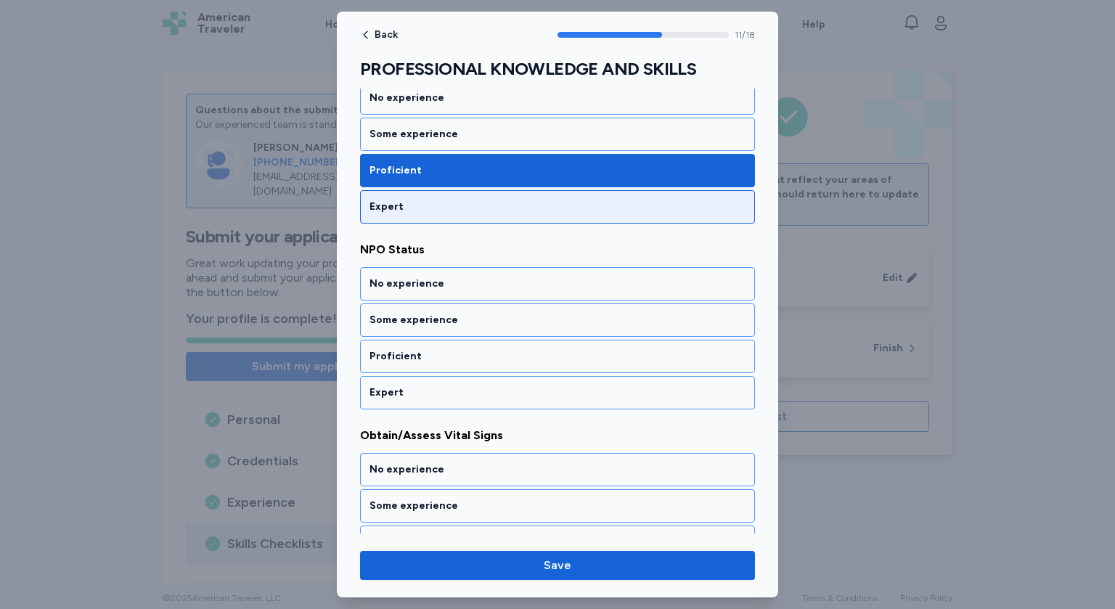
click at [470, 203] on div "Expert" at bounding box center [557, 206] width 395 height 33
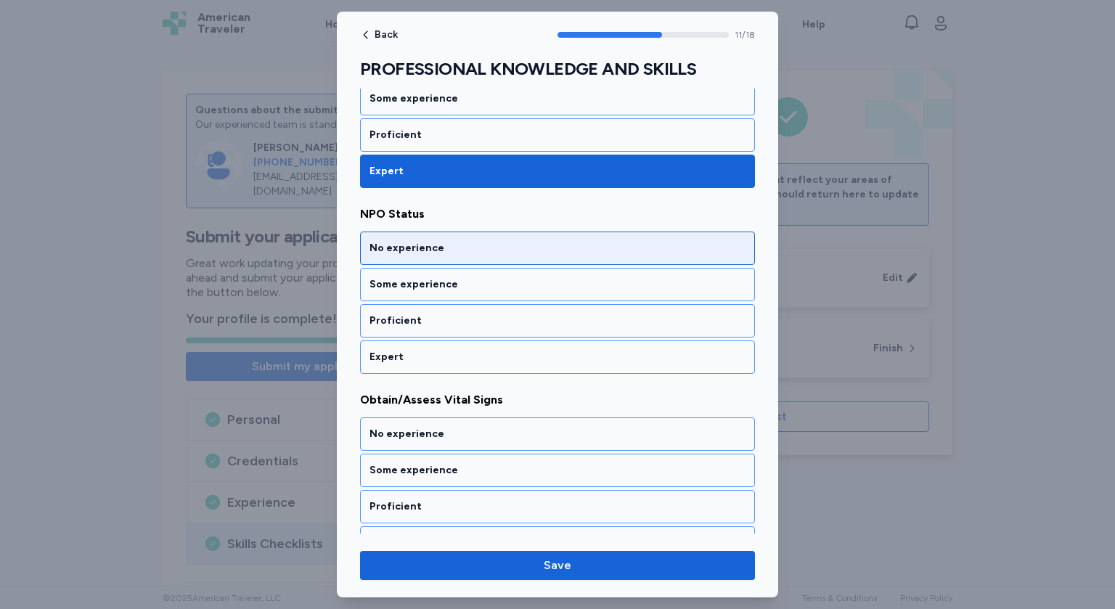
scroll to position [2146, 0]
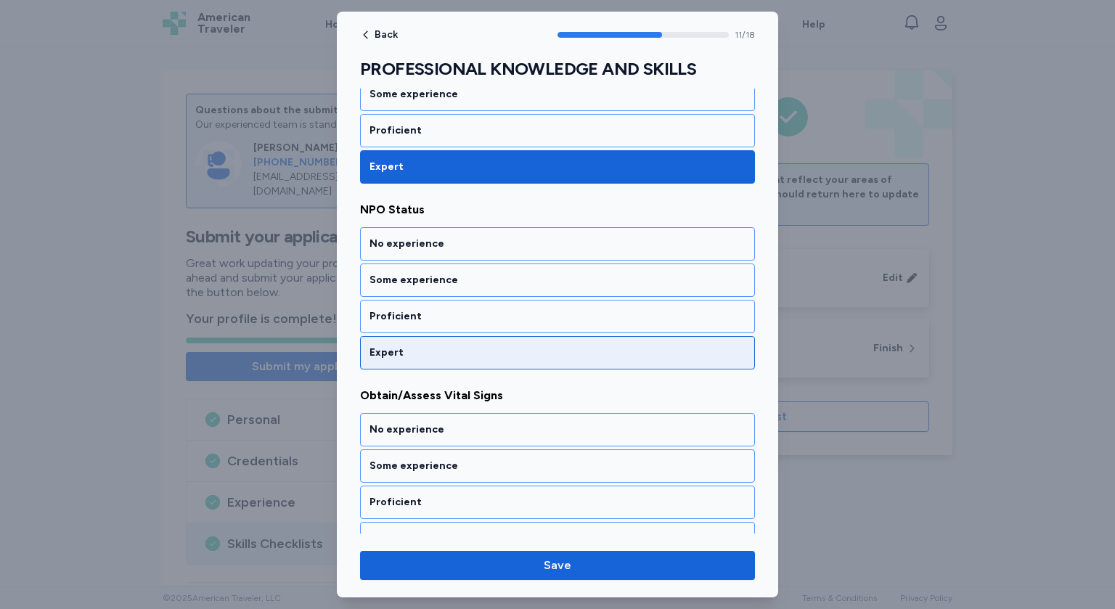
click at [406, 346] on div "Expert" at bounding box center [558, 353] width 376 height 15
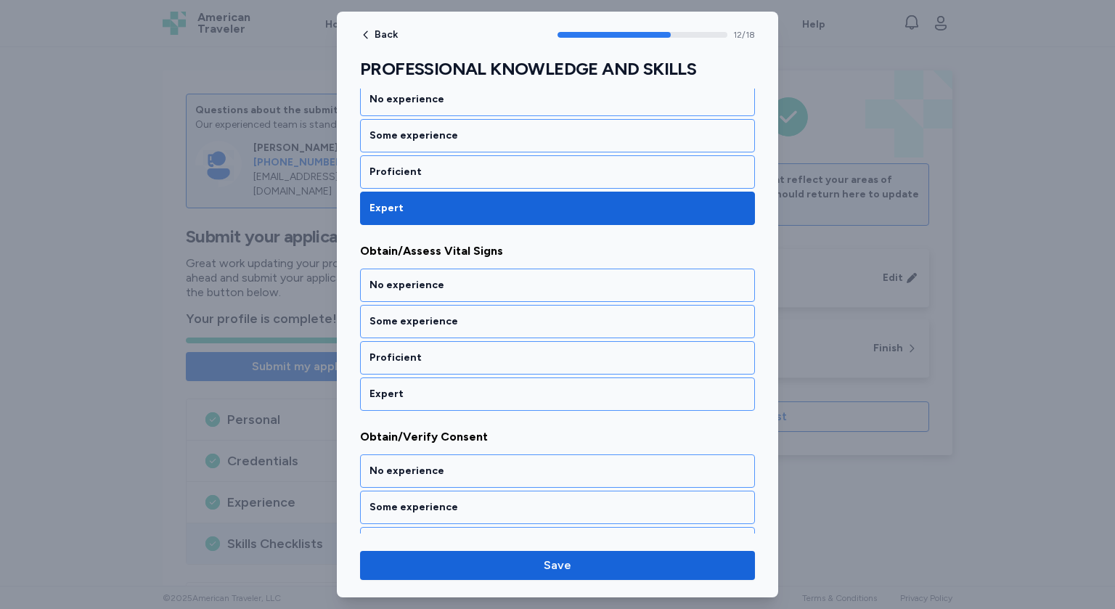
scroll to position [2291, 0]
click at [419, 386] on div "Expert" at bounding box center [558, 393] width 376 height 15
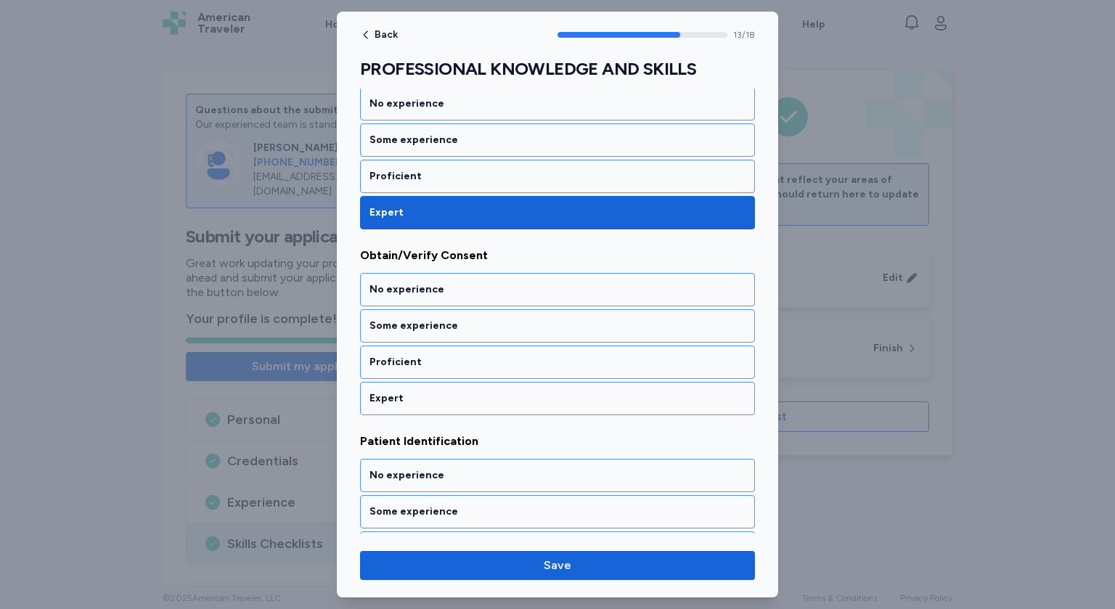
scroll to position [2476, 0]
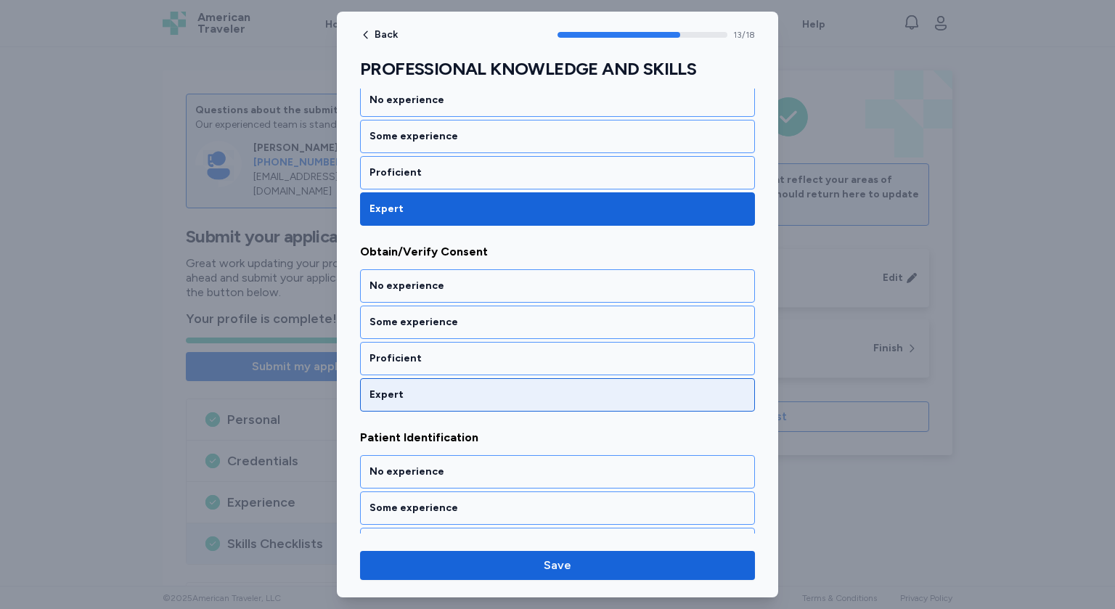
click at [423, 388] on div "Expert" at bounding box center [558, 395] width 376 height 15
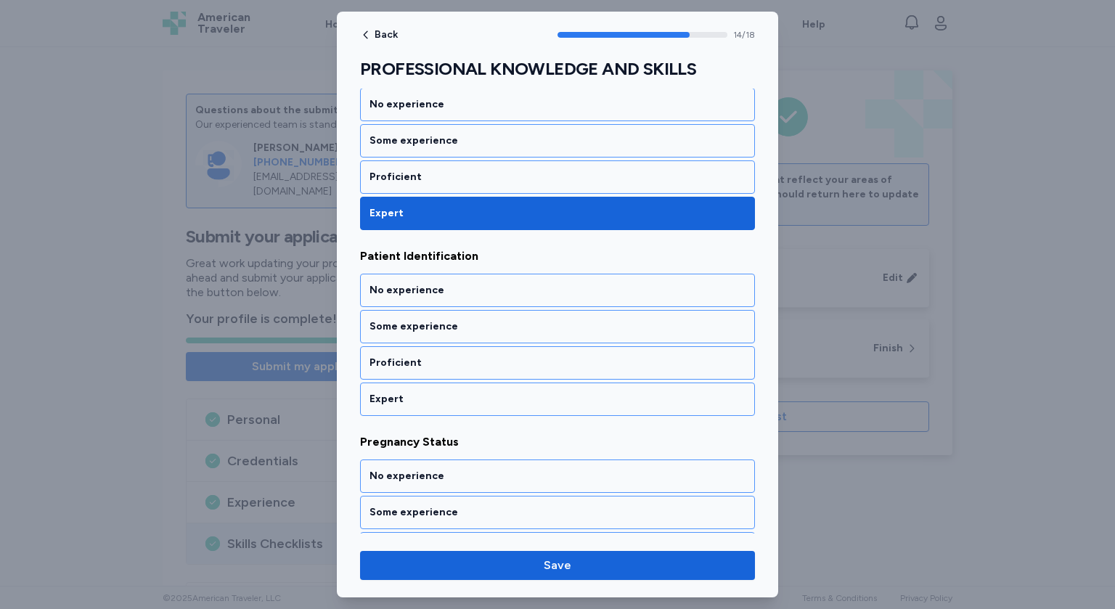
scroll to position [2661, 0]
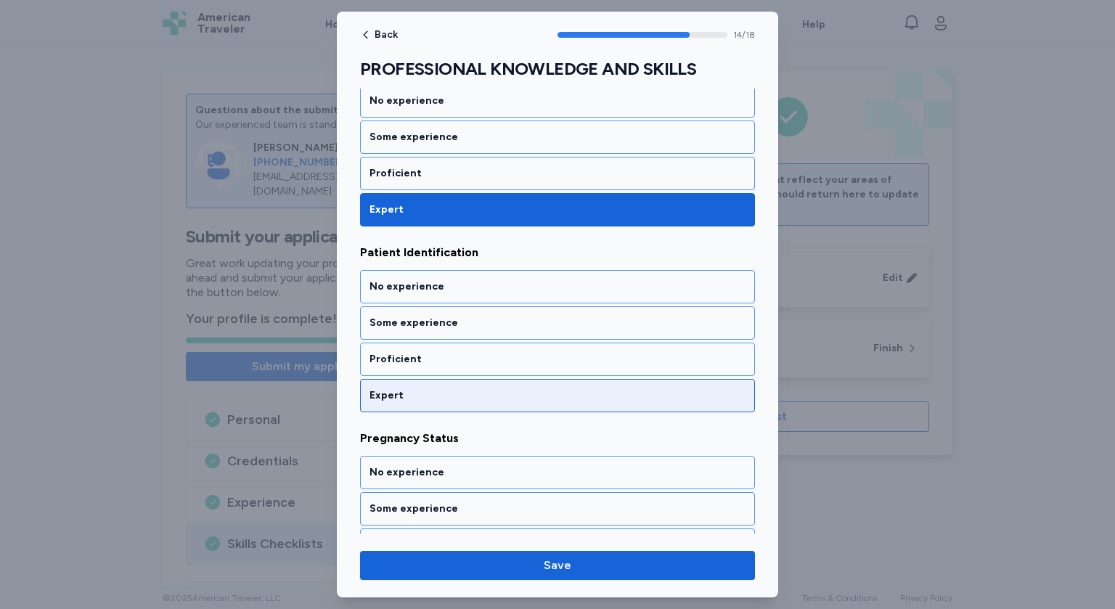
click at [426, 389] on div "Expert" at bounding box center [558, 396] width 376 height 15
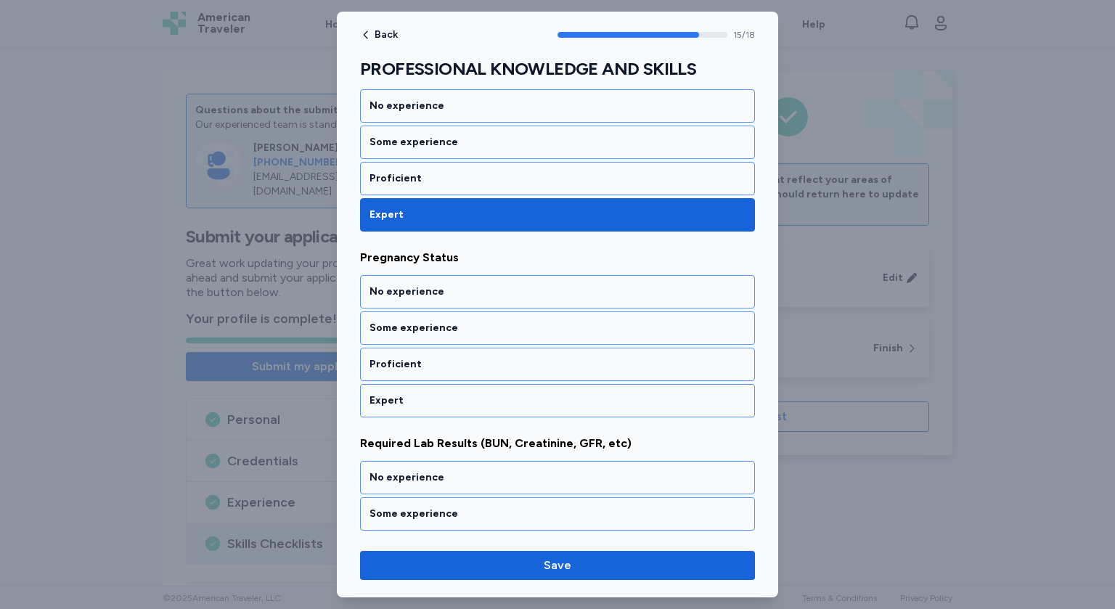
scroll to position [2845, 0]
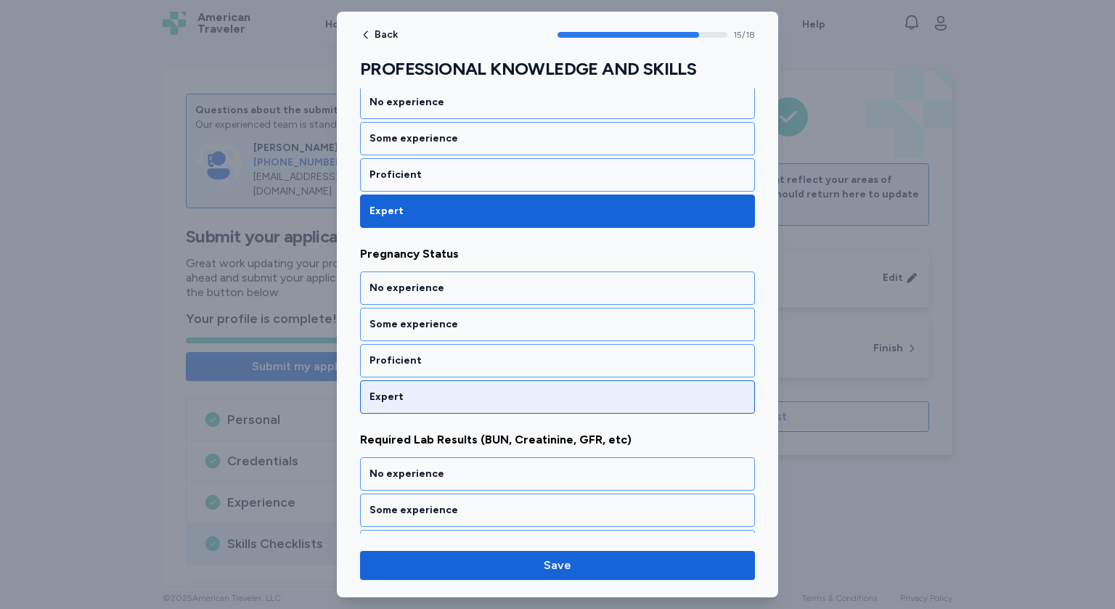
click at [423, 390] on div "Expert" at bounding box center [558, 397] width 376 height 15
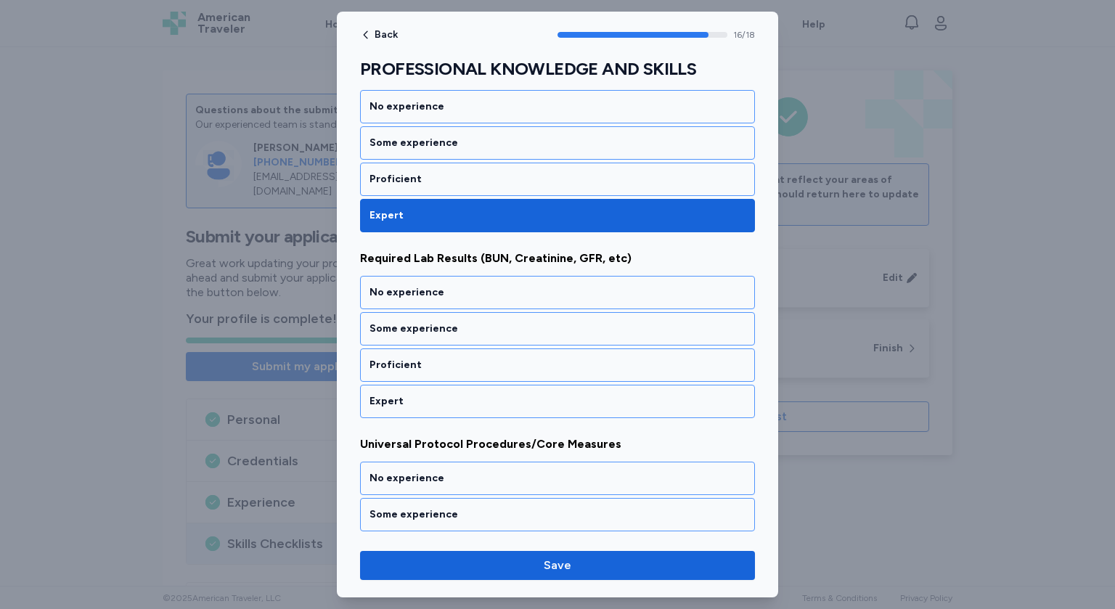
scroll to position [3030, 0]
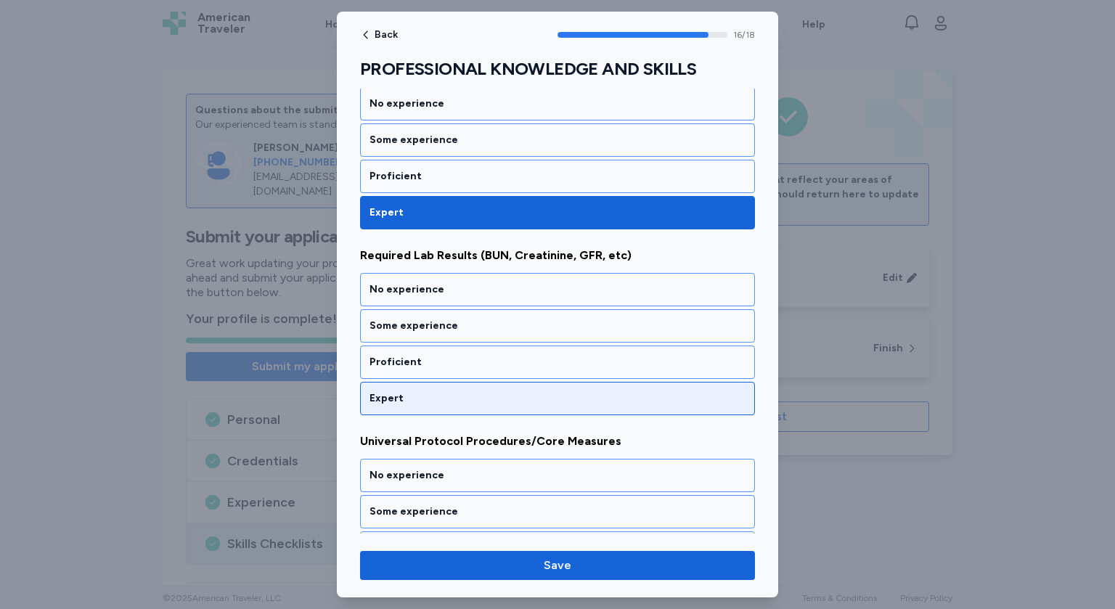
click at [420, 391] on div "Expert" at bounding box center [558, 398] width 376 height 15
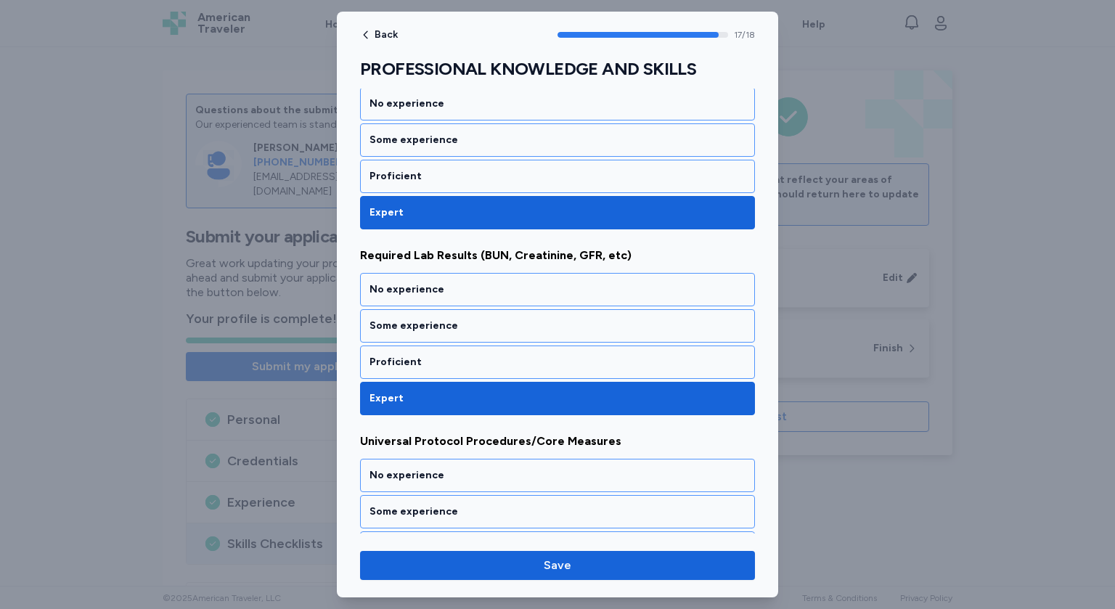
scroll to position [3079, 0]
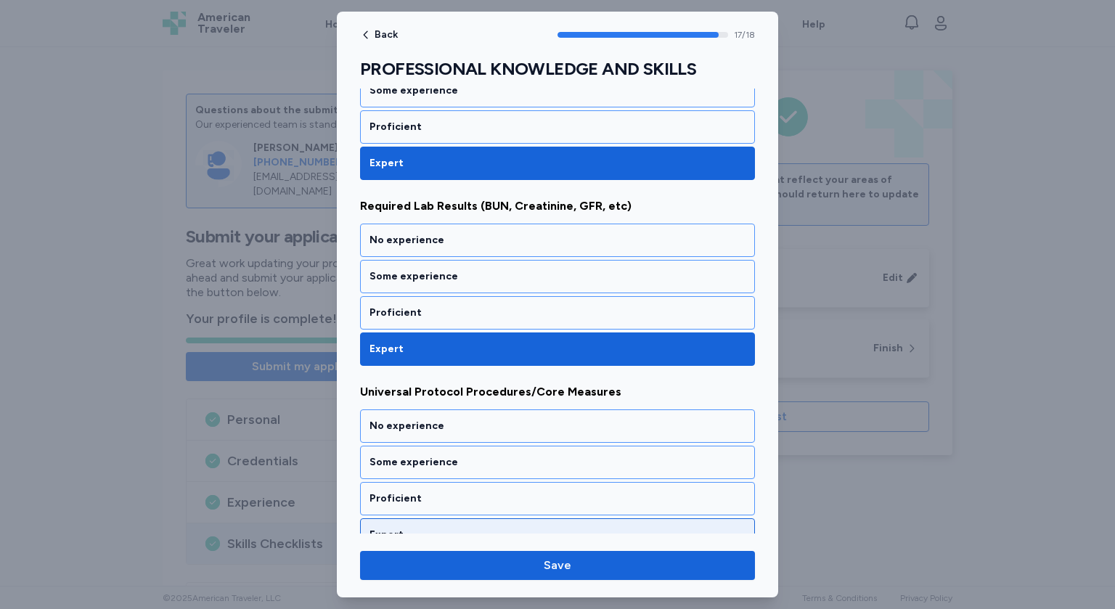
click at [407, 523] on div "Expert" at bounding box center [557, 535] width 395 height 33
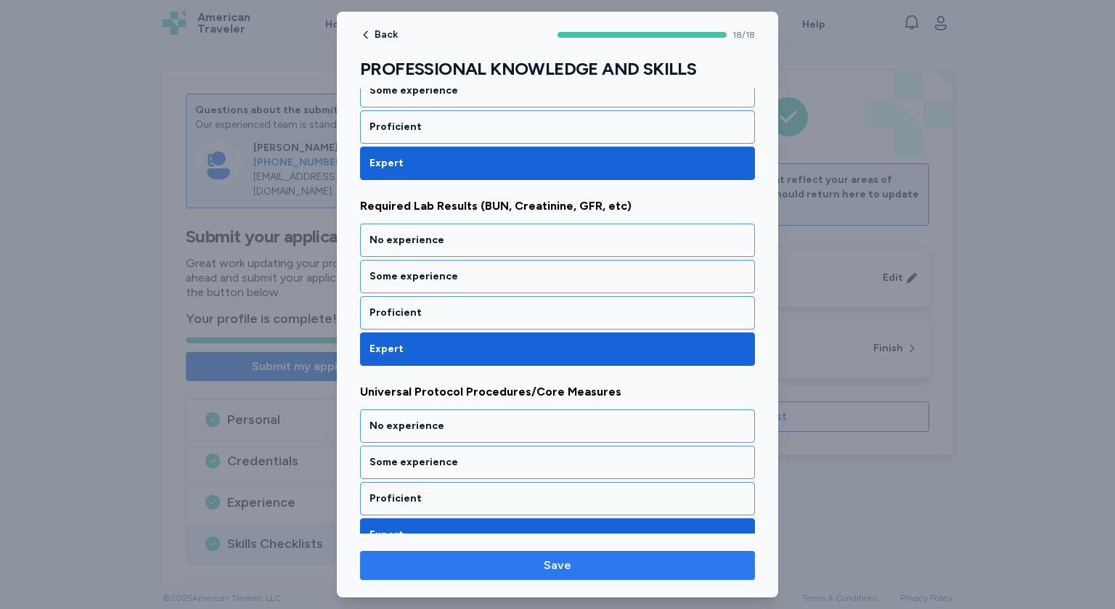
click at [543, 566] on span "Save" at bounding box center [558, 565] width 372 height 17
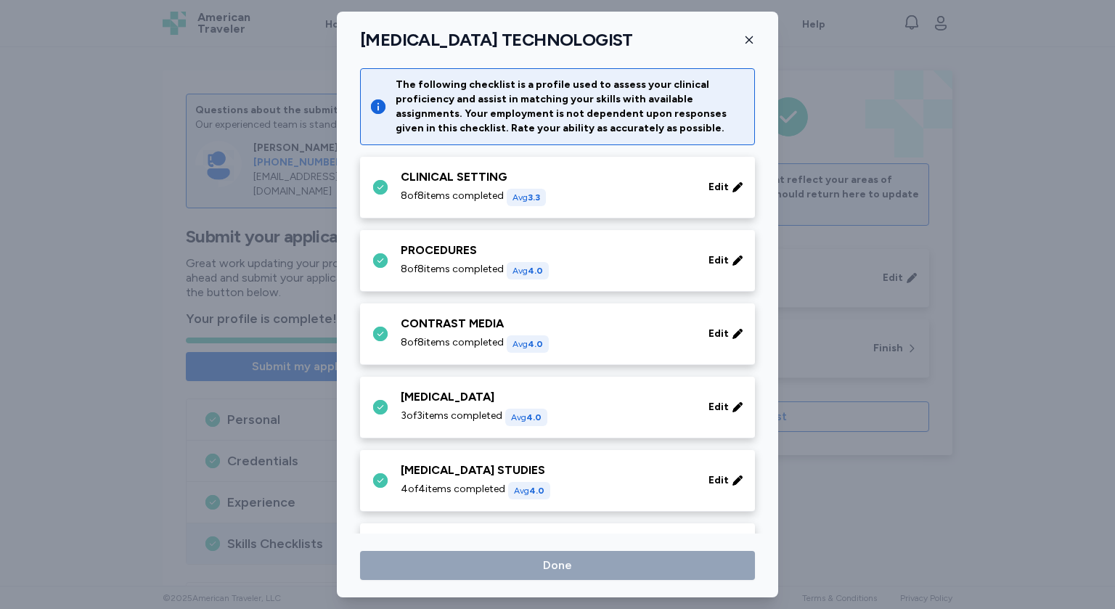
scroll to position [971, 0]
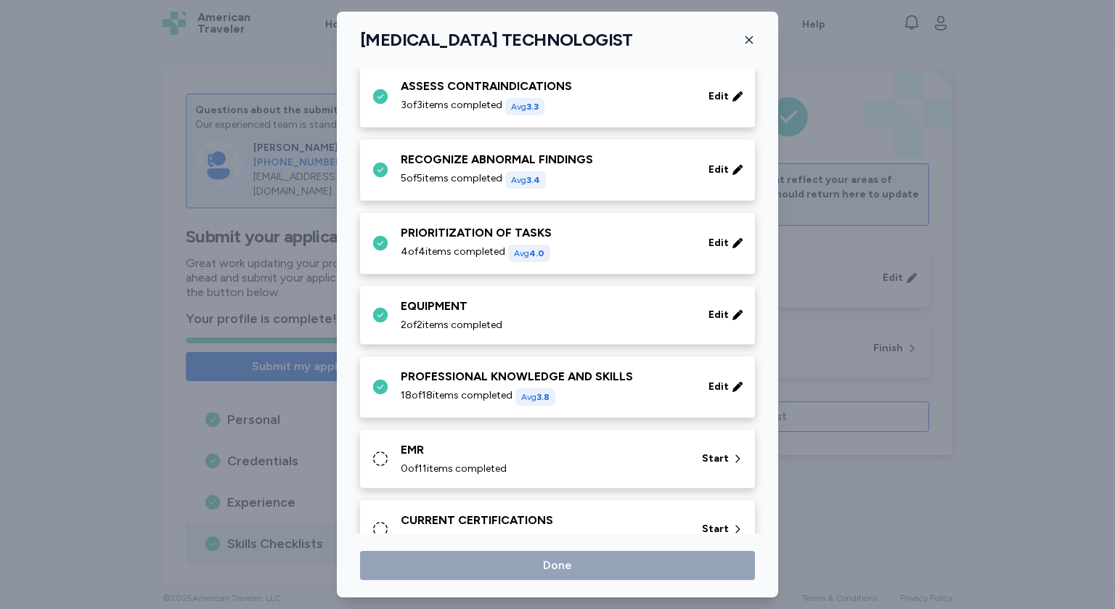
click at [537, 452] on div "EMR" at bounding box center [543, 450] width 284 height 17
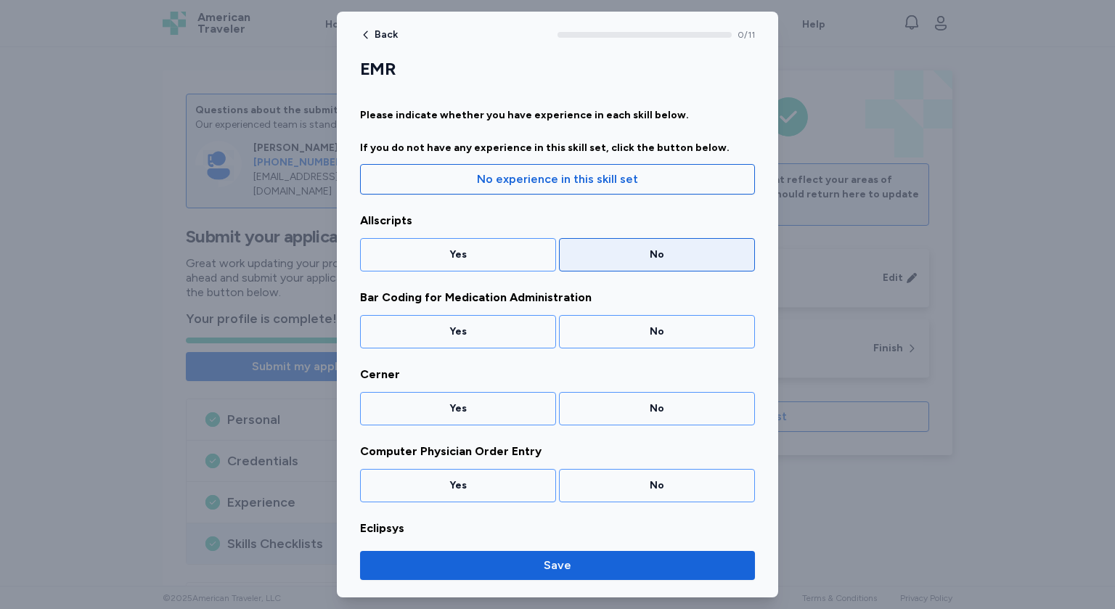
click at [625, 260] on div "No" at bounding box center [657, 255] width 177 height 15
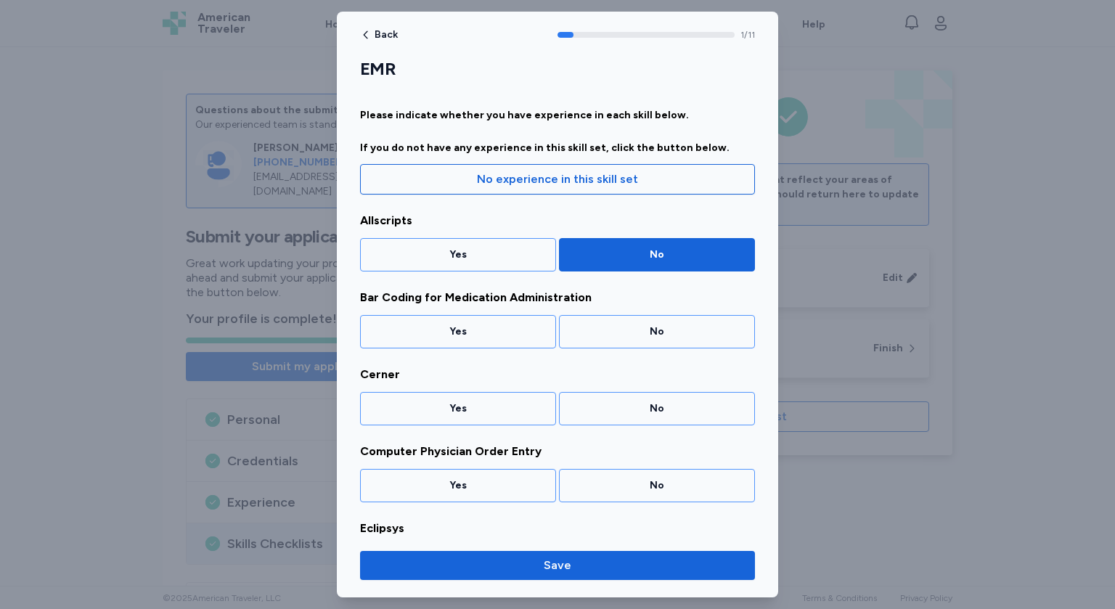
scroll to position [7, 0]
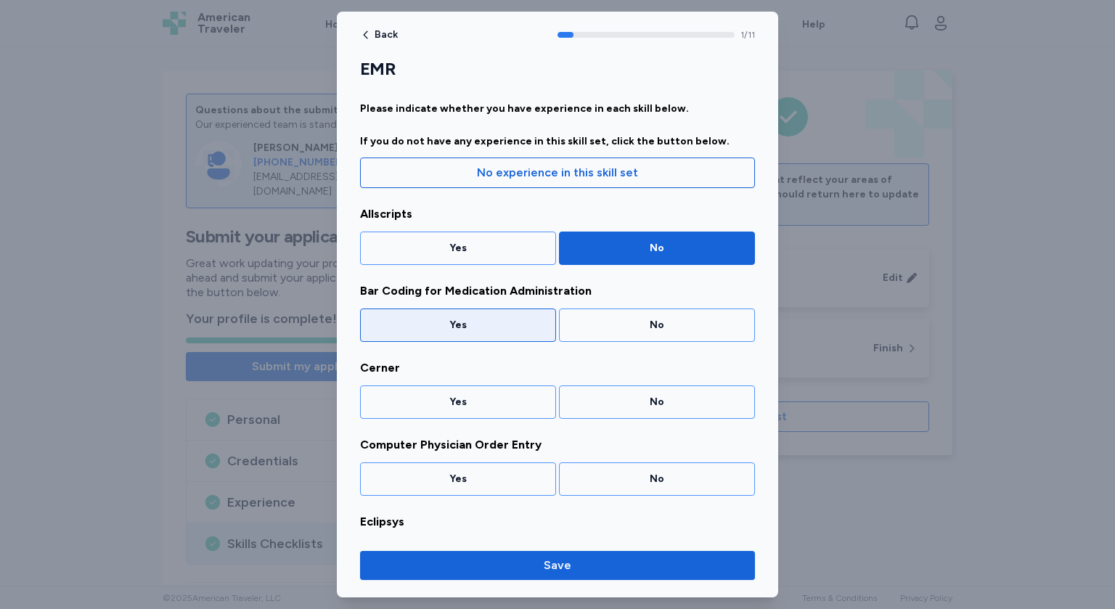
click at [526, 340] on div "Yes" at bounding box center [458, 325] width 196 height 33
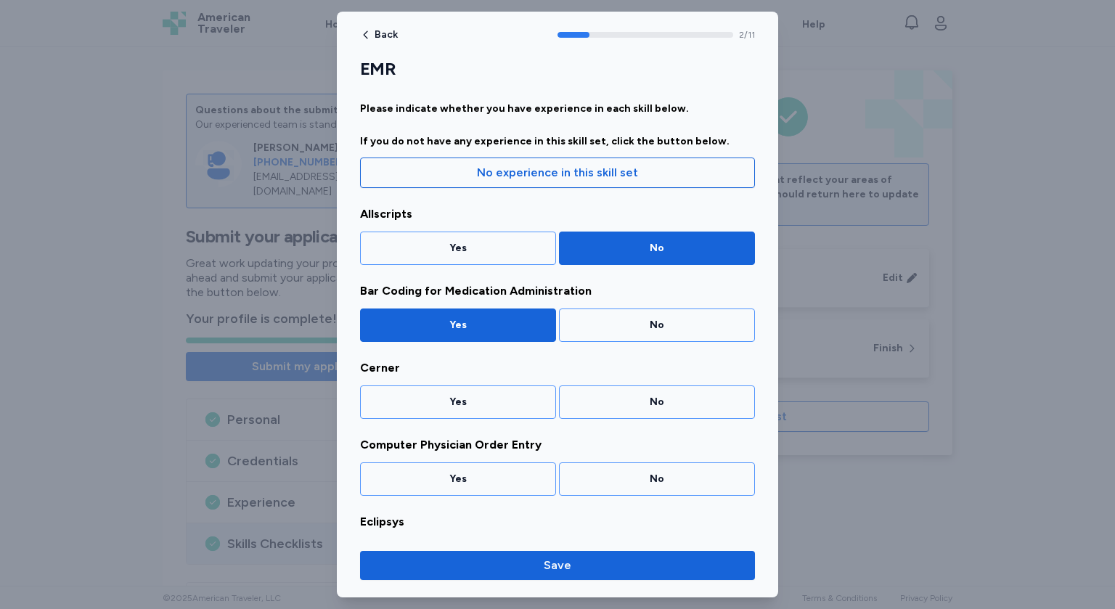
scroll to position [84, 0]
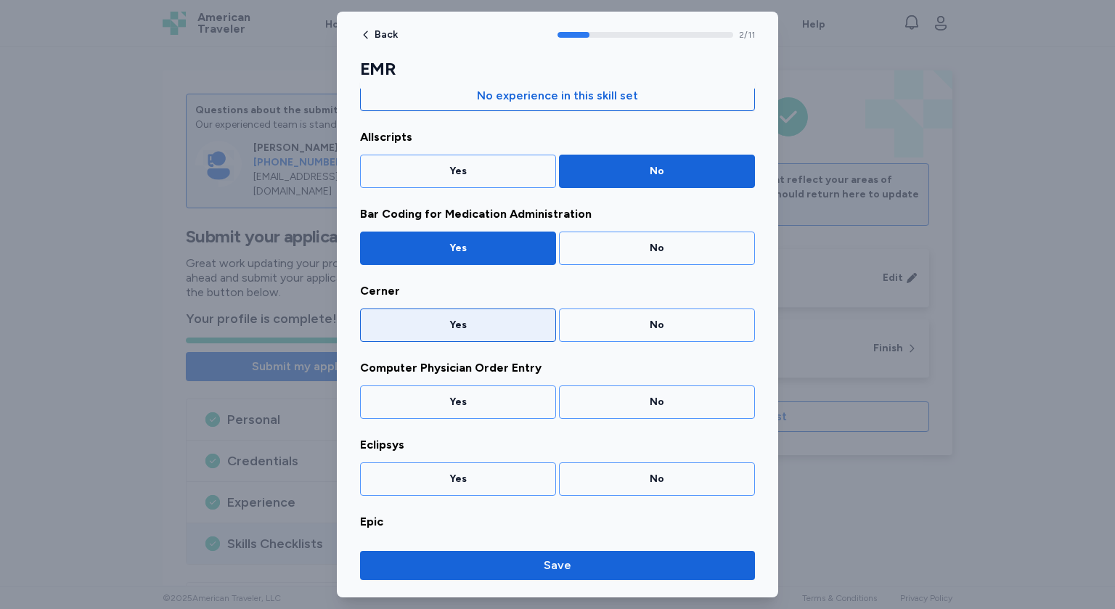
click at [519, 330] on div "Yes" at bounding box center [458, 325] width 177 height 15
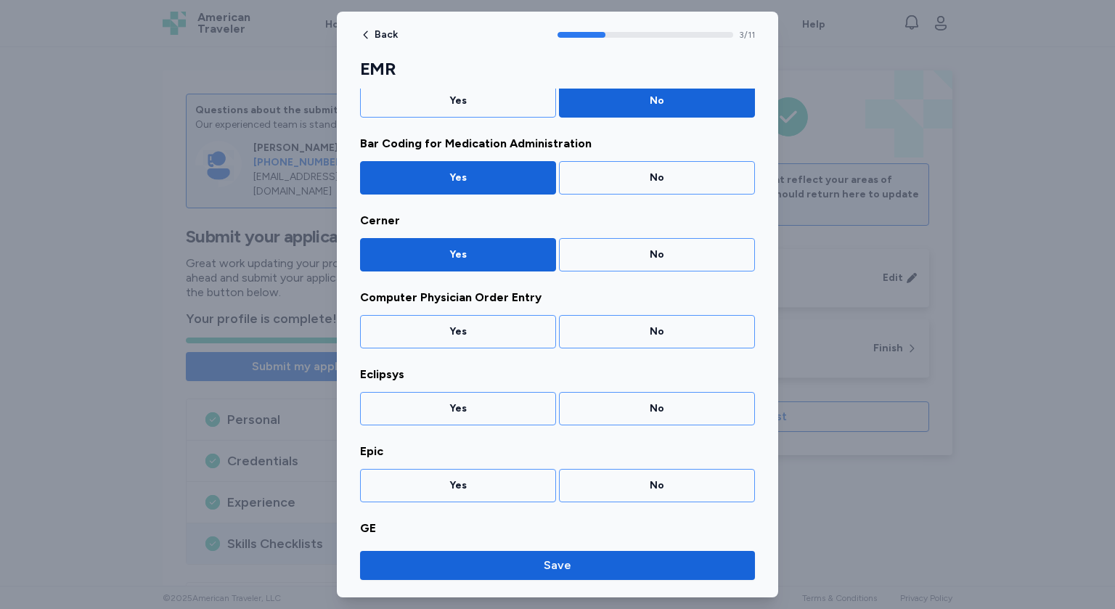
scroll to position [160, 0]
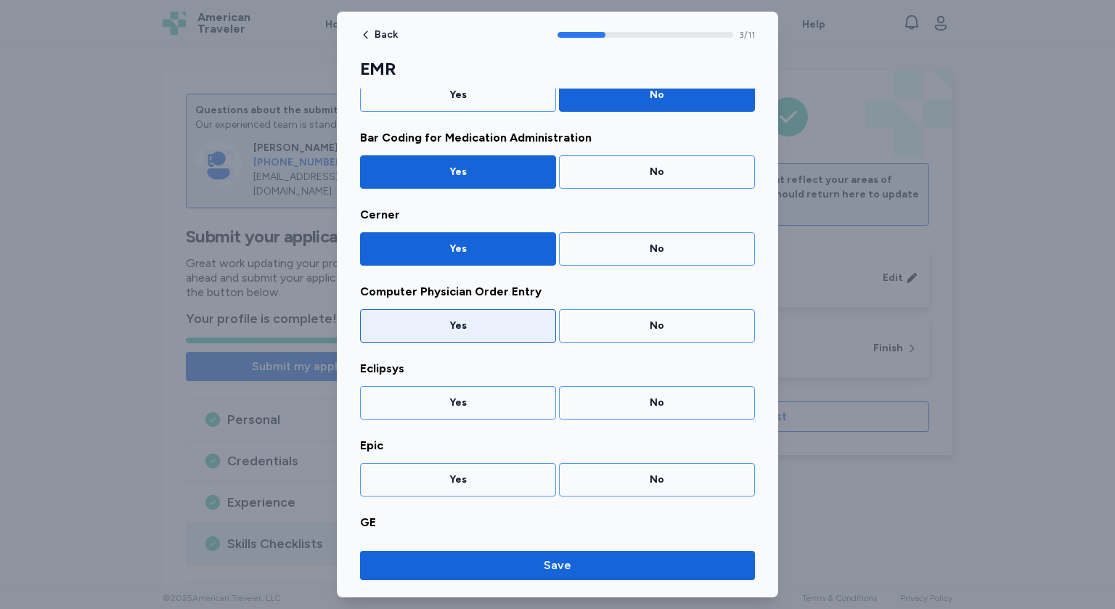
click at [519, 331] on div "Yes" at bounding box center [458, 325] width 196 height 33
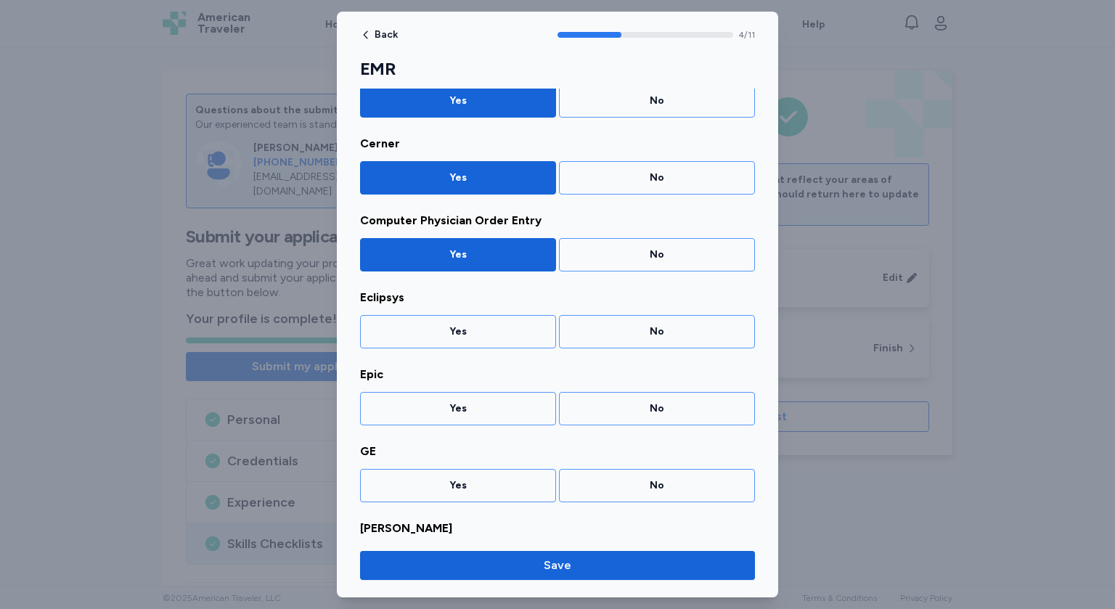
scroll to position [237, 0]
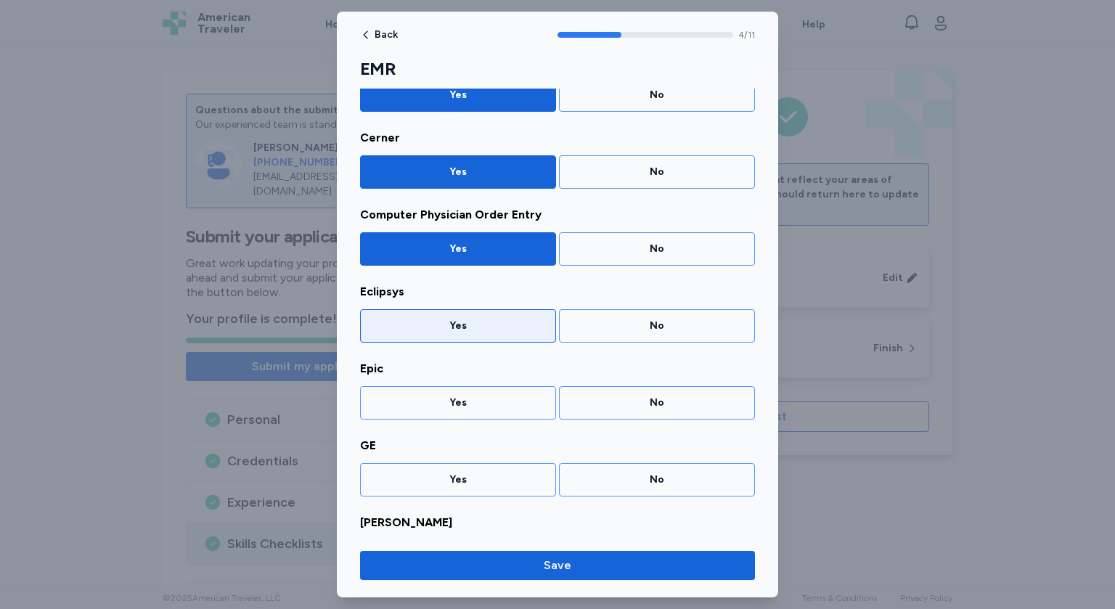
click at [542, 325] on div "Yes" at bounding box center [458, 326] width 177 height 15
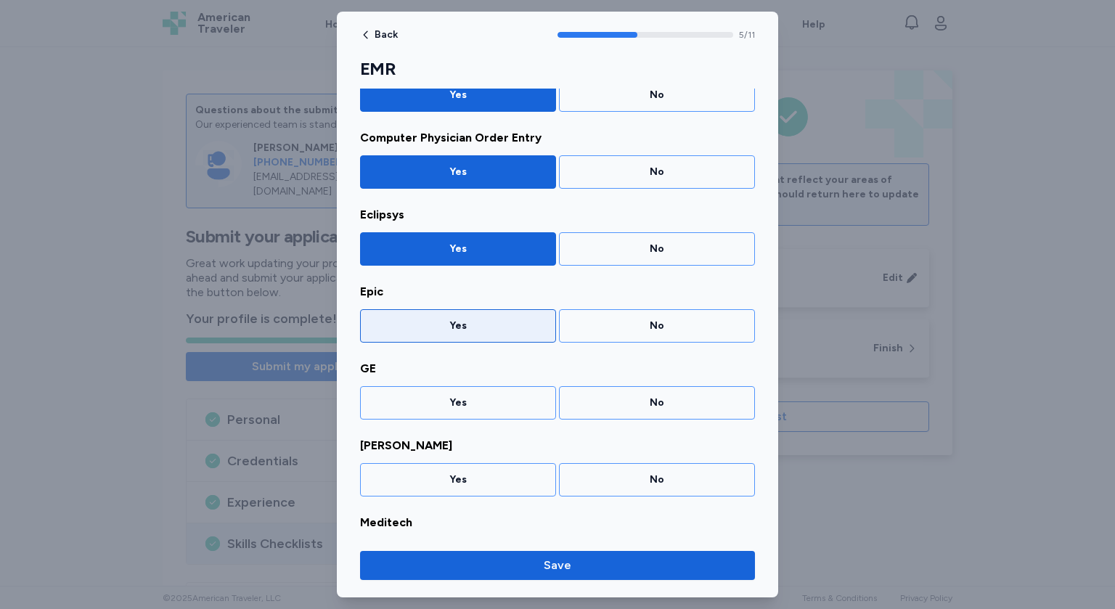
click at [542, 326] on div "Yes" at bounding box center [458, 326] width 177 height 15
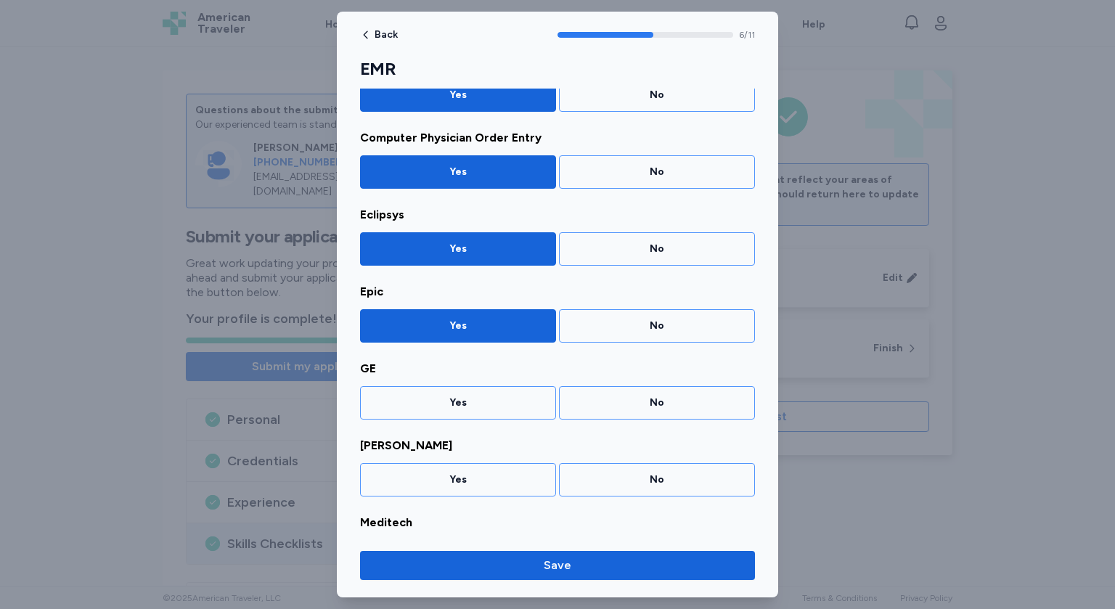
scroll to position [390, 0]
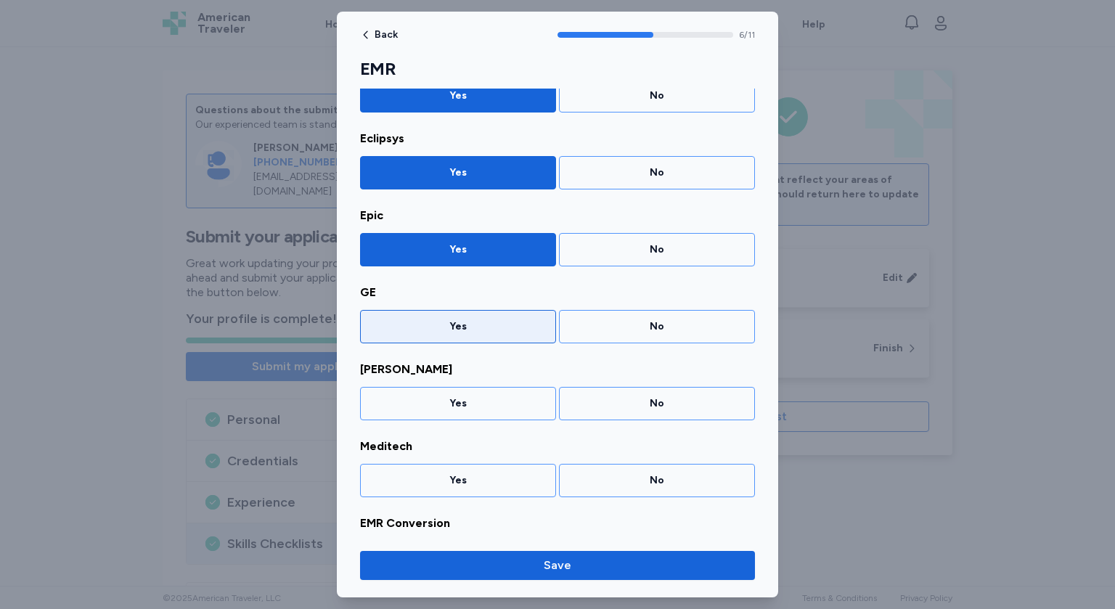
click at [542, 327] on div "Yes" at bounding box center [458, 327] width 177 height 15
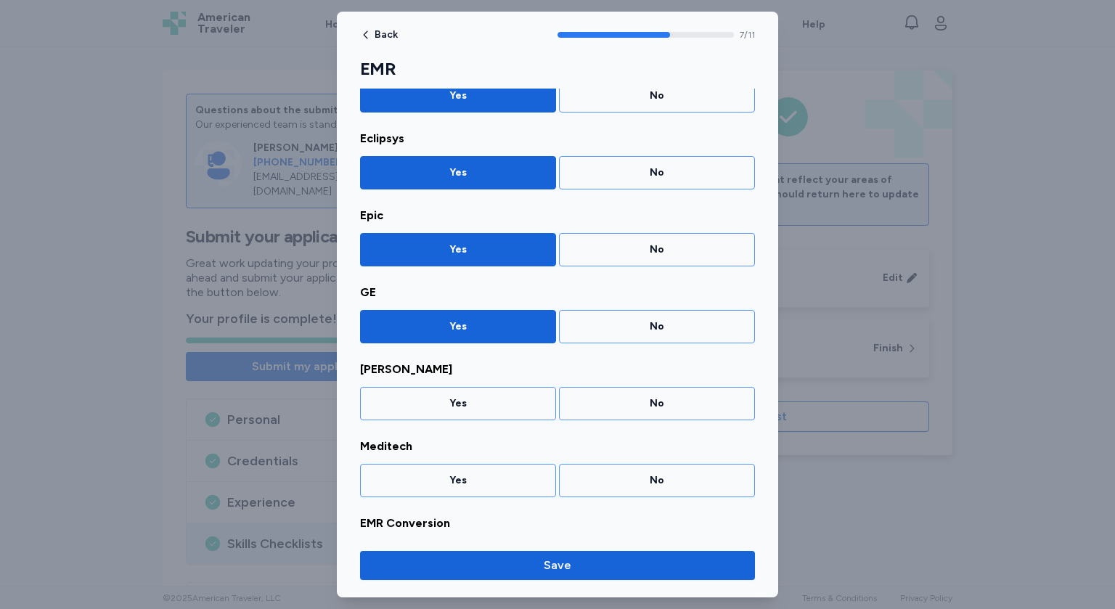
scroll to position [467, 0]
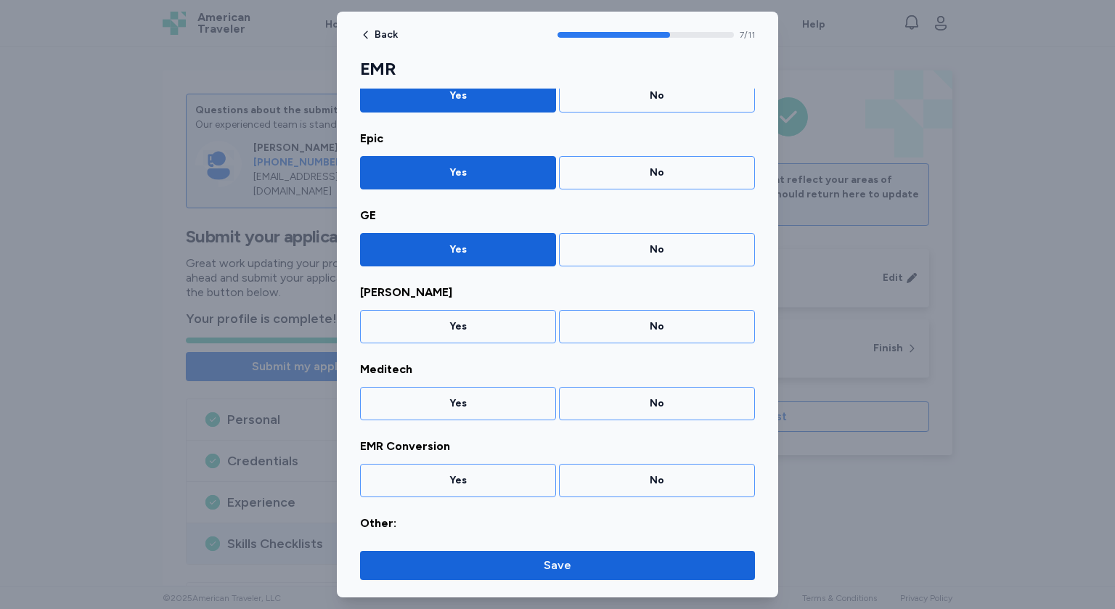
click at [542, 327] on div "Yes" at bounding box center [458, 327] width 177 height 15
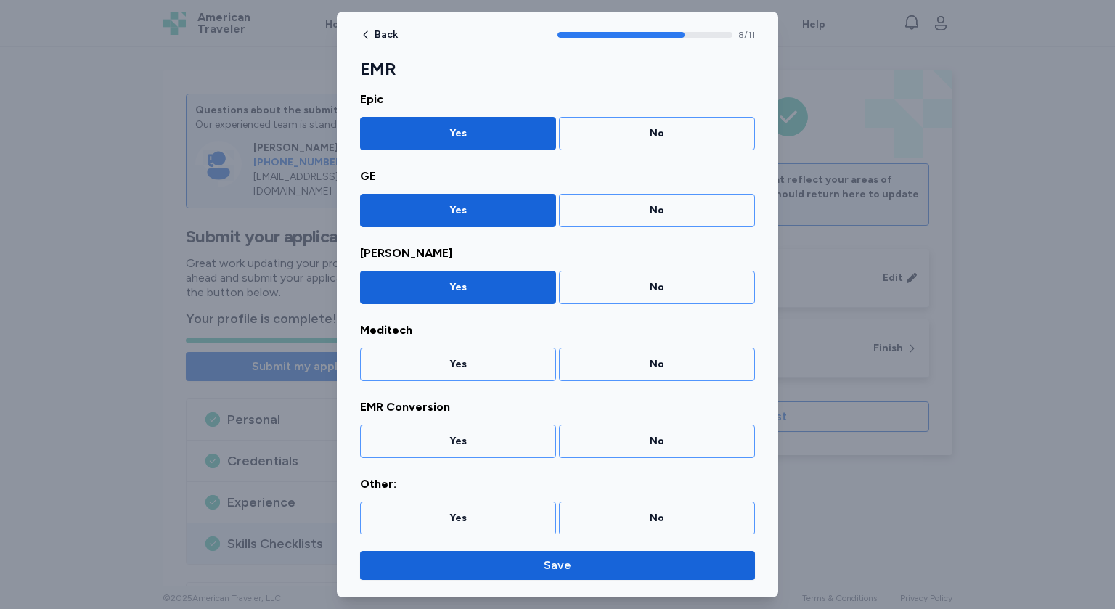
scroll to position [507, 0]
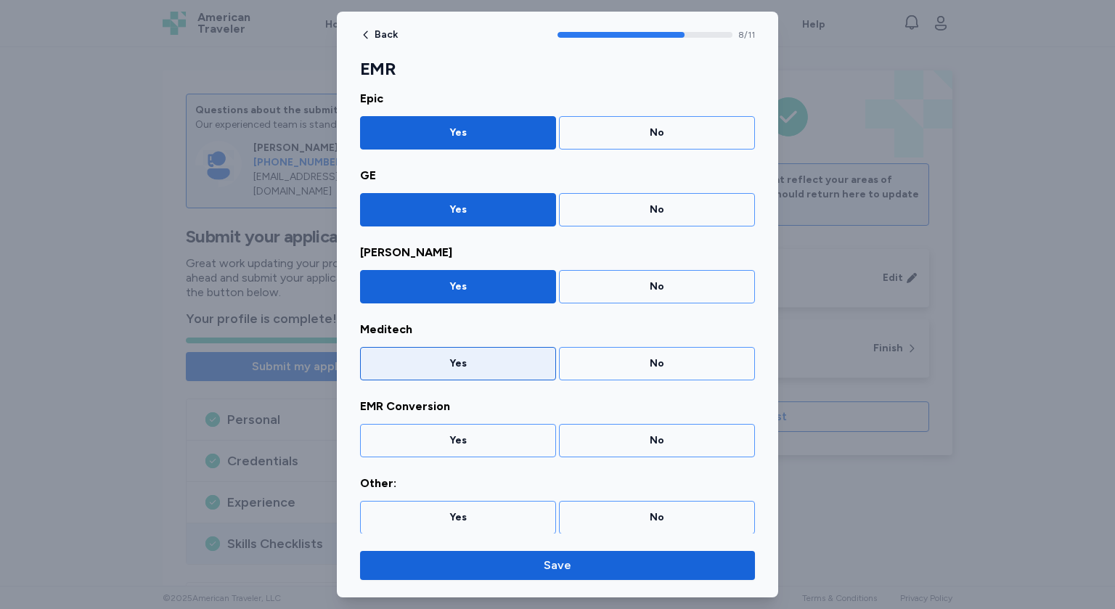
click at [533, 357] on div "Yes" at bounding box center [458, 364] width 177 height 15
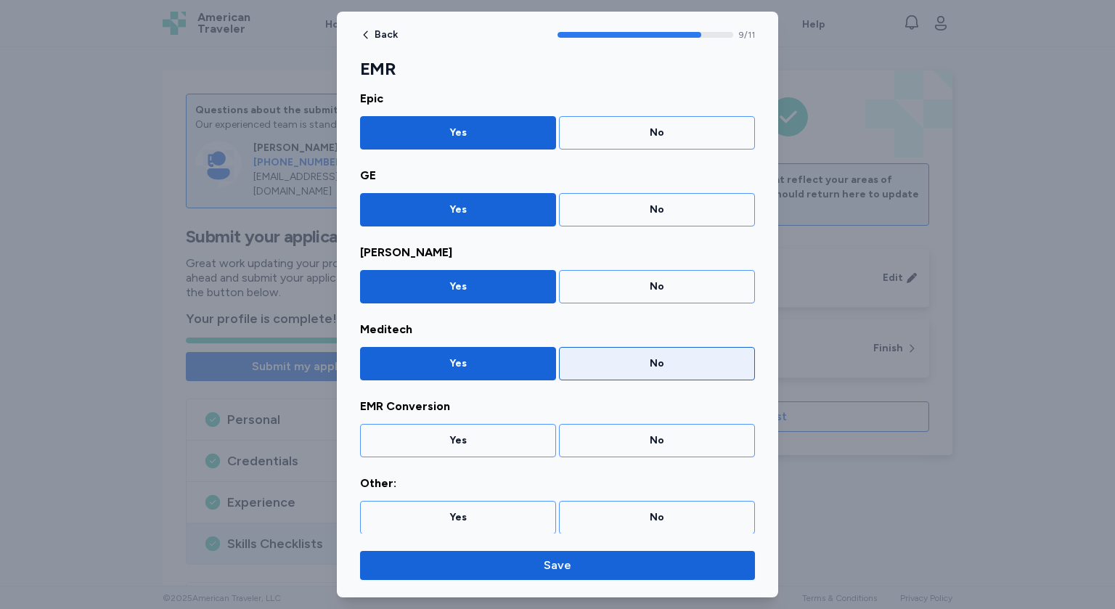
click at [625, 369] on div "No" at bounding box center [657, 363] width 196 height 33
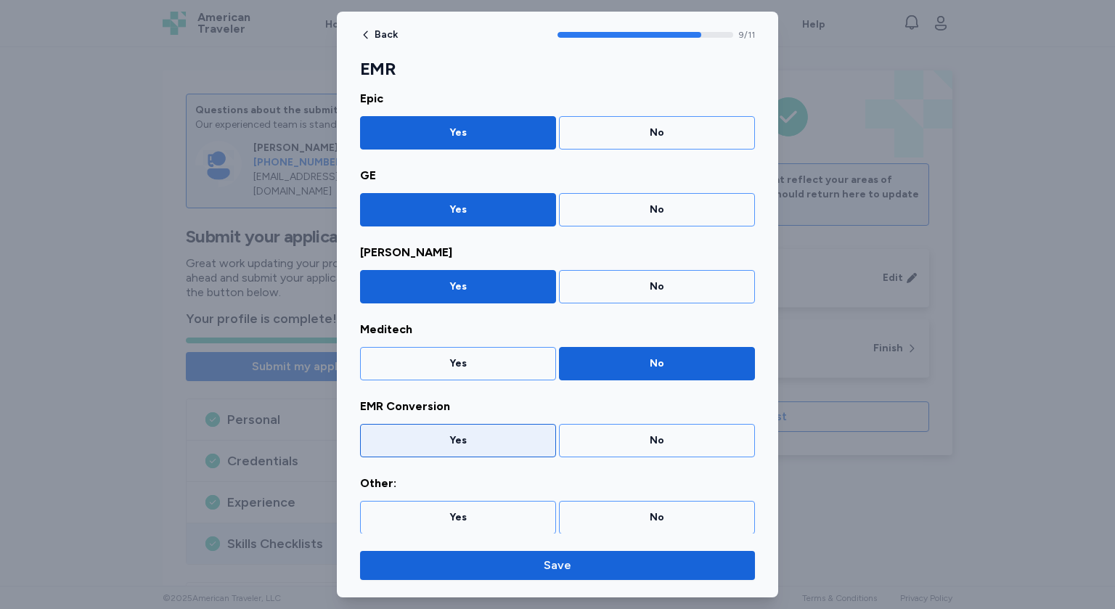
click at [505, 434] on div "Yes" at bounding box center [458, 441] width 177 height 15
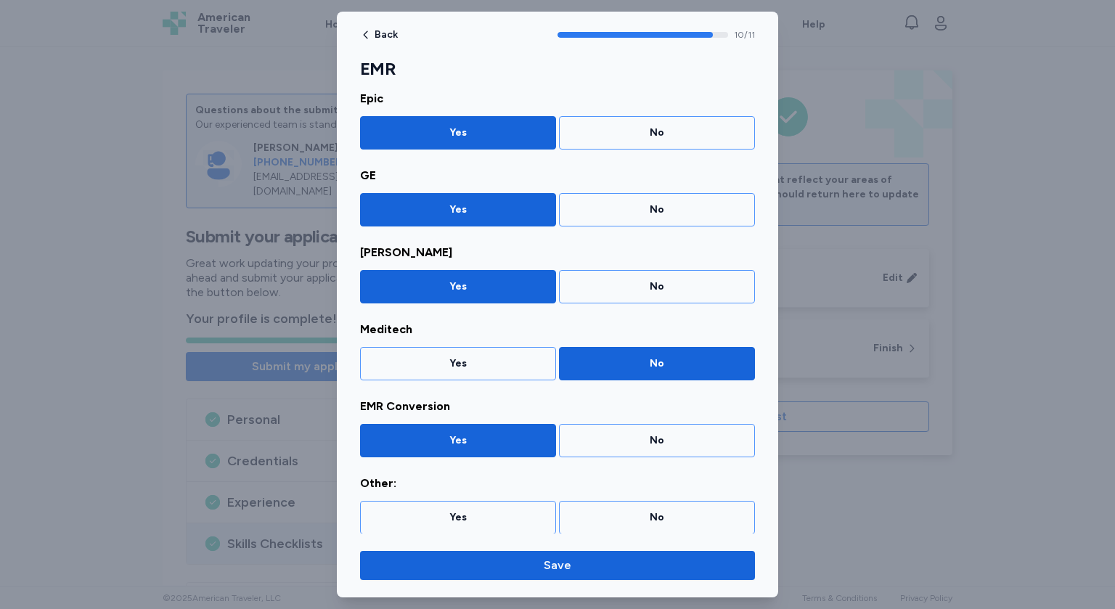
scroll to position [505, 0]
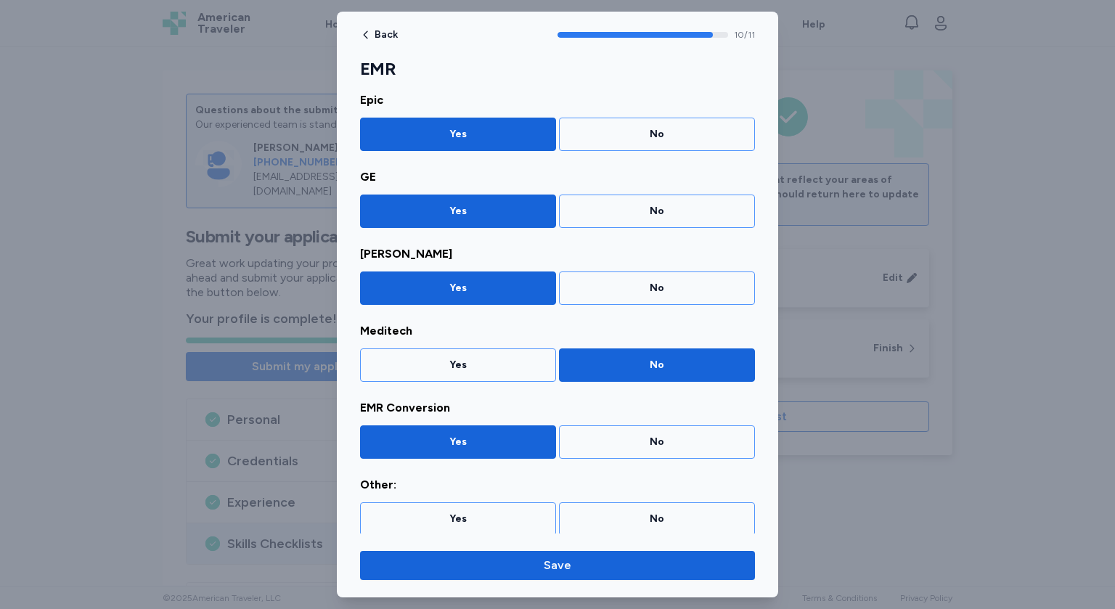
click at [499, 512] on div "Yes" at bounding box center [458, 519] width 177 height 15
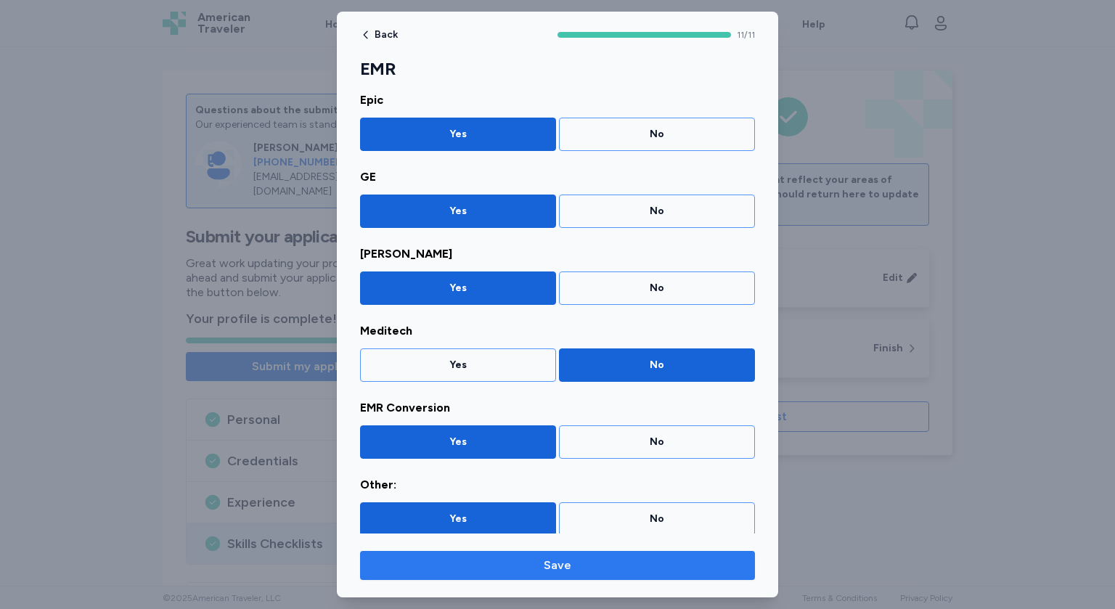
click at [566, 569] on span "Save" at bounding box center [558, 565] width 28 height 17
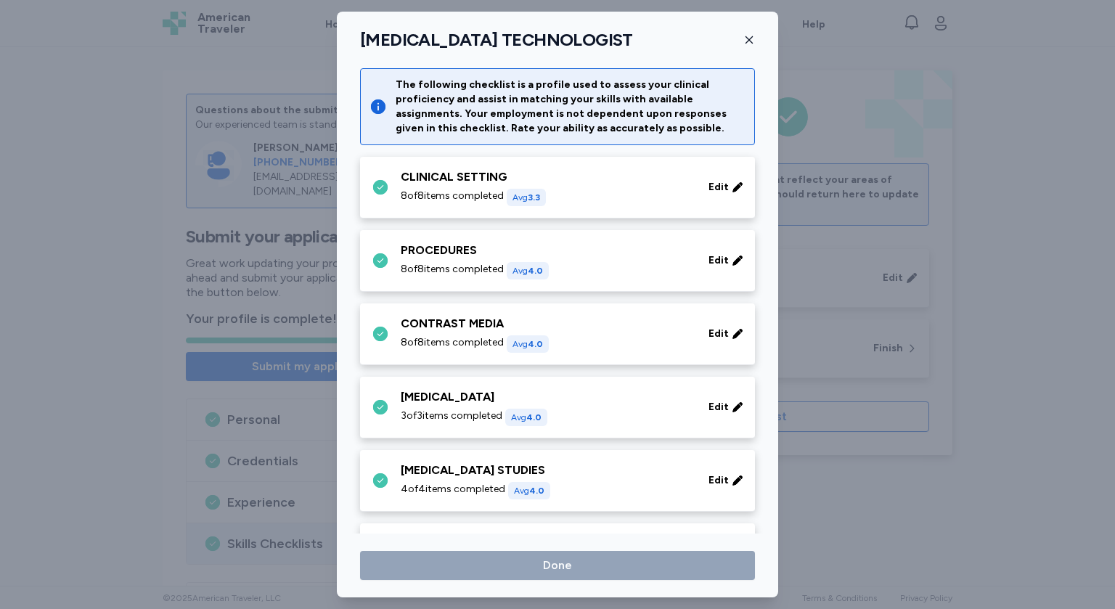
scroll to position [971, 0]
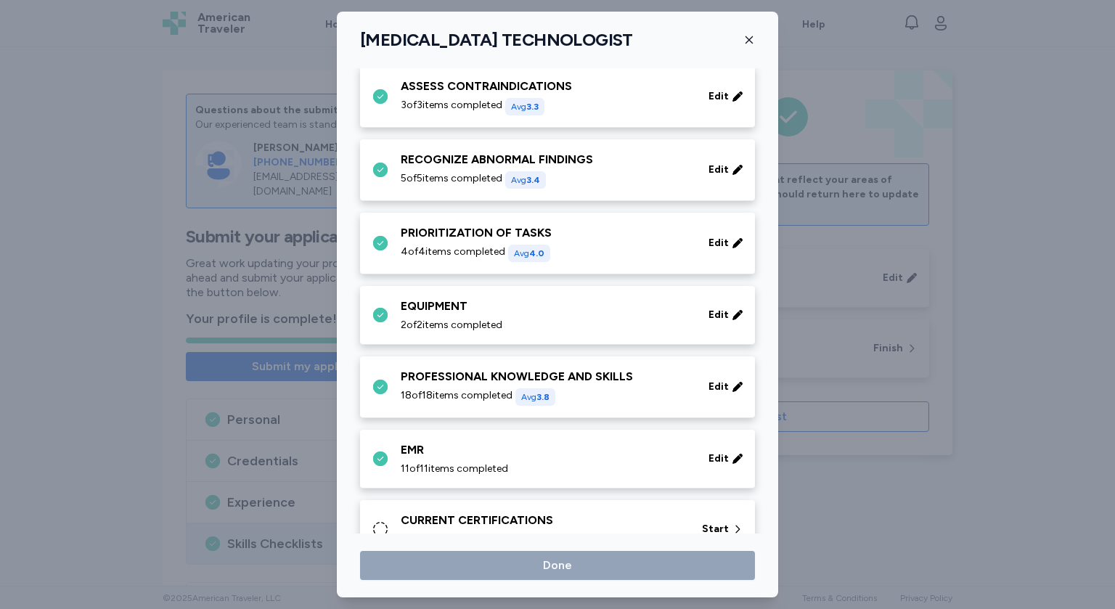
click at [606, 534] on div "RADIOLOGY TECHNOLOGIST The following checklist is a profile used to assess your…" at bounding box center [558, 305] width 442 height 586
click at [715, 527] on span "Start" at bounding box center [715, 529] width 27 height 15
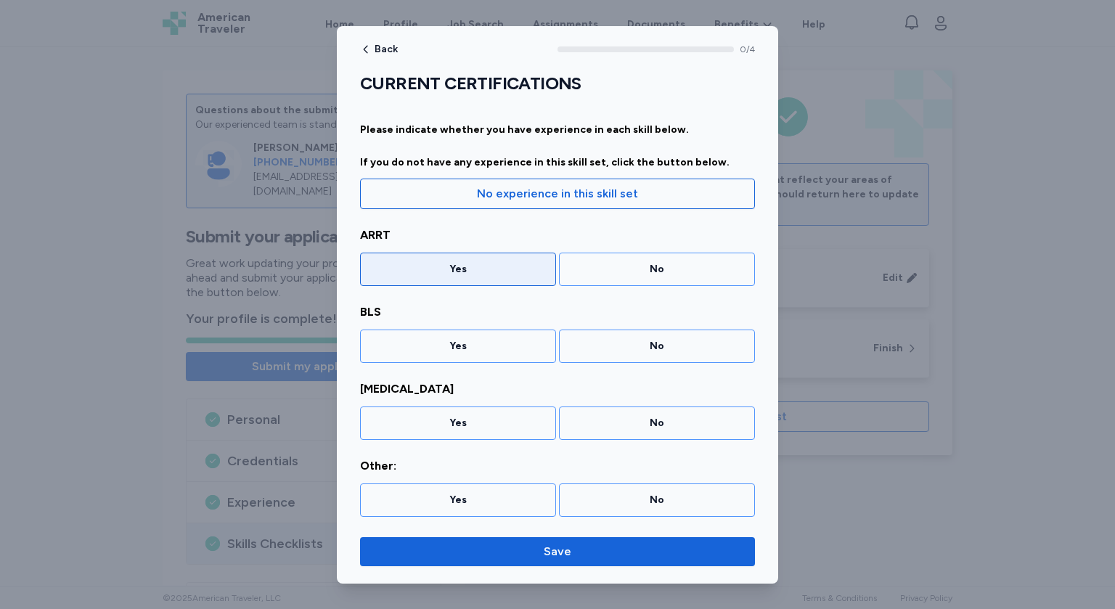
click at [500, 264] on div "Yes" at bounding box center [458, 269] width 177 height 15
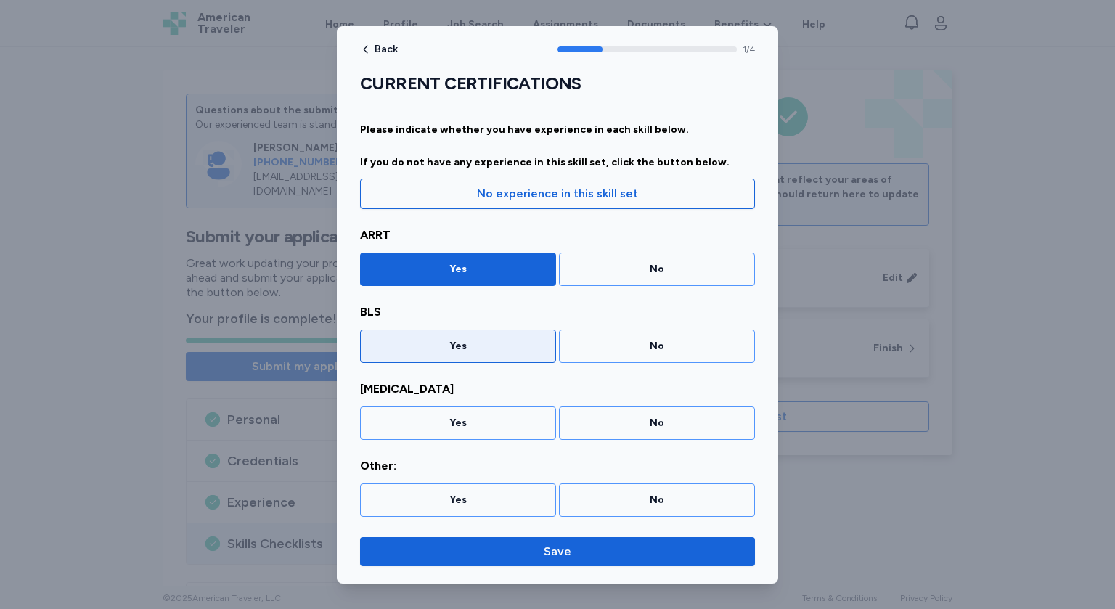
click at [465, 344] on div "Yes" at bounding box center [458, 346] width 177 height 15
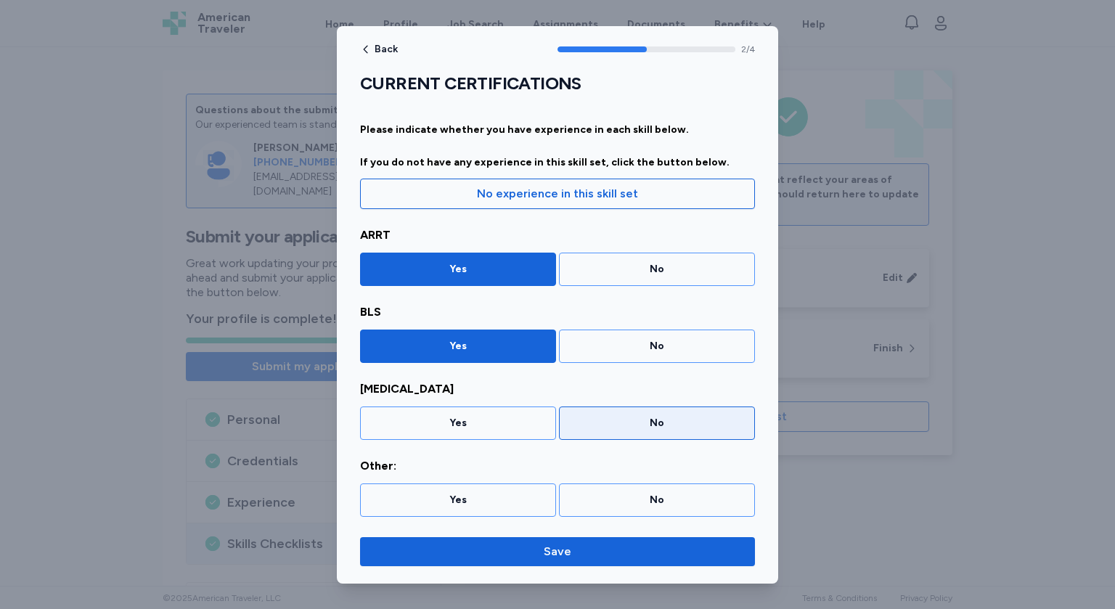
click at [647, 427] on div "No" at bounding box center [657, 423] width 177 height 15
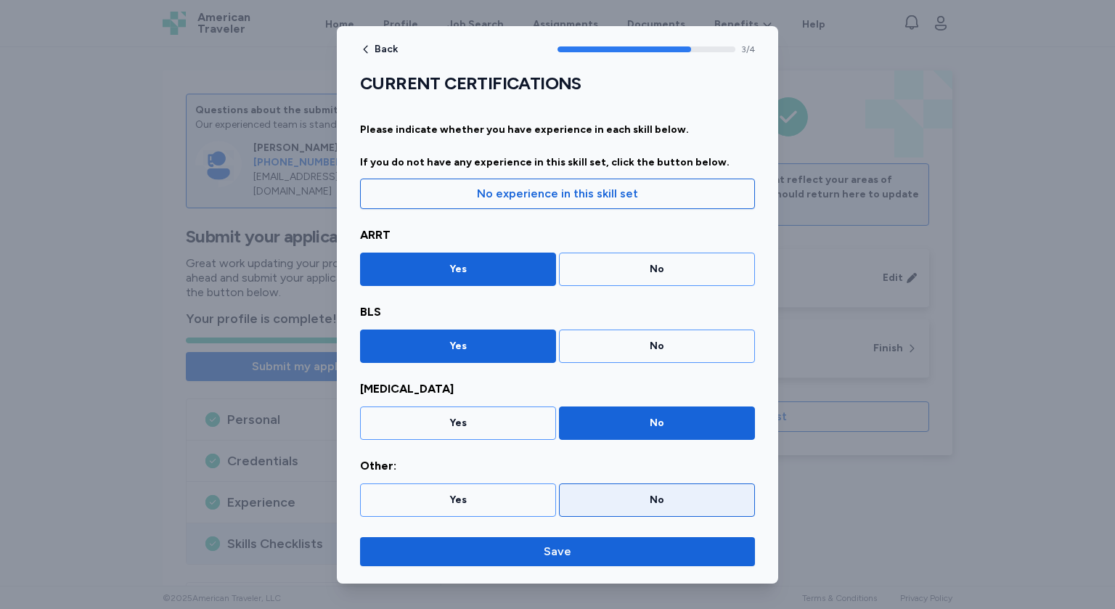
click at [646, 497] on div "No" at bounding box center [657, 500] width 177 height 15
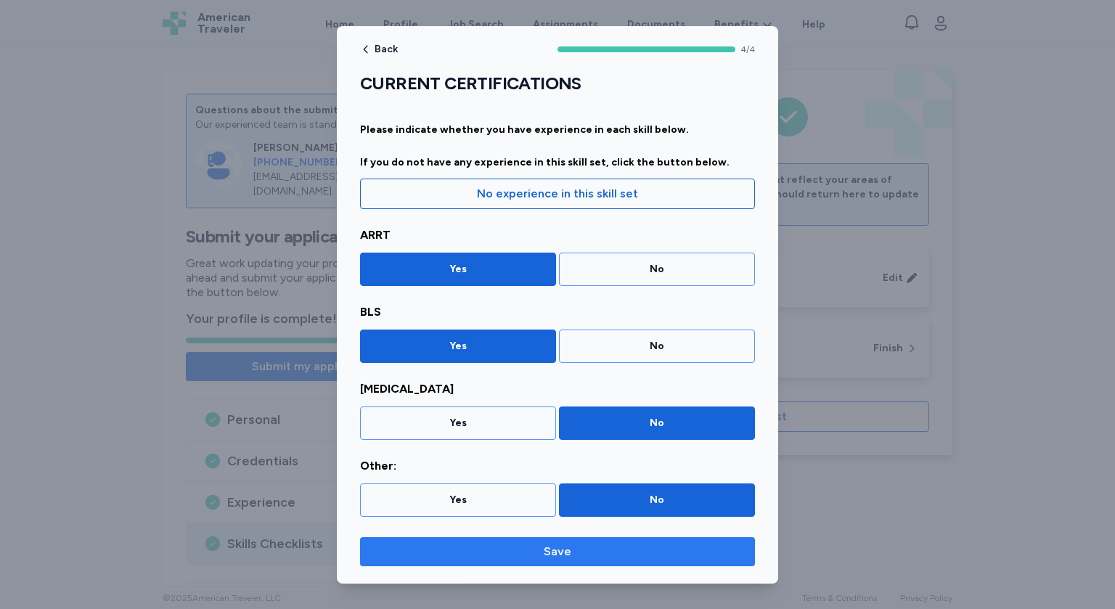
click at [577, 550] on span "Save" at bounding box center [558, 551] width 372 height 17
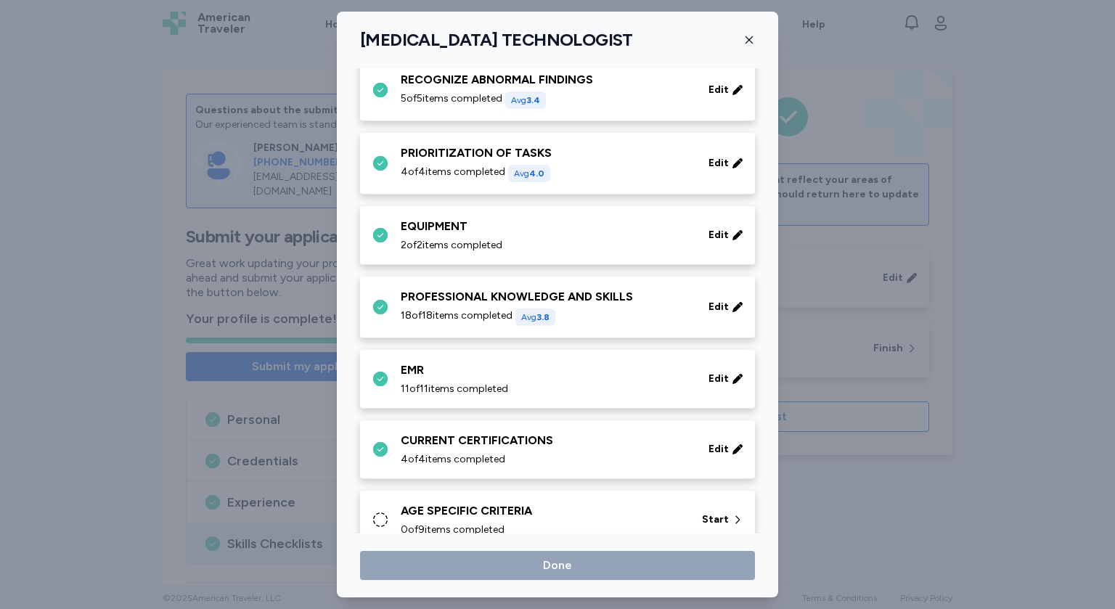
scroll to position [1078, 0]
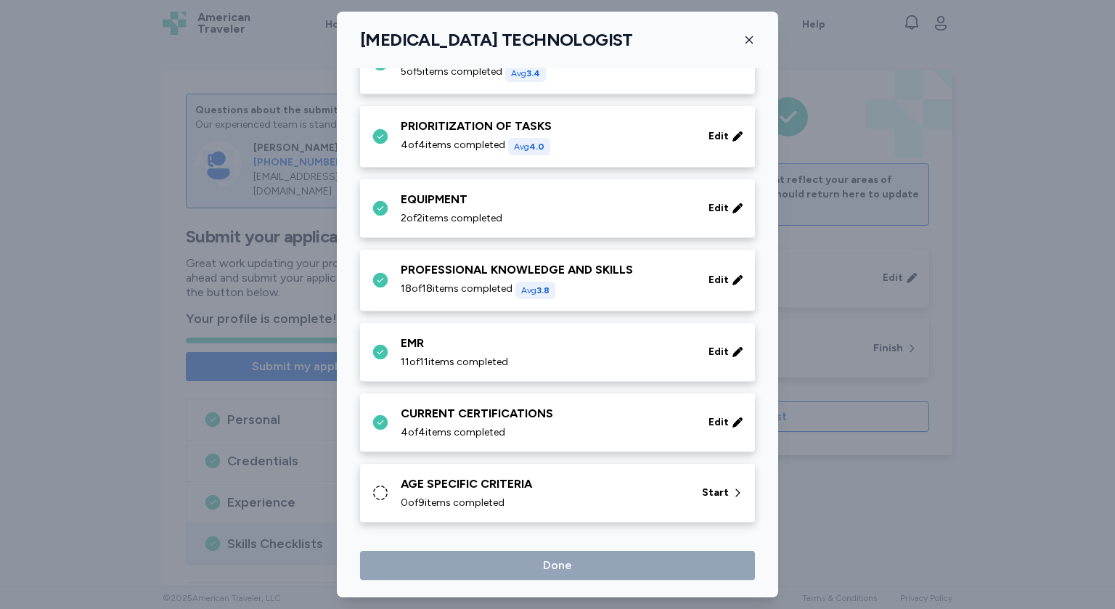
click at [499, 496] on span "0 of 9 items completed" at bounding box center [453, 503] width 104 height 15
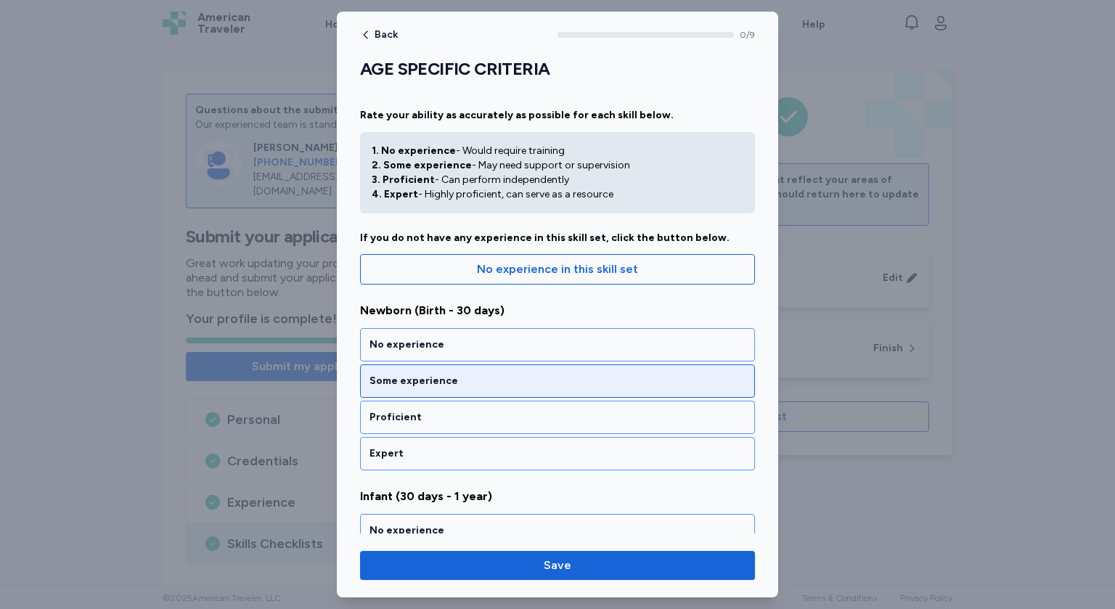
click at [442, 383] on div "Some experience" at bounding box center [558, 381] width 376 height 15
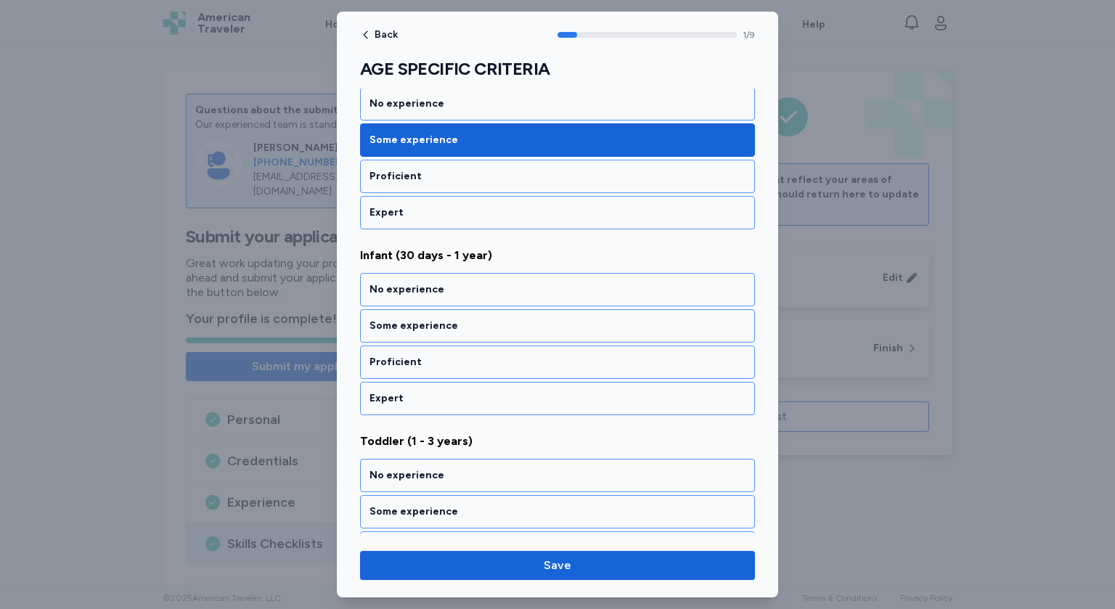
scroll to position [259, 0]
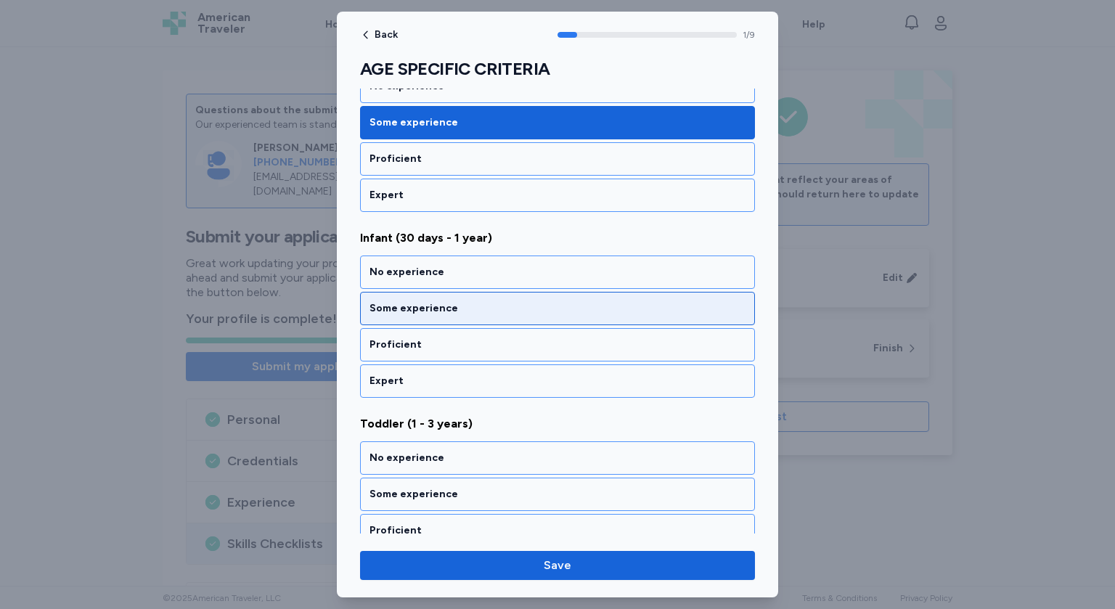
click at [431, 302] on div "Some experience" at bounding box center [558, 308] width 376 height 15
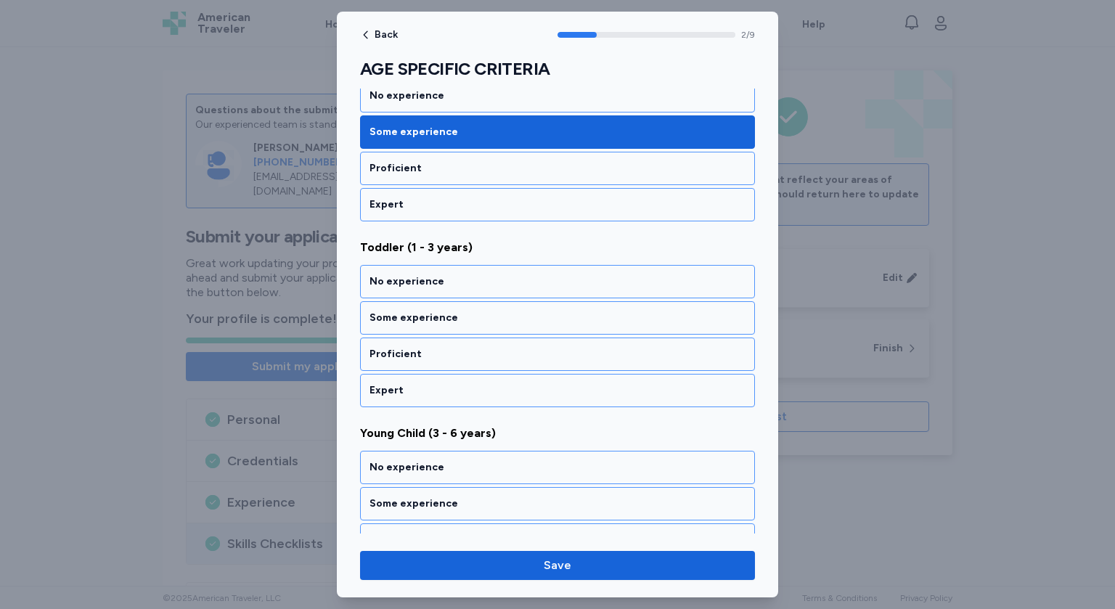
scroll to position [444, 0]
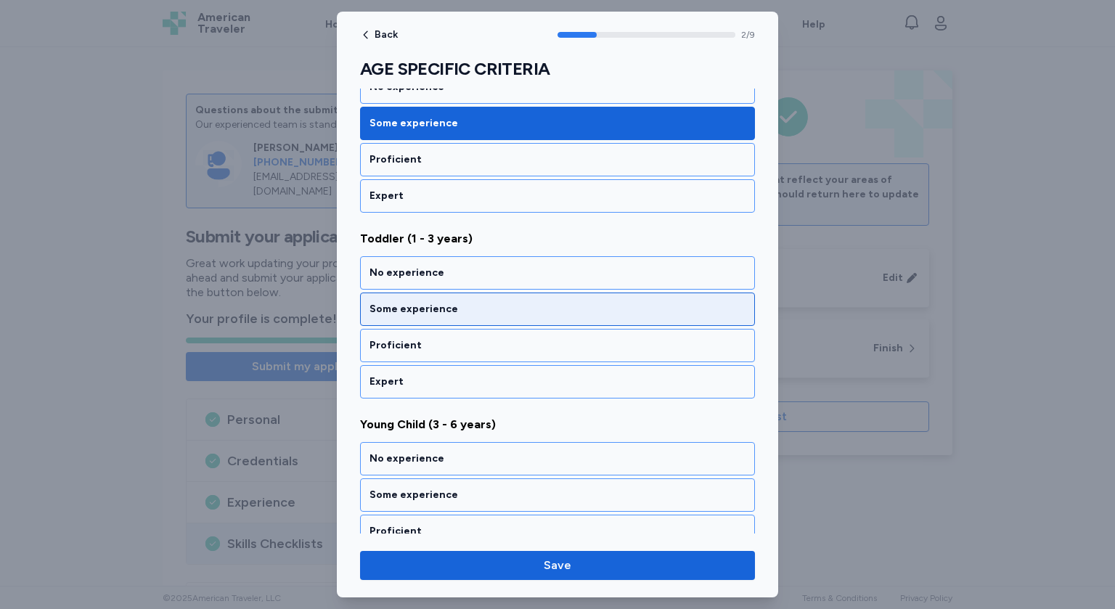
click at [429, 307] on div "Some experience" at bounding box center [558, 309] width 376 height 15
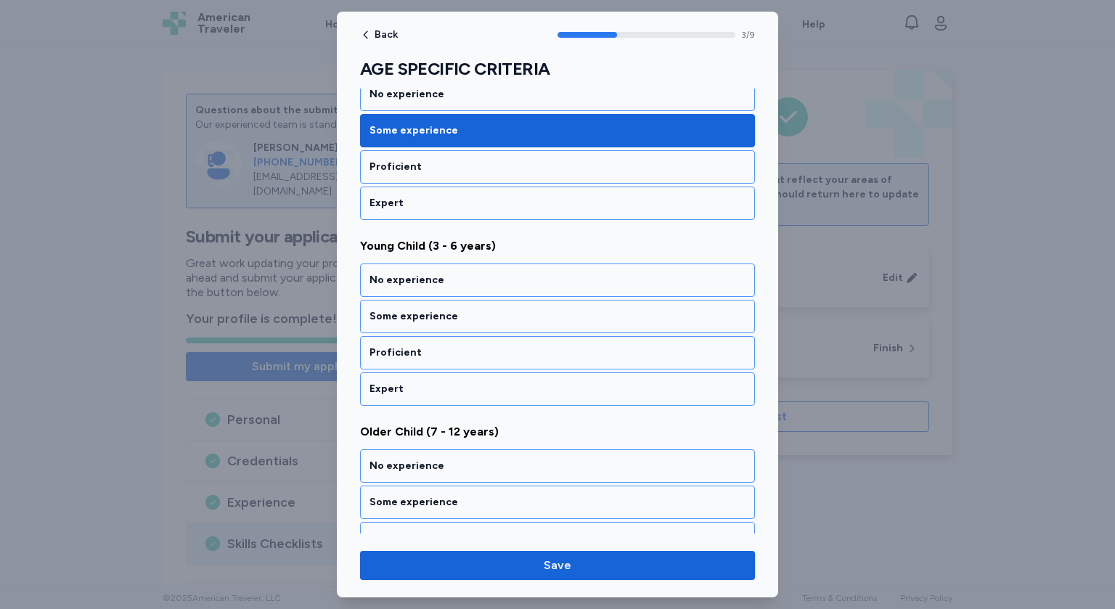
scroll to position [628, 0]
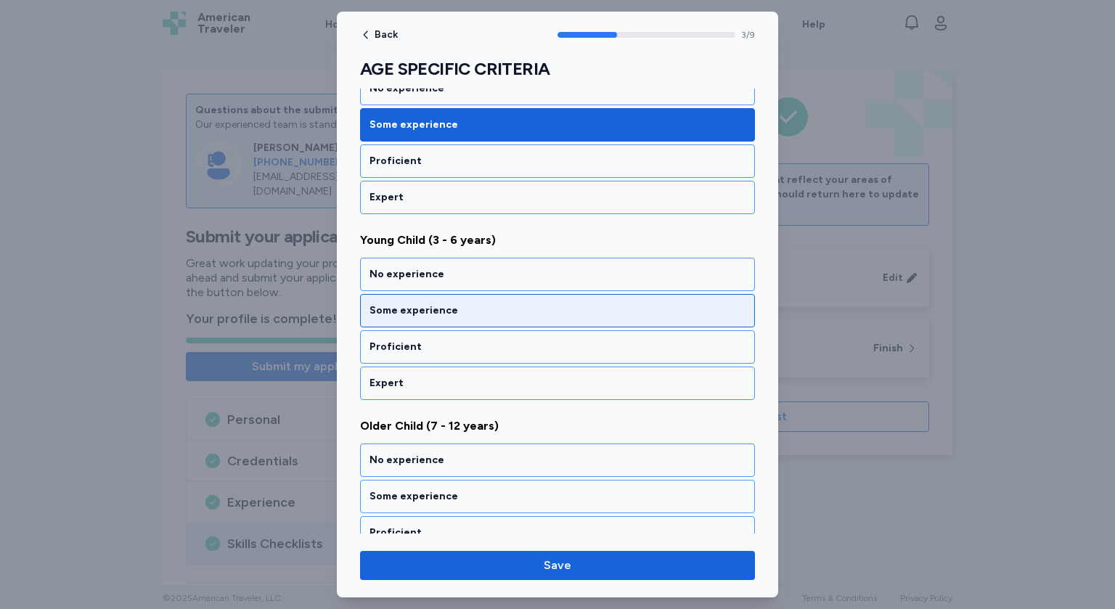
click at [423, 304] on div "Some experience" at bounding box center [558, 311] width 376 height 15
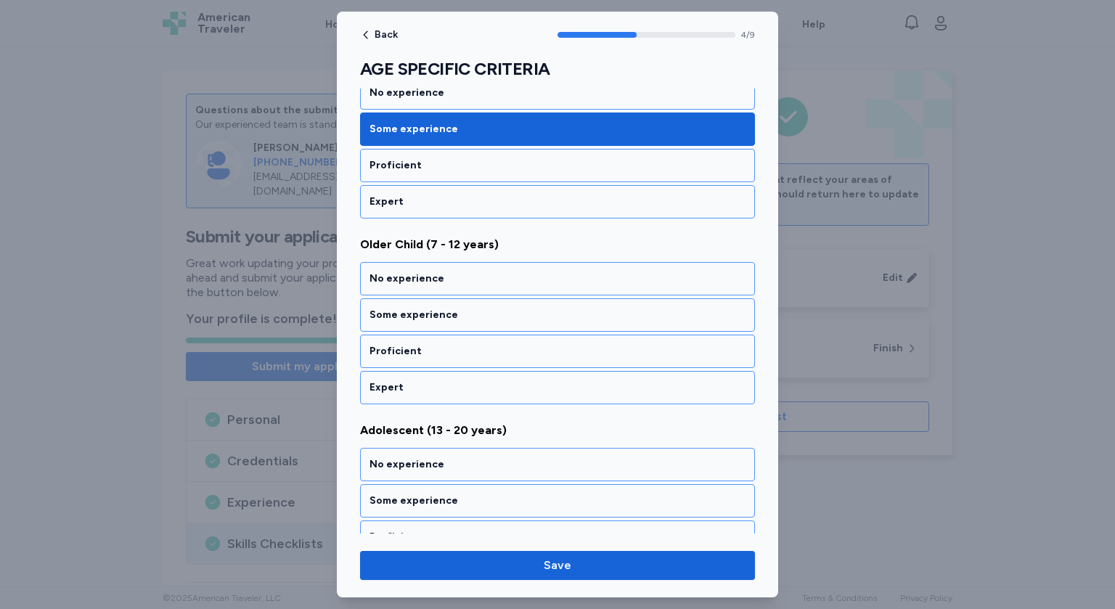
scroll to position [813, 0]
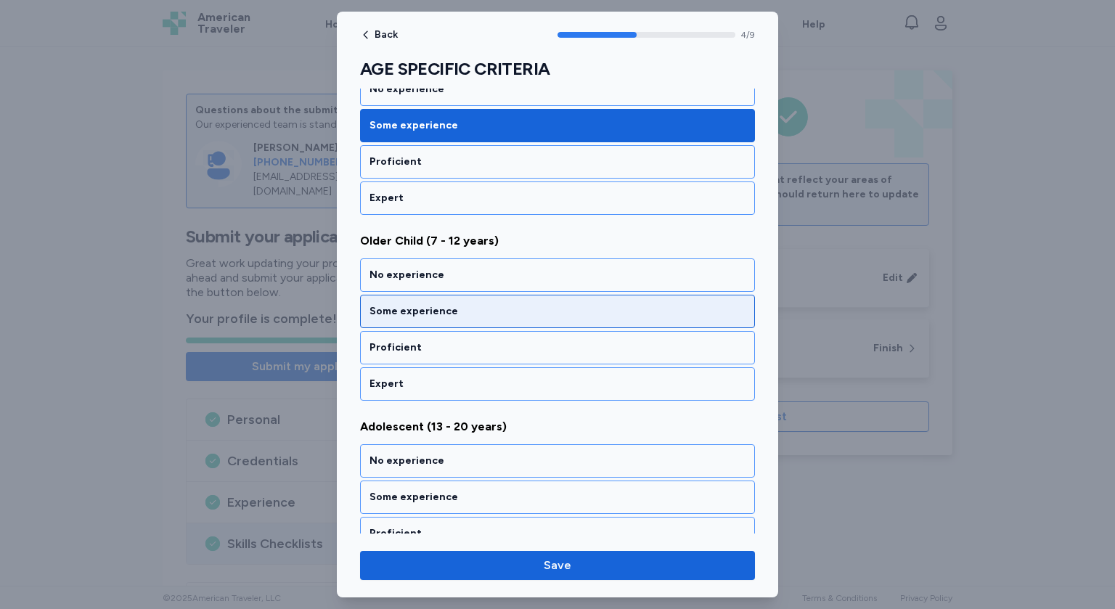
click at [422, 309] on div "Some experience" at bounding box center [558, 311] width 376 height 15
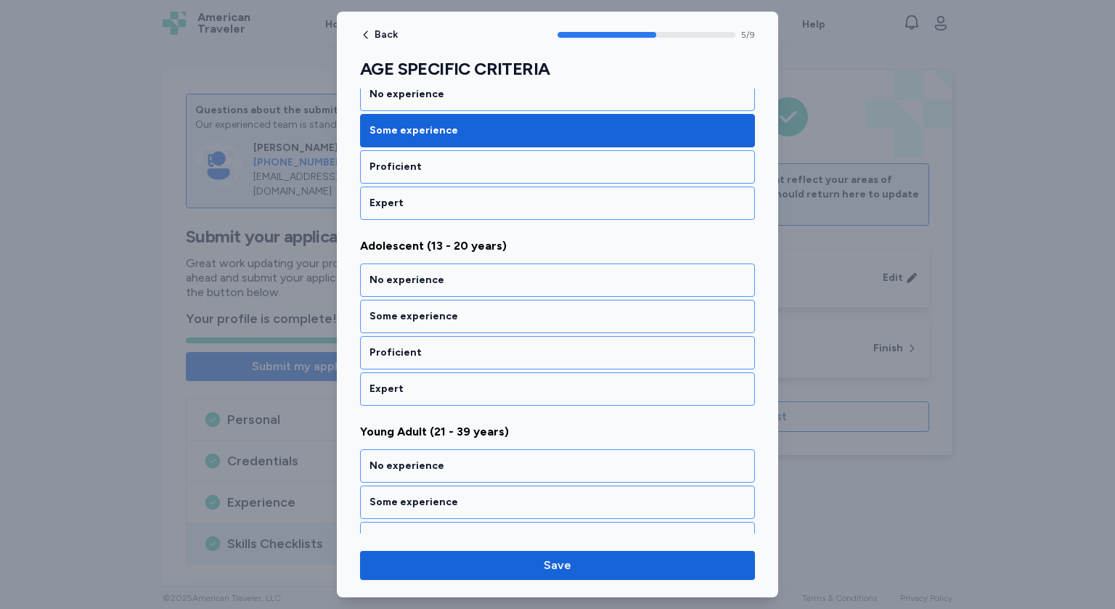
scroll to position [998, 0]
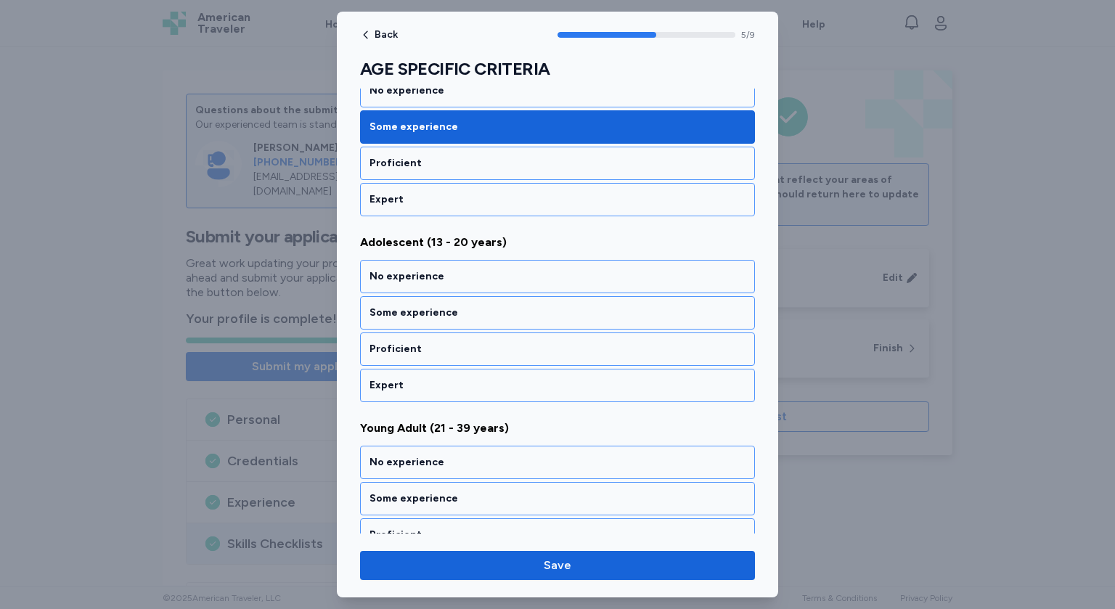
click at [422, 309] on div "Some experience" at bounding box center [558, 313] width 376 height 15
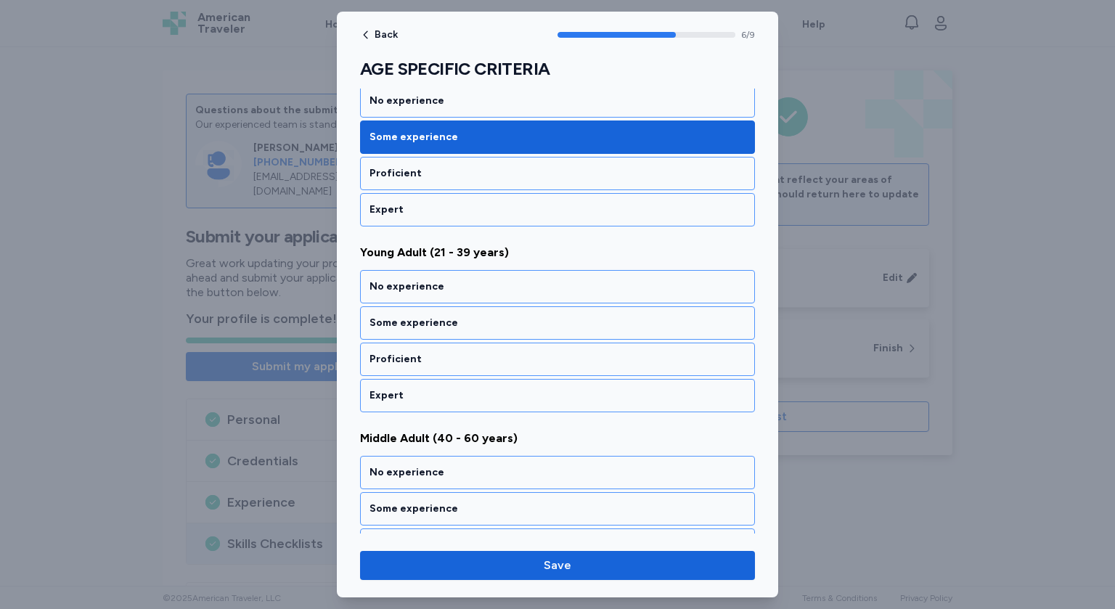
scroll to position [1182, 0]
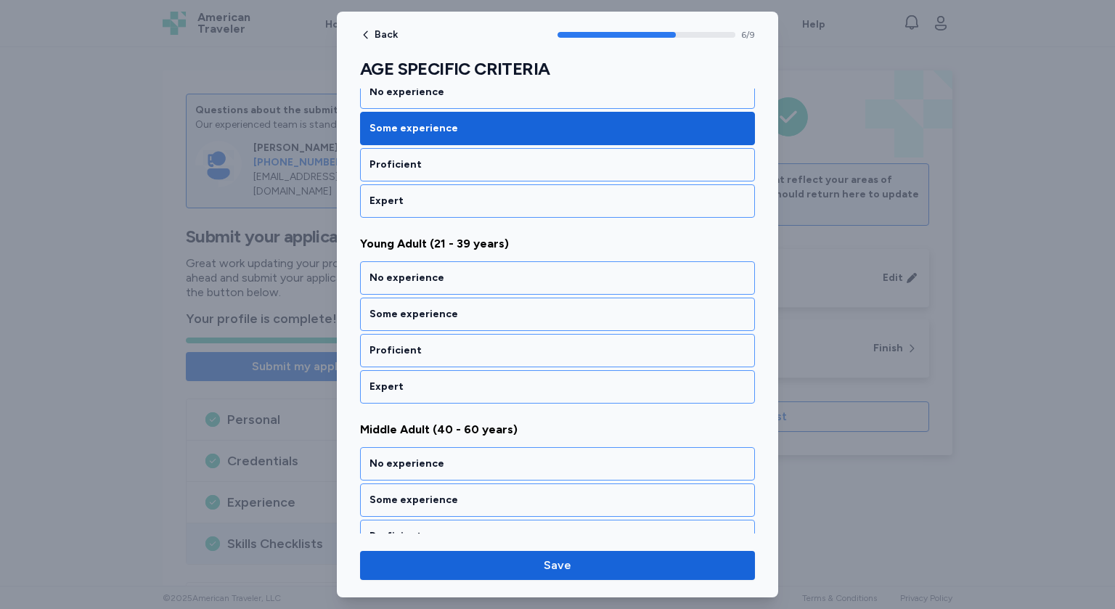
click at [422, 309] on div "Some experience" at bounding box center [558, 314] width 376 height 15
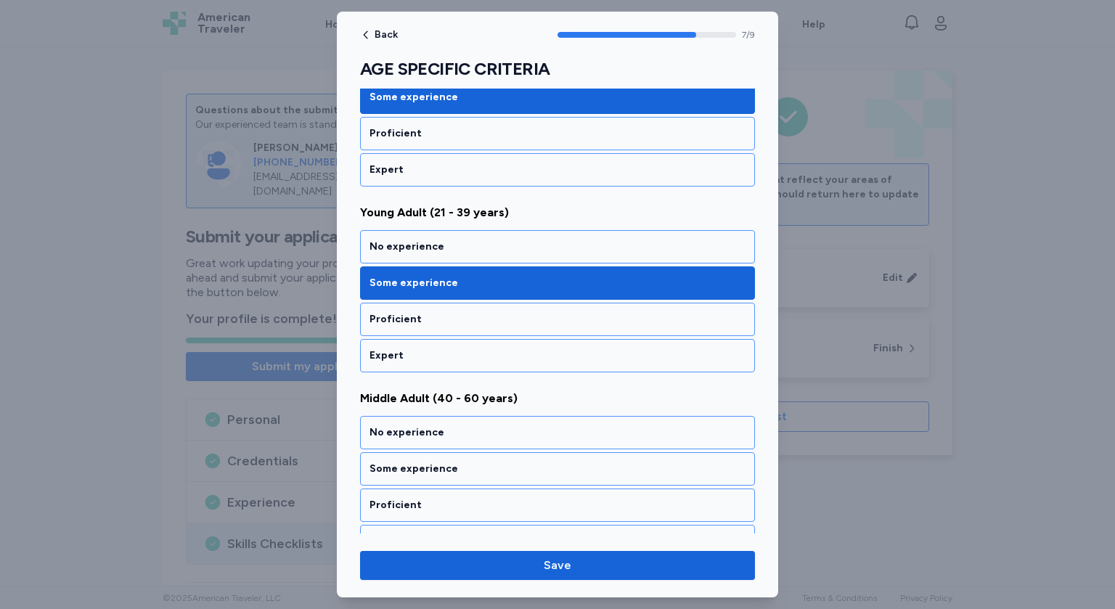
scroll to position [1213, 0]
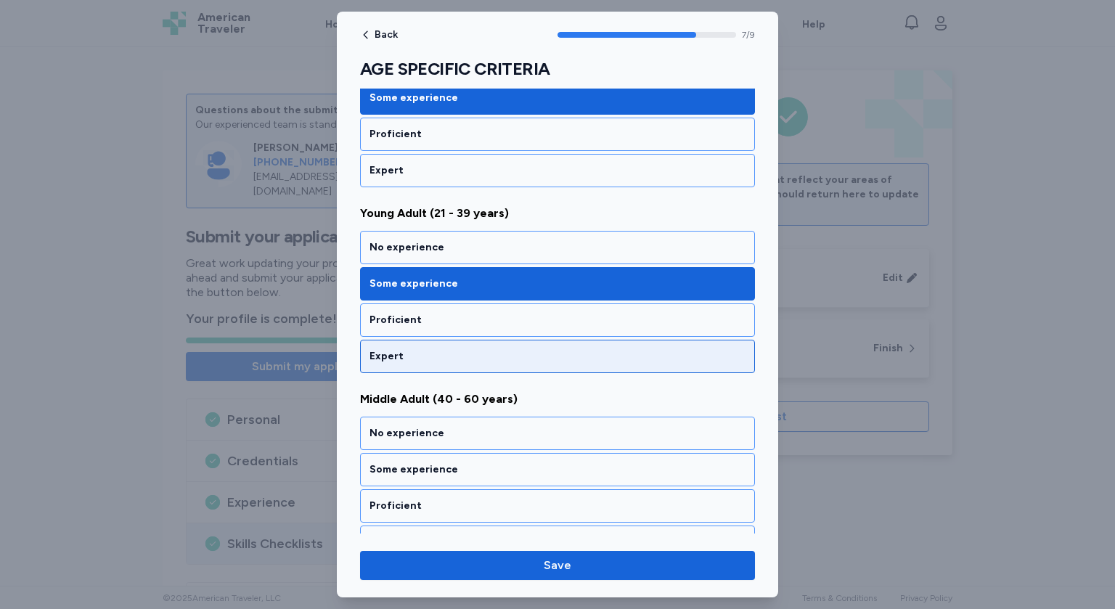
click at [391, 351] on div "Expert" at bounding box center [558, 356] width 376 height 15
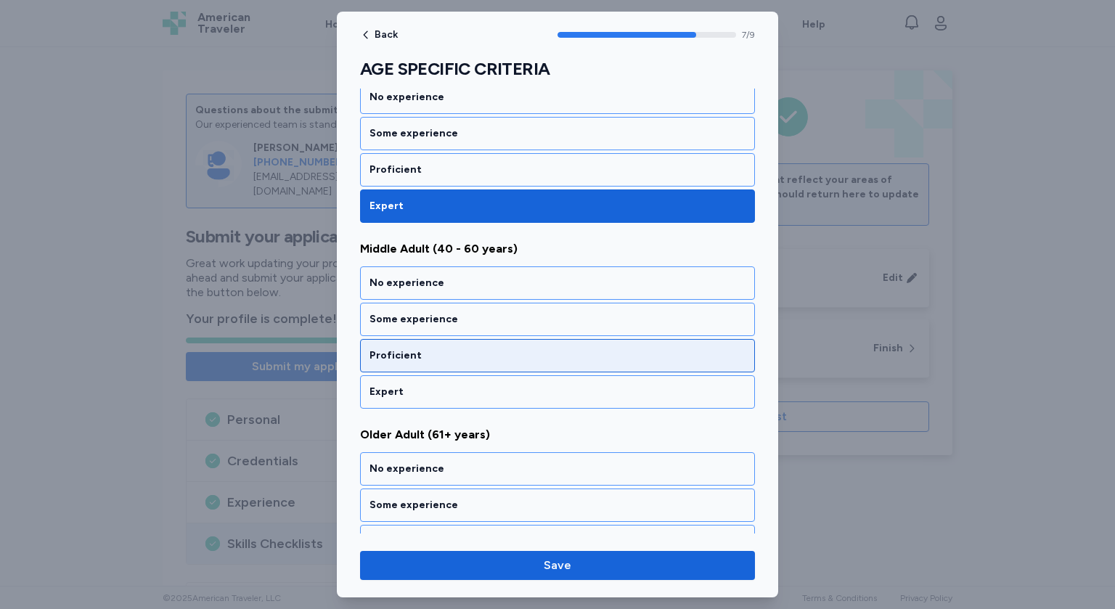
scroll to position [1377, 0]
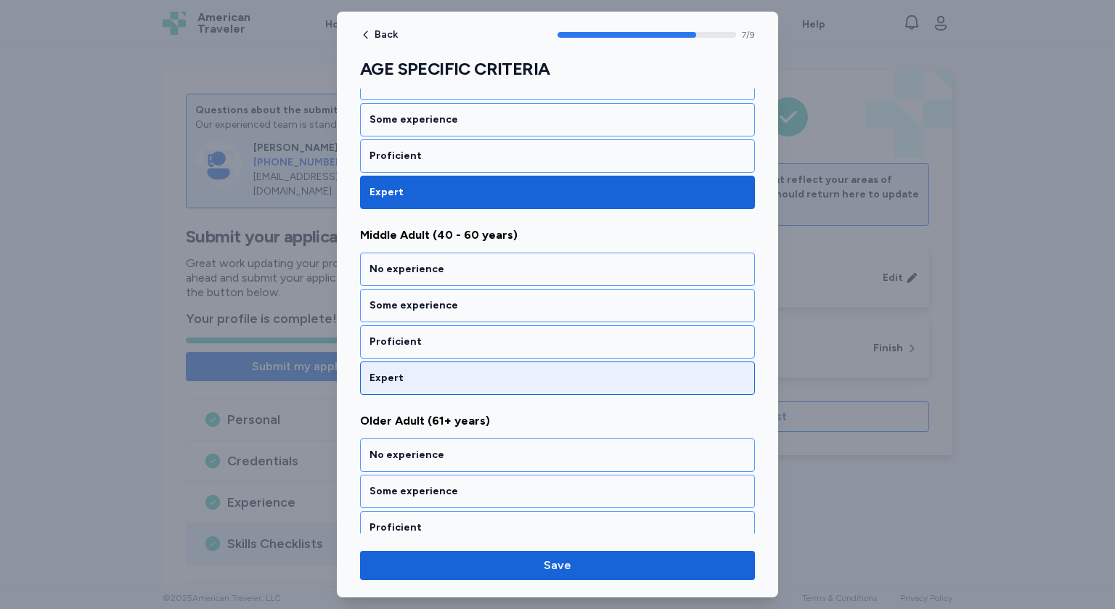
click at [392, 371] on div "Expert" at bounding box center [558, 378] width 376 height 15
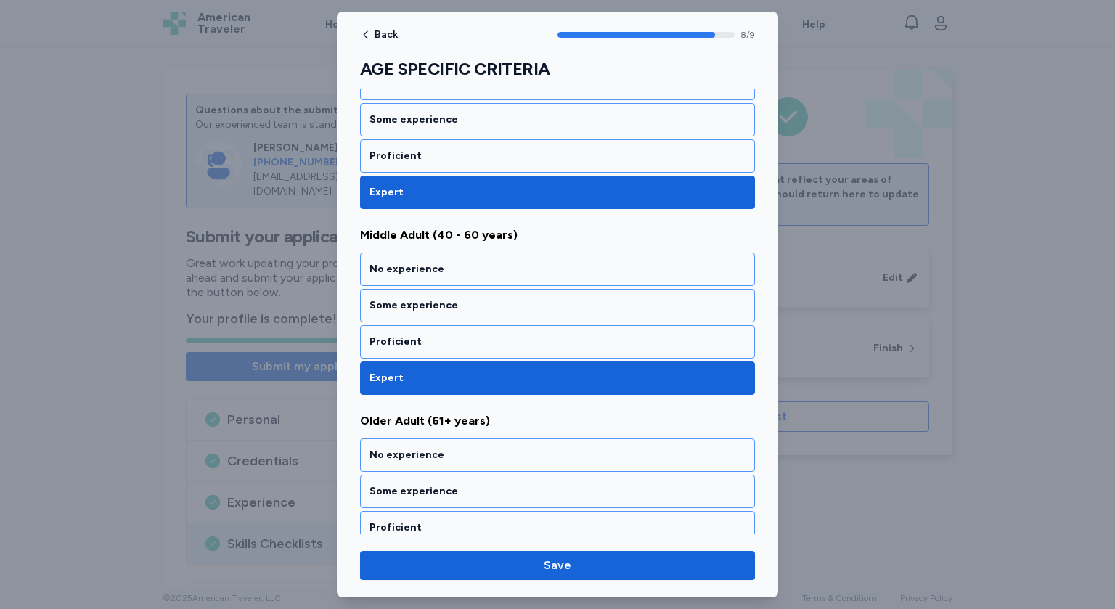
scroll to position [1416, 0]
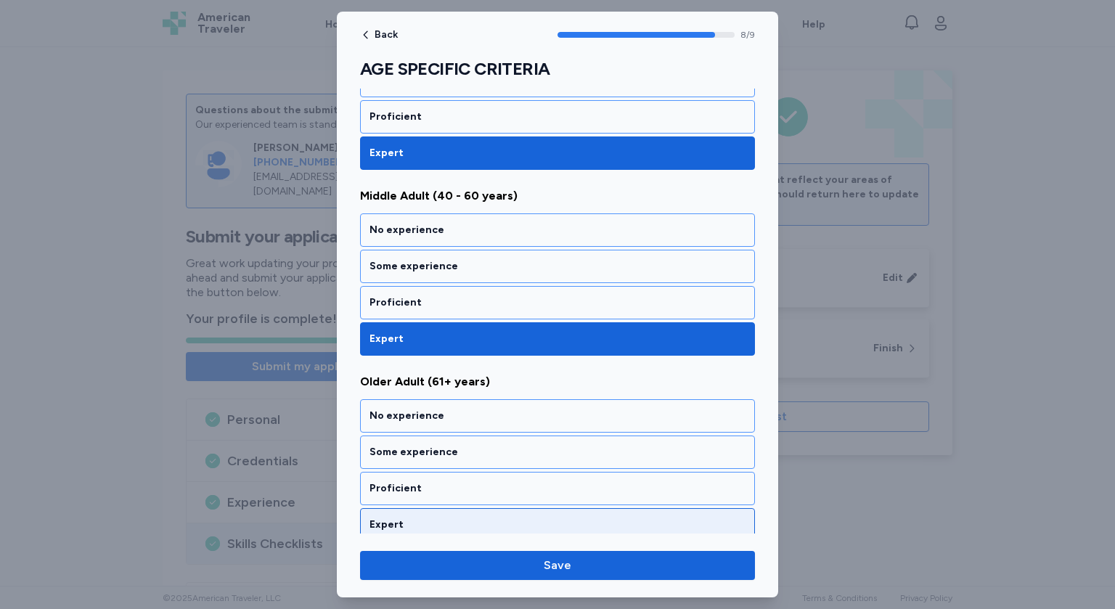
click at [386, 518] on div "Expert" at bounding box center [558, 525] width 376 height 15
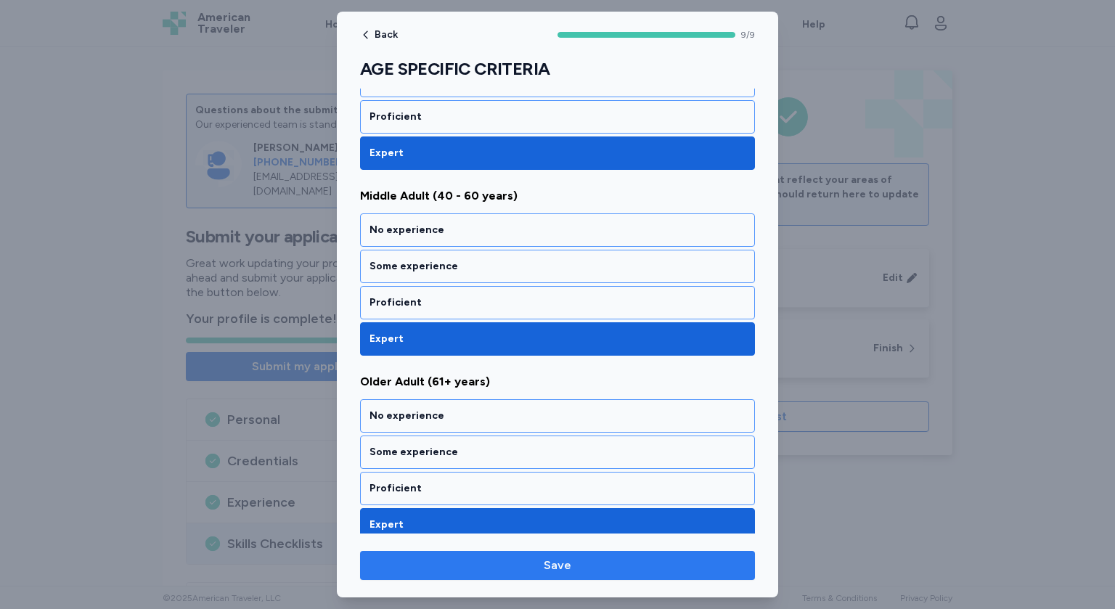
click at [513, 566] on span "Save" at bounding box center [558, 565] width 372 height 17
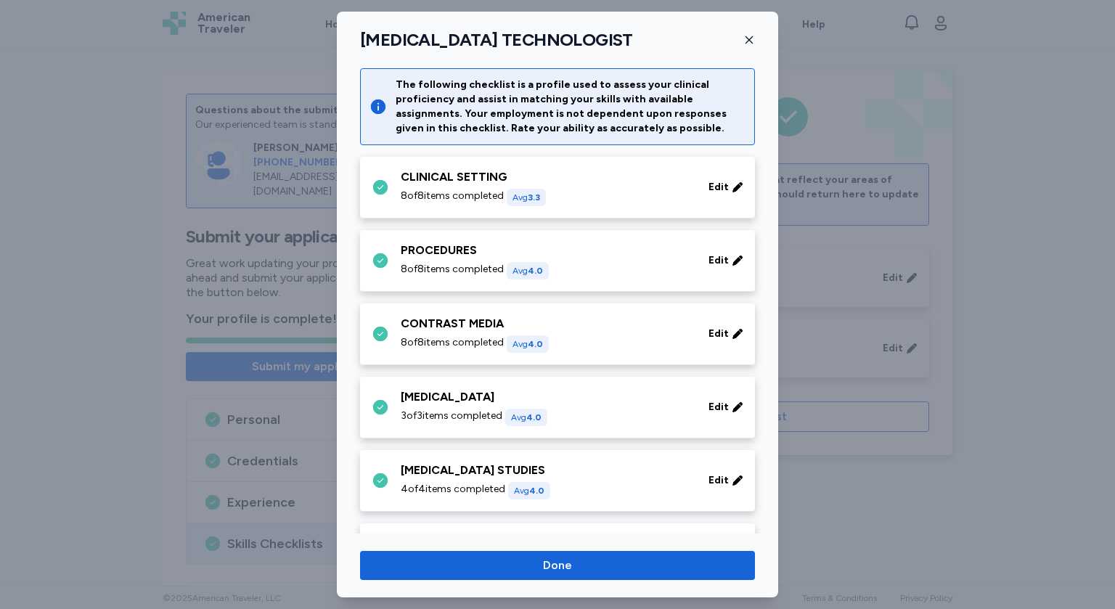
scroll to position [1078, 0]
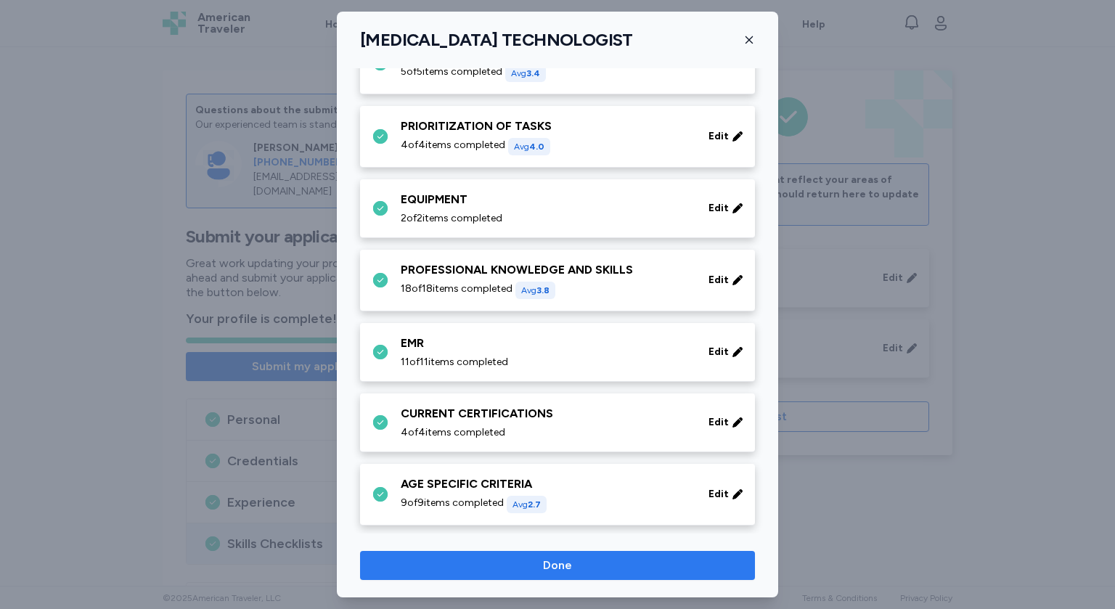
click at [572, 566] on span "Done" at bounding box center [558, 565] width 372 height 17
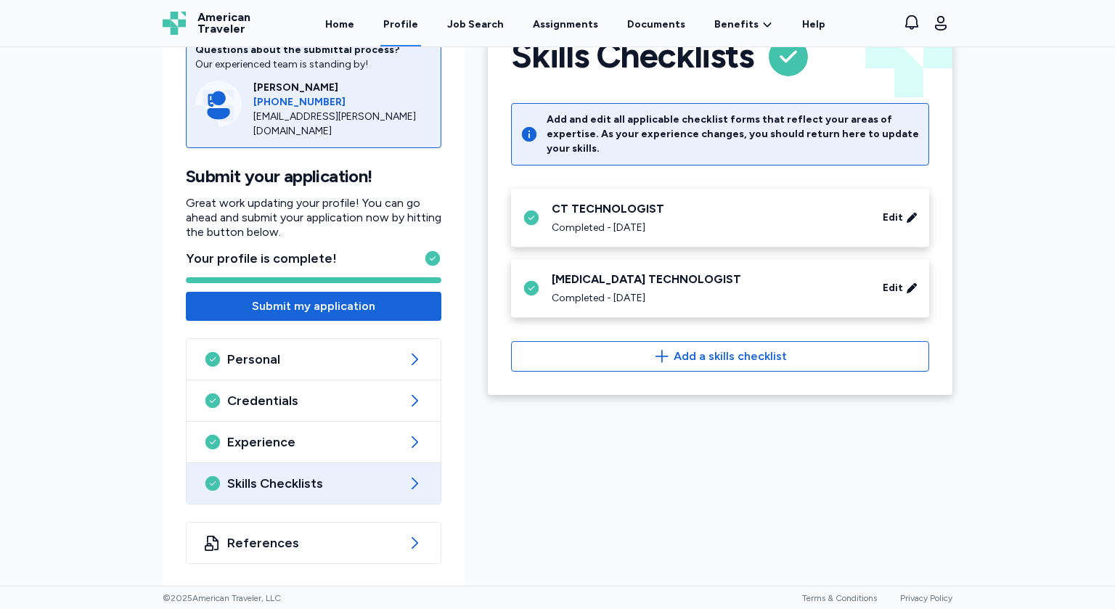
scroll to position [60, 0]
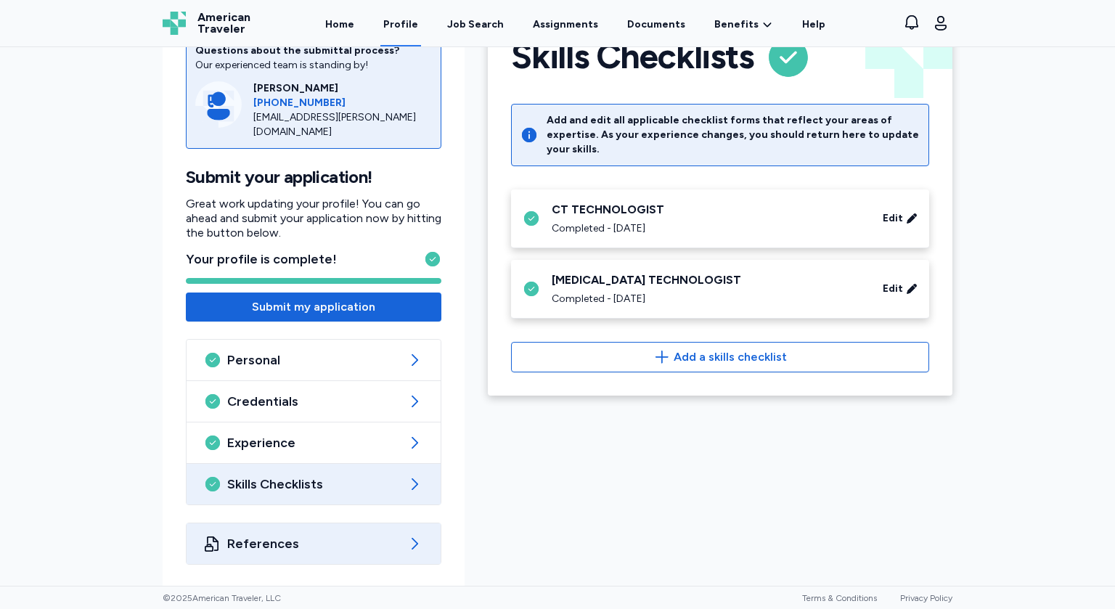
click at [289, 544] on span "References" at bounding box center [313, 543] width 173 height 17
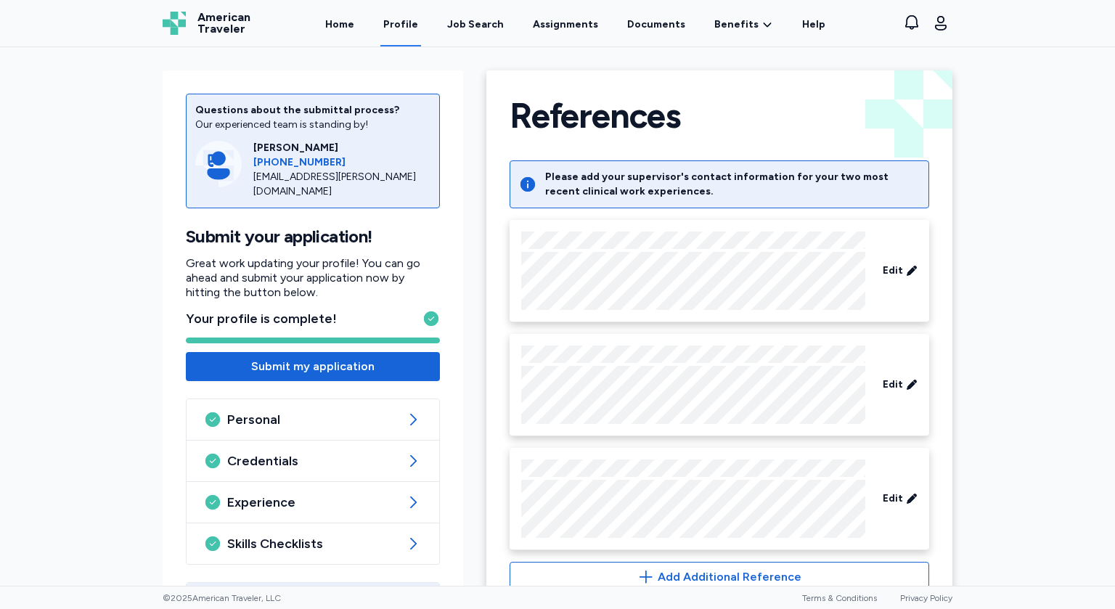
scroll to position [60, 0]
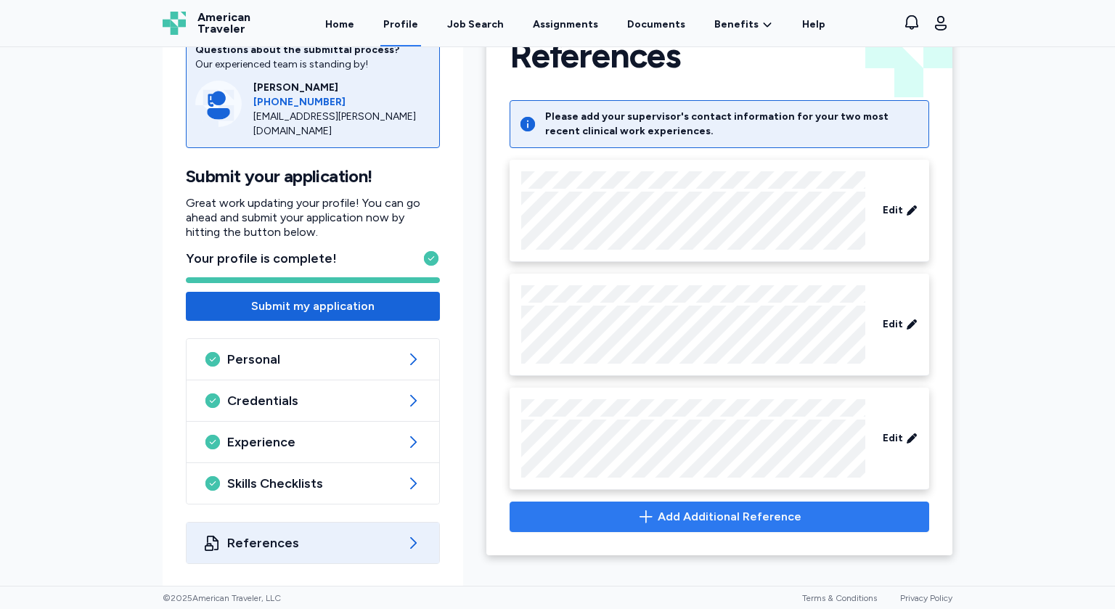
click at [760, 521] on span "Add Additional Reference" at bounding box center [730, 516] width 144 height 17
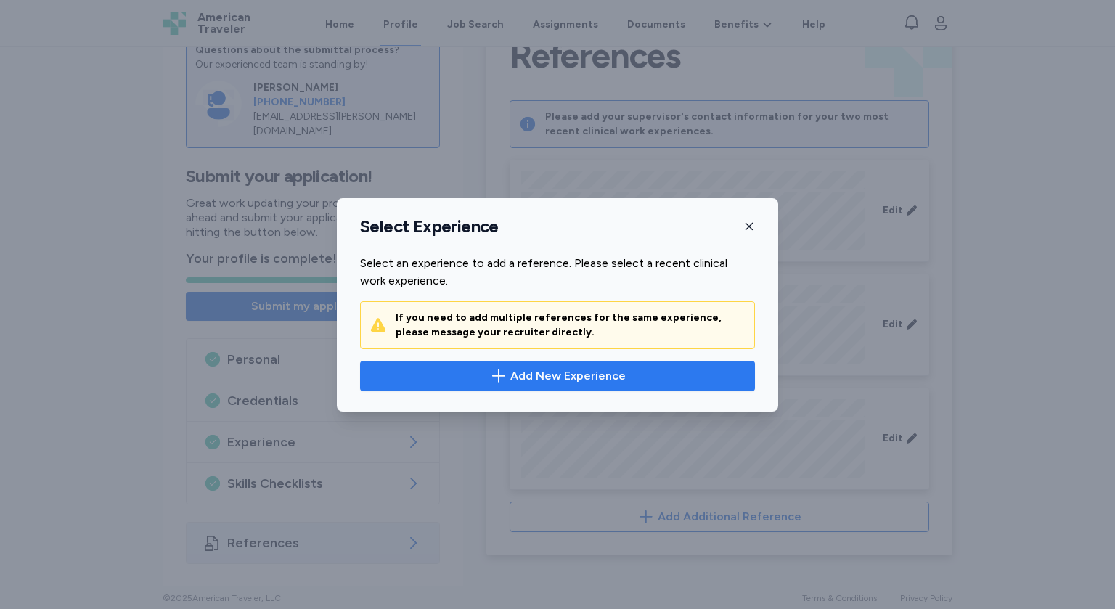
click at [489, 378] on span "Add New Experience" at bounding box center [558, 375] width 370 height 17
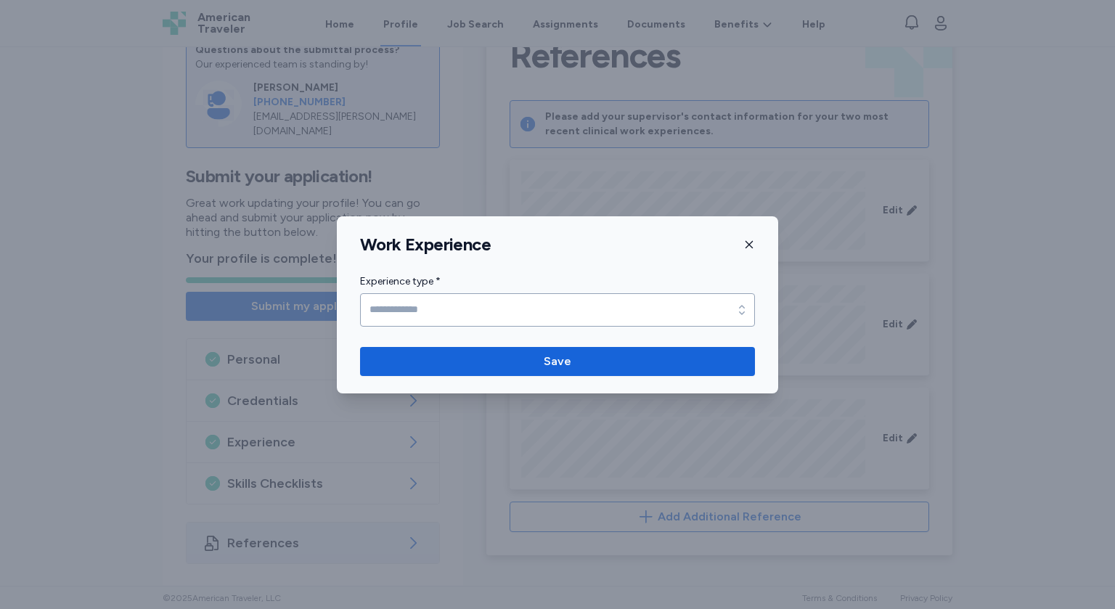
click at [748, 247] on icon "button" at bounding box center [750, 245] width 12 height 12
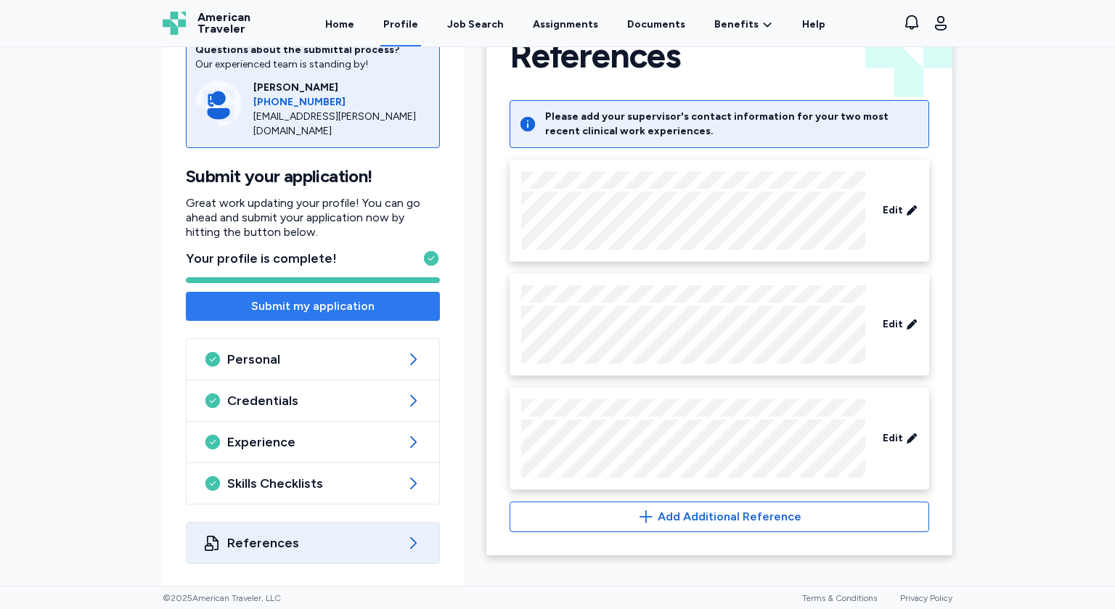
click at [362, 306] on span "Submit my application" at bounding box center [312, 306] width 123 height 17
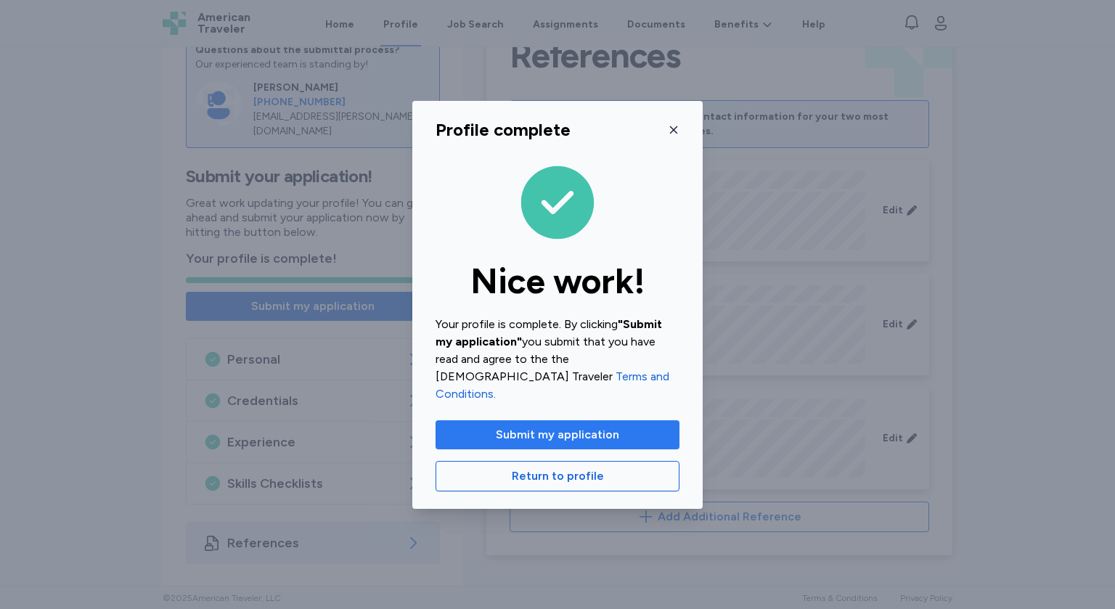
click at [580, 430] on span "Submit my application" at bounding box center [557, 434] width 123 height 17
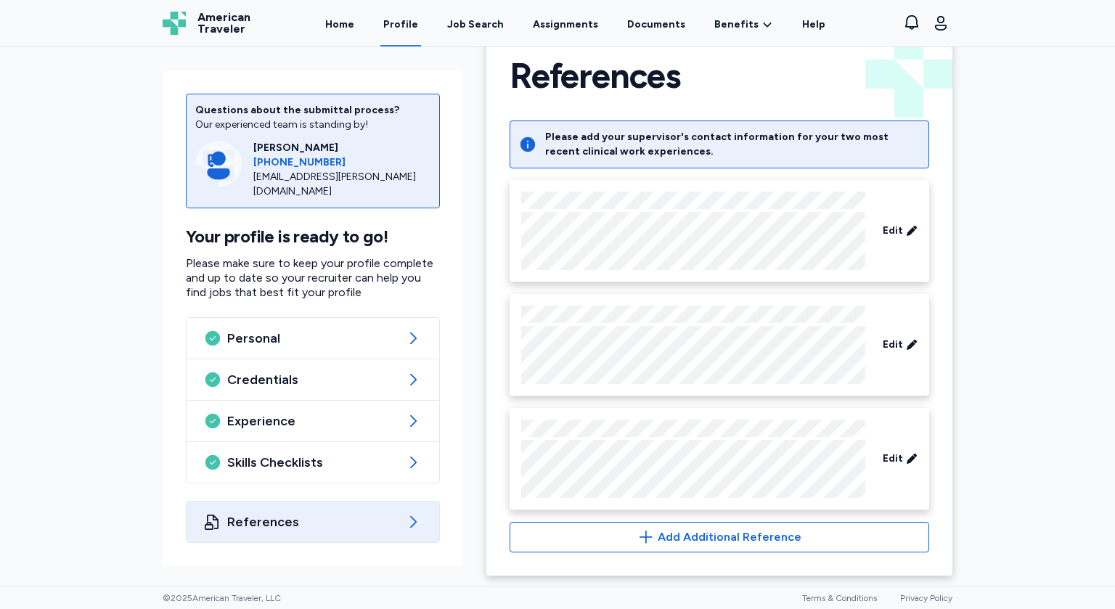
scroll to position [0, 0]
